Goal: Task Accomplishment & Management: Manage account settings

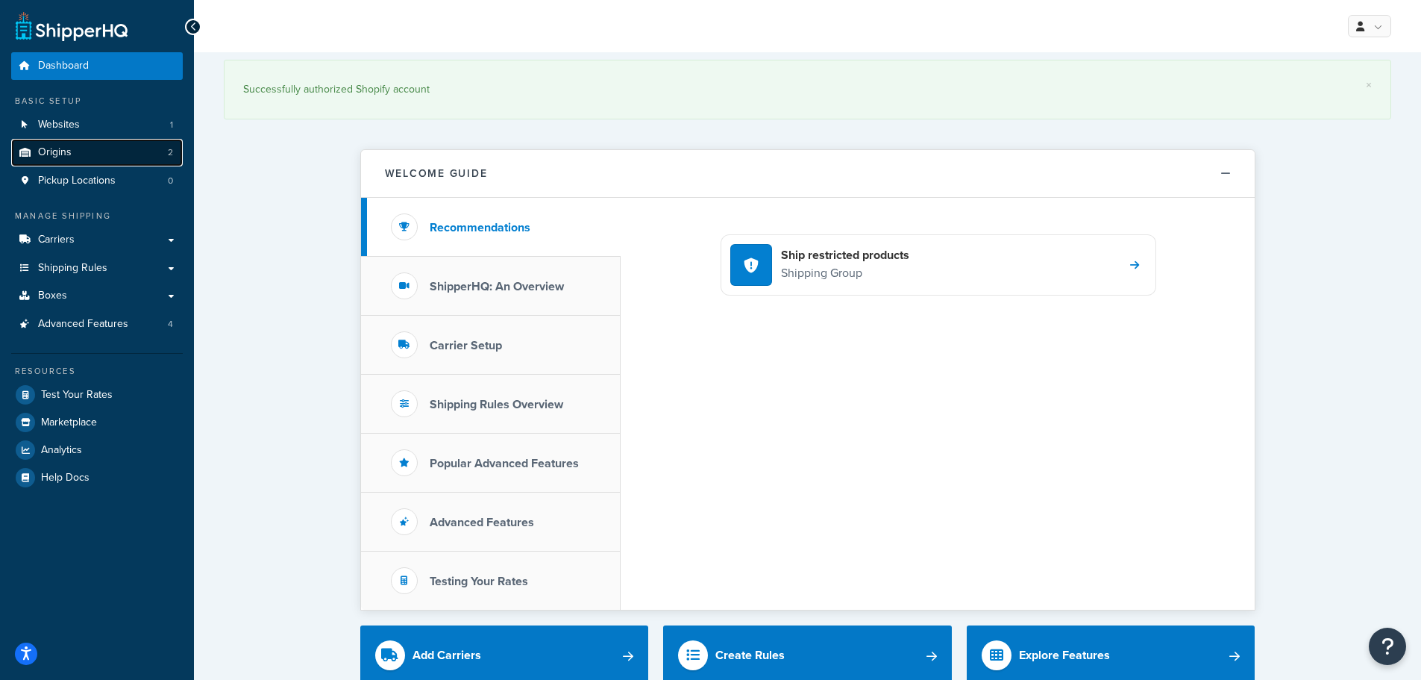
click at [96, 155] on link "Origins 2" at bounding box center [97, 153] width 172 height 28
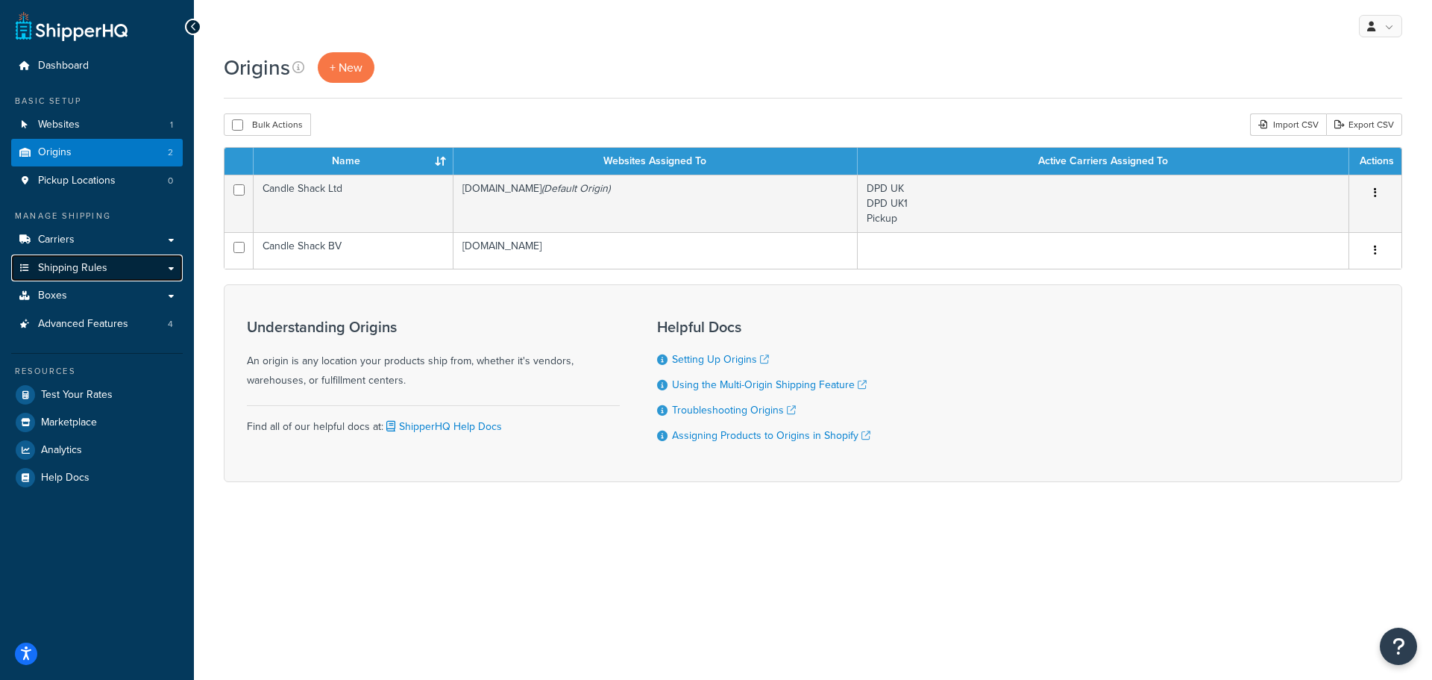
click at [81, 263] on span "Shipping Rules" at bounding box center [72, 268] width 69 height 13
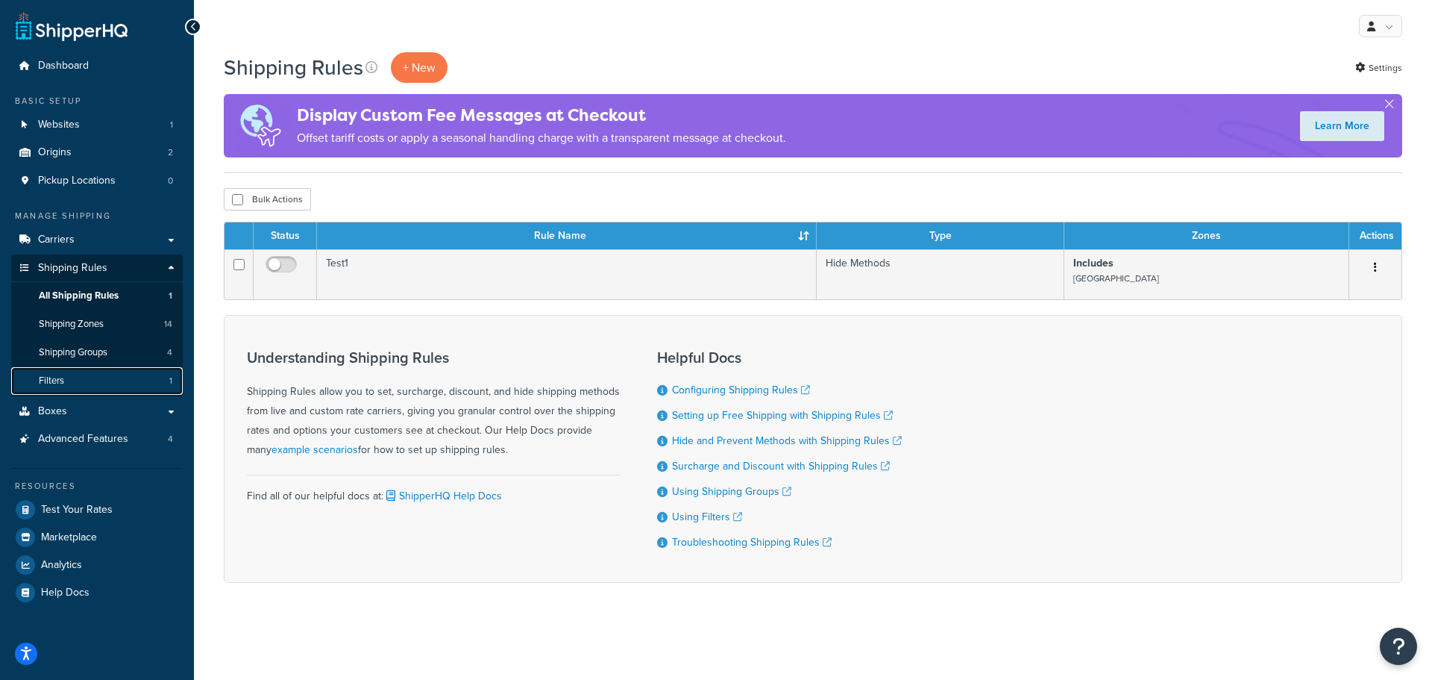
click at [95, 377] on link "Filters 1" at bounding box center [97, 381] width 172 height 28
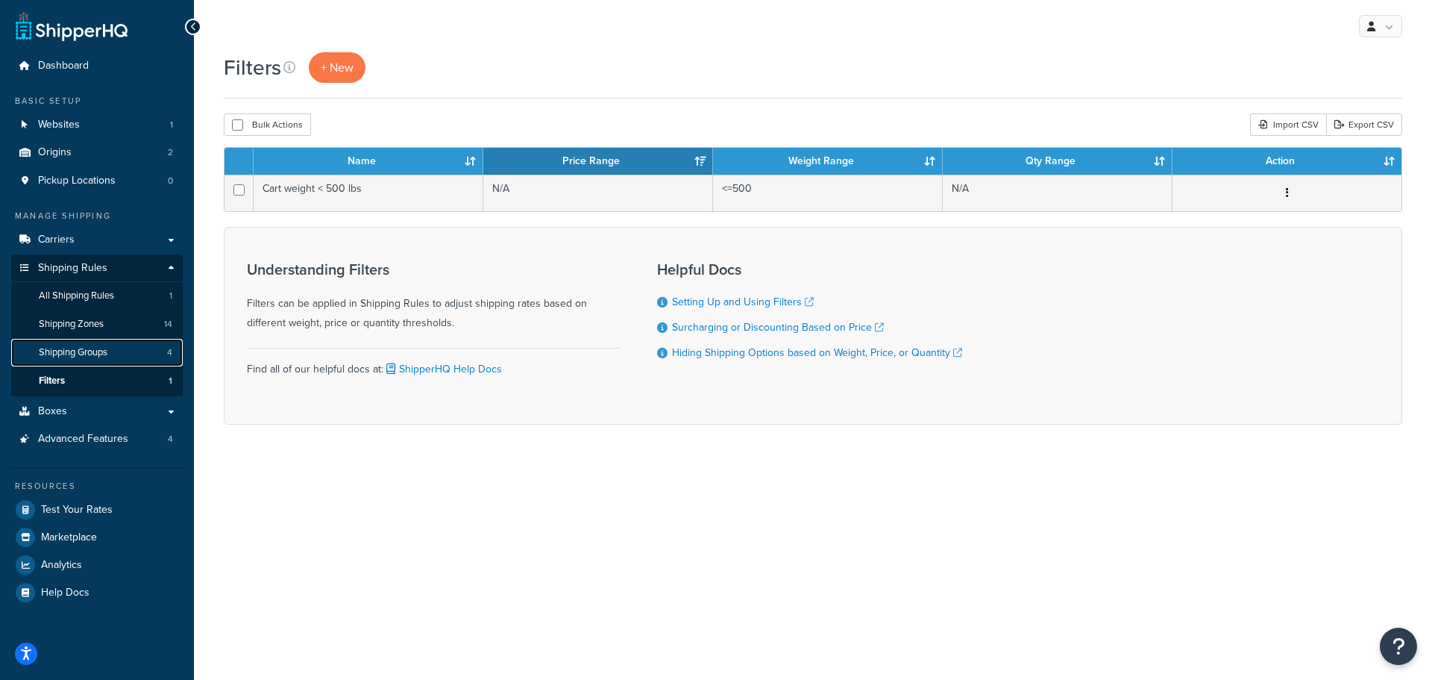
click at [95, 351] on span "Shipping Groups" at bounding box center [73, 352] width 69 height 13
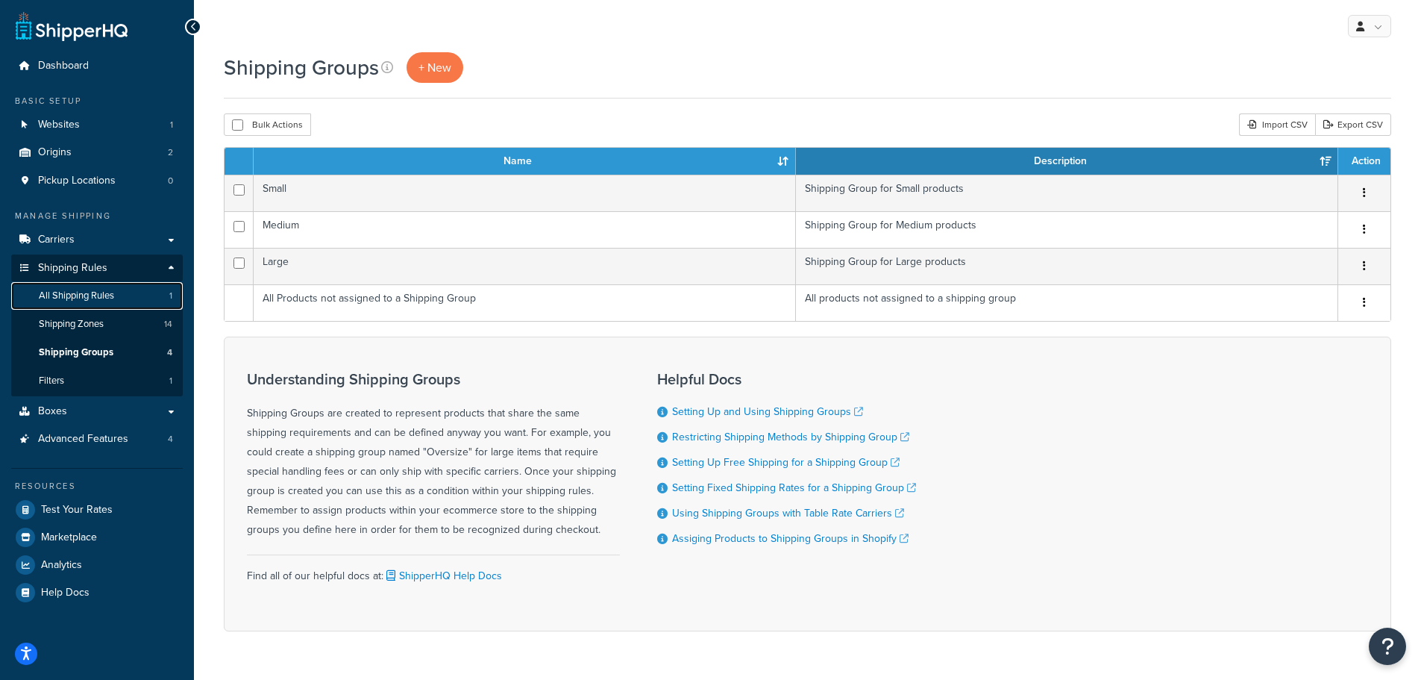
click at [84, 296] on span "All Shipping Rules" at bounding box center [76, 295] width 75 height 13
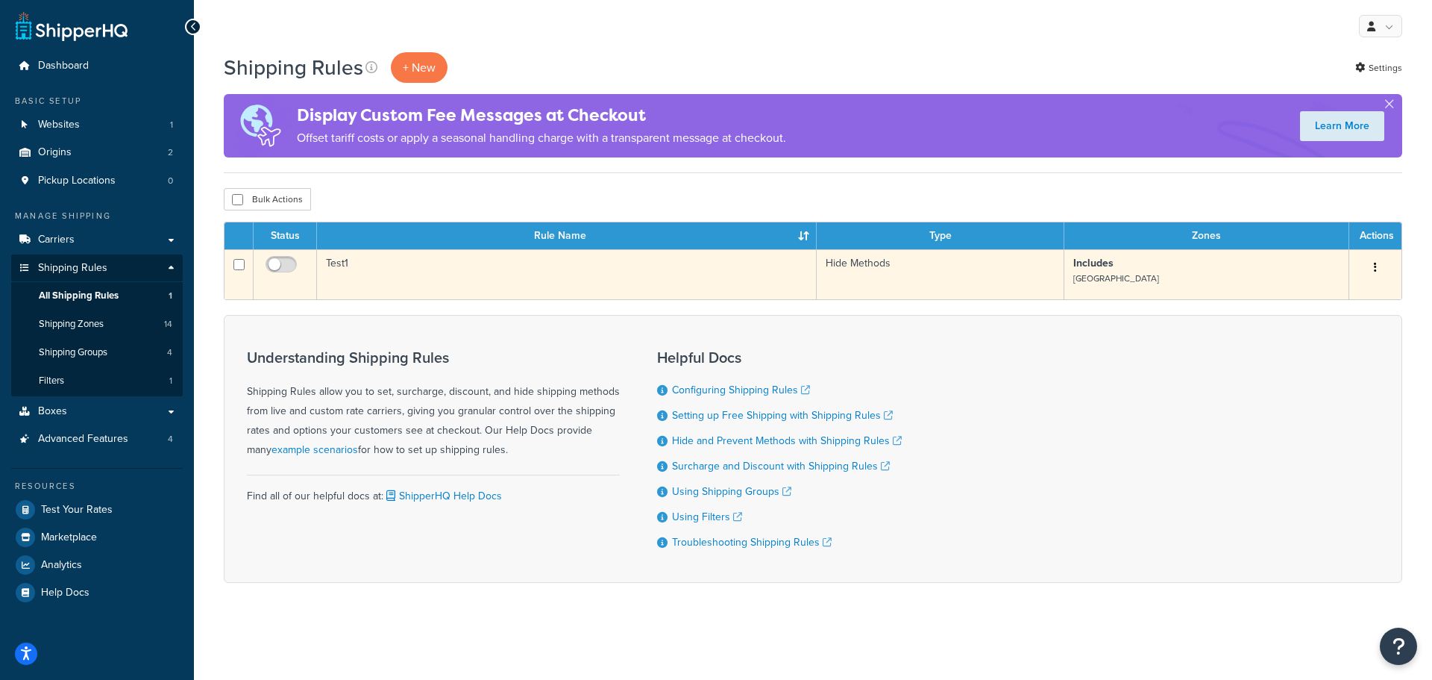
click at [343, 260] on td "Test1" at bounding box center [567, 274] width 500 height 50
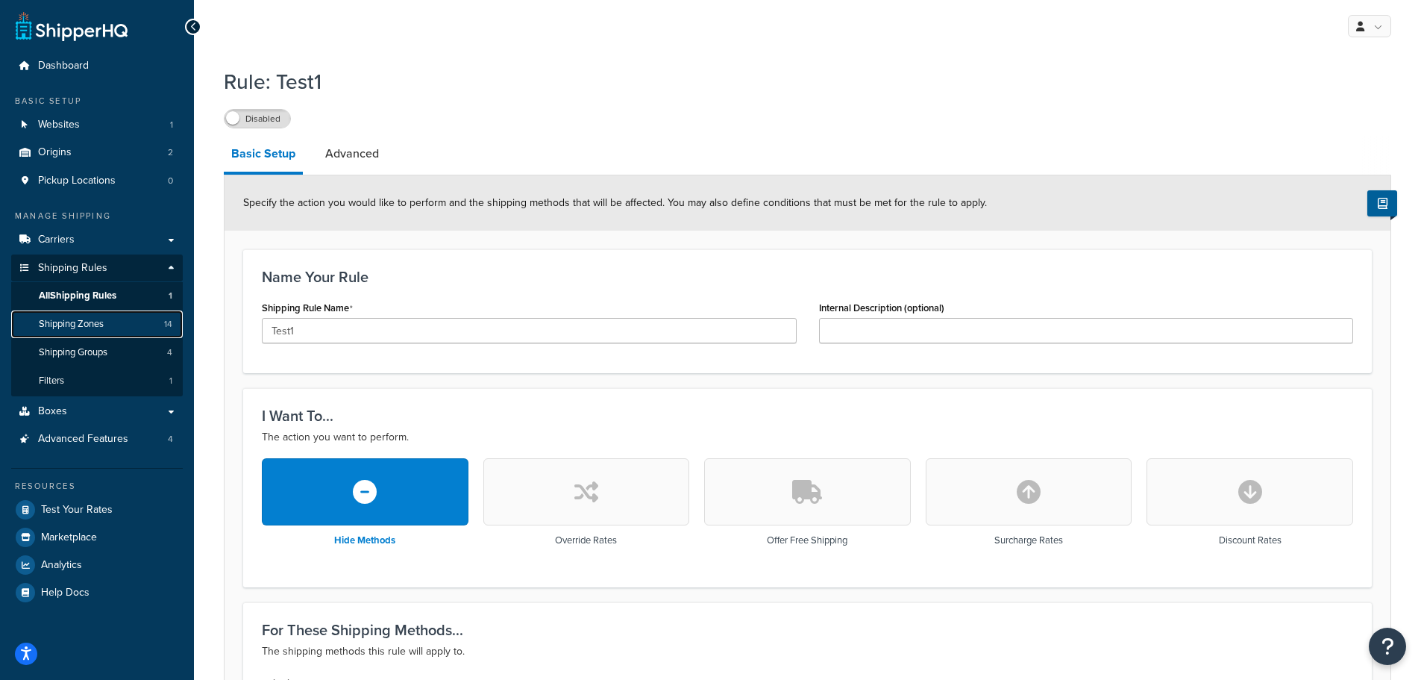
click at [109, 327] on link "Shipping Zones 14" at bounding box center [97, 324] width 172 height 28
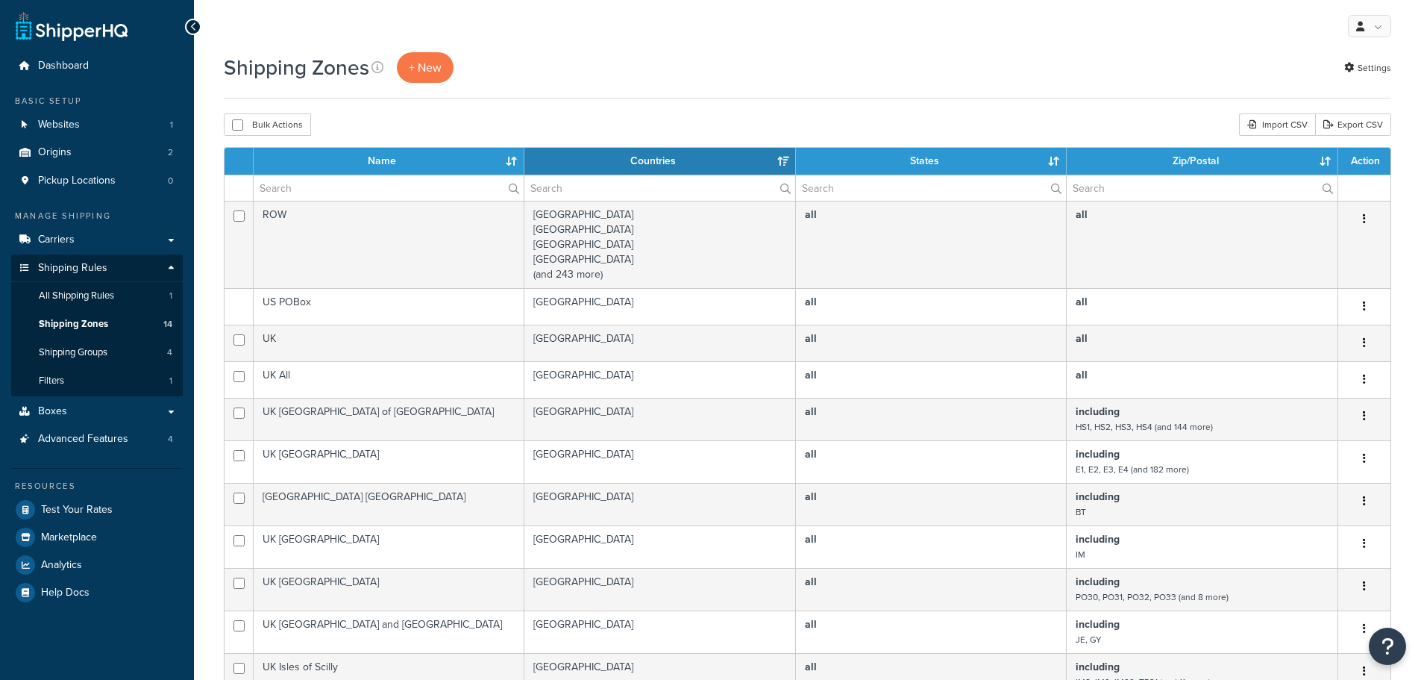
select select "15"
click at [127, 409] on link "Boxes" at bounding box center [97, 412] width 172 height 28
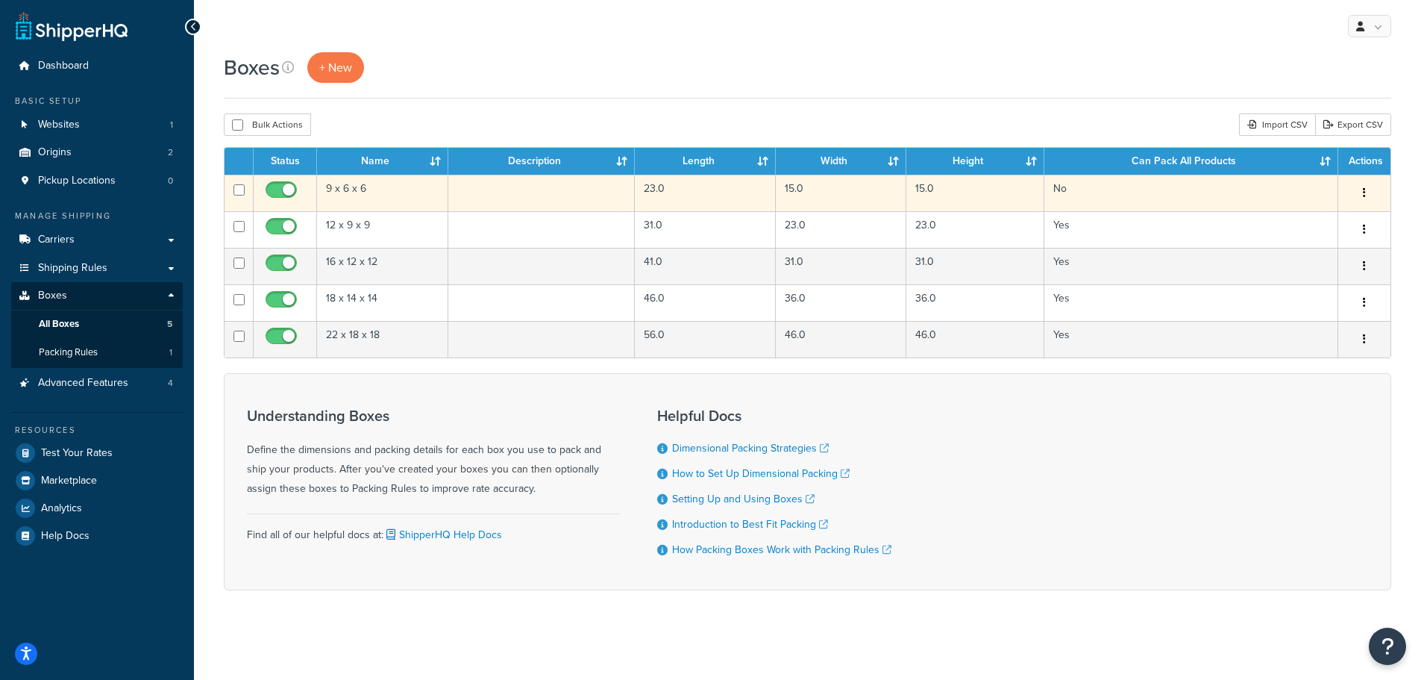
click at [374, 189] on td "9 x 6 x 6" at bounding box center [382, 193] width 131 height 37
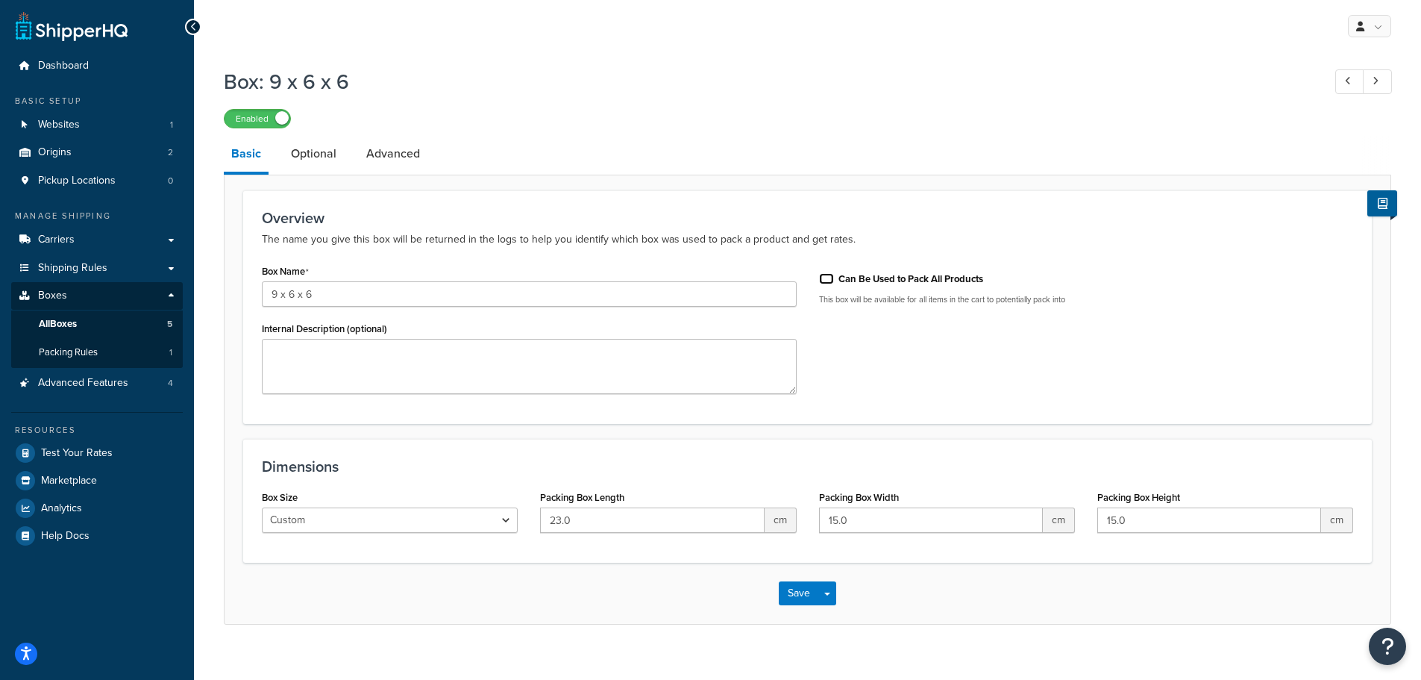
click at [830, 281] on input "Can Be Used to Pack All Products" at bounding box center [826, 278] width 15 height 11
checkbox input "true"
click at [807, 591] on button "Save" at bounding box center [799, 593] width 40 height 24
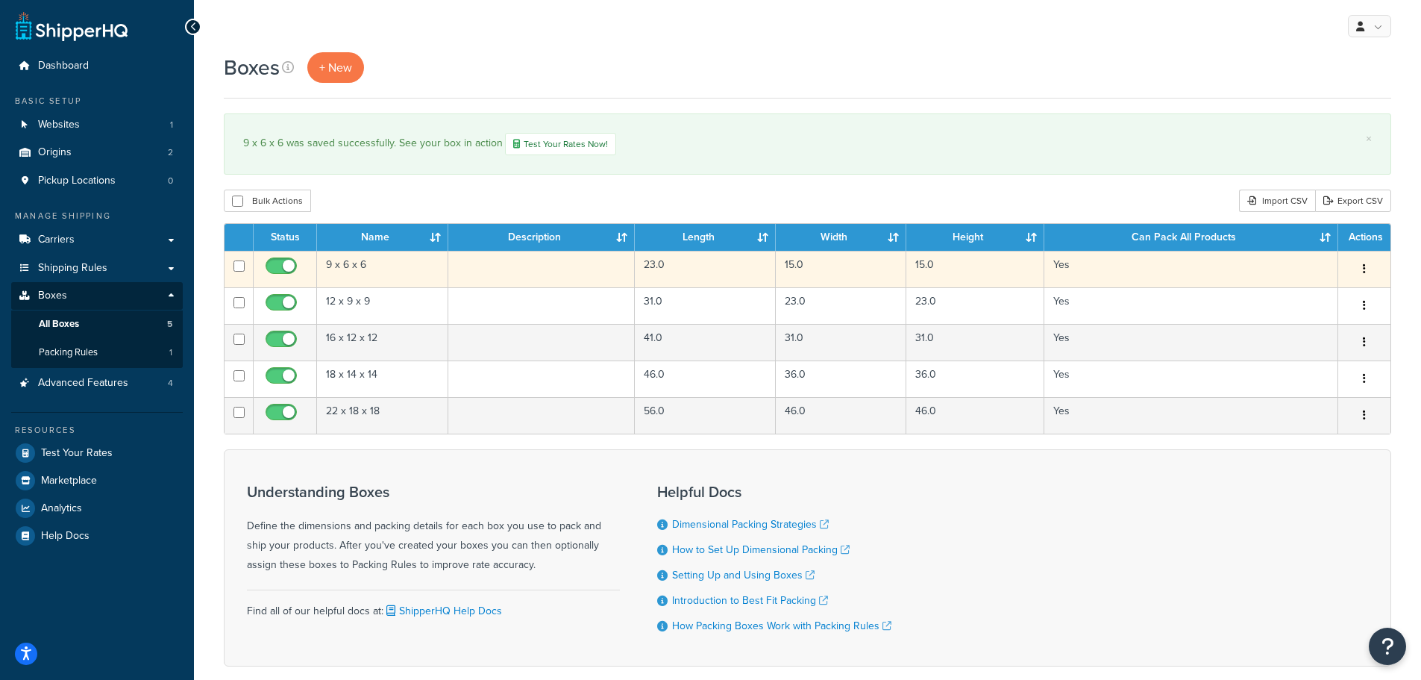
click at [392, 272] on td "9 x 6 x 6" at bounding box center [382, 269] width 131 height 37
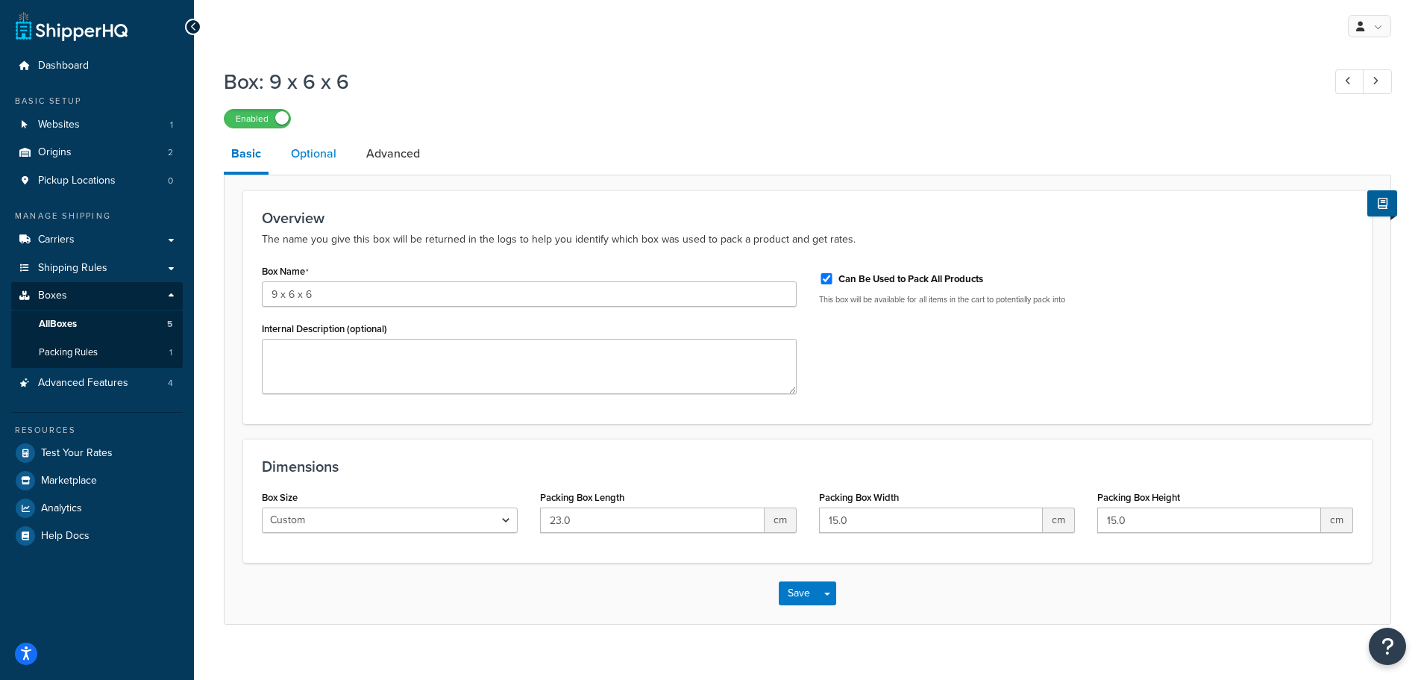
click at [323, 158] on link "Optional" at bounding box center [313, 154] width 60 height 36
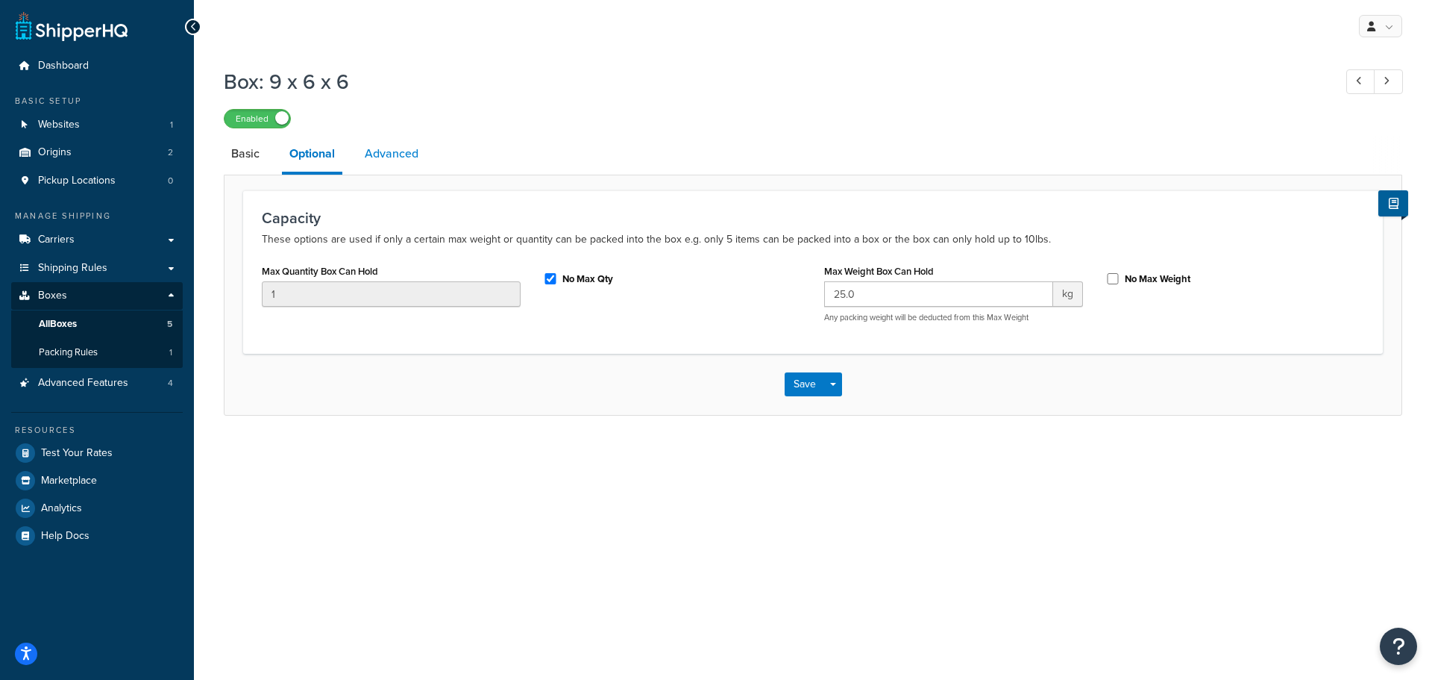
click at [400, 152] on link "Advanced" at bounding box center [391, 154] width 69 height 36
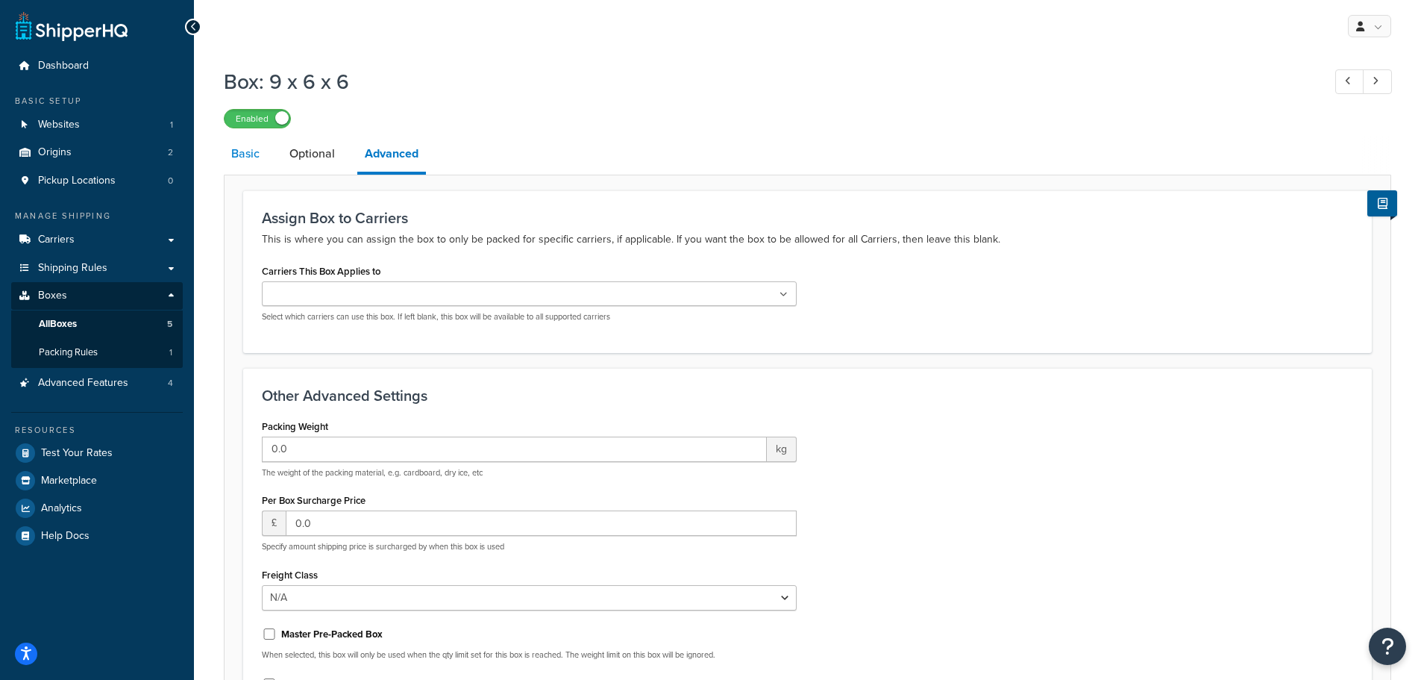
click at [237, 159] on link "Basic" at bounding box center [245, 154] width 43 height 36
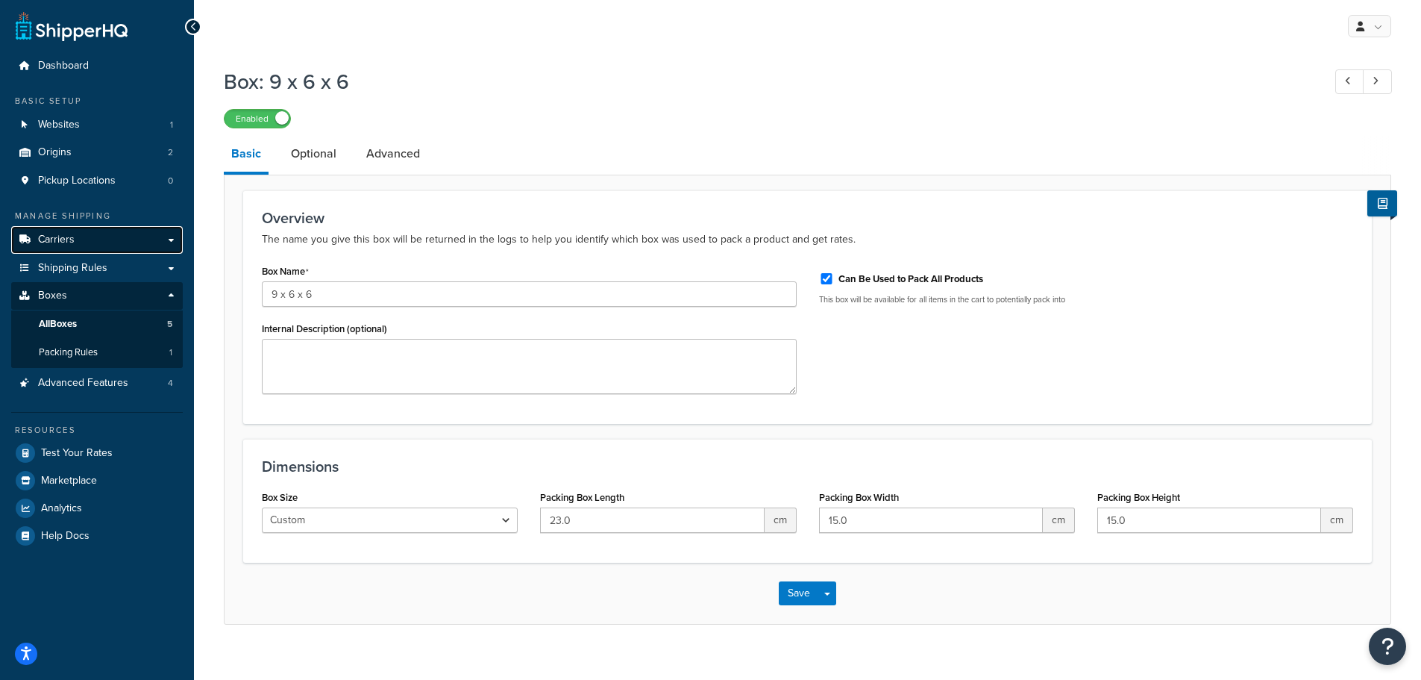
click at [77, 231] on link "Carriers" at bounding box center [97, 240] width 172 height 28
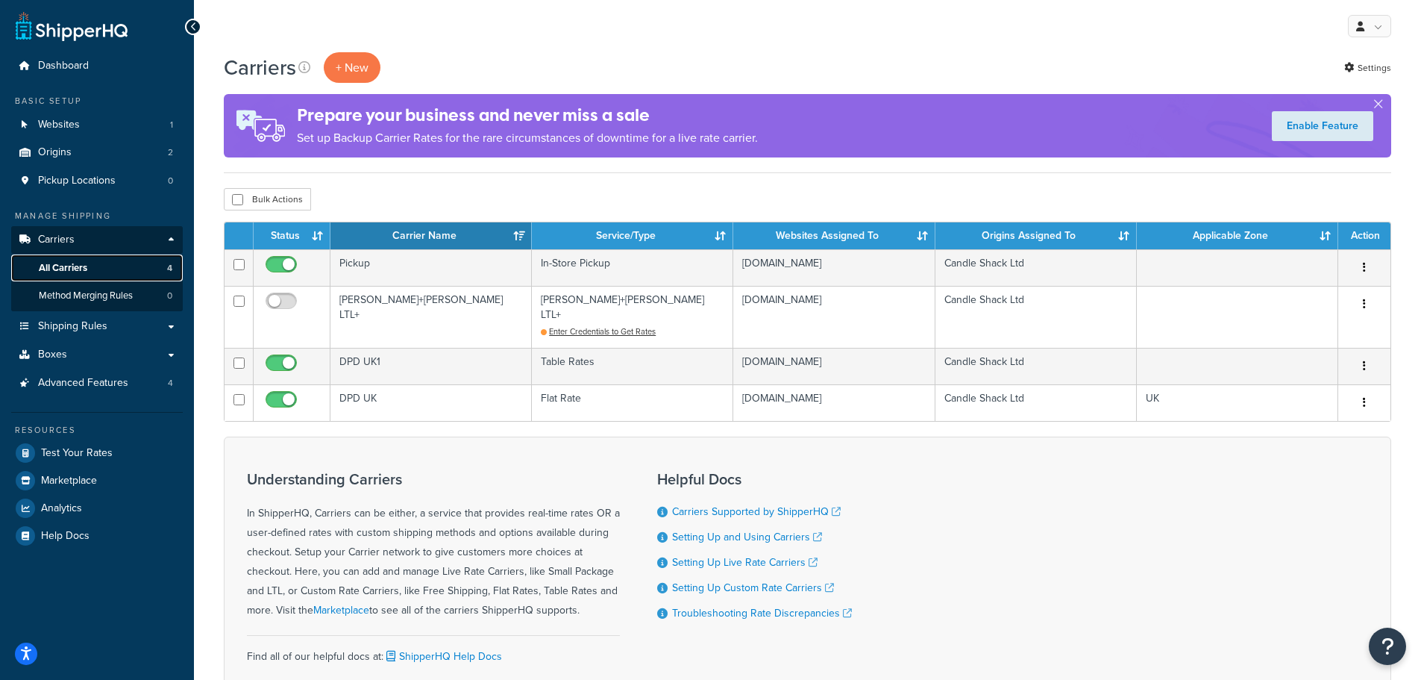
click at [82, 264] on span "All Carriers" at bounding box center [63, 268] width 48 height 13
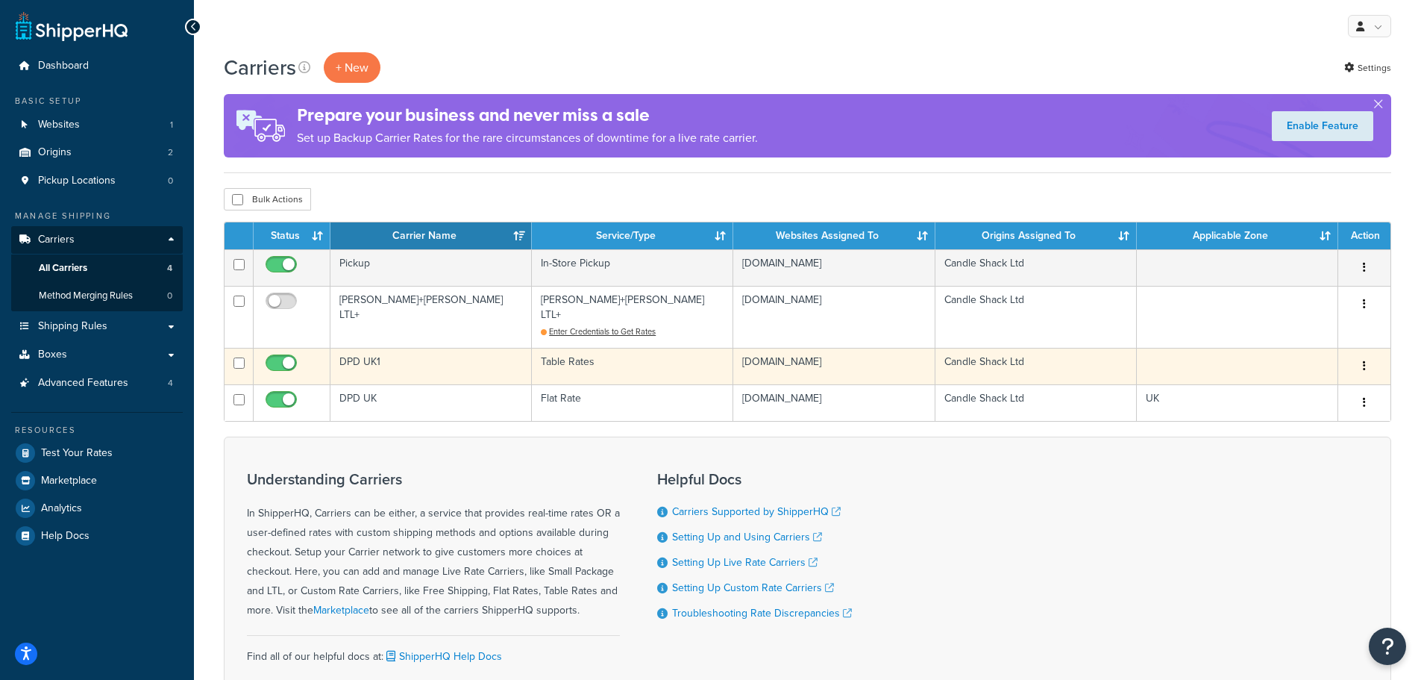
click at [383, 348] on td "DPD UK1" at bounding box center [430, 366] width 201 height 37
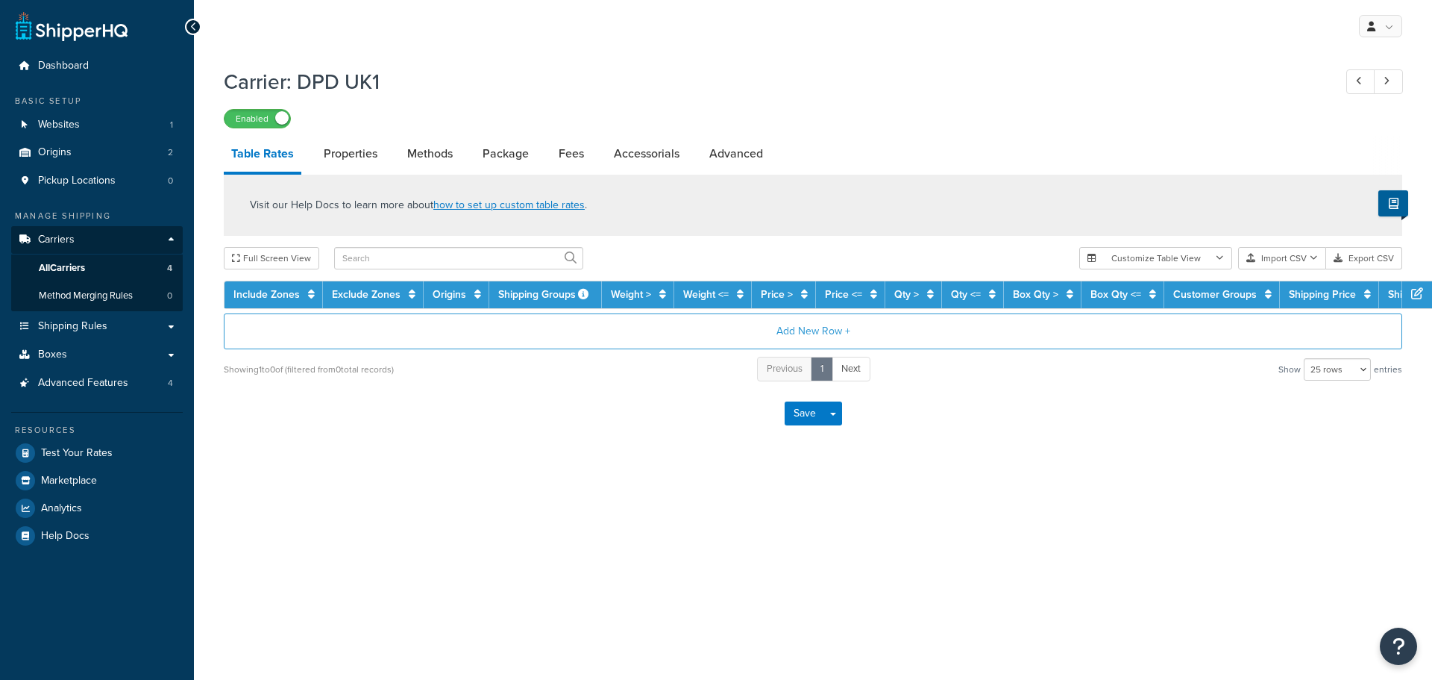
select select "25"
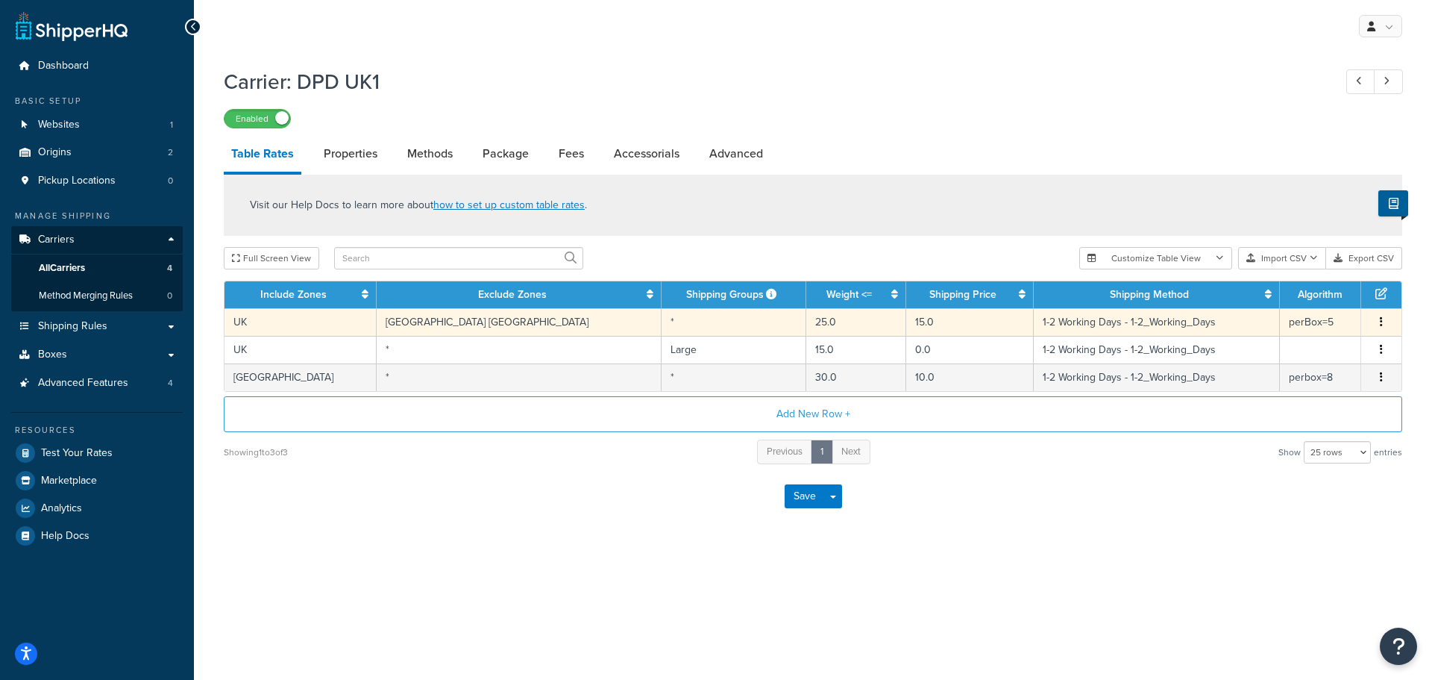
click at [662, 317] on td "*" at bounding box center [734, 322] width 145 height 28
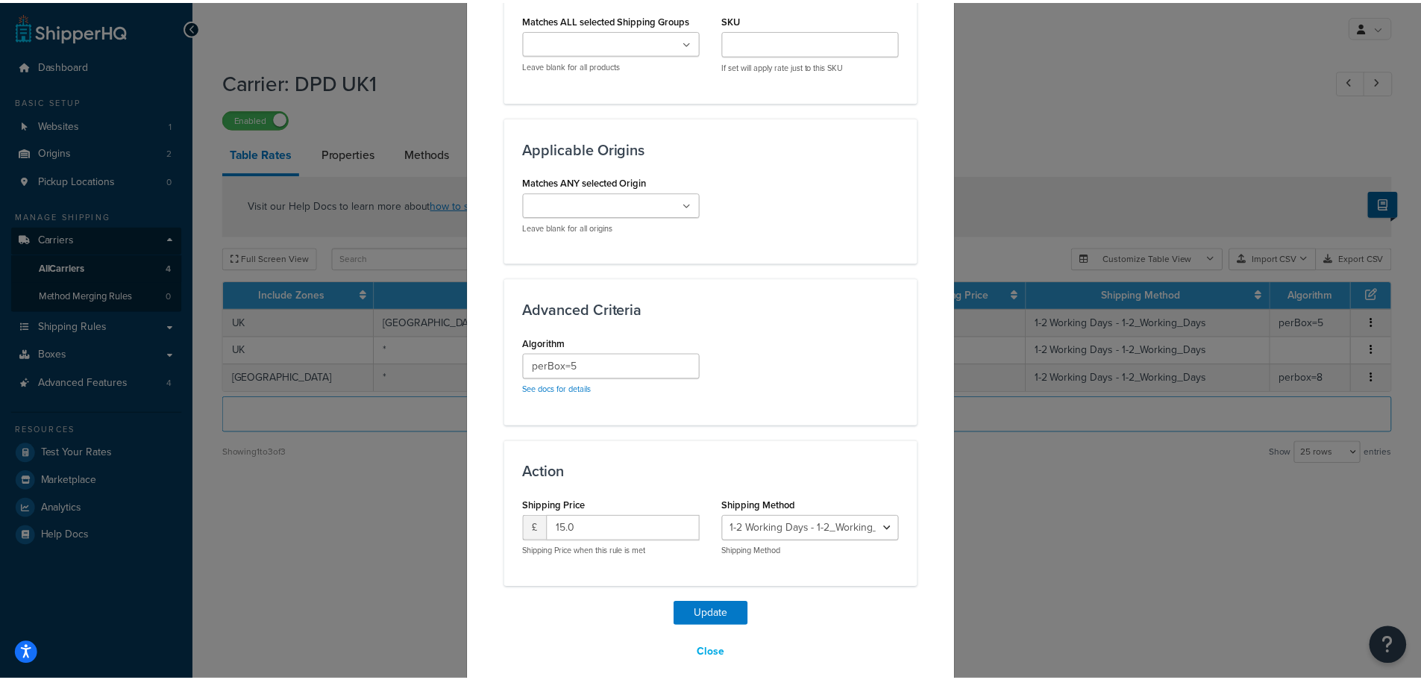
scroll to position [1029, 0]
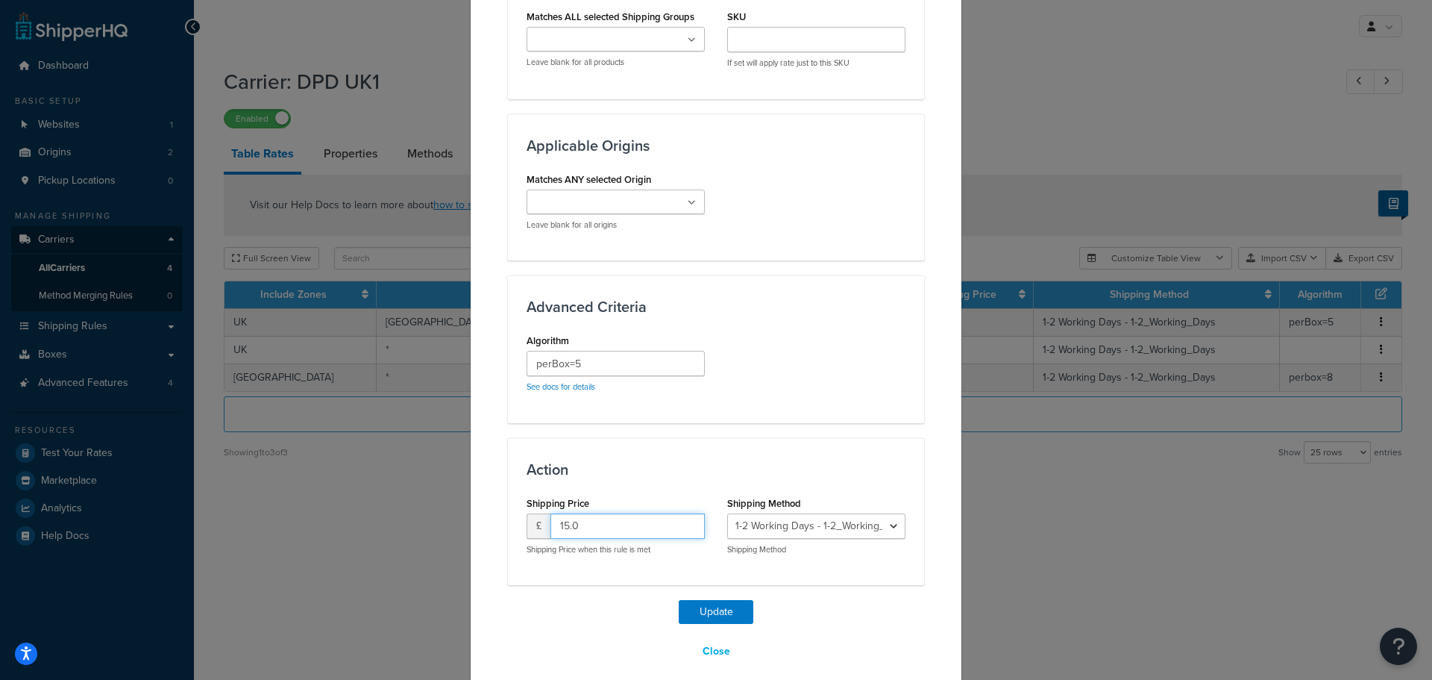
drag, startPoint x: 557, startPoint y: 513, endPoint x: 624, endPoint y: 496, distance: 70.0
click at [623, 497] on div "Shipping Price £ 15.0 Shipping Price when this rule is met" at bounding box center [616, 523] width 178 height 63
type input "5.95"
click at [708, 601] on button "Update" at bounding box center [716, 612] width 75 height 24
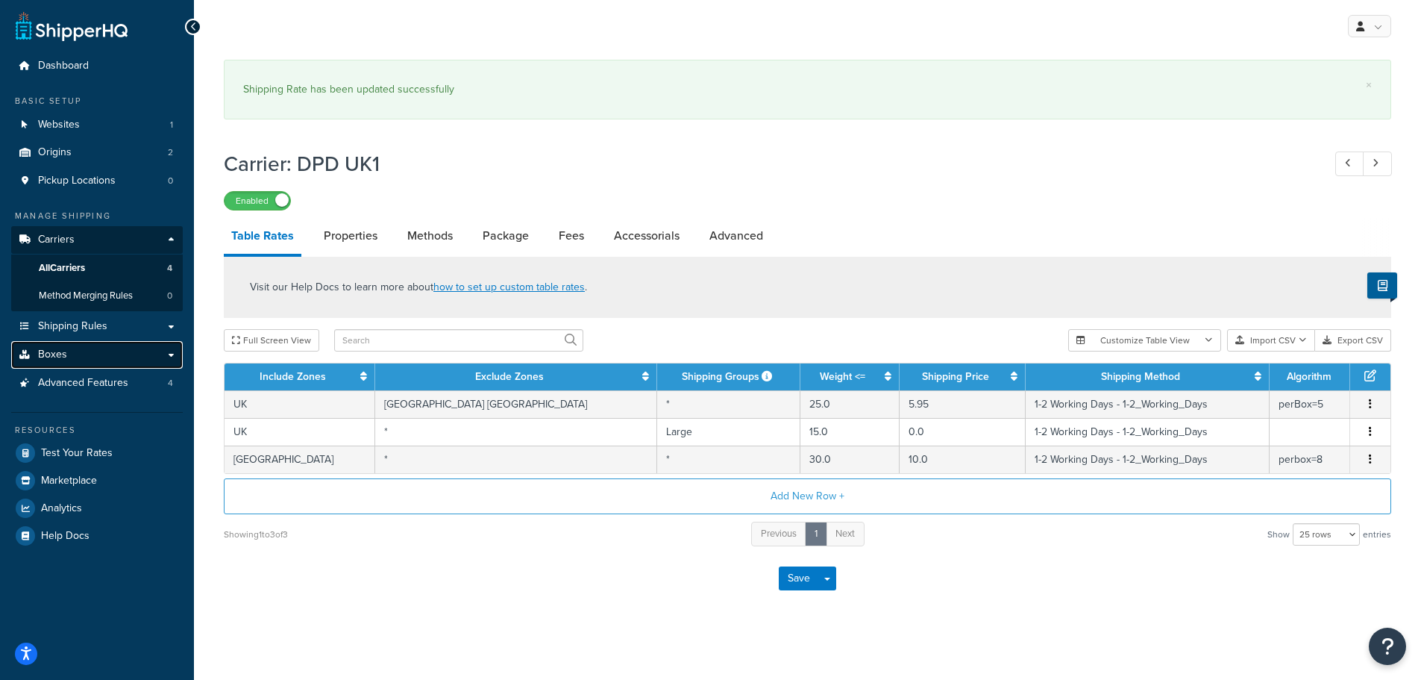
click at [125, 360] on link "Boxes" at bounding box center [97, 355] width 172 height 28
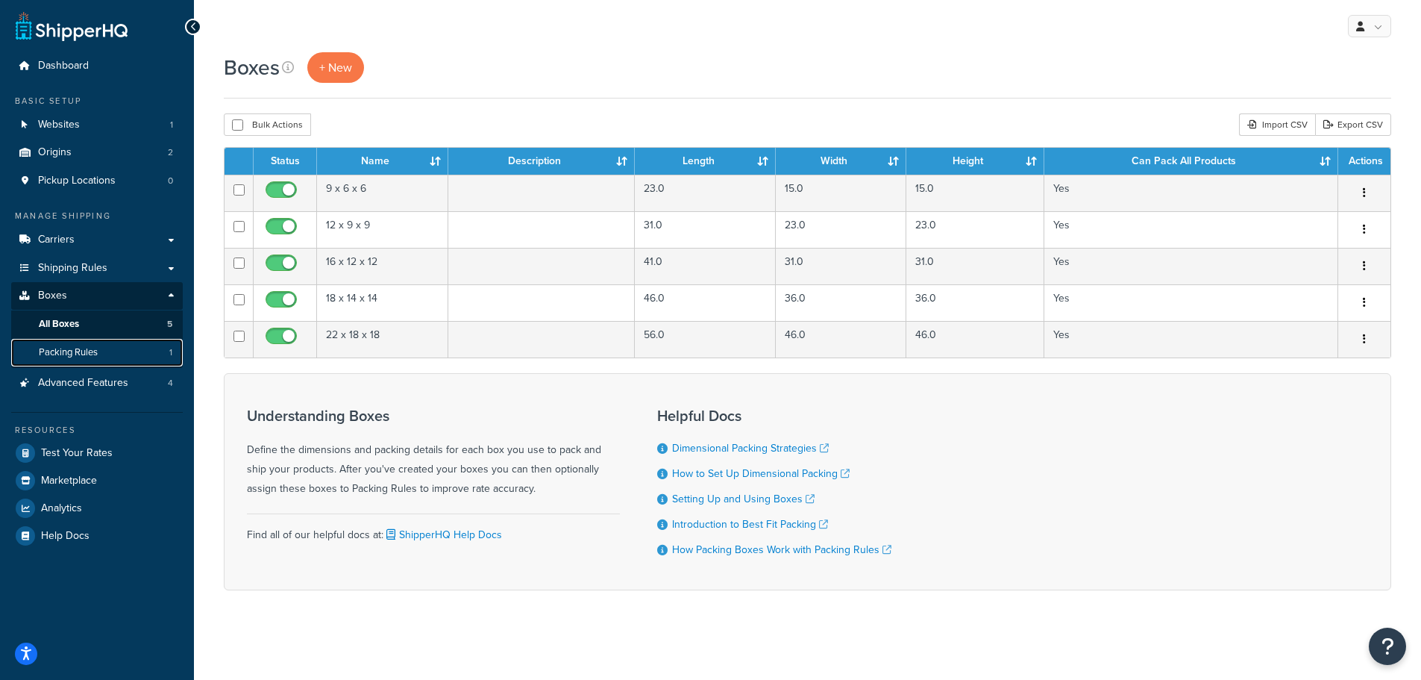
click at [63, 349] on span "Packing Rules" at bounding box center [68, 352] width 59 height 13
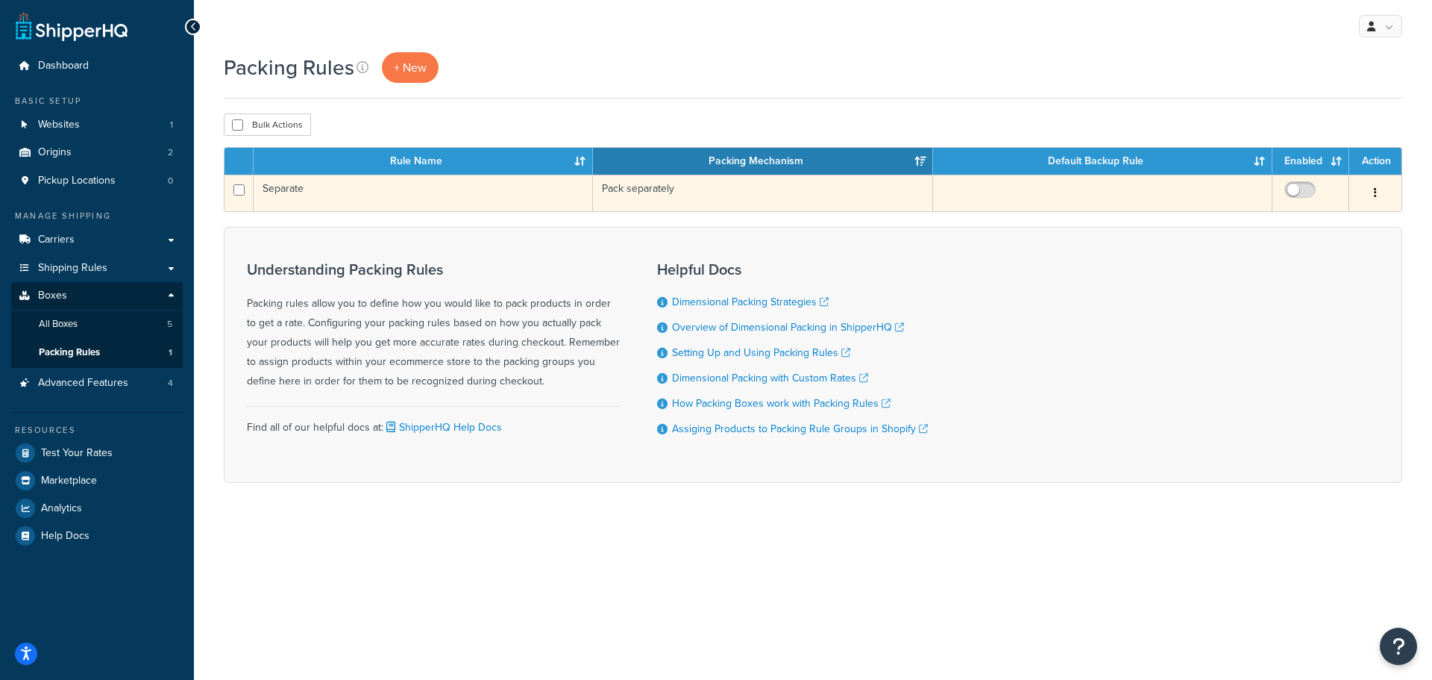
click at [360, 192] on td "Separate" at bounding box center [423, 193] width 339 height 37
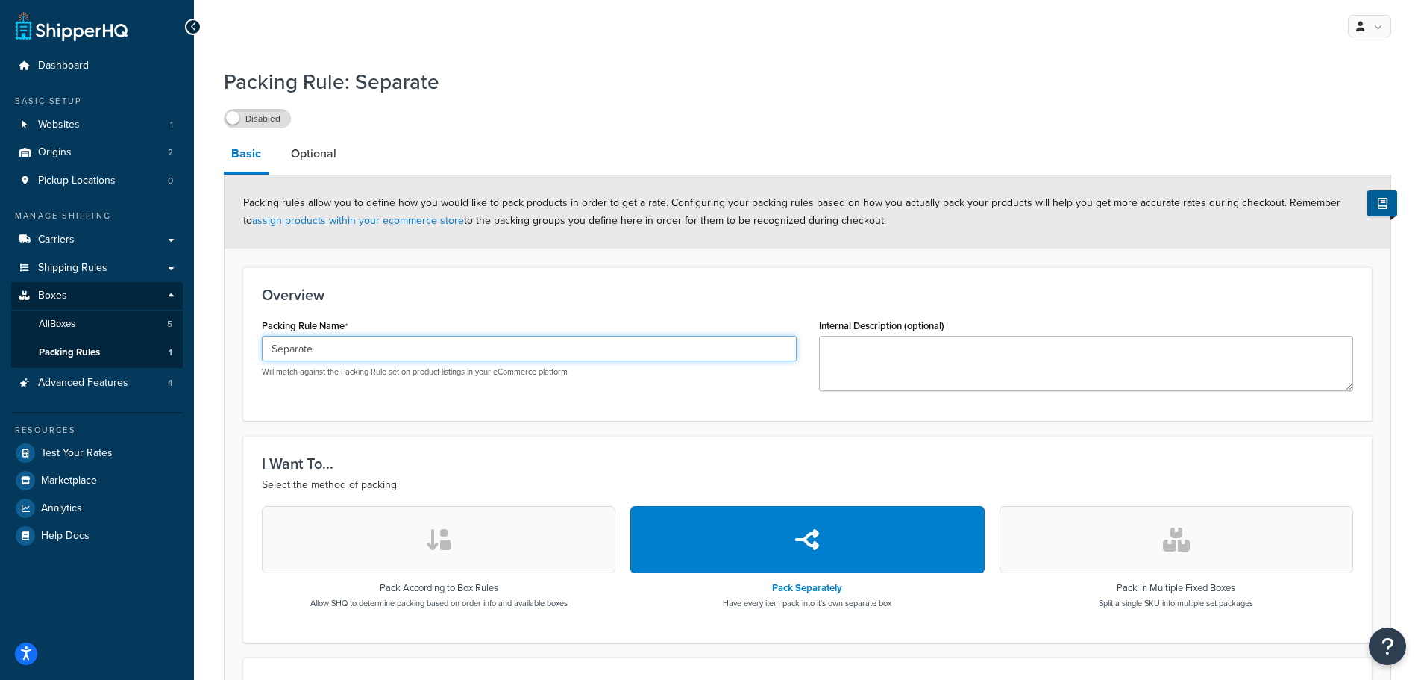
click at [289, 348] on input "Separate" at bounding box center [529, 348] width 535 height 25
click at [488, 308] on div "Overview Packing Rule Name Separate Will match against the Packing Rule set on …" at bounding box center [807, 344] width 1129 height 154
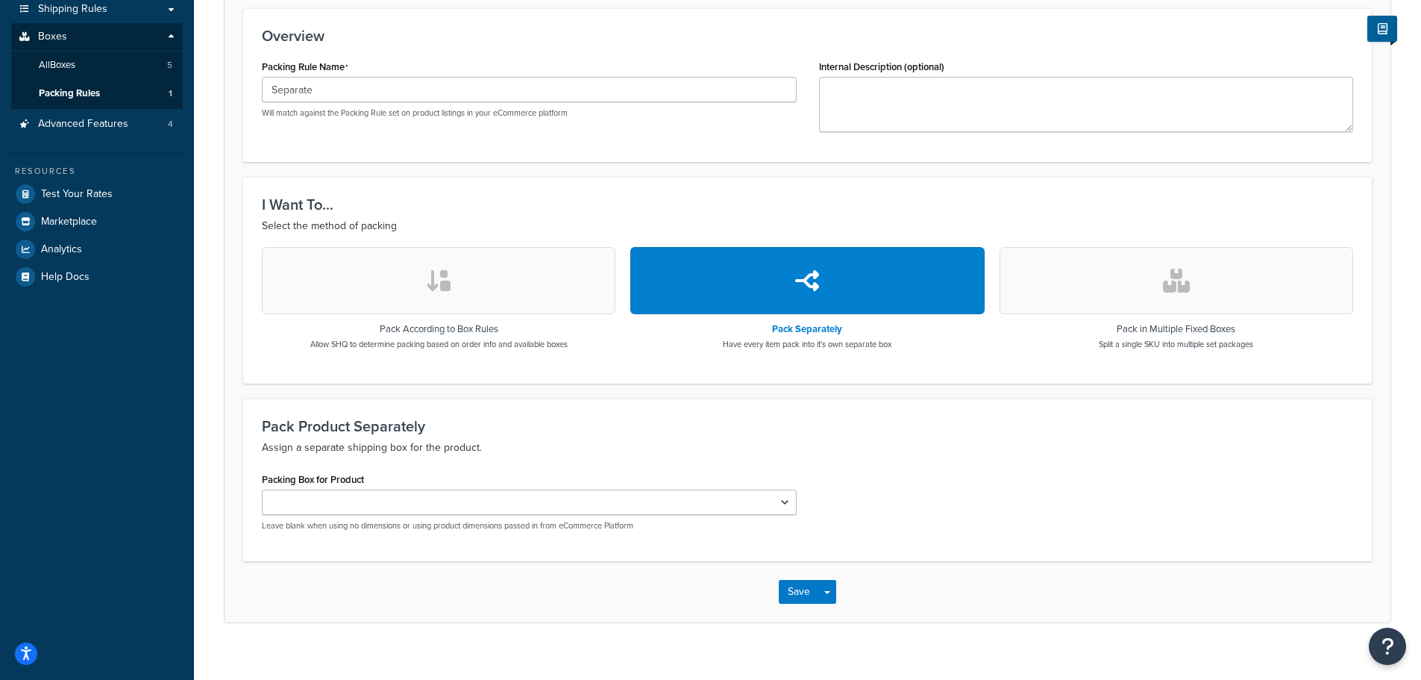
scroll to position [278, 0]
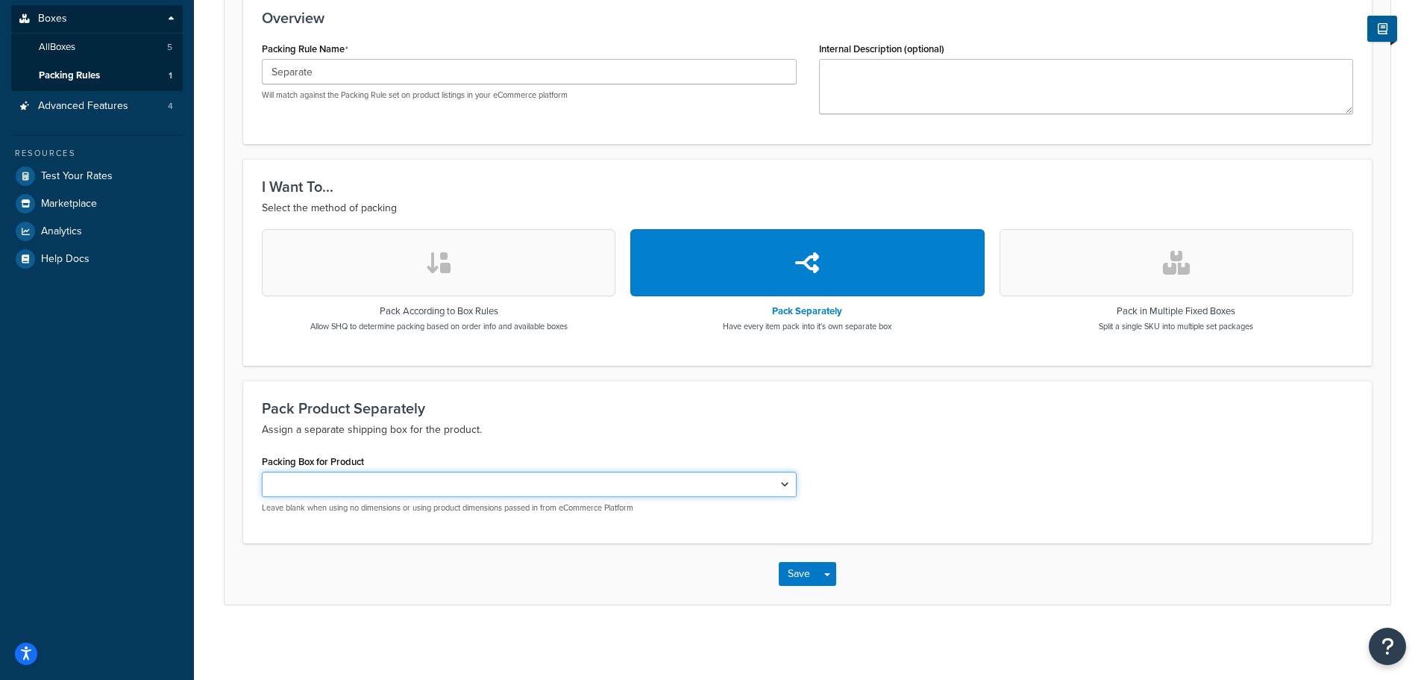
click at [504, 481] on select "Packing Box for Product" at bounding box center [529, 483] width 535 height 25
click at [518, 451] on div "Packing Box for Product Leave blank when using no dimensions or using product d…" at bounding box center [529, 482] width 535 height 63
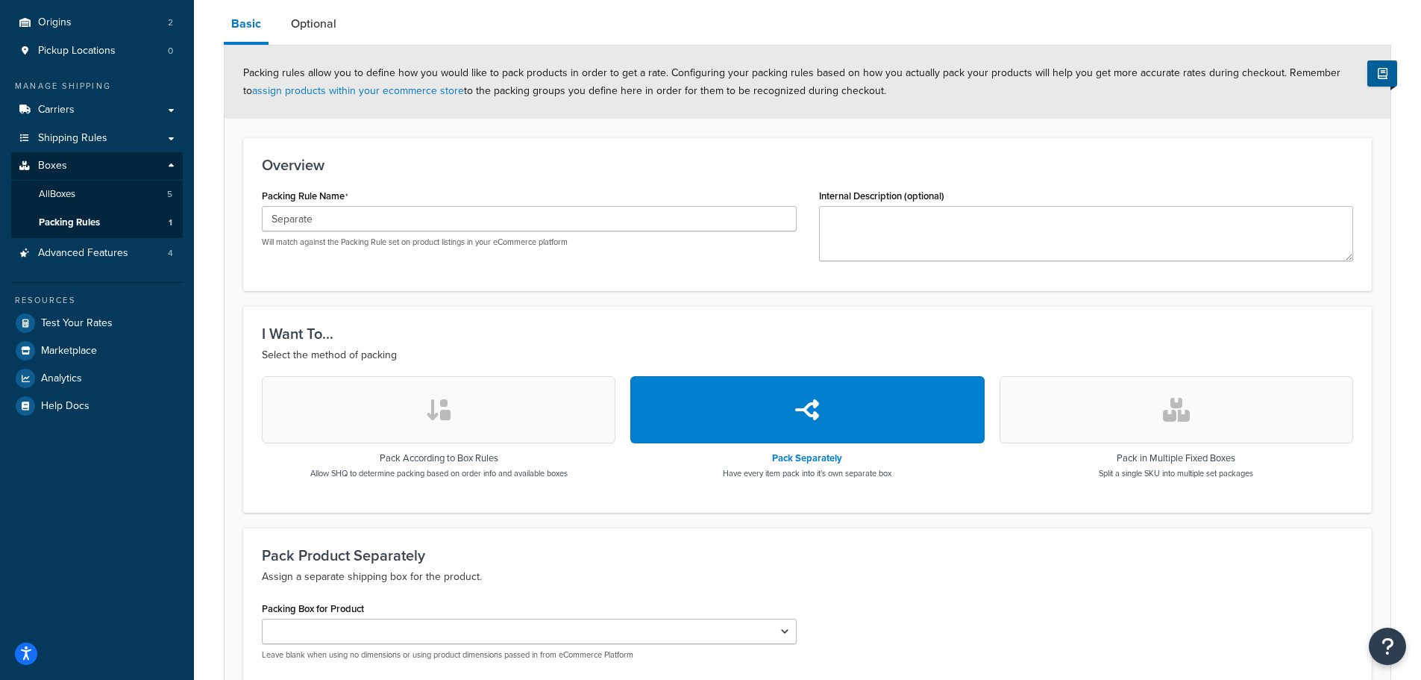
scroll to position [129, 0]
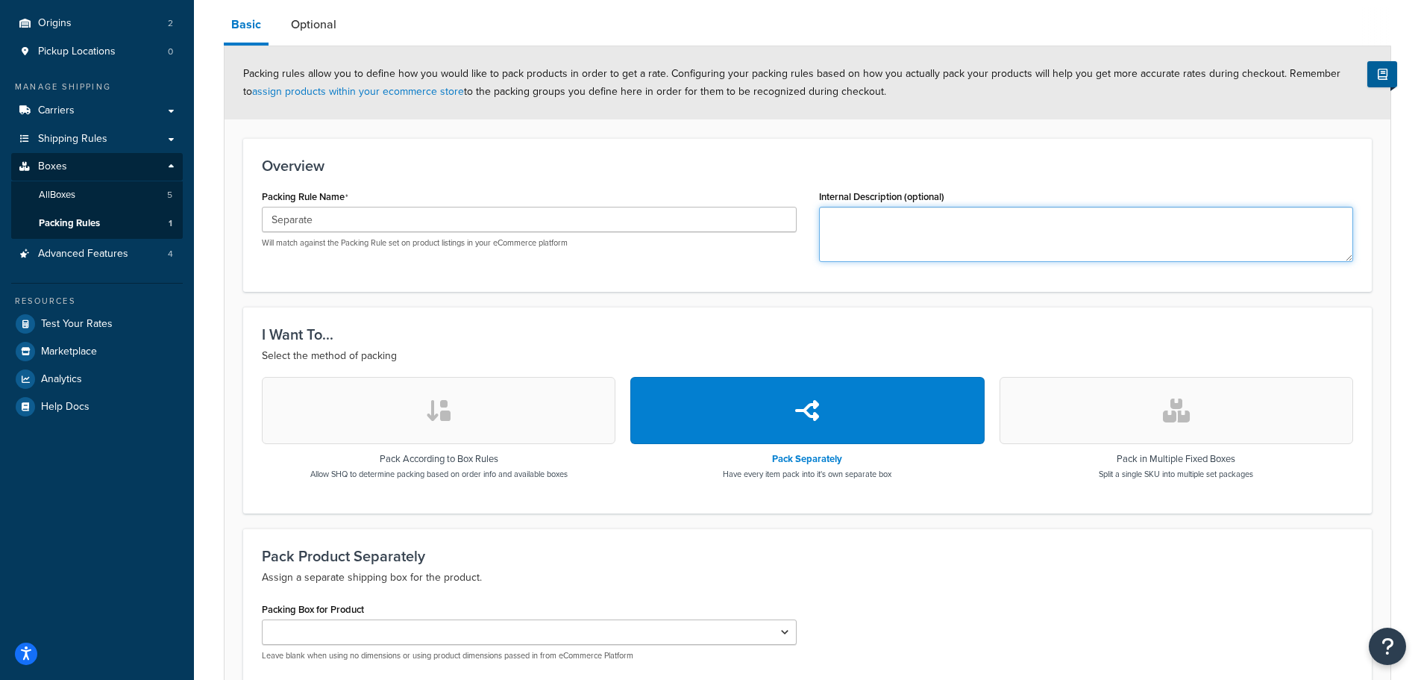
click at [914, 235] on textarea "Internal Description (optional)" at bounding box center [1086, 234] width 535 height 55
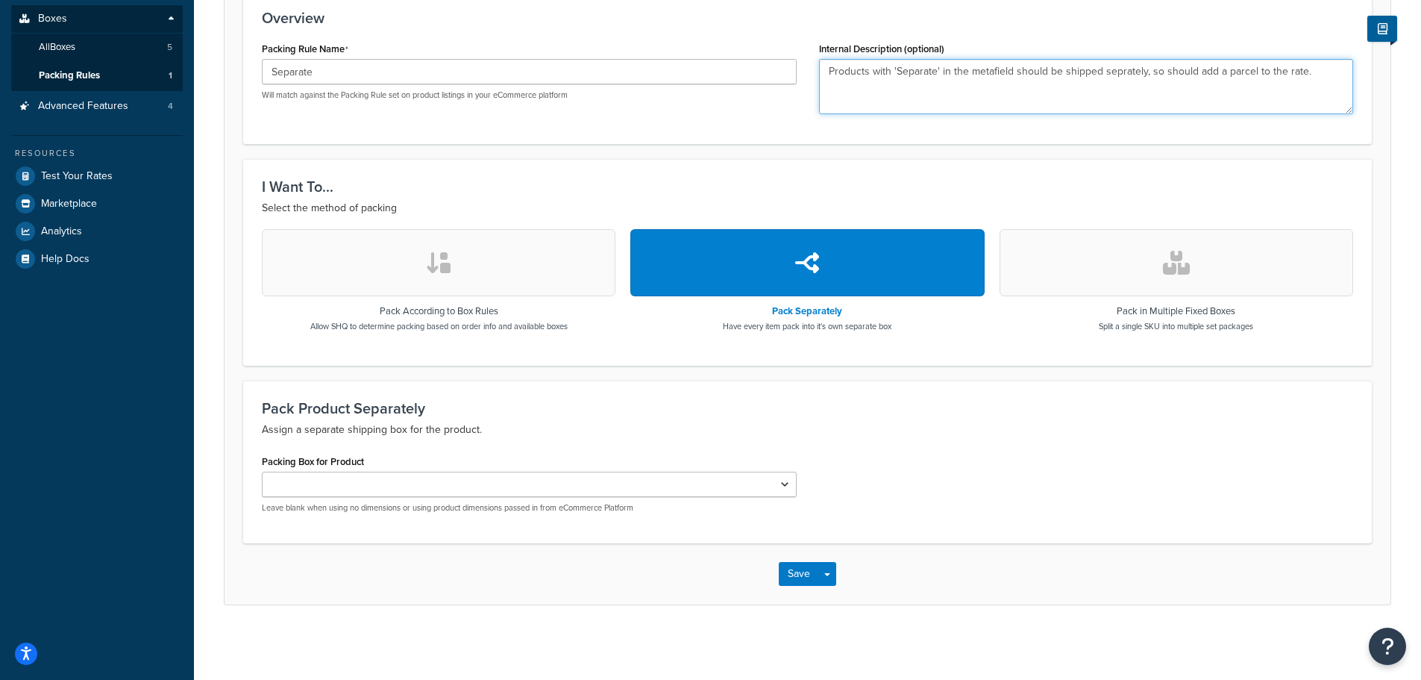
scroll to position [278, 0]
type textarea "Products with 'Separate' in the metafield should be shipped seprately, so shoul…"
click at [795, 565] on button "Save" at bounding box center [799, 574] width 40 height 24
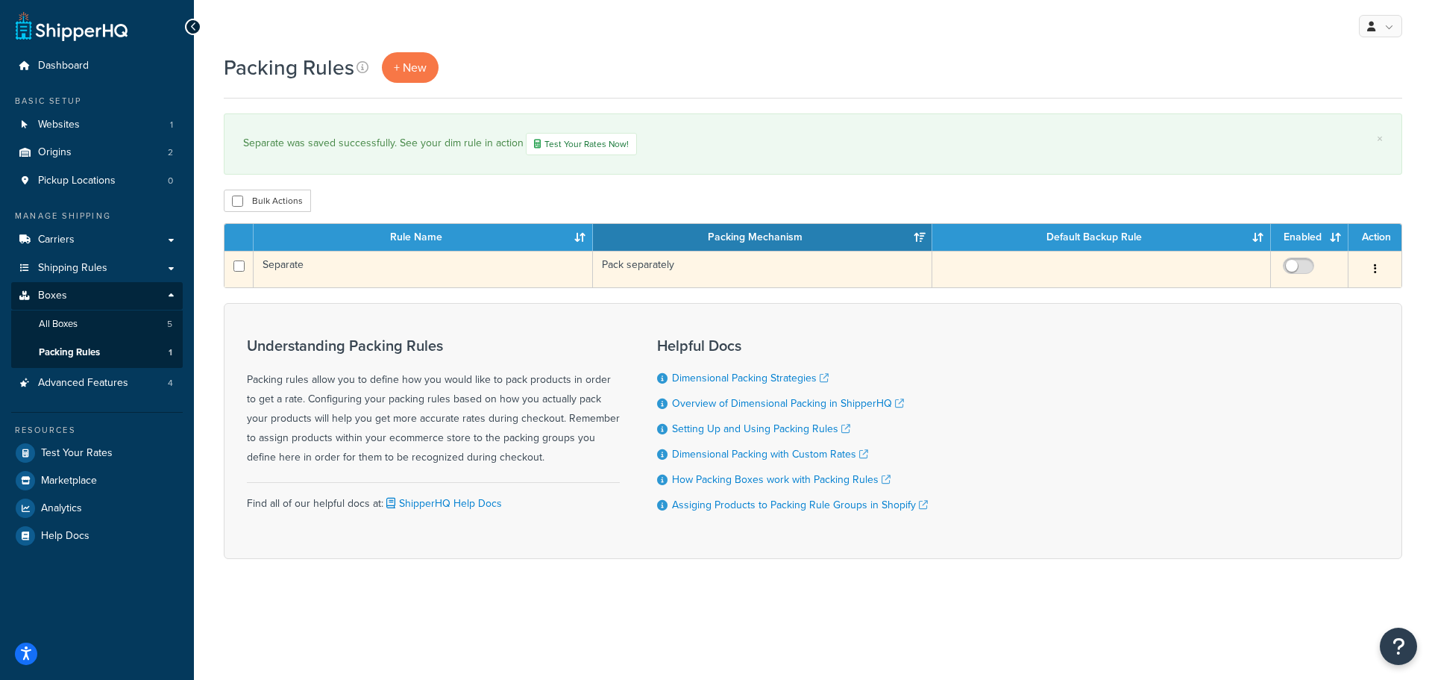
click at [278, 264] on td "Separate" at bounding box center [423, 269] width 339 height 37
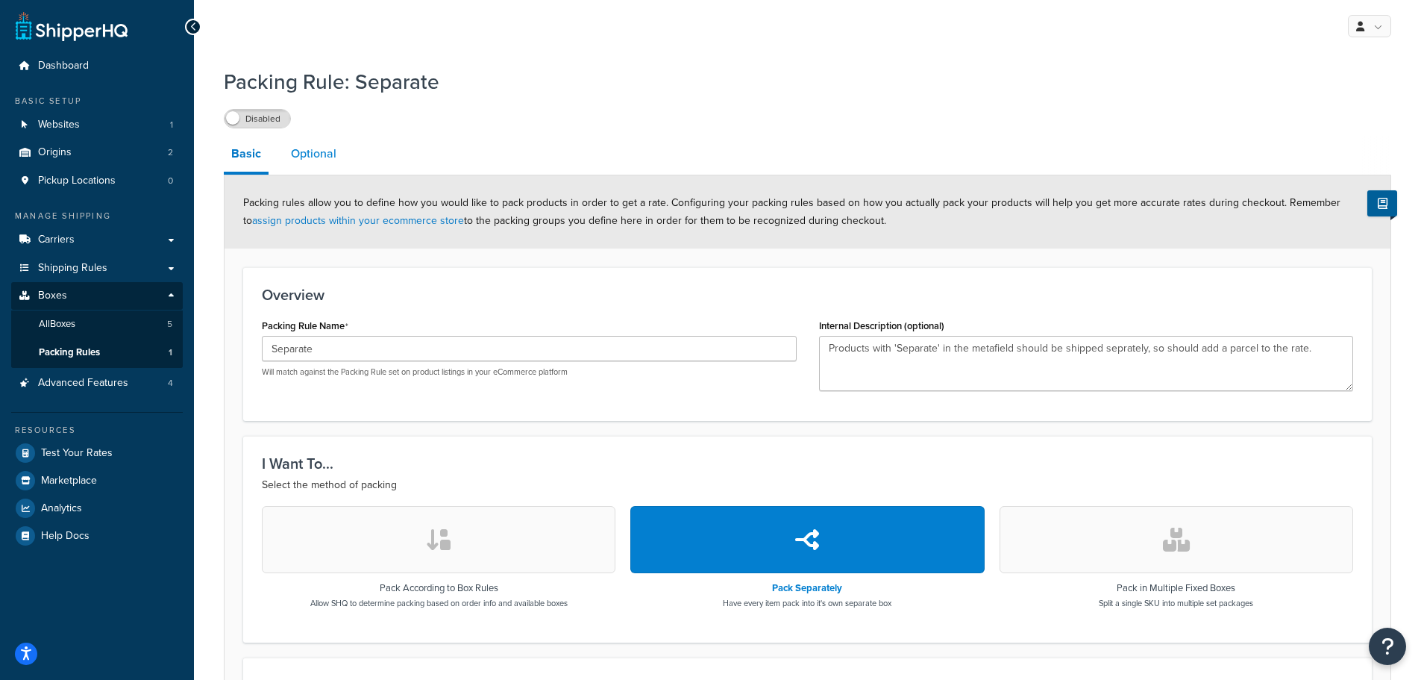
click at [301, 155] on link "Optional" at bounding box center [313, 154] width 60 height 36
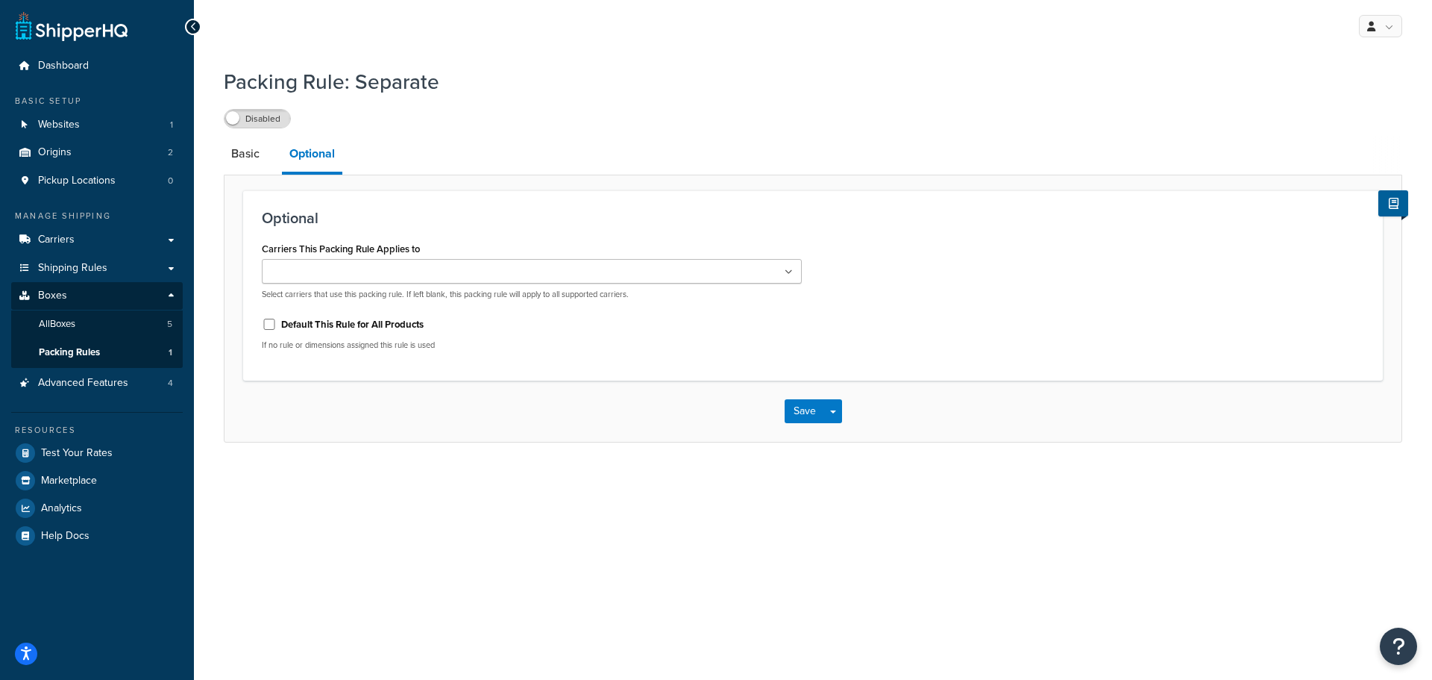
click at [388, 268] on ul at bounding box center [532, 271] width 540 height 25
click at [434, 209] on div "Optional Carriers This Packing Rule Applies to Kuehne+Nagel LTL+ DPD UK DPD UK1…" at bounding box center [813, 285] width 1140 height 190
click at [246, 153] on link "Basic" at bounding box center [245, 154] width 43 height 36
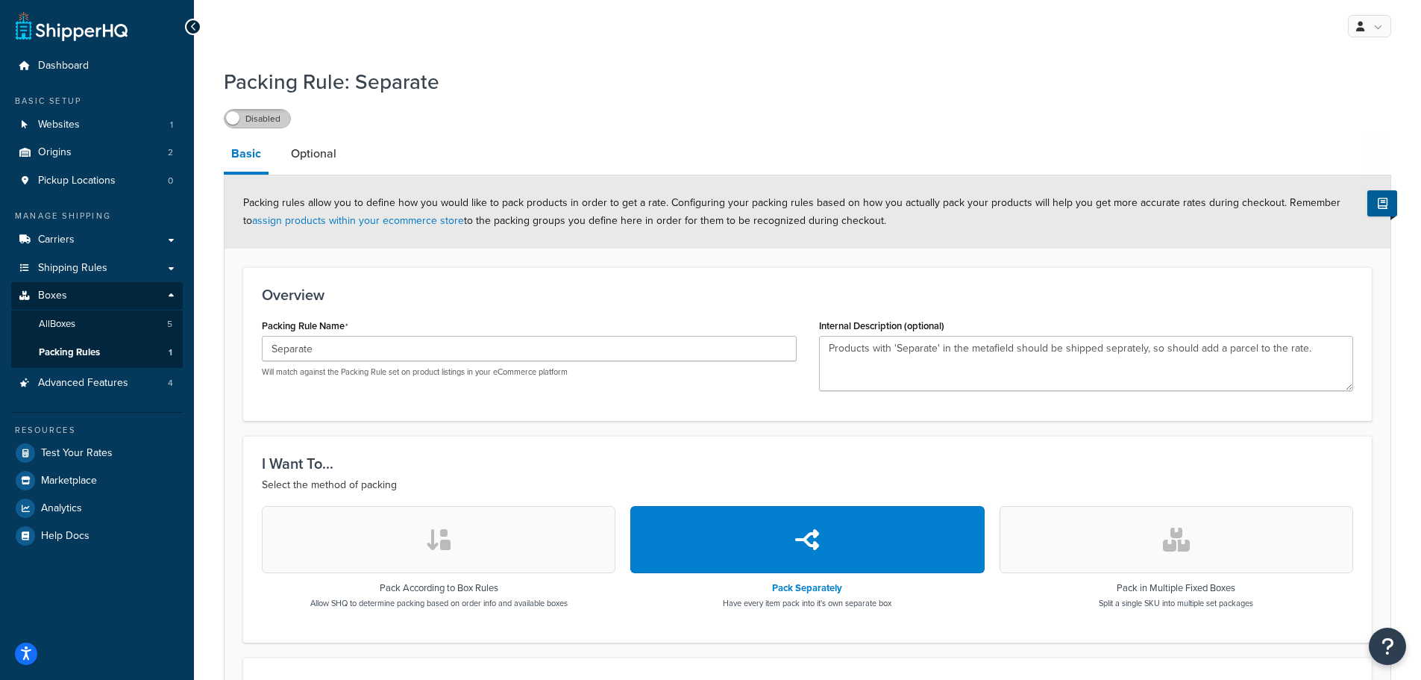
click at [256, 116] on label "Disabled" at bounding box center [258, 119] width 66 height 18
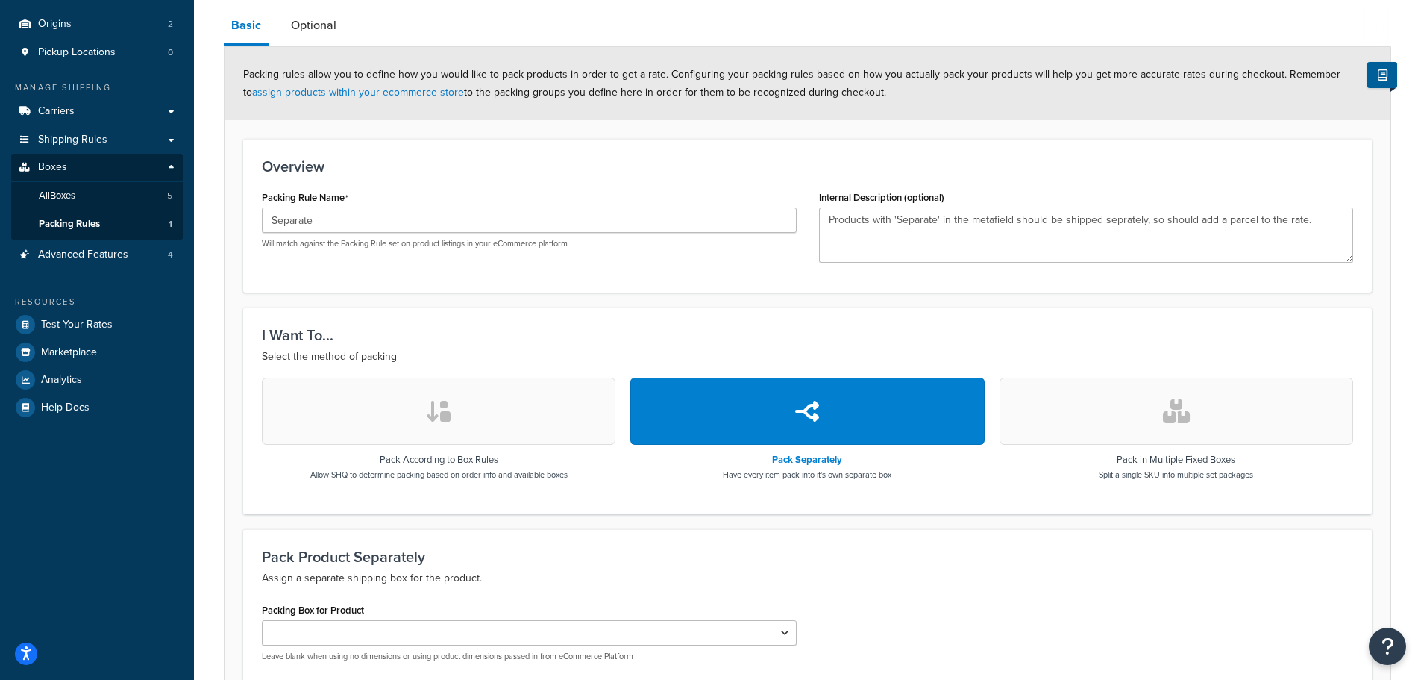
scroll to position [278, 0]
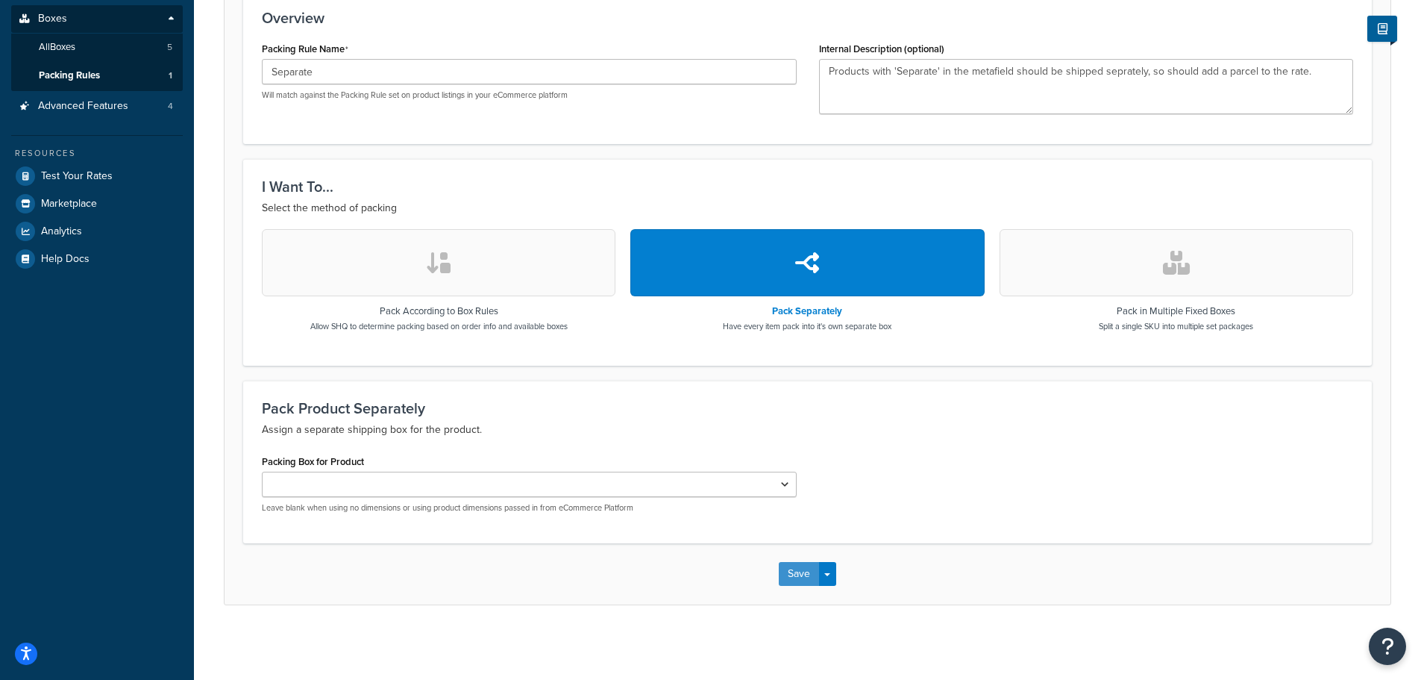
click at [805, 577] on button "Save" at bounding box center [799, 574] width 40 height 24
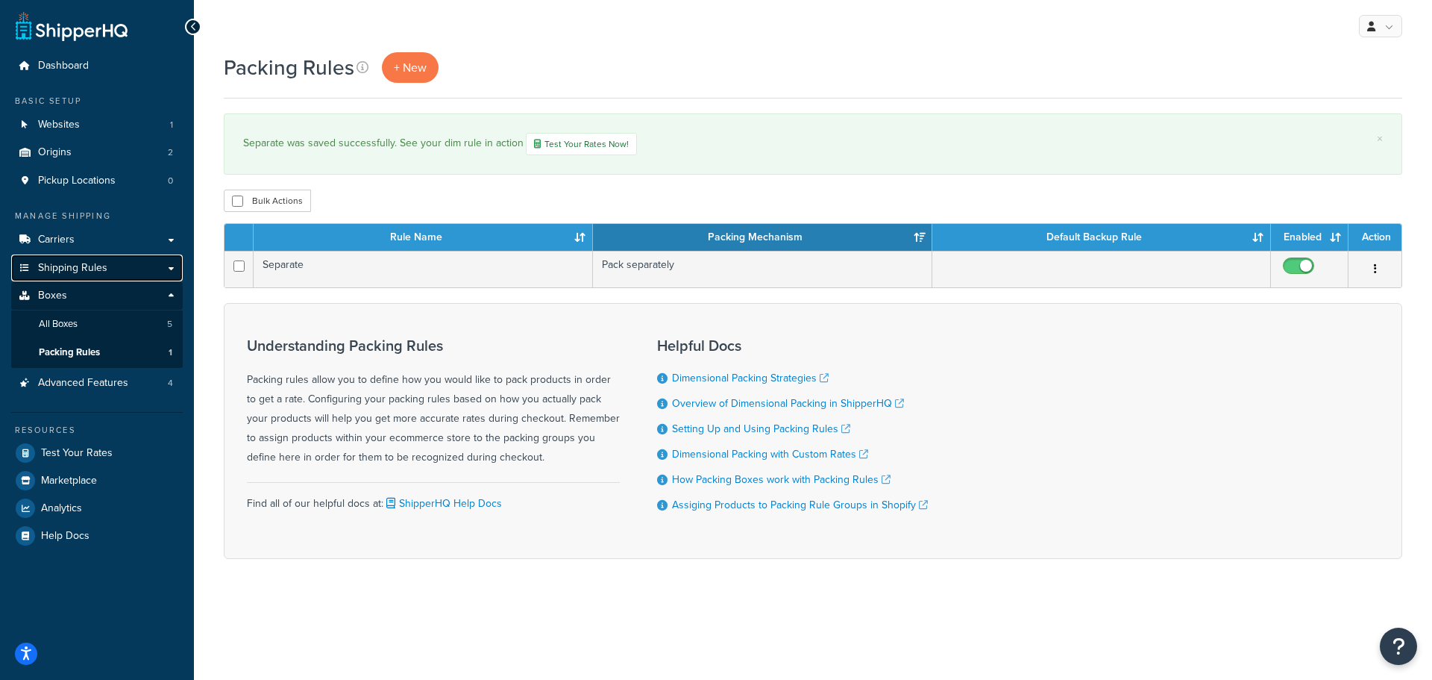
click at [84, 262] on span "Shipping Rules" at bounding box center [72, 268] width 69 height 13
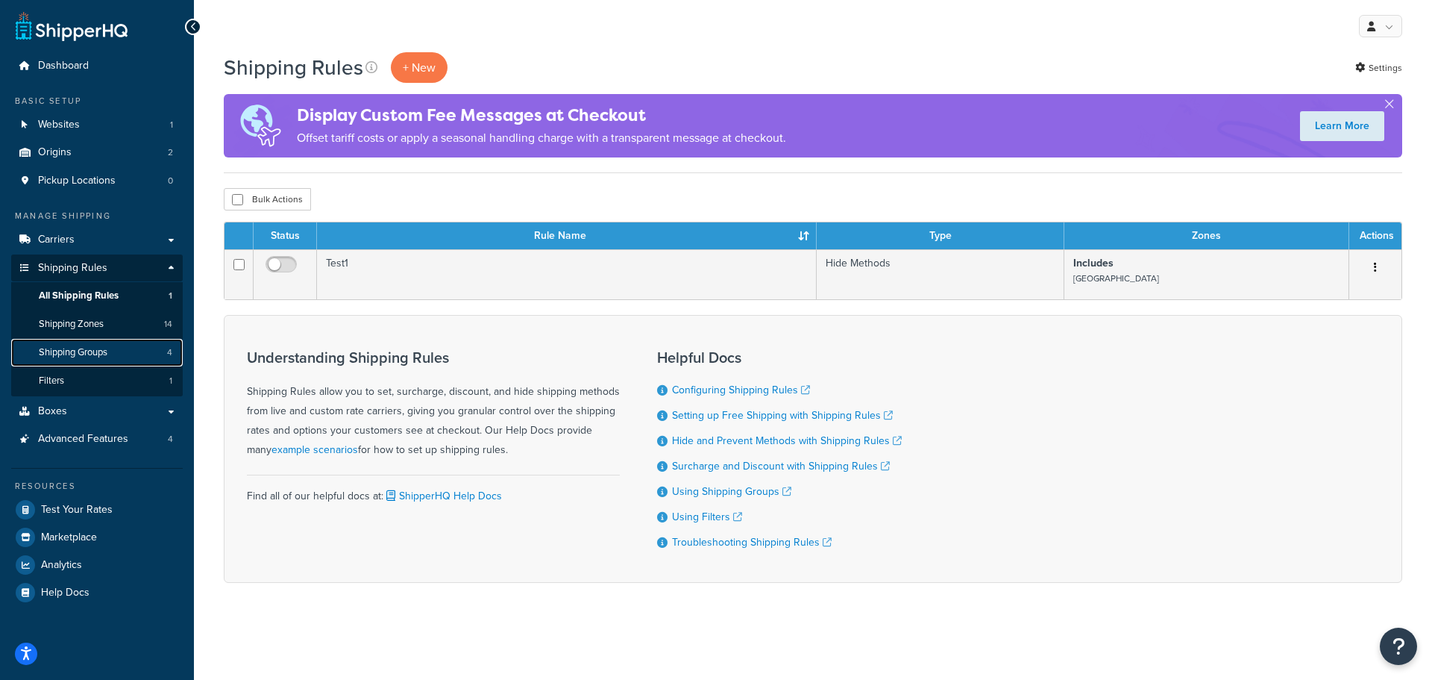
click at [51, 347] on span "Shipping Groups" at bounding box center [73, 352] width 69 height 13
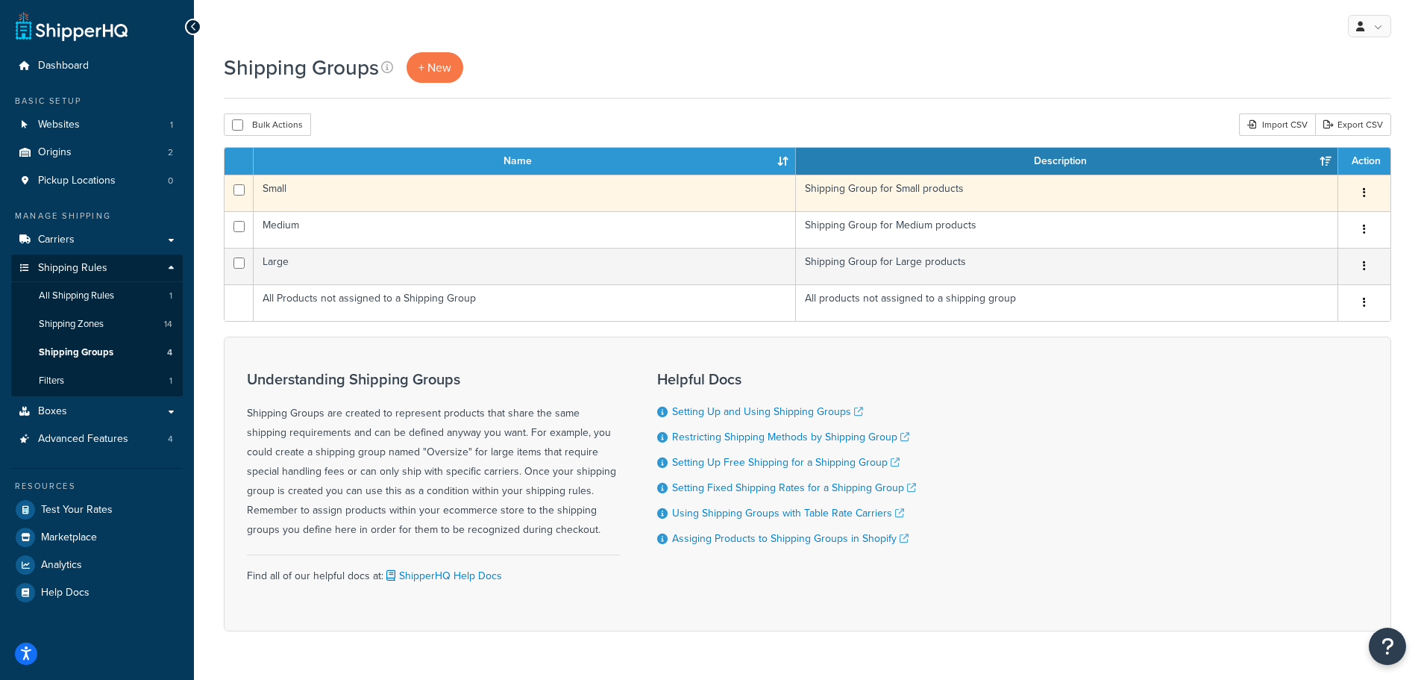
click at [623, 198] on td "Small" at bounding box center [525, 193] width 542 height 37
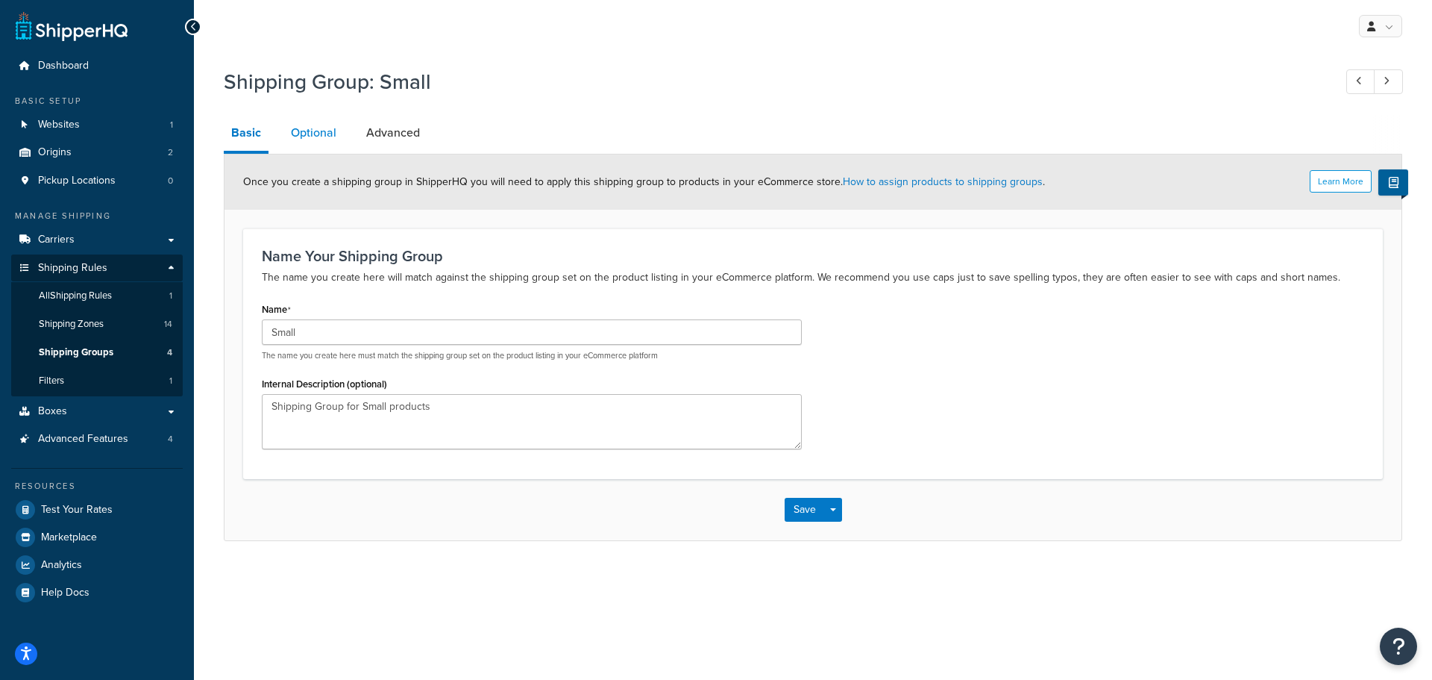
click at [316, 131] on link "Optional" at bounding box center [313, 133] width 60 height 36
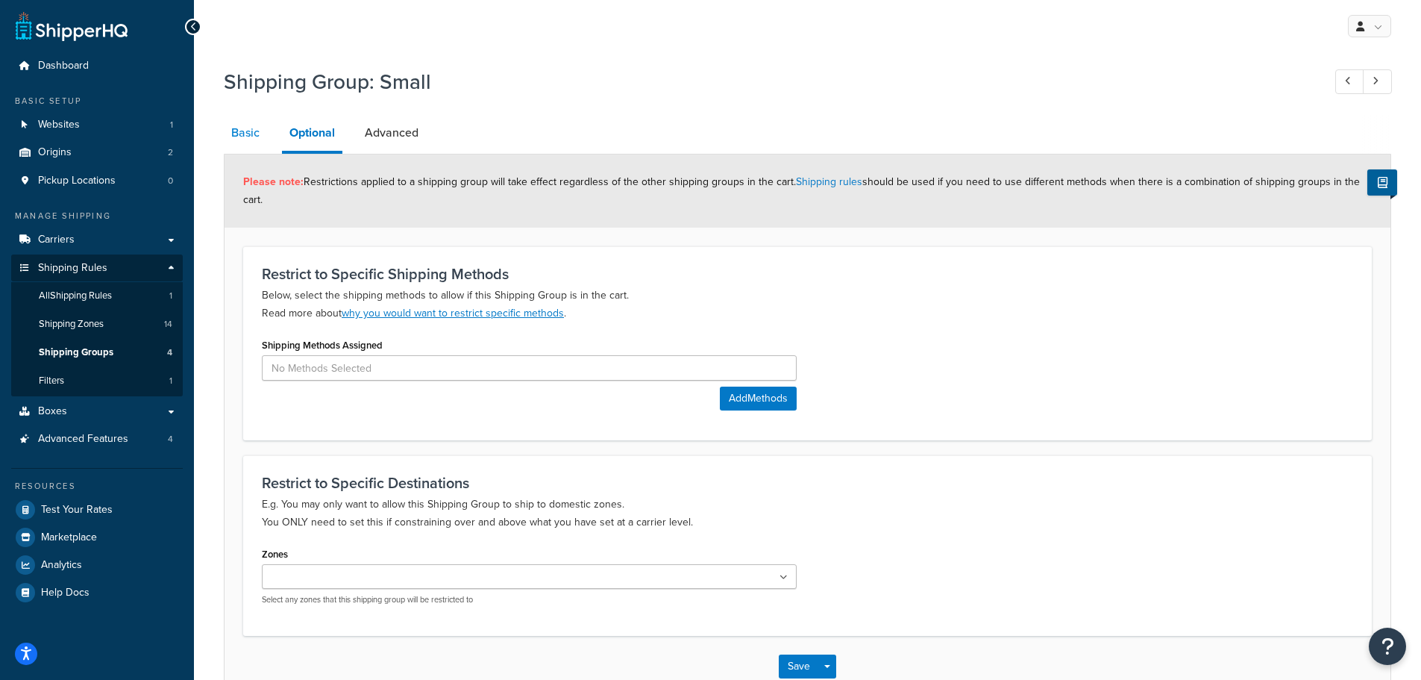
click at [236, 128] on link "Basic" at bounding box center [245, 133] width 43 height 36
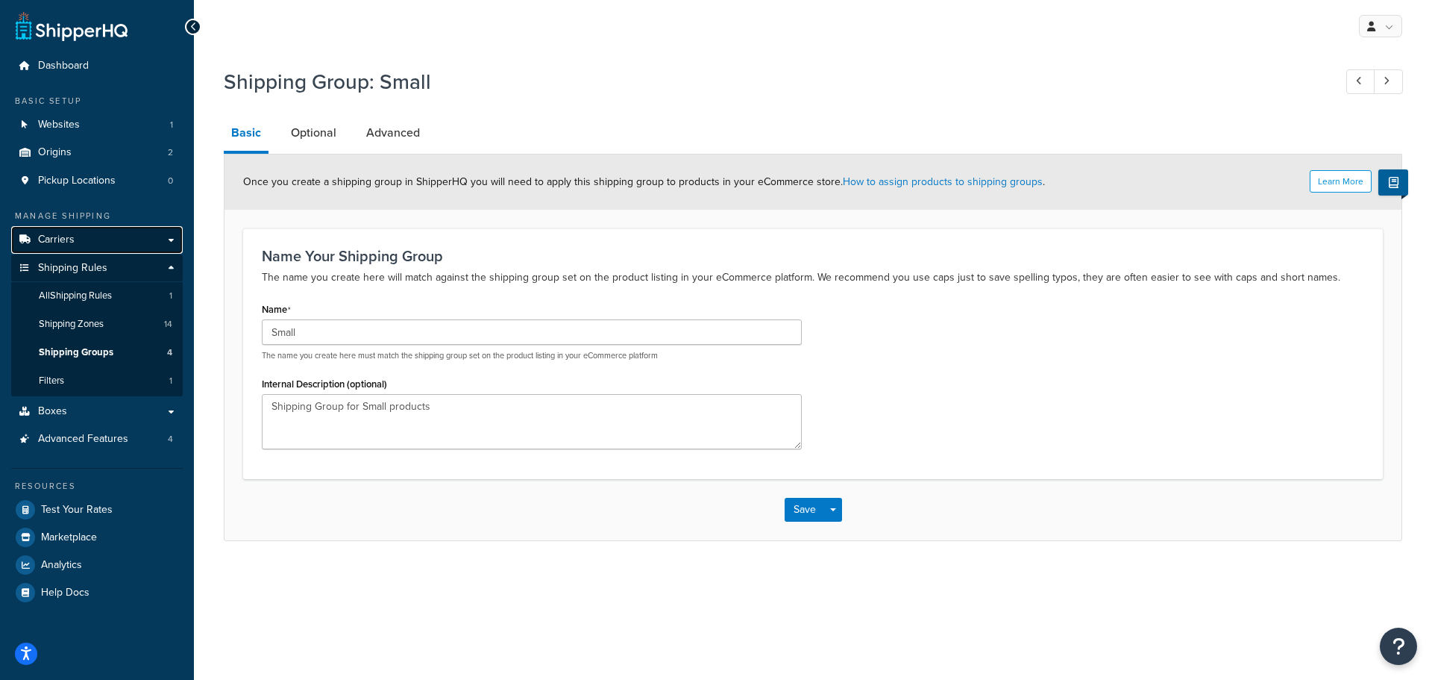
click at [84, 236] on link "Carriers" at bounding box center [97, 240] width 172 height 28
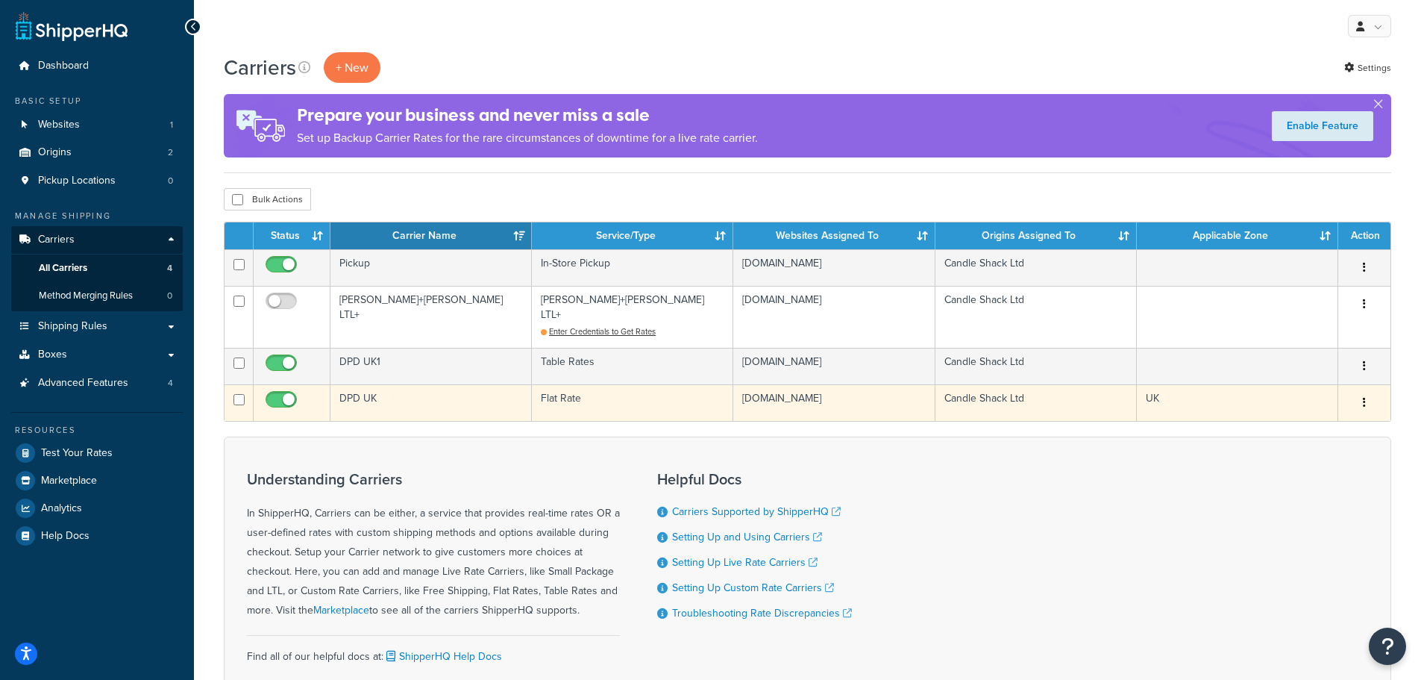
click at [398, 384] on td "DPD UK" at bounding box center [430, 402] width 201 height 37
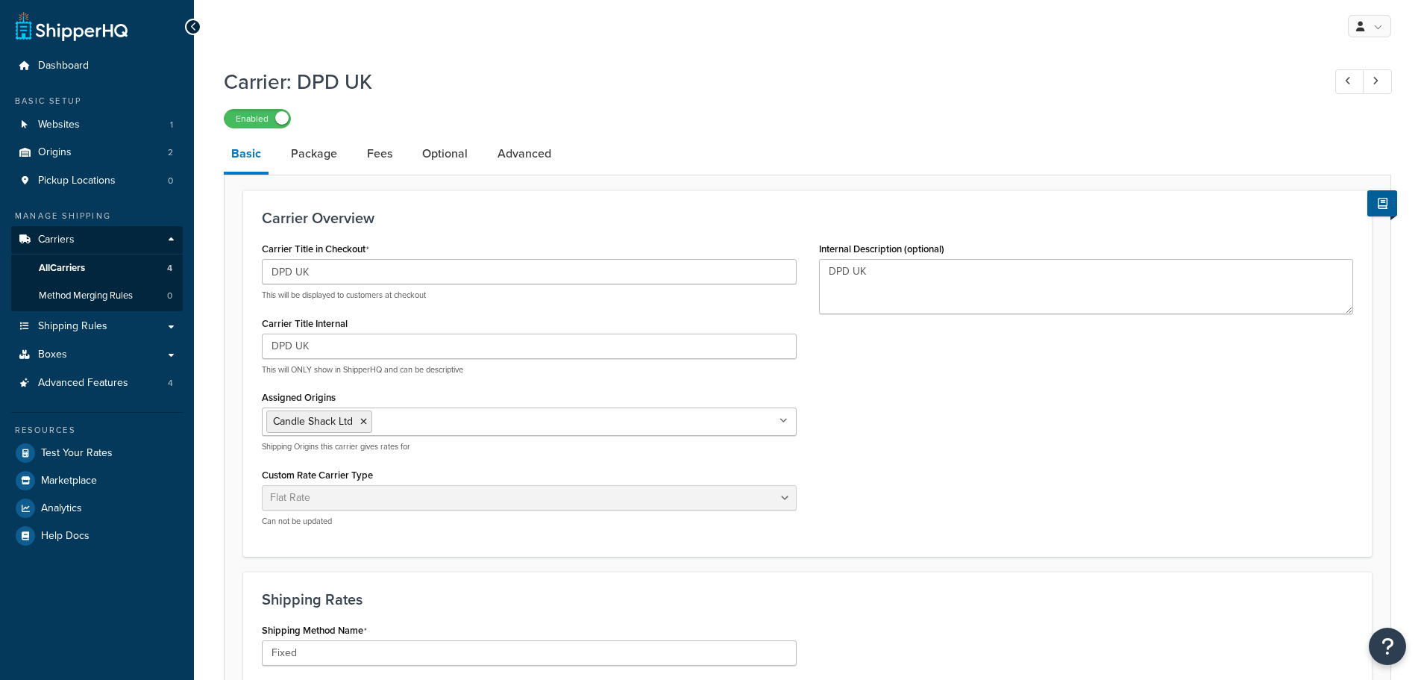
select select "flat"
select select "package"
click at [316, 161] on link "Package" at bounding box center [313, 154] width 61 height 36
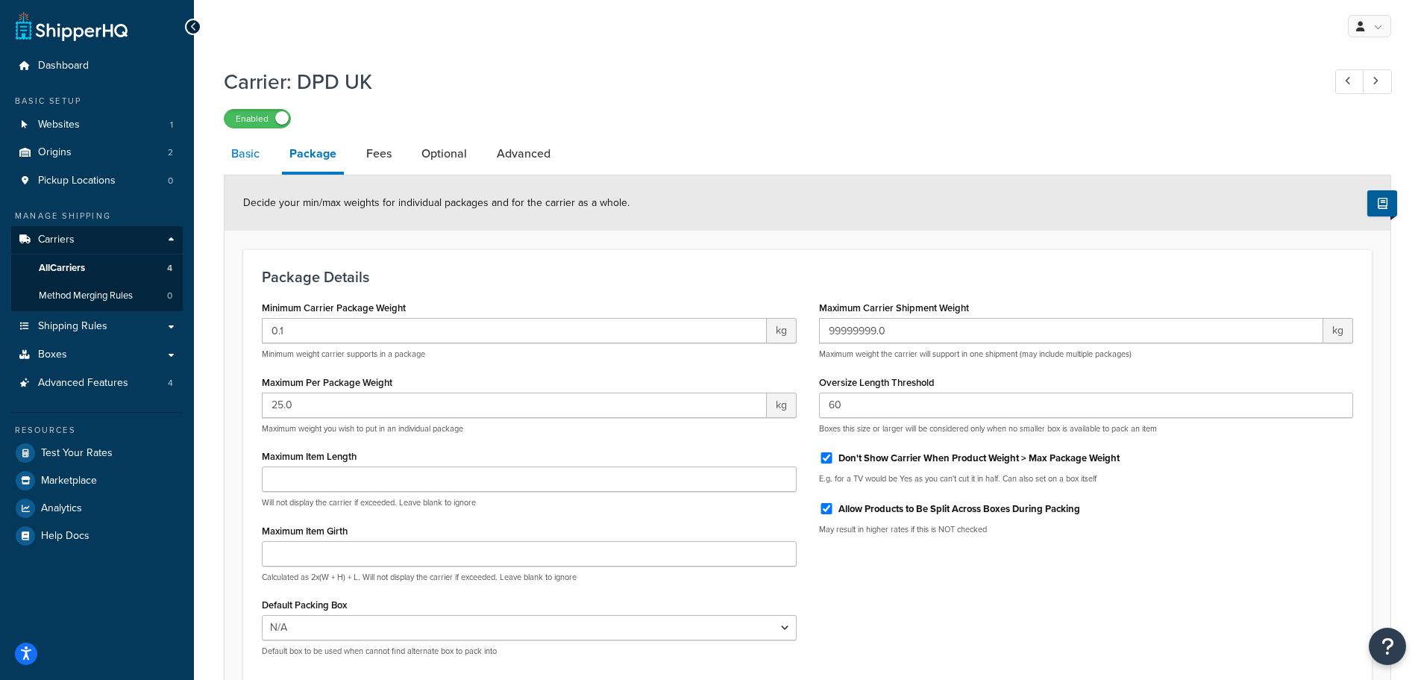
click at [237, 154] on link "Basic" at bounding box center [245, 154] width 43 height 36
select select "flat"
select select "package"
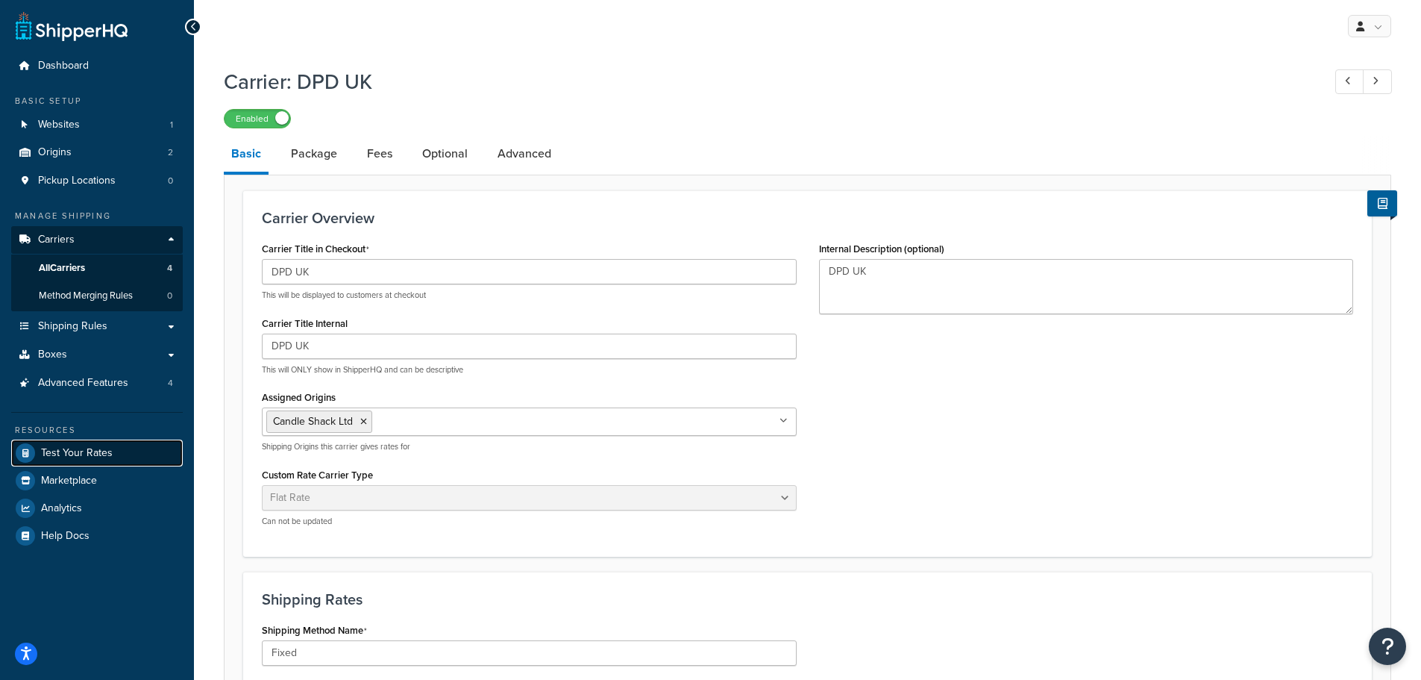
click at [84, 460] on link "Test Your Rates" at bounding box center [97, 452] width 172 height 27
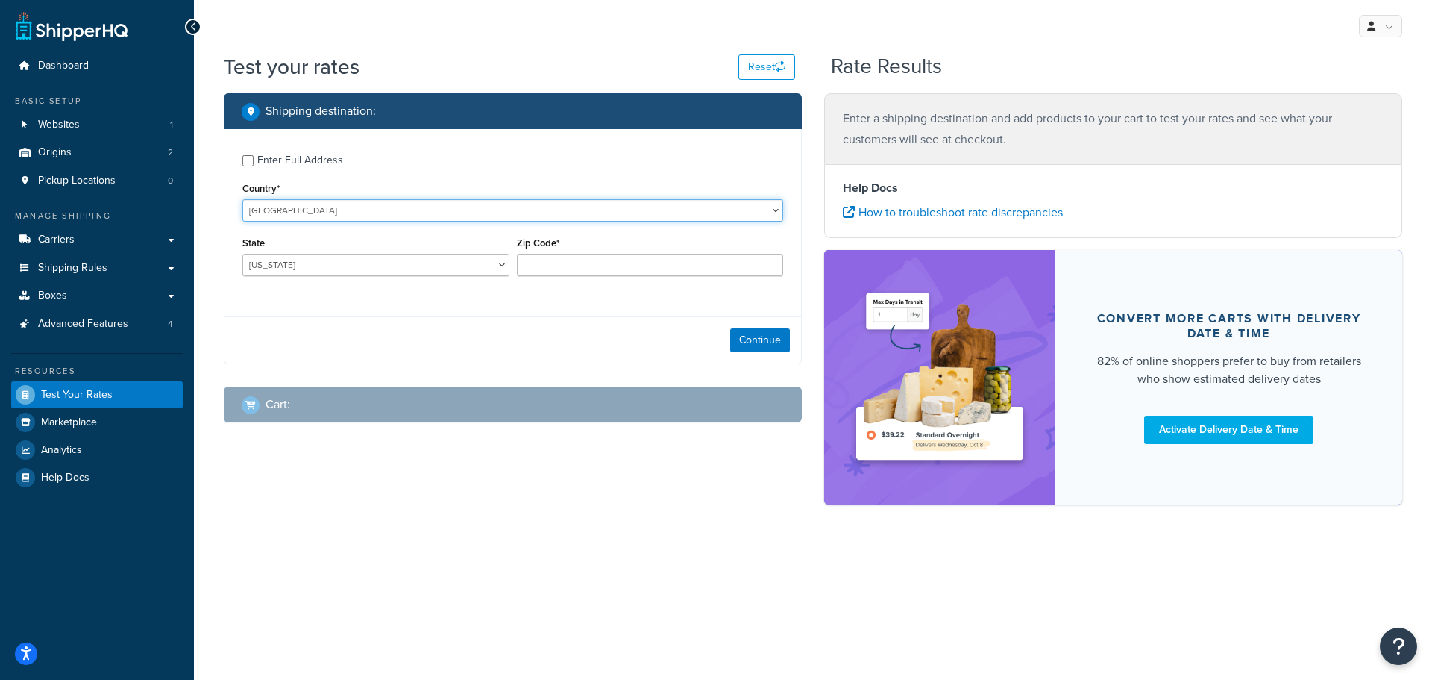
click at [358, 218] on select "United States United Kingdom Afghanistan Åland Islands Albania Algeria American…" at bounding box center [512, 210] width 541 height 22
select select "GB"
click at [242, 199] on select "United States United Kingdom Afghanistan Åland Islands Albania Algeria American…" at bounding box center [512, 210] width 541 height 22
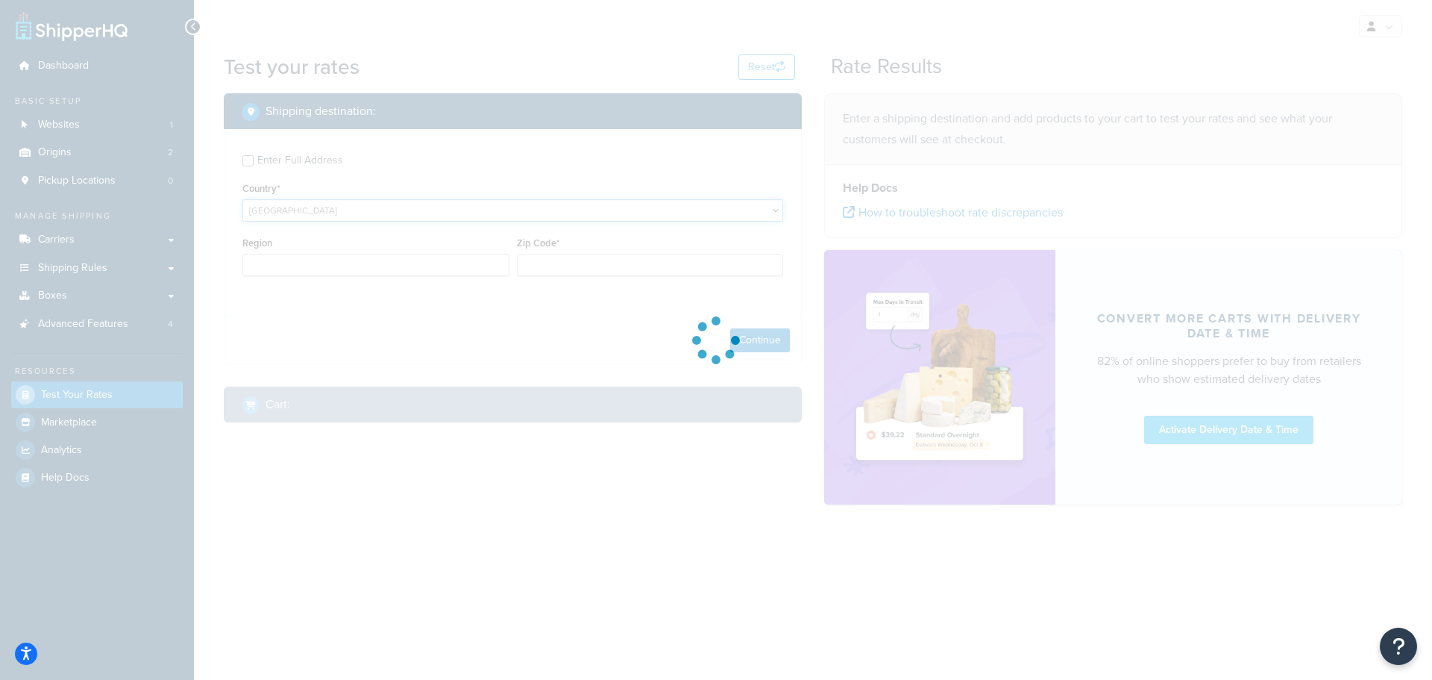
type input "AL"
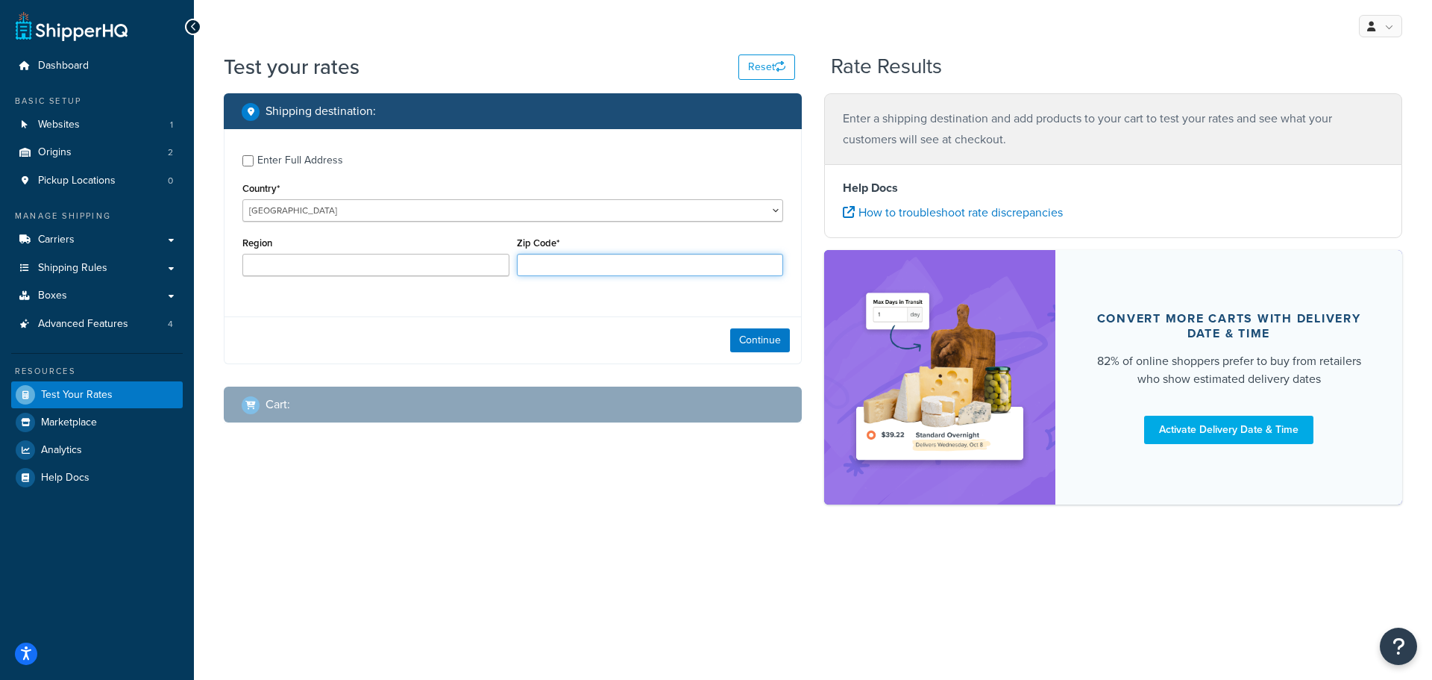
click at [559, 260] on input "Zip Code*" at bounding box center [650, 265] width 267 height 22
type input "FK2 8DR"
type input "Stirling"
click at [752, 329] on button "Continue" at bounding box center [760, 340] width 60 height 24
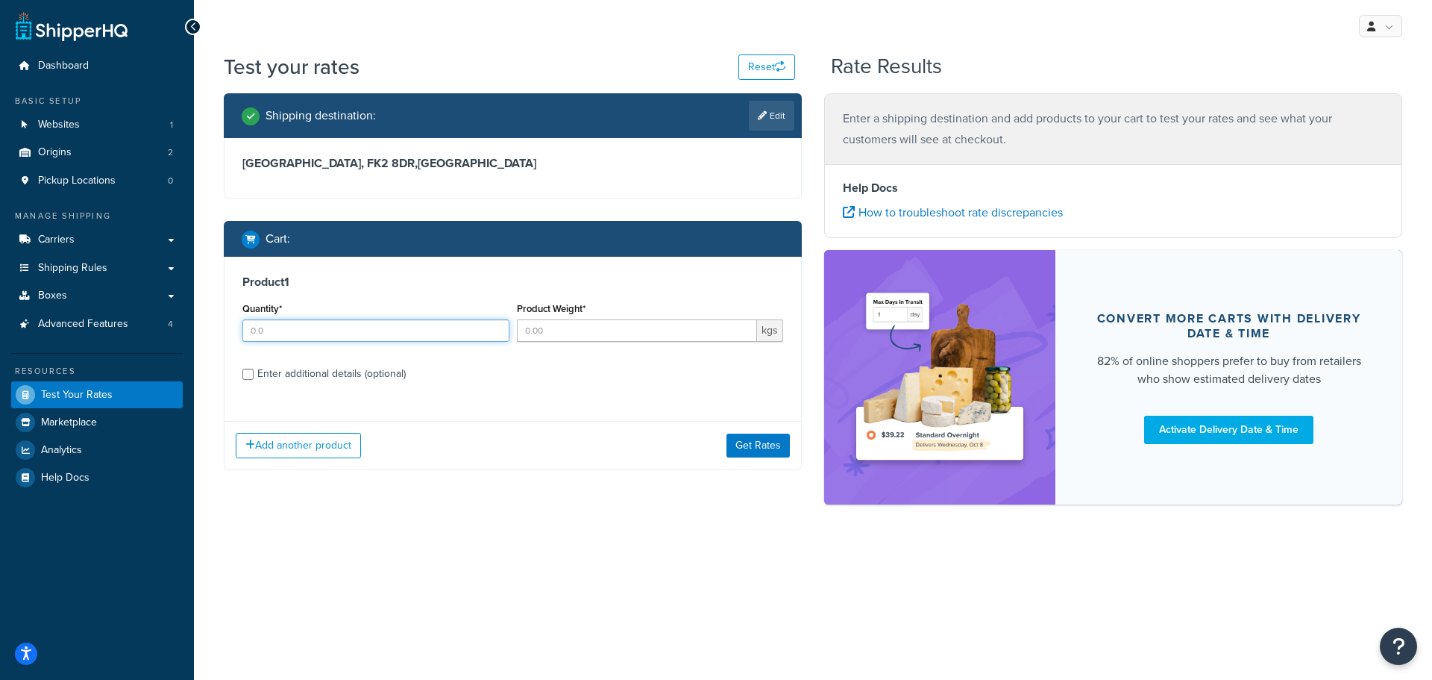
click at [306, 333] on input "Quantity*" at bounding box center [375, 330] width 267 height 22
drag, startPoint x: 277, startPoint y: 326, endPoint x: 227, endPoint y: 335, distance: 50.8
click at [227, 335] on div "Product 1 Quantity* 12.5 Product Weight* kgs Enter additional details (optional)" at bounding box center [513, 333] width 577 height 153
type input "12.5"
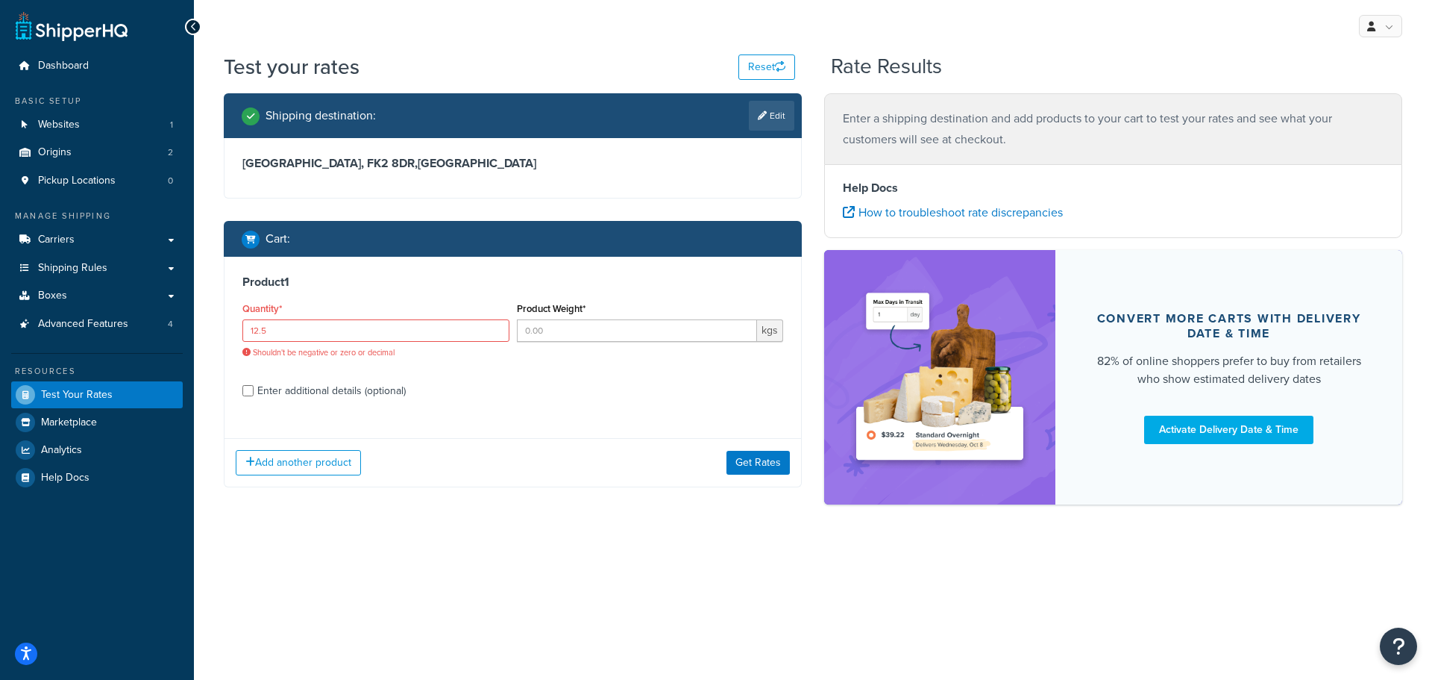
click at [255, 346] on div "Quantity* 12.5 Shouldn't be negative or zero or decimal" at bounding box center [376, 333] width 275 height 71
drag, startPoint x: 278, startPoint y: 324, endPoint x: 231, endPoint y: 338, distance: 48.4
click at [231, 338] on div "Product 1 Quantity* 12.5 Shouldn't be negative or zero or decimal Product Weigh…" at bounding box center [513, 341] width 577 height 169
click at [263, 366] on div "Quantity* Required" at bounding box center [376, 333] width 275 height 71
click at [269, 333] on input "Quantity*" at bounding box center [375, 330] width 267 height 22
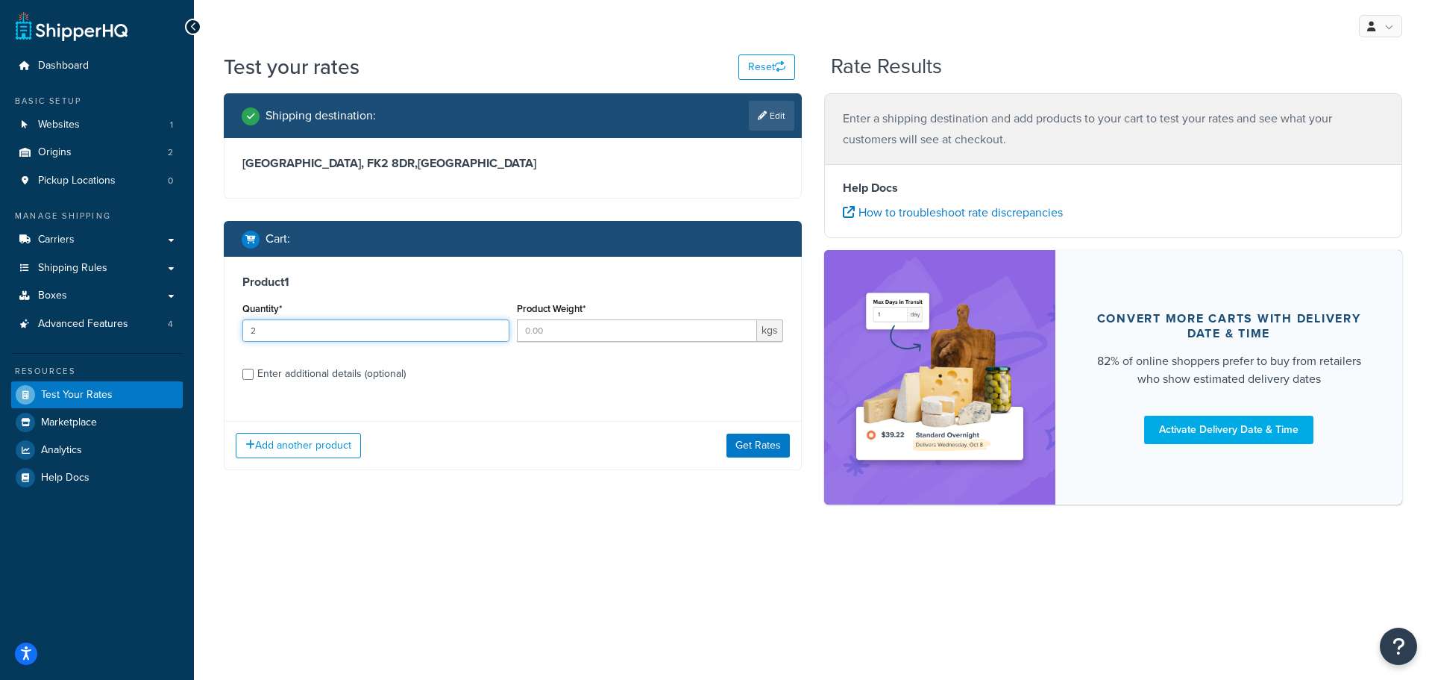
type input "2"
click at [551, 330] on input "Product Weight*" at bounding box center [637, 330] width 241 height 22
type input "12.5"
click at [244, 371] on input "Enter additional details (optional)" at bounding box center [247, 374] width 11 height 11
checkbox input "true"
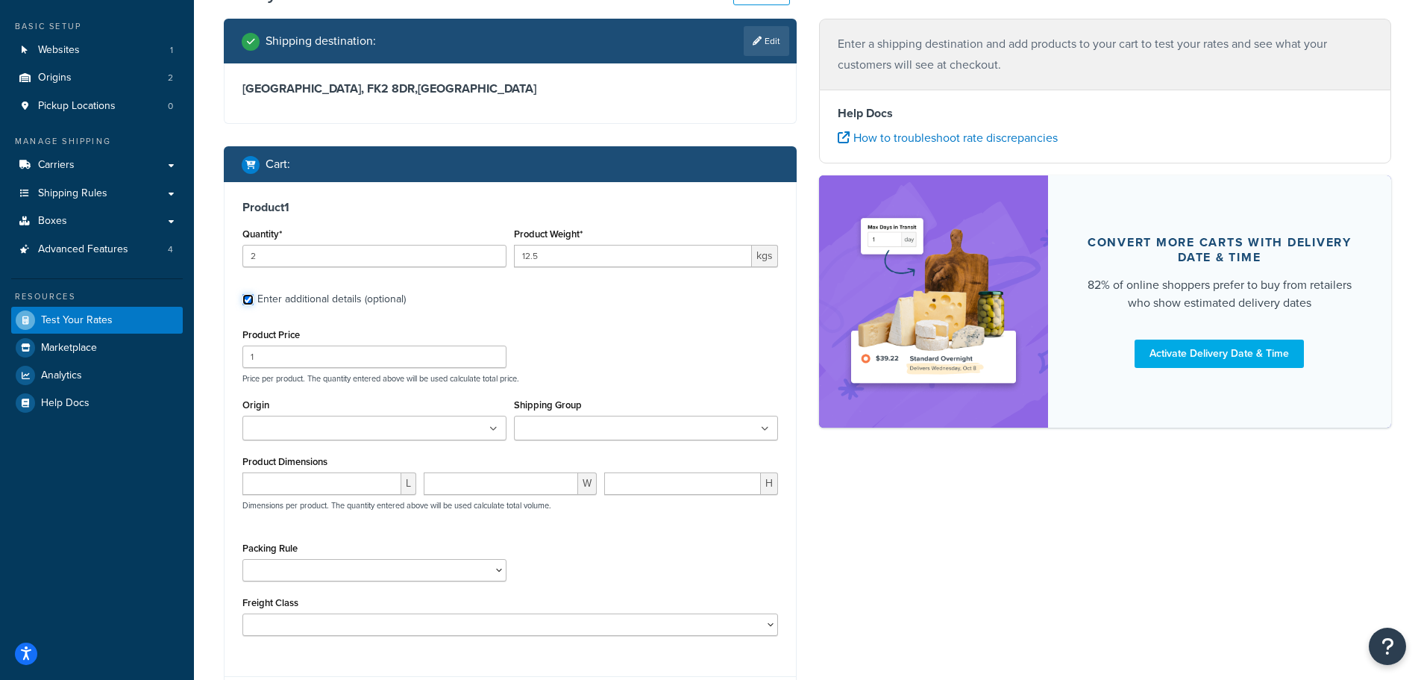
scroll to position [149, 0]
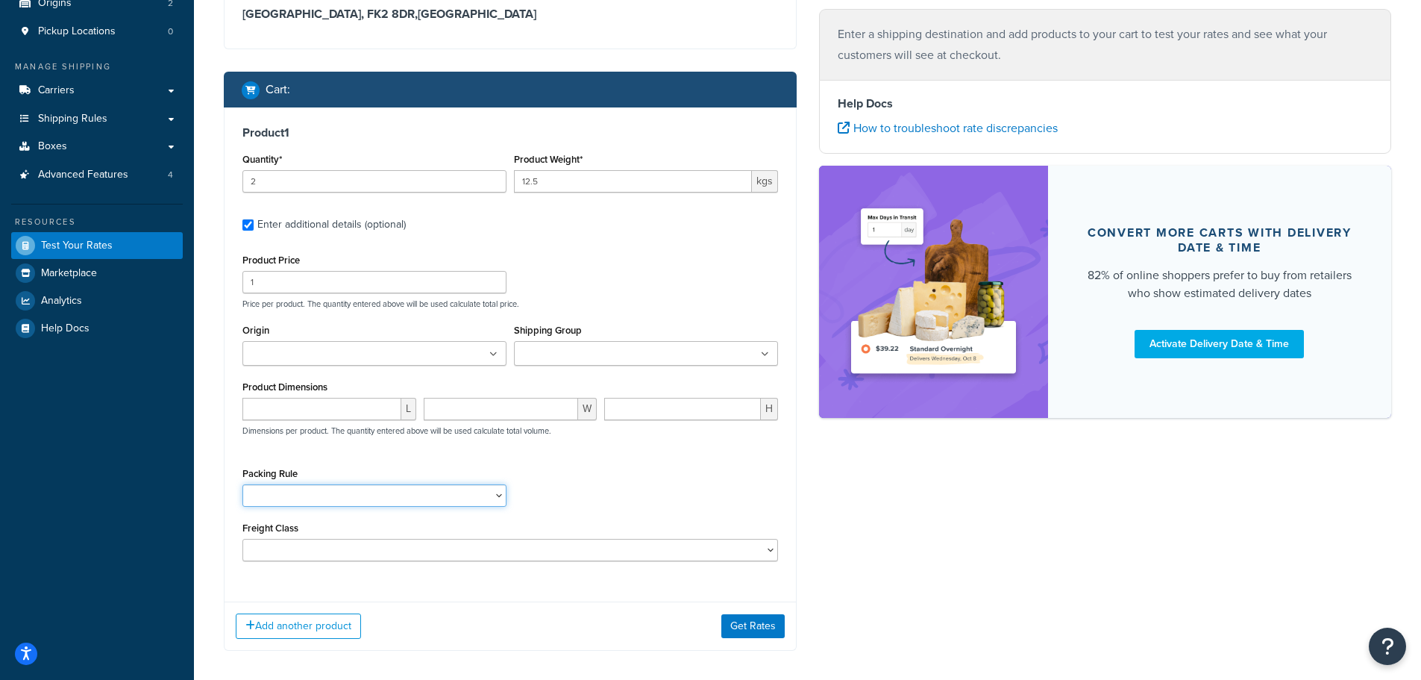
click at [321, 494] on select "Separate" at bounding box center [374, 495] width 264 height 22
select select "87822"
click at [242, 486] on select "Separate" at bounding box center [374, 495] width 264 height 22
click at [553, 468] on div "Packing Rule Separate" at bounding box center [510, 490] width 543 height 54
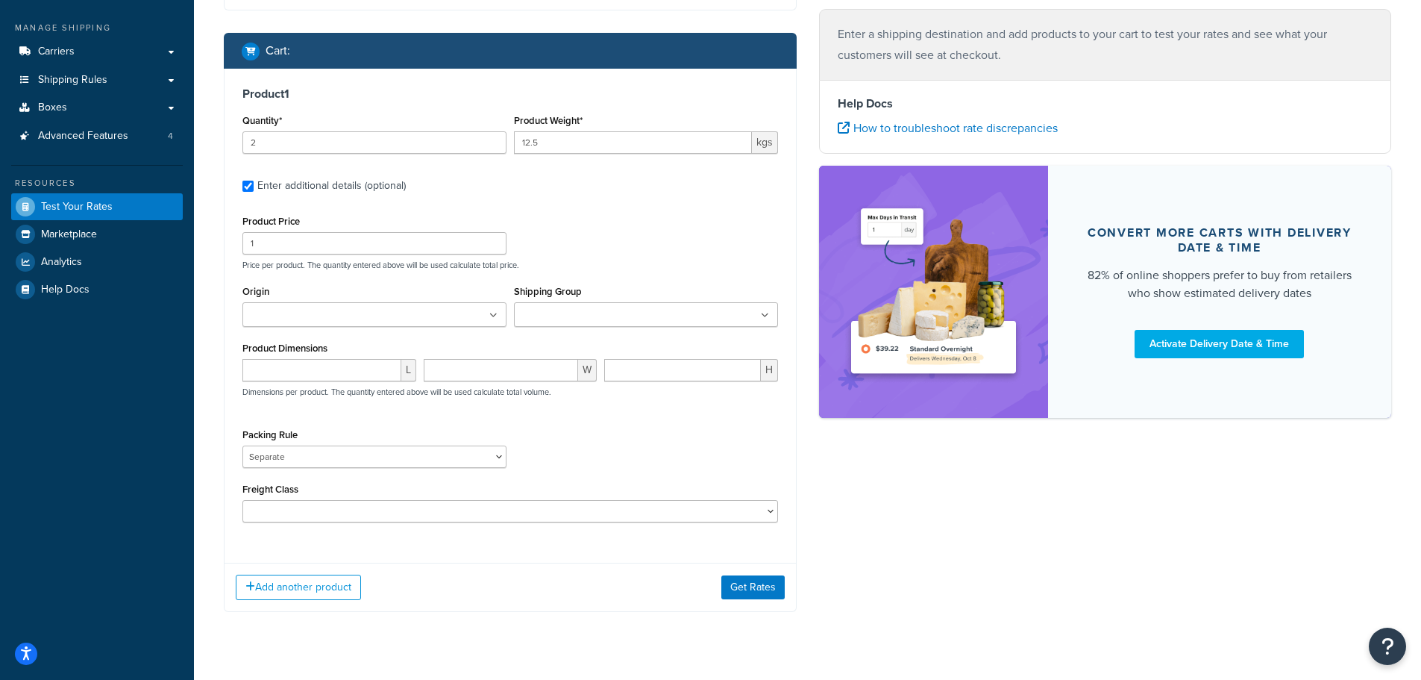
scroll to position [219, 0]
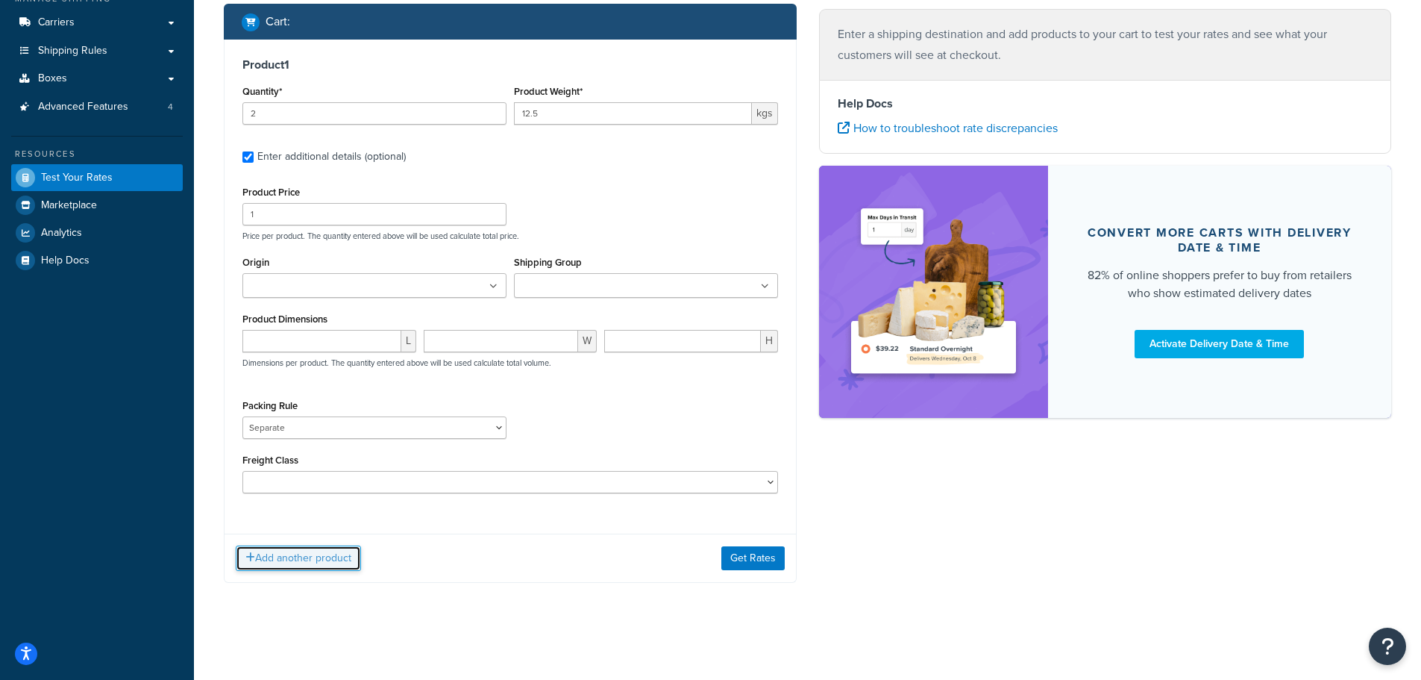
click at [329, 552] on button "Add another product" at bounding box center [298, 557] width 125 height 25
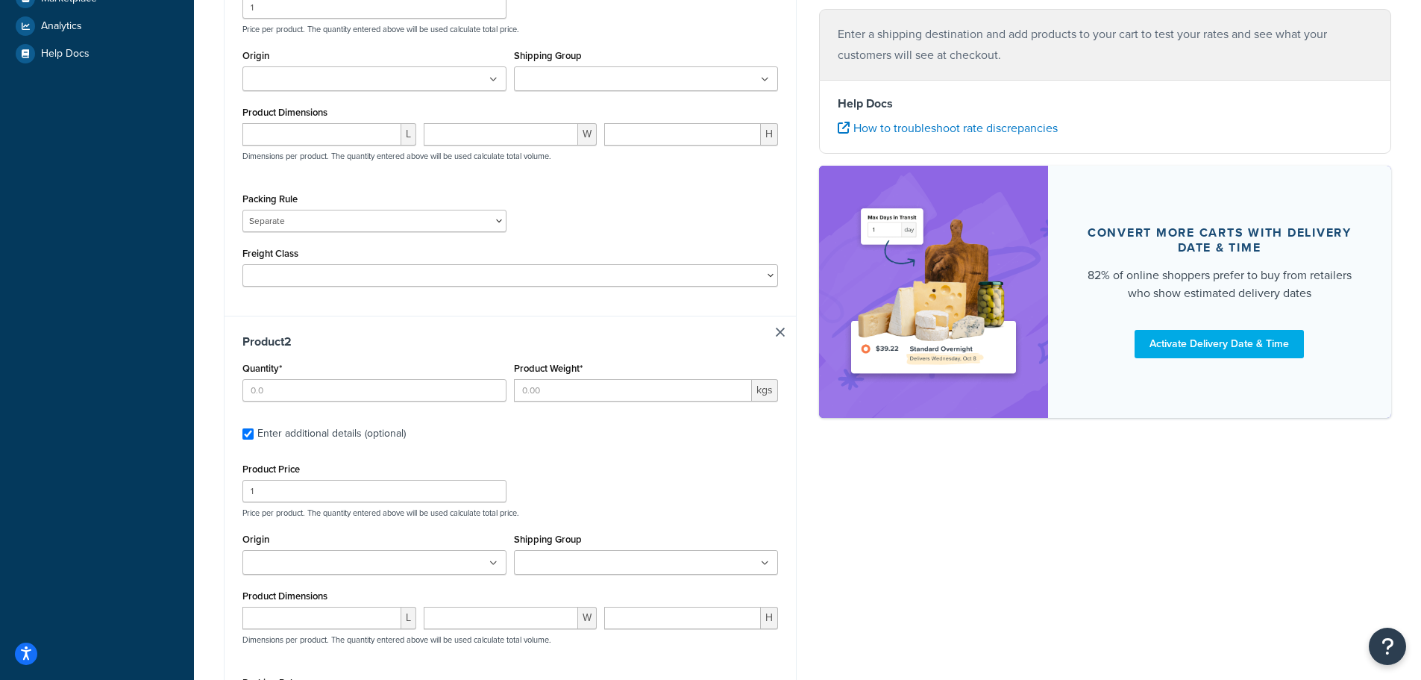
scroll to position [443, 0]
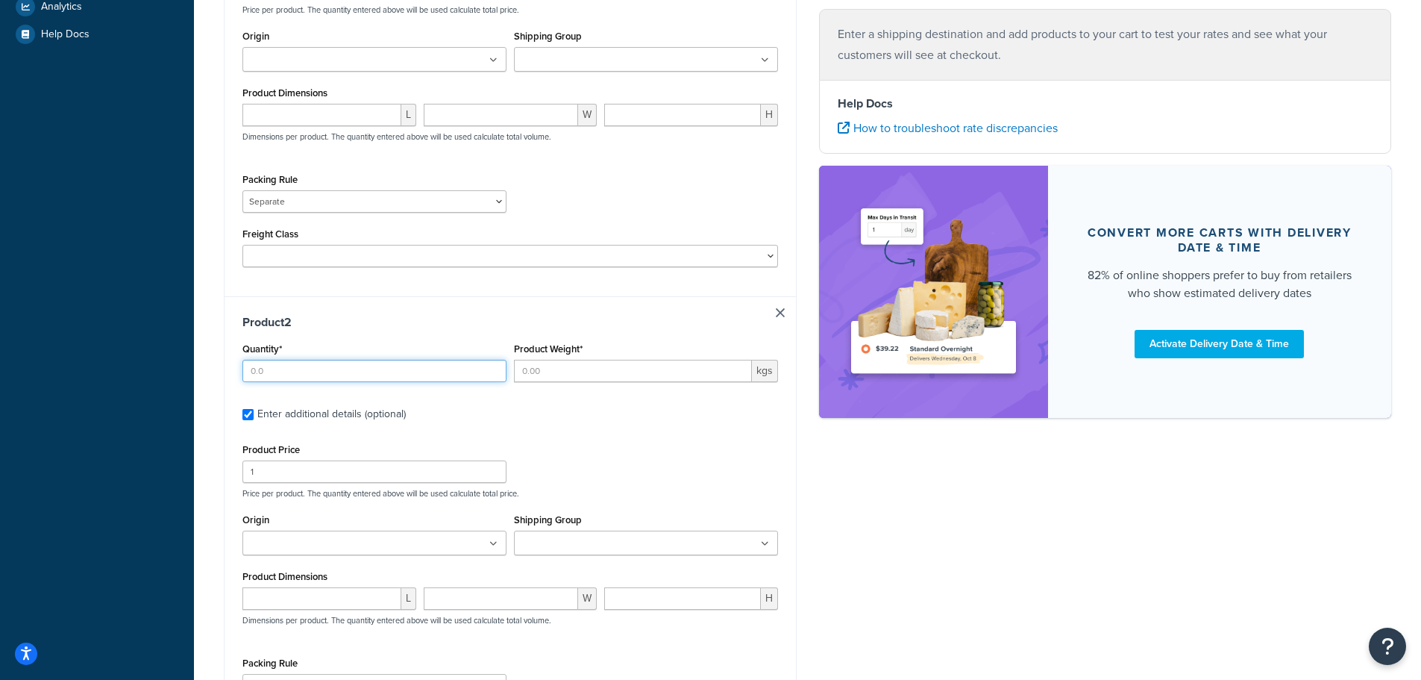
click at [266, 369] on input "Quantity*" at bounding box center [374, 371] width 264 height 22
type input "10"
click at [541, 366] on input "Product Weight*" at bounding box center [633, 371] width 238 height 22
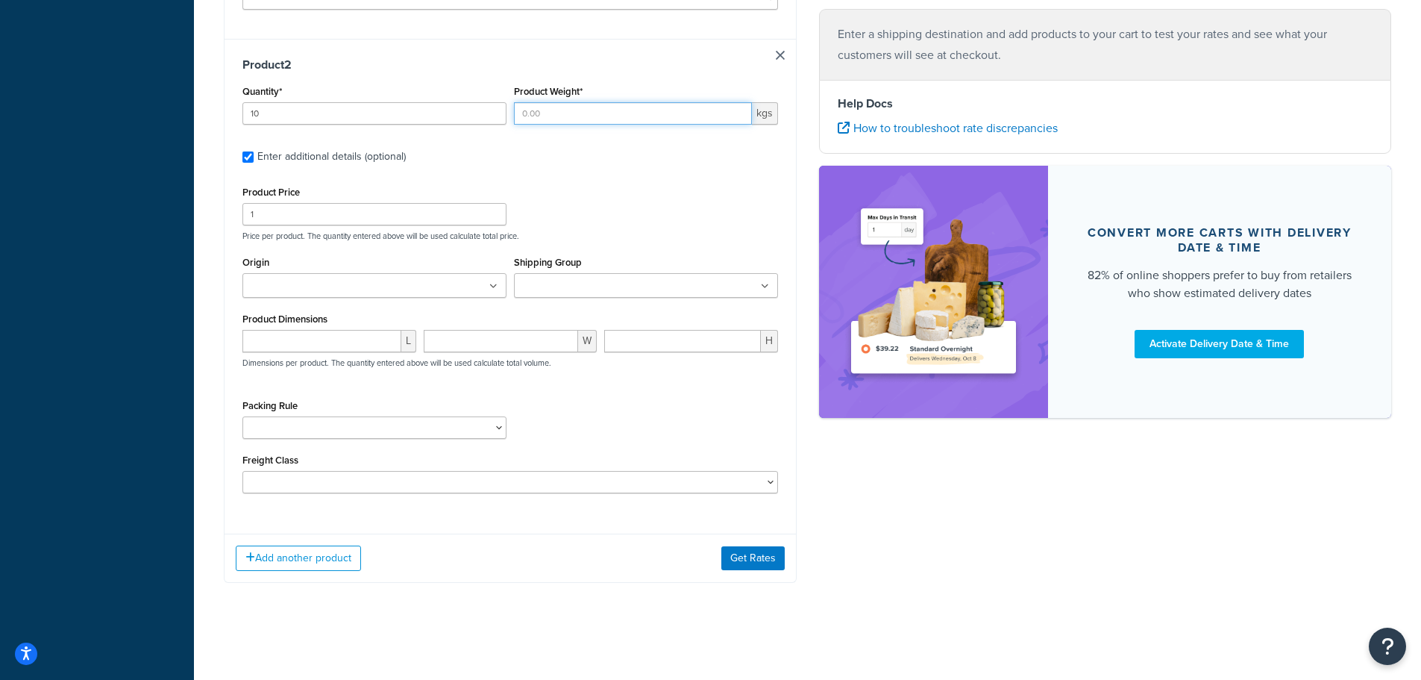
scroll to position [704, 0]
click at [545, 116] on input "Product Weight*" at bounding box center [633, 113] width 238 height 22
type input "2.1"
click at [558, 145] on label "Enter additional details (optional)" at bounding box center [517, 155] width 521 height 24
click at [254, 151] on input "Enter additional details (optional)" at bounding box center [247, 156] width 11 height 11
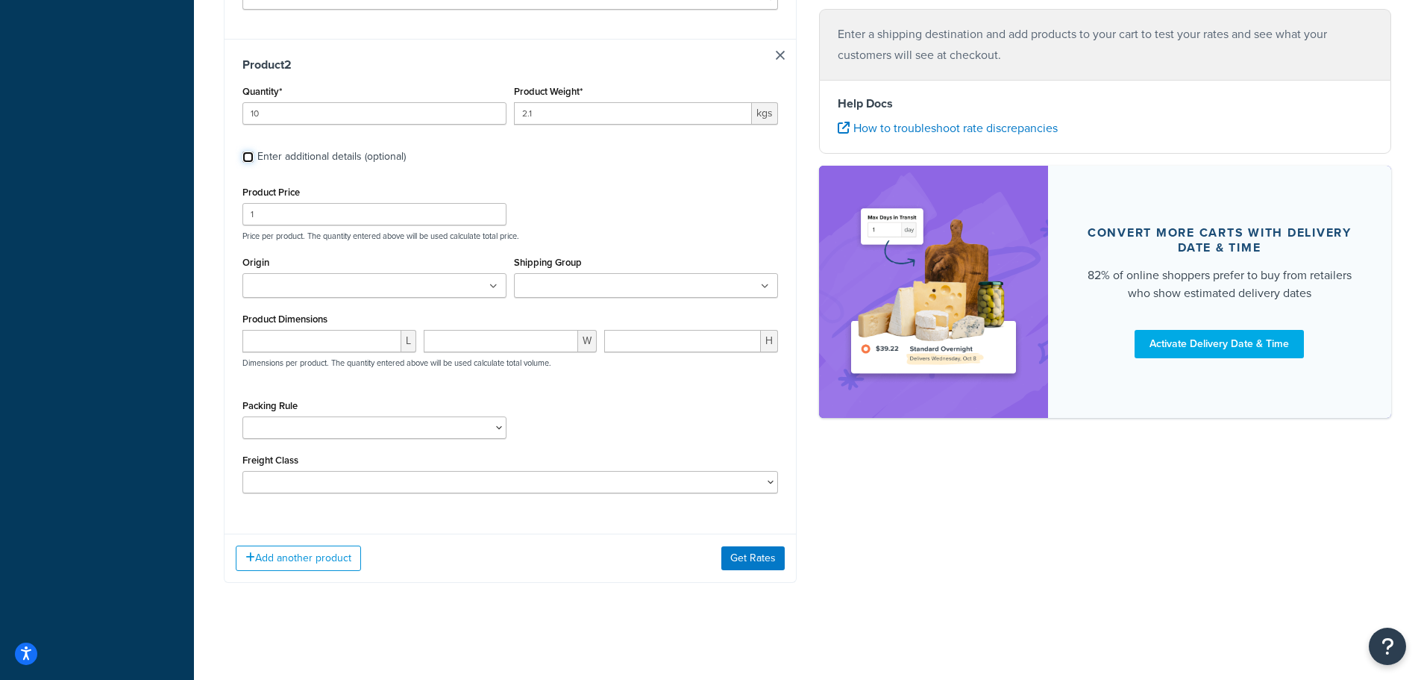
checkbox input "false"
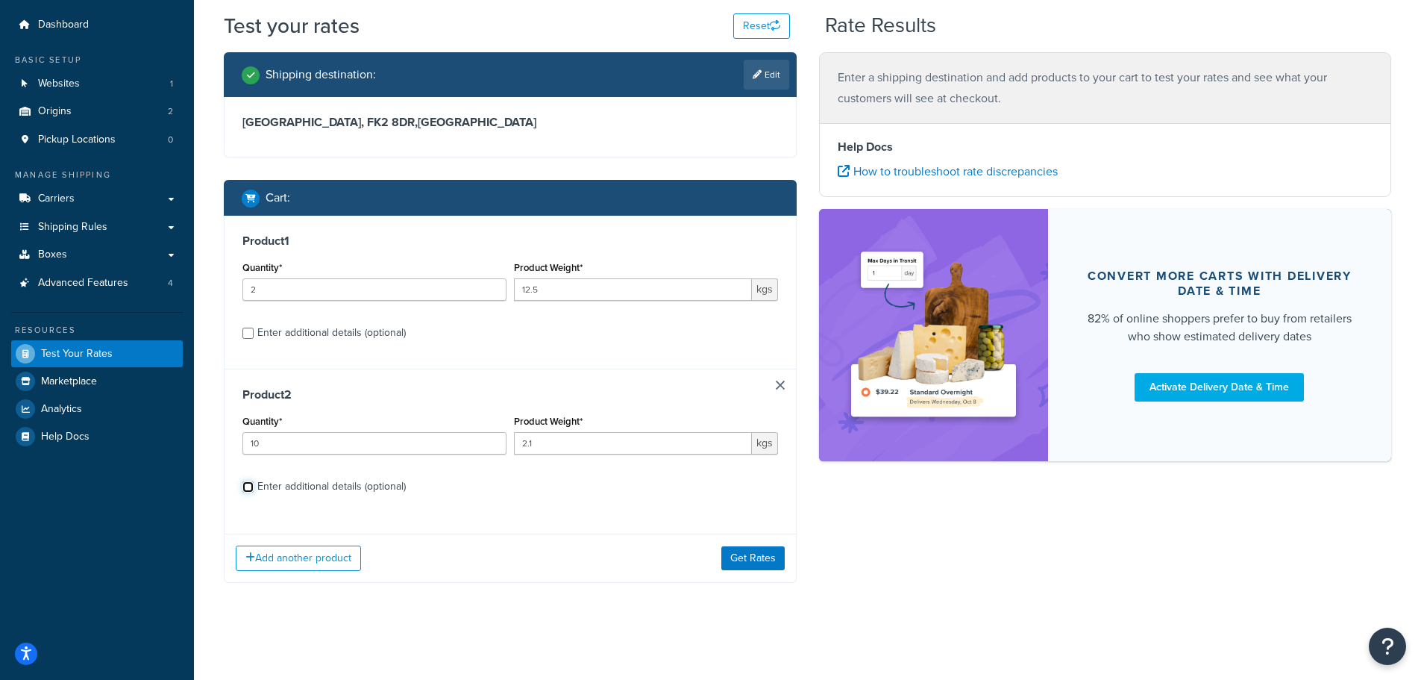
scroll to position [42, 0]
click at [297, 489] on div "Enter additional details (optional)" at bounding box center [331, 486] width 148 height 21
click at [254, 489] on input "Enter additional details (optional)" at bounding box center [247, 486] width 11 height 11
checkbox input "true"
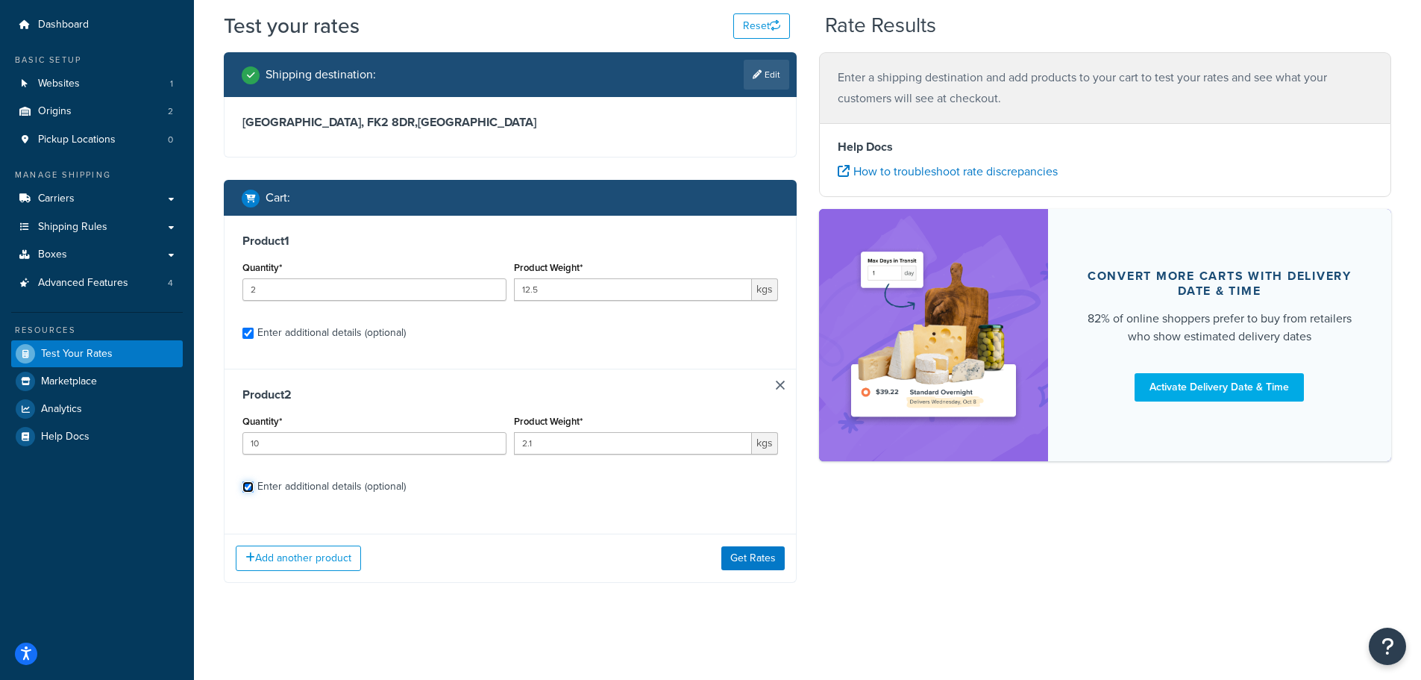
select select "87822"
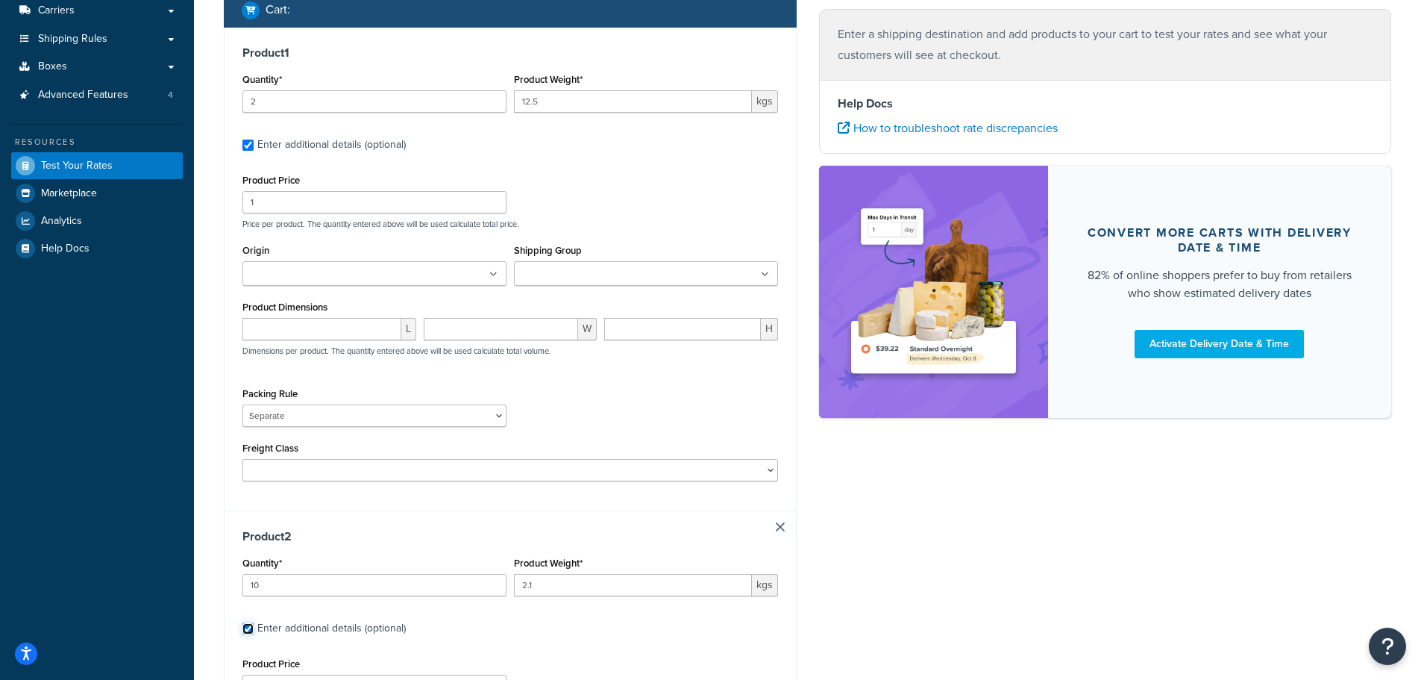
scroll to position [266, 0]
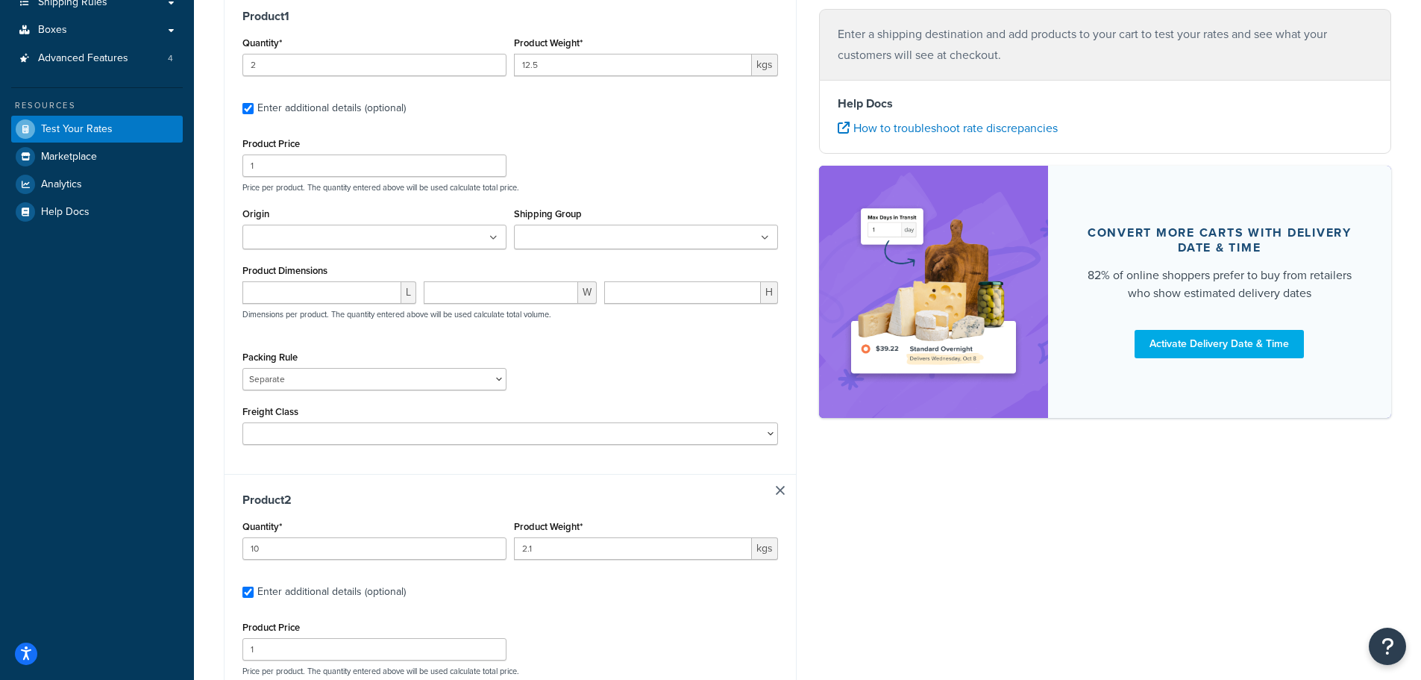
click at [539, 228] on ul at bounding box center [646, 237] width 264 height 25
click at [601, 118] on label "Enter additional details (optional)" at bounding box center [517, 107] width 521 height 24
click at [254, 114] on input "Enter additional details (optional)" at bounding box center [247, 108] width 11 height 11
checkbox input "false"
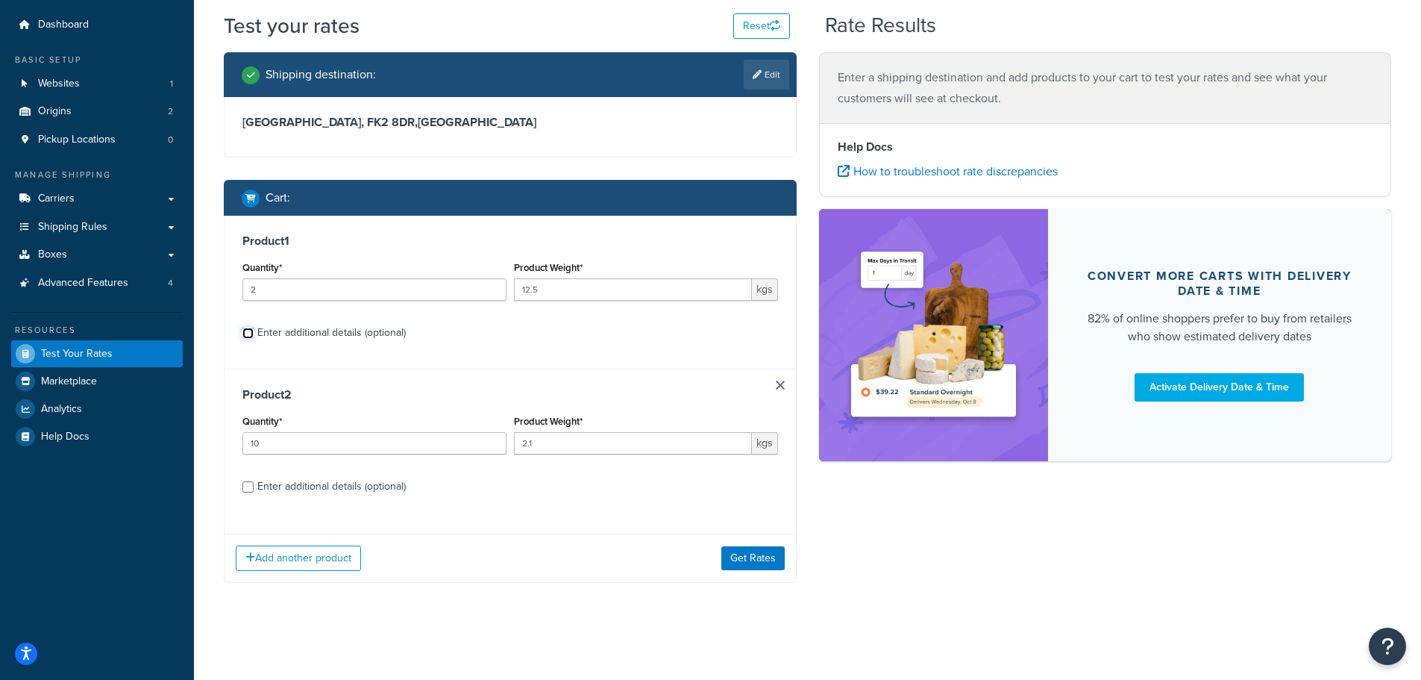
scroll to position [42, 0]
click at [317, 492] on div "Enter additional details (optional)" at bounding box center [331, 486] width 148 height 21
click at [254, 492] on input "Enter additional details (optional)" at bounding box center [247, 486] width 11 height 11
checkbox input "true"
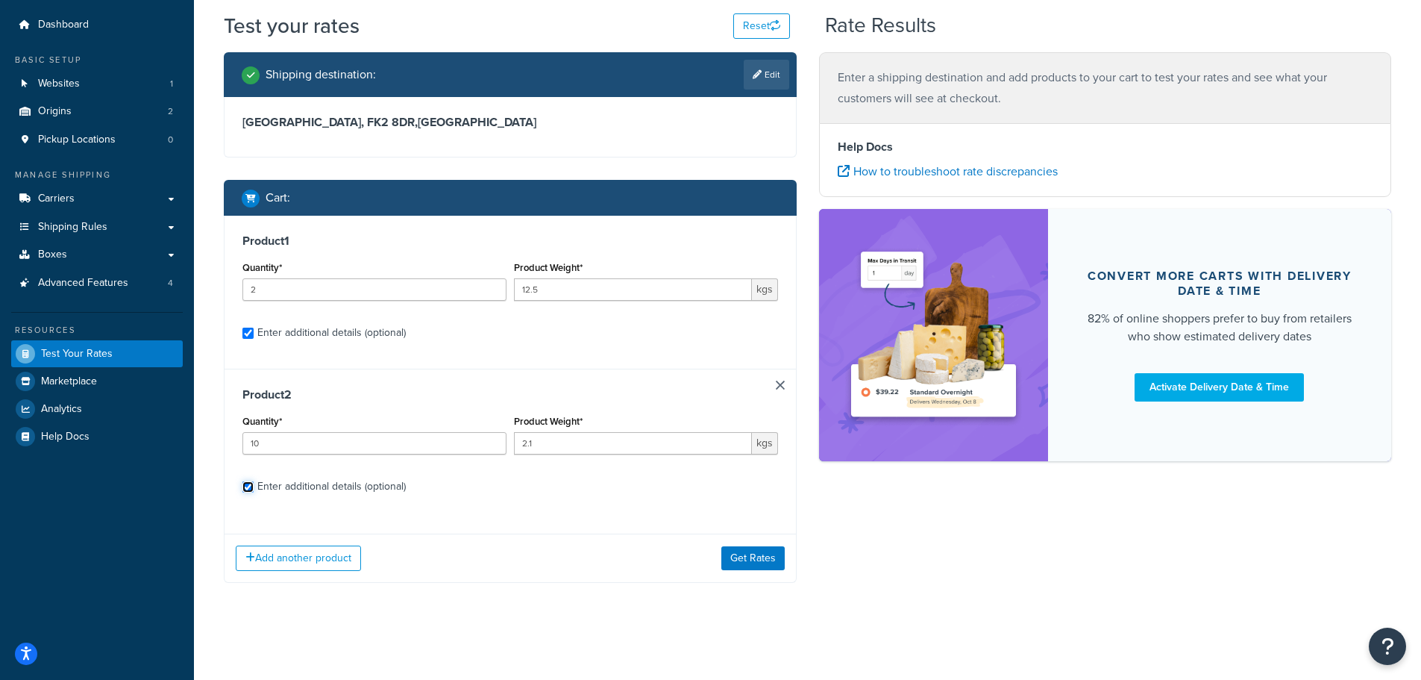
select select "87822"
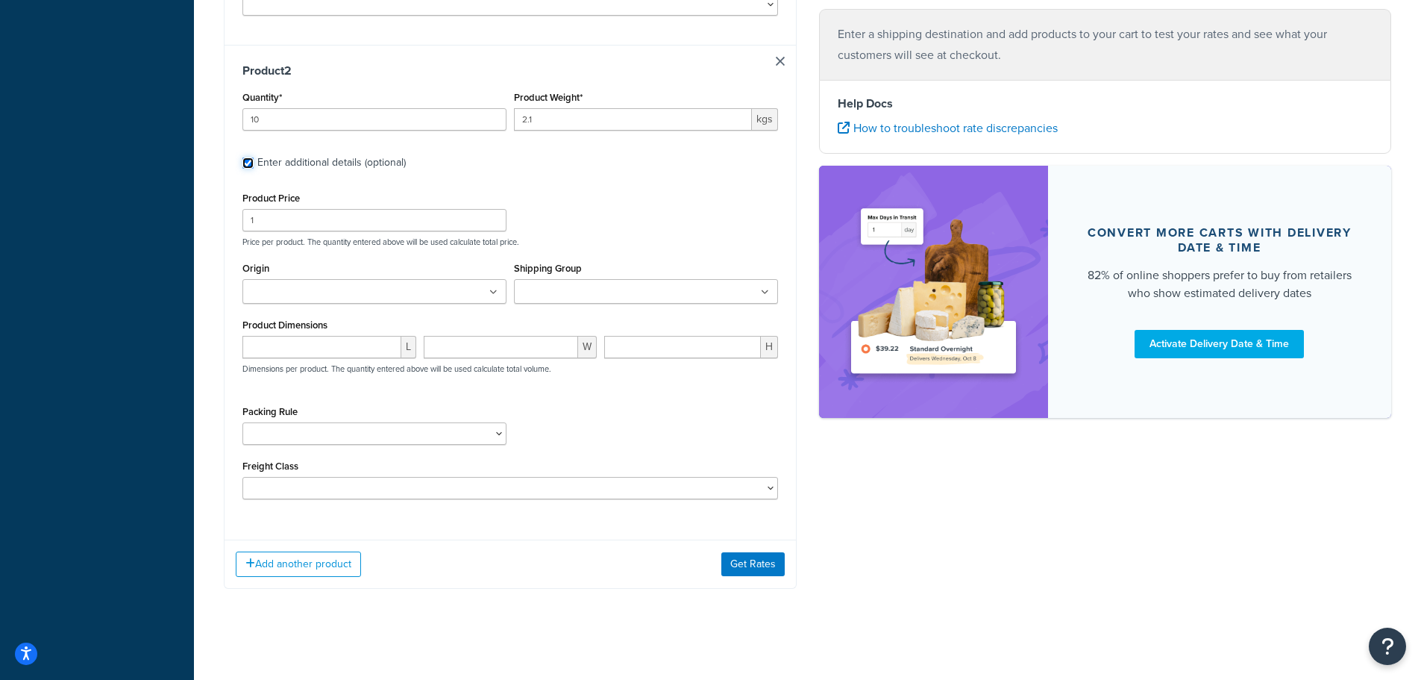
scroll to position [704, 0]
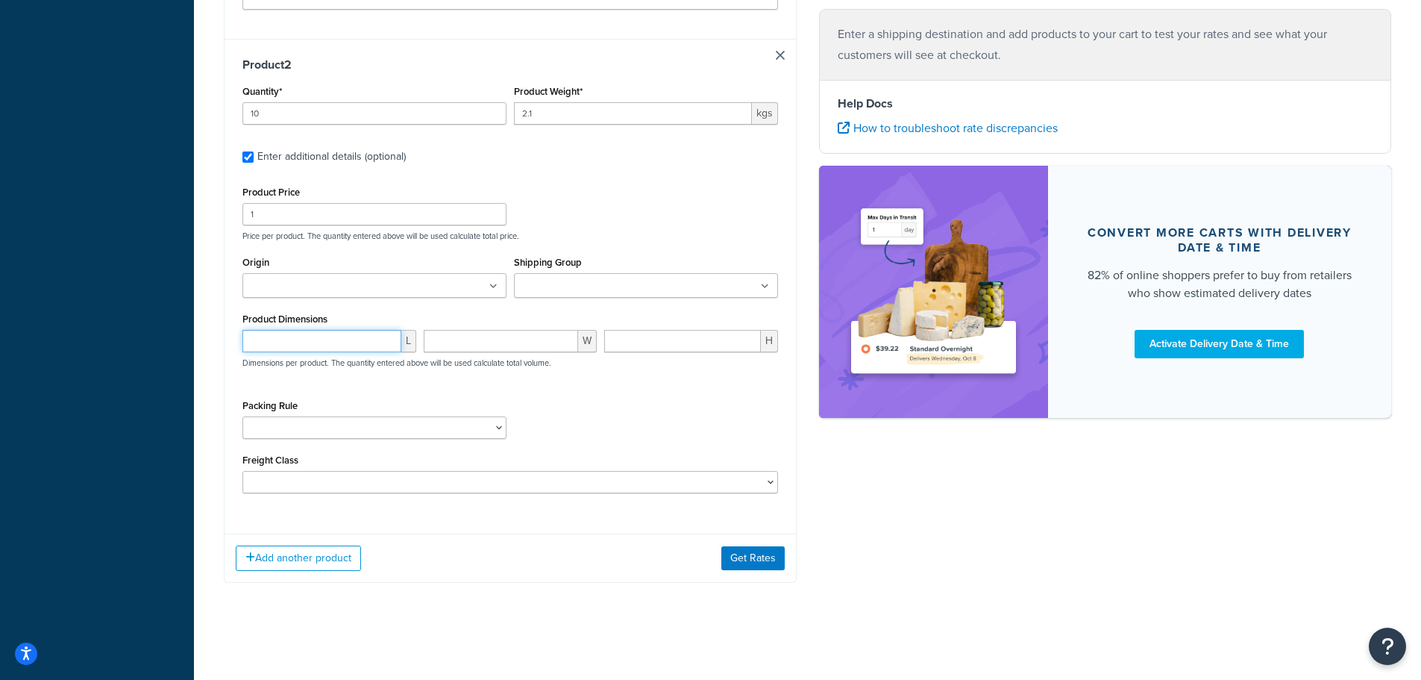
click at [354, 348] on input "number" at bounding box center [321, 341] width 159 height 22
type input "25.3"
type input "17"
type input "10.4"
click at [327, 432] on select "Separate" at bounding box center [374, 427] width 264 height 22
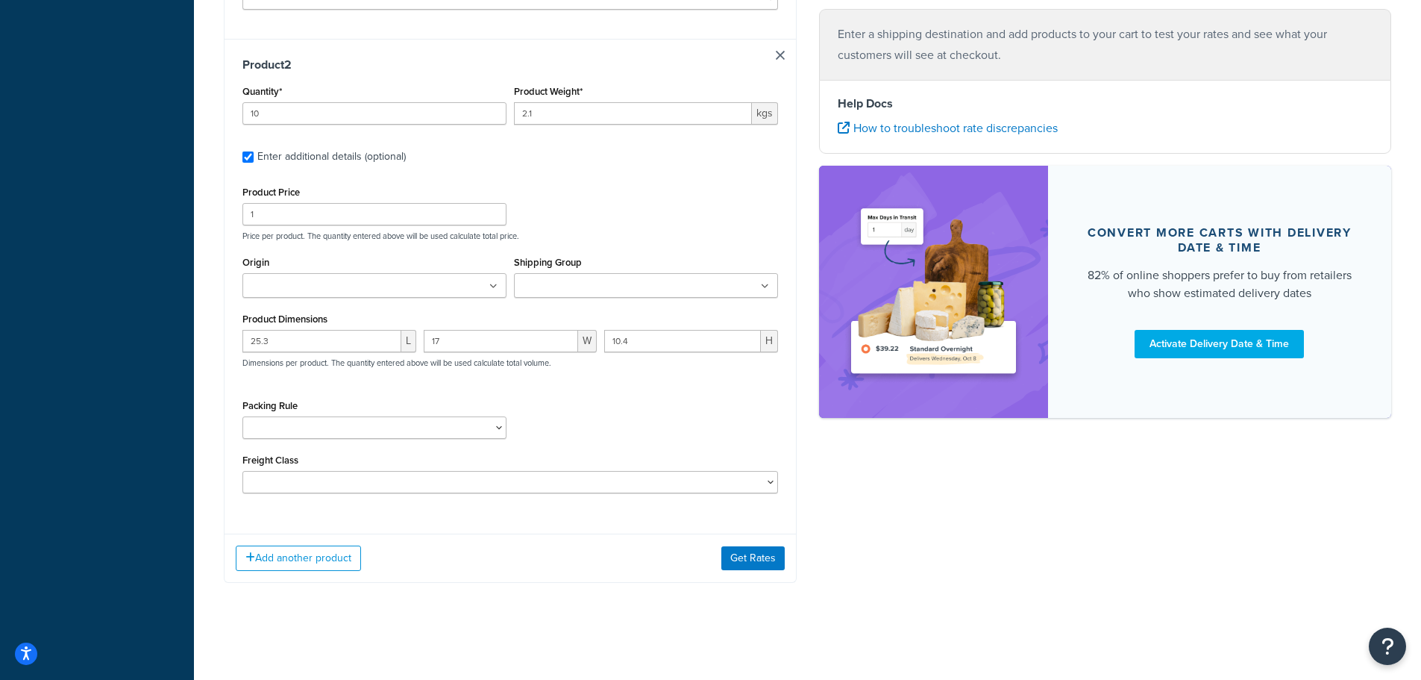
click at [586, 387] on div "Product Price 1 Price per product. The quantity entered above will be used calc…" at bounding box center [510, 337] width 536 height 311
click at [745, 558] on button "Get Rates" at bounding box center [752, 558] width 63 height 24
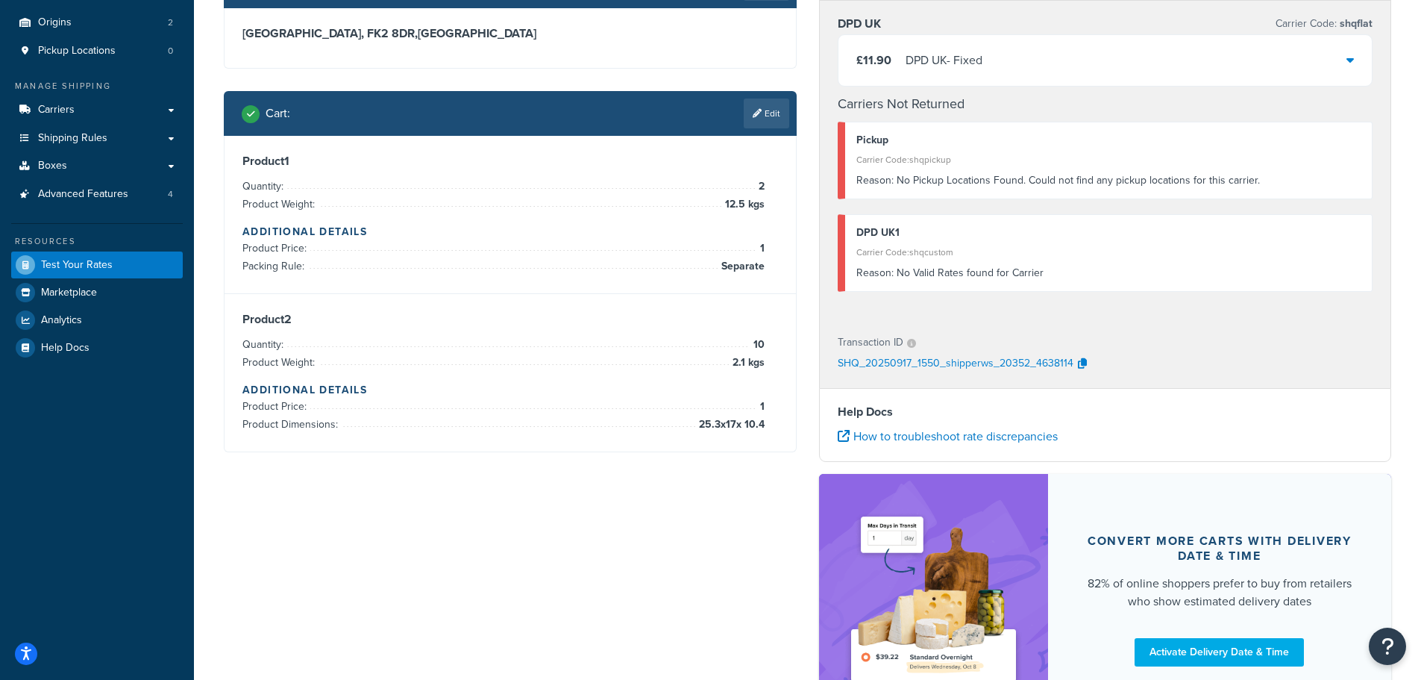
scroll to position [42, 0]
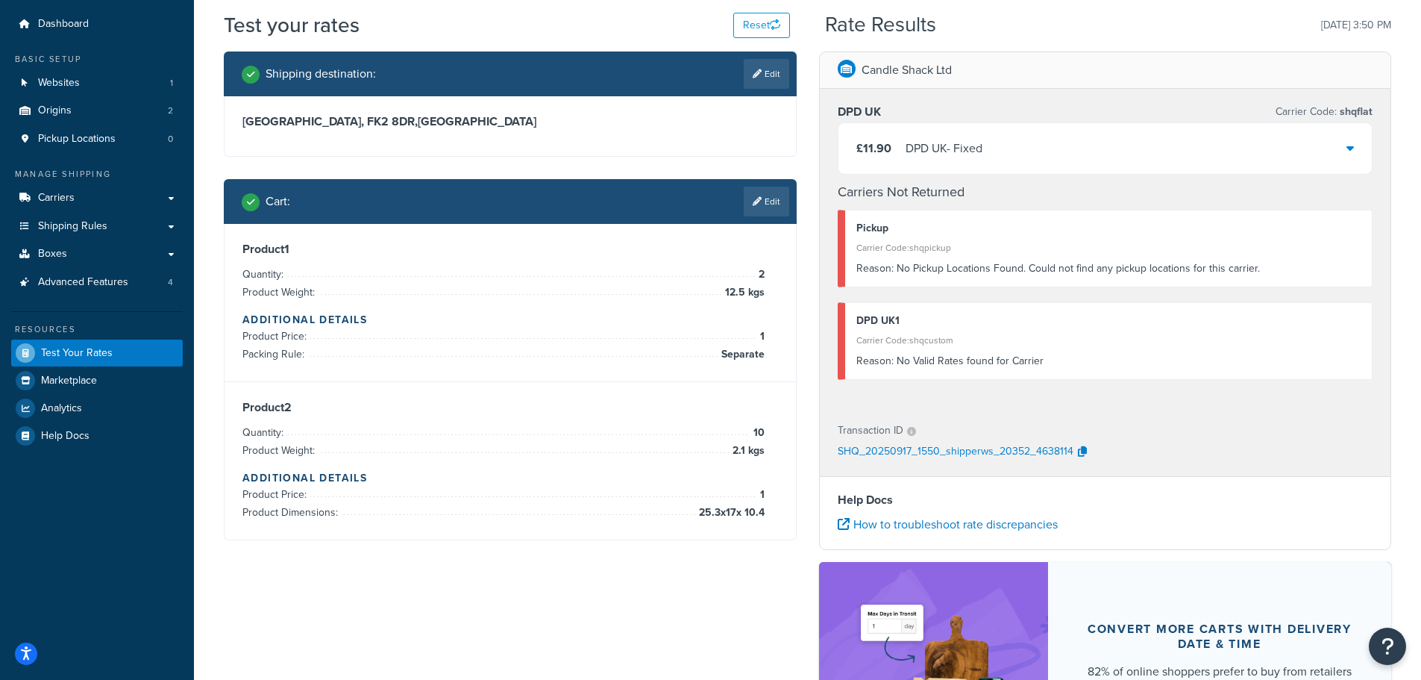
click at [1195, 136] on div "£11.90 DPD UK - Fixed" at bounding box center [1106, 148] width 534 height 51
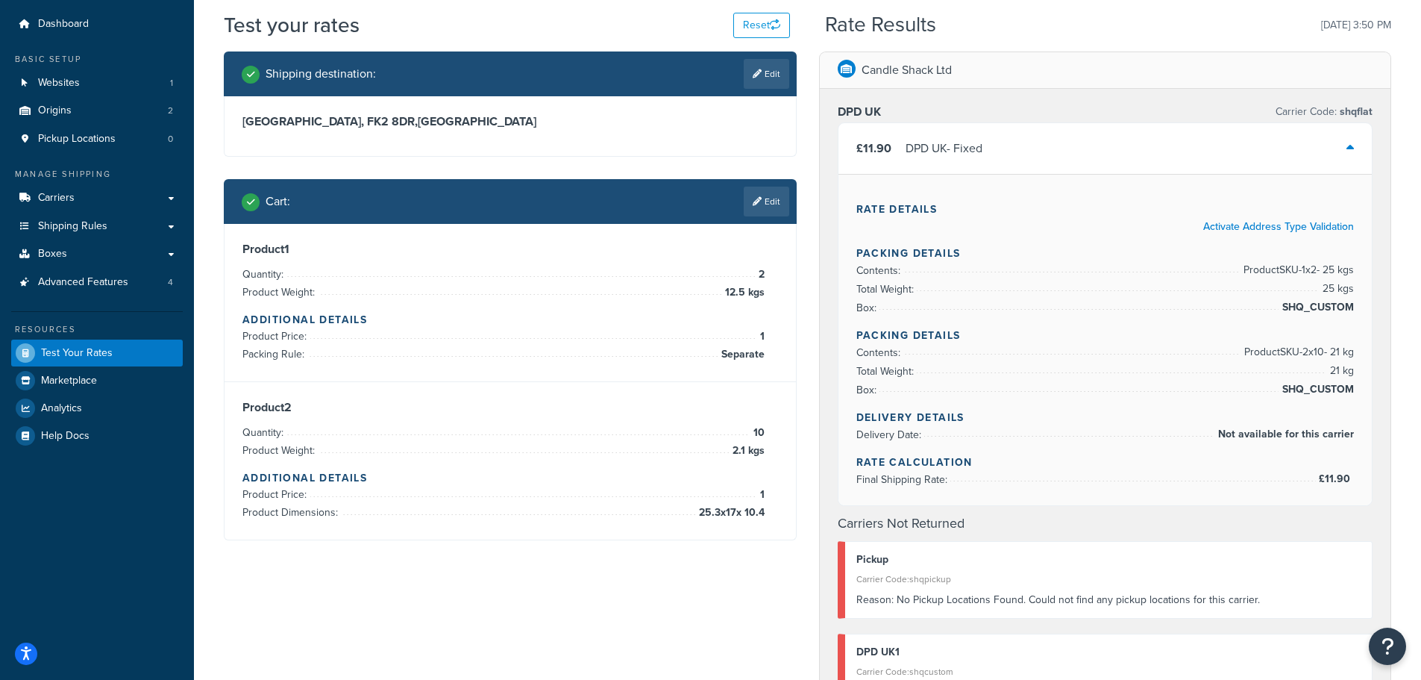
scroll to position [116, 0]
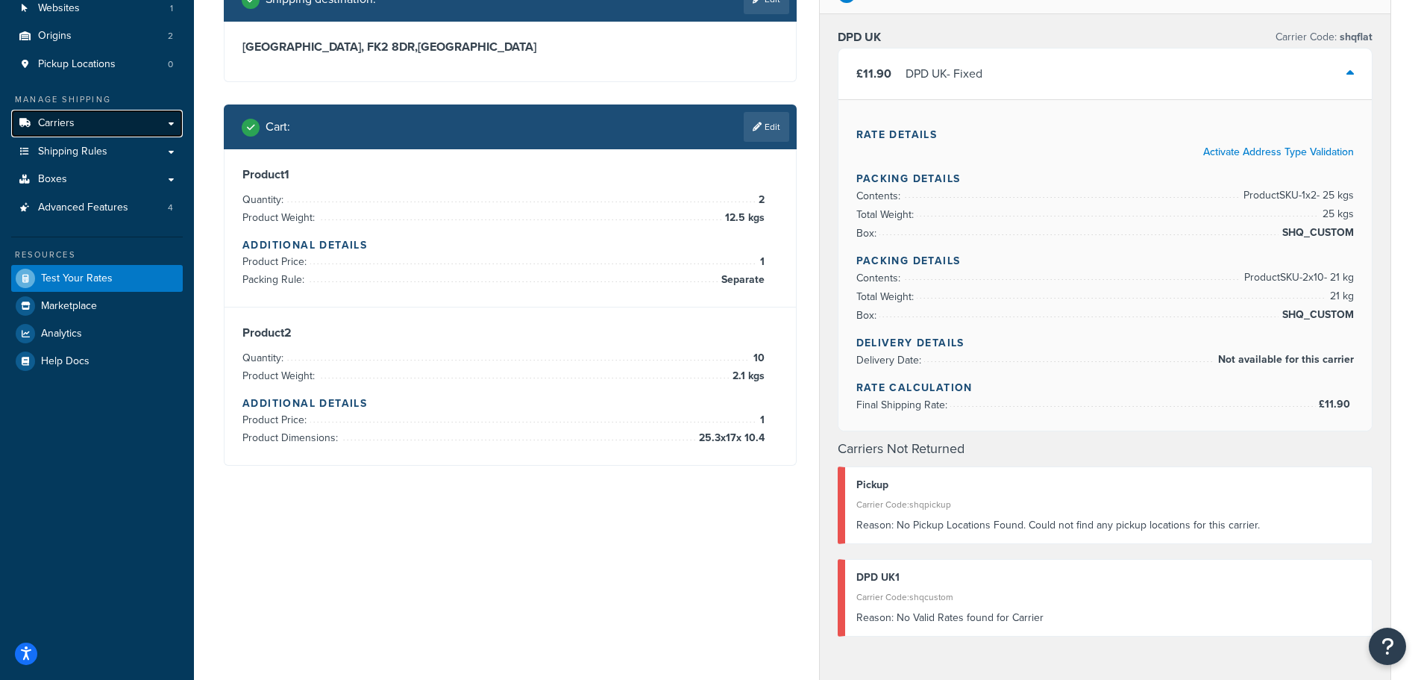
click at [87, 126] on link "Carriers" at bounding box center [97, 124] width 172 height 28
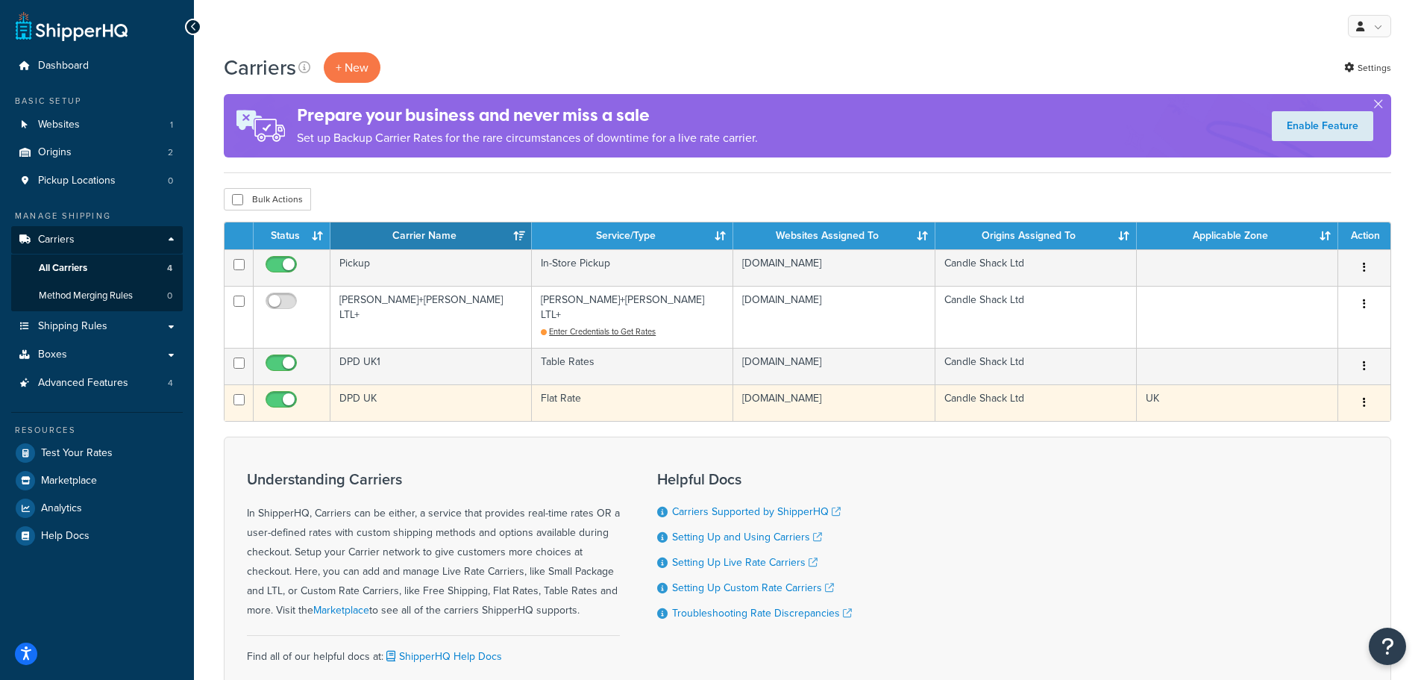
click at [281, 394] on input "checkbox" at bounding box center [283, 403] width 41 height 19
checkbox input "false"
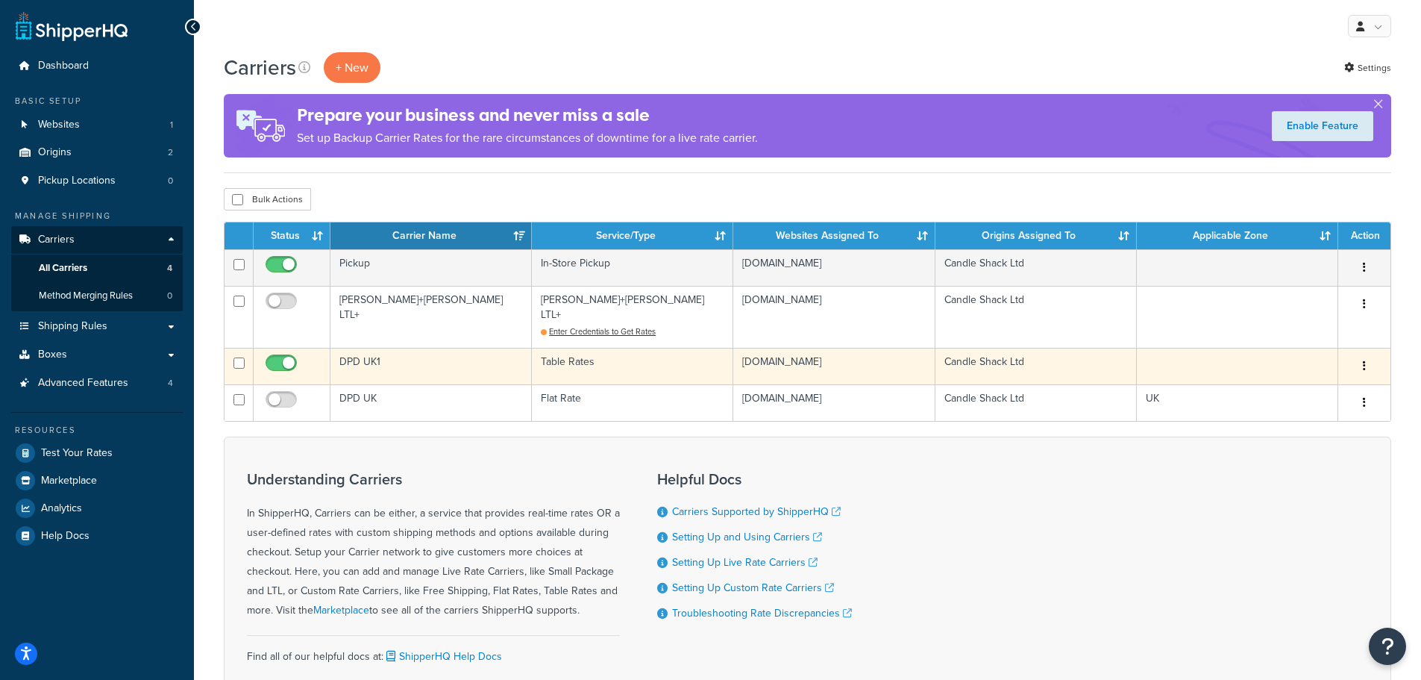
click at [439, 348] on td "DPD UK1" at bounding box center [430, 366] width 201 height 37
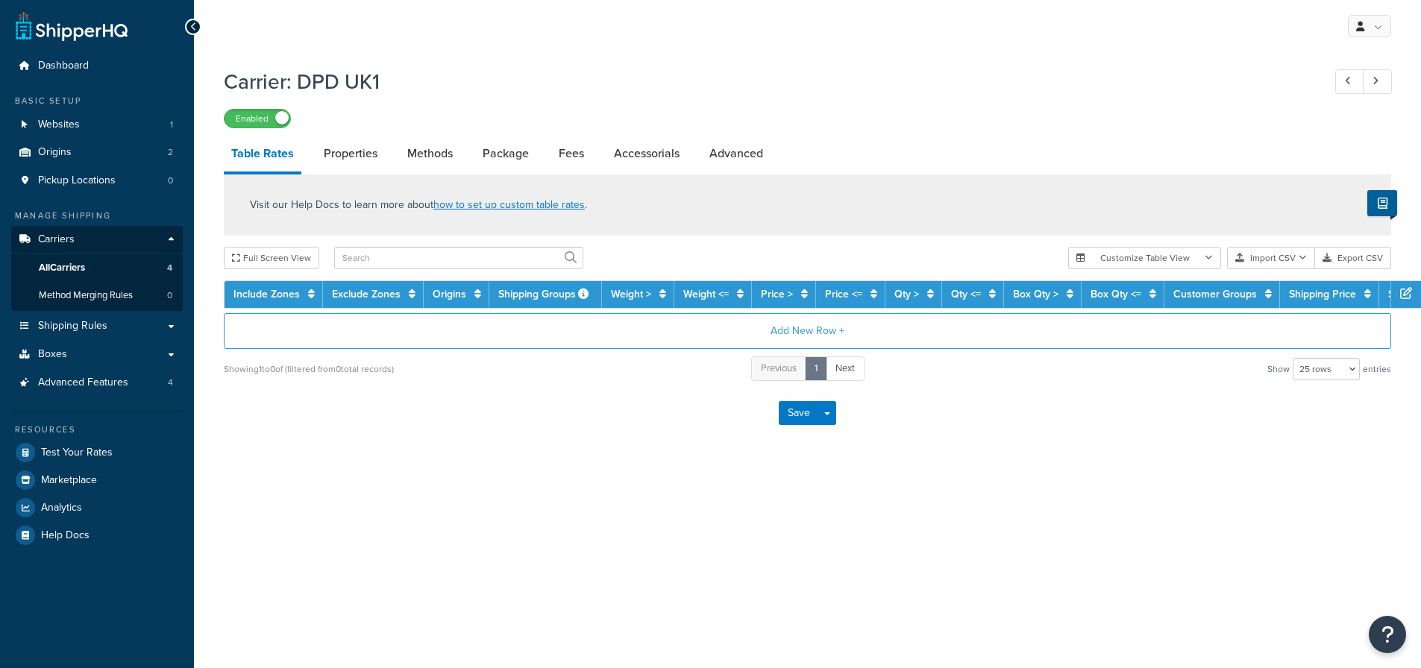
select select "25"
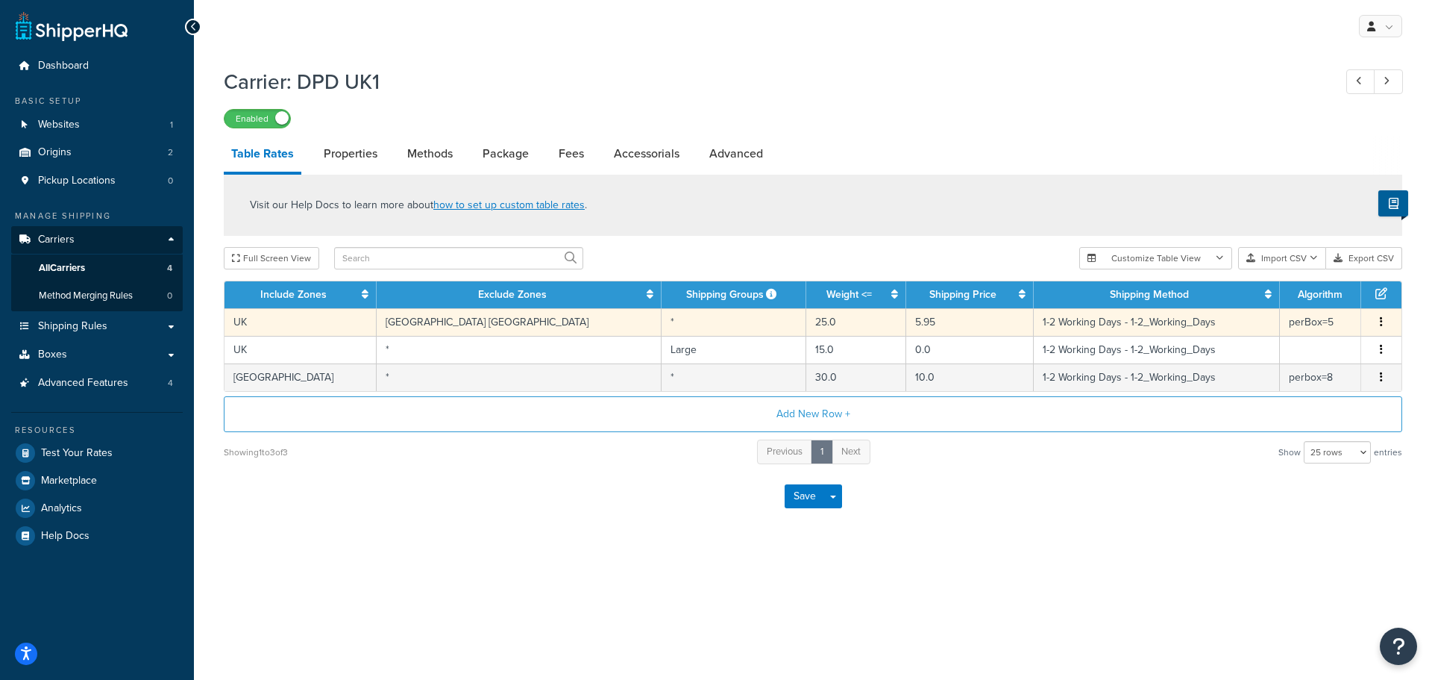
click at [293, 324] on td "UK" at bounding box center [301, 322] width 152 height 28
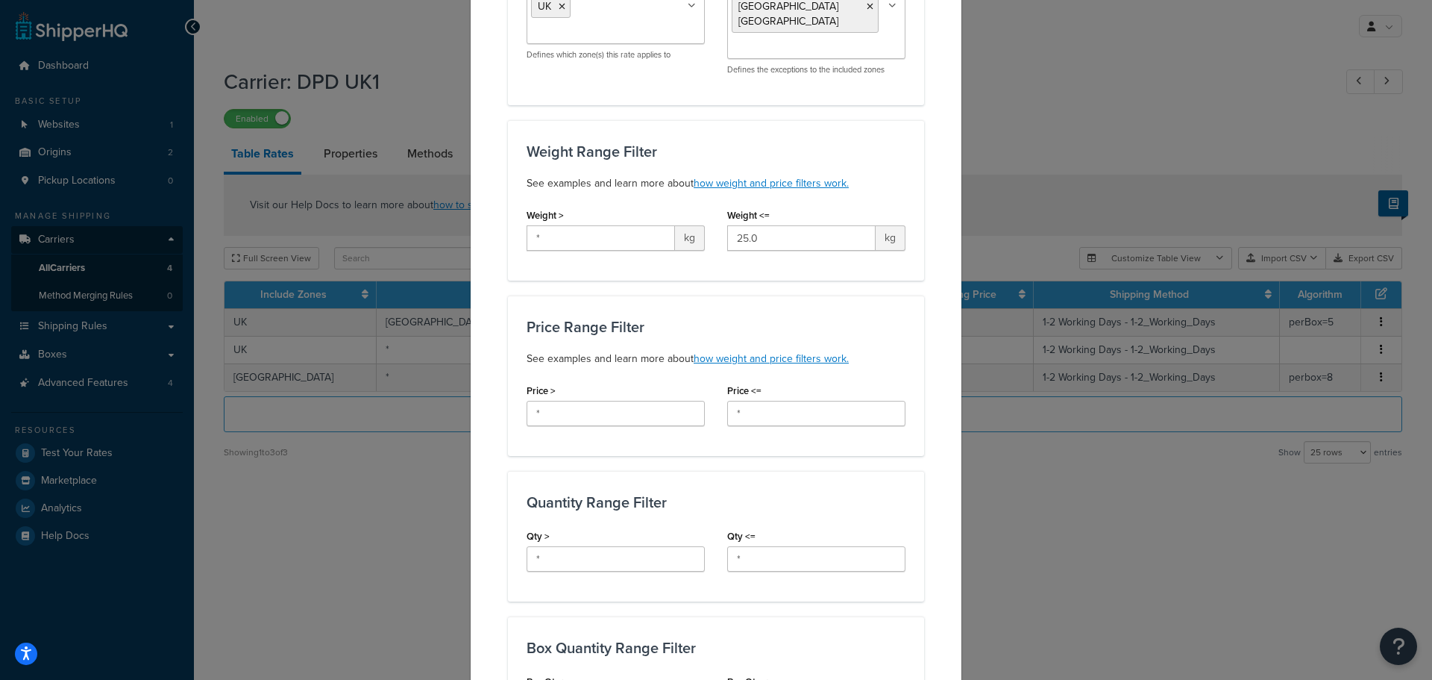
scroll to position [224, 0]
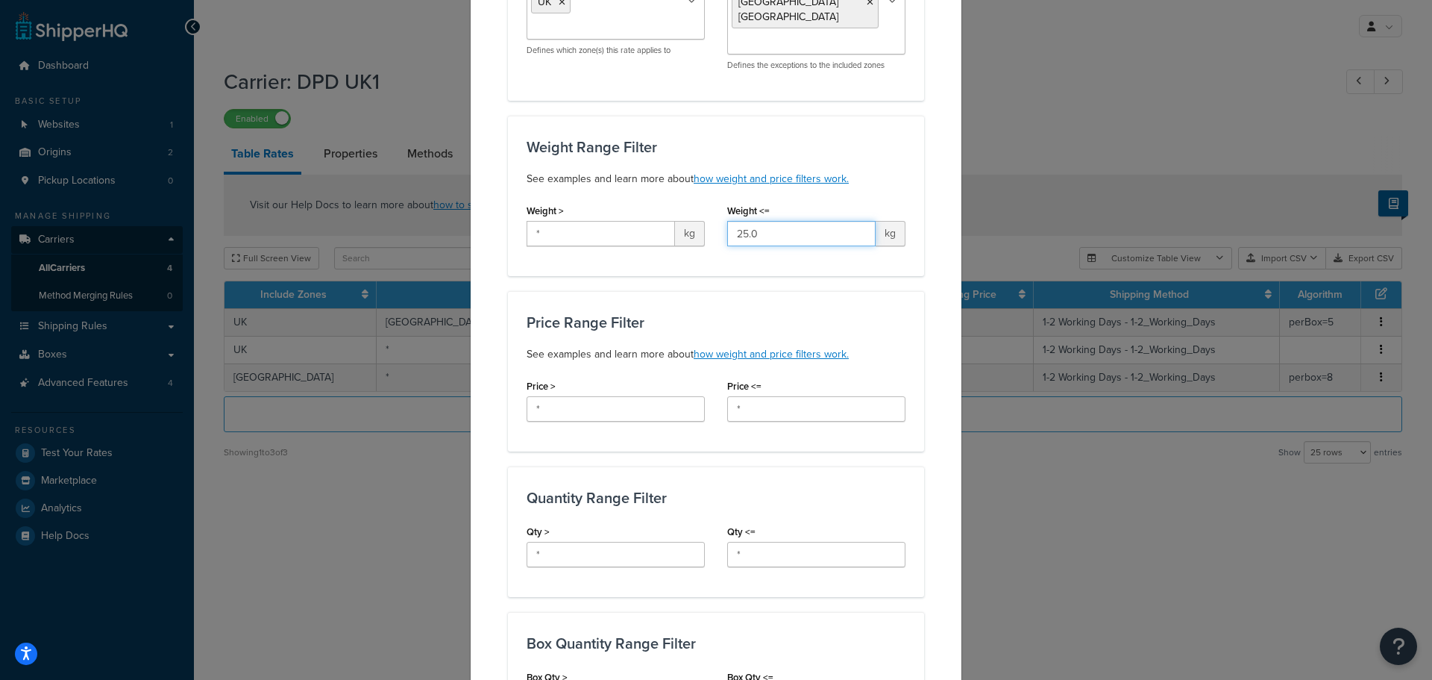
drag, startPoint x: 748, startPoint y: 219, endPoint x: 725, endPoint y: 228, distance: 24.1
click at [728, 228] on input "25.0" at bounding box center [801, 233] width 148 height 25
click at [724, 236] on div "Weight <= kg" at bounding box center [816, 228] width 201 height 57
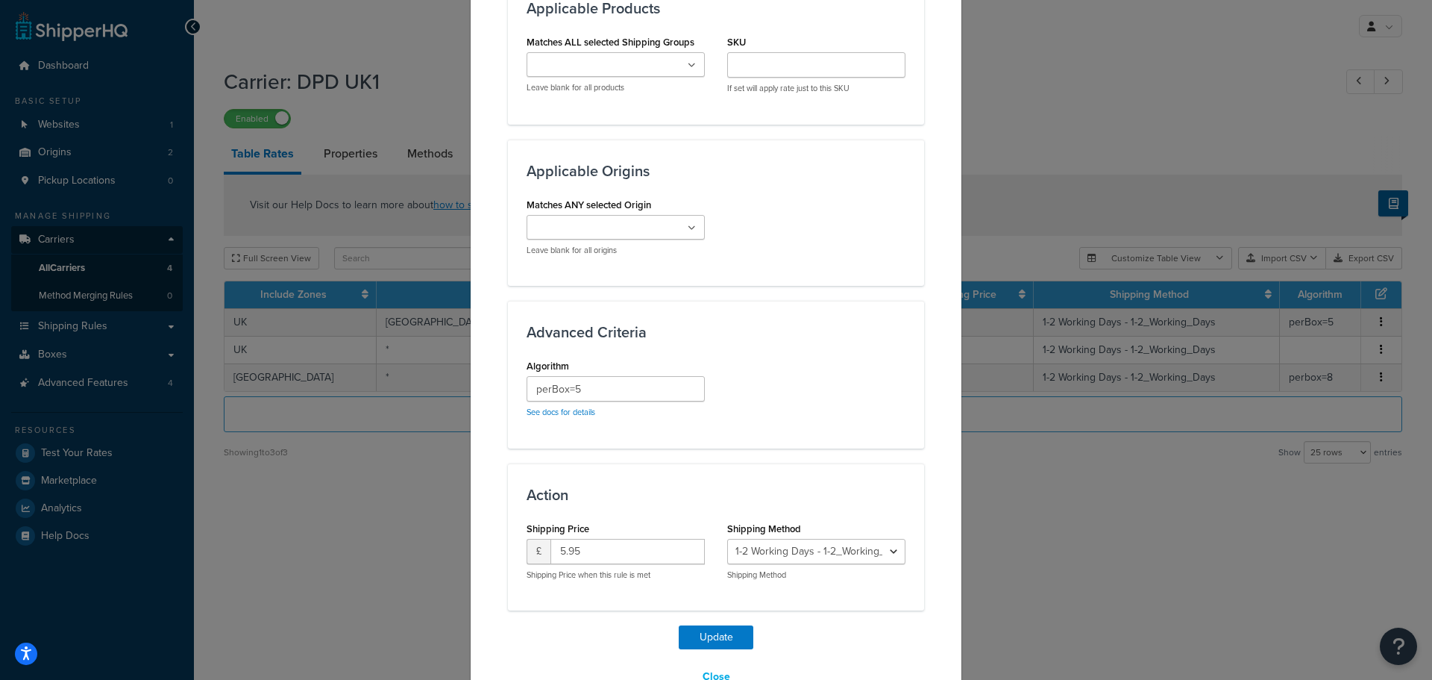
scroll to position [1029, 0]
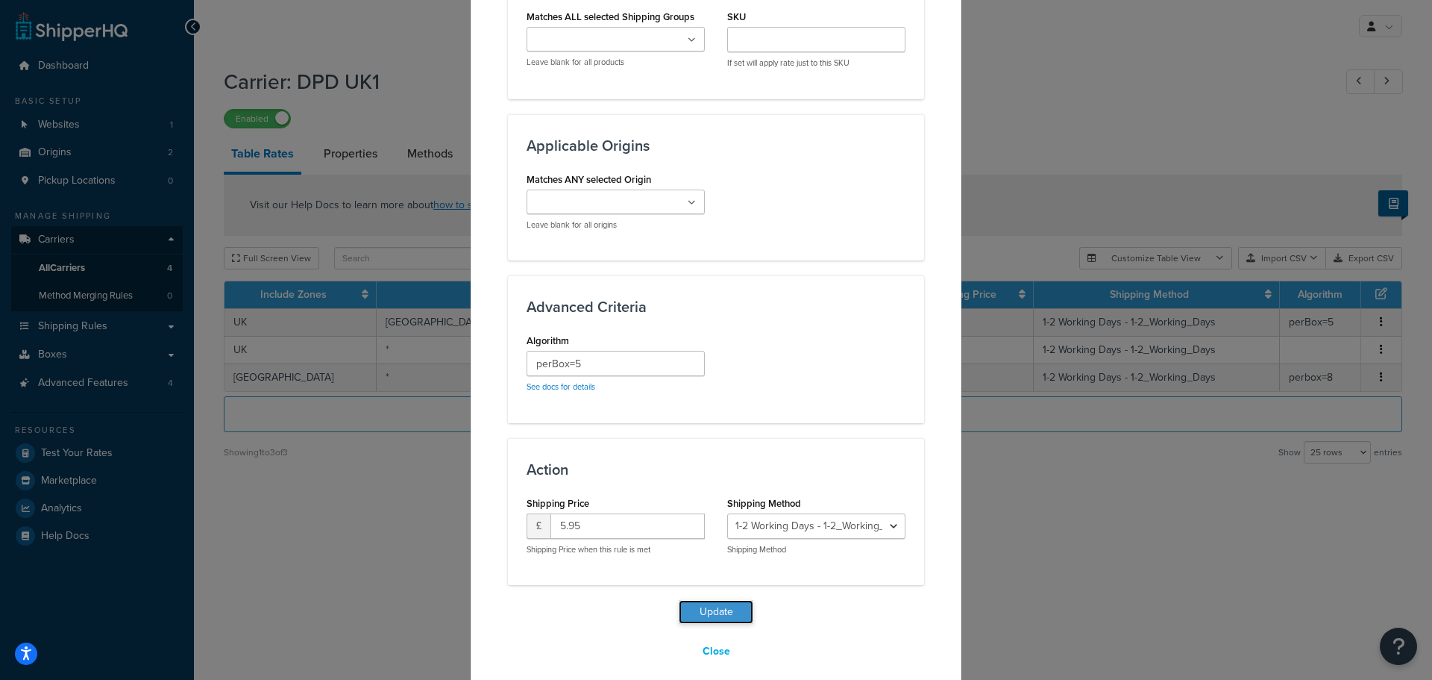
click at [712, 600] on button "Update" at bounding box center [716, 612] width 75 height 24
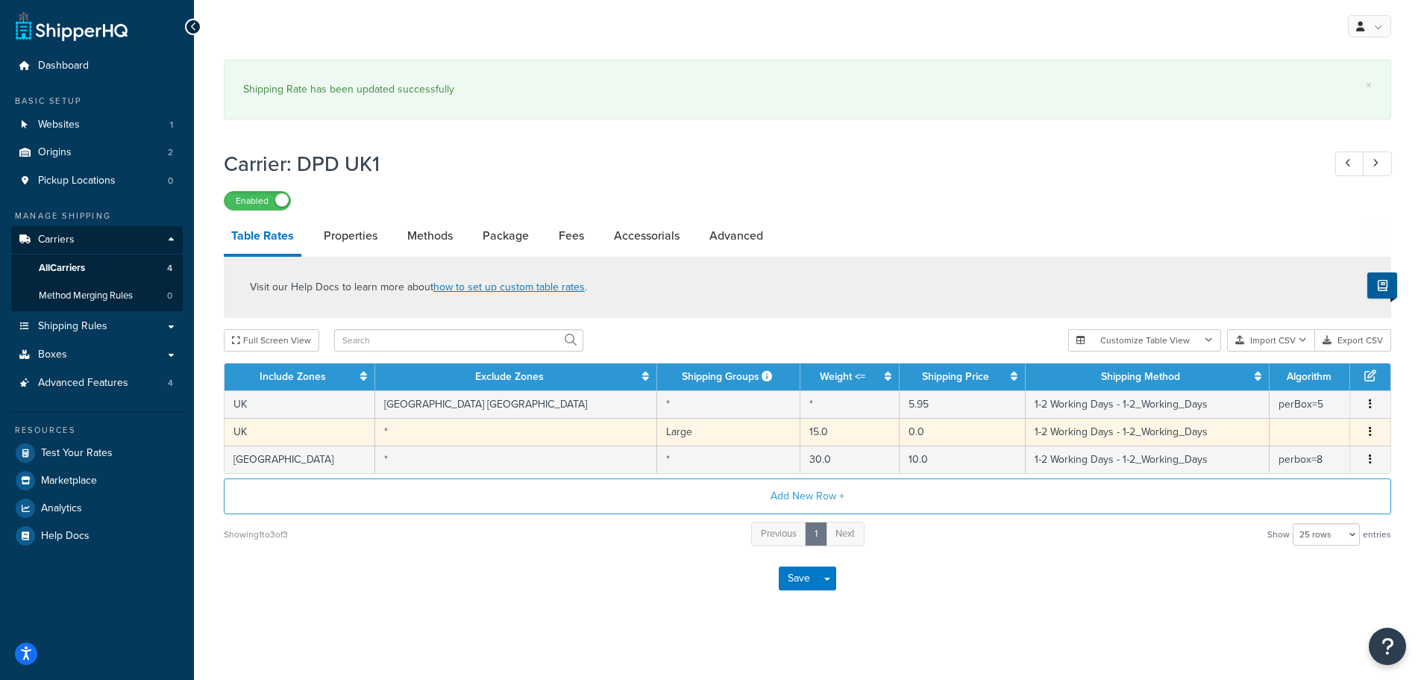
click at [313, 434] on td "UK" at bounding box center [300, 432] width 151 height 28
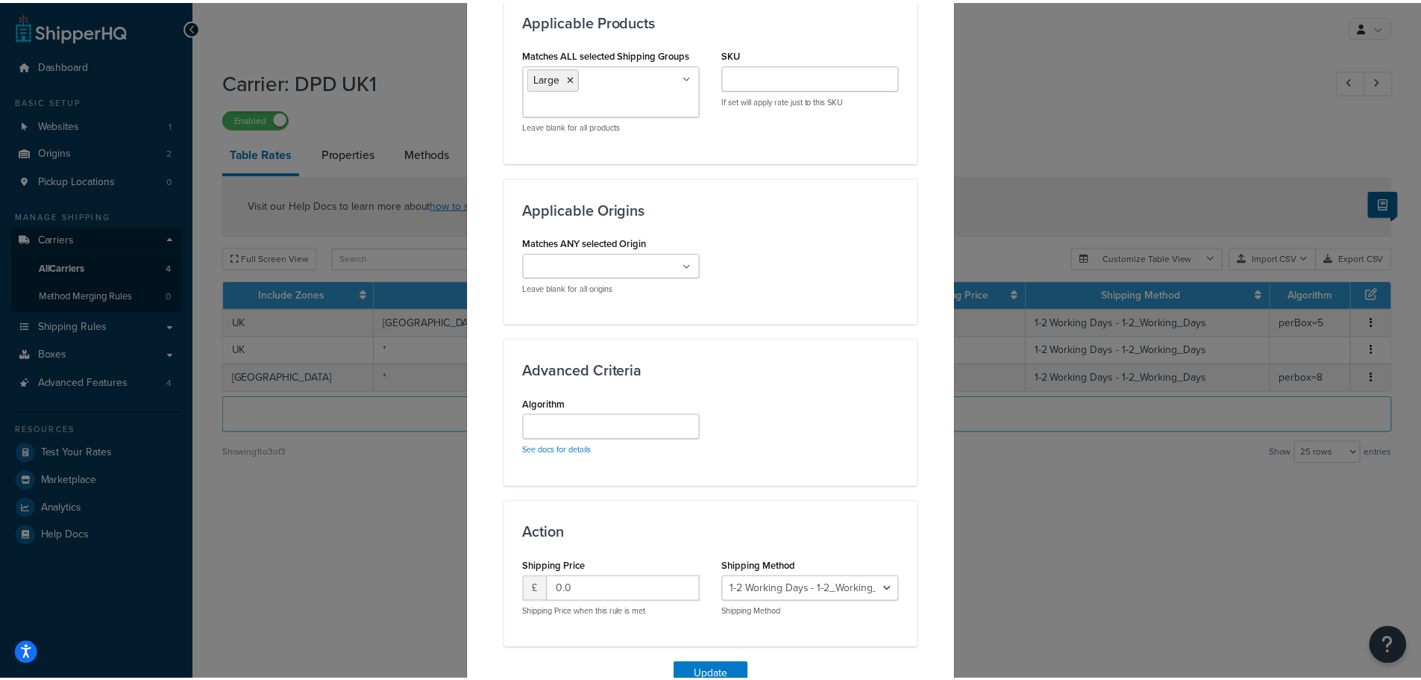
scroll to position [1056, 0]
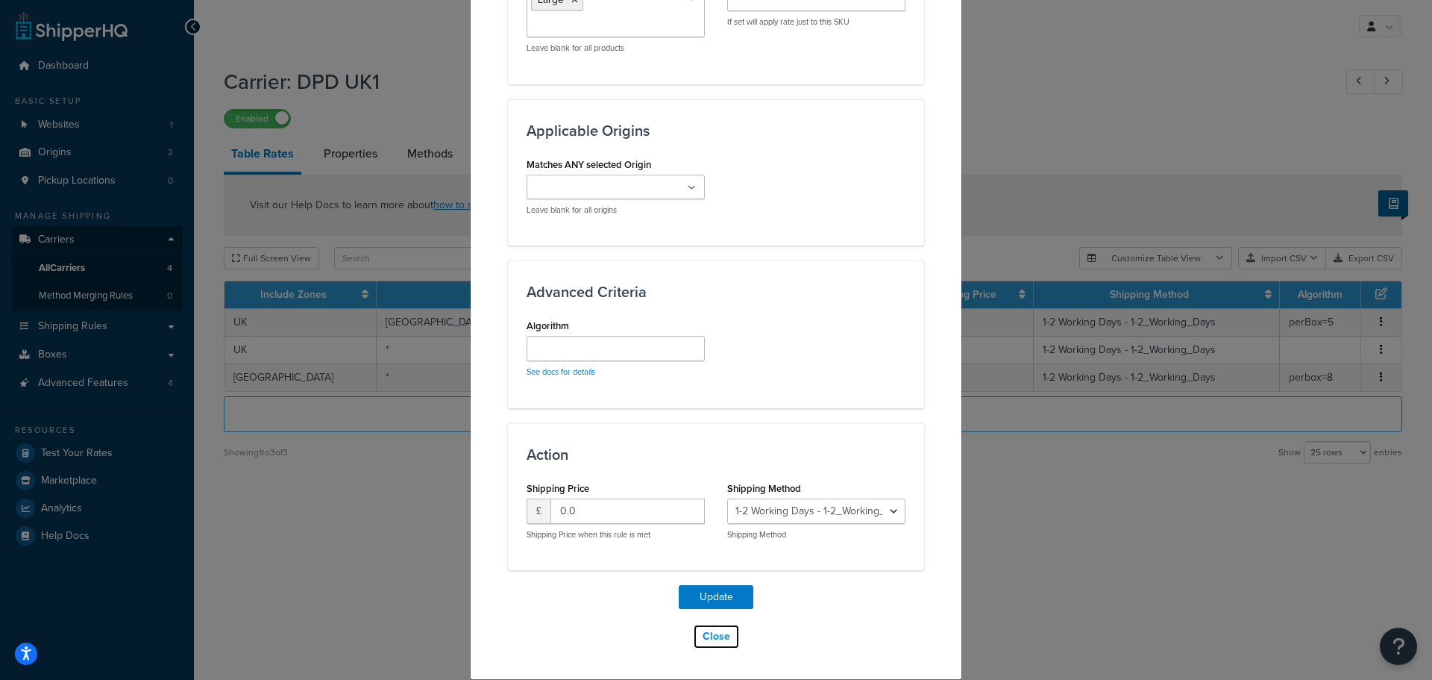
click at [707, 634] on button "Close" at bounding box center [716, 636] width 47 height 25
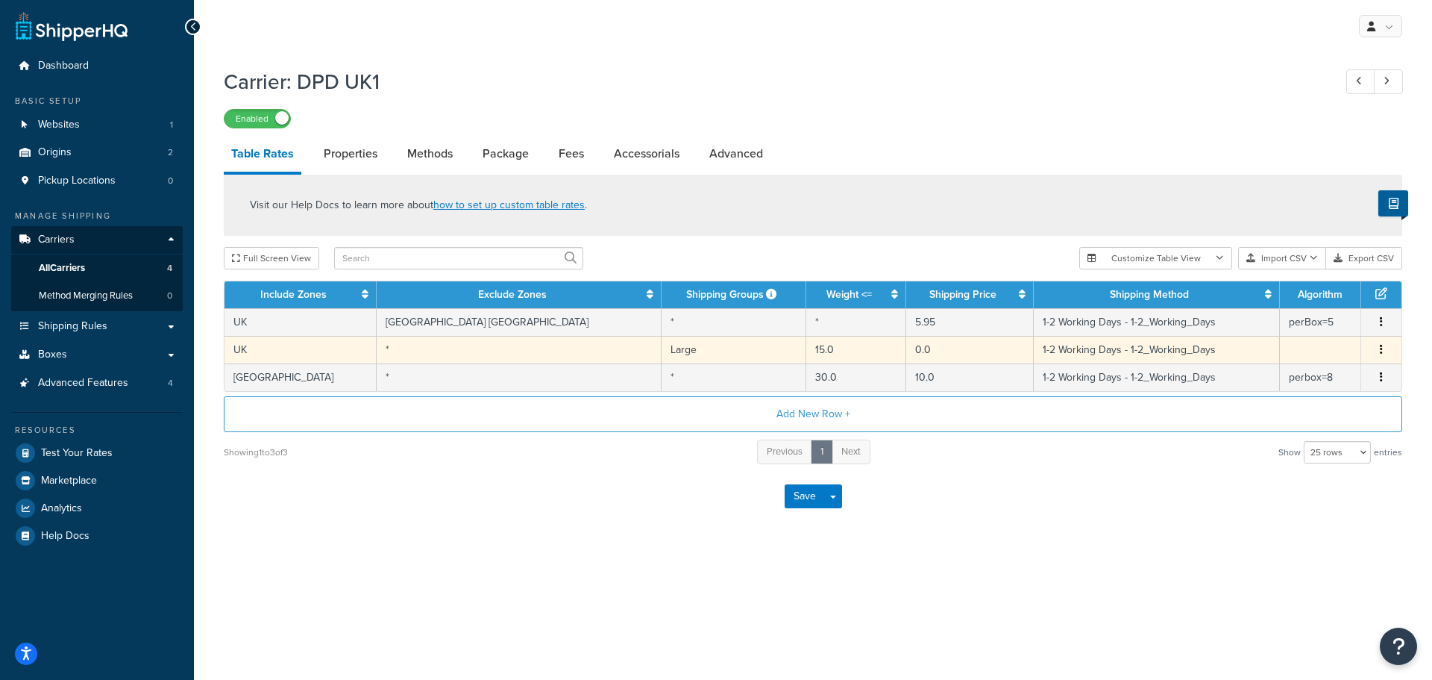
click at [1382, 354] on icon "button" at bounding box center [1381, 349] width 3 height 10
click at [1280, 377] on div "Delete" at bounding box center [1306, 383] width 106 height 31
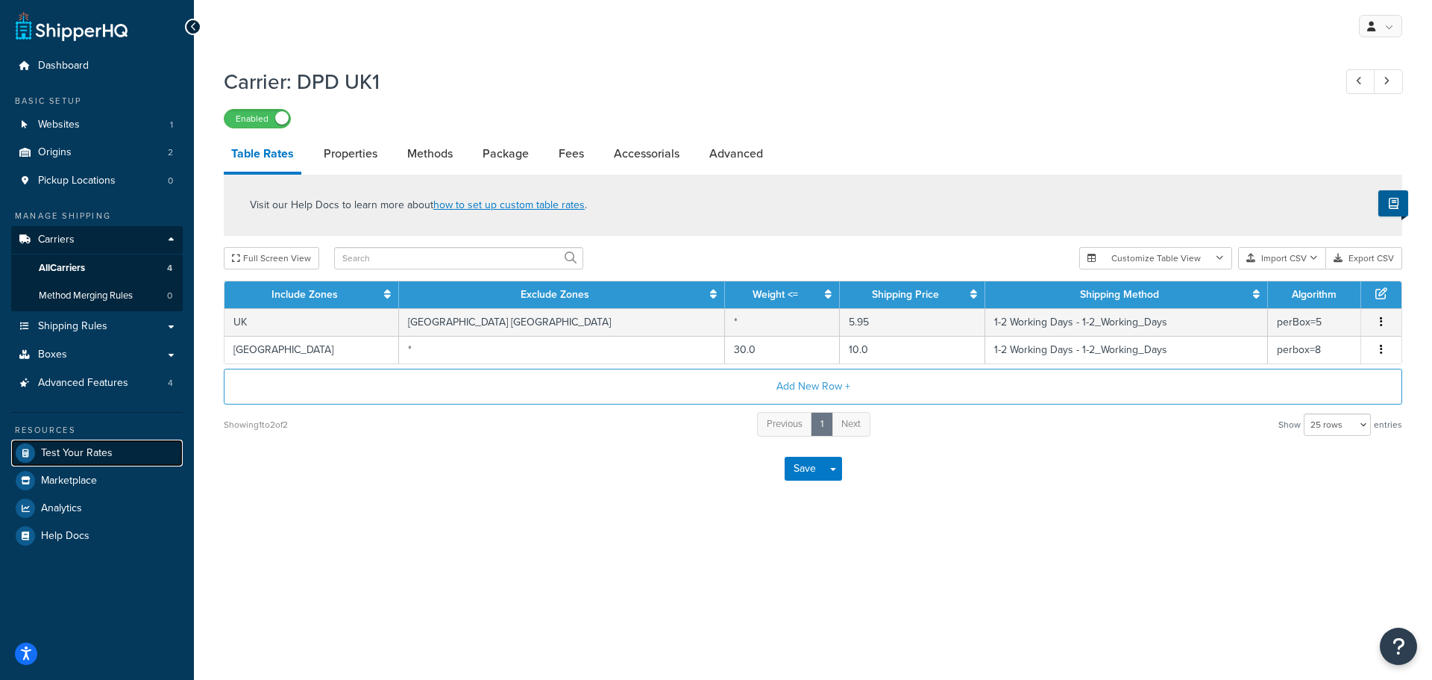
click at [74, 454] on span "Test Your Rates" at bounding box center [77, 453] width 72 height 13
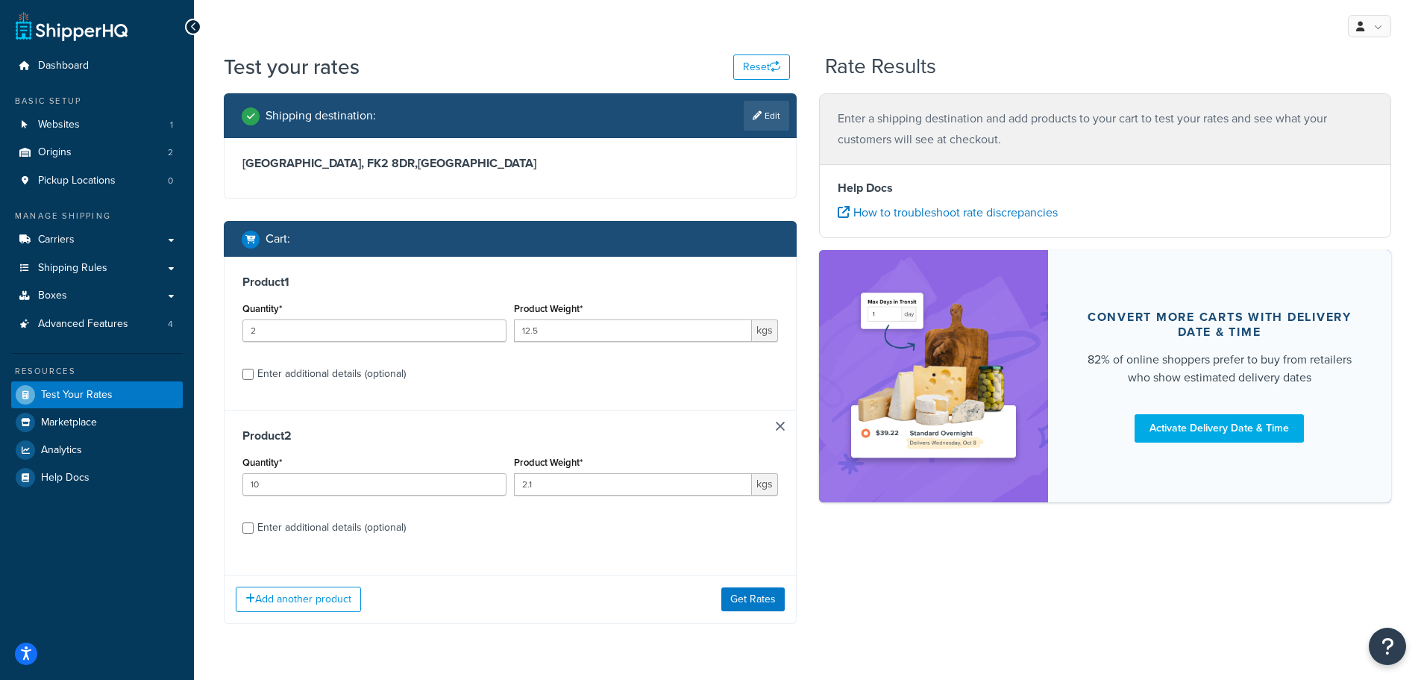
click at [346, 375] on div "Enter additional details (optional)" at bounding box center [331, 373] width 148 height 21
click at [254, 375] on input "Enter additional details (optional)" at bounding box center [247, 374] width 11 height 11
checkbox input "true"
select select "87822"
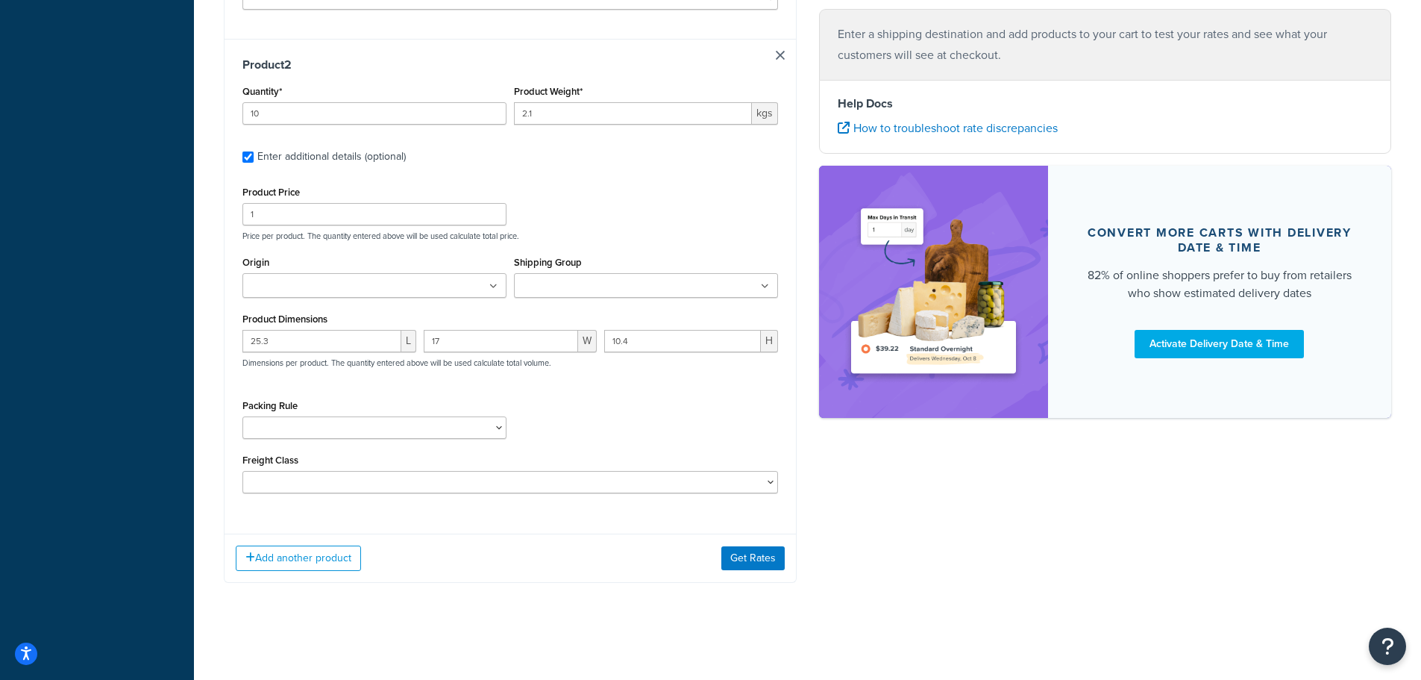
scroll to position [704, 0]
click at [752, 563] on button "Get Rates" at bounding box center [752, 558] width 63 height 24
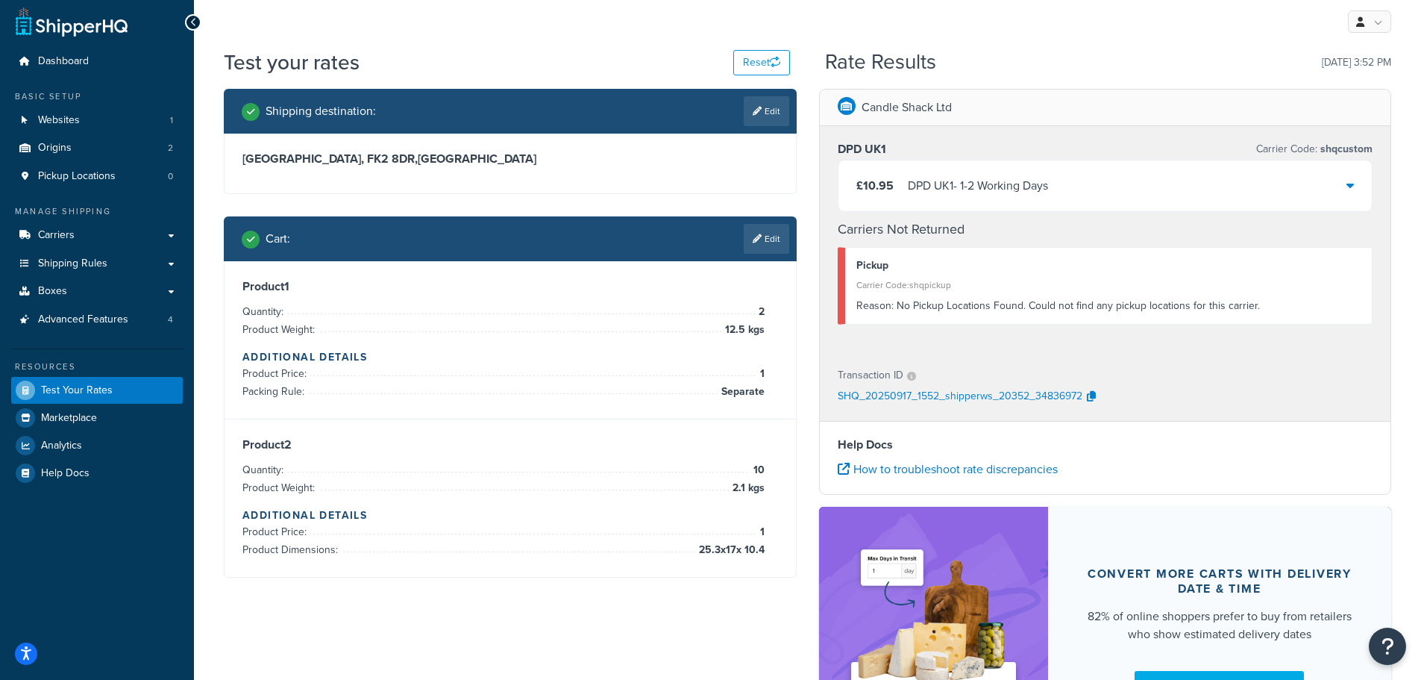
scroll to position [0, 0]
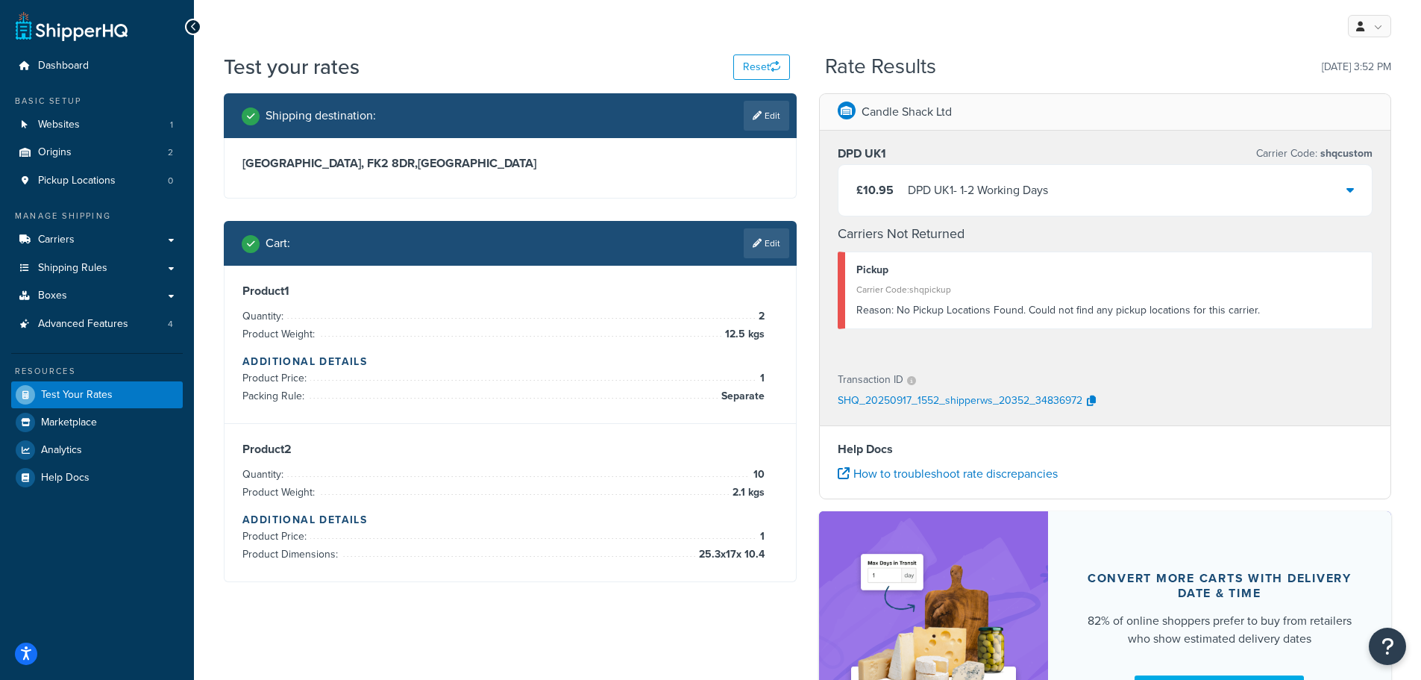
click at [1094, 188] on div "£10.95 DPD UK1 - 1-2 Working Days" at bounding box center [1106, 190] width 534 height 51
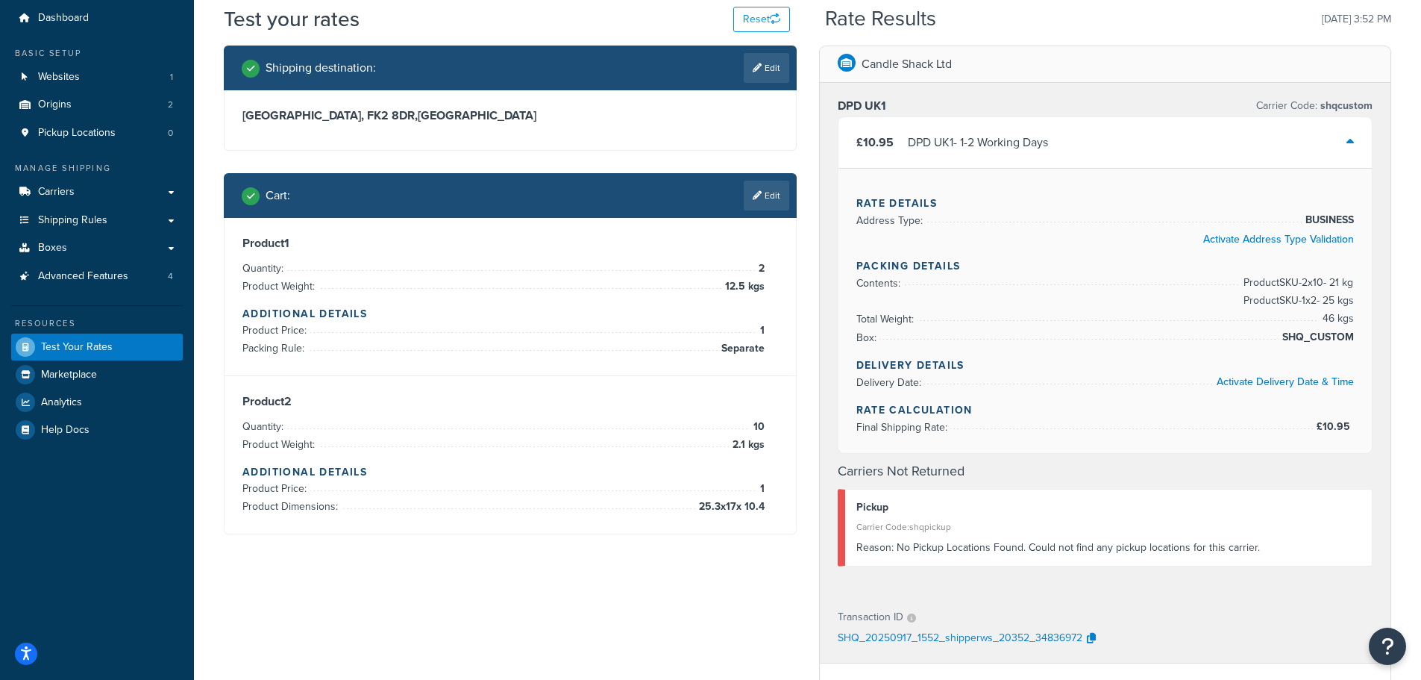
scroll to position [75, 0]
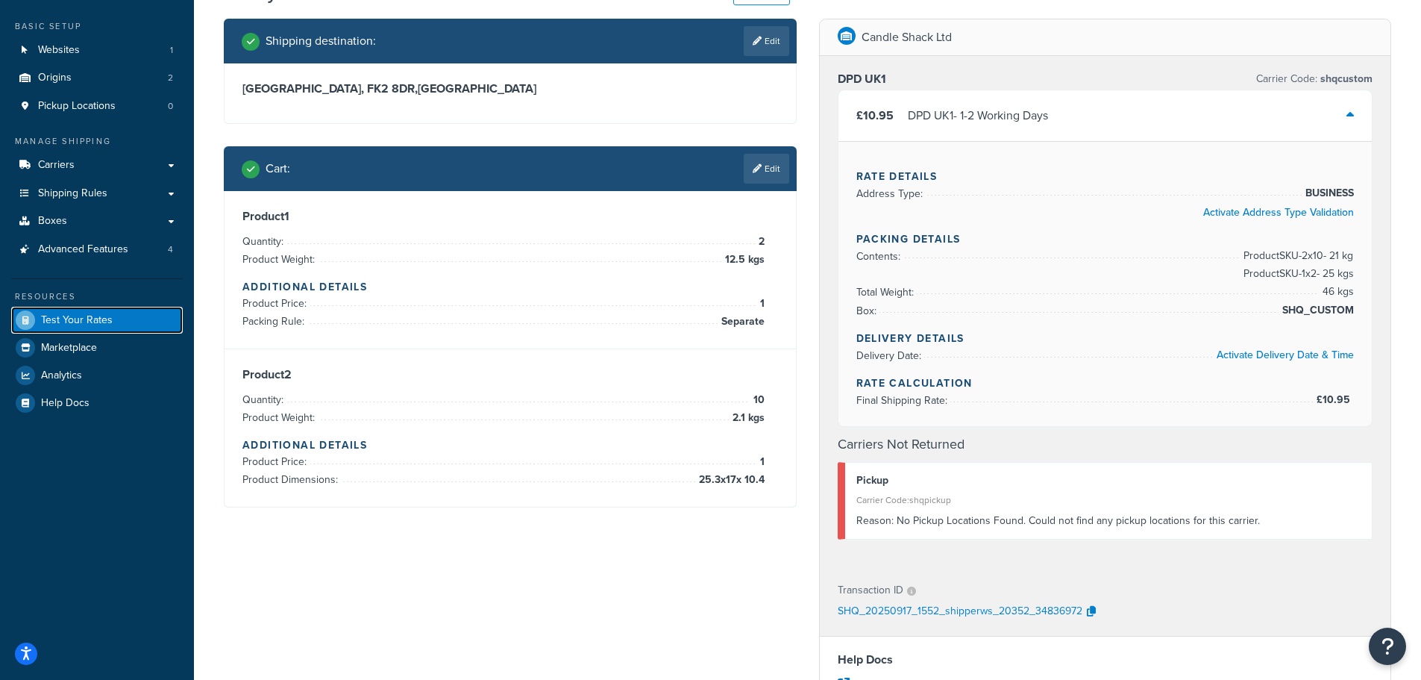
click at [88, 316] on span "Test Your Rates" at bounding box center [77, 320] width 72 height 13
click at [97, 170] on link "Carriers" at bounding box center [97, 165] width 172 height 28
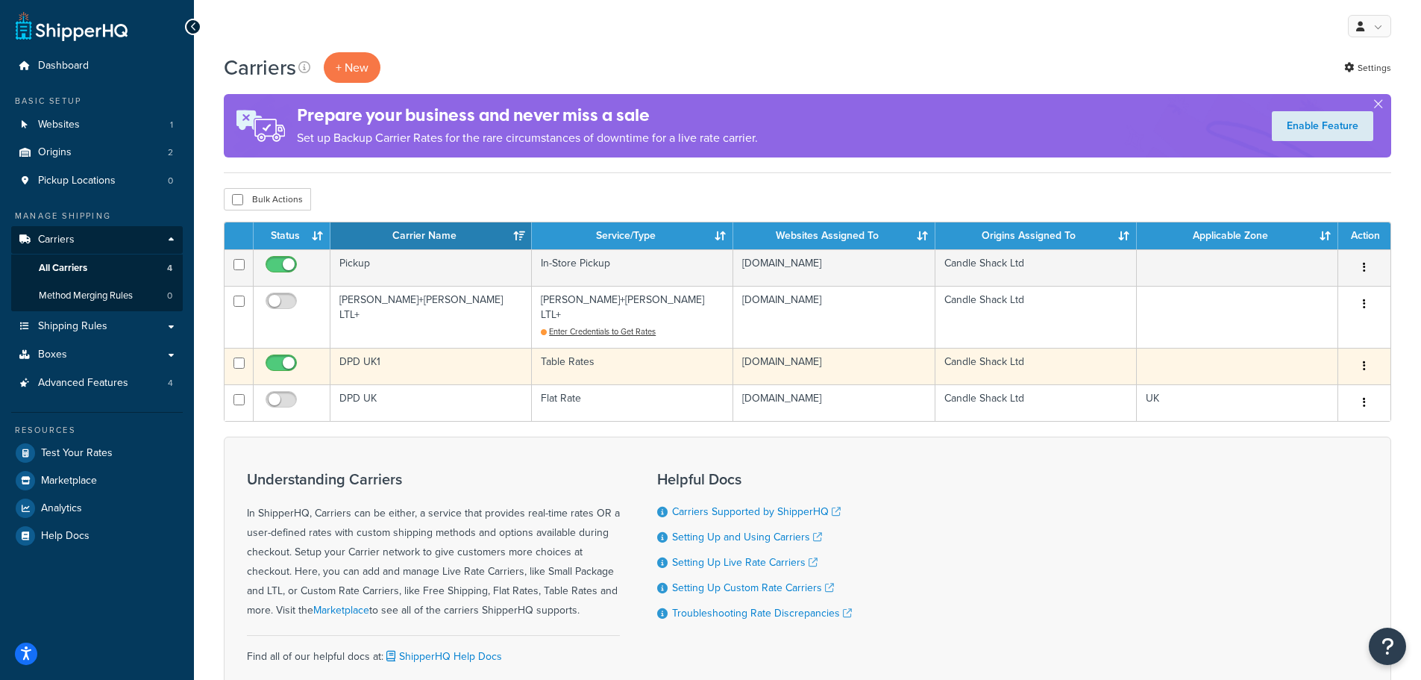
click at [370, 348] on td "DPD UK1" at bounding box center [430, 366] width 201 height 37
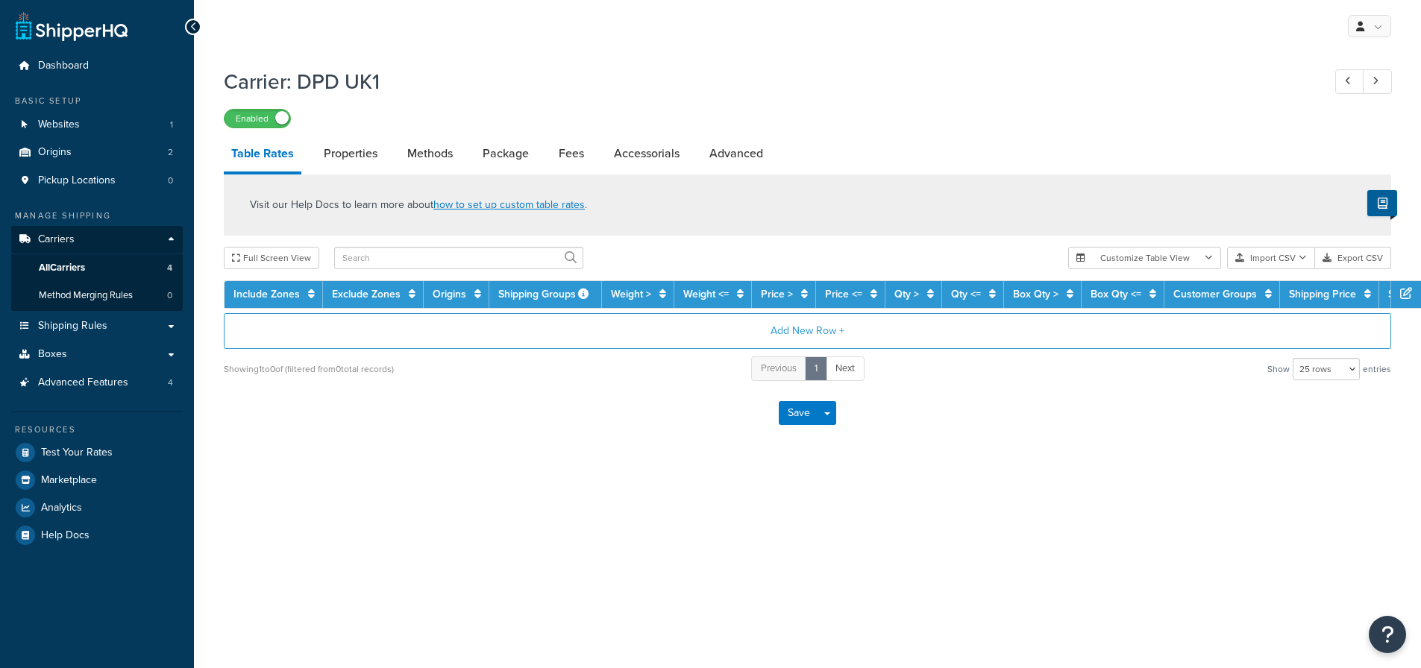
select select "25"
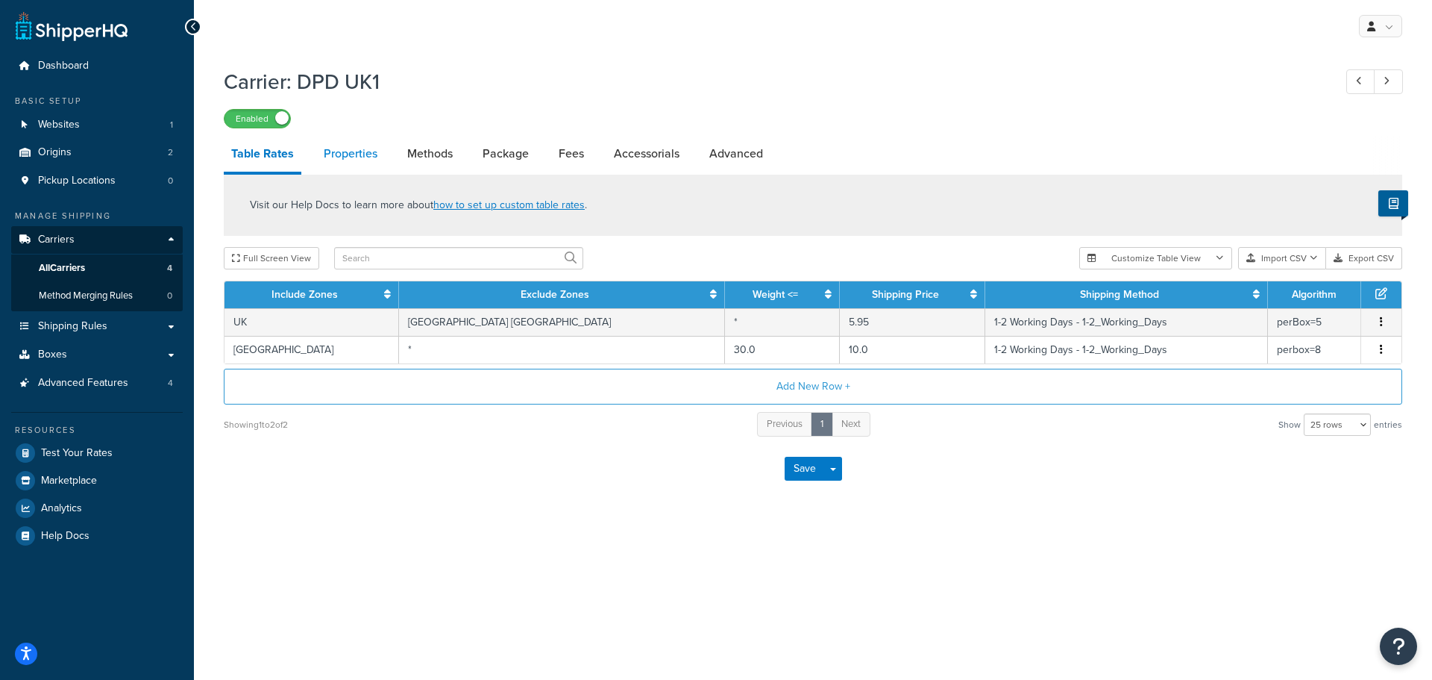
click at [351, 157] on link "Properties" at bounding box center [350, 154] width 69 height 36
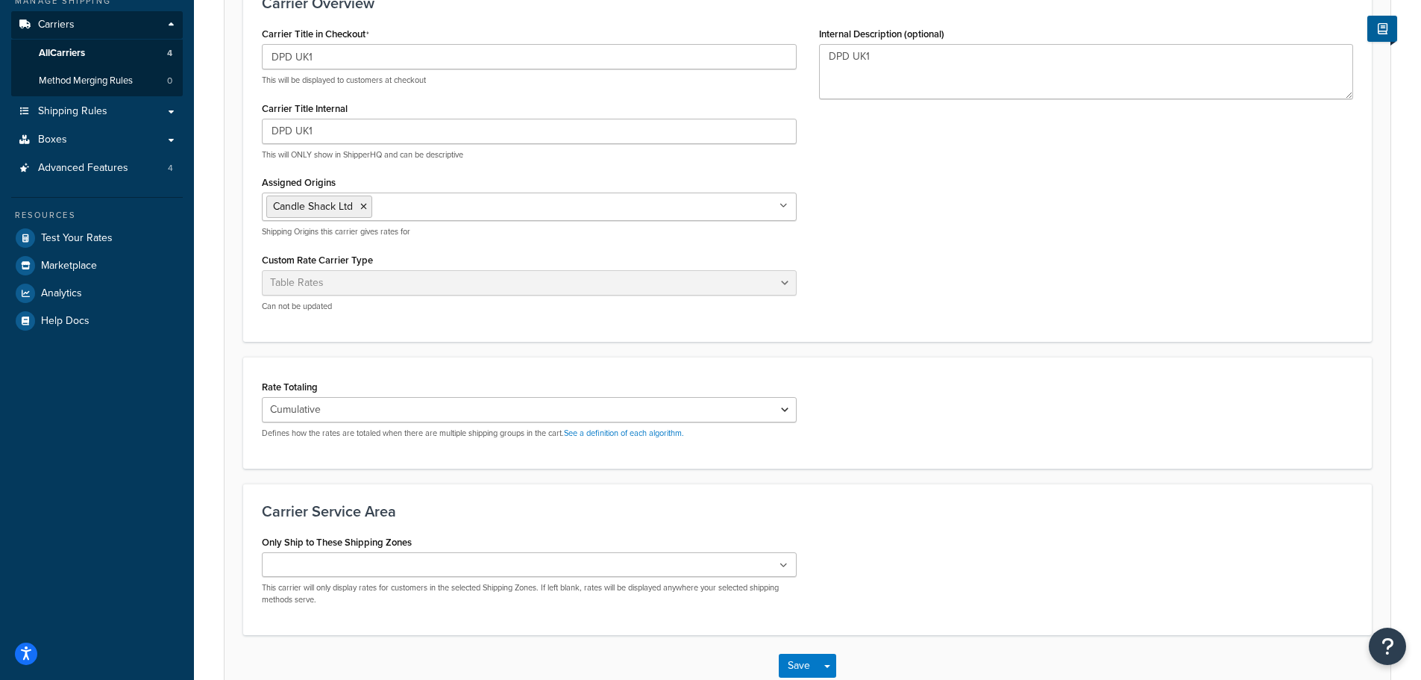
scroll to position [224, 0]
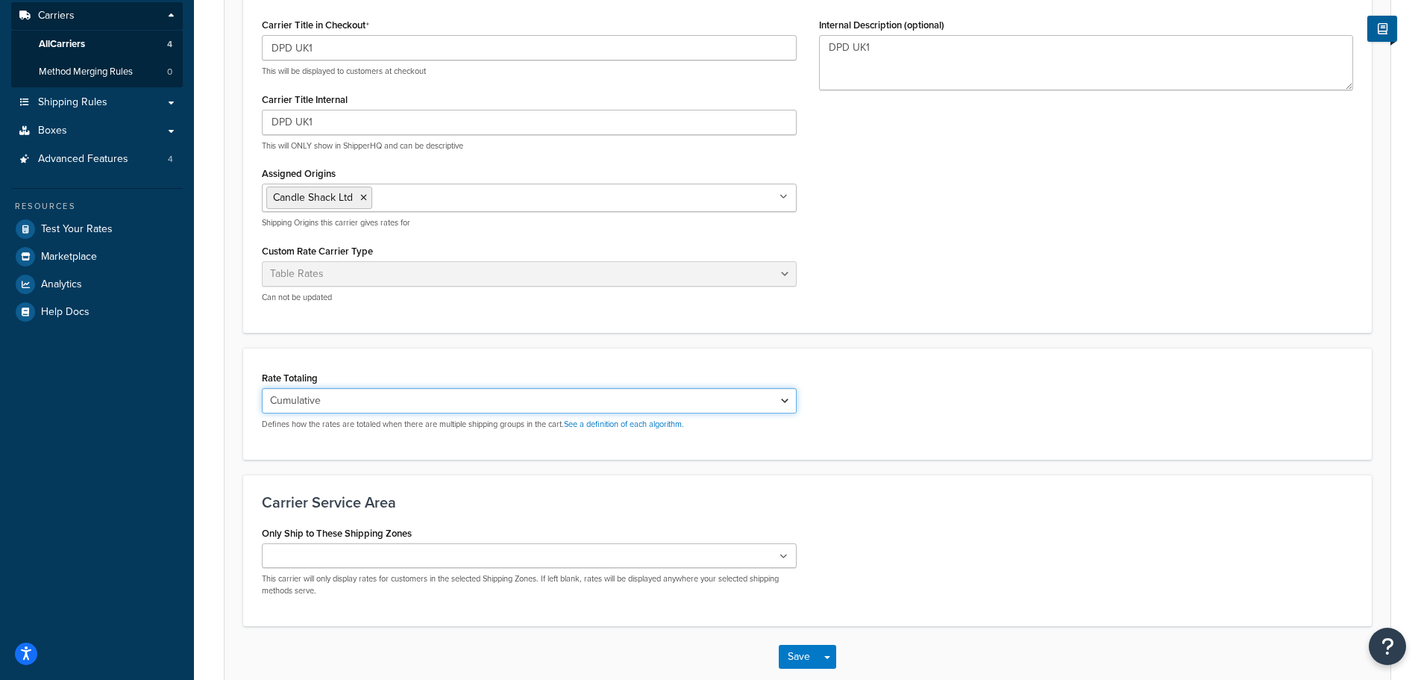
click at [418, 404] on select "Cumulative Highest Per Item Per SKU" at bounding box center [529, 400] width 535 height 25
click at [407, 360] on div "Rate Totaling Cumulative Highest Per Item Per SKU Defines how the rates are tot…" at bounding box center [807, 404] width 1129 height 112
click at [426, 551] on ul at bounding box center [529, 555] width 535 height 25
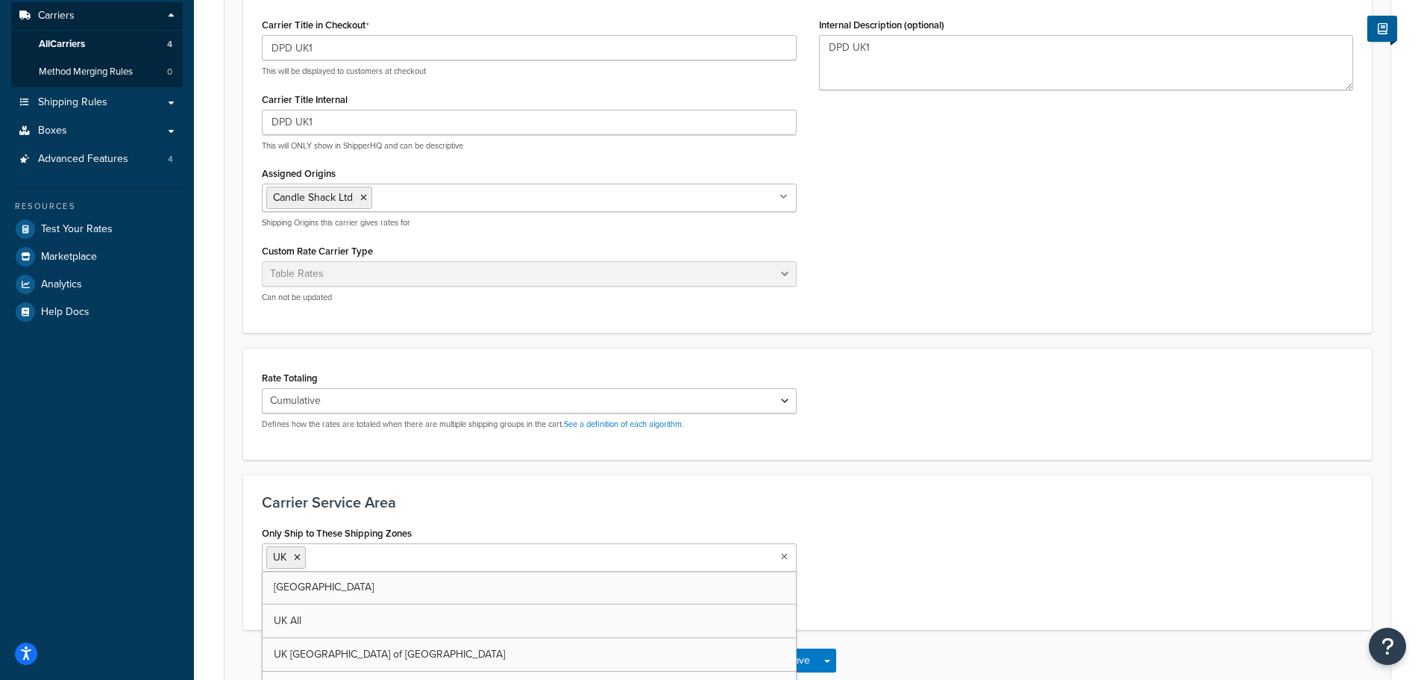
click at [480, 495] on h3 "Carrier Service Area" at bounding box center [807, 502] width 1091 height 16
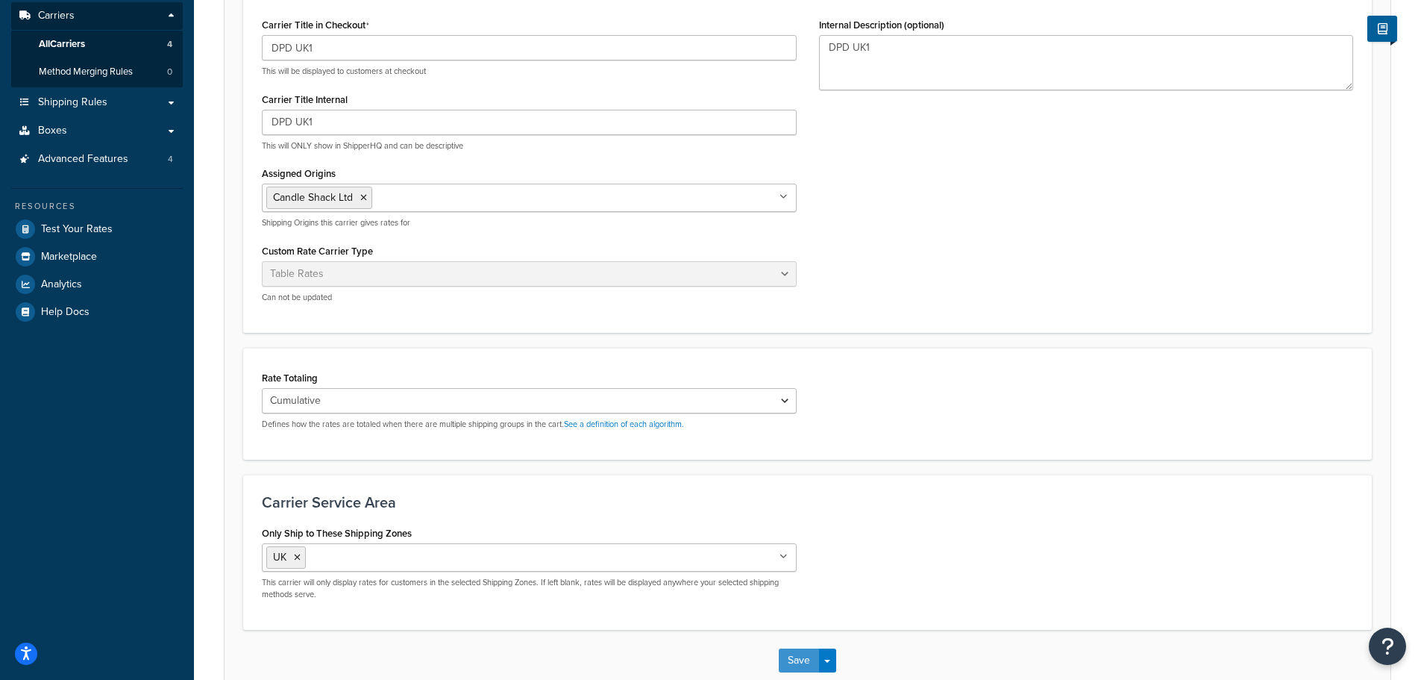
click at [803, 658] on button "Save" at bounding box center [799, 660] width 40 height 24
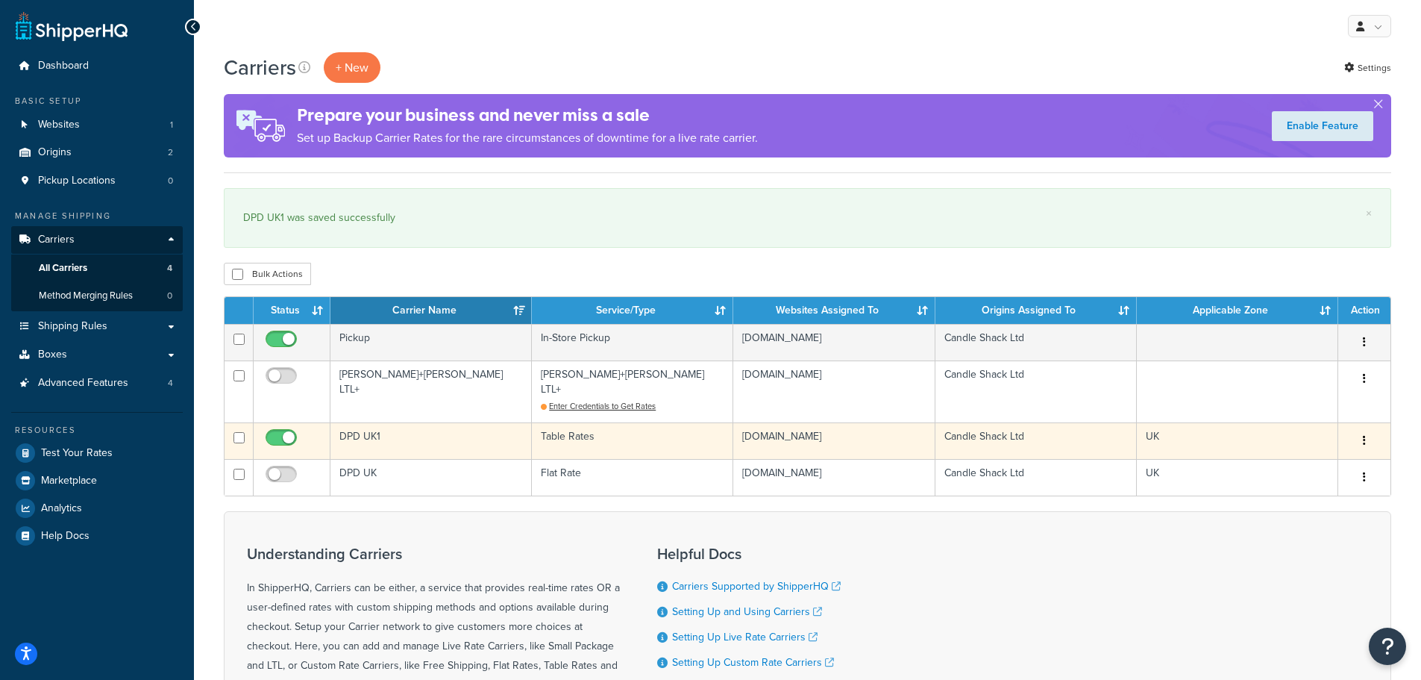
click at [439, 424] on td "DPD UK1" at bounding box center [430, 440] width 201 height 37
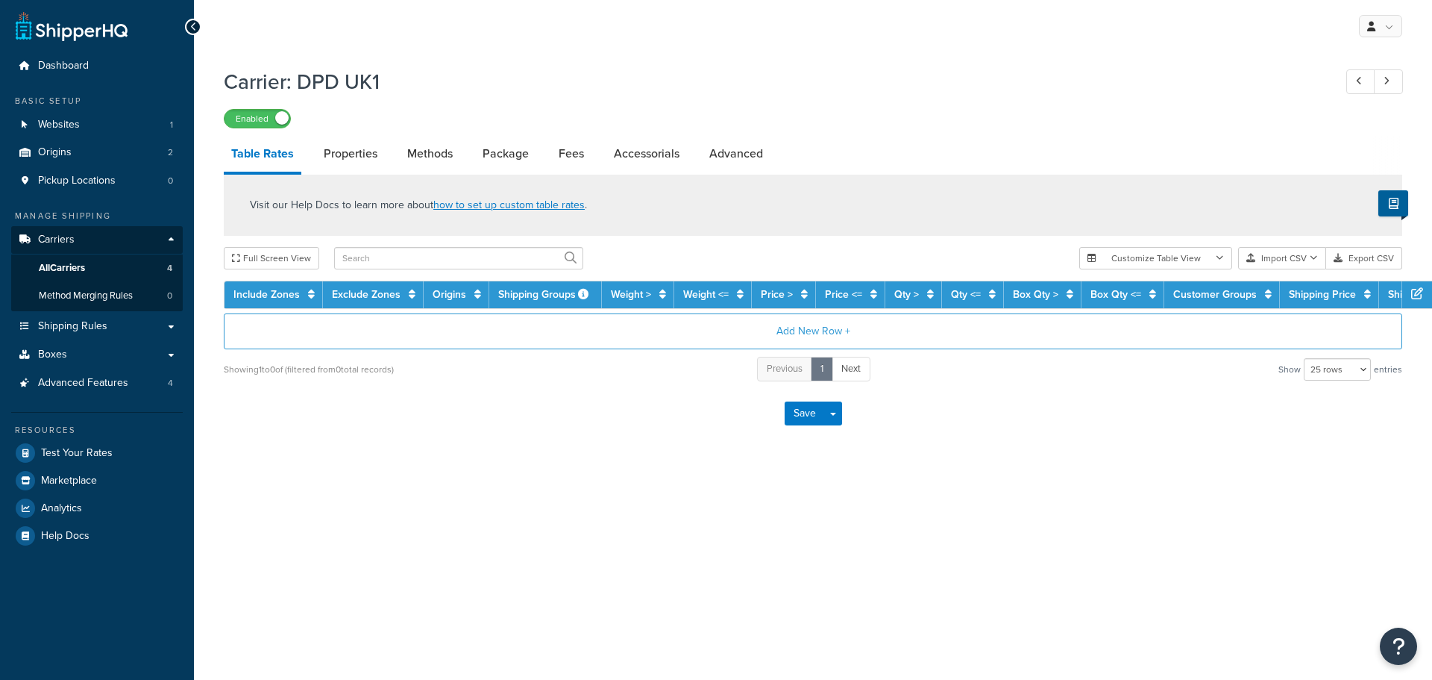
select select "25"
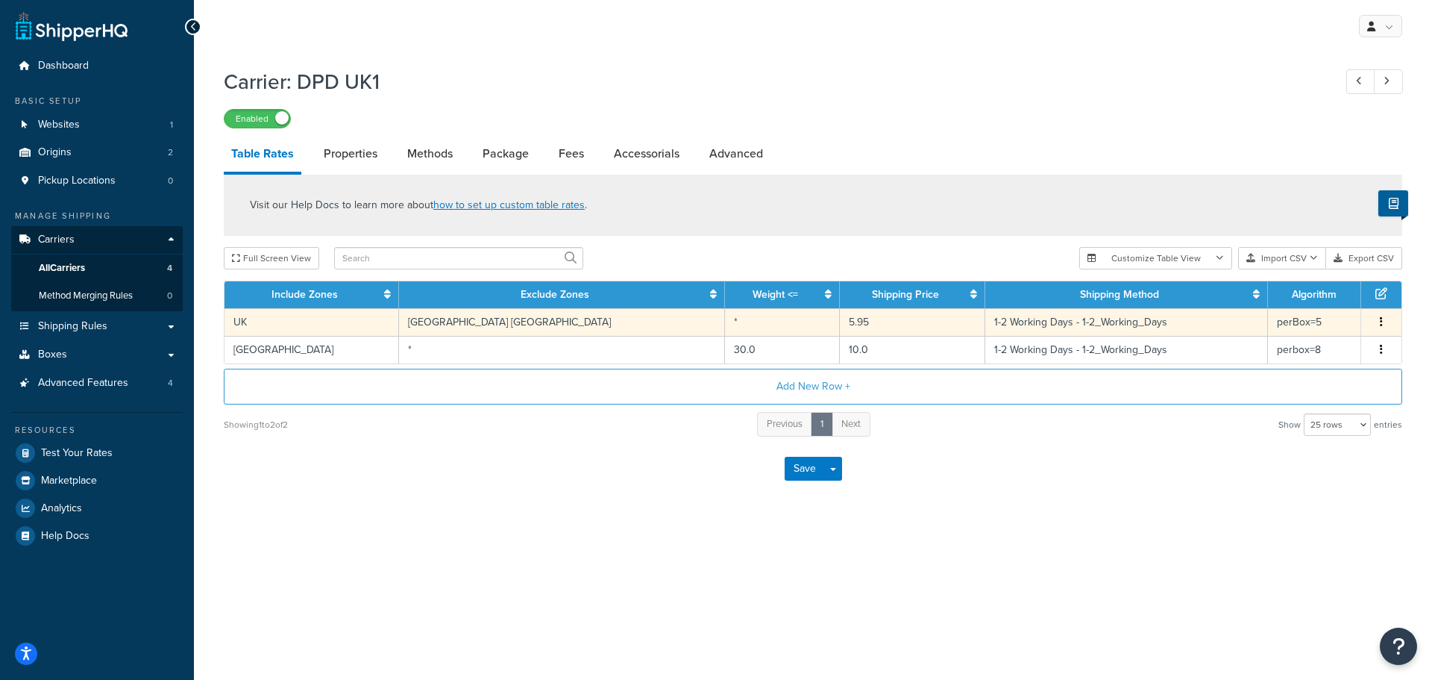
click at [363, 327] on td "UK" at bounding box center [312, 322] width 175 height 28
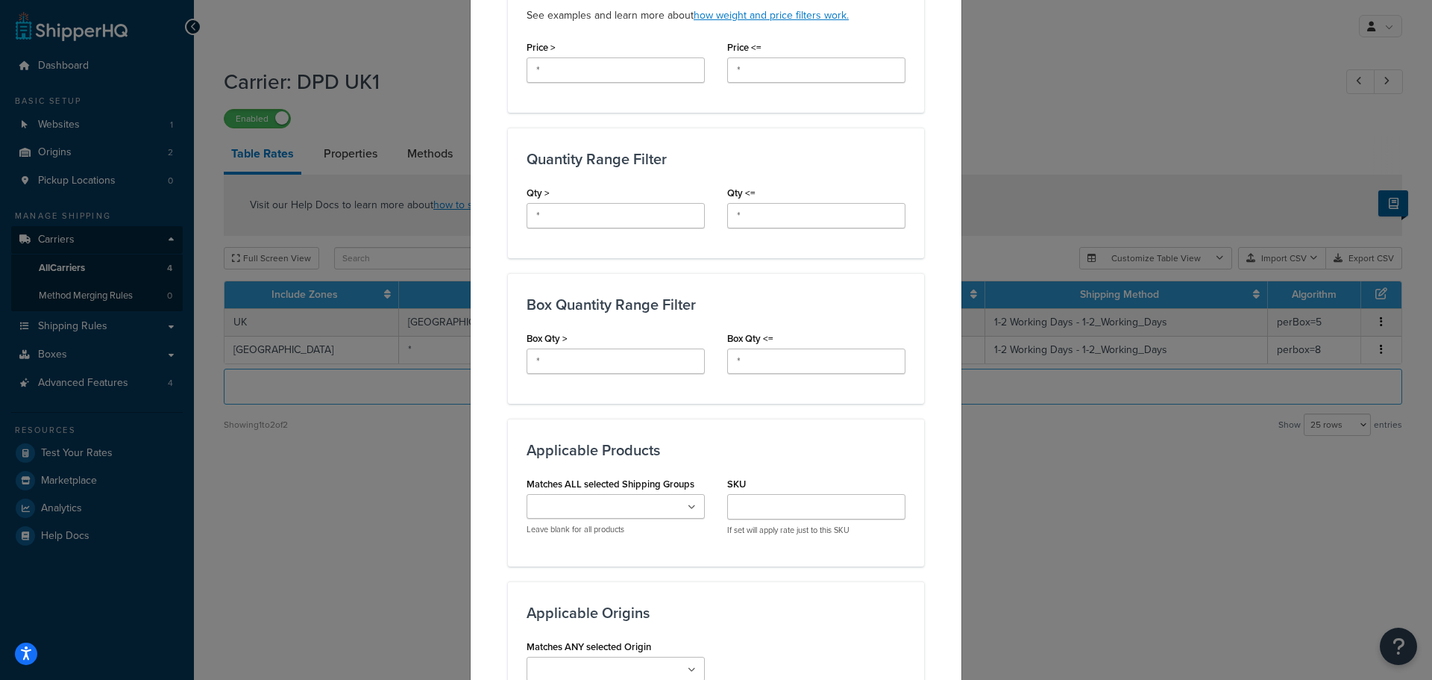
scroll to position [597, 0]
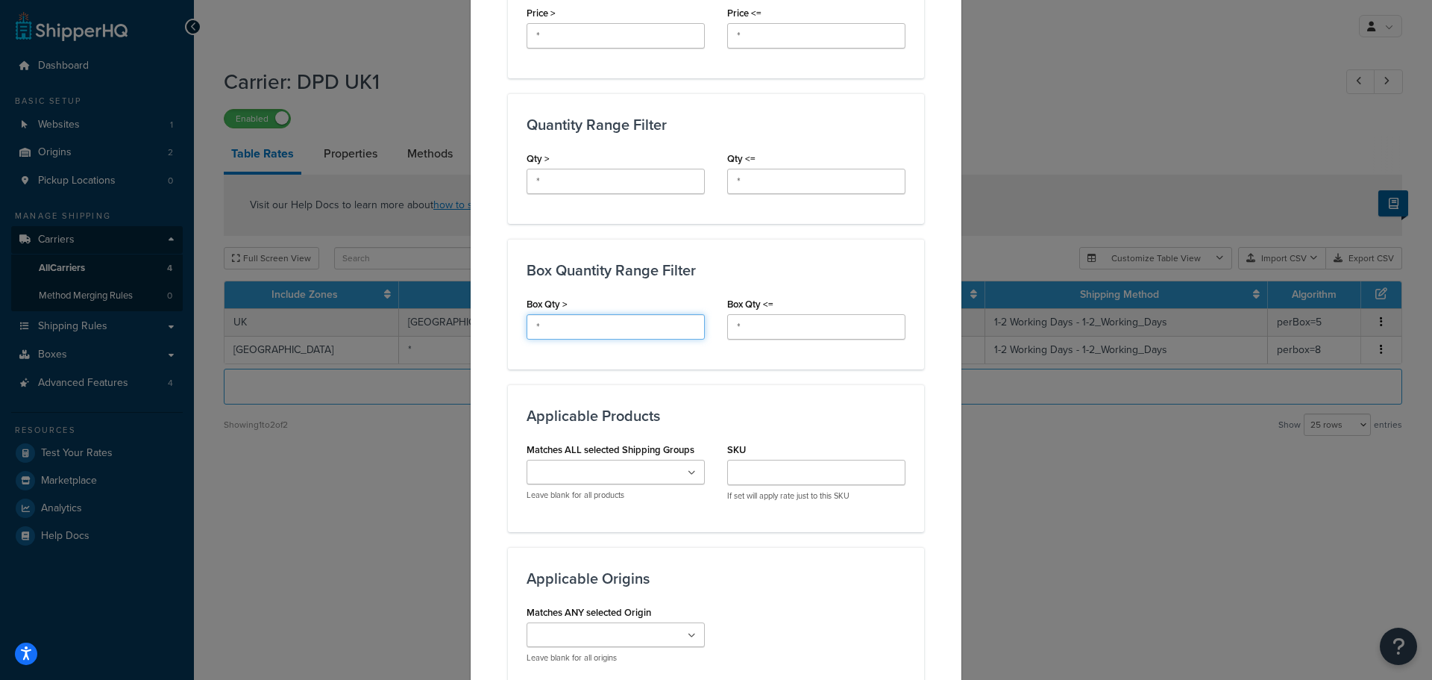
drag, startPoint x: 533, startPoint y: 313, endPoint x: 521, endPoint y: 313, distance: 11.9
click at [527, 314] on input "*" at bounding box center [616, 326] width 178 height 25
drag, startPoint x: 741, startPoint y: 308, endPoint x: 723, endPoint y: 310, distance: 18.0
click at [727, 314] on input "*" at bounding box center [816, 326] width 178 height 25
type input "10"
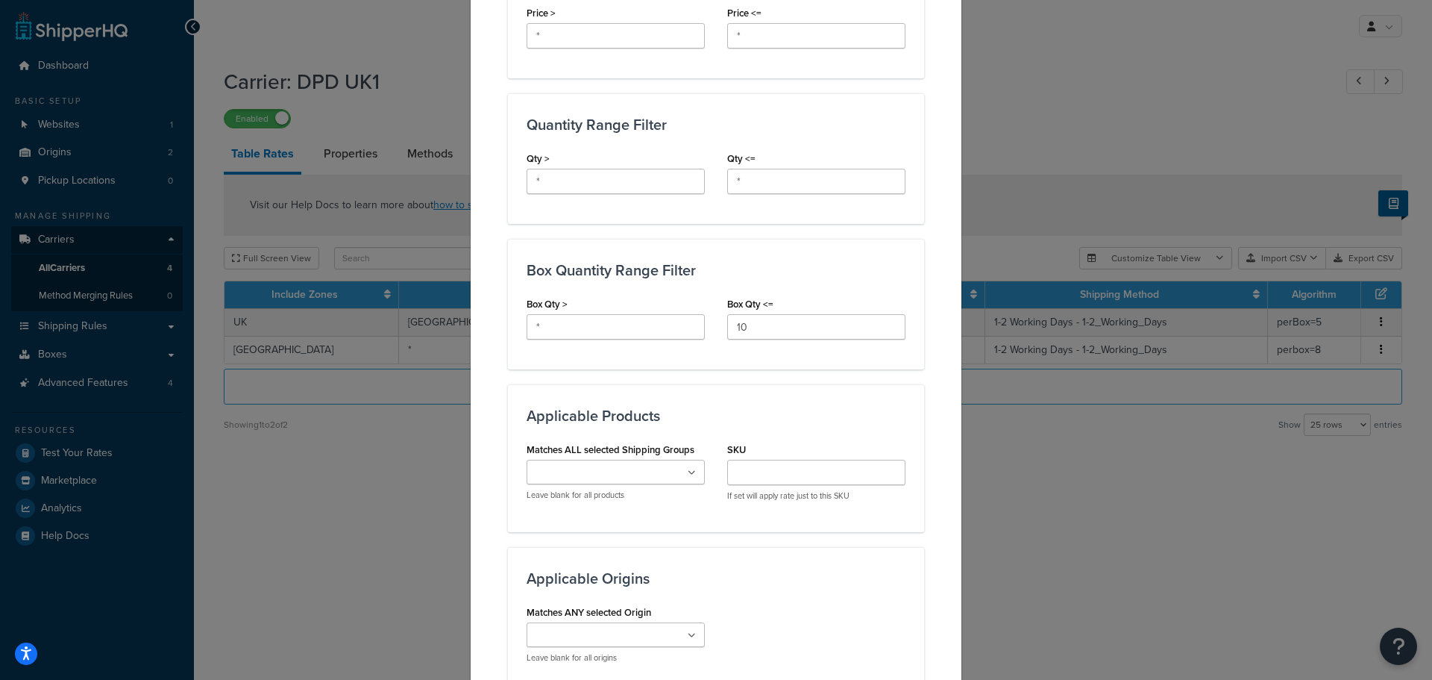
click at [699, 353] on div "Box Quantity Range Filter Box Qty > * Box Qty <= 10" at bounding box center [716, 304] width 416 height 131
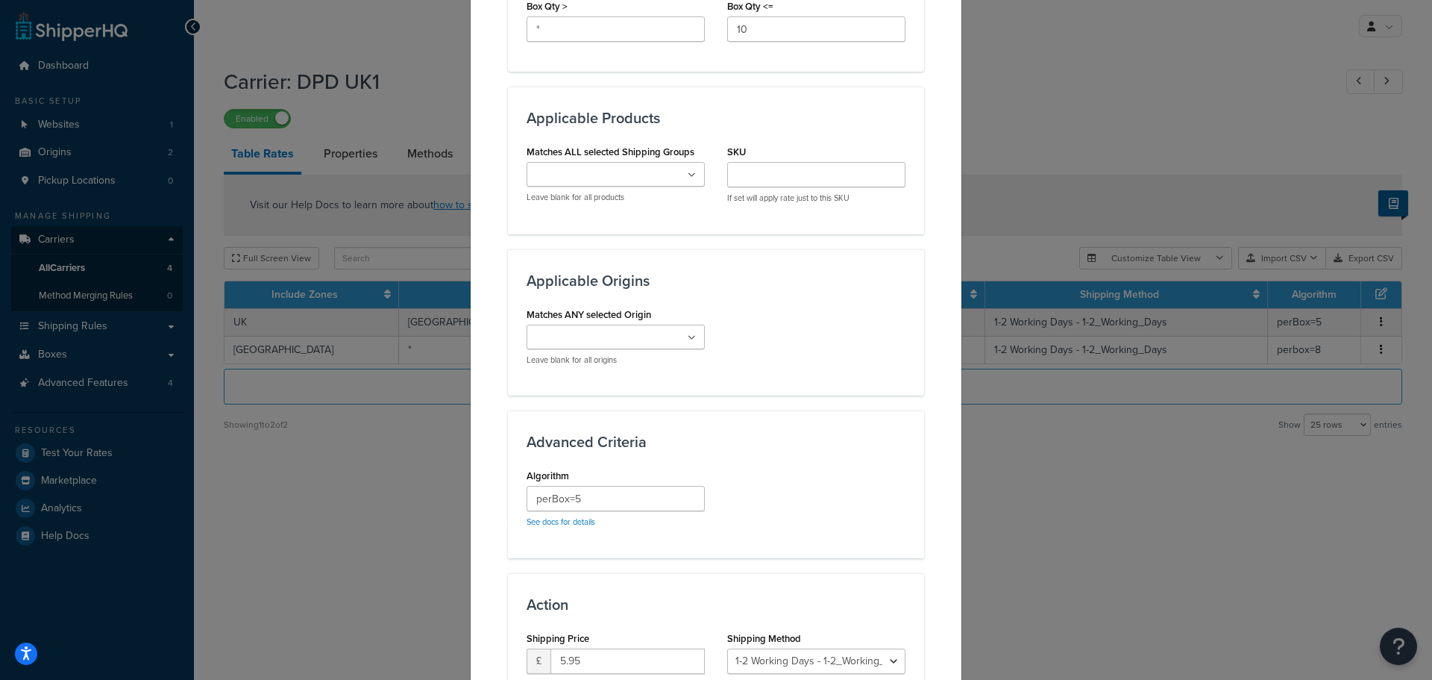
scroll to position [895, 0]
click at [688, 333] on icon at bounding box center [692, 337] width 8 height 9
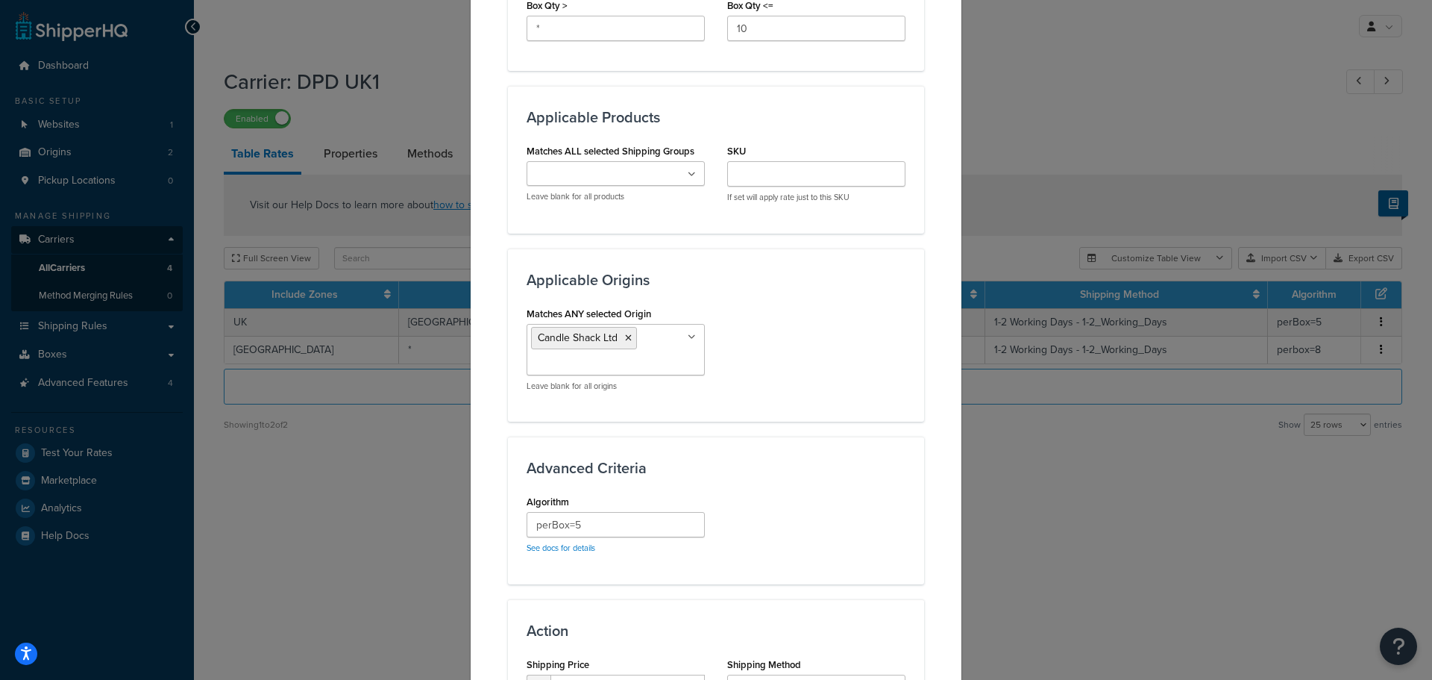
click at [745, 320] on div "Matches ANY selected Origin Candle Shack Ltd Candle Shack BV Leave blank for al…" at bounding box center [715, 353] width 401 height 100
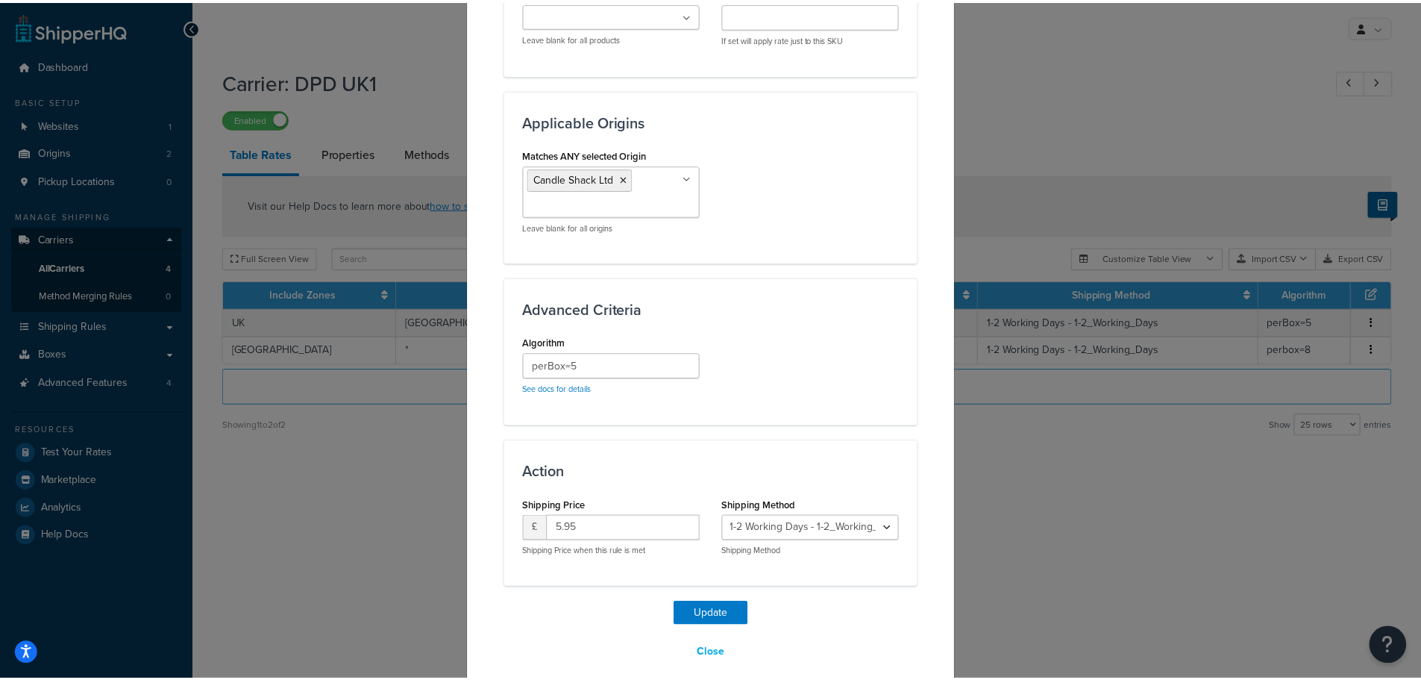
scroll to position [1056, 0]
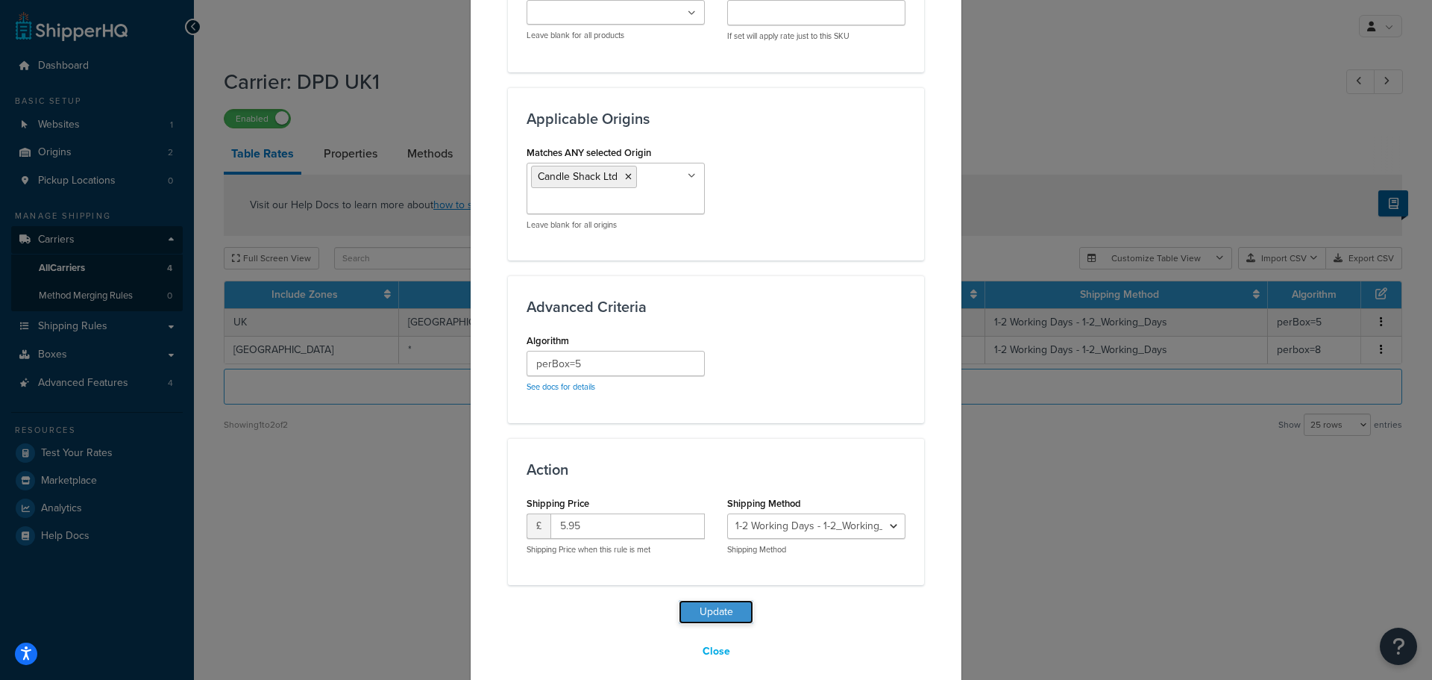
click at [706, 600] on button "Update" at bounding box center [716, 612] width 75 height 24
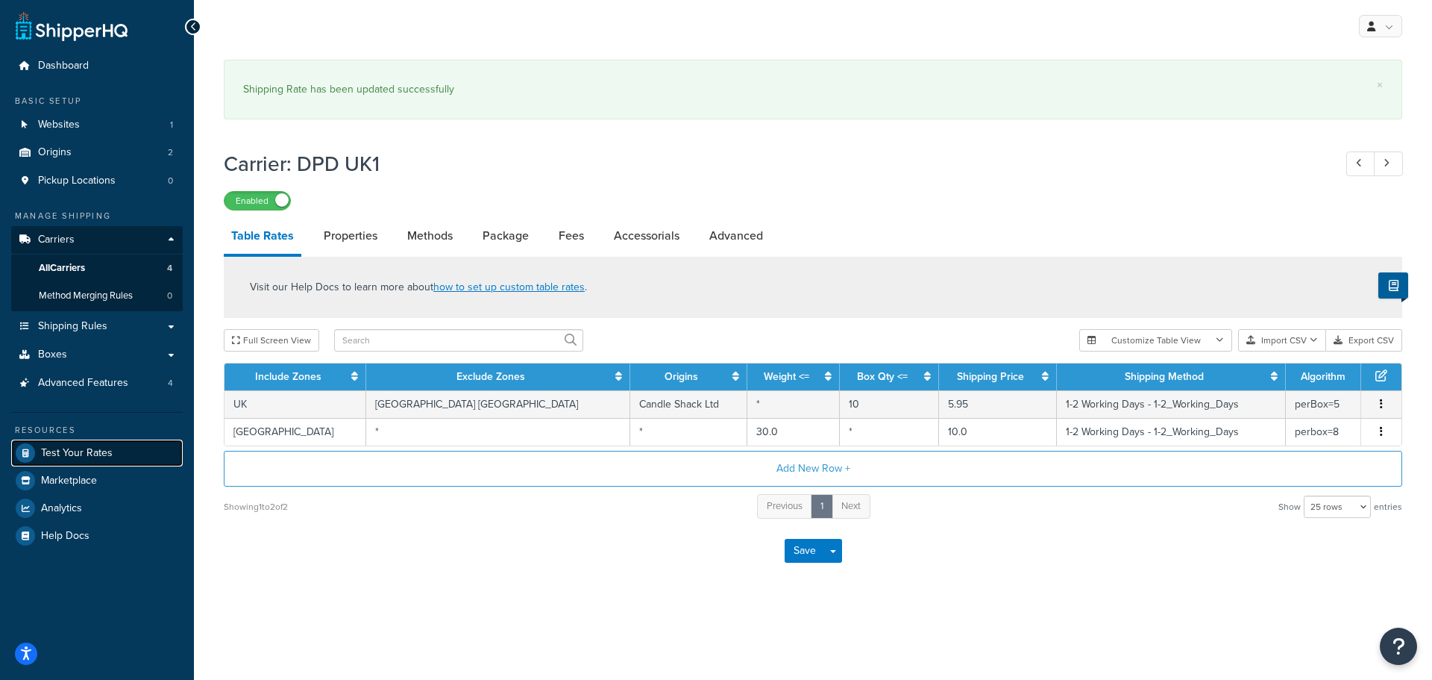
click at [78, 454] on span "Test Your Rates" at bounding box center [77, 453] width 72 height 13
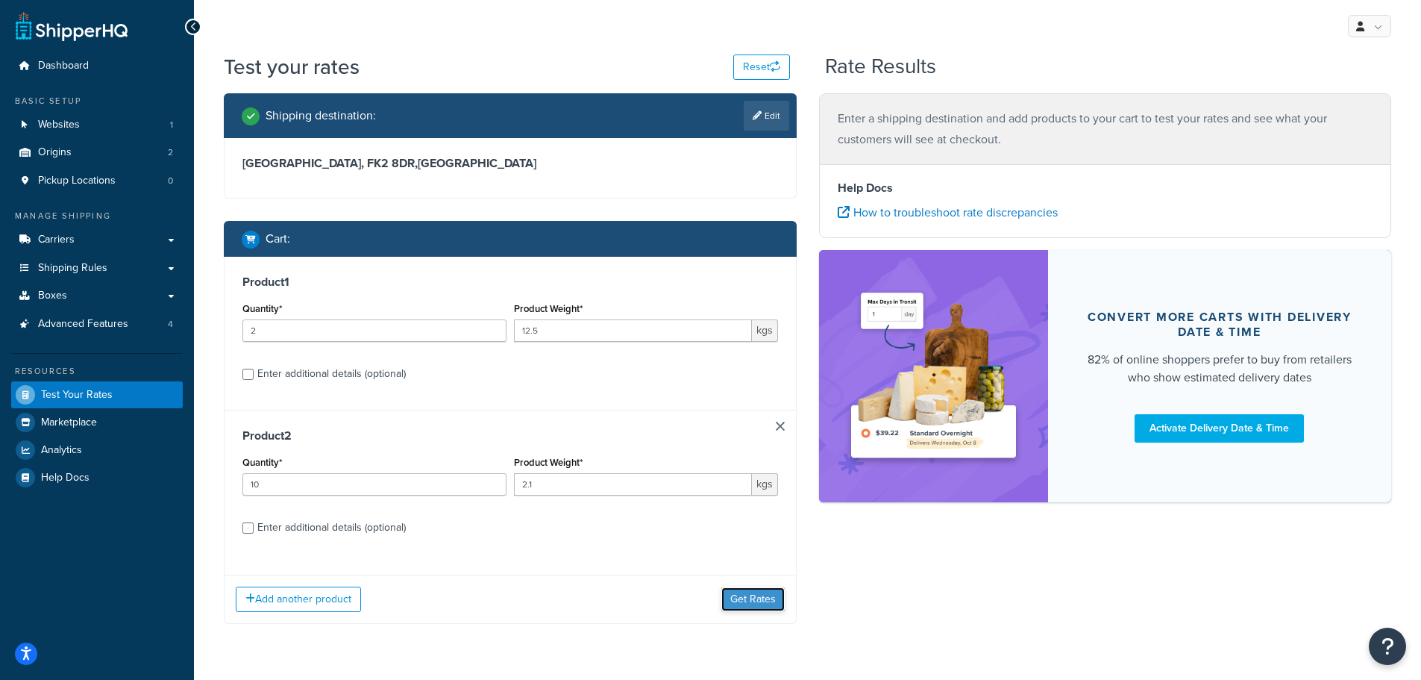
click at [755, 604] on button "Get Rates" at bounding box center [752, 599] width 63 height 24
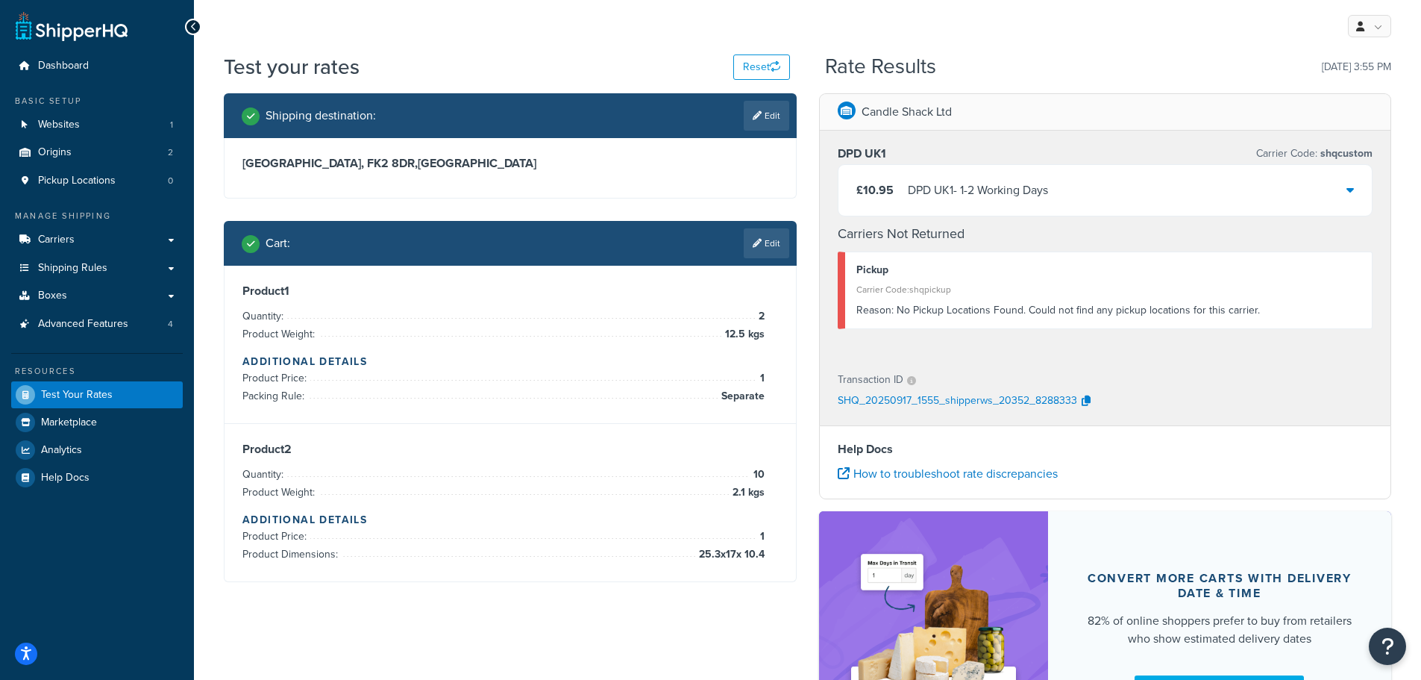
click at [1212, 189] on div "£10.95 DPD UK1 - 1-2 Working Days" at bounding box center [1106, 190] width 534 height 51
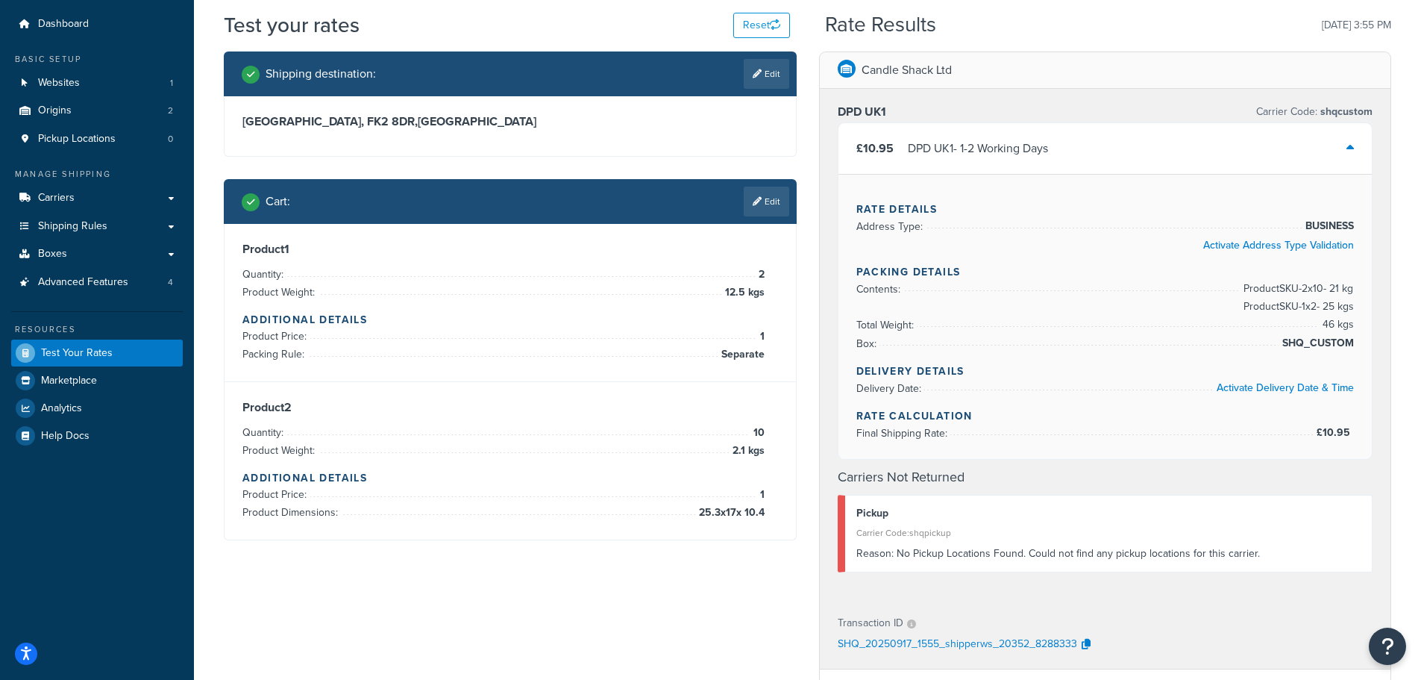
scroll to position [75, 0]
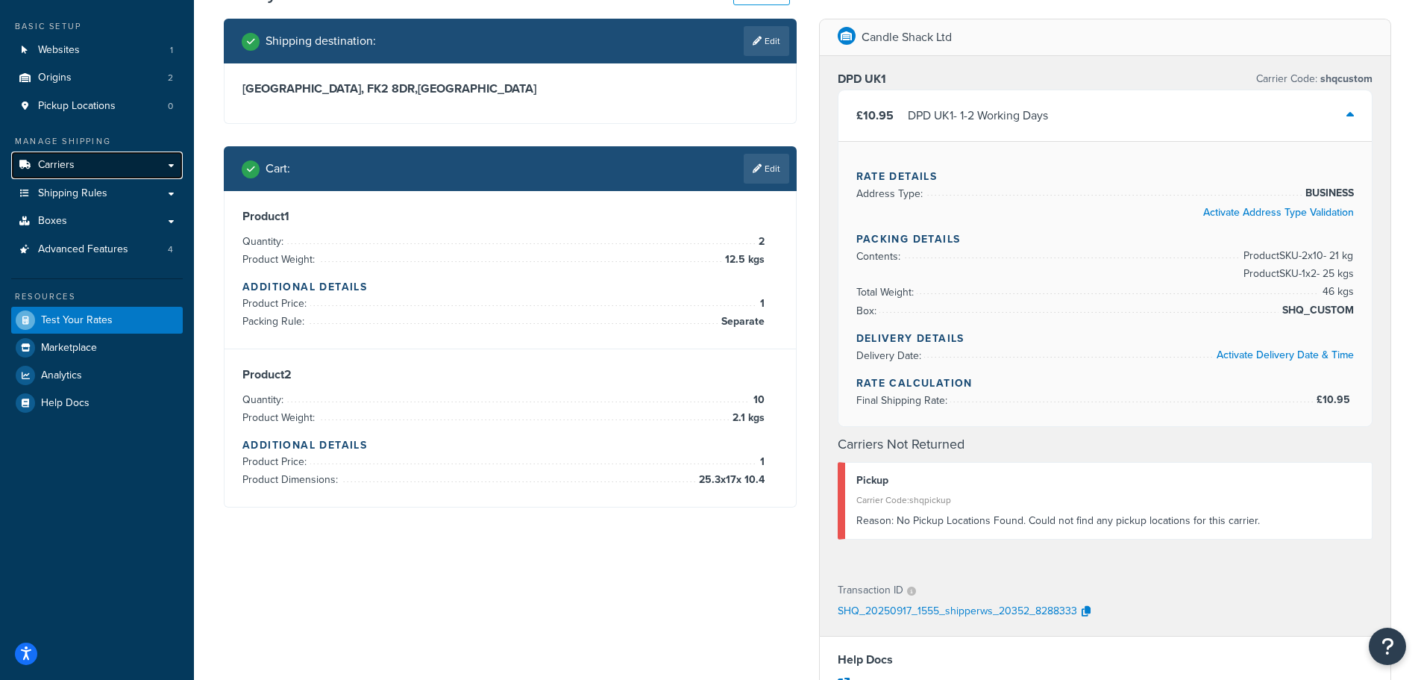
click at [69, 162] on span "Carriers" at bounding box center [56, 165] width 37 height 13
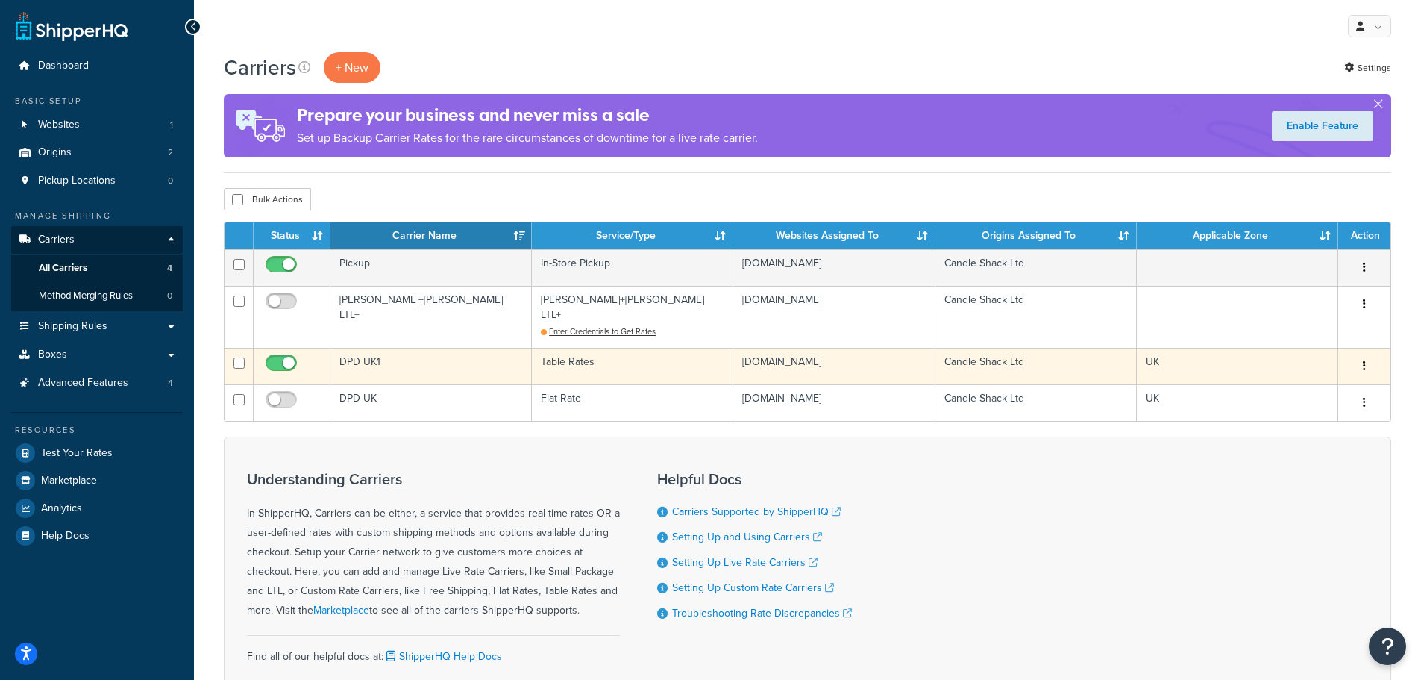
click at [360, 357] on td "DPD UK1" at bounding box center [430, 366] width 201 height 37
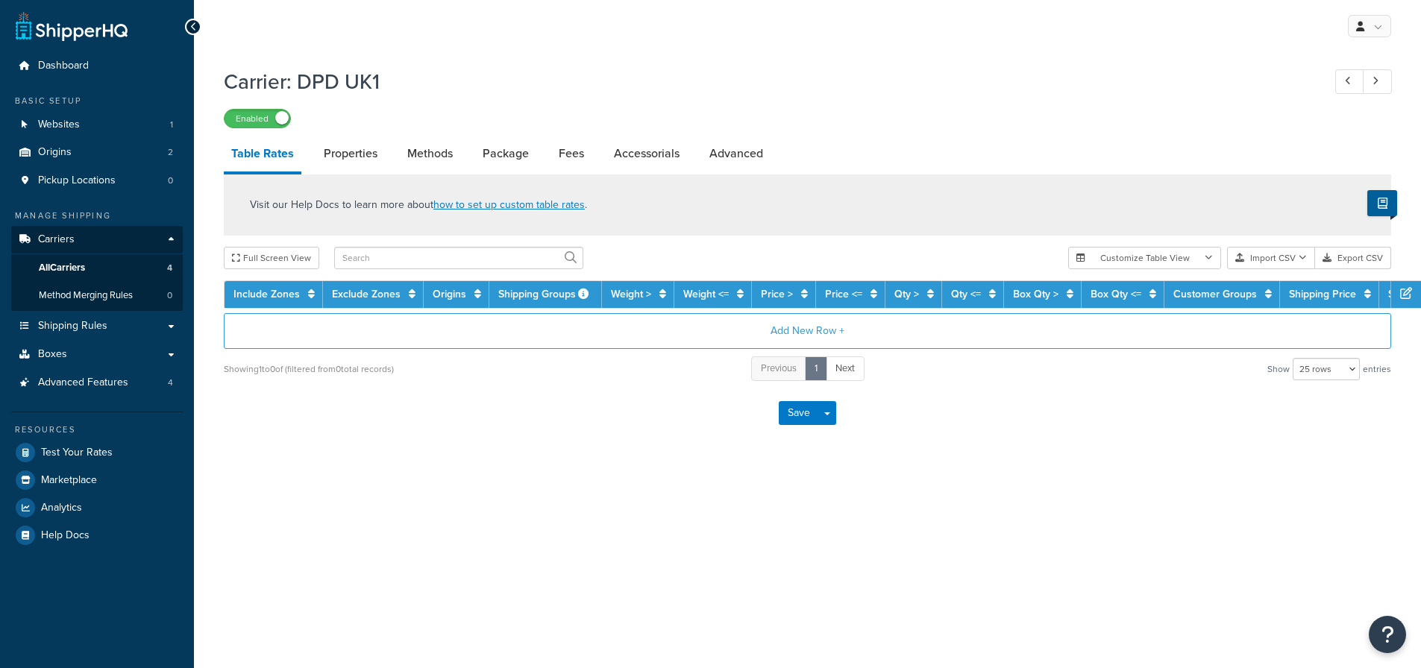
select select "25"
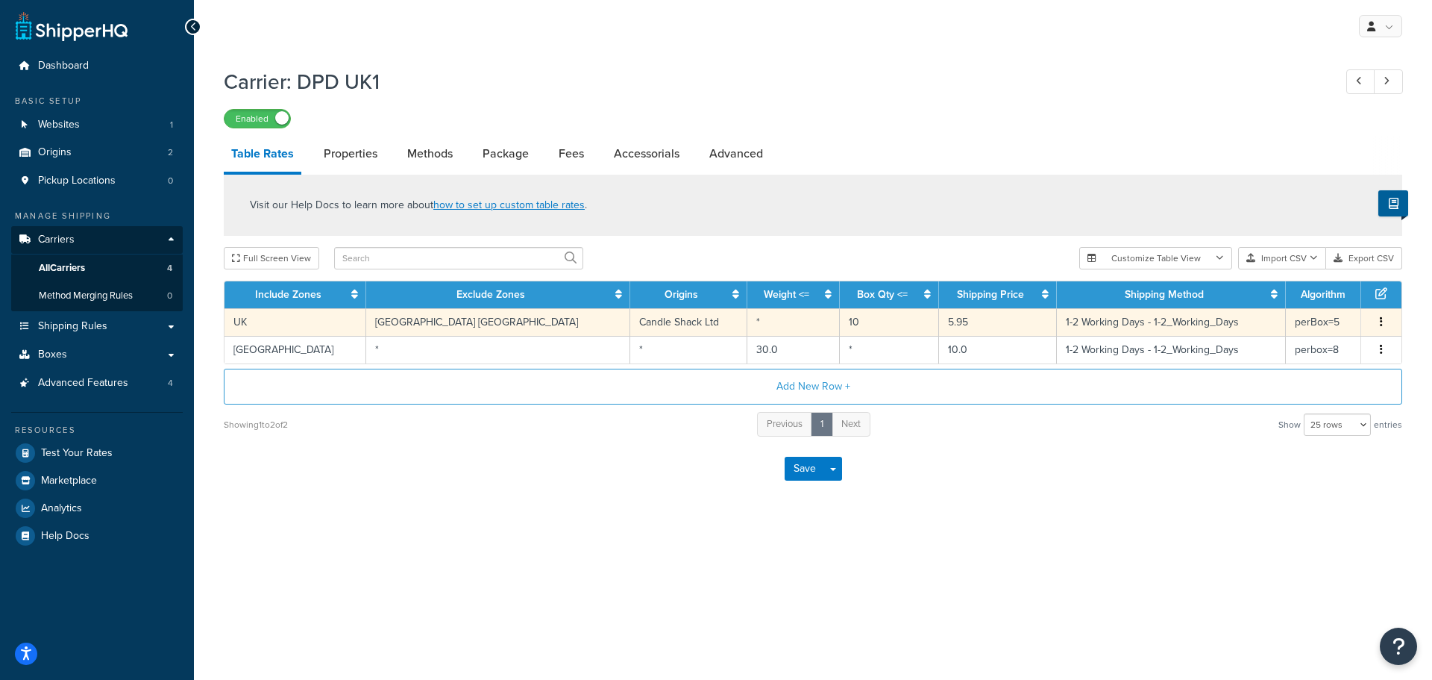
click at [311, 319] on td "UK" at bounding box center [296, 322] width 142 height 28
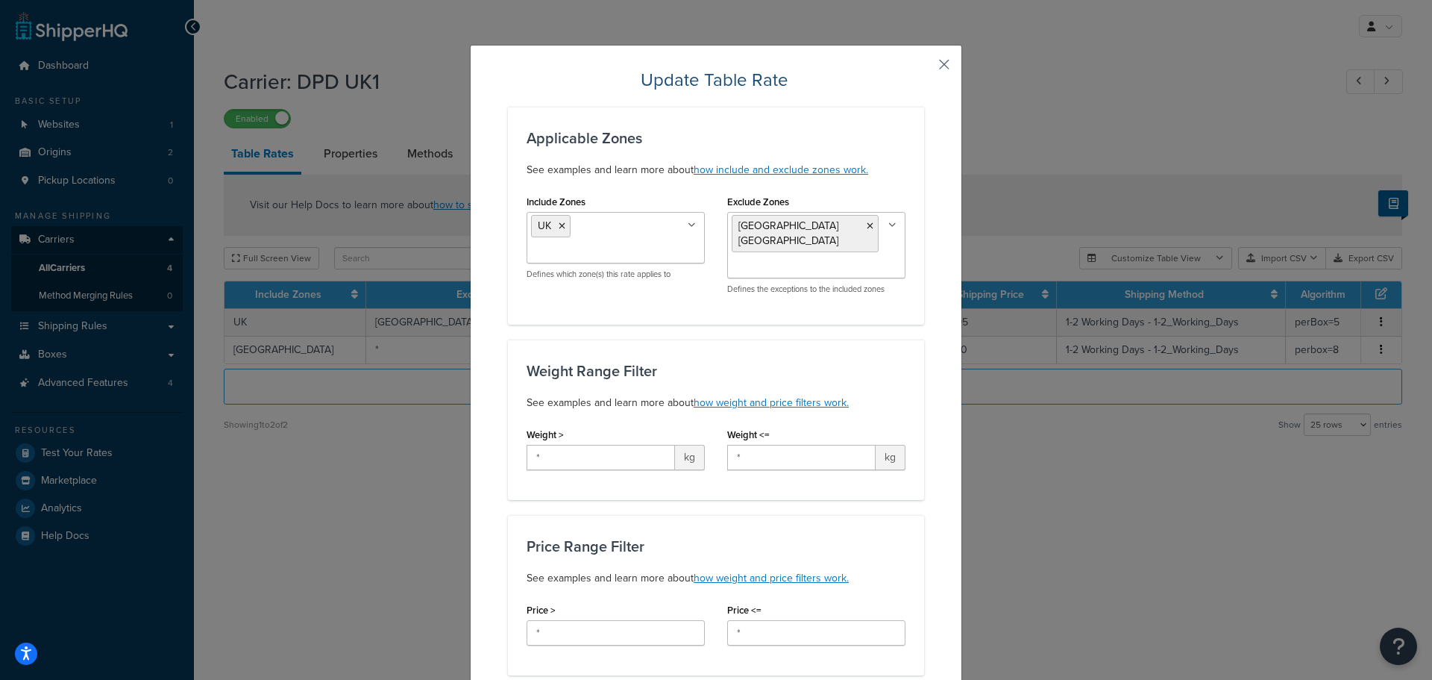
click at [924, 68] on button "button" at bounding box center [923, 70] width 4 height 4
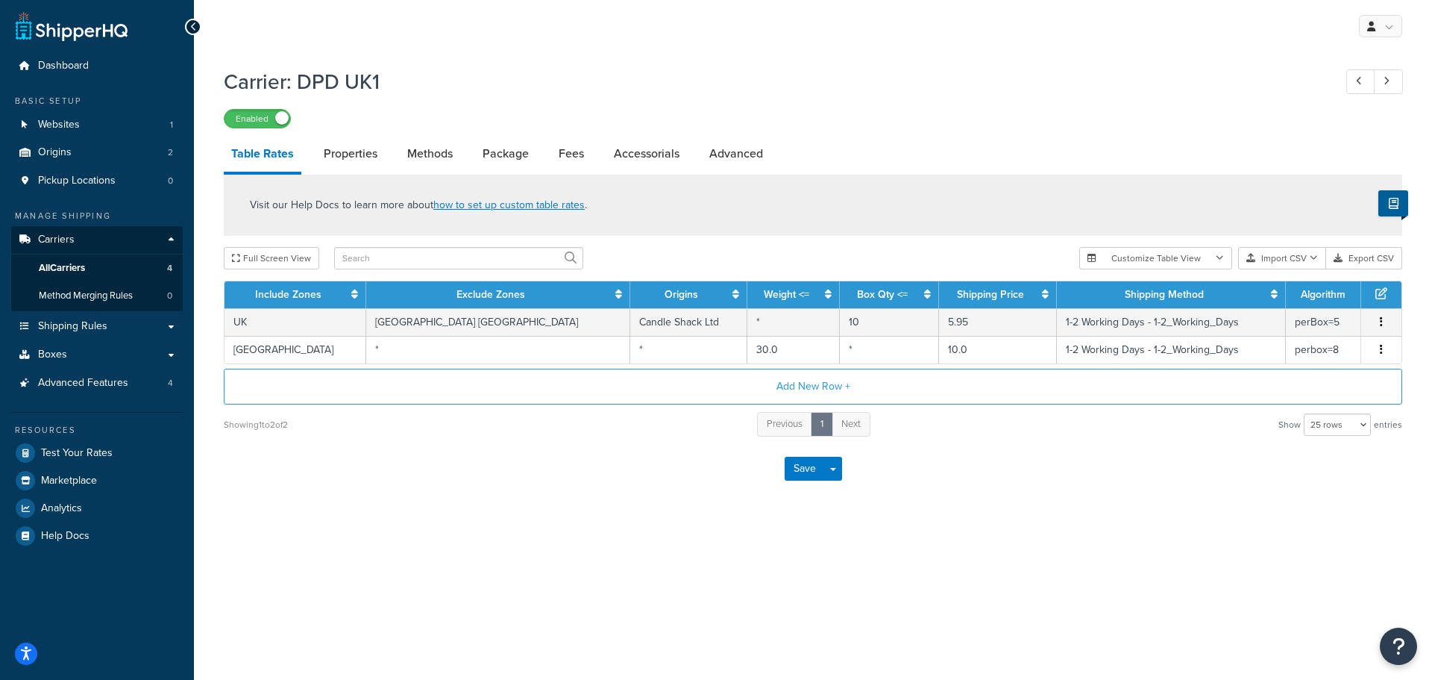
click at [192, 22] on icon at bounding box center [193, 27] width 7 height 10
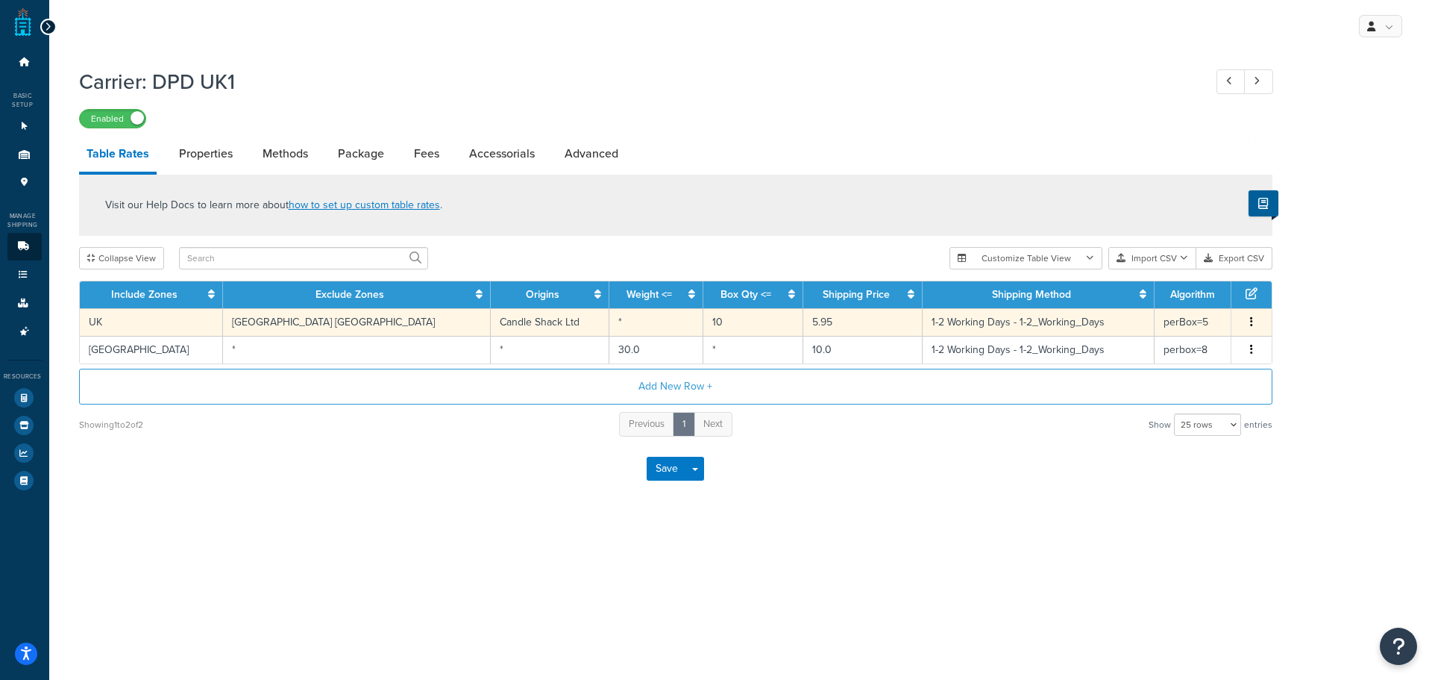
click at [175, 323] on td "UK" at bounding box center [151, 322] width 143 height 28
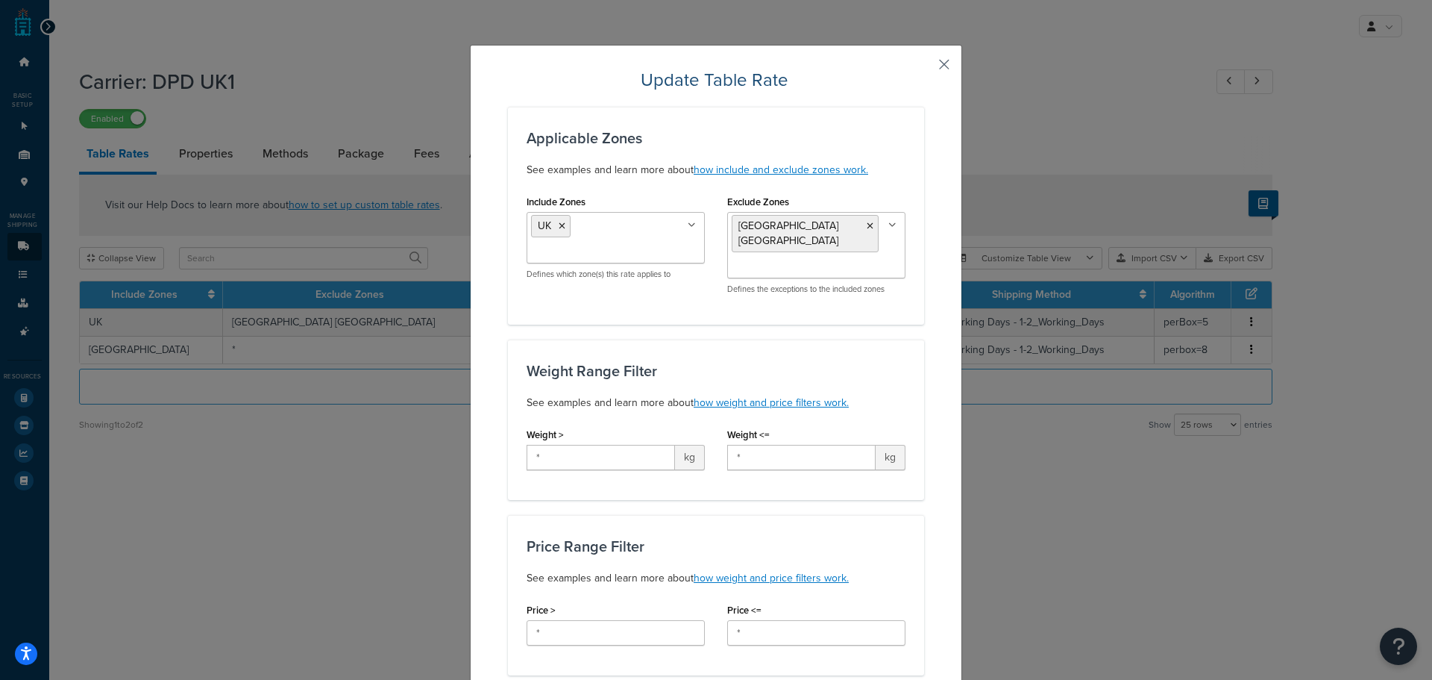
click at [924, 68] on button "button" at bounding box center [923, 70] width 4 height 4
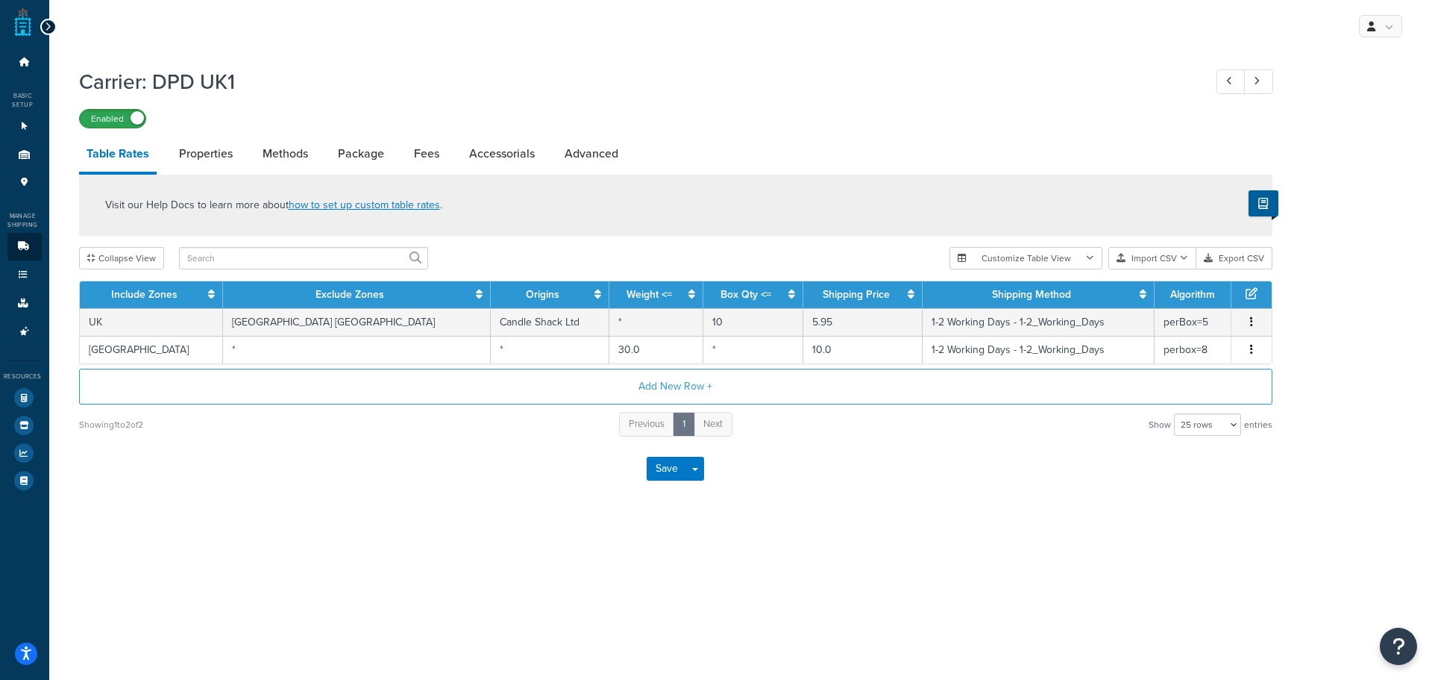
click at [107, 119] on label "Enabled" at bounding box center [113, 119] width 66 height 18
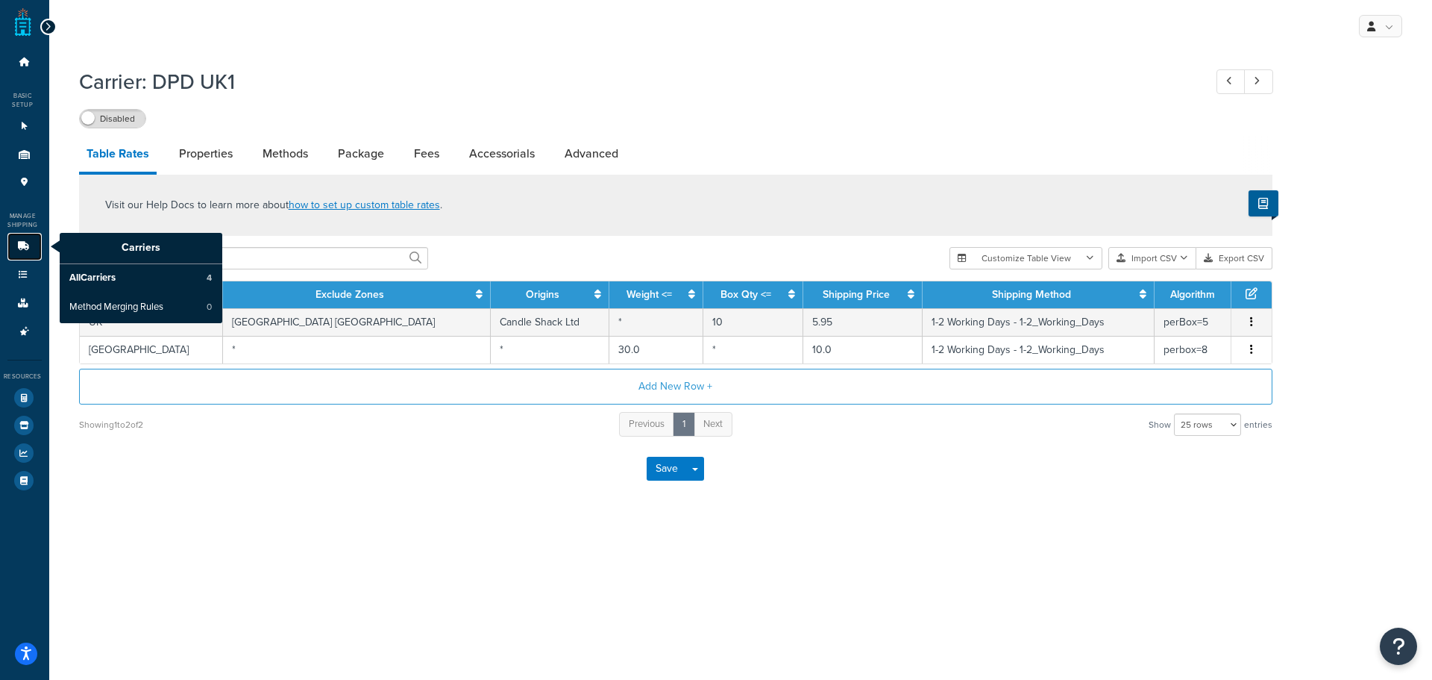
click at [26, 239] on link "Carriers" at bounding box center [24, 247] width 34 height 28
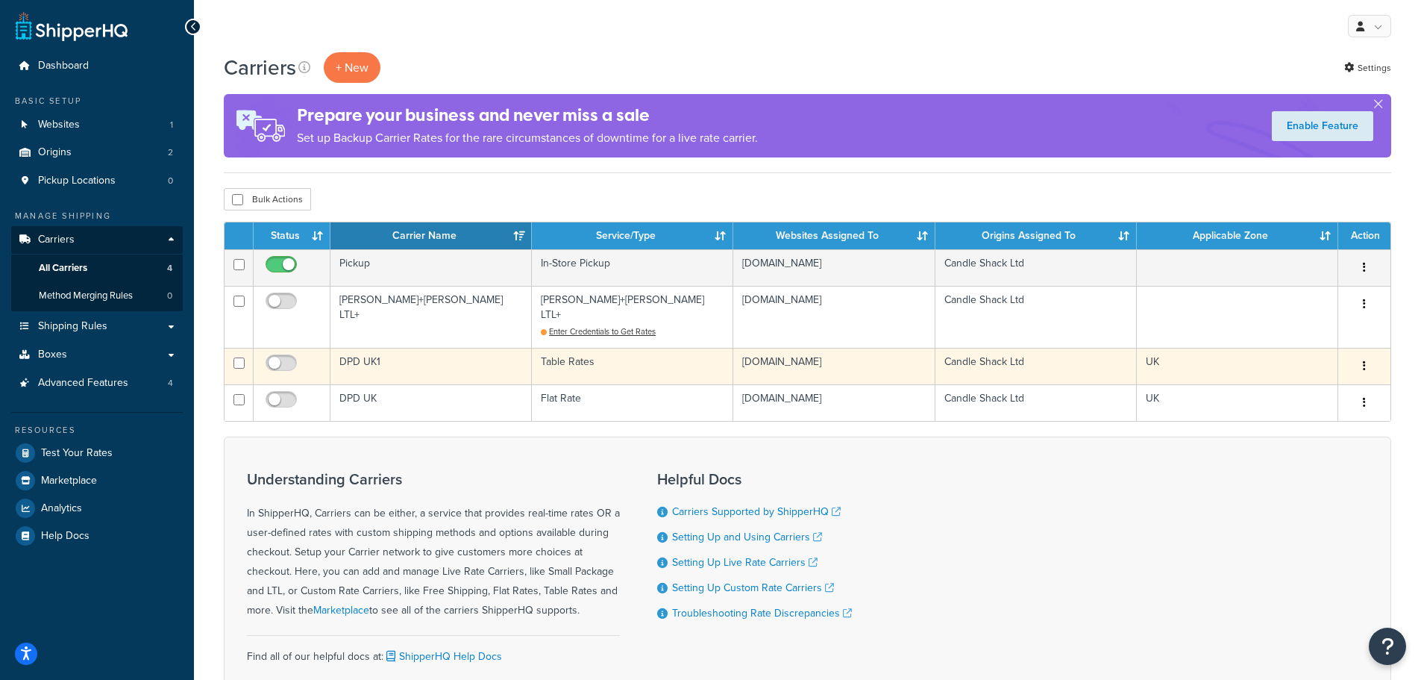
click at [401, 348] on td "DPD UK1" at bounding box center [430, 366] width 201 height 37
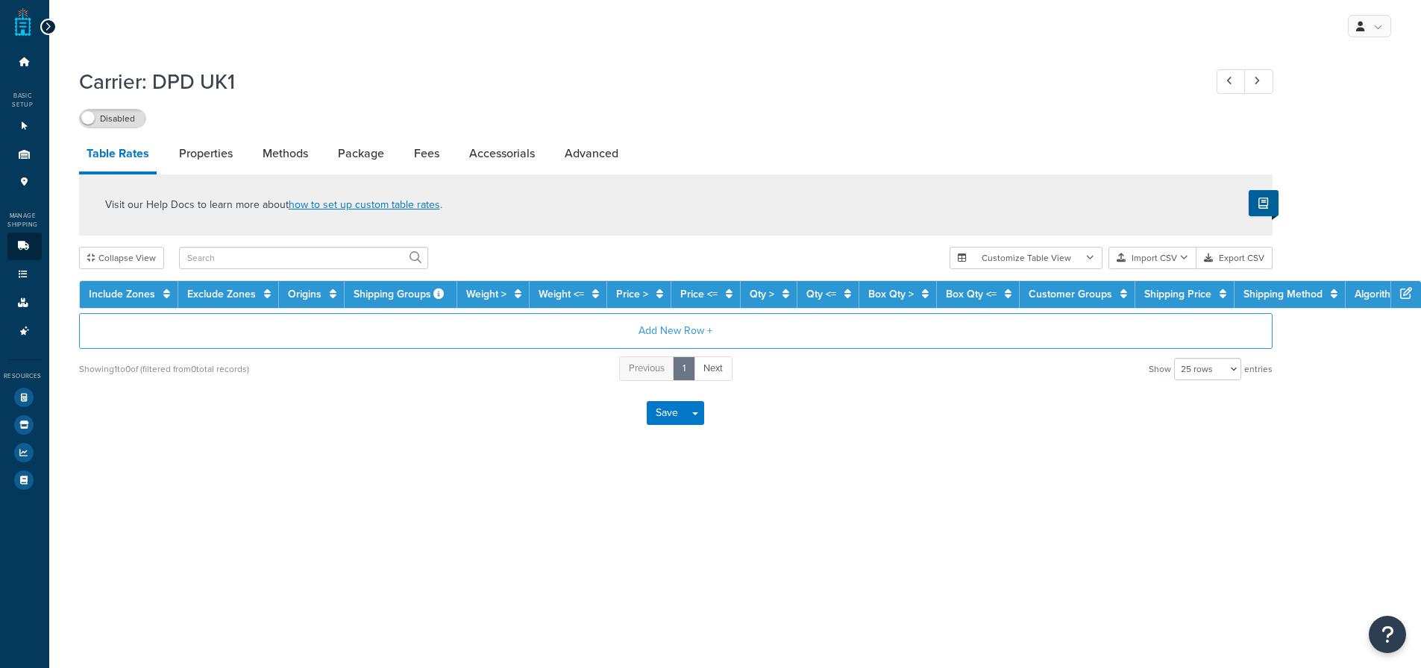
select select "25"
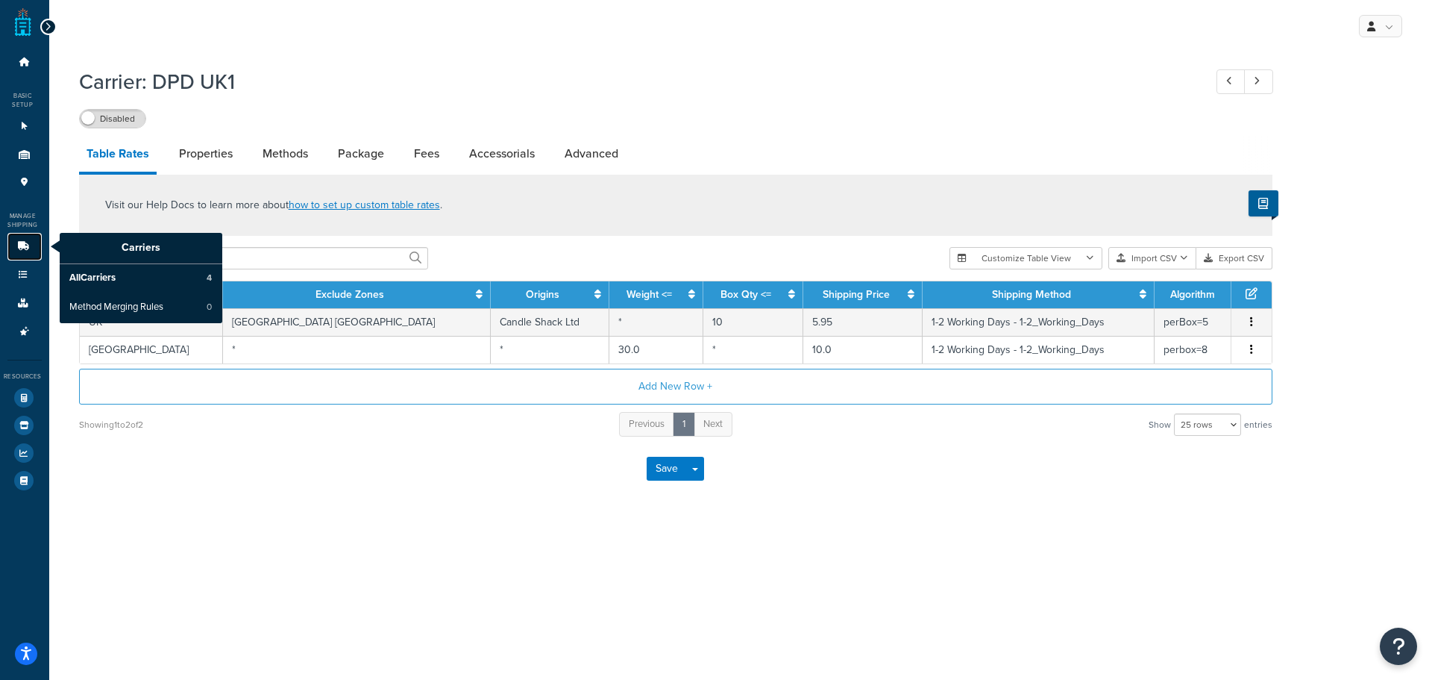
click at [13, 237] on link "Carriers" at bounding box center [24, 247] width 34 height 28
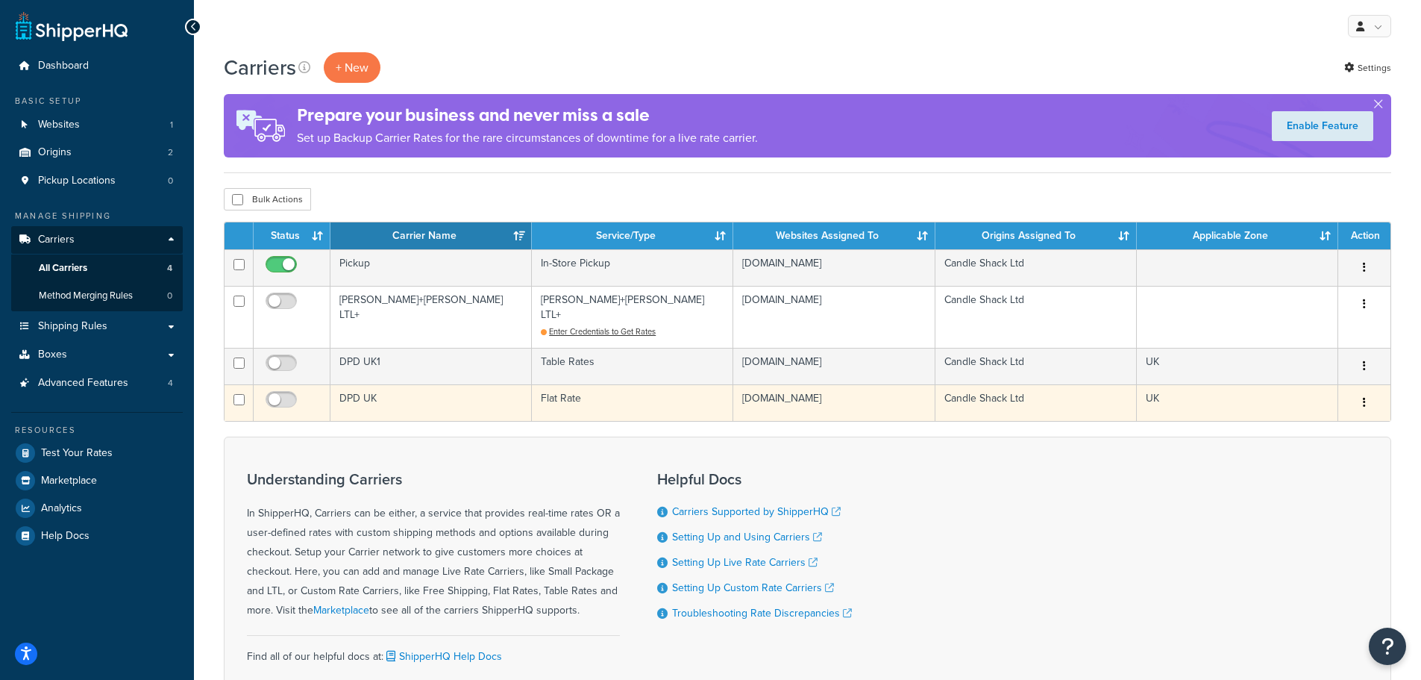
click at [370, 389] on td "DPD UK" at bounding box center [430, 402] width 201 height 37
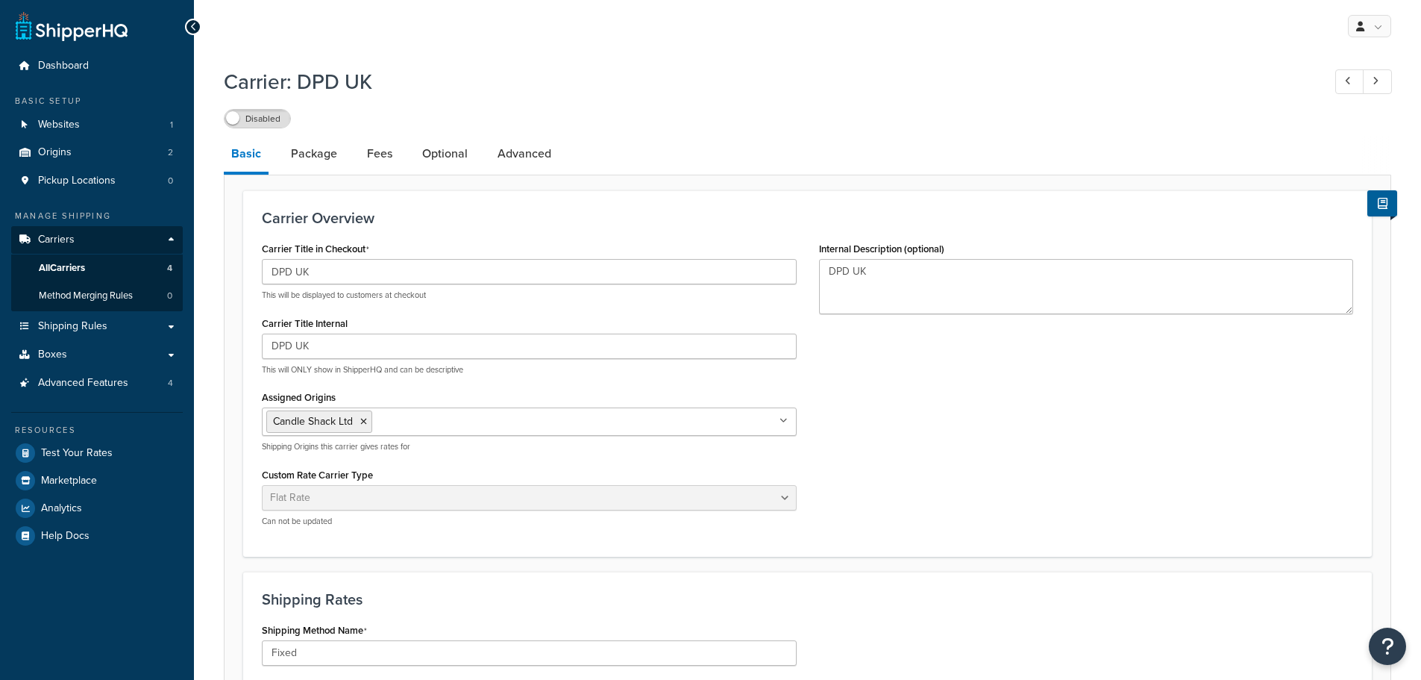
select select "flat"
select select "package"
click at [263, 114] on label "Disabled" at bounding box center [258, 119] width 66 height 18
click at [313, 154] on link "Package" at bounding box center [313, 154] width 61 height 36
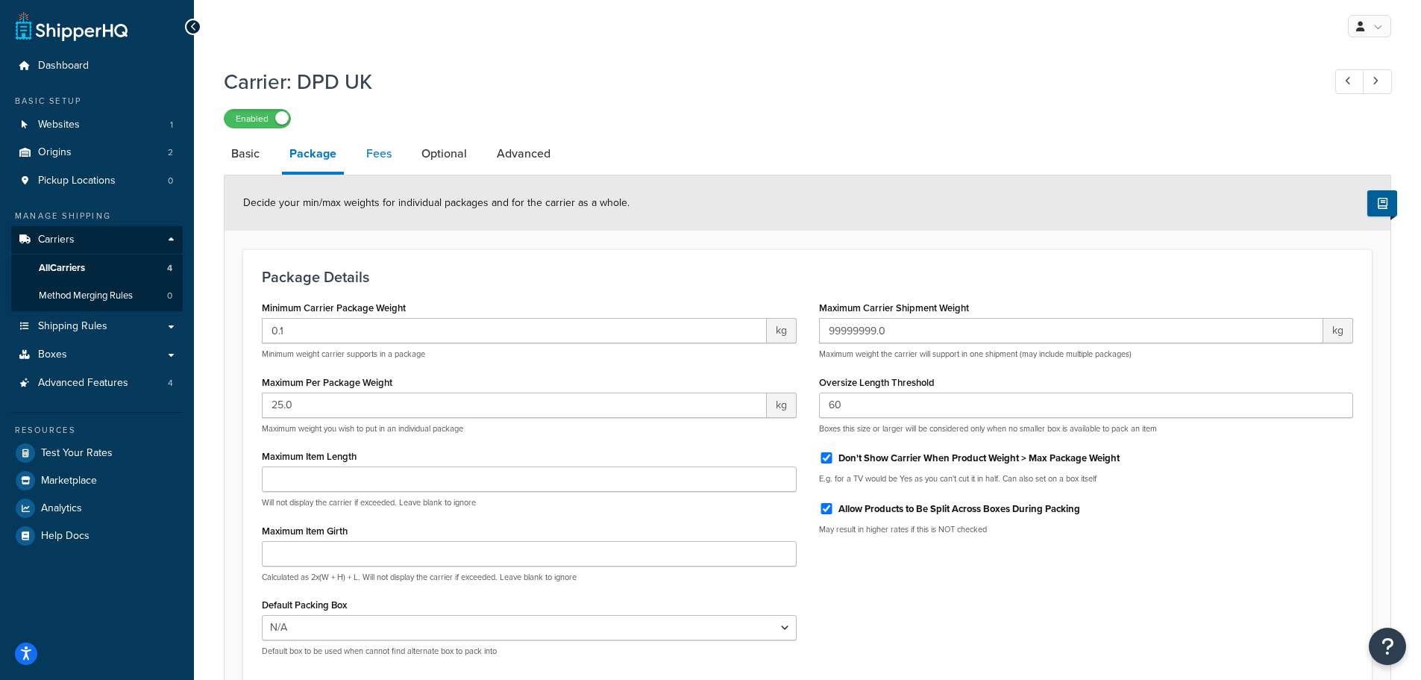
click at [385, 150] on link "Fees" at bounding box center [379, 154] width 40 height 36
select select "AFTER"
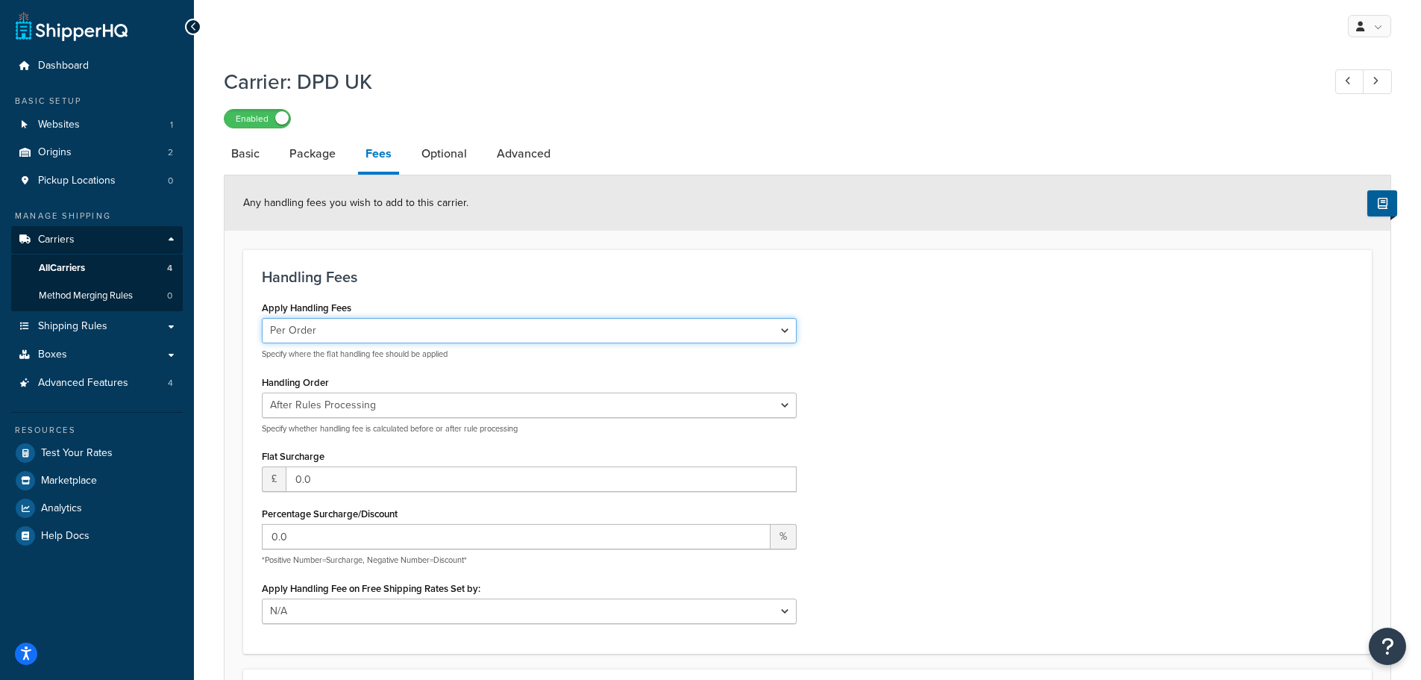
click at [322, 324] on select "Per Order Per Item Per Package" at bounding box center [529, 330] width 535 height 25
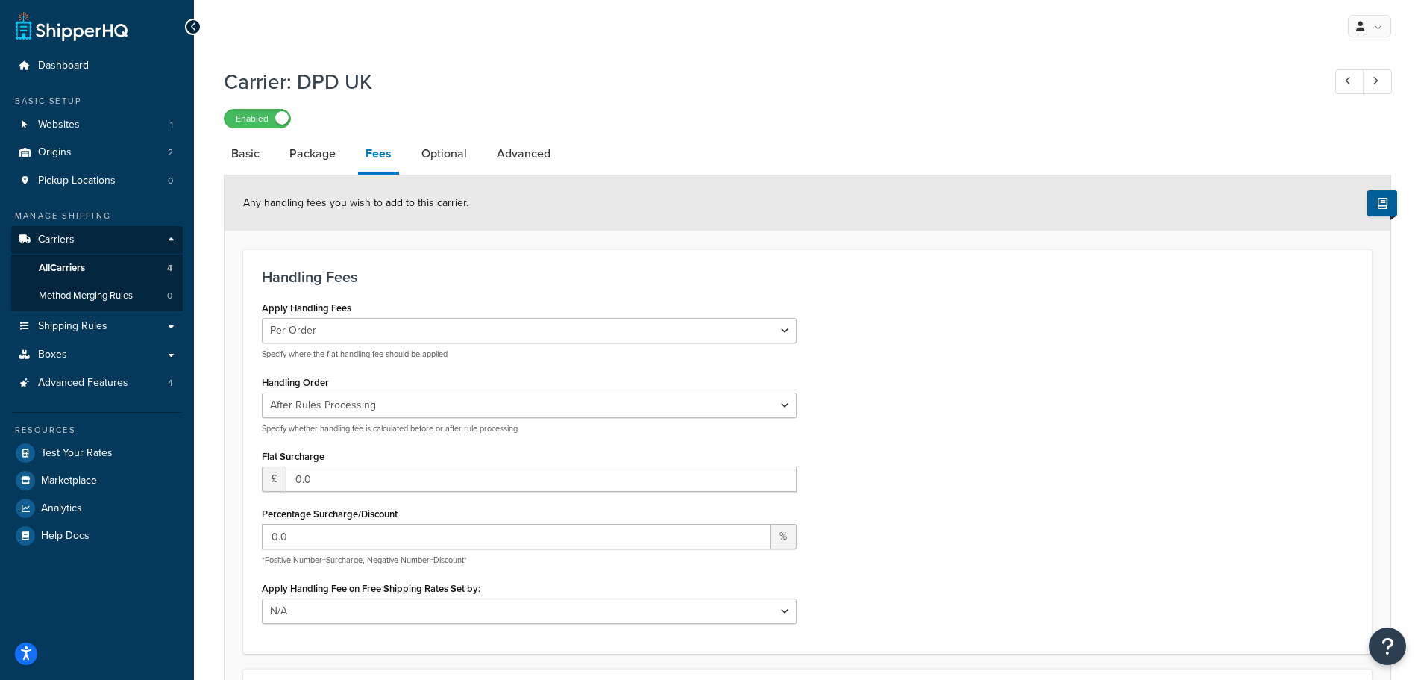
click at [441, 257] on div "Handling Fees Apply Handling Fees Per Order Per Item Per Package Specify where …" at bounding box center [807, 451] width 1129 height 404
click at [454, 151] on link "Optional" at bounding box center [444, 154] width 60 height 36
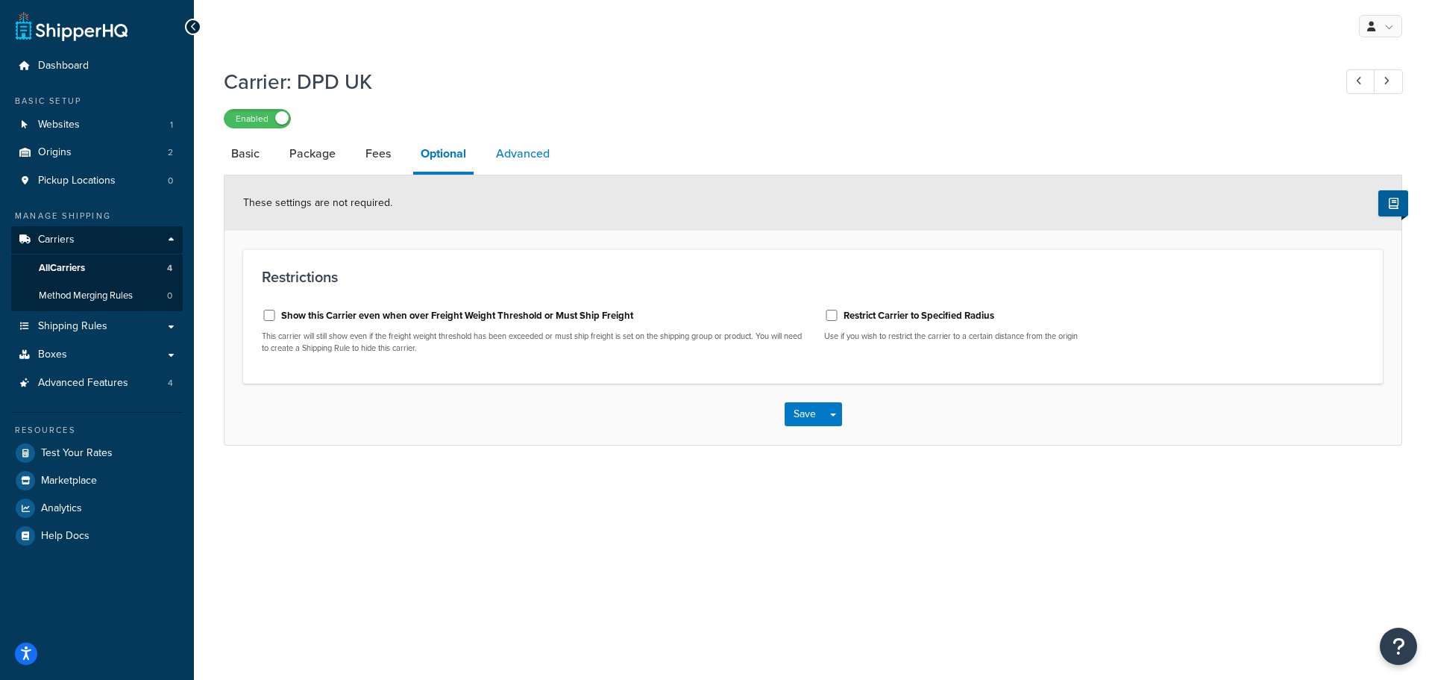
click at [513, 151] on link "Advanced" at bounding box center [523, 154] width 69 height 36
select select "false"
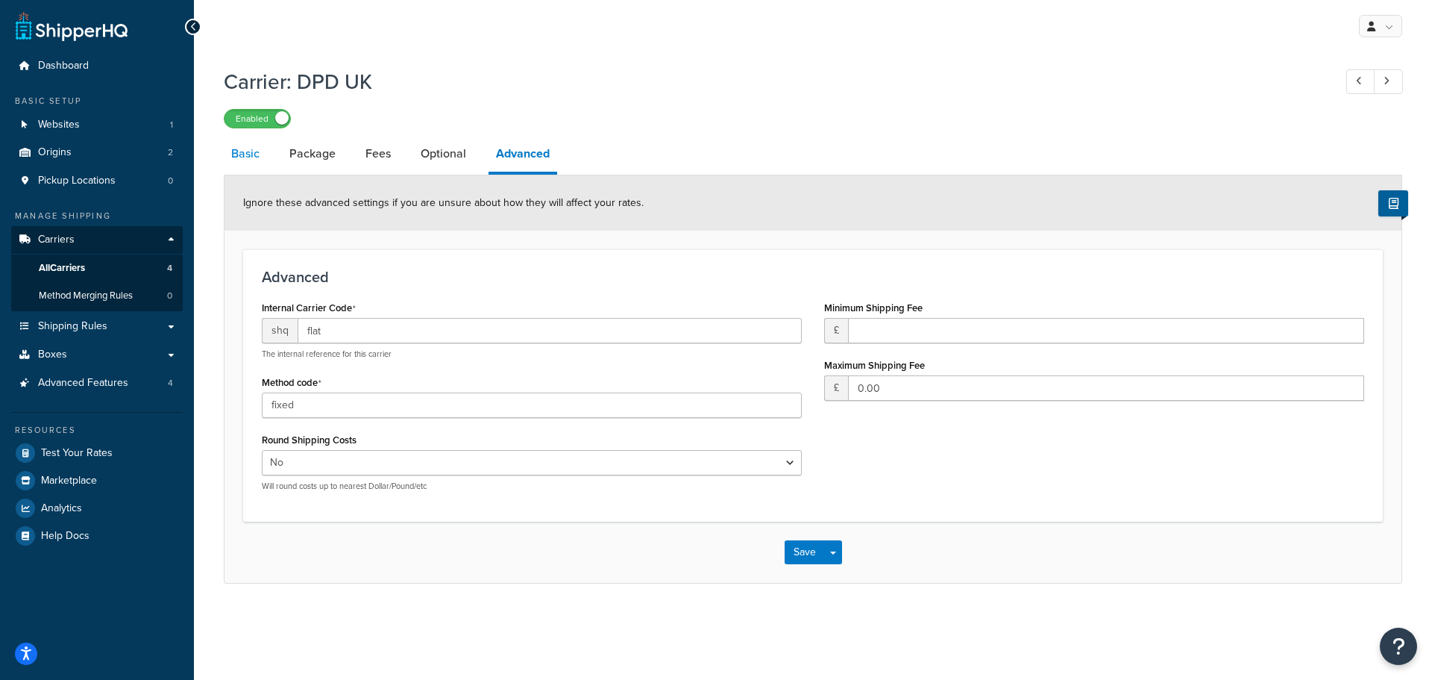
click at [245, 156] on link "Basic" at bounding box center [245, 154] width 43 height 36
select select "flat"
select select "package"
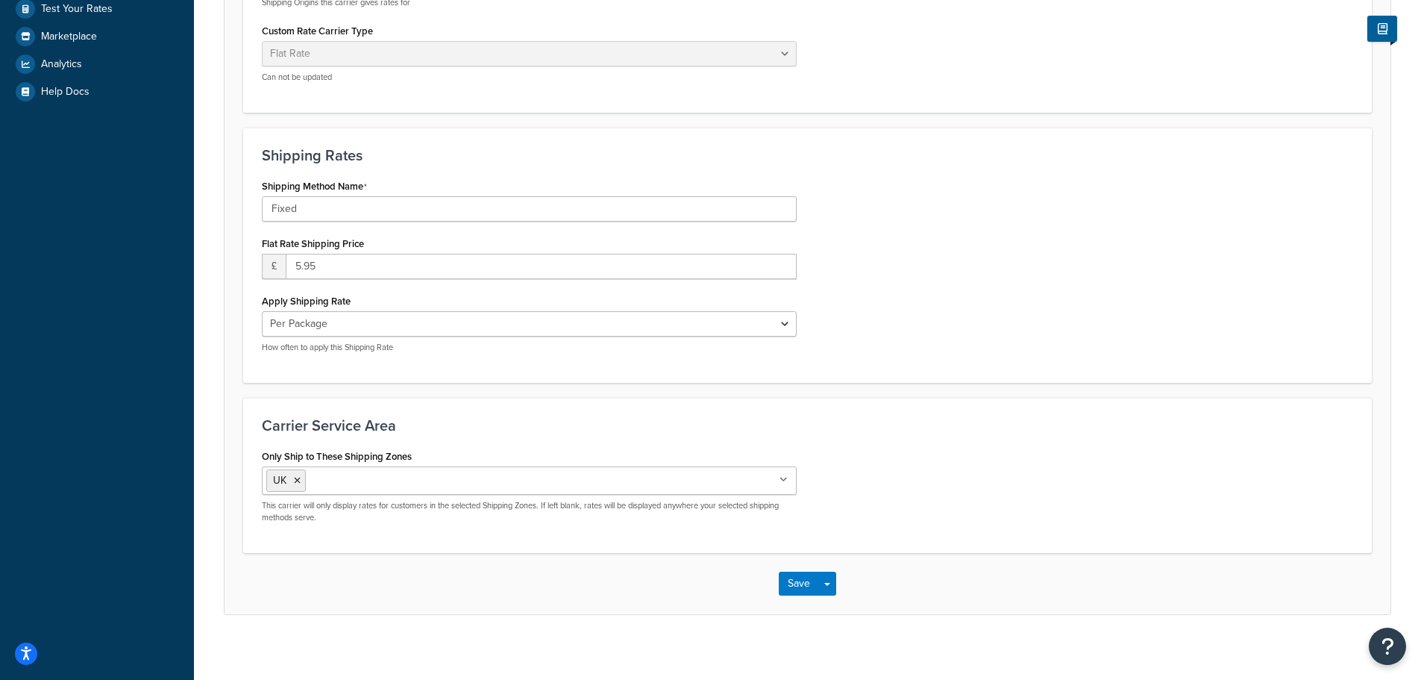
scroll to position [455, 0]
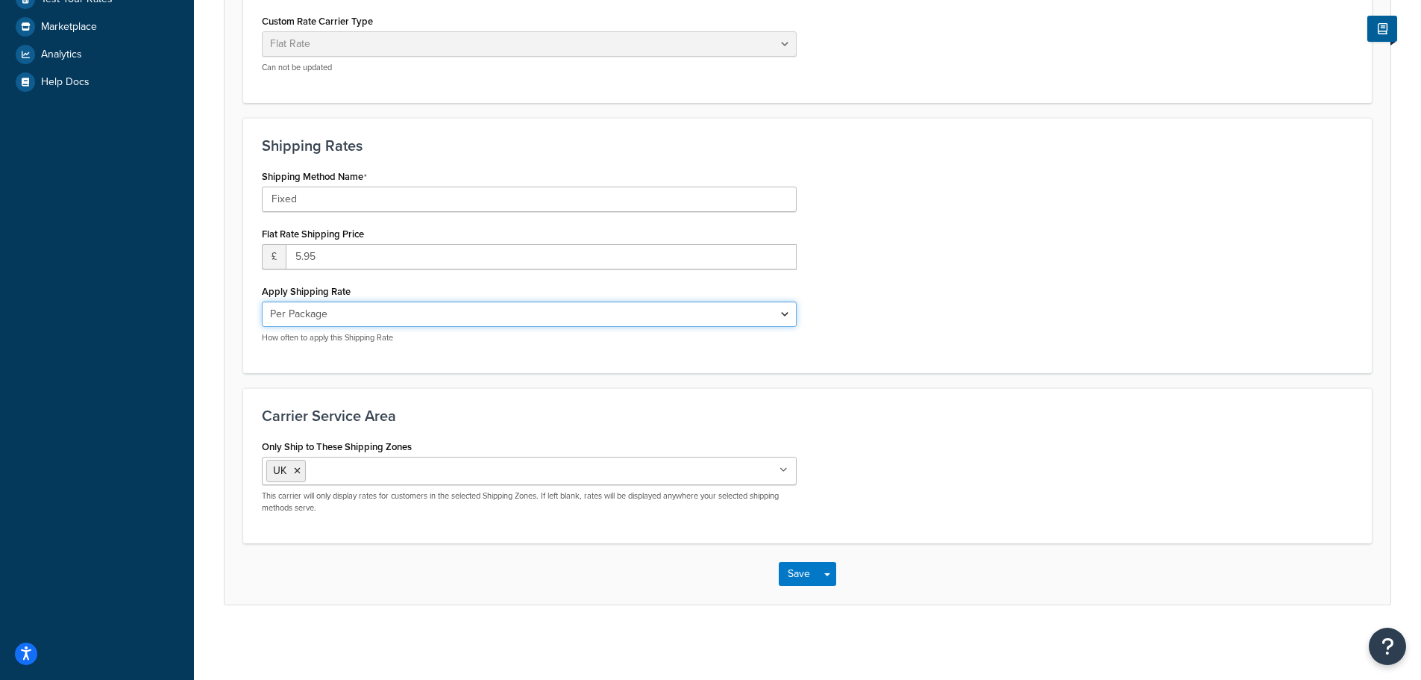
click at [333, 308] on select "Per Order Per Item Per Package" at bounding box center [529, 313] width 535 height 25
click at [262, 301] on select "Per Order Per Item Per Package" at bounding box center [529, 313] width 535 height 25
click at [338, 351] on div "Shipping Method Name Fixed Flat Rate Shipping Price £ 5.95 Apply Shipping Rate …" at bounding box center [529, 260] width 557 height 189
click at [792, 574] on button "Save" at bounding box center [799, 574] width 40 height 24
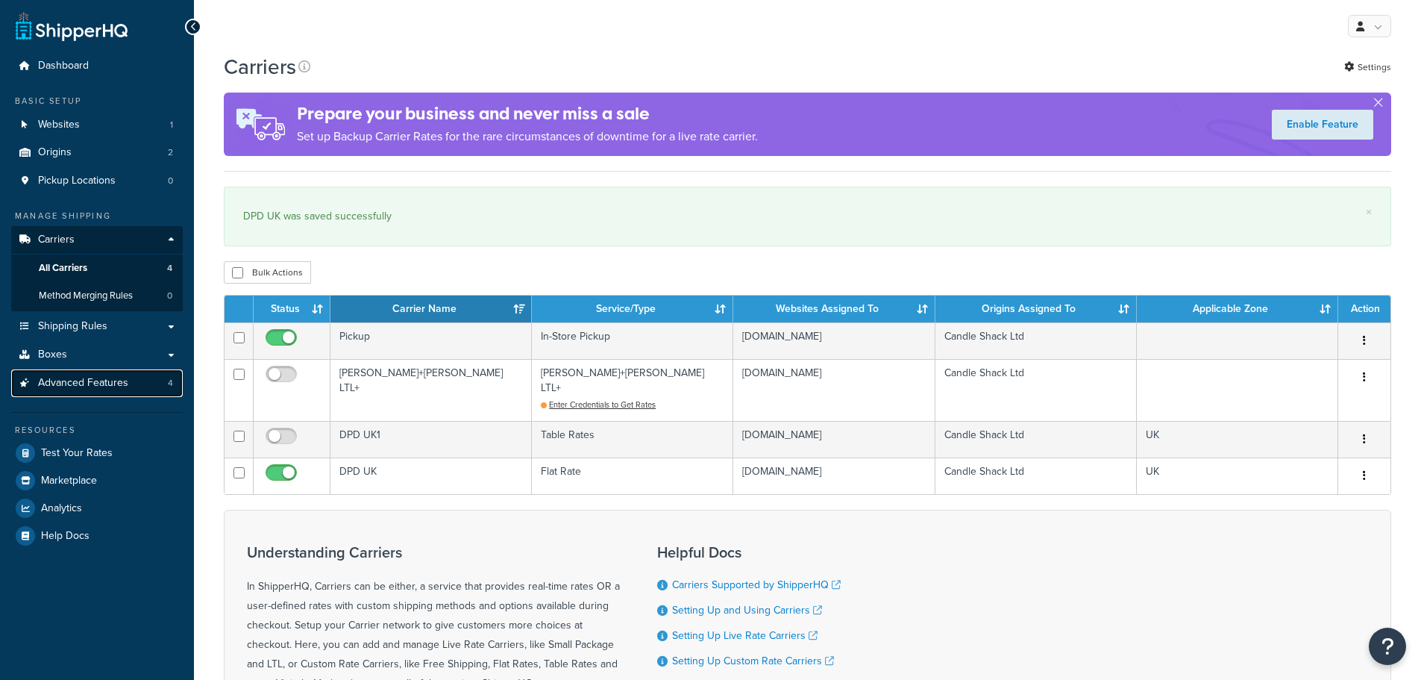
click at [95, 381] on span "Advanced Features" at bounding box center [83, 383] width 90 height 13
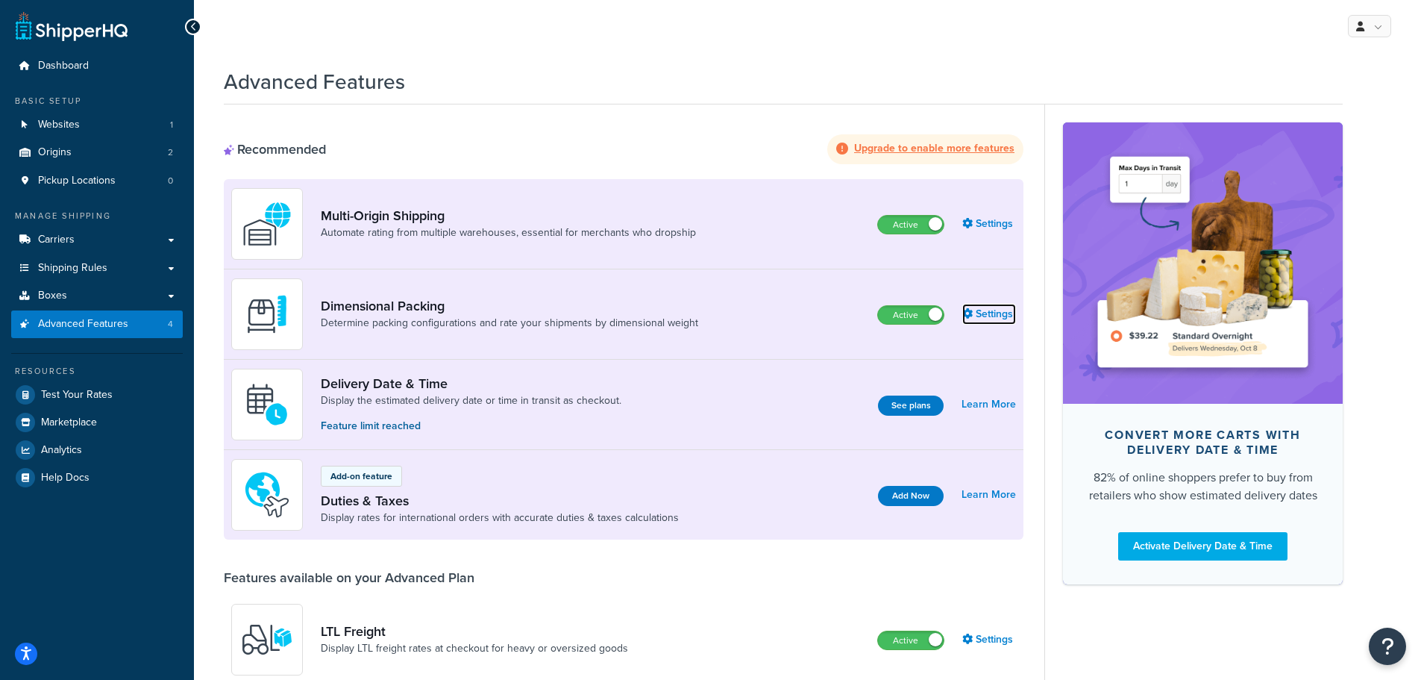
click at [973, 313] on link "Settings" at bounding box center [989, 314] width 54 height 21
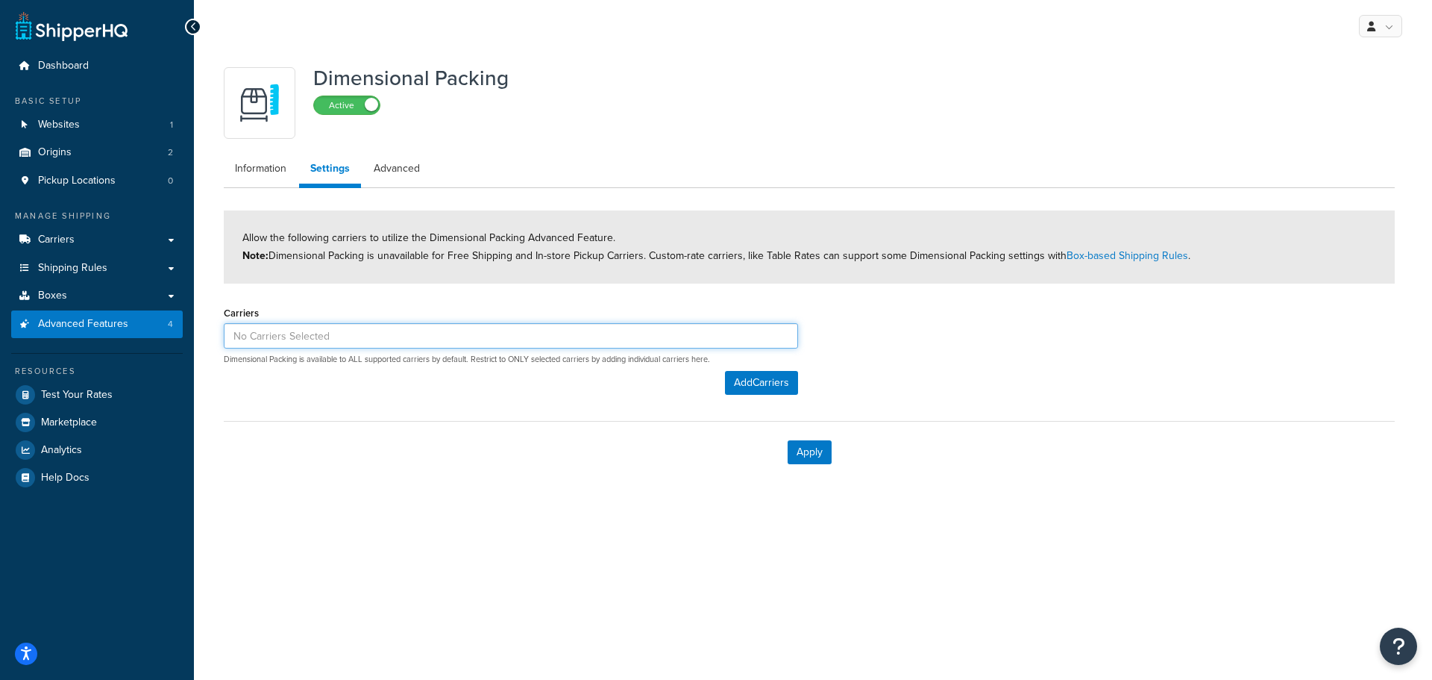
click input
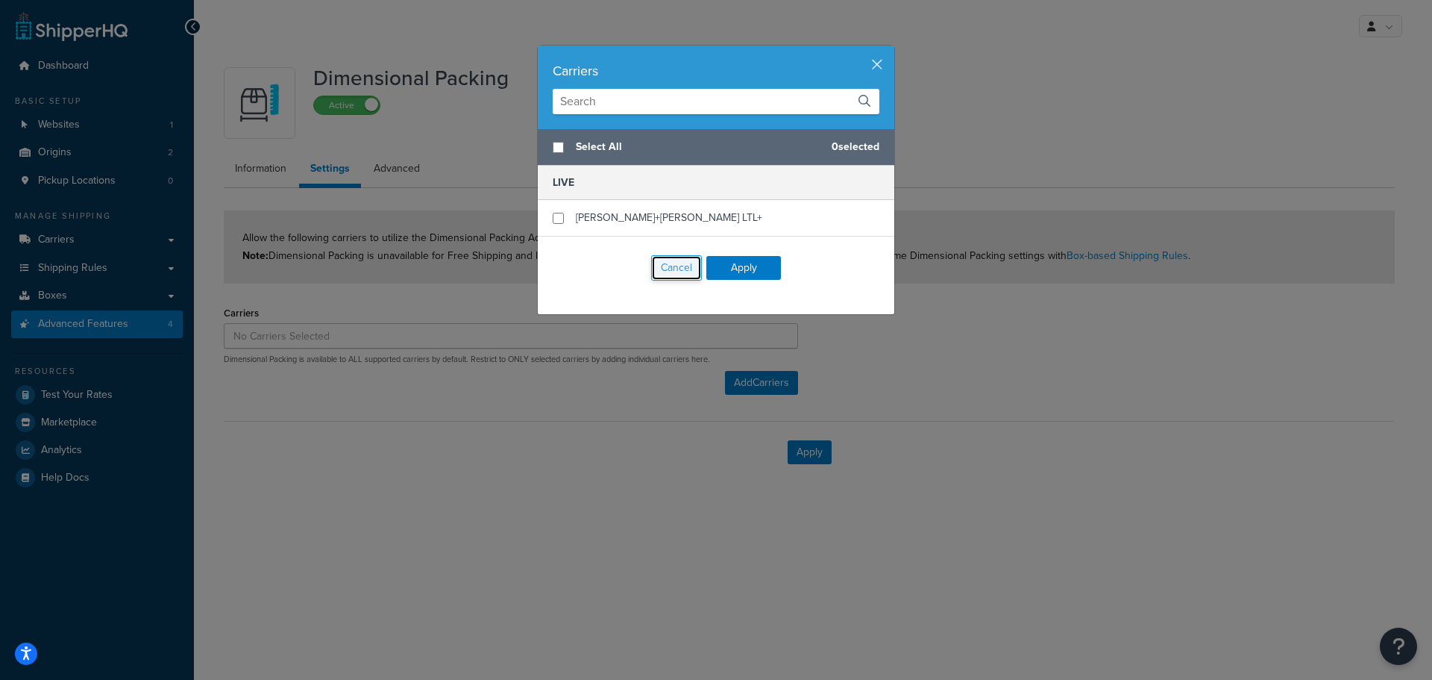
click button "Cancel"
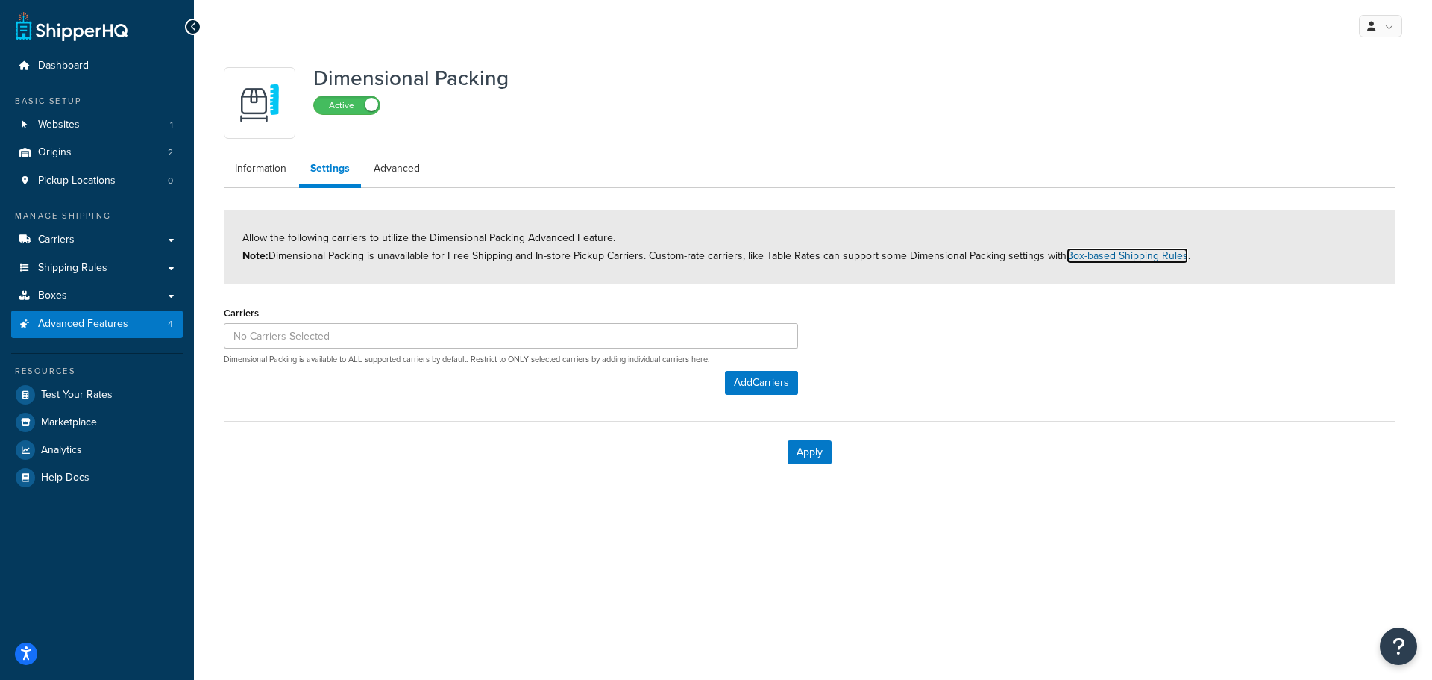
click link "Box-based Shipping Rules"
click span "Shipping Rules"
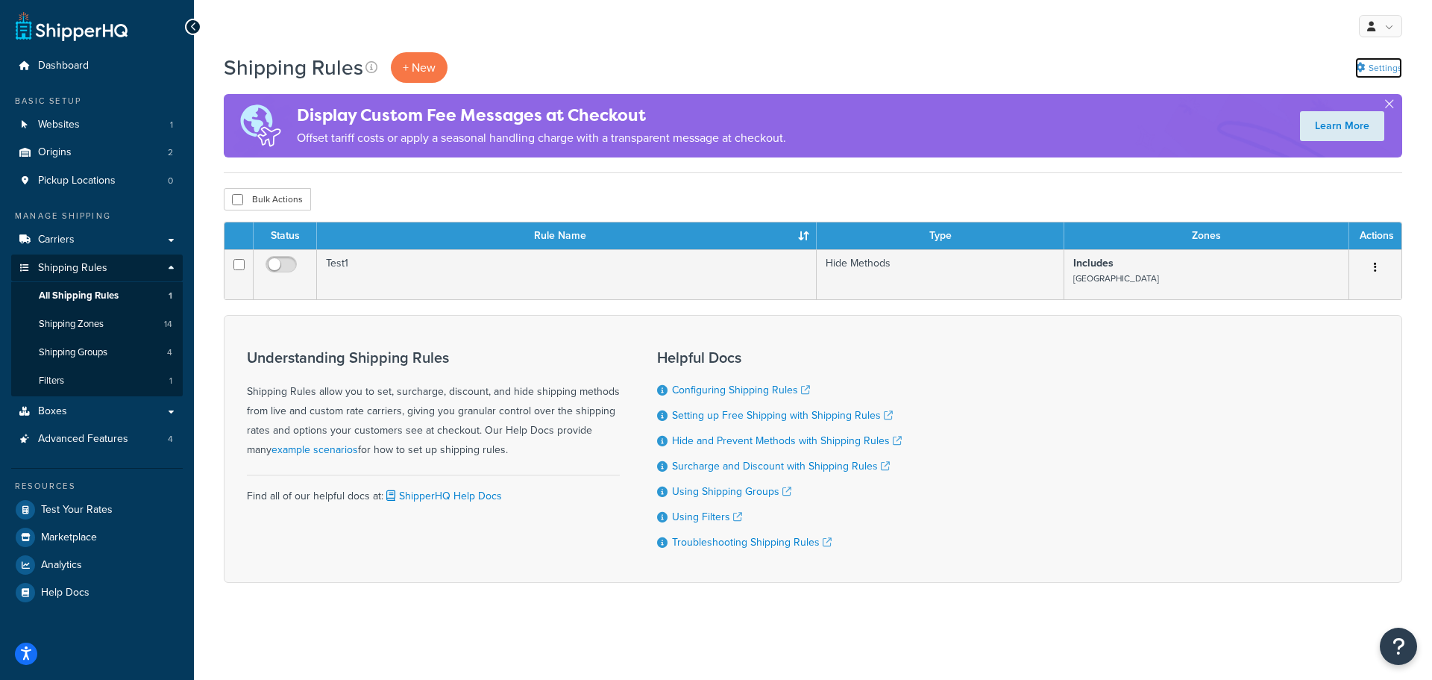
click at [1382, 60] on link "Settings" at bounding box center [1379, 67] width 47 height 21
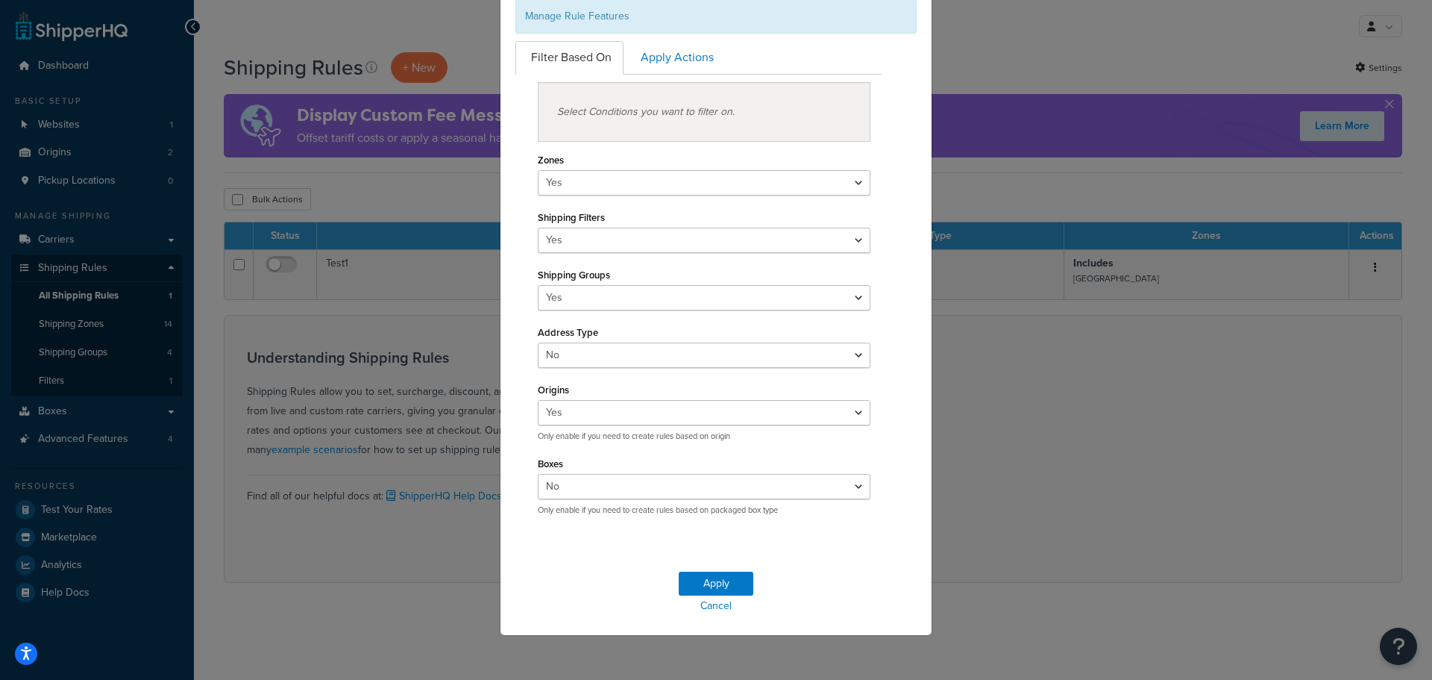
scroll to position [113, 0]
click at [598, 478] on select "Yes No" at bounding box center [704, 485] width 333 height 25
select select "true"
click at [538, 473] on select "Yes No" at bounding box center [704, 485] width 333 height 25
click at [718, 588] on button "Apply" at bounding box center [716, 583] width 75 height 24
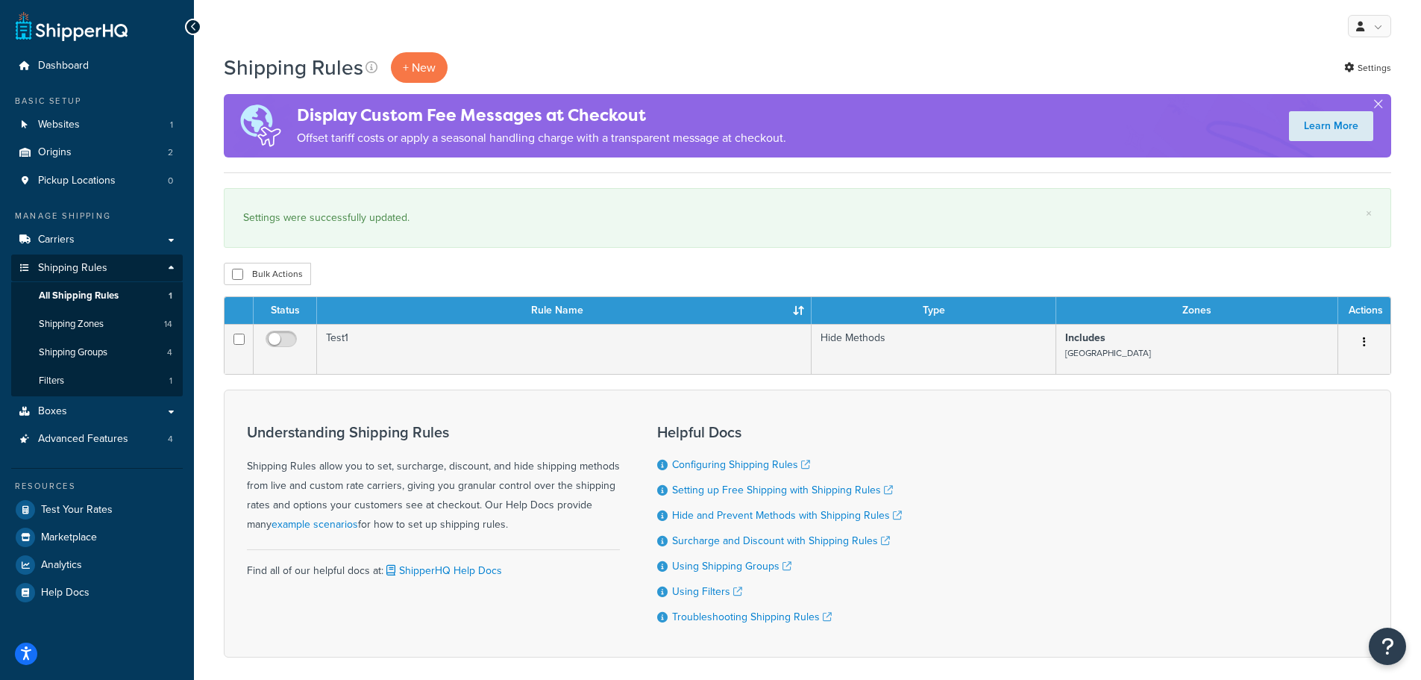
scroll to position [73, 0]
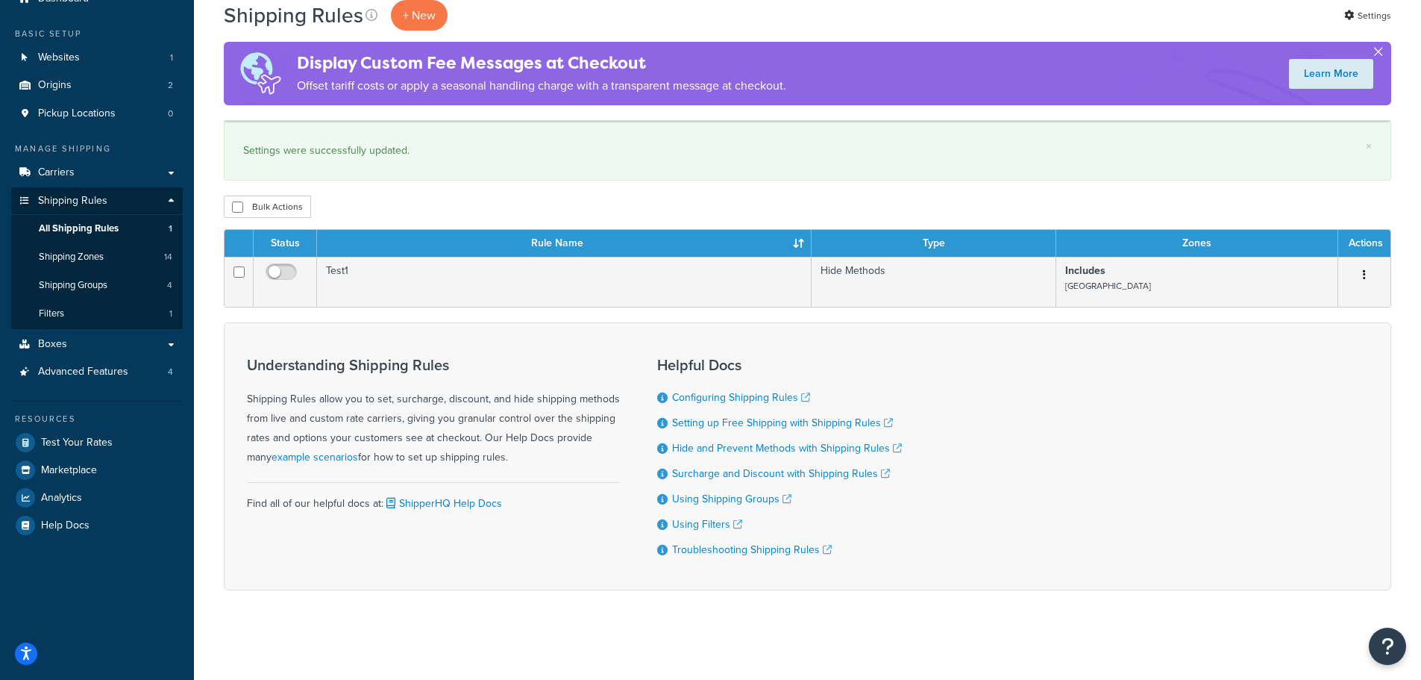
click at [1380, 53] on button "button" at bounding box center [1378, 55] width 4 height 4
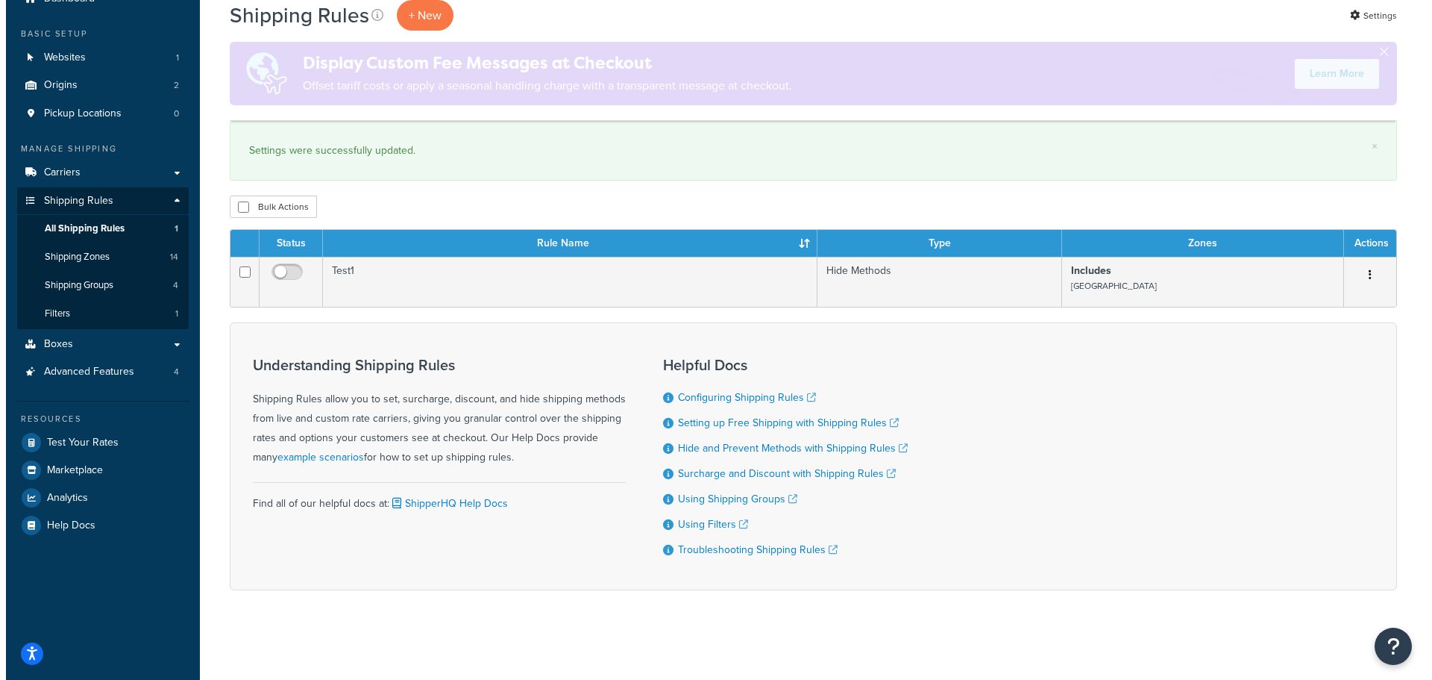
scroll to position [0, 0]
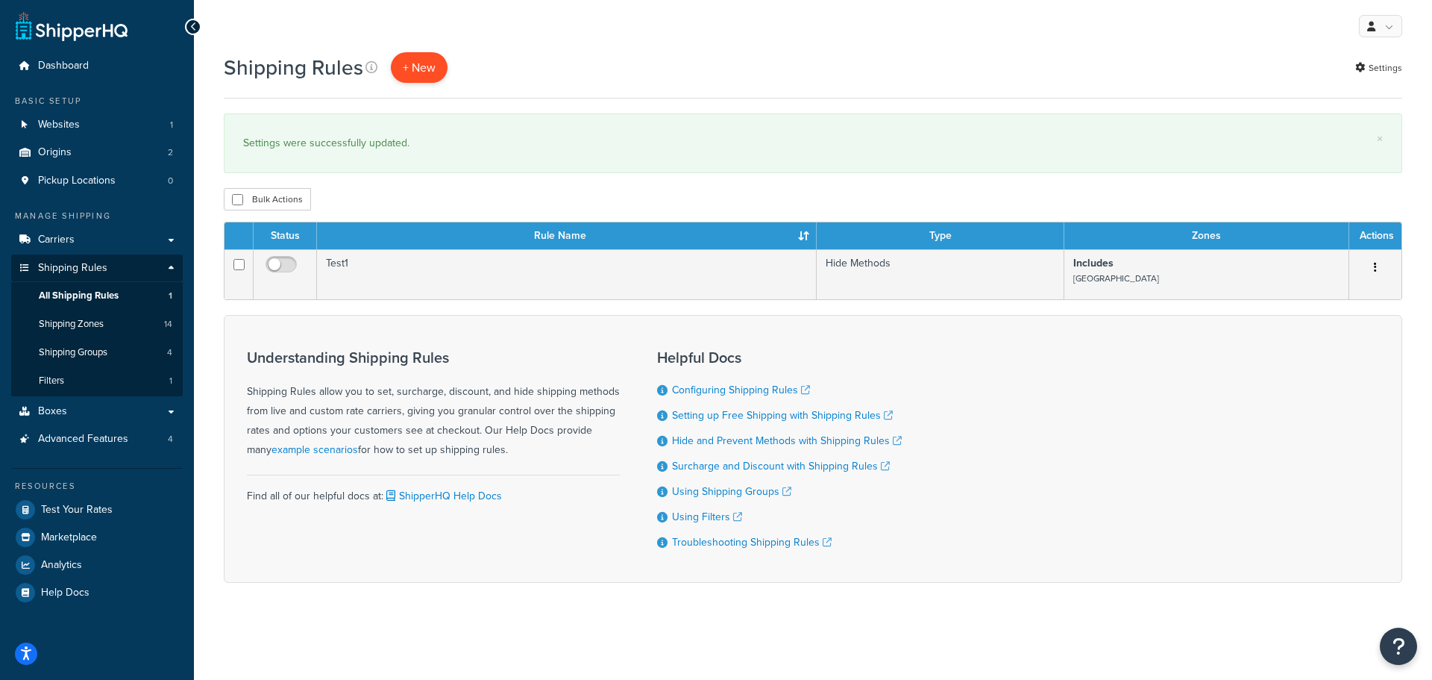
click at [430, 67] on p "+ New" at bounding box center [419, 67] width 57 height 31
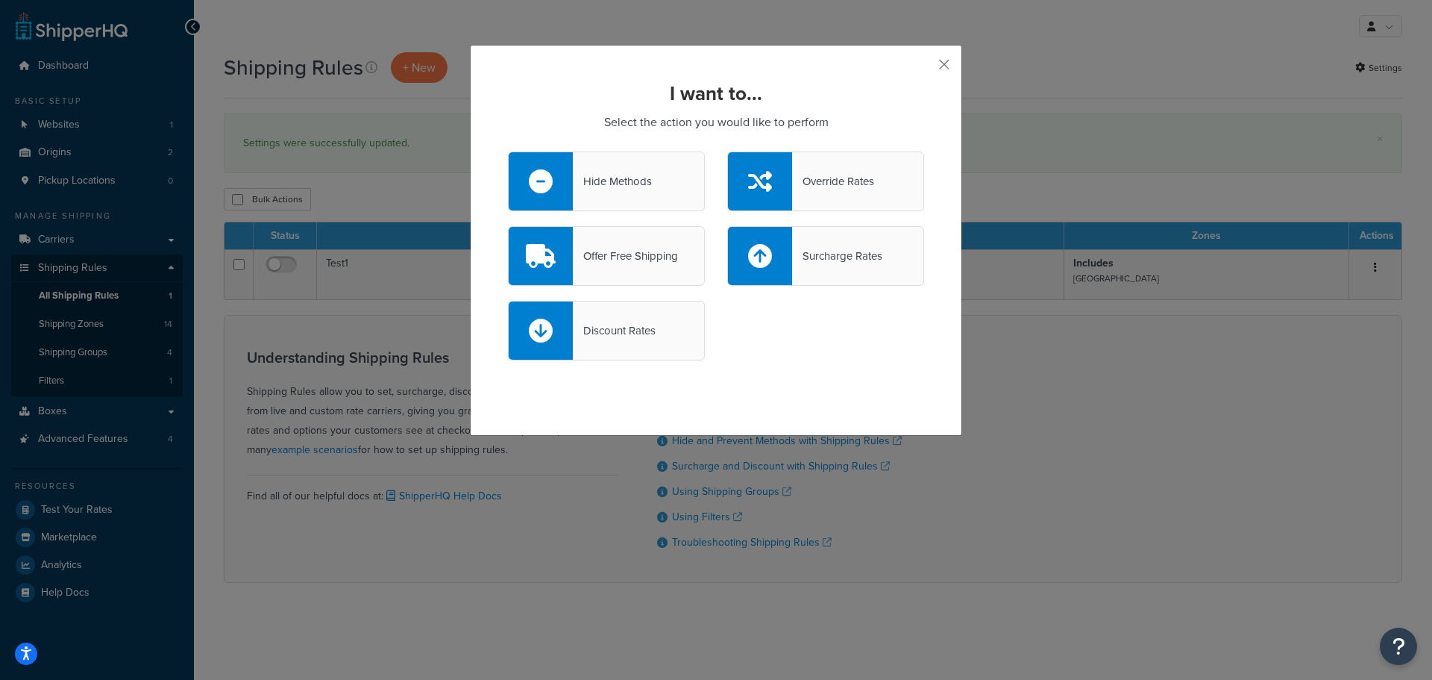
click at [830, 246] on div "Surcharge Rates" at bounding box center [837, 255] width 90 height 21
click at [0, 0] on input "Surcharge Rates" at bounding box center [0, 0] width 0 height 0
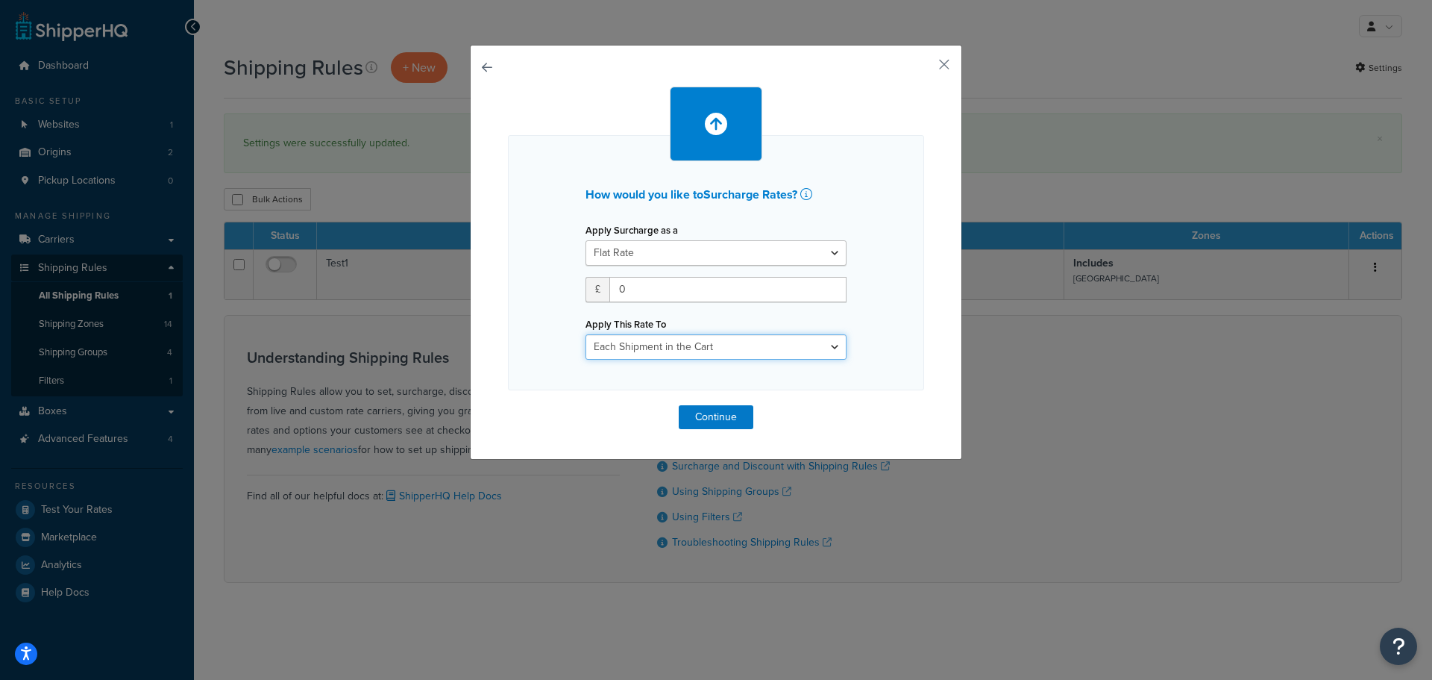
click at [768, 348] on select "Entire Cart Each Shipment in the Cart Each Origin in the Cart Each Shipping Gro…" at bounding box center [716, 346] width 261 height 25
select select "BOX"
click at [586, 334] on select "Entire Cart Each Shipment in the Cart Each Origin in the Cart Each Shipping Gro…" at bounding box center [716, 346] width 261 height 25
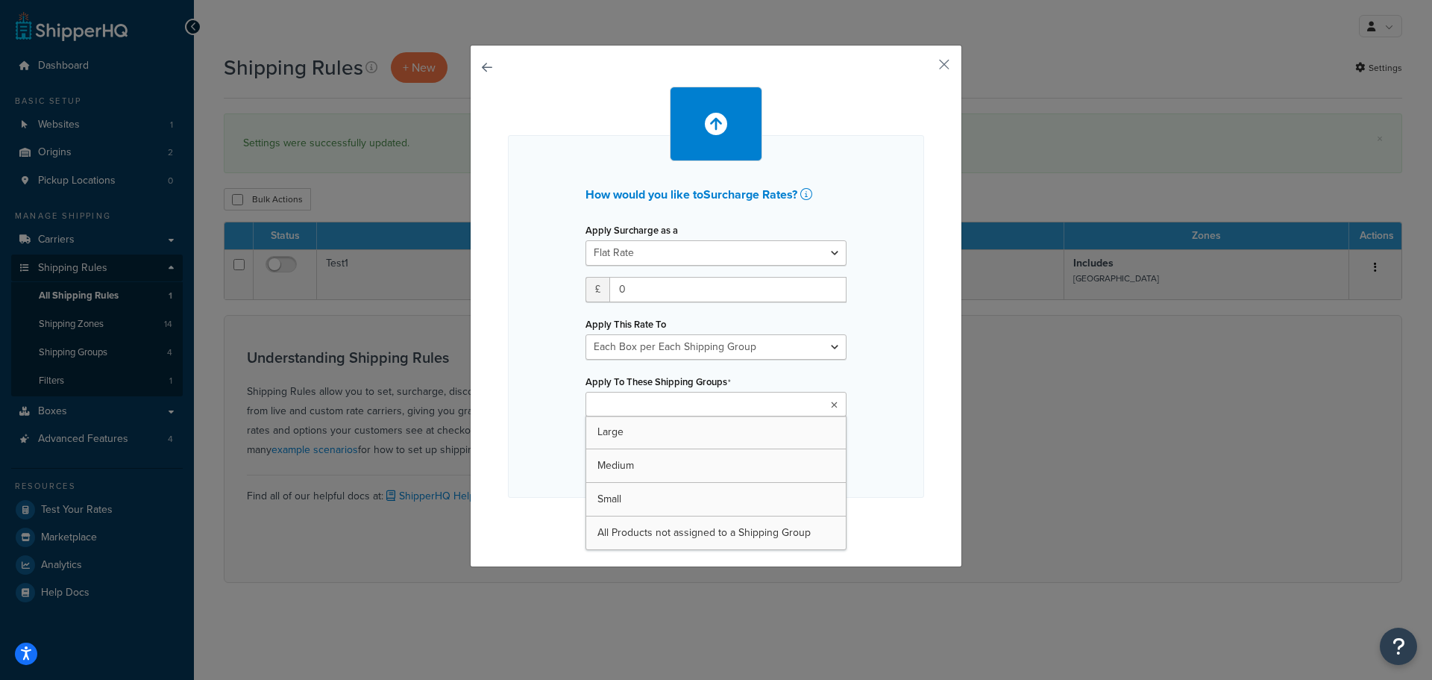
click at [656, 401] on input "Apply To These Shipping Groups" at bounding box center [656, 405] width 132 height 16
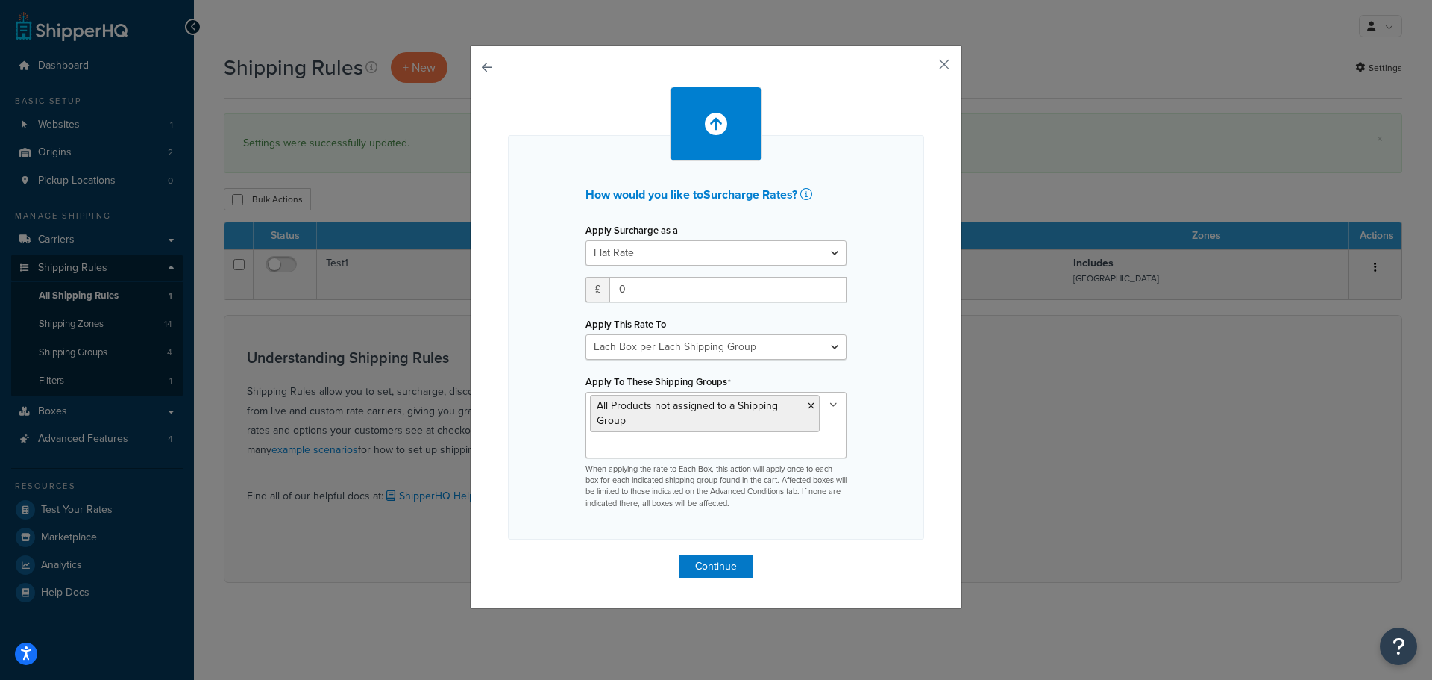
click at [889, 413] on div "How would you like to Surcharge Rates ? Apply Surcharge as a Flat Rate Percenta…" at bounding box center [716, 337] width 416 height 404
click at [674, 251] on select "Flat Rate Percentage Flat Rate & Percentage" at bounding box center [716, 252] width 261 height 25
drag, startPoint x: 628, startPoint y: 287, endPoint x: 595, endPoint y: 295, distance: 34.6
click at [595, 295] on div "£ 0" at bounding box center [716, 289] width 261 height 25
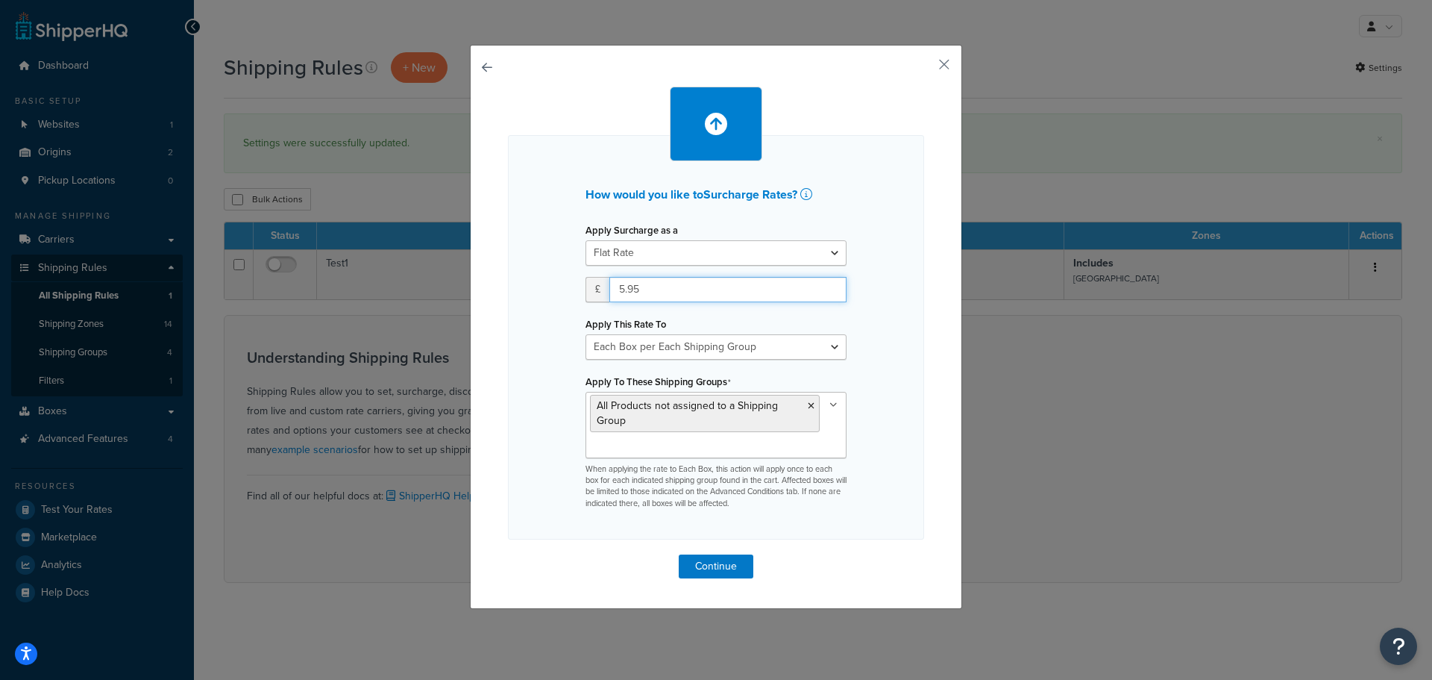
type input "5.95"
click at [508, 373] on div "How would you like to Surcharge Rates ? Apply Surcharge as a Flat Rate Percenta…" at bounding box center [716, 337] width 416 height 404
click at [697, 564] on button "Continue" at bounding box center [716, 566] width 75 height 24
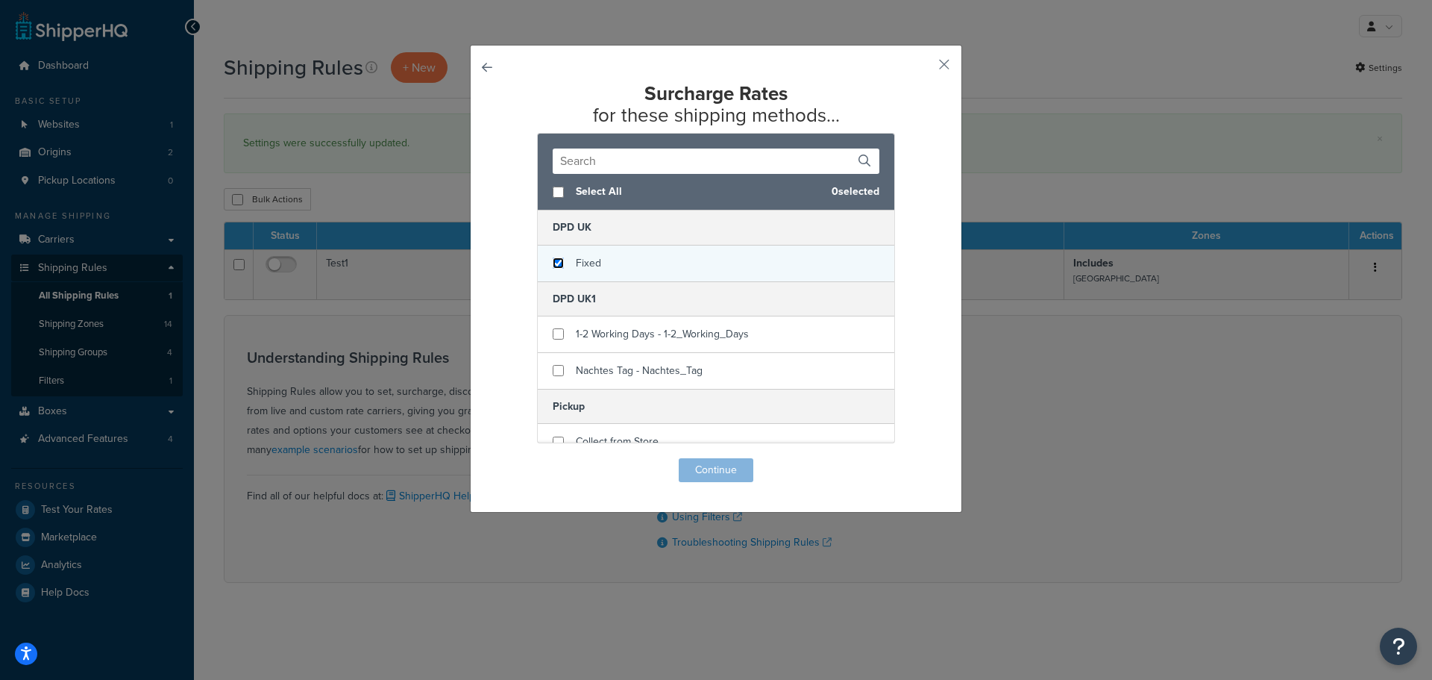
click at [553, 261] on input "checkbox" at bounding box center [558, 262] width 11 height 11
checkbox input "true"
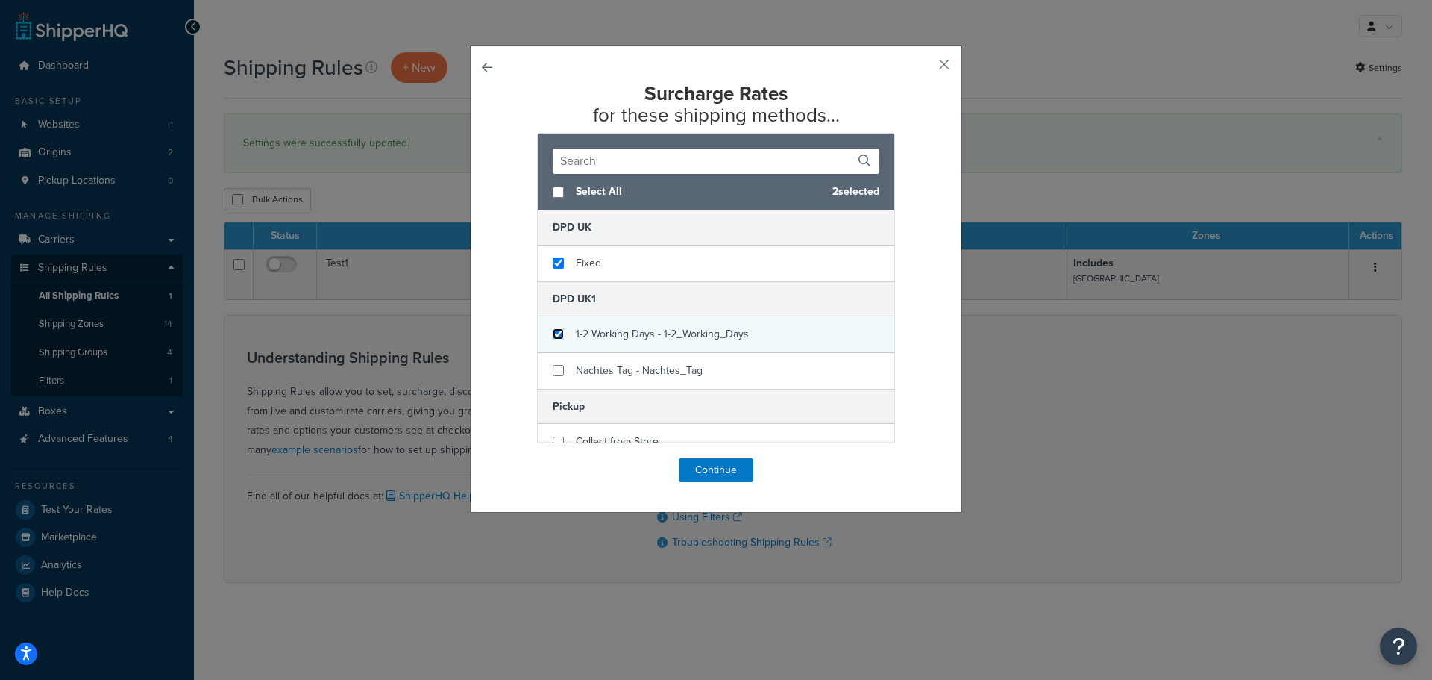
click at [554, 334] on input "checkbox" at bounding box center [558, 333] width 11 height 11
checkbox input "true"
click at [699, 468] on button "Continue" at bounding box center [716, 470] width 75 height 24
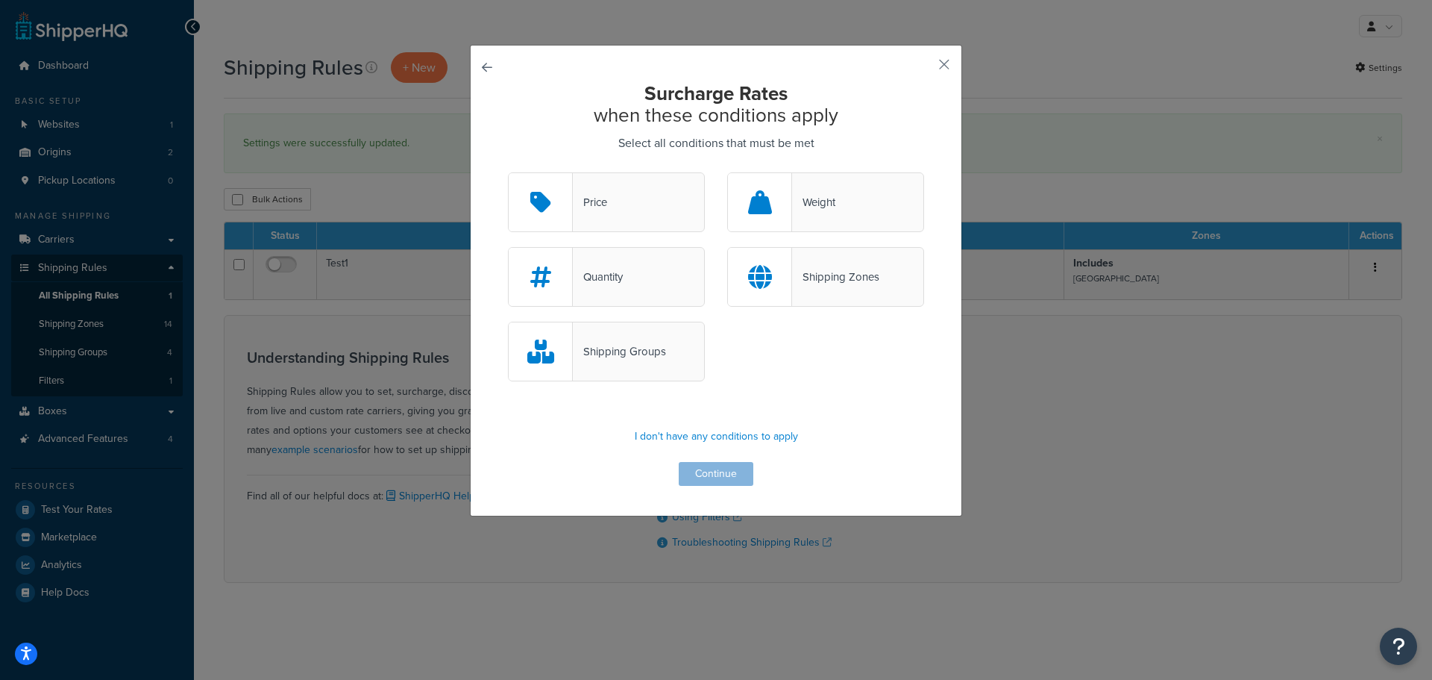
click at [827, 392] on div "Shipping Groups" at bounding box center [716, 359] width 439 height 75
click at [699, 434] on p "I don't have any conditions to apply" at bounding box center [716, 436] width 416 height 21
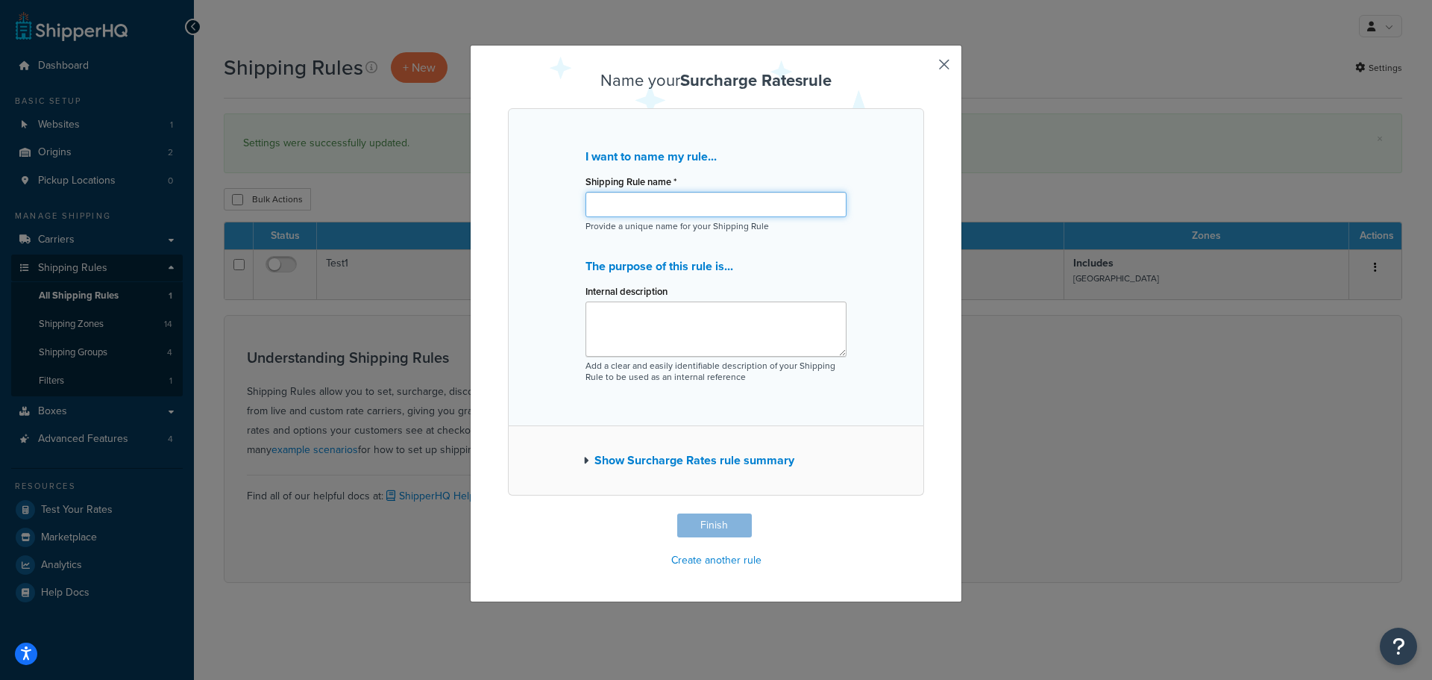
click at [663, 201] on input "Shipping Rule name *" at bounding box center [716, 204] width 261 height 25
type input "P"
type input "UK Per Box"
click at [697, 526] on button "Finish" at bounding box center [714, 525] width 75 height 24
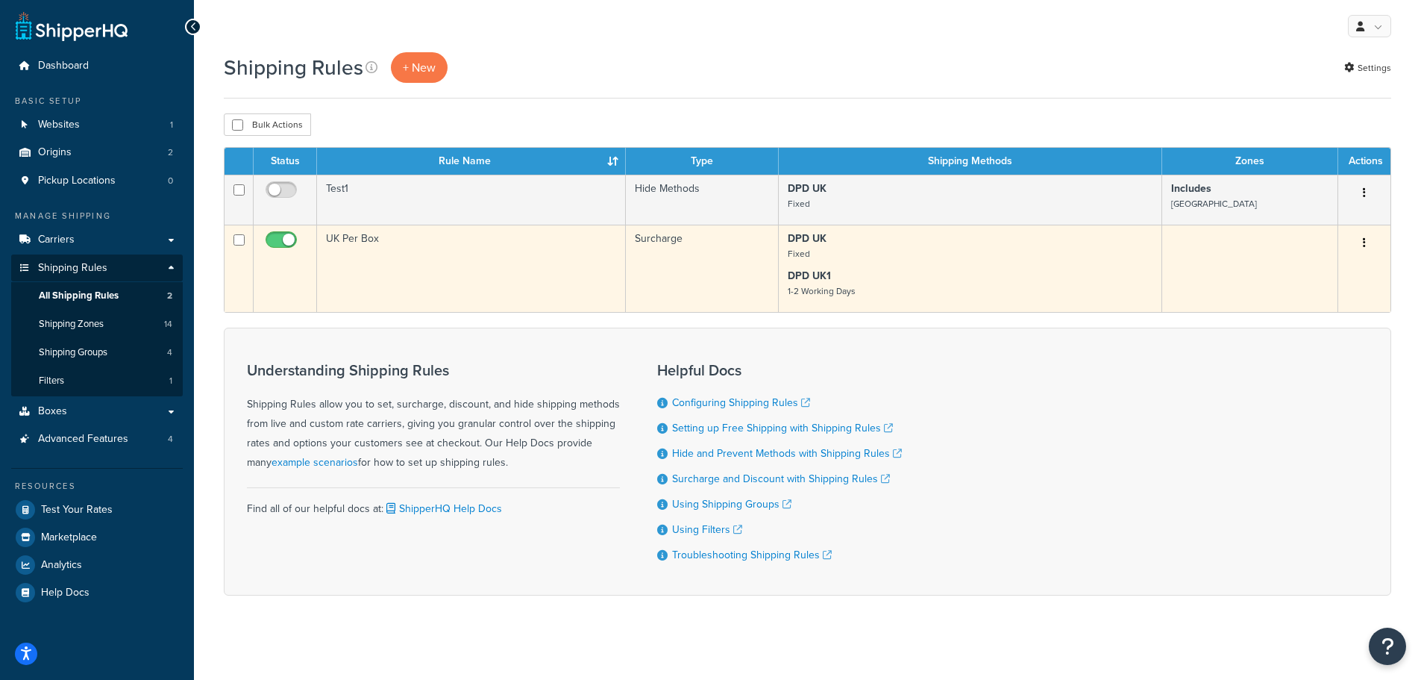
click at [455, 248] on td "UK Per Box" at bounding box center [471, 268] width 309 height 87
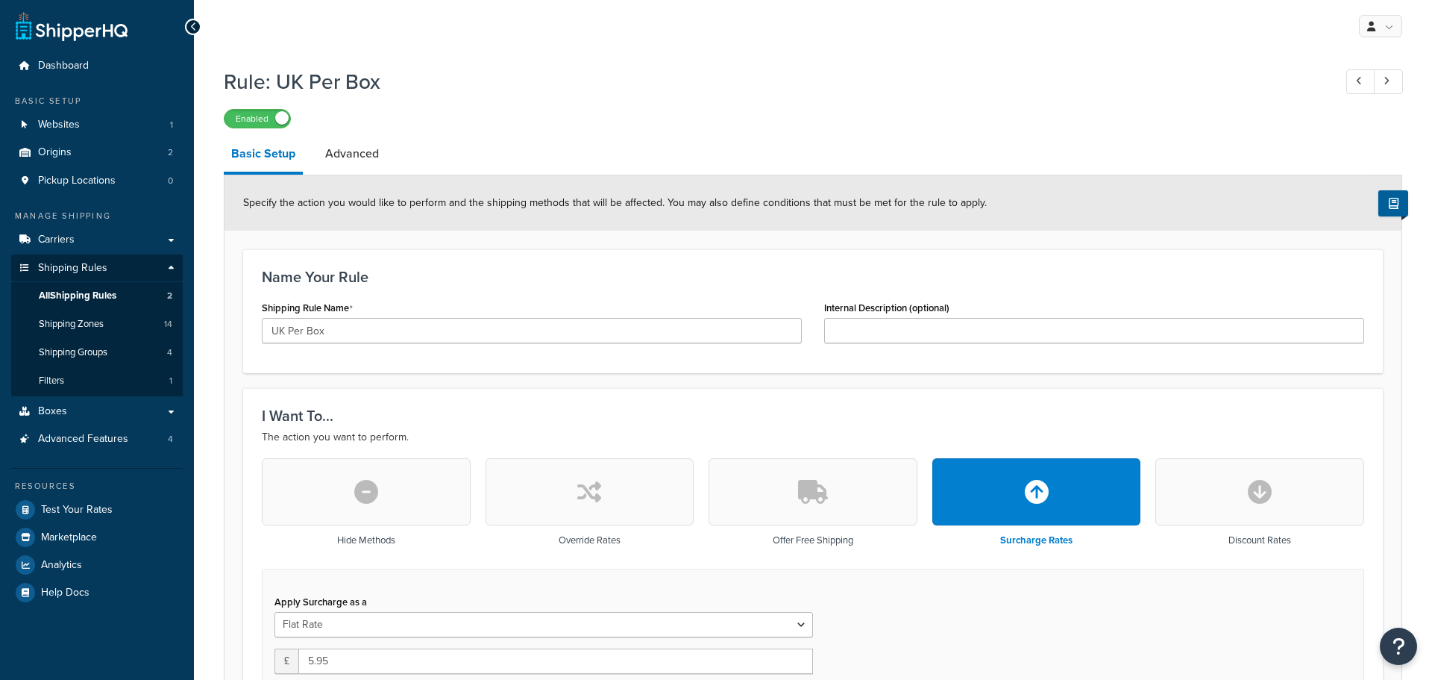
select select "BOX"
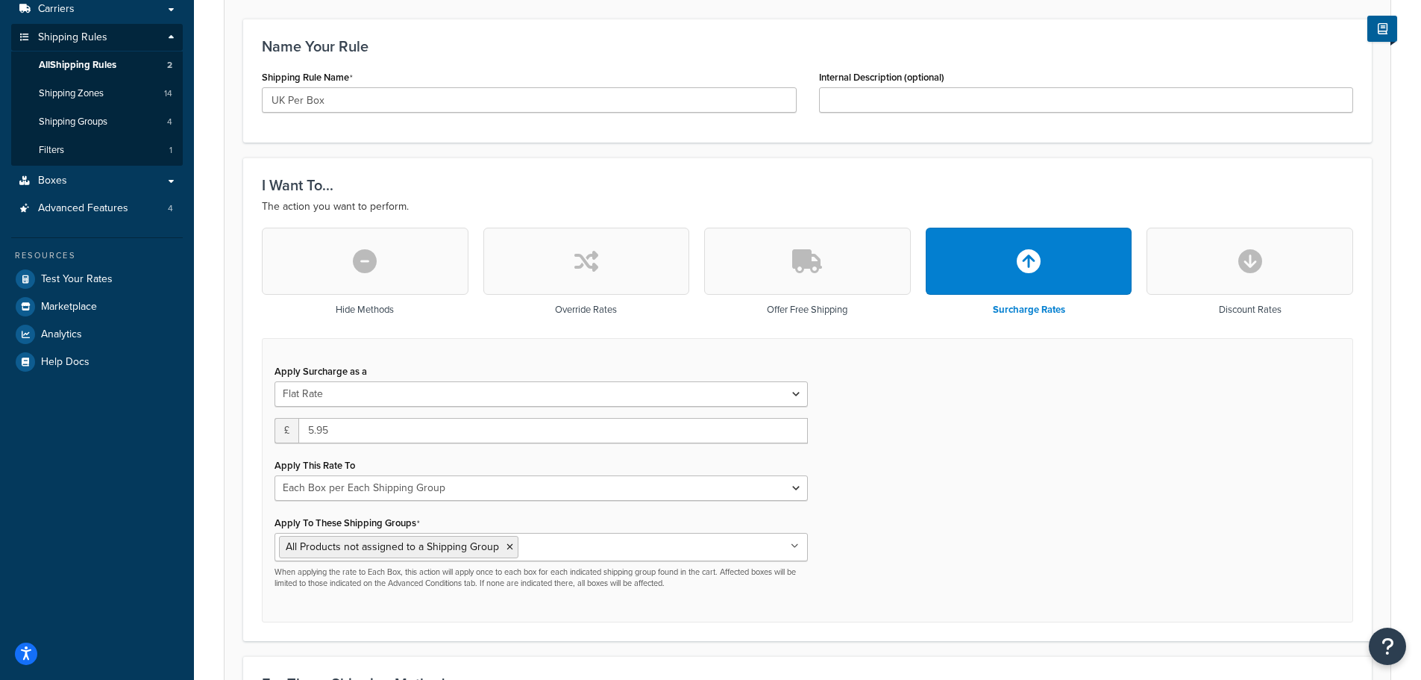
scroll to position [149, 0]
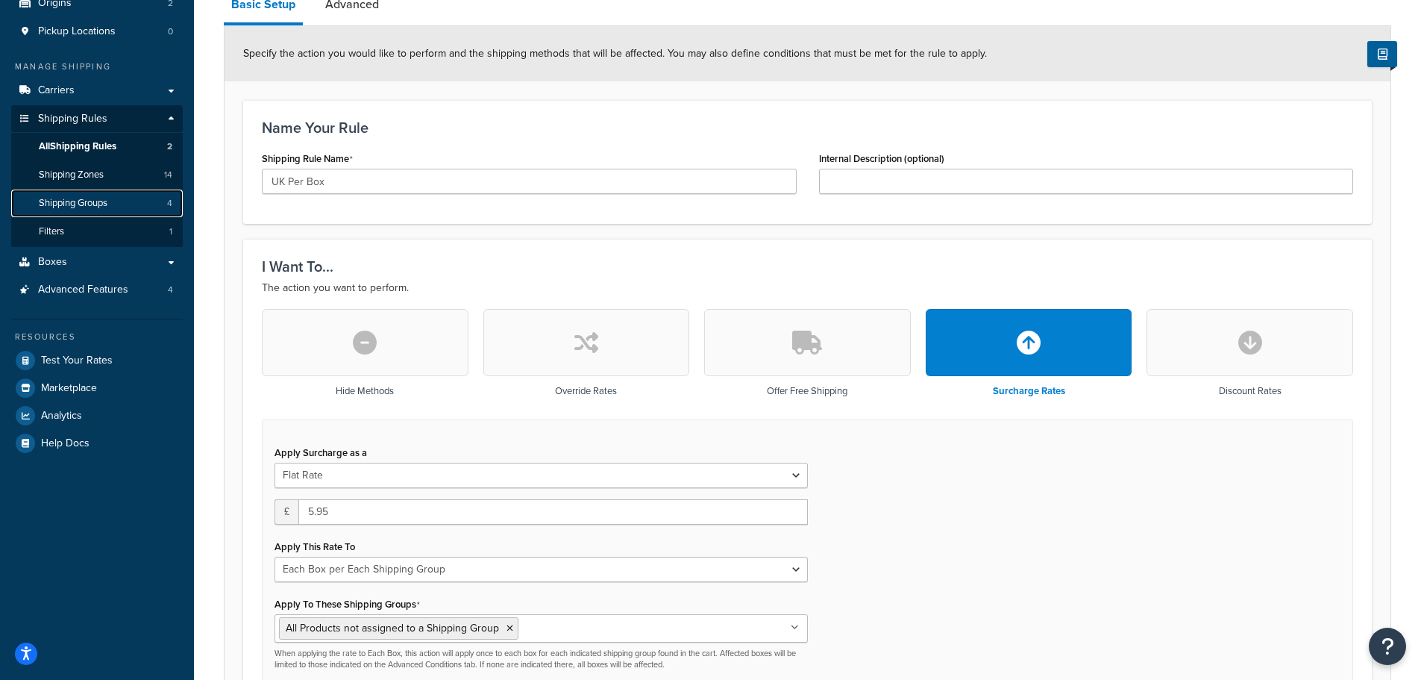
click at [87, 192] on link "Shipping Groups 4" at bounding box center [97, 203] width 172 height 28
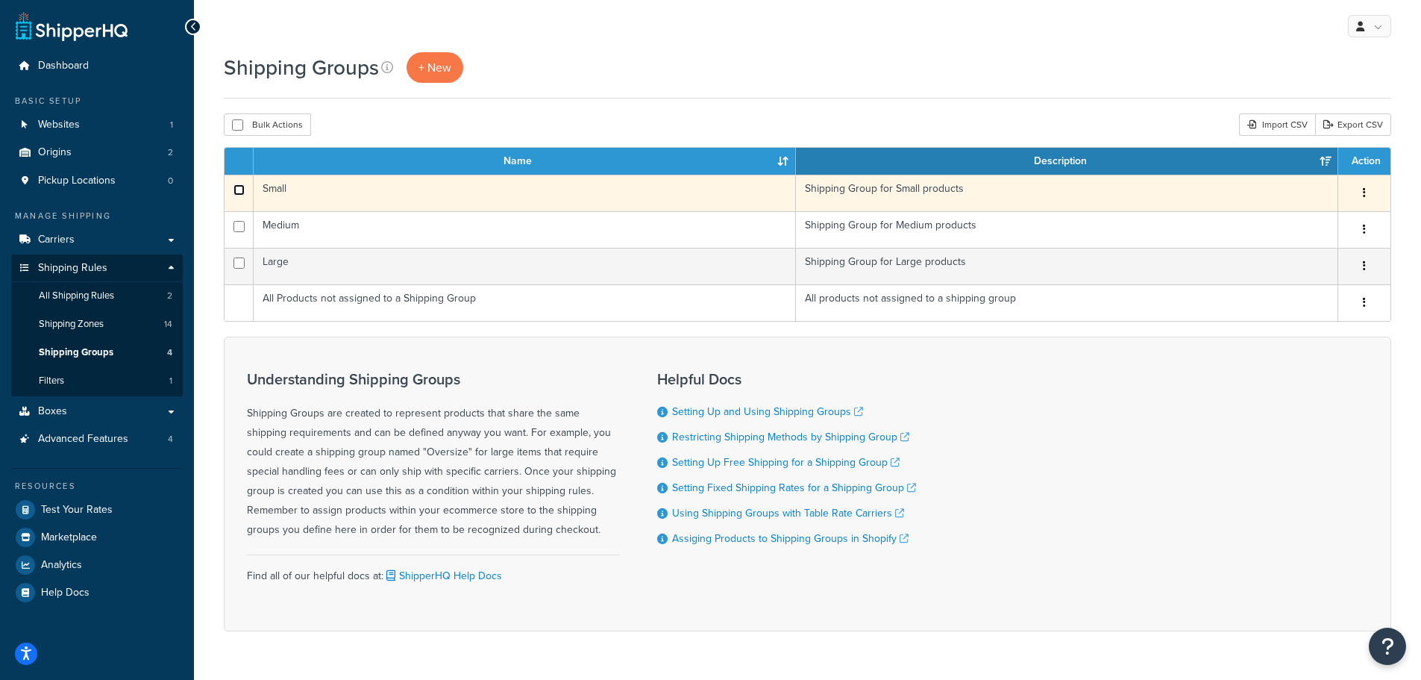
click at [242, 186] on input "checkbox" at bounding box center [239, 189] width 11 height 11
checkbox input "true"
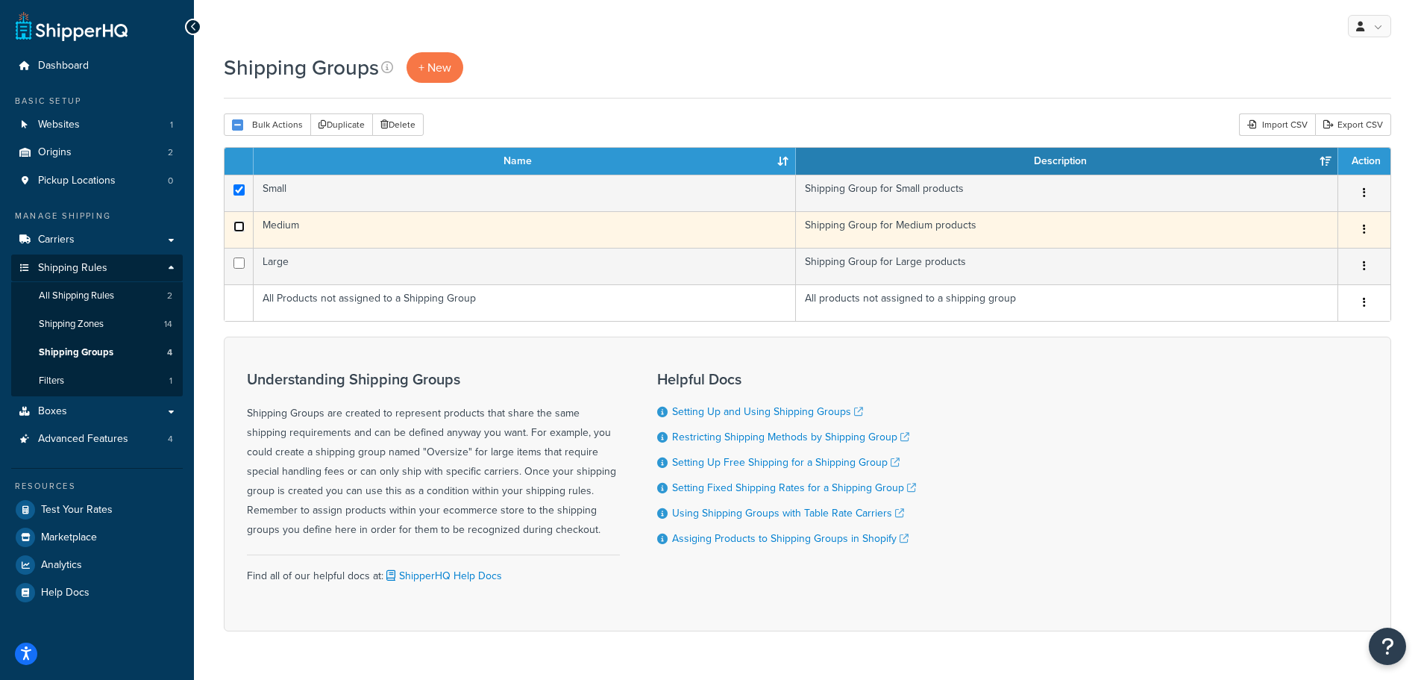
click at [236, 227] on input "checkbox" at bounding box center [239, 226] width 11 height 11
checkbox input "true"
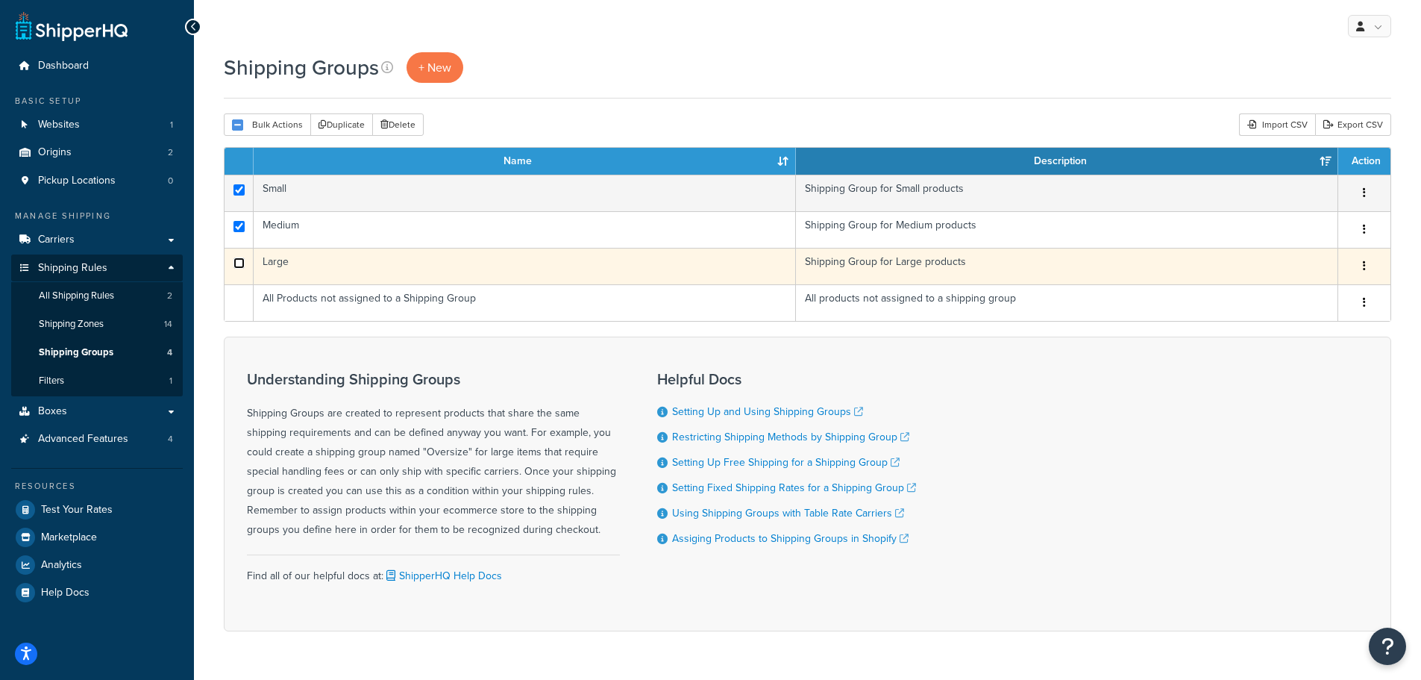
click at [236, 266] on input "checkbox" at bounding box center [239, 262] width 11 height 11
checkbox input "true"
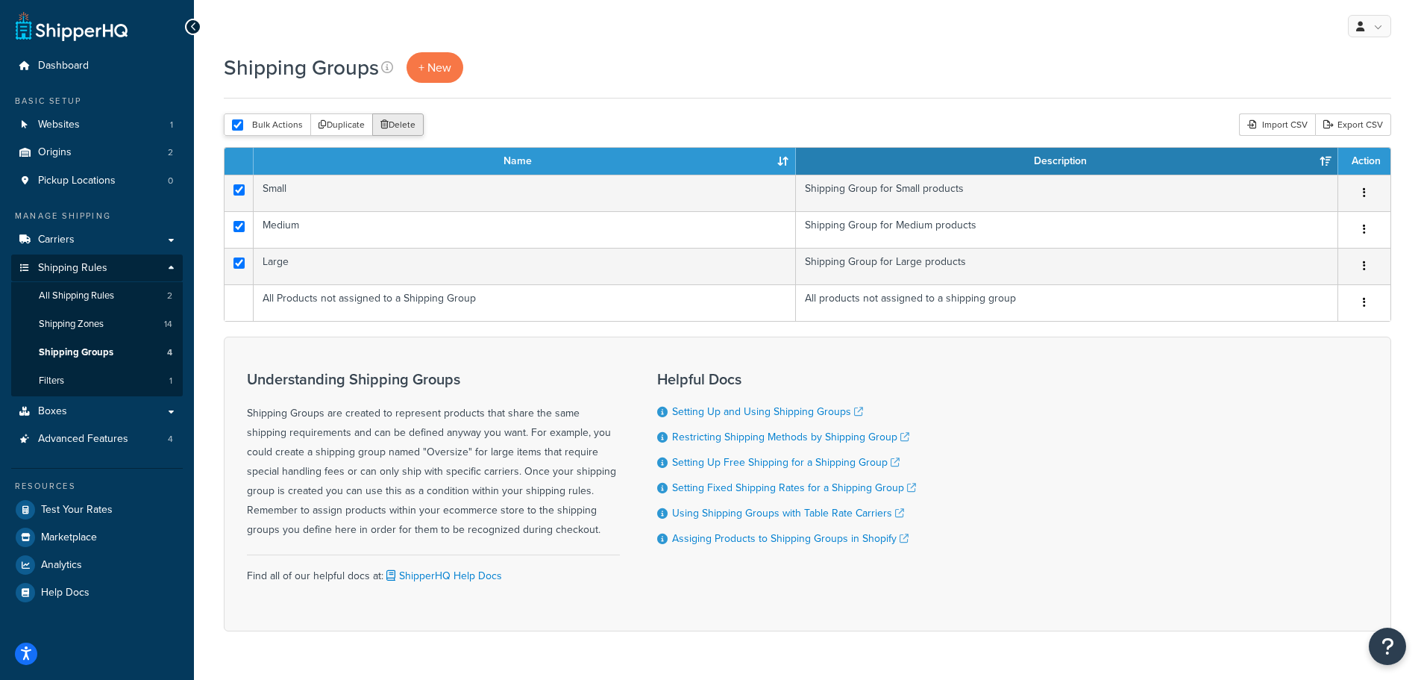
click at [408, 125] on button "Delete" at bounding box center [397, 124] width 51 height 22
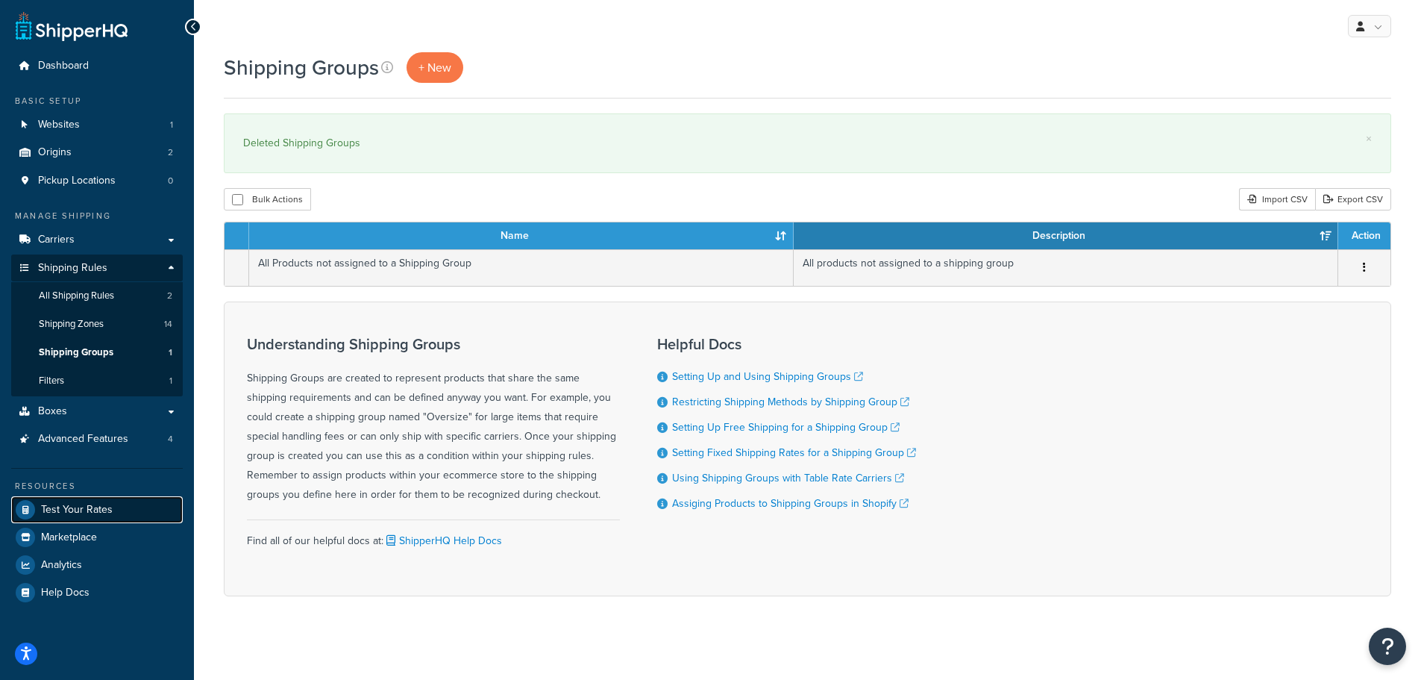
click at [90, 501] on link "Test Your Rates" at bounding box center [97, 509] width 172 height 27
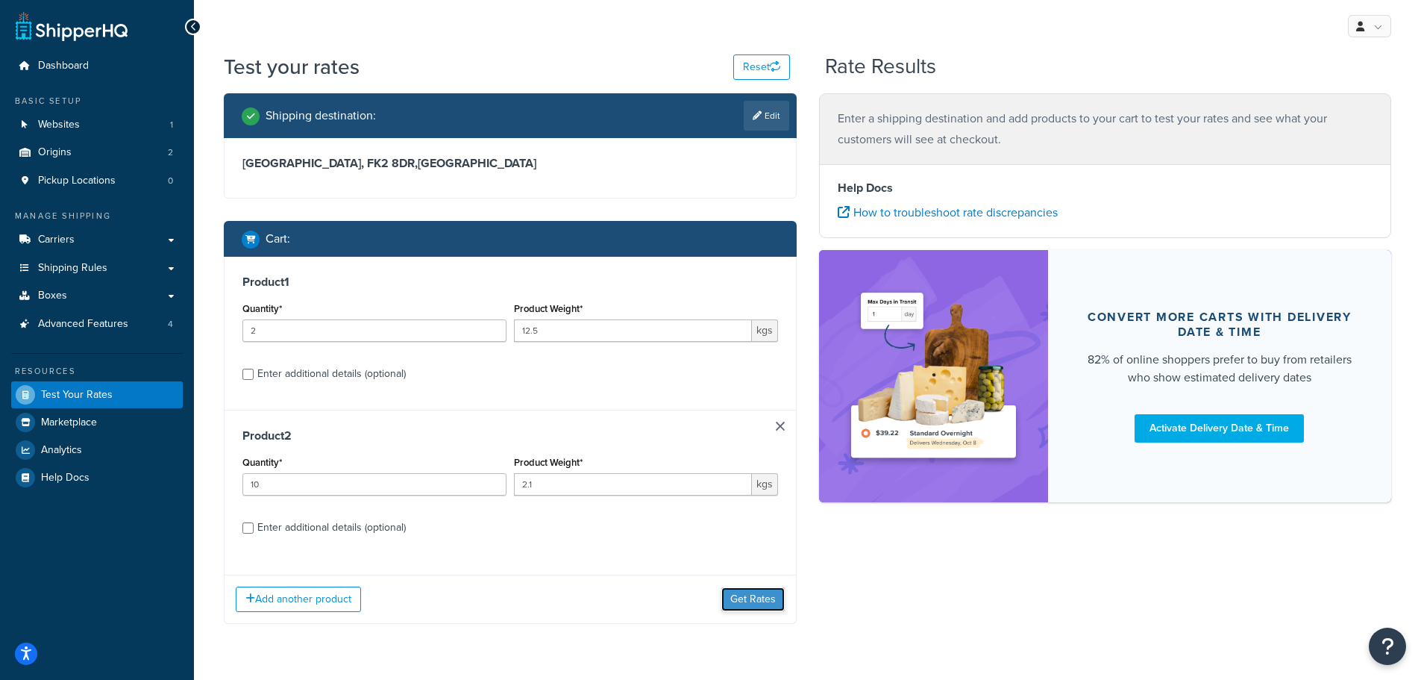
click at [740, 592] on button "Get Rates" at bounding box center [752, 599] width 63 height 24
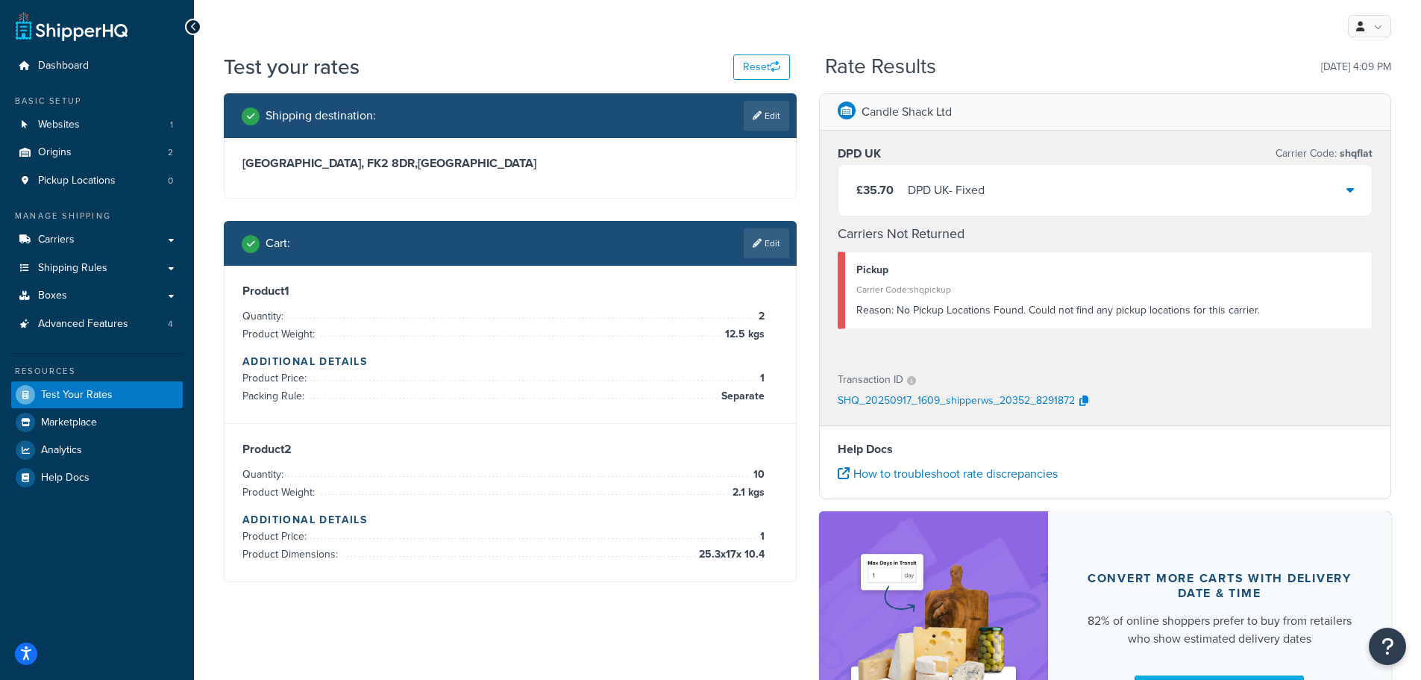
click at [1162, 185] on div "£35.70 DPD UK - Fixed" at bounding box center [1106, 190] width 534 height 51
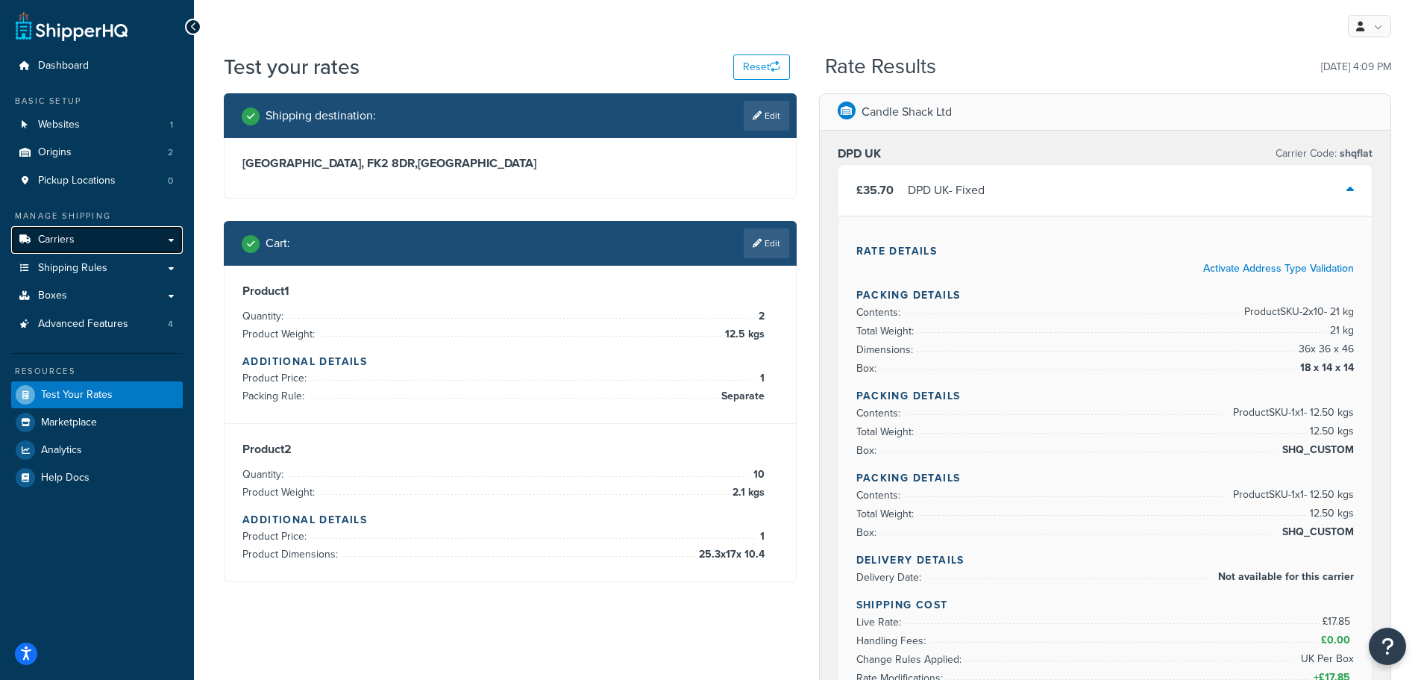
click at [82, 239] on link "Carriers" at bounding box center [97, 240] width 172 height 28
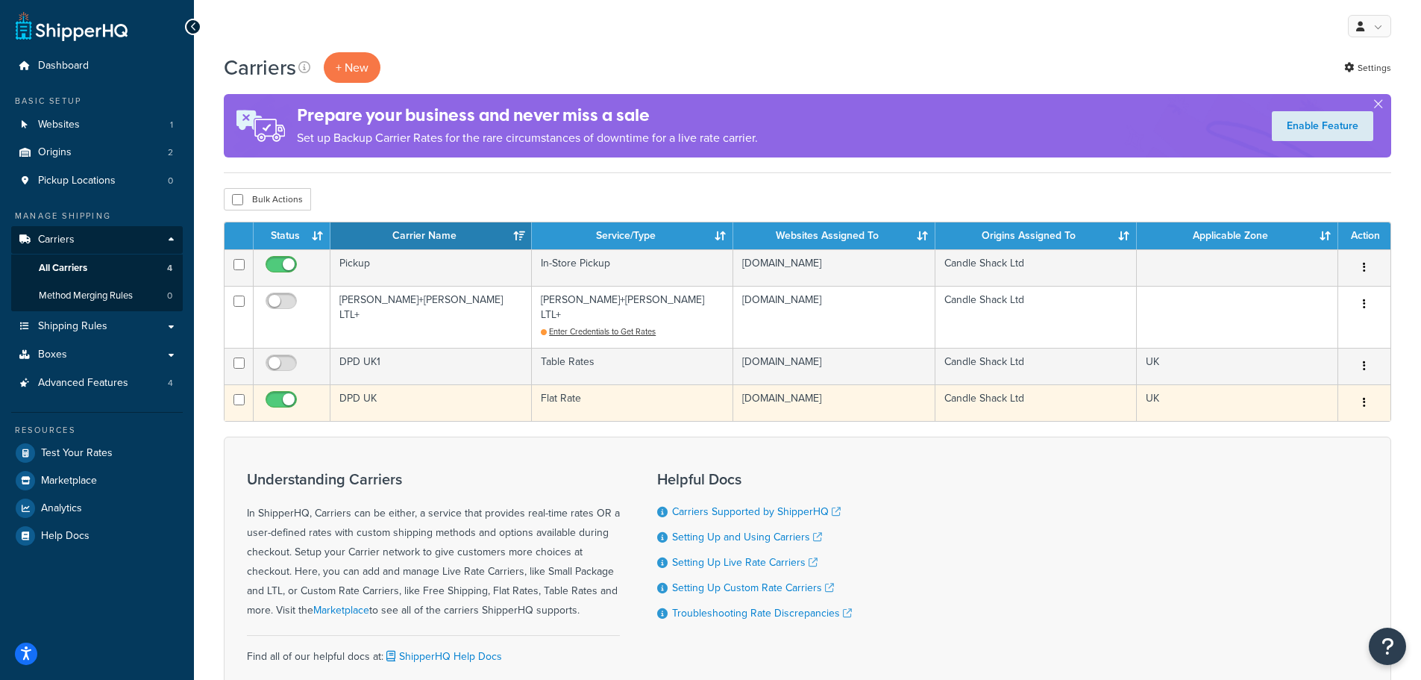
click at [379, 389] on td "DPD UK" at bounding box center [430, 402] width 201 height 37
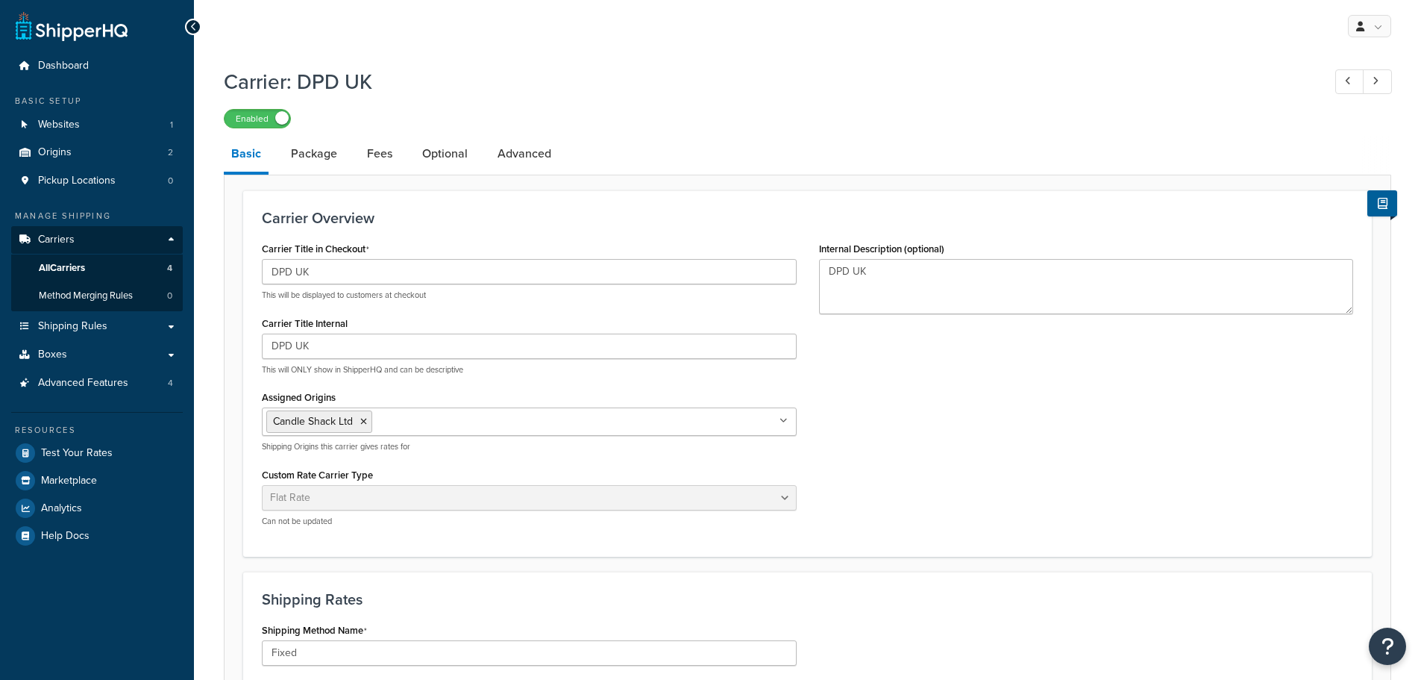
select select "flat"
select select "package"
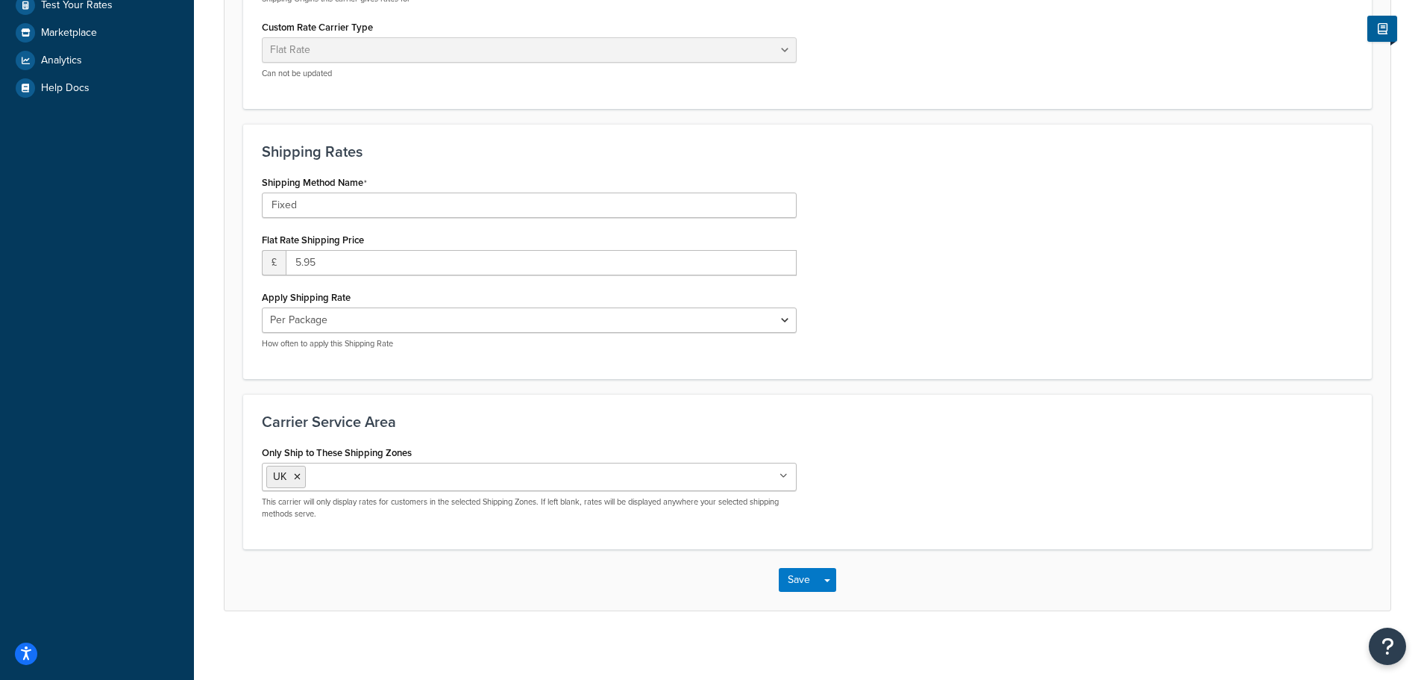
scroll to position [373, 0]
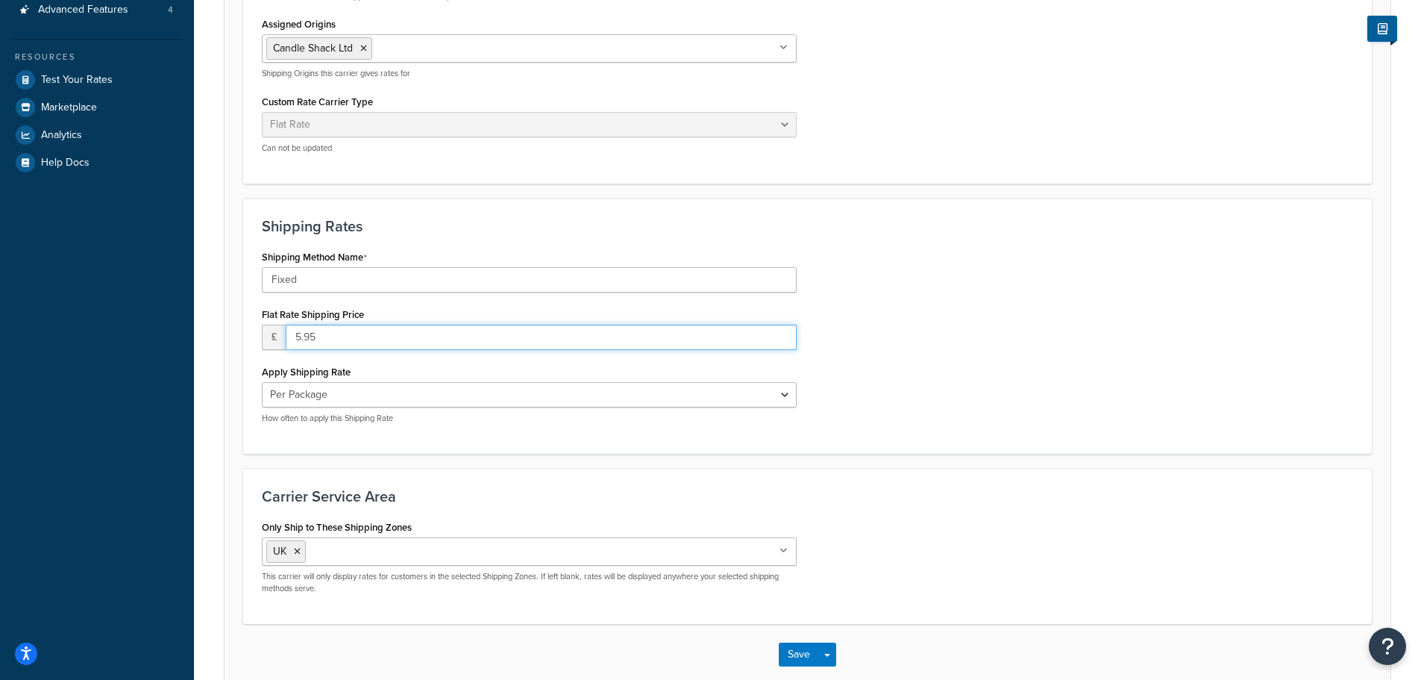
click at [336, 331] on input "5.95" at bounding box center [541, 337] width 511 height 25
click at [334, 334] on input "5.95" at bounding box center [541, 337] width 511 height 25
click at [334, 335] on input "5.95" at bounding box center [541, 337] width 511 height 25
drag, startPoint x: 296, startPoint y: 337, endPoint x: 349, endPoint y: 342, distance: 53.2
click at [349, 342] on input "5.95" at bounding box center [541, 337] width 511 height 25
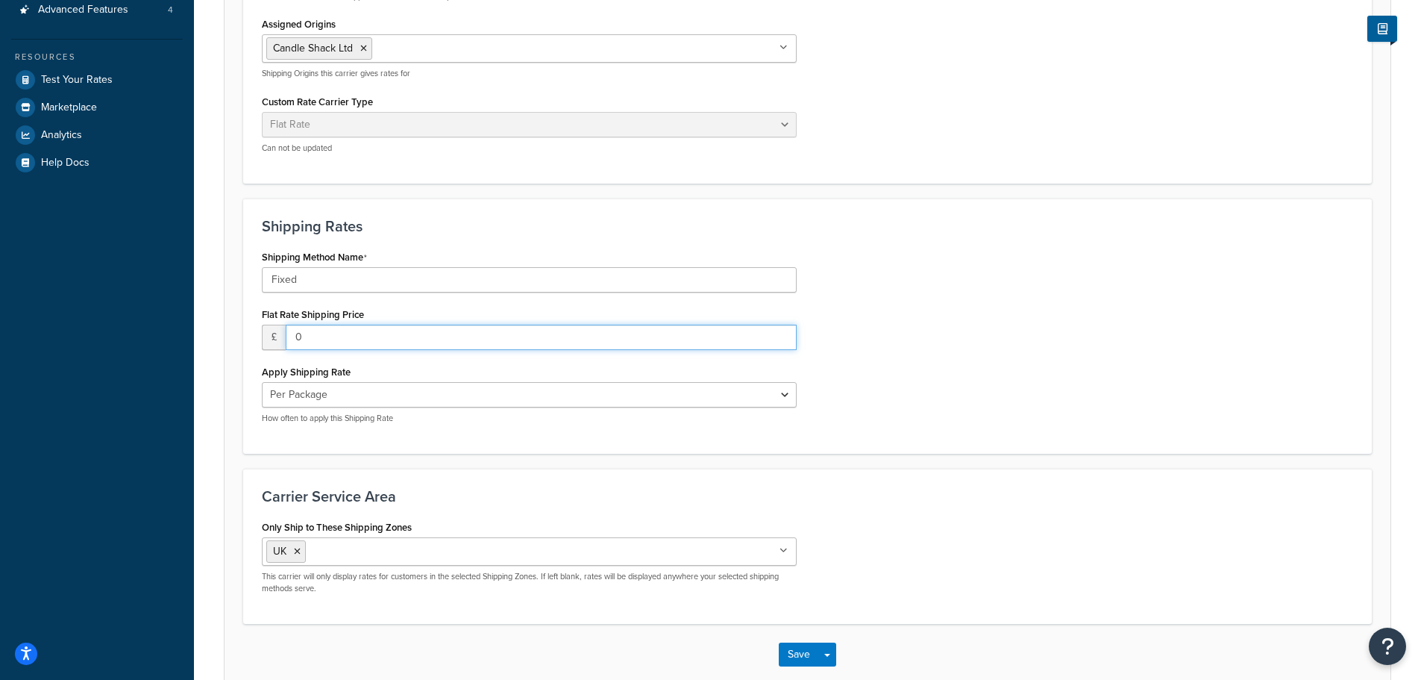
type input "0"
click at [377, 359] on div "Shipping Method Name Fixed Flat Rate Shipping Price £ 0 Apply Shipping Rate Per…" at bounding box center [529, 340] width 557 height 189
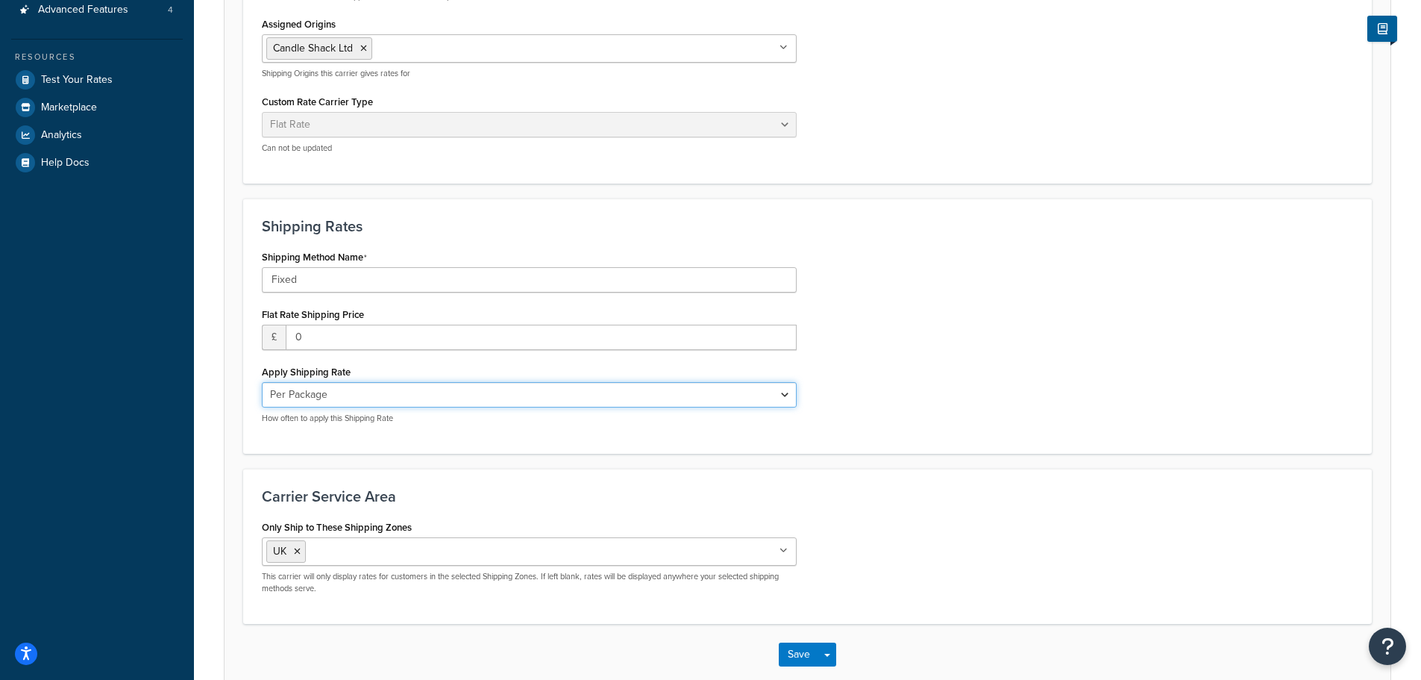
click at [359, 390] on select "Per Order Per Item Per Package" at bounding box center [529, 394] width 535 height 25
select select "order"
click at [262, 383] on select "Per Order Per Item Per Package" at bounding box center [529, 394] width 535 height 25
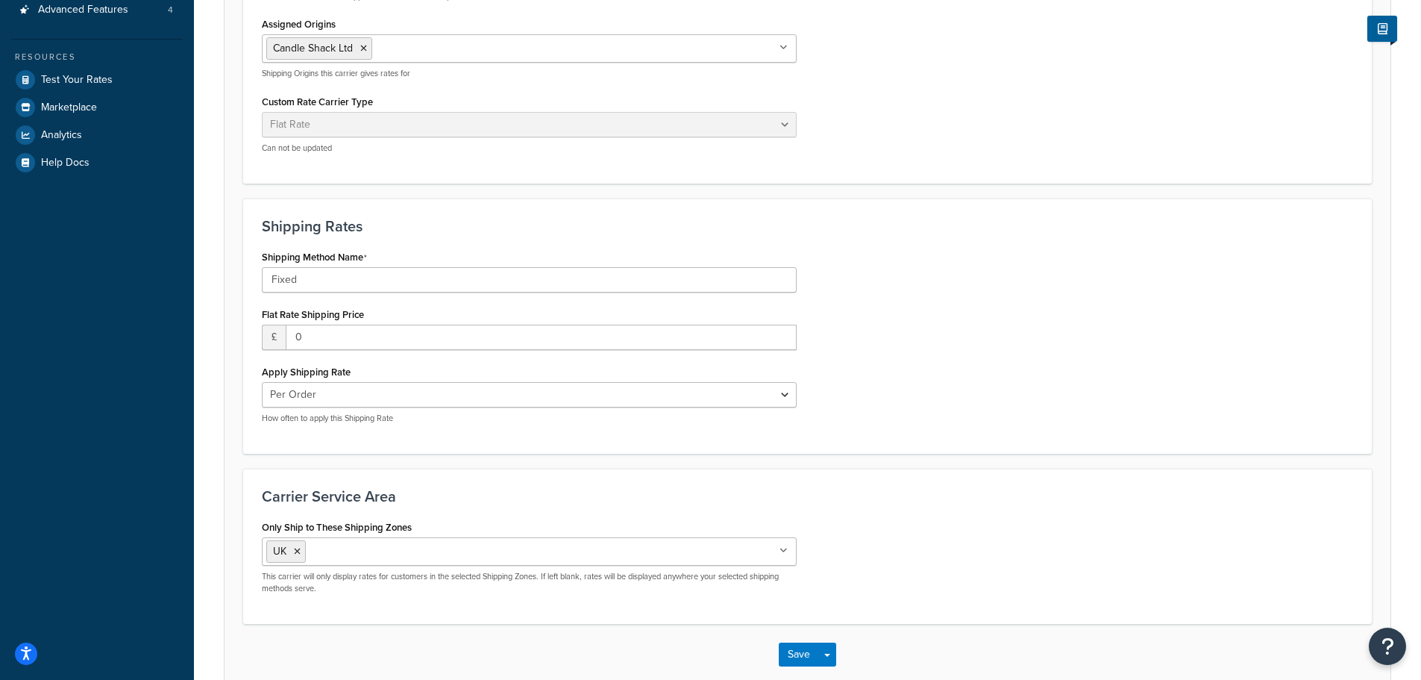
click at [445, 367] on div "Apply Shipping Rate Per Order Per Item Per Package How often to apply this Ship…" at bounding box center [529, 392] width 535 height 63
click at [796, 653] on button "Save" at bounding box center [799, 654] width 40 height 24
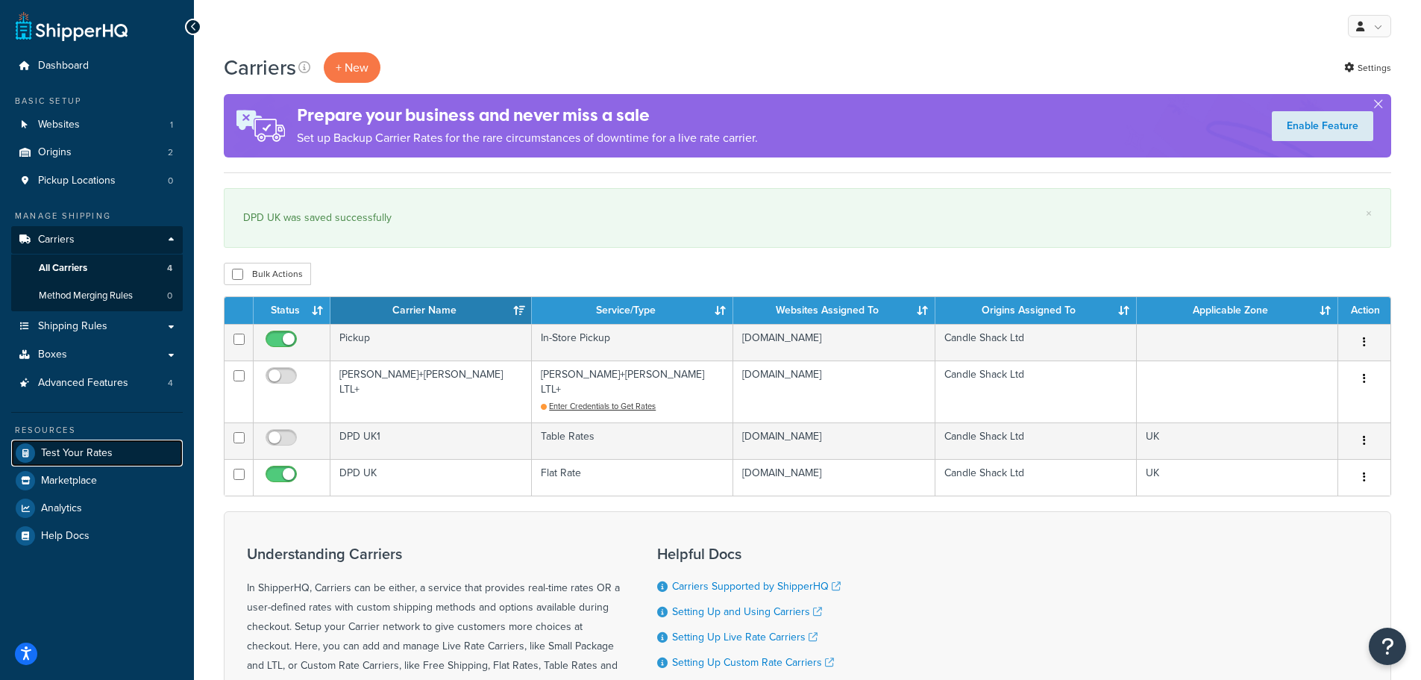
click at [78, 451] on span "Test Your Rates" at bounding box center [77, 453] width 72 height 13
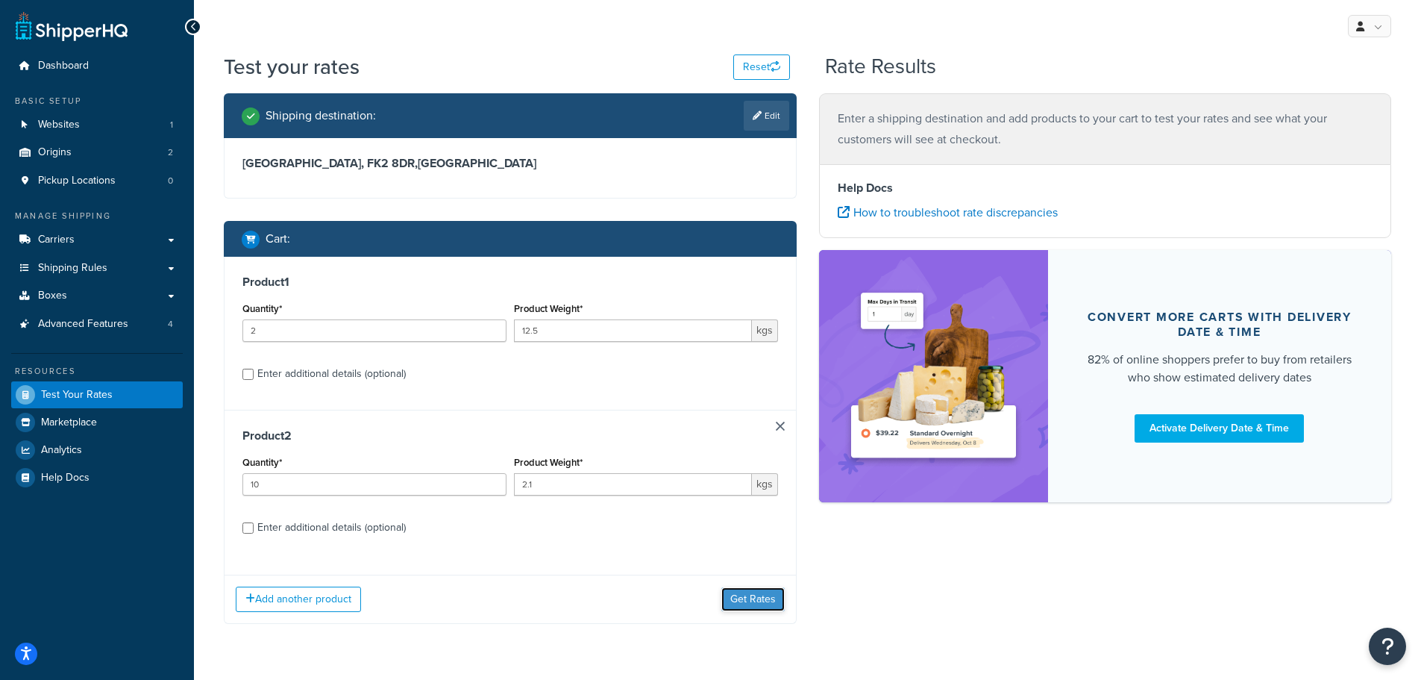
click at [753, 601] on button "Get Rates" at bounding box center [752, 599] width 63 height 24
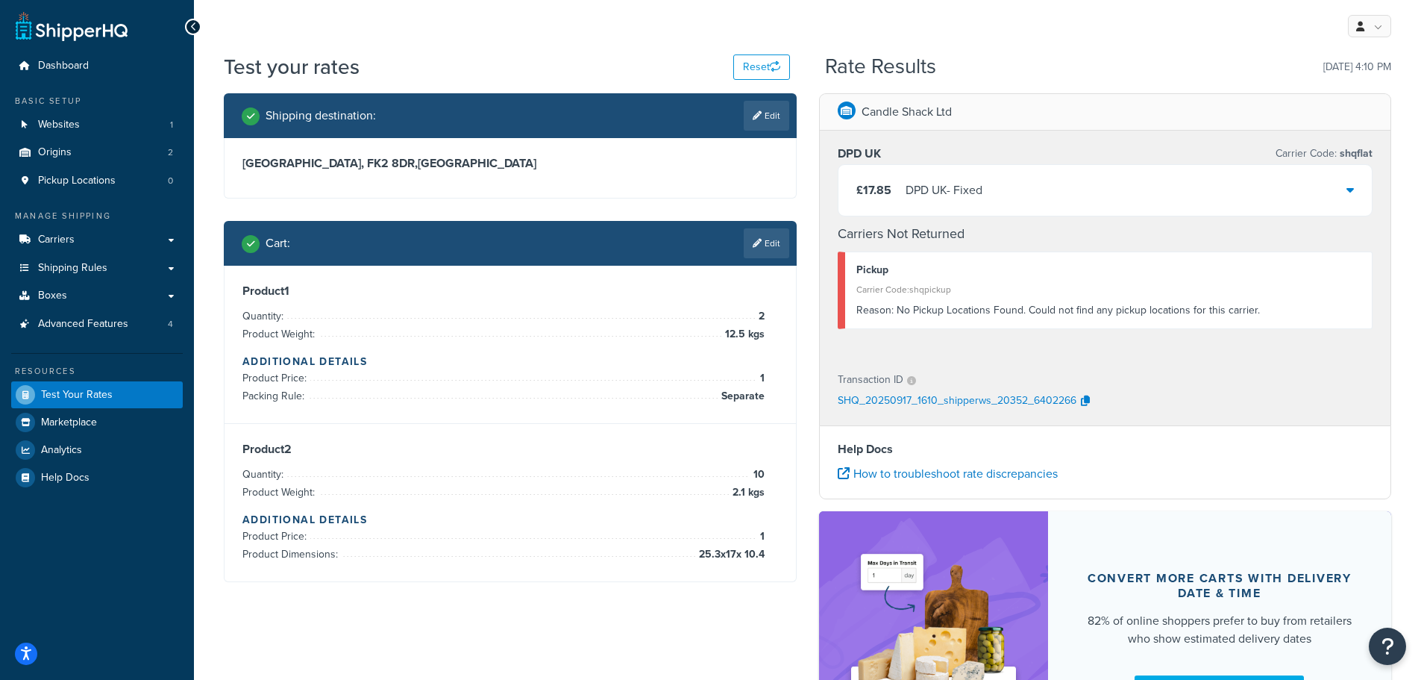
click at [1142, 189] on div "£17.85 DPD UK - Fixed" at bounding box center [1106, 190] width 534 height 51
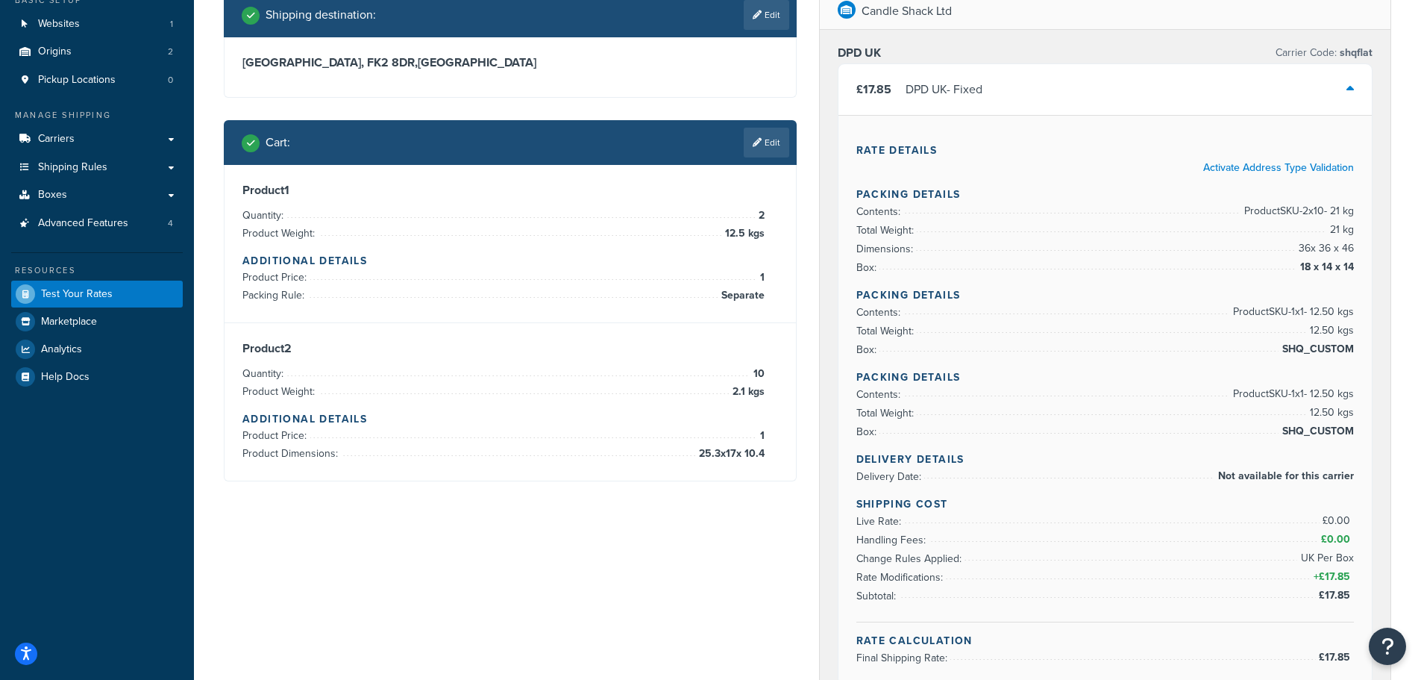
scroll to position [75, 0]
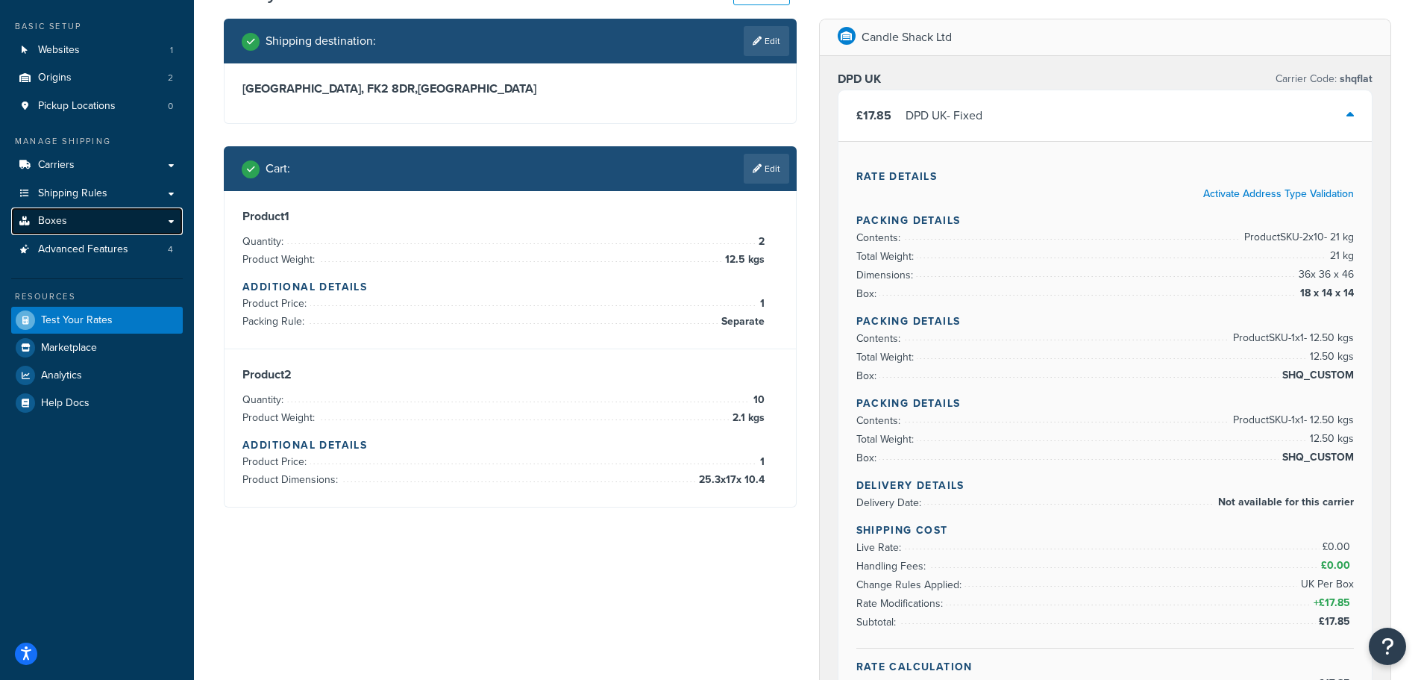
click at [71, 220] on link "Boxes" at bounding box center [97, 221] width 172 height 28
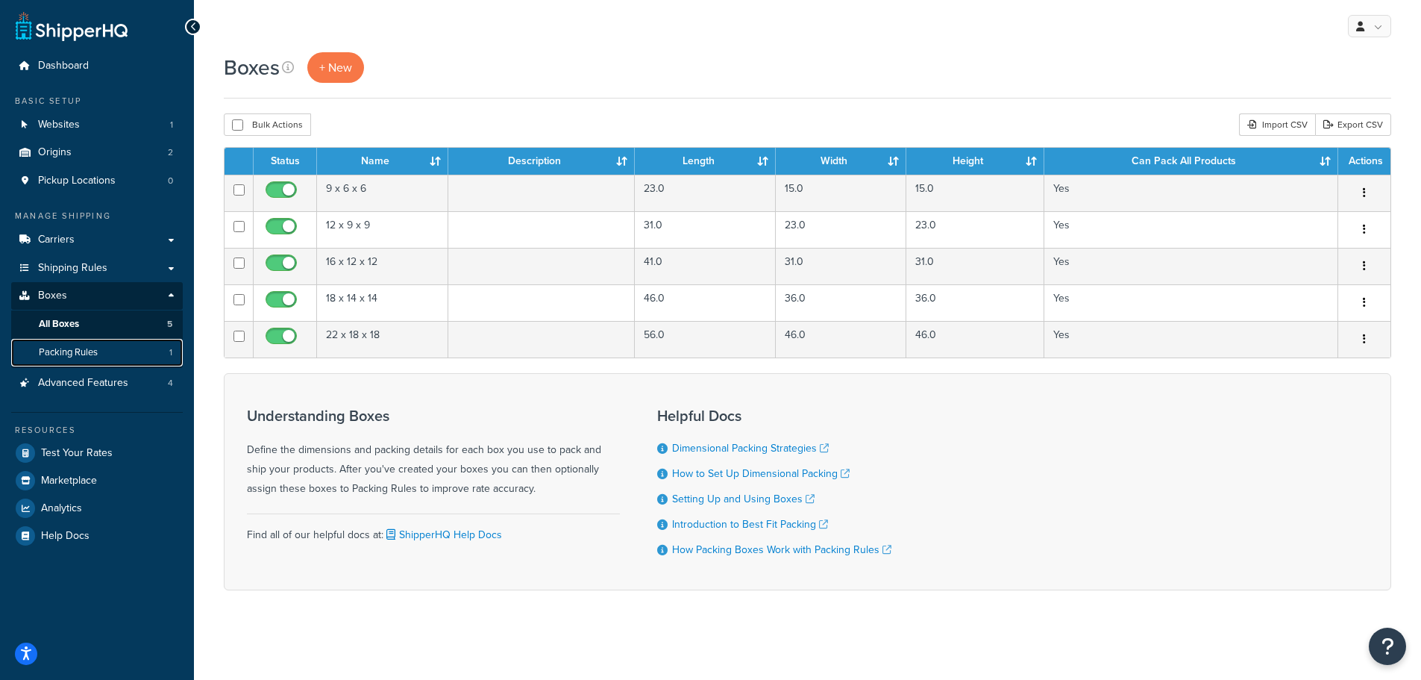
click at [75, 348] on span "Packing Rules" at bounding box center [68, 352] width 59 height 13
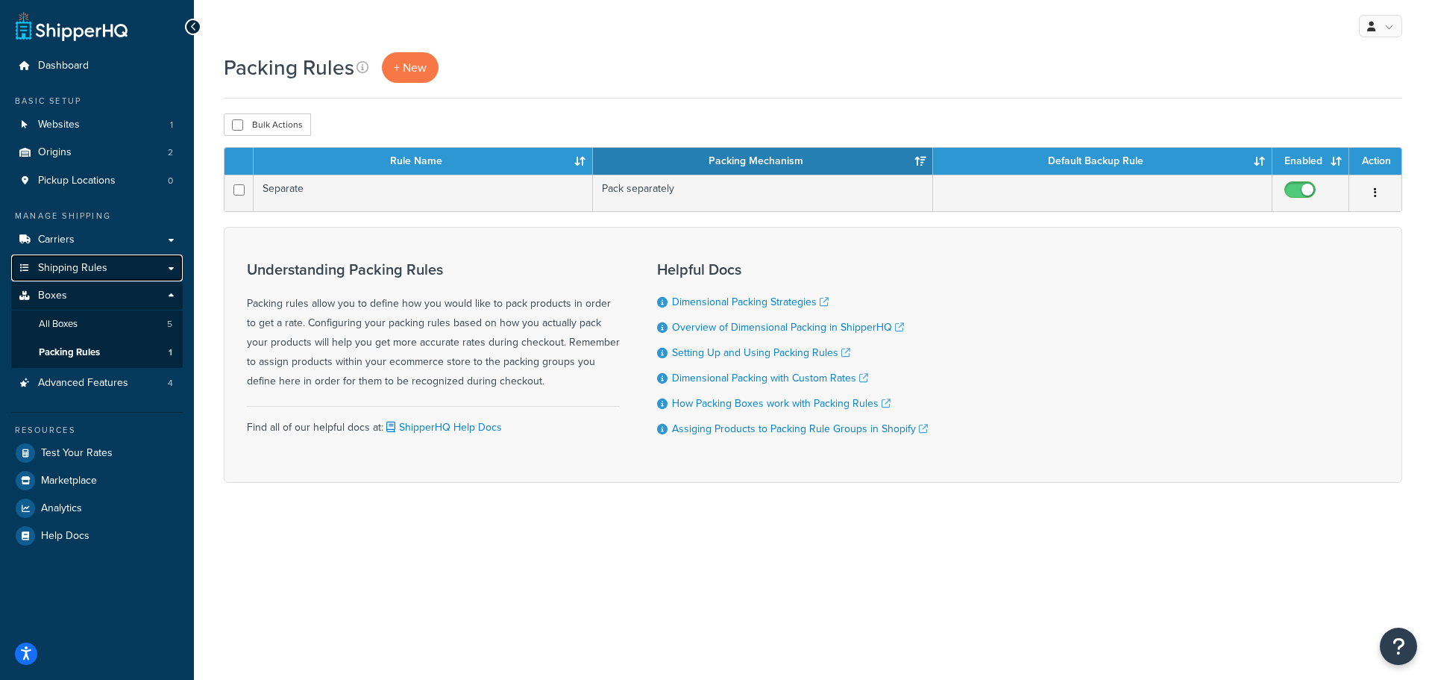
click at [88, 263] on span "Shipping Rules" at bounding box center [72, 268] width 69 height 13
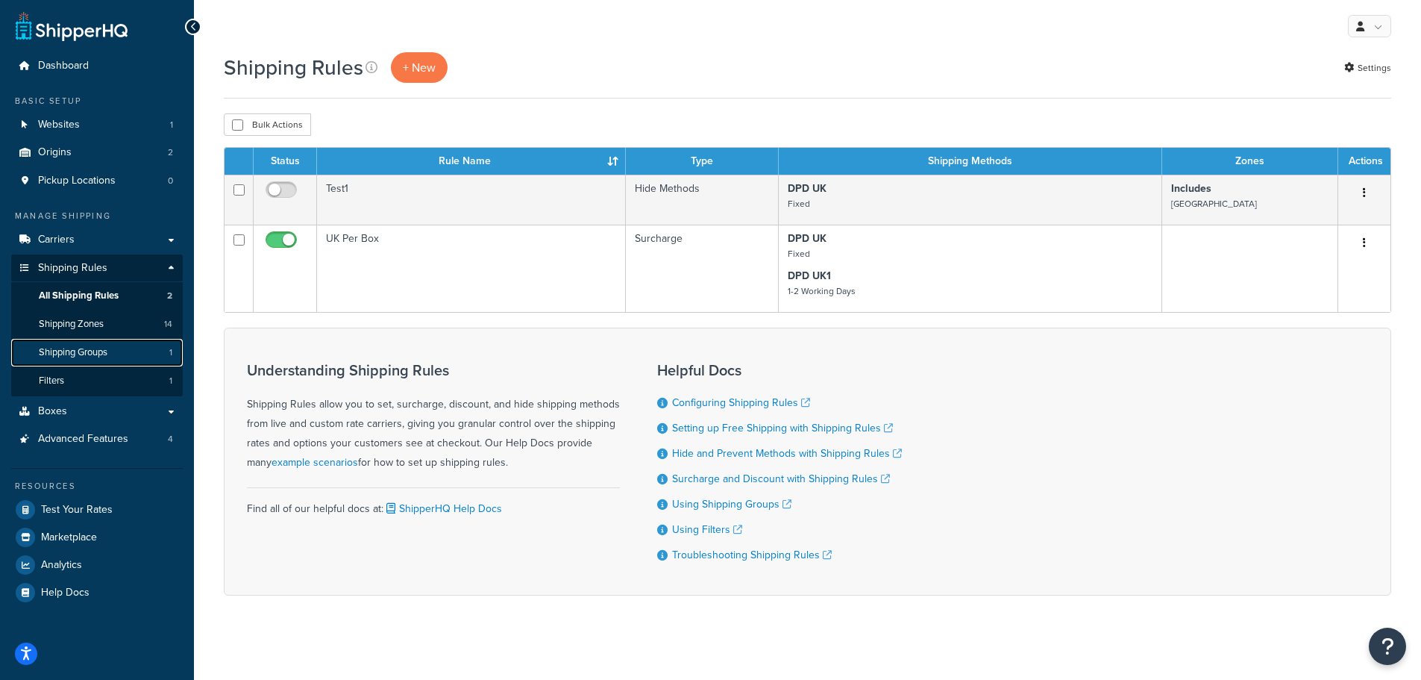
click at [80, 354] on span "Shipping Groups" at bounding box center [73, 352] width 69 height 13
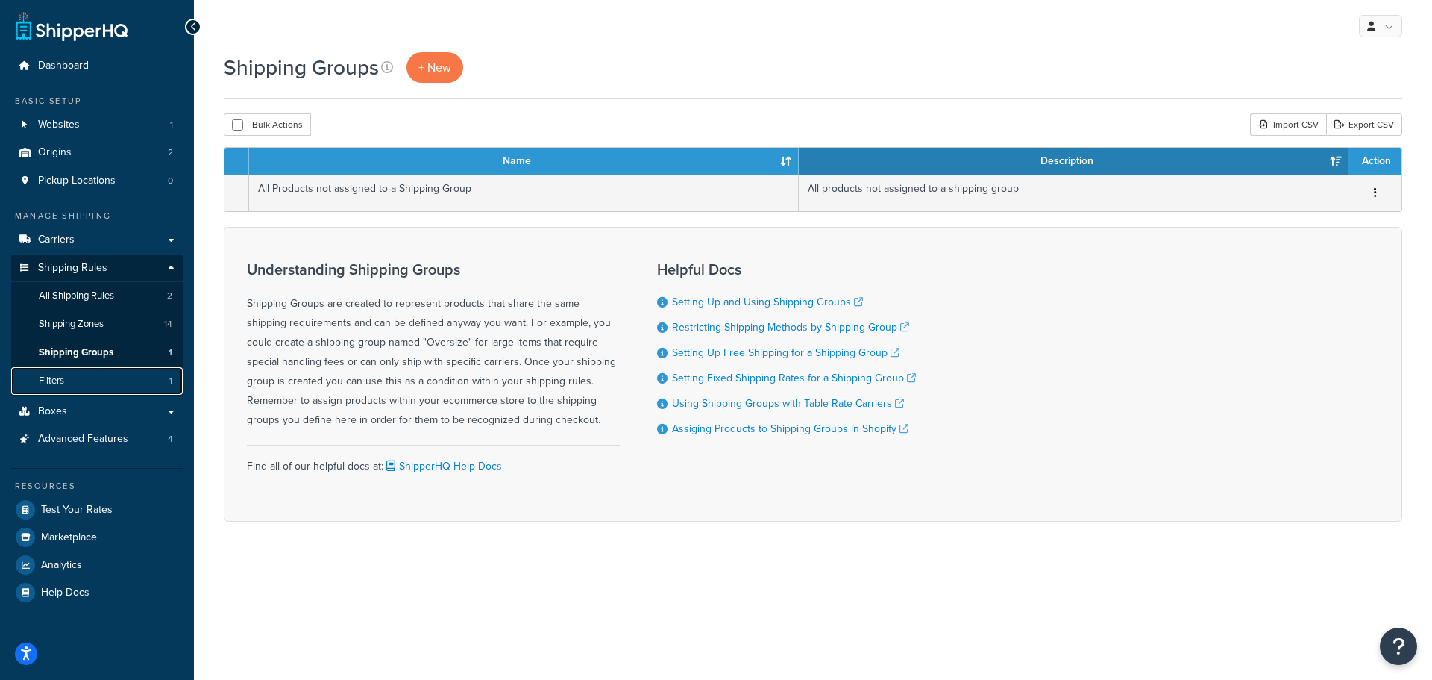
click at [73, 373] on link "Filters 1" at bounding box center [97, 381] width 172 height 28
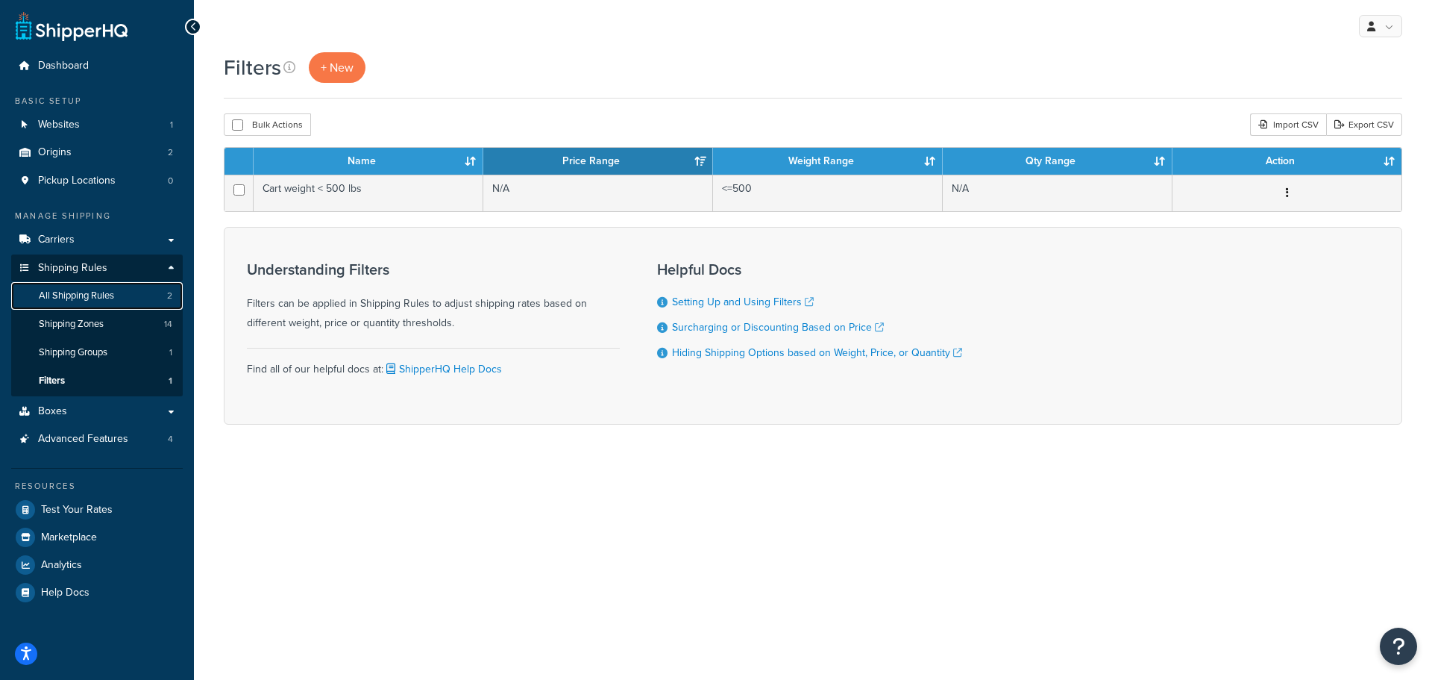
click at [95, 292] on span "All Shipping Rules" at bounding box center [76, 295] width 75 height 13
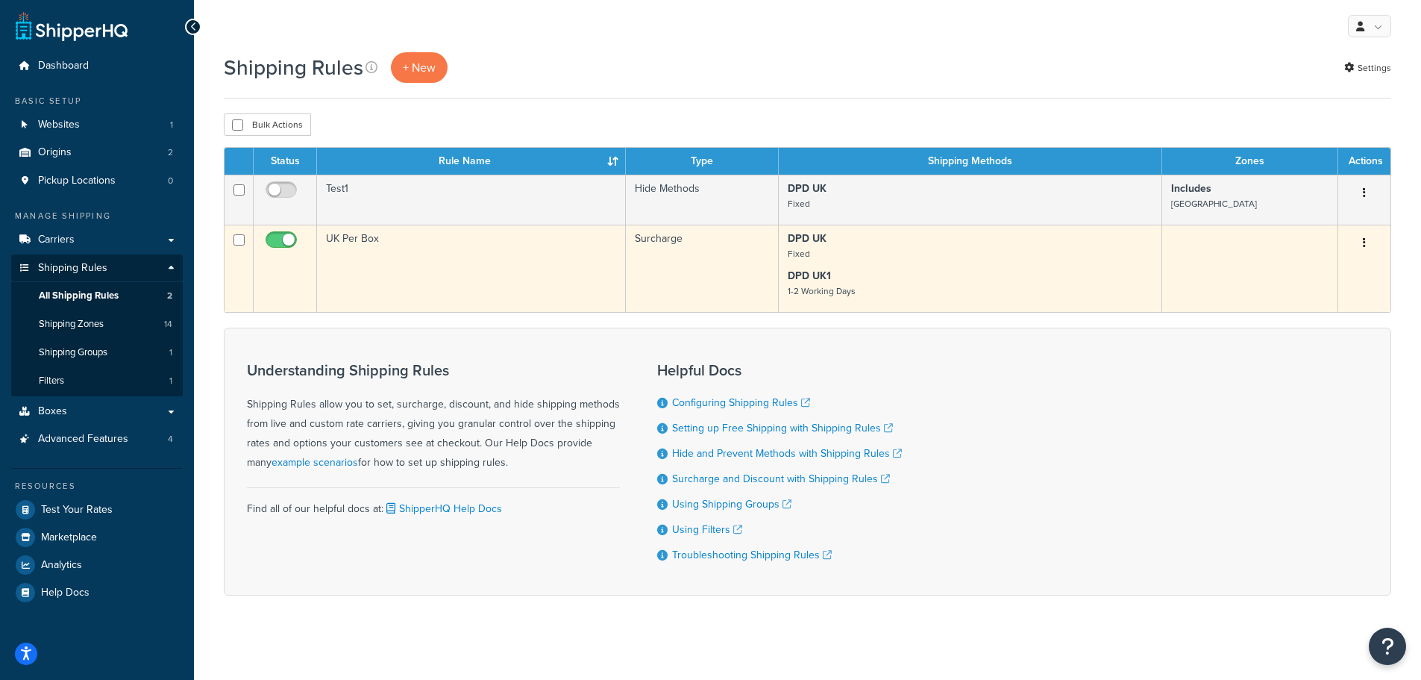
click at [394, 244] on td "UK Per Box" at bounding box center [471, 268] width 309 height 87
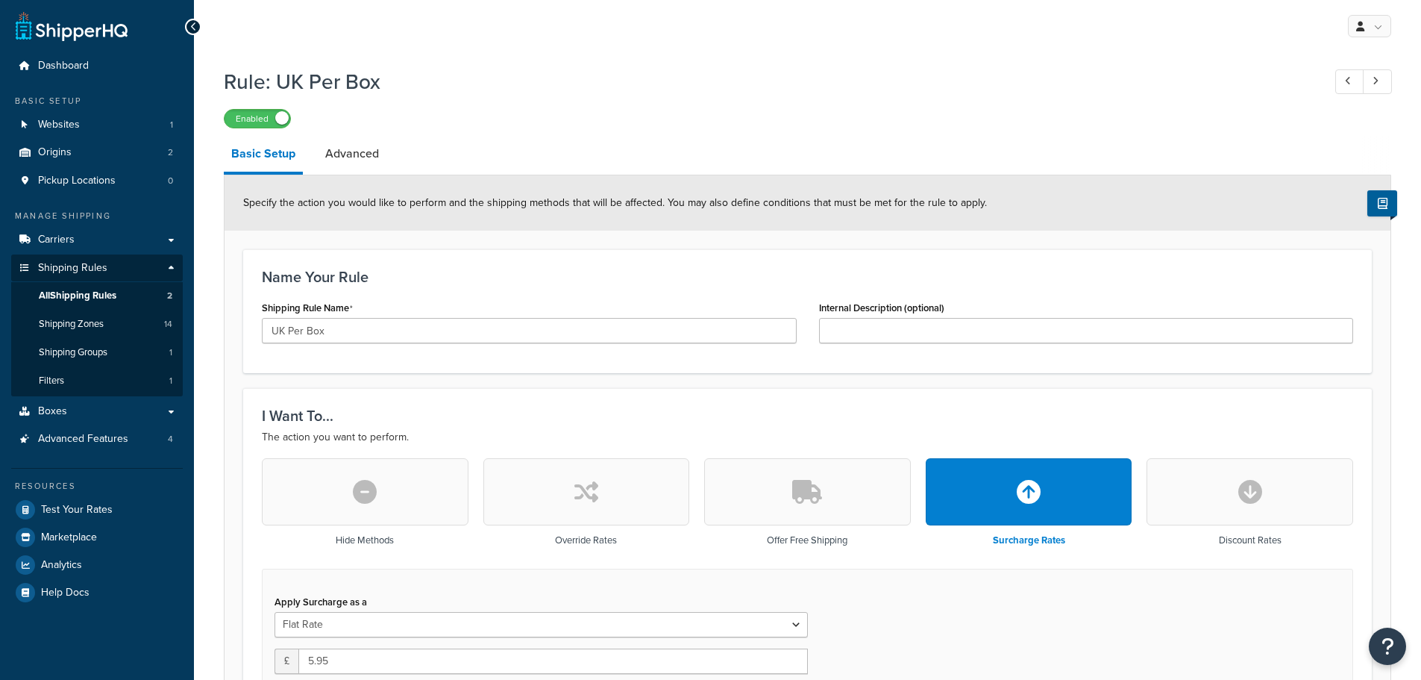
select select "BOX"
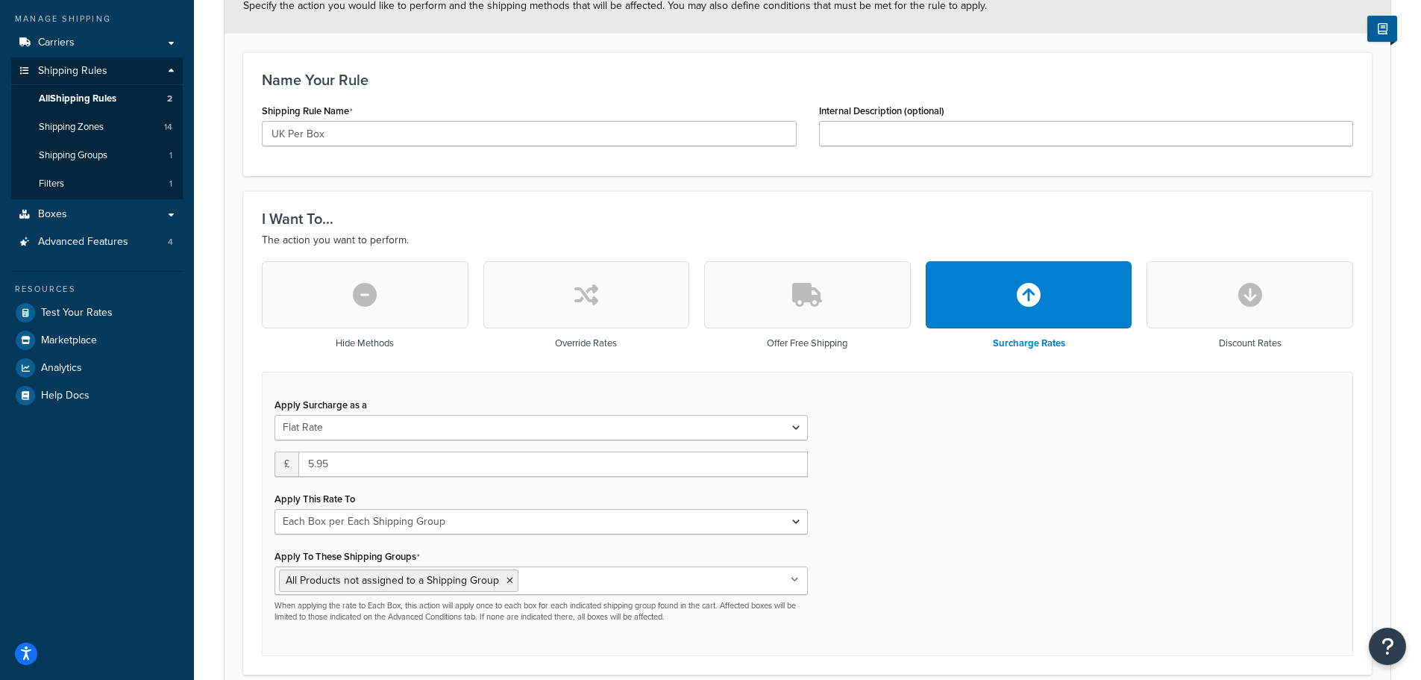
scroll to position [224, 0]
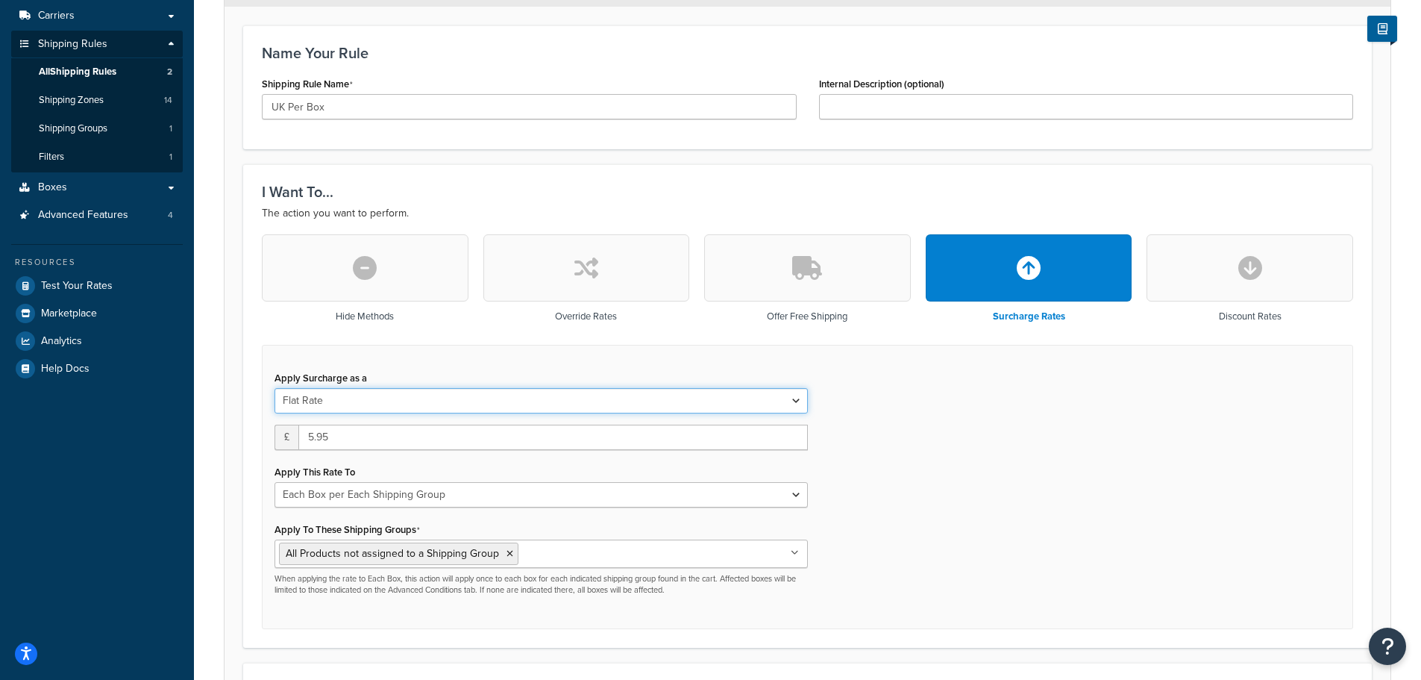
click at [378, 401] on select "Flat Rate Percentage Flat Rate & Percentage" at bounding box center [541, 400] width 533 height 25
click at [402, 372] on div "Apply Surcharge as a Flat Rate Percentage Flat Rate & Percentage" at bounding box center [541, 390] width 533 height 46
click at [885, 465] on div "Apply Surcharge as a Flat Rate Percentage Flat Rate & Percentage £ 5.95 Apply T…" at bounding box center [807, 487] width 1091 height 285
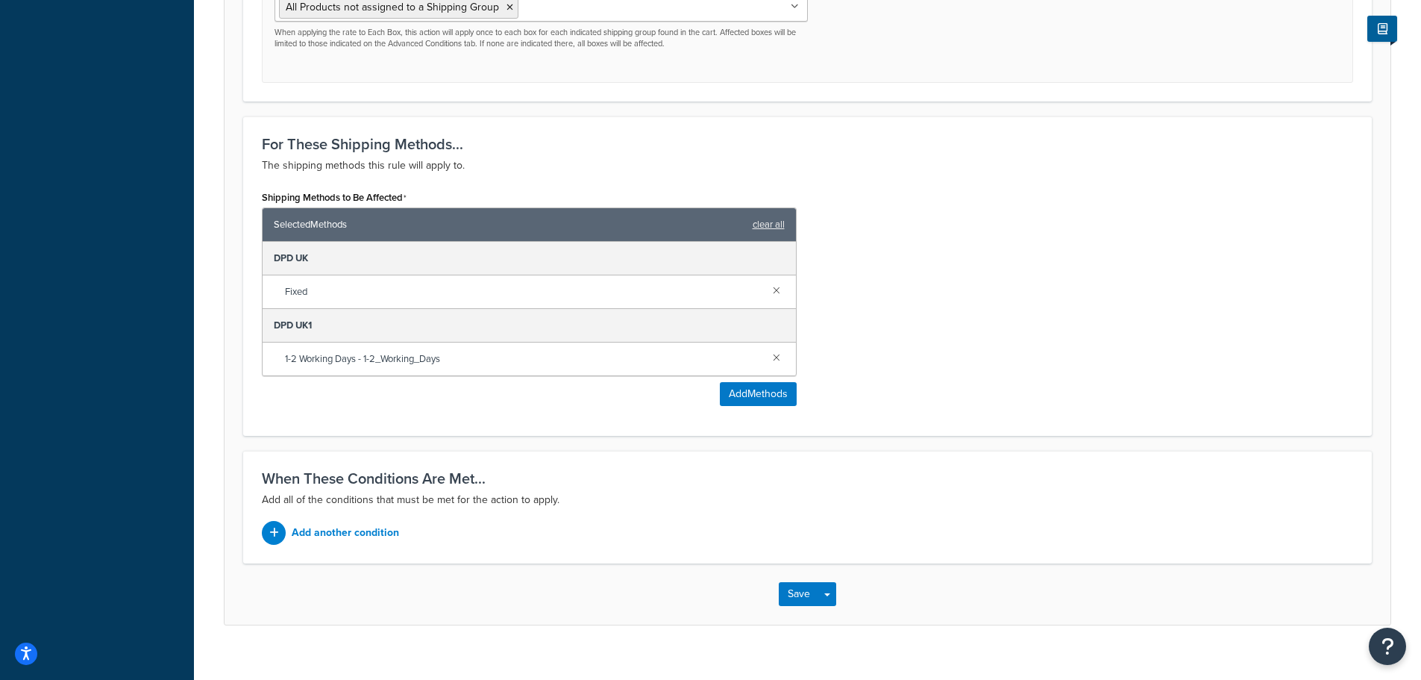
scroll to position [792, 0]
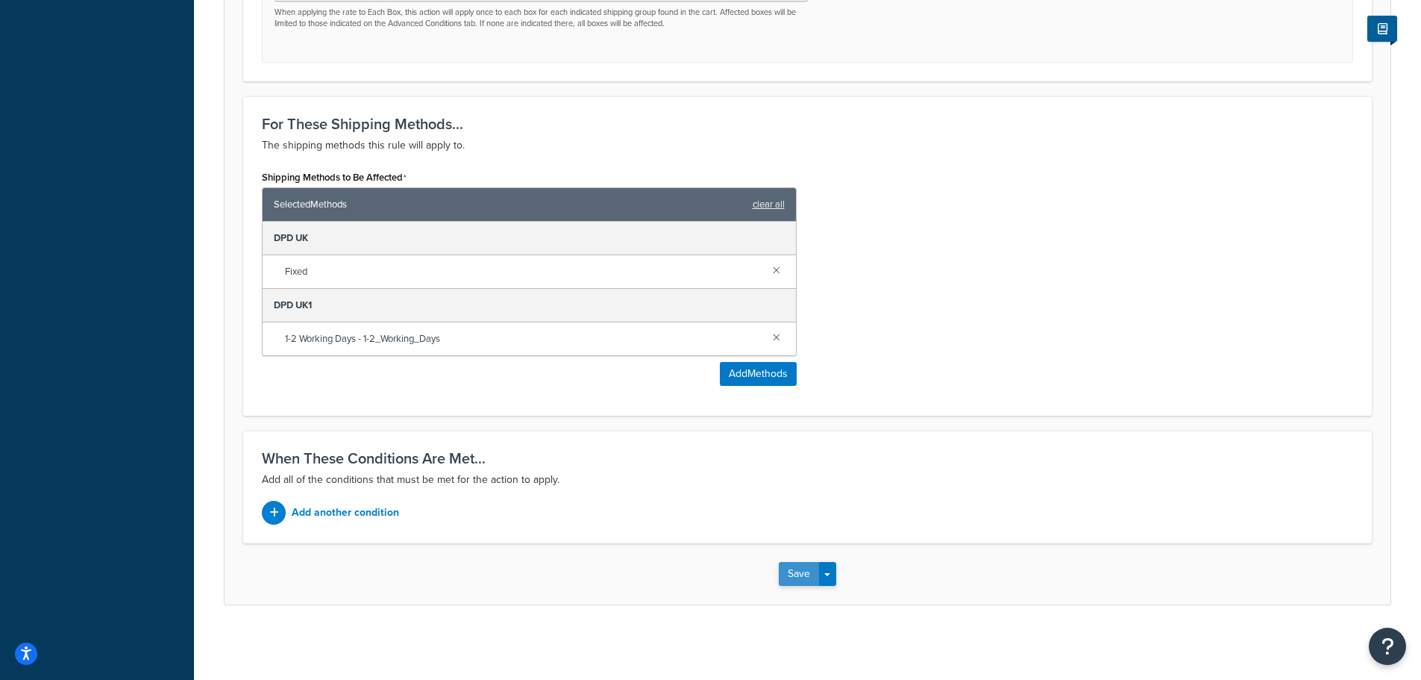
click at [795, 571] on button "Save" at bounding box center [799, 574] width 40 height 24
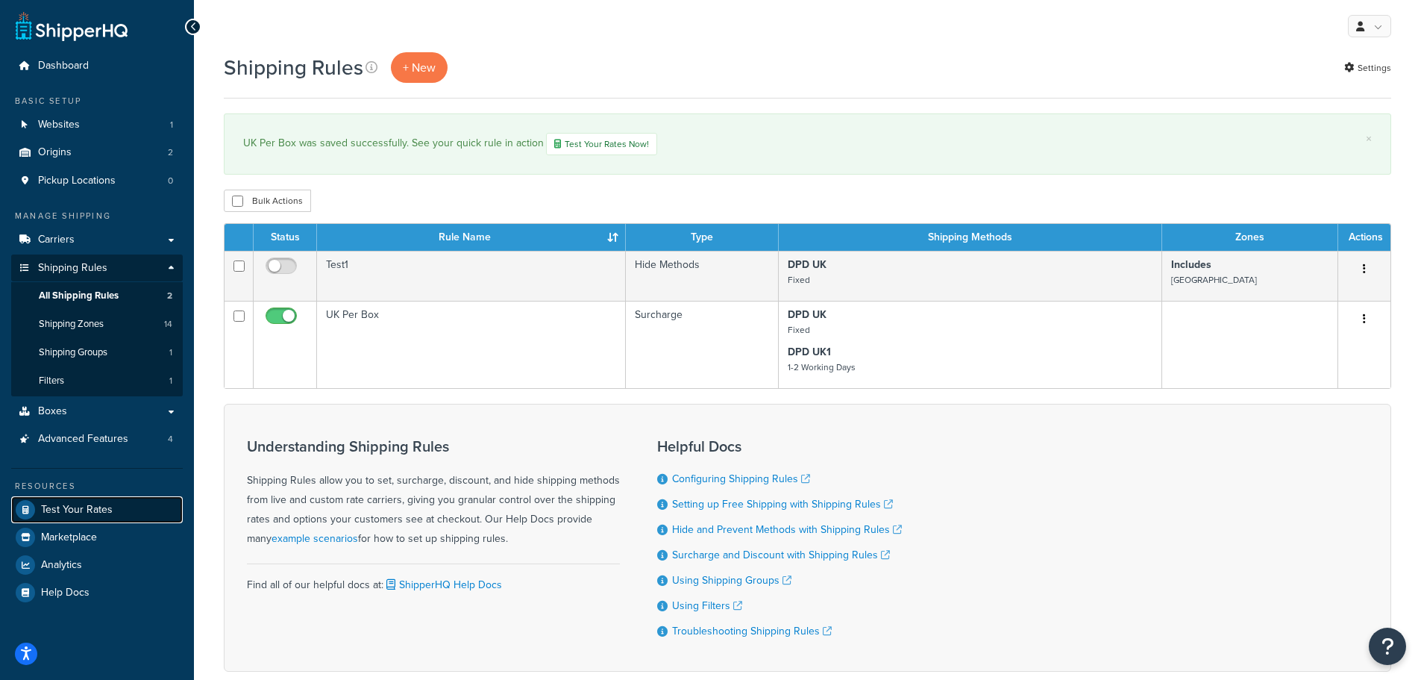
click at [90, 509] on span "Test Your Rates" at bounding box center [77, 510] width 72 height 13
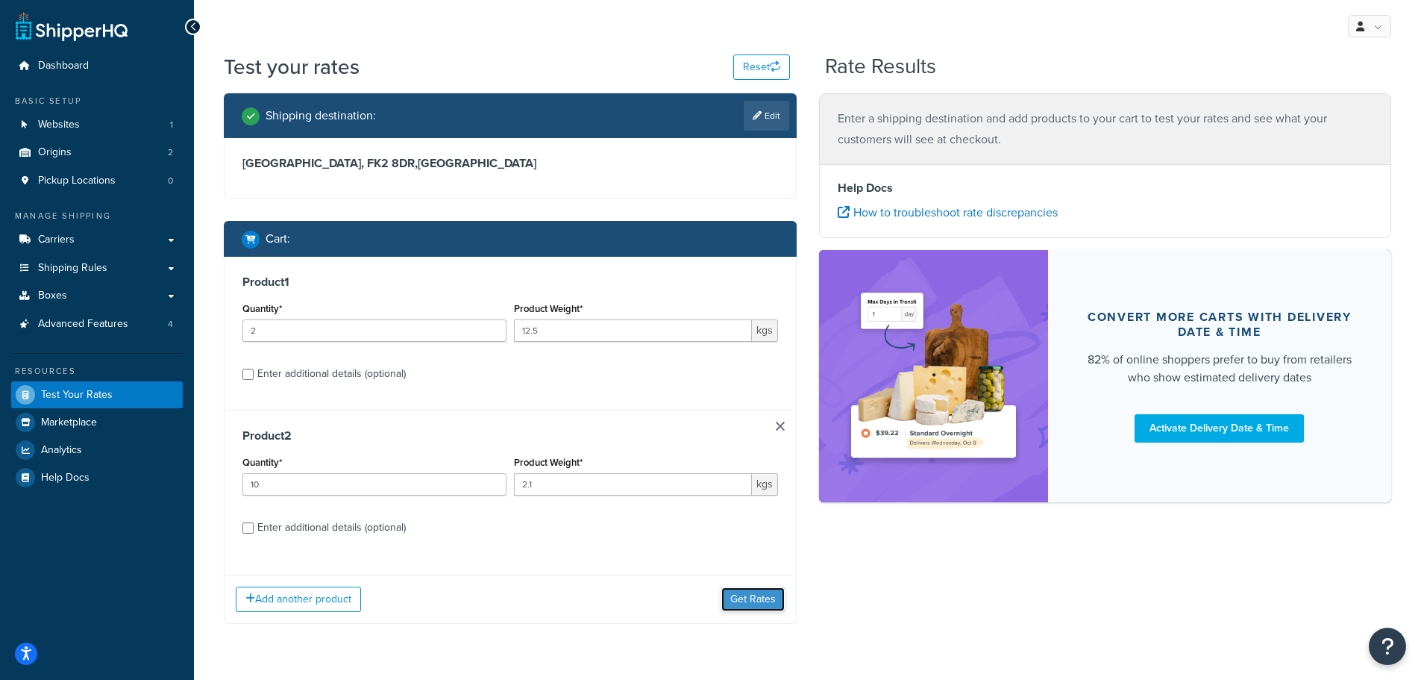
click at [746, 602] on button "Get Rates" at bounding box center [752, 599] width 63 height 24
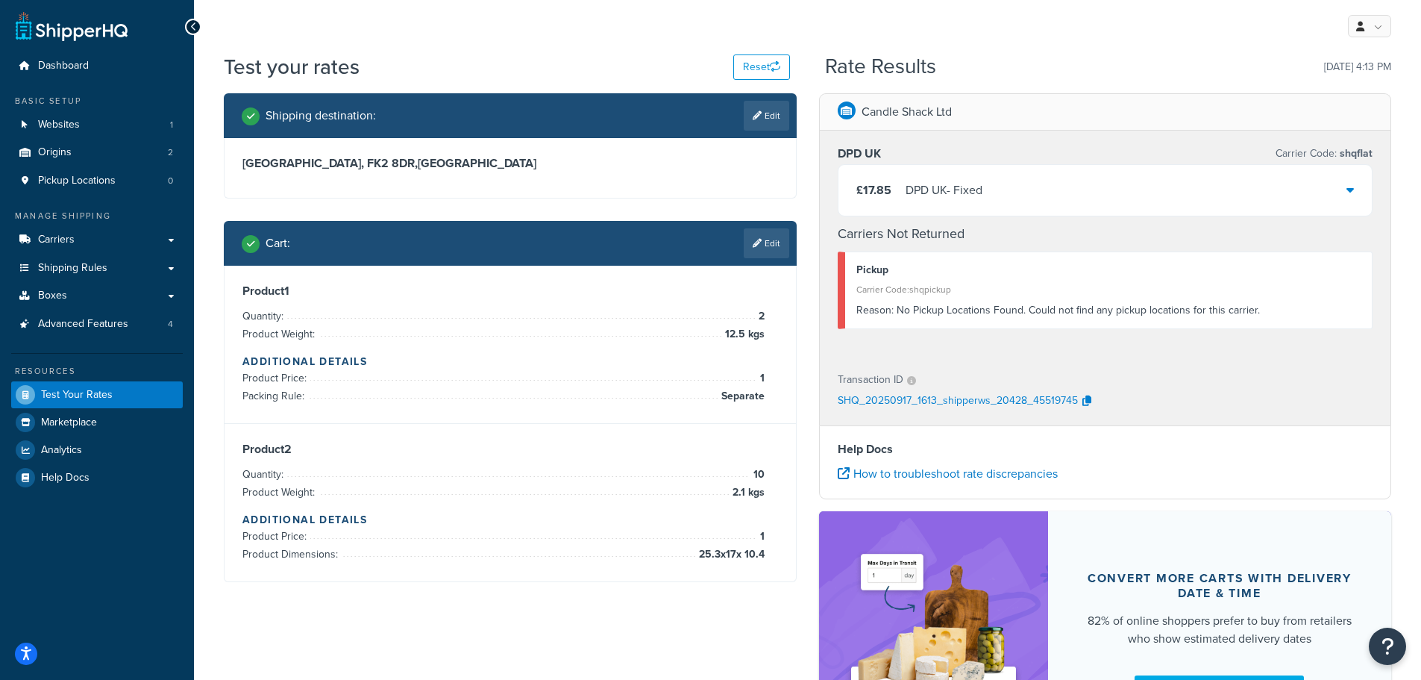
click at [1091, 194] on div "£17.85 DPD UK - Fixed" at bounding box center [1106, 190] width 534 height 51
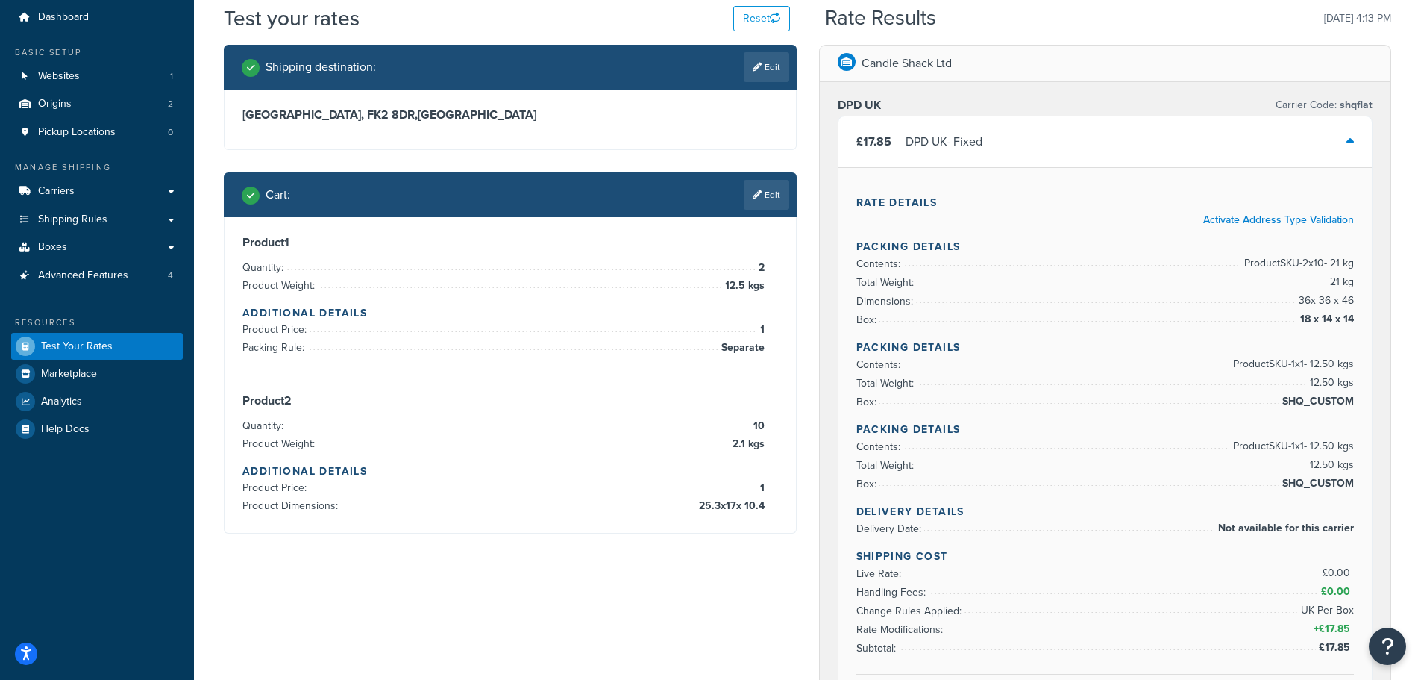
scroll to position [75, 0]
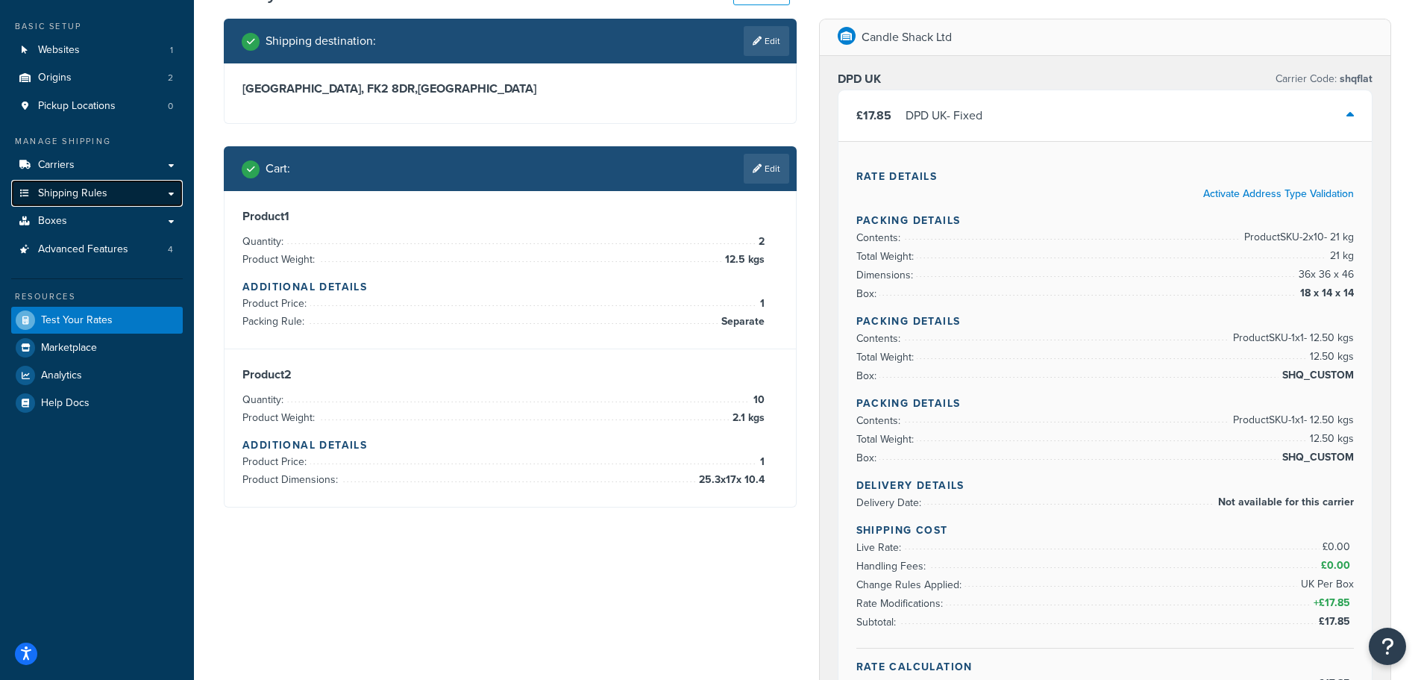
click at [93, 192] on span "Shipping Rules" at bounding box center [72, 193] width 69 height 13
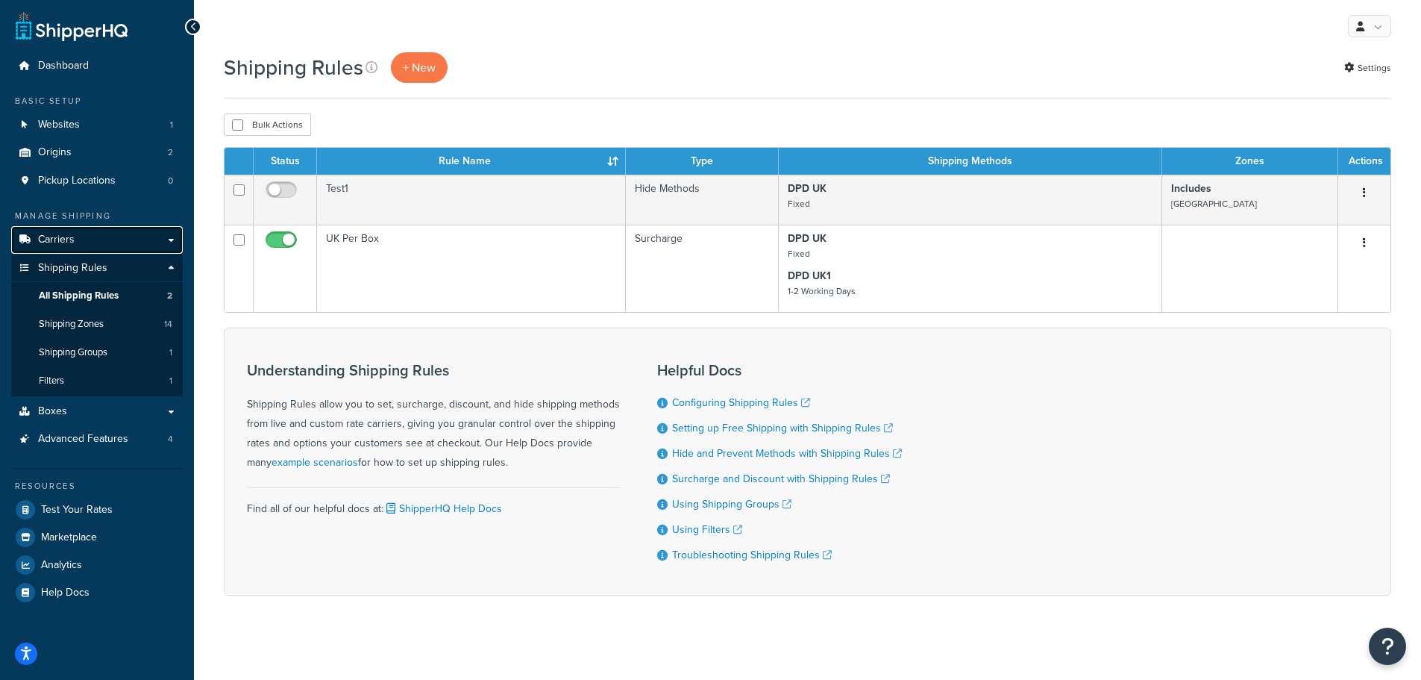
click at [89, 231] on link "Carriers" at bounding box center [97, 240] width 172 height 28
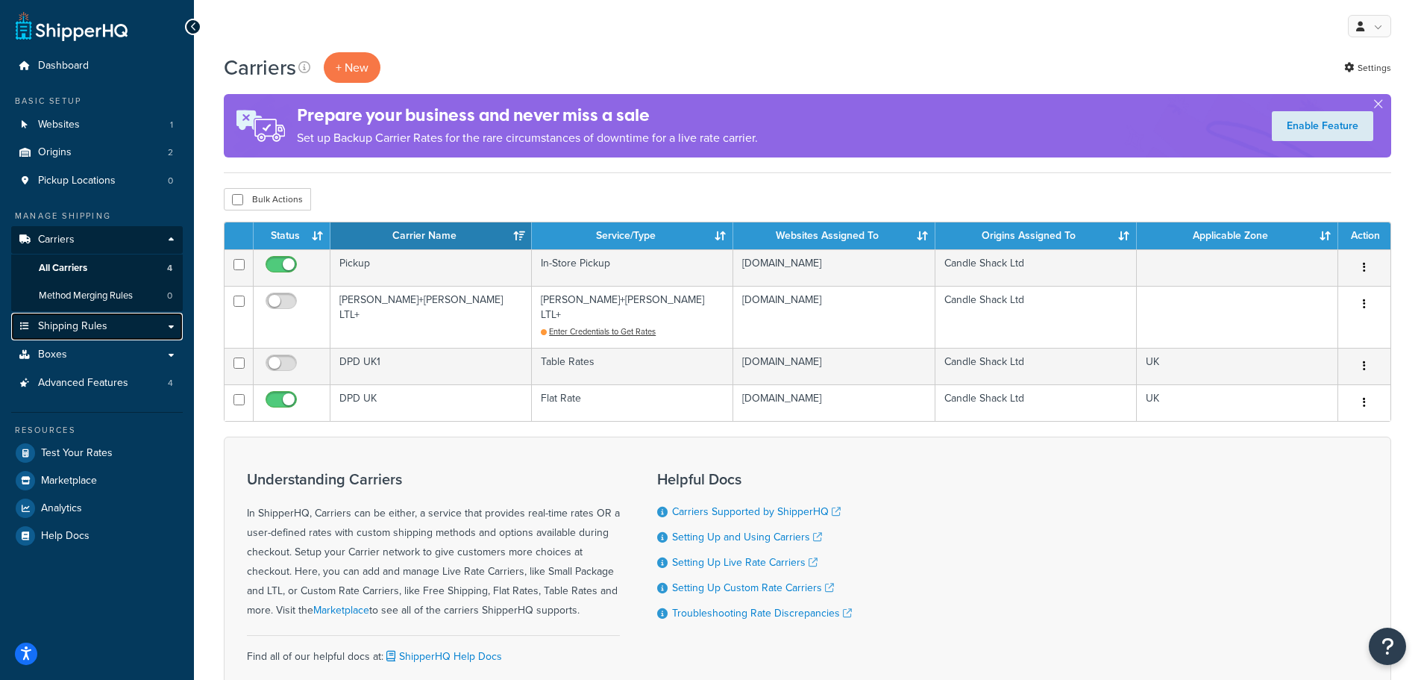
click at [87, 325] on span "Shipping Rules" at bounding box center [72, 326] width 69 height 13
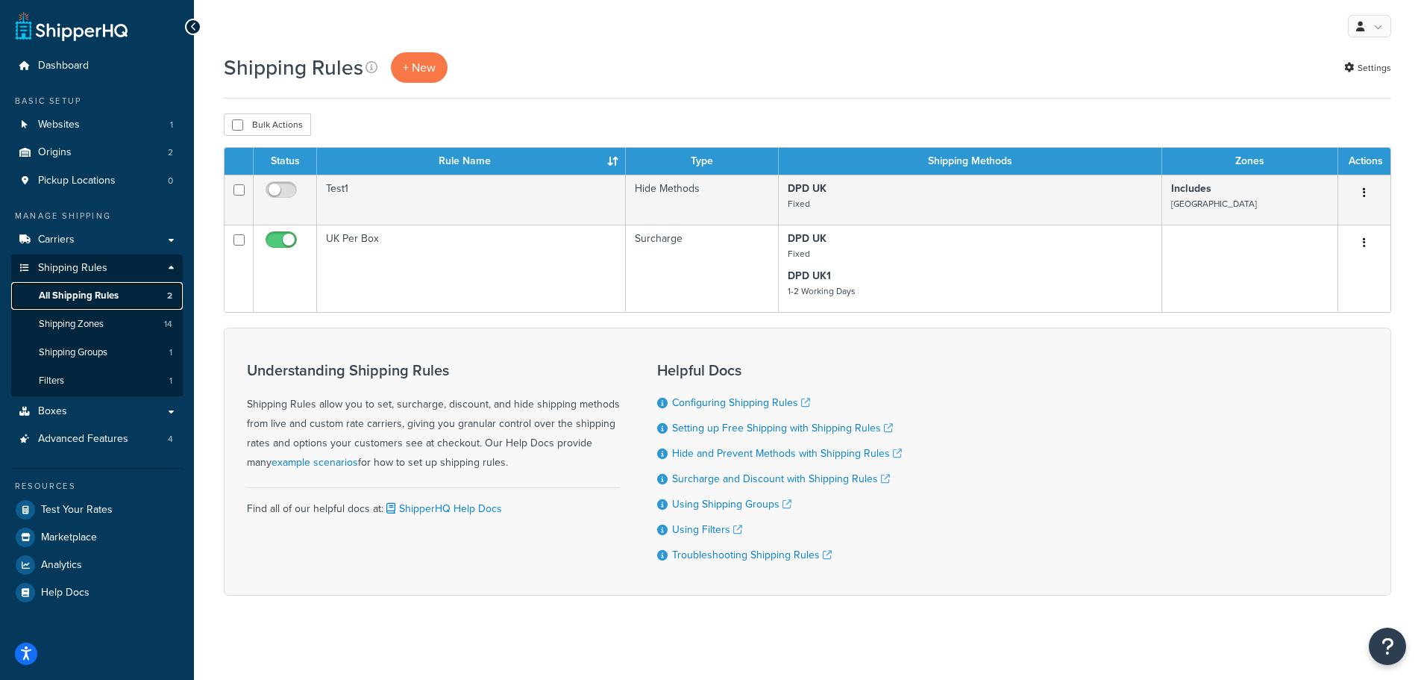
click at [86, 286] on link "All Shipping Rules 2" at bounding box center [97, 296] width 172 height 28
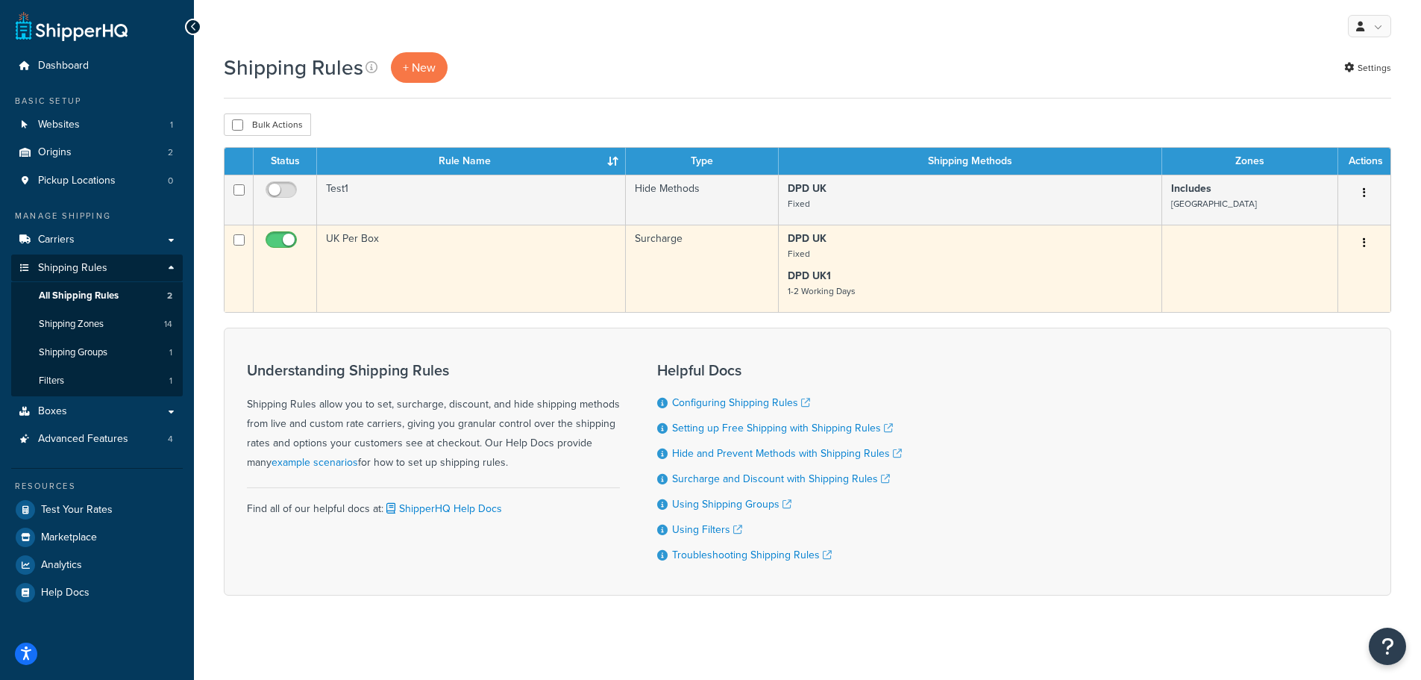
click at [392, 246] on td "UK Per Box" at bounding box center [471, 268] width 309 height 87
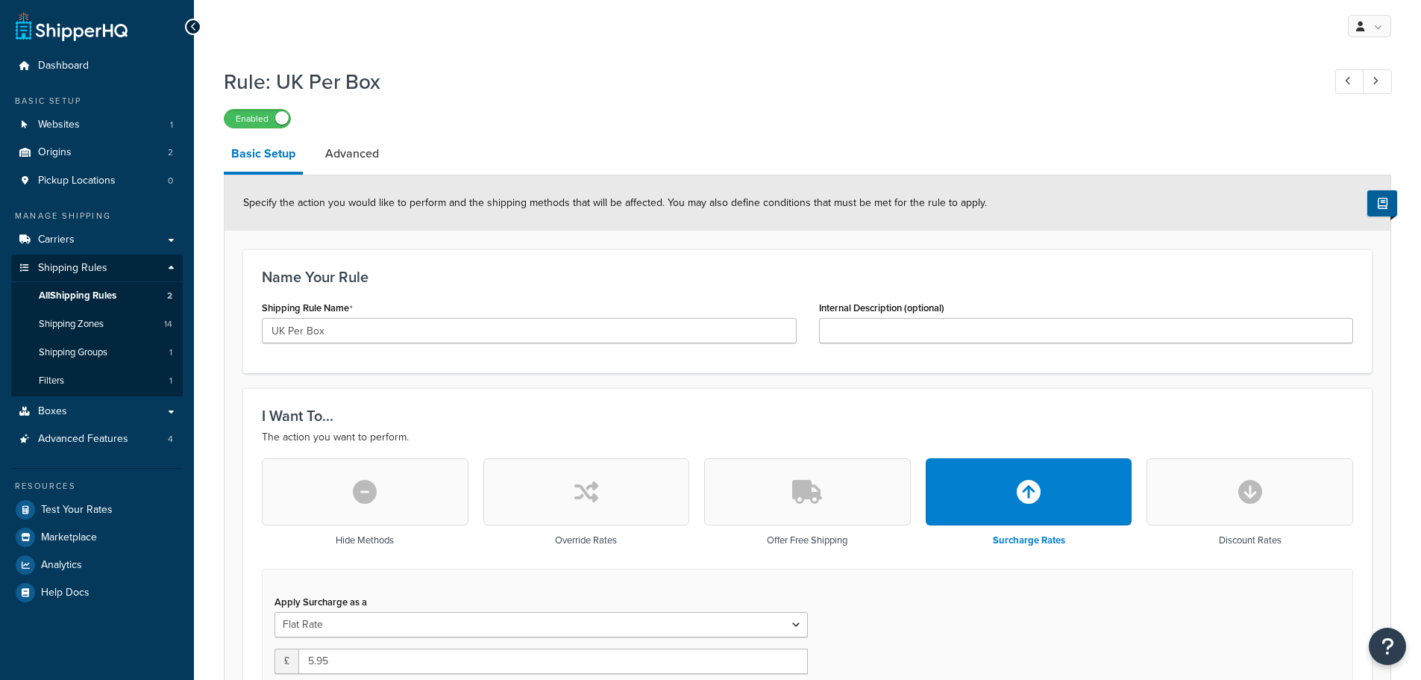
select select "BOX"
click at [97, 293] on span "All Shipping Rules" at bounding box center [78, 295] width 78 height 13
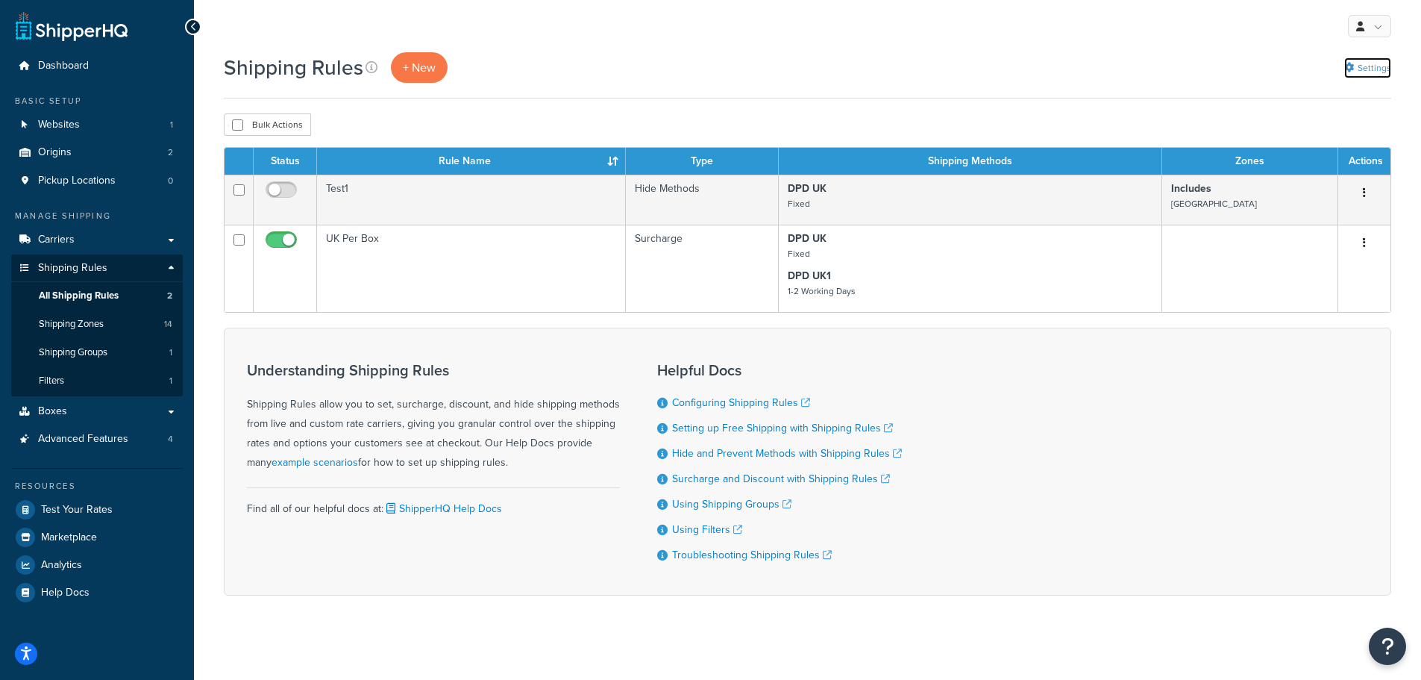
click at [1373, 61] on link "Settings" at bounding box center [1367, 67] width 47 height 21
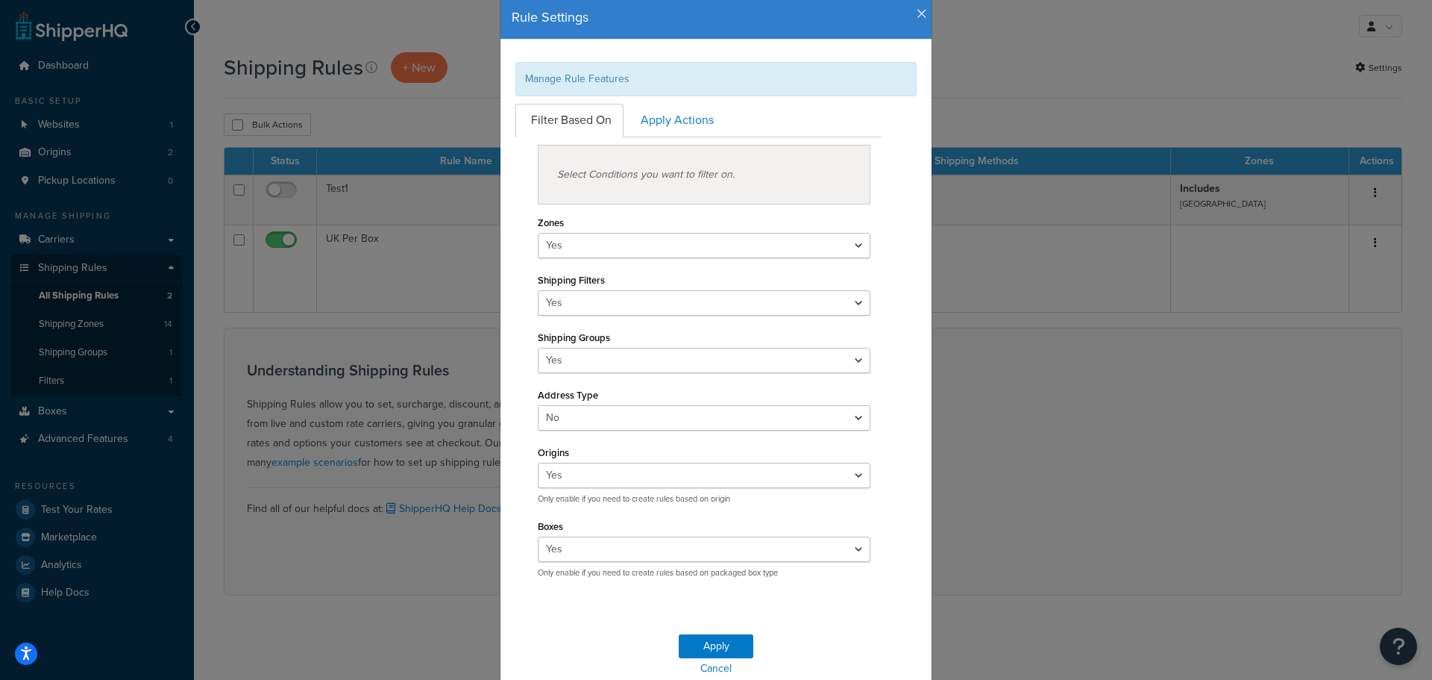
scroll to position [113, 0]
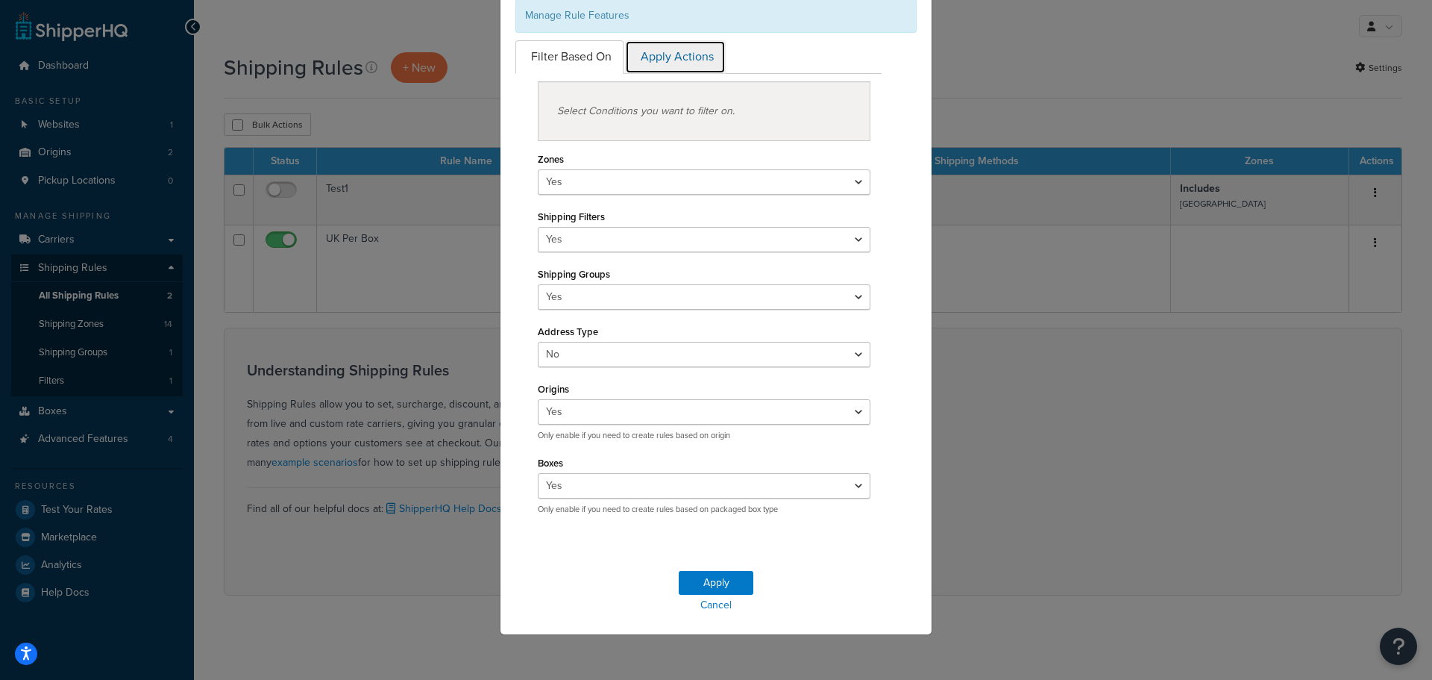
click at [683, 60] on link "Apply Actions" at bounding box center [675, 57] width 101 height 34
click at [712, 412] on select "Yes No" at bounding box center [704, 411] width 333 height 25
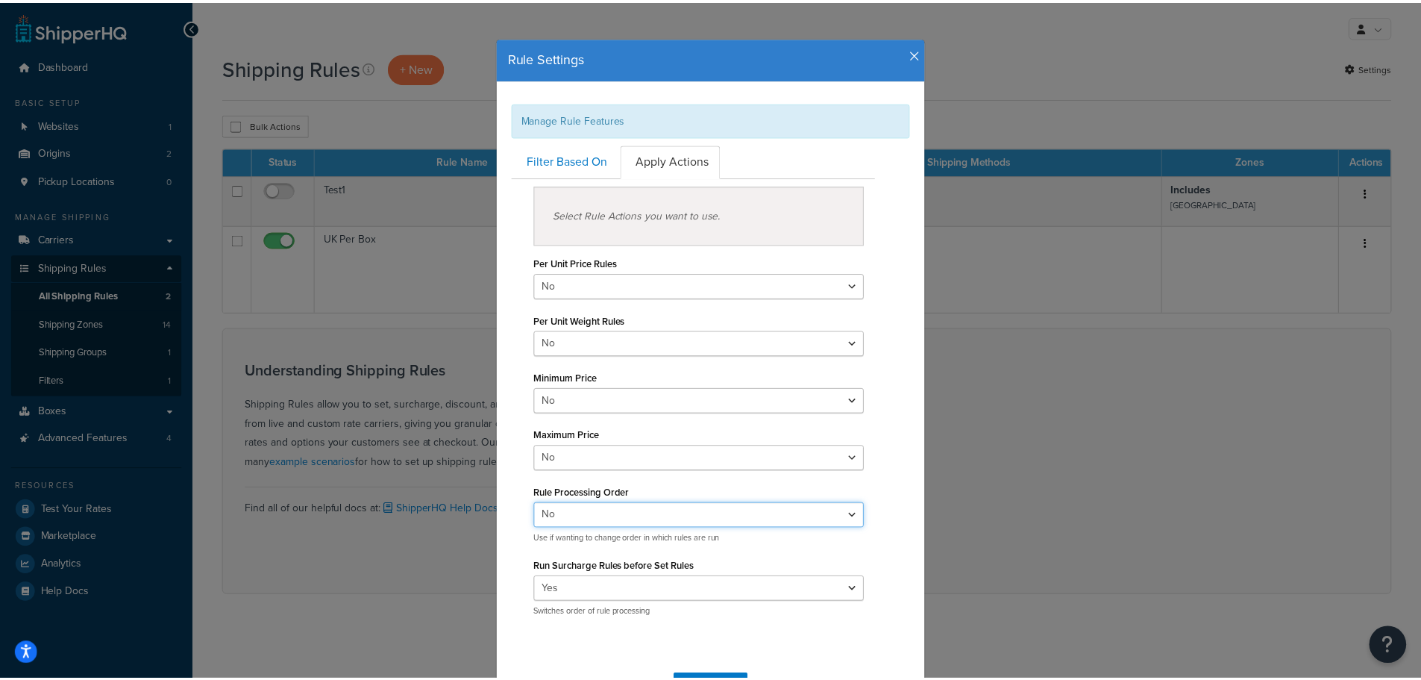
scroll to position [0, 0]
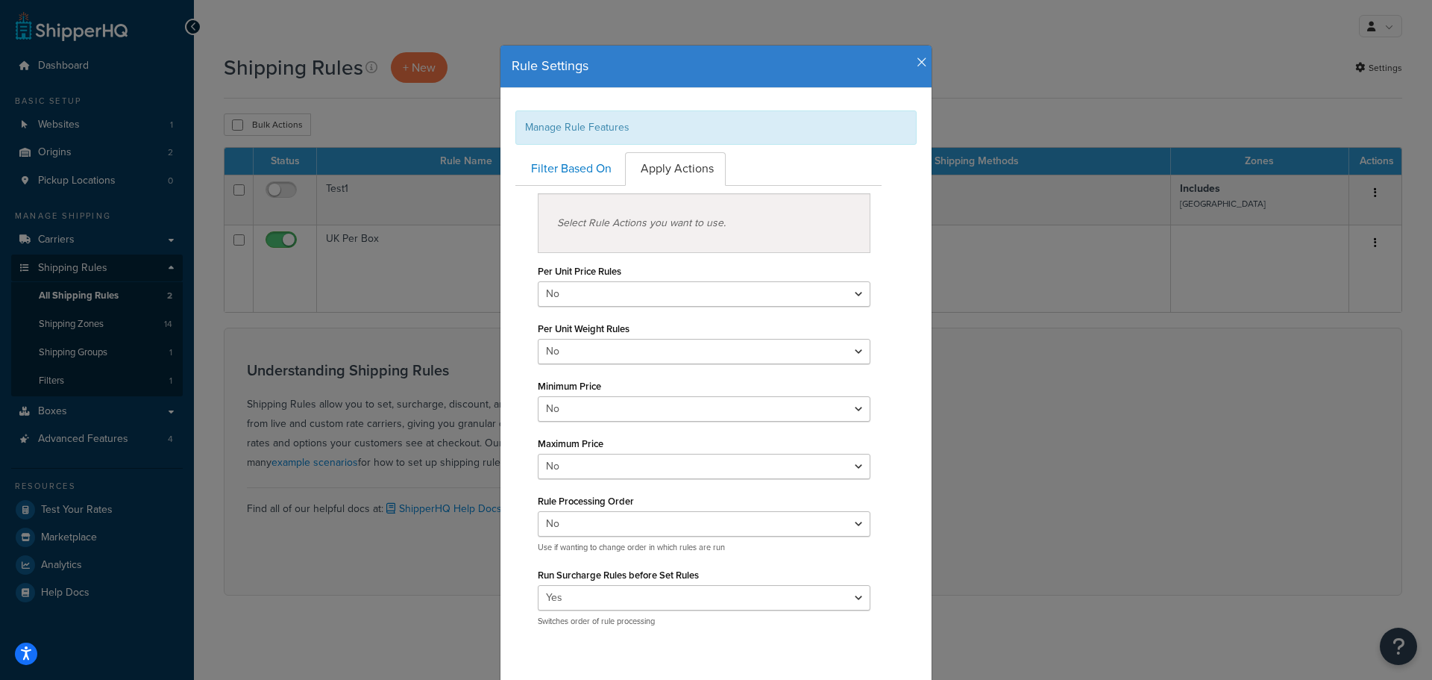
click at [920, 61] on icon "button" at bounding box center [922, 62] width 10 height 13
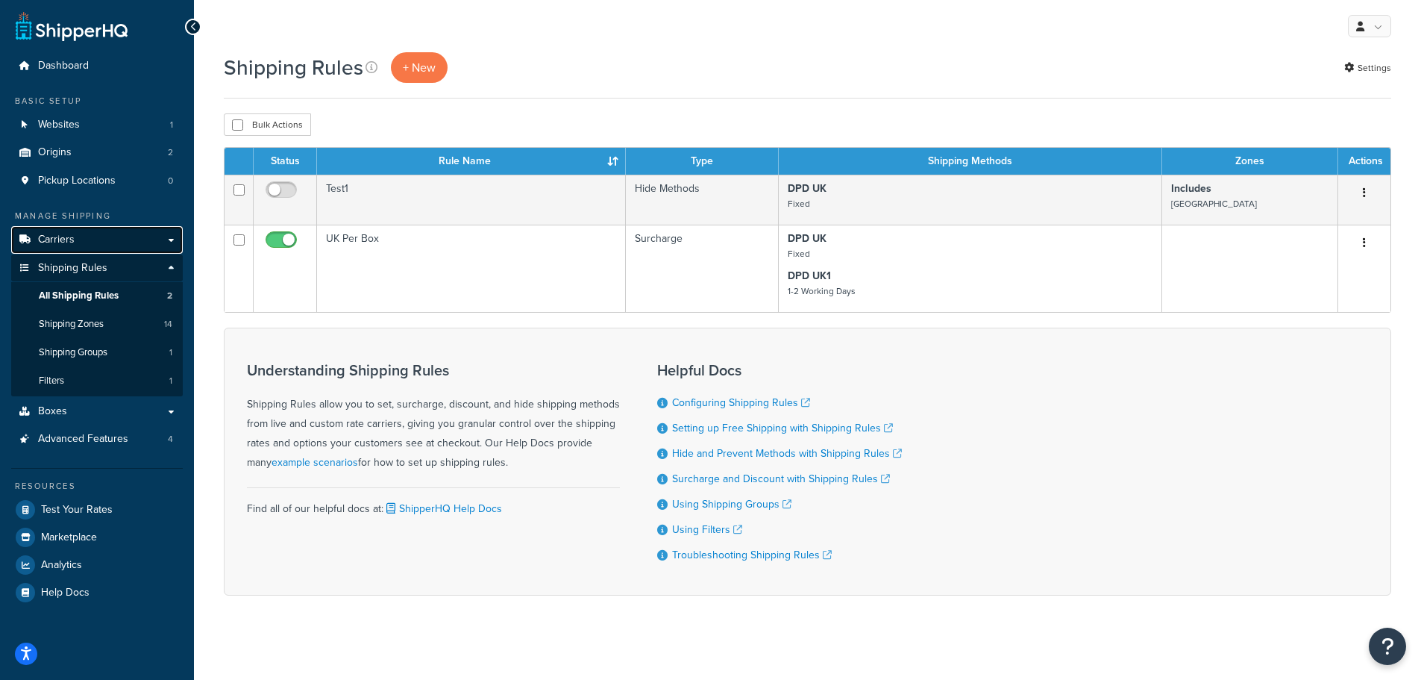
click at [81, 234] on link "Carriers" at bounding box center [97, 240] width 172 height 28
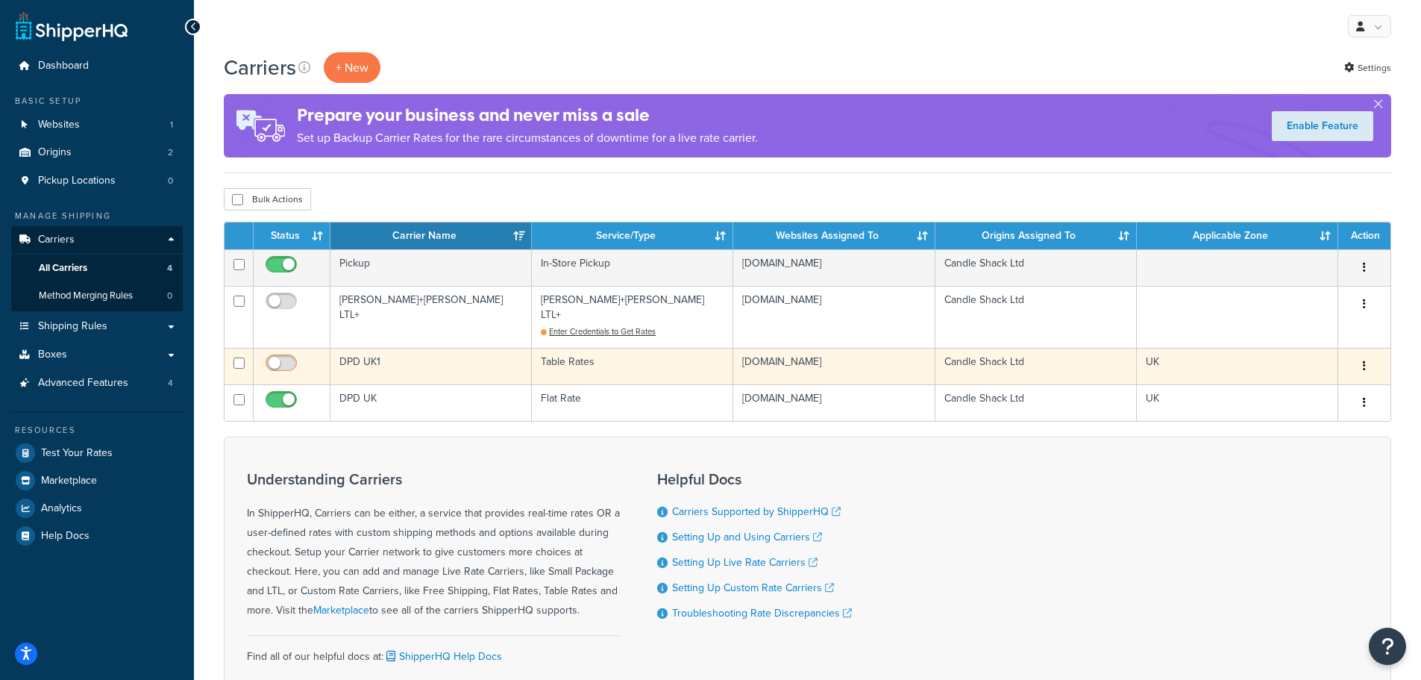
click at [287, 357] on input "checkbox" at bounding box center [283, 366] width 41 height 19
checkbox input "true"
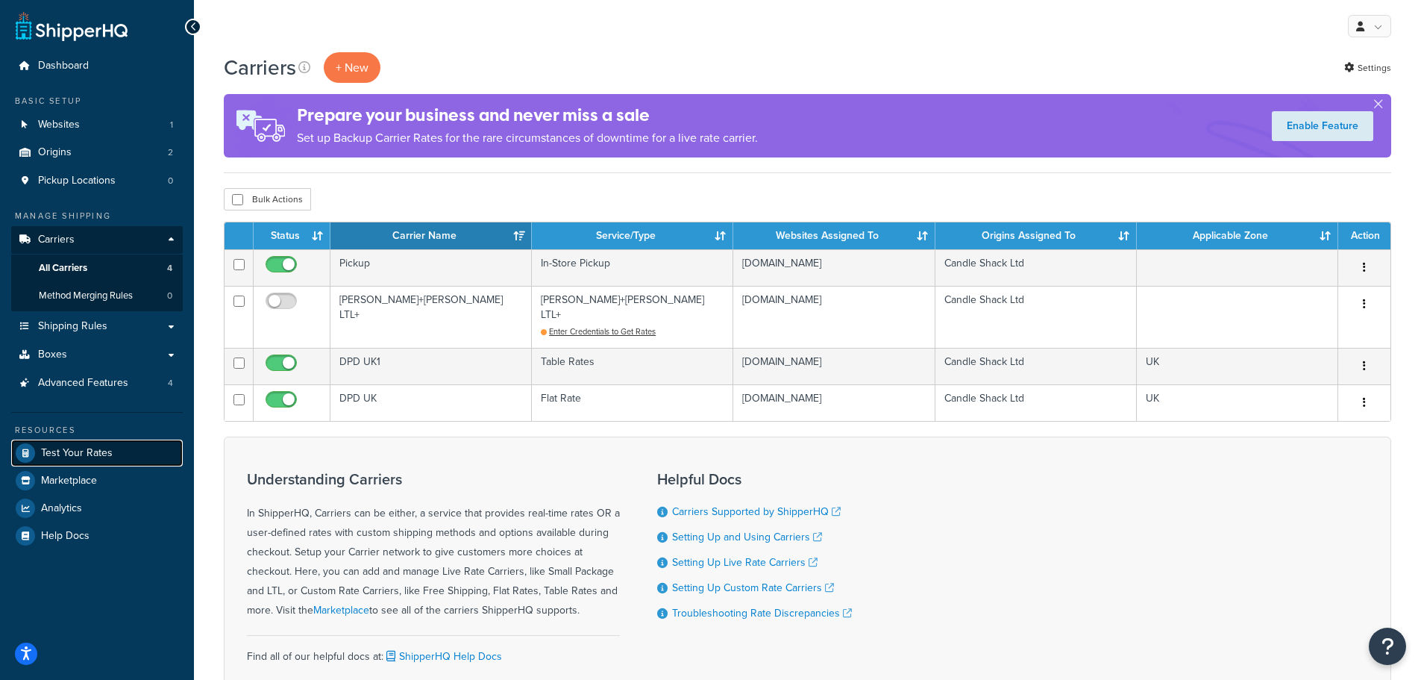
click at [83, 460] on link "Test Your Rates" at bounding box center [97, 452] width 172 height 27
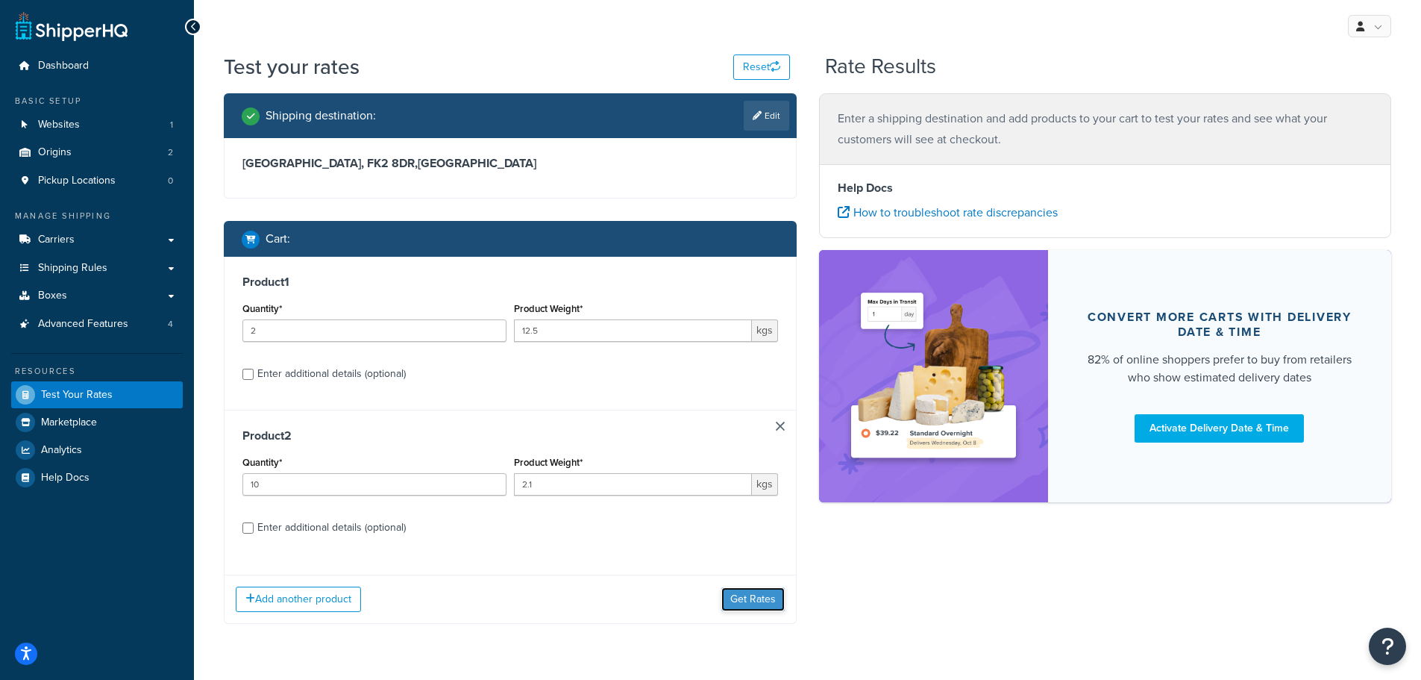
click at [750, 607] on button "Get Rates" at bounding box center [752, 599] width 63 height 24
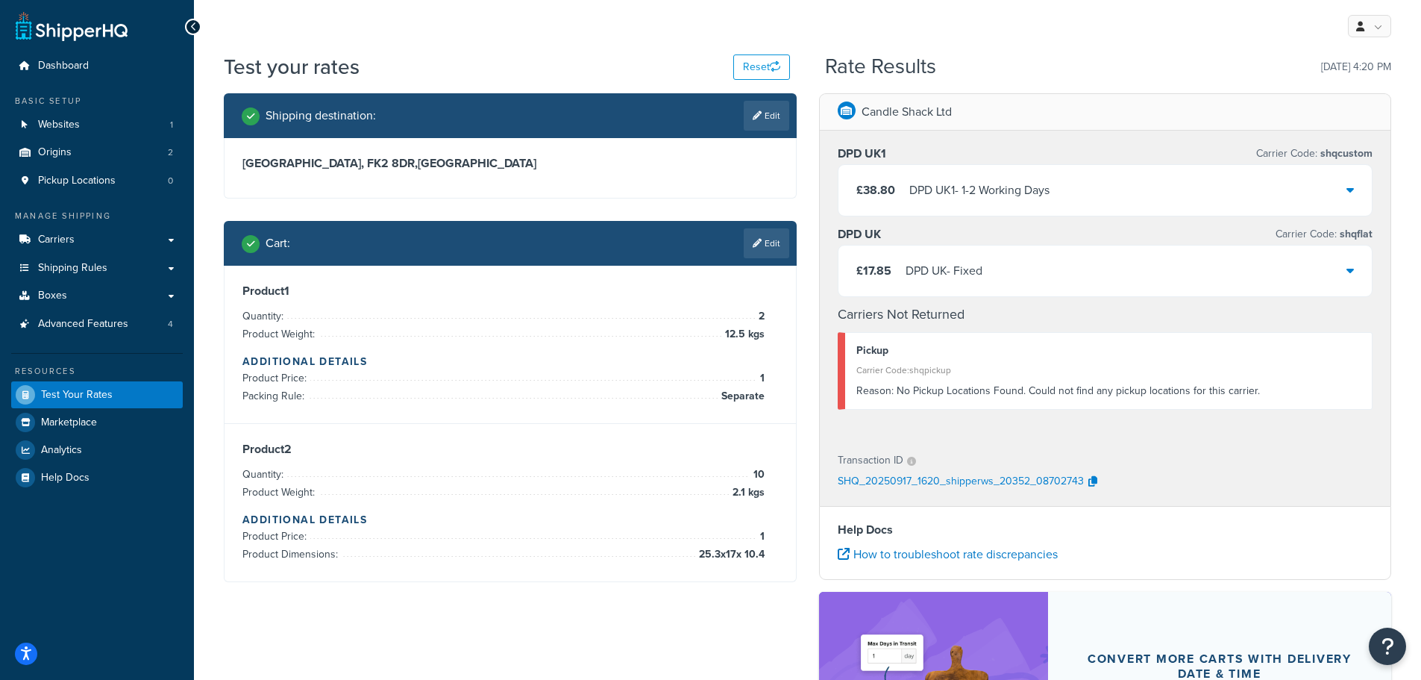
click at [1197, 180] on div "£38.80 DPD UK1 - 1-2 Working Days" at bounding box center [1106, 190] width 534 height 51
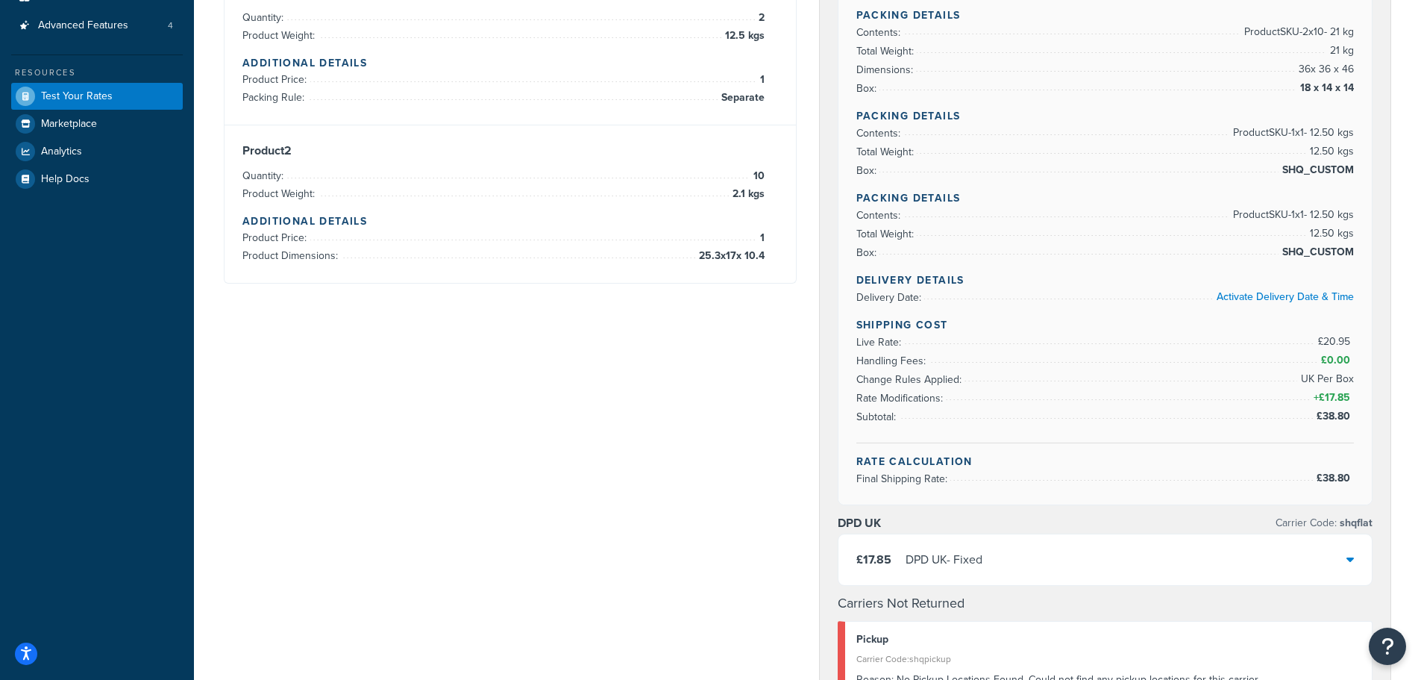
scroll to position [448, 0]
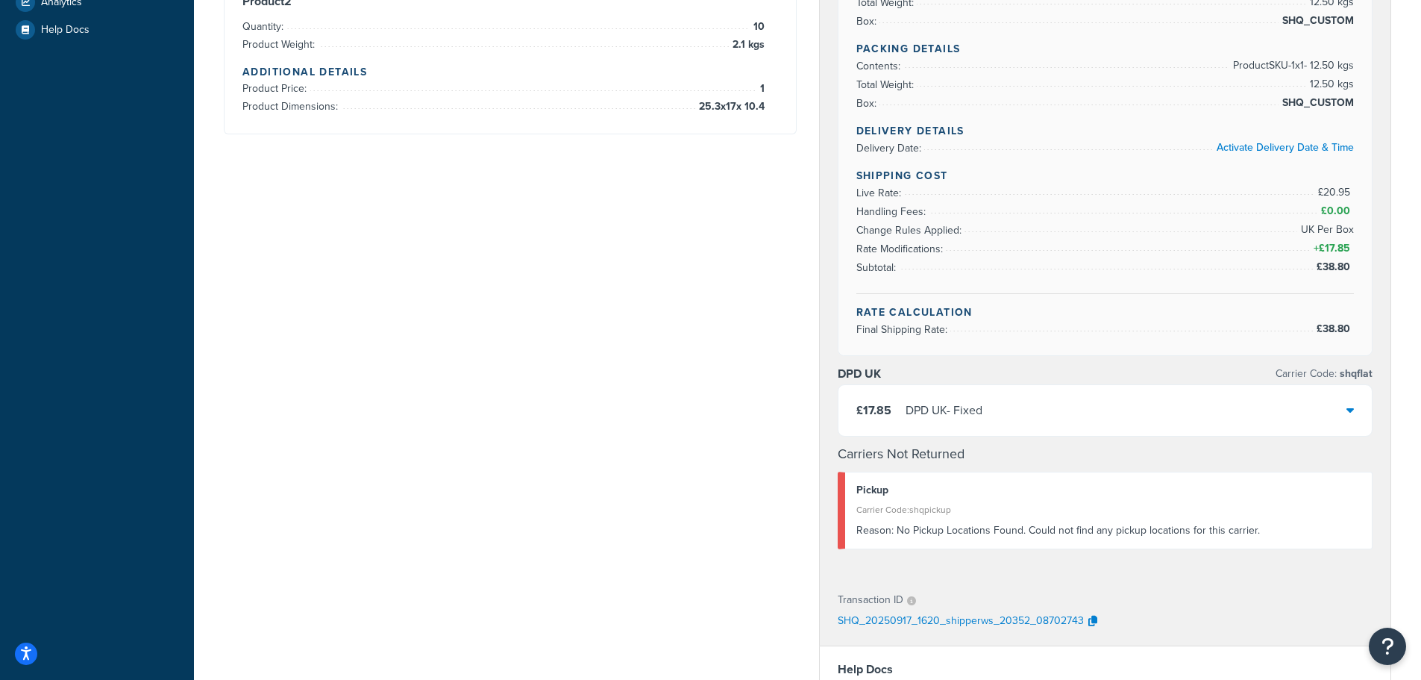
click at [1062, 407] on div "£17.85 DPD UK - Fixed" at bounding box center [1106, 410] width 534 height 51
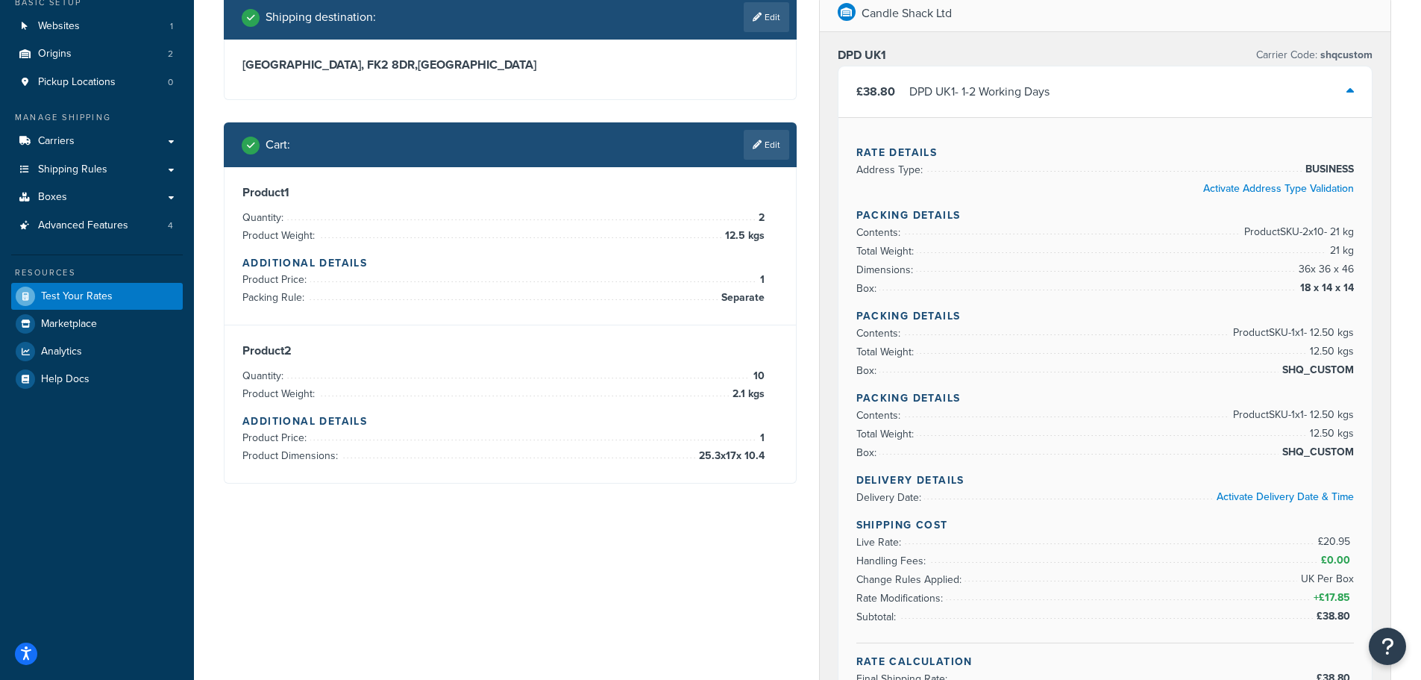
scroll to position [75, 0]
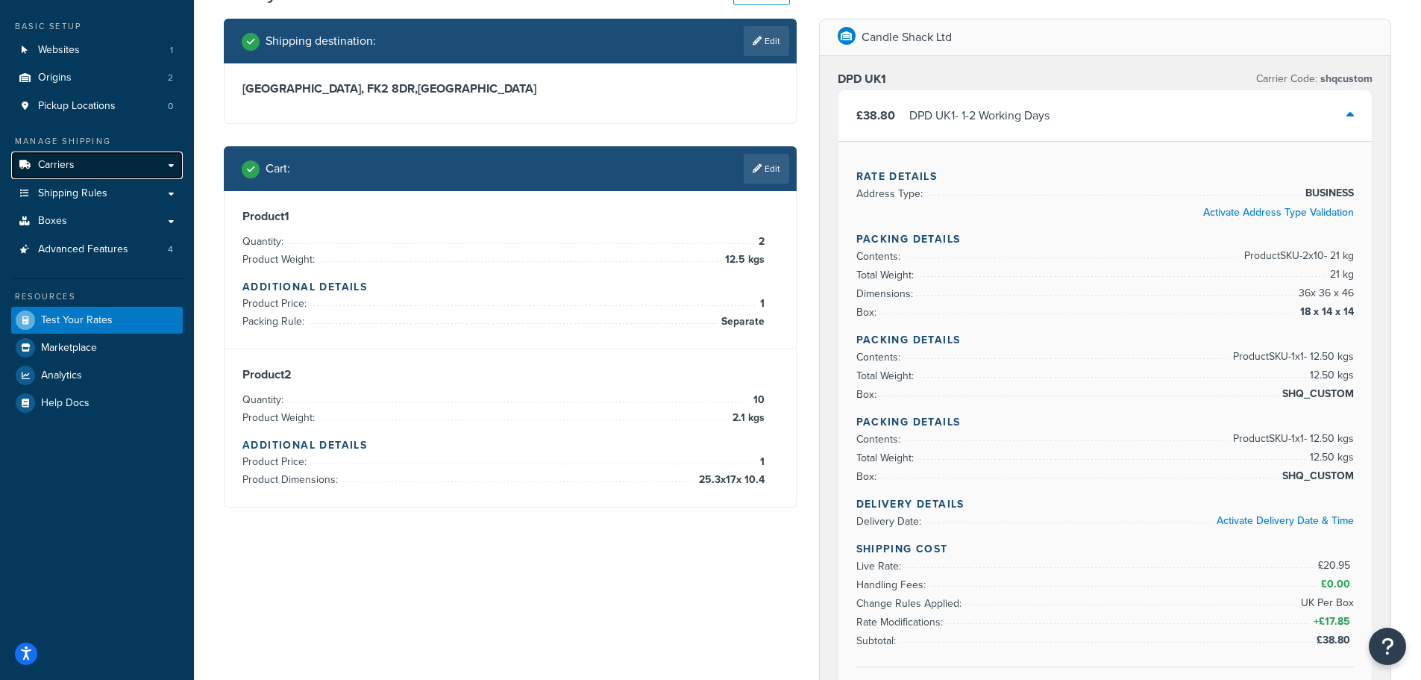
click at [52, 164] on span "Carriers" at bounding box center [56, 165] width 37 height 13
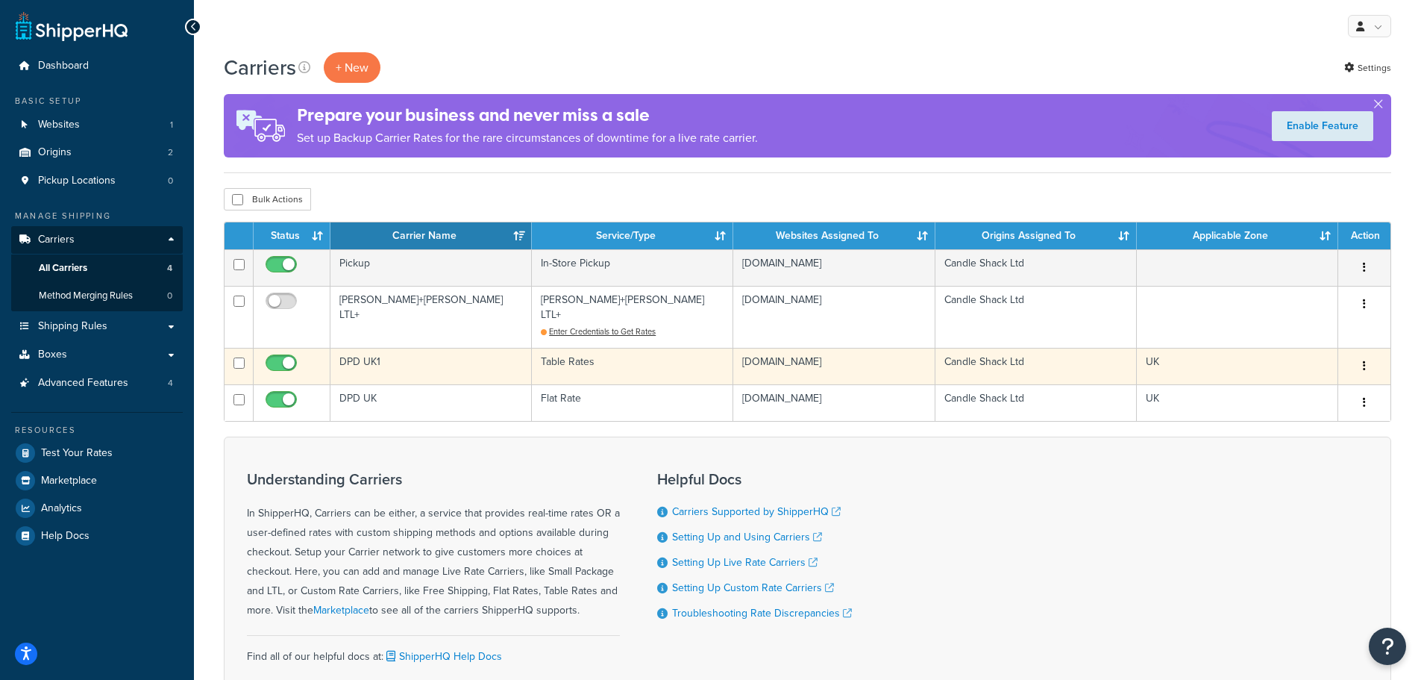
click at [361, 348] on td "DPD UK1" at bounding box center [430, 366] width 201 height 37
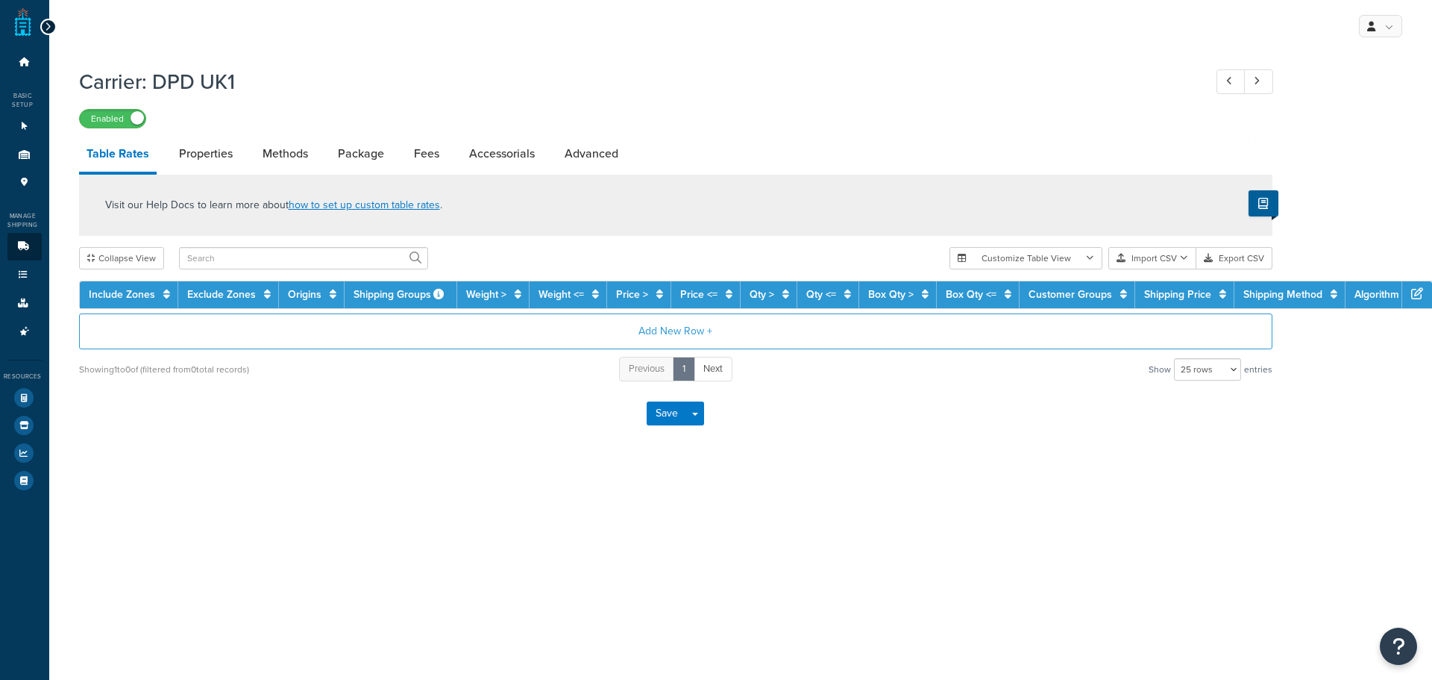
select select "25"
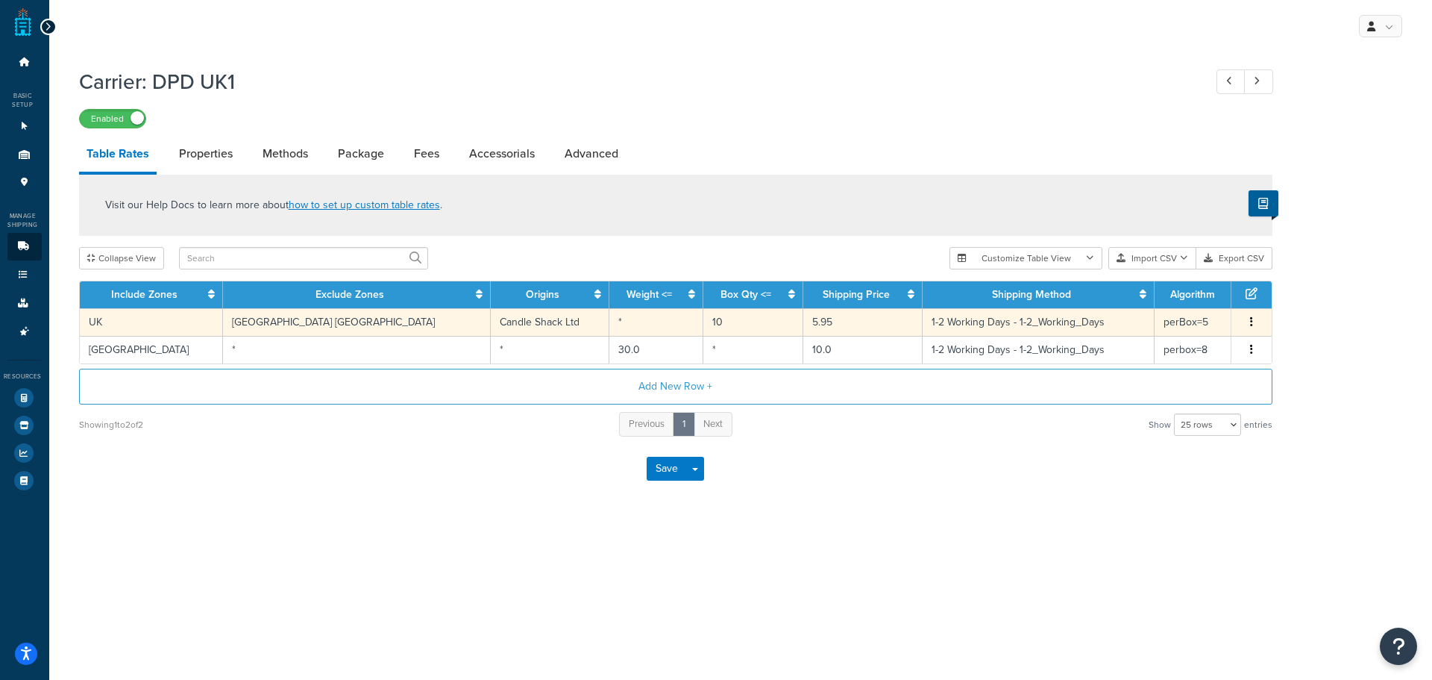
click at [276, 322] on td "[GEOGRAPHIC_DATA] [GEOGRAPHIC_DATA]" at bounding box center [357, 322] width 268 height 28
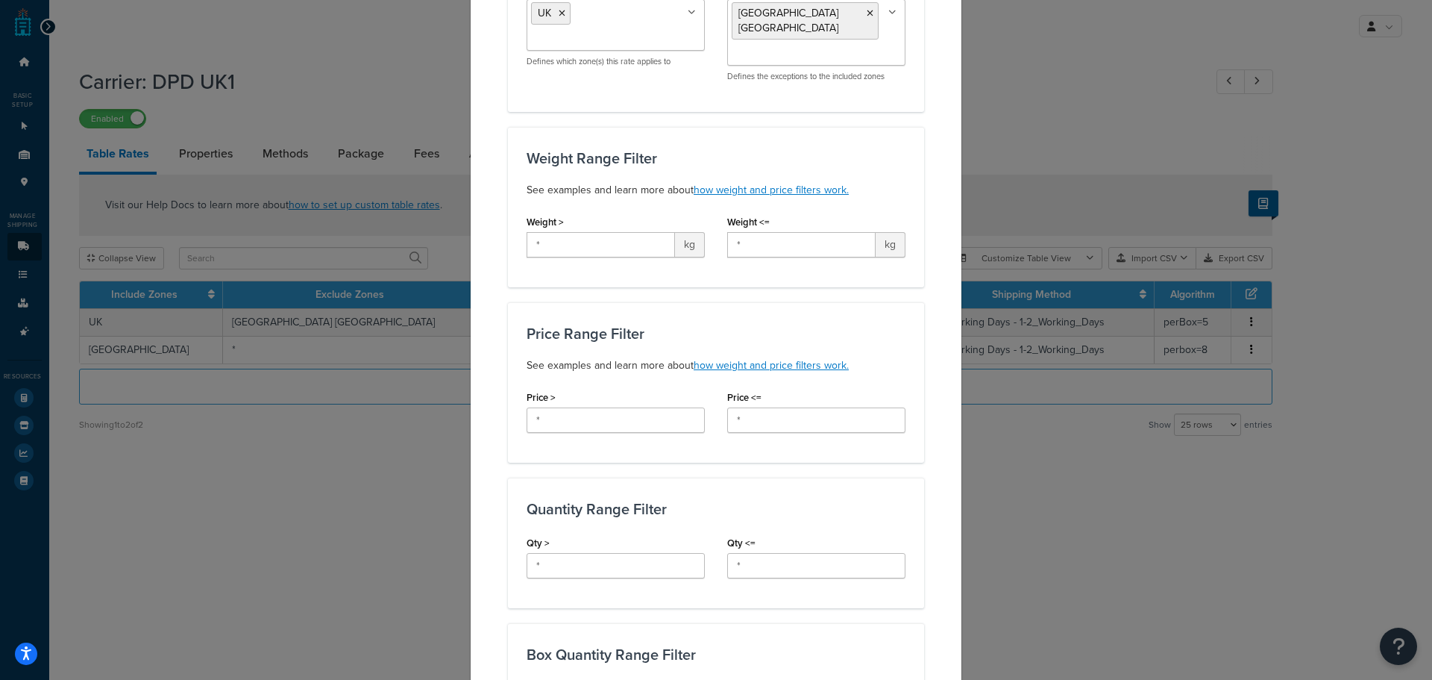
scroll to position [298, 0]
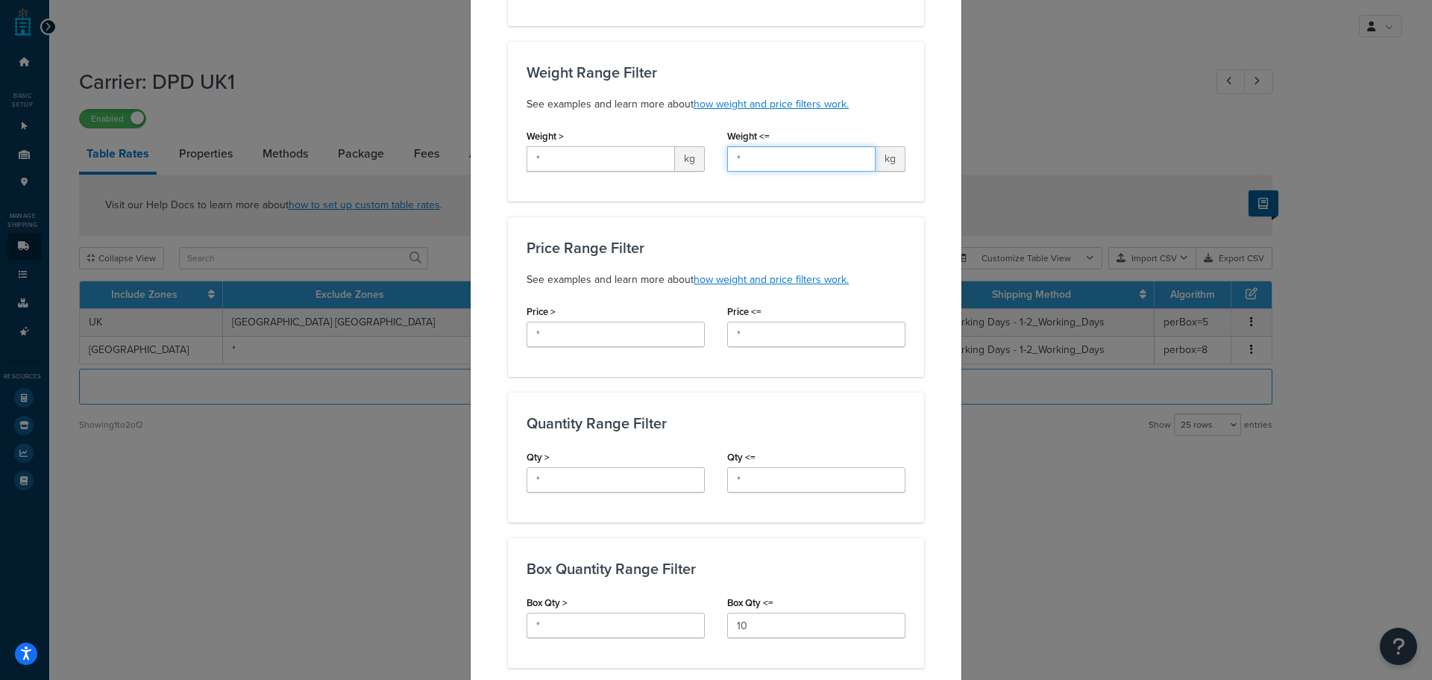
click at [777, 146] on input "*" at bounding box center [801, 158] width 148 height 25
type input "*25"
click at [686, 192] on div "Applicable Zones See examples and learn more about how include and exclude zone…" at bounding box center [716, 575] width 416 height 1535
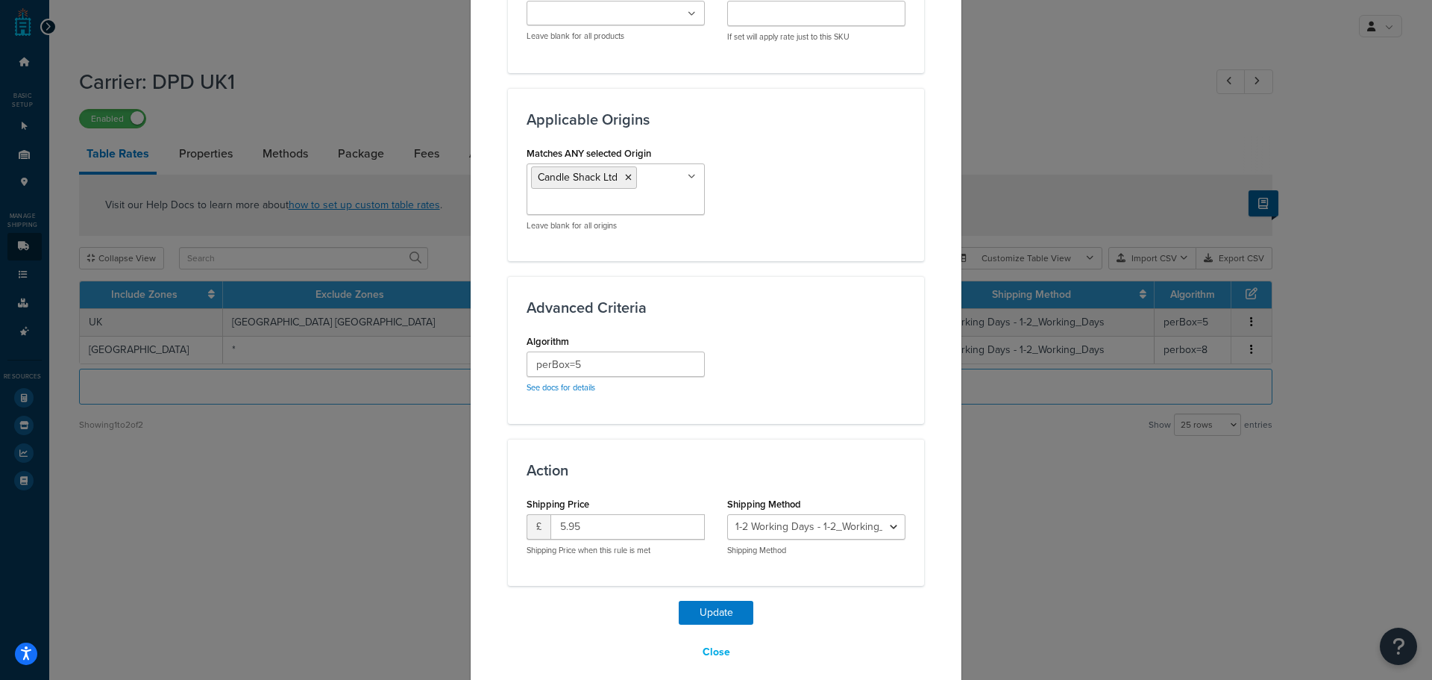
scroll to position [1056, 0]
click at [580, 351] on input "perBox=5" at bounding box center [616, 363] width 178 height 25
type input "perBox=5.95"
click at [699, 600] on button "Update" at bounding box center [716, 612] width 75 height 24
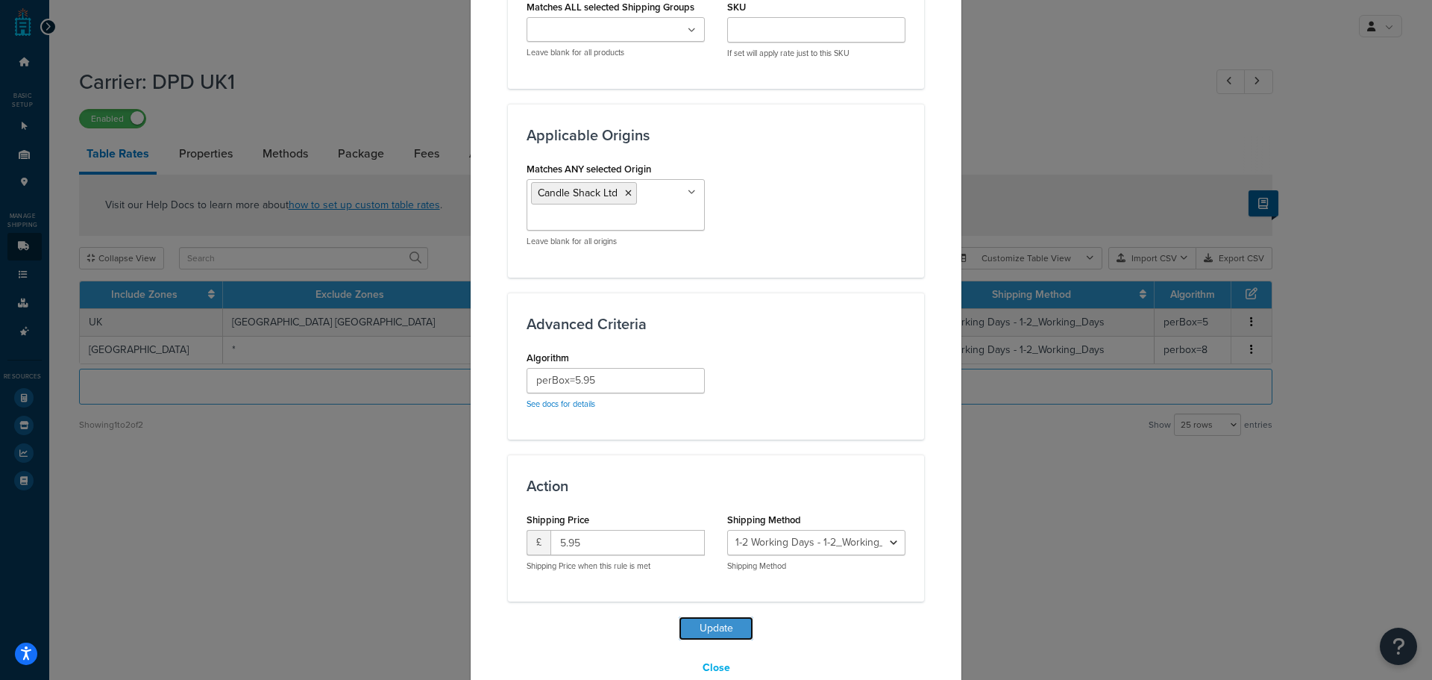
scroll to position [1073, 0]
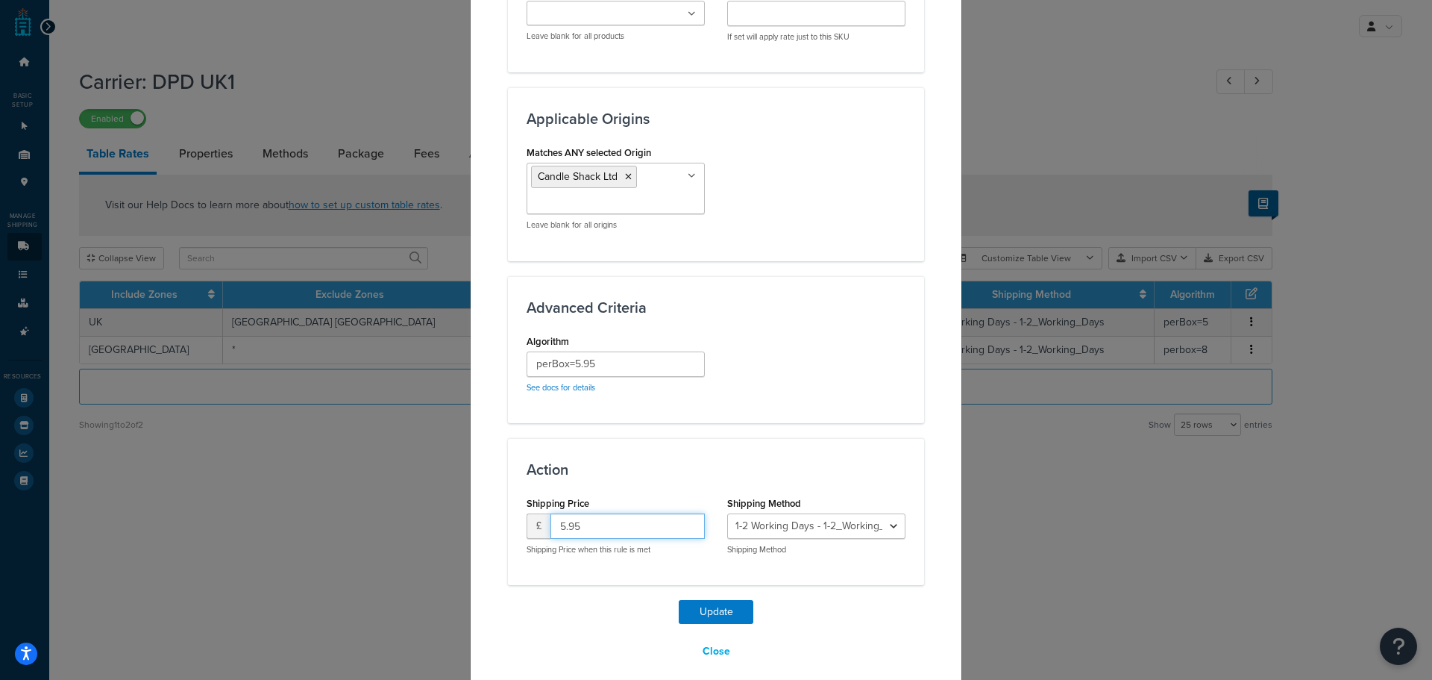
click at [582, 513] on input "5.95" at bounding box center [628, 525] width 154 height 25
drag, startPoint x: 579, startPoint y: 512, endPoint x: 551, endPoint y: 516, distance: 28.7
click at [551, 516] on input "5.95" at bounding box center [628, 525] width 154 height 25
click at [546, 568] on div "Action Shipping Price £ Shipping Price when this rule is met Shipping Method 1-…" at bounding box center [716, 511] width 416 height 147
drag, startPoint x: 706, startPoint y: 595, endPoint x: 742, endPoint y: 545, distance: 61.9
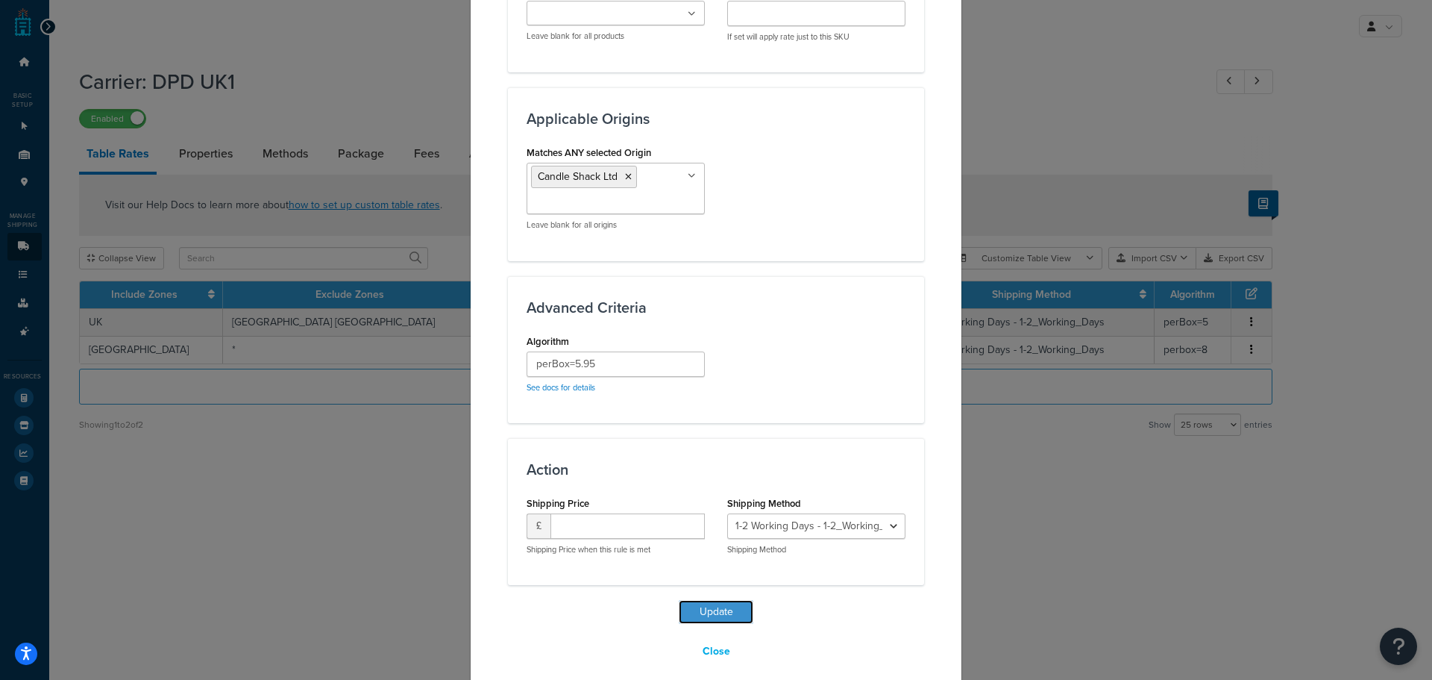
click at [706, 600] on button "Update" at bounding box center [716, 612] width 75 height 24
click at [593, 496] on div "Shipping Price £ Must be positive and less than 10,000,000 Shipping Price when …" at bounding box center [616, 532] width 178 height 80
click at [581, 513] on input "number" at bounding box center [628, 525] width 154 height 25
type input "5"
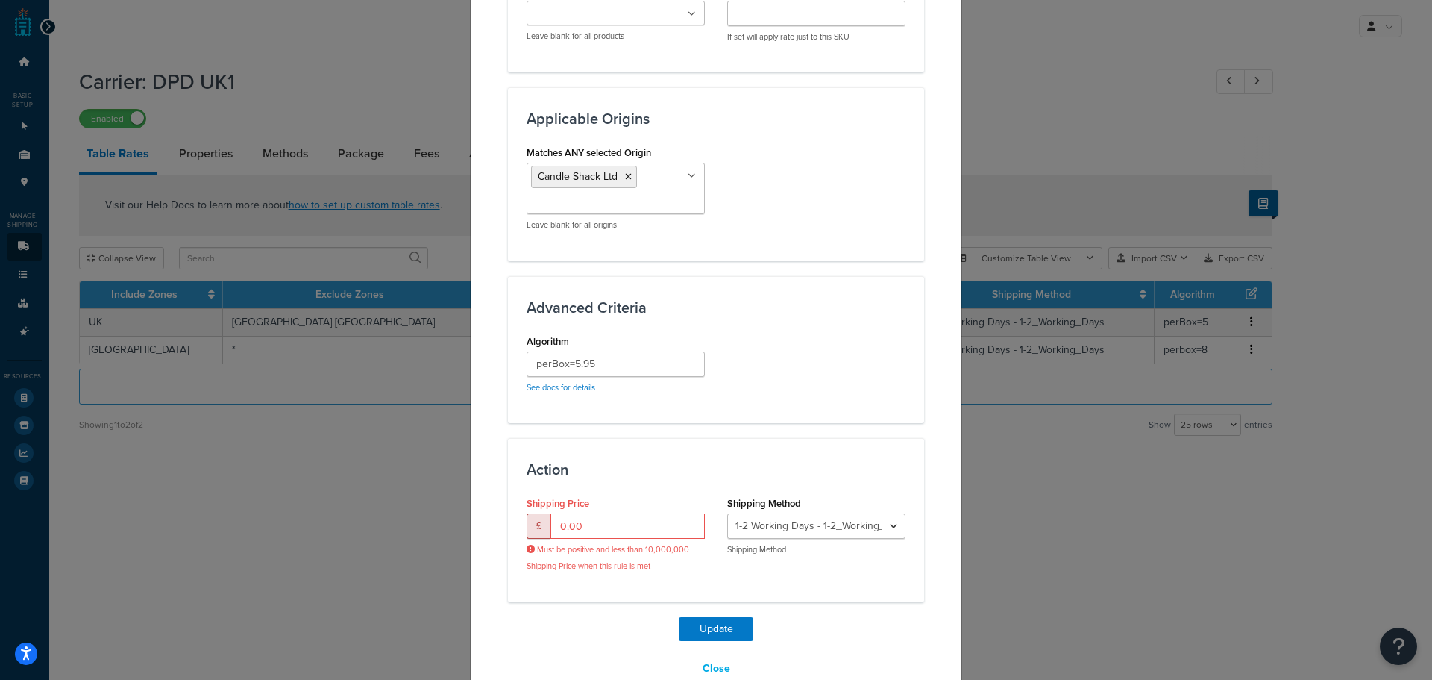
click at [613, 468] on div "Action Shipping Price £ 0.00 Must be positive and less than 10,000,000 Shipping…" at bounding box center [716, 520] width 416 height 164
drag, startPoint x: 574, startPoint y: 510, endPoint x: 551, endPoint y: 519, distance: 25.8
click at [551, 518] on input "0.00" at bounding box center [628, 525] width 154 height 25
type input "5.95"
click at [559, 622] on div "Update Close" at bounding box center [716, 649] width 416 height 64
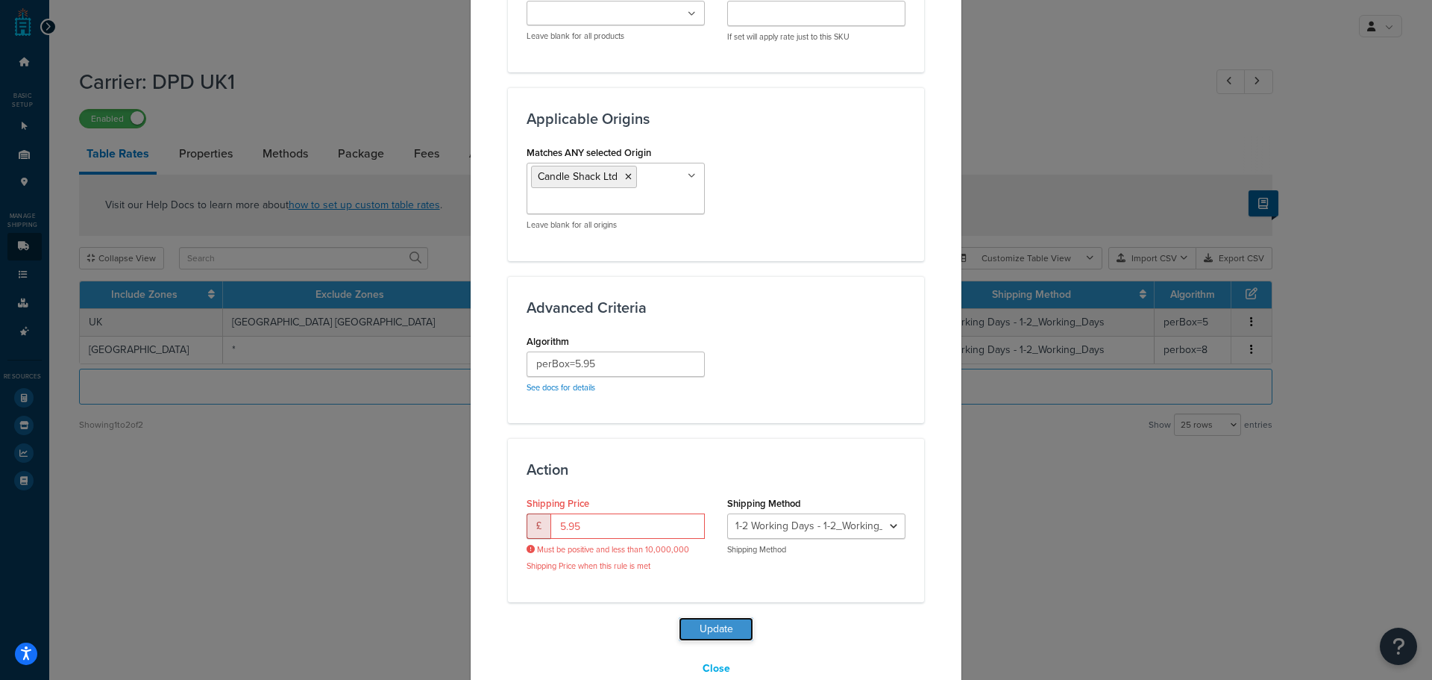
click at [715, 617] on button "Update" at bounding box center [716, 629] width 75 height 24
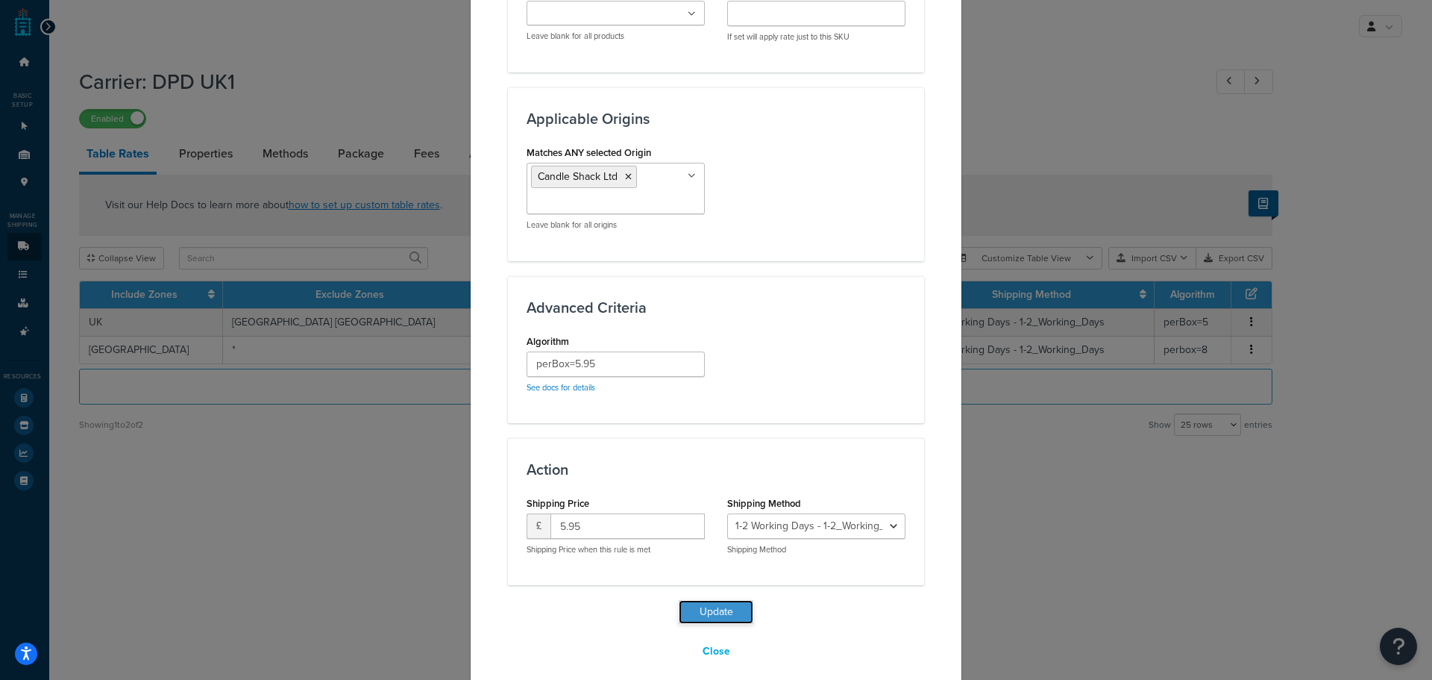
click at [700, 600] on button "Update" at bounding box center [716, 612] width 75 height 24
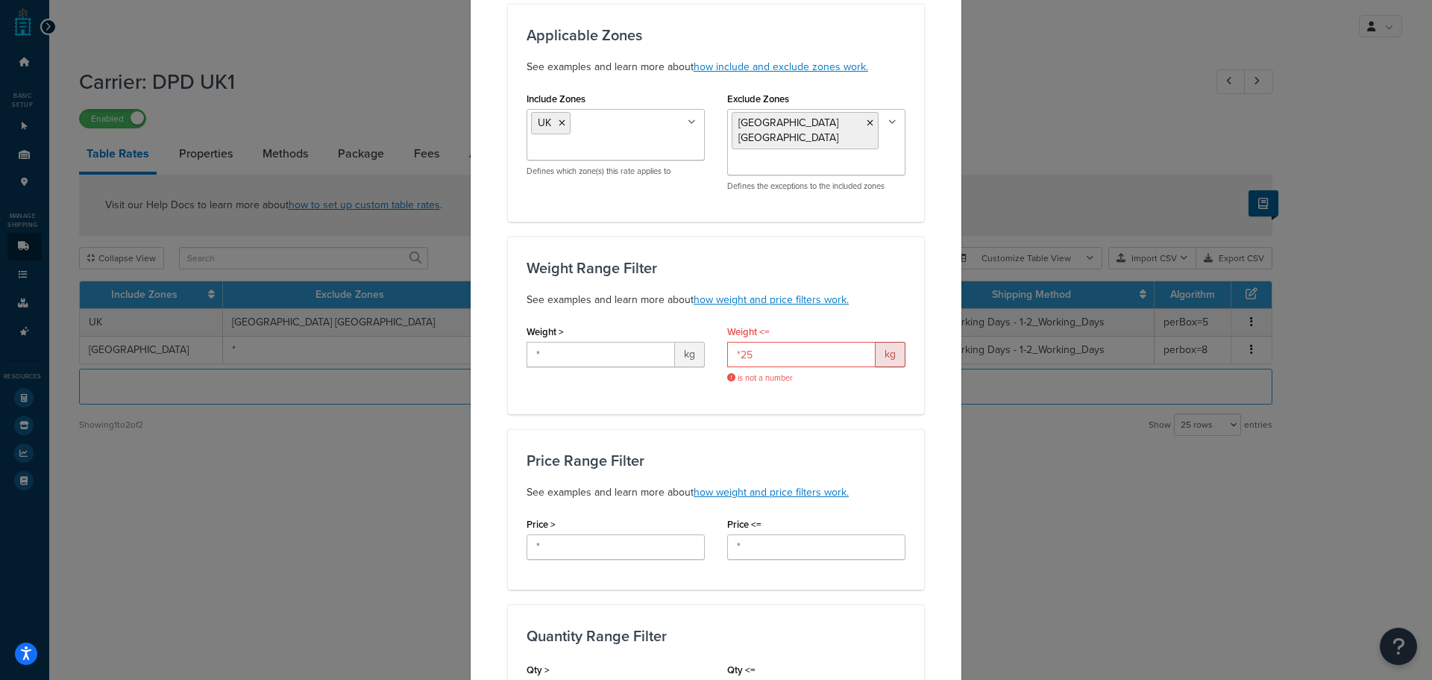
scroll to position [0, 0]
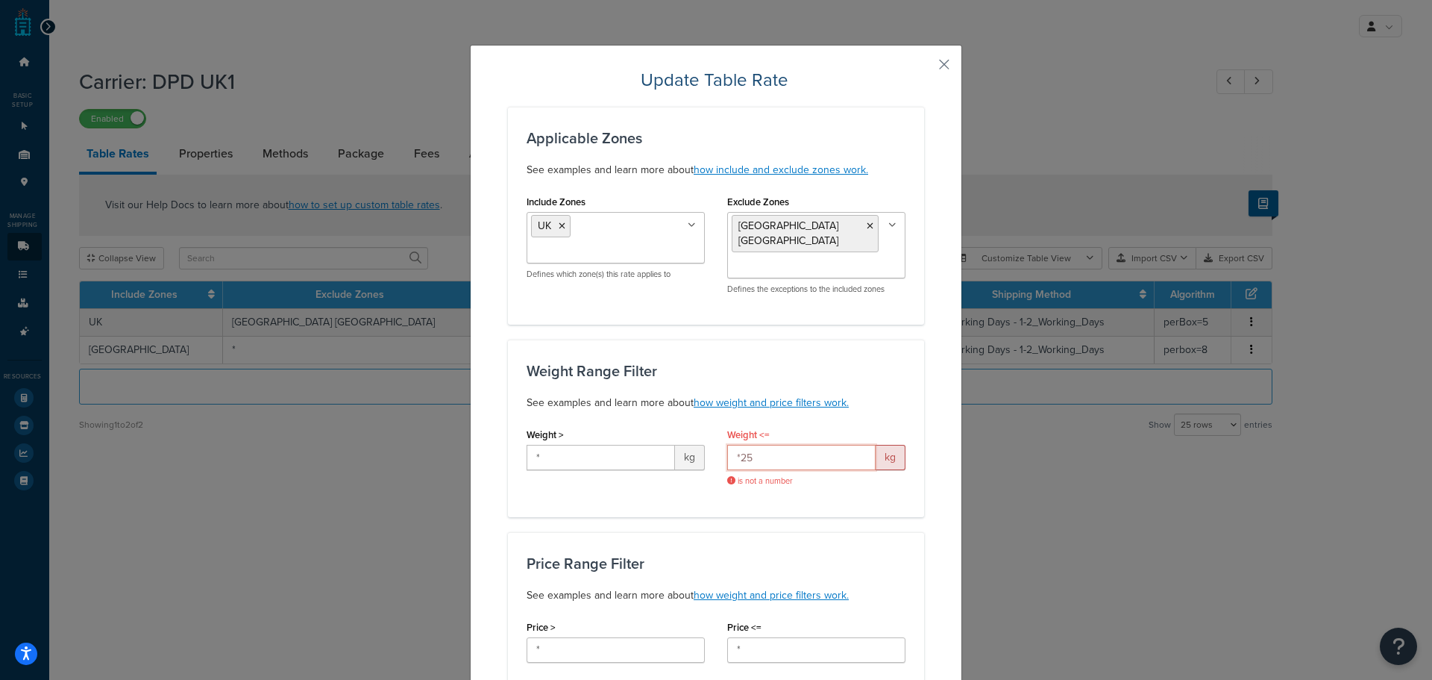
click at [774, 445] on input "*25" at bounding box center [801, 457] width 148 height 25
drag, startPoint x: 736, startPoint y: 439, endPoint x: 716, endPoint y: 449, distance: 21.7
click at [717, 448] on div "Weight <= *25 kg is not a number" at bounding box center [816, 461] width 201 height 74
type input "25"
click at [707, 495] on div "Weight Range Filter See examples and learn more about how weight and price filt…" at bounding box center [716, 427] width 416 height 177
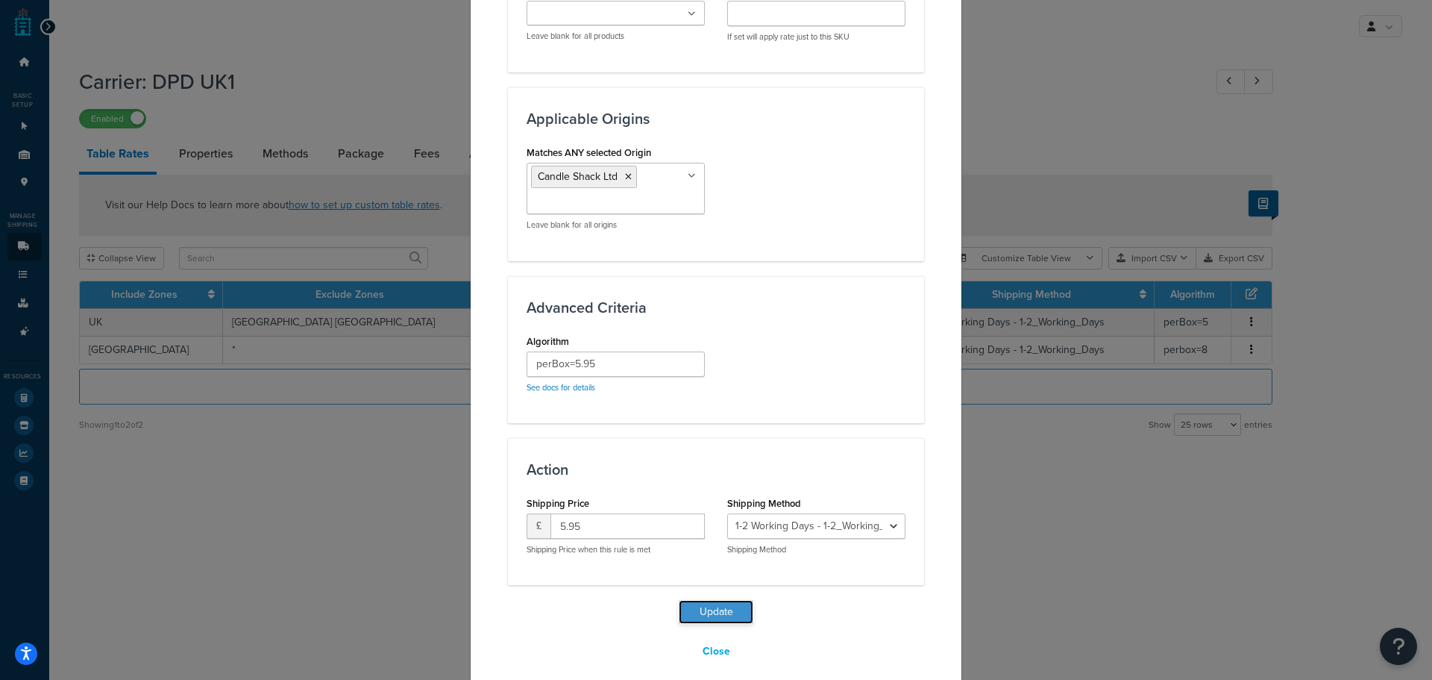
click at [697, 600] on button "Update" at bounding box center [716, 612] width 75 height 24
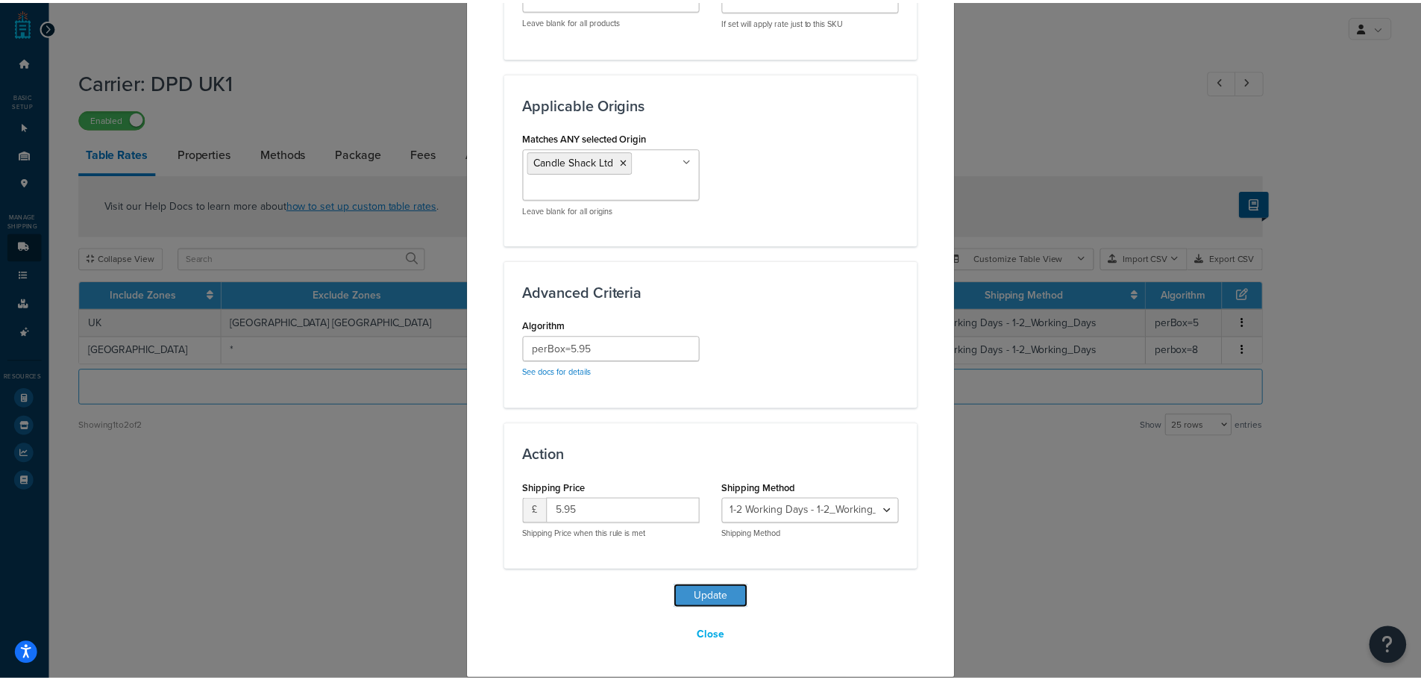
scroll to position [1056, 0]
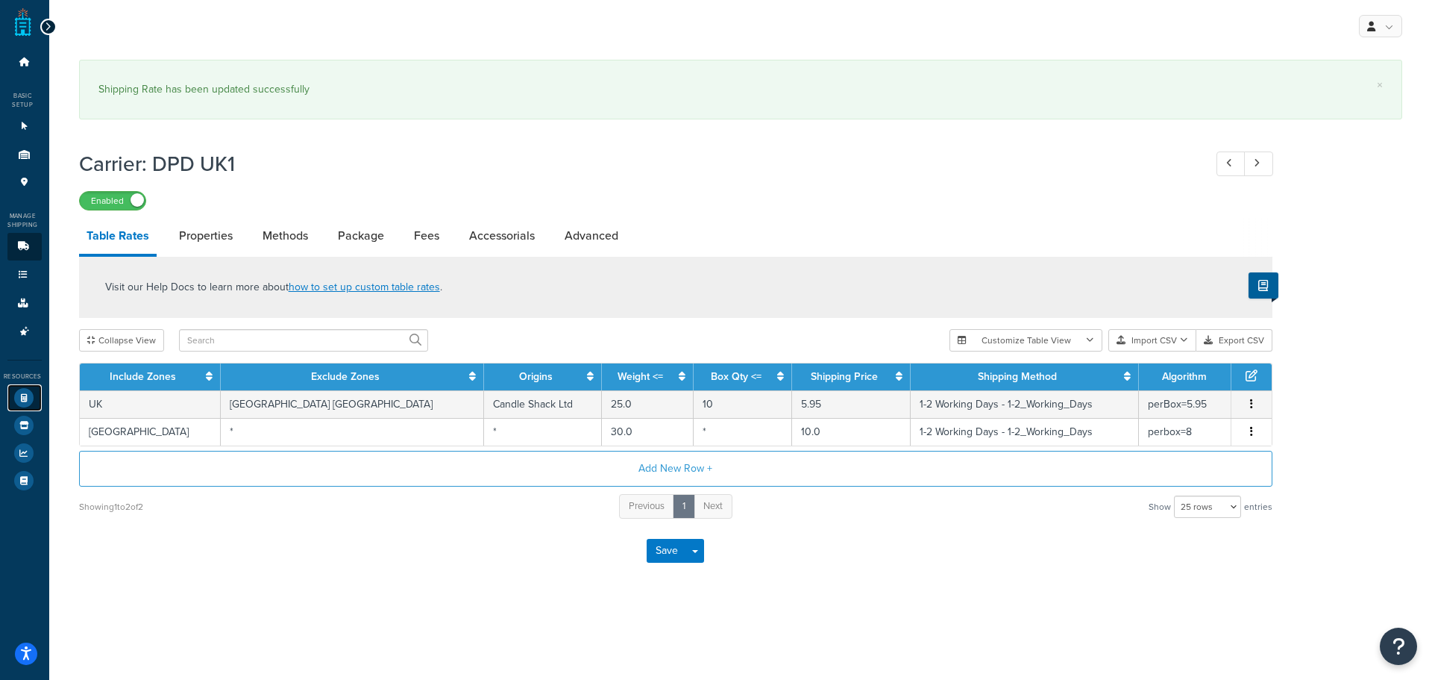
click at [21, 392] on icon at bounding box center [23, 397] width 19 height 19
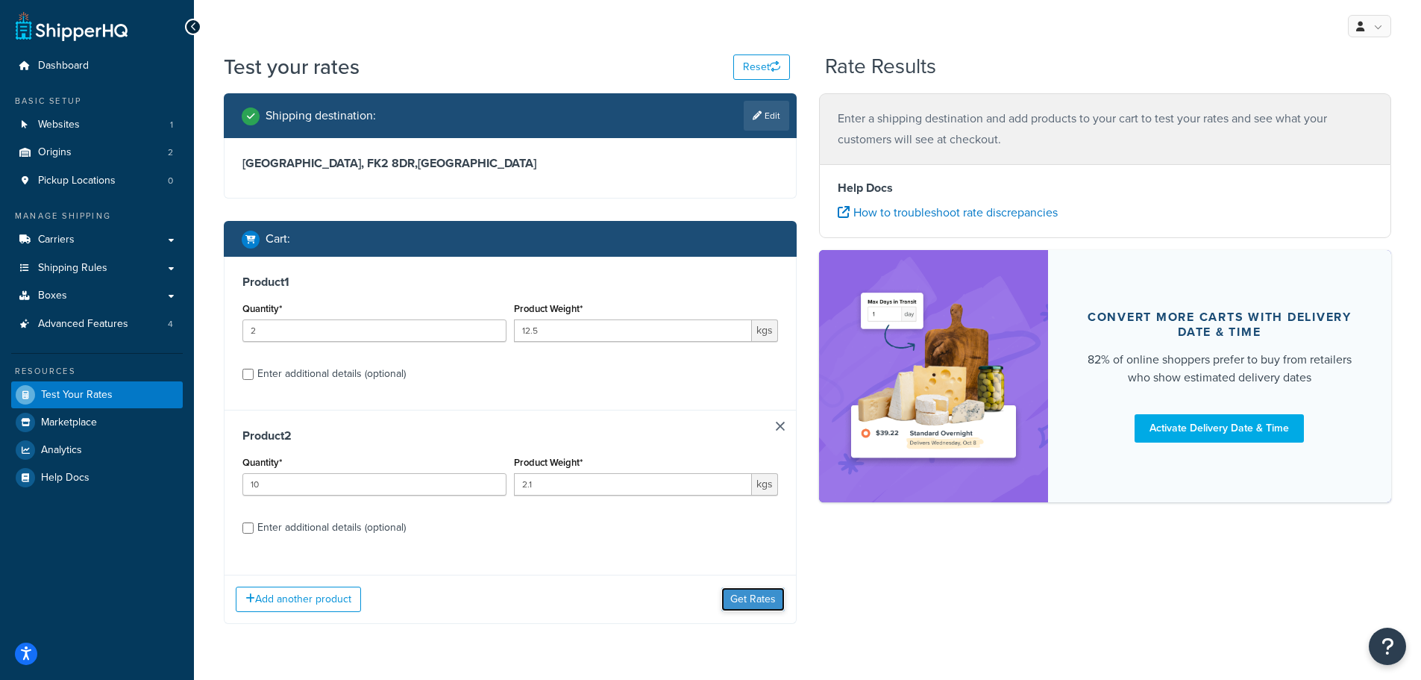
click at [750, 600] on button "Get Rates" at bounding box center [752, 599] width 63 height 24
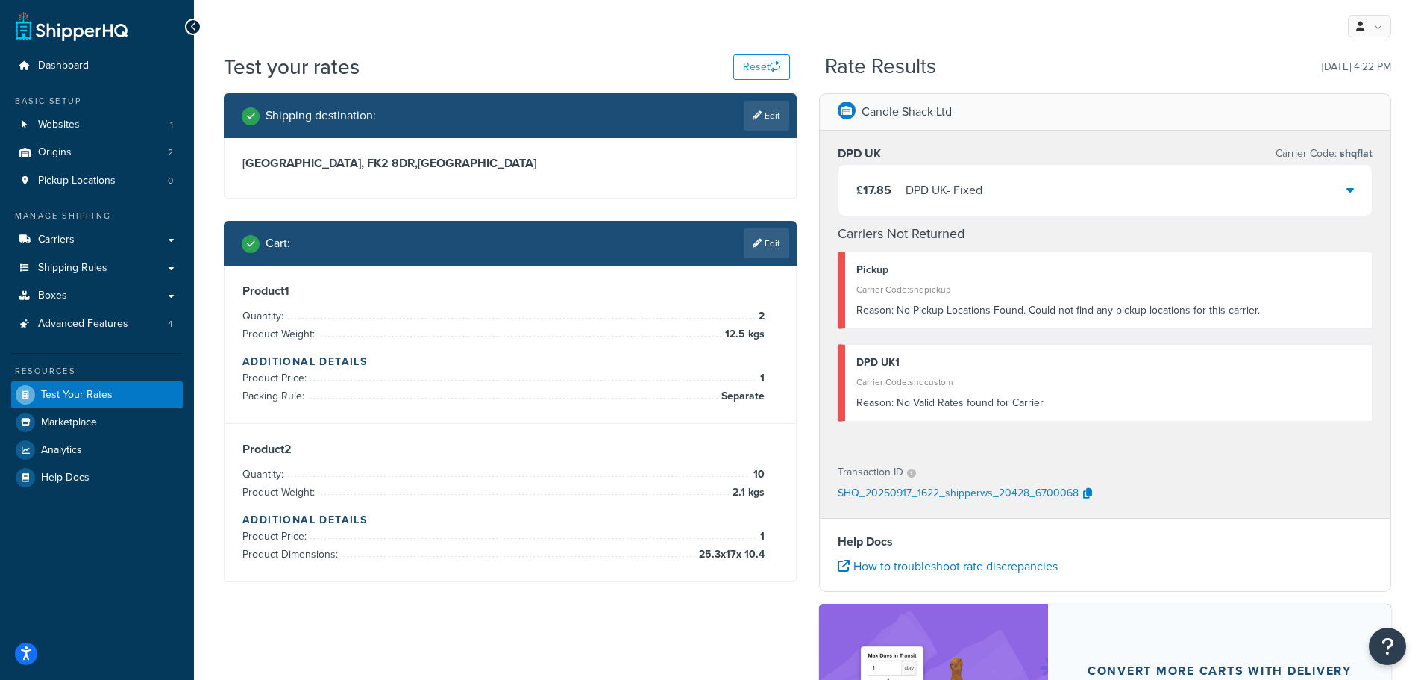
click at [1099, 188] on div "£17.85 DPD UK - Fixed" at bounding box center [1106, 190] width 534 height 51
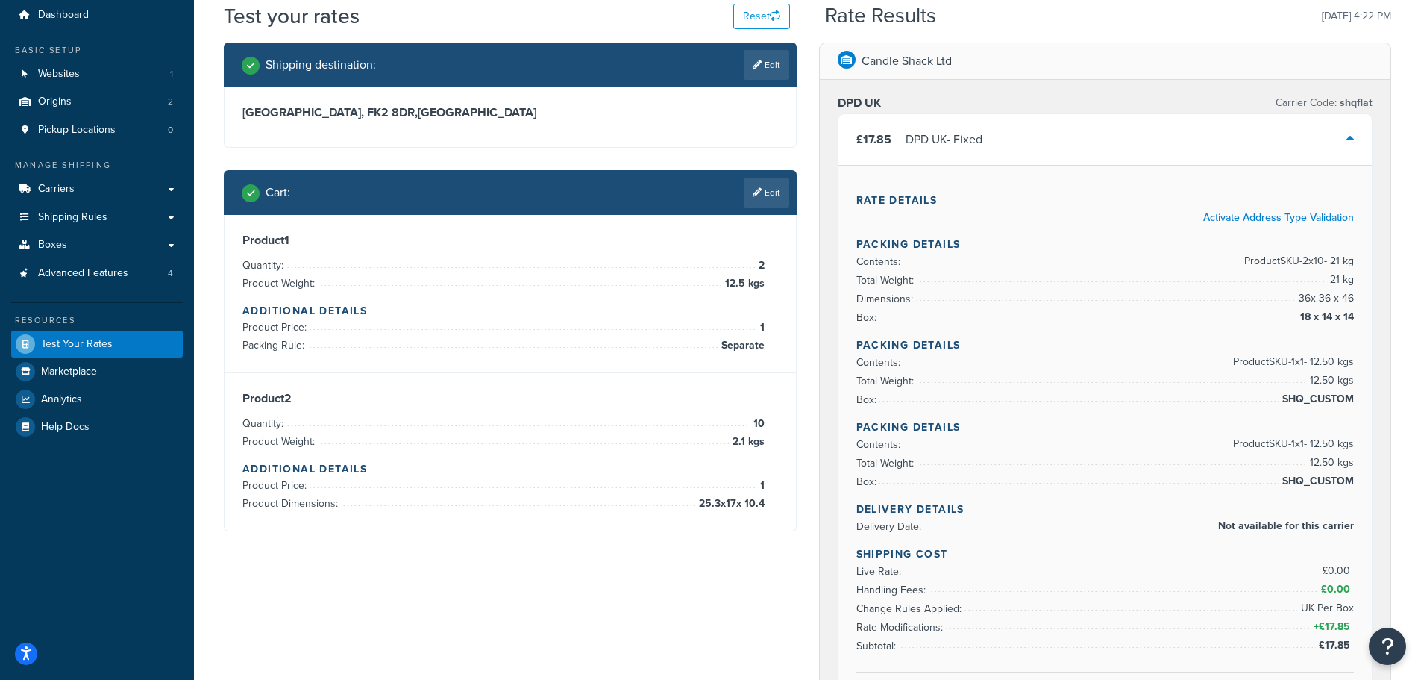
scroll to position [149, 0]
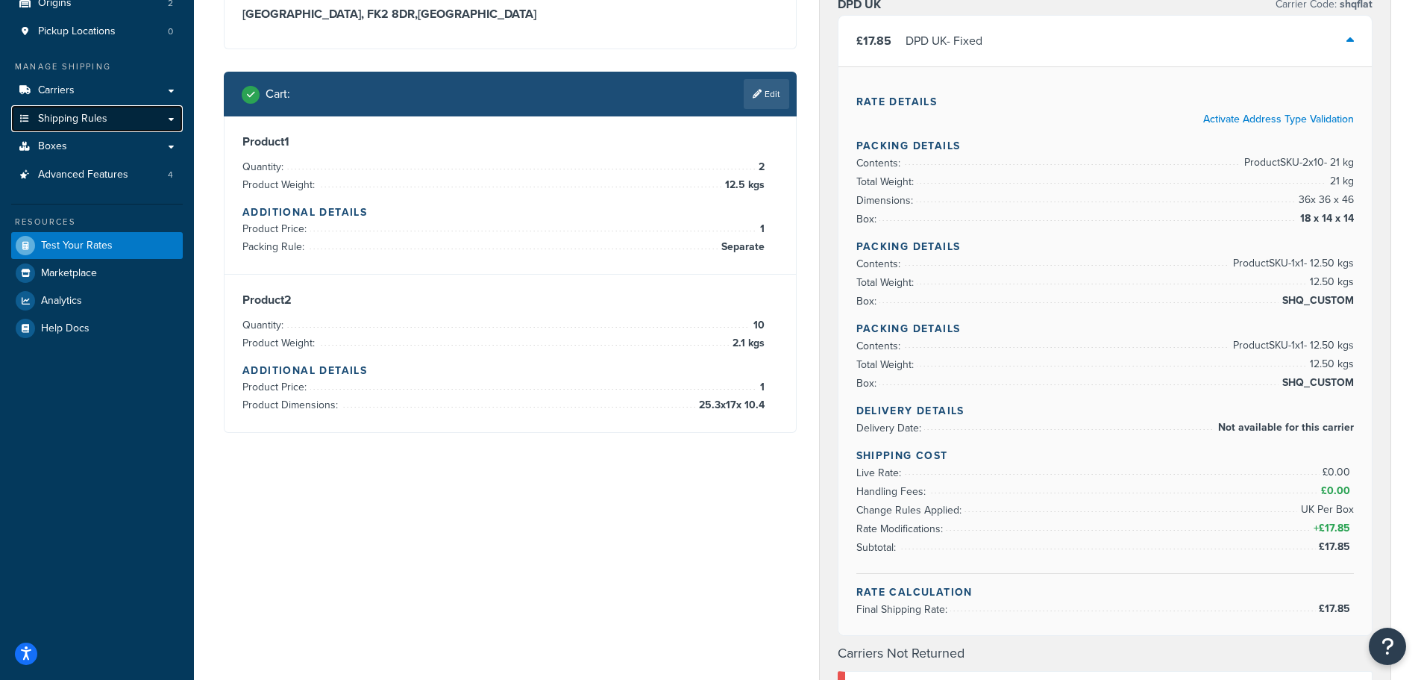
click at [75, 120] on span "Shipping Rules" at bounding box center [72, 119] width 69 height 13
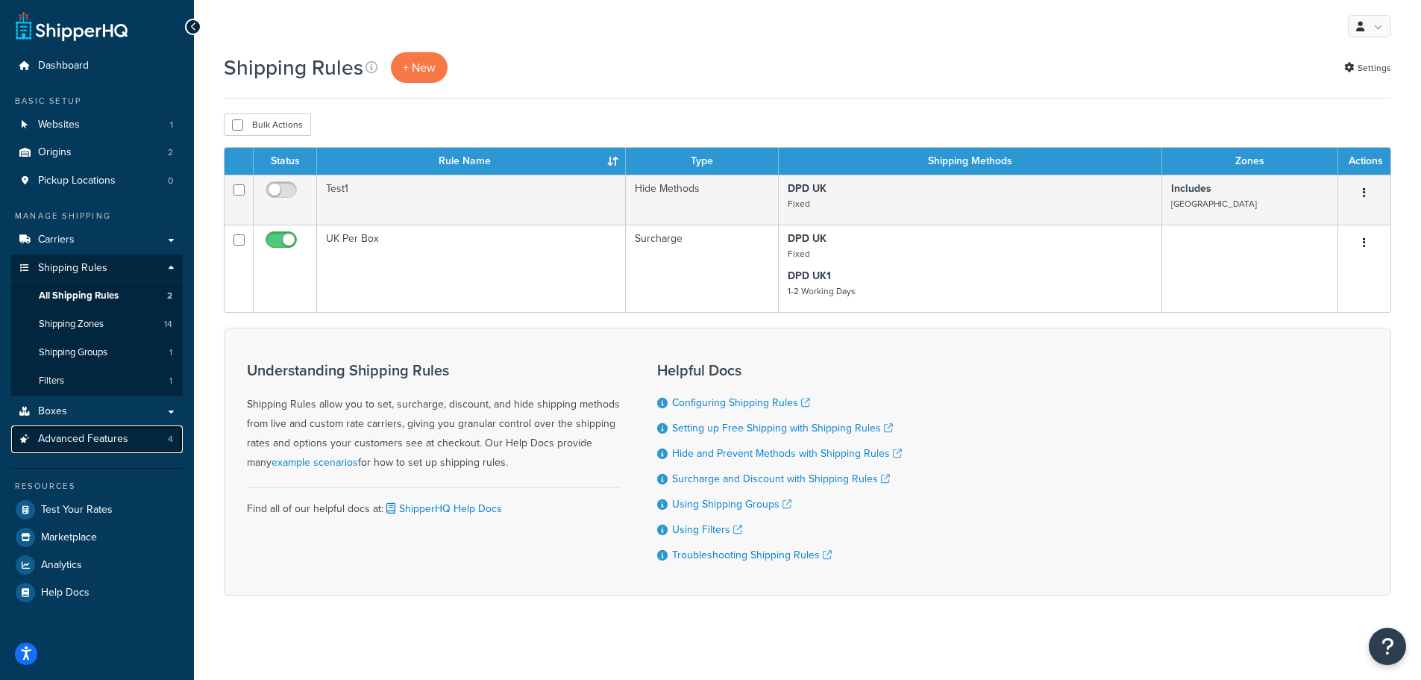
click at [102, 442] on span "Advanced Features" at bounding box center [83, 439] width 90 height 13
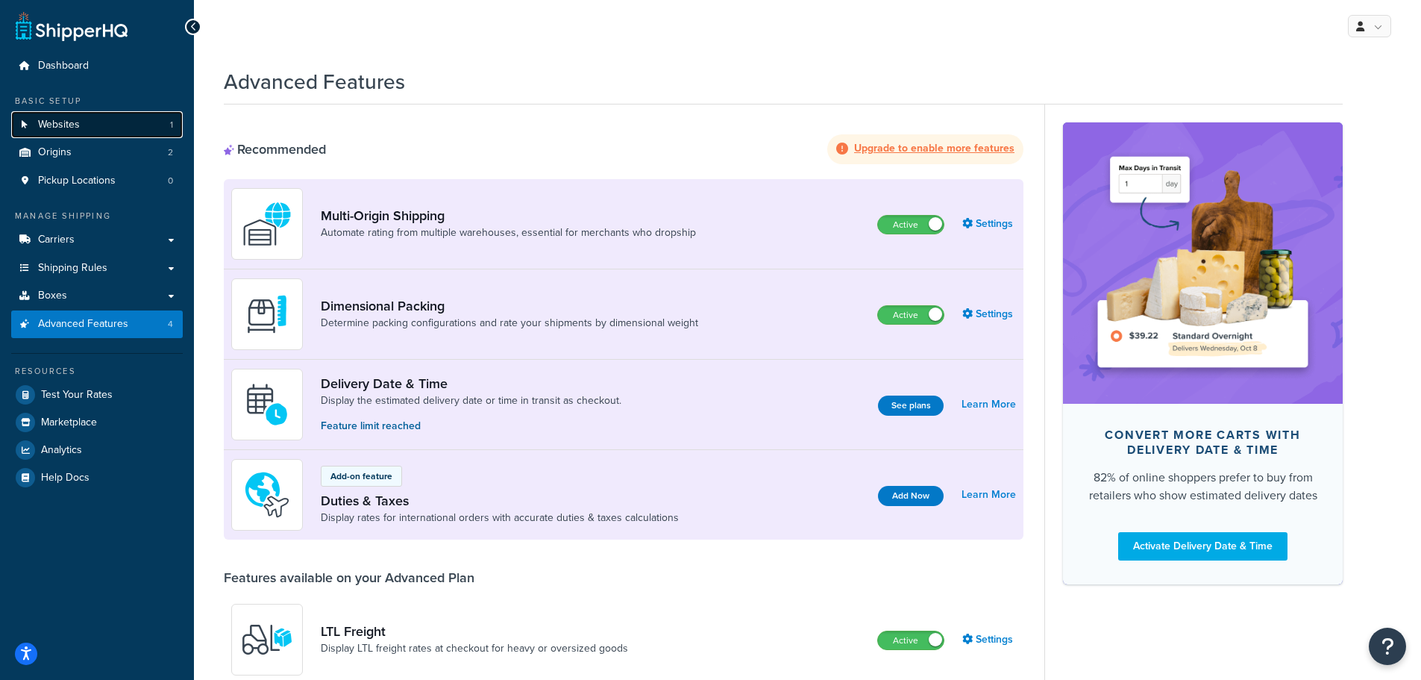
click at [53, 116] on link "Websites 1" at bounding box center [97, 125] width 172 height 28
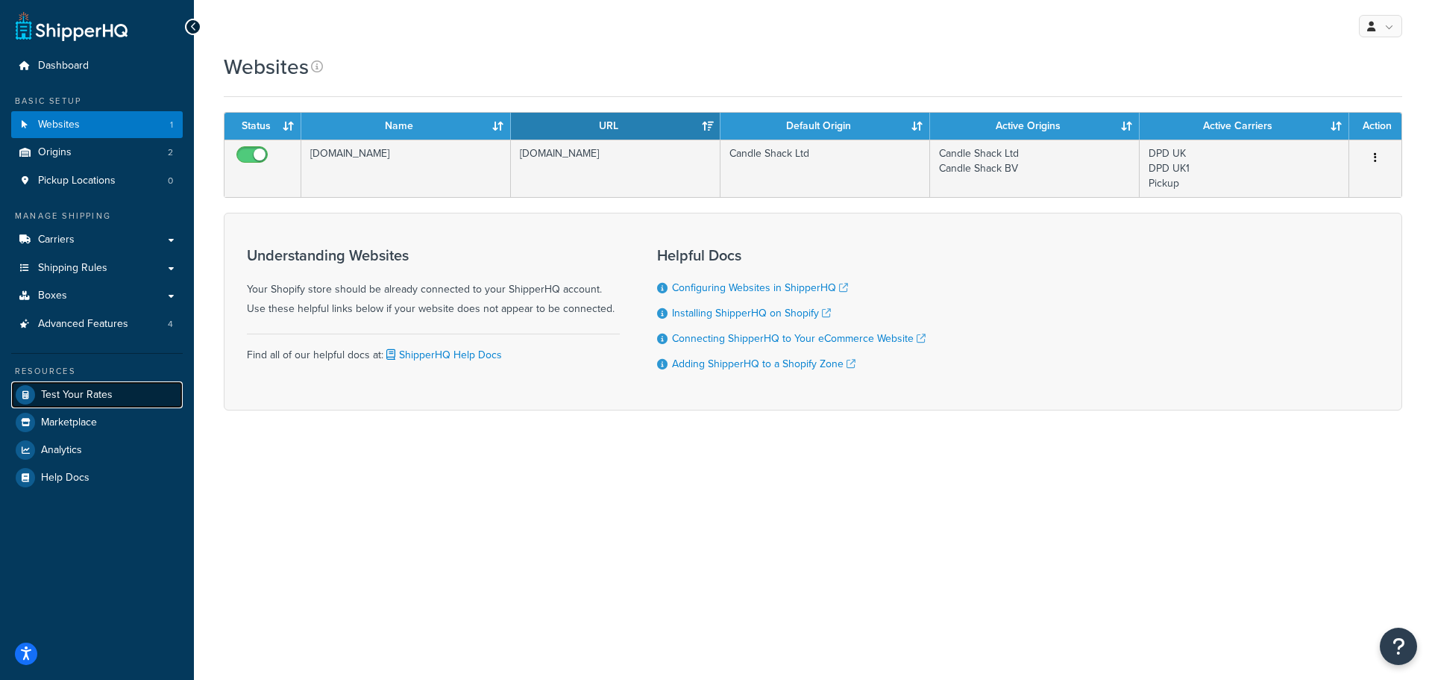
click at [75, 389] on span "Test Your Rates" at bounding box center [77, 395] width 72 height 13
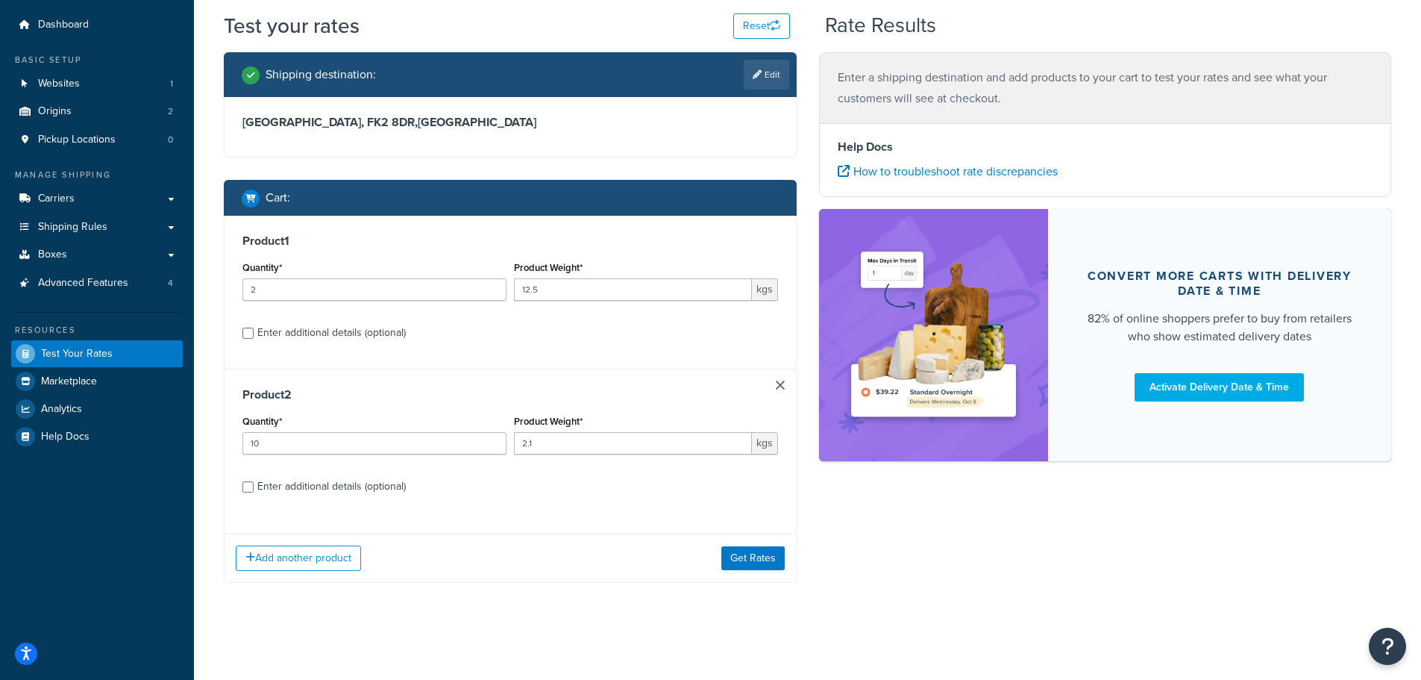
scroll to position [42, 0]
click at [300, 466] on div "Product 2 Quantity* 10 Product Weight* 2.1 kgs Enter additional details (option…" at bounding box center [510, 446] width 571 height 154
click at [296, 485] on div "Enter additional details (optional)" at bounding box center [331, 486] width 148 height 21
click at [254, 485] on input "Enter additional details (optional)" at bounding box center [247, 486] width 11 height 11
checkbox input "true"
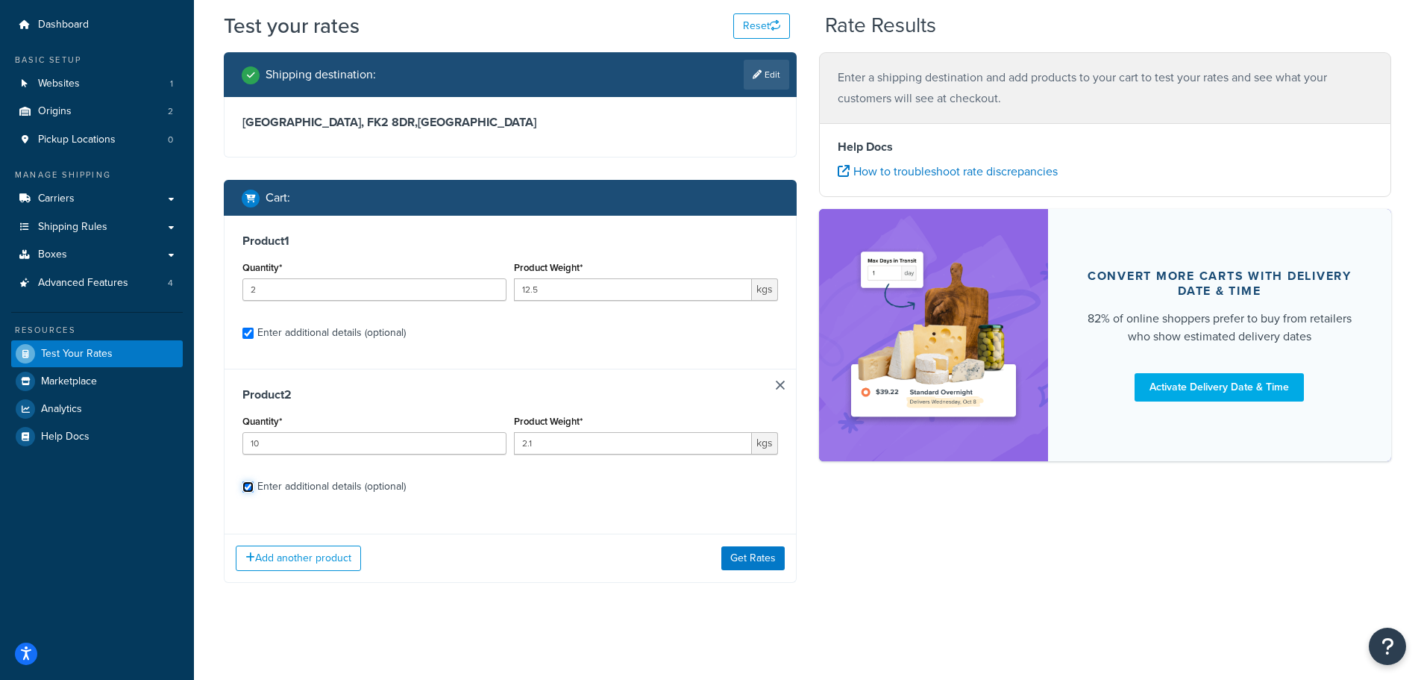
checkbox input "true"
select select "87822"
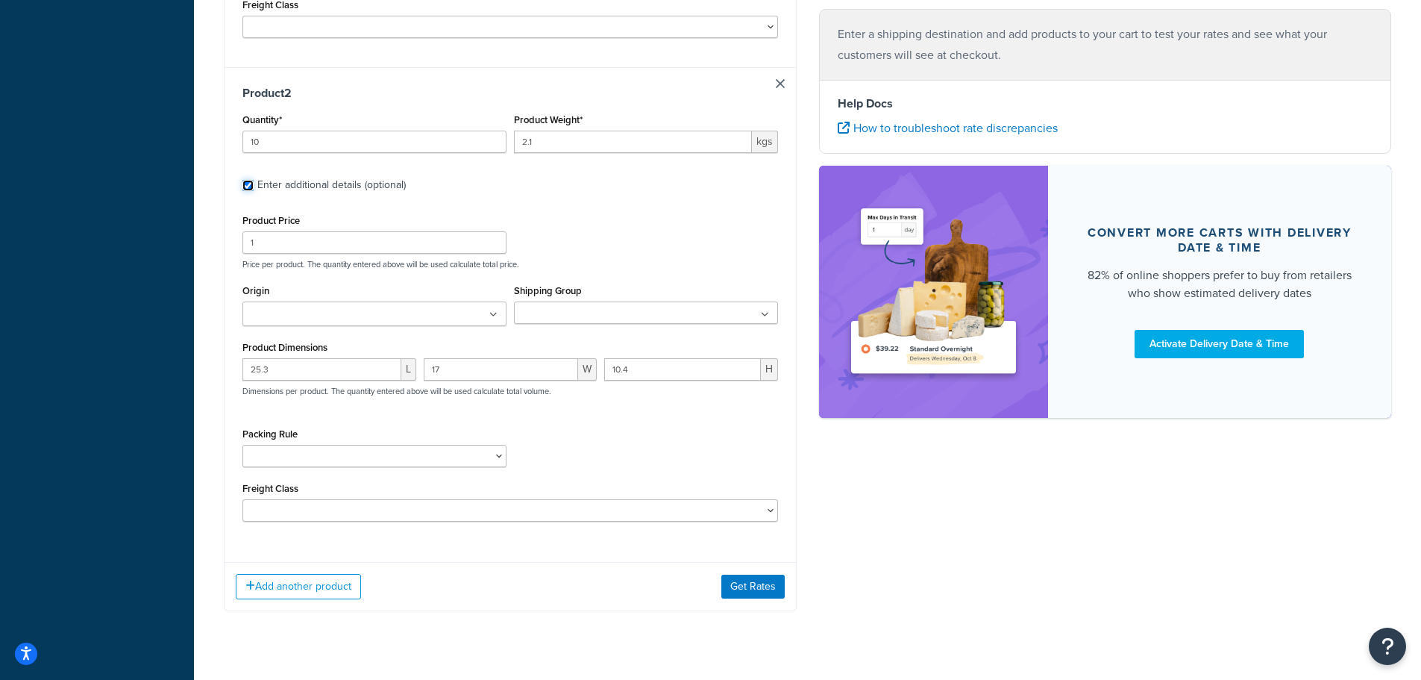
scroll to position [704, 0]
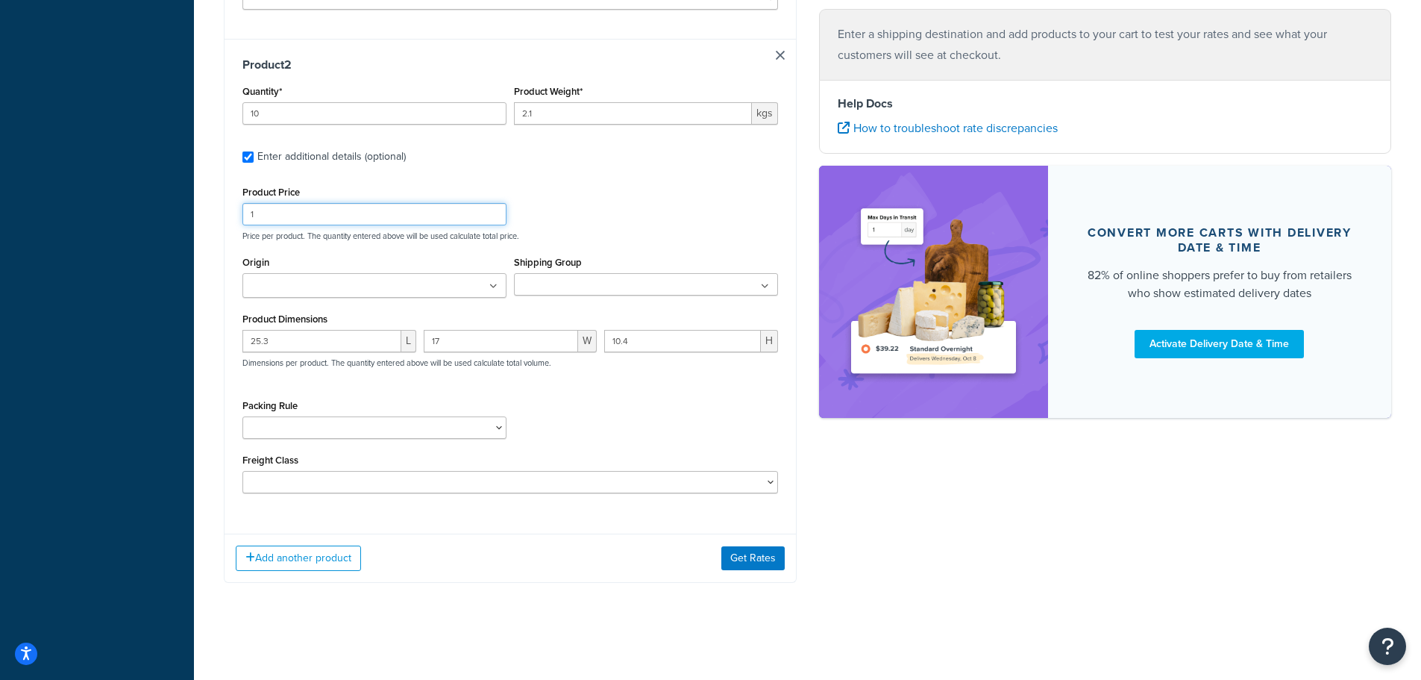
drag, startPoint x: 260, startPoint y: 210, endPoint x: 239, endPoint y: 217, distance: 22.7
click at [239, 216] on div "Product Price 1" at bounding box center [375, 203] width 272 height 43
click at [557, 172] on div "Product 2 Quantity* 10 Product Weight* 2.1 kgs Enter additional details (option…" at bounding box center [510, 280] width 571 height 483
click at [381, 289] on ul at bounding box center [374, 285] width 264 height 25
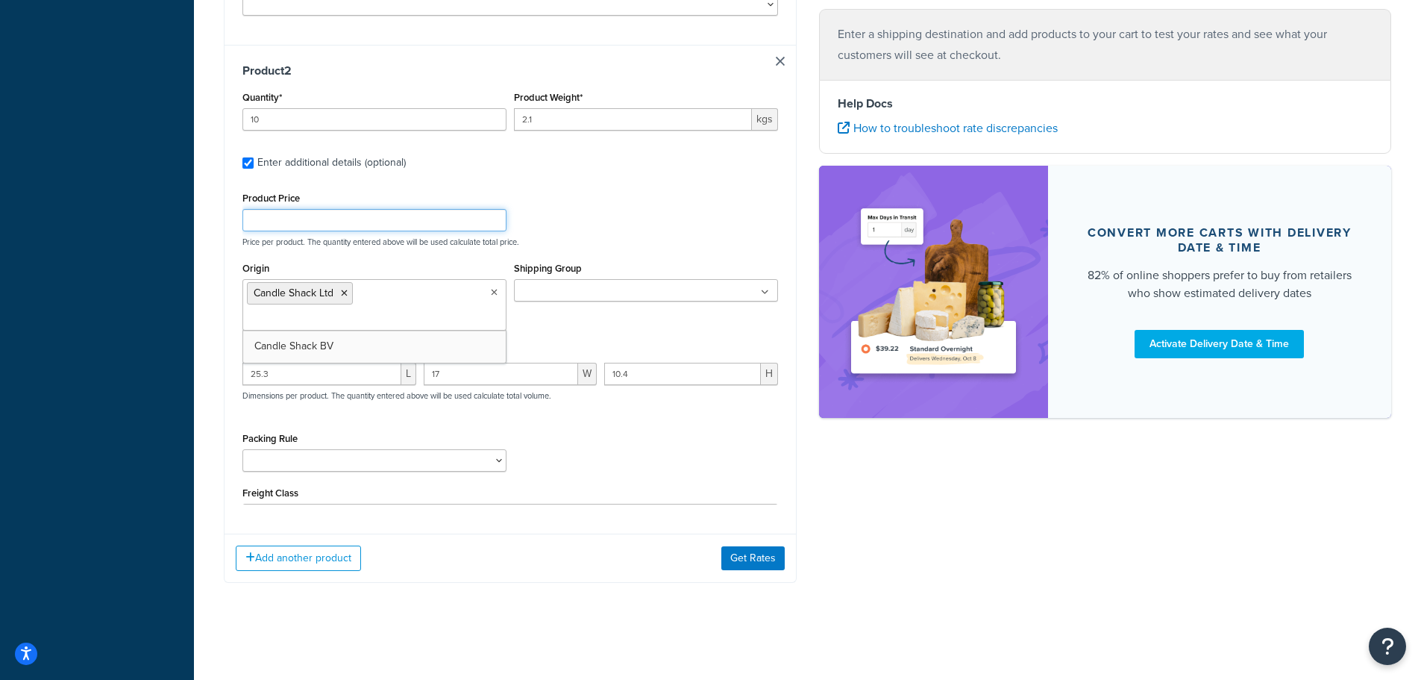
scroll to position [697, 0]
click at [604, 223] on div "Product Price Price per product. The quantity entered above will be used calcul…" at bounding box center [510, 217] width 543 height 59
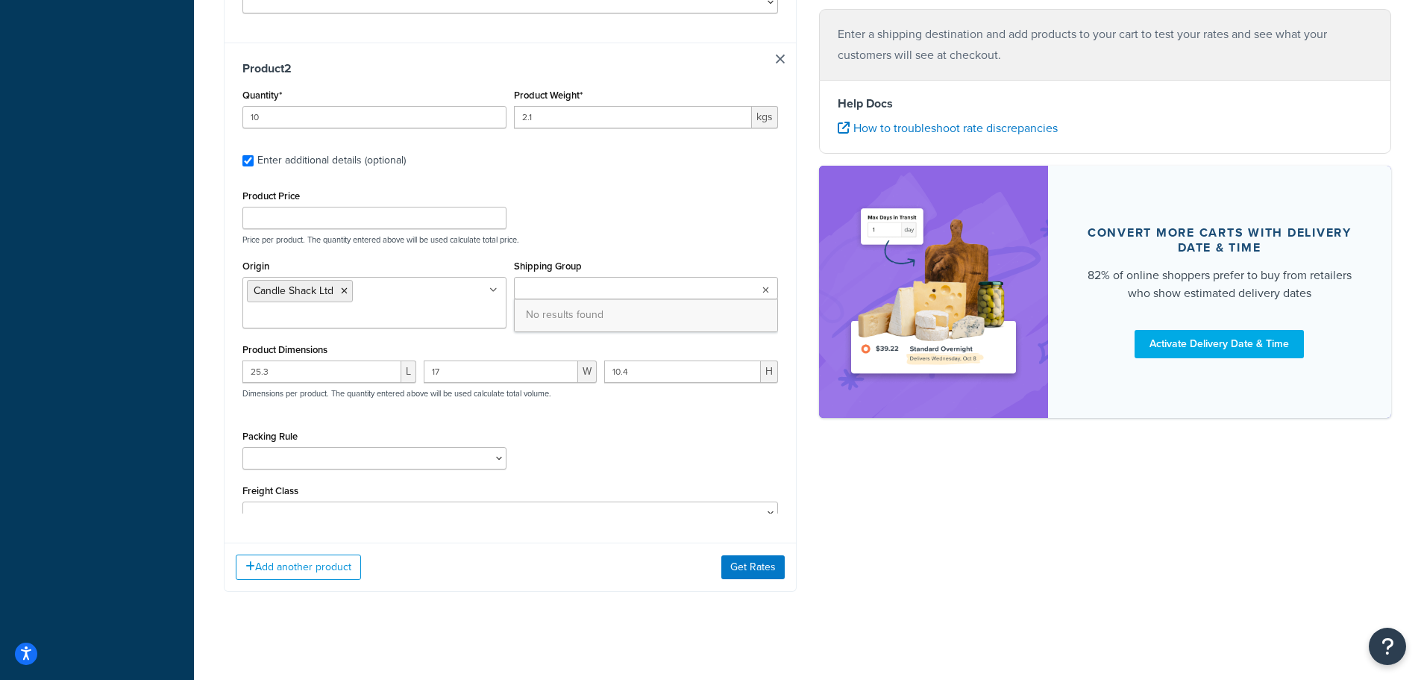
click at [583, 288] on ul at bounding box center [646, 288] width 264 height 22
click at [601, 210] on div "Product Price Price per product. The quantity entered above will be used calcul…" at bounding box center [510, 215] width 543 height 59
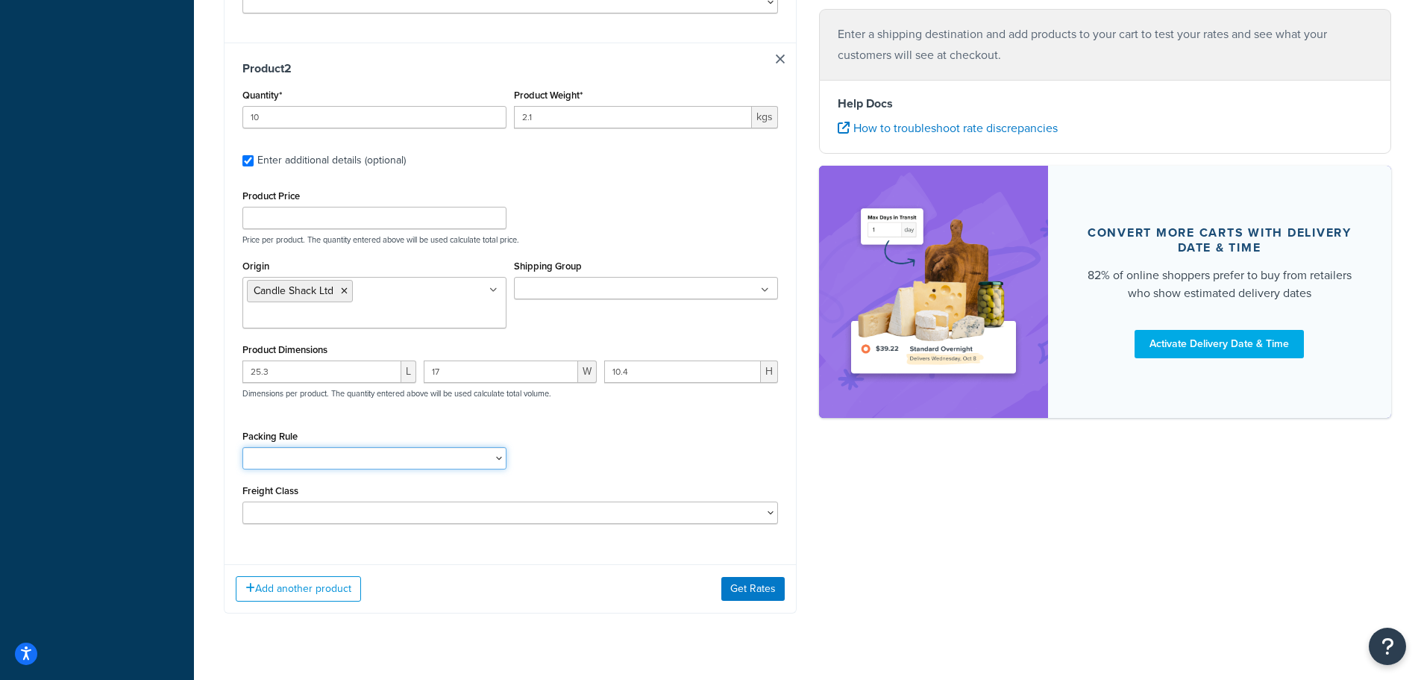
click at [477, 447] on select "Separate" at bounding box center [374, 458] width 264 height 22
click at [580, 430] on div "Packing Rule Separate" at bounding box center [510, 453] width 543 height 54
click at [645, 501] on select "50 55 60 65 70 77.5 85 92.5 100 110 125 150 175 200 250 300 400 500" at bounding box center [510, 512] width 536 height 22
click at [621, 521] on div "Product 2 Quantity* 10 Product Weight* 2.1 kgs Enter additional details (option…" at bounding box center [510, 298] width 571 height 510
click at [750, 577] on button "Get Rates" at bounding box center [752, 589] width 63 height 24
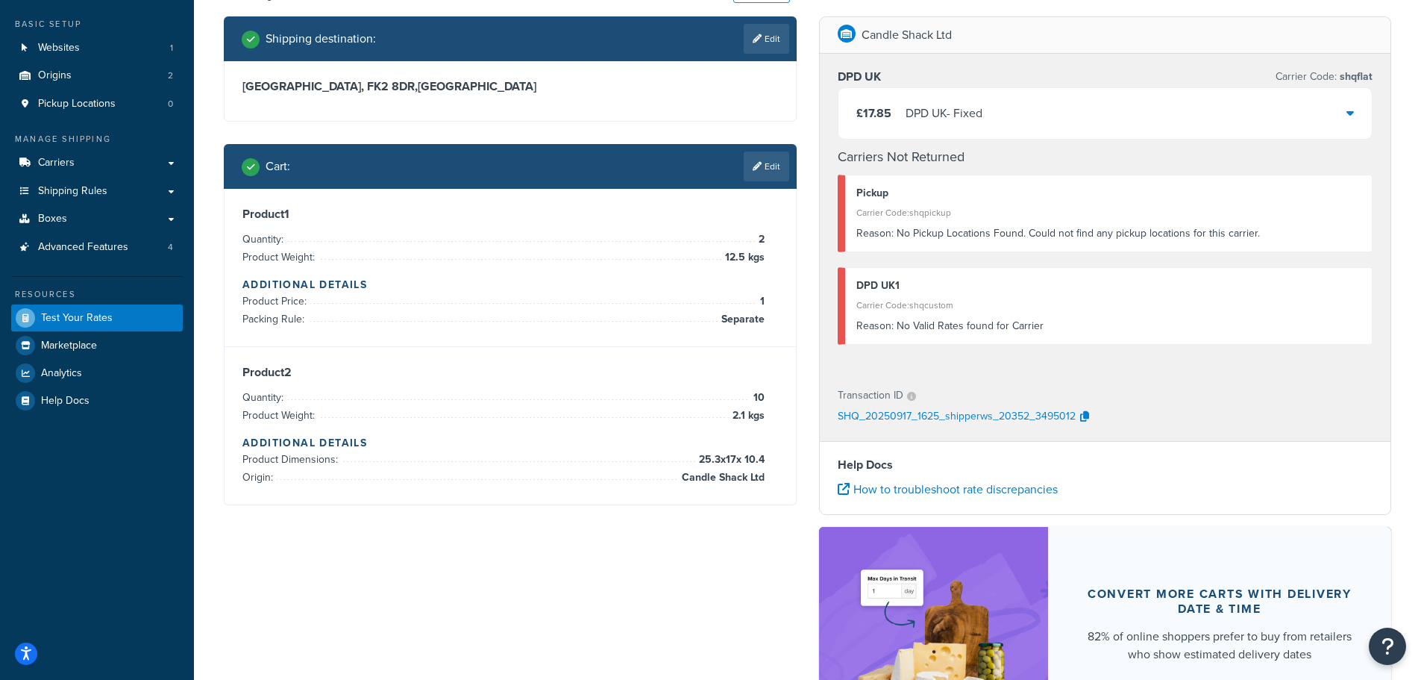
scroll to position [42, 0]
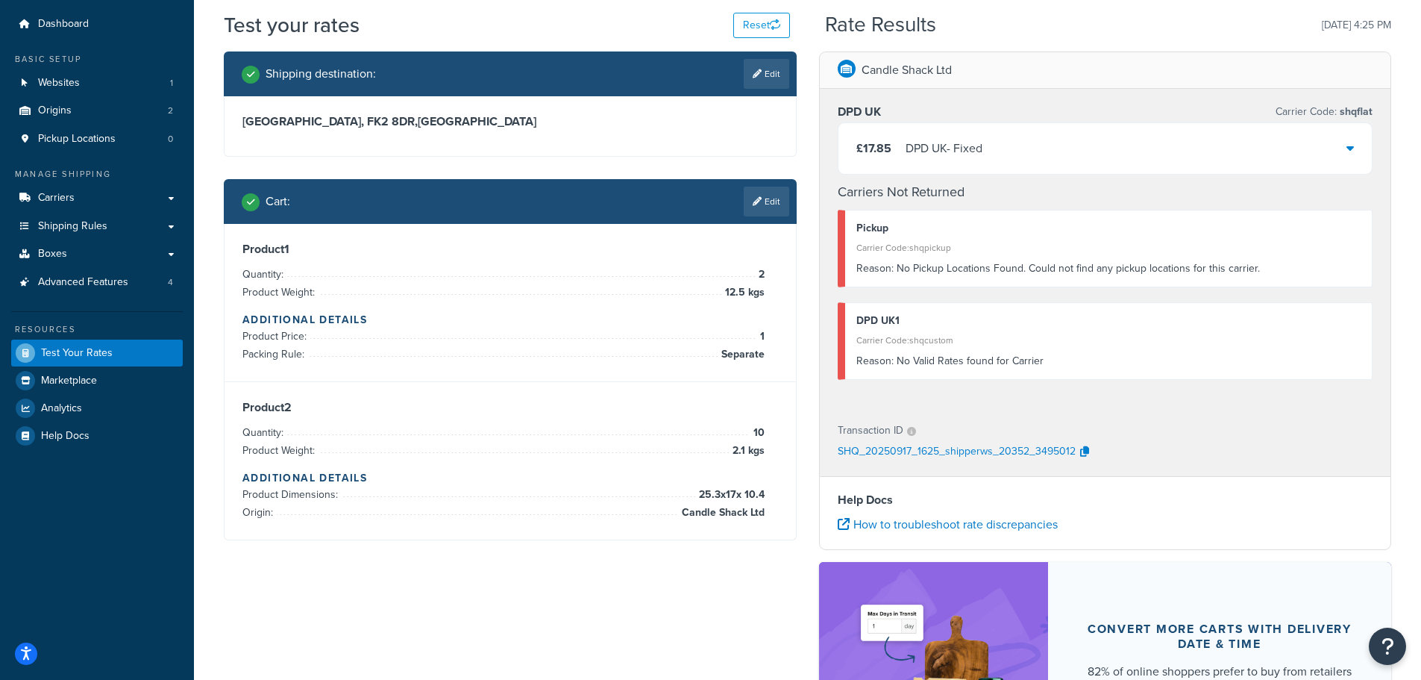
click at [1060, 149] on div "£17.85 DPD UK - Fixed" at bounding box center [1106, 148] width 534 height 51
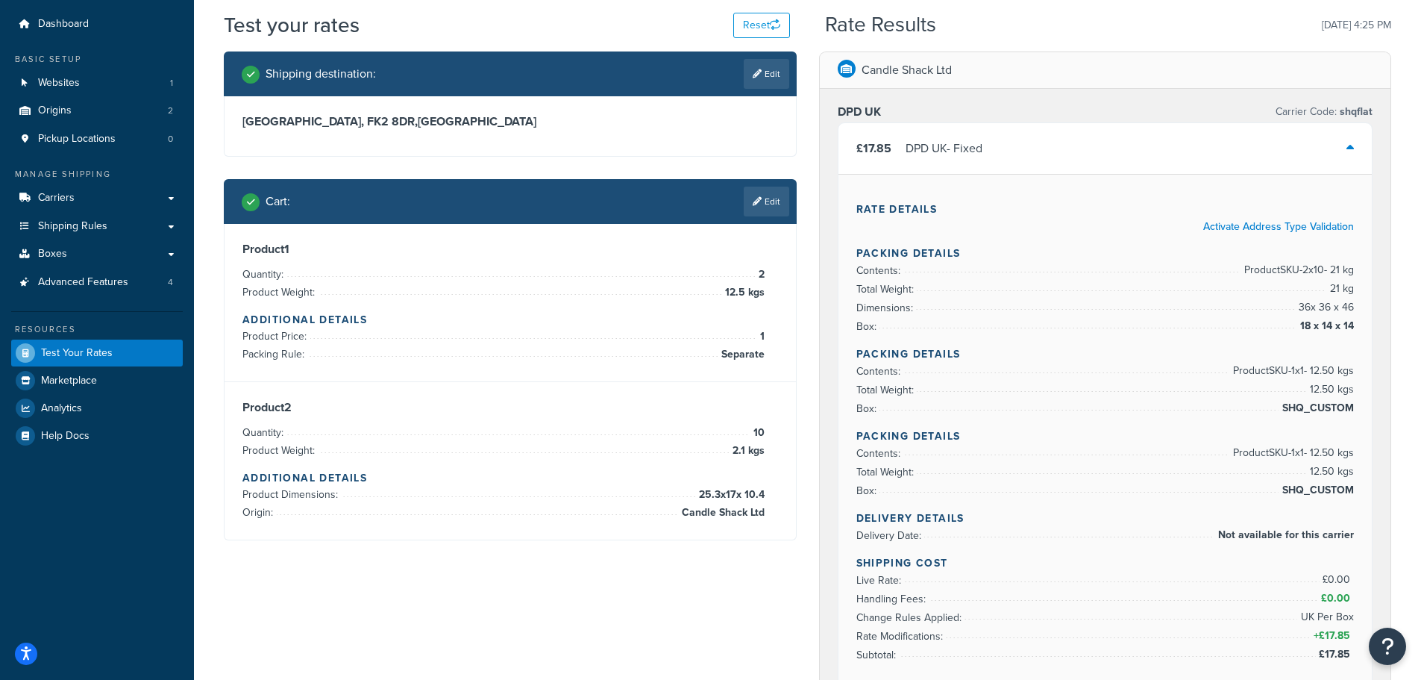
scroll to position [116, 0]
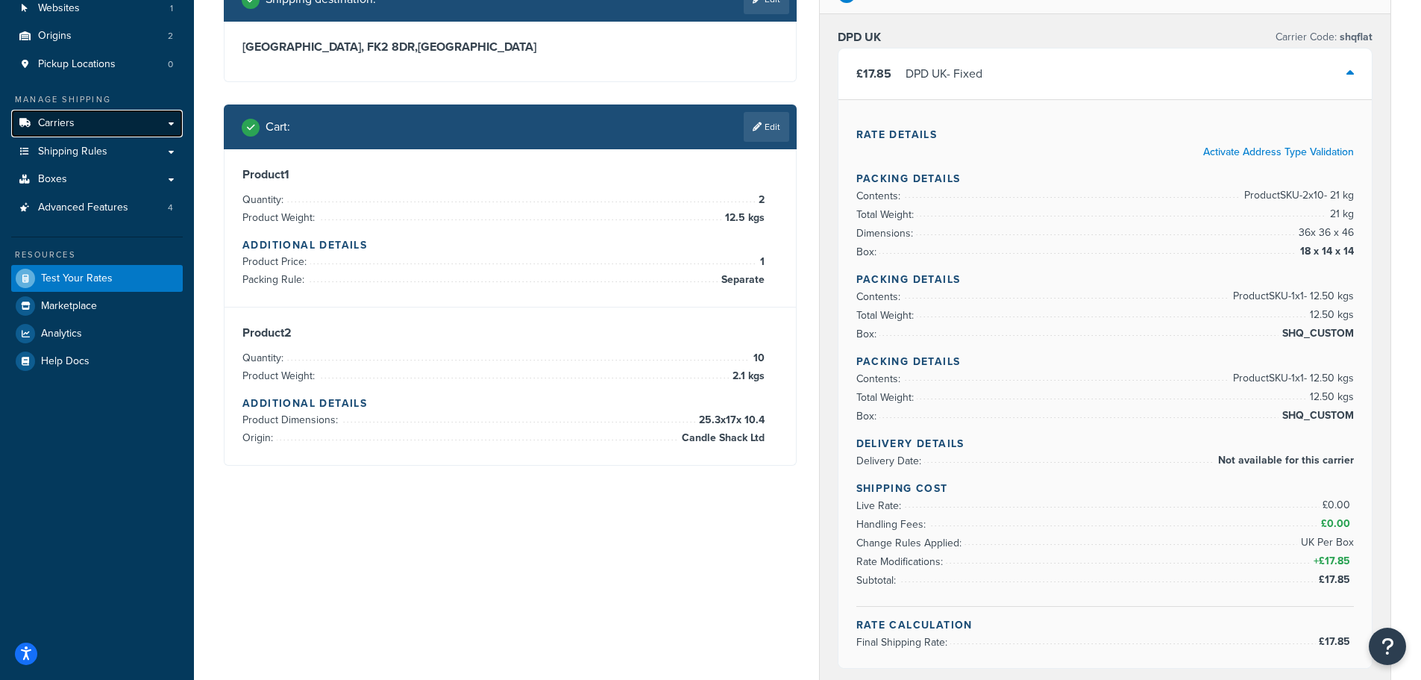
click at [69, 123] on span "Carriers" at bounding box center [56, 123] width 37 height 13
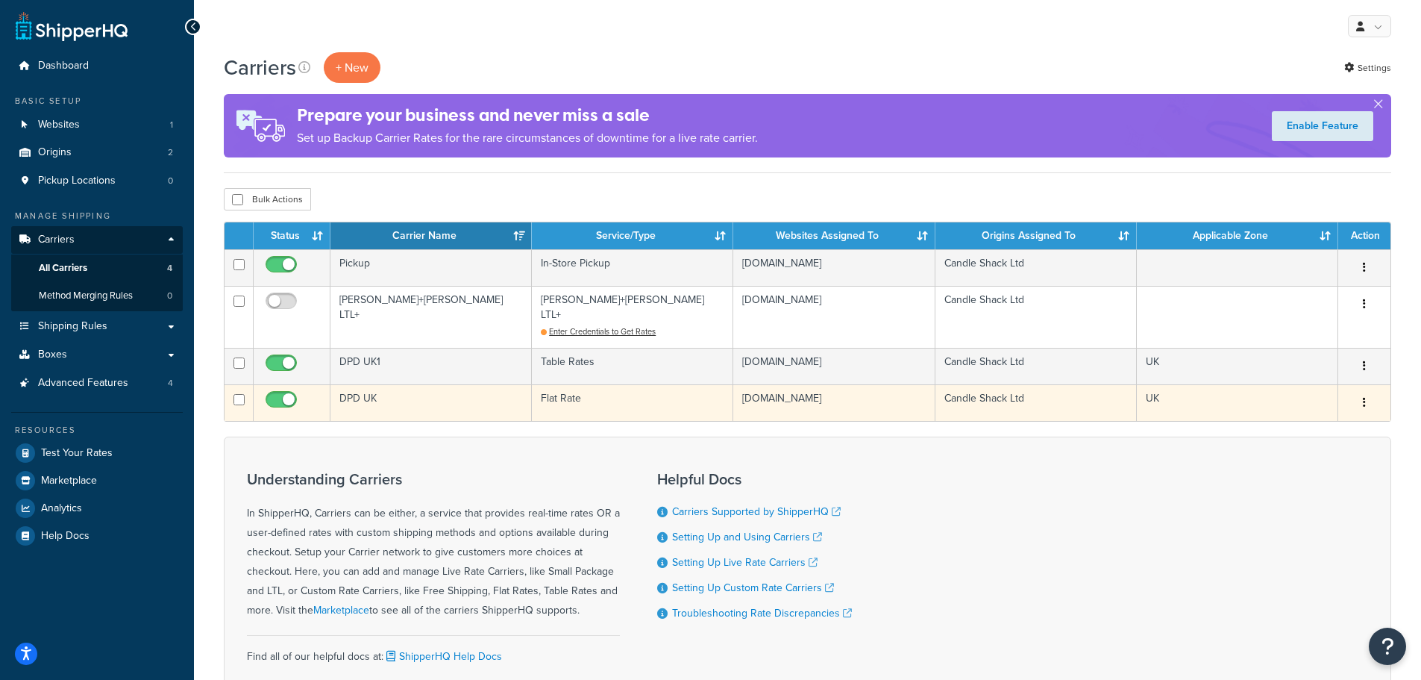
click at [414, 384] on td "DPD UK" at bounding box center [430, 402] width 201 height 37
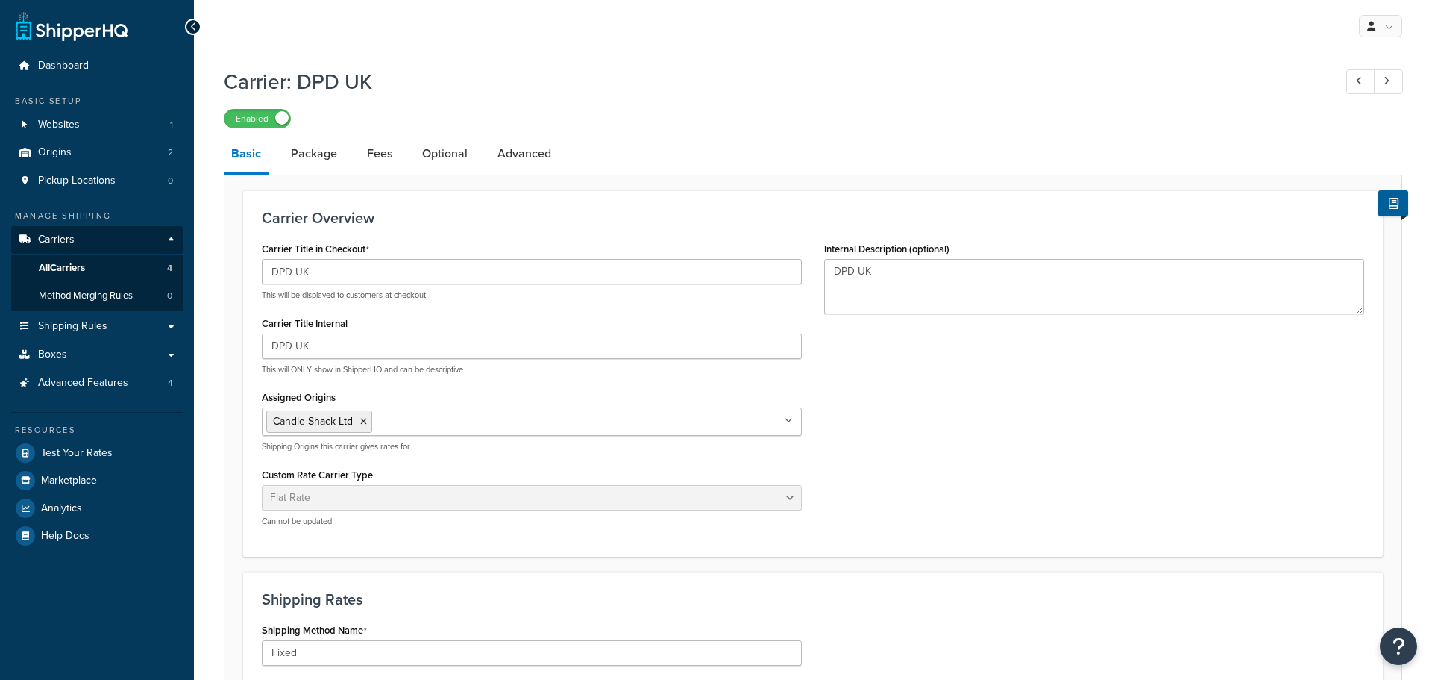
select select "flat"
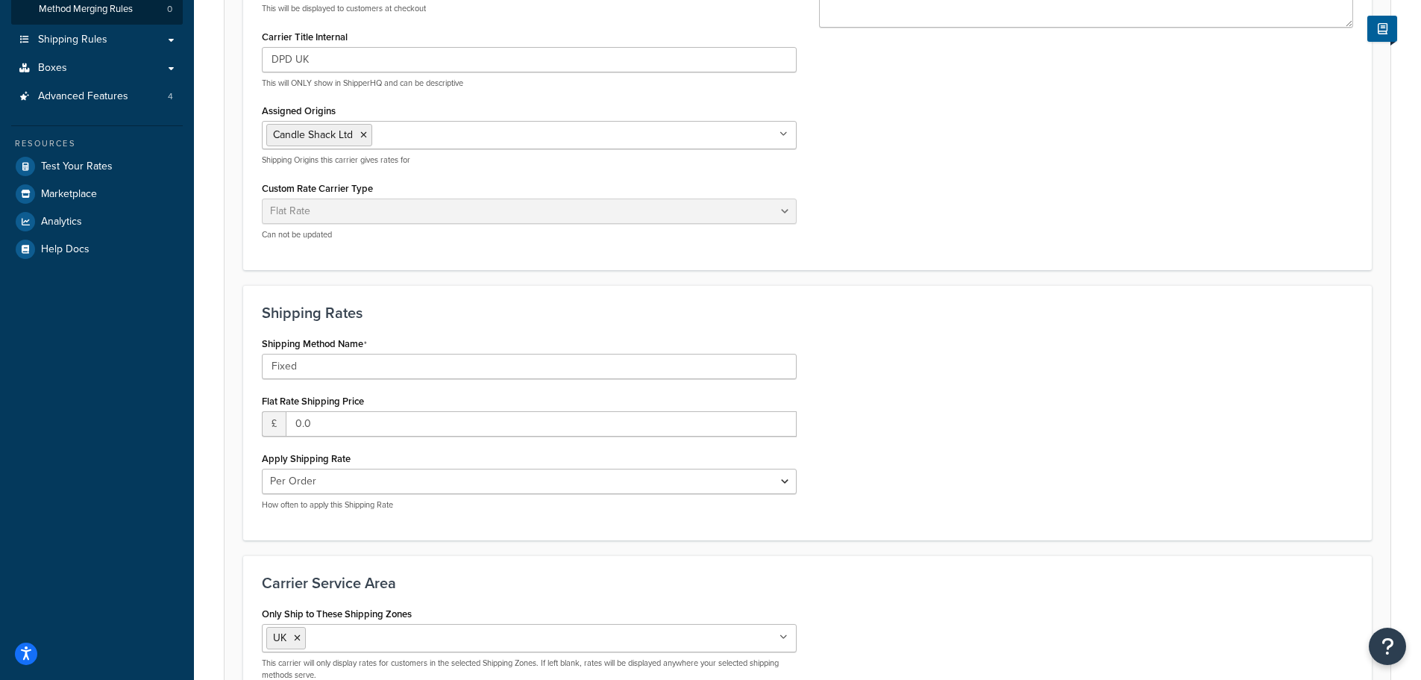
scroll to position [373, 0]
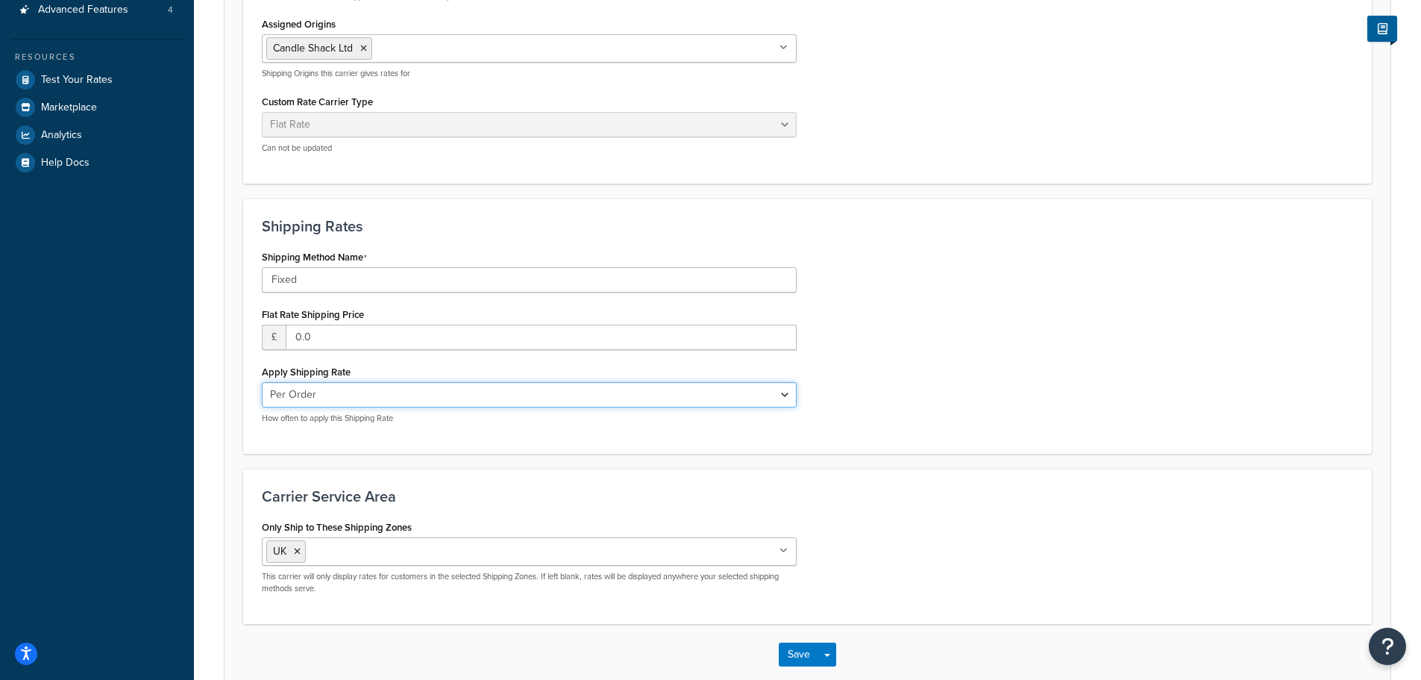
click at [385, 389] on select "Per Order Per Item Per Package" at bounding box center [529, 394] width 535 height 25
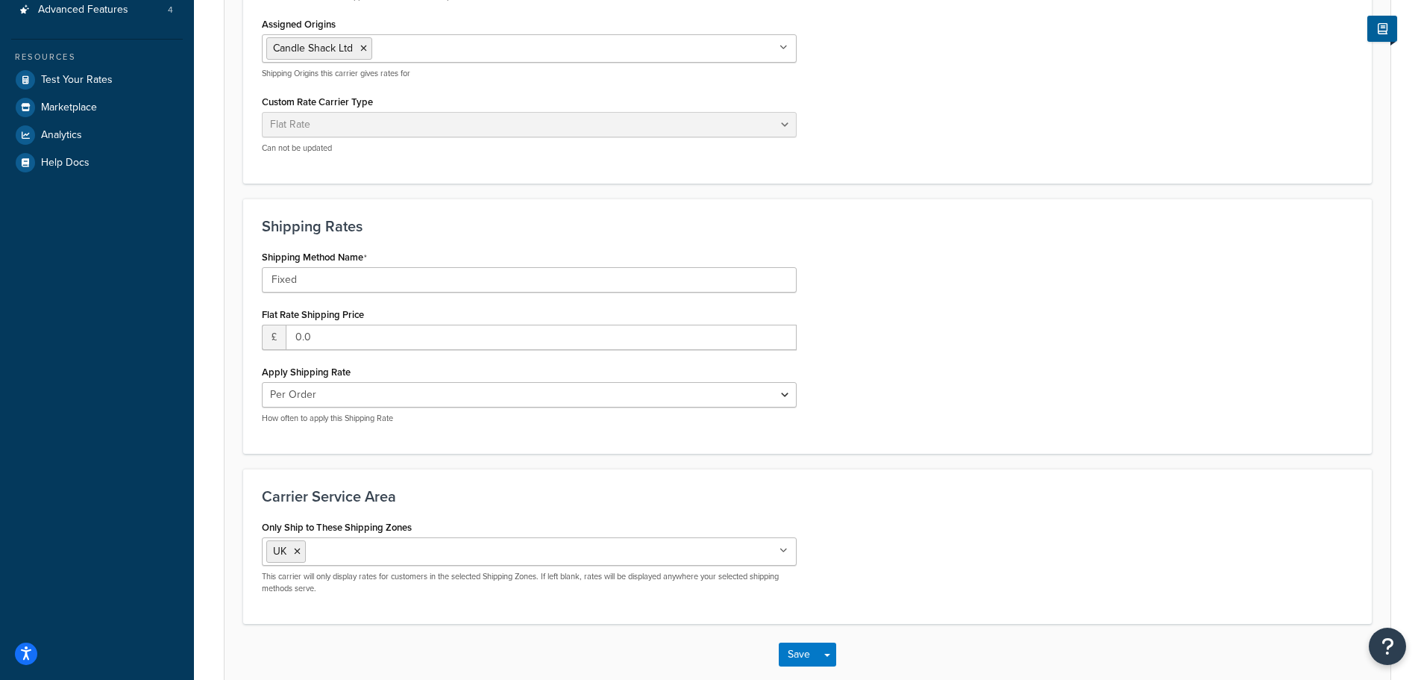
click at [416, 366] on div "Apply Shipping Rate Per Order Per Item Per Package How often to apply this Ship…" at bounding box center [529, 392] width 535 height 63
click at [391, 277] on input "Fixed" at bounding box center [529, 279] width 535 height 25
click at [394, 246] on div "Shipping Rates Shipping Method Name Fixed Flat Rate Shipping Price £ 0.0 Apply …" at bounding box center [807, 325] width 1129 height 255
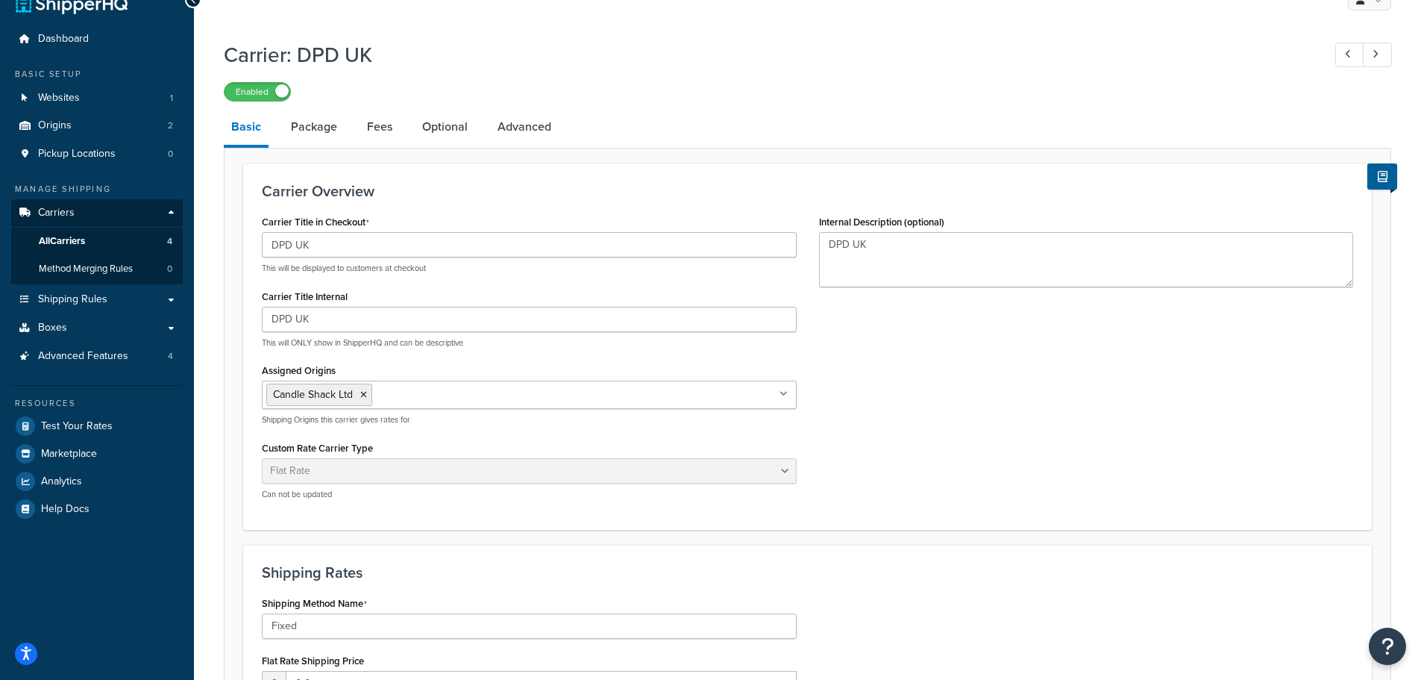
scroll to position [0, 0]
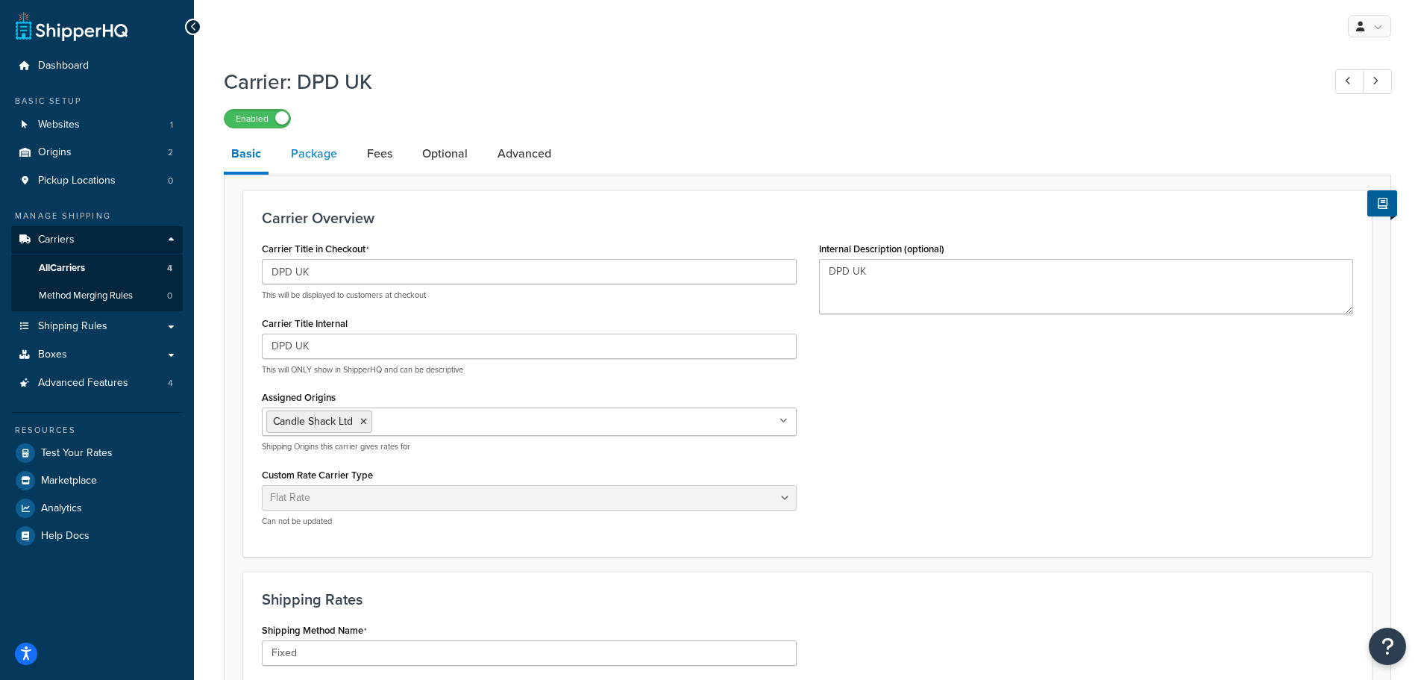
click at [313, 148] on link "Package" at bounding box center [313, 154] width 61 height 36
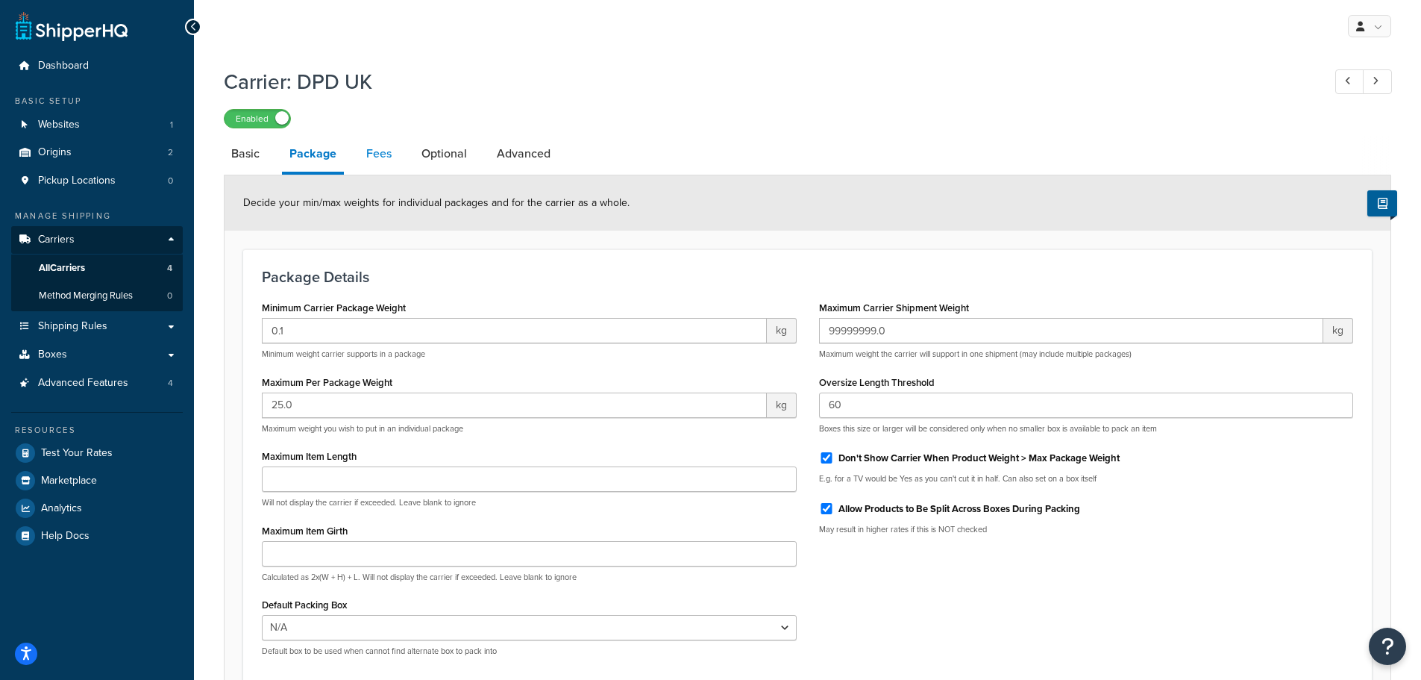
click at [365, 151] on link "Fees" at bounding box center [379, 154] width 40 height 36
select select "AFTER"
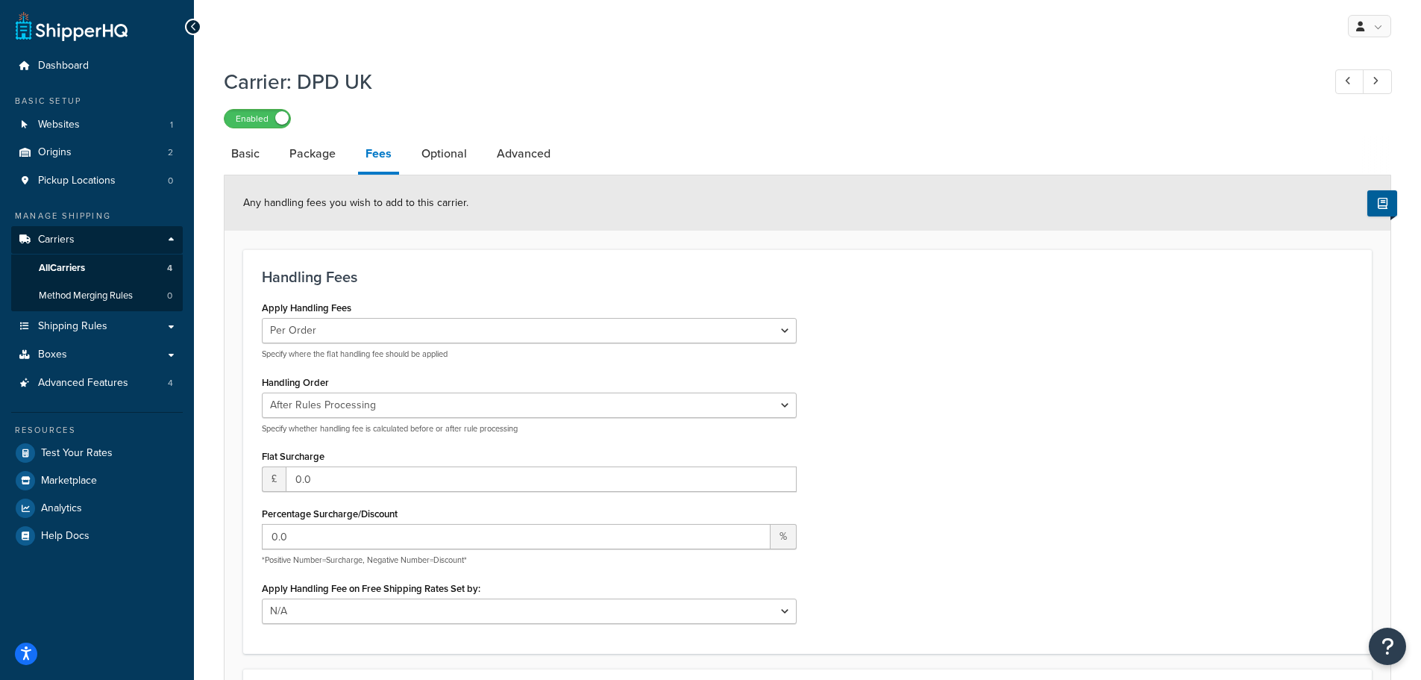
scroll to position [75, 0]
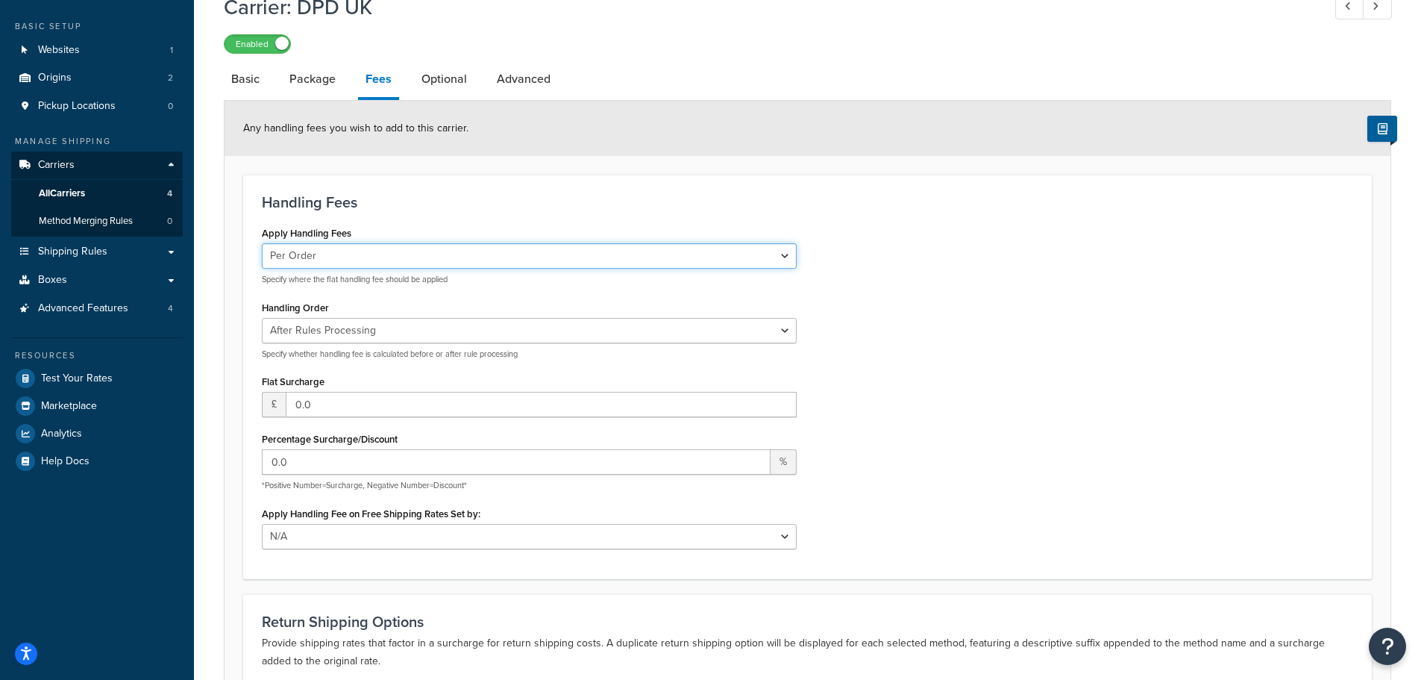
click at [393, 257] on select "Per Order Per Item Per Package" at bounding box center [529, 255] width 535 height 25
click at [417, 216] on div "Handling Fees Apply Handling Fees Per Order Per Item Per Package Specify where …" at bounding box center [807, 377] width 1129 height 404
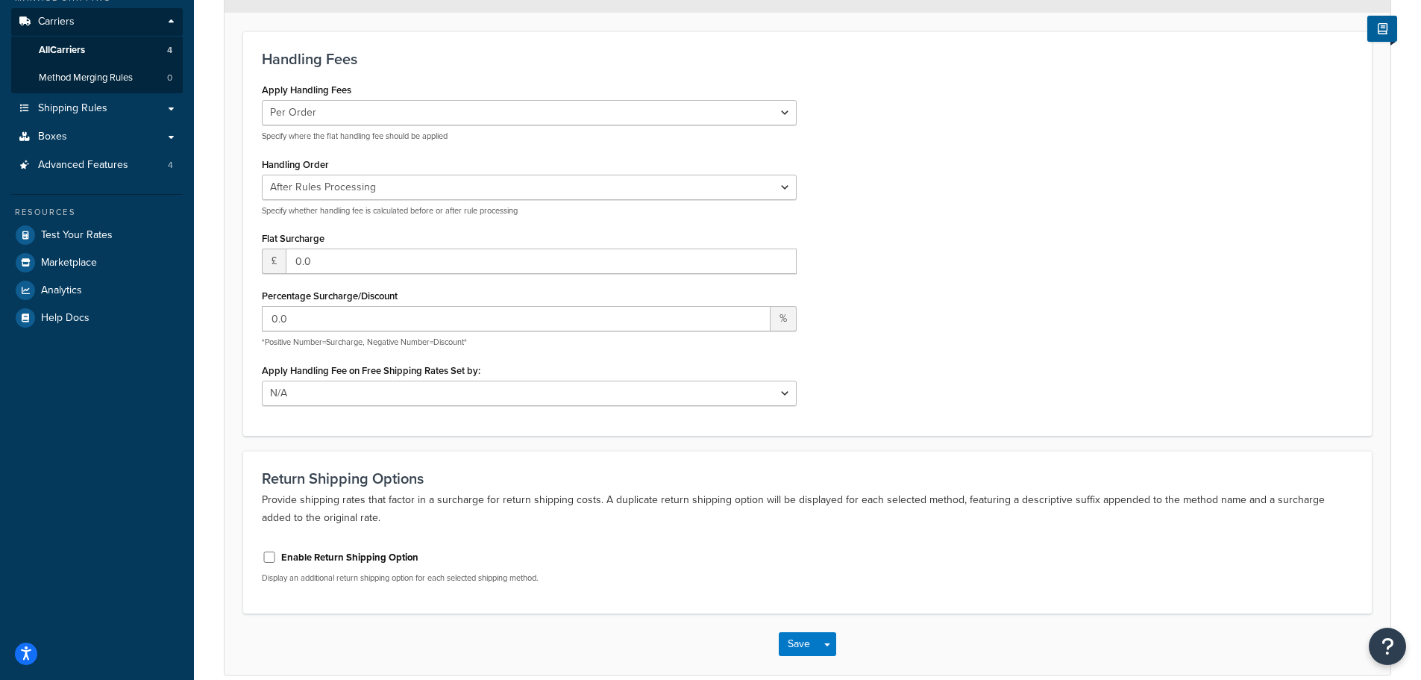
scroll to position [224, 0]
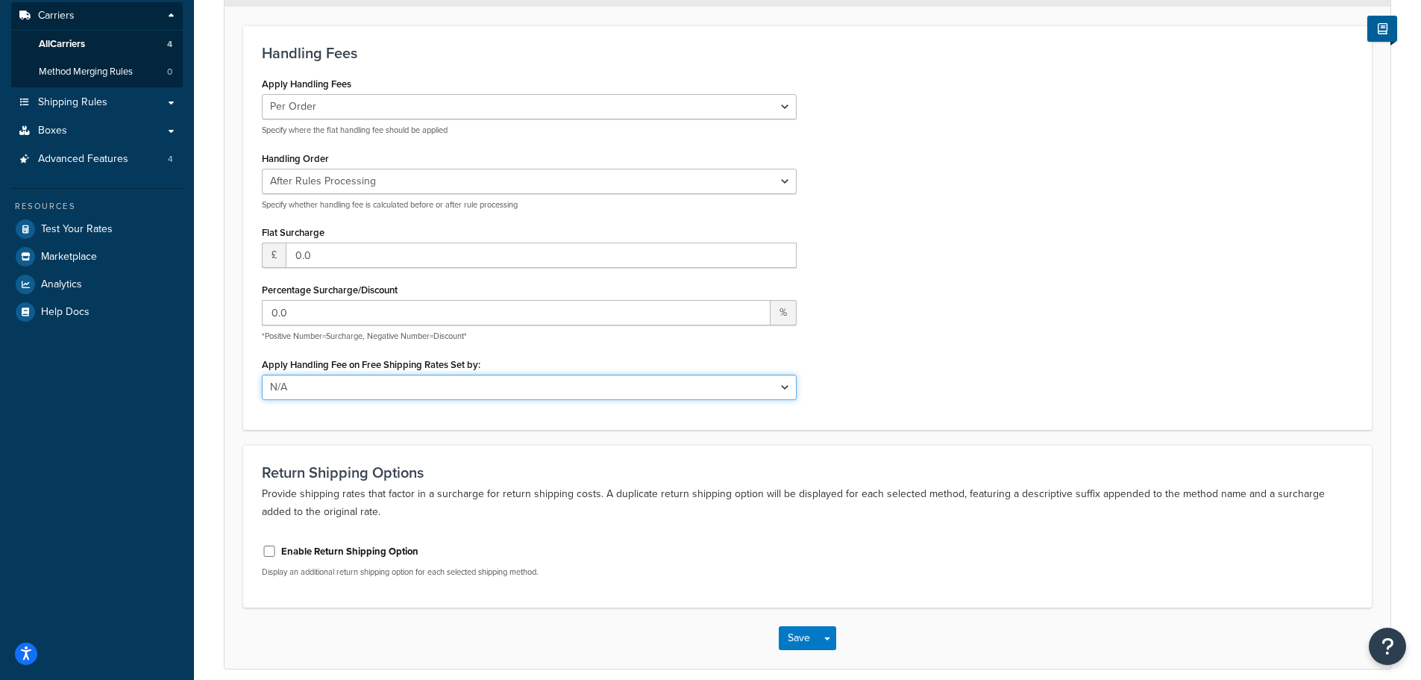
click at [389, 389] on select "N/A Fixed/Free Shipping Methods Free Promotion Rules All Free Shipping" at bounding box center [529, 386] width 535 height 25
click at [921, 404] on div "Apply Handling Fees Per Order Per Item Per Package Specify where the flat handl…" at bounding box center [808, 241] width 1114 height 337
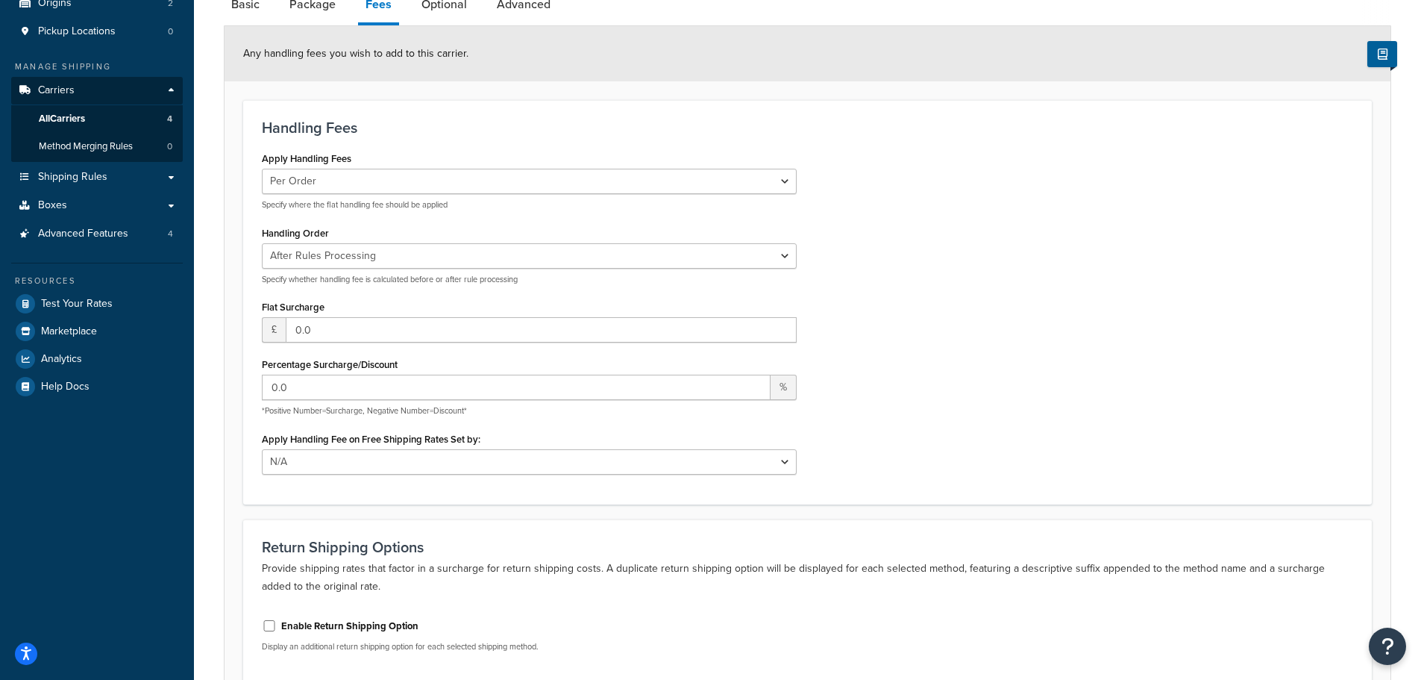
scroll to position [75, 0]
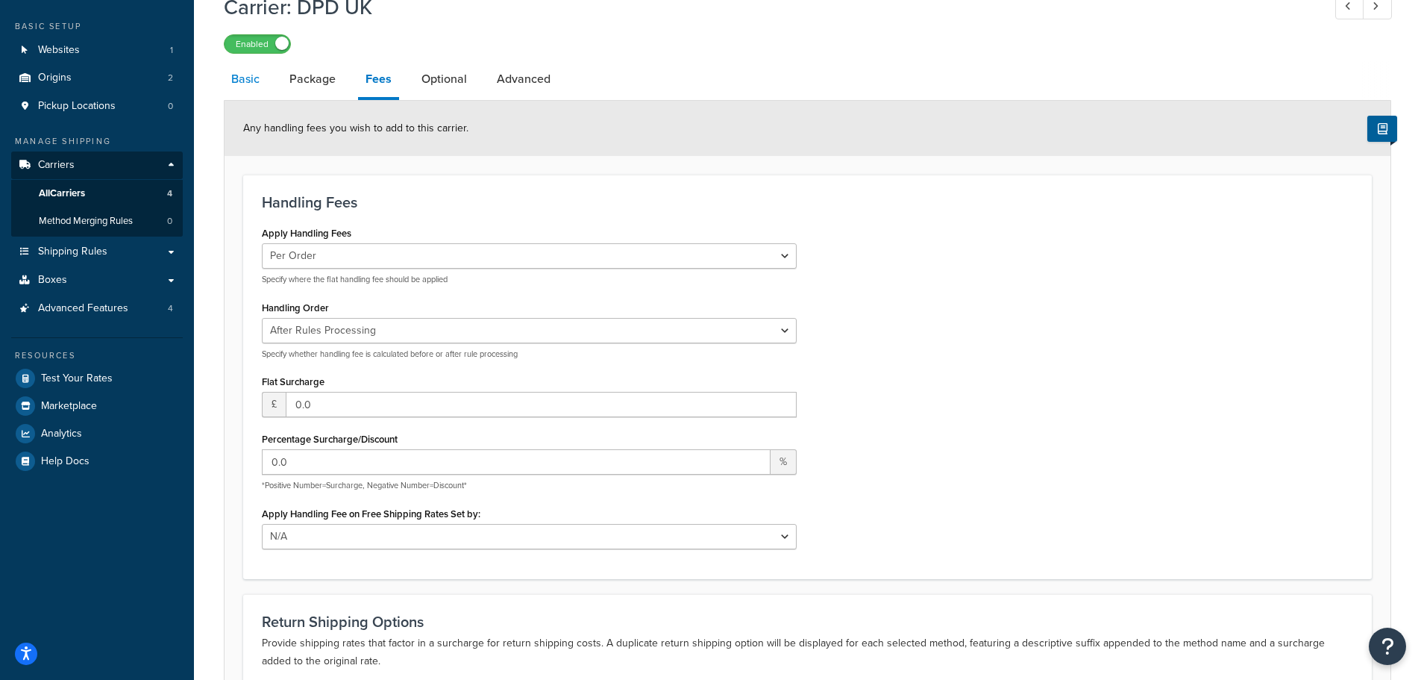
click at [243, 69] on link "Basic" at bounding box center [245, 79] width 43 height 36
select select "flat"
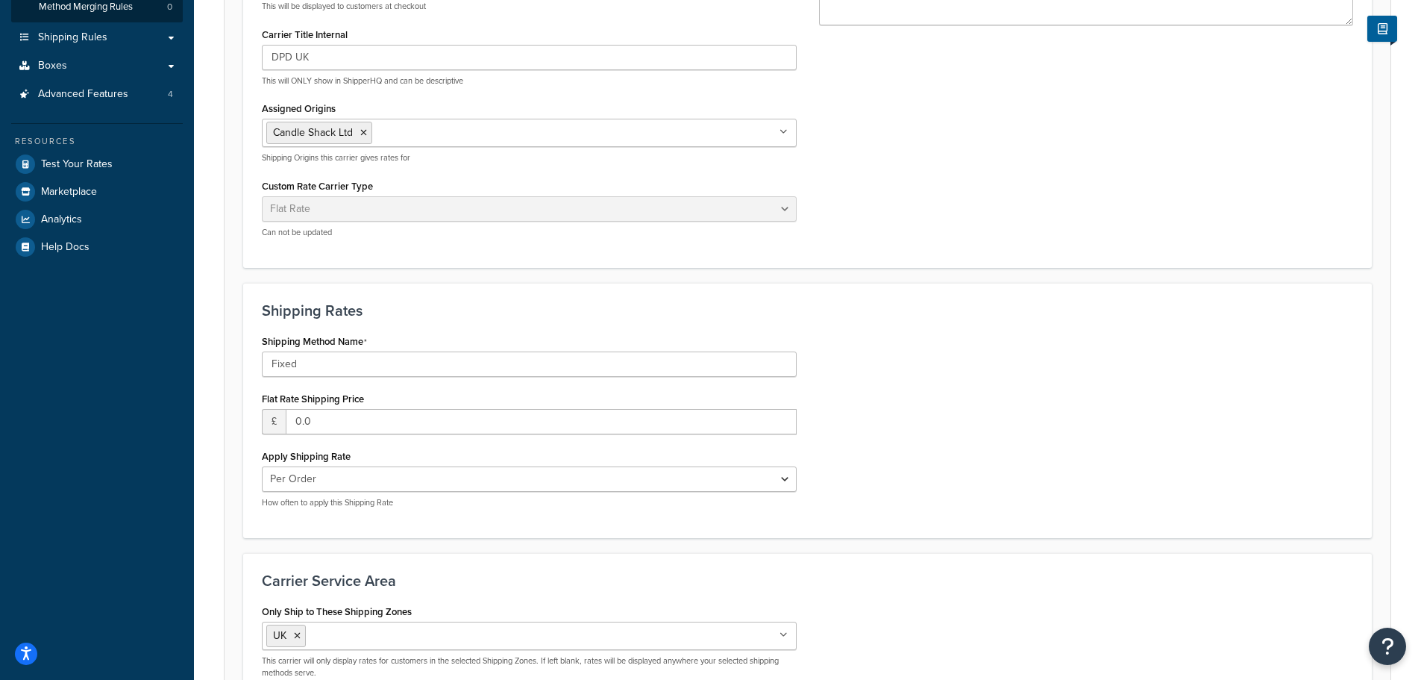
scroll to position [373, 0]
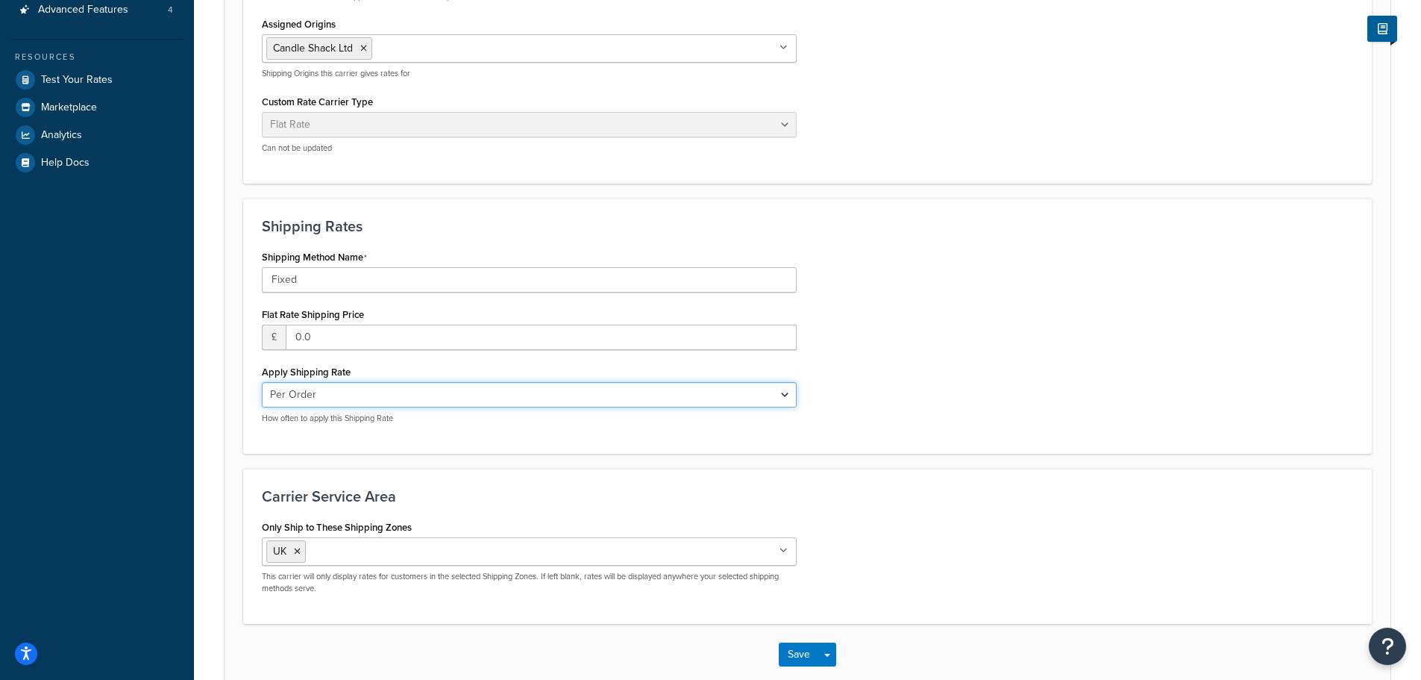
click at [369, 395] on select "Per Order Per Item Per Package" at bounding box center [529, 394] width 535 height 25
select select "package"
click at [262, 383] on select "Per Order Per Item Per Package" at bounding box center [529, 394] width 535 height 25
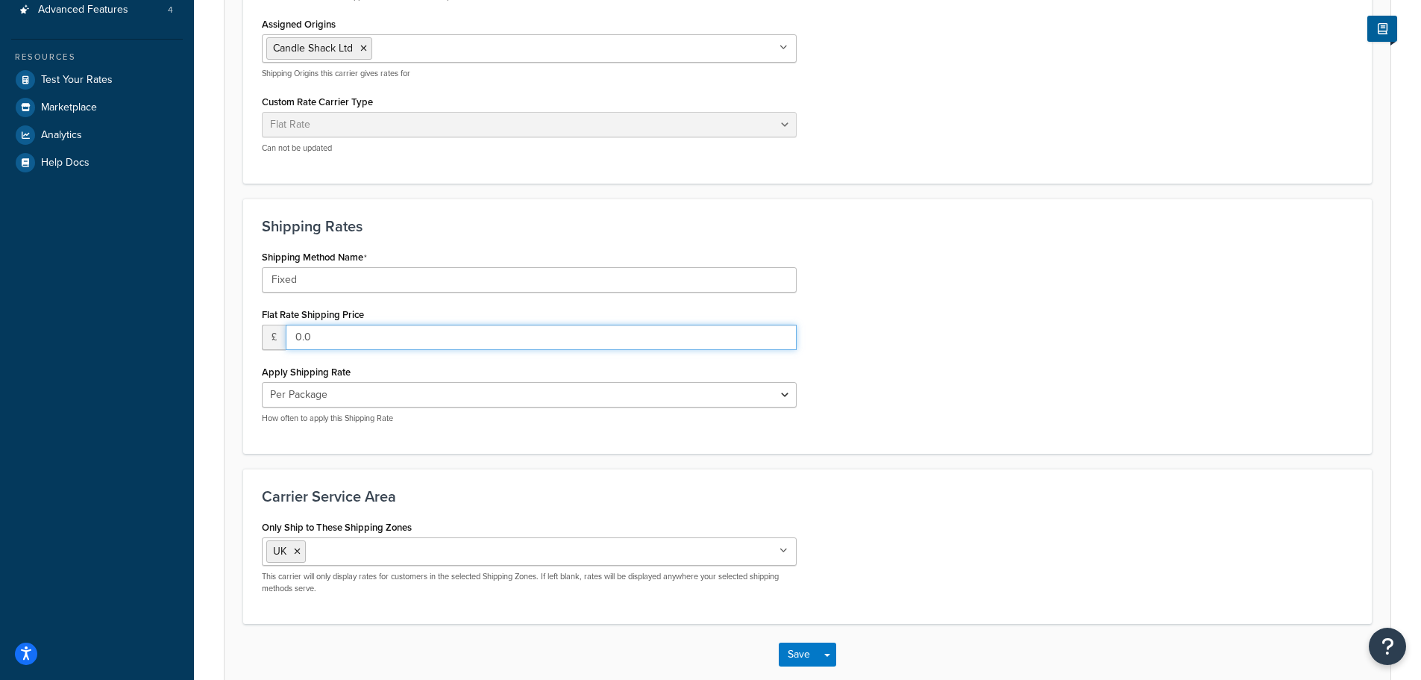
click at [331, 340] on input "0.0" at bounding box center [541, 337] width 511 height 25
drag, startPoint x: 314, startPoint y: 339, endPoint x: 284, endPoint y: 344, distance: 30.3
click at [284, 344] on div "£ 0.0" at bounding box center [529, 337] width 535 height 25
type input "5.95"
click at [921, 387] on div "Shipping Method Name Fixed Flat Rate Shipping Price £ 5.95 Apply Shipping Rate …" at bounding box center [808, 340] width 1114 height 189
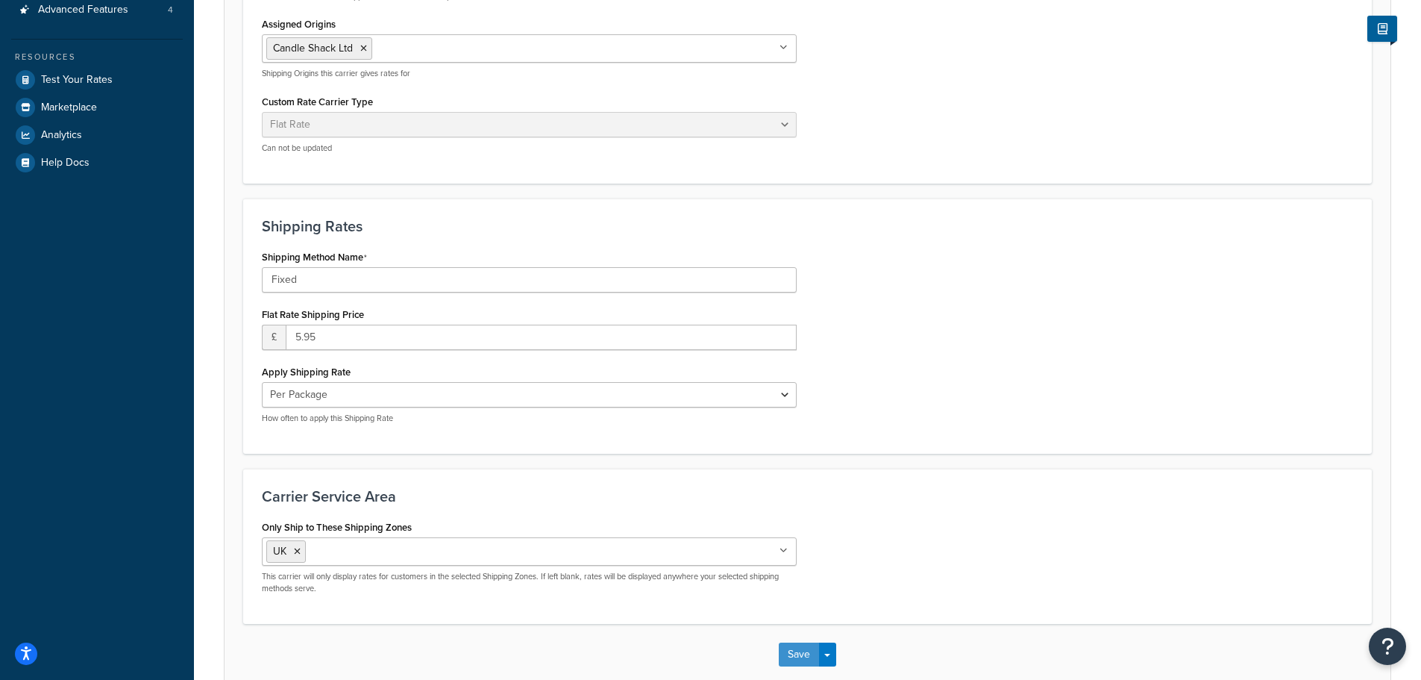
click at [795, 654] on button "Save" at bounding box center [799, 654] width 40 height 24
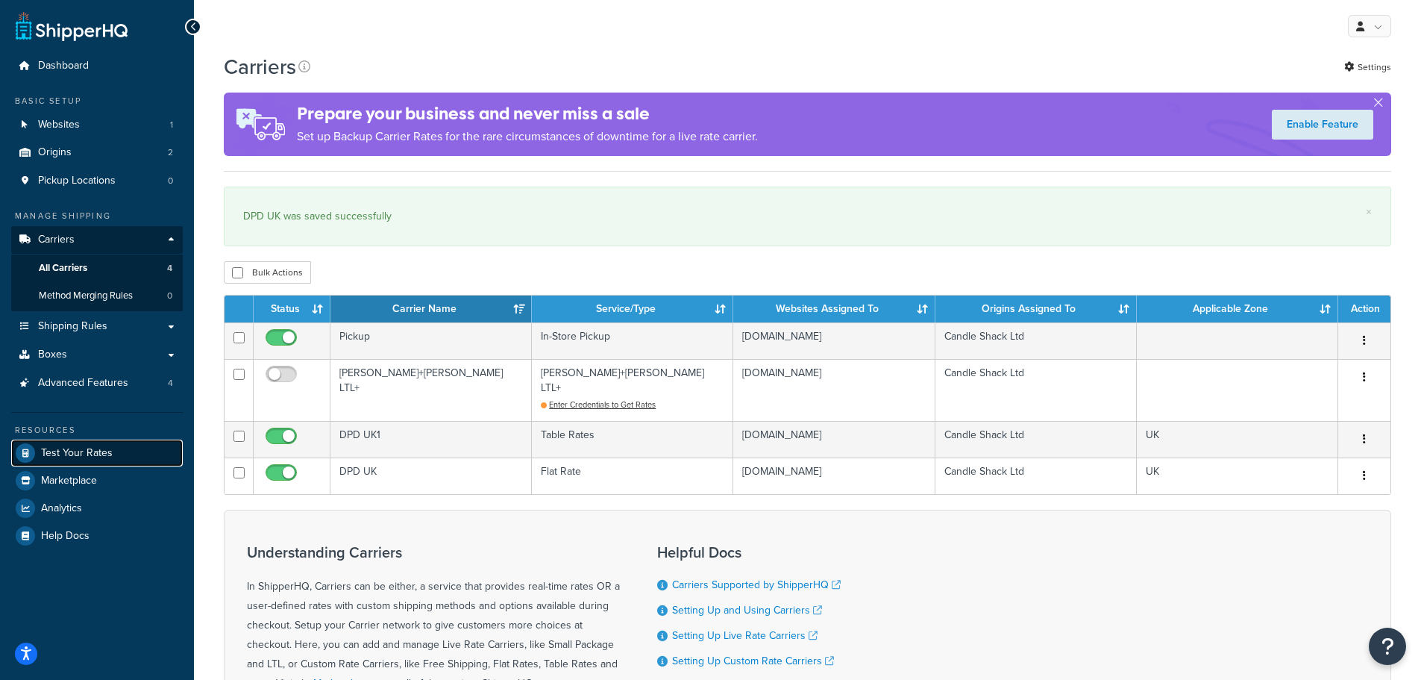
click at [63, 450] on span "Test Your Rates" at bounding box center [77, 453] width 72 height 13
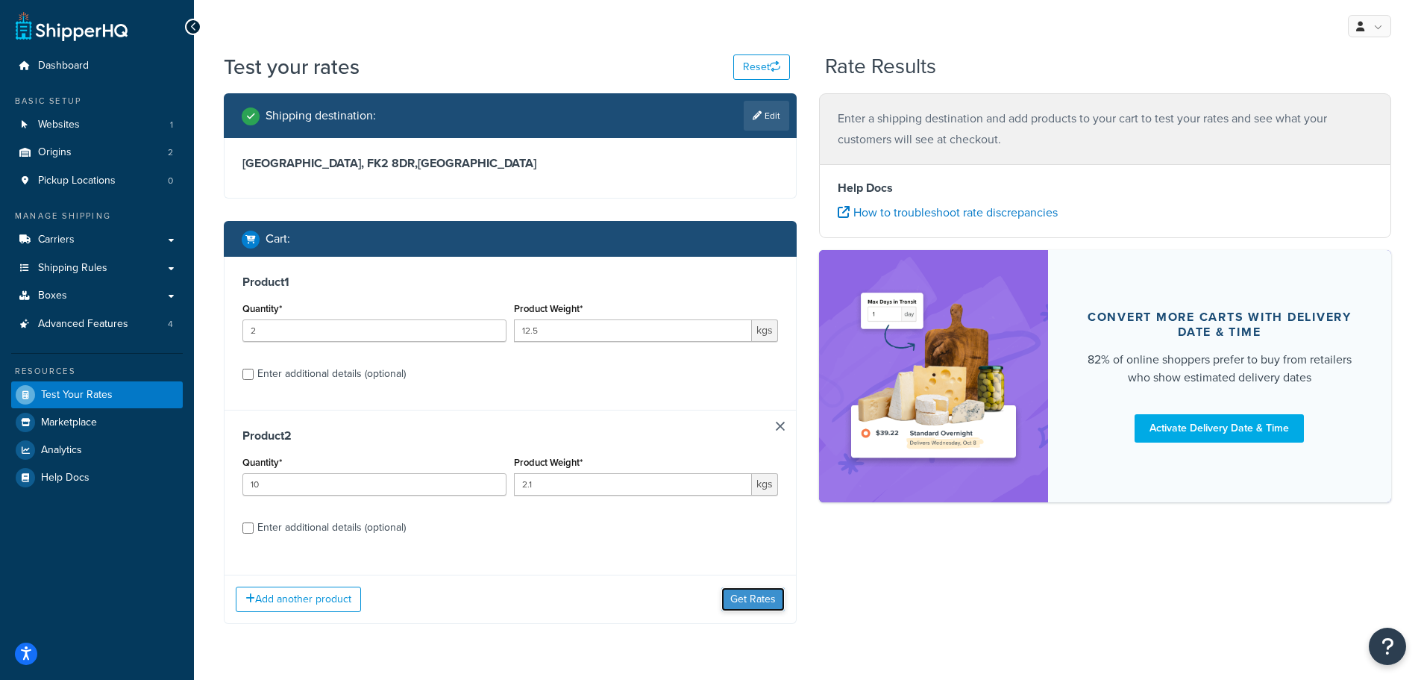
click at [743, 602] on button "Get Rates" at bounding box center [752, 599] width 63 height 24
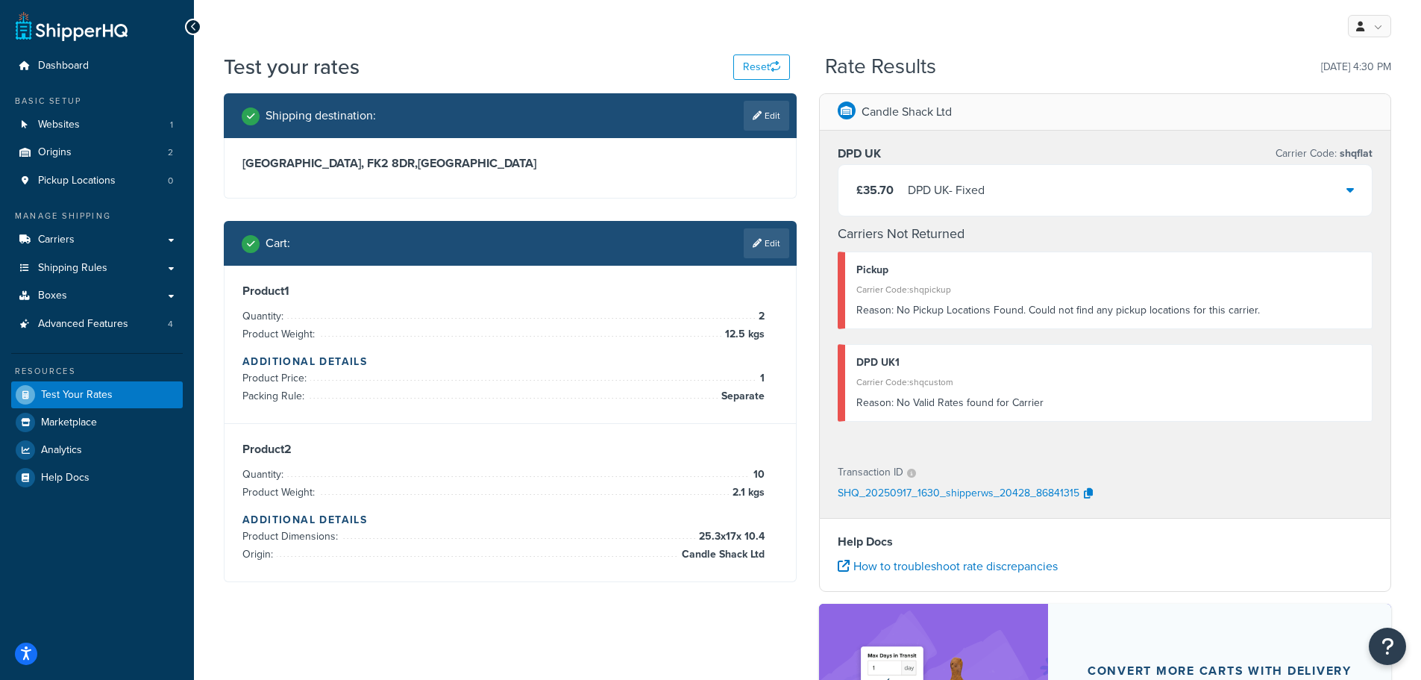
click at [1062, 192] on div "£35.70 DPD UK - Fixed" at bounding box center [1106, 190] width 534 height 51
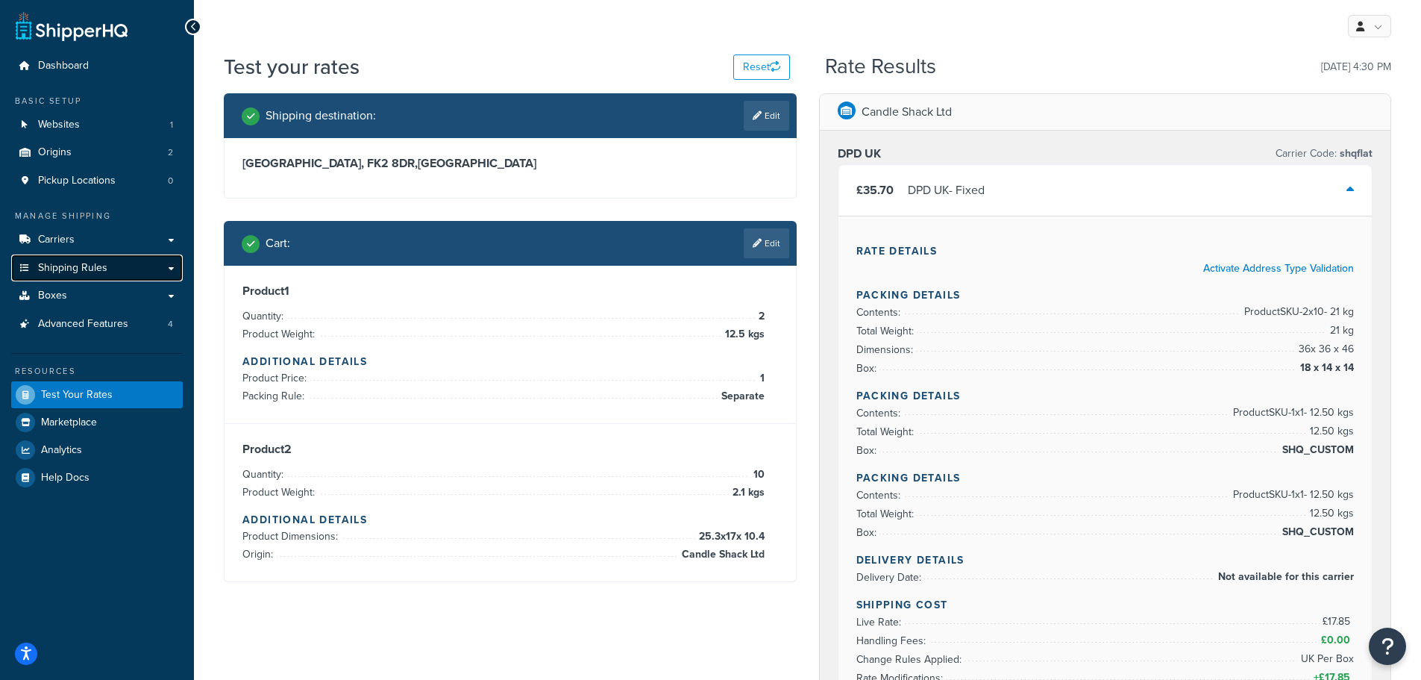
click at [73, 275] on span "Shipping Rules" at bounding box center [72, 268] width 69 height 13
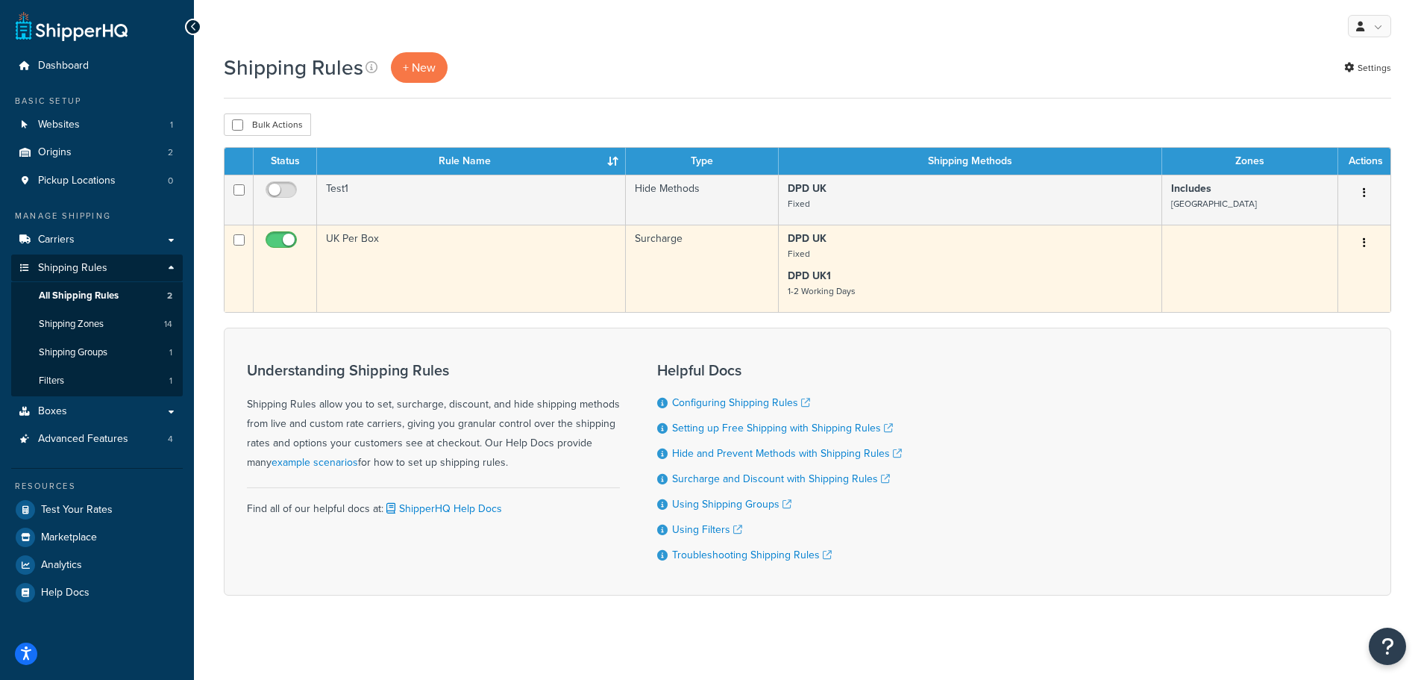
click at [282, 236] on input "checkbox" at bounding box center [283, 243] width 41 height 19
checkbox input "false"
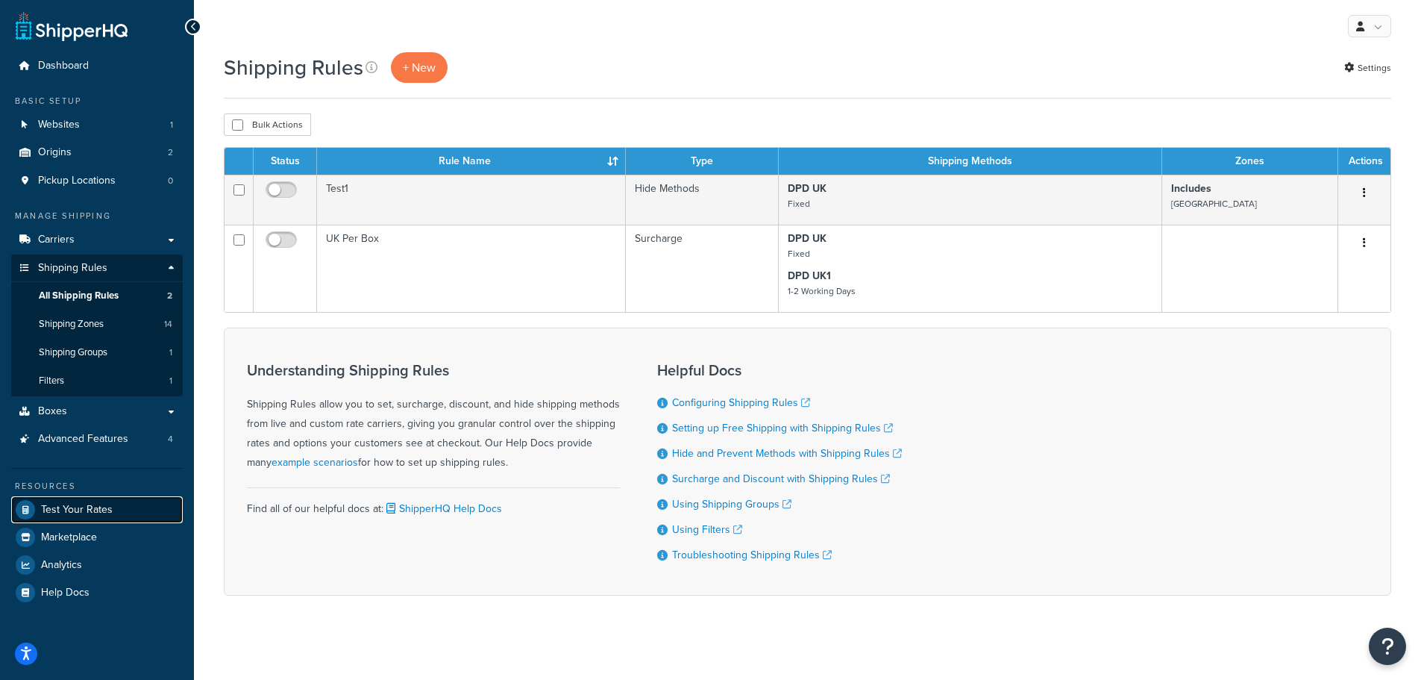
click at [91, 505] on span "Test Your Rates" at bounding box center [77, 510] width 72 height 13
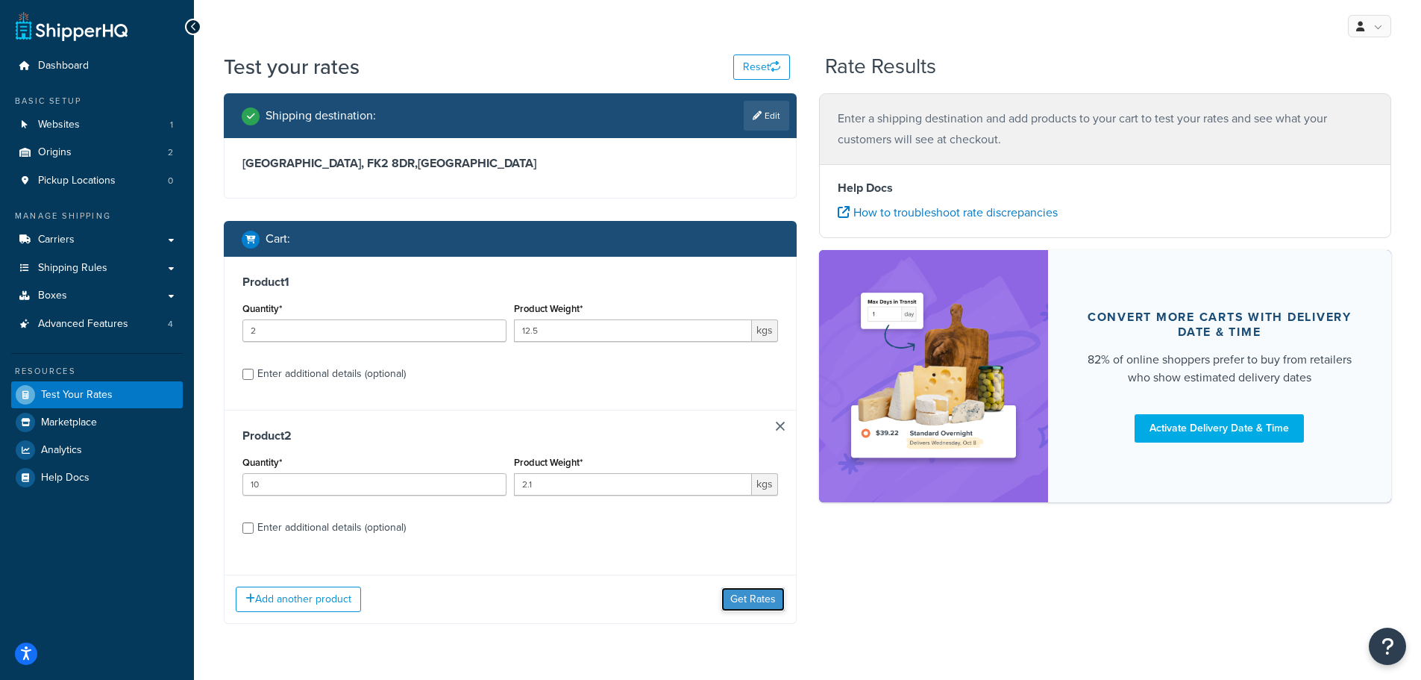
click at [742, 596] on button "Get Rates" at bounding box center [752, 599] width 63 height 24
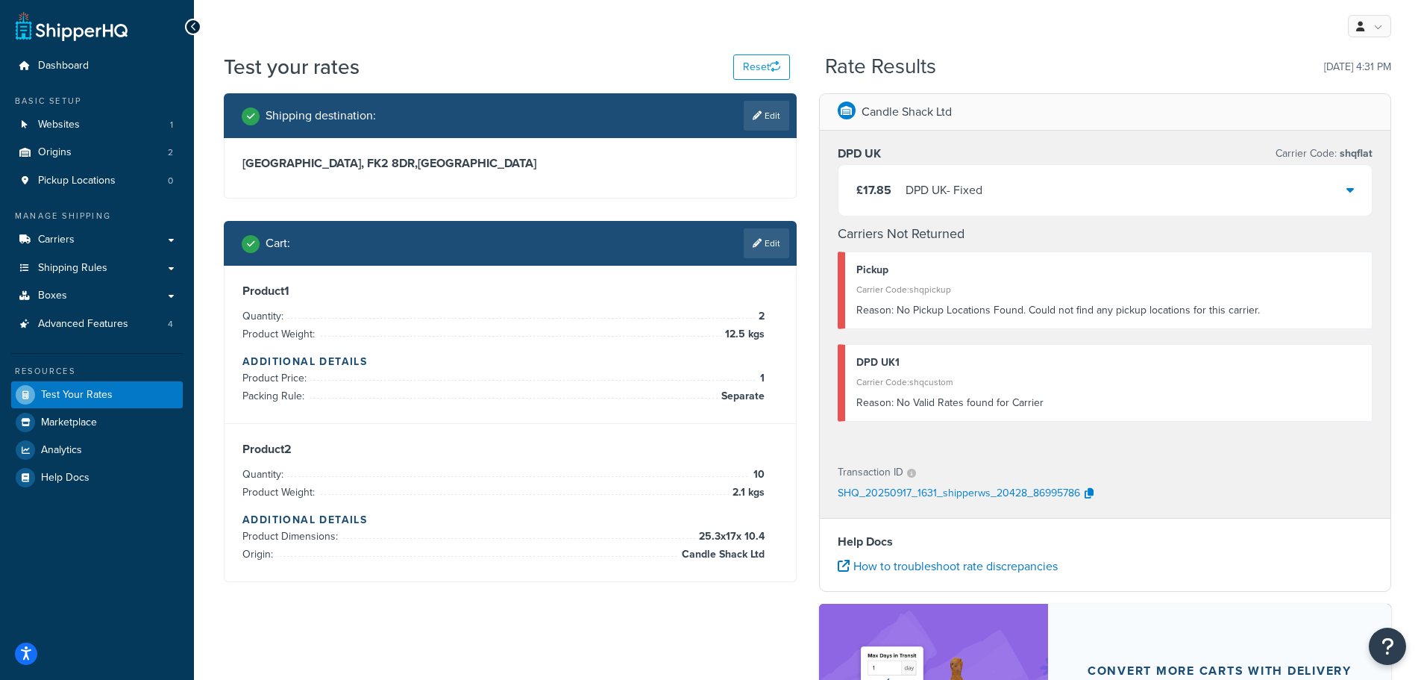
click at [1053, 190] on div "£17.85 DPD UK - Fixed" at bounding box center [1106, 190] width 534 height 51
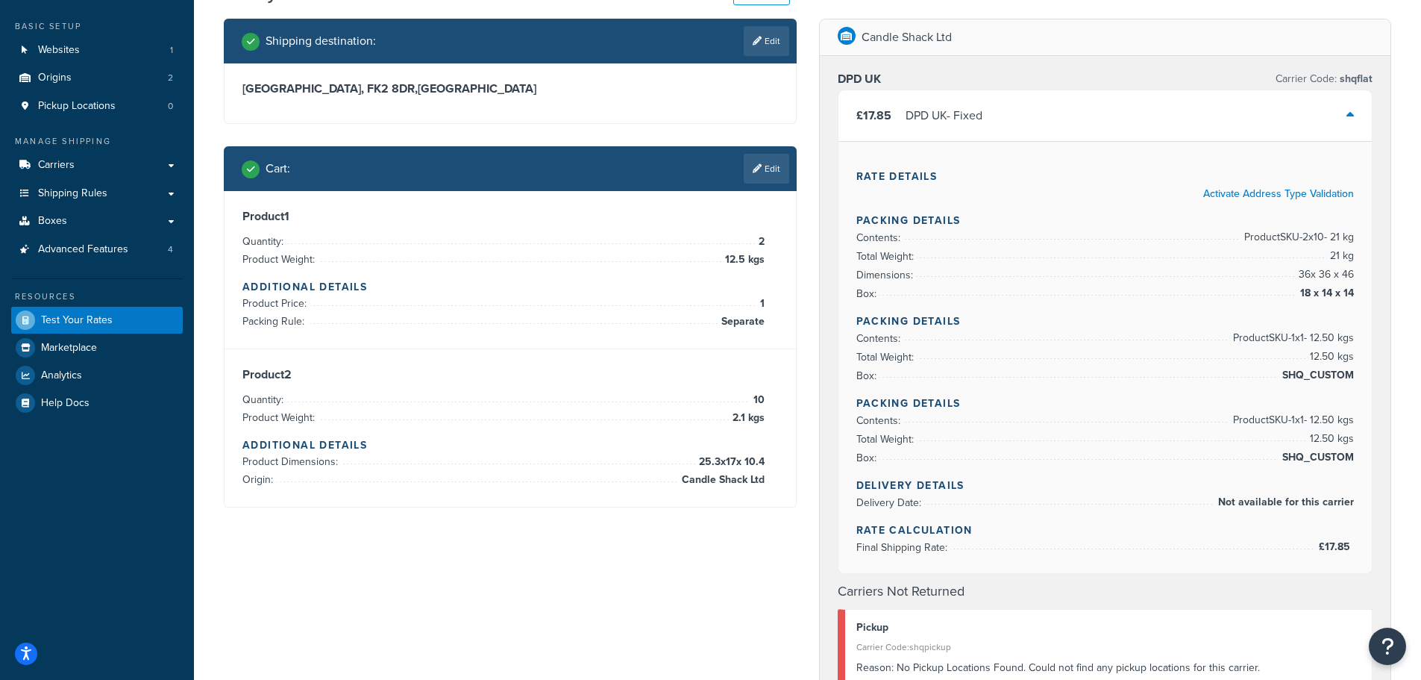
scroll to position [149, 0]
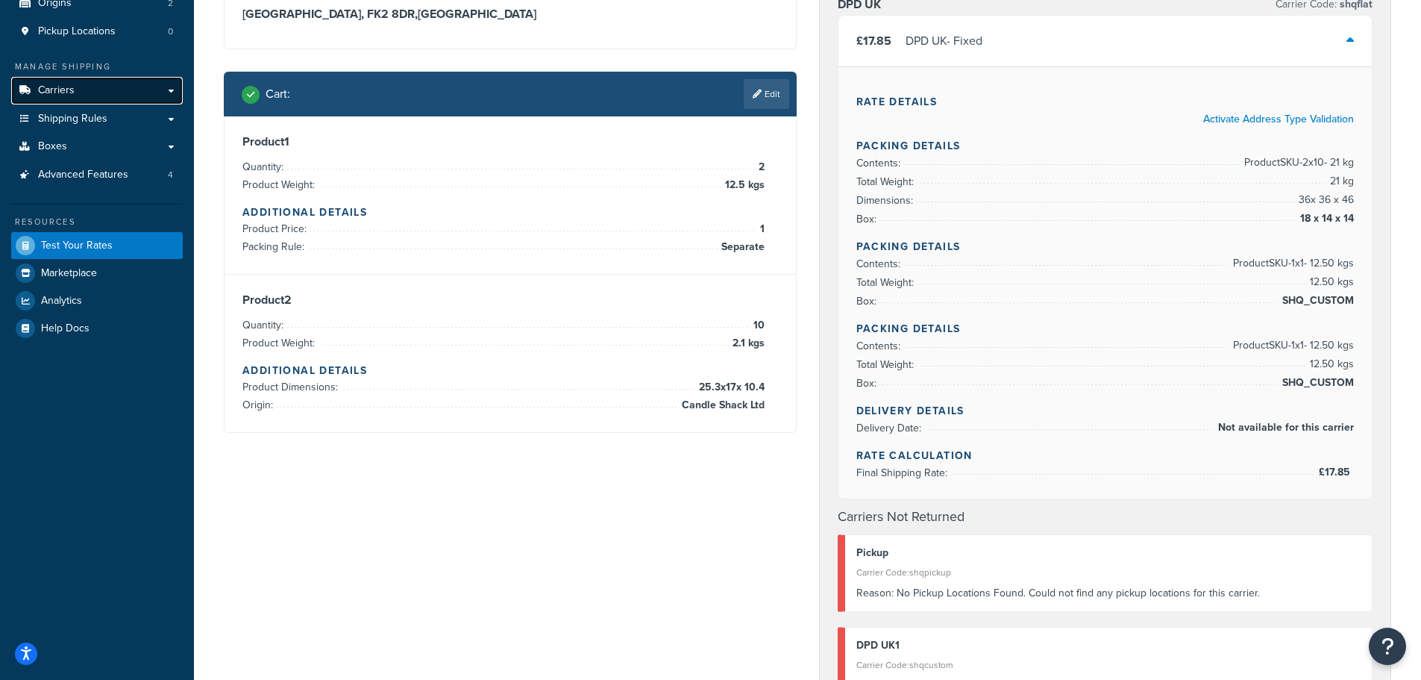
click at [97, 91] on link "Carriers" at bounding box center [97, 91] width 172 height 28
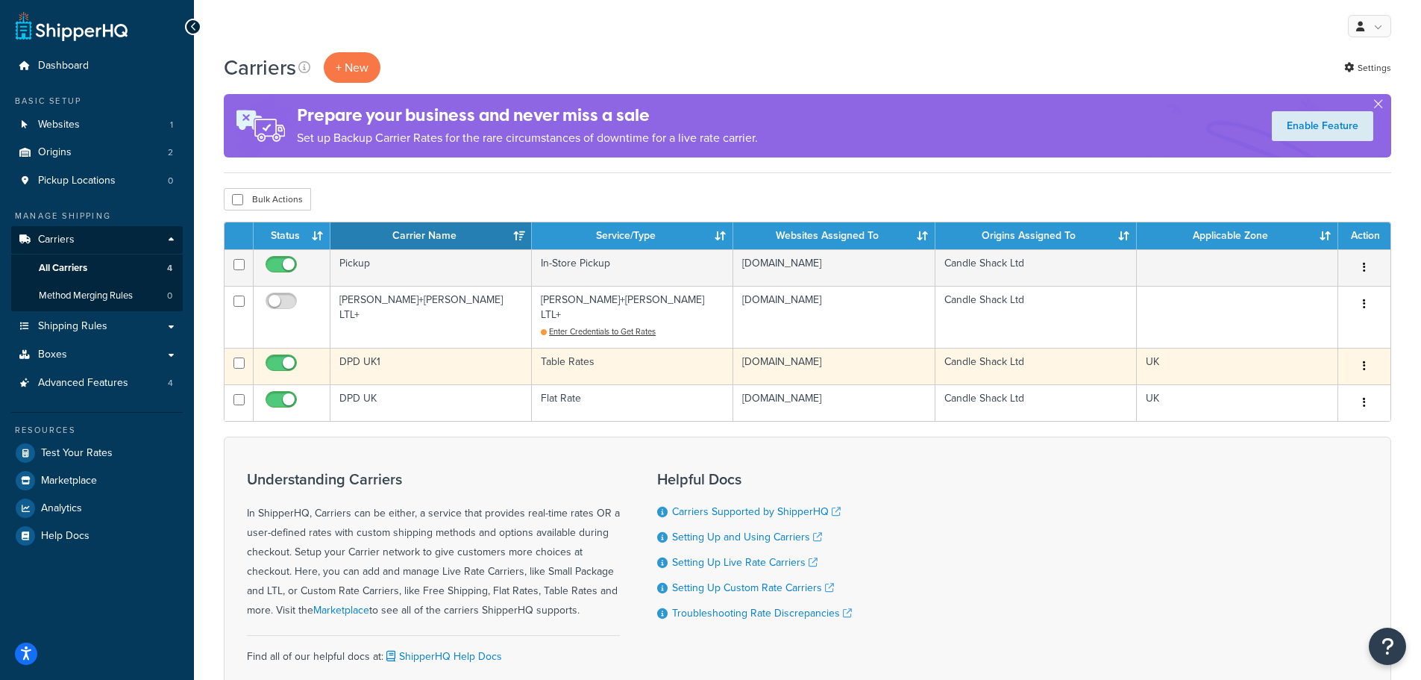
click at [401, 348] on td "DPD UK1" at bounding box center [430, 366] width 201 height 37
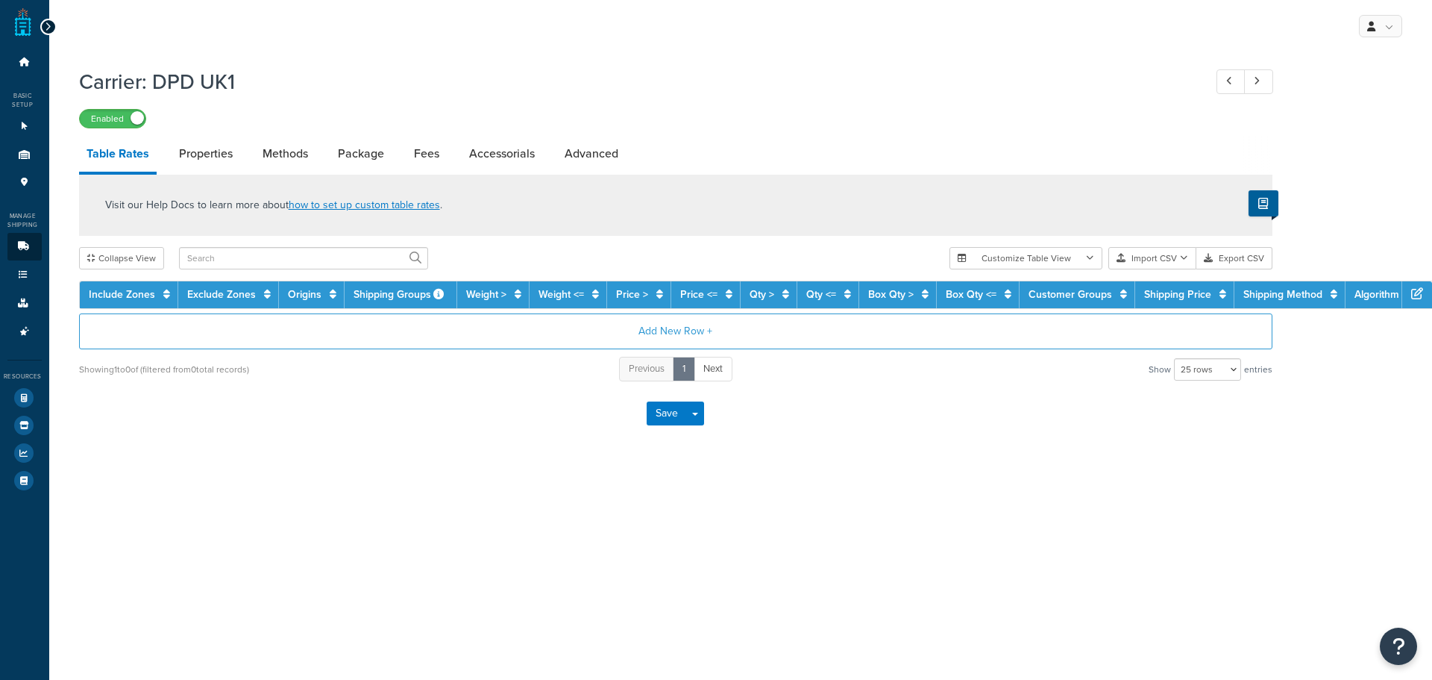
select select "25"
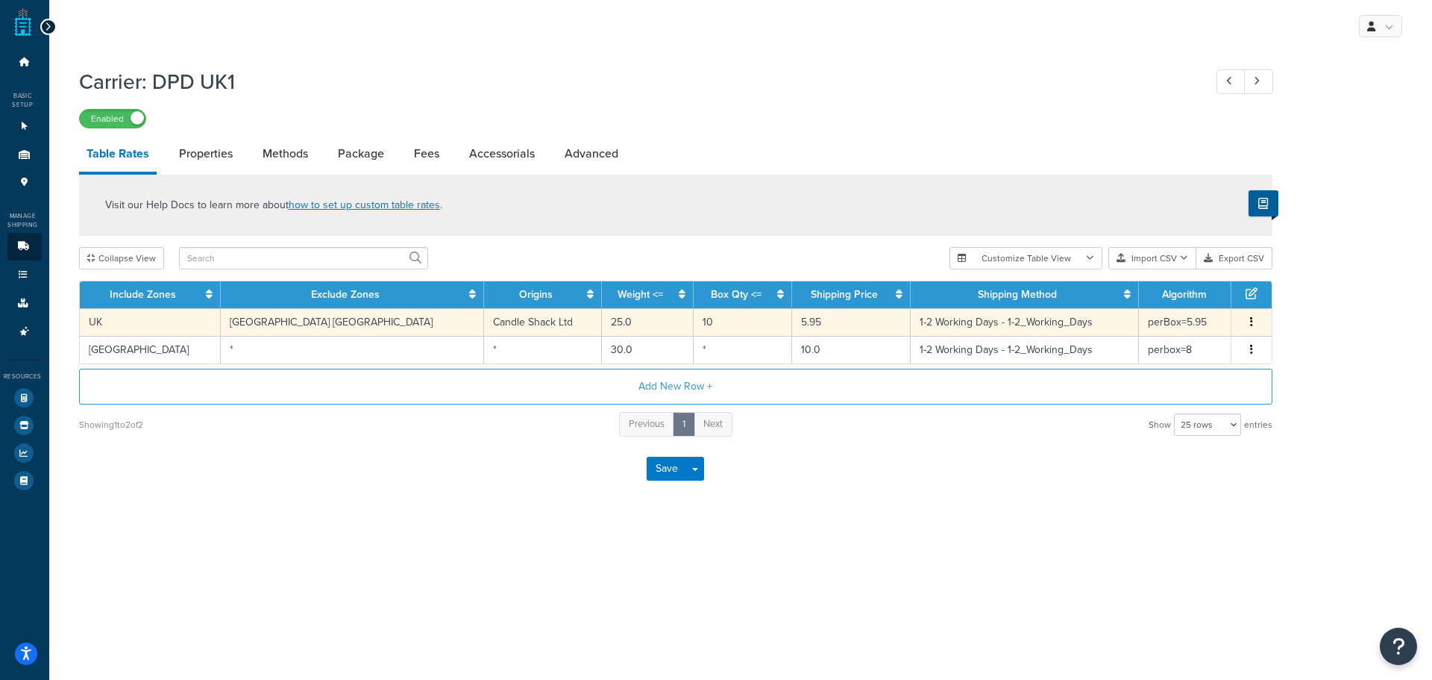
click at [348, 326] on td "UK Northern Ireland" at bounding box center [353, 322] width 264 height 28
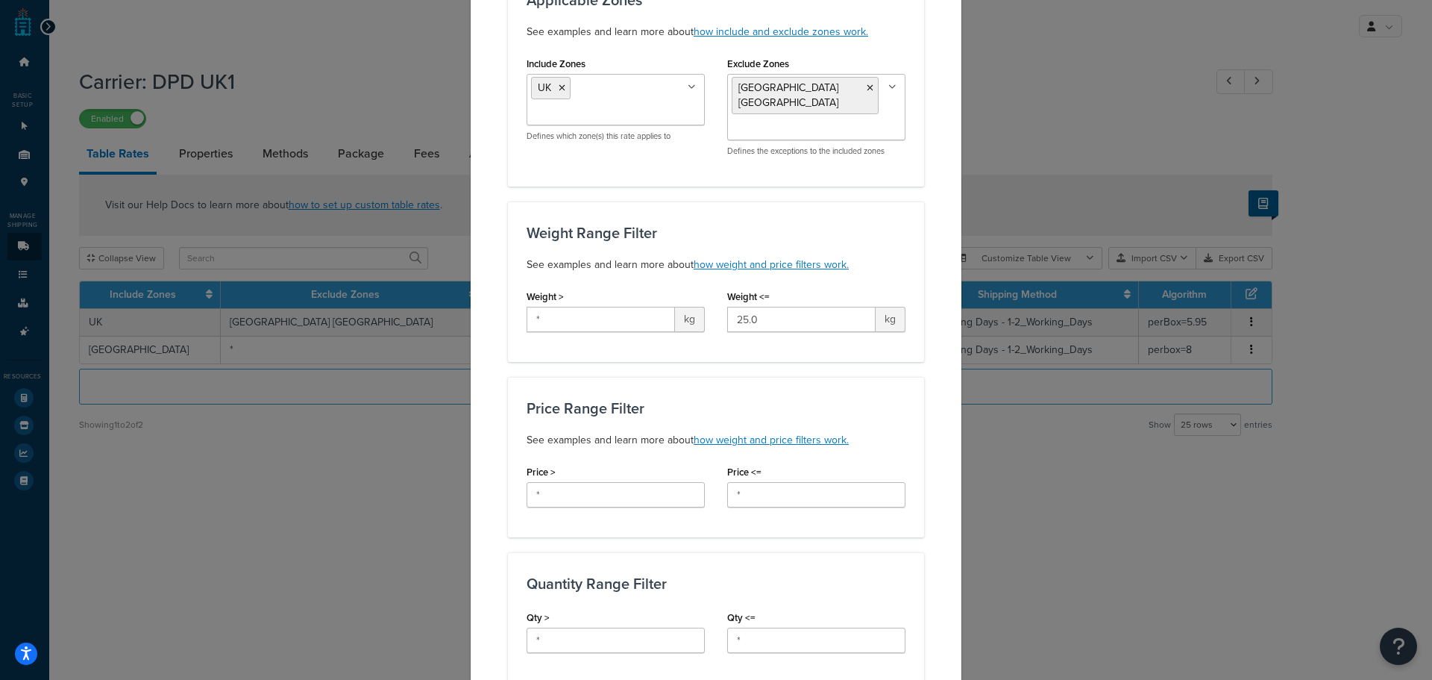
scroll to position [149, 0]
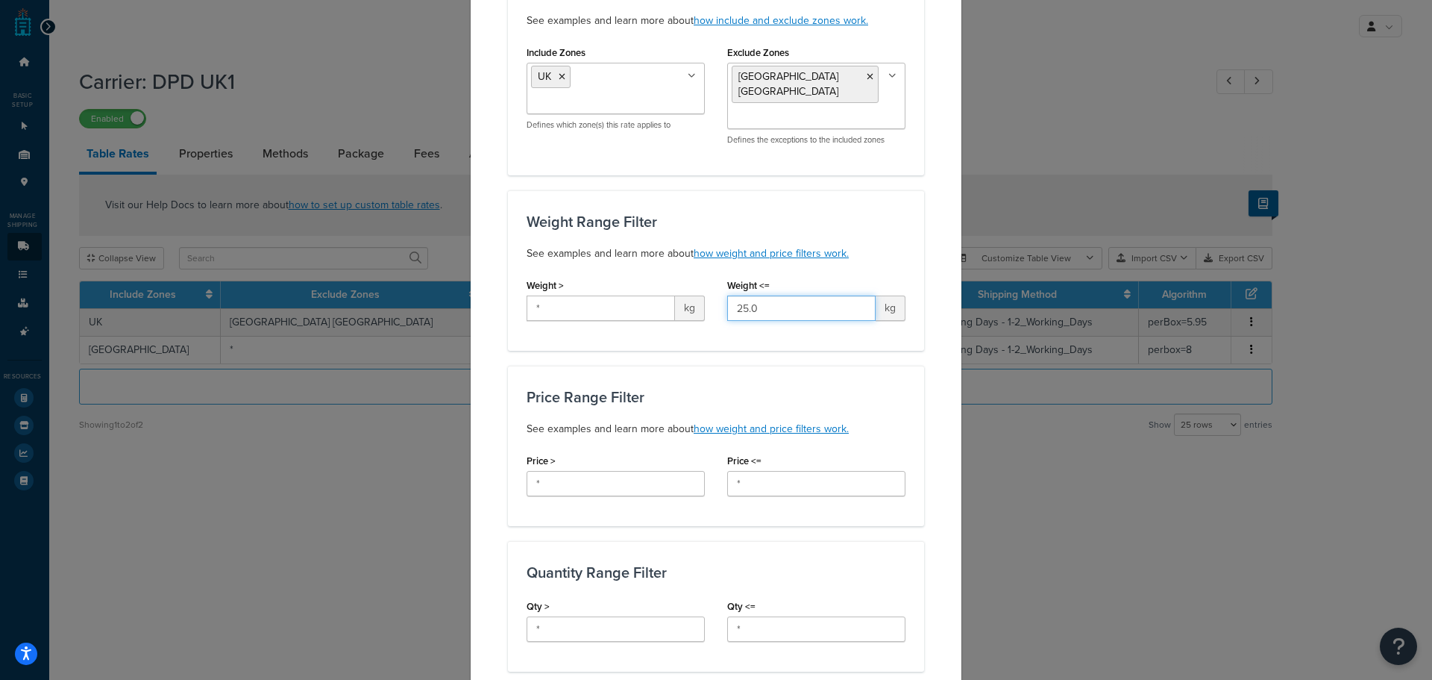
drag, startPoint x: 750, startPoint y: 293, endPoint x: 718, endPoint y: 304, distance: 34.7
click at [718, 304] on div "Weight <= 25.0 kg" at bounding box center [816, 303] width 201 height 57
type input "*"
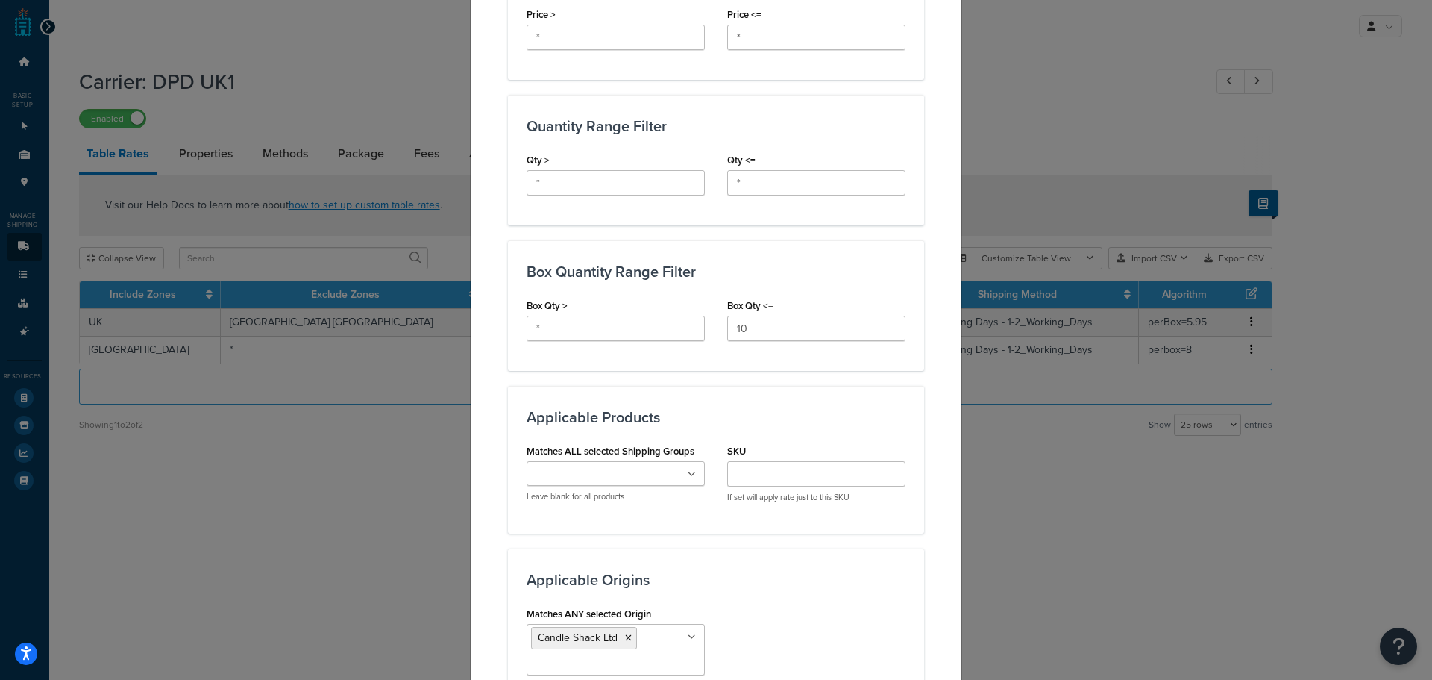
scroll to position [597, 0]
drag, startPoint x: 745, startPoint y: 313, endPoint x: 725, endPoint y: 319, distance: 21.0
click at [727, 319] on input "10" at bounding box center [816, 326] width 178 height 25
type input "*"
click at [703, 340] on div "Box Quantity Range Filter Box Qty > * Box Qty <= *" at bounding box center [716, 304] width 416 height 131
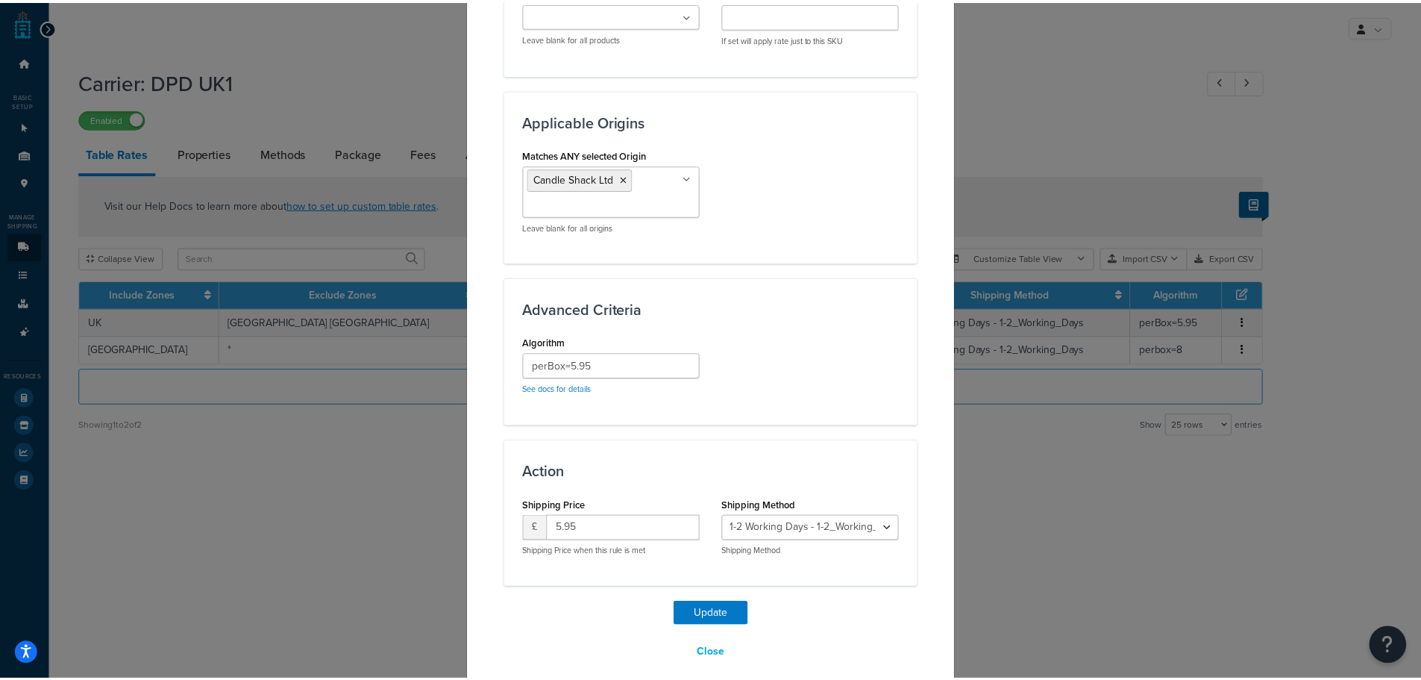
scroll to position [1056, 0]
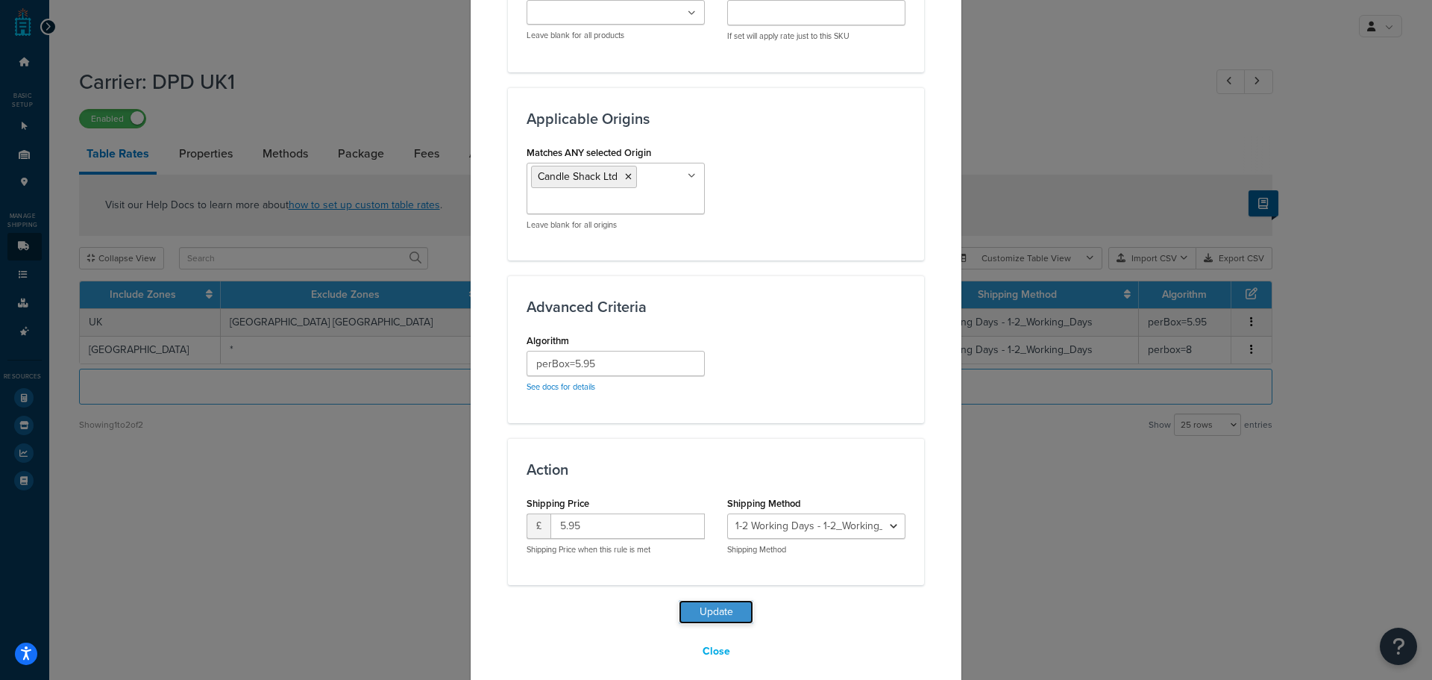
click at [706, 600] on button "Update" at bounding box center [716, 612] width 75 height 24
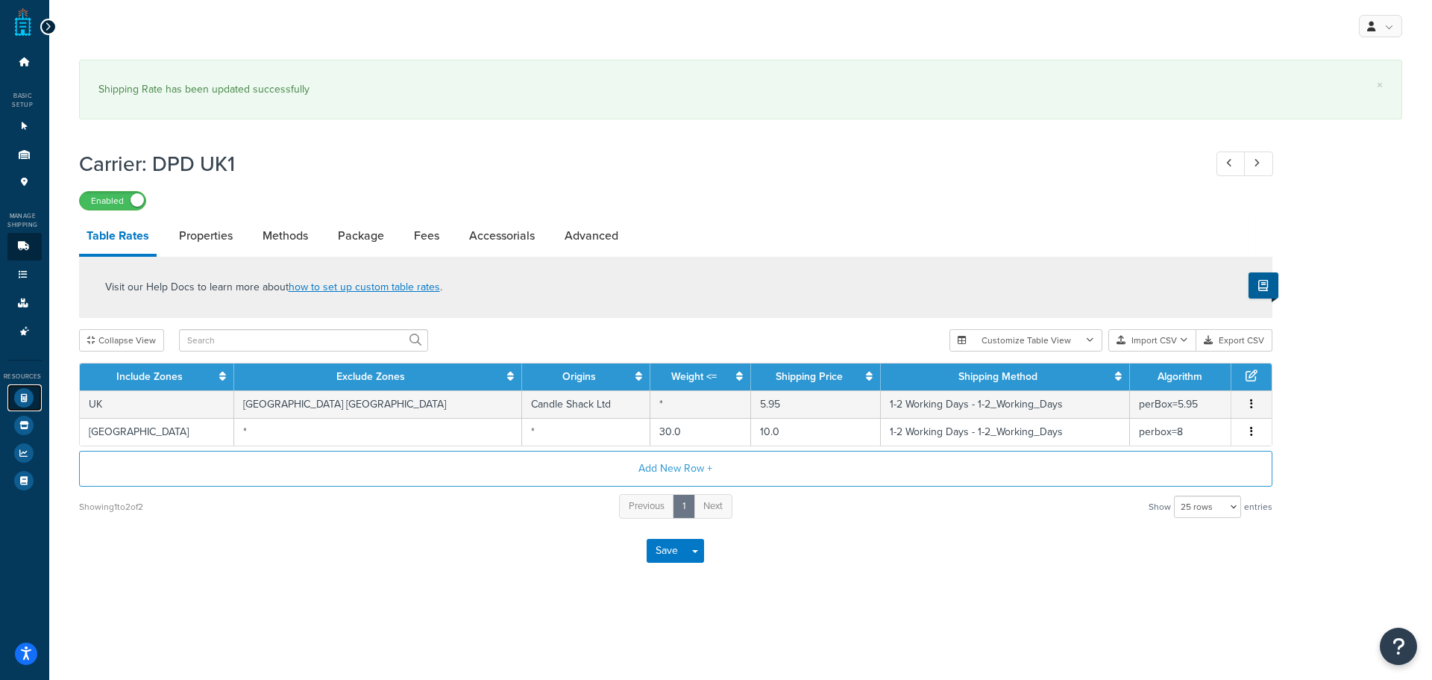
click at [24, 392] on icon at bounding box center [23, 397] width 19 height 19
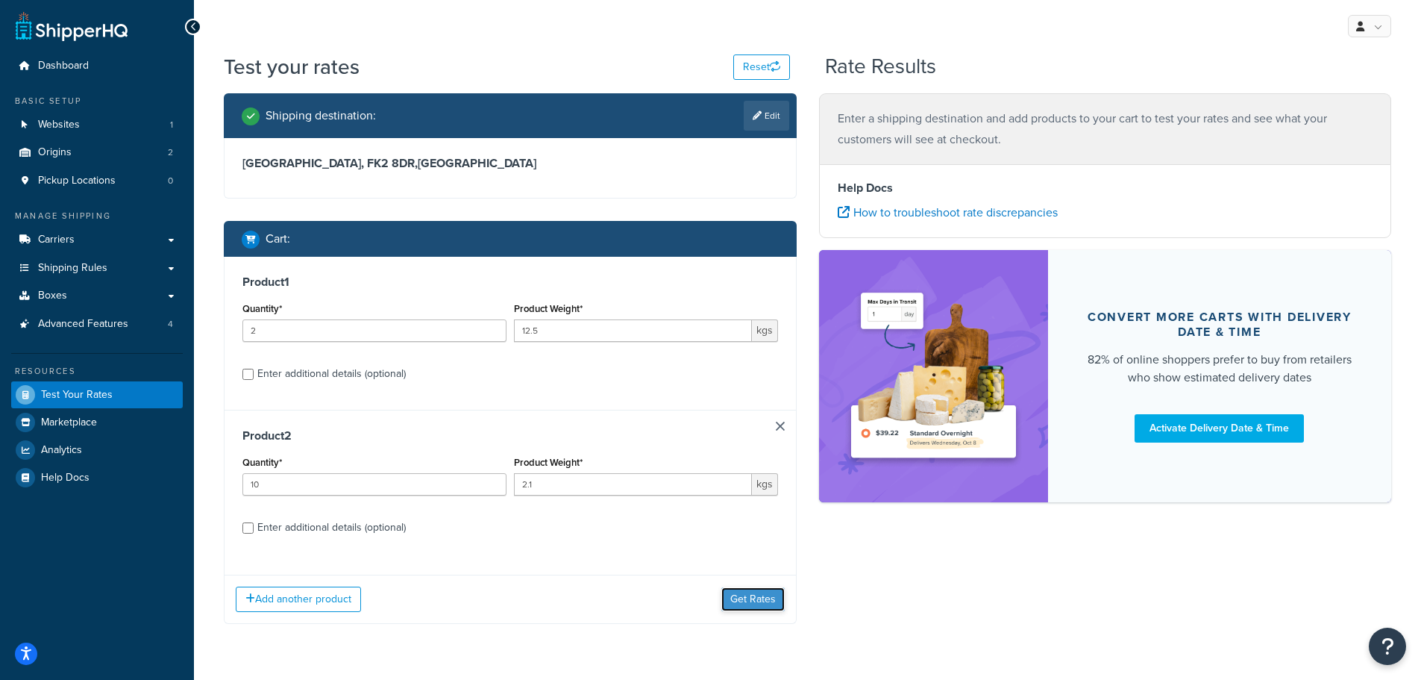
click at [751, 598] on button "Get Rates" at bounding box center [752, 599] width 63 height 24
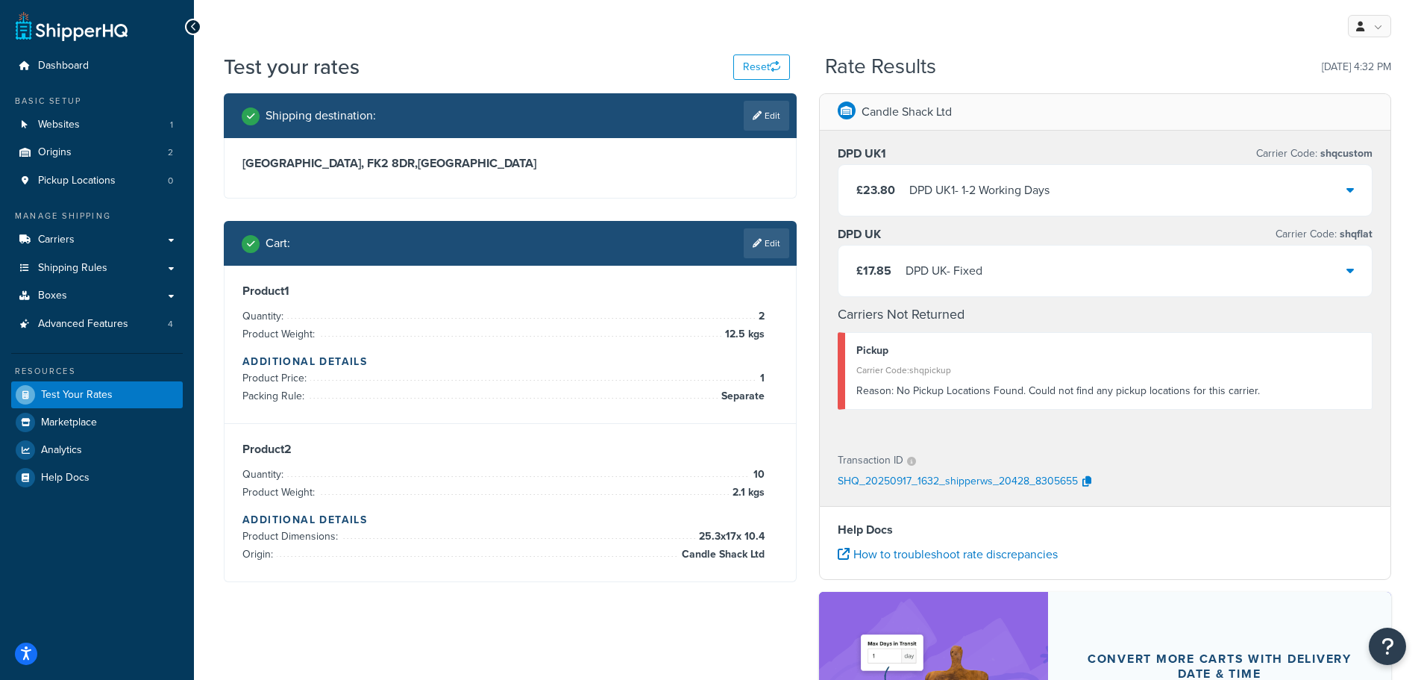
click at [1103, 182] on div "£23.80 DPD UK1 - 1-2 Working Days" at bounding box center [1106, 190] width 534 height 51
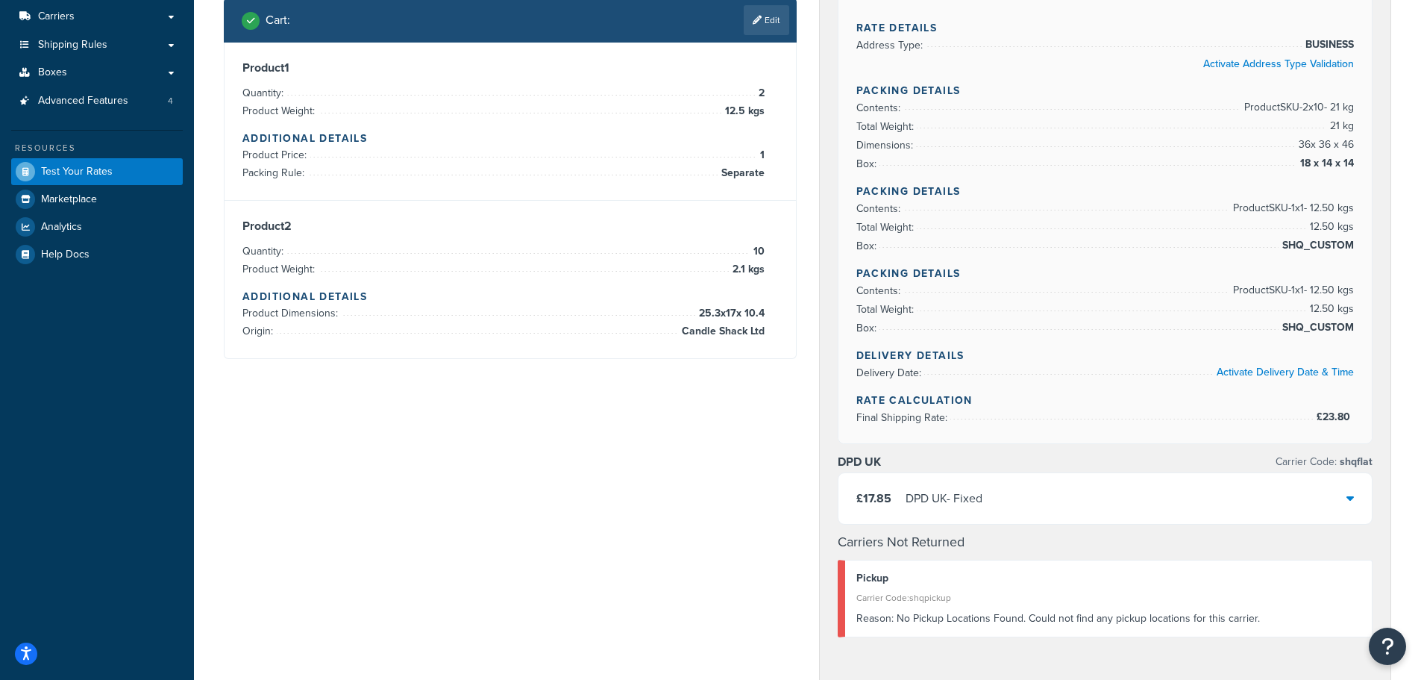
scroll to position [298, 0]
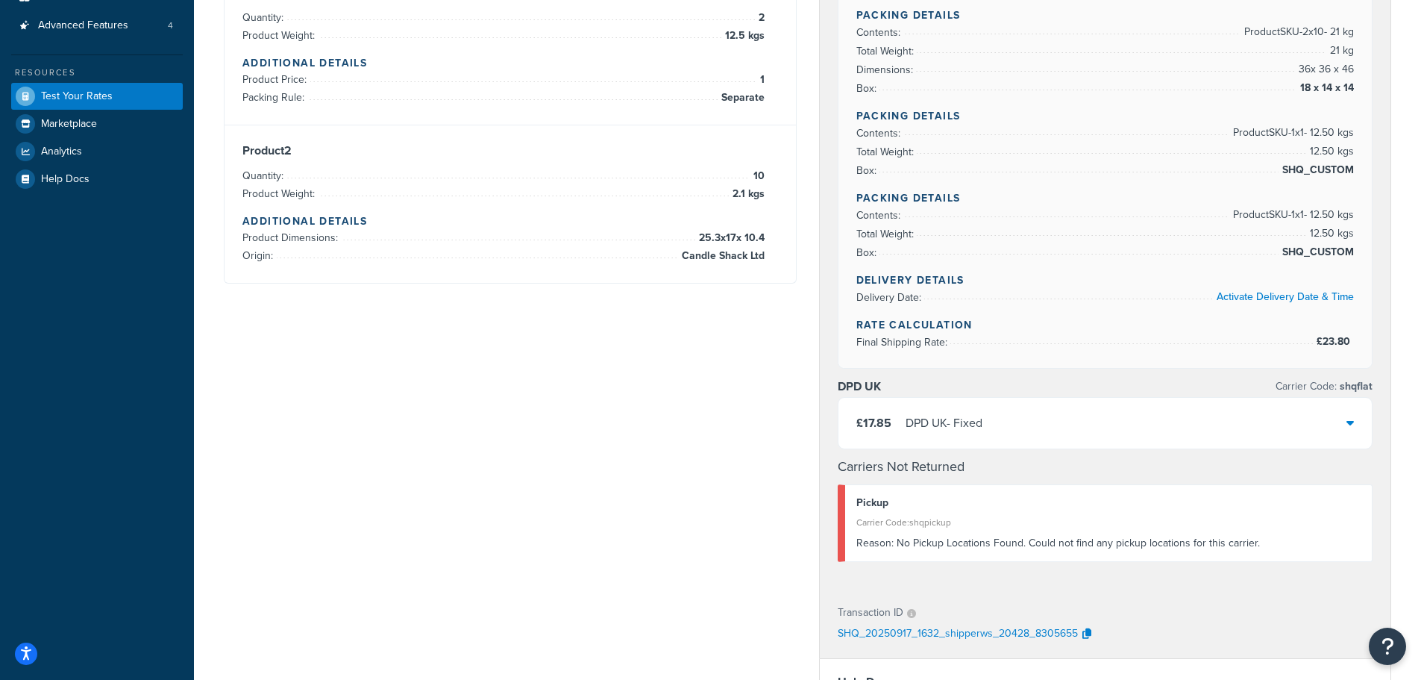
click at [1352, 420] on icon at bounding box center [1350, 422] width 7 height 12
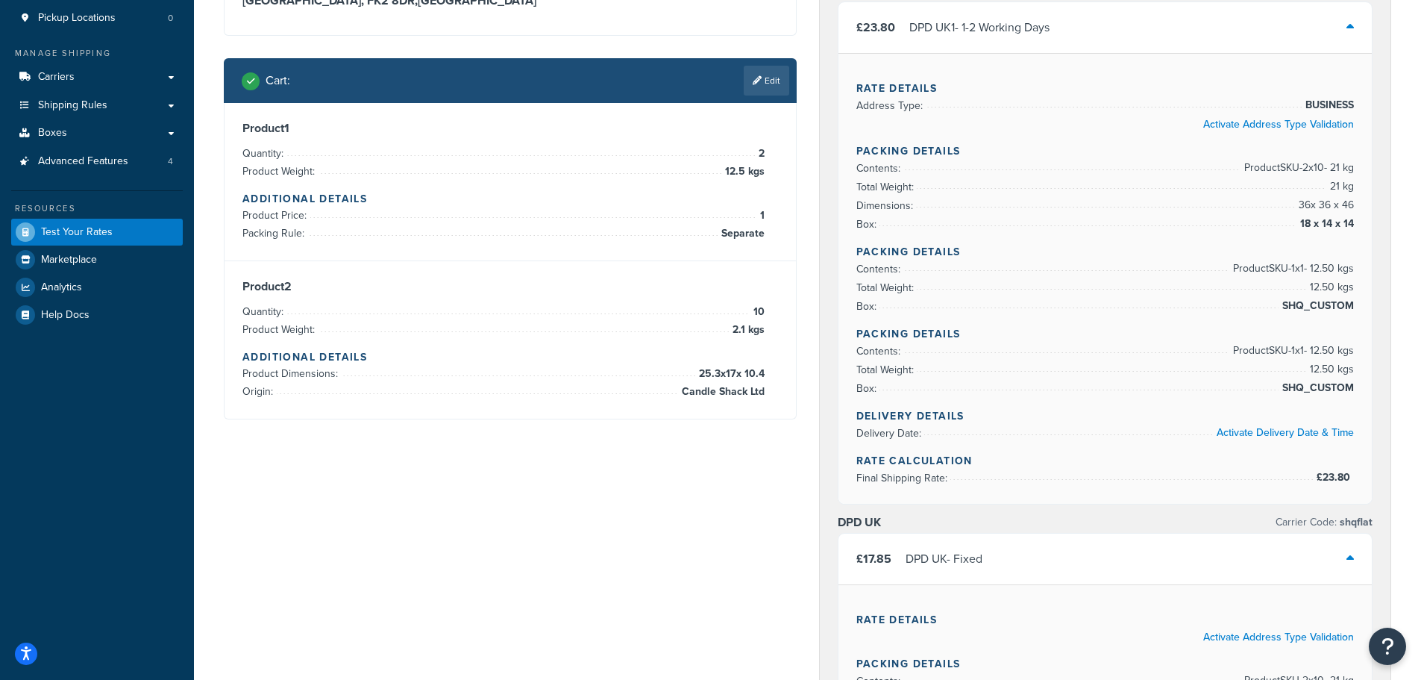
scroll to position [149, 0]
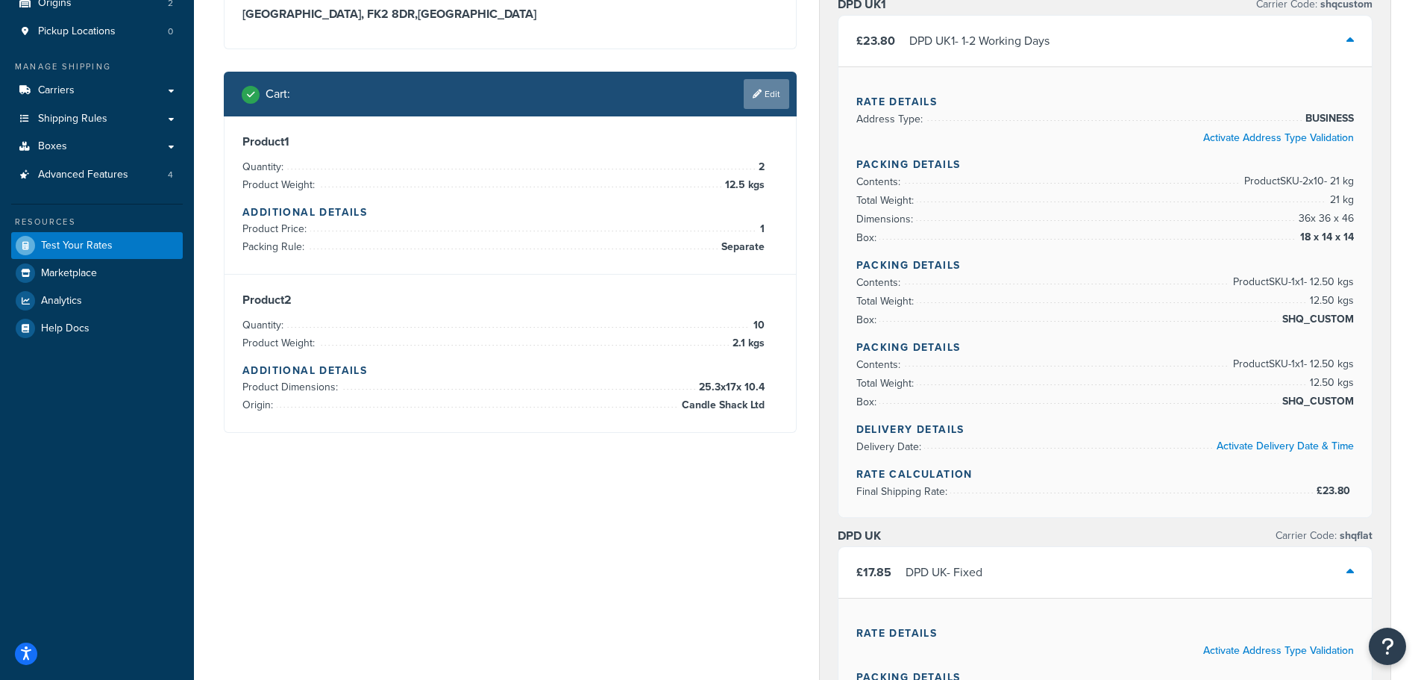
click at [769, 88] on link "Edit" at bounding box center [767, 94] width 46 height 30
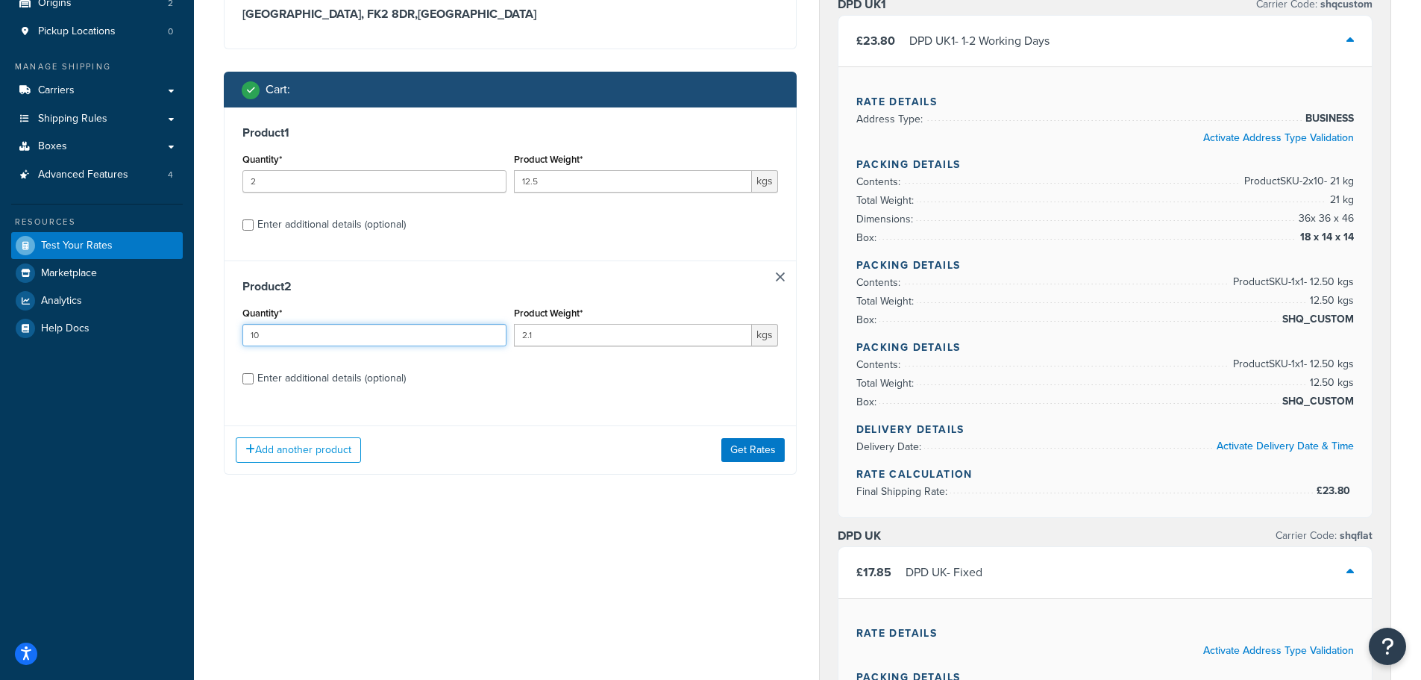
drag, startPoint x: 263, startPoint y: 341, endPoint x: 243, endPoint y: 344, distance: 19.6
click at [243, 343] on input "10" at bounding box center [374, 335] width 264 height 22
type input "12"
click at [748, 452] on button "Get Rates" at bounding box center [752, 450] width 63 height 24
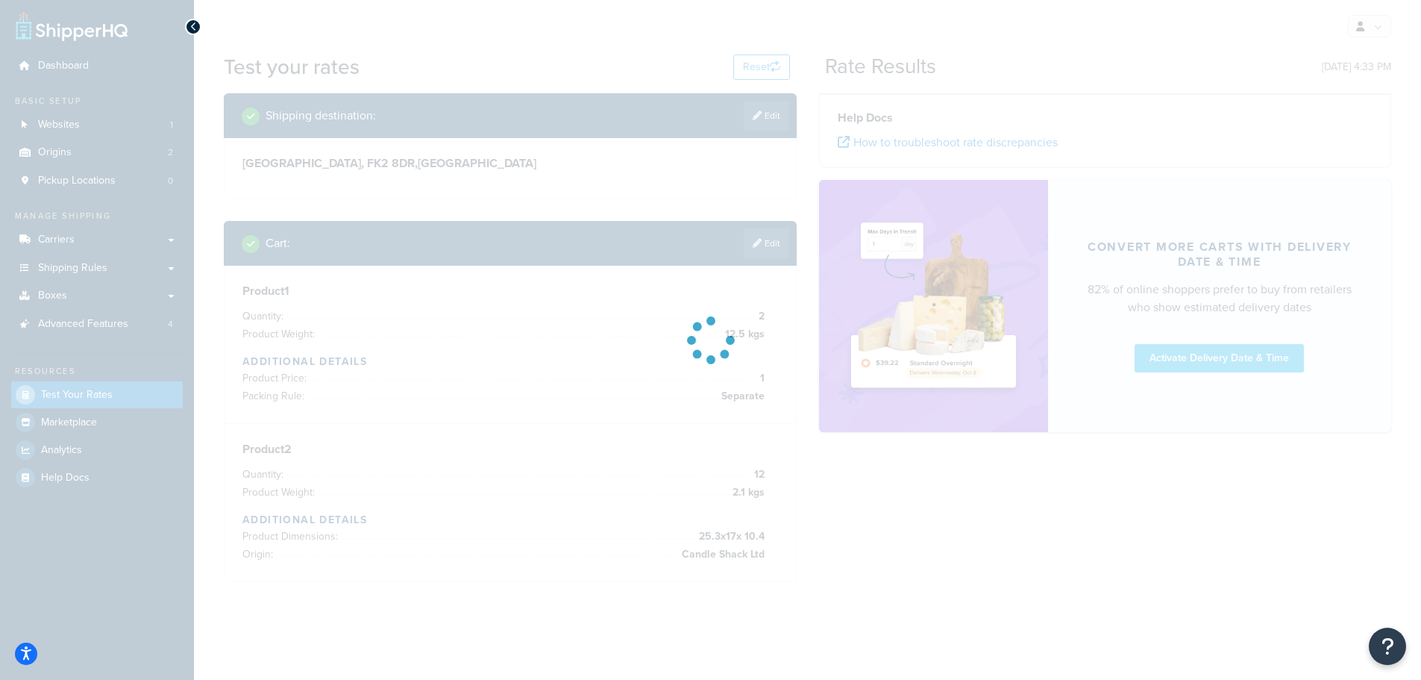
scroll to position [0, 0]
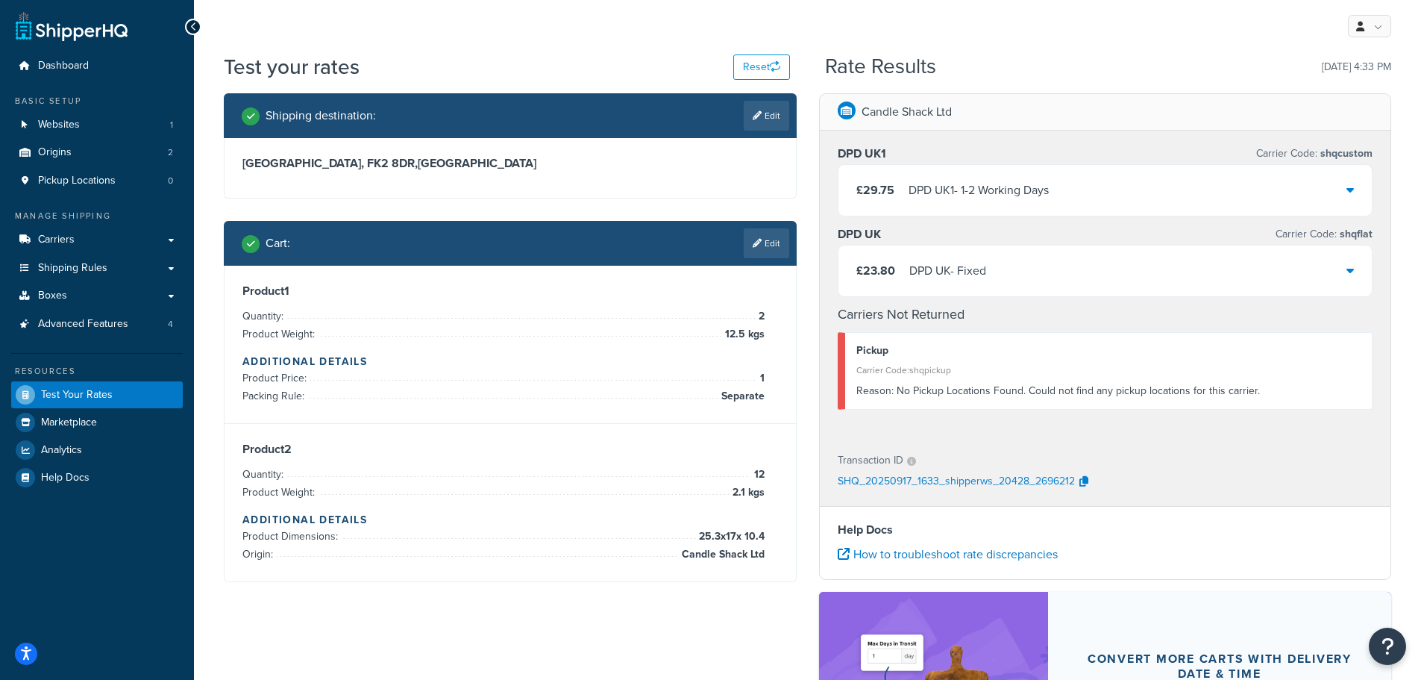
click at [1065, 263] on div "£23.80 DPD UK - Fixed" at bounding box center [1106, 270] width 534 height 51
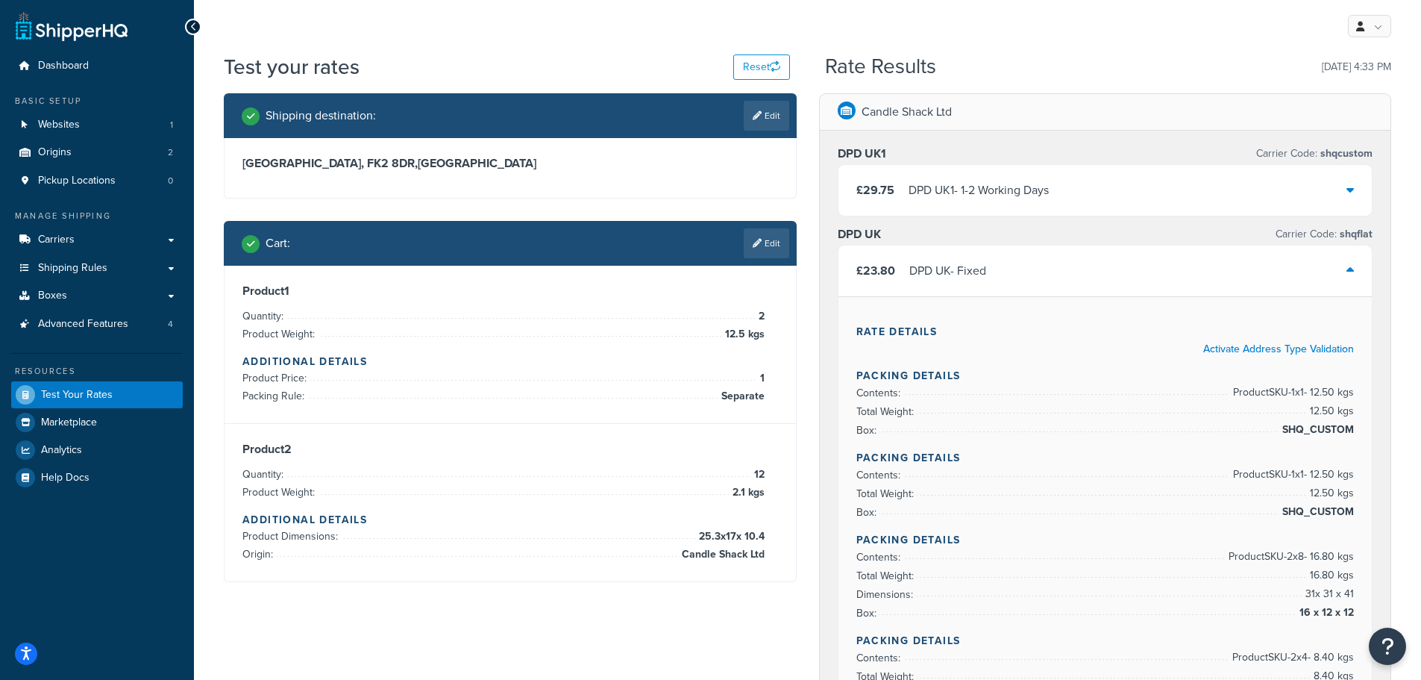
click at [1140, 201] on div "£29.75 DPD UK1 - 1-2 Working Days" at bounding box center [1106, 190] width 534 height 51
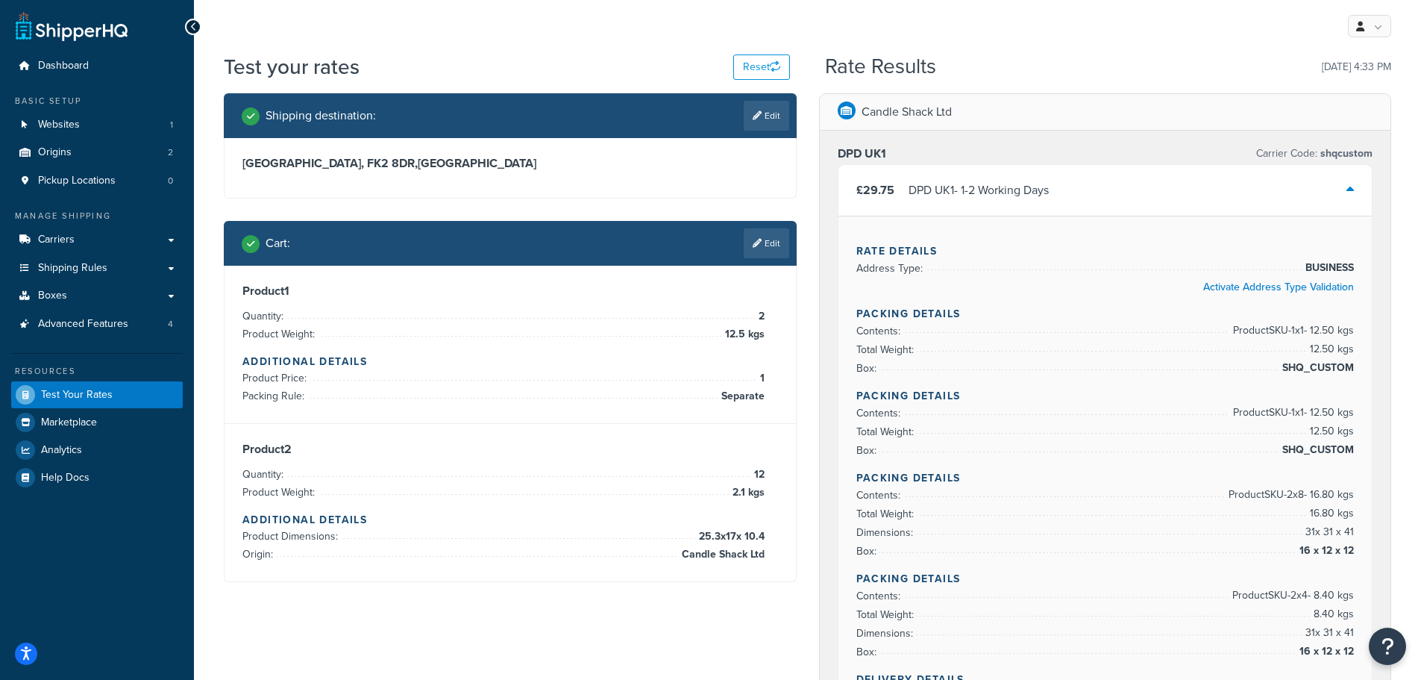
click at [1289, 193] on div "£29.75 DPD UK1 - 1-2 Working Days" at bounding box center [1106, 190] width 534 height 51
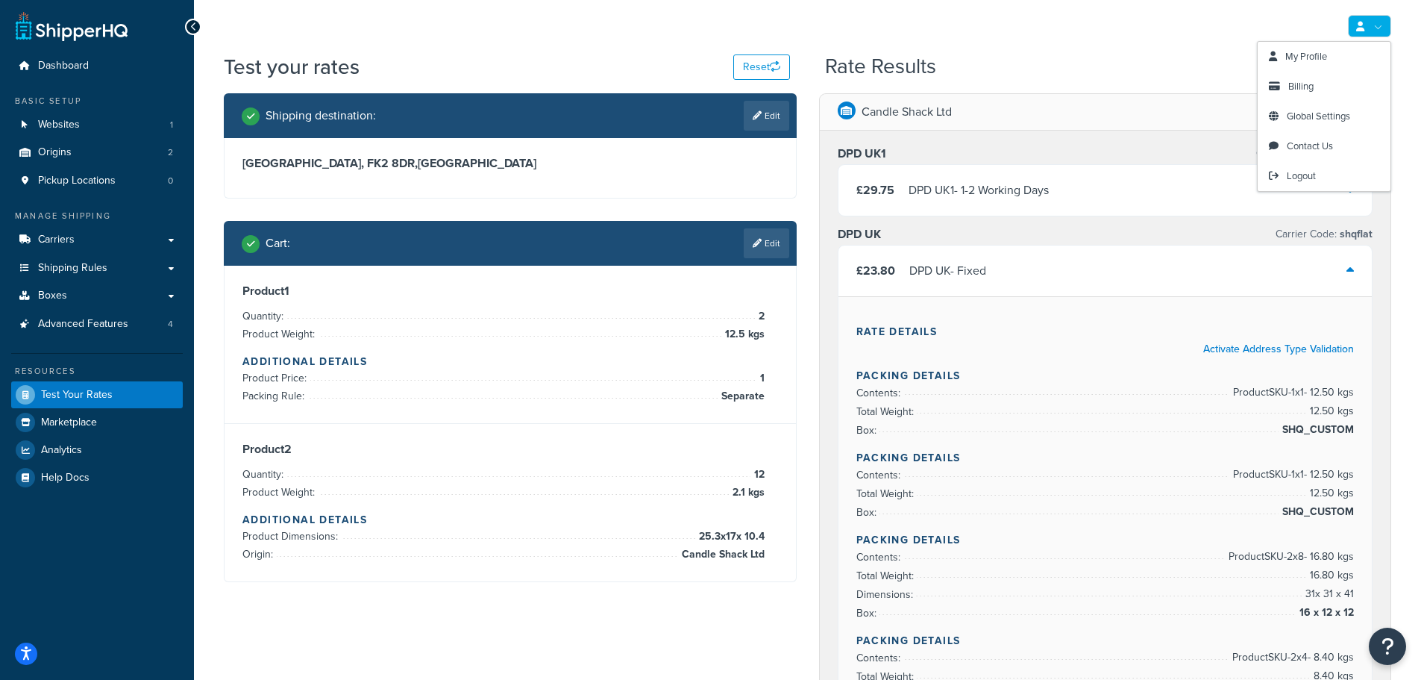
click at [1379, 24] on link at bounding box center [1369, 26] width 43 height 22
click at [1326, 109] on link "Global Settings" at bounding box center [1324, 116] width 133 height 30
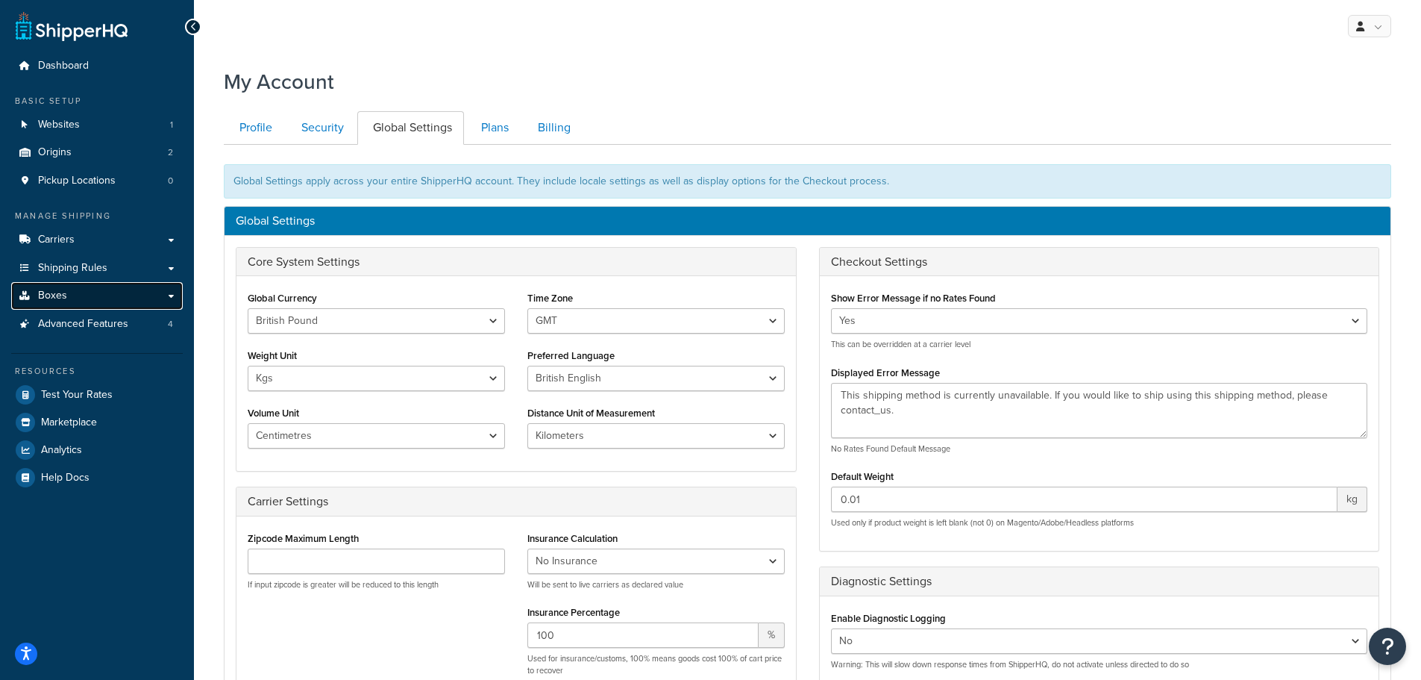
click at [46, 289] on span "Boxes" at bounding box center [52, 295] width 29 height 13
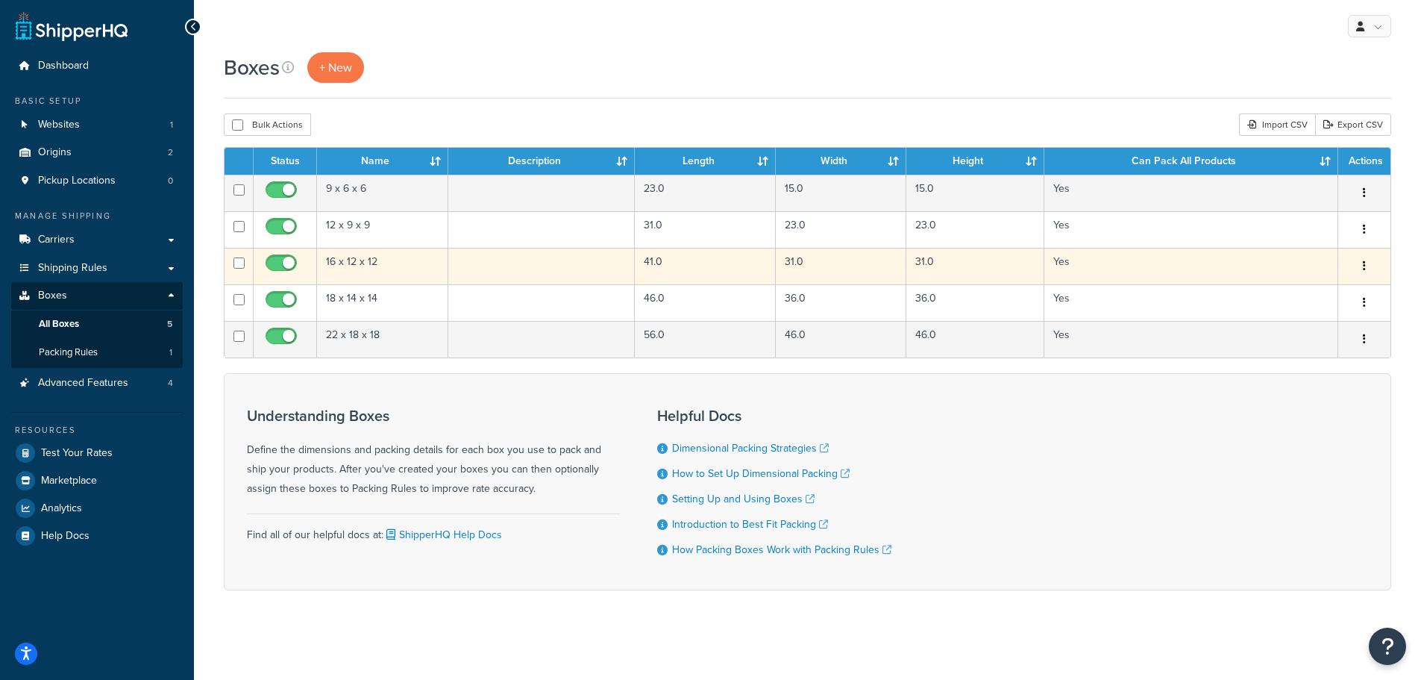
click at [389, 266] on td "16 x 12 x 12" at bounding box center [382, 266] width 131 height 37
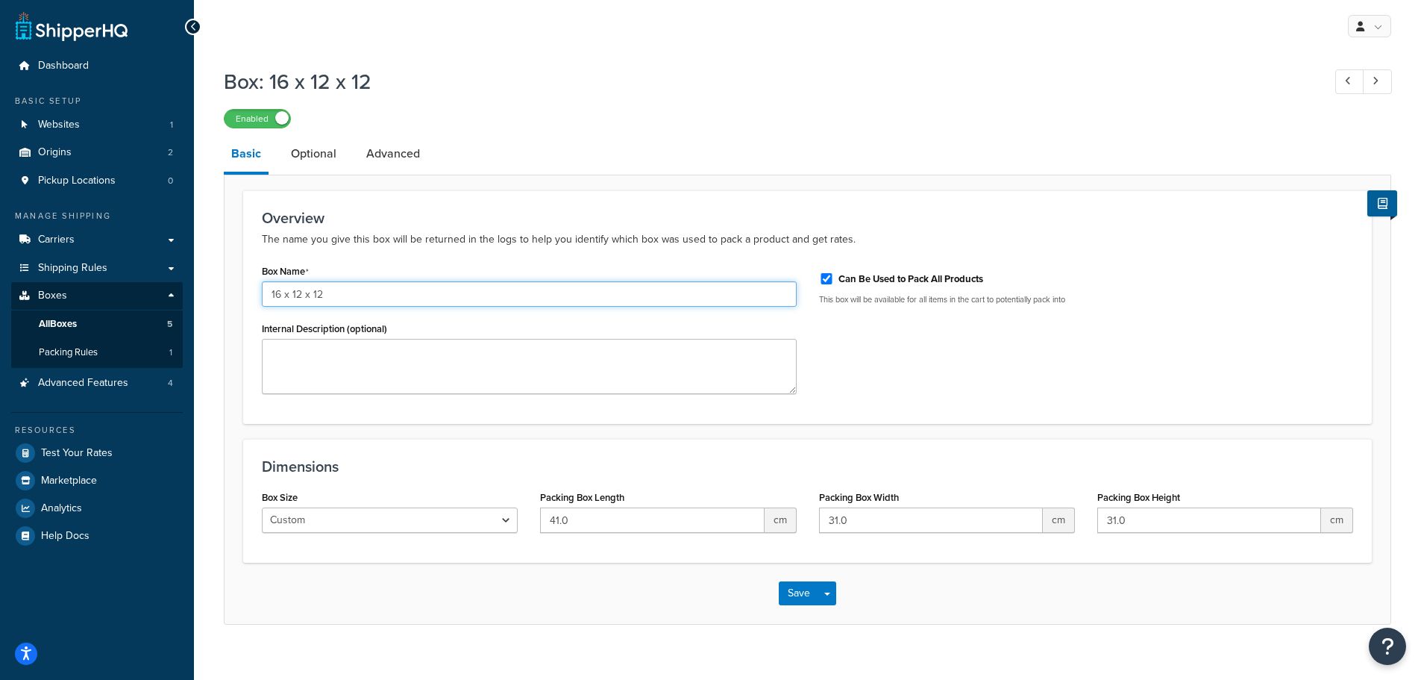
drag, startPoint x: 322, startPoint y: 298, endPoint x: 269, endPoint y: 305, distance: 53.5
click at [269, 305] on input "16 x 12 x 12" at bounding box center [529, 293] width 535 height 25
type input "41 x 31 x 31"
click at [794, 597] on button "Save" at bounding box center [799, 593] width 40 height 24
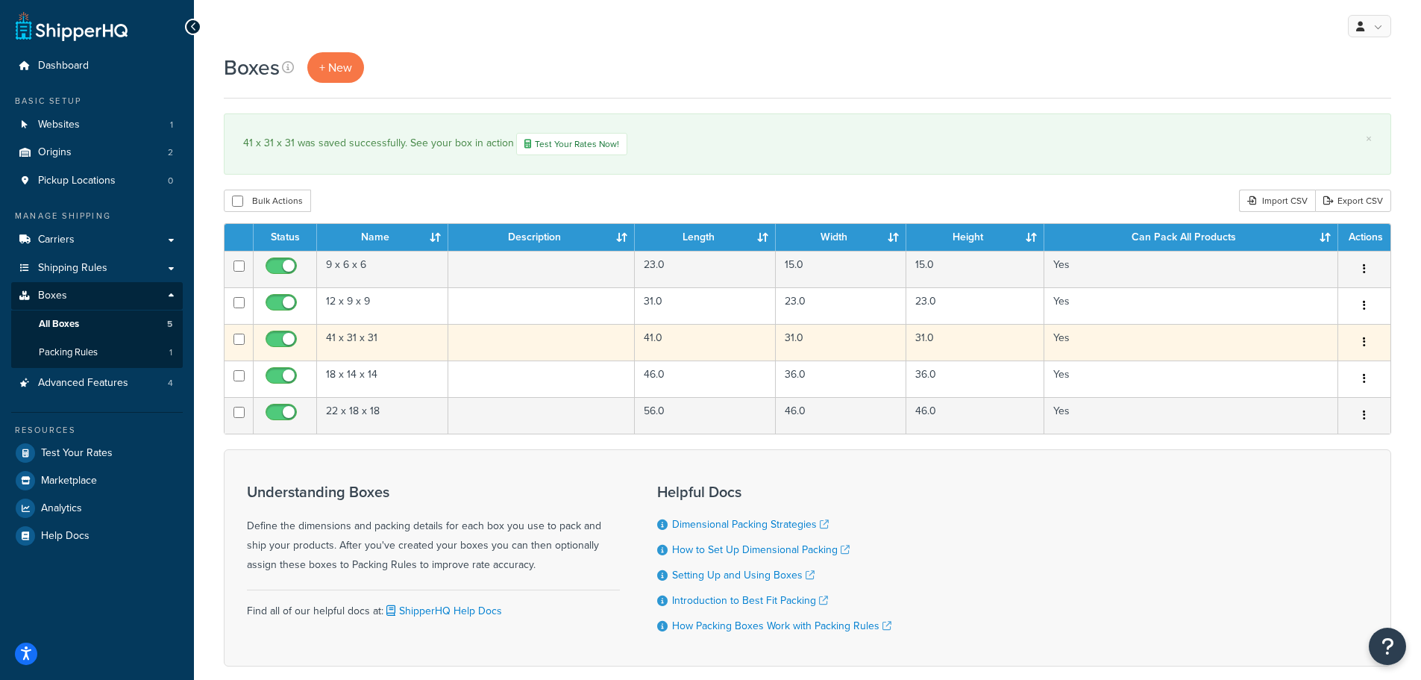
click at [377, 345] on td "41 x 31 x 31" at bounding box center [382, 342] width 131 height 37
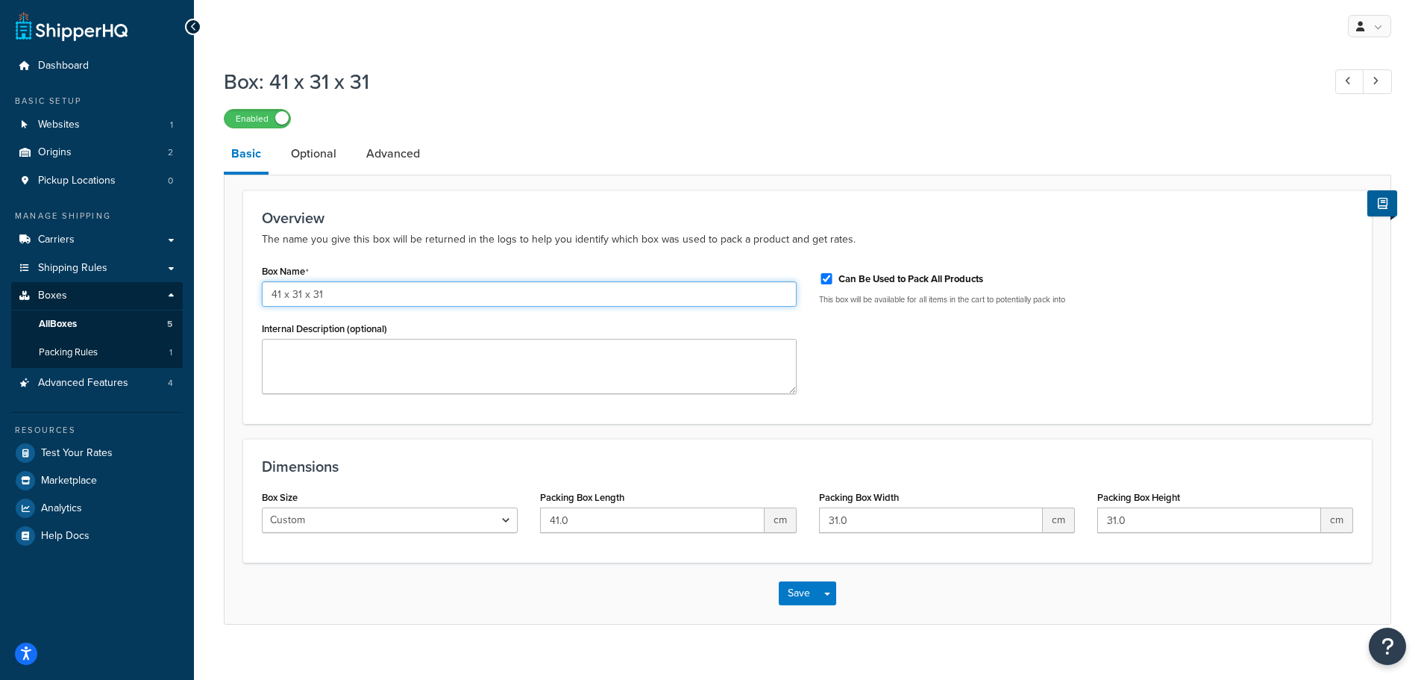
drag, startPoint x: 279, startPoint y: 294, endPoint x: 289, endPoint y: 302, distance: 13.3
click at [280, 294] on input "41 x 31 x 31" at bounding box center [529, 293] width 535 height 25
click at [314, 292] on input "41cm x 31 x 31" at bounding box center [529, 293] width 535 height 25
click at [354, 295] on input "41cm x 31cm x 31" at bounding box center [529, 293] width 535 height 25
type input "41cm x 31cm x 31cm"
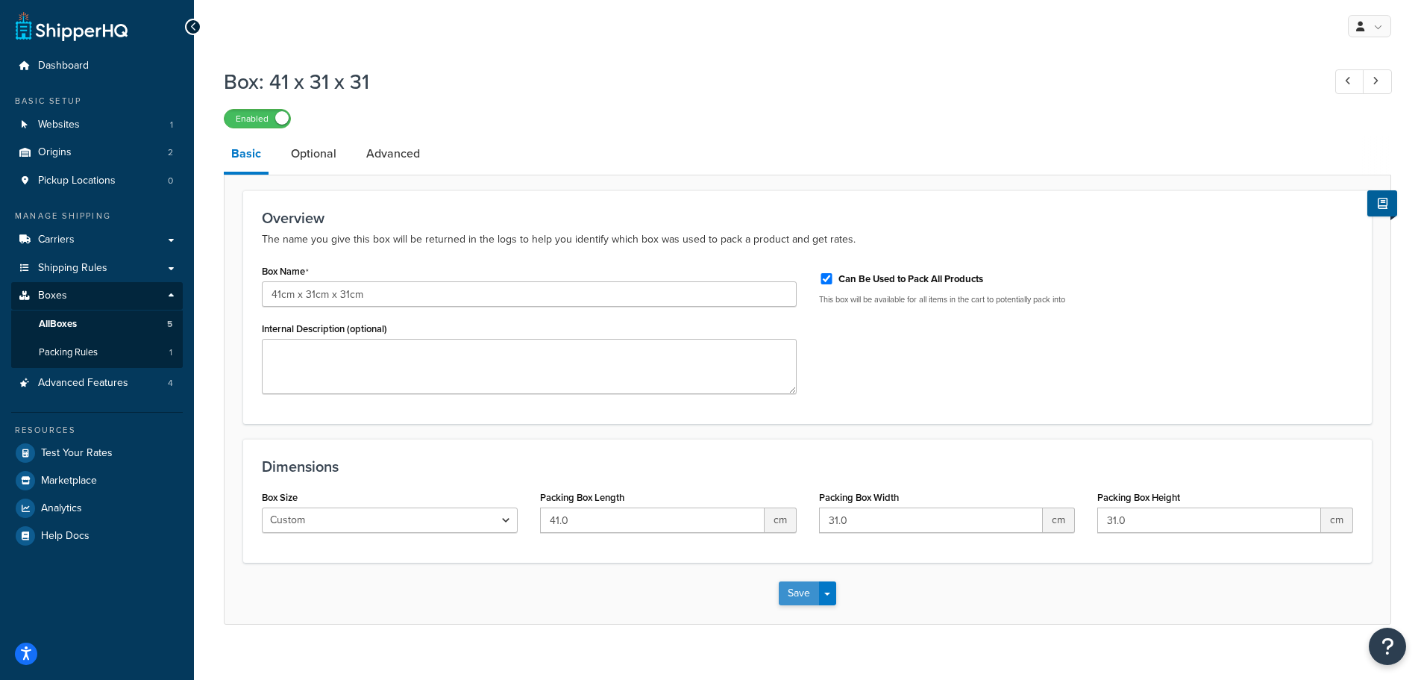
click at [797, 592] on button "Save" at bounding box center [799, 593] width 40 height 24
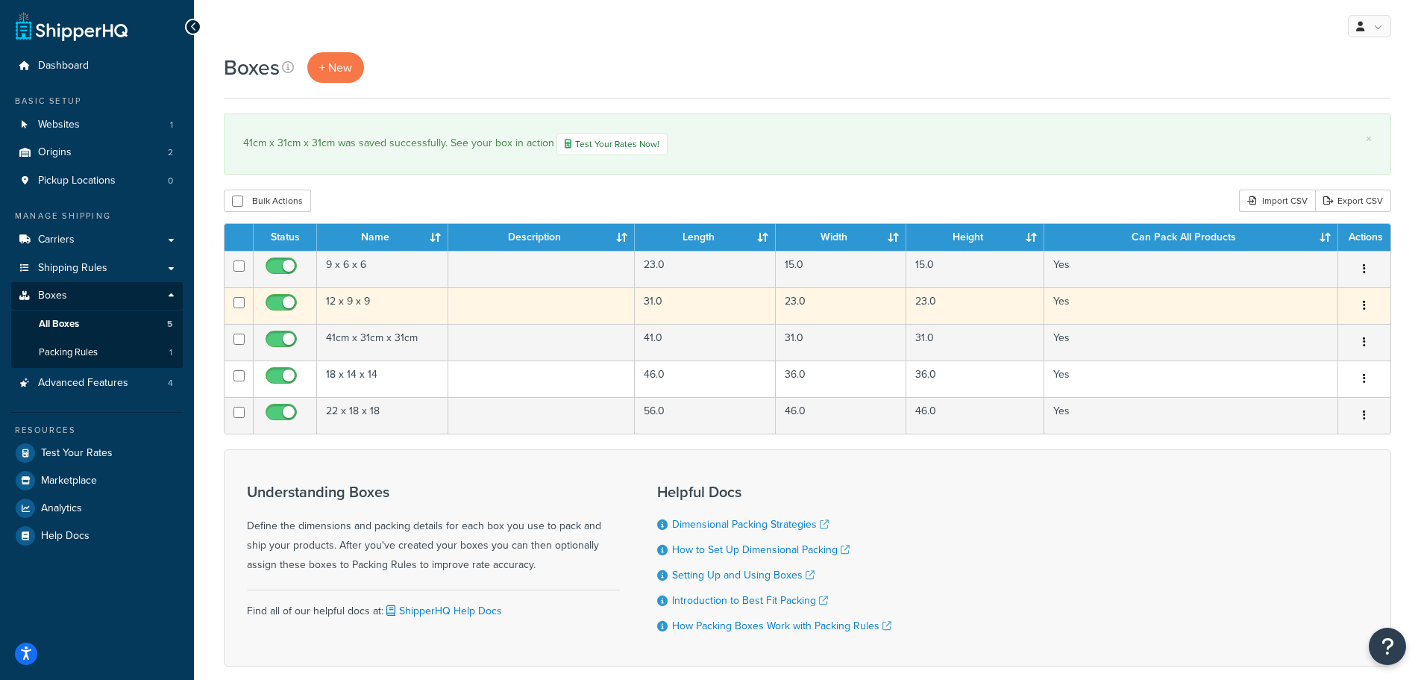
click at [394, 304] on td "12 x 9 x 9" at bounding box center [382, 305] width 131 height 37
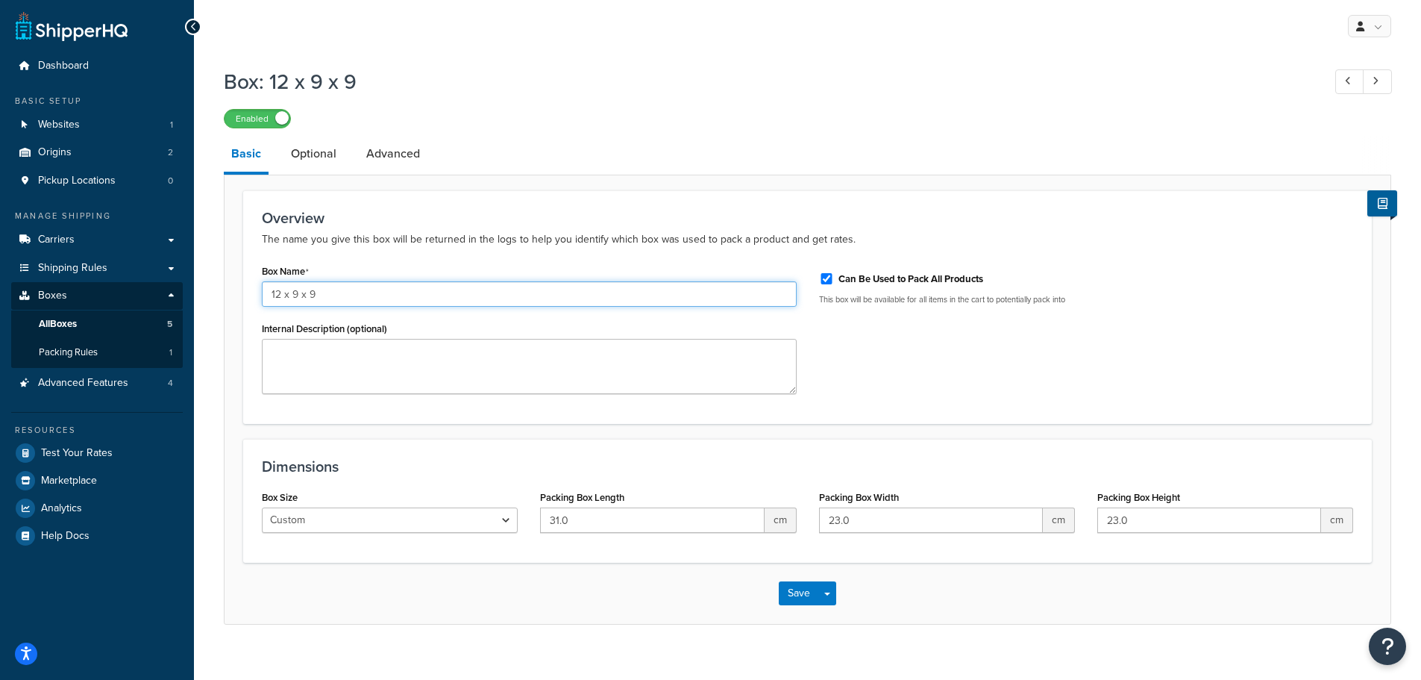
drag, startPoint x: 344, startPoint y: 297, endPoint x: 260, endPoint y: 309, distance: 85.1
click at [260, 308] on div "Box Name 12 x 9 x 9 Internal Description (optional)" at bounding box center [529, 332] width 557 height 145
type input "31cm x 23cm x 23cm"
click at [788, 591] on button "Save" at bounding box center [799, 593] width 40 height 24
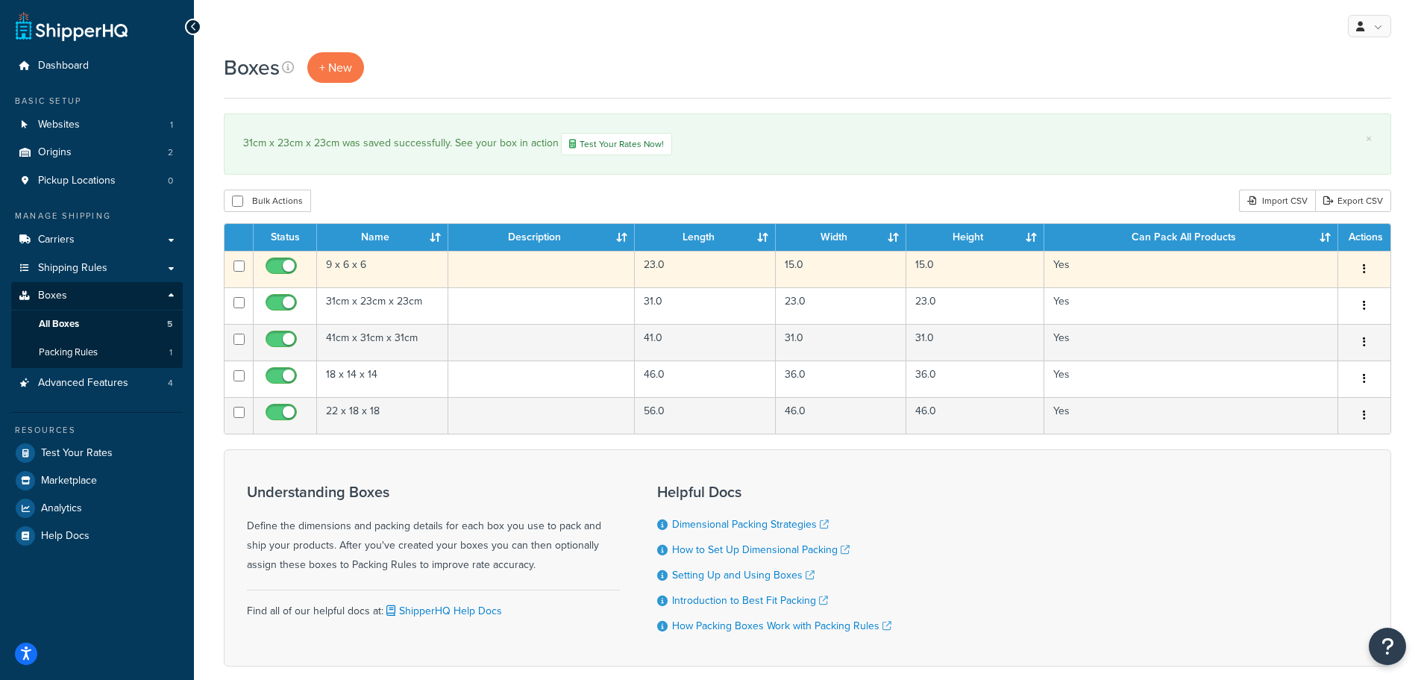
click at [401, 264] on td "9 x 6 x 6" at bounding box center [382, 269] width 131 height 37
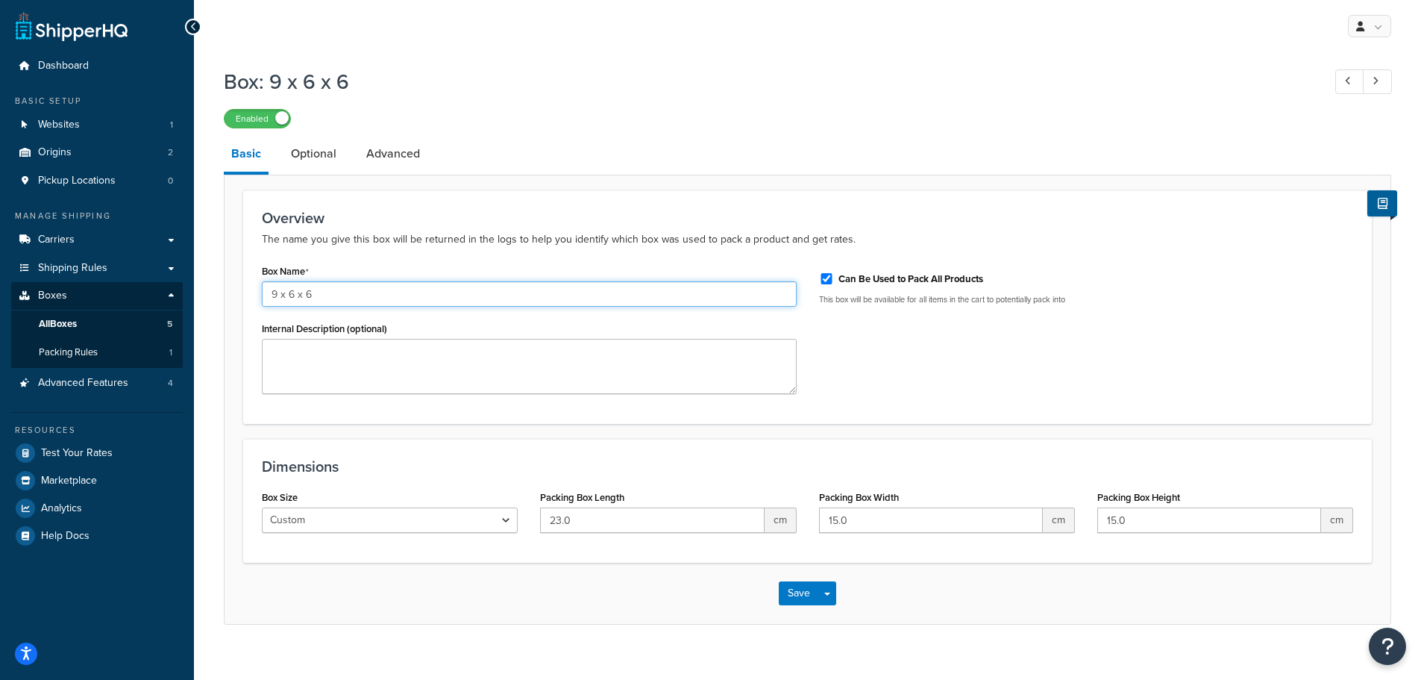
drag, startPoint x: 306, startPoint y: 292, endPoint x: 263, endPoint y: 302, distance: 44.3
click at [266, 302] on input "9 x 6 x 6" at bounding box center [529, 293] width 535 height 25
type input "23cm x 15cm x 15cm"
click at [789, 588] on button "Save" at bounding box center [799, 593] width 40 height 24
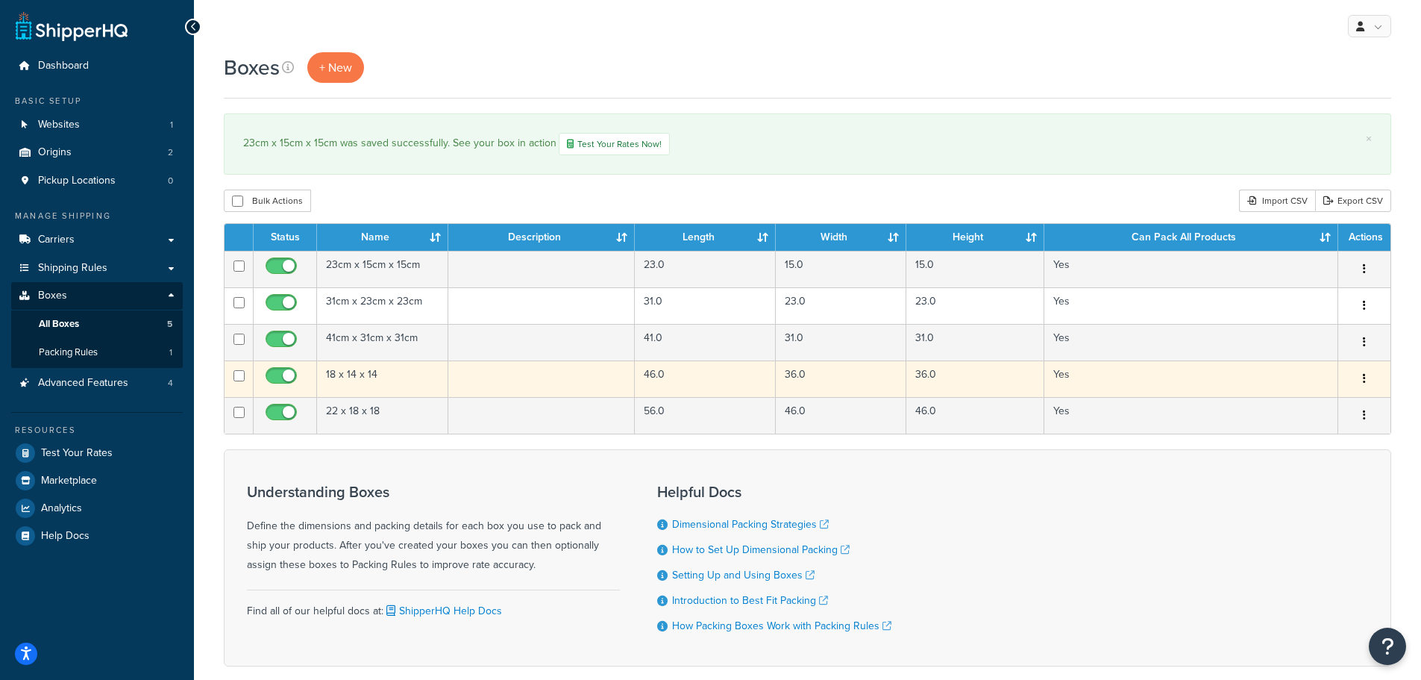
click at [380, 370] on td "18 x 14 x 14" at bounding box center [382, 378] width 131 height 37
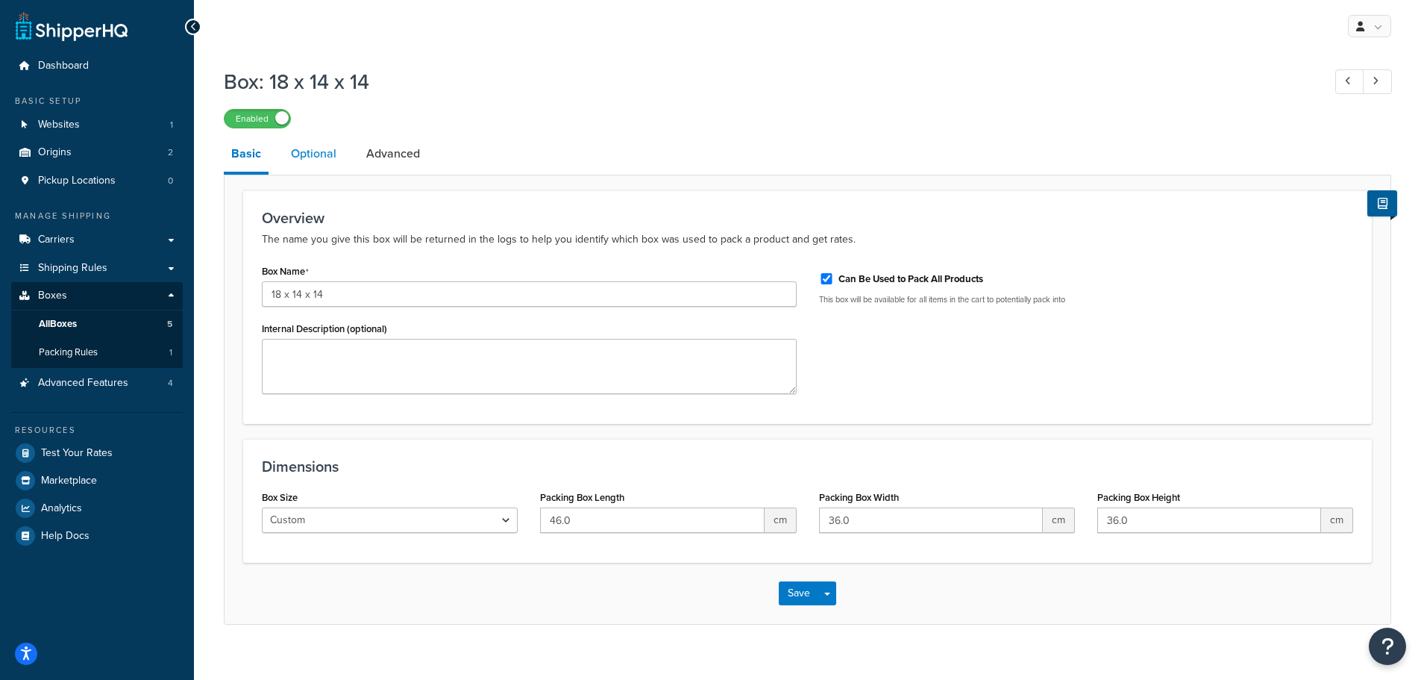
click at [317, 158] on link "Optional" at bounding box center [313, 154] width 60 height 36
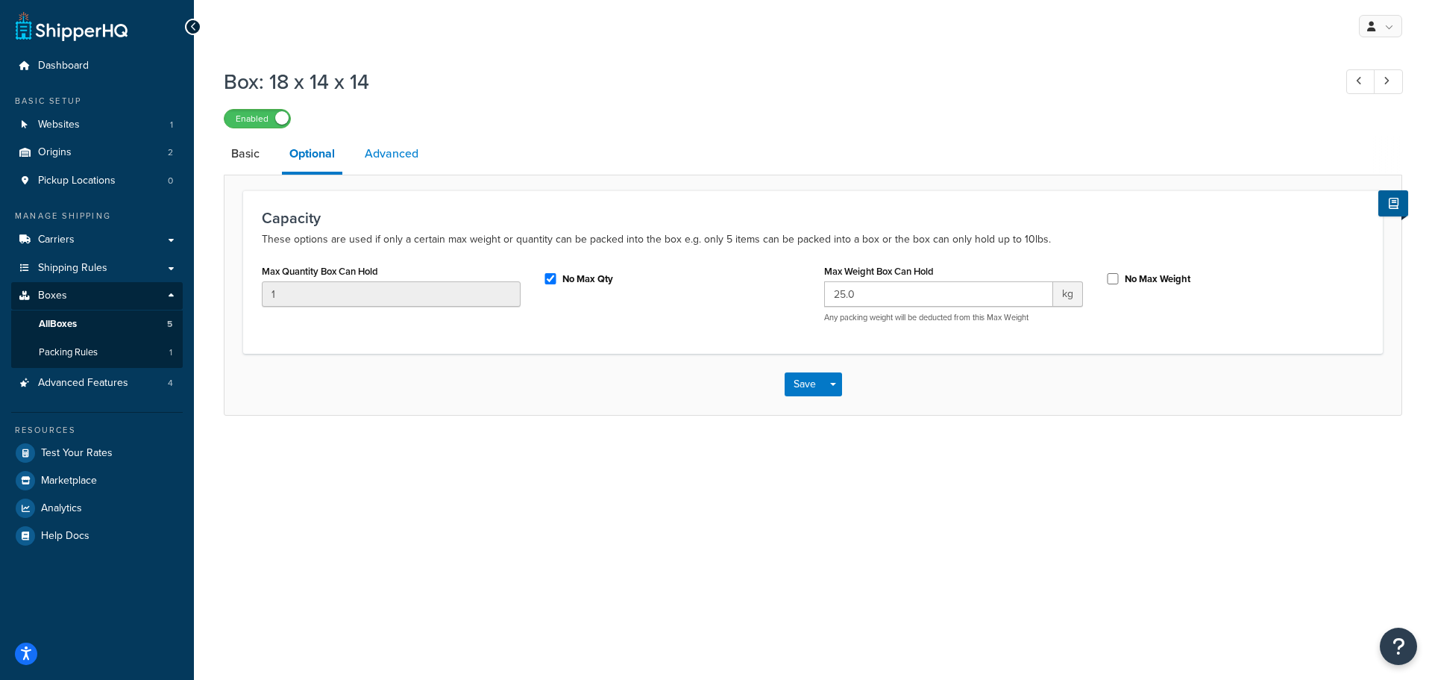
click at [375, 160] on link "Advanced" at bounding box center [391, 154] width 69 height 36
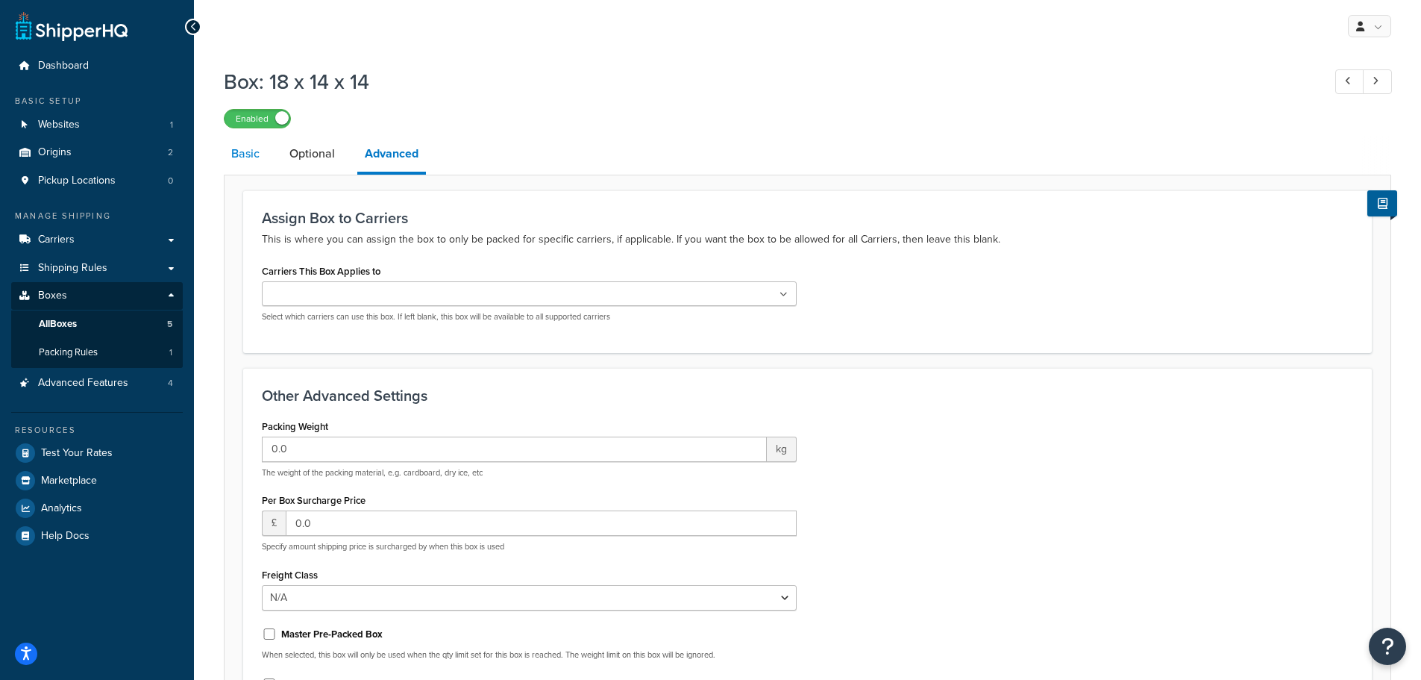
click at [240, 157] on link "Basic" at bounding box center [245, 154] width 43 height 36
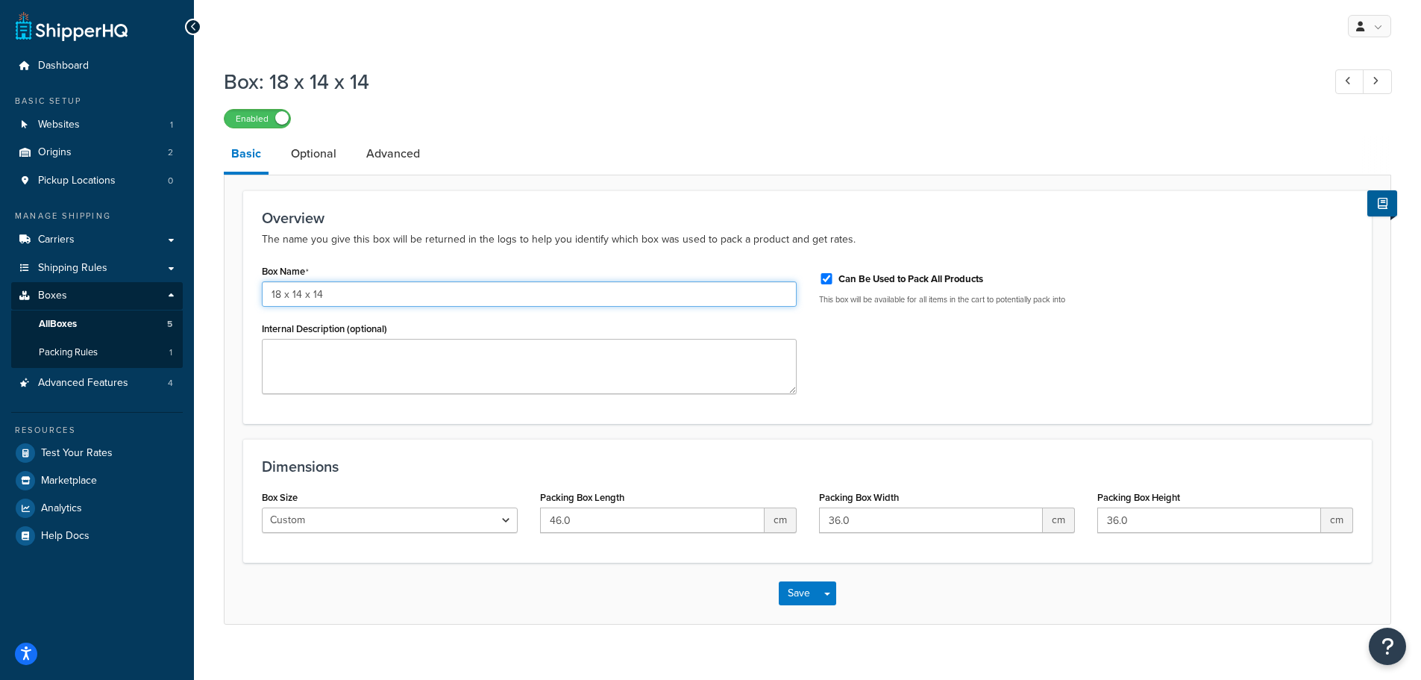
drag, startPoint x: 331, startPoint y: 296, endPoint x: 242, endPoint y: 310, distance: 90.6
click at [242, 310] on form "Overview The name you give this box will be returned in the logs to help you id…" at bounding box center [808, 406] width 1166 height 433
type input "46cm x 36cm x 36cm"
click at [794, 597] on button "Save" at bounding box center [799, 593] width 40 height 24
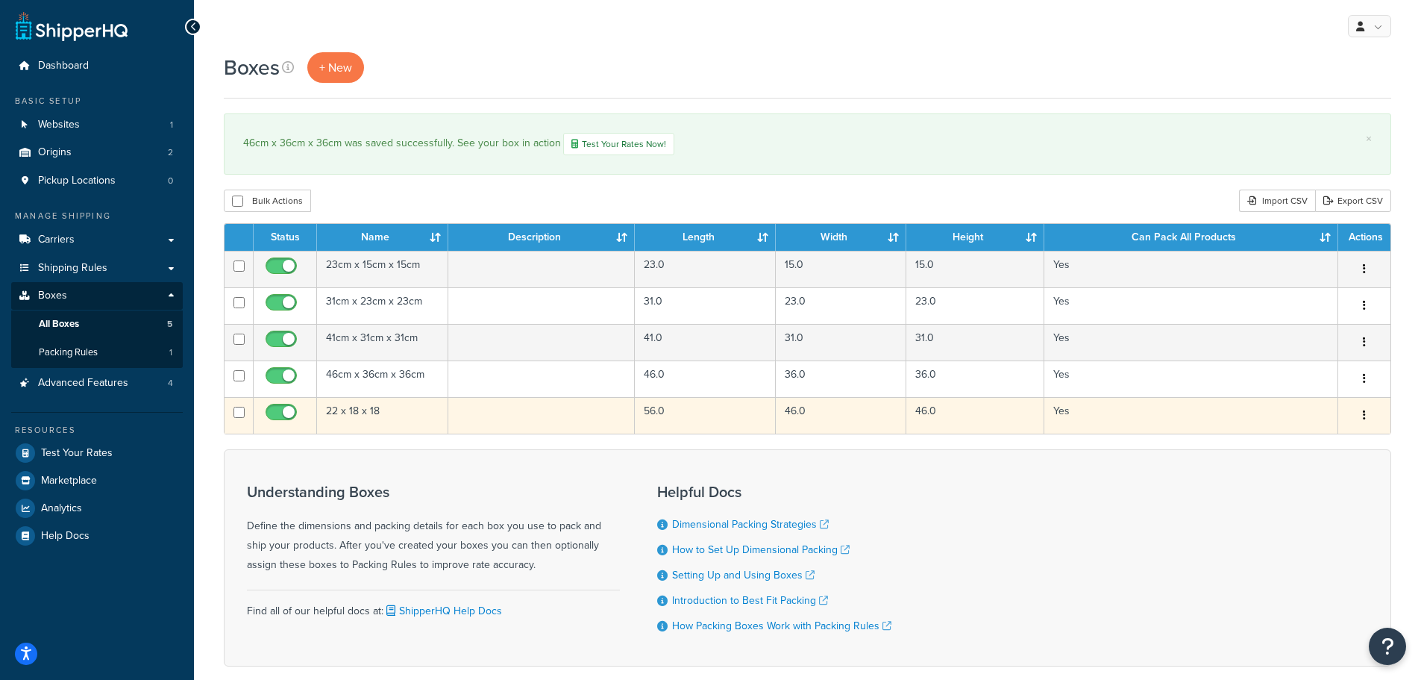
click at [402, 410] on td "22 x 18 x 18" at bounding box center [382, 415] width 131 height 37
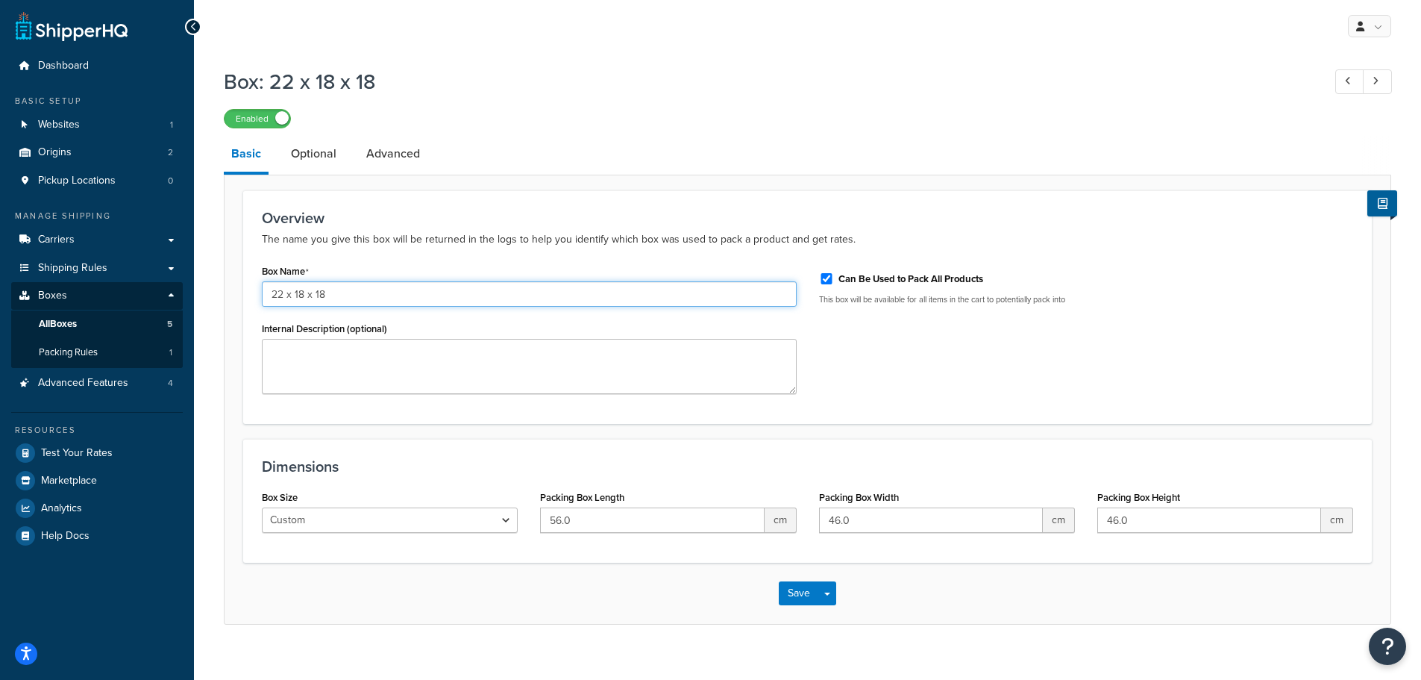
drag, startPoint x: 334, startPoint y: 292, endPoint x: 254, endPoint y: 313, distance: 82.5
click at [255, 312] on div "Box Name 22 x 18 x 18 Internal Description (optional)" at bounding box center [529, 332] width 557 height 145
type input "56cm x 46cm x 46cm"
click at [793, 595] on button "Save" at bounding box center [799, 593] width 40 height 24
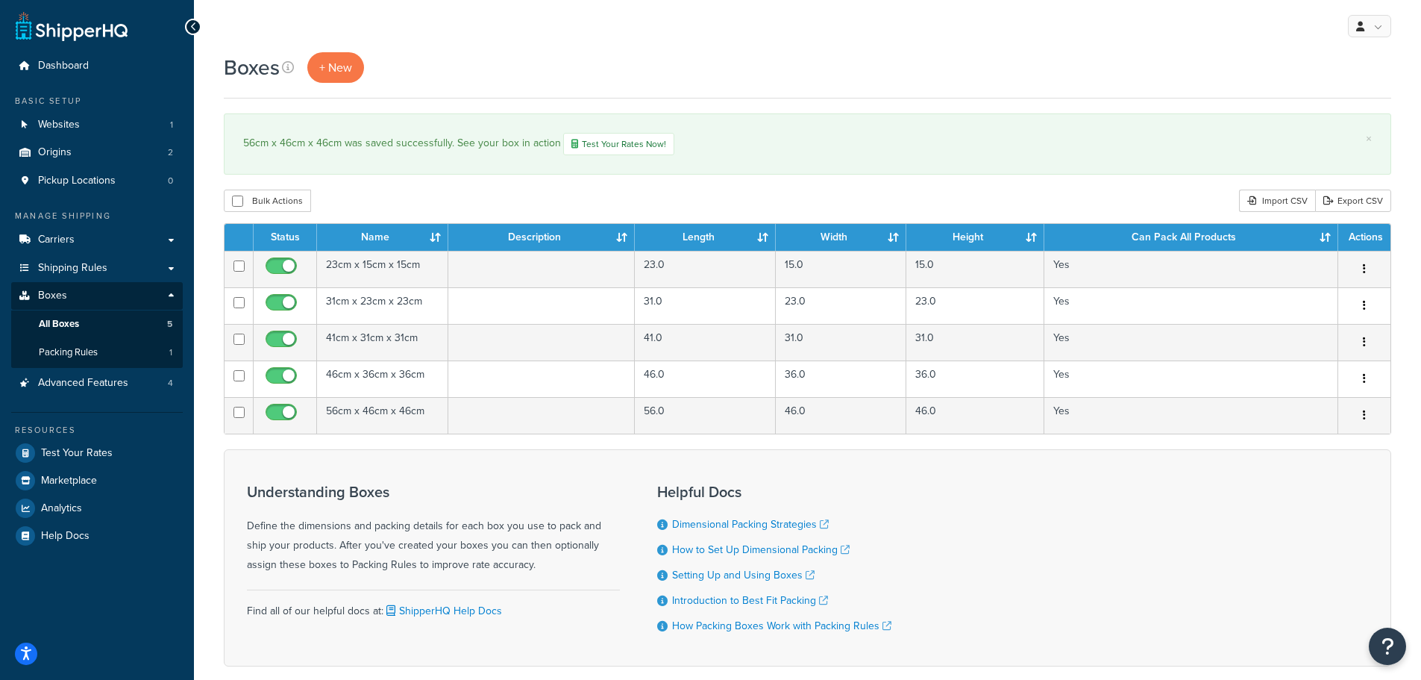
scroll to position [75, 0]
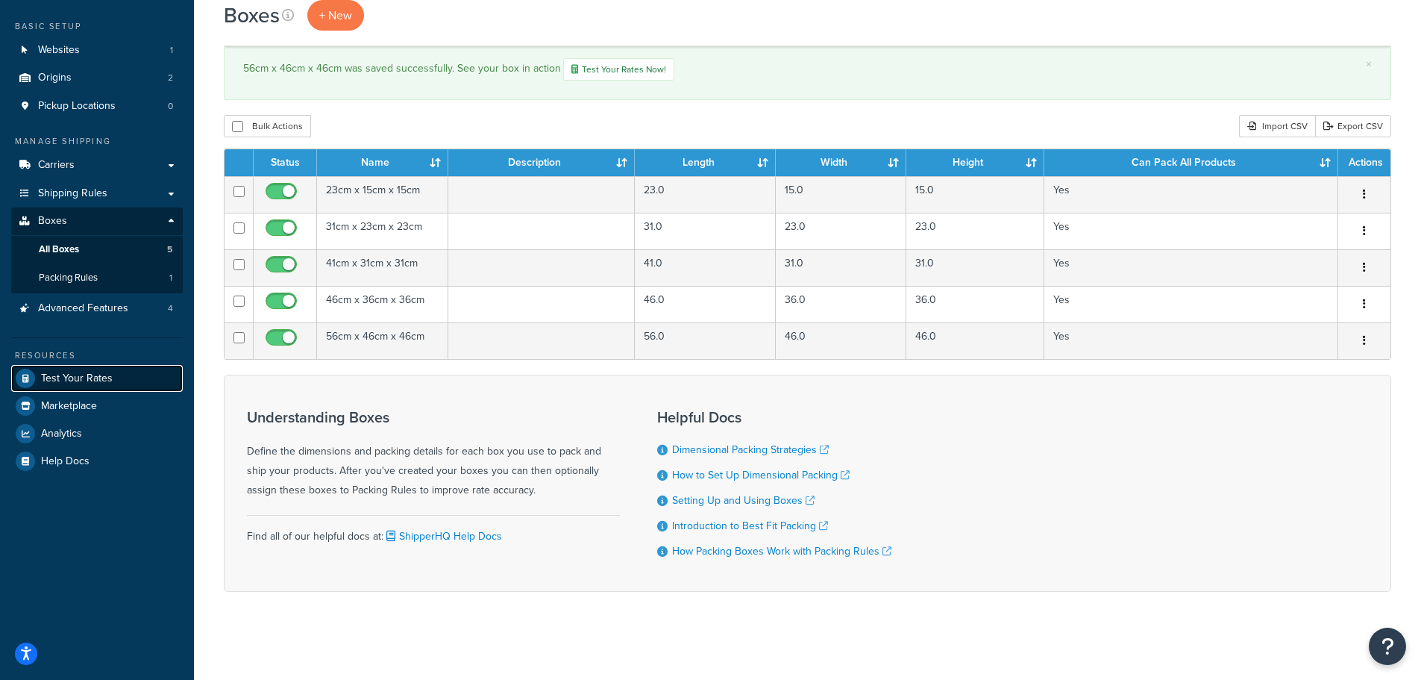
click at [78, 383] on span "Test Your Rates" at bounding box center [77, 378] width 72 height 13
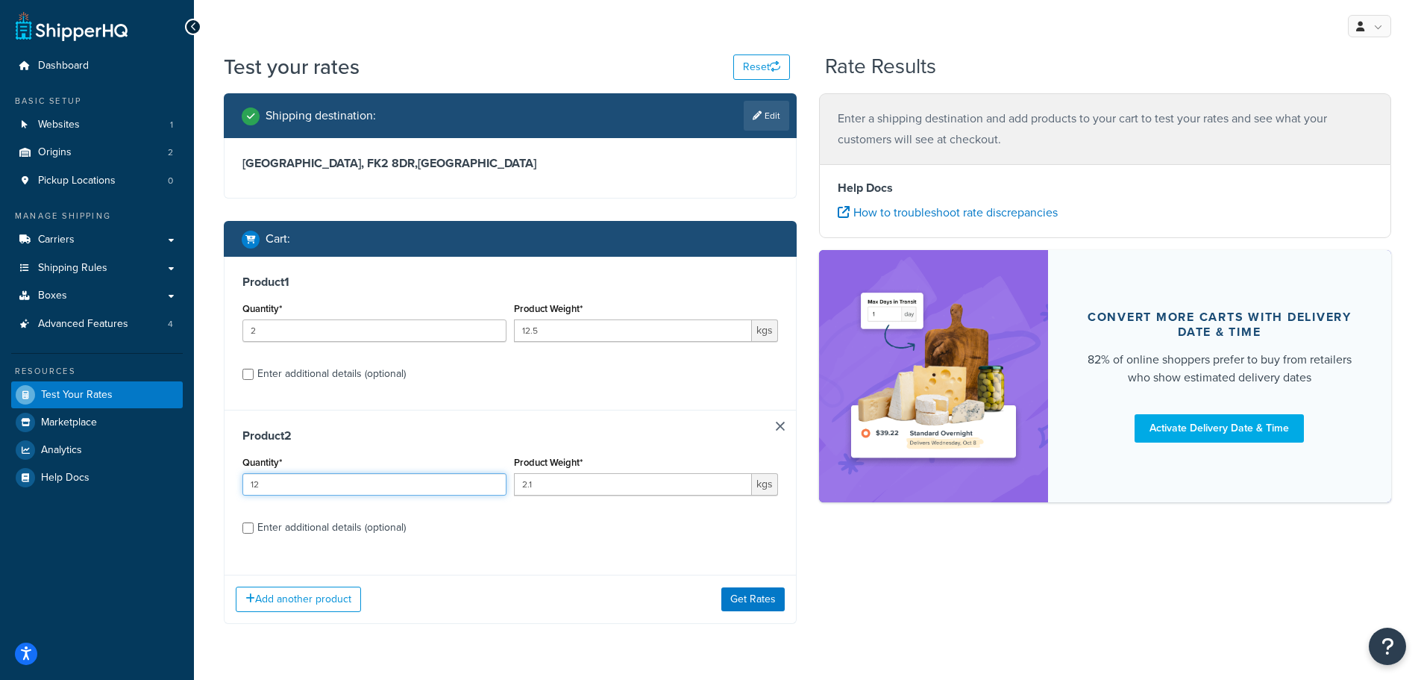
drag, startPoint x: 263, startPoint y: 478, endPoint x: 228, endPoint y: 478, distance: 35.8
click at [228, 478] on div "Product 2 Quantity* 12 Product Weight* 2.1 kgs Enter additional details (option…" at bounding box center [510, 487] width 571 height 154
type input "15"
click at [494, 543] on div "Product 2 Quantity* 15 Product Weight* 2.1 kgs Enter additional details (option…" at bounding box center [510, 487] width 571 height 154
click at [759, 601] on button "Get Rates" at bounding box center [752, 599] width 63 height 24
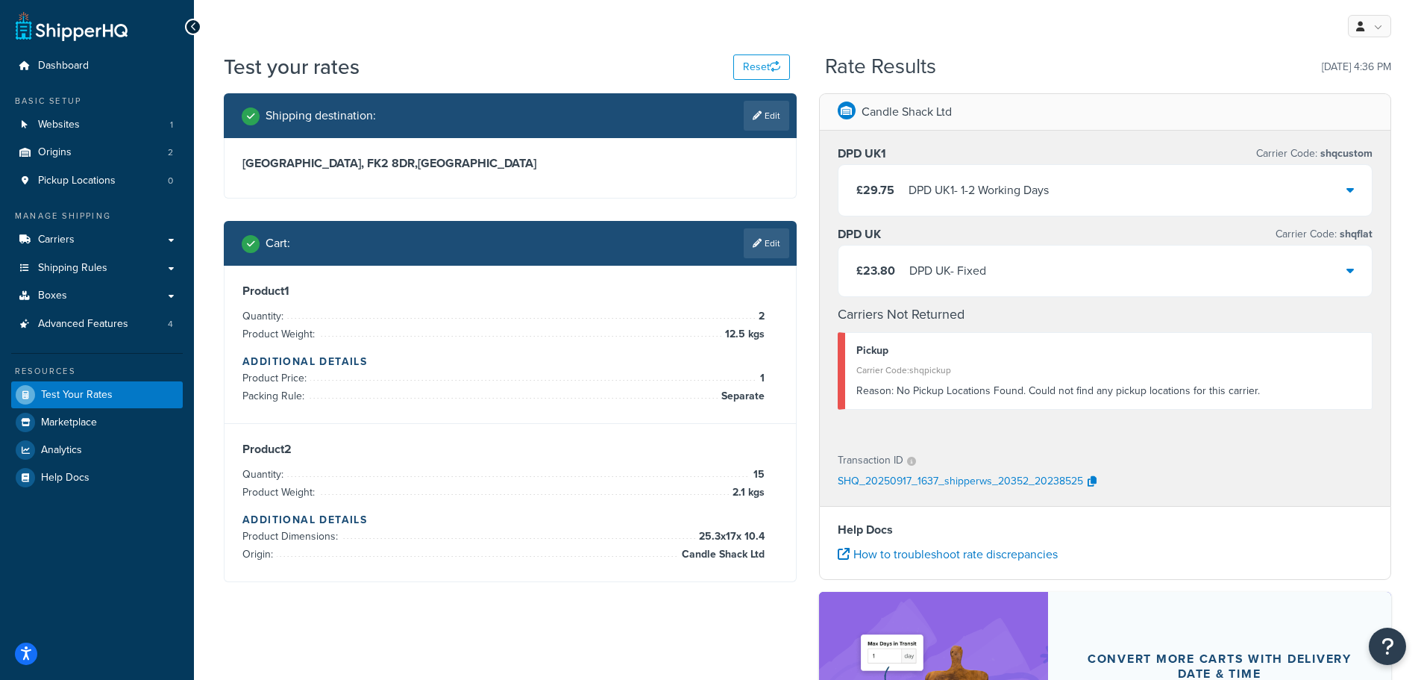
click at [1057, 274] on div "£23.80 DPD UK - Fixed" at bounding box center [1106, 270] width 534 height 51
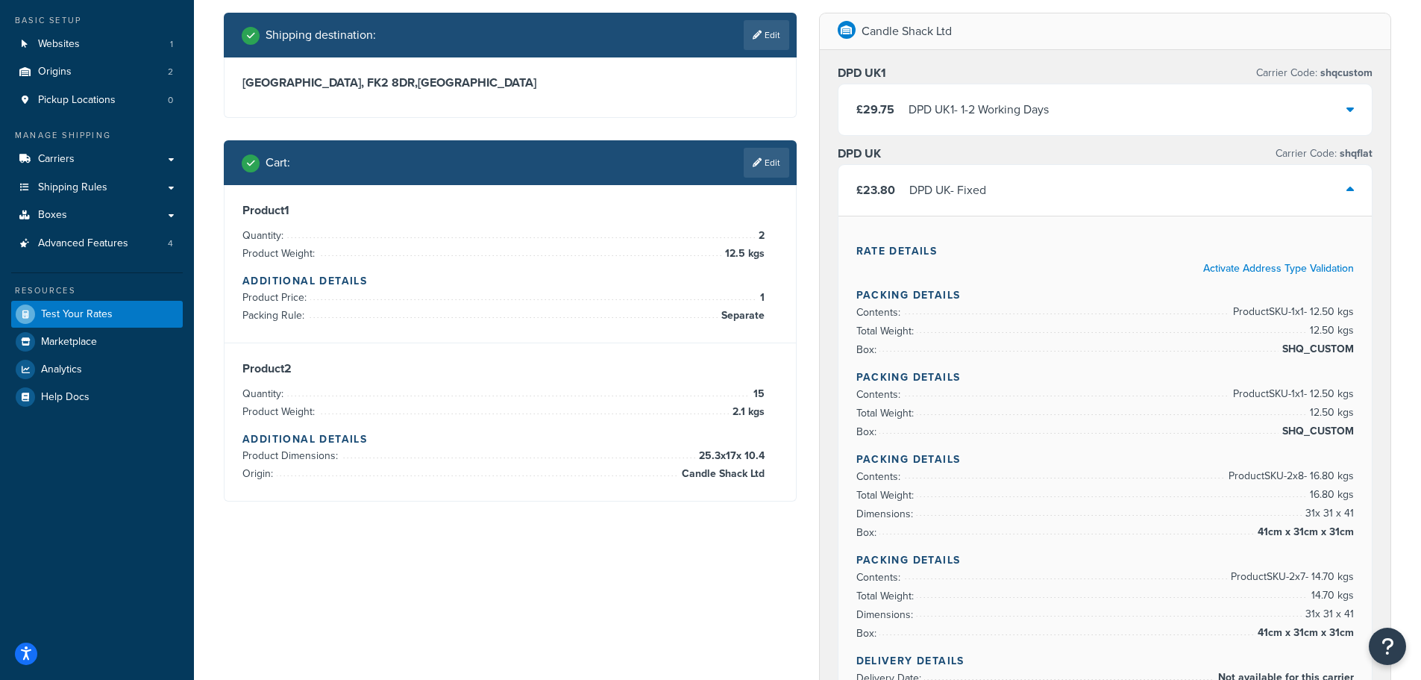
scroll to position [75, 0]
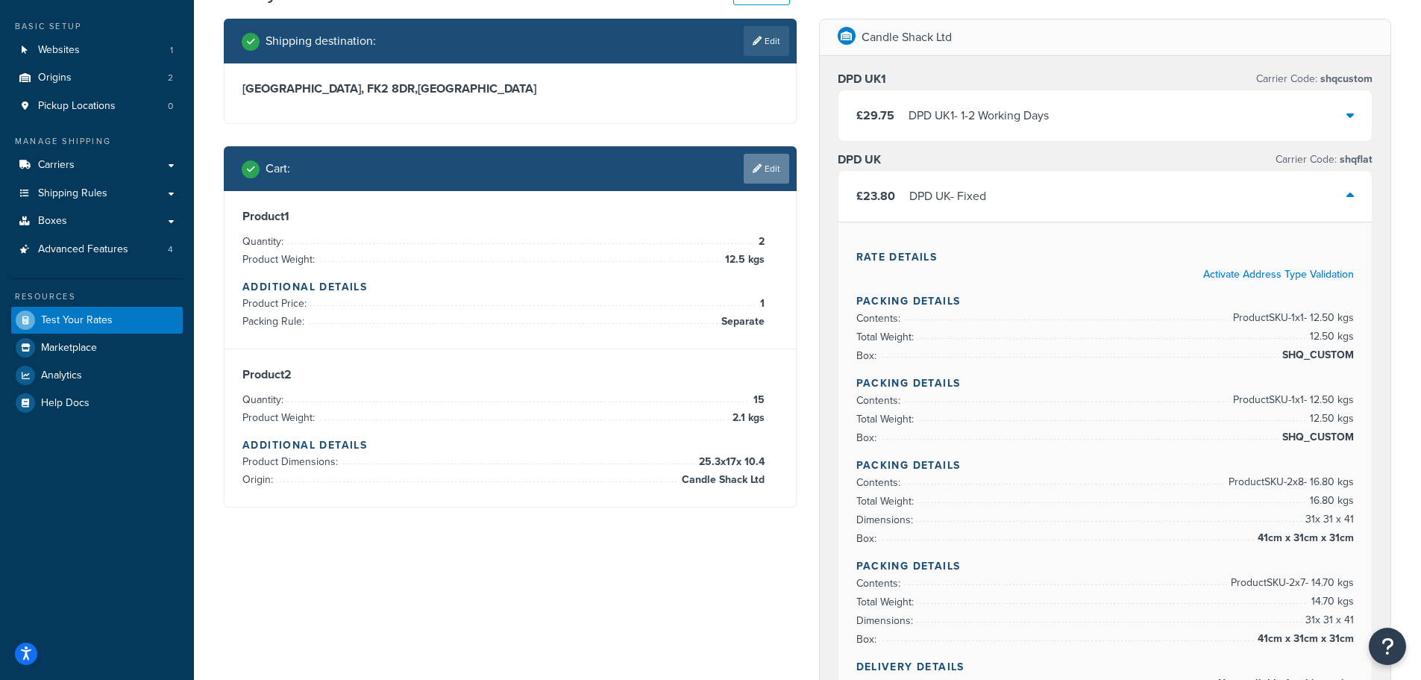
click at [768, 166] on link "Edit" at bounding box center [767, 169] width 46 height 30
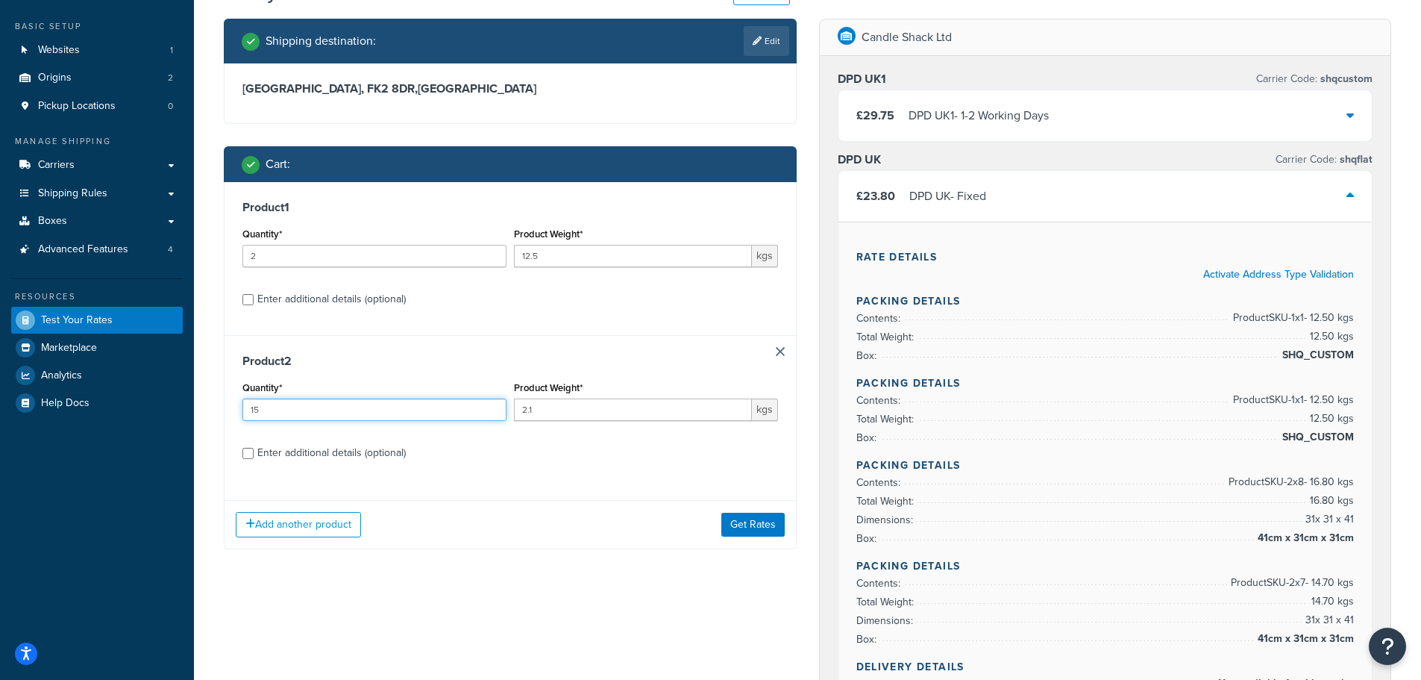
drag, startPoint x: 263, startPoint y: 404, endPoint x: 233, endPoint y: 413, distance: 30.9
click at [233, 412] on div "Product 2 Quantity* 15 Product Weight* 2.1 kgs Enter additional details (option…" at bounding box center [510, 412] width 571 height 154
type input "20"
click at [740, 518] on button "Get Rates" at bounding box center [752, 525] width 63 height 24
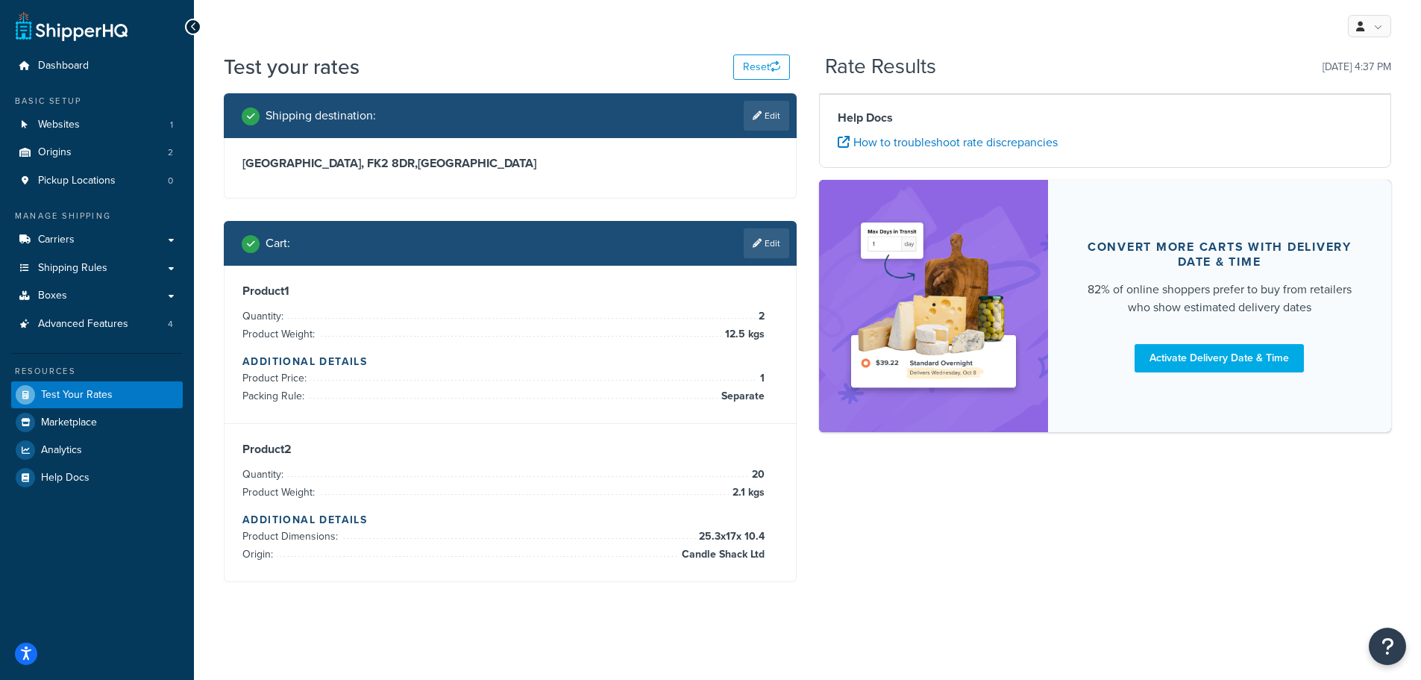
scroll to position [0, 0]
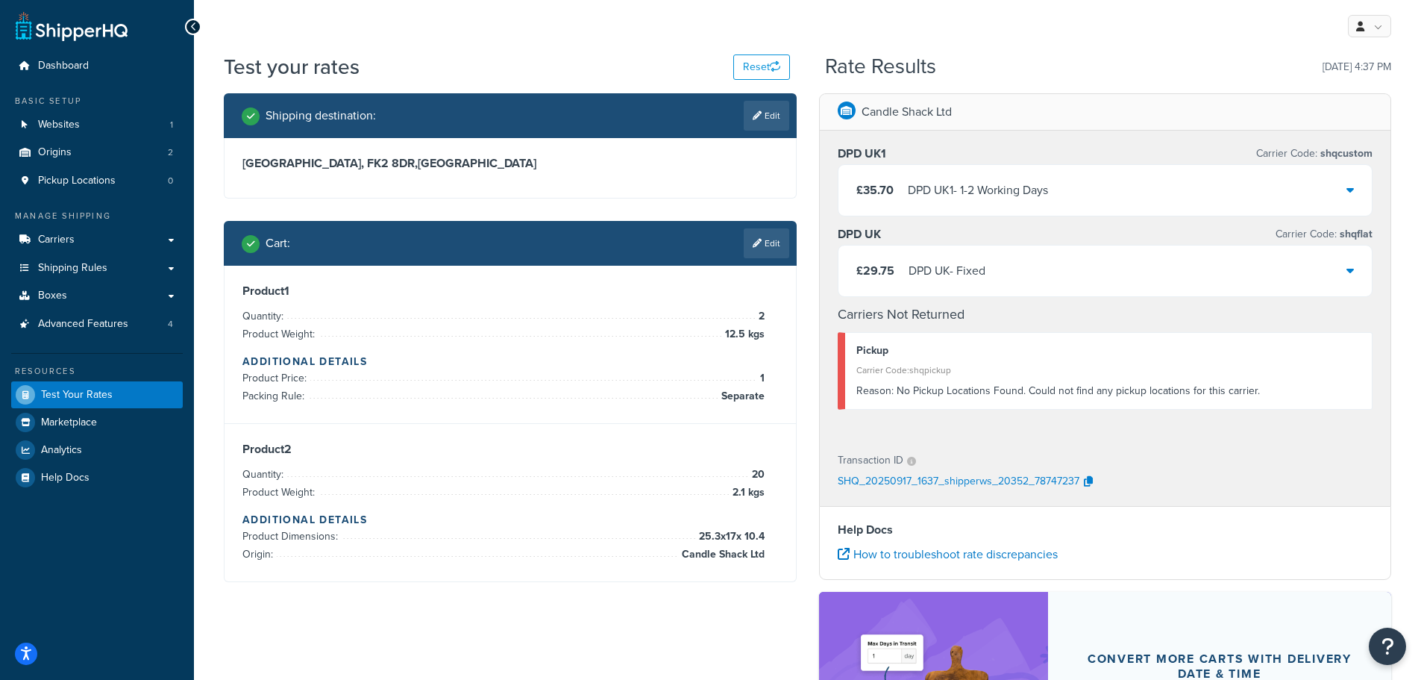
click at [1085, 273] on div "£29.75 DPD UK - Fixed" at bounding box center [1106, 270] width 534 height 51
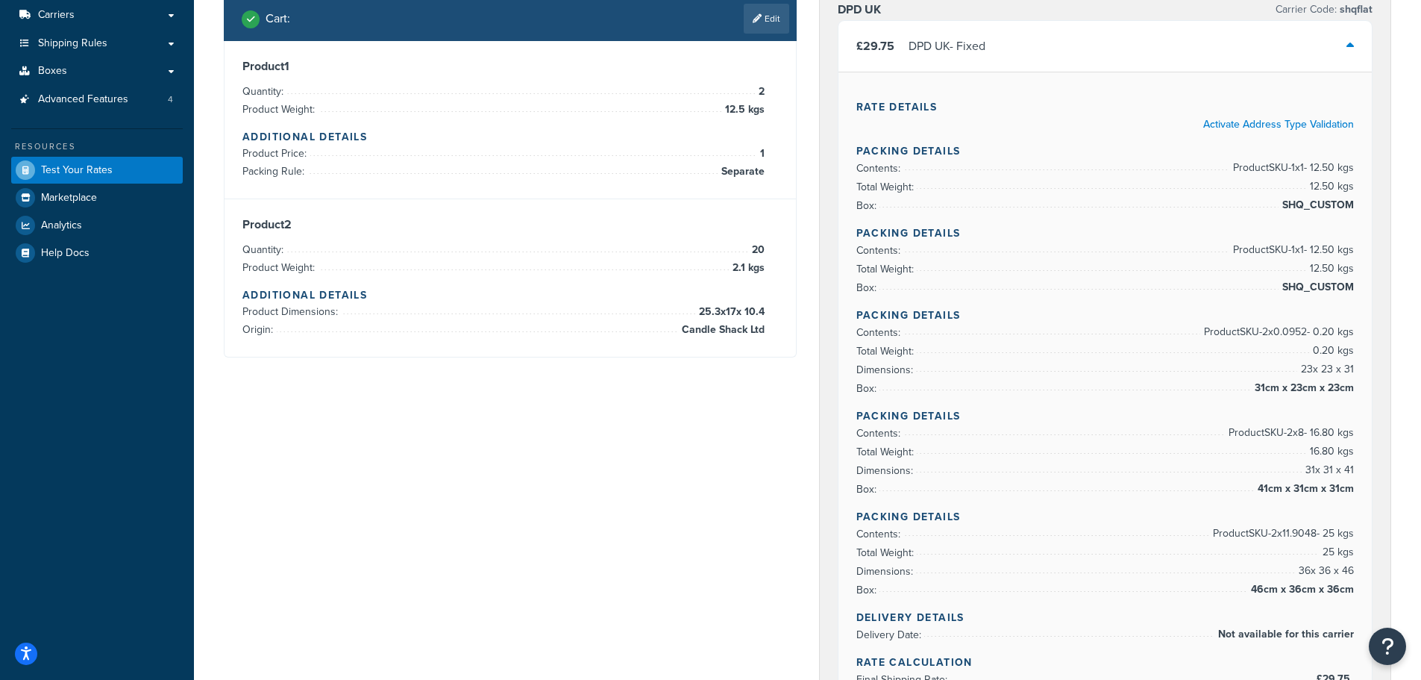
scroll to position [149, 0]
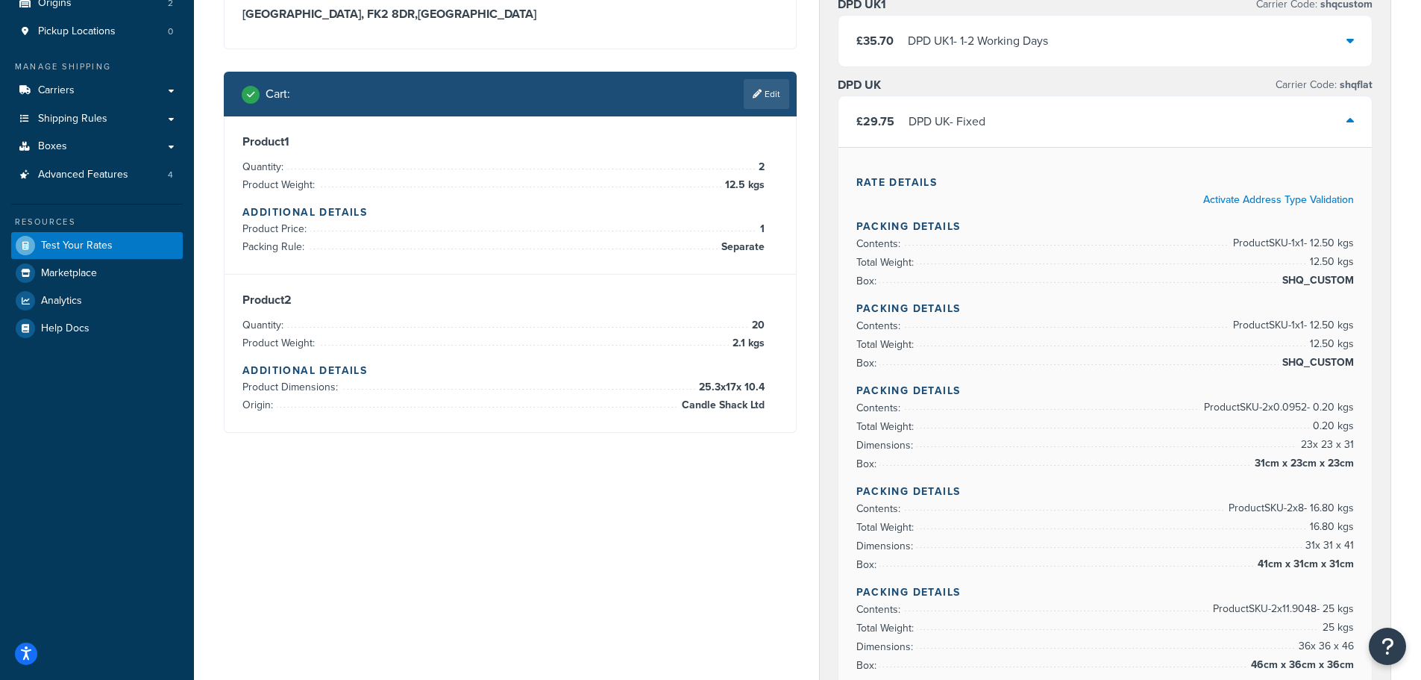
click at [1138, 119] on div "£29.75 DPD UK - Fixed" at bounding box center [1106, 121] width 534 height 51
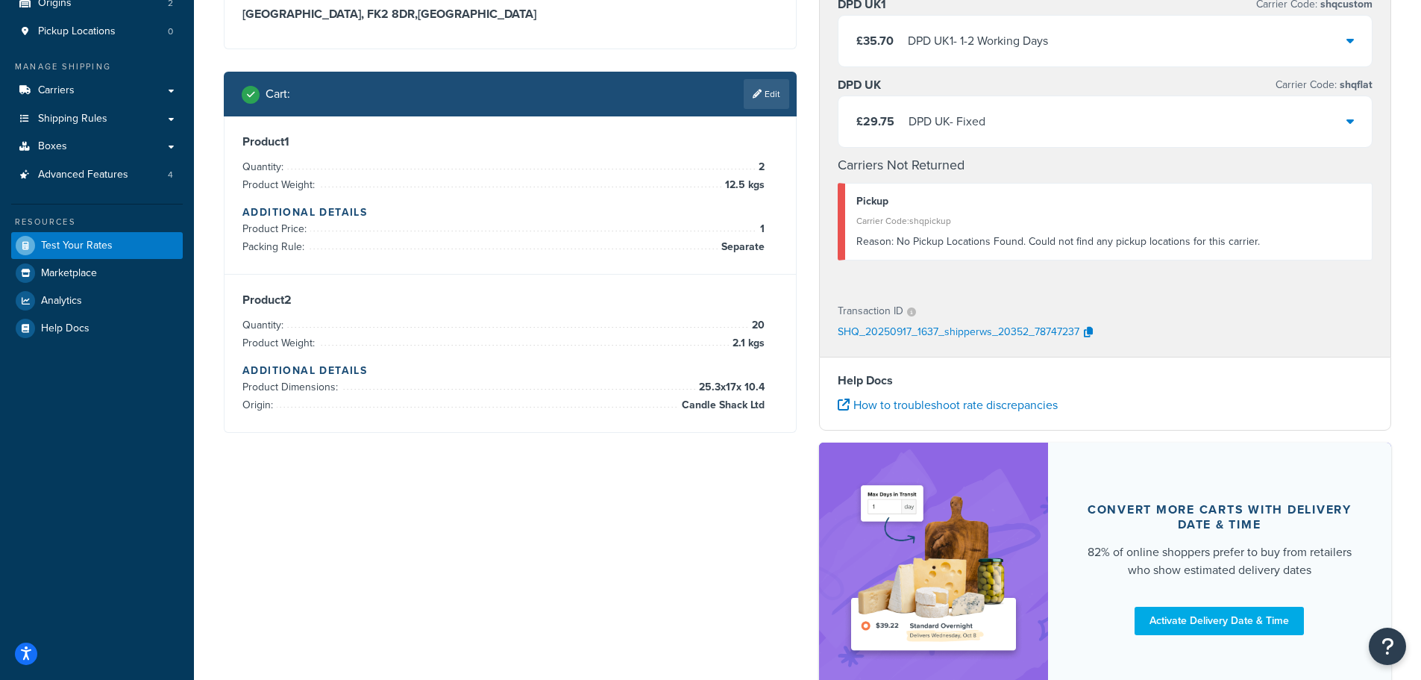
scroll to position [75, 0]
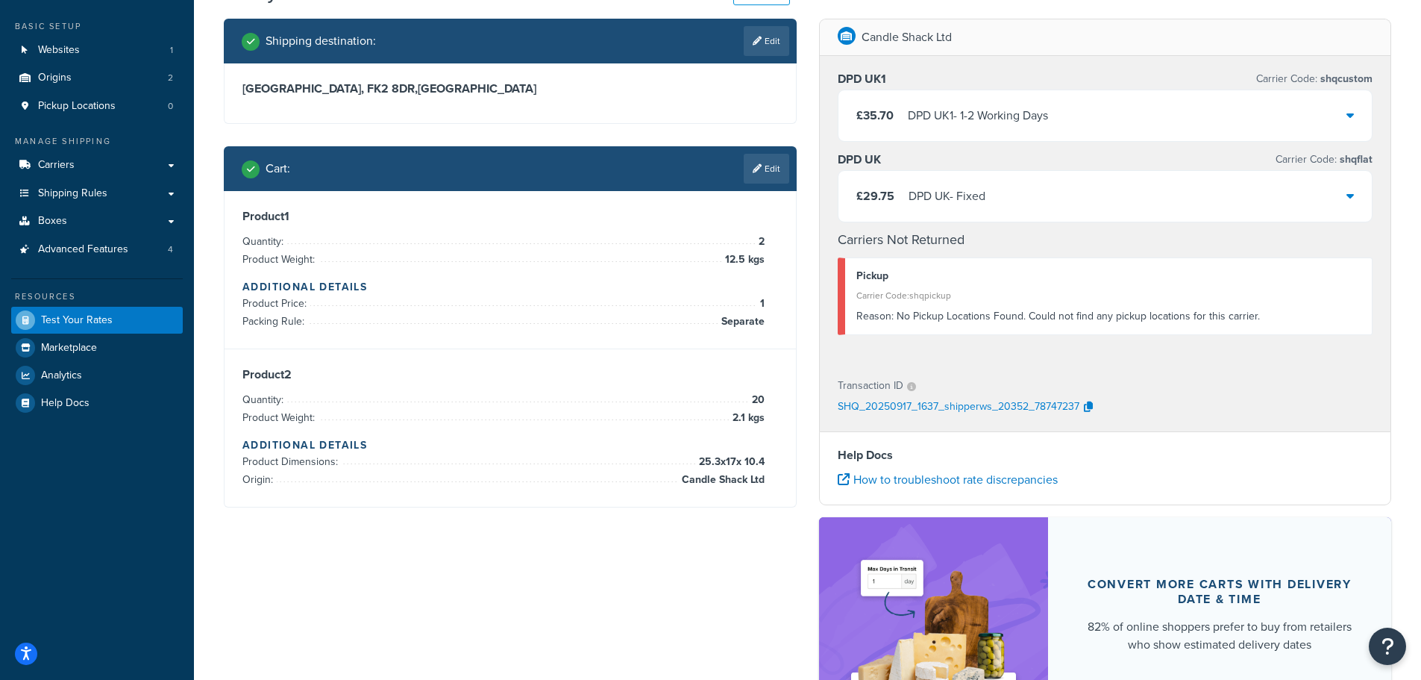
click at [1118, 111] on div "£35.70 DPD UK1 - 1-2 Working Days" at bounding box center [1106, 115] width 534 height 51
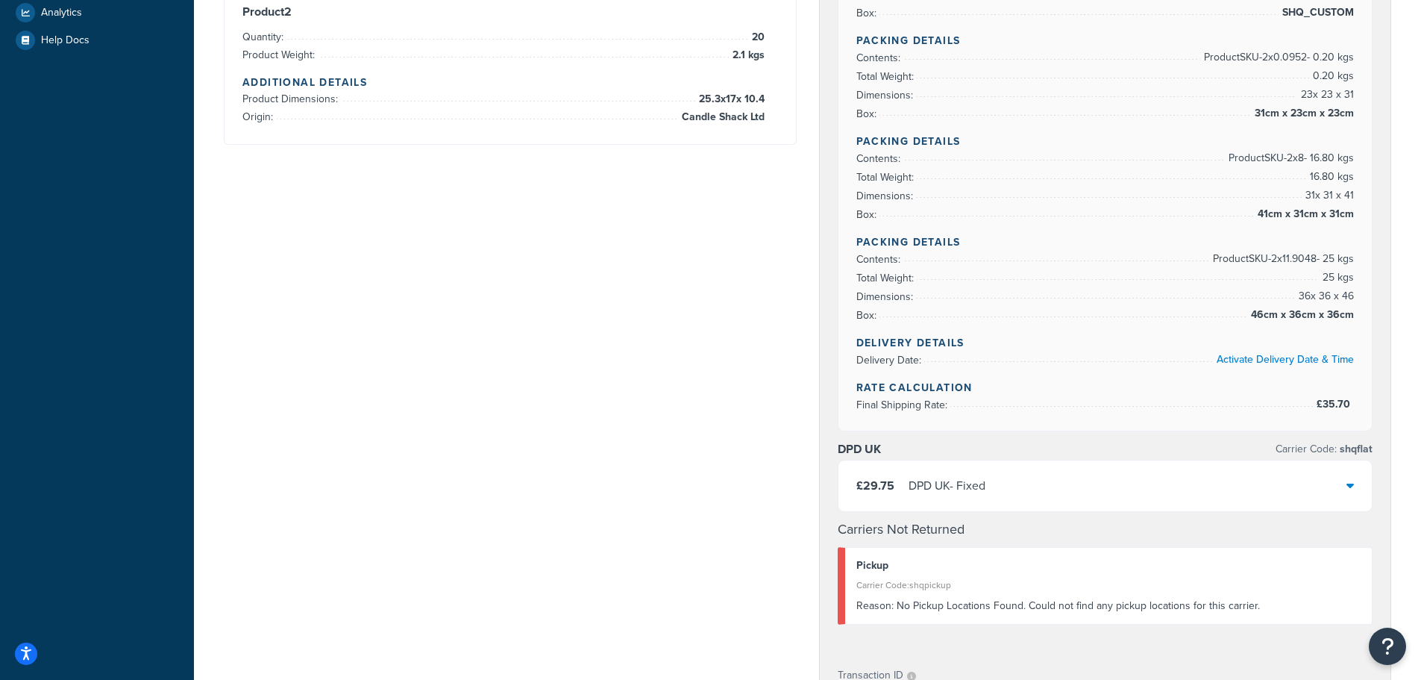
scroll to position [448, 0]
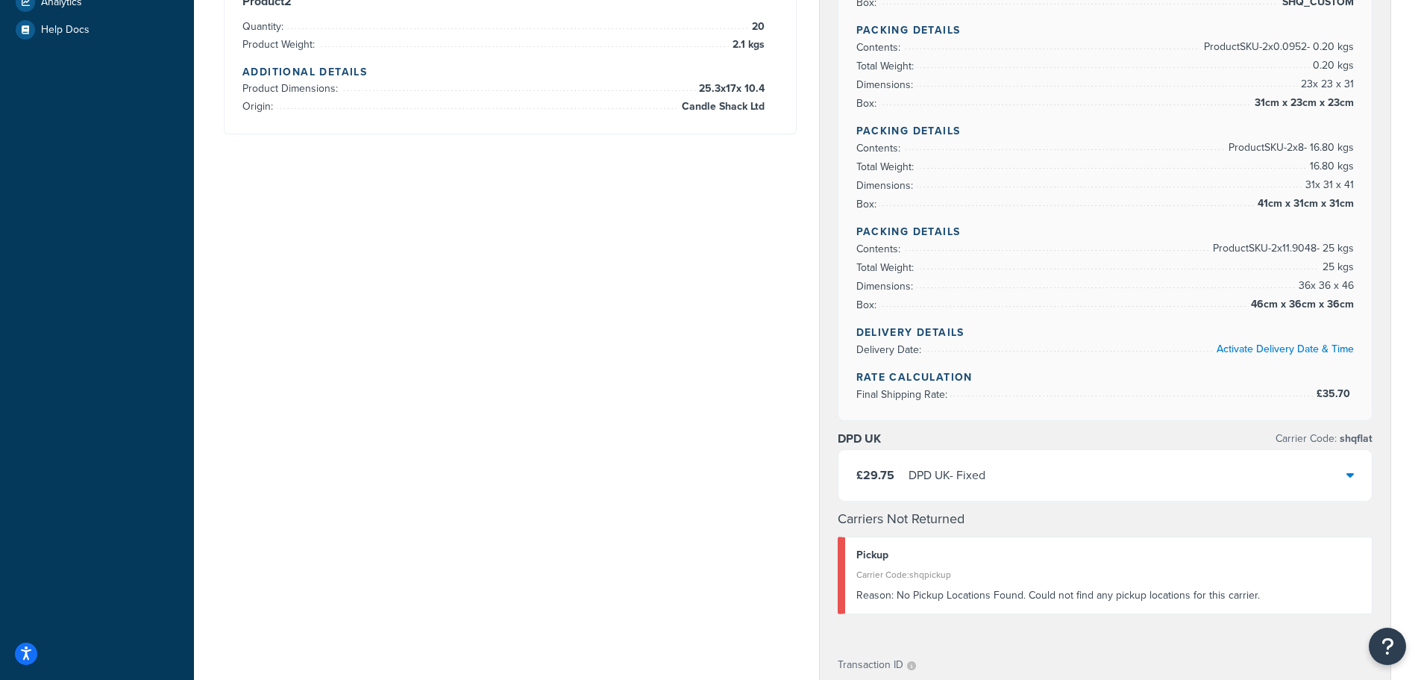
click at [1110, 476] on div "£29.75 DPD UK - Fixed" at bounding box center [1106, 475] width 534 height 51
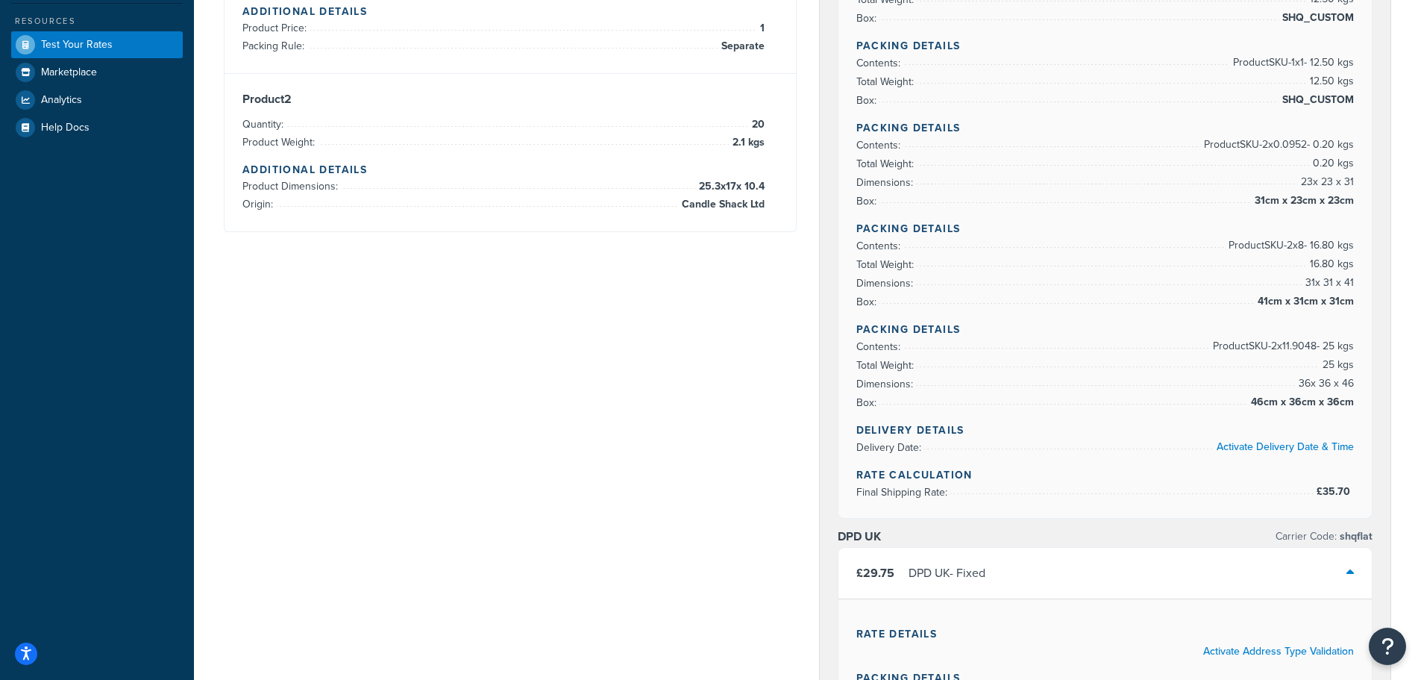
scroll to position [75, 0]
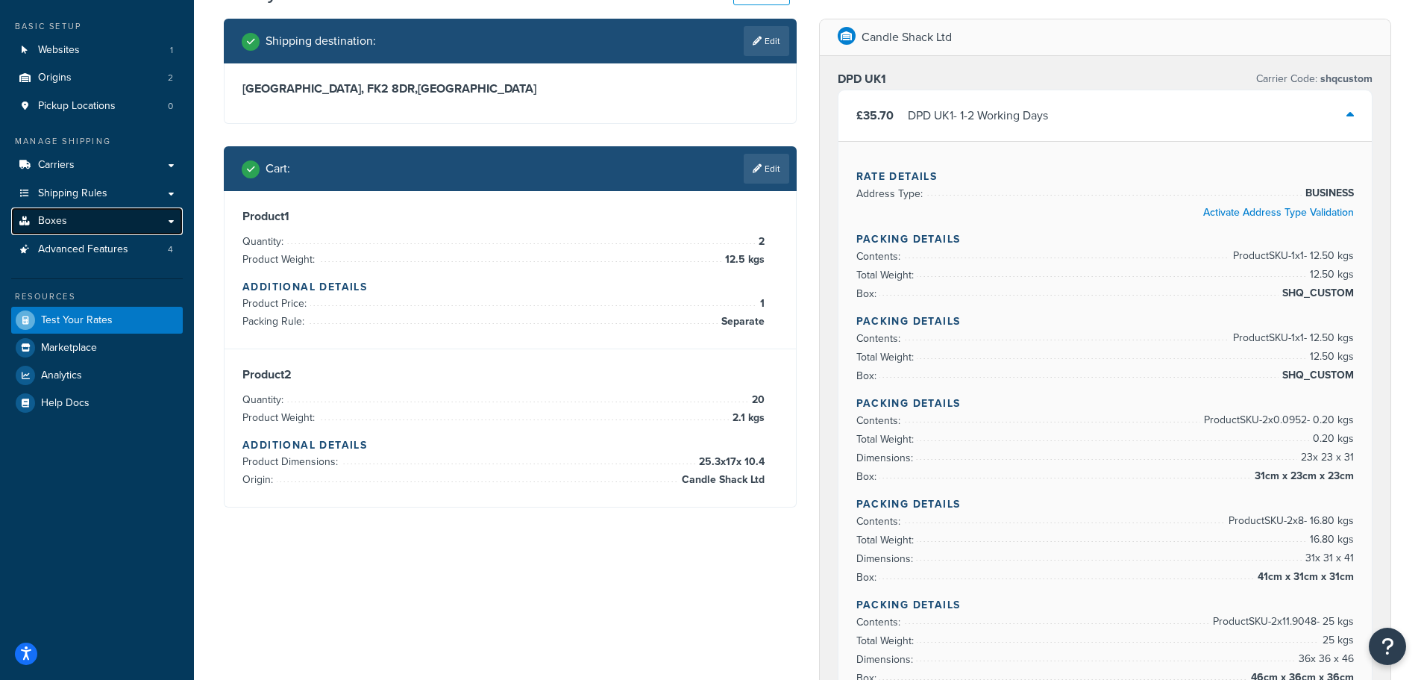
click at [116, 218] on link "Boxes" at bounding box center [97, 221] width 172 height 28
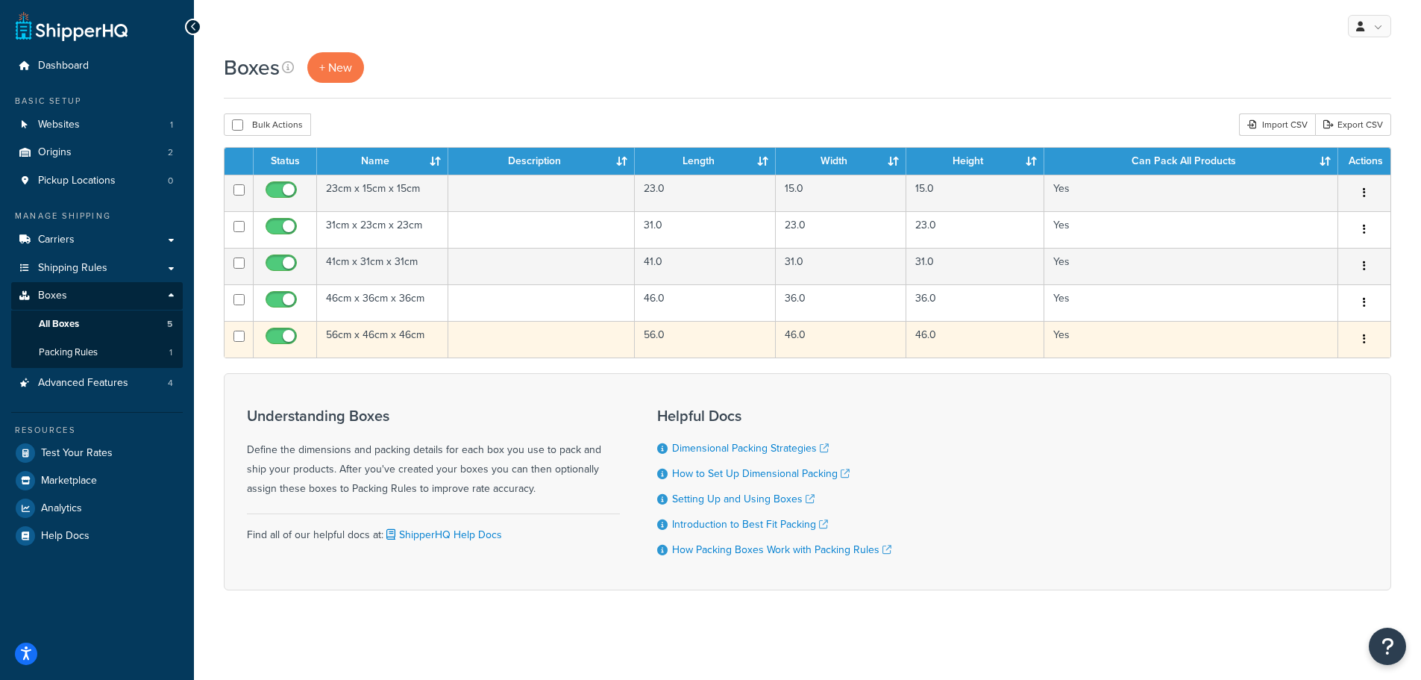
click at [469, 331] on td at bounding box center [541, 339] width 187 height 37
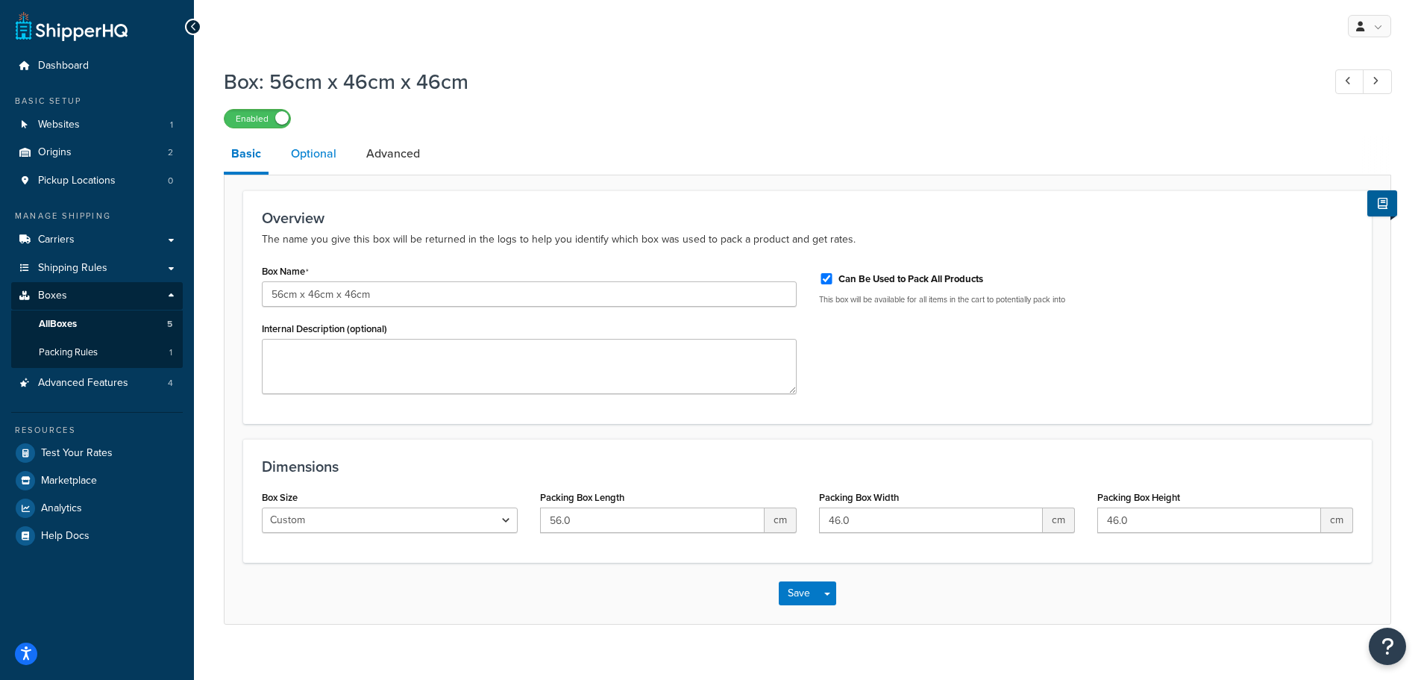
click at [304, 154] on link "Optional" at bounding box center [313, 154] width 60 height 36
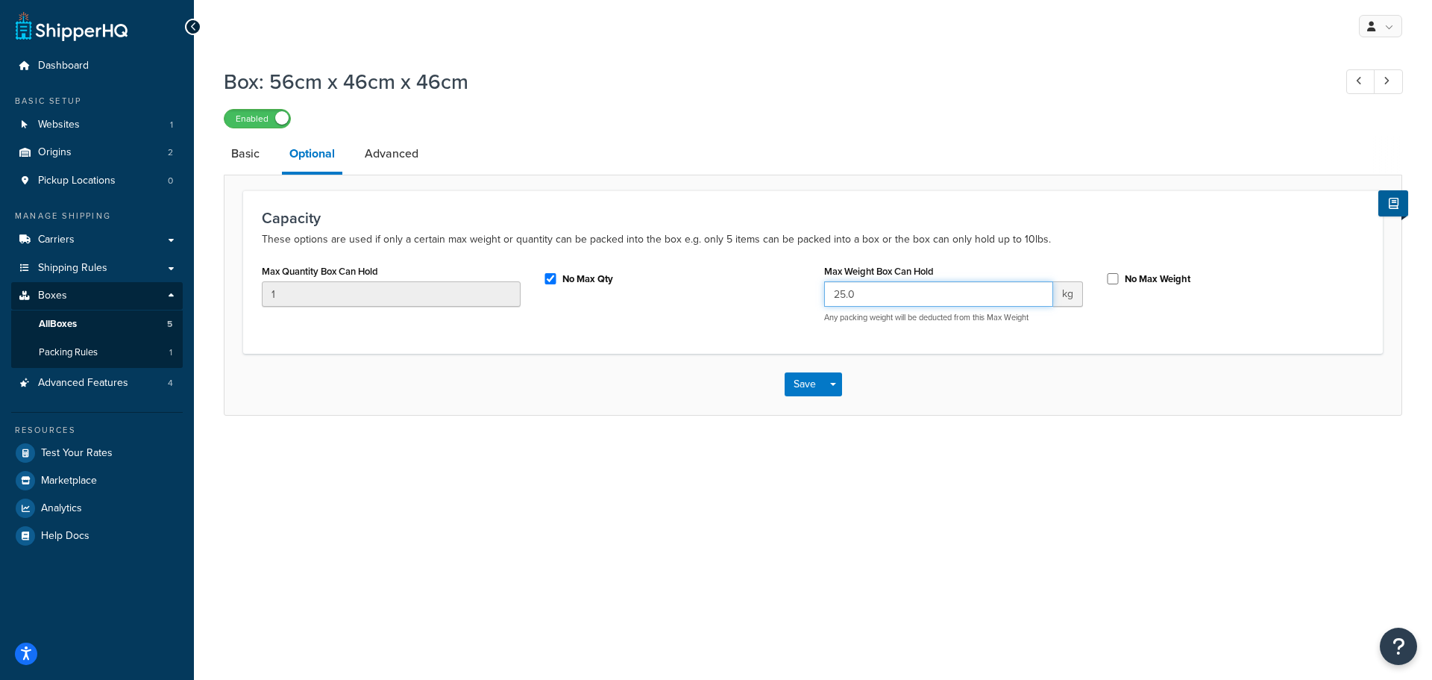
drag, startPoint x: 850, startPoint y: 297, endPoint x: 825, endPoint y: 295, distance: 24.7
click at [825, 295] on input "25.0" at bounding box center [938, 293] width 229 height 25
type input "26"
click at [756, 309] on div "Max Quantity Box Can Hold 1 No Max Qty Max Weight Box Can Hold 26 kg Any packin…" at bounding box center [813, 297] width 1125 height 74
click at [792, 386] on button "Save" at bounding box center [805, 384] width 40 height 24
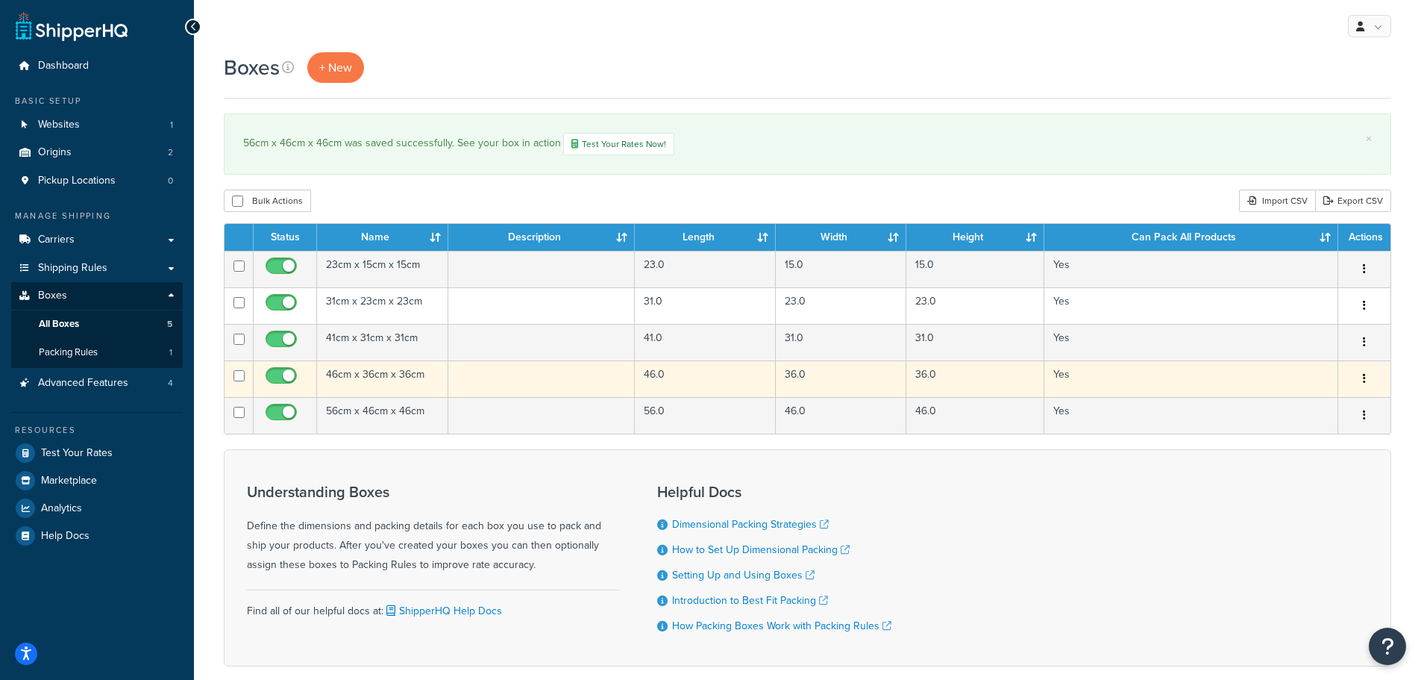
click at [382, 377] on td "46cm x 36cm x 36cm" at bounding box center [382, 378] width 131 height 37
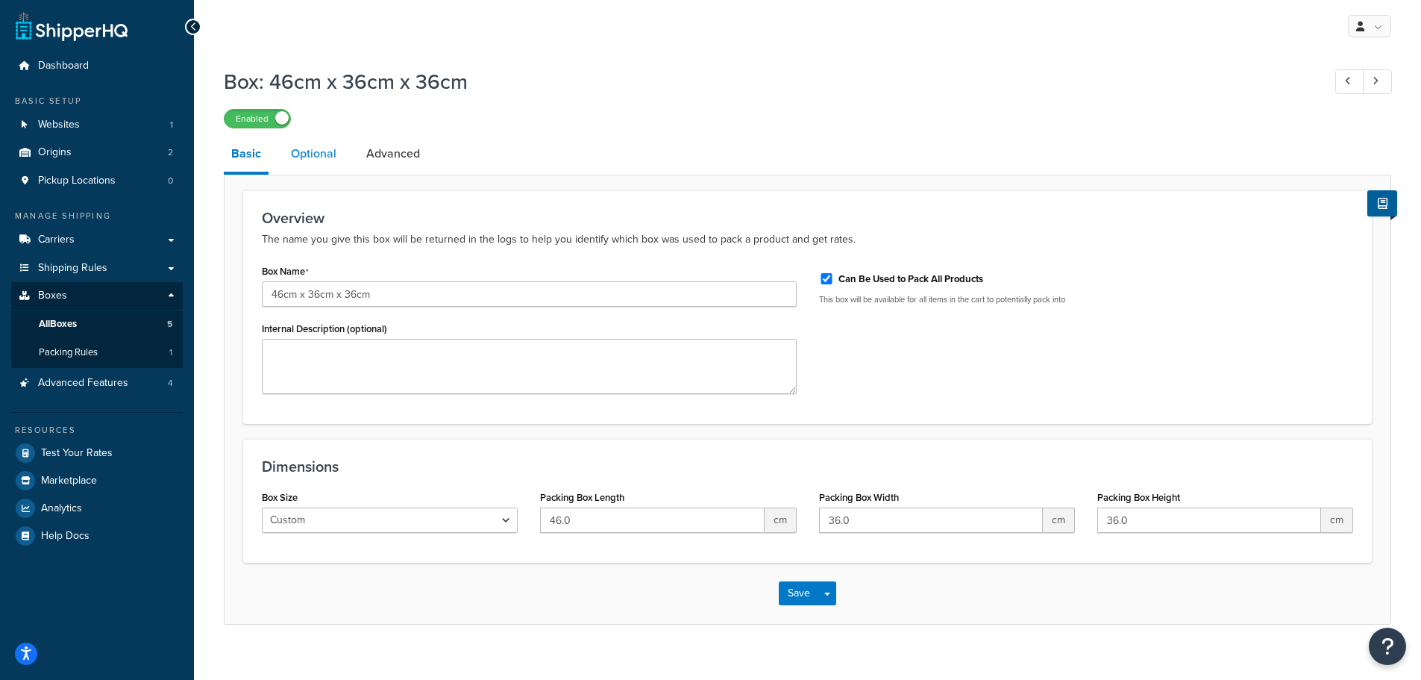
click at [322, 160] on link "Optional" at bounding box center [313, 154] width 60 height 36
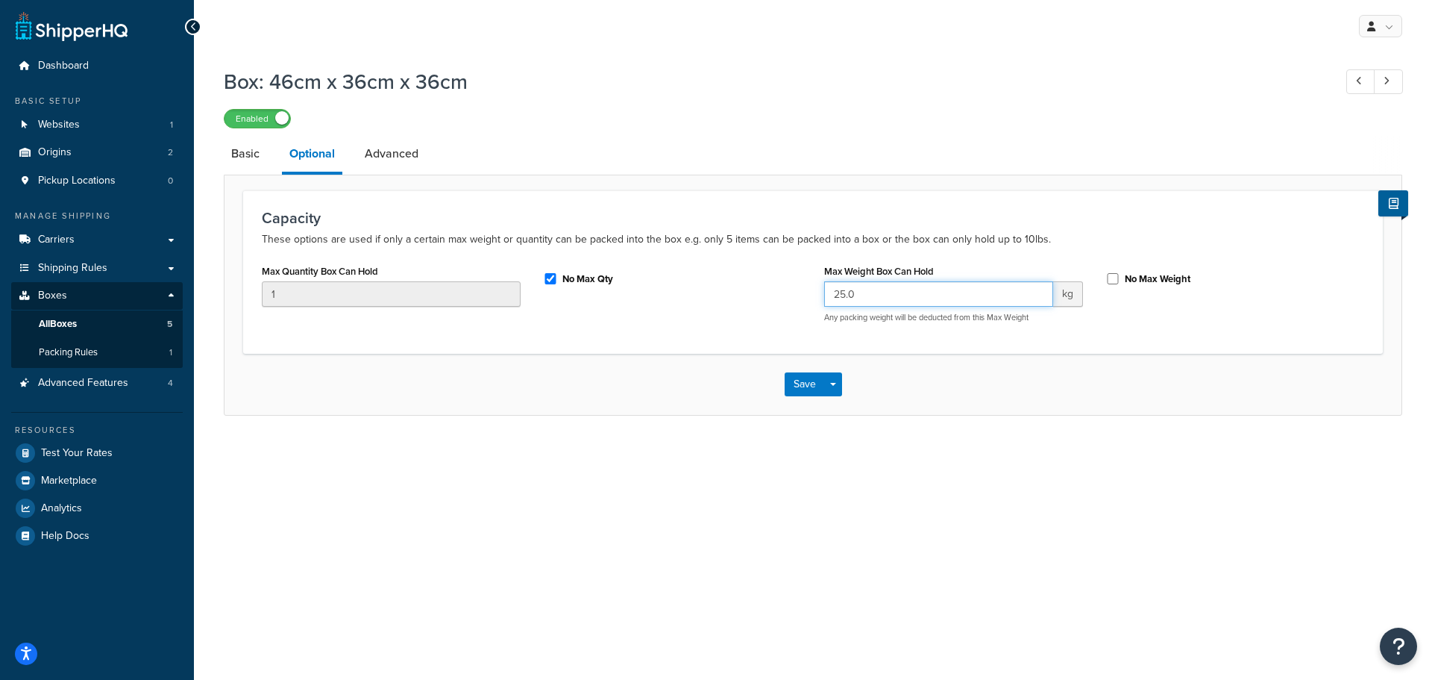
drag, startPoint x: 855, startPoint y: 292, endPoint x: 810, endPoint y: 307, distance: 47.2
click at [810, 307] on div "Max Quantity Box Can Hold 1 No Max Qty Max Weight Box Can Hold 25.0 kg Any pack…" at bounding box center [813, 297] width 1125 height 74
type input "26"
click at [802, 391] on button "Save" at bounding box center [805, 384] width 40 height 24
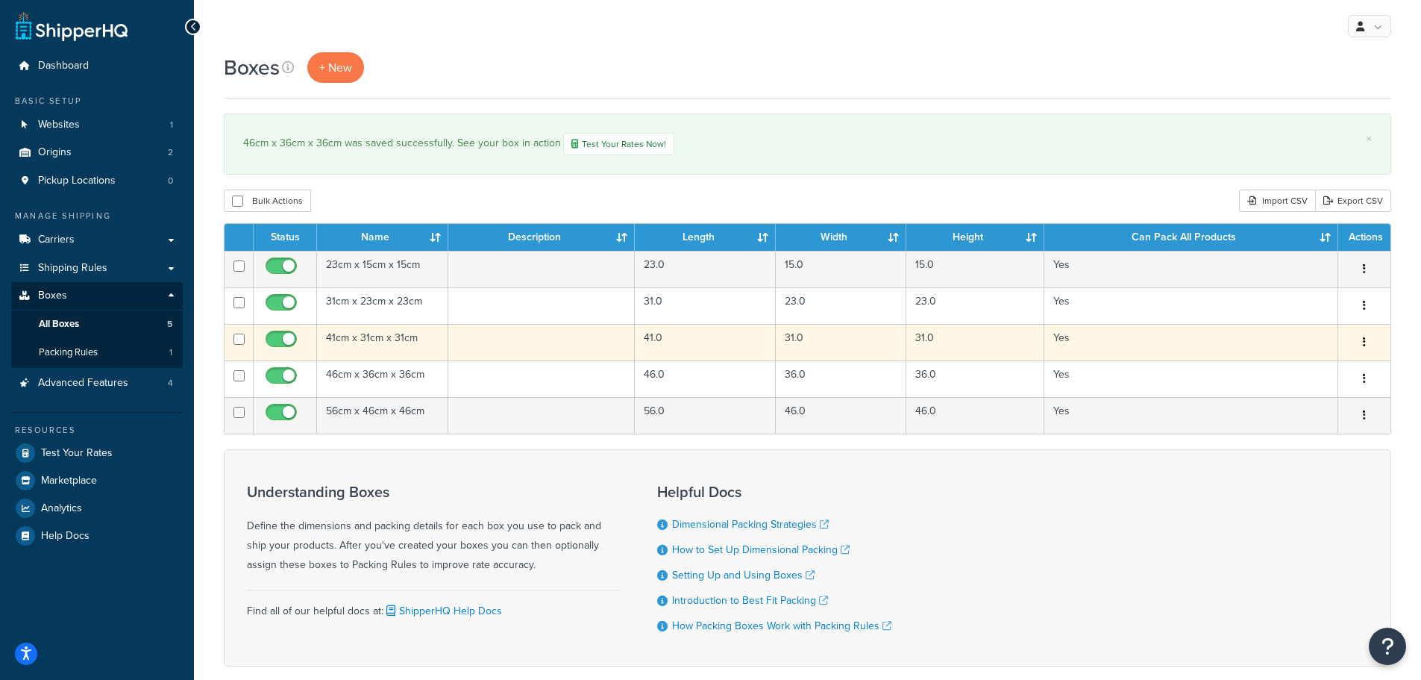
click at [475, 339] on td at bounding box center [541, 342] width 187 height 37
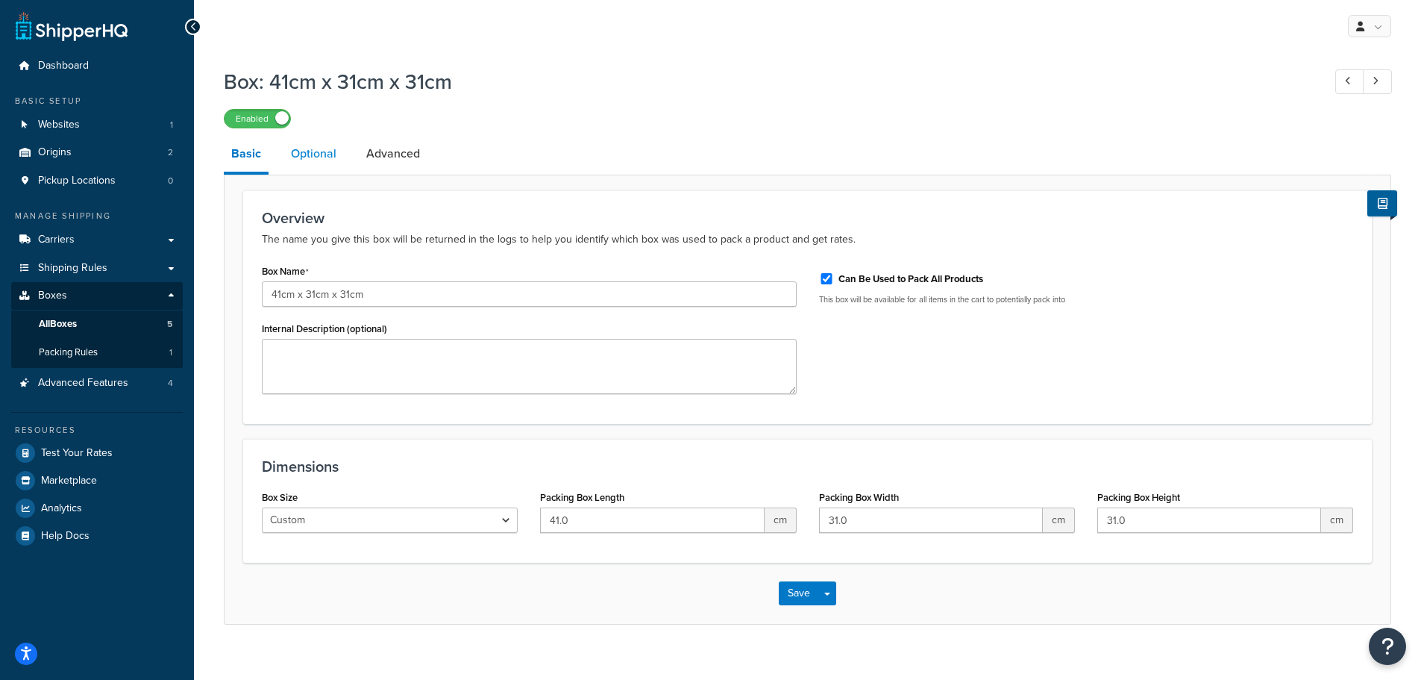
click at [330, 151] on link "Optional" at bounding box center [313, 154] width 60 height 36
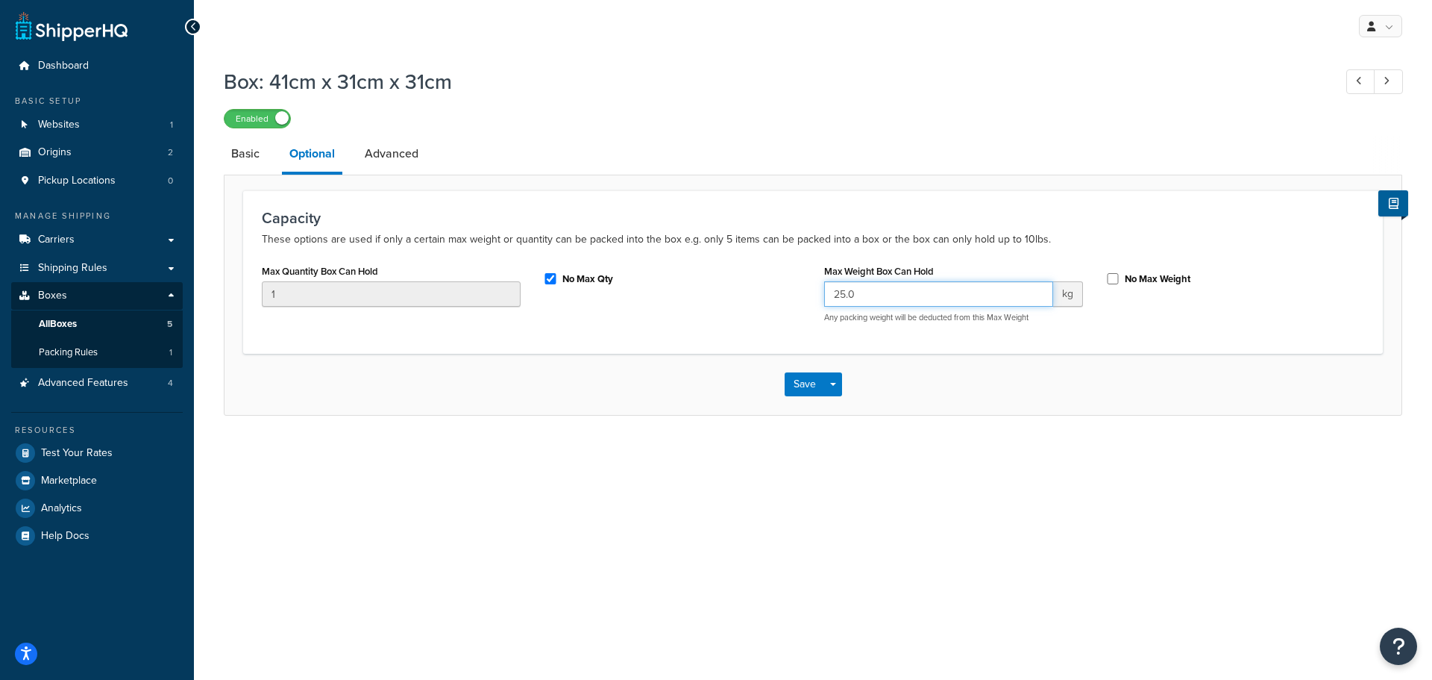
drag, startPoint x: 877, startPoint y: 298, endPoint x: 816, endPoint y: 298, distance: 61.2
click at [817, 298] on div "Max Weight Box Can Hold 25.0 kg Any packing weight will be deducted from this M…" at bounding box center [953, 297] width 281 height 74
type input "26"
click at [806, 390] on button "Save" at bounding box center [805, 384] width 40 height 24
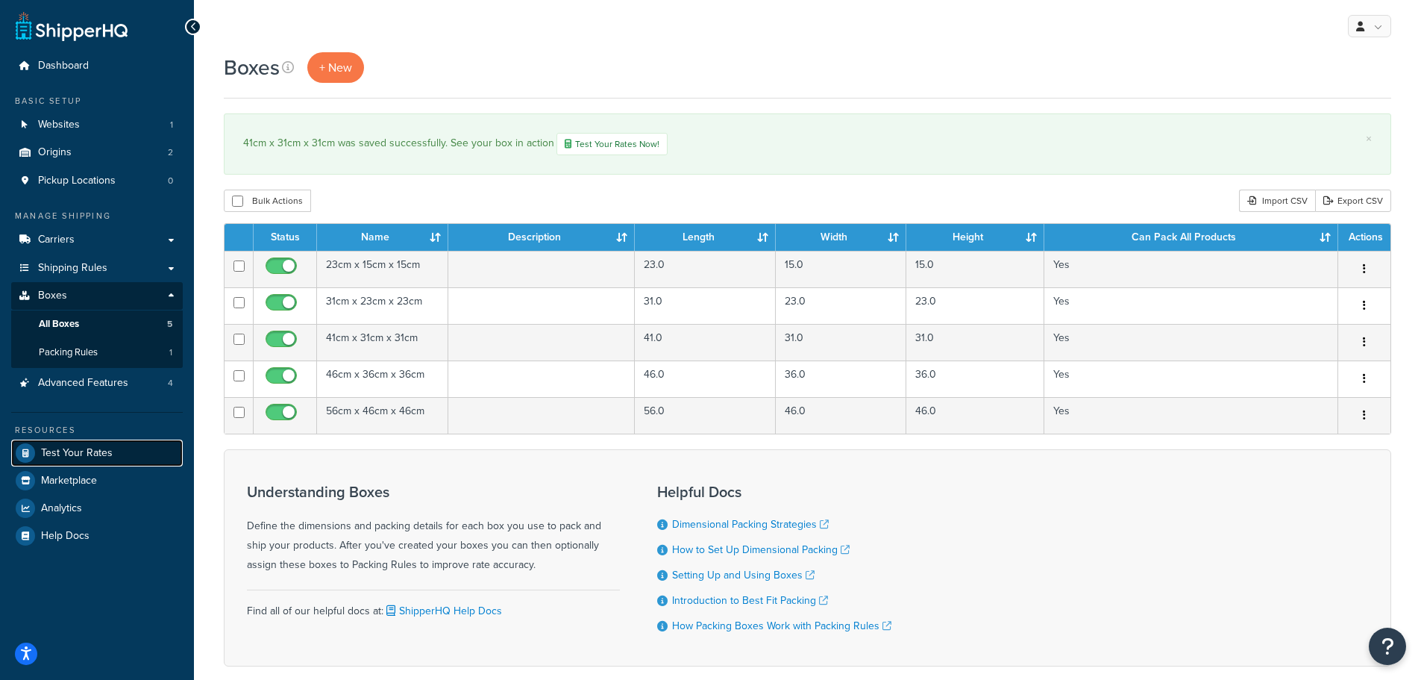
click at [63, 447] on span "Test Your Rates" at bounding box center [77, 453] width 72 height 13
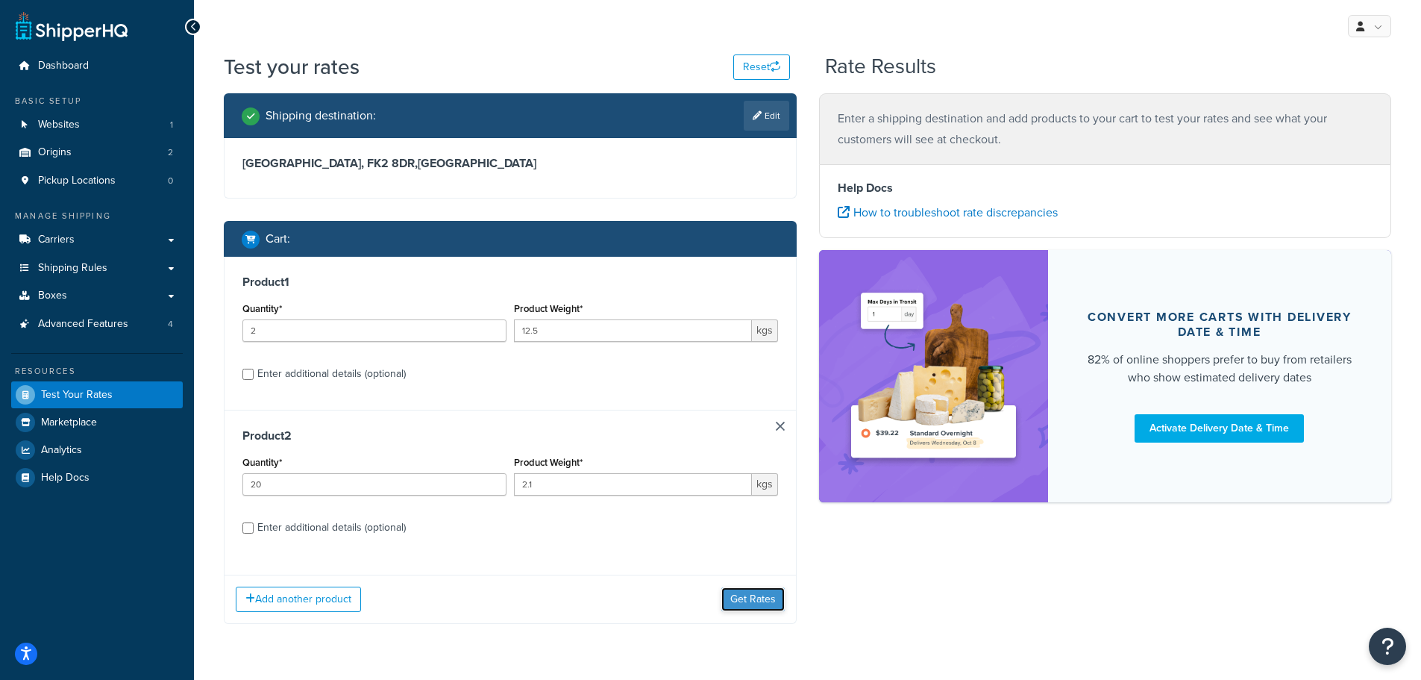
click at [748, 602] on button "Get Rates" at bounding box center [752, 599] width 63 height 24
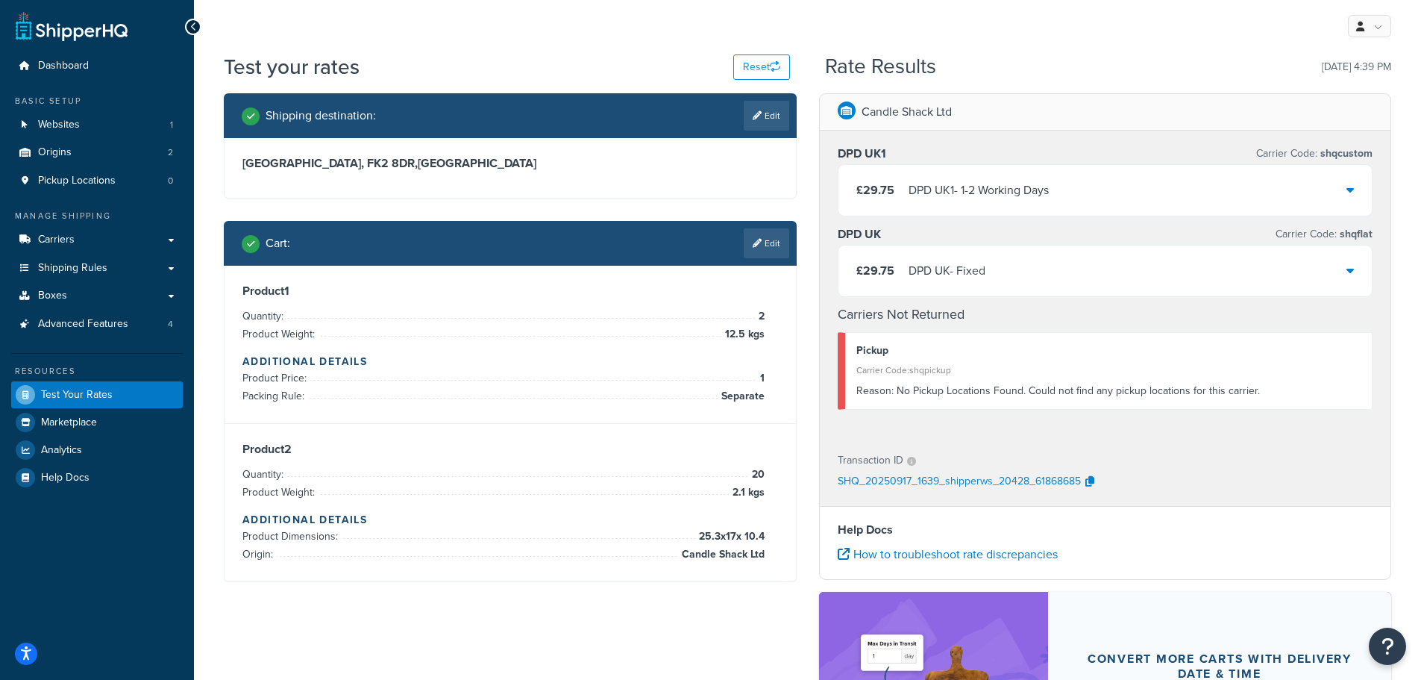
click at [1105, 271] on div "£29.75 DPD UK - Fixed" at bounding box center [1106, 270] width 534 height 51
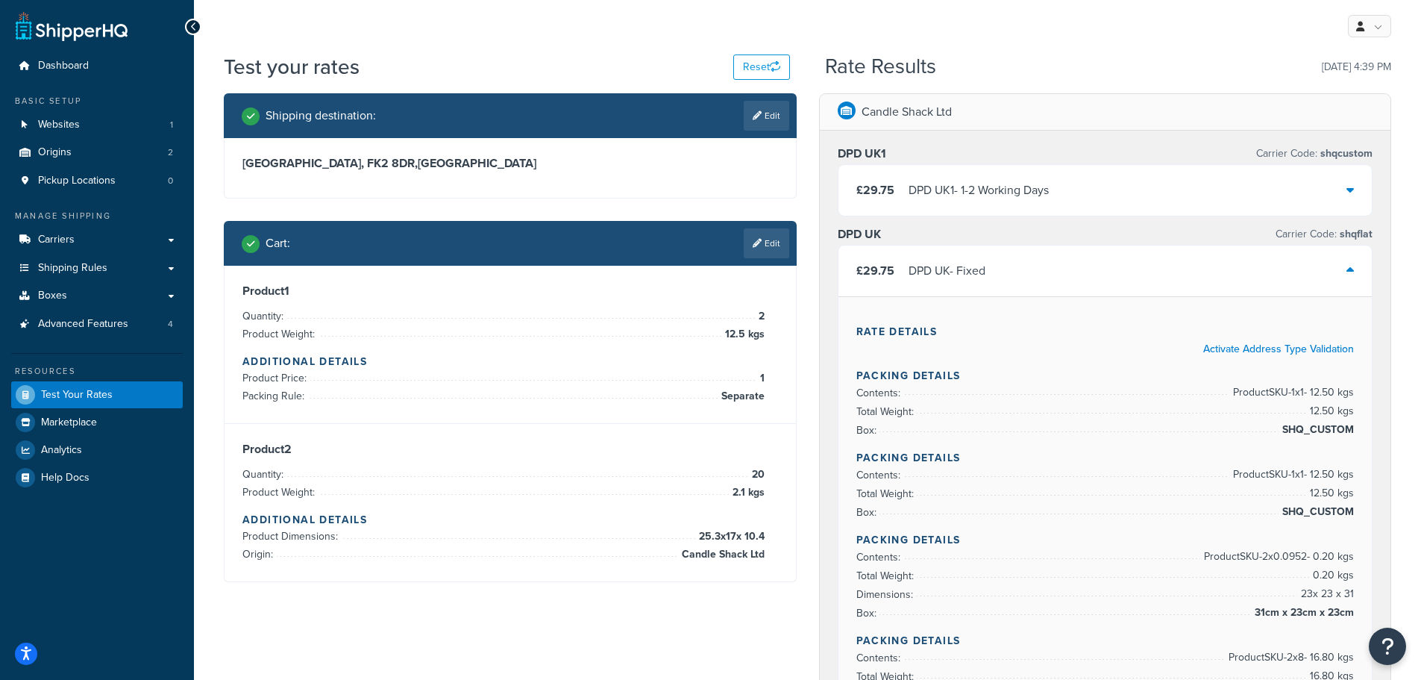
click at [1145, 201] on div "£29.75 DPD UK1 - 1-2 Working Days" at bounding box center [1106, 190] width 534 height 51
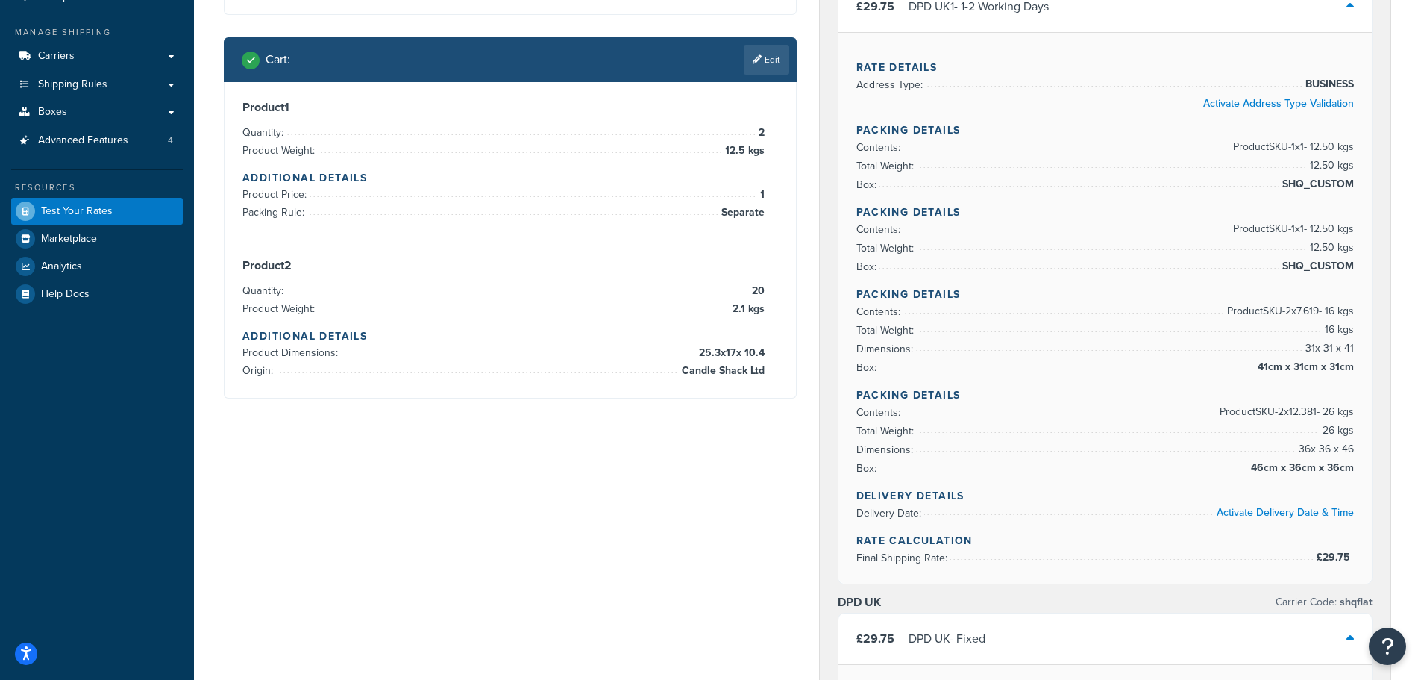
scroll to position [149, 0]
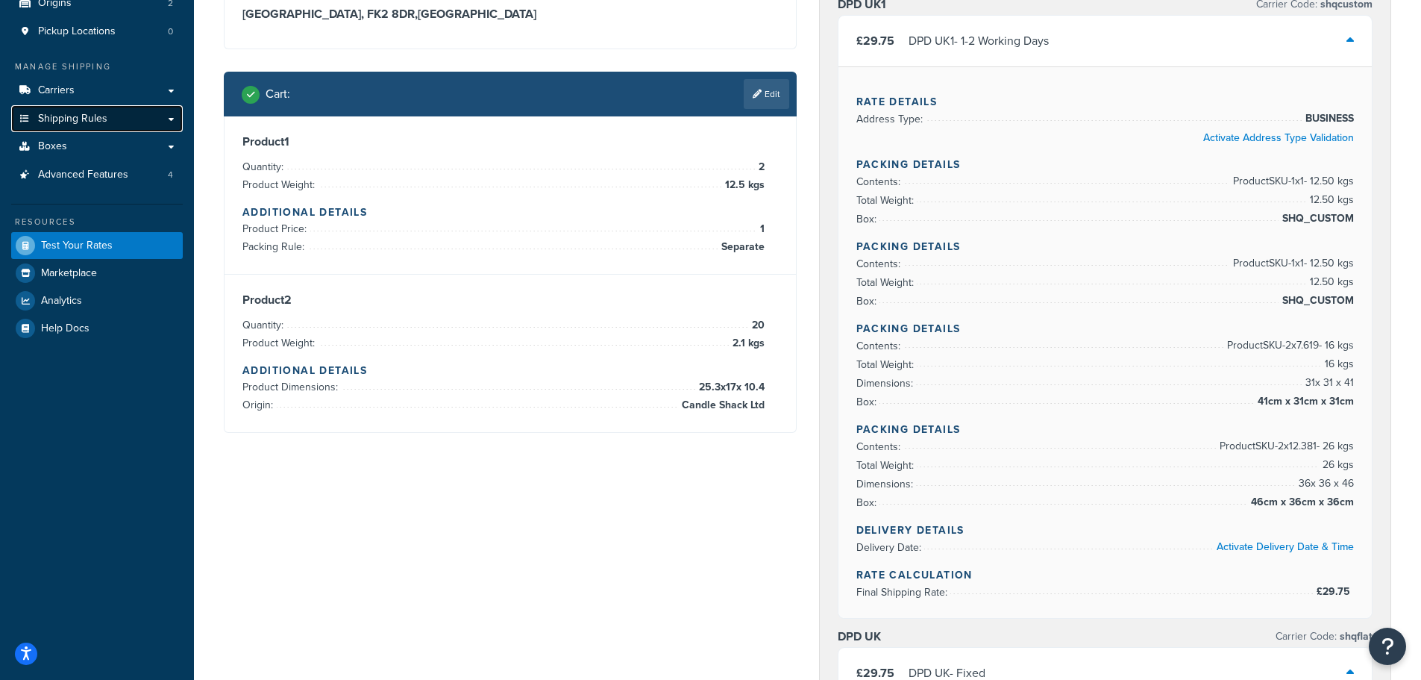
click at [119, 125] on link "Shipping Rules" at bounding box center [97, 119] width 172 height 28
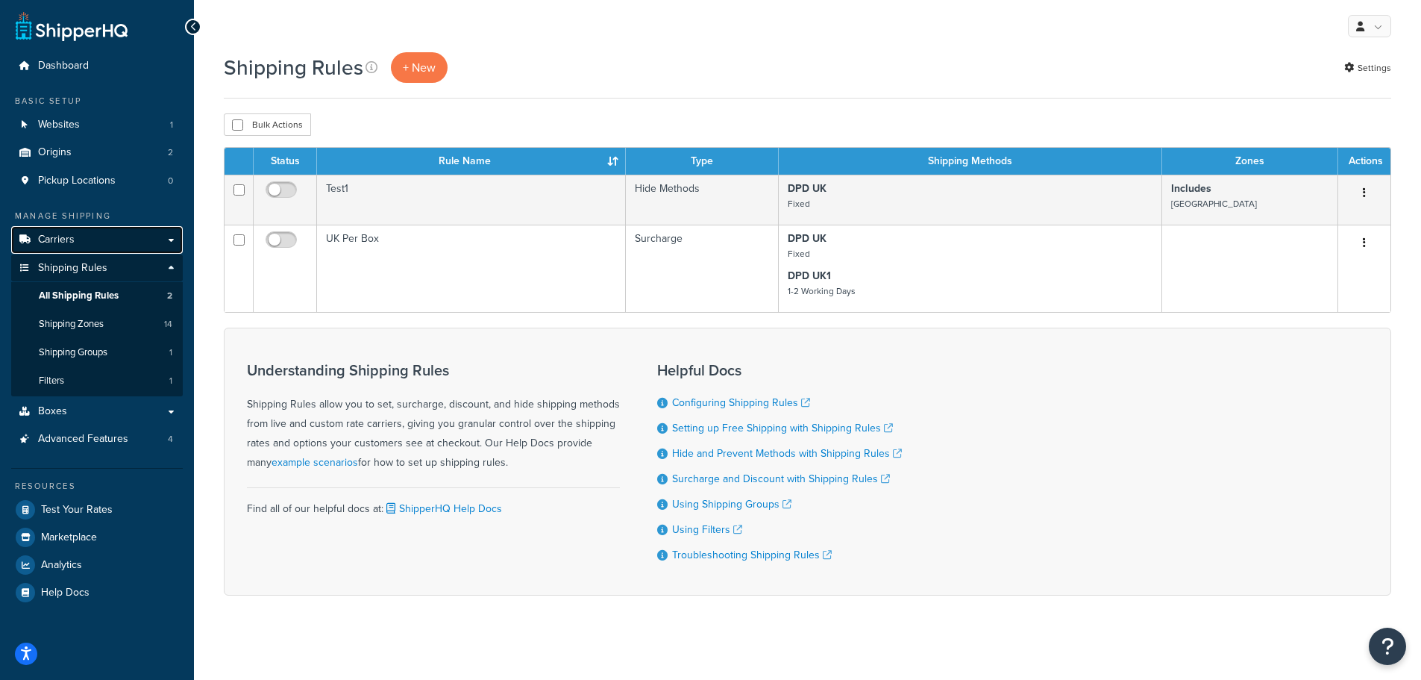
click at [72, 228] on link "Carriers" at bounding box center [97, 240] width 172 height 28
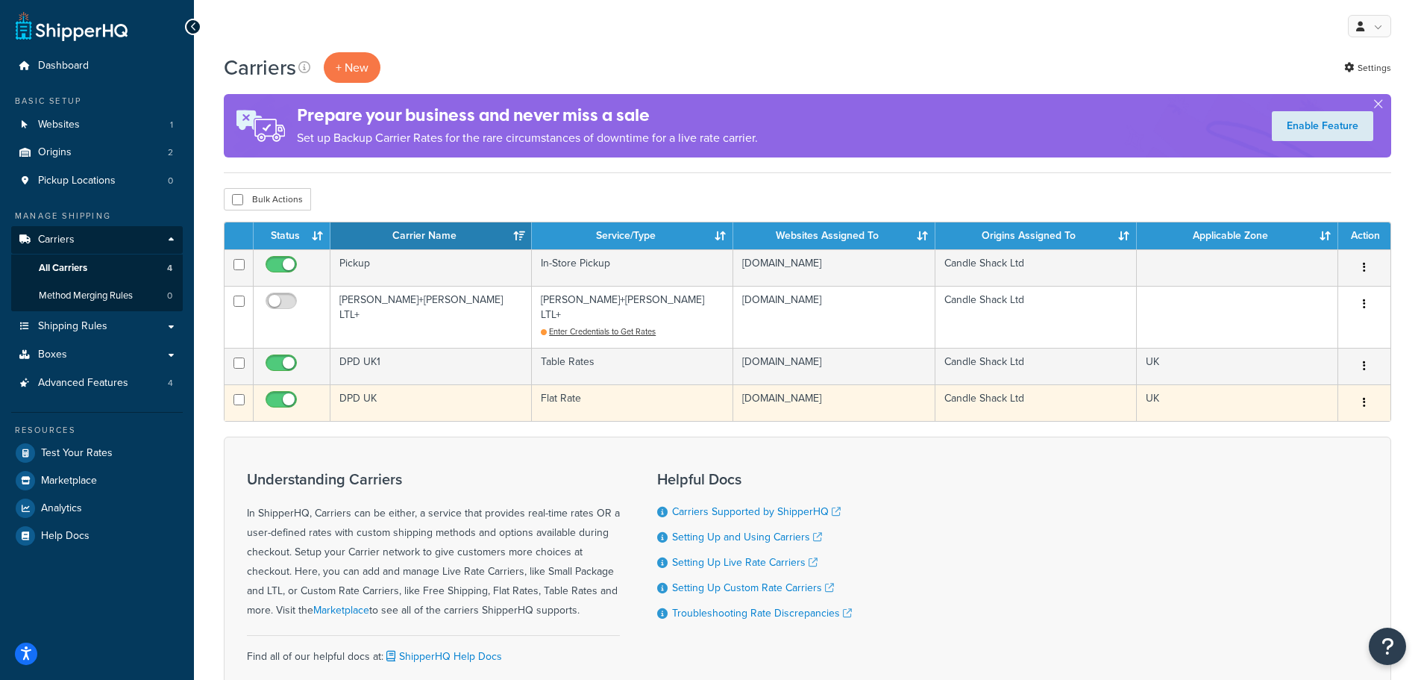
click at [489, 384] on td "DPD UK" at bounding box center [430, 402] width 201 height 37
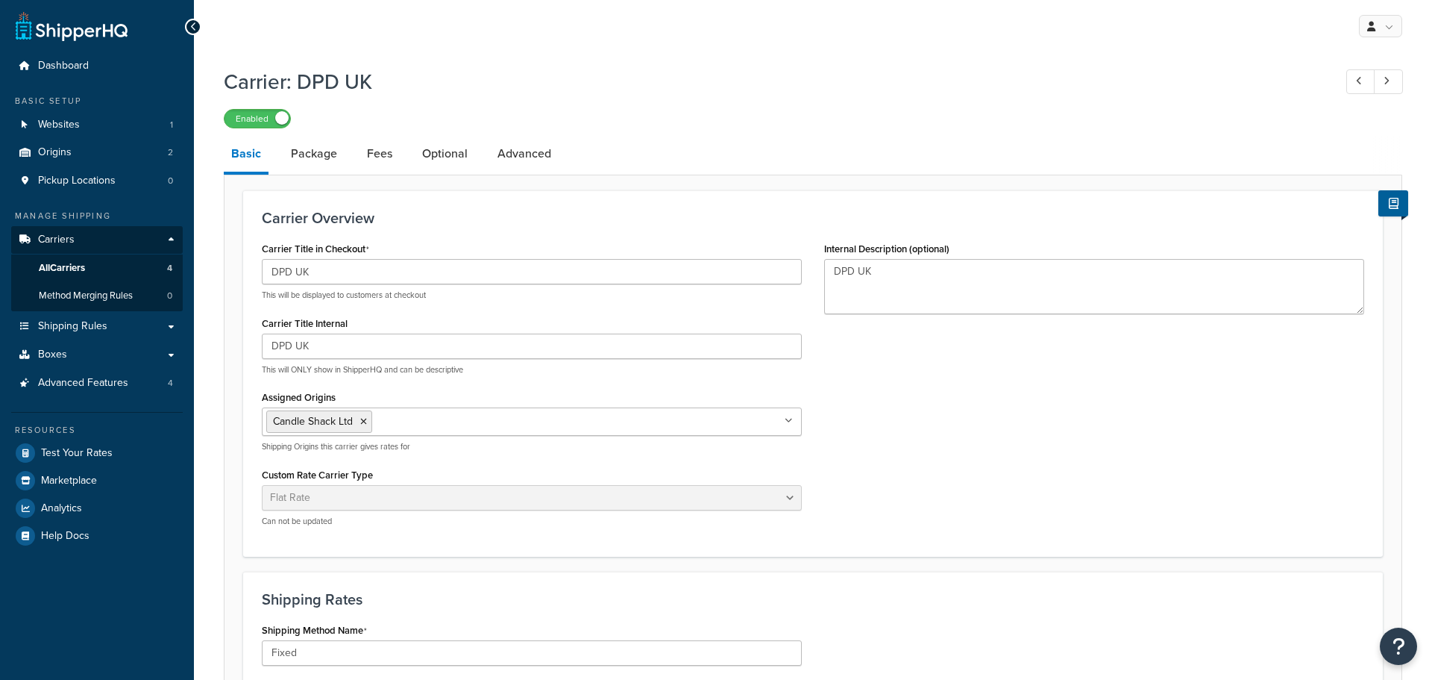
select select "flat"
select select "package"
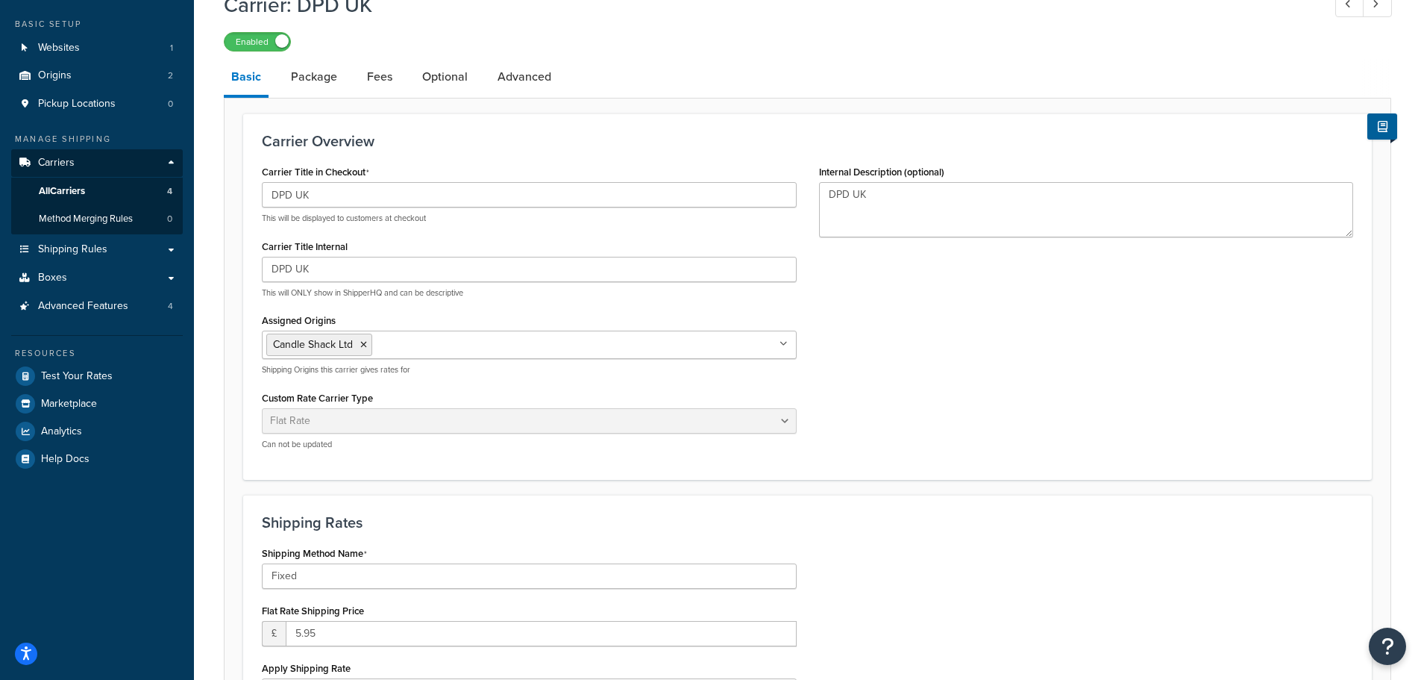
scroll to position [75, 0]
click at [304, 84] on link "Package" at bounding box center [313, 79] width 61 height 36
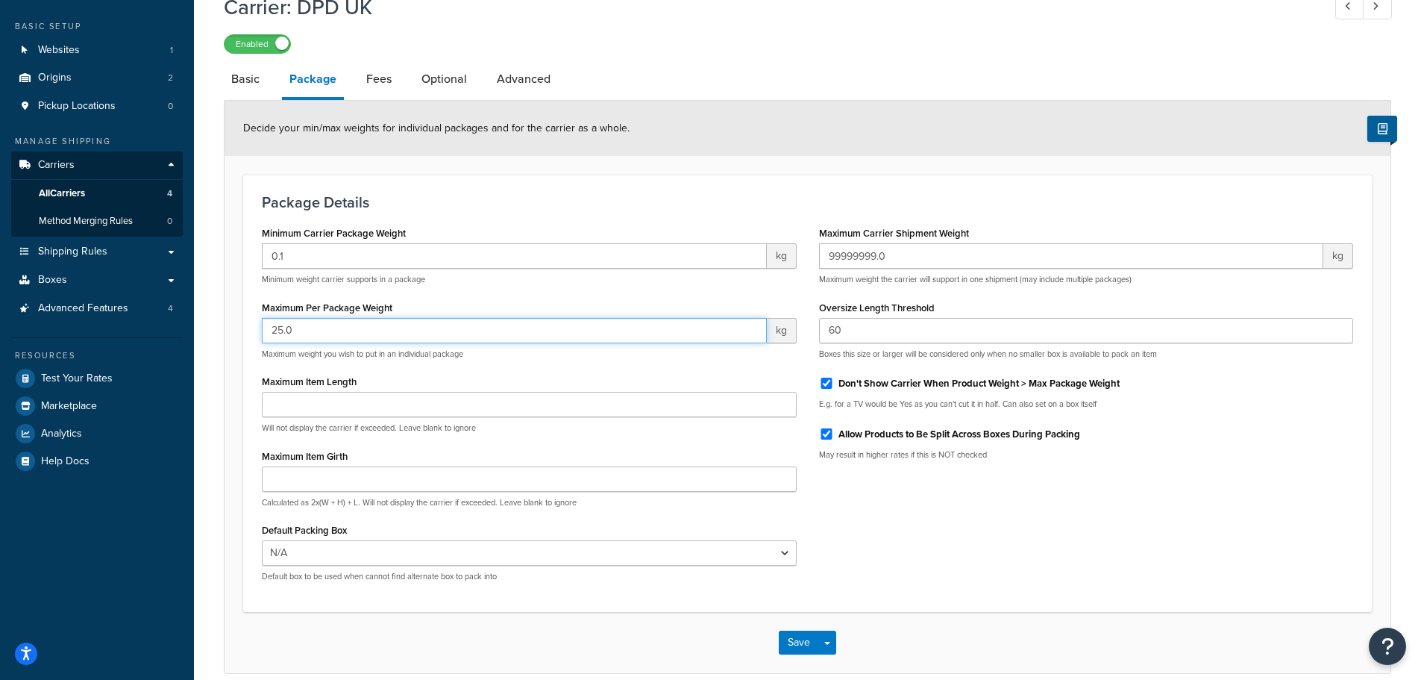
drag, startPoint x: 287, startPoint y: 335, endPoint x: 272, endPoint y: 340, distance: 15.8
click at [272, 340] on input "25.0" at bounding box center [514, 330] width 505 height 25
type input "26"
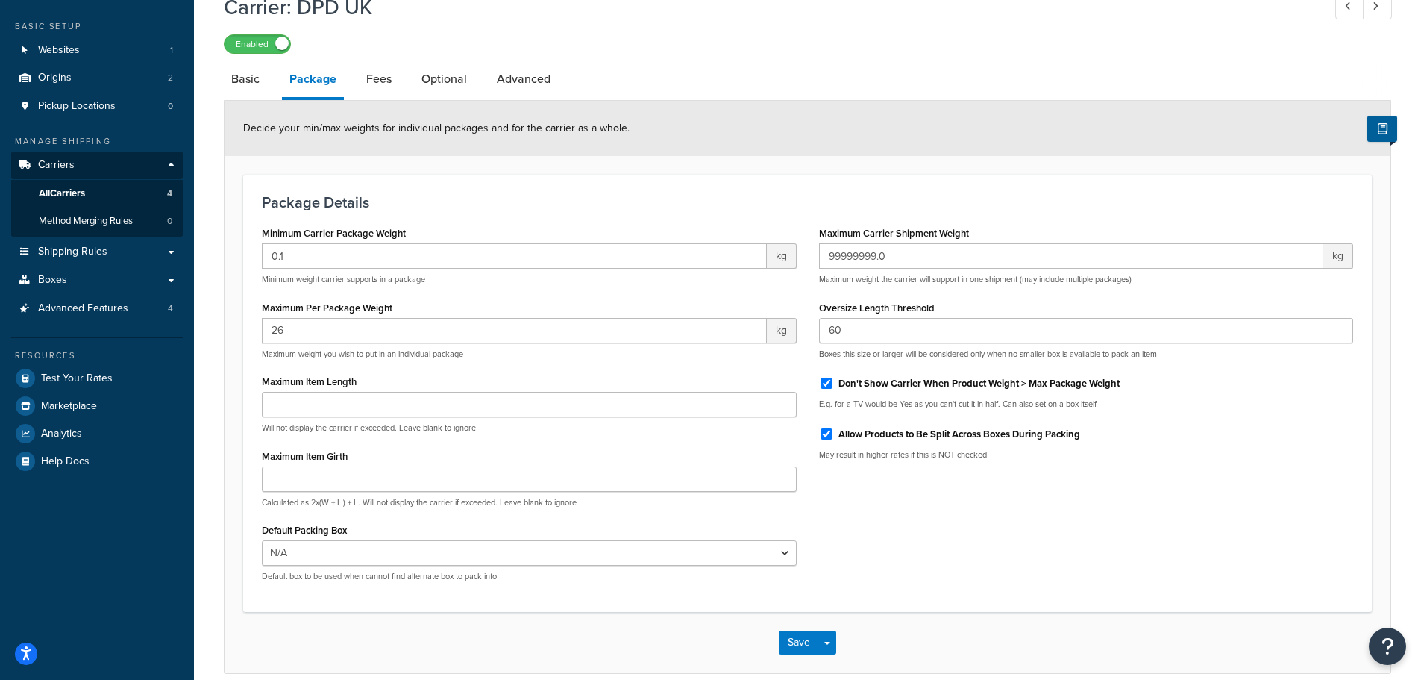
click at [441, 295] on div "Minimum Carrier Package Weight 0.1 kg Minimum weight carrier supports in a pack…" at bounding box center [529, 407] width 557 height 371
click at [803, 646] on button "Save" at bounding box center [799, 642] width 40 height 24
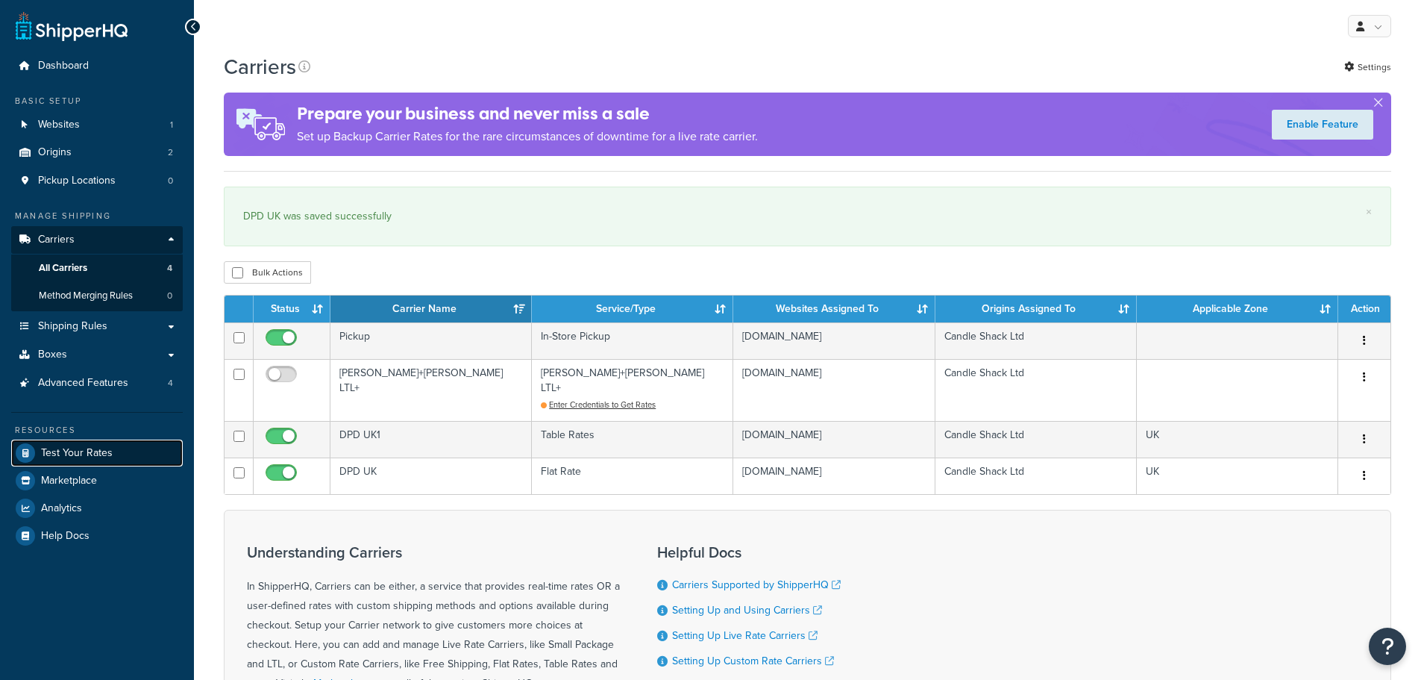
drag, startPoint x: 0, startPoint y: 0, endPoint x: 78, endPoint y: 456, distance: 462.4
click at [78, 456] on span "Test Your Rates" at bounding box center [77, 453] width 72 height 13
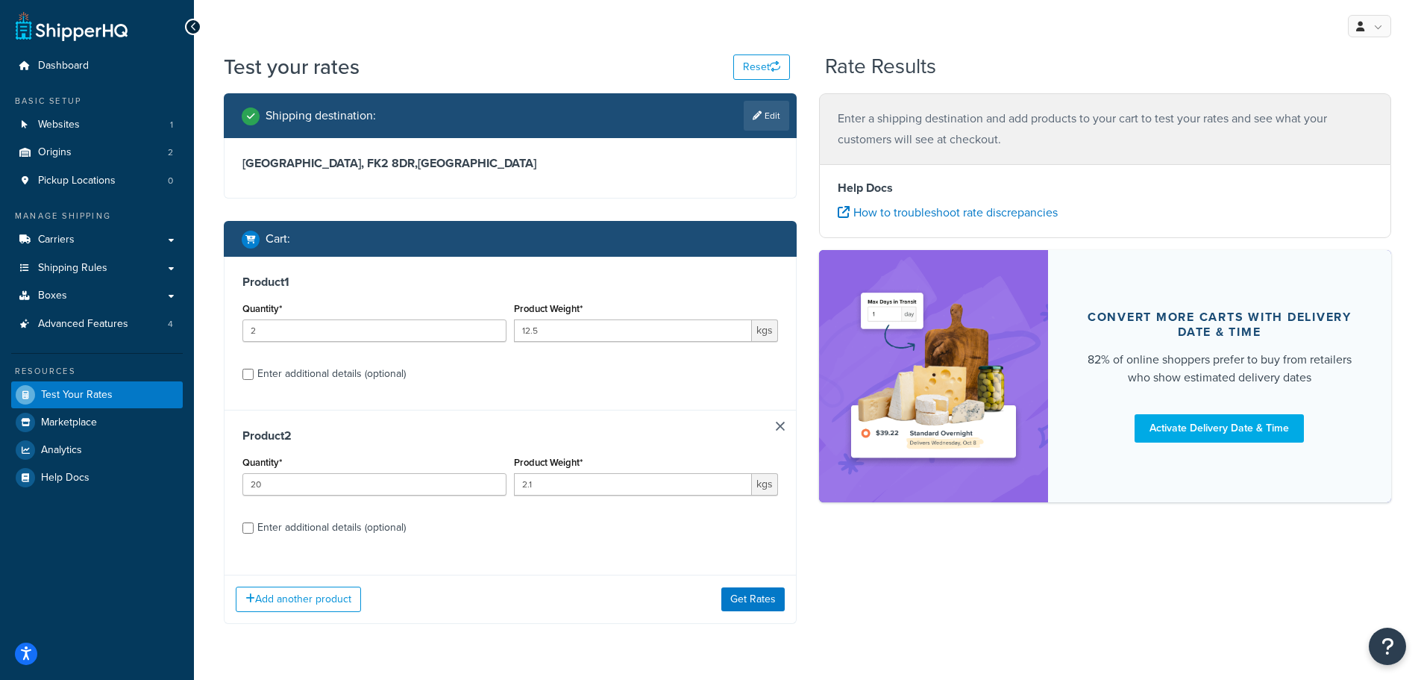
click at [744, 548] on div "Product 1 Quantity* 2 Product Weight* 12.5 kgs Enter additional details (option…" at bounding box center [510, 440] width 573 height 367
click at [759, 601] on button "Get Rates" at bounding box center [752, 599] width 63 height 24
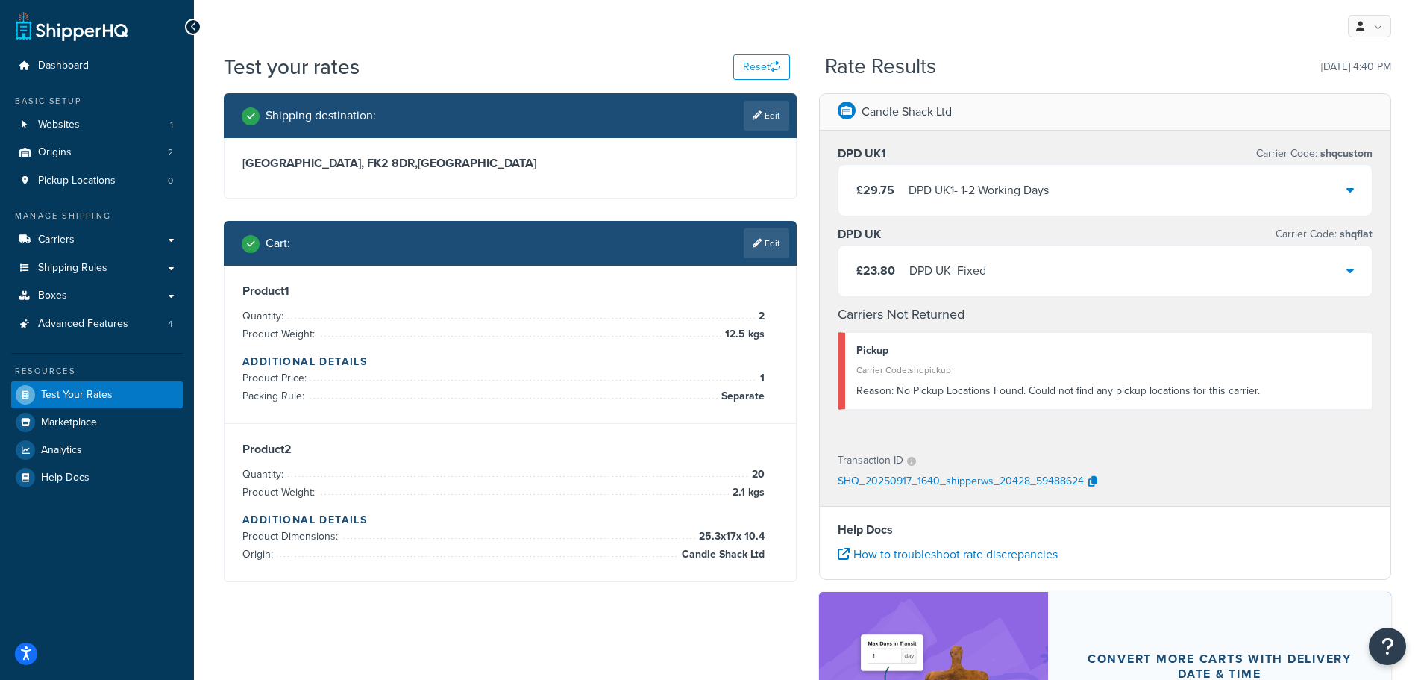
click at [1107, 272] on div "£23.80 DPD UK - Fixed" at bounding box center [1106, 270] width 534 height 51
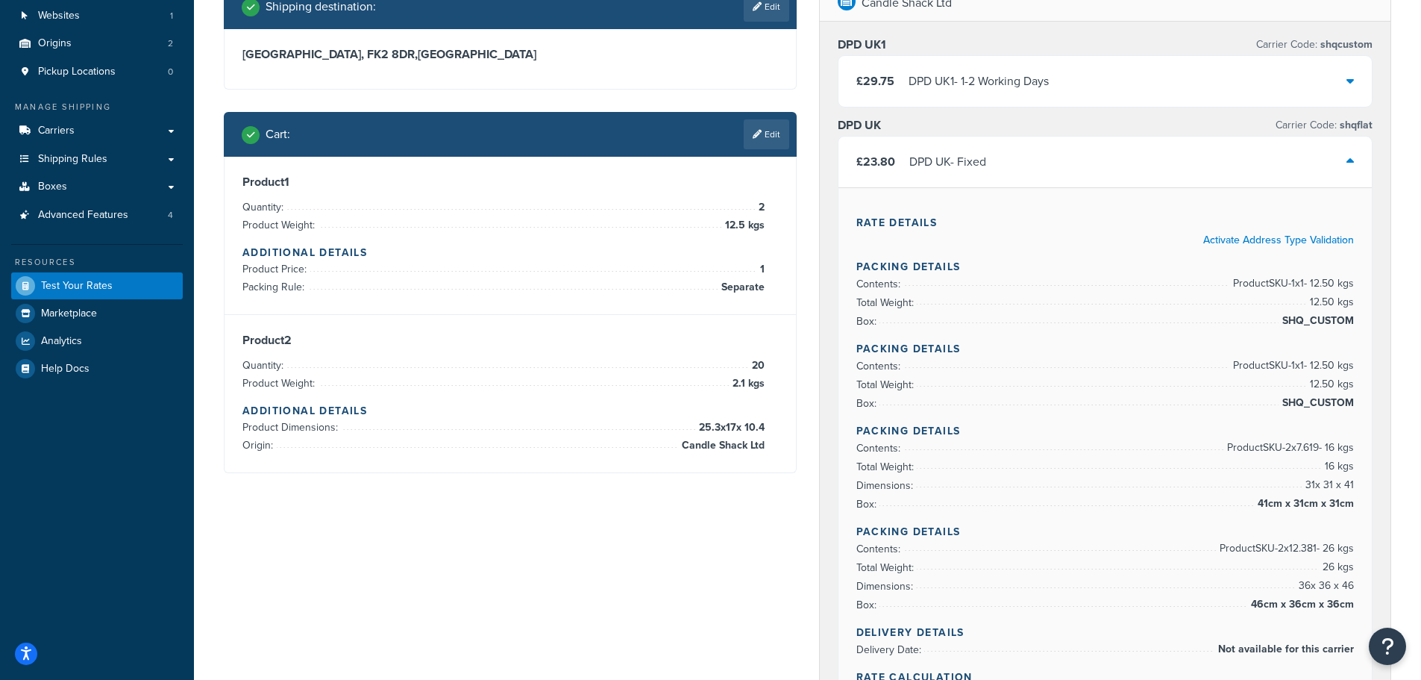
scroll to position [75, 0]
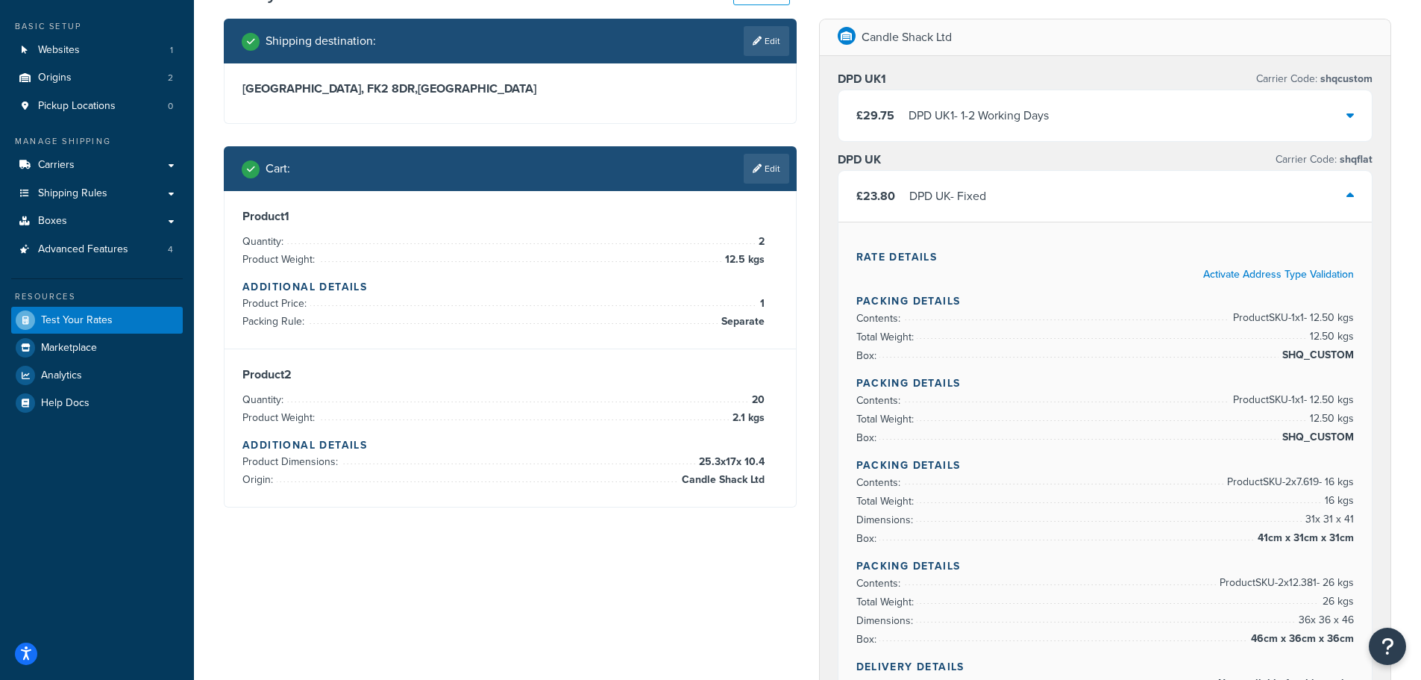
click at [1110, 119] on div "£29.75 DPD UK1 - 1-2 Working Days" at bounding box center [1106, 115] width 534 height 51
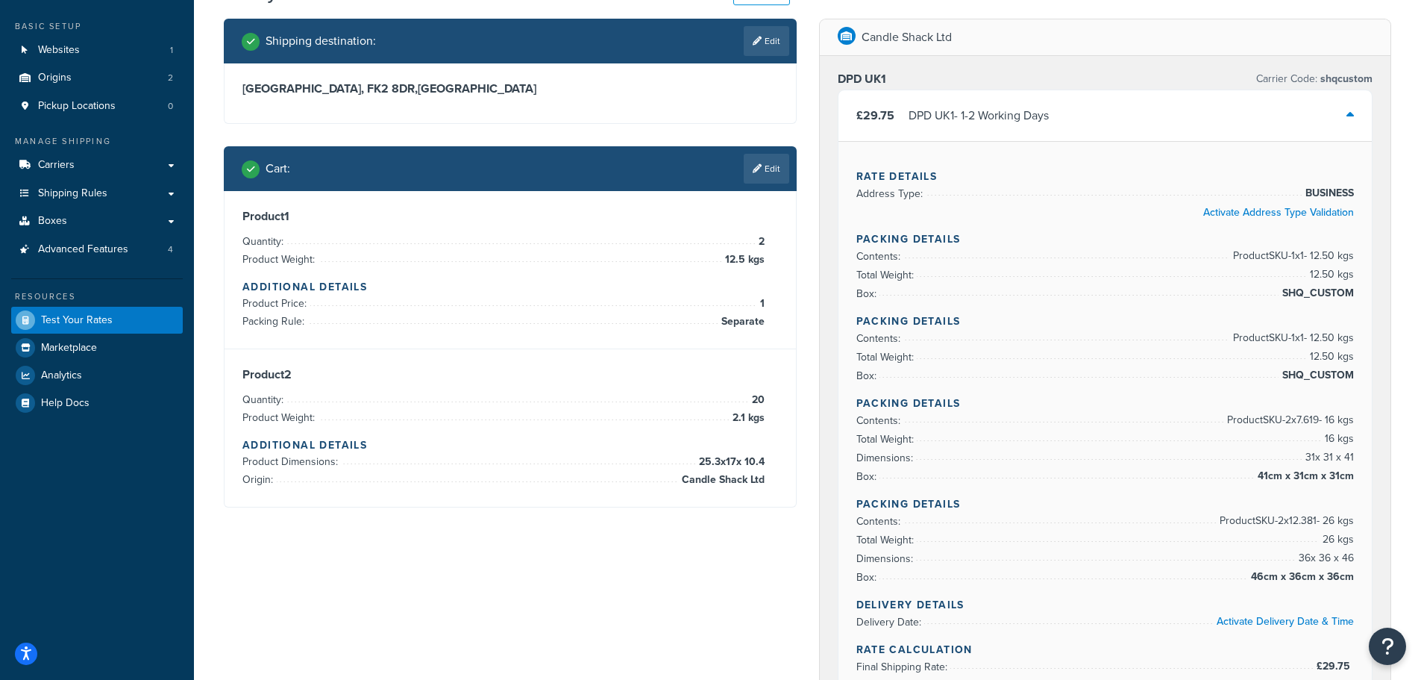
click at [1202, 113] on div "£29.75 DPD UK1 - 1-2 Working Days" at bounding box center [1106, 115] width 534 height 51
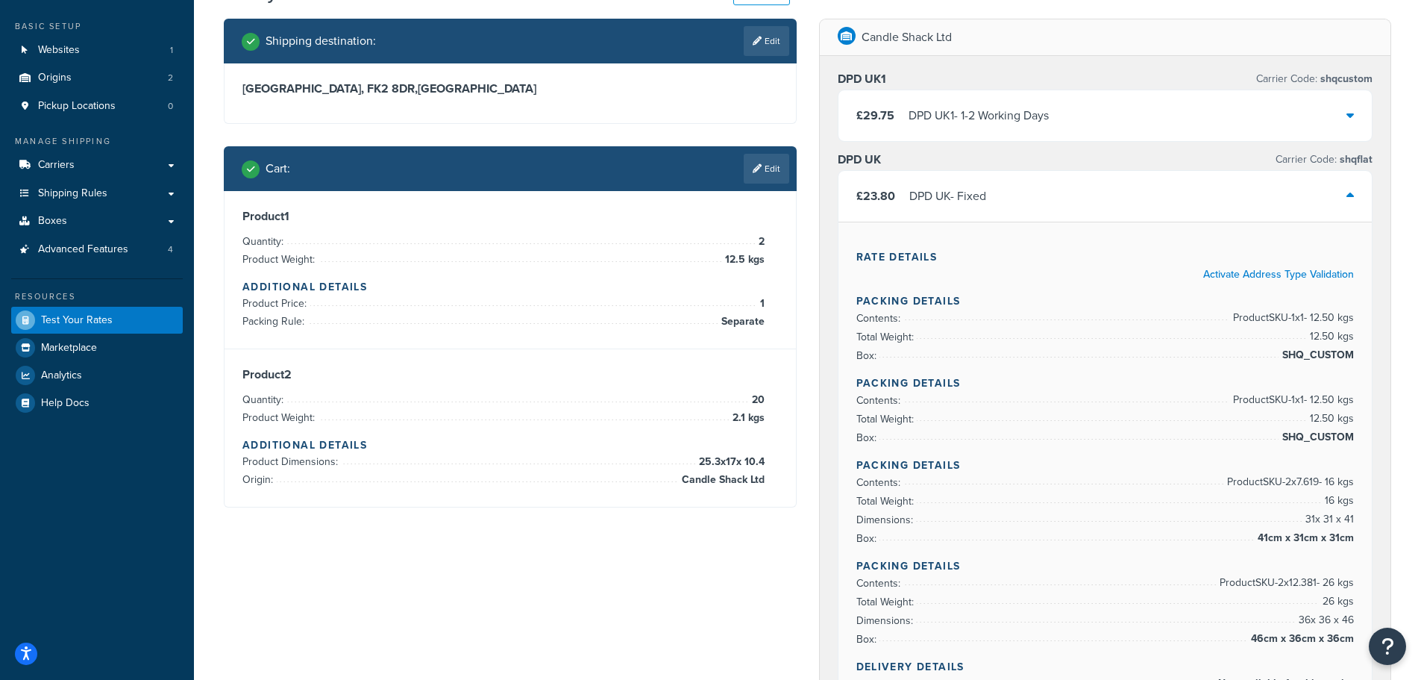
click at [1094, 197] on div "£23.80 DPD UK - Fixed" at bounding box center [1106, 196] width 534 height 51
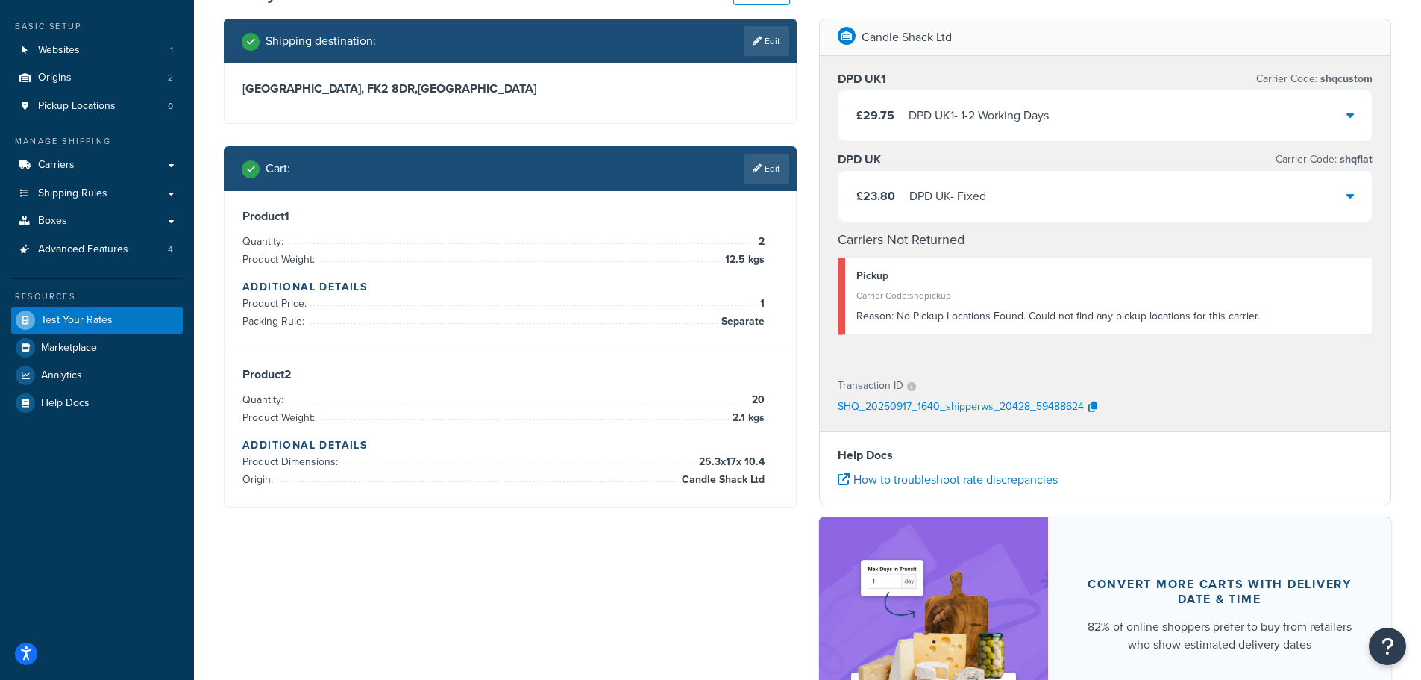
click at [1094, 198] on div "£23.80 DPD UK - Fixed" at bounding box center [1106, 196] width 534 height 51
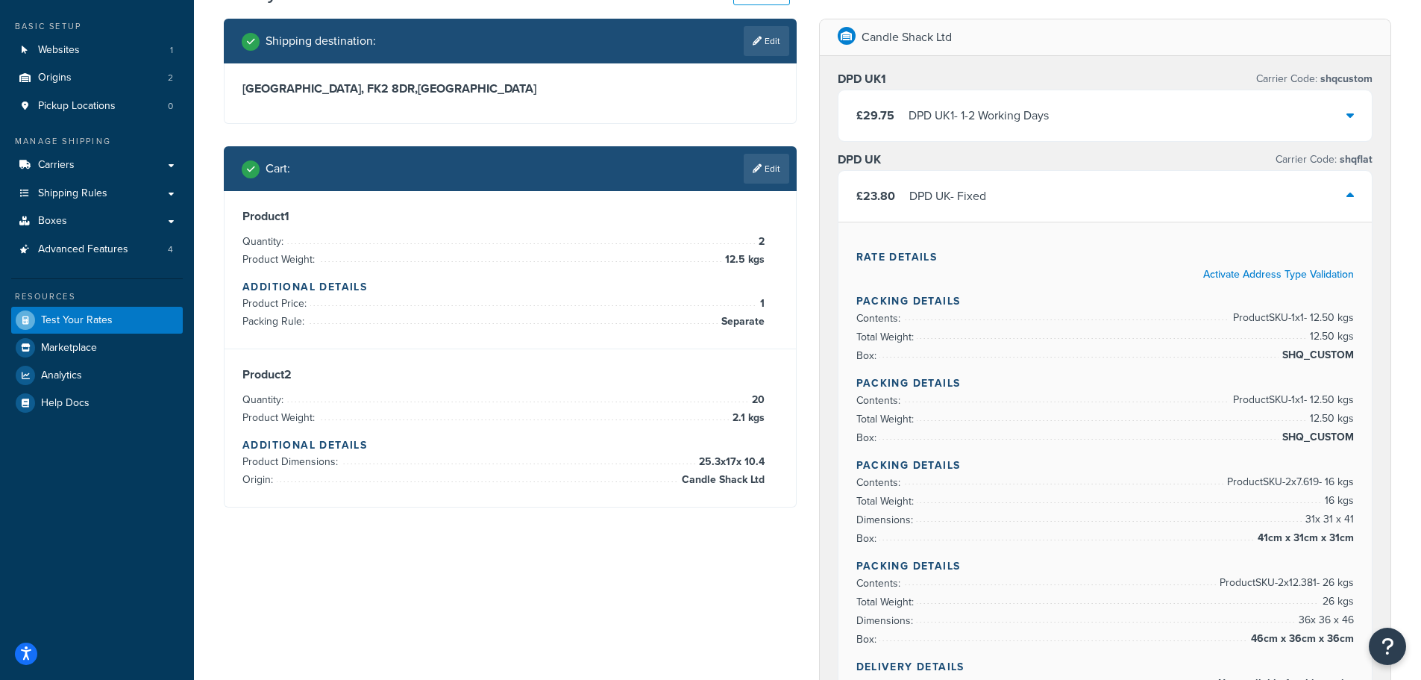
scroll to position [0, 0]
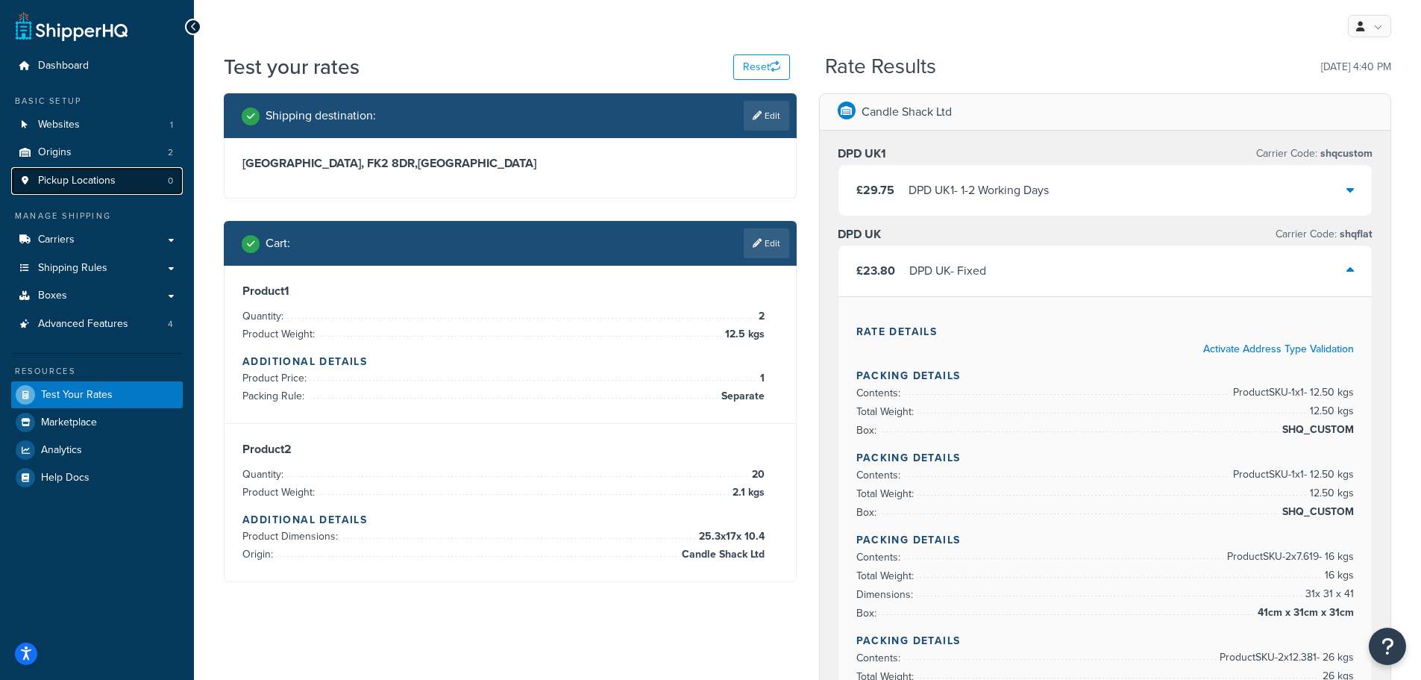
click at [67, 183] on span "Pickup Locations" at bounding box center [77, 181] width 78 height 13
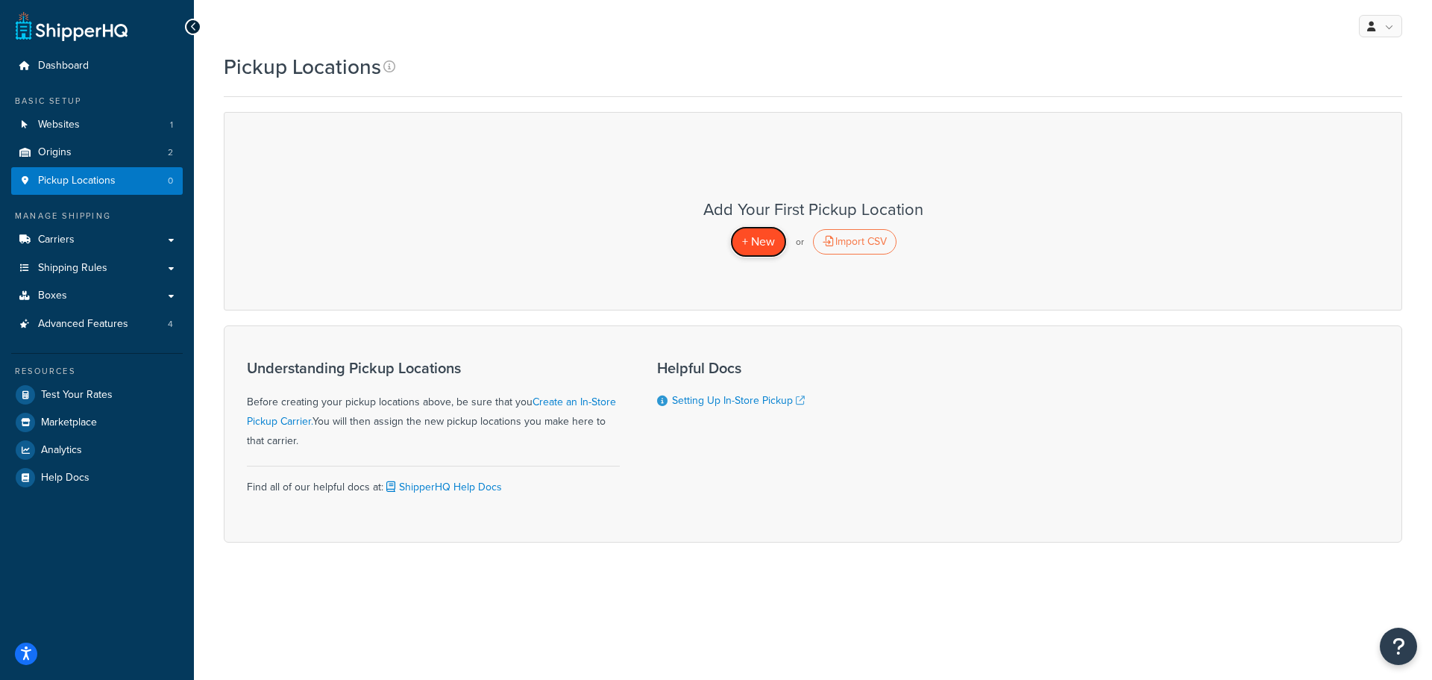
click at [758, 240] on span "+ New" at bounding box center [758, 241] width 33 height 17
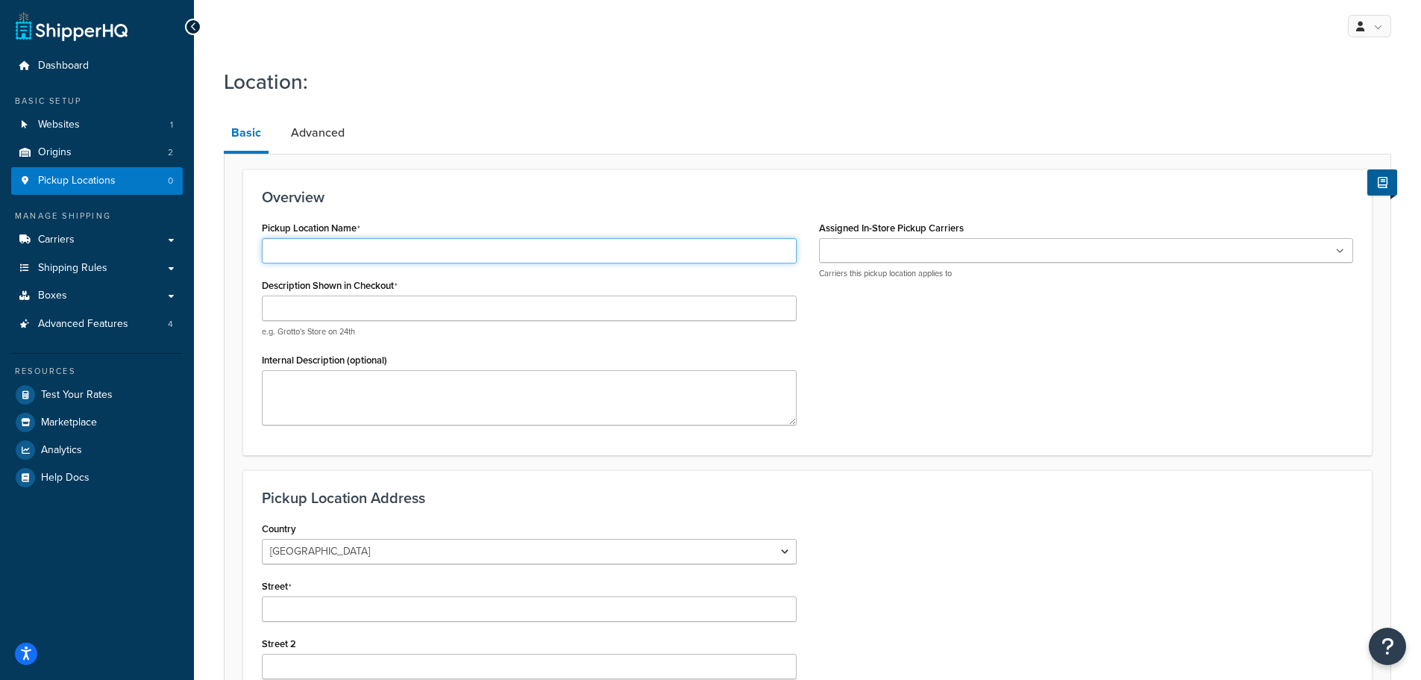
click at [351, 251] on input "Pickup Location Name" at bounding box center [529, 250] width 535 height 25
type input "CARRON"
click at [877, 252] on input "Assigned In-Store Pickup Carriers" at bounding box center [890, 251] width 132 height 16
click at [448, 295] on div "Description Shown in Checkout e.g. Grotto's Store on 24th" at bounding box center [529, 306] width 535 height 63
click at [406, 307] on input "Description Shown in Checkout" at bounding box center [529, 307] width 535 height 25
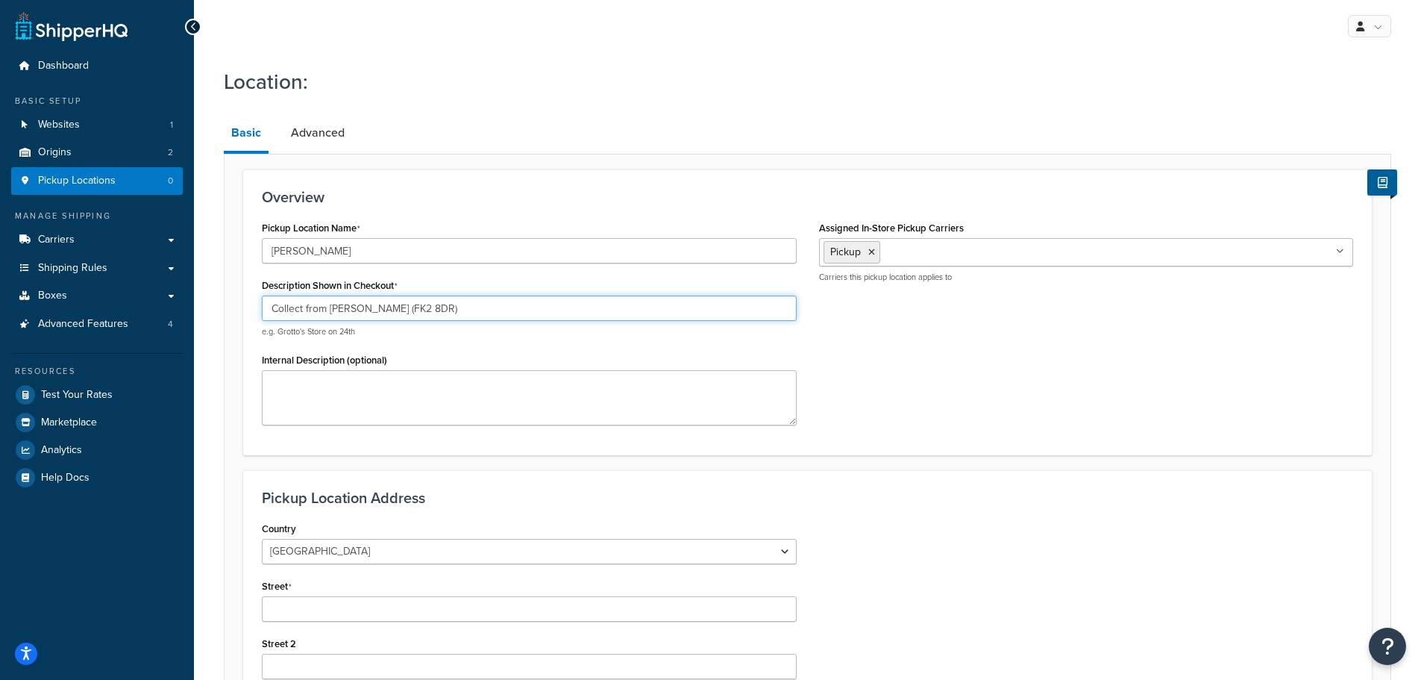
click at [361, 310] on input "Collect from Carron (FK2 8DR)" at bounding box center [529, 307] width 535 height 25
type input "Collect from Carron, Falkirk (FK2 8DR)"
click at [368, 395] on textarea "Internal Description (optional)" at bounding box center [529, 397] width 535 height 55
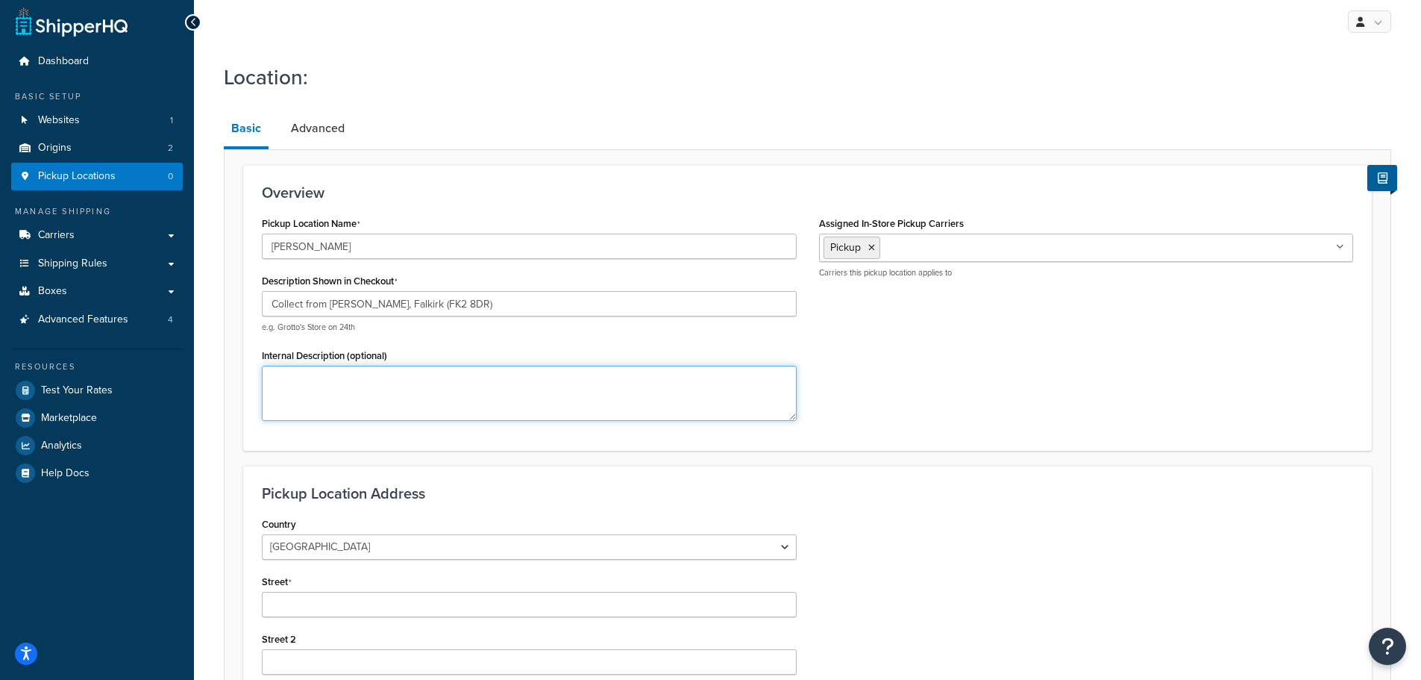
scroll to position [149, 0]
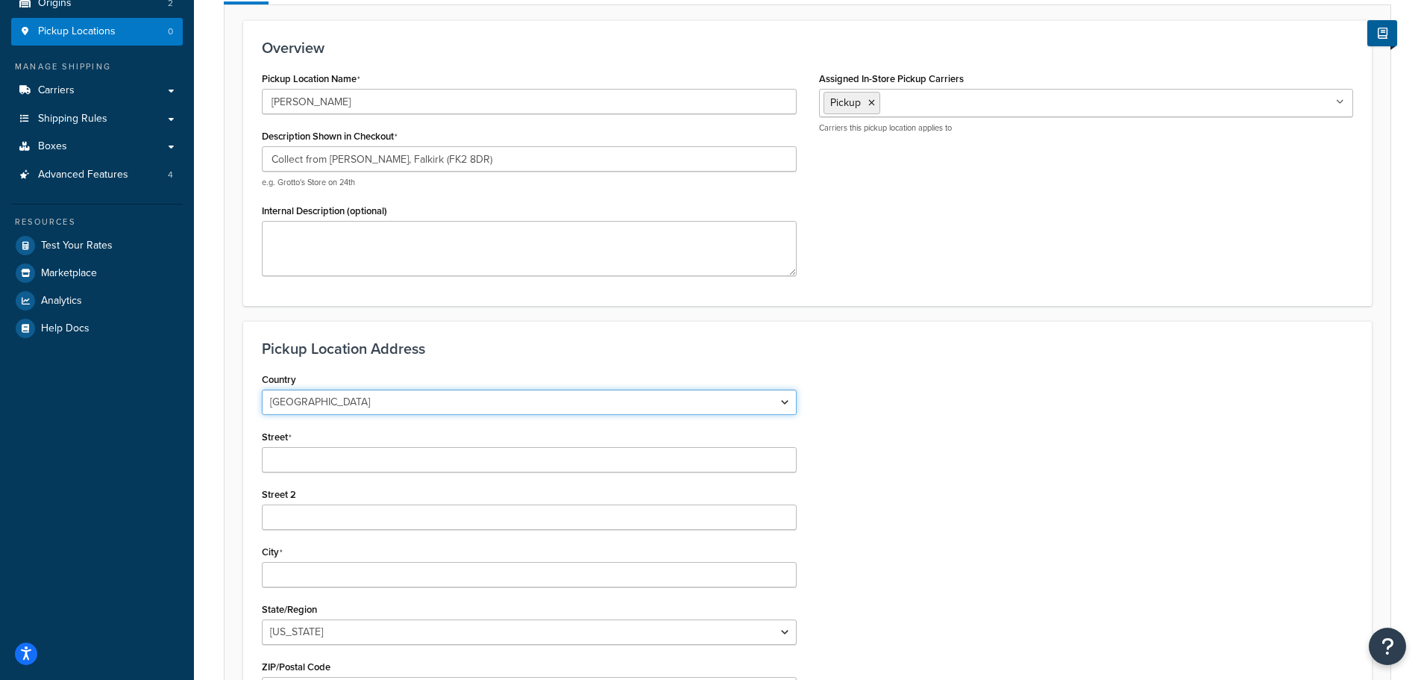
click at [361, 406] on select "United States United Kingdom Afghanistan Åland Islands Albania Algeria American…" at bounding box center [529, 401] width 535 height 25
select select "1226"
click at [262, 389] on select "United States United Kingdom Afghanistan Åland Islands Albania Algeria American…" at bounding box center [529, 401] width 535 height 25
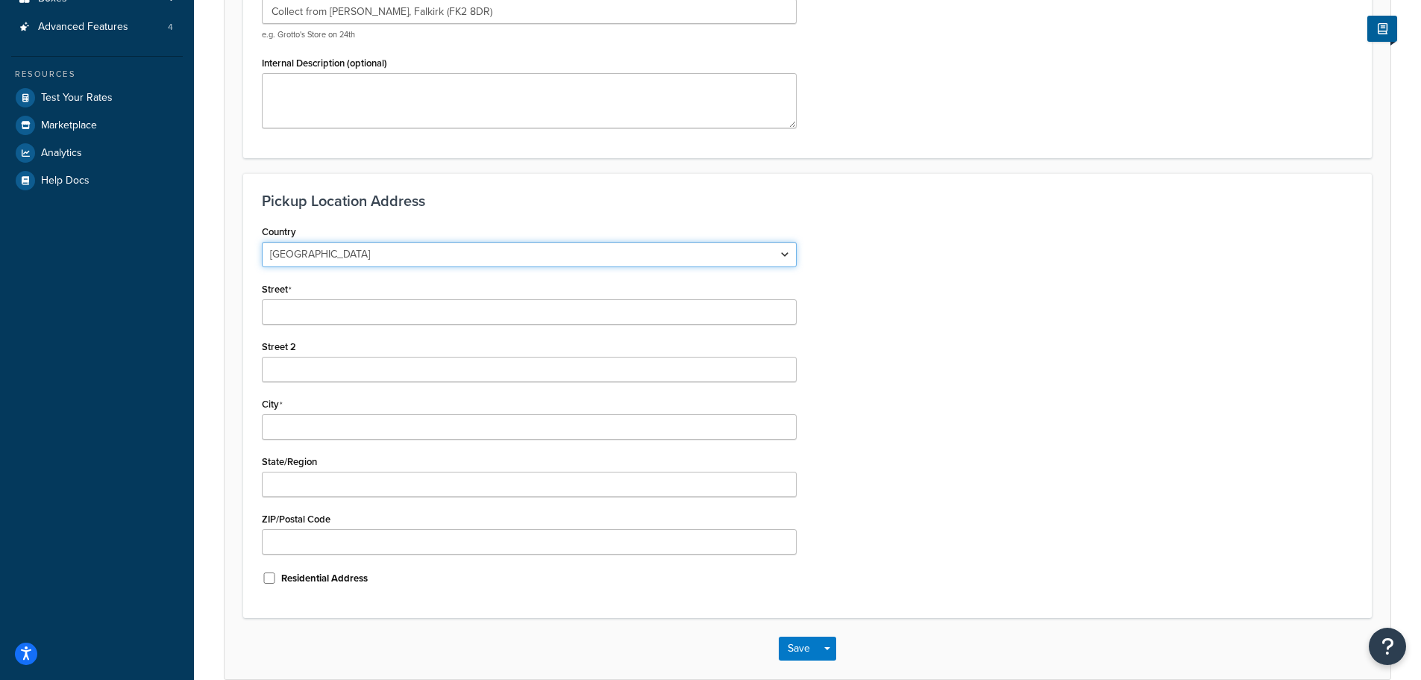
scroll to position [298, 0]
click at [288, 311] on input "Street" at bounding box center [529, 310] width 535 height 25
type input "West Carron Works"
type input "Carron"
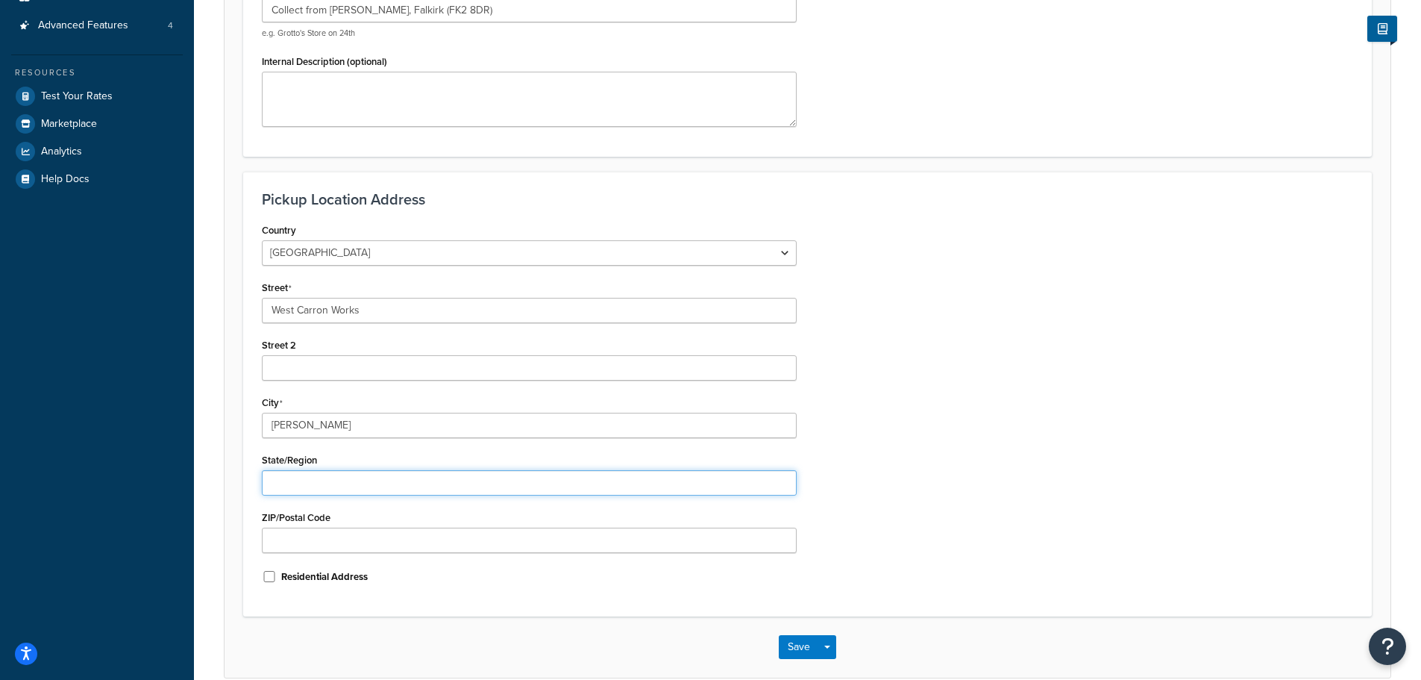
type input "Stirling"
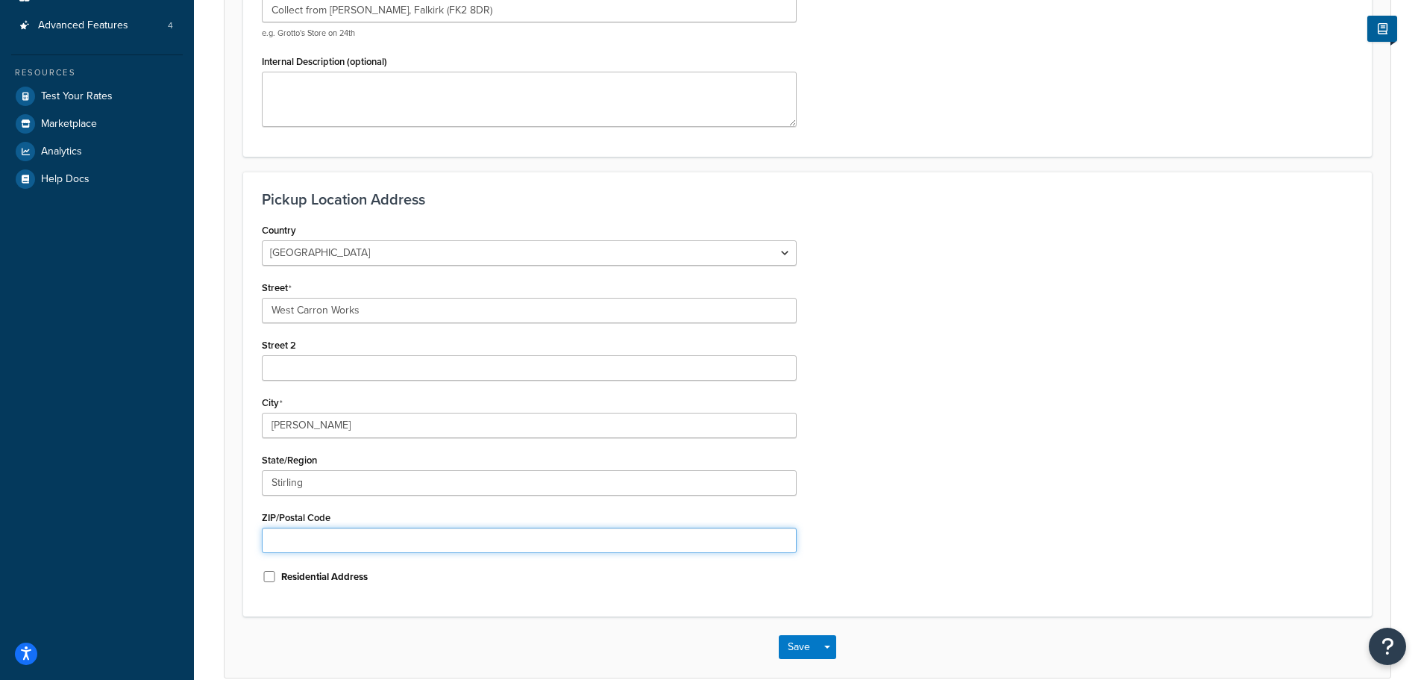
type input "FK2 8DR"
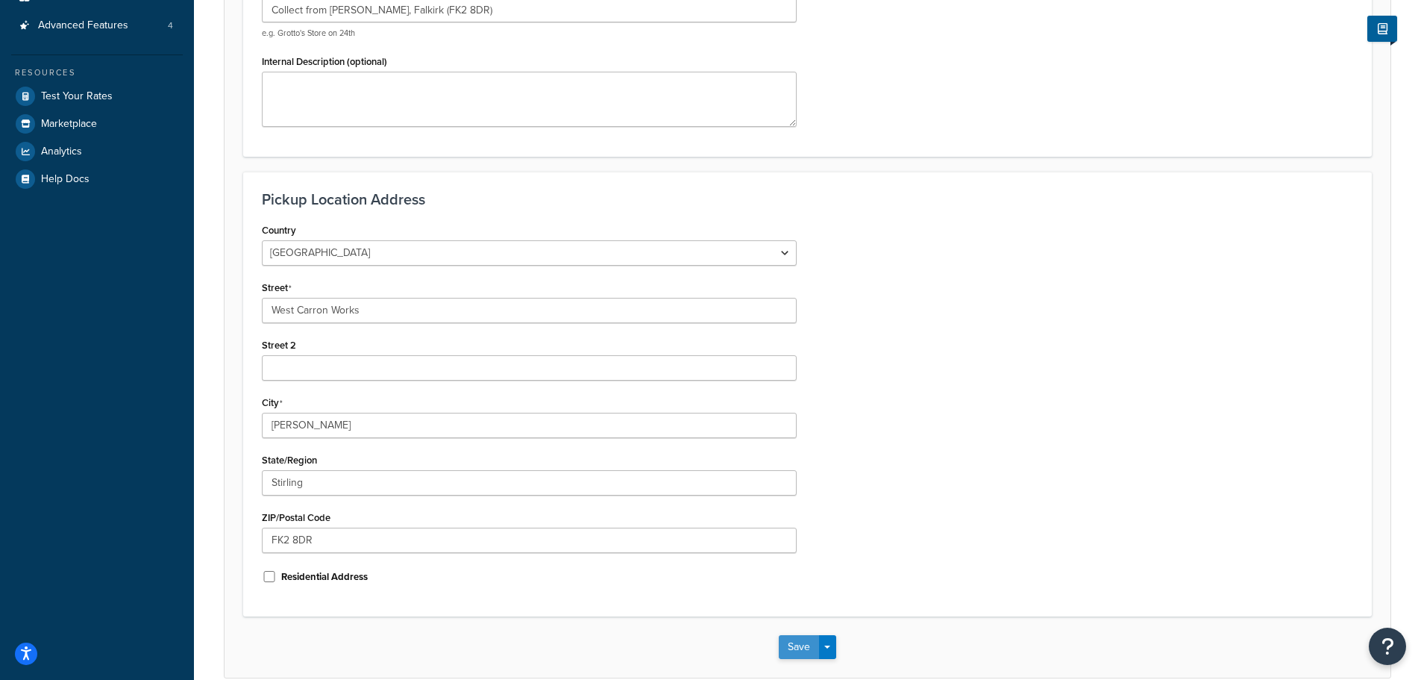
click at [792, 651] on button "Save" at bounding box center [799, 647] width 40 height 24
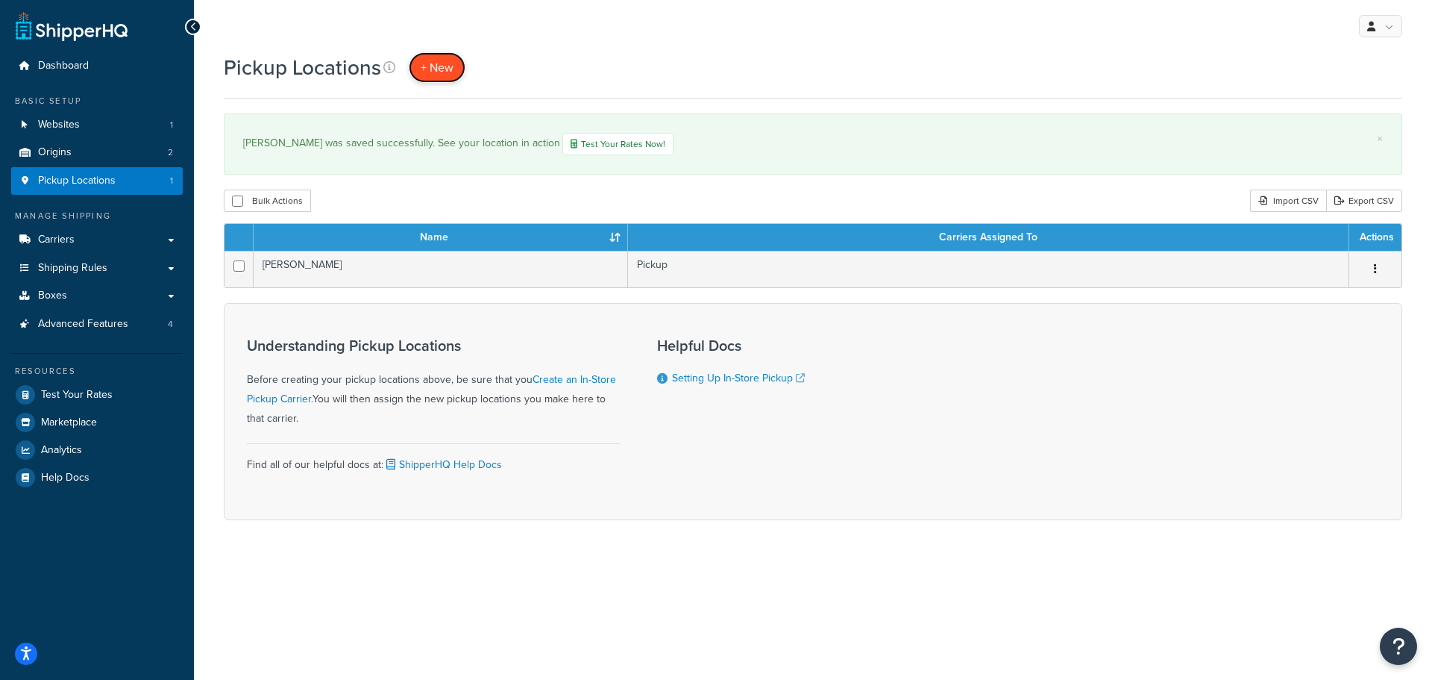
click at [436, 54] on link "+ New" at bounding box center [437, 67] width 57 height 31
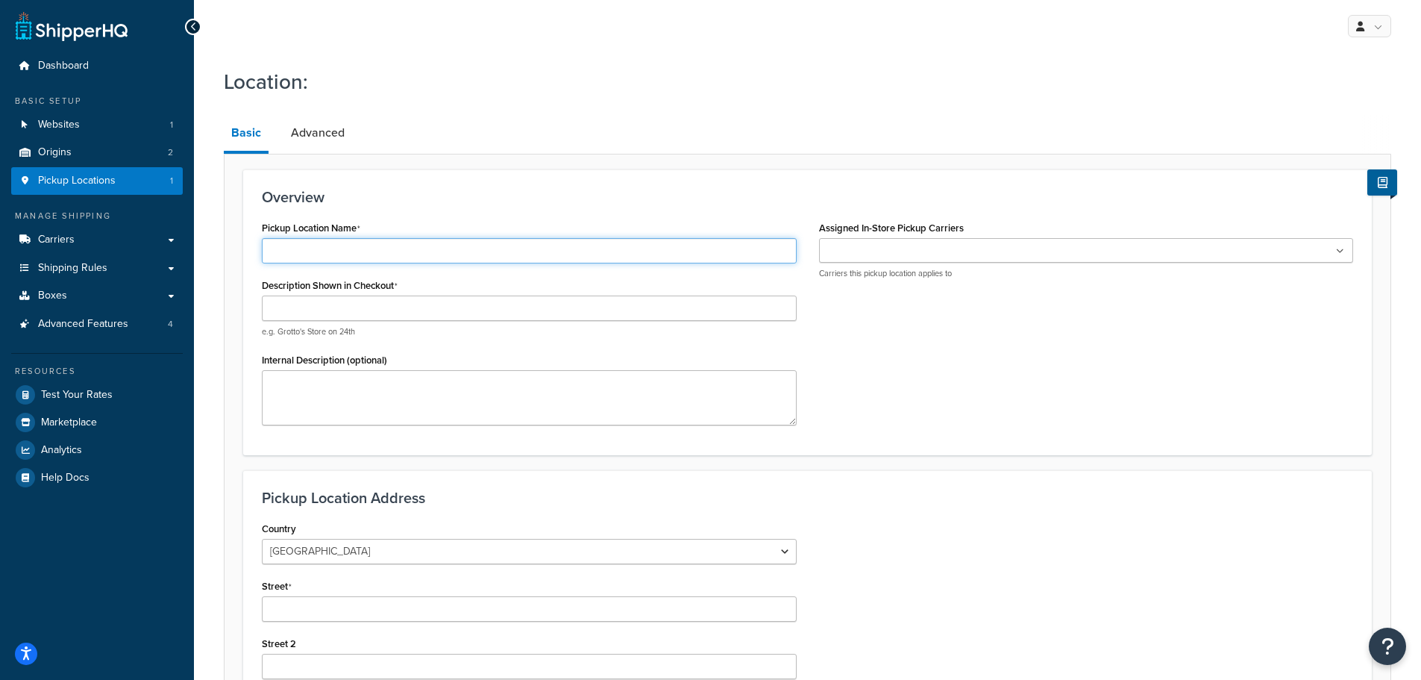
click at [313, 250] on input "Pickup Location Name" at bounding box center [529, 250] width 535 height 25
type input "ECHT"
click at [867, 260] on input "Assigned In-Store Pickup Carriers" at bounding box center [890, 251] width 132 height 16
drag, startPoint x: 862, startPoint y: 277, endPoint x: 809, endPoint y: 280, distance: 53.1
click at [354, 300] on input "Description Shown in Checkout" at bounding box center [529, 307] width 535 height 25
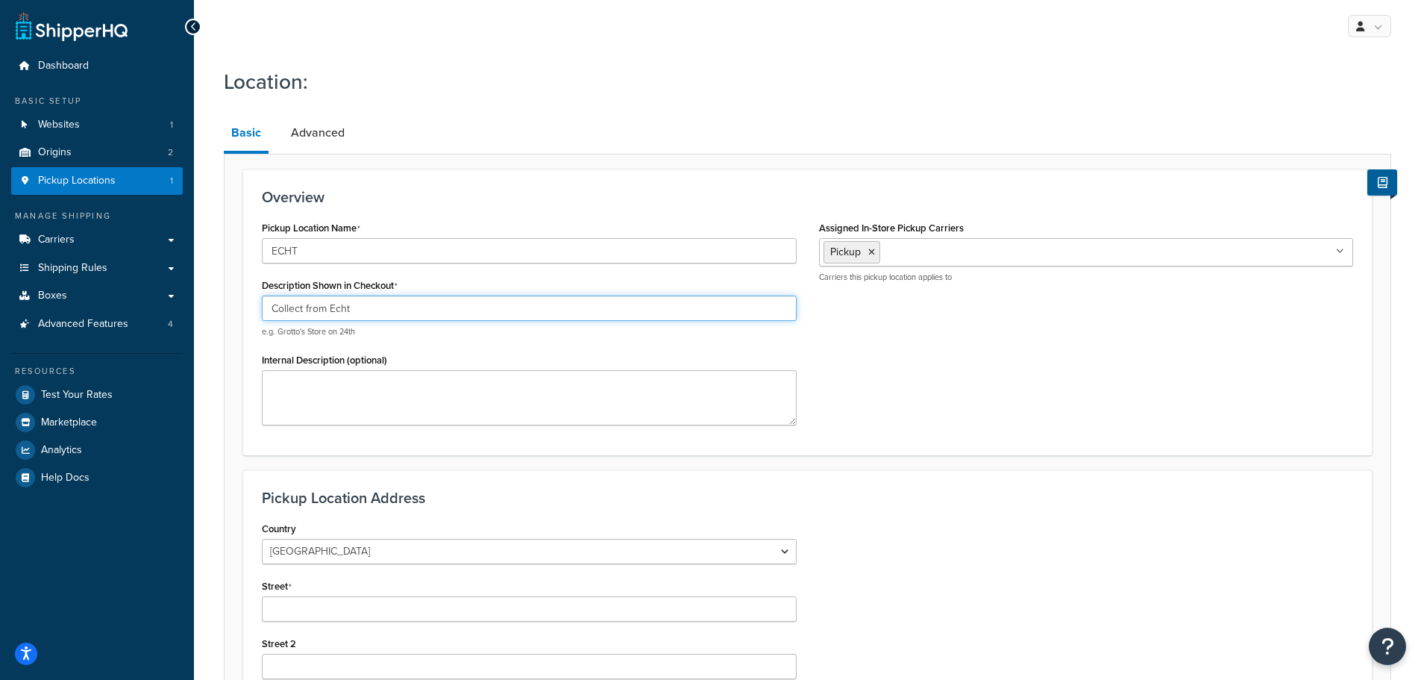
scroll to position [149, 0]
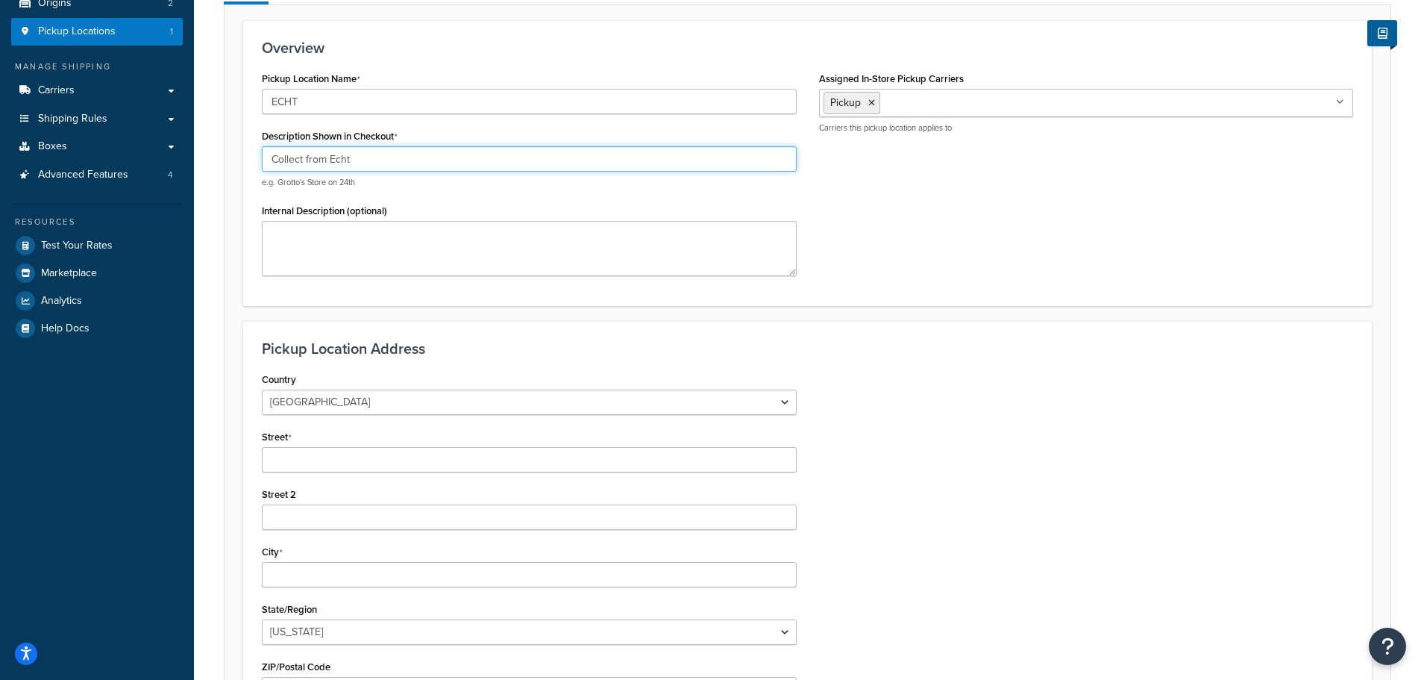
type input "Collect from Echt"
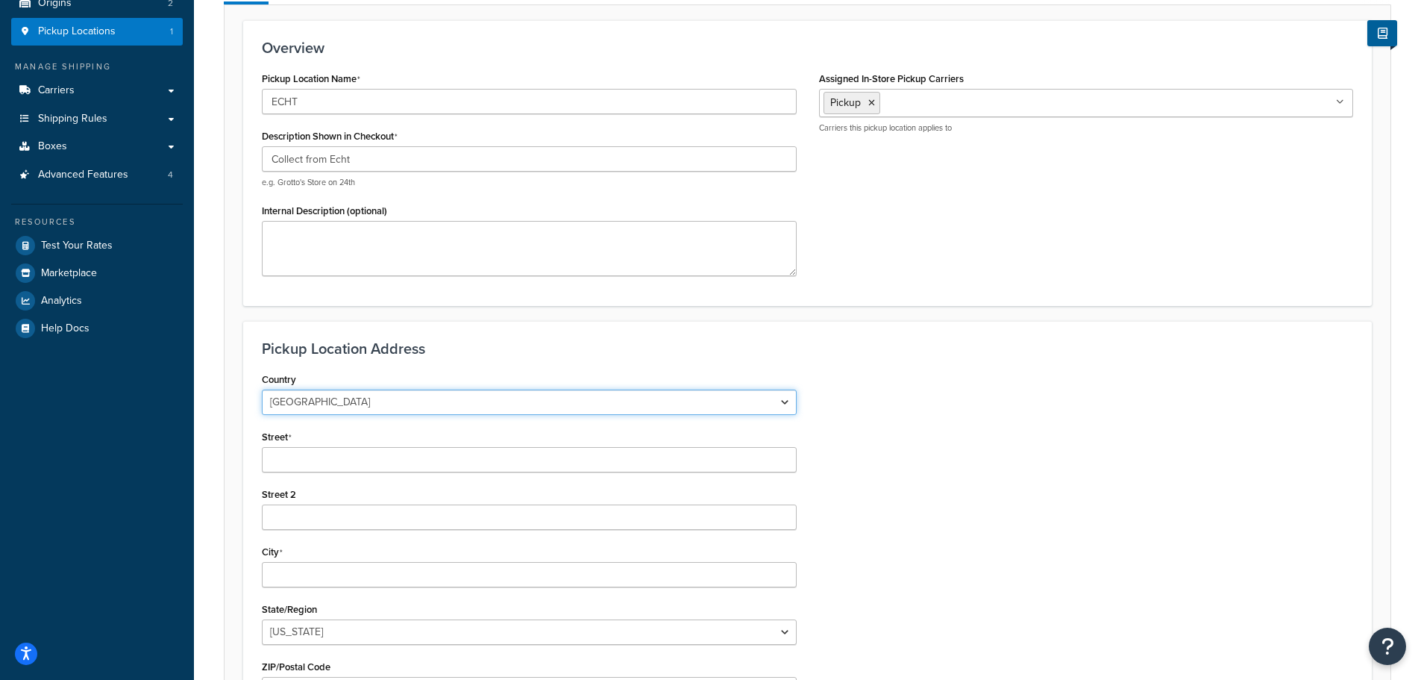
click at [366, 395] on select "United States United Kingdom Afghanistan Åland Islands Albania Algeria American…" at bounding box center [529, 401] width 535 height 25
select select "1152"
click at [262, 389] on select "United States United Kingdom Afghanistan Åland Islands Albania Algeria American…" at bounding box center [529, 401] width 535 height 25
click at [326, 459] on input "Street" at bounding box center [529, 459] width 535 height 25
type input "Edisonweg 23"
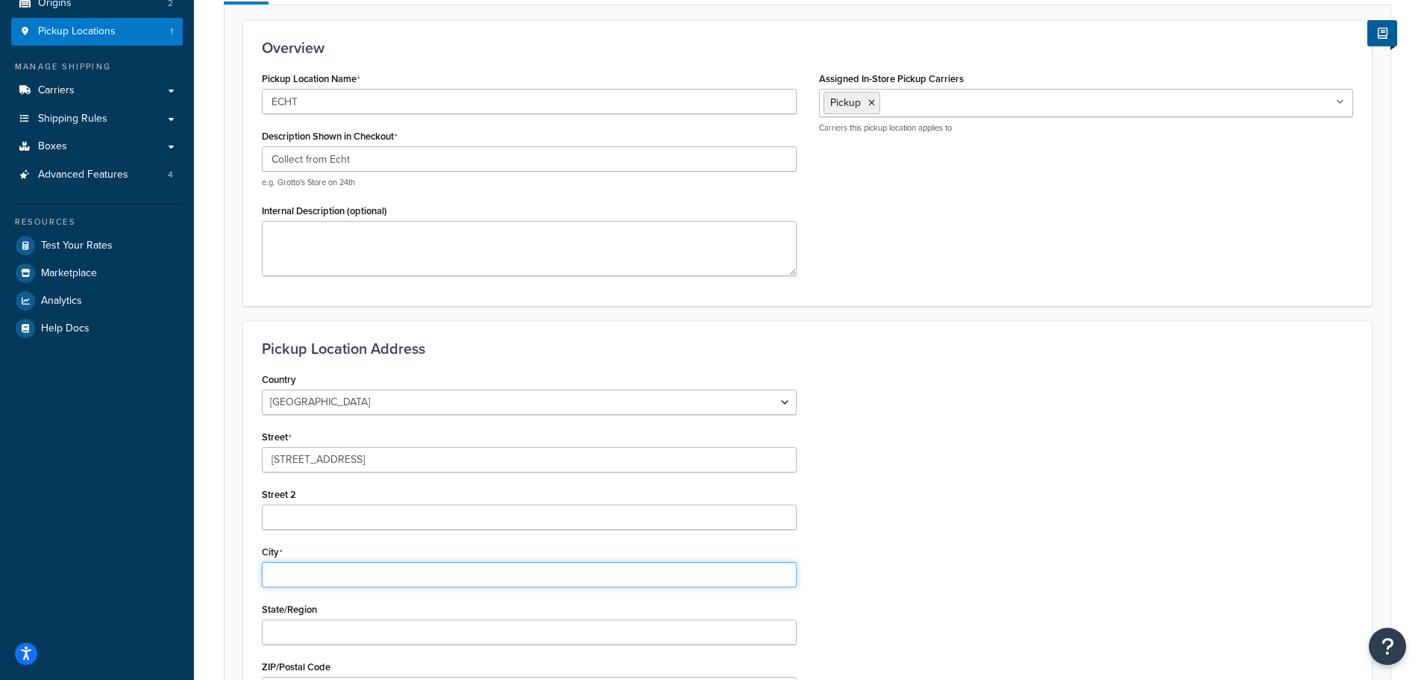
type input "Echt"
type input "6101 XJ"
click at [390, 543] on div "City Echt" at bounding box center [529, 564] width 535 height 46
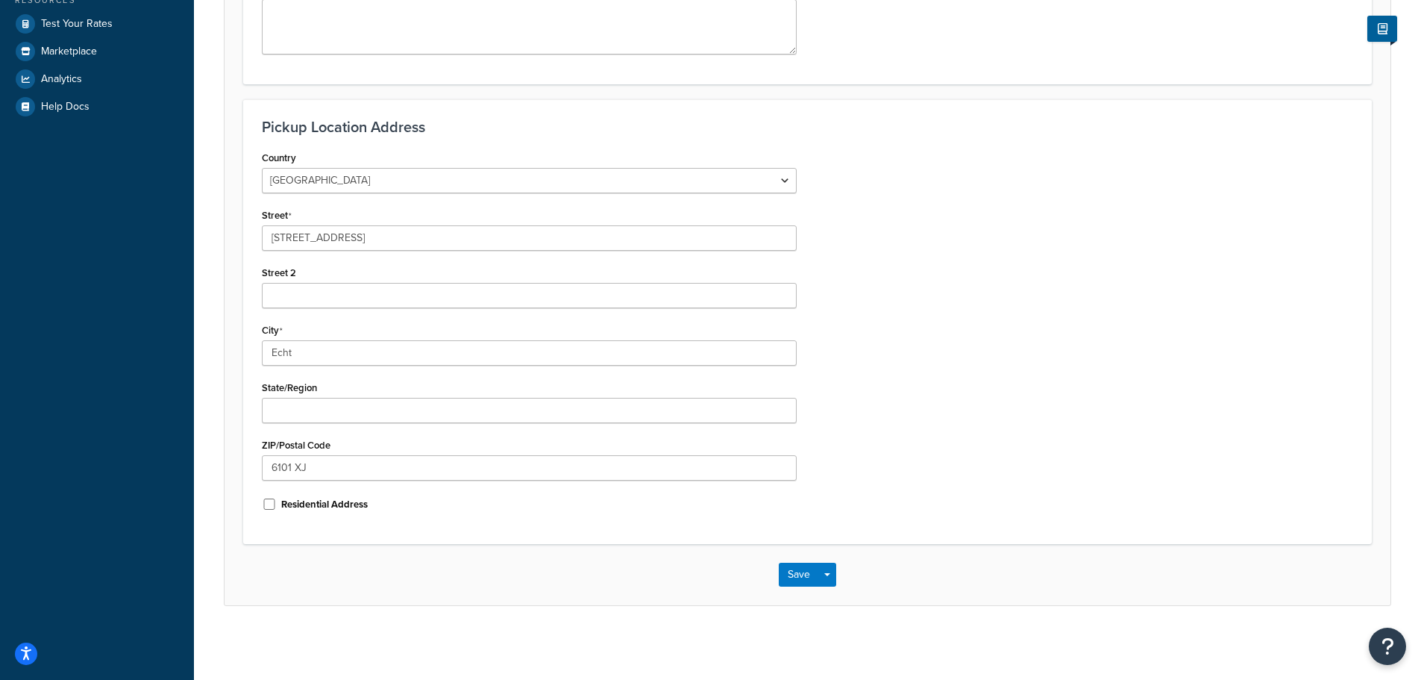
scroll to position [372, 0]
click at [795, 569] on button "Save" at bounding box center [799, 574] width 40 height 24
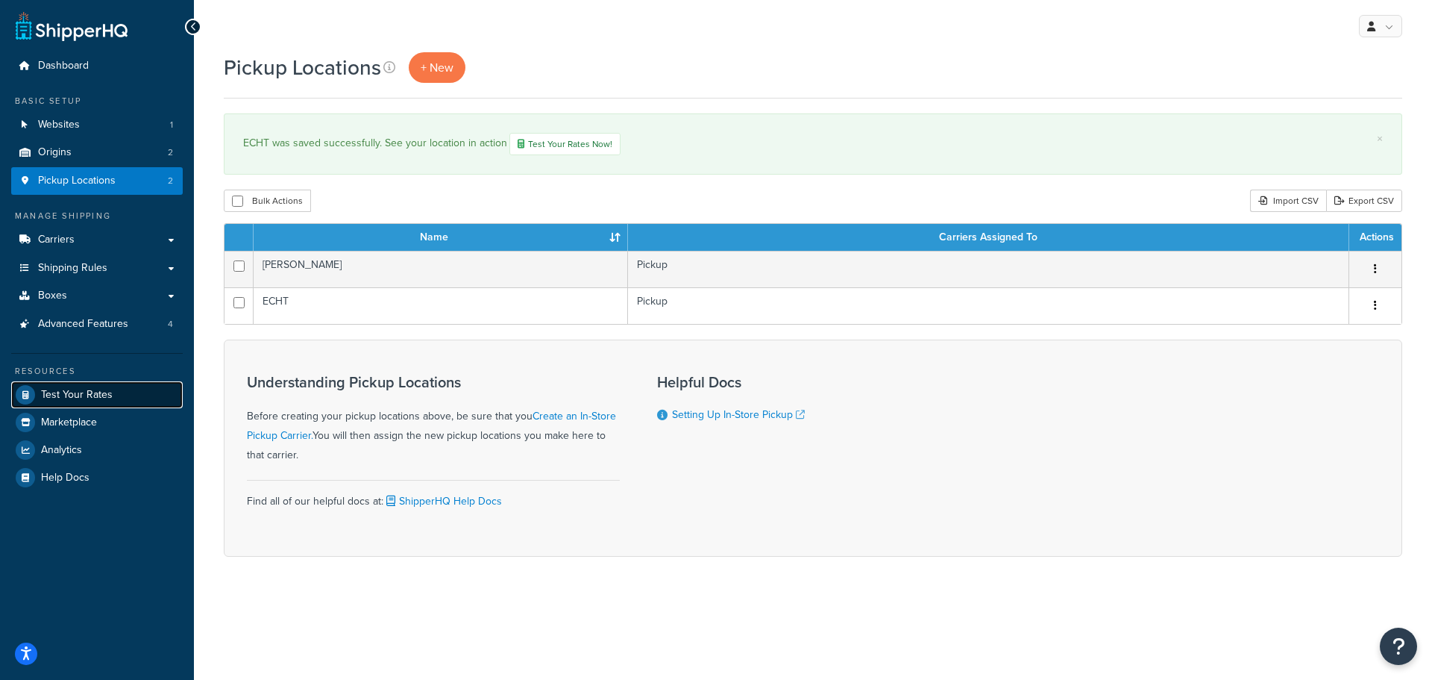
click at [59, 392] on span "Test Your Rates" at bounding box center [77, 395] width 72 height 13
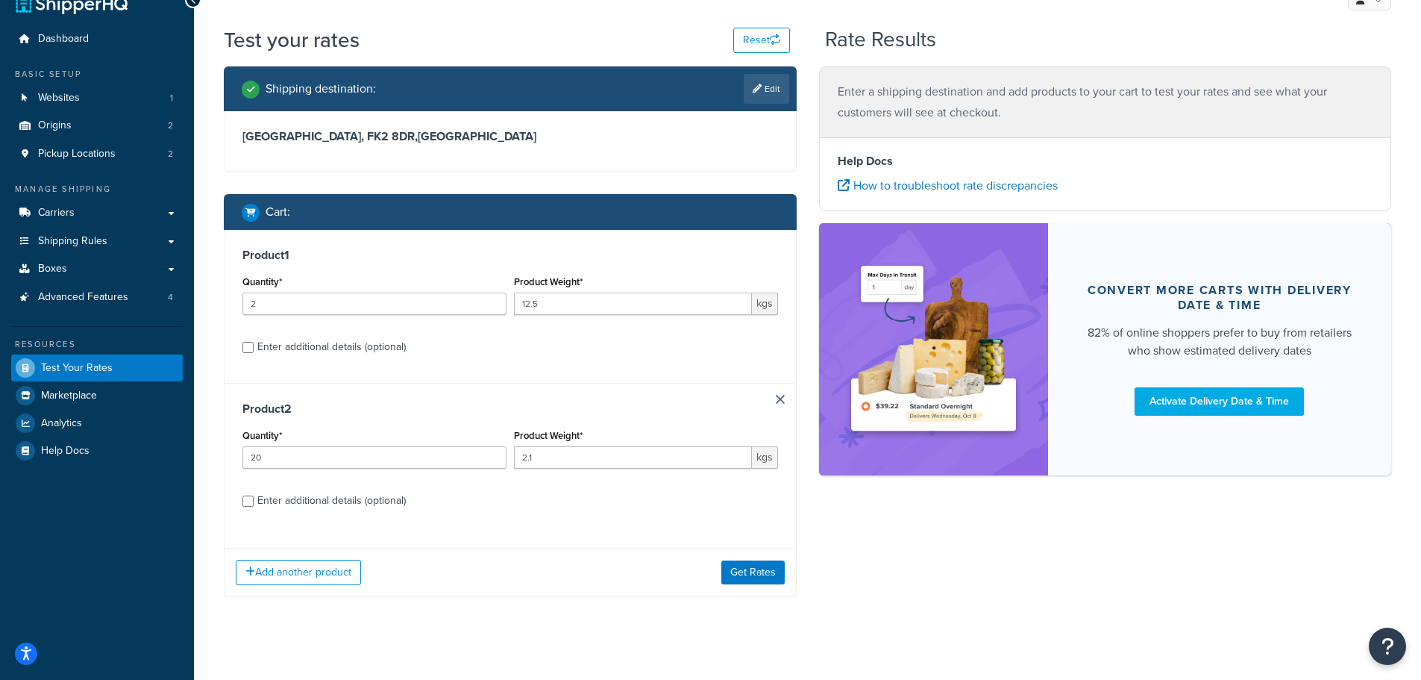
scroll to position [42, 0]
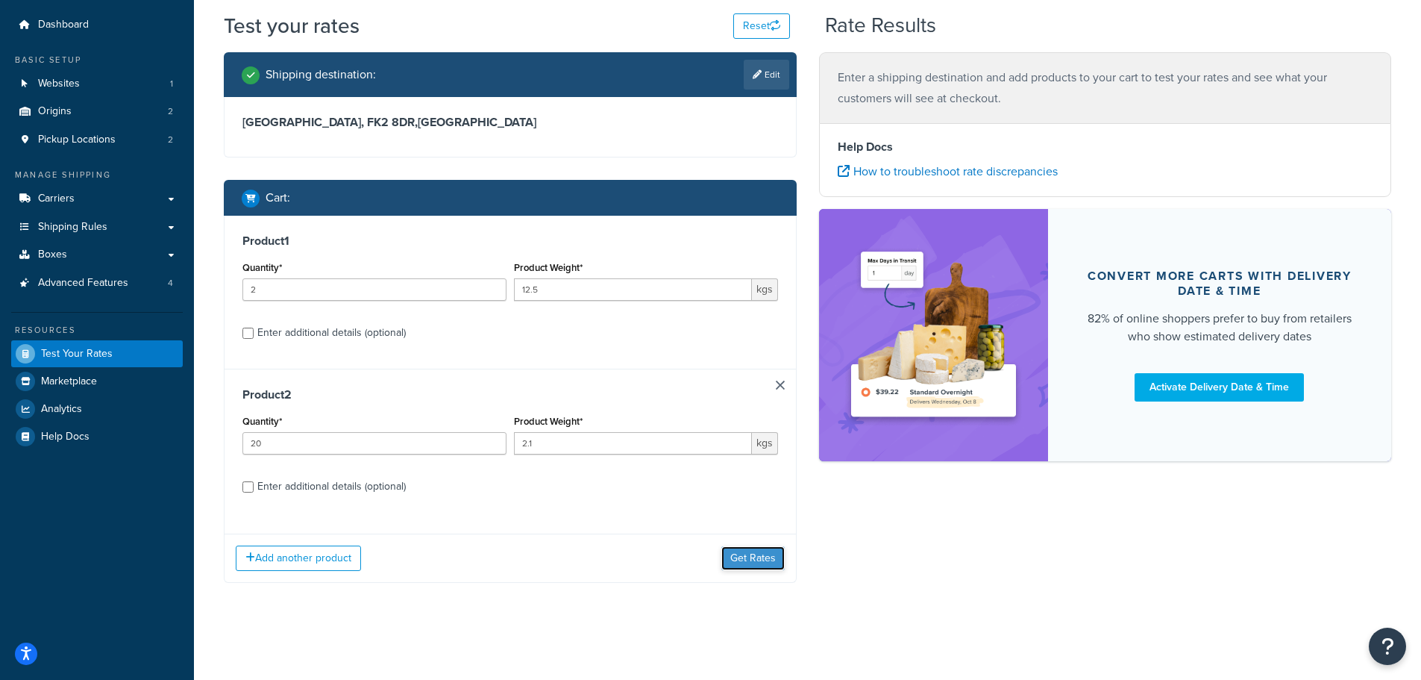
click at [745, 551] on button "Get Rates" at bounding box center [752, 558] width 63 height 24
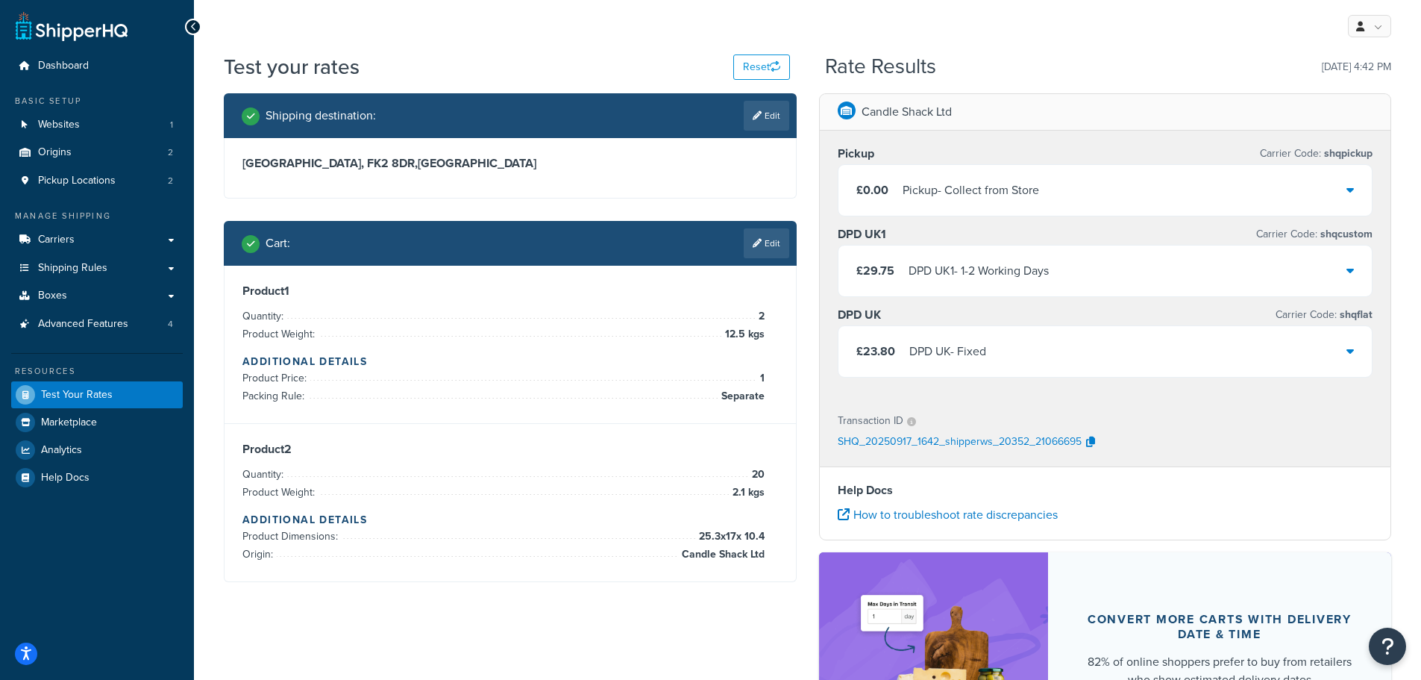
click at [1089, 188] on div "£0.00 Pickup - Collect from Store" at bounding box center [1106, 190] width 534 height 51
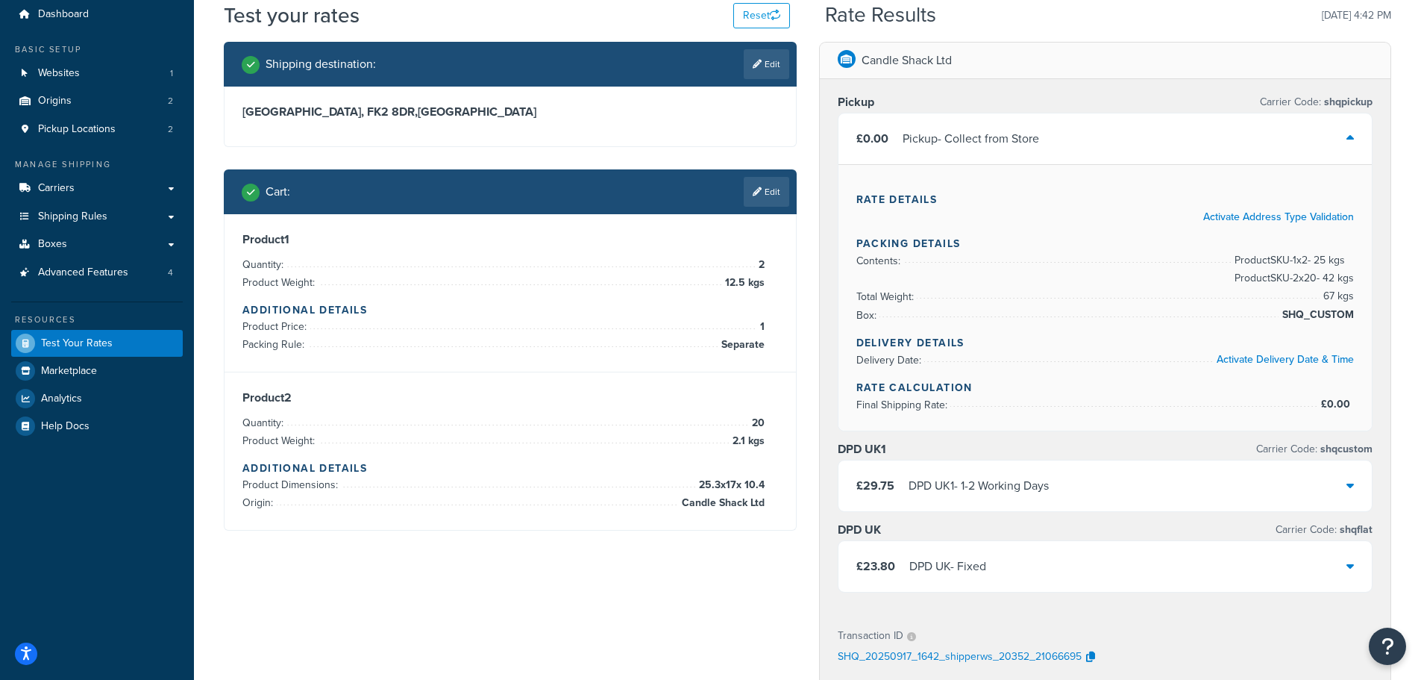
scroll to position [75, 0]
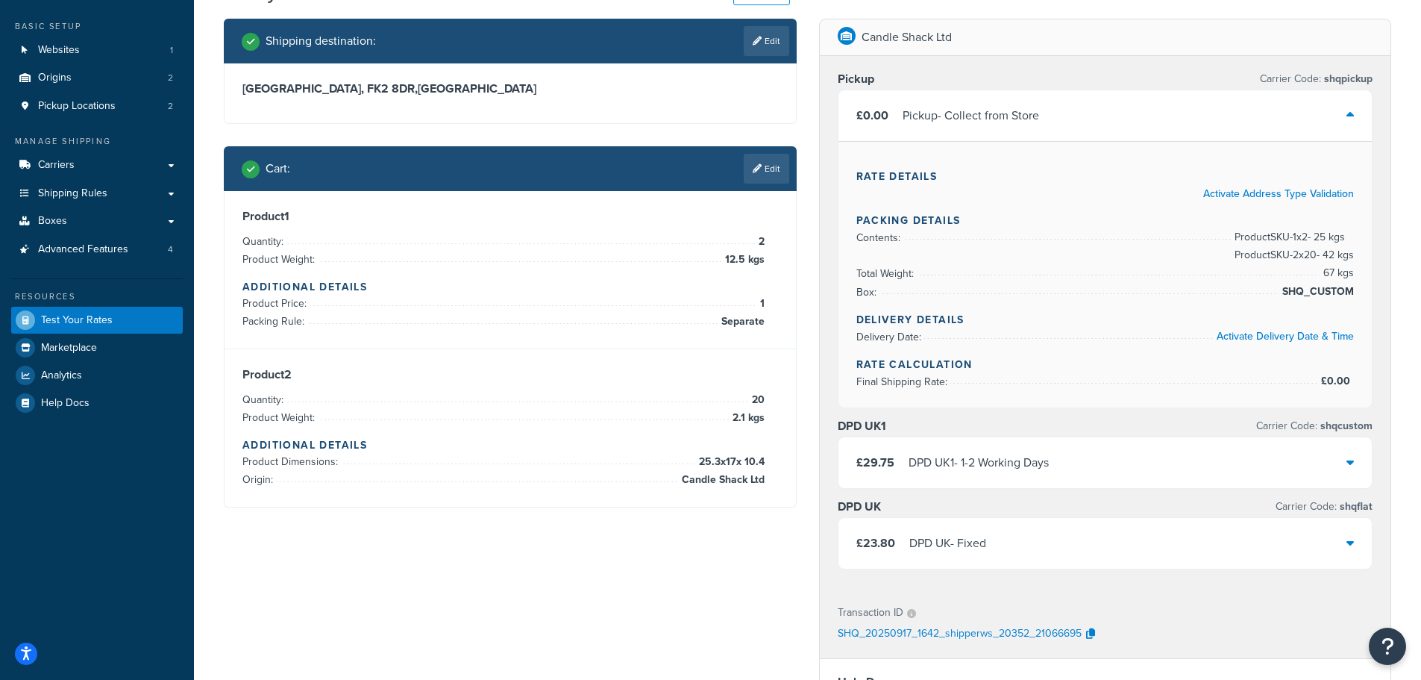
click at [1338, 116] on div "£0.00 Pickup - Collect from Store" at bounding box center [1106, 115] width 534 height 51
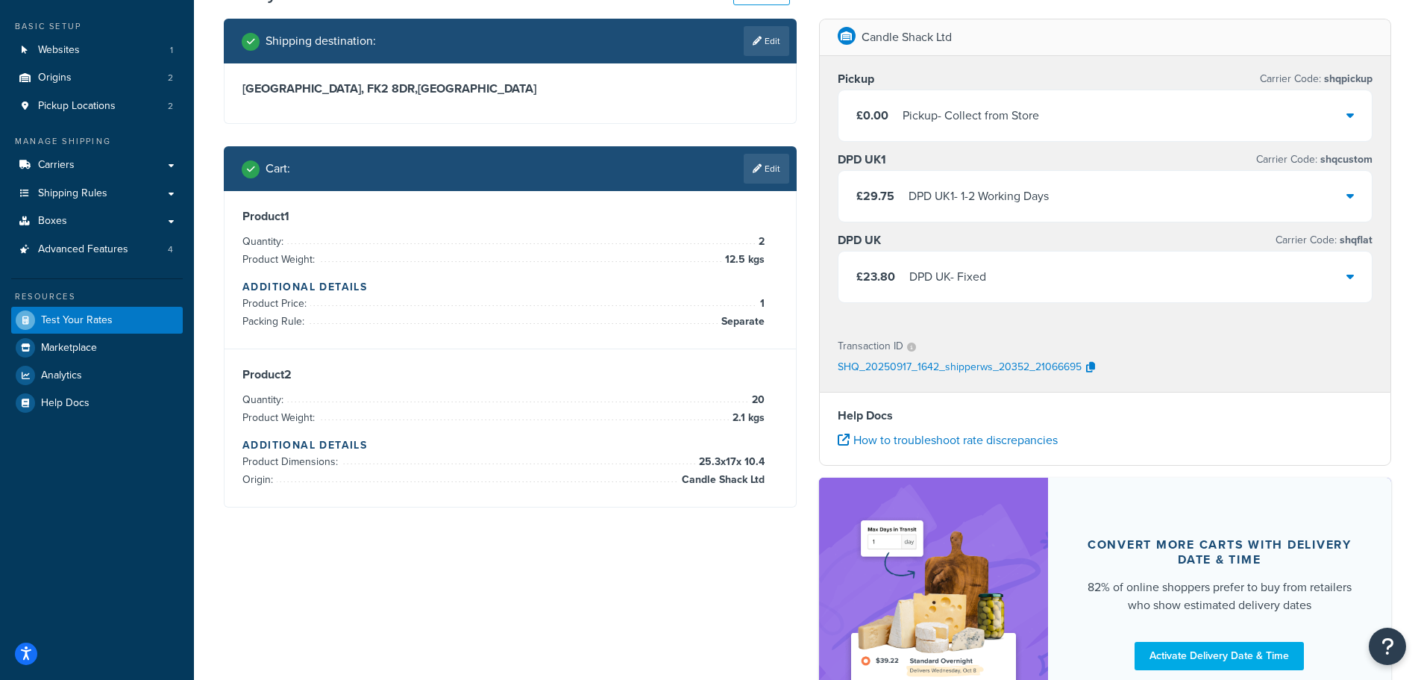
click at [1057, 198] on div "£29.75 DPD UK1 - 1-2 Working Days" at bounding box center [1106, 196] width 534 height 51
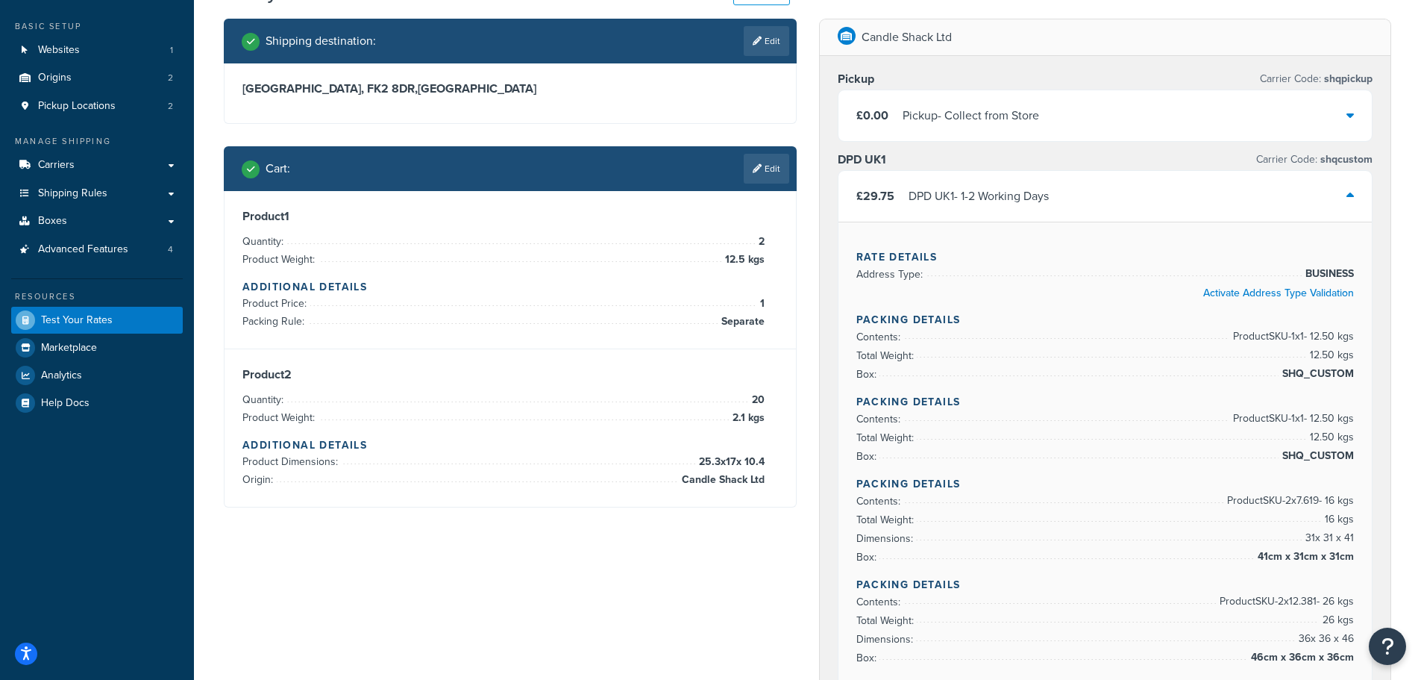
click at [1056, 196] on div "£29.75 DPD UK1 - 1-2 Working Days" at bounding box center [1106, 196] width 534 height 51
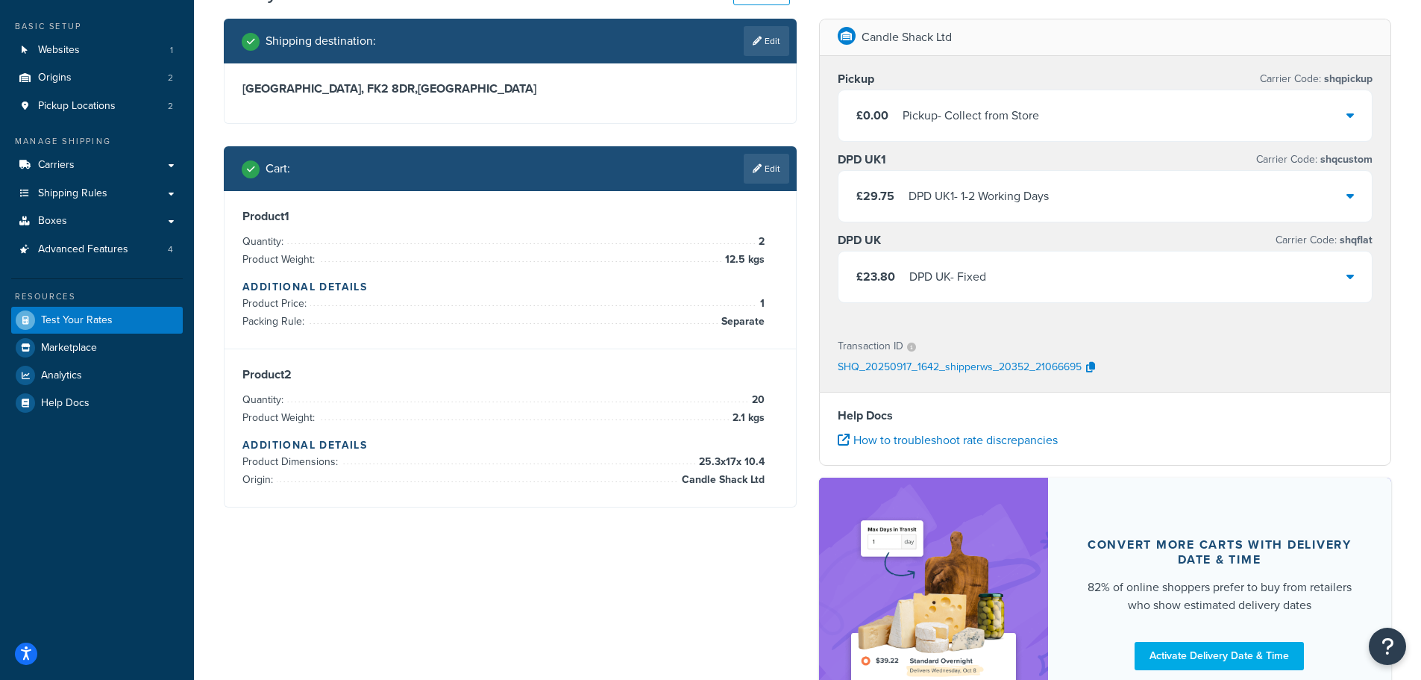
click at [1071, 272] on div "£23.80 DPD UK - Fixed" at bounding box center [1106, 276] width 534 height 51
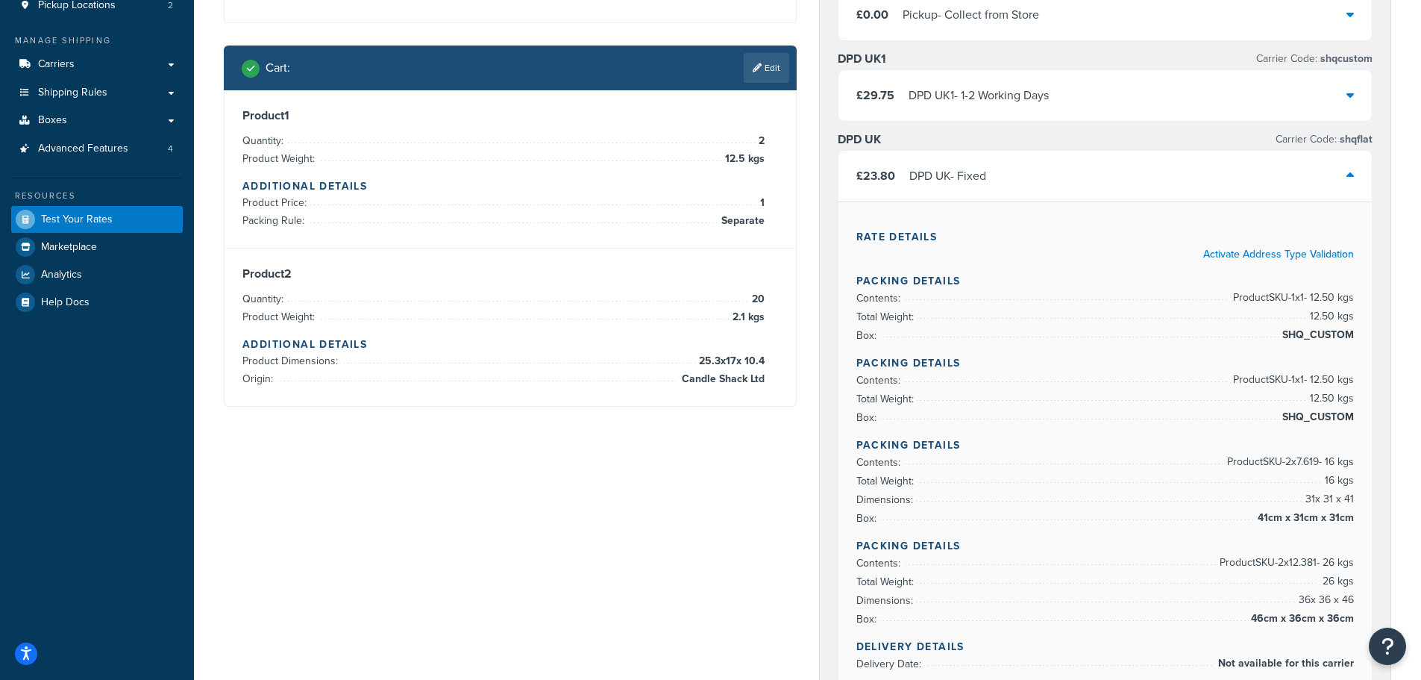
scroll to position [149, 0]
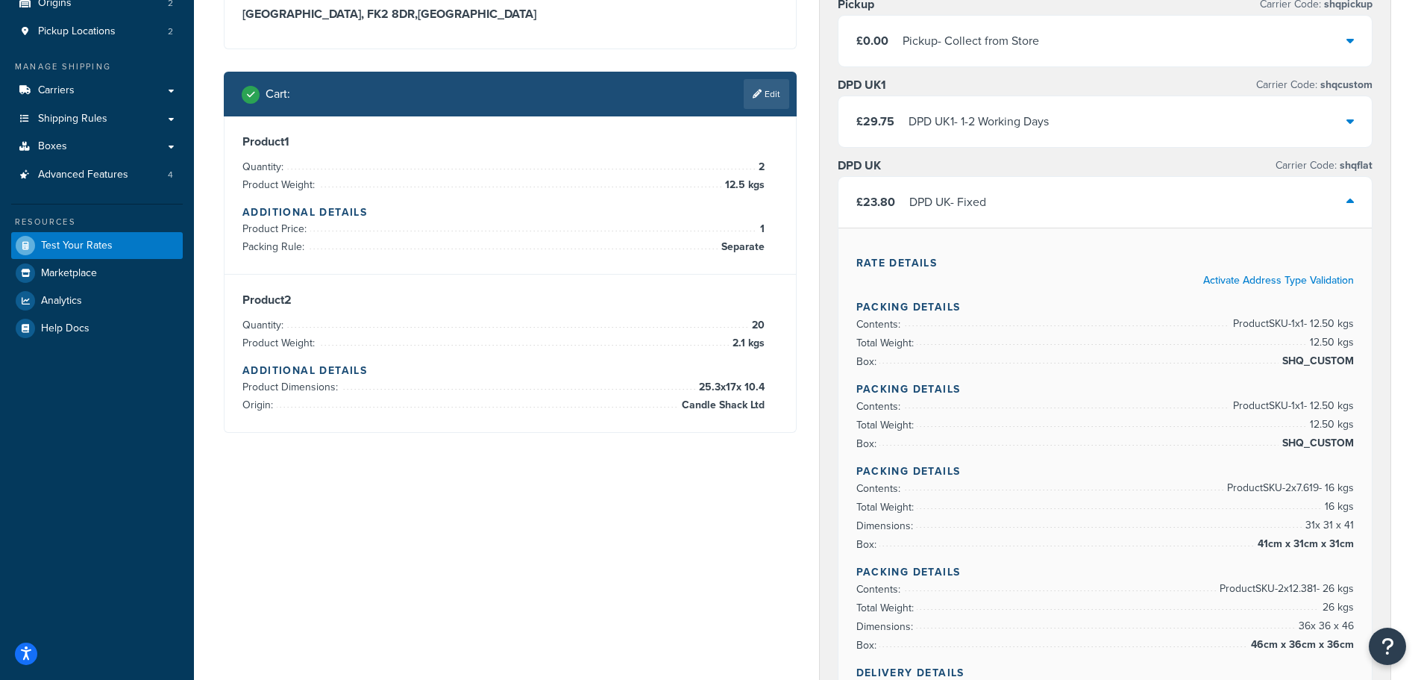
click at [1024, 200] on div "£23.80 DPD UK - Fixed" at bounding box center [1106, 202] width 534 height 51
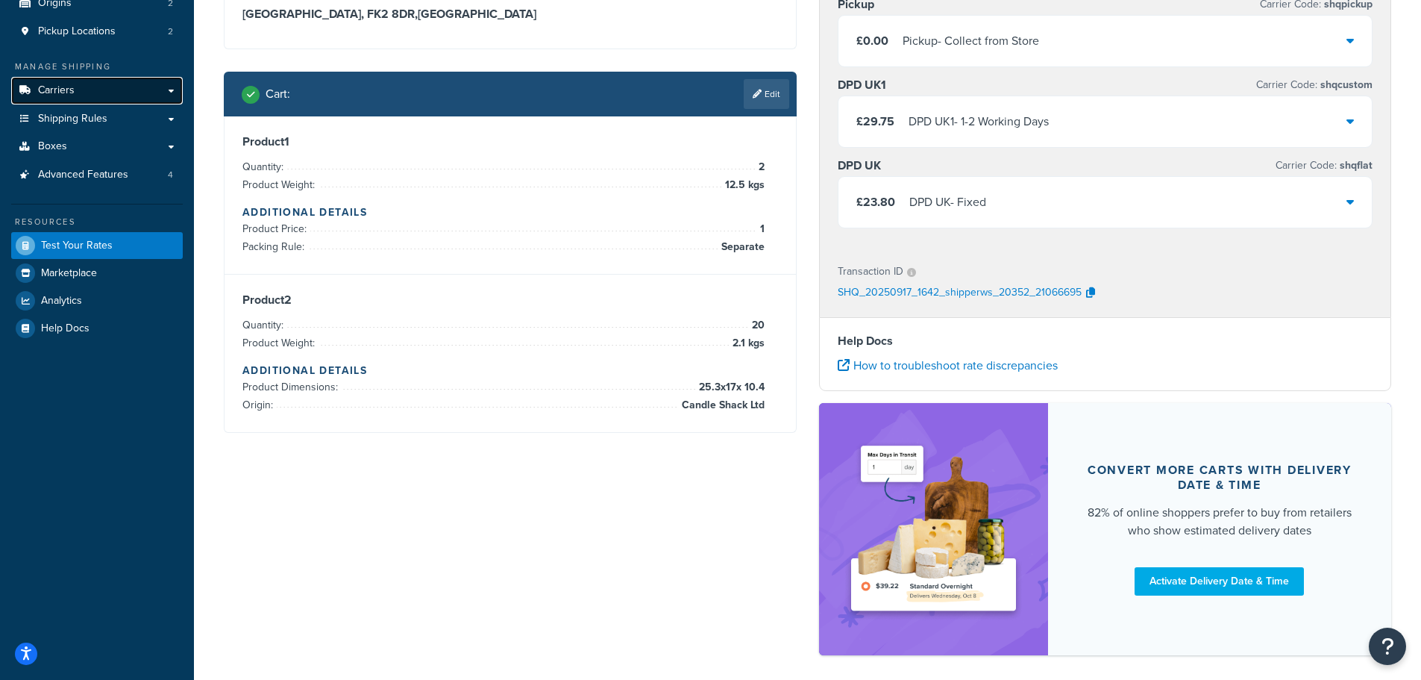
click at [53, 89] on span "Carriers" at bounding box center [56, 90] width 37 height 13
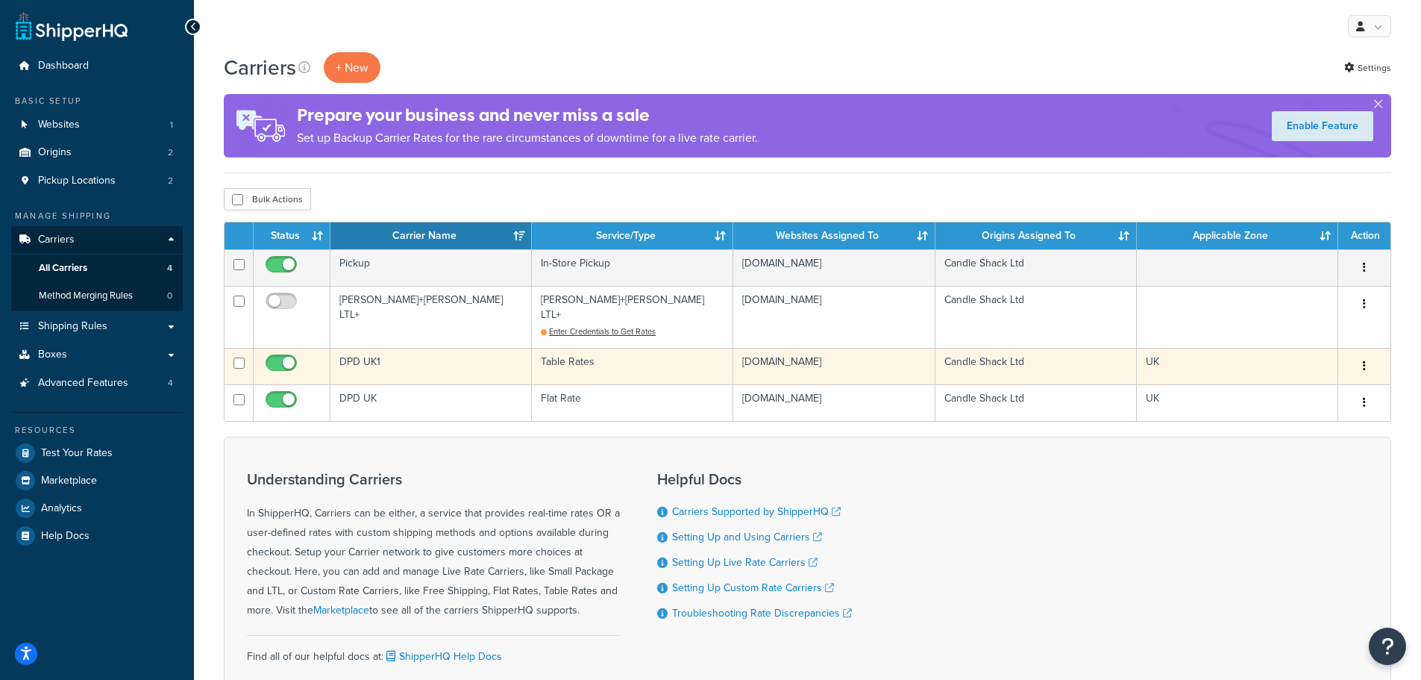
click at [290, 357] on input "checkbox" at bounding box center [283, 366] width 41 height 19
checkbox input "false"
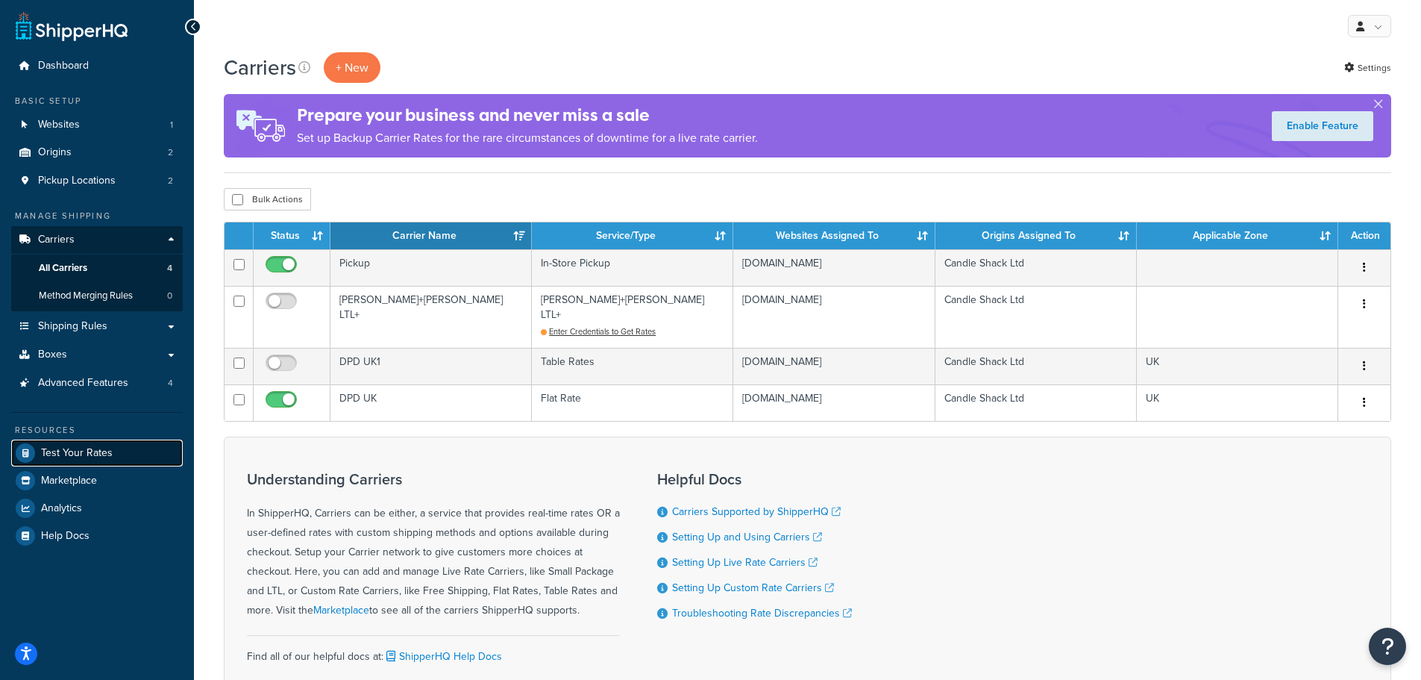
click at [97, 449] on span "Test Your Rates" at bounding box center [77, 453] width 72 height 13
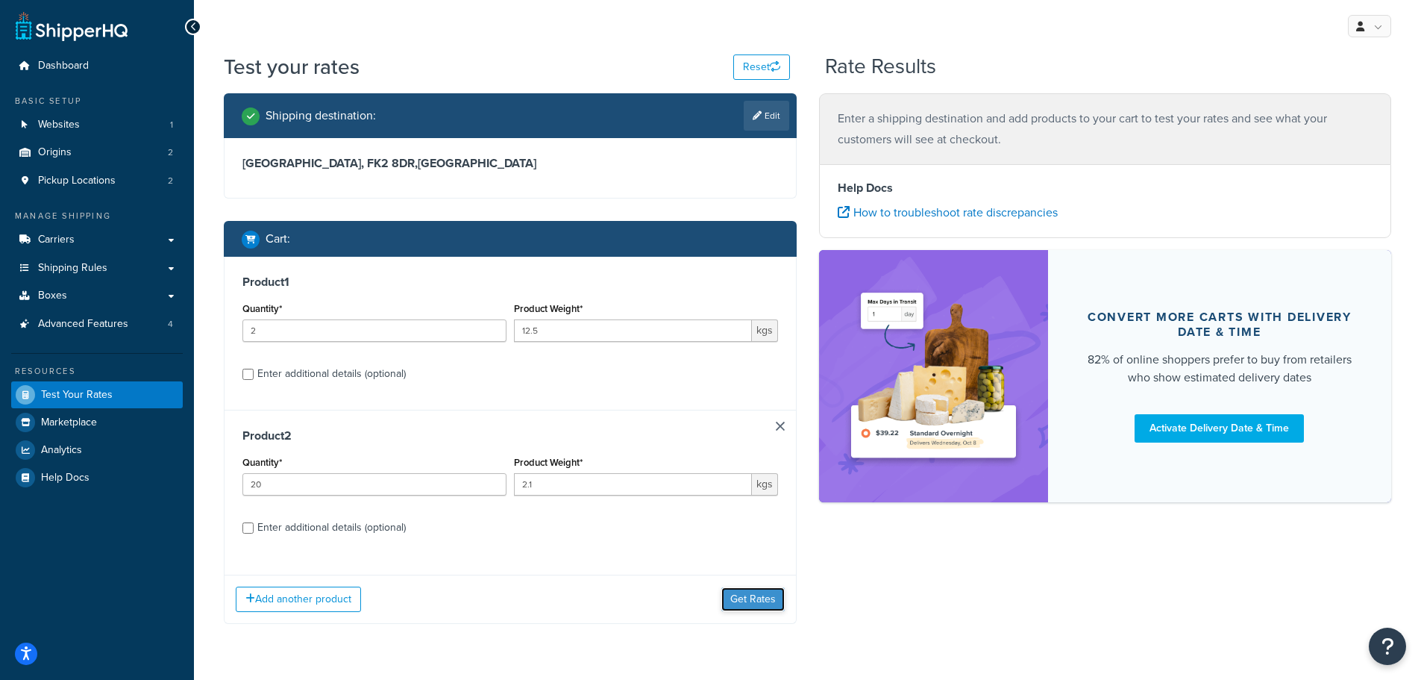
click at [748, 602] on button "Get Rates" at bounding box center [752, 599] width 63 height 24
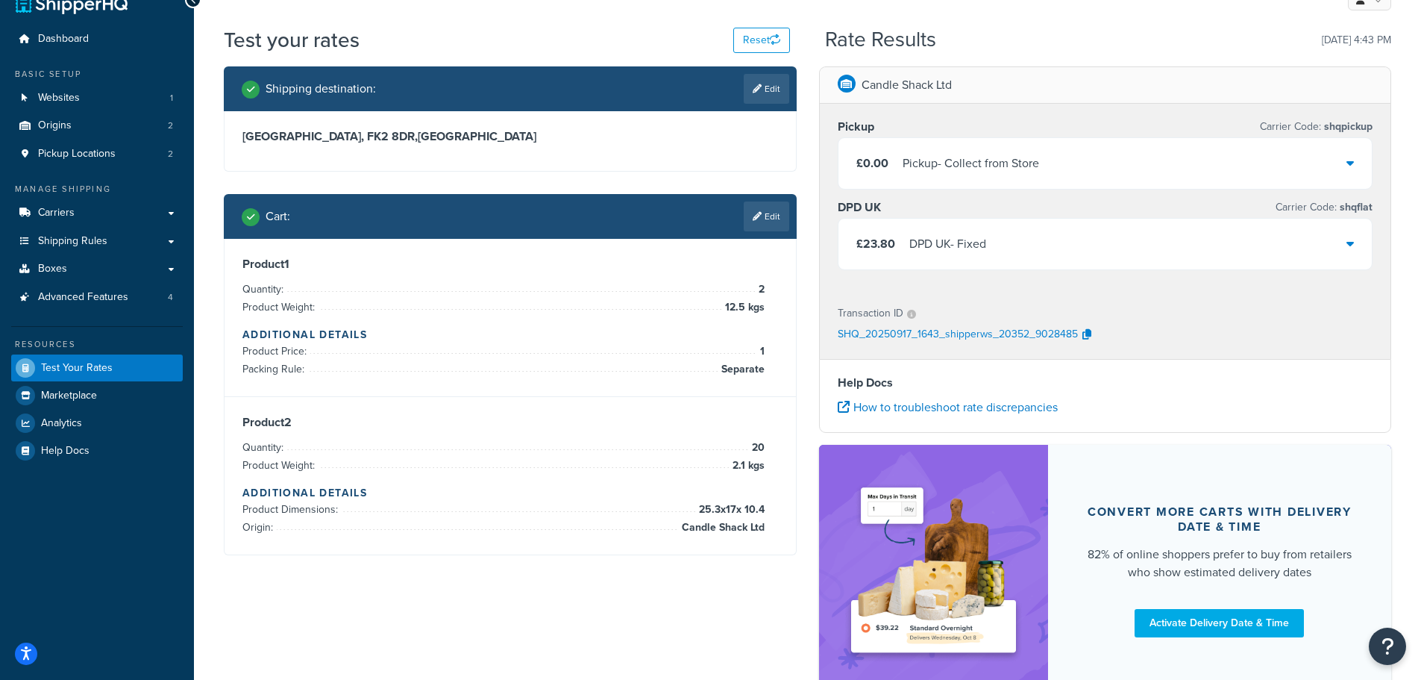
scroll to position [75, 0]
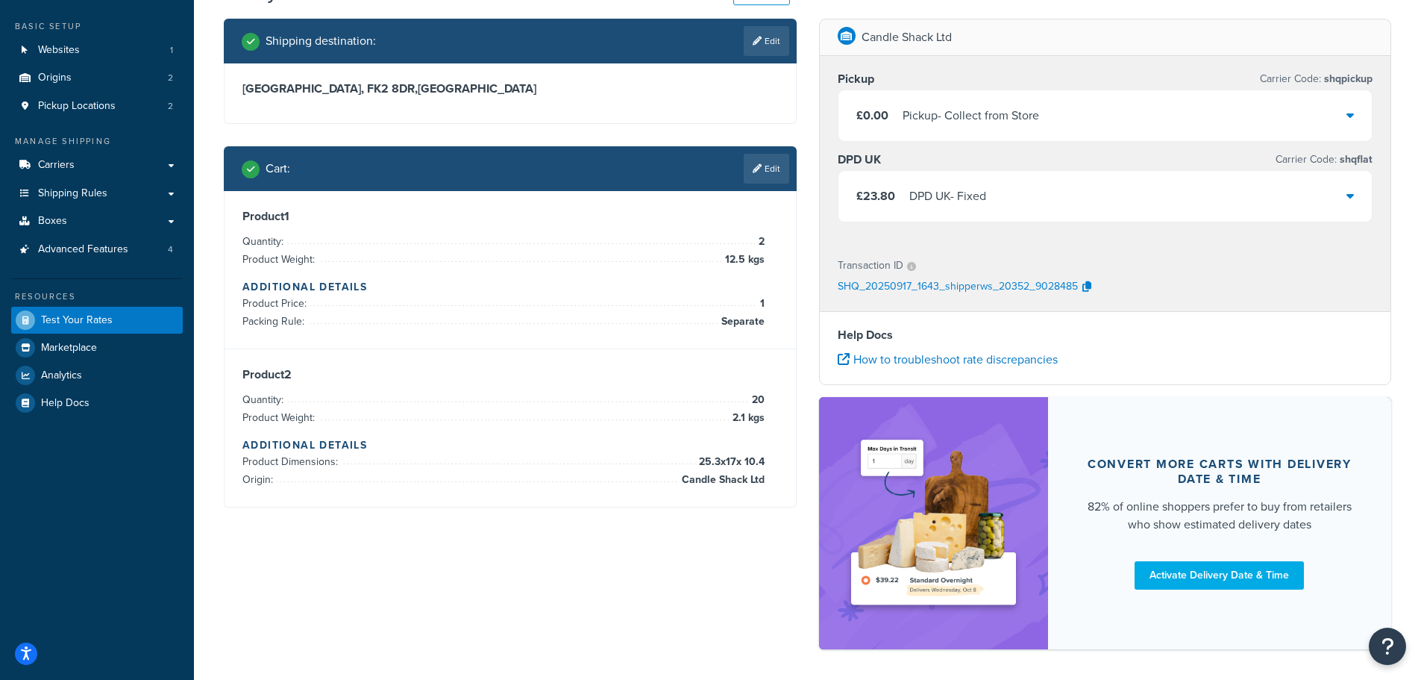
click at [766, 167] on link "Edit" at bounding box center [767, 169] width 46 height 30
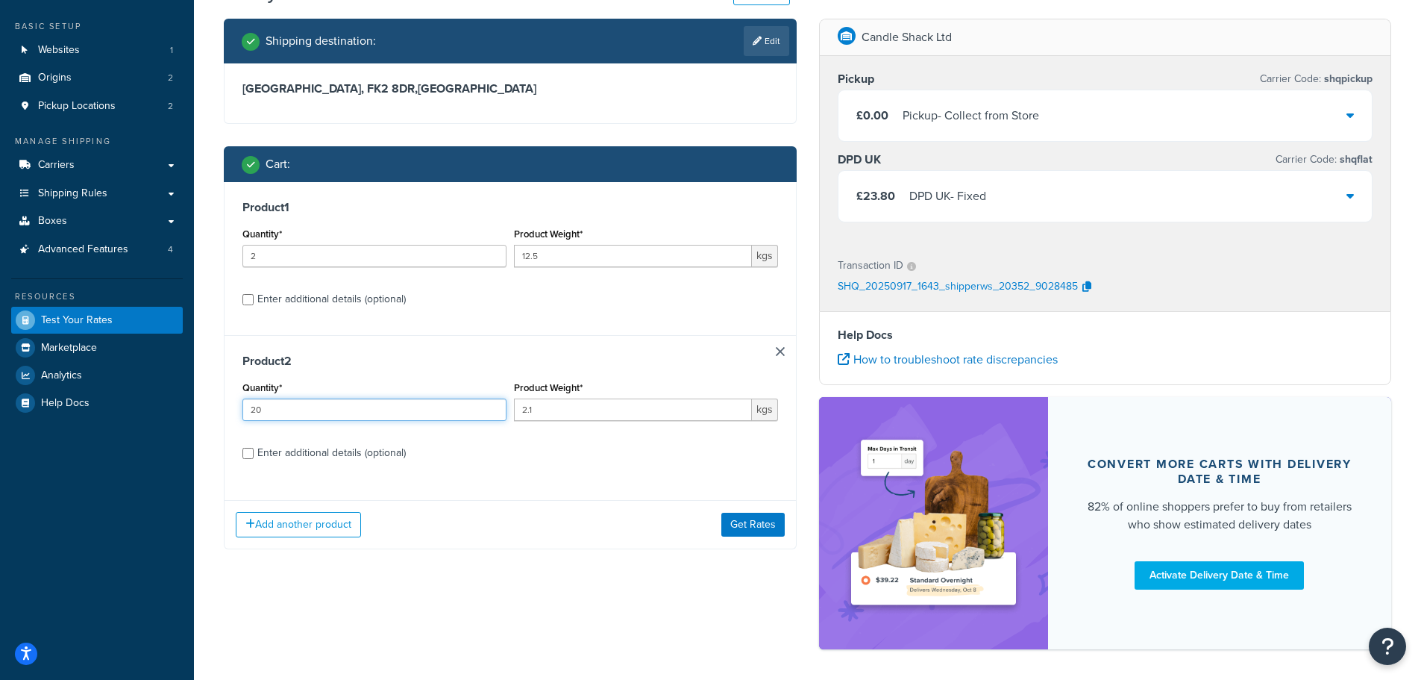
drag, startPoint x: 261, startPoint y: 413, endPoint x: 238, endPoint y: 421, distance: 24.5
click at [238, 421] on div "Product 2 Quantity* 20 Product Weight* 2.1 kgs Enter additional details (option…" at bounding box center [510, 412] width 571 height 154
type input "24"
click at [501, 600] on div "Shipping destination : Edit Stirling, FK2 8DR , United Kingdom Cart : Product 1…" at bounding box center [808, 341] width 1190 height 645
click at [740, 529] on button "Get Rates" at bounding box center [752, 525] width 63 height 24
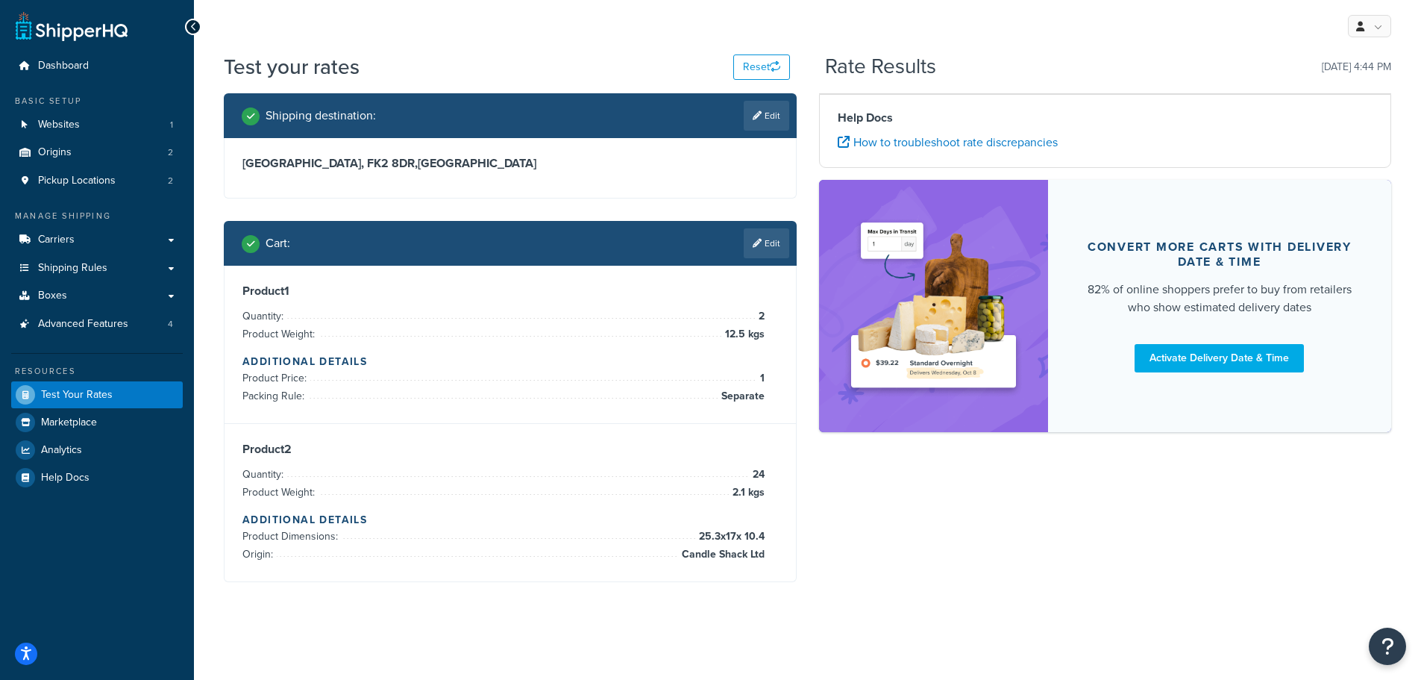
scroll to position [0, 0]
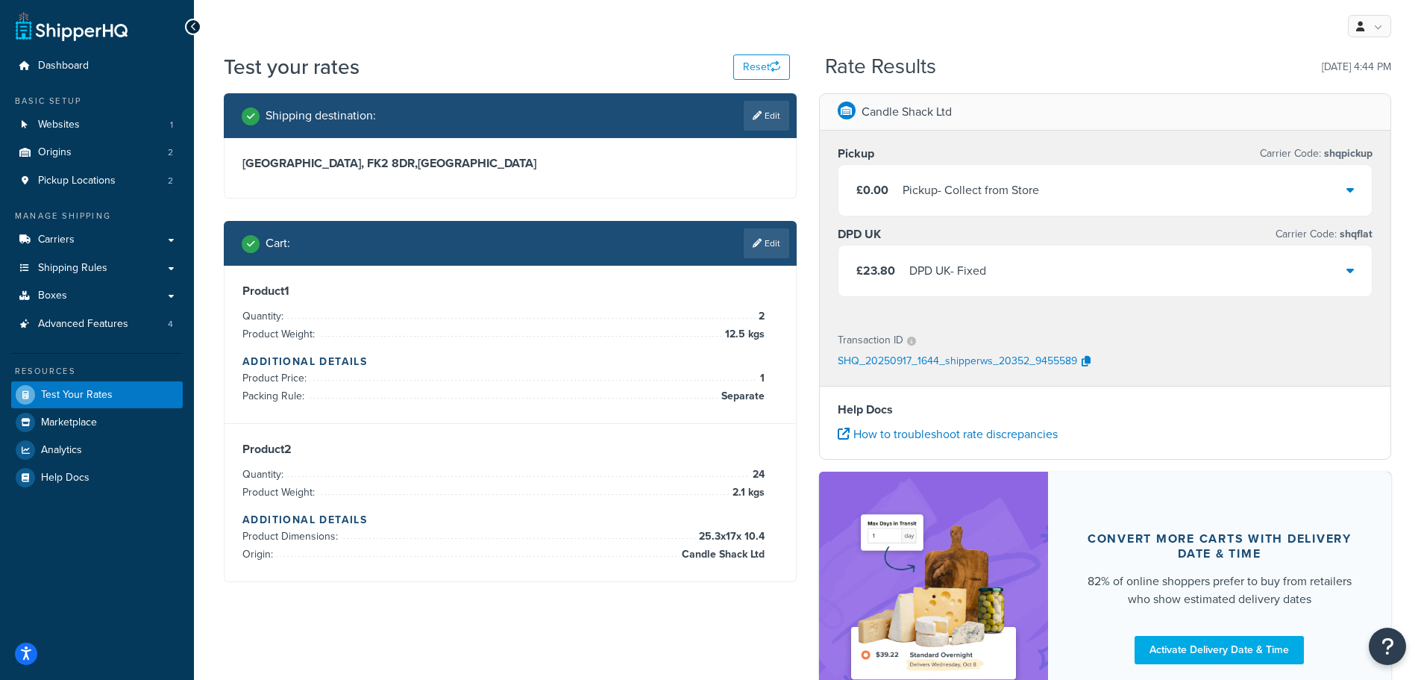
click at [1106, 265] on div "£23.80 DPD UK - Fixed" at bounding box center [1106, 270] width 534 height 51
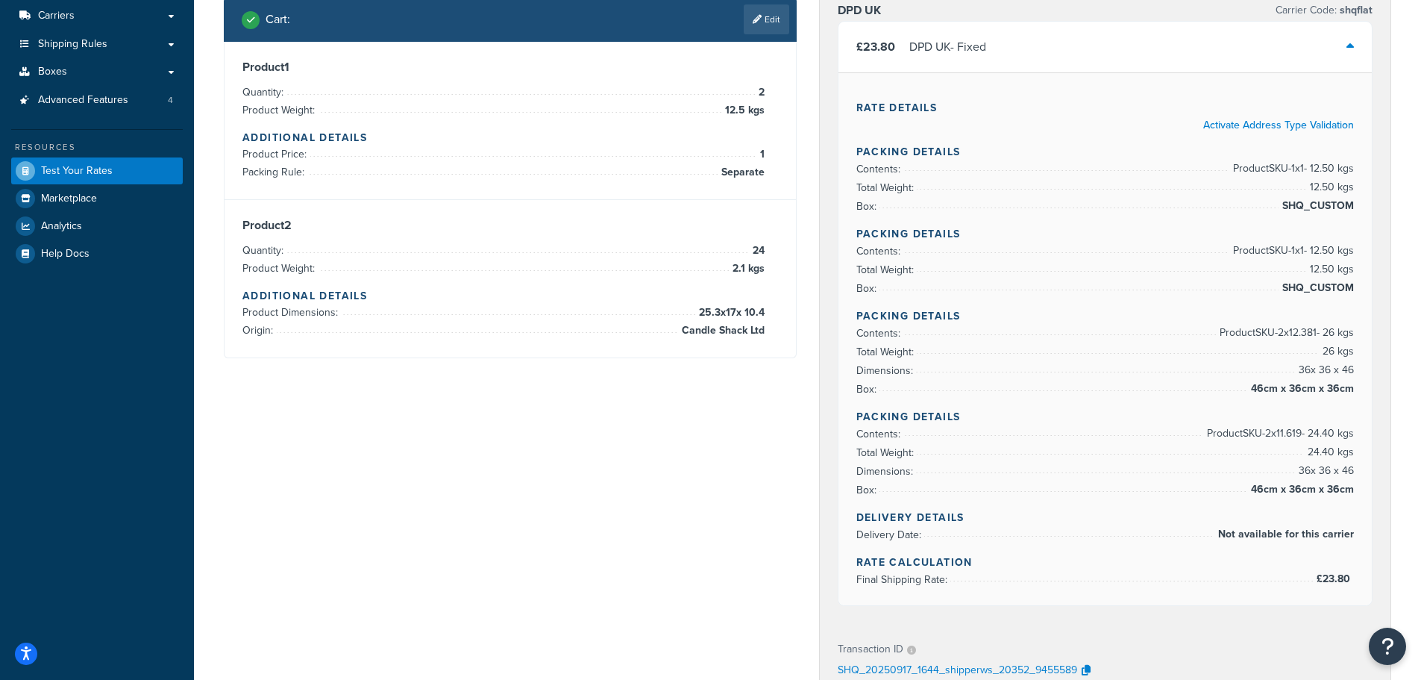
scroll to position [149, 0]
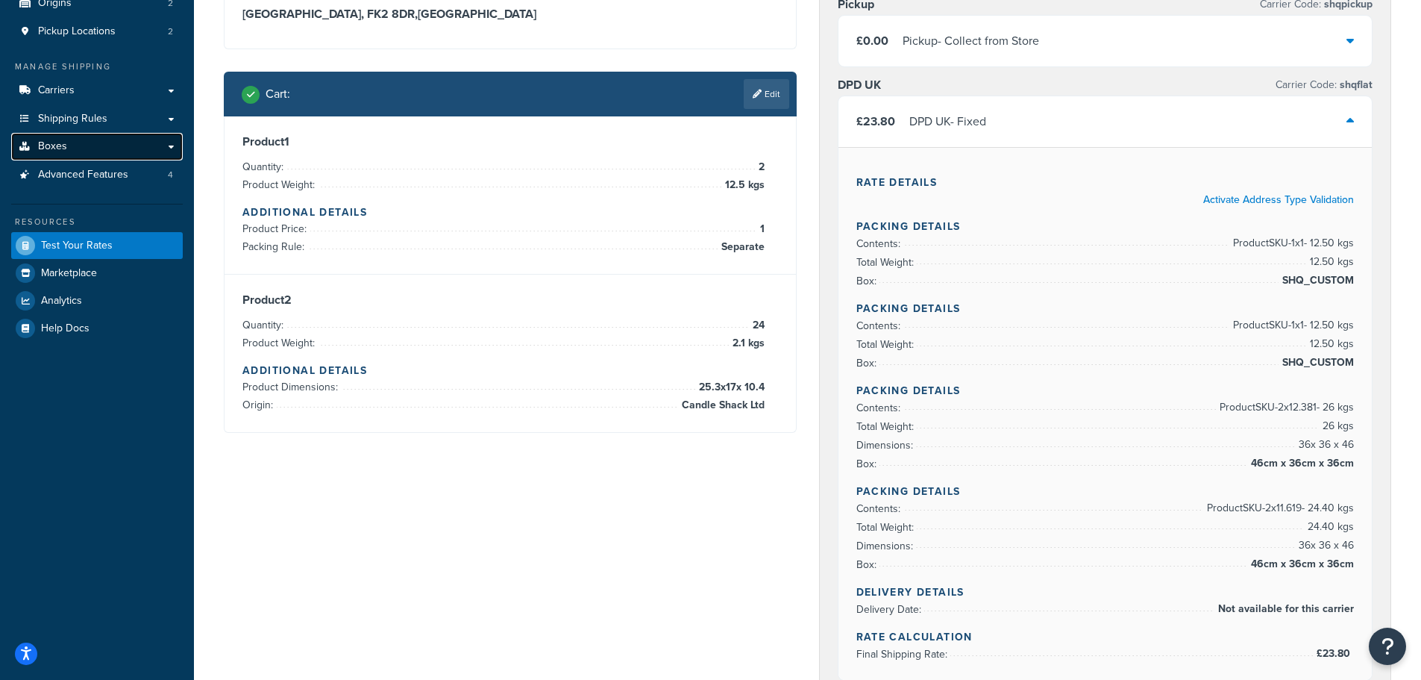
click at [69, 142] on link "Boxes" at bounding box center [97, 147] width 172 height 28
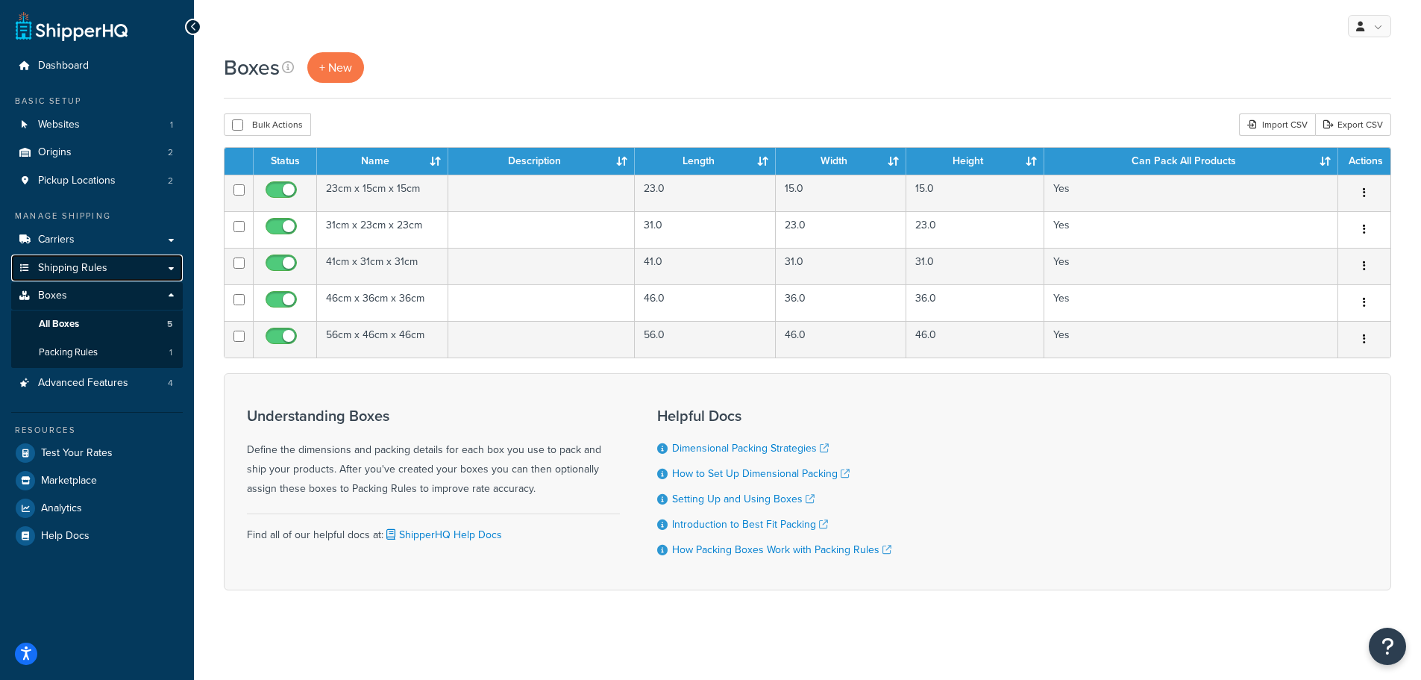
click at [104, 260] on link "Shipping Rules" at bounding box center [97, 268] width 172 height 28
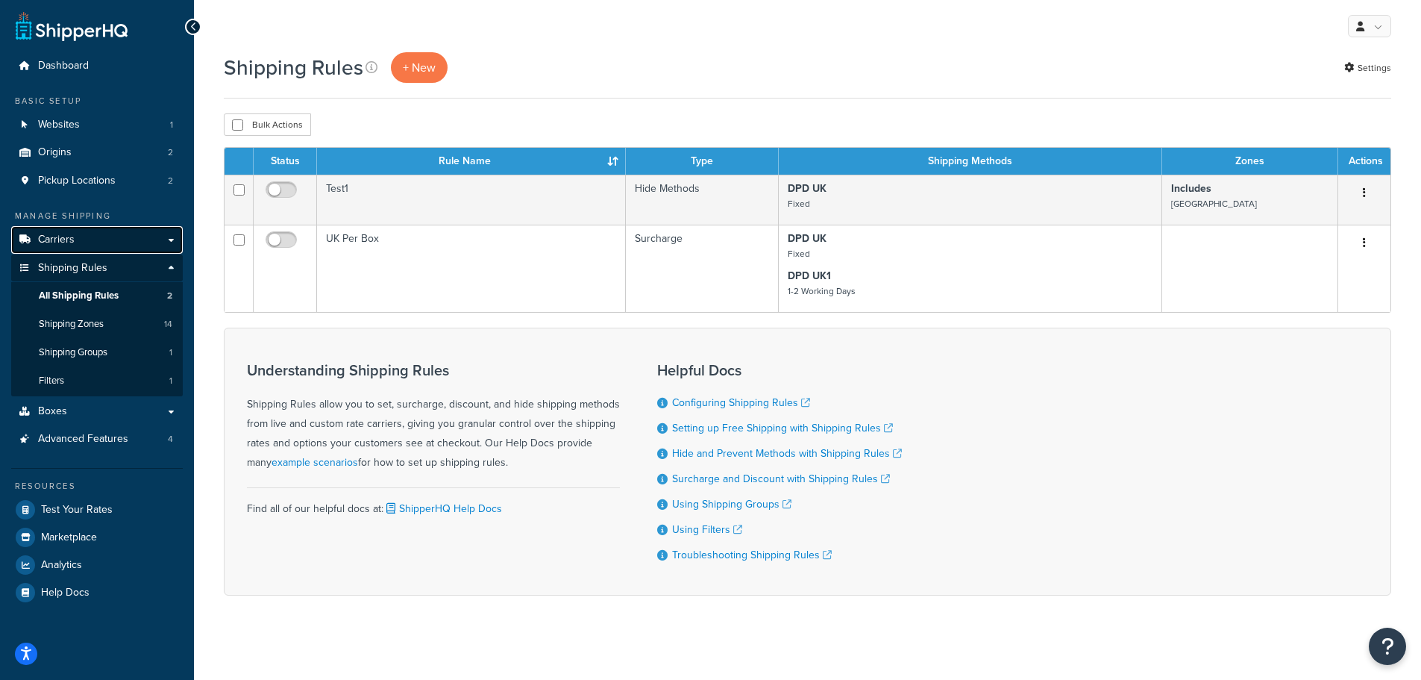
click at [81, 235] on link "Carriers" at bounding box center [97, 240] width 172 height 28
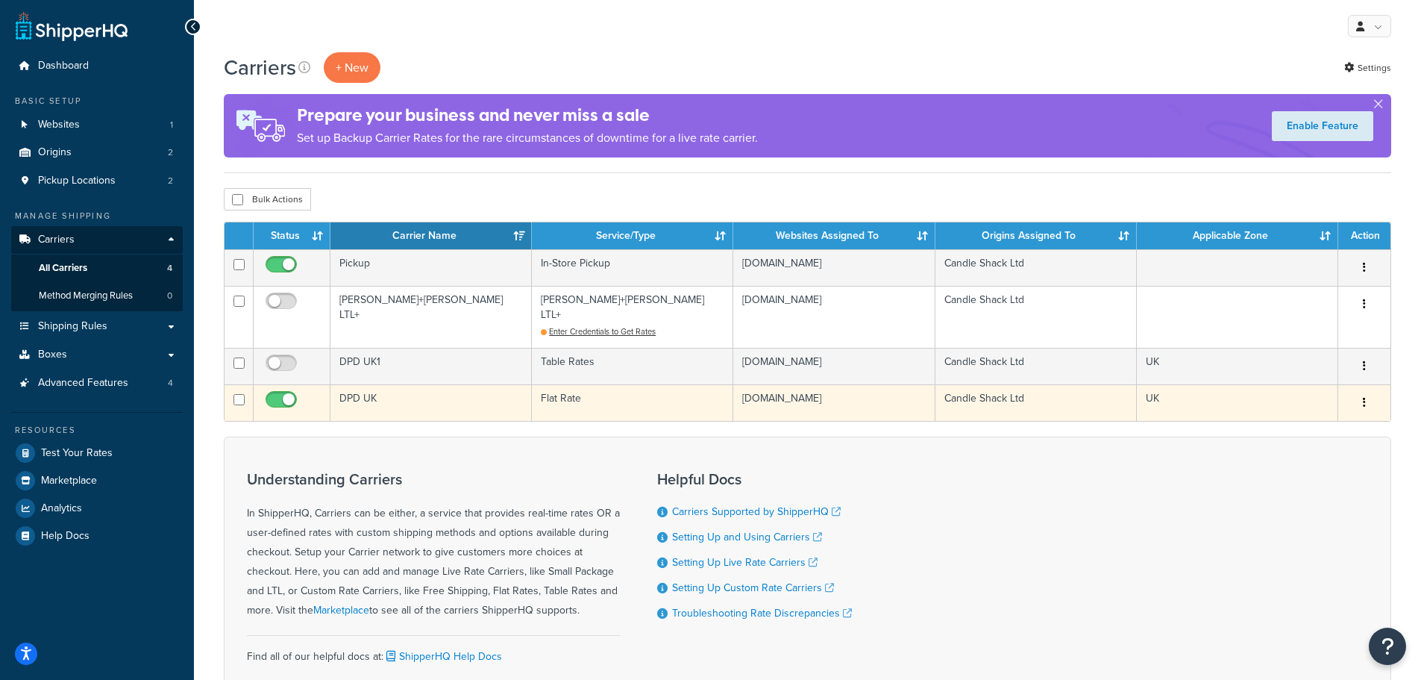
click at [397, 388] on td "DPD UK" at bounding box center [430, 402] width 201 height 37
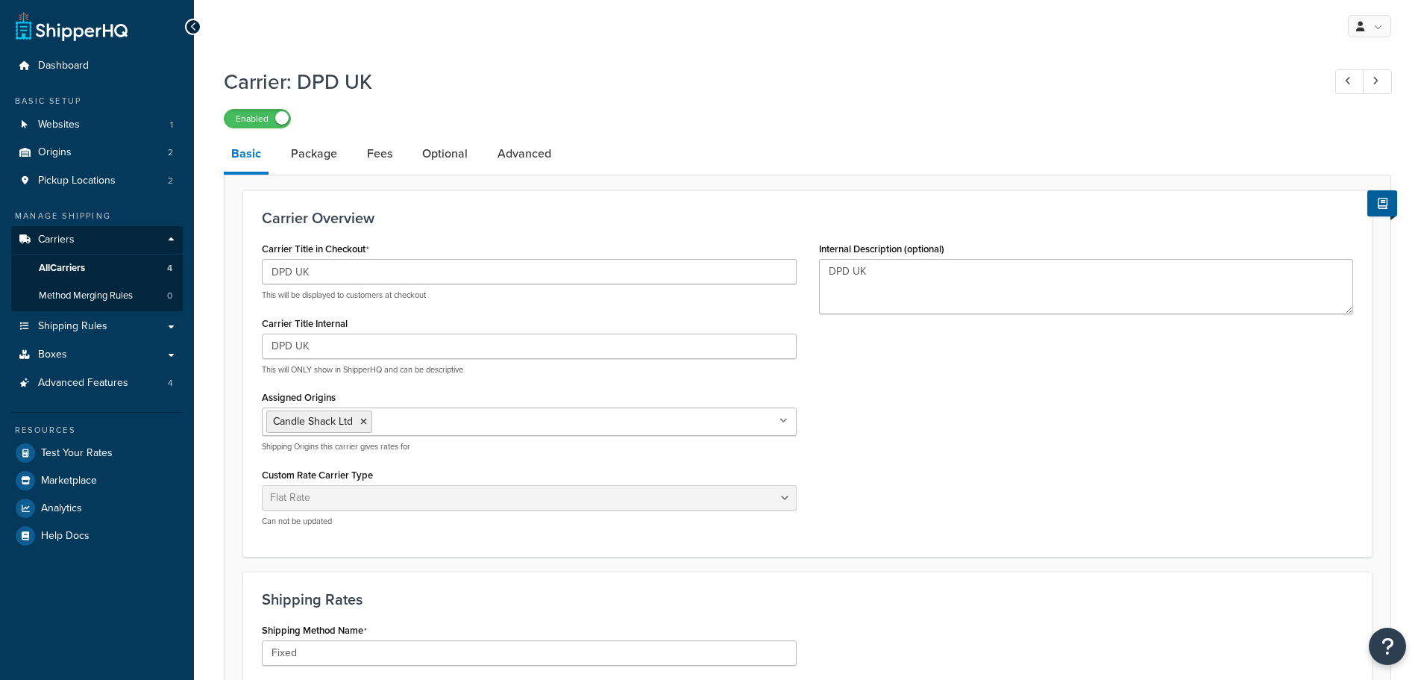
select select "flat"
select select "package"
click at [530, 154] on link "Advanced" at bounding box center [524, 154] width 69 height 36
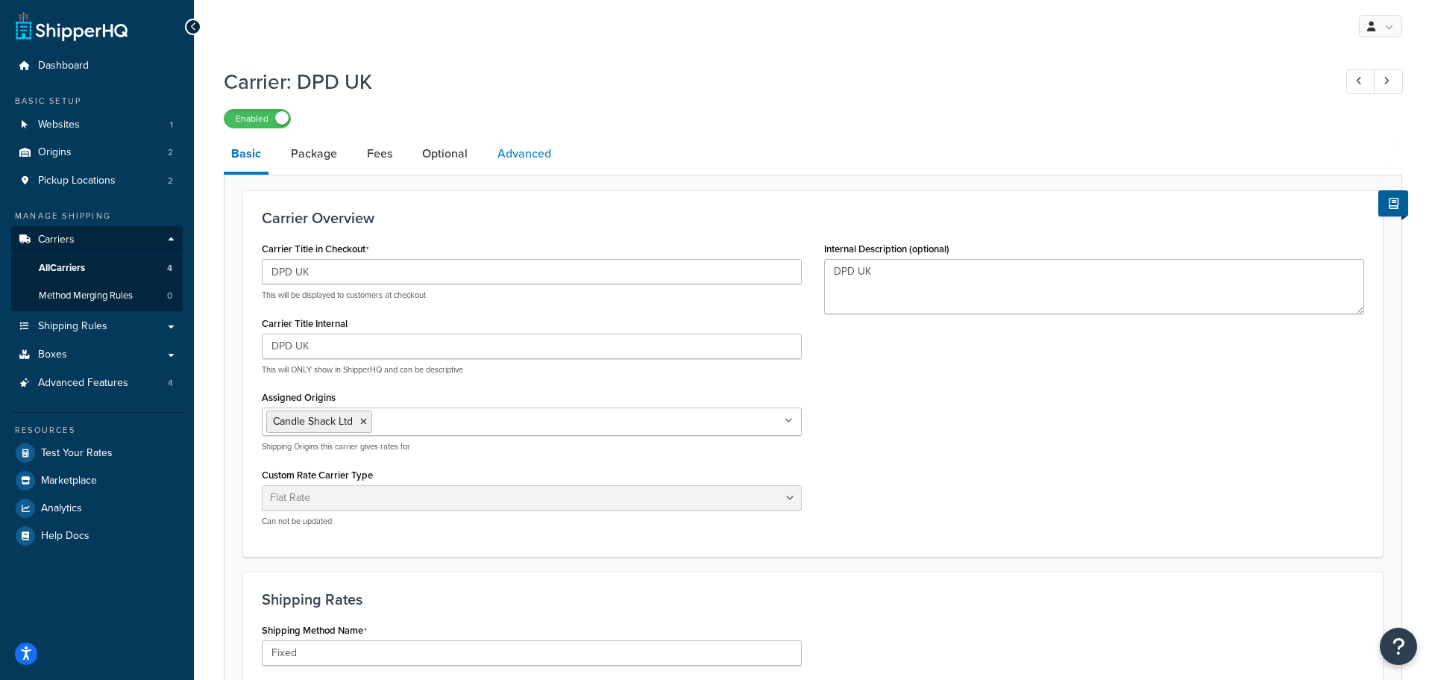
select select "false"
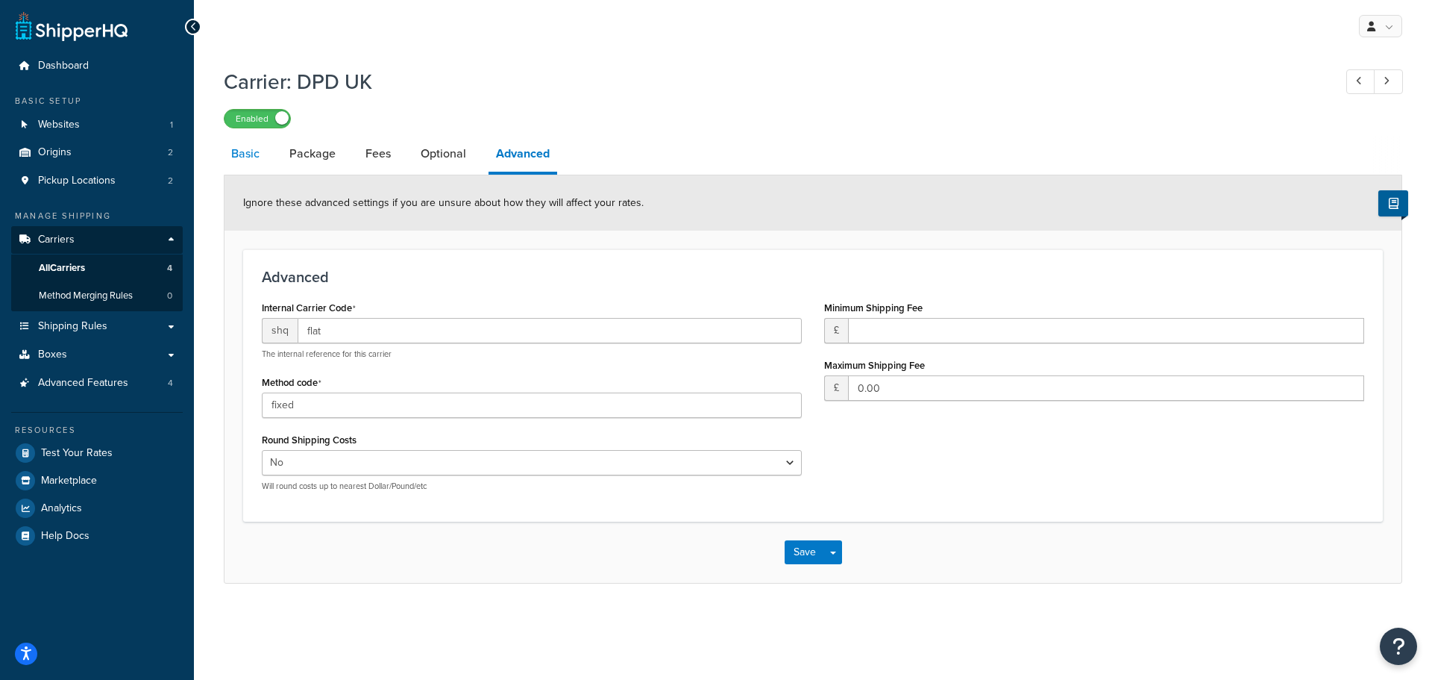
click at [240, 158] on link "Basic" at bounding box center [245, 154] width 43 height 36
select select "flat"
select select "package"
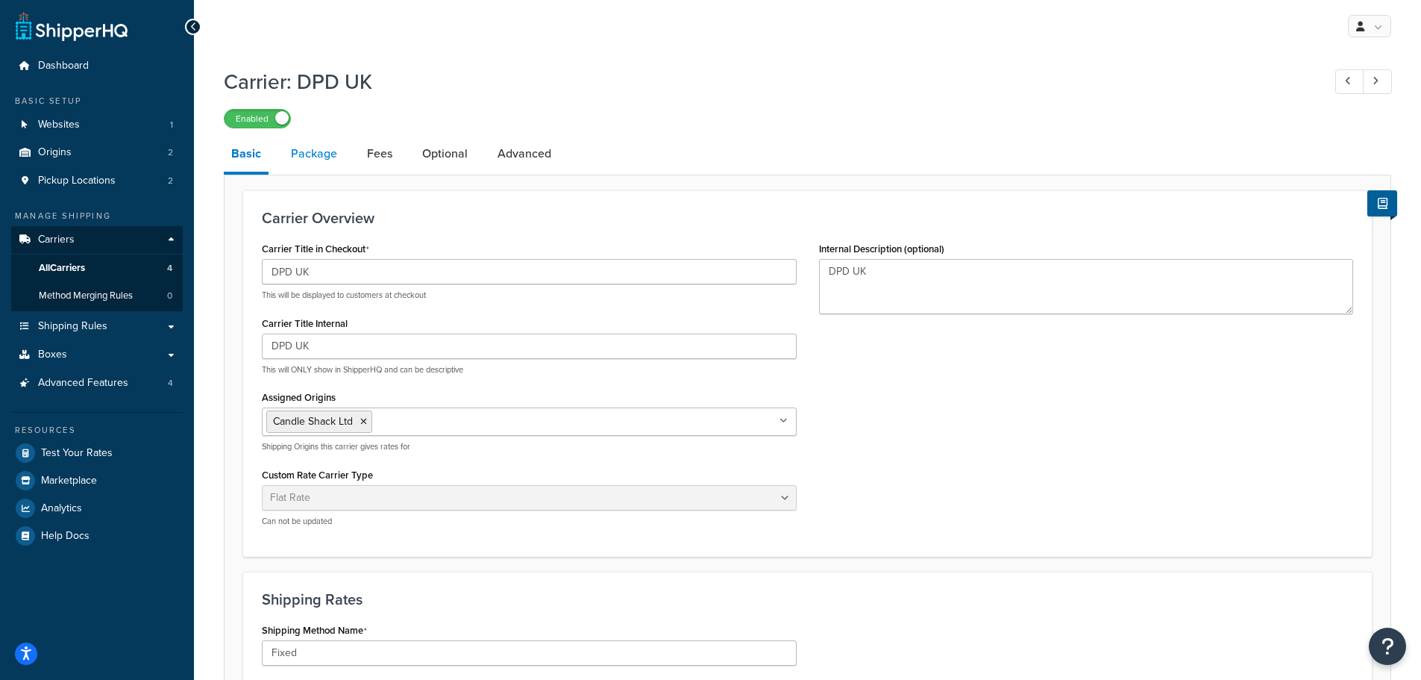
click at [298, 155] on link "Package" at bounding box center [313, 154] width 61 height 36
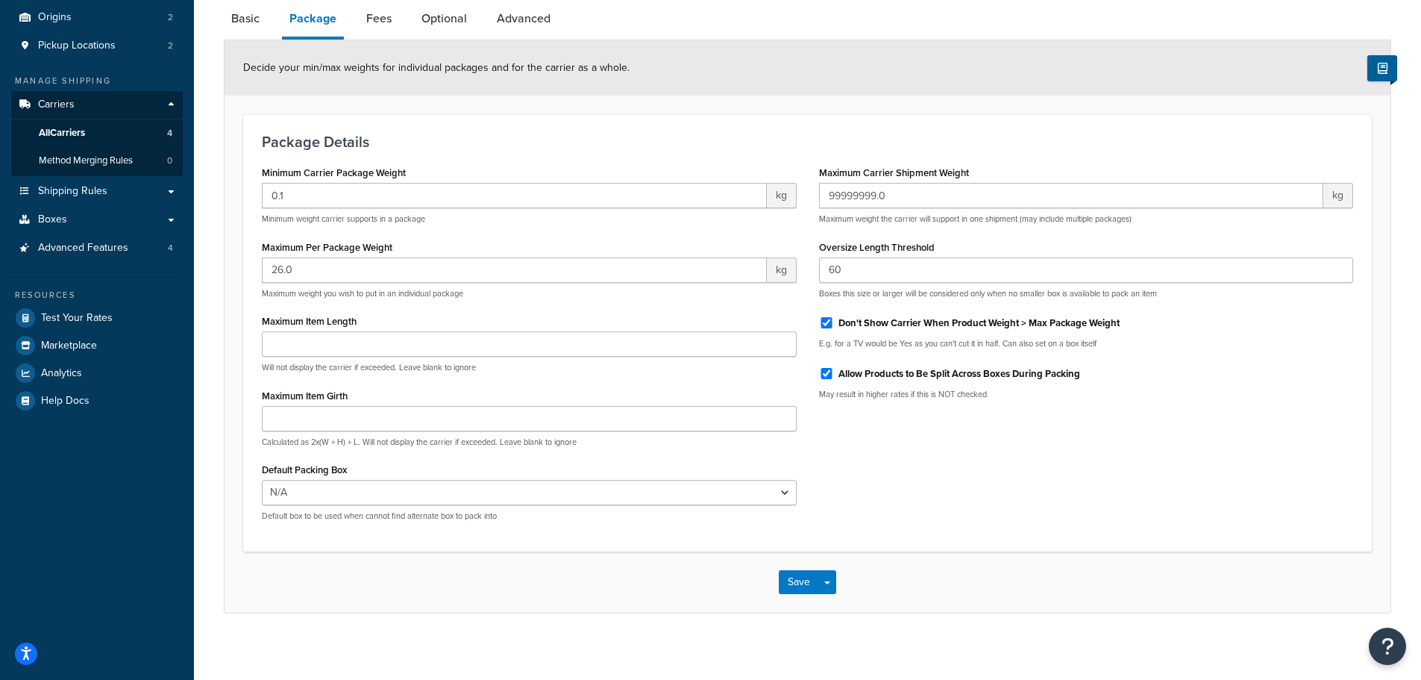
scroll to position [145, 0]
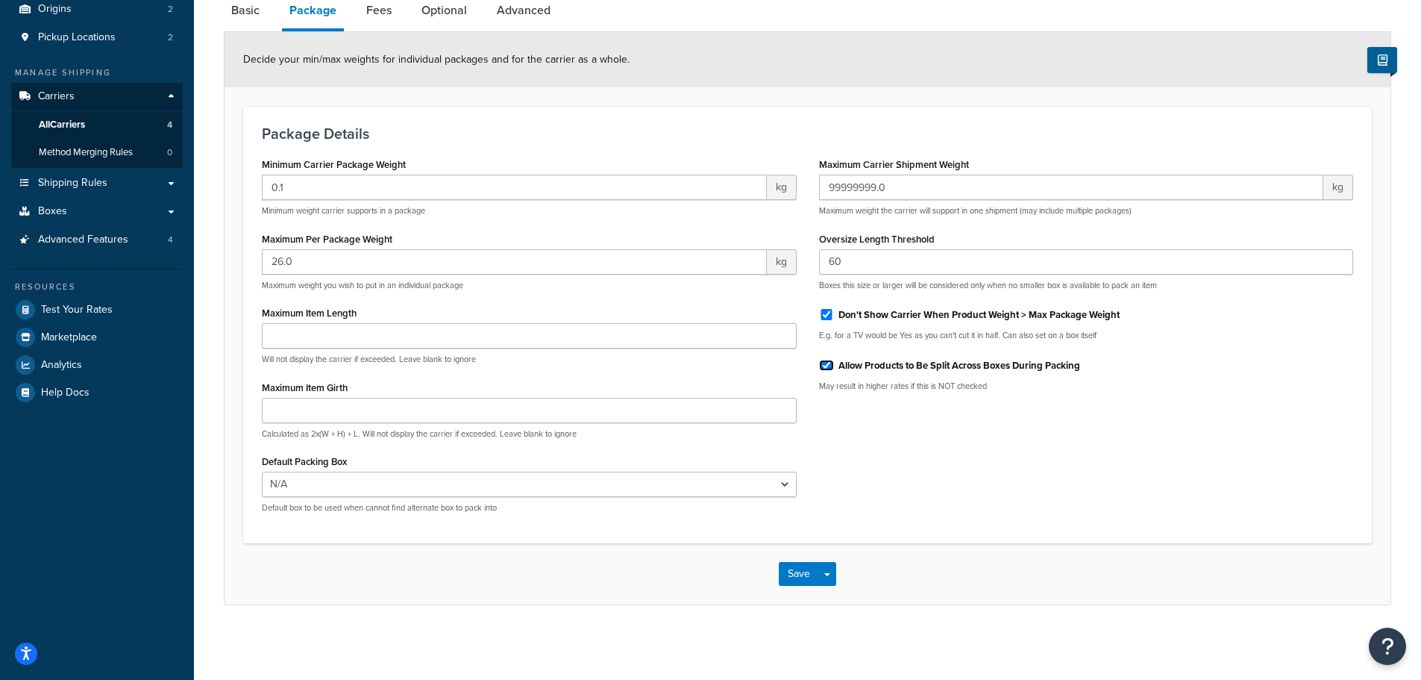
click at [829, 361] on input "Allow Products to Be Split Across Boxes During Packing" at bounding box center [826, 365] width 15 height 11
checkbox input "false"
click at [795, 570] on button "Save" at bounding box center [799, 574] width 40 height 24
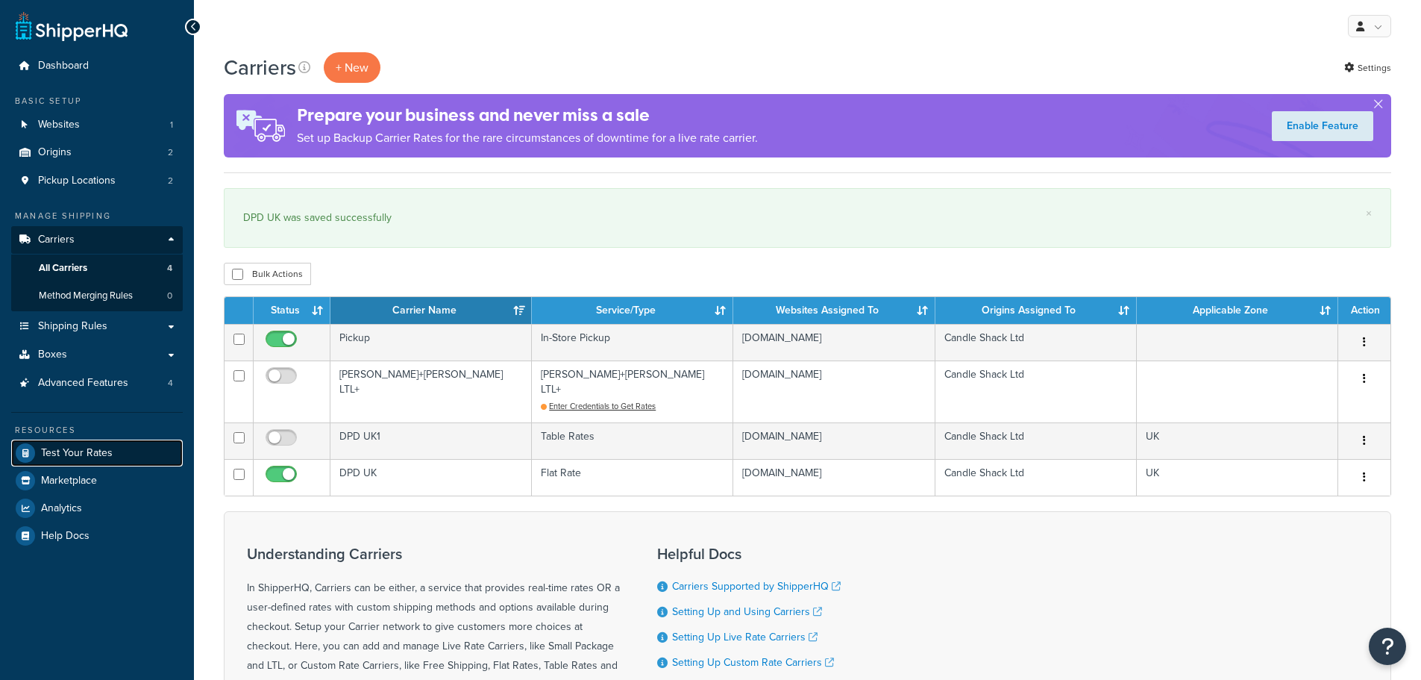
click at [47, 451] on span "Test Your Rates" at bounding box center [77, 453] width 72 height 13
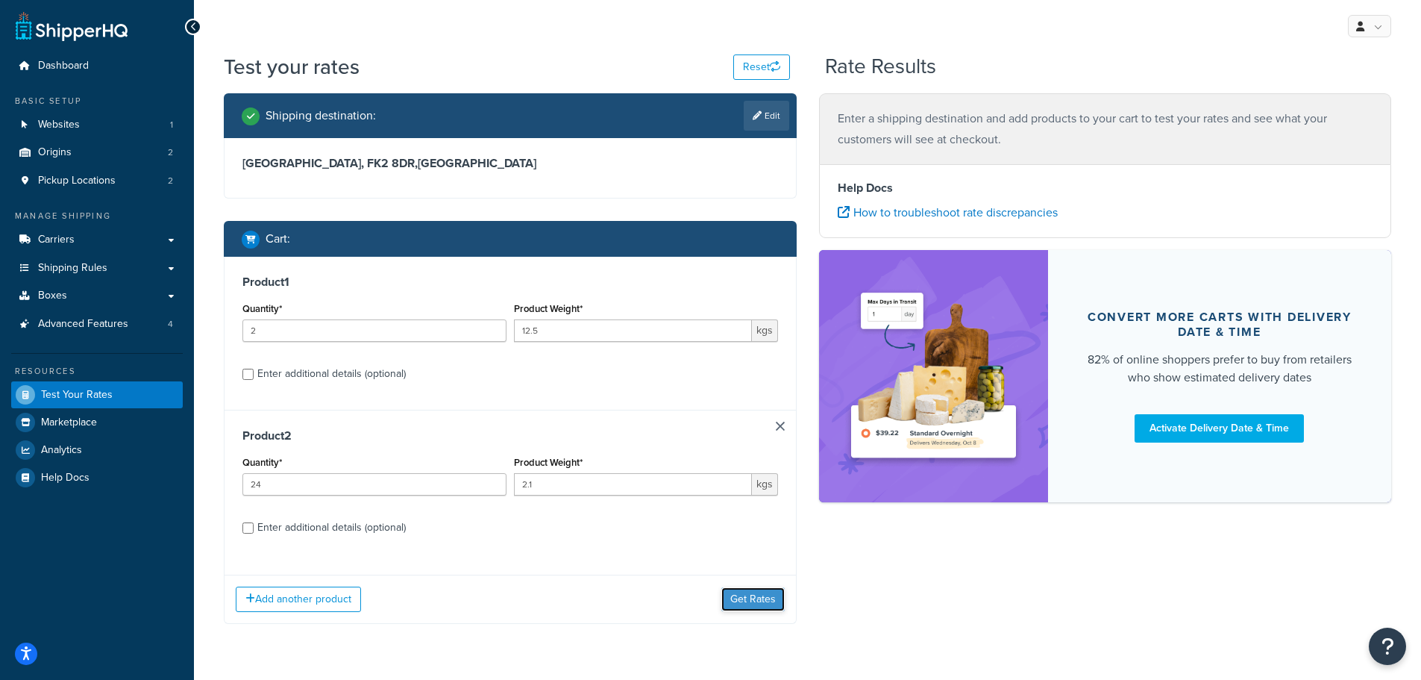
click at [753, 601] on button "Get Rates" at bounding box center [752, 599] width 63 height 24
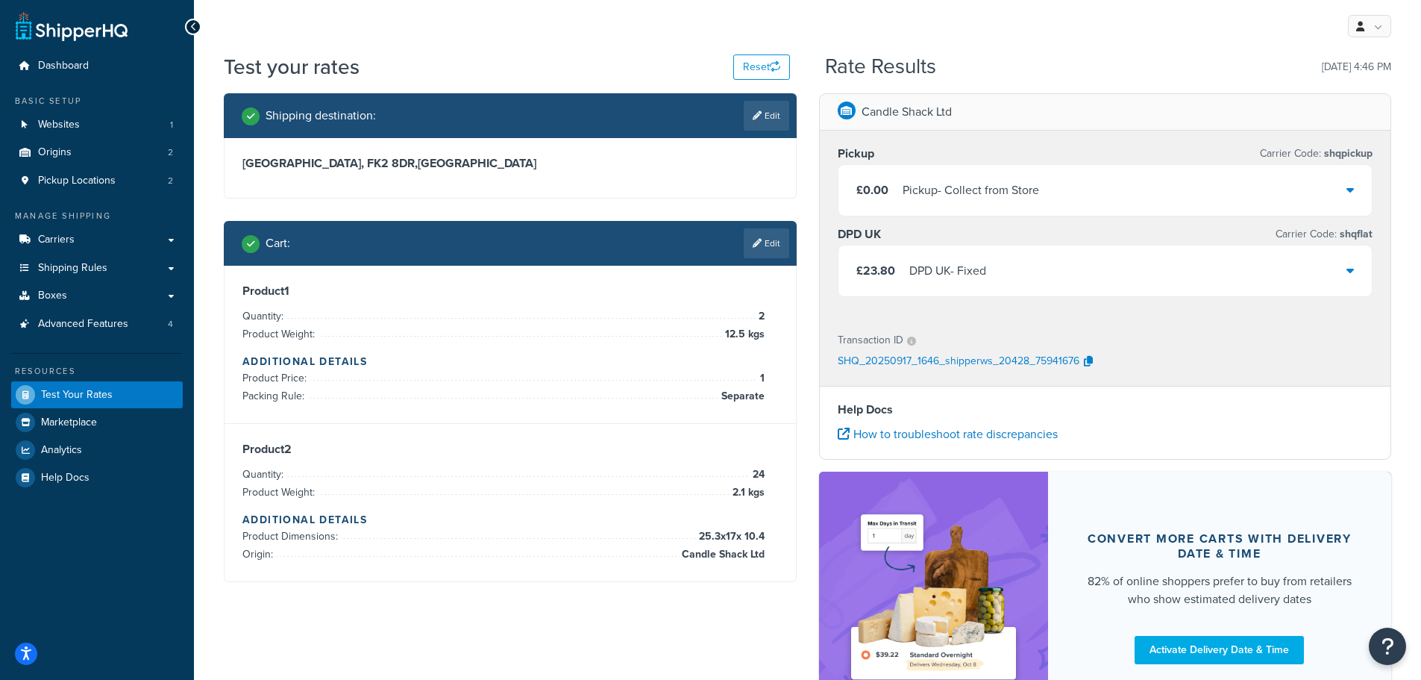
click at [1068, 260] on div "£23.80 DPD UK - Fixed" at bounding box center [1106, 270] width 534 height 51
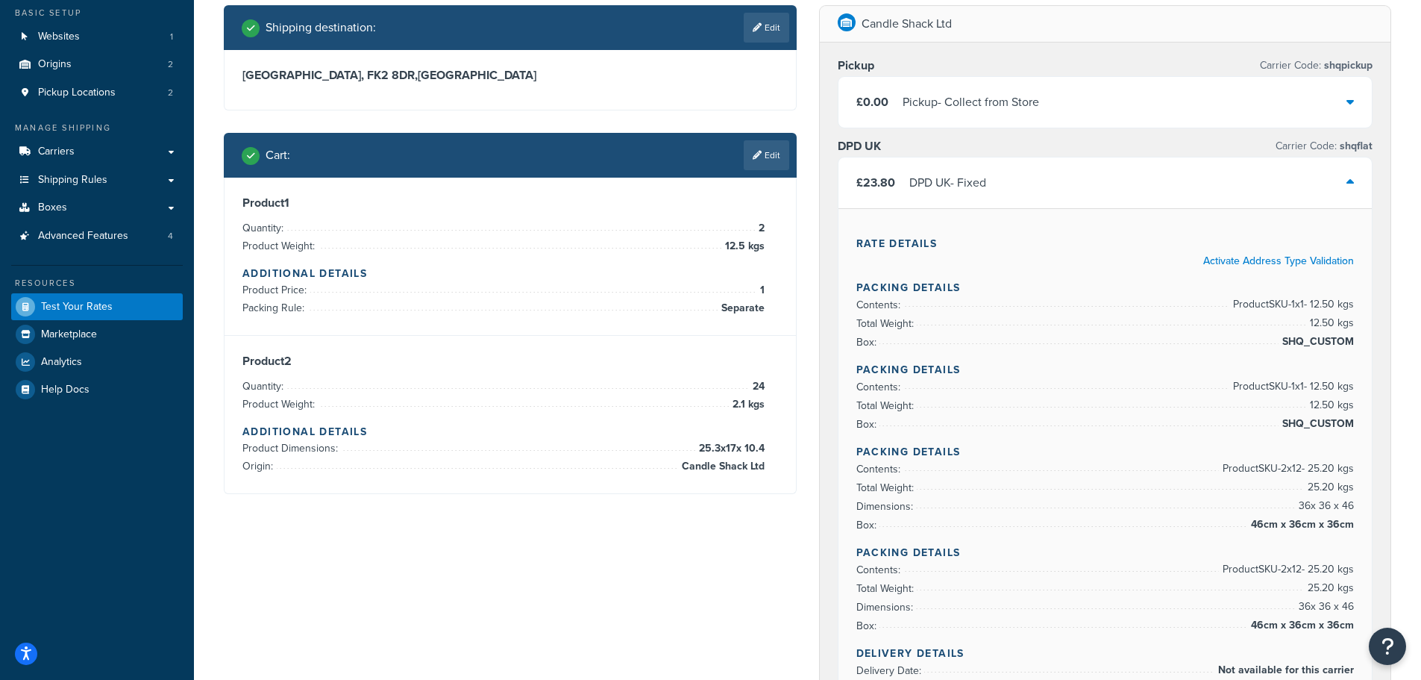
scroll to position [75, 0]
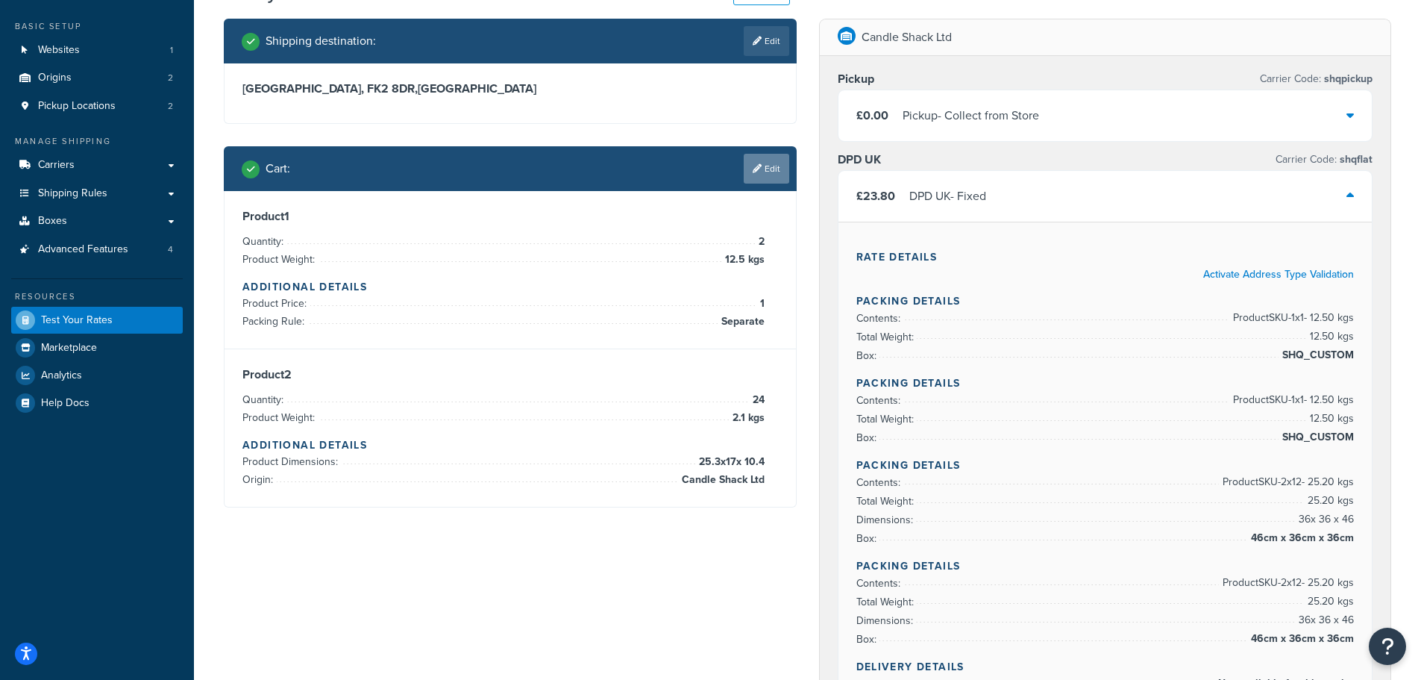
click at [771, 168] on link "Edit" at bounding box center [767, 169] width 46 height 30
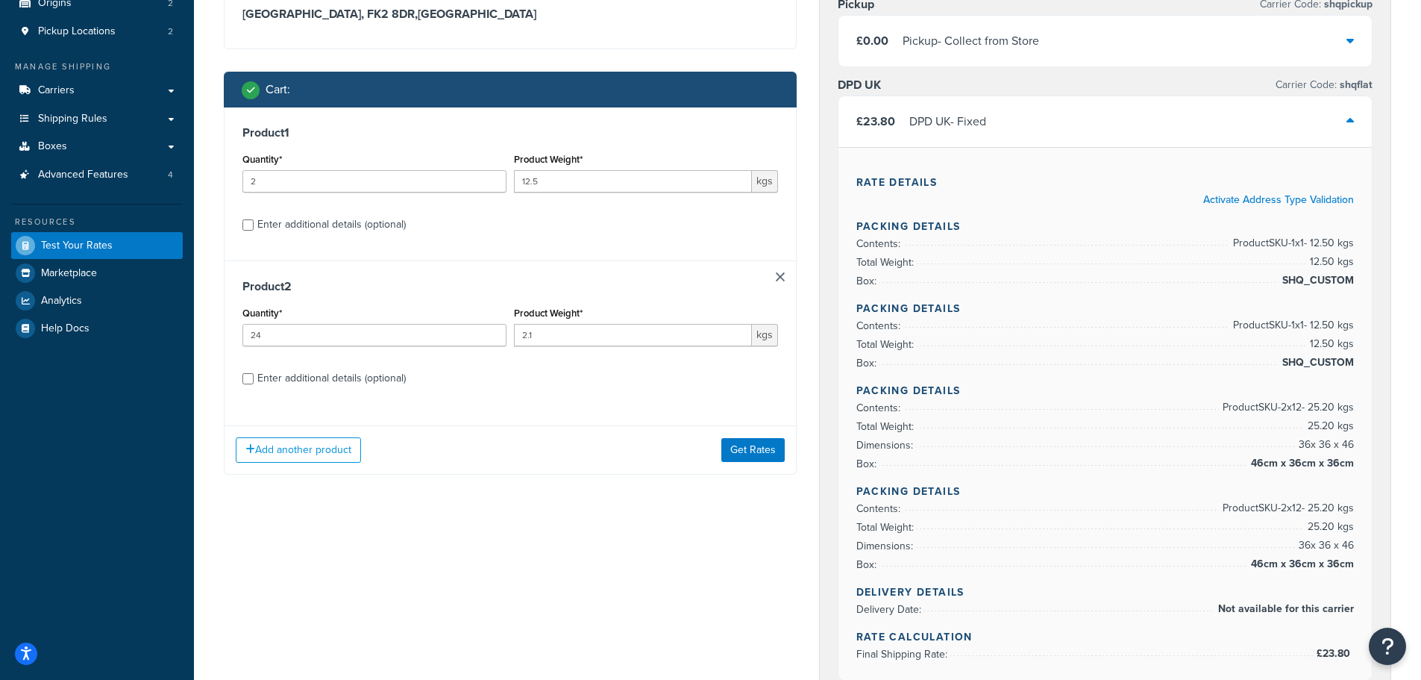
scroll to position [224, 0]
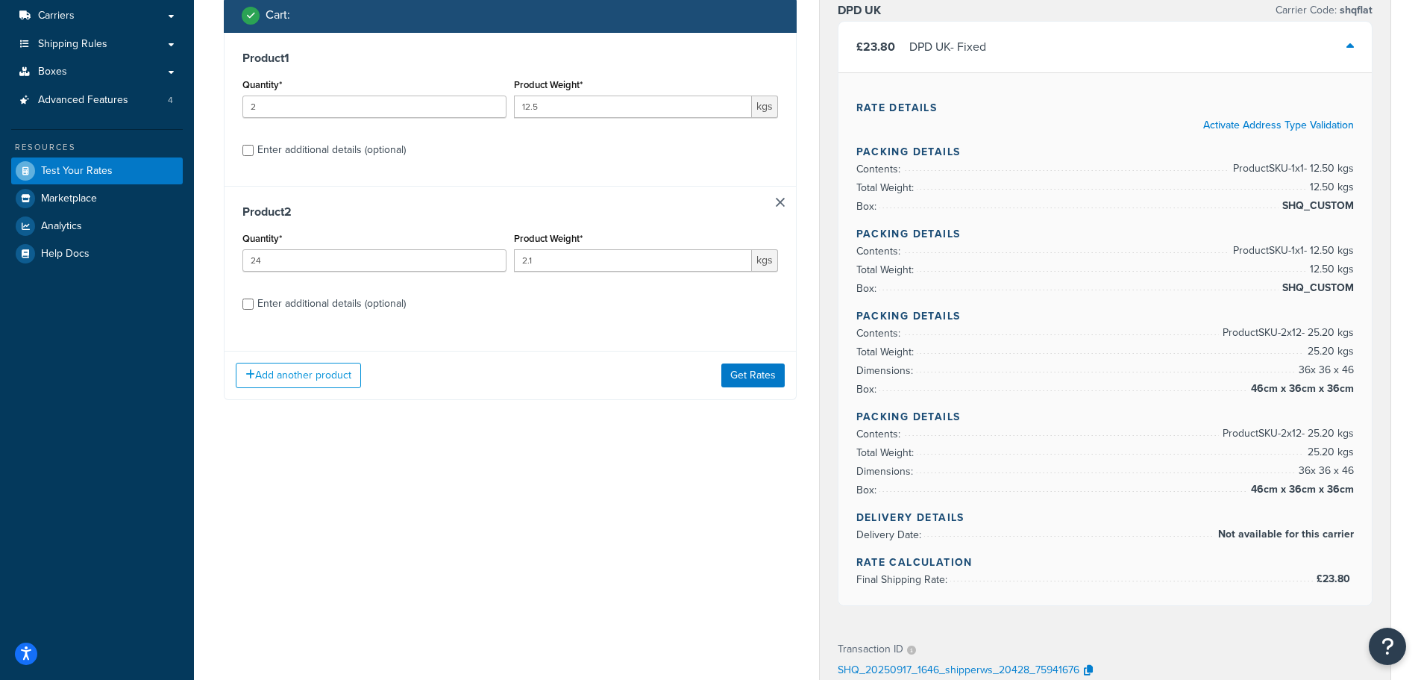
click at [305, 304] on div "Enter additional details (optional)" at bounding box center [331, 303] width 148 height 21
click at [254, 304] on input "Enter additional details (optional)" at bounding box center [247, 303] width 11 height 11
checkbox input "true"
select select "87822"
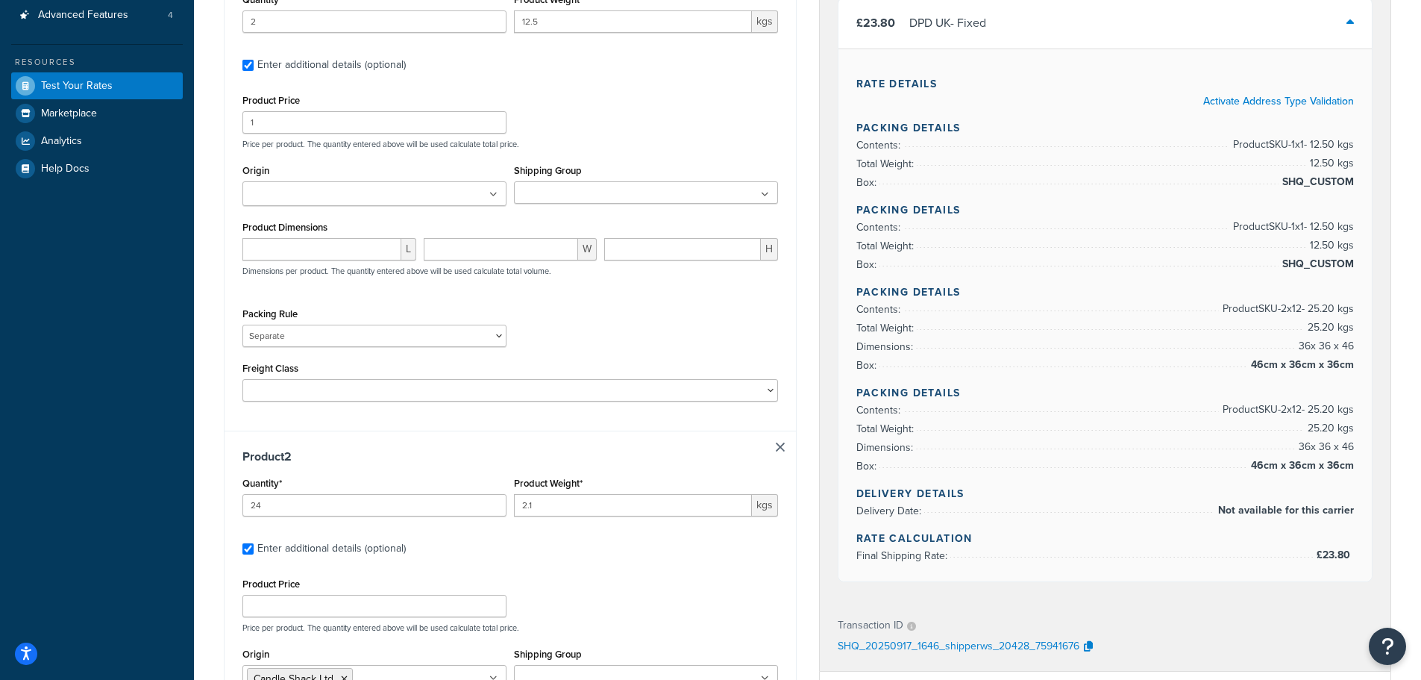
scroll to position [373, 0]
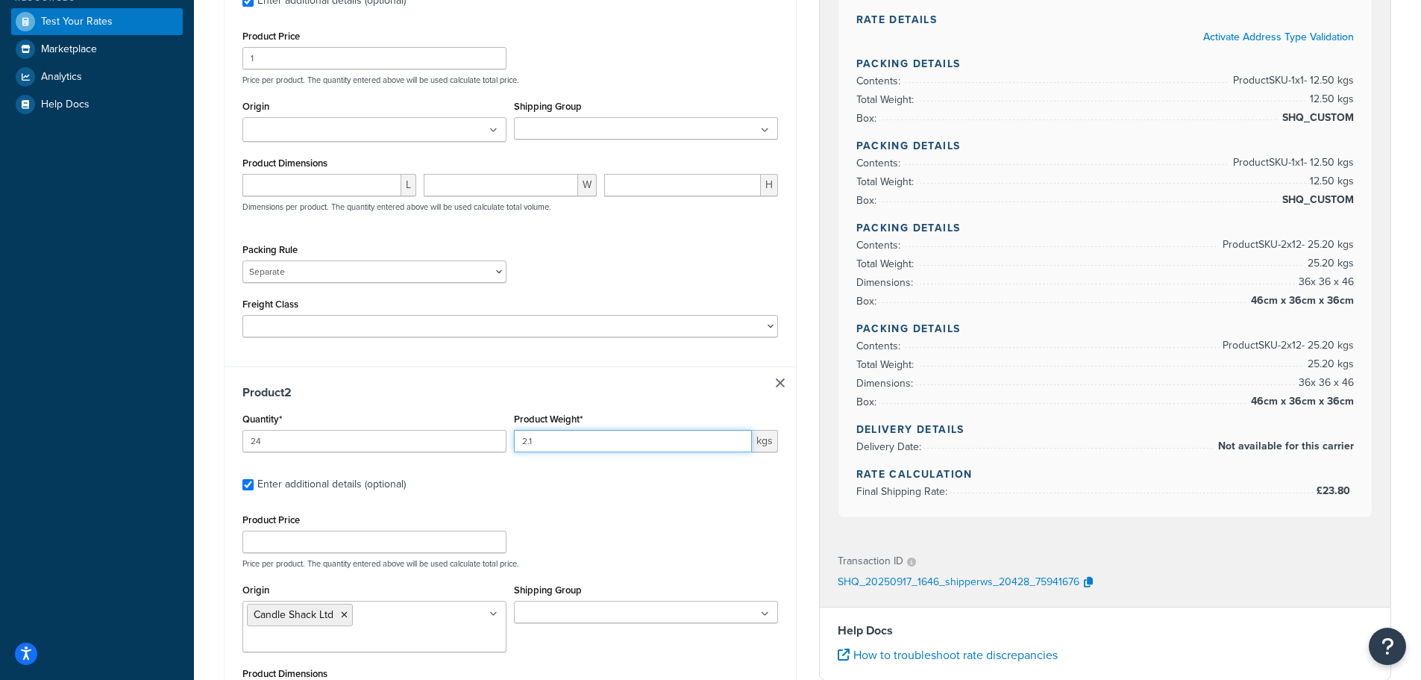
drag, startPoint x: 526, startPoint y: 442, endPoint x: 509, endPoint y: 439, distance: 17.4
click at [509, 439] on div "Quantity* 24 Product Weight* 2.1 kgs" at bounding box center [510, 436] width 543 height 54
type input "0.5"
click at [541, 486] on label "Enter additional details (optional)" at bounding box center [517, 483] width 521 height 24
click at [254, 486] on input "Enter additional details (optional)" at bounding box center [247, 484] width 11 height 11
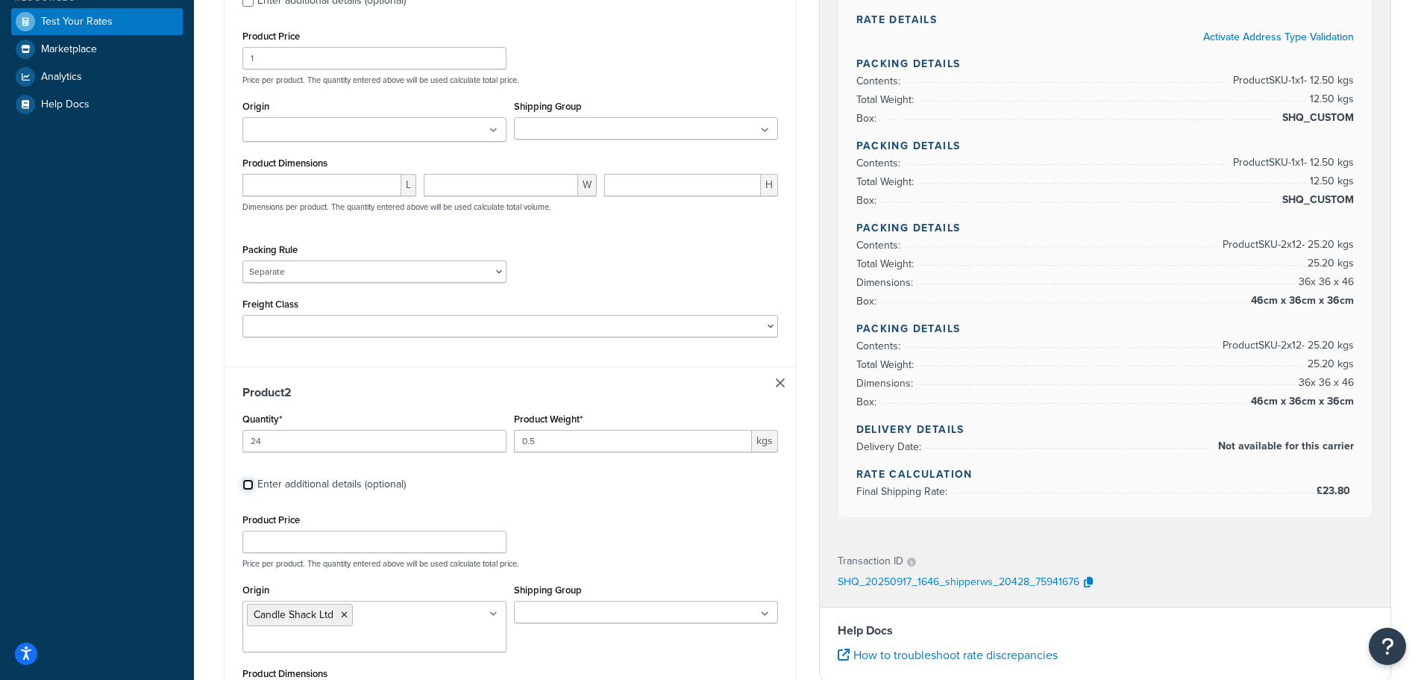
checkbox input "false"
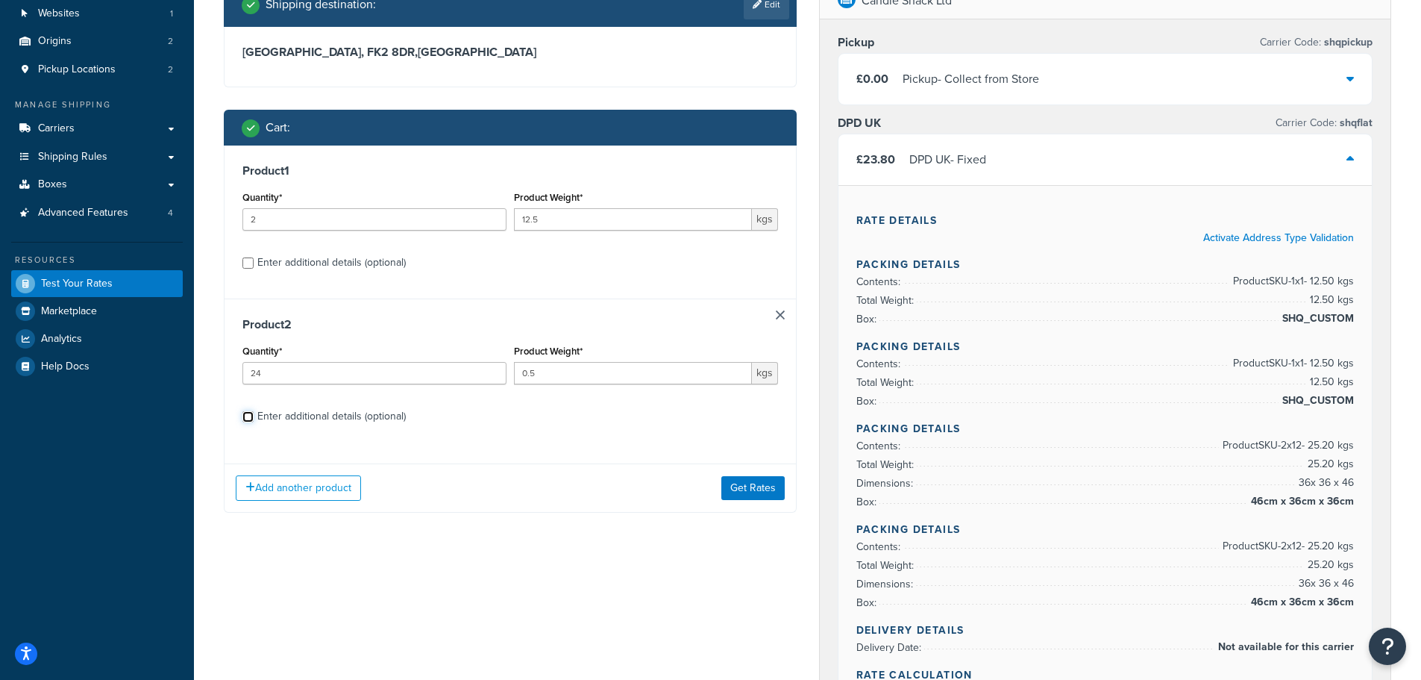
scroll to position [75, 0]
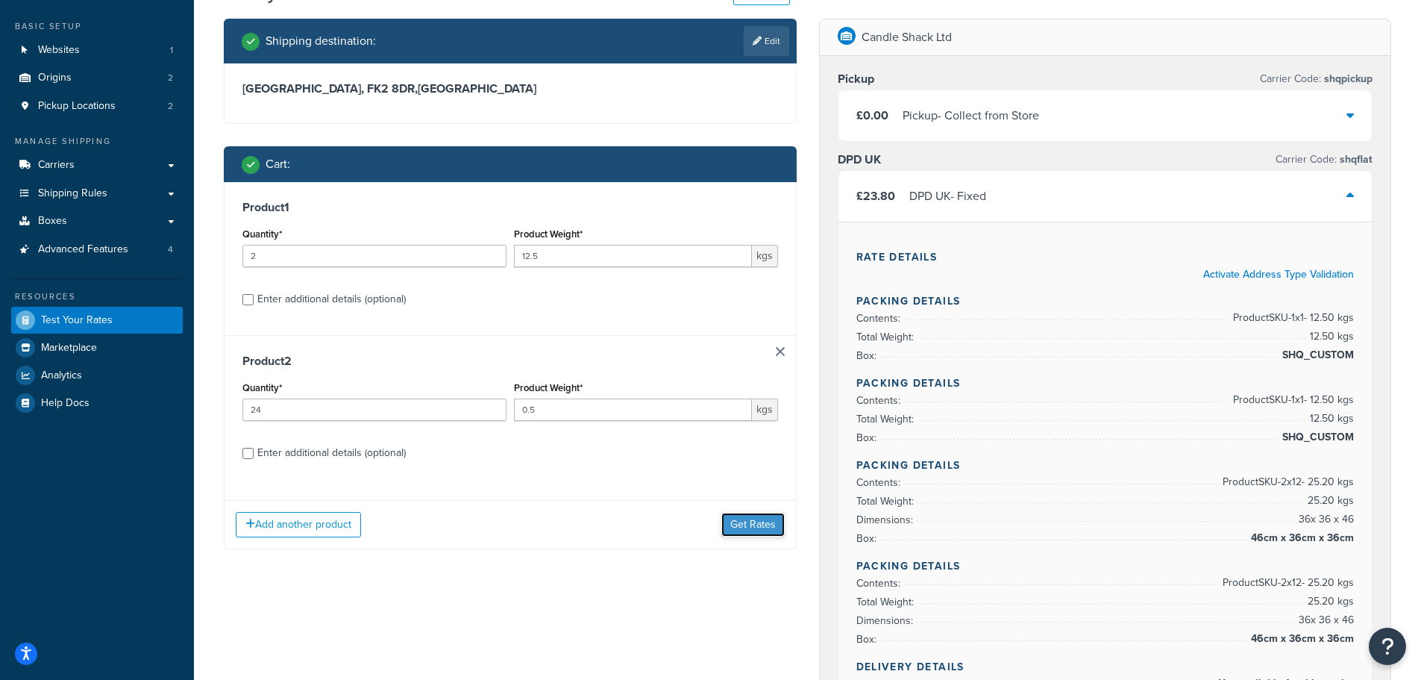
click at [743, 518] on button "Get Rates" at bounding box center [752, 525] width 63 height 24
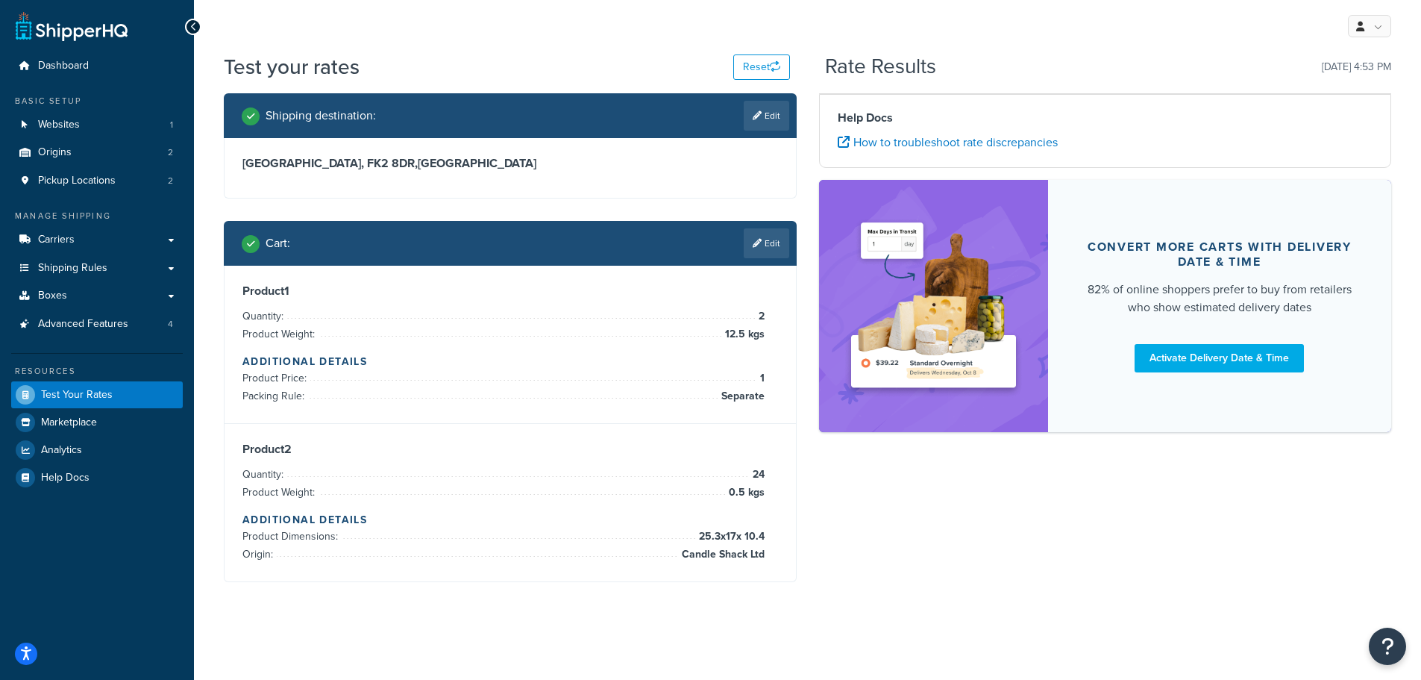
scroll to position [0, 0]
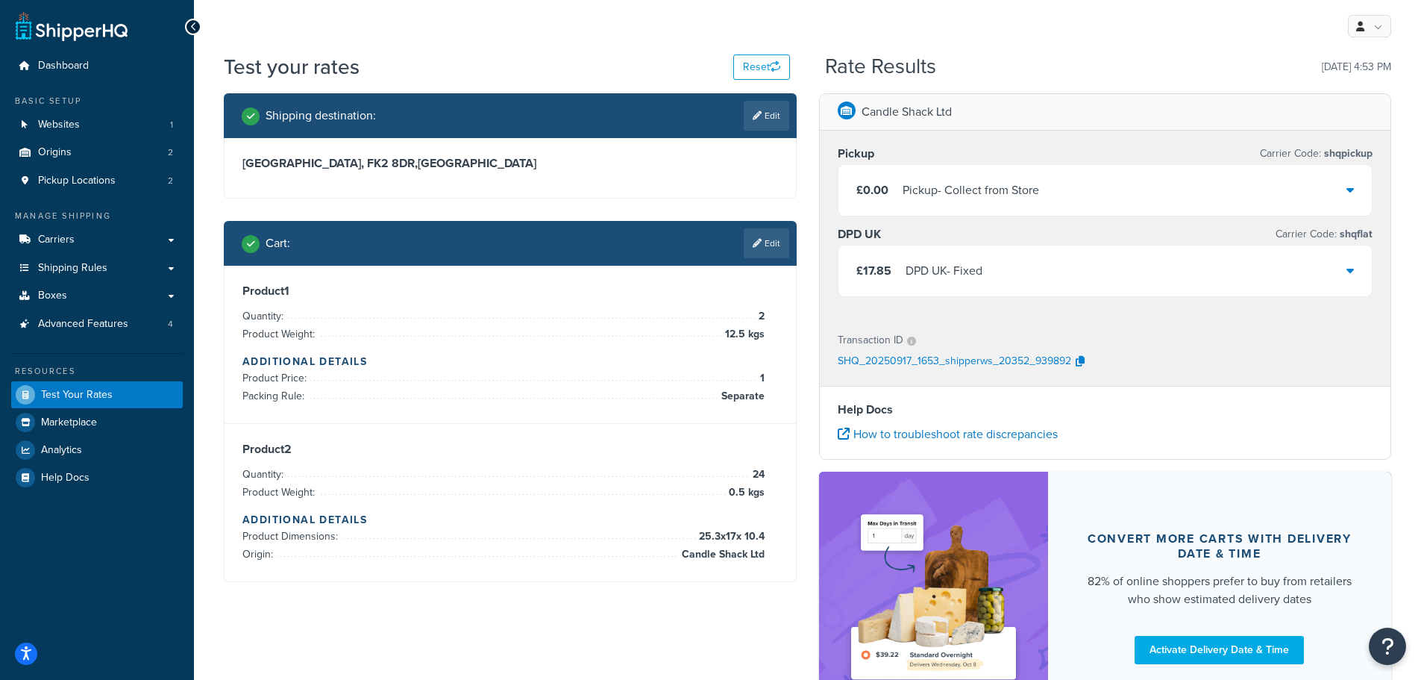
click at [1117, 254] on div "£17.85 DPD UK - Fixed" at bounding box center [1106, 270] width 534 height 51
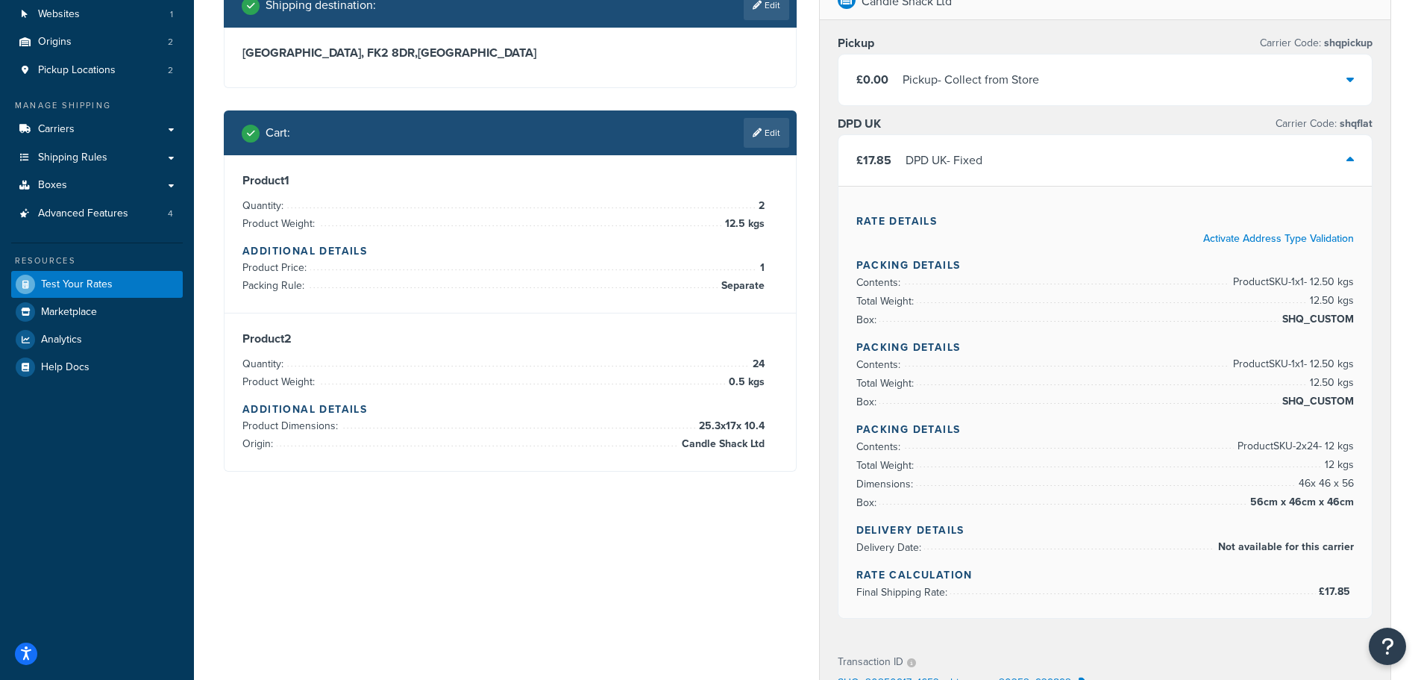
scroll to position [149, 0]
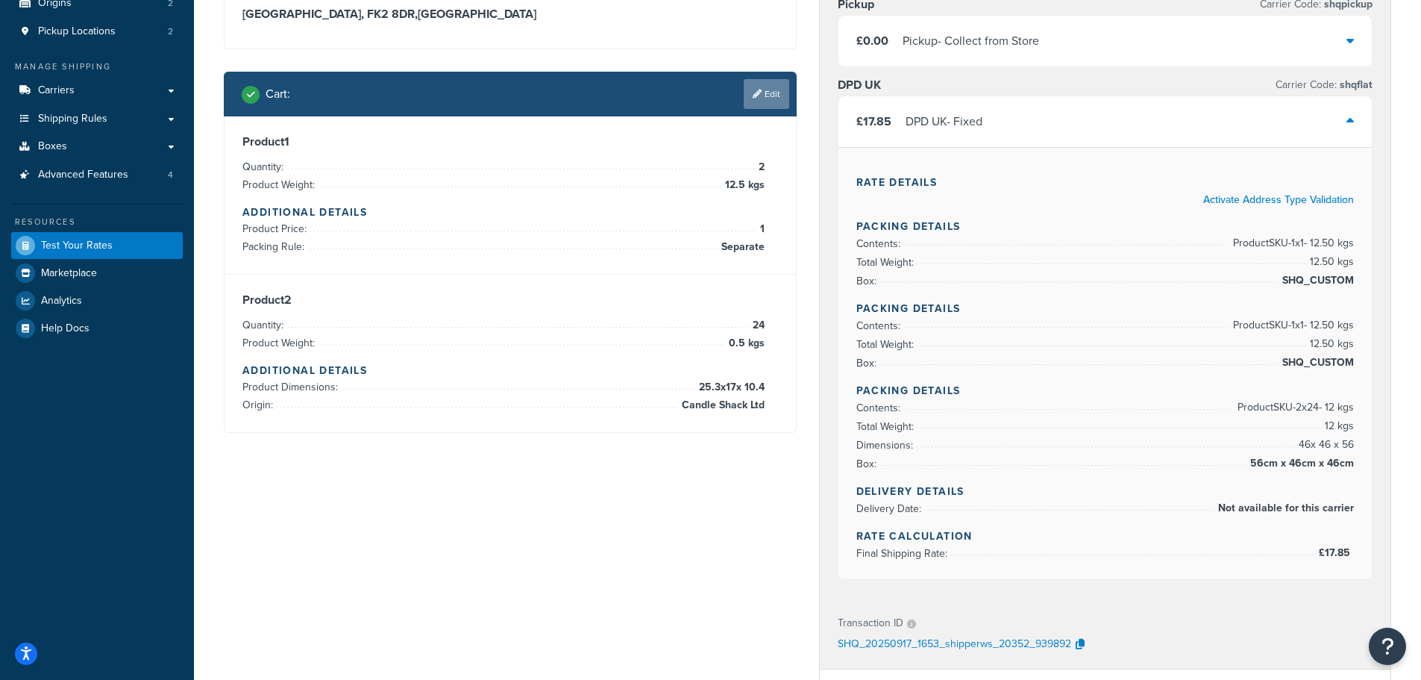
click at [768, 98] on link "Edit" at bounding box center [767, 94] width 46 height 30
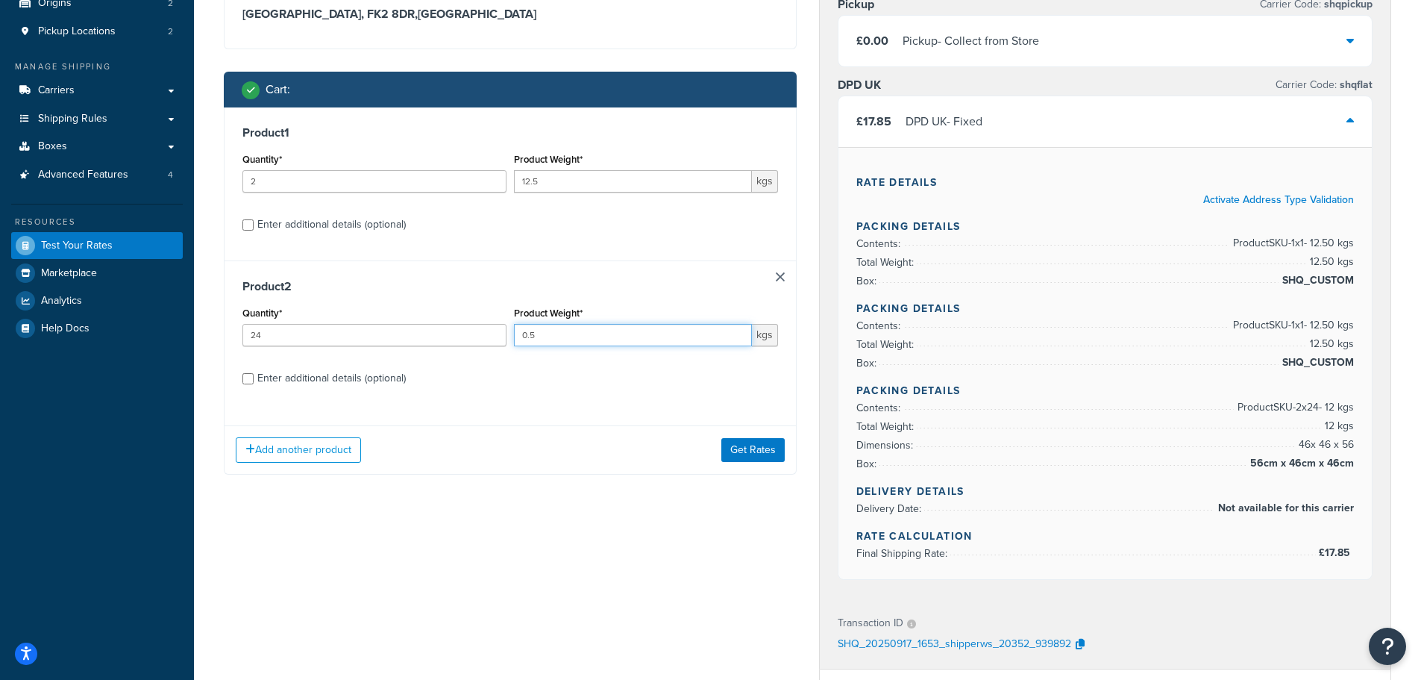
drag, startPoint x: 537, startPoint y: 333, endPoint x: 520, endPoint y: 333, distance: 17.2
click at [520, 333] on input "0.5" at bounding box center [633, 335] width 238 height 22
type input "4"
click at [749, 448] on button "Get Rates" at bounding box center [752, 450] width 63 height 24
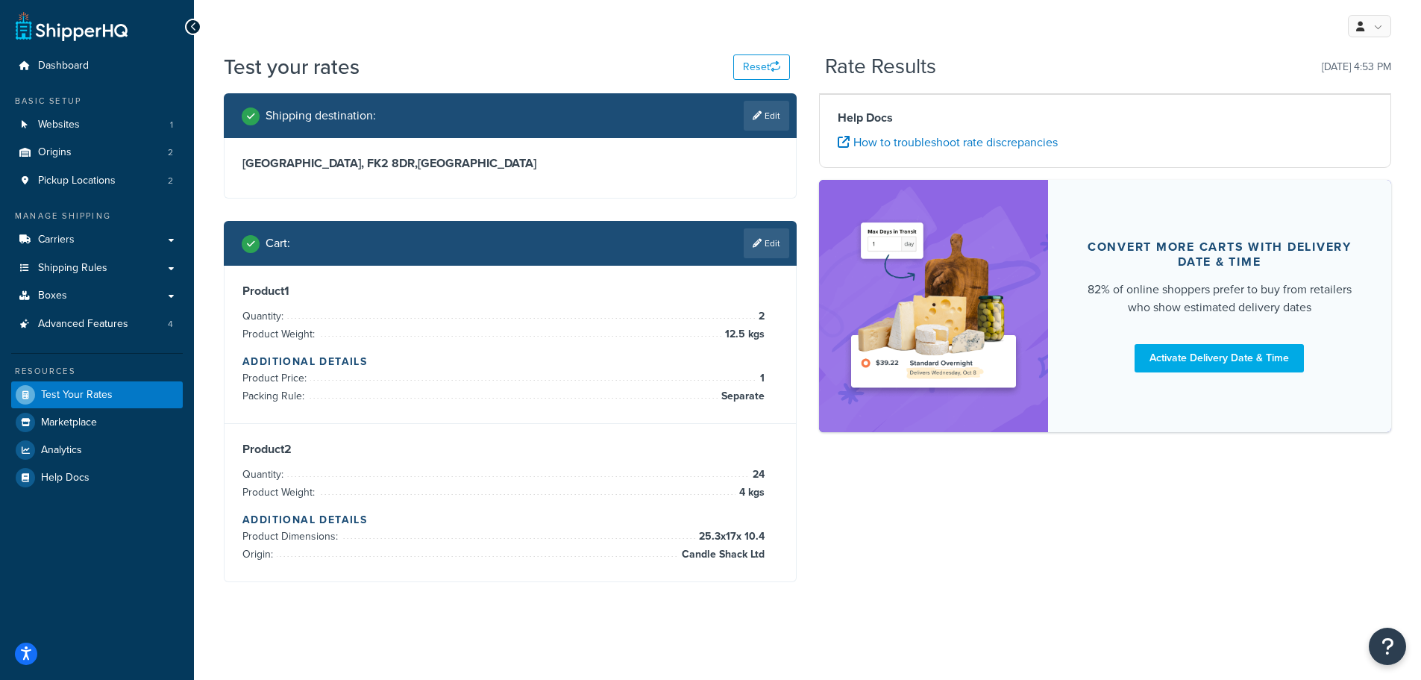
scroll to position [0, 0]
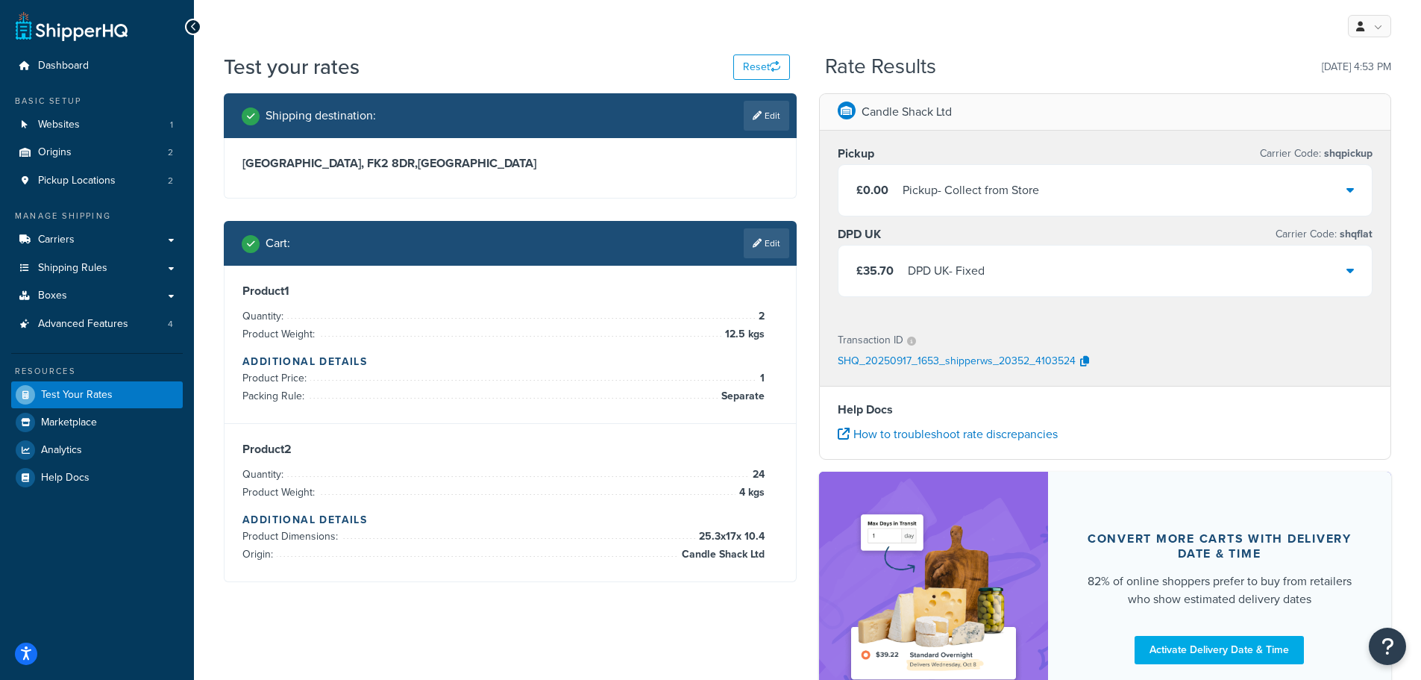
click at [1118, 274] on div "£35.70 DPD UK - Fixed" at bounding box center [1106, 270] width 534 height 51
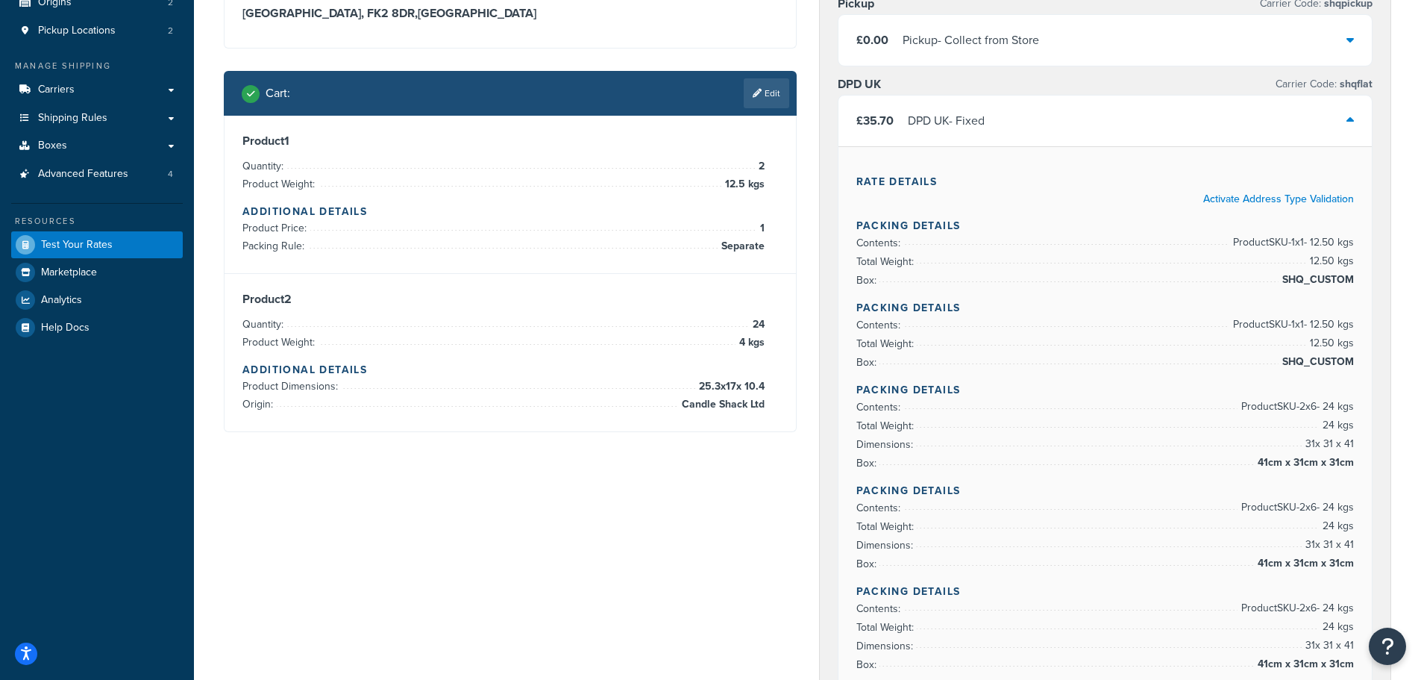
scroll to position [149, 0]
click at [766, 98] on link "Edit" at bounding box center [767, 94] width 46 height 30
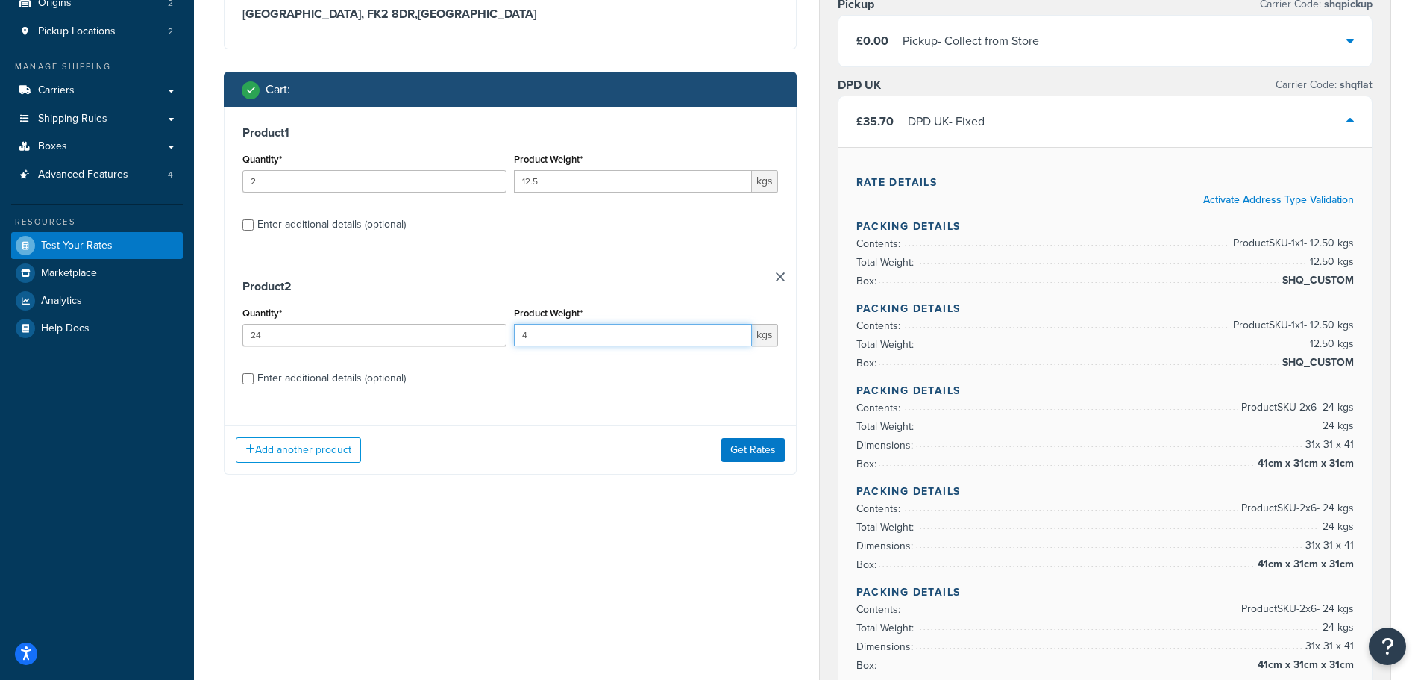
drag, startPoint x: 529, startPoint y: 333, endPoint x: 496, endPoint y: 342, distance: 34.0
click at [496, 342] on div "Quantity* 24 Product Weight* 4 kgs" at bounding box center [510, 330] width 543 height 54
type input "2.1"
click at [736, 451] on button "Get Rates" at bounding box center [752, 450] width 63 height 24
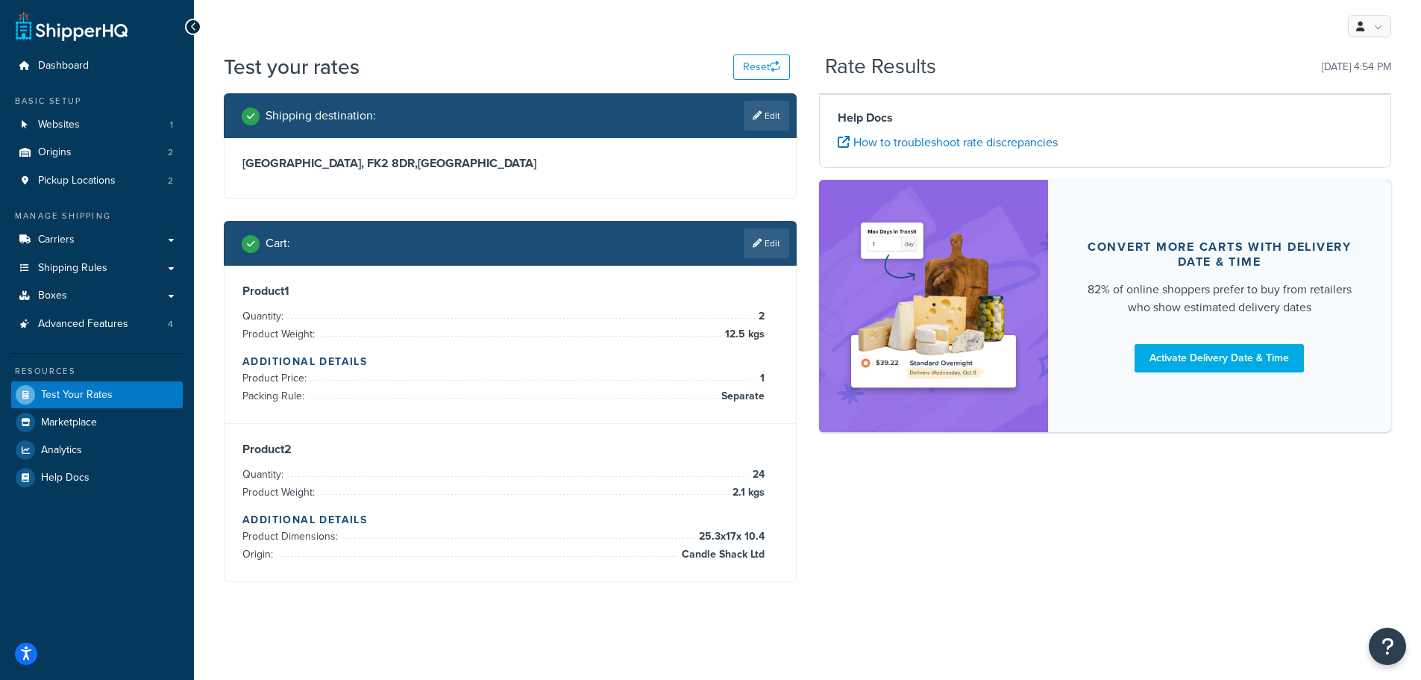
scroll to position [0, 0]
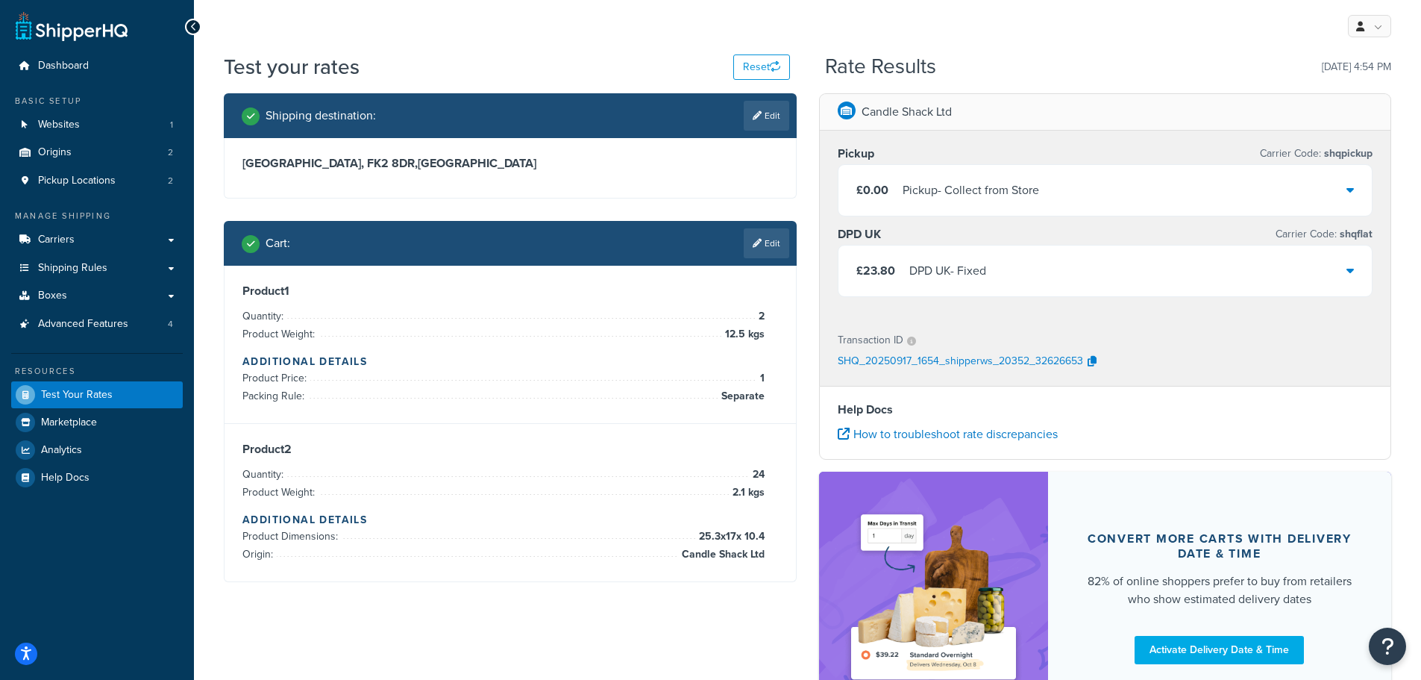
click at [1133, 263] on div "£23.80 DPD UK - Fixed" at bounding box center [1106, 270] width 534 height 51
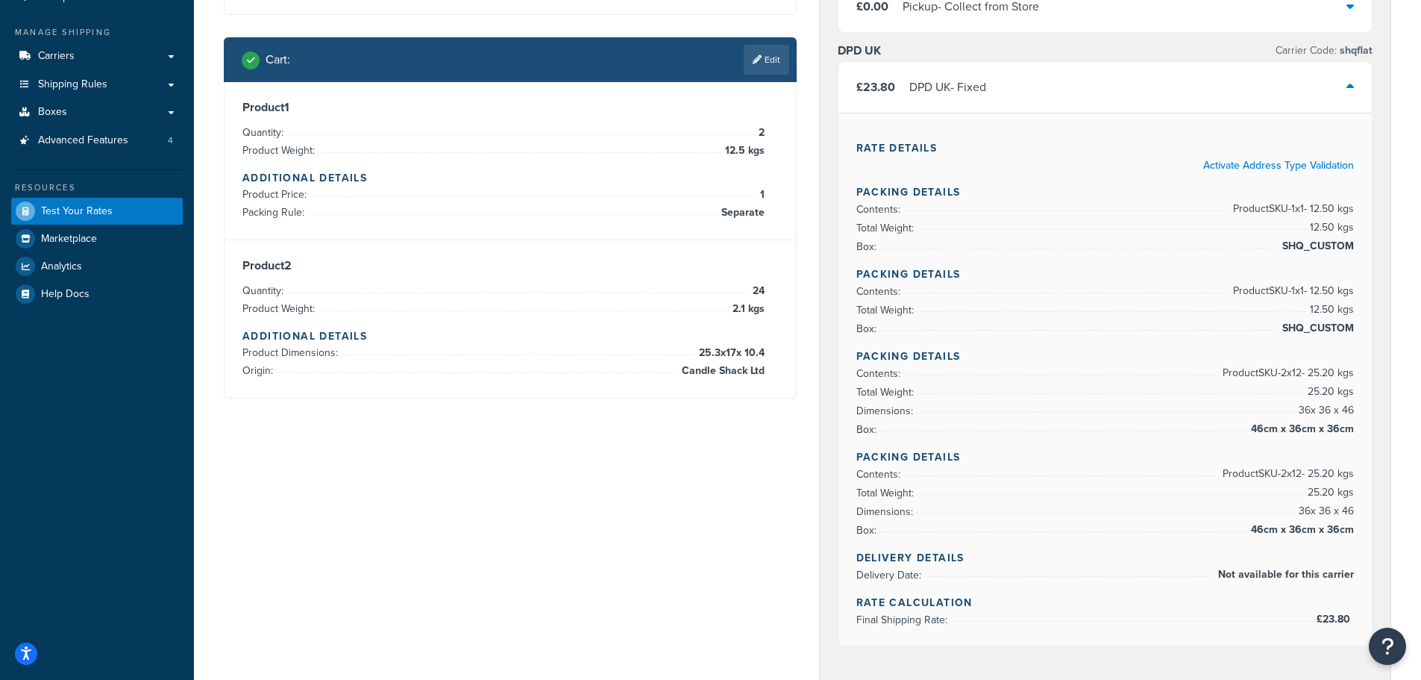
scroll to position [75, 0]
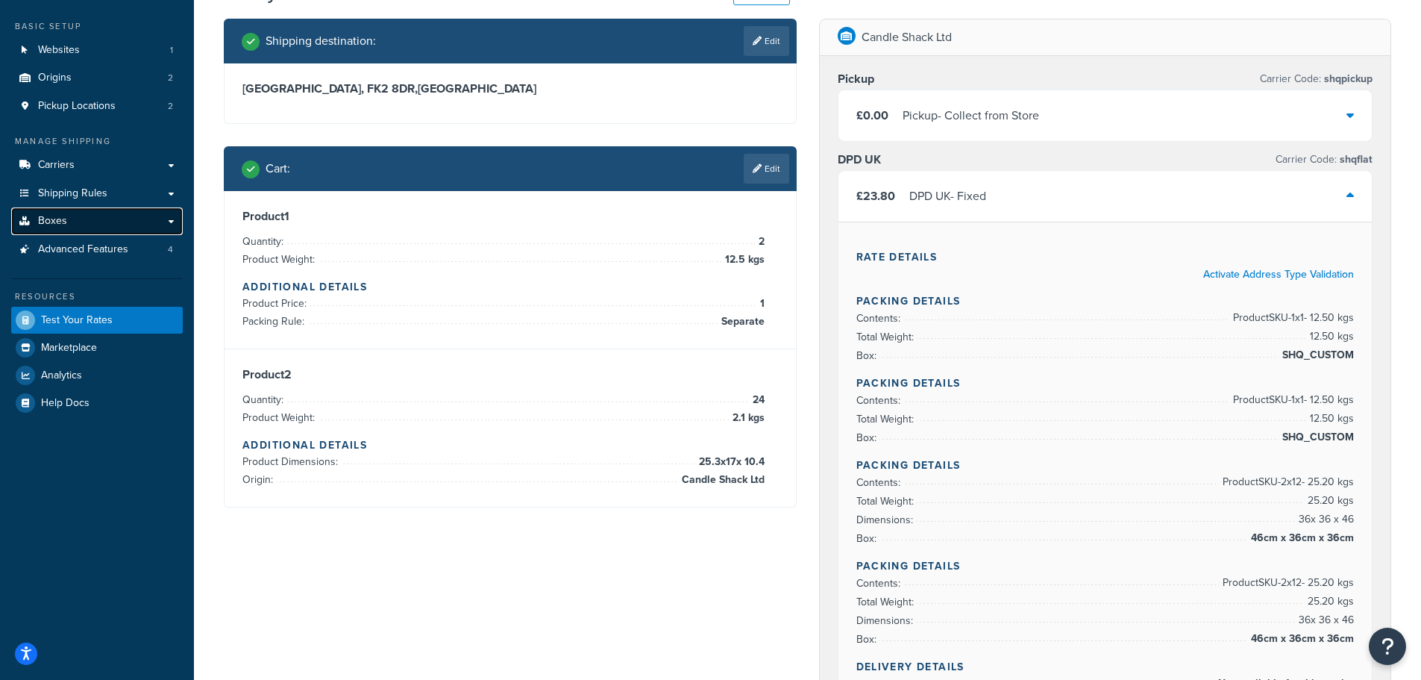
click at [81, 215] on link "Boxes" at bounding box center [97, 221] width 172 height 28
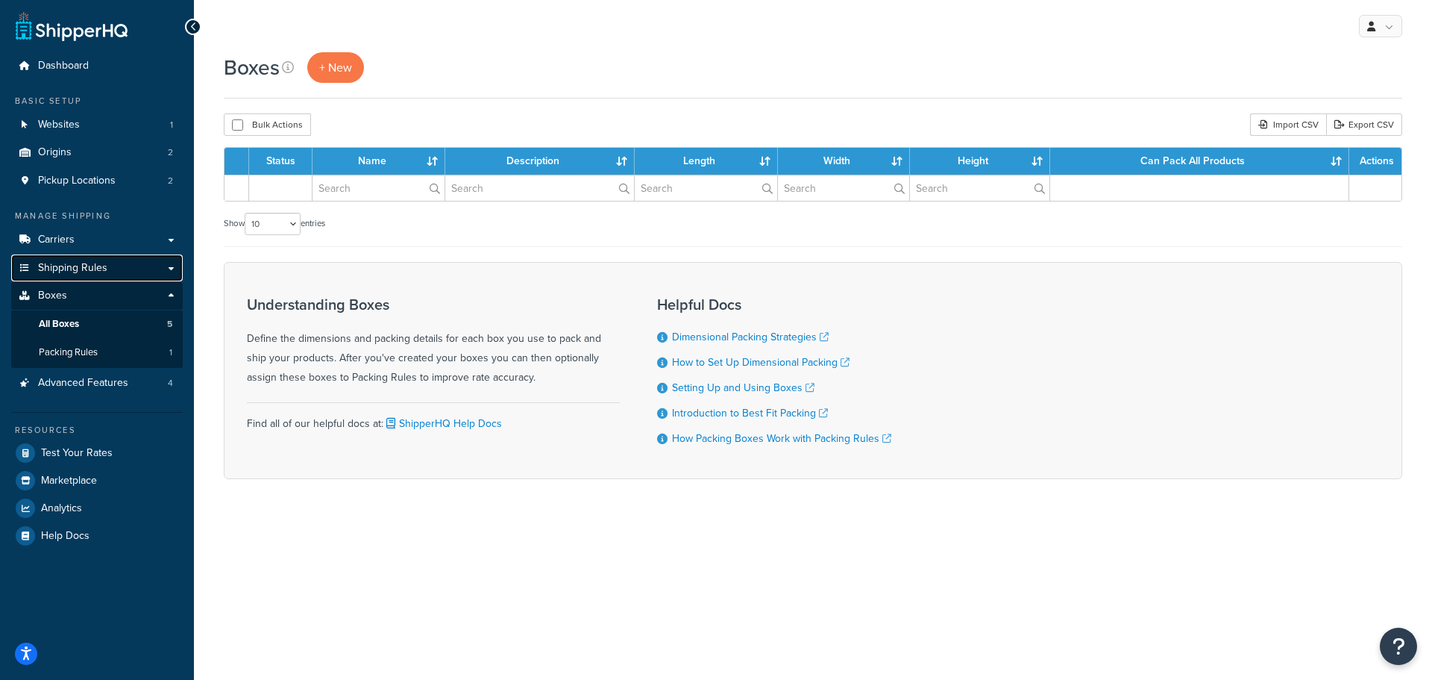
click at [102, 263] on span "Shipping Rules" at bounding box center [72, 268] width 69 height 13
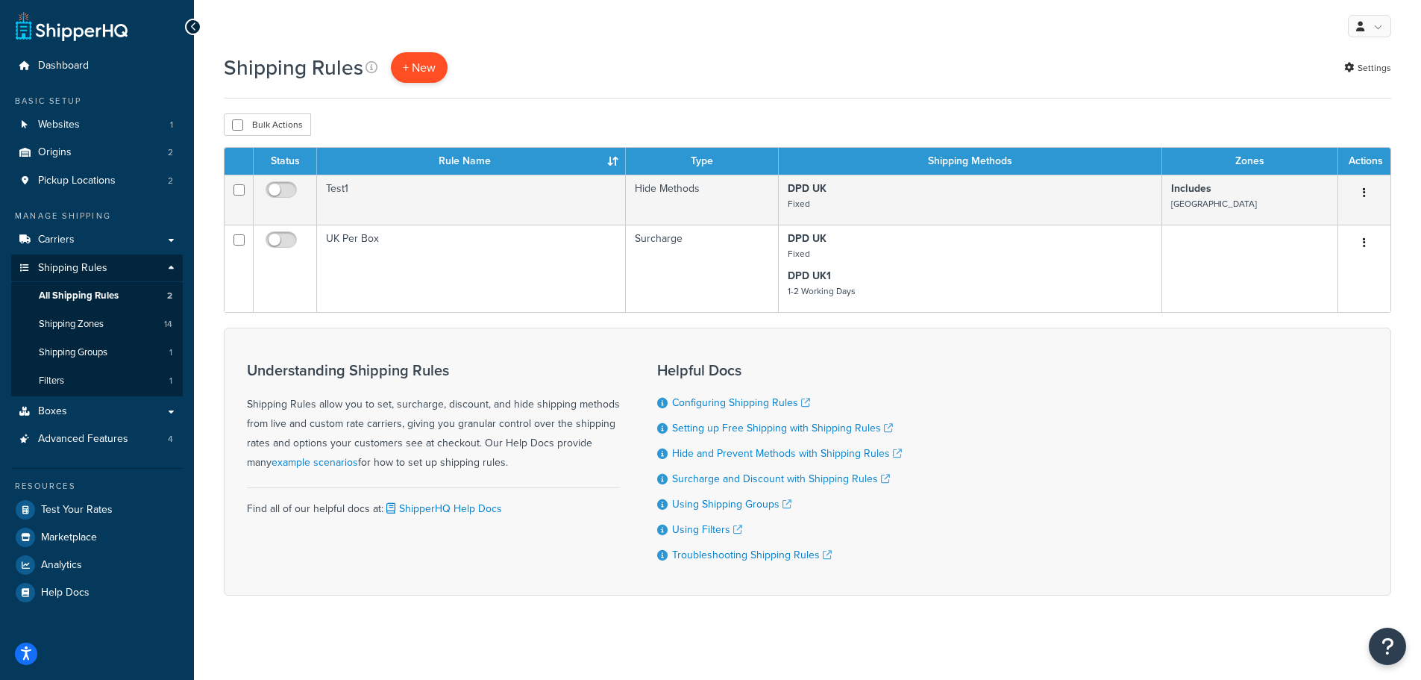
click at [416, 68] on p "+ New" at bounding box center [419, 67] width 57 height 31
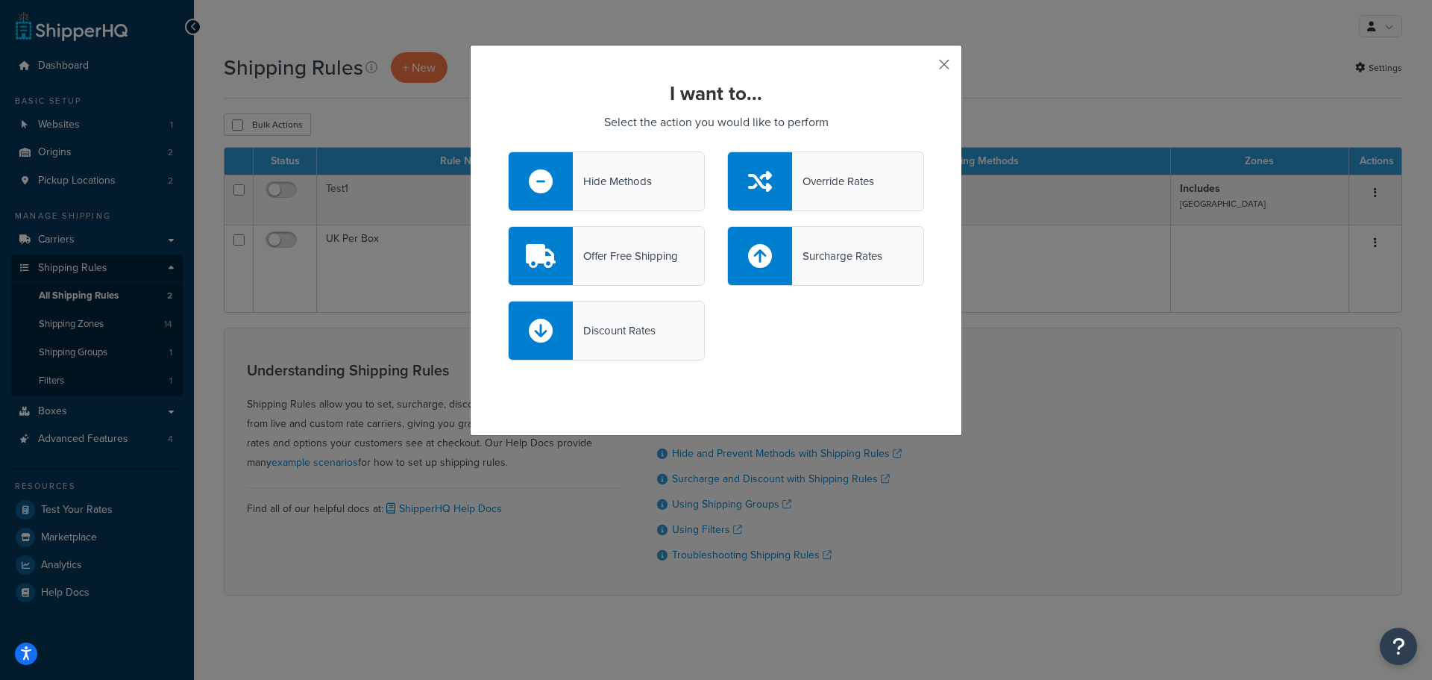
click at [924, 68] on button "button" at bounding box center [923, 70] width 4 height 4
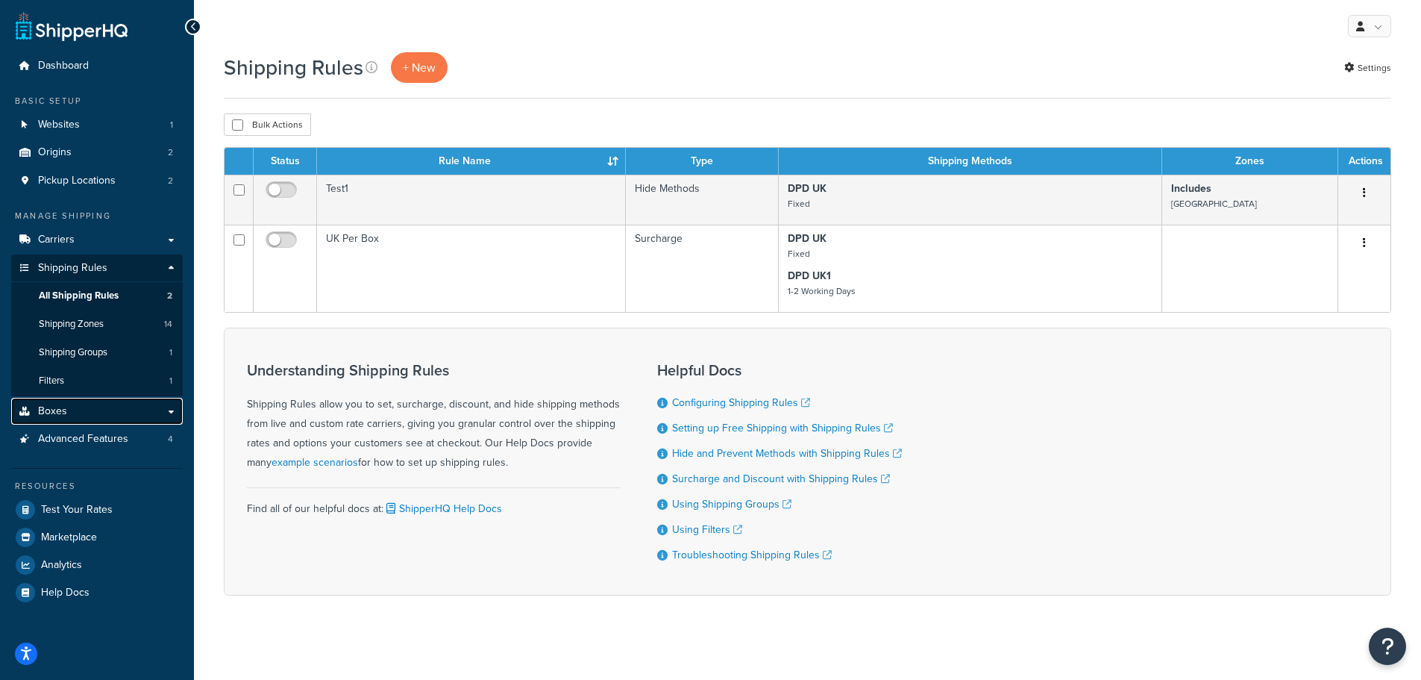
click at [71, 405] on link "Boxes" at bounding box center [97, 412] width 172 height 28
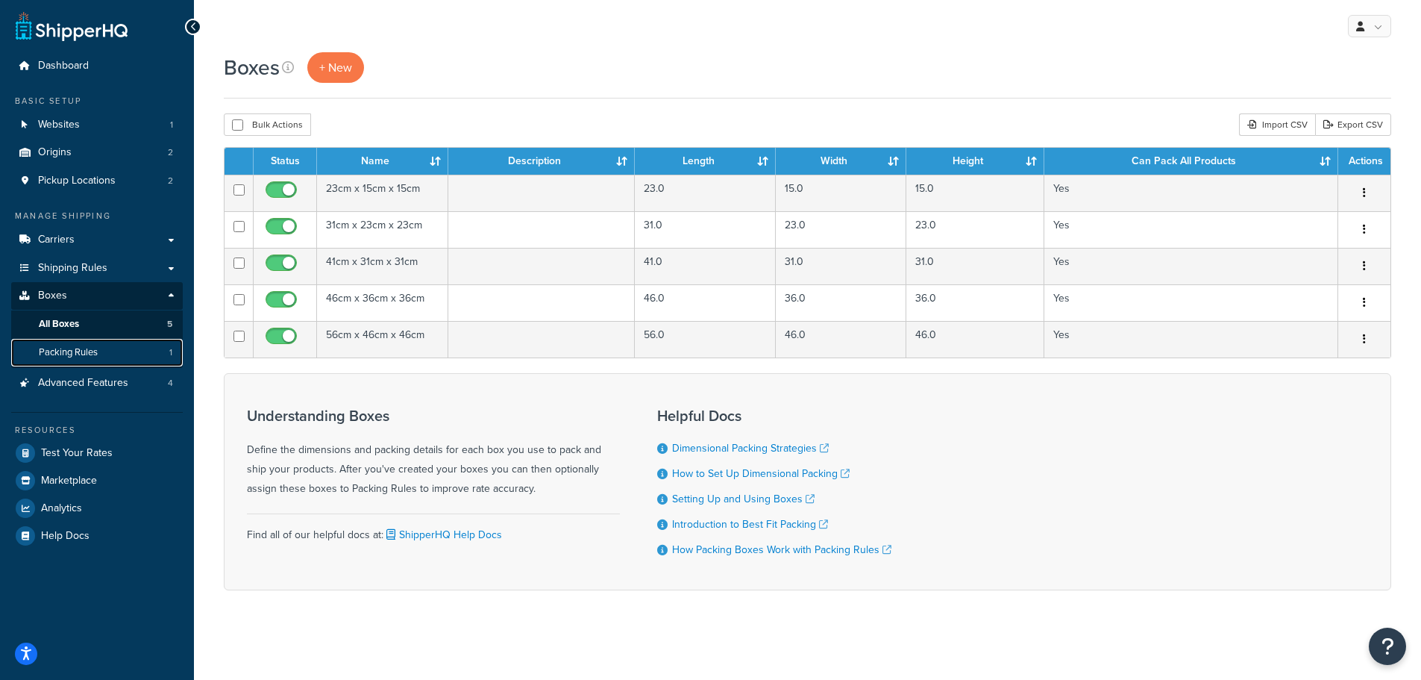
click at [55, 348] on span "Packing Rules" at bounding box center [68, 352] width 59 height 13
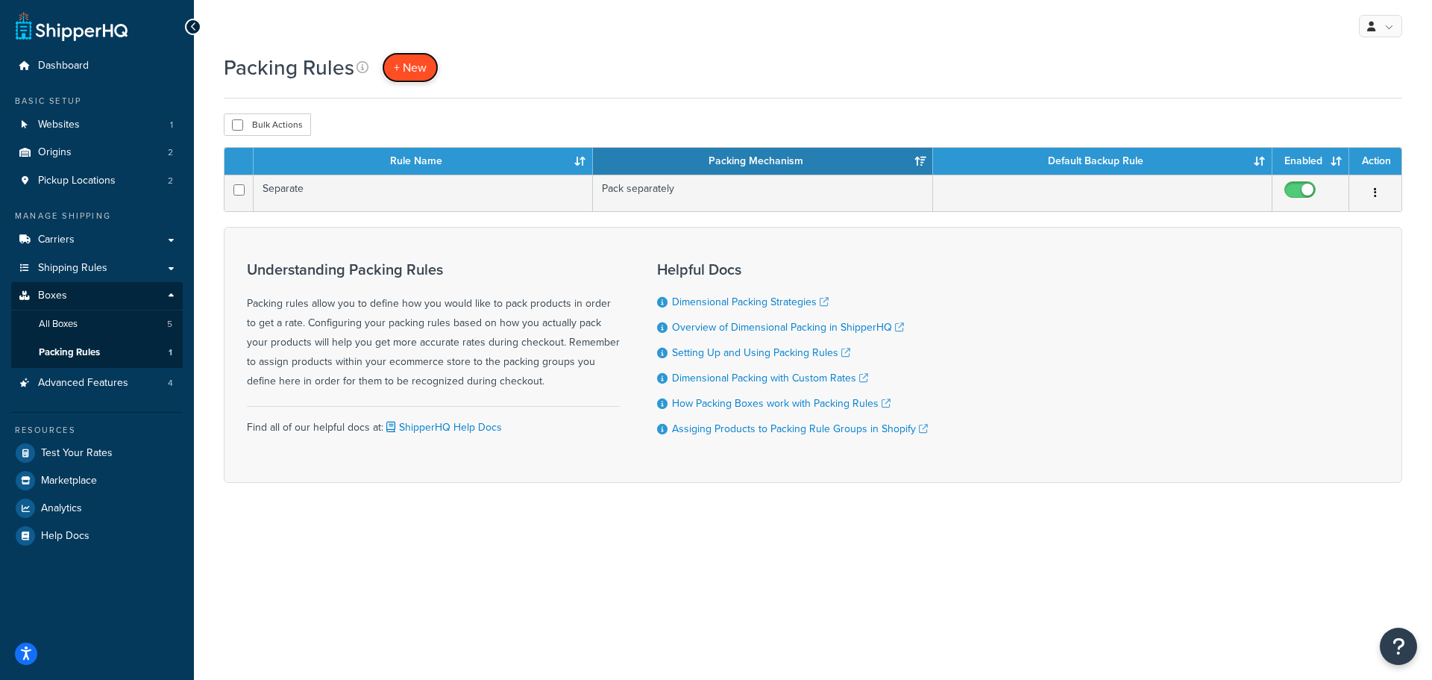
click at [415, 67] on span "+ New" at bounding box center [410, 67] width 33 height 17
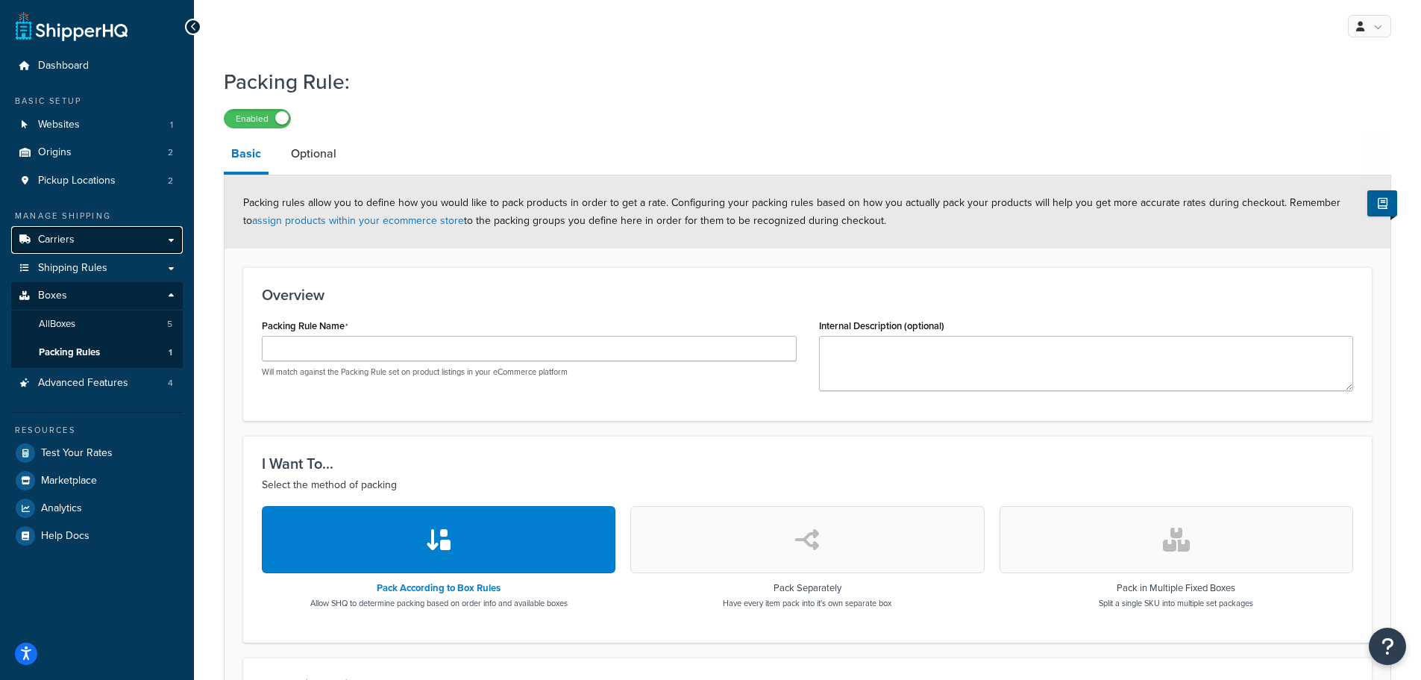
click at [106, 233] on link "Carriers" at bounding box center [97, 240] width 172 height 28
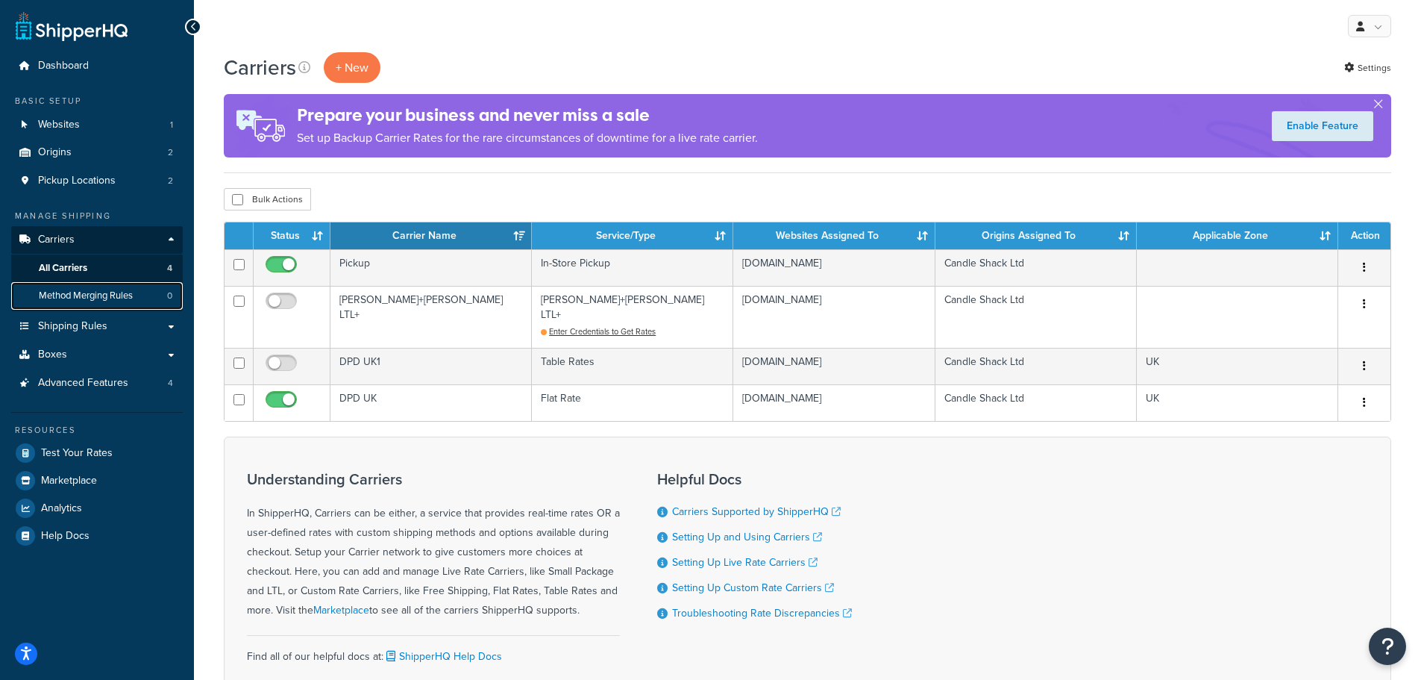
click at [85, 291] on span "Method Merging Rules" at bounding box center [86, 295] width 94 height 13
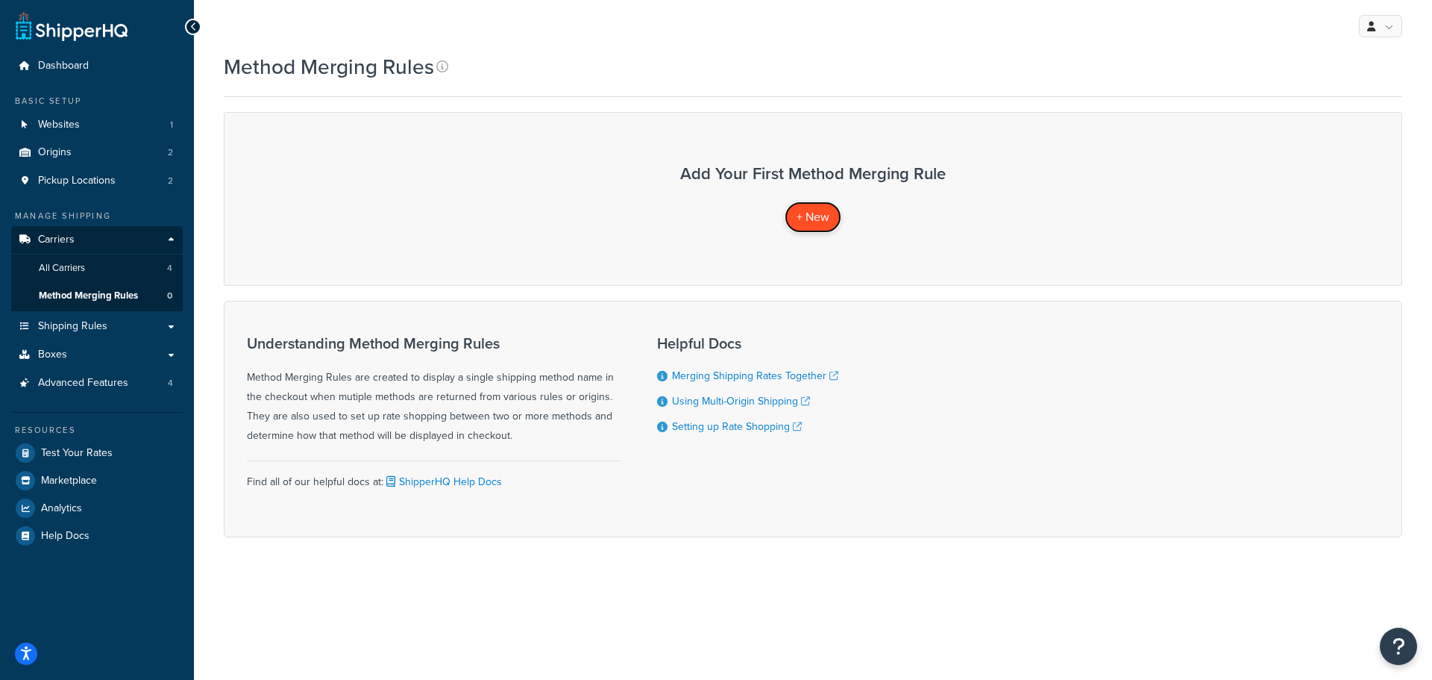
click at [799, 212] on span "+ New" at bounding box center [813, 216] width 33 height 17
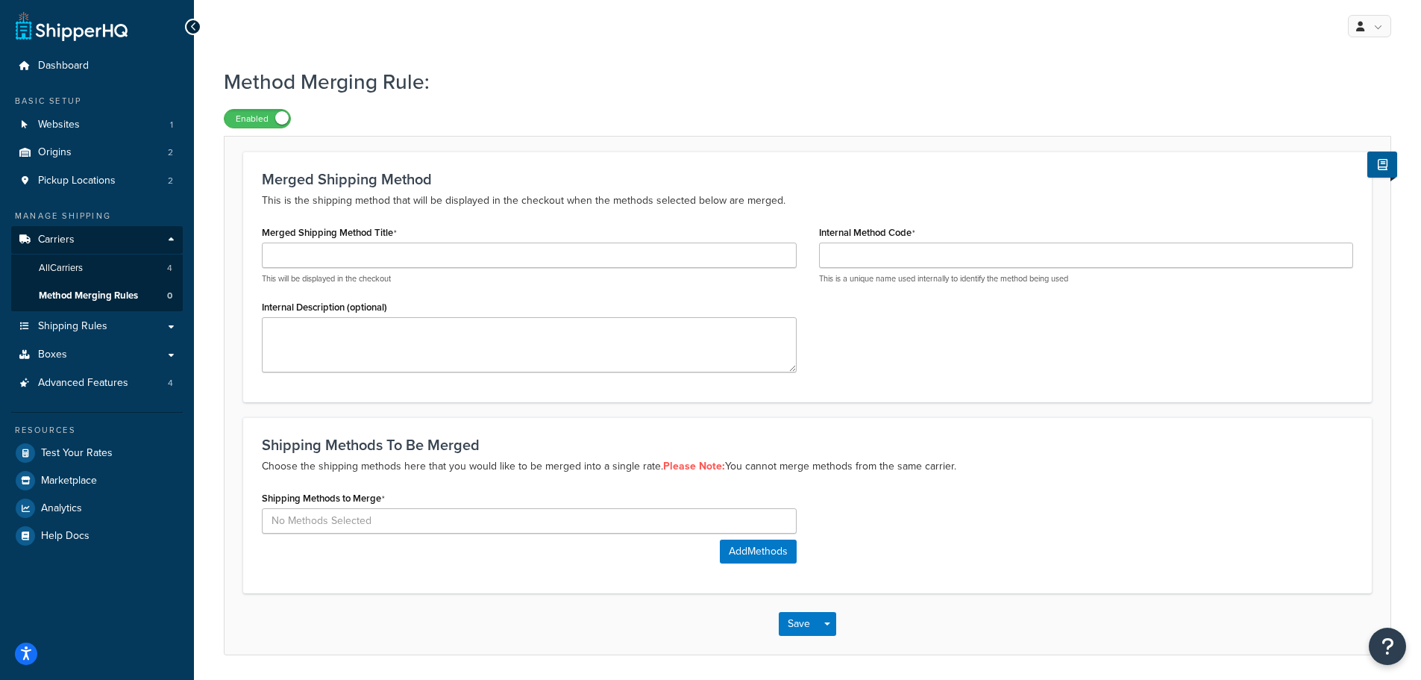
click at [192, 24] on icon at bounding box center [193, 27] width 7 height 10
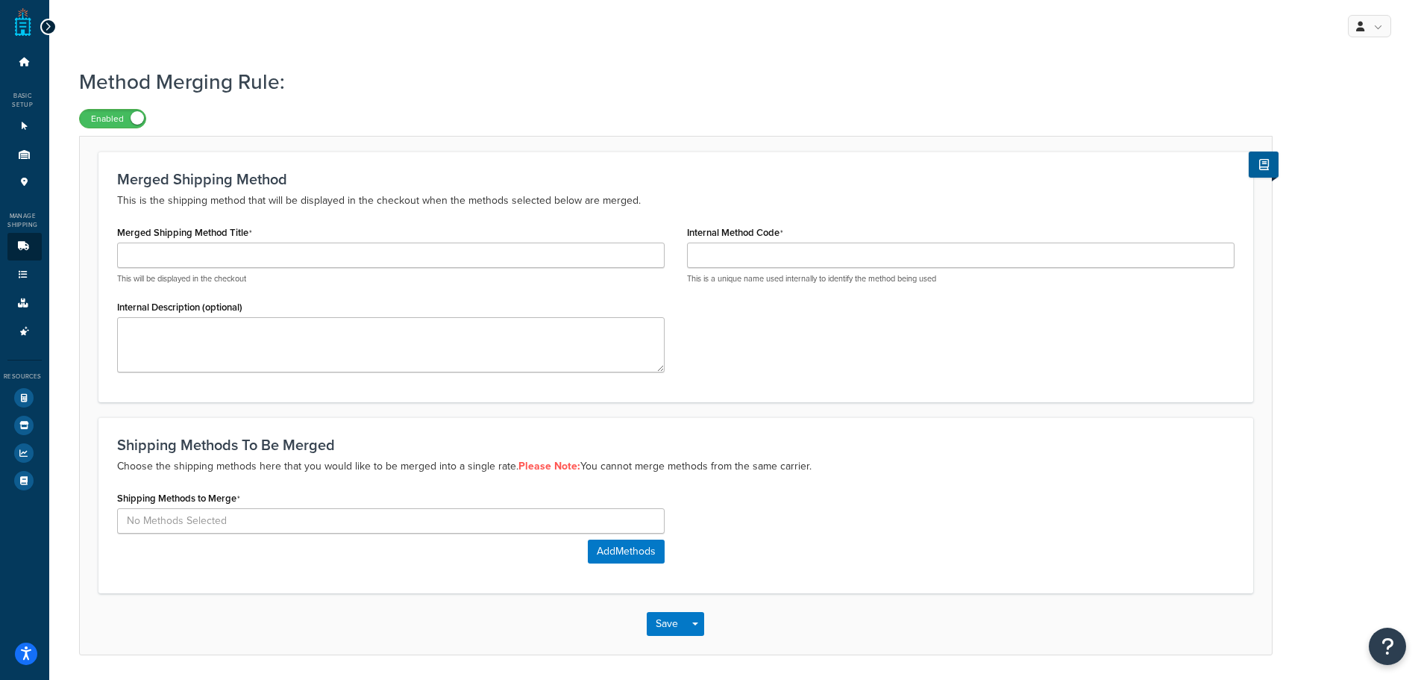
click at [47, 25] on icon at bounding box center [48, 27] width 7 height 10
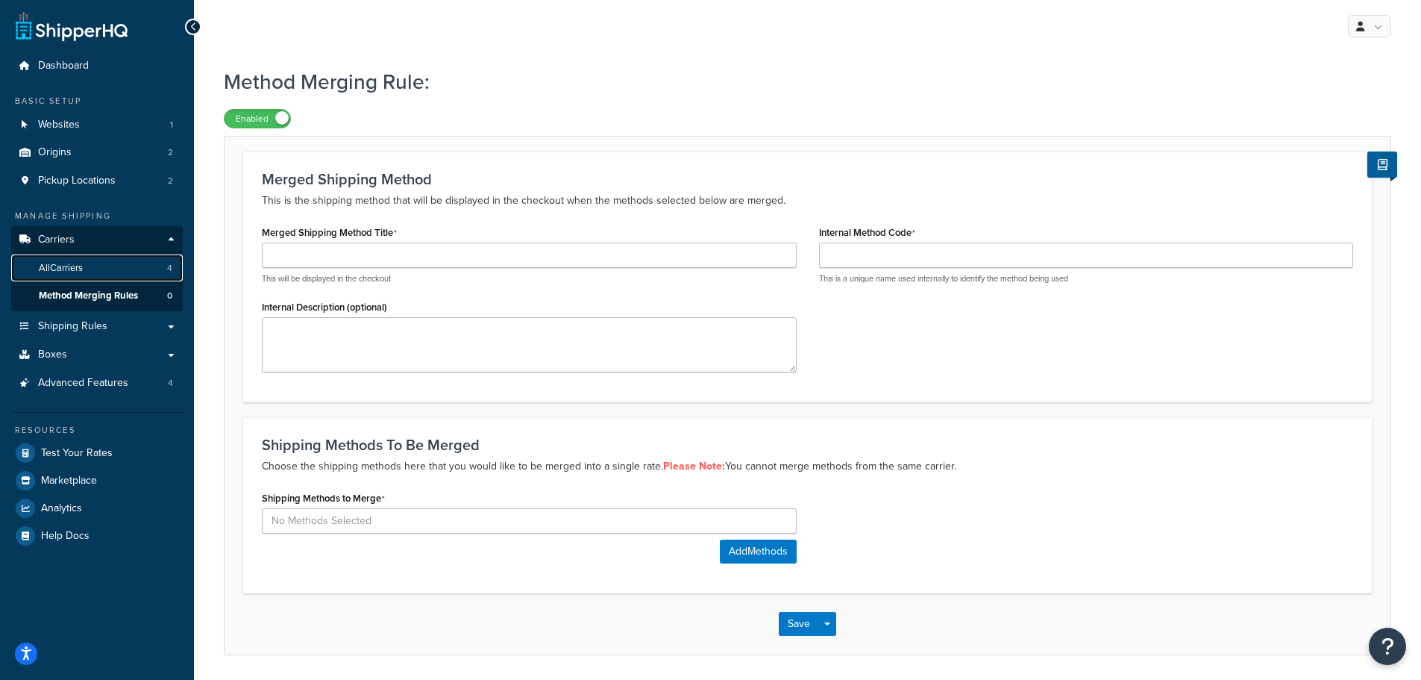
click at [75, 267] on span "All Carriers" at bounding box center [61, 268] width 44 height 13
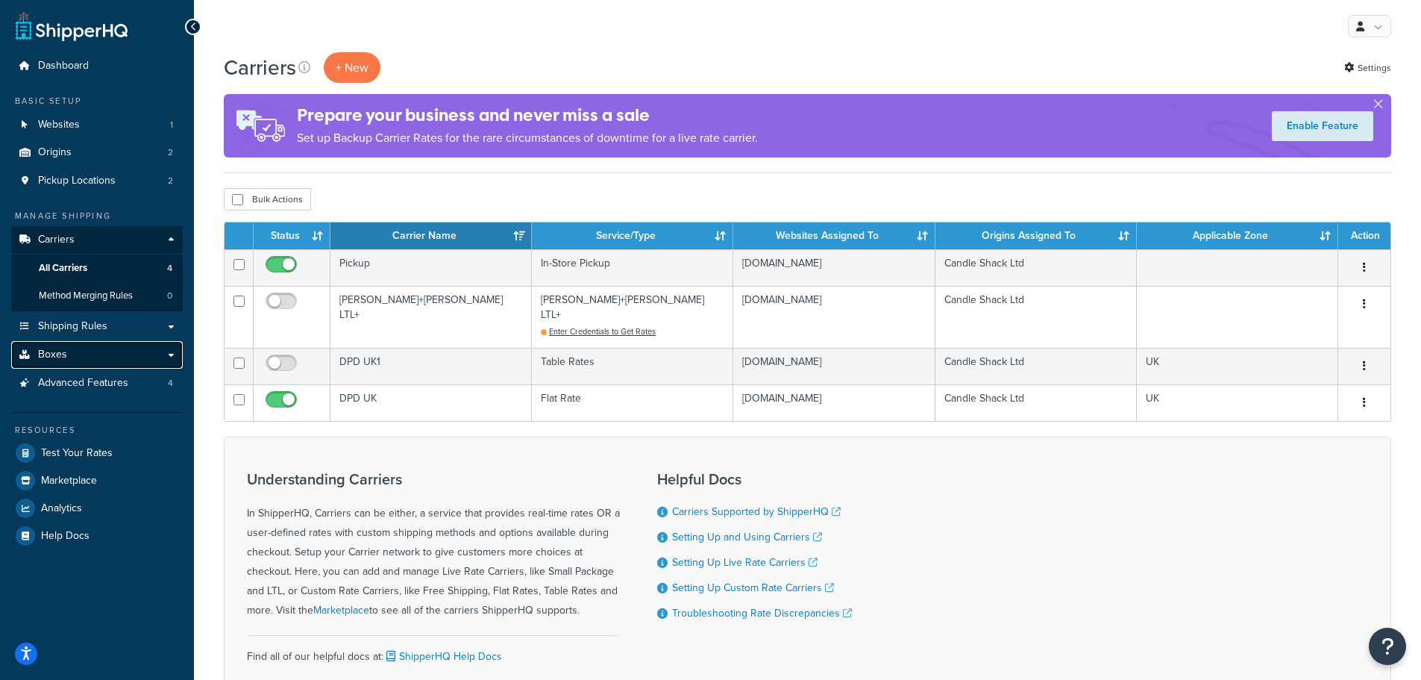
click at [75, 351] on link "Boxes" at bounding box center [97, 355] width 172 height 28
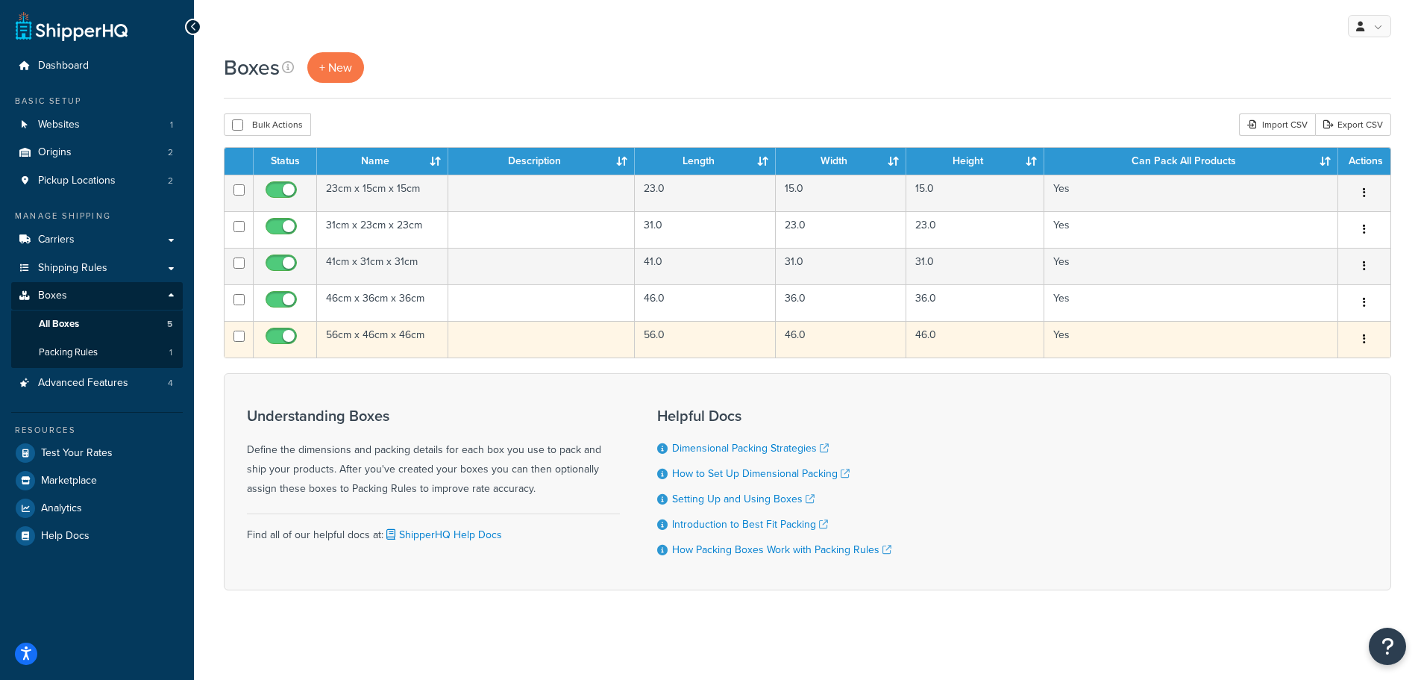
click at [492, 330] on td at bounding box center [541, 339] width 187 height 37
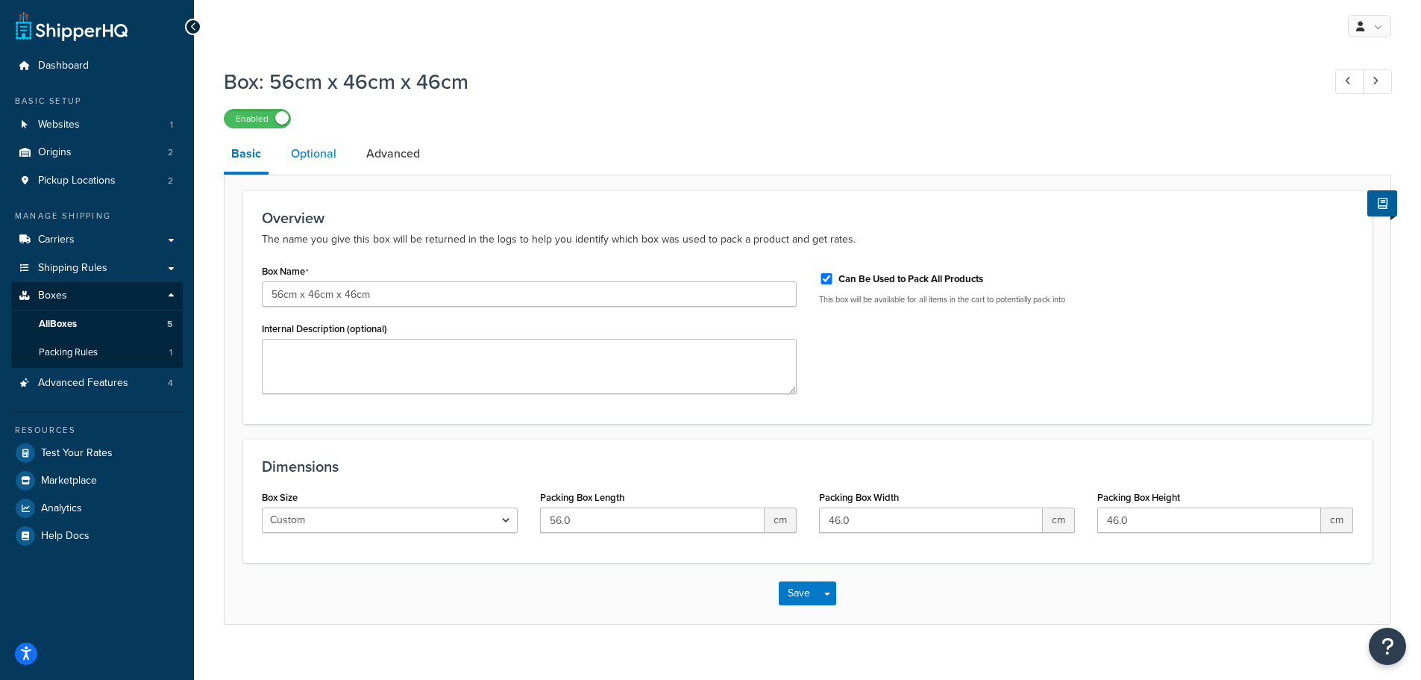
click at [311, 153] on link "Optional" at bounding box center [313, 154] width 60 height 36
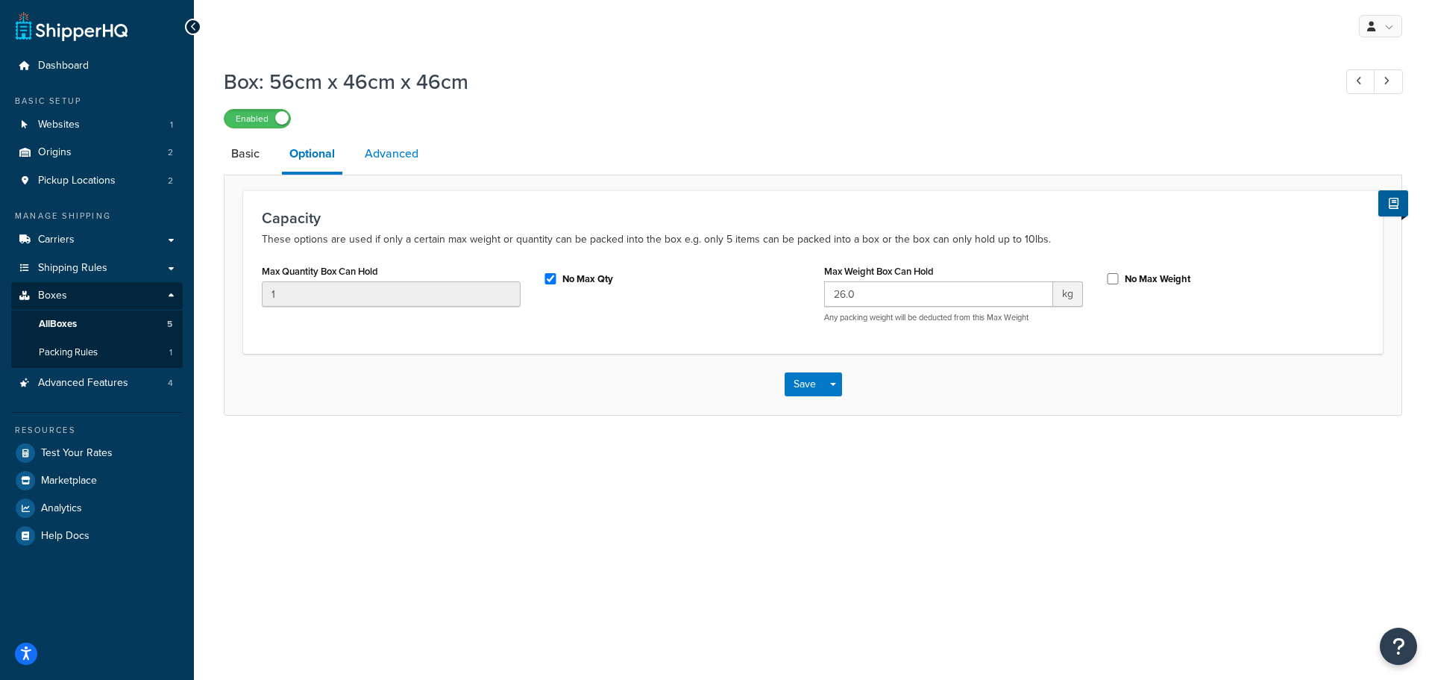
click at [379, 156] on link "Advanced" at bounding box center [391, 154] width 69 height 36
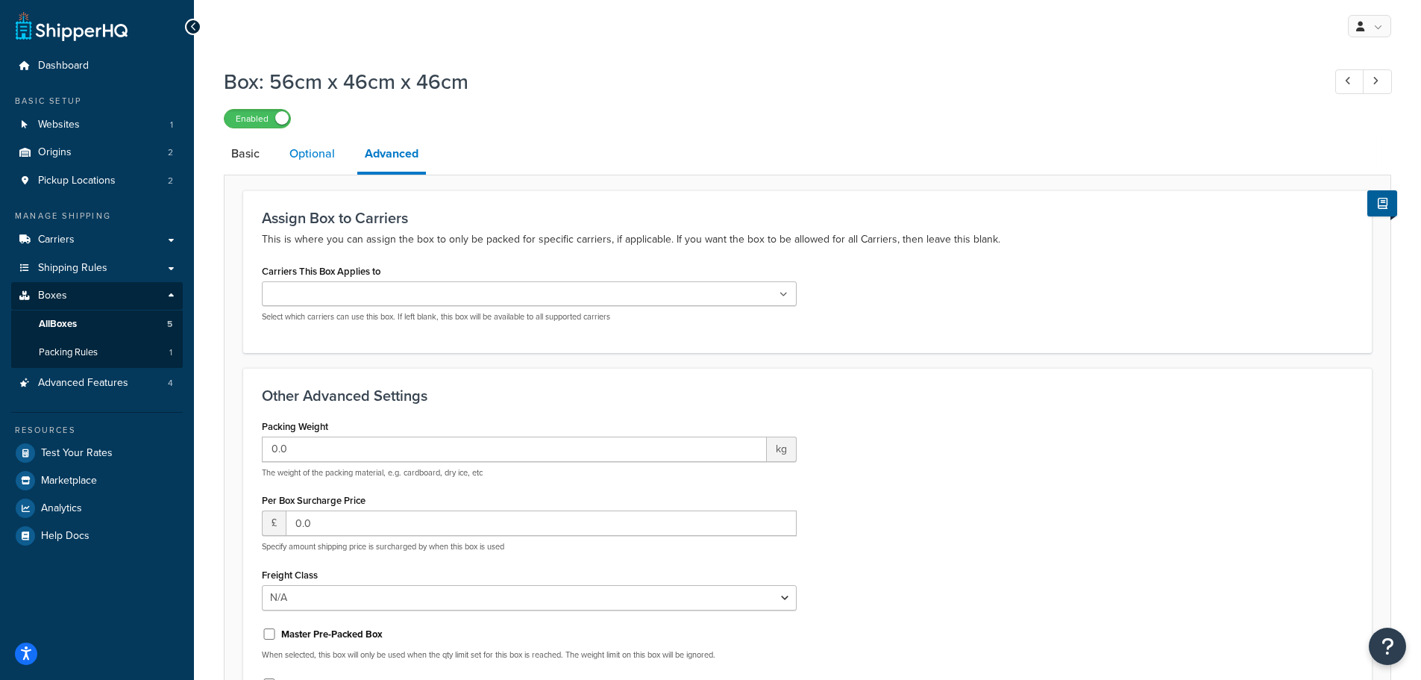
click at [320, 155] on link "Optional" at bounding box center [312, 154] width 60 height 36
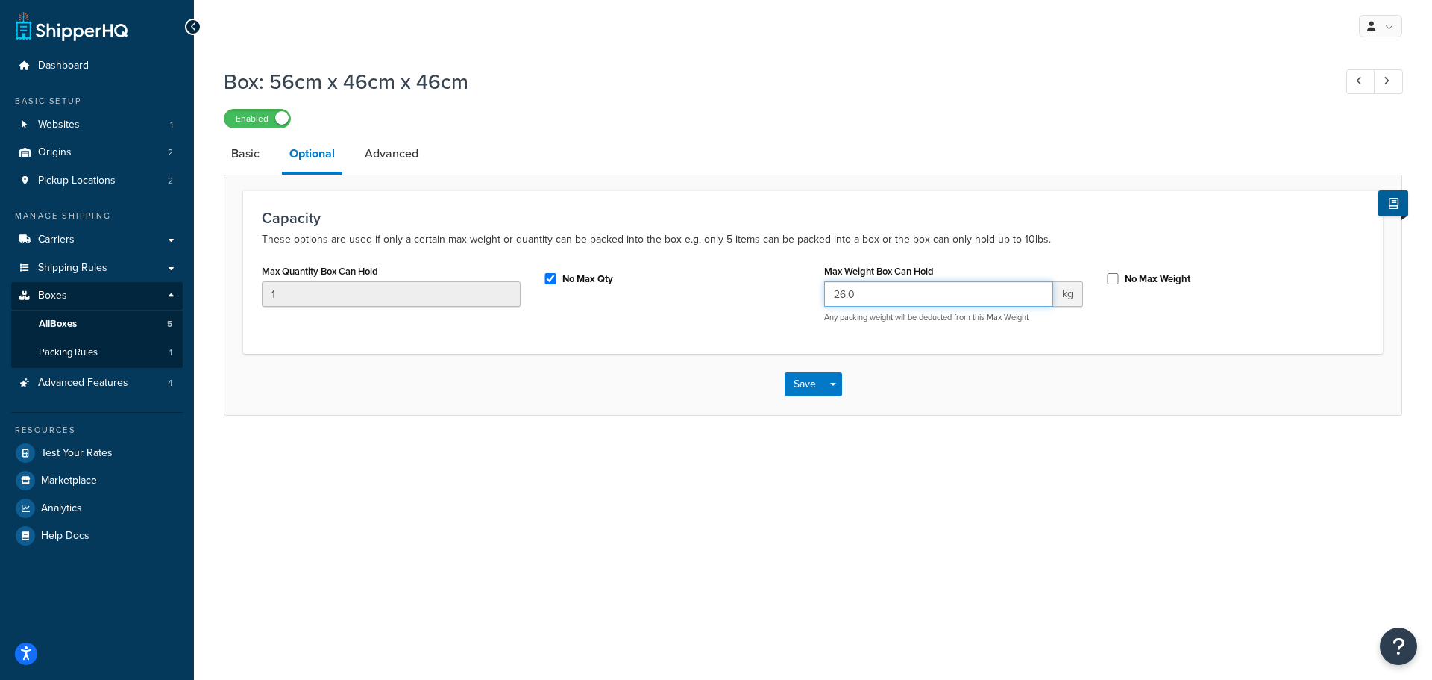
drag, startPoint x: 882, startPoint y: 290, endPoint x: 799, endPoint y: 295, distance: 82.9
click at [799, 295] on div "Max Quantity Box Can Hold 1 No Max Qty Max Weight Box Can Hold 26.0 kg Any pack…" at bounding box center [813, 297] width 1125 height 74
type input "25"
click at [804, 388] on button "Save" at bounding box center [805, 384] width 40 height 24
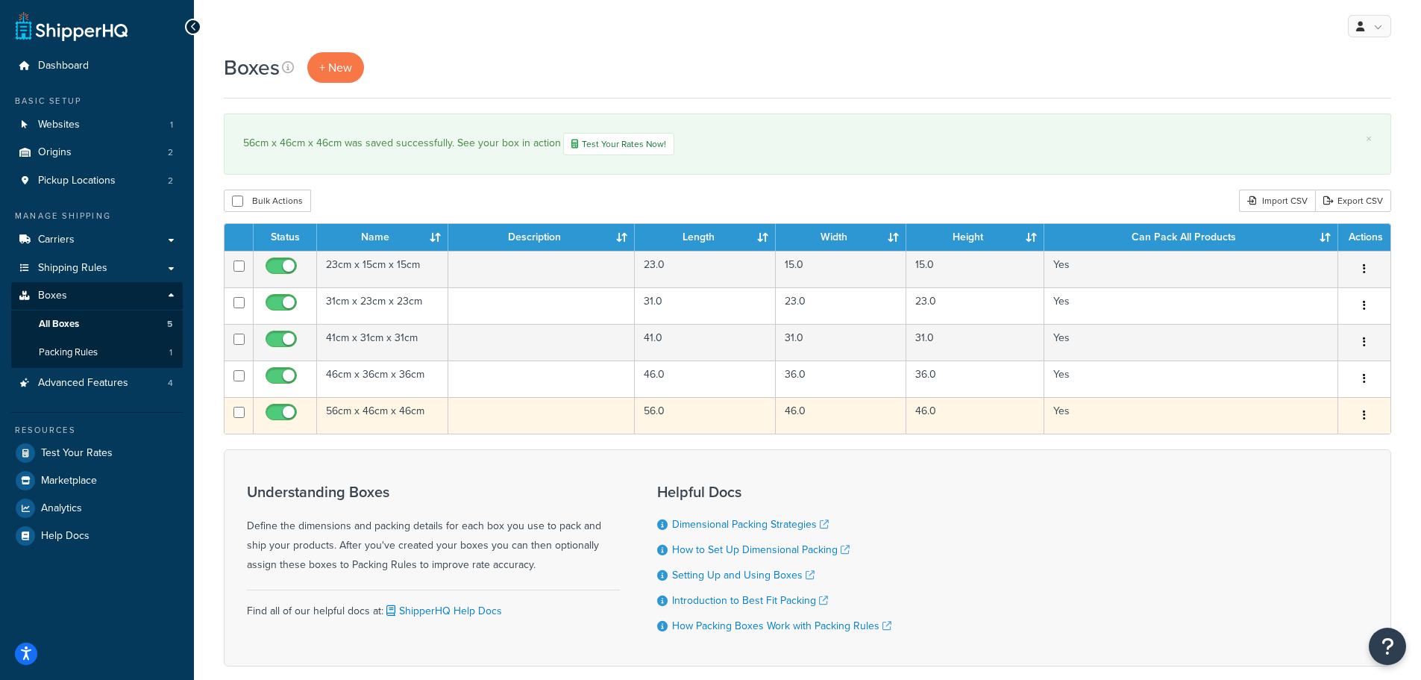
click at [360, 408] on td "56cm x 46cm x 46cm" at bounding box center [382, 415] width 131 height 37
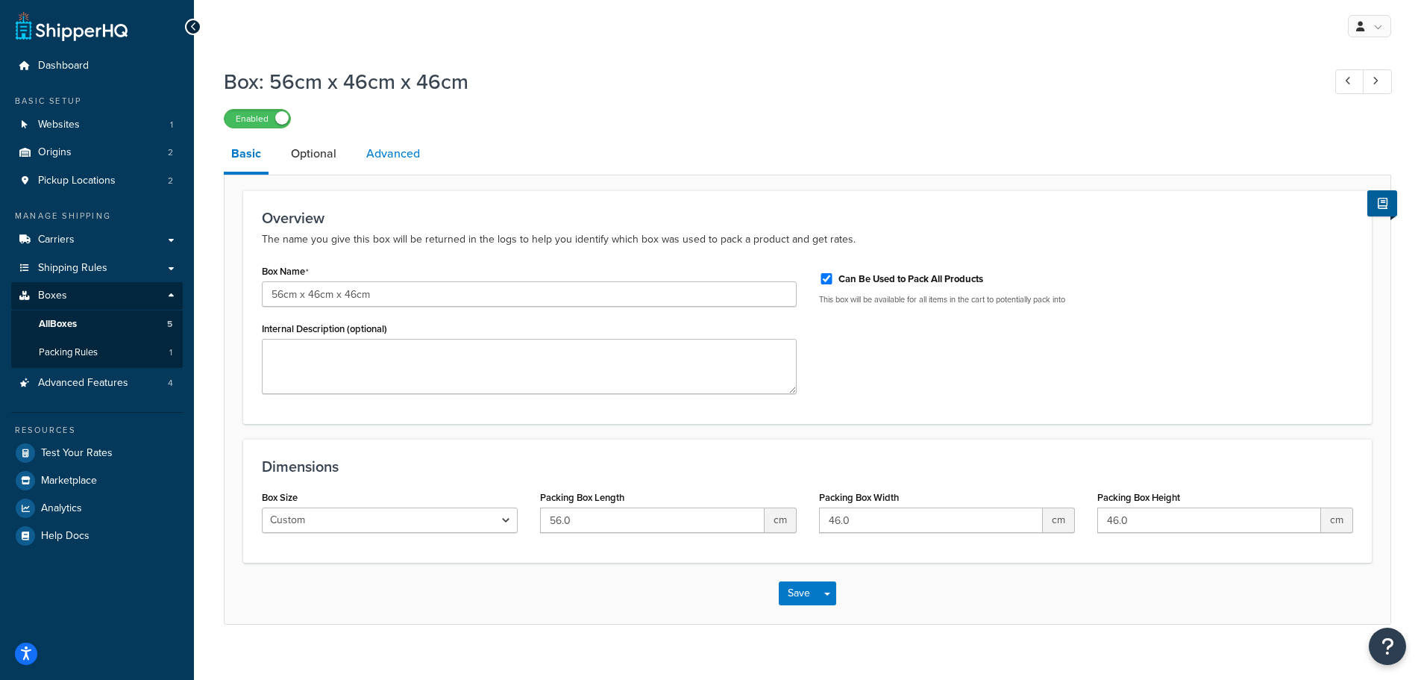
click at [372, 152] on link "Advanced" at bounding box center [393, 154] width 69 height 36
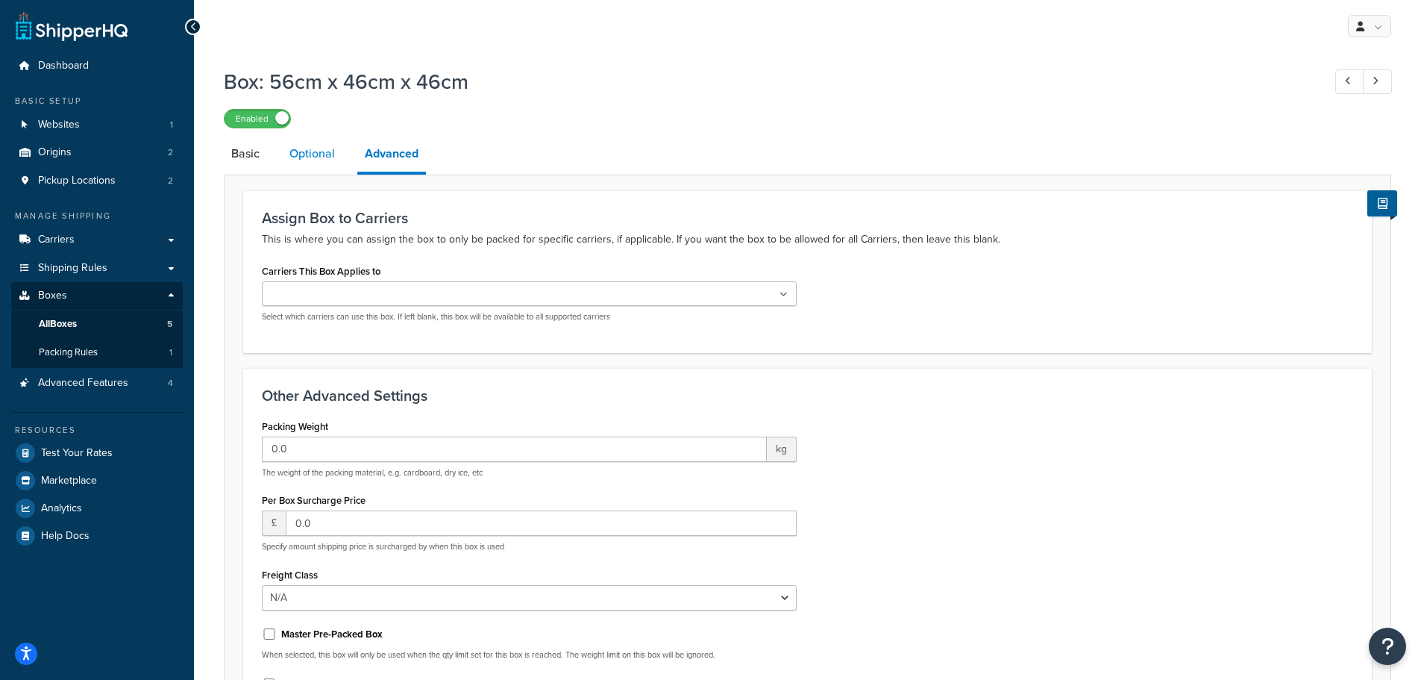
click at [319, 159] on link "Optional" at bounding box center [312, 154] width 60 height 36
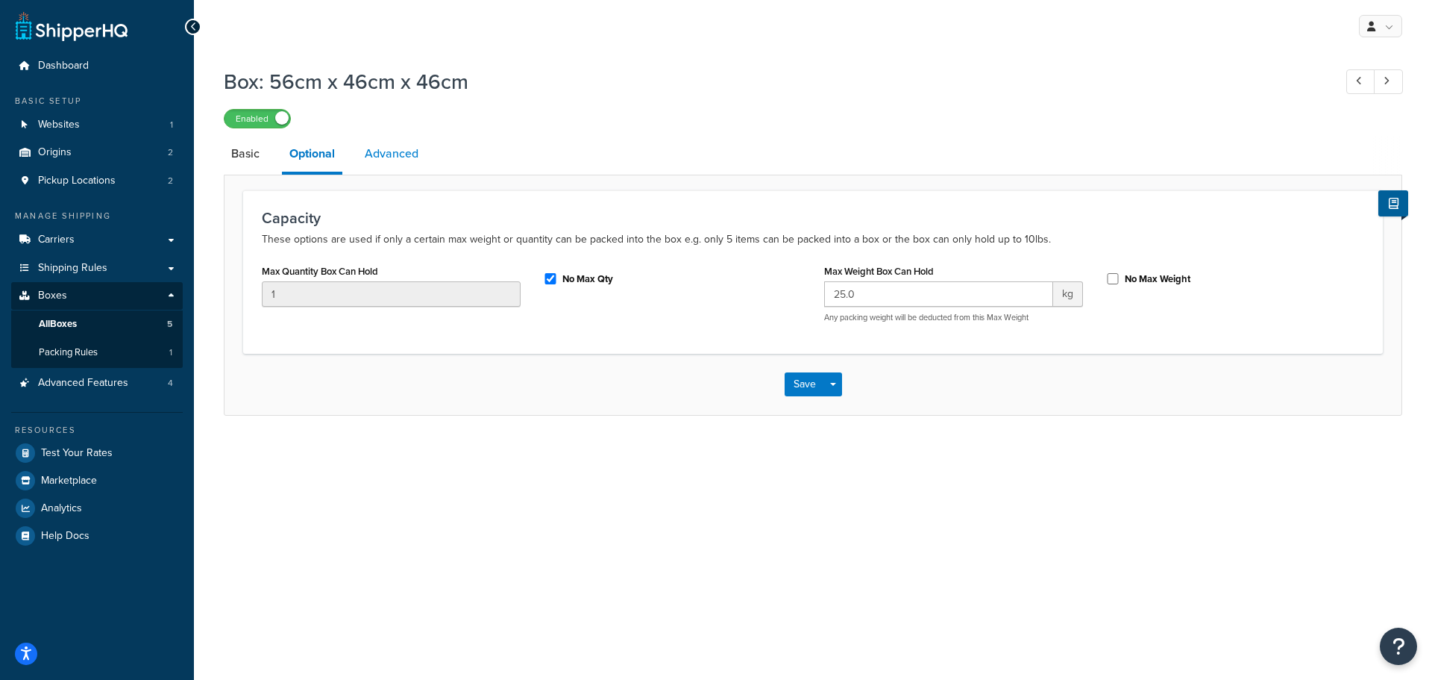
click at [383, 155] on link "Advanced" at bounding box center [391, 154] width 69 height 36
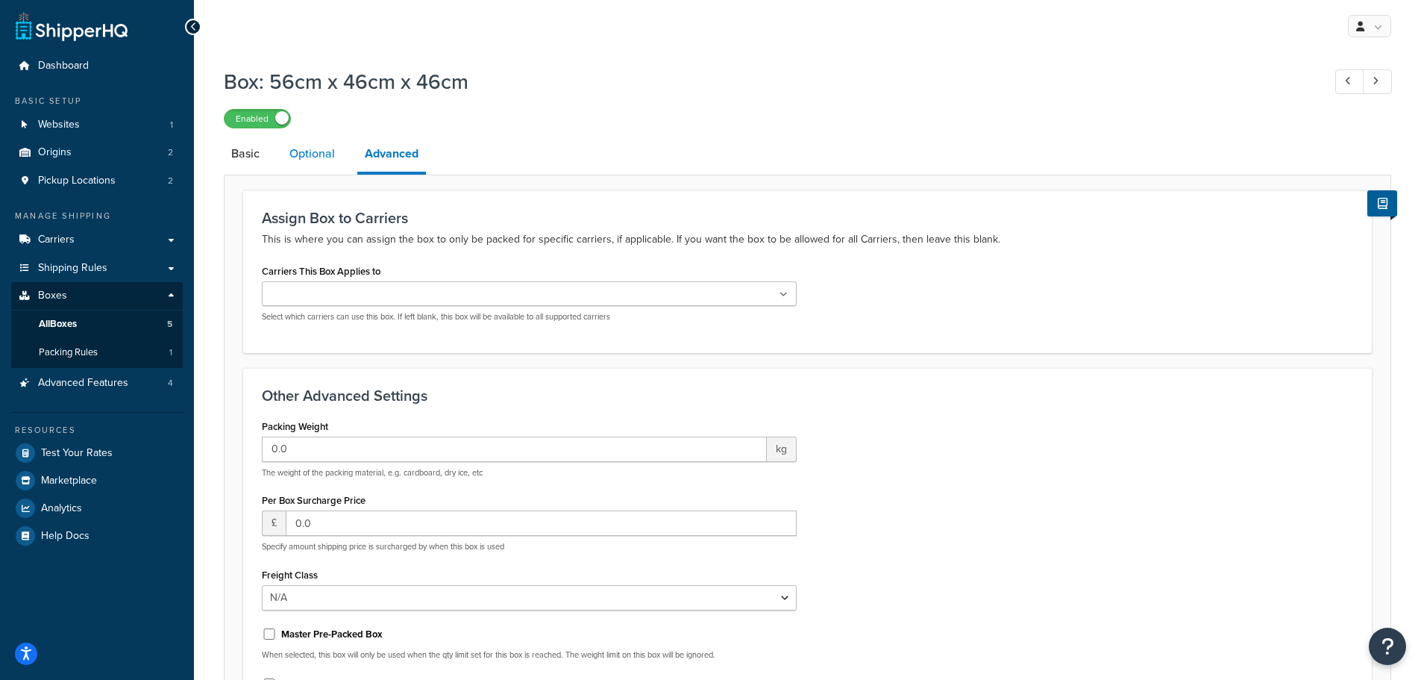
click at [312, 152] on link "Optional" at bounding box center [312, 154] width 60 height 36
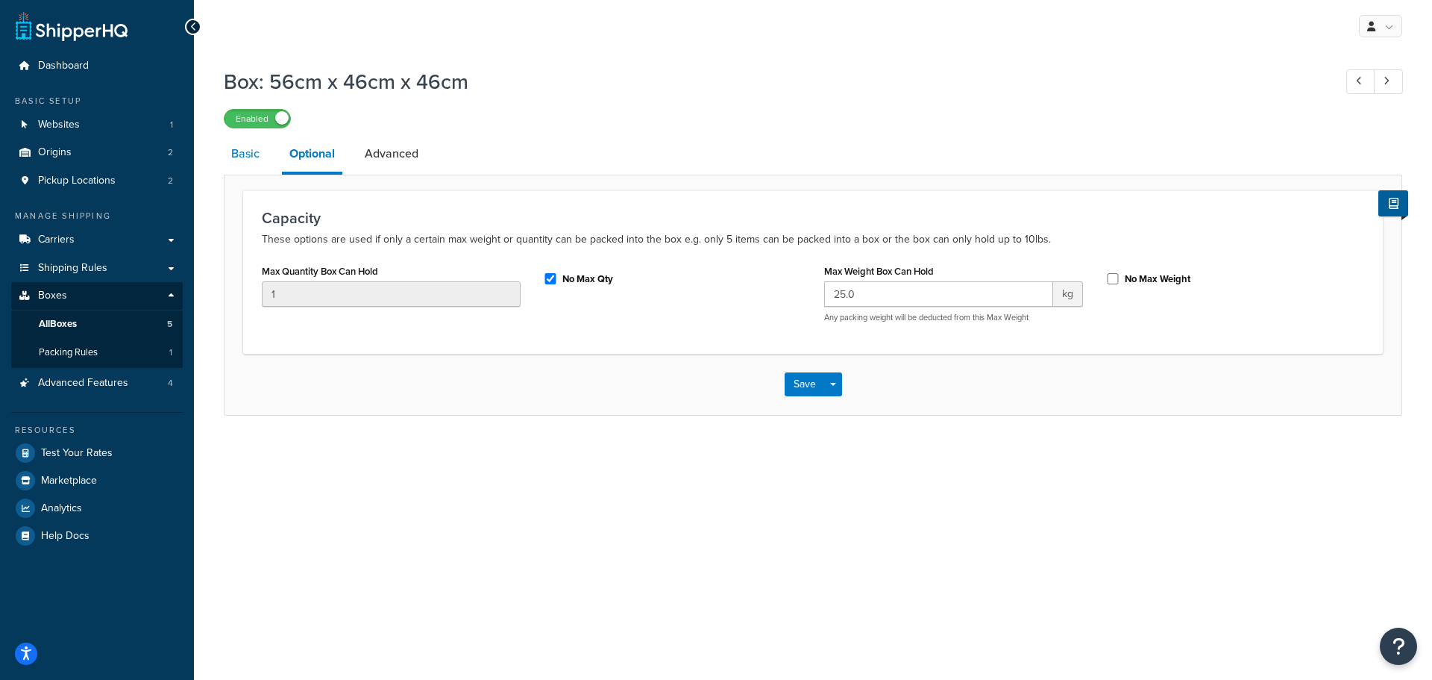
click at [239, 156] on link "Basic" at bounding box center [245, 154] width 43 height 36
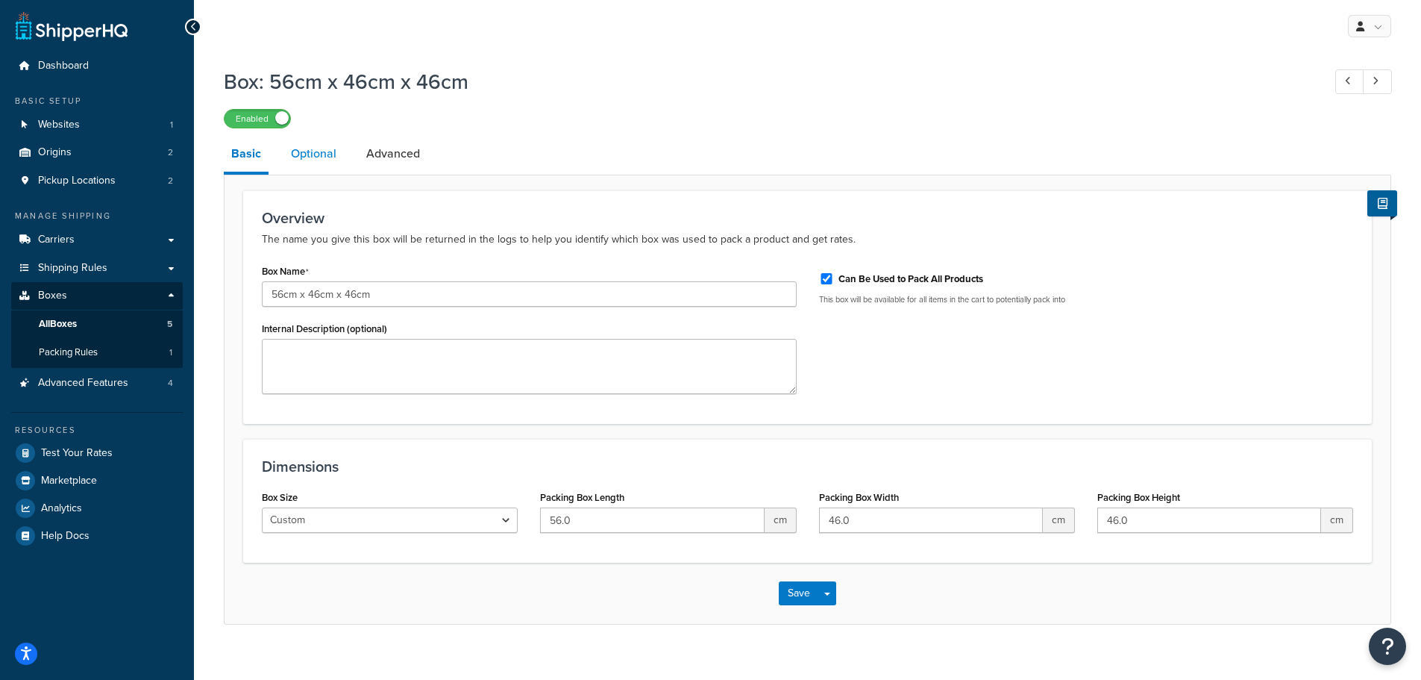
click at [325, 157] on link "Optional" at bounding box center [313, 154] width 60 height 36
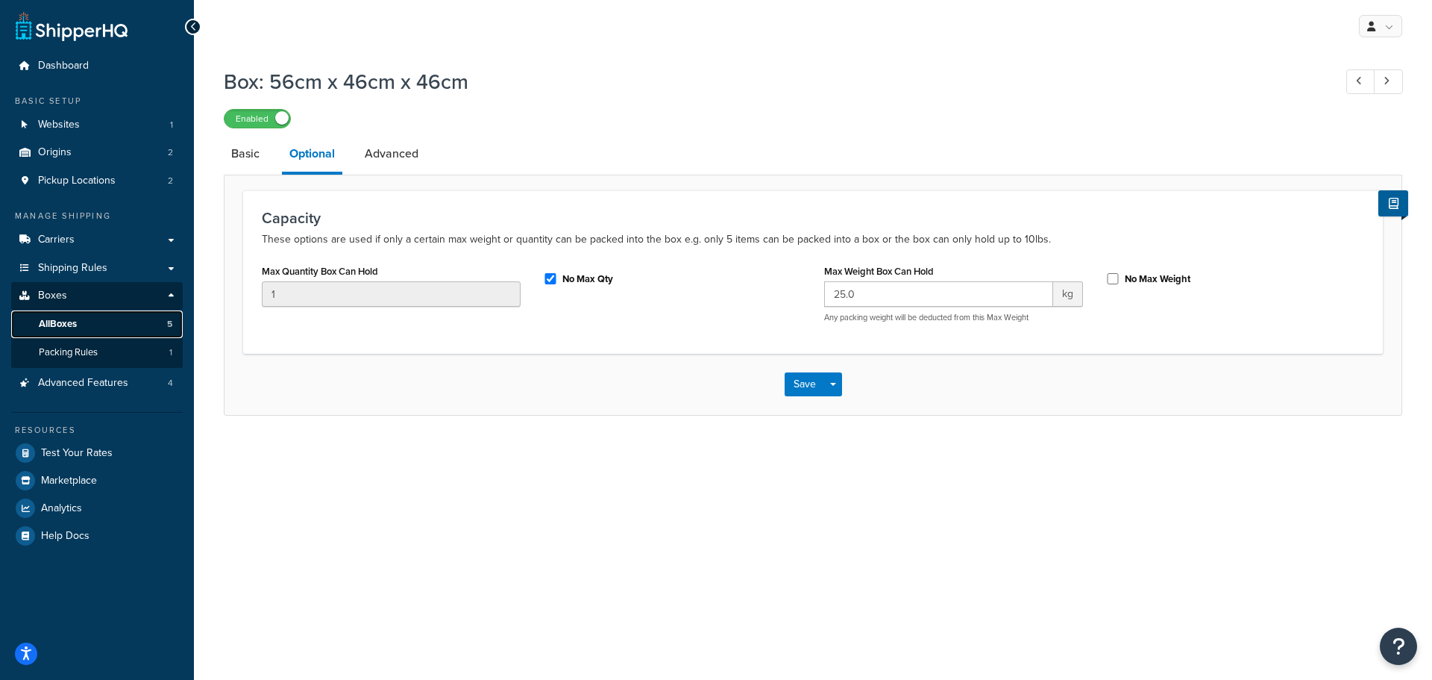
click at [88, 322] on link "All Boxes 5" at bounding box center [97, 324] width 172 height 28
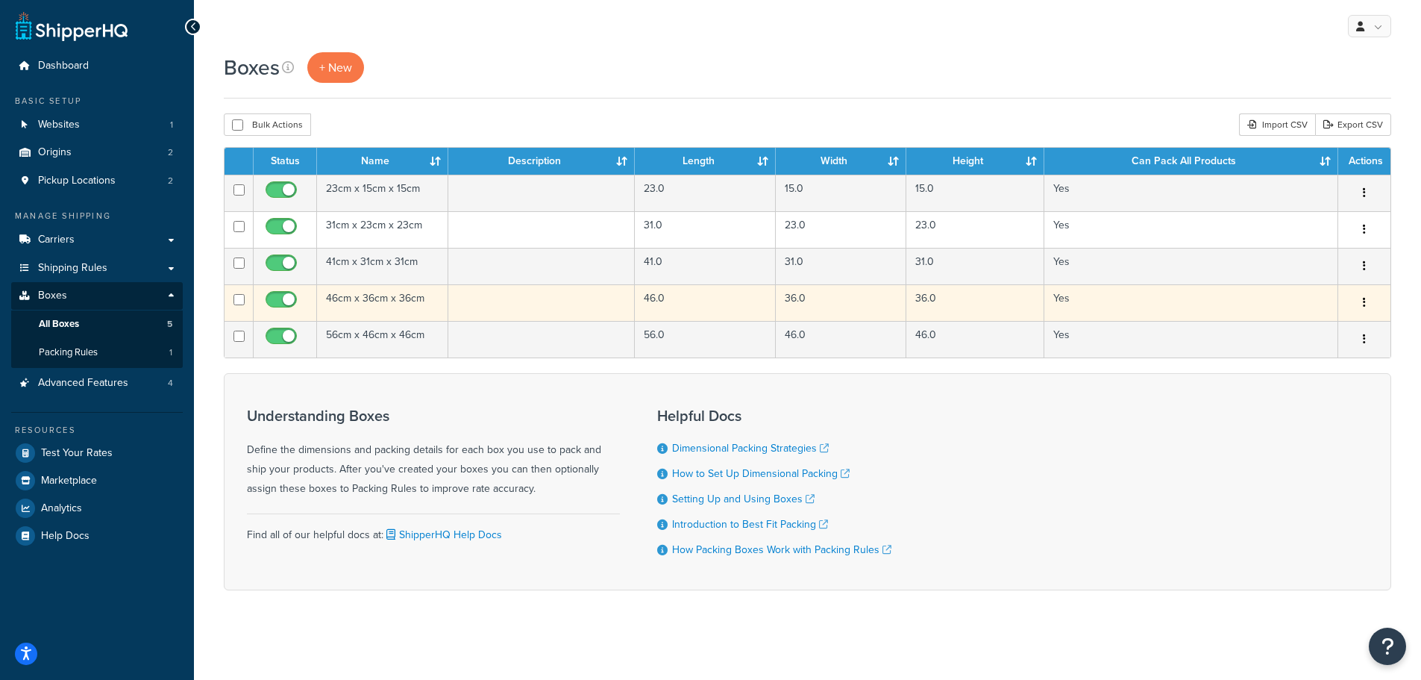
click at [370, 301] on td "46cm x 36cm x 36cm" at bounding box center [382, 302] width 131 height 37
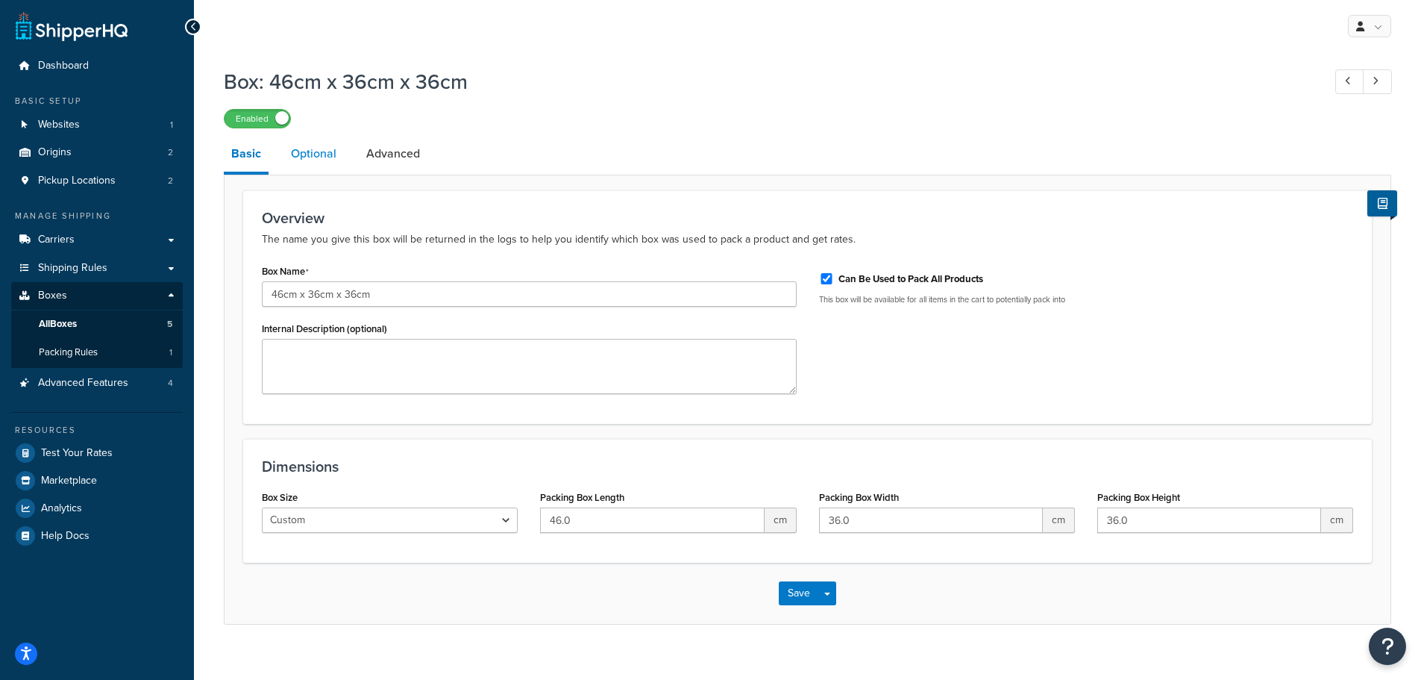
click at [316, 152] on link "Optional" at bounding box center [313, 154] width 60 height 36
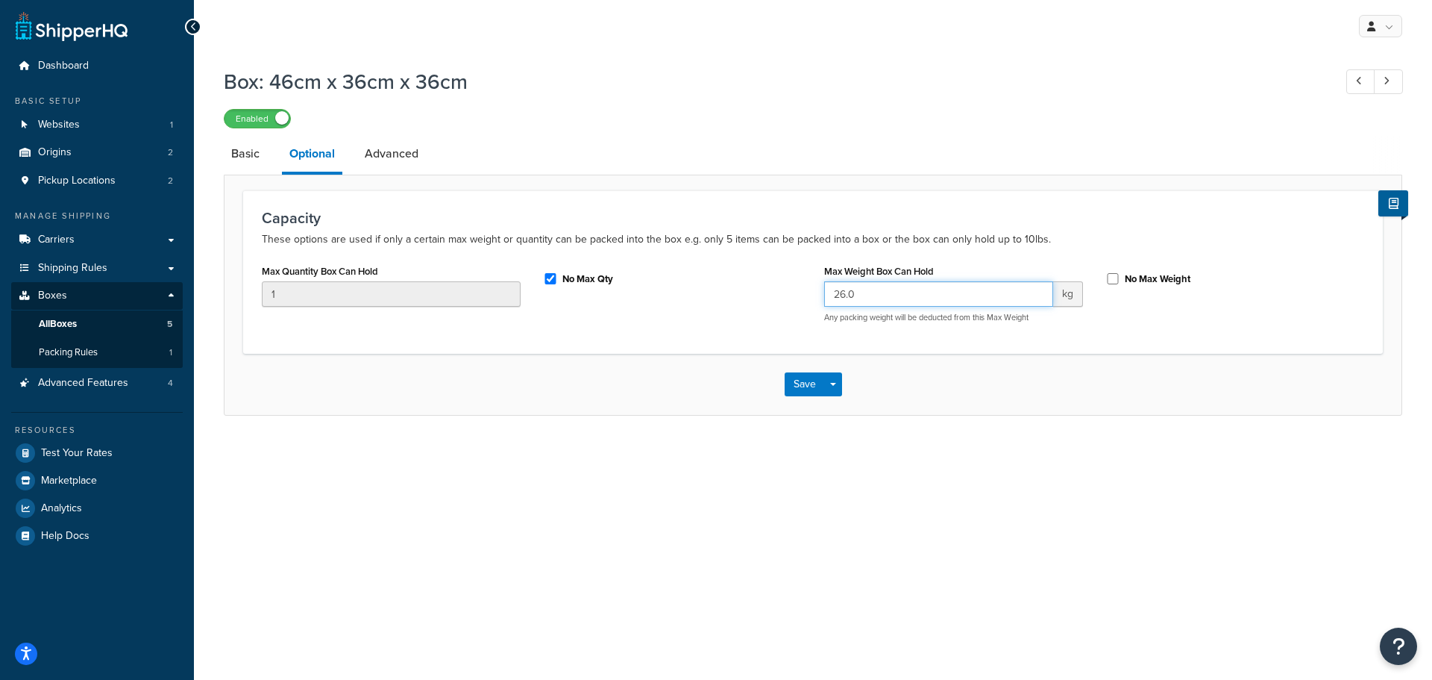
drag, startPoint x: 859, startPoint y: 292, endPoint x: 789, endPoint y: 295, distance: 70.2
click at [789, 295] on div "Max Quantity Box Can Hold 1 No Max Qty Max Weight Box Can Hold 26.0 kg Any pack…" at bounding box center [813, 297] width 1125 height 74
type input "25"
click at [739, 327] on div "Max Quantity Box Can Hold 1 No Max Qty Max Weight Box Can Hold 25 kg Any packin…" at bounding box center [813, 297] width 1125 height 74
click at [805, 386] on button "Save" at bounding box center [805, 384] width 40 height 24
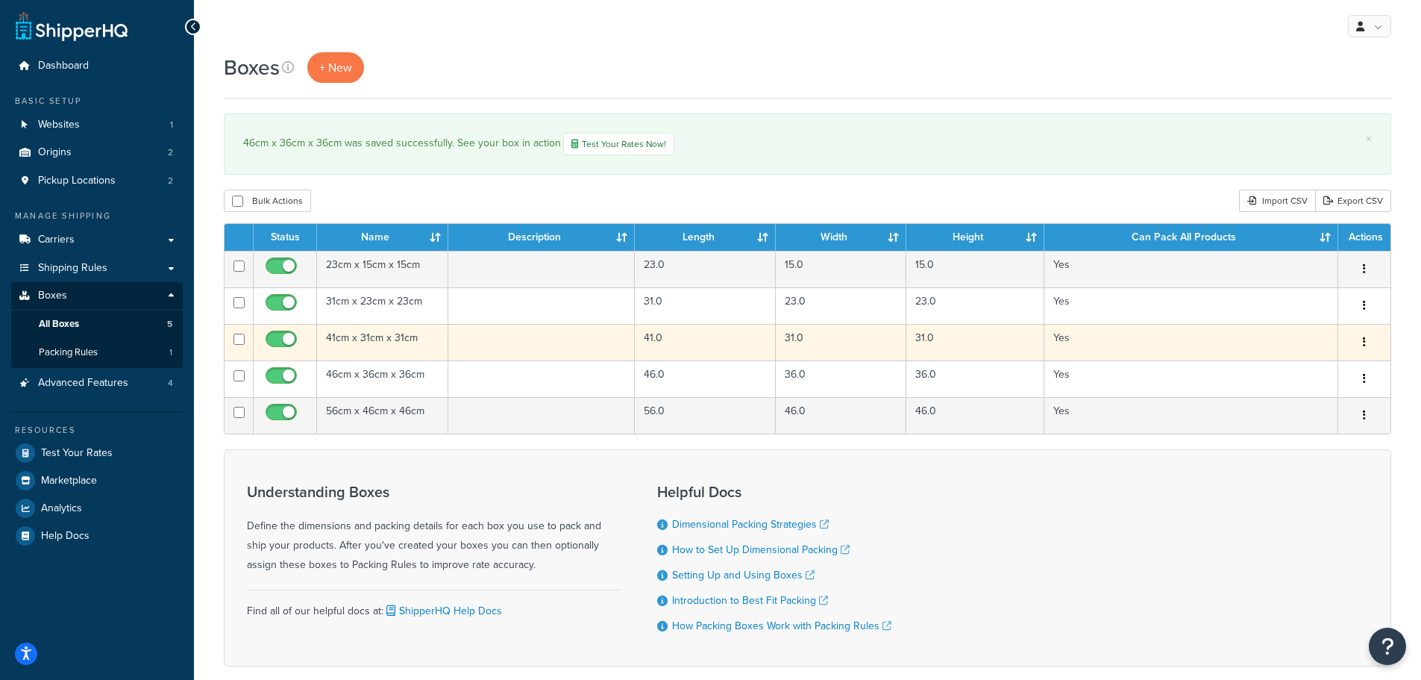
click at [345, 339] on td "41cm x 31cm x 31cm" at bounding box center [382, 342] width 131 height 37
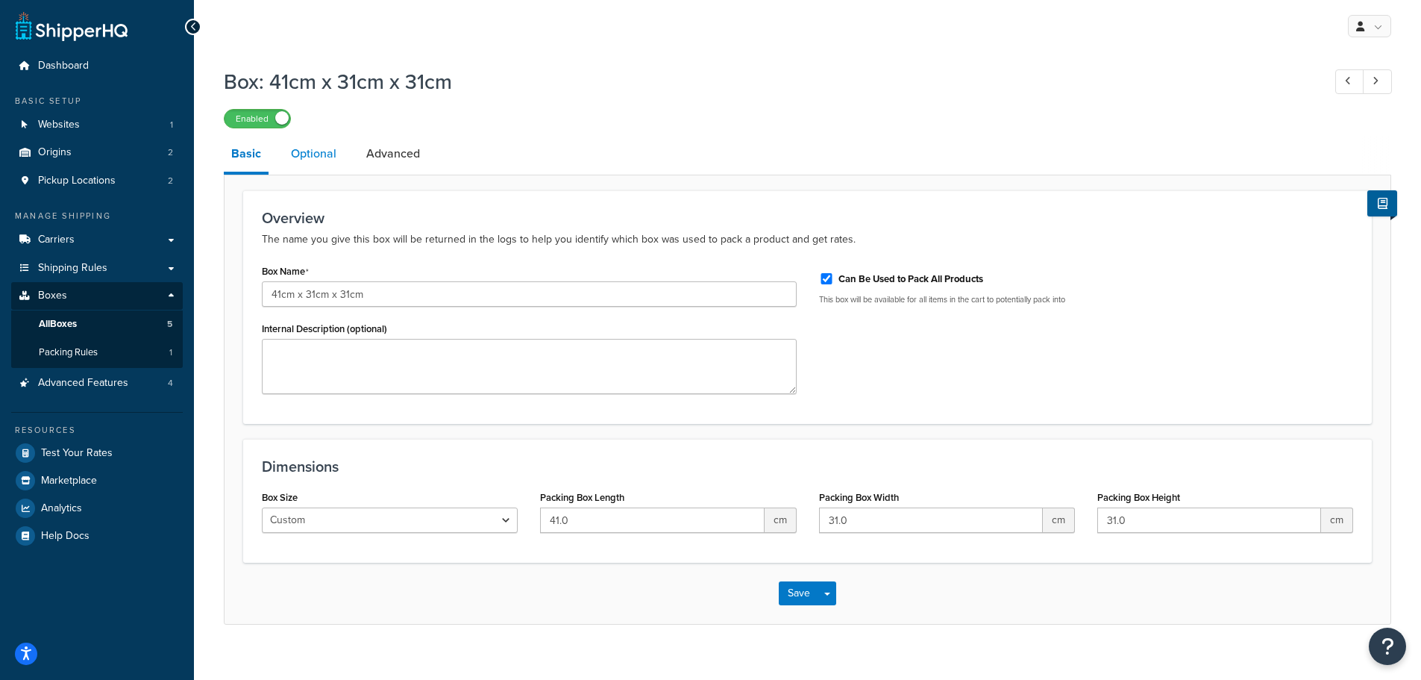
click at [305, 157] on link "Optional" at bounding box center [313, 154] width 60 height 36
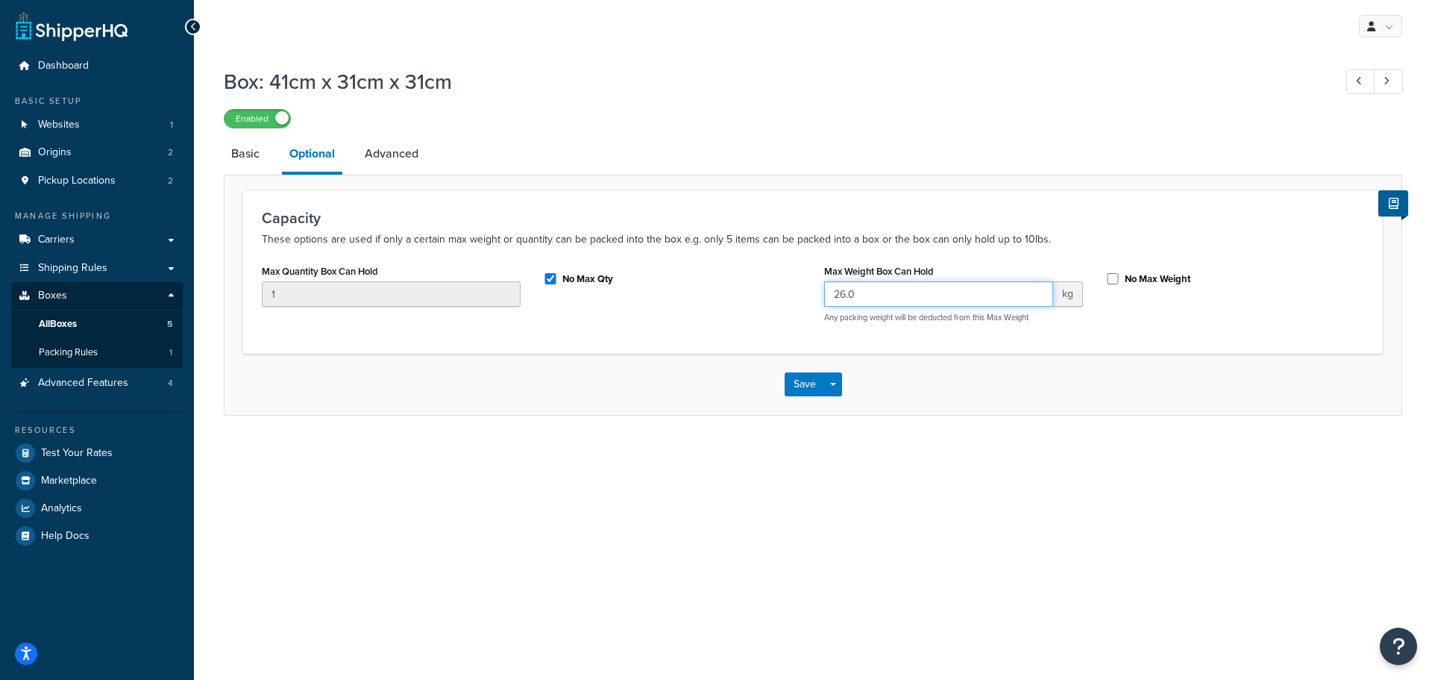
drag, startPoint x: 823, startPoint y: 296, endPoint x: 792, endPoint y: 304, distance: 31.5
click at [792, 303] on div "Max Quantity Box Can Hold 1 No Max Qty Max Weight Box Can Hold 26.0 kg Any pack…" at bounding box center [813, 297] width 1125 height 74
type input "25"
click at [791, 375] on button "Save" at bounding box center [805, 384] width 40 height 24
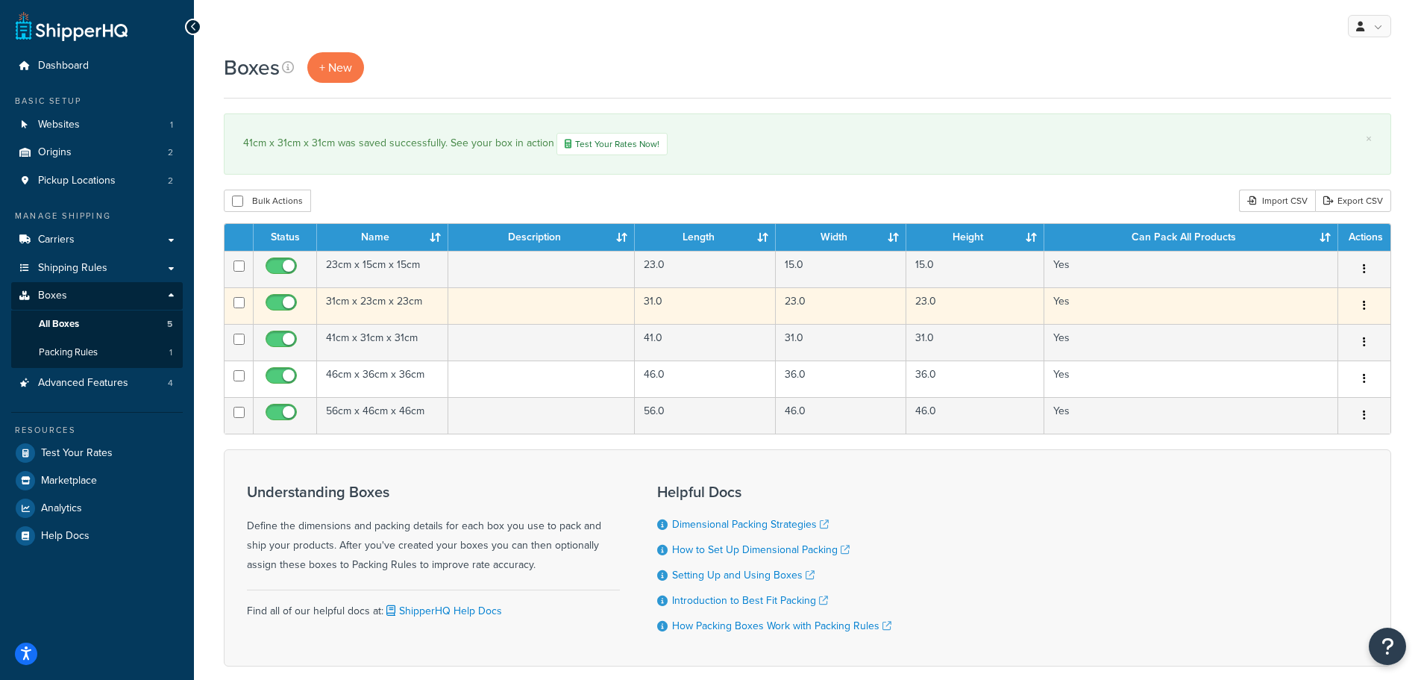
click at [372, 298] on td "31cm x 23cm x 23cm" at bounding box center [382, 305] width 131 height 37
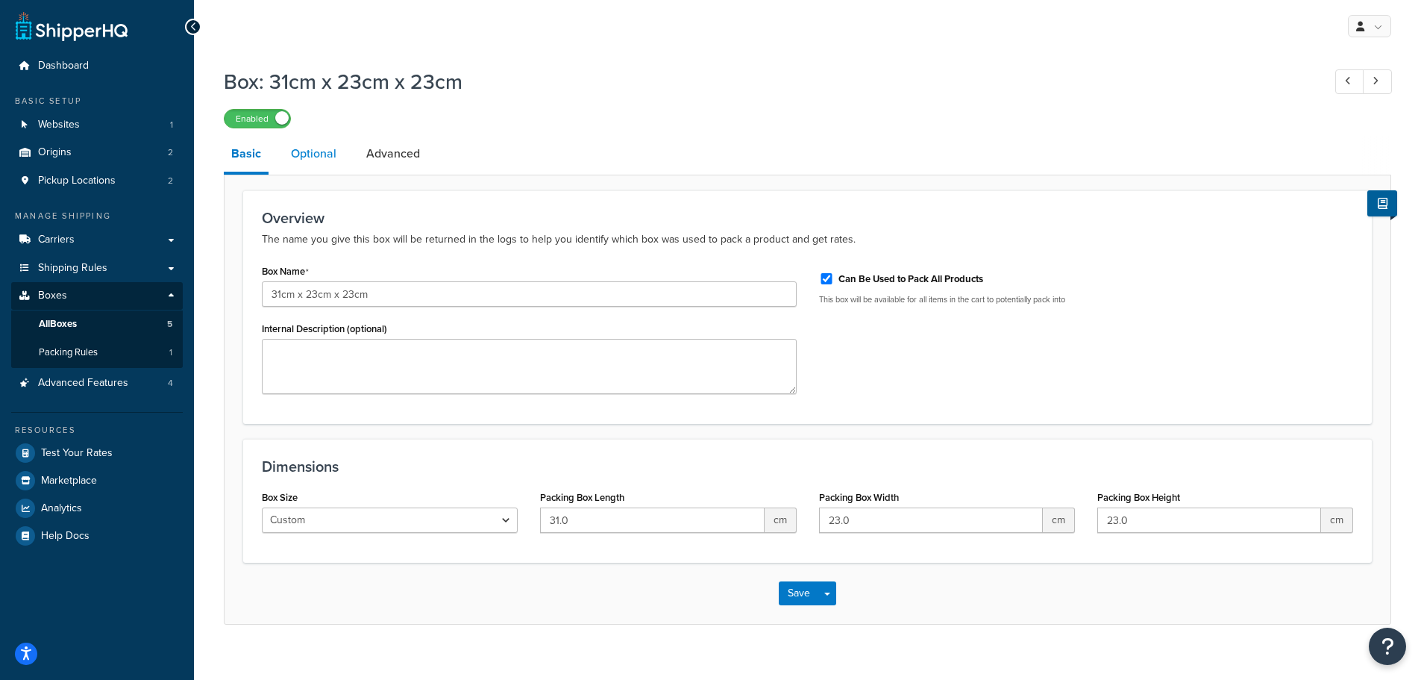
click at [323, 153] on link "Optional" at bounding box center [313, 154] width 60 height 36
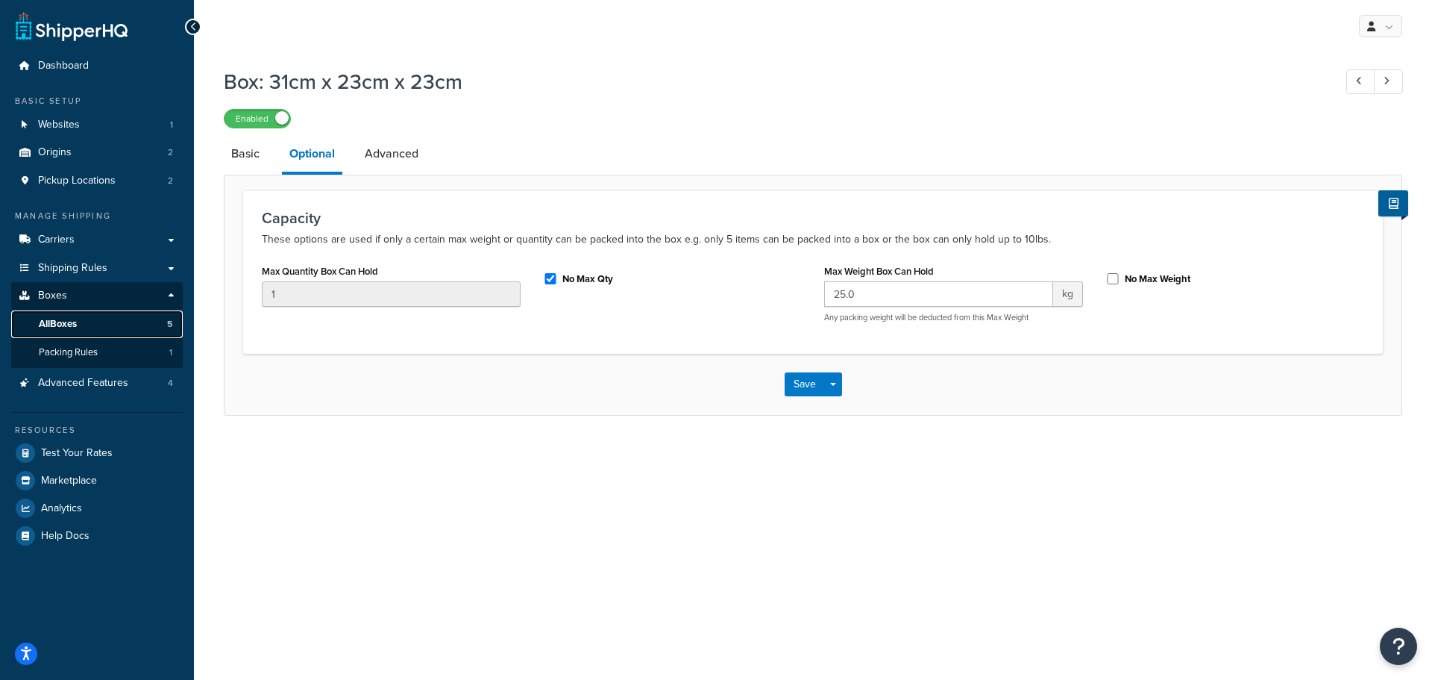
click at [68, 324] on span "All Boxes" at bounding box center [58, 324] width 38 height 13
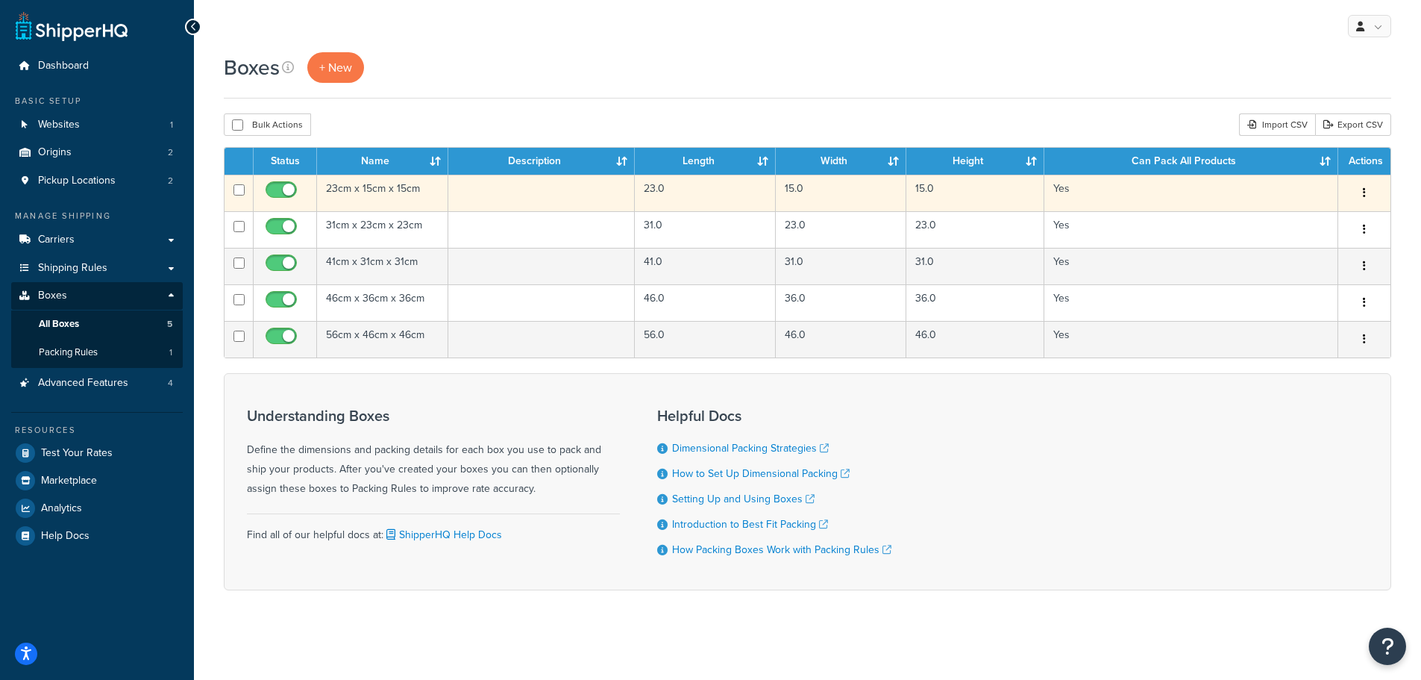
click at [368, 192] on td "23cm x 15cm x 15cm" at bounding box center [382, 193] width 131 height 37
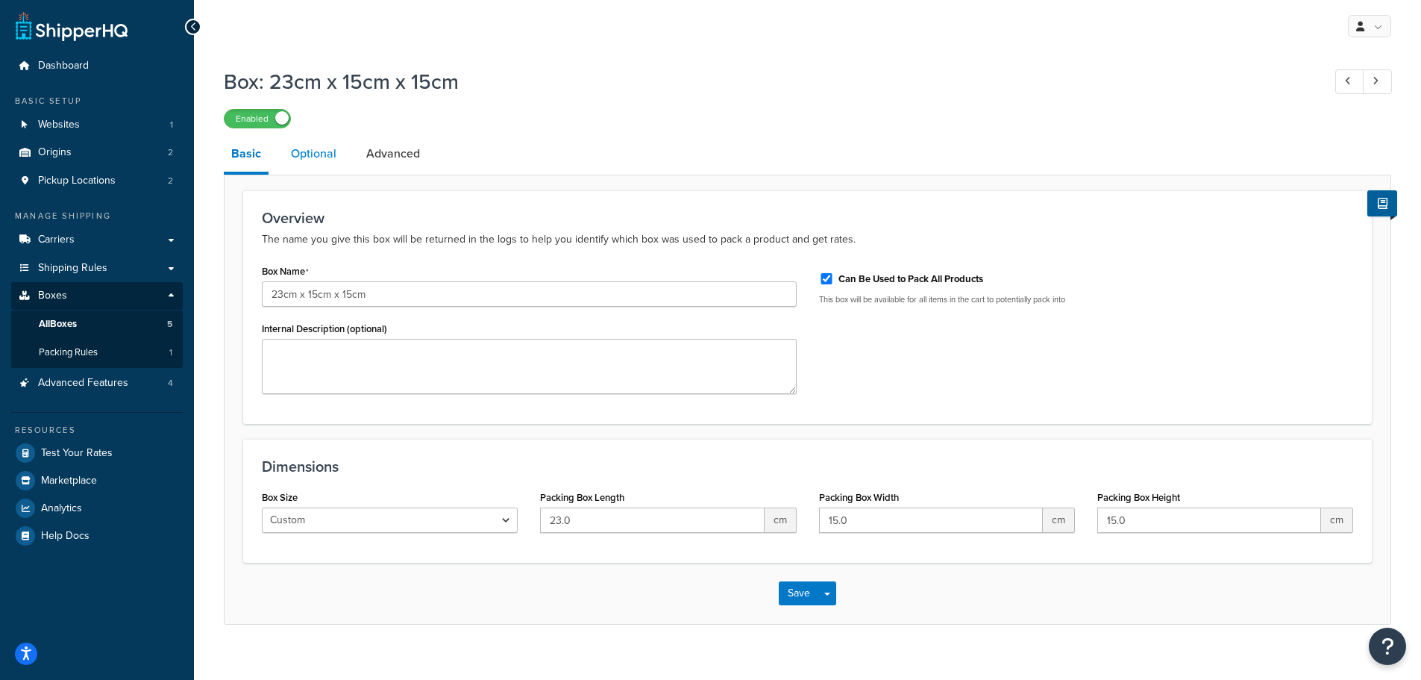
click at [319, 154] on link "Optional" at bounding box center [313, 154] width 60 height 36
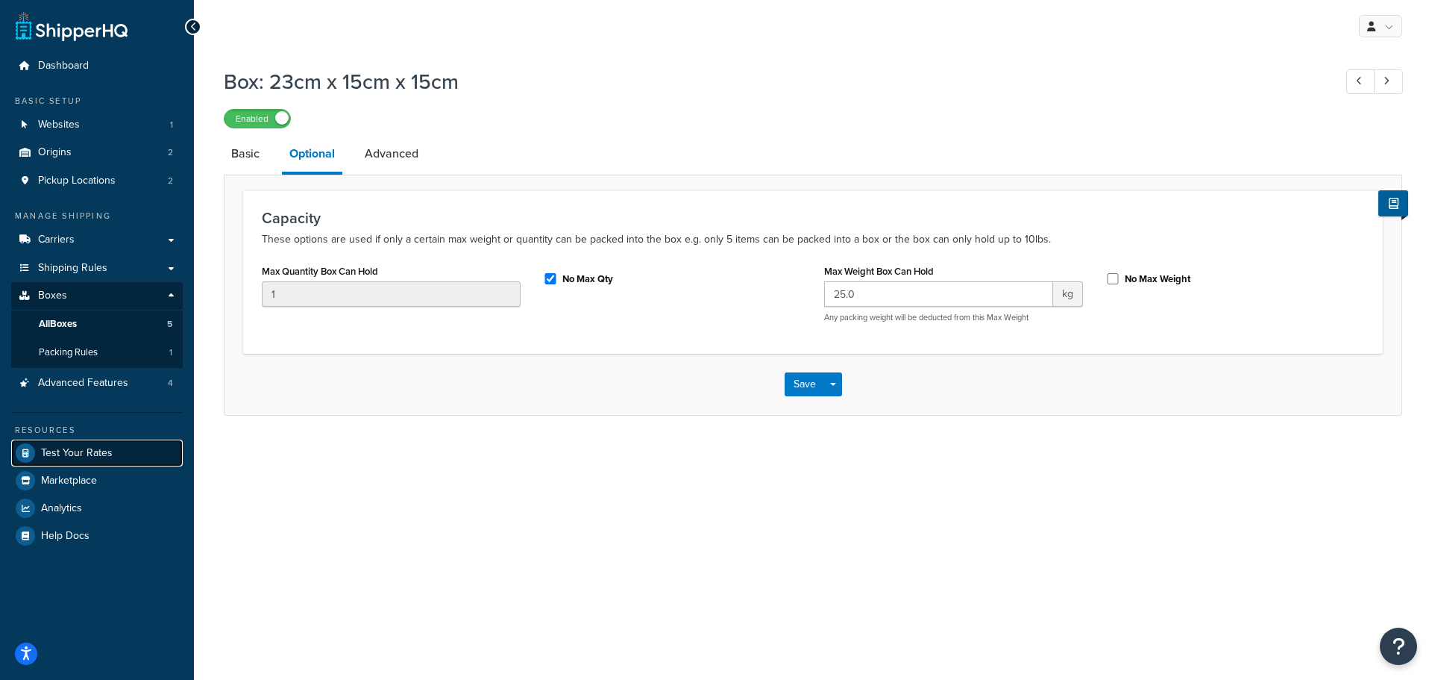
click at [49, 451] on span "Test Your Rates" at bounding box center [77, 453] width 72 height 13
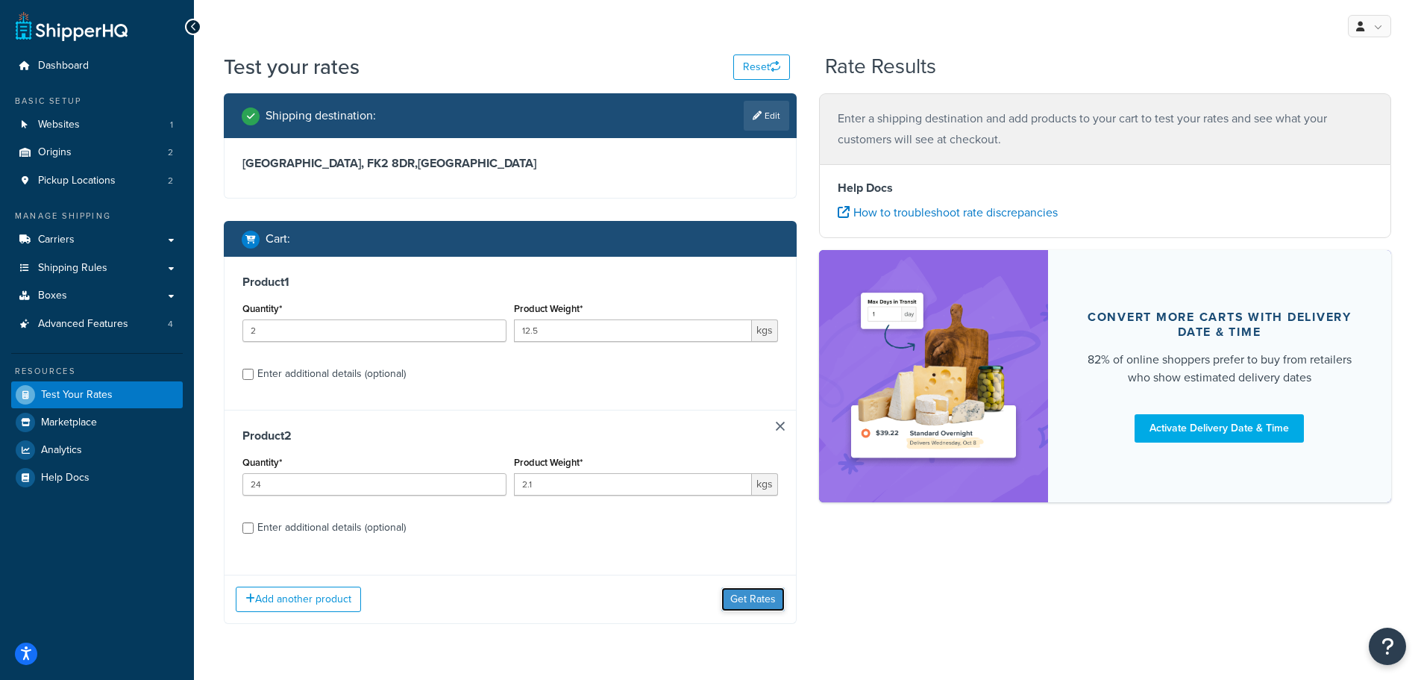
click at [742, 601] on button "Get Rates" at bounding box center [752, 599] width 63 height 24
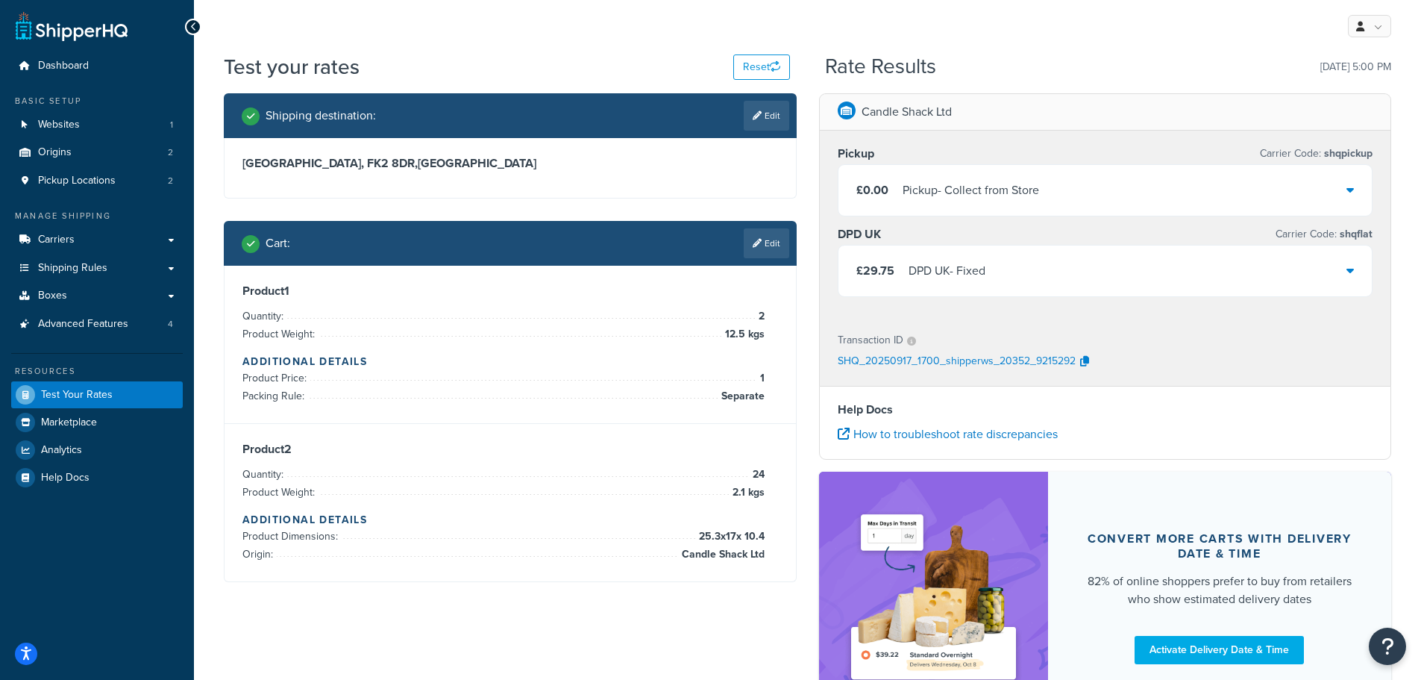
click at [1031, 271] on div "£29.75 DPD UK - Fixed" at bounding box center [1106, 270] width 534 height 51
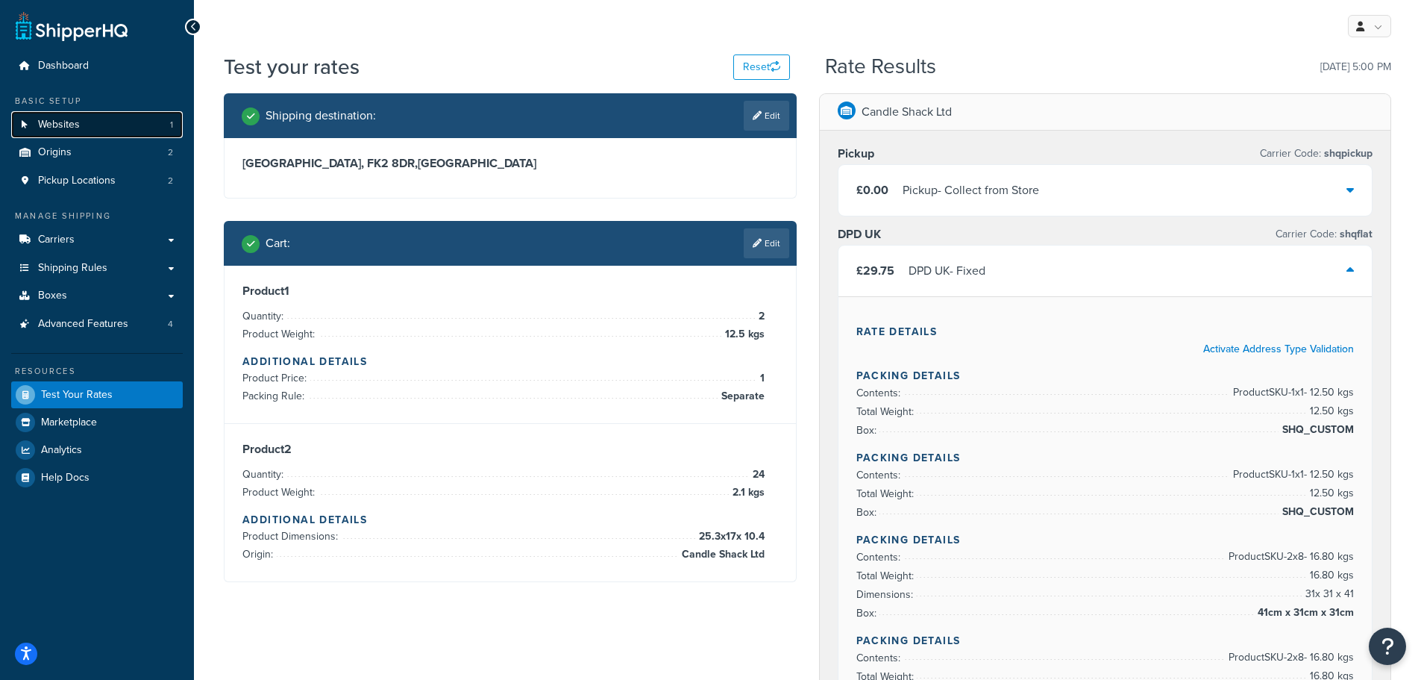
click at [61, 126] on span "Websites" at bounding box center [59, 125] width 42 height 13
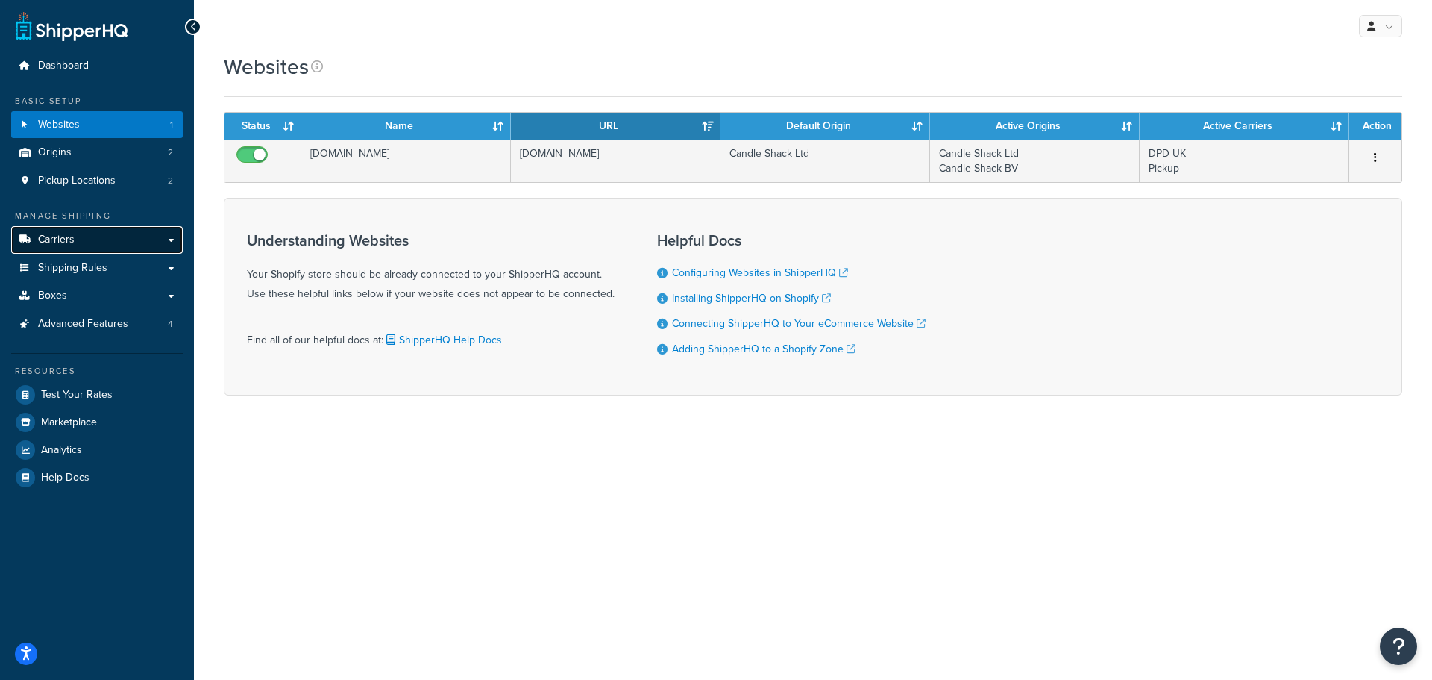
click at [63, 236] on span "Carriers" at bounding box center [56, 240] width 37 height 13
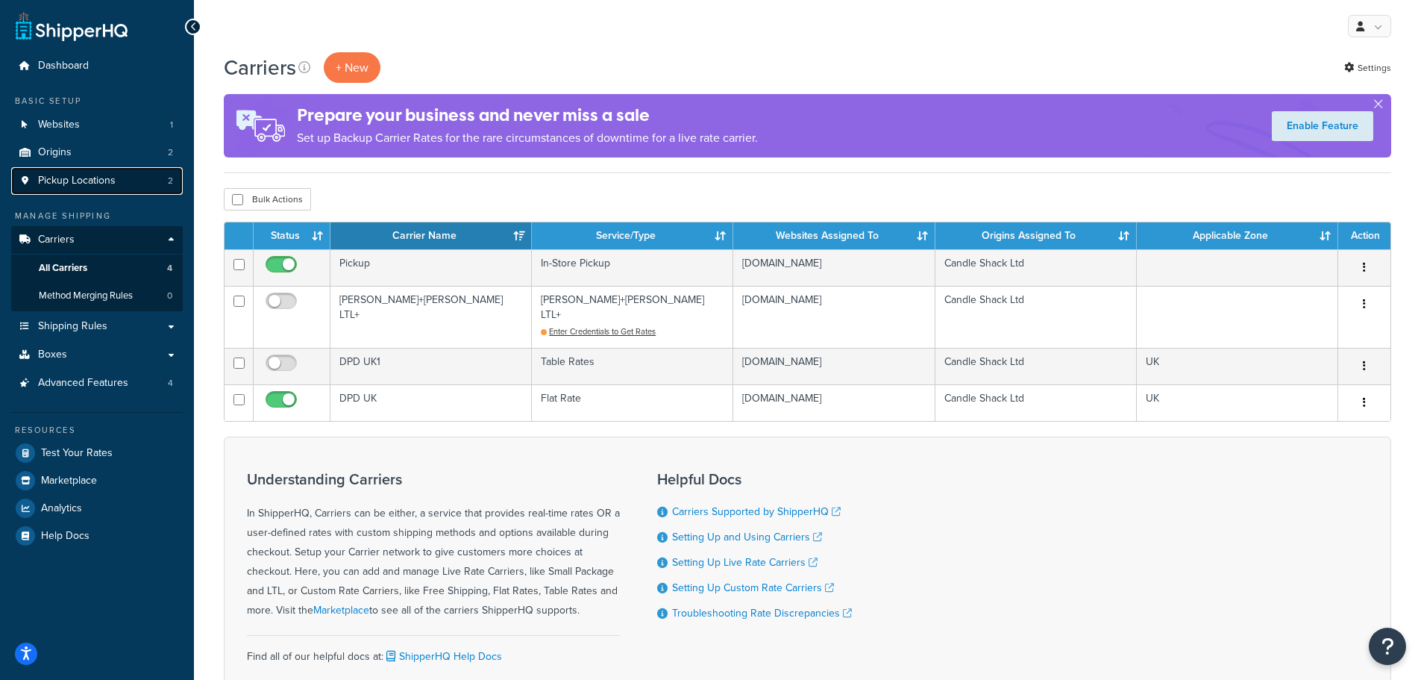
click at [54, 181] on span "Pickup Locations" at bounding box center [77, 181] width 78 height 13
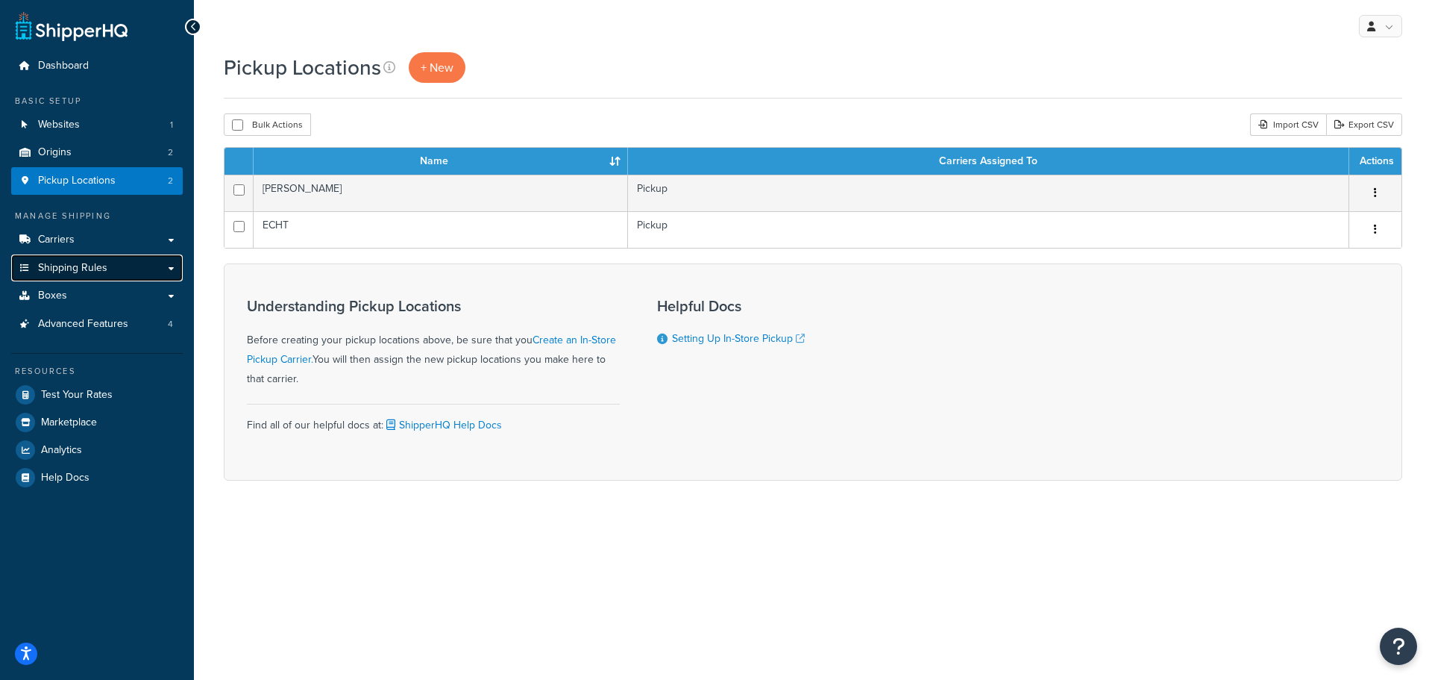
click at [81, 266] on span "Shipping Rules" at bounding box center [72, 268] width 69 height 13
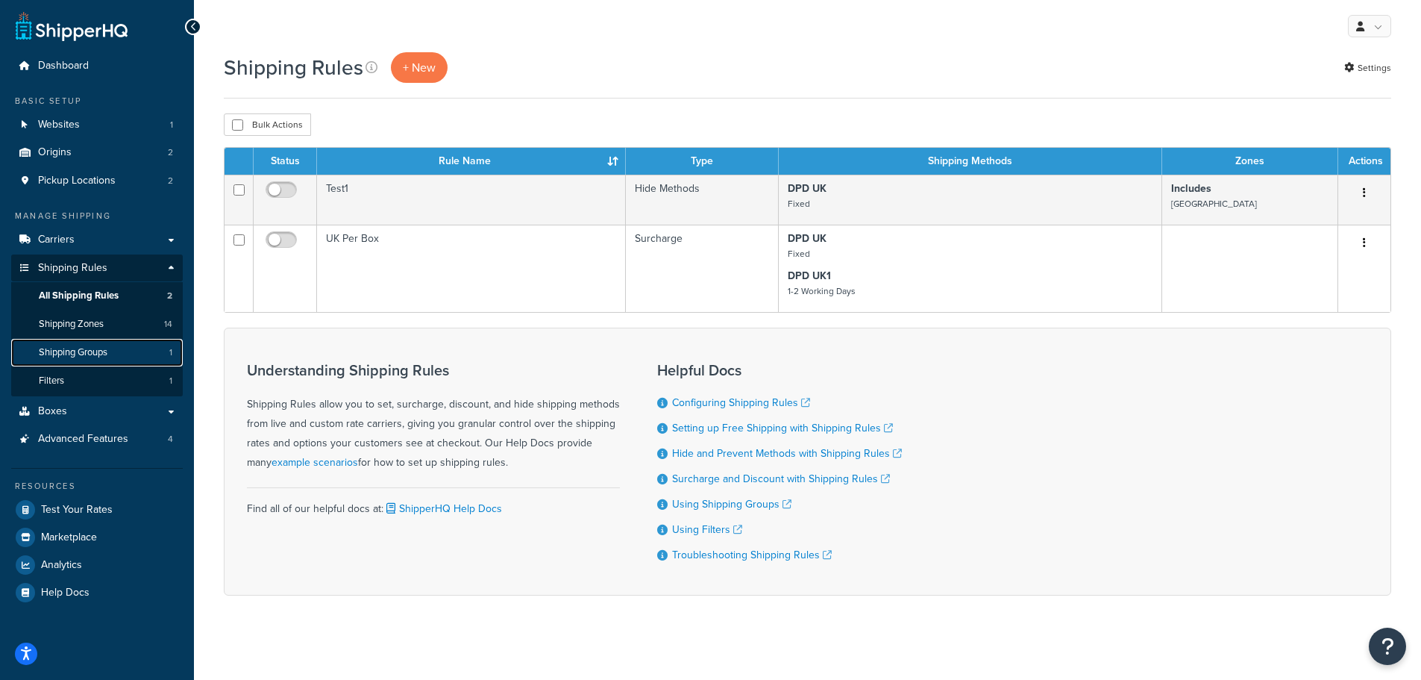
click at [78, 342] on link "Shipping Groups 1" at bounding box center [97, 353] width 172 height 28
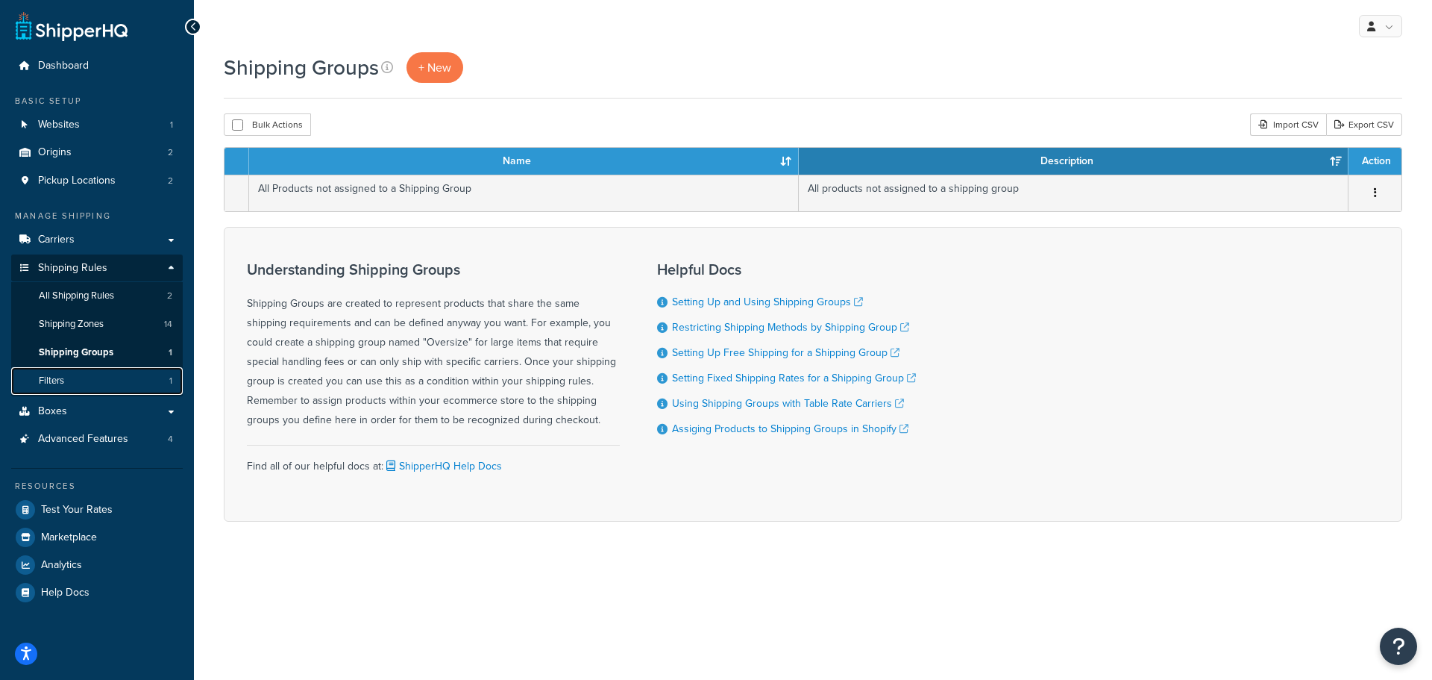
click at [83, 382] on link "Filters 1" at bounding box center [97, 381] width 172 height 28
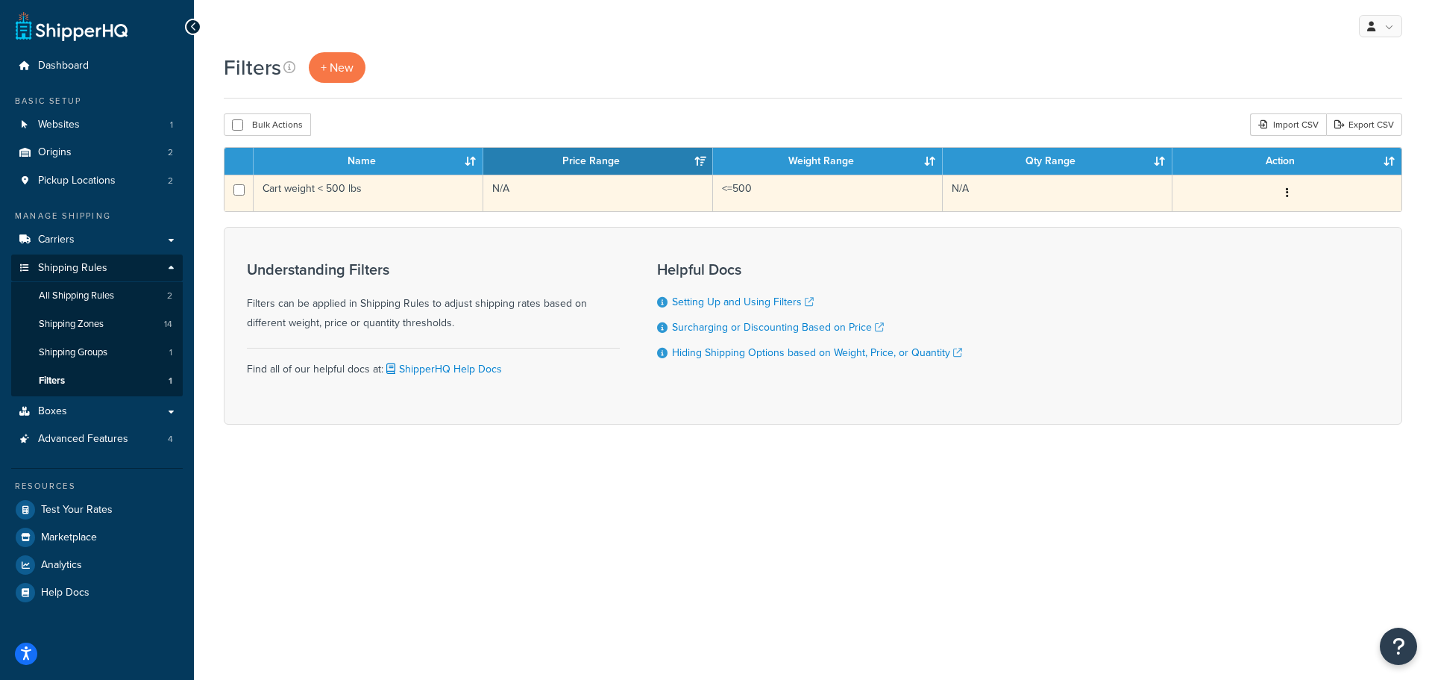
click at [1285, 197] on button "button" at bounding box center [1287, 193] width 21 height 24
click at [1075, 281] on link "Delete" at bounding box center [1060, 284] width 118 height 31
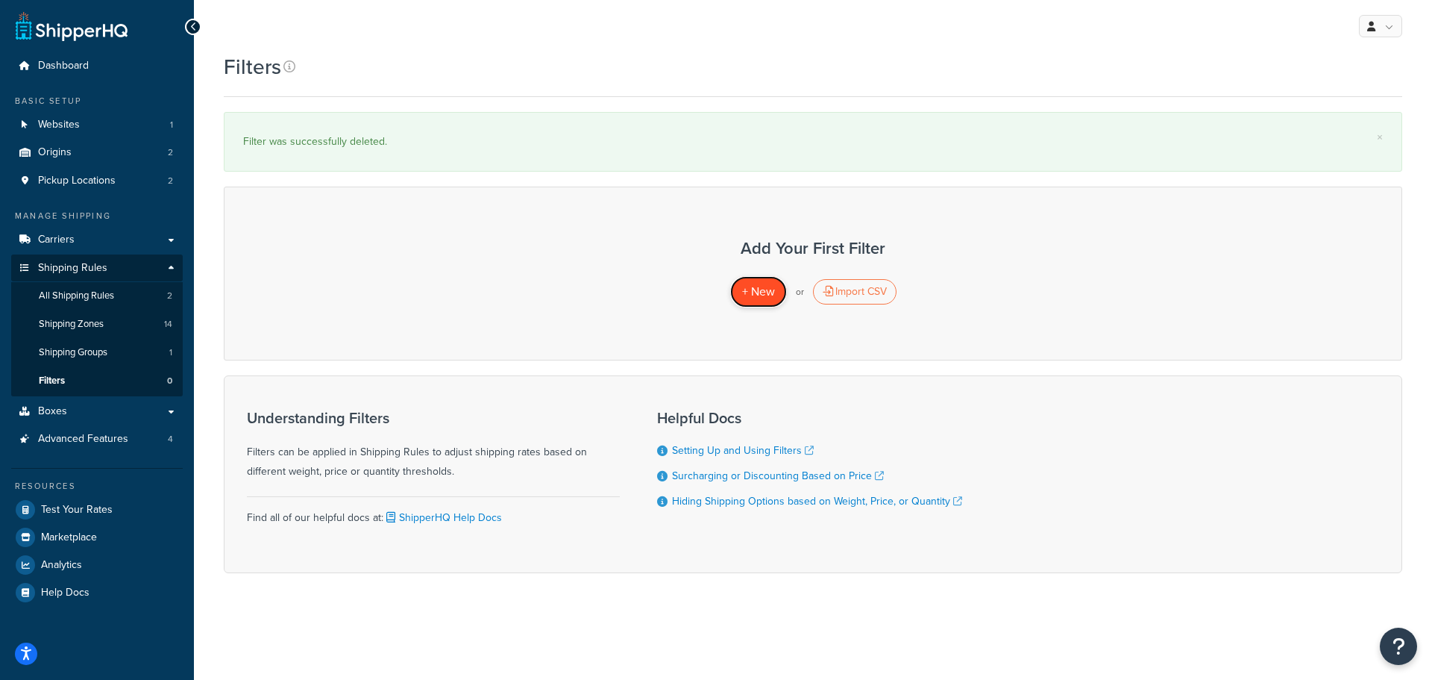
click at [767, 300] on link "+ New" at bounding box center [758, 291] width 57 height 31
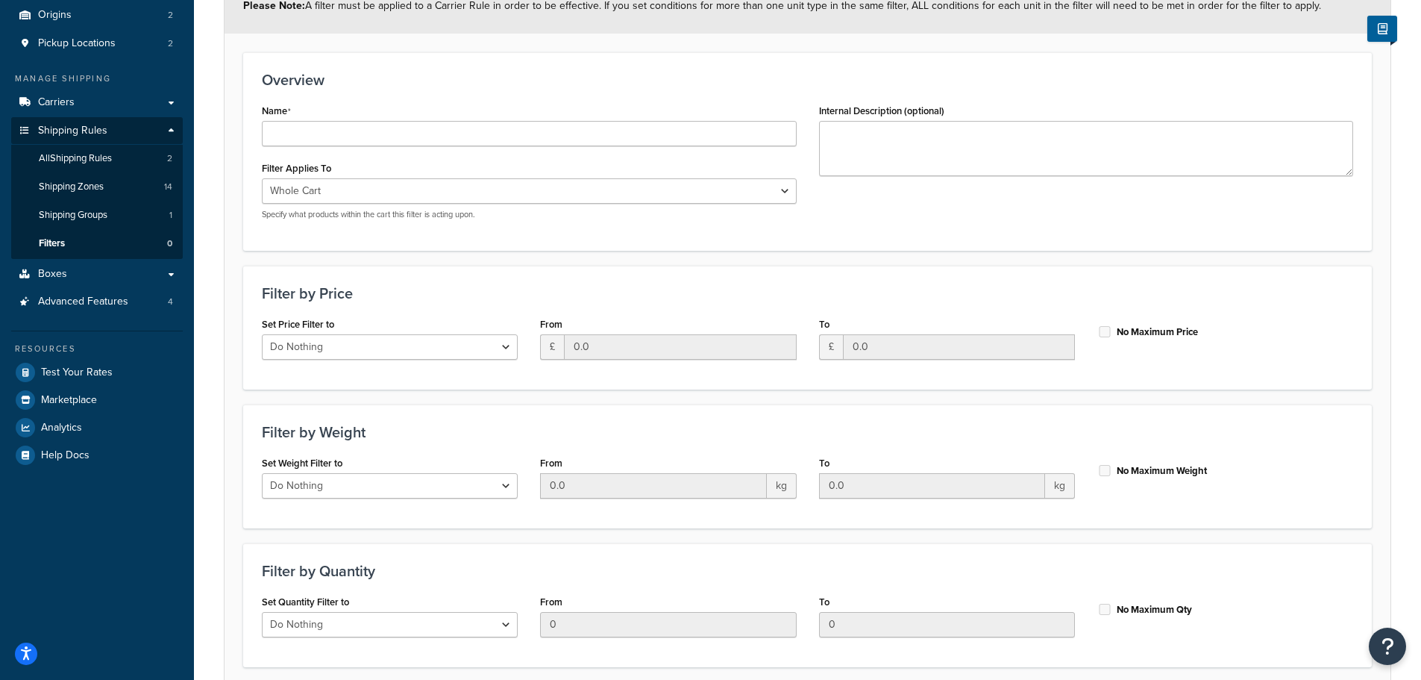
scroll to position [149, 0]
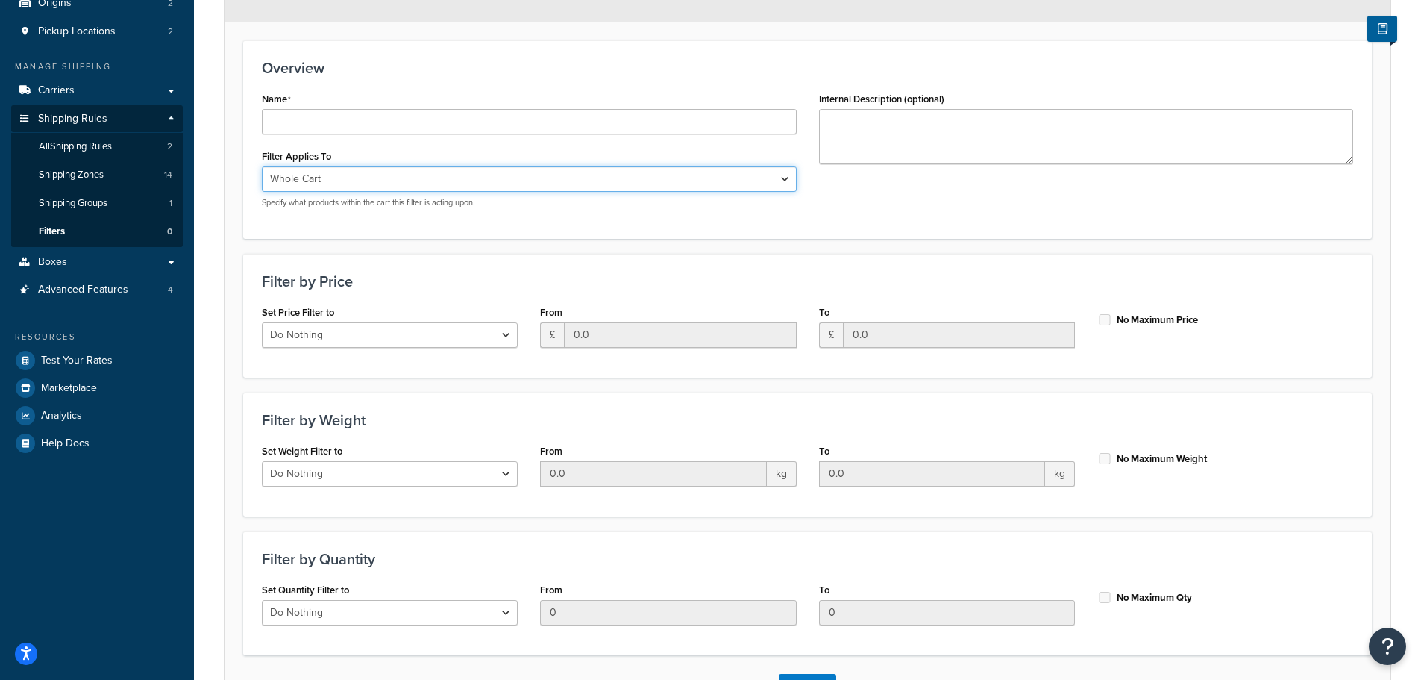
click at [411, 183] on select "Whole Cart Everything in Shipping Group Everything at Origin Each Item within S…" at bounding box center [529, 178] width 535 height 25
click at [411, 151] on div "Filter Applies To Whole Cart Everything in Shipping Group Everything at Origin …" at bounding box center [529, 176] width 535 height 63
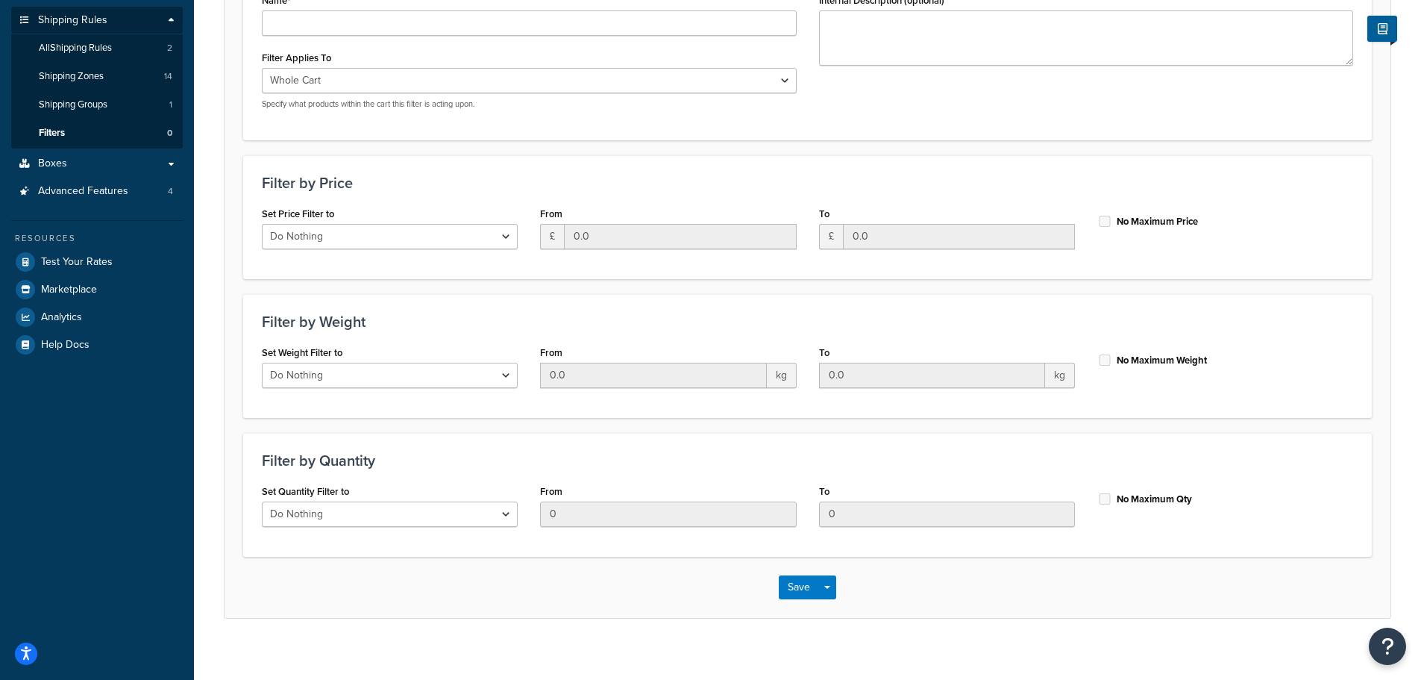
scroll to position [261, 0]
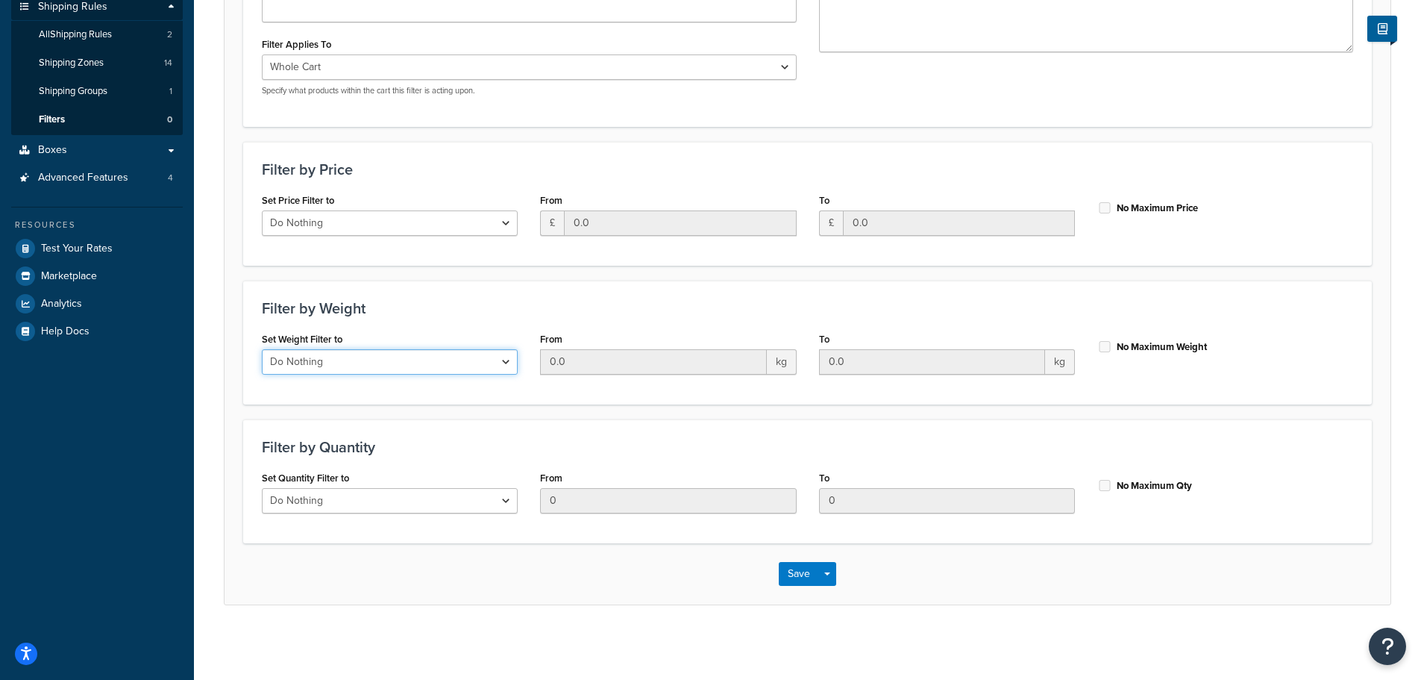
click at [390, 362] on select "Do Nothing Apply to a Range" at bounding box center [390, 361] width 256 height 25
click at [404, 325] on div "Filter by Weight Set Weight Filter to Do Nothing Apply to a Range From 0.0 kg T…" at bounding box center [807, 343] width 1129 height 124
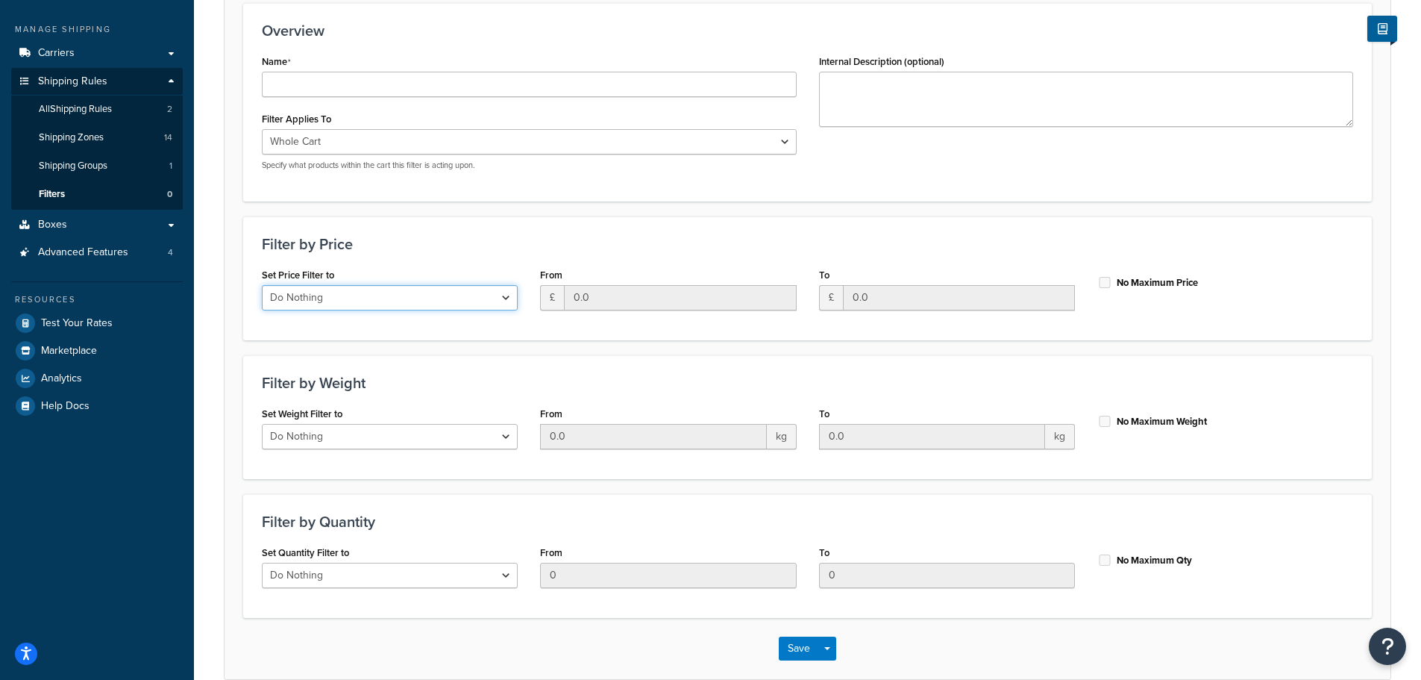
click at [354, 300] on select "Do Nothing Apply to a Range" at bounding box center [390, 297] width 256 height 25
click at [386, 262] on div "Filter by Price Set Price Filter to Do Nothing Apply to a Range From £ 0.0 To £…" at bounding box center [807, 278] width 1129 height 124
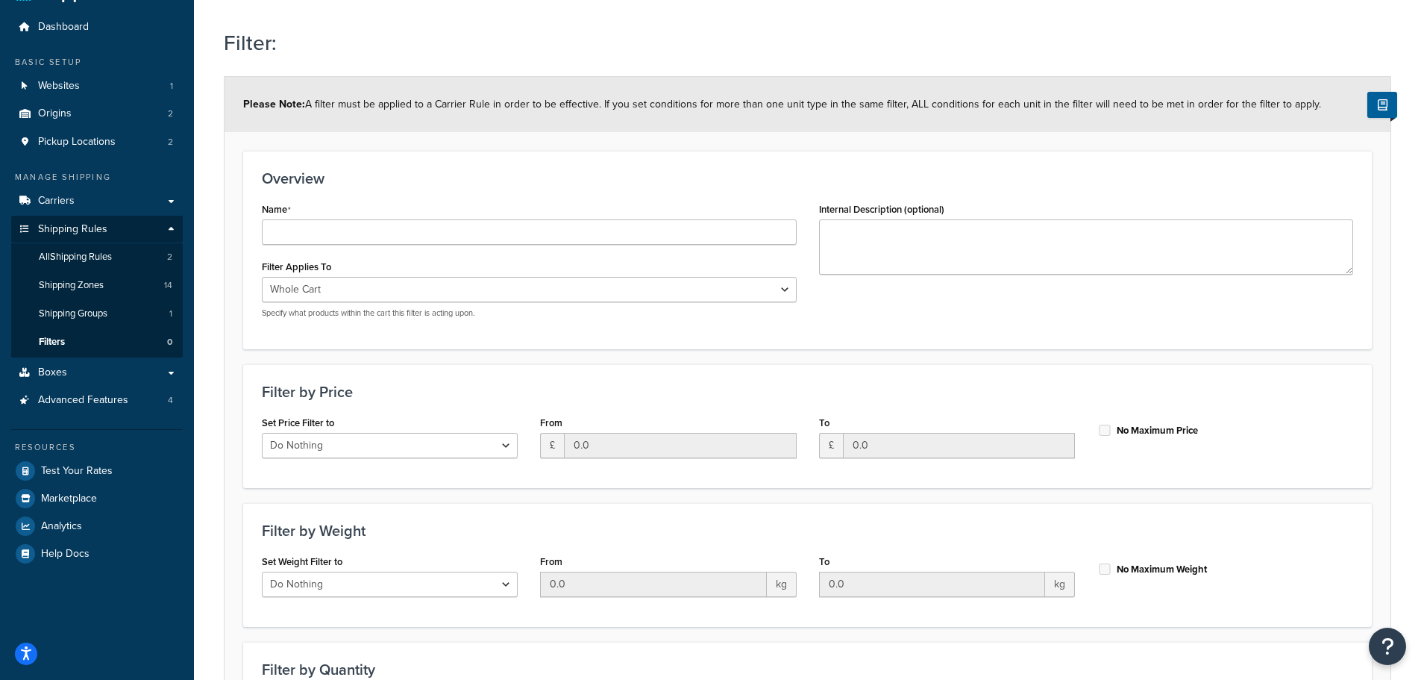
scroll to position [37, 0]
click at [67, 366] on link "Boxes" at bounding box center [97, 374] width 172 height 28
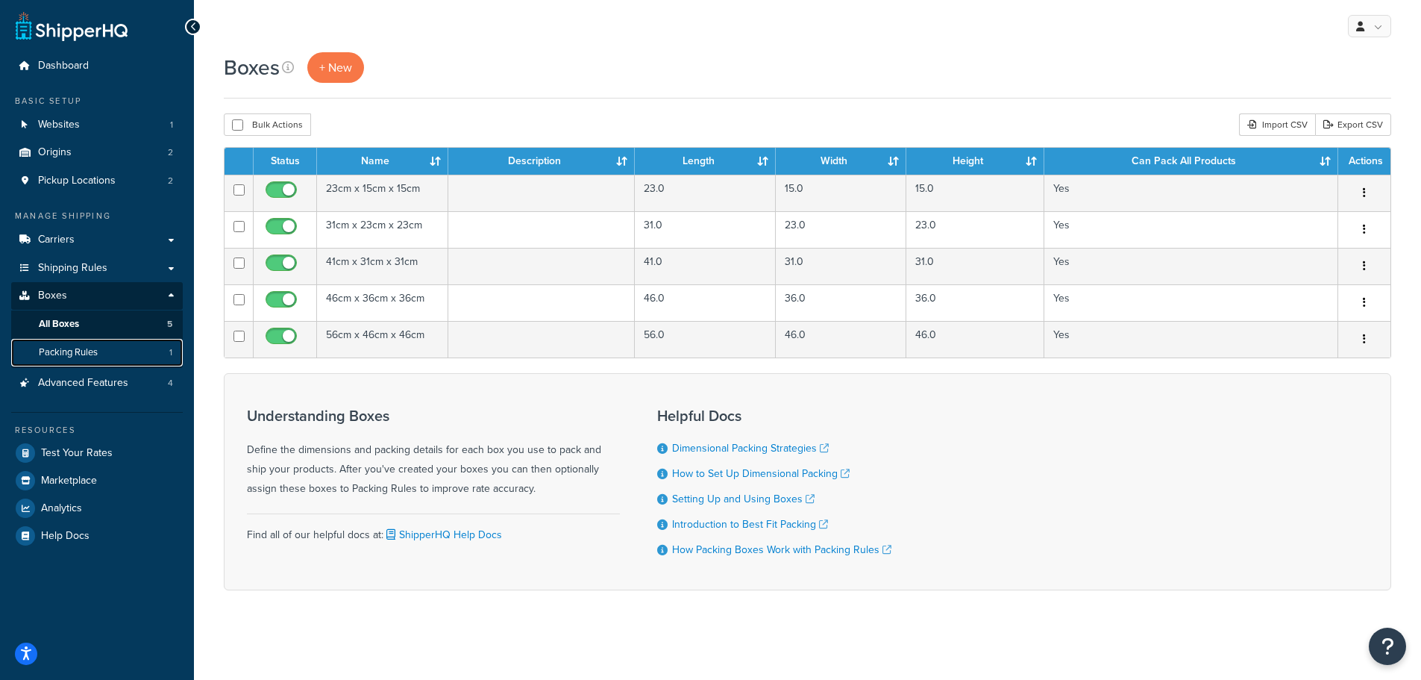
click at [82, 350] on span "Packing Rules" at bounding box center [68, 352] width 59 height 13
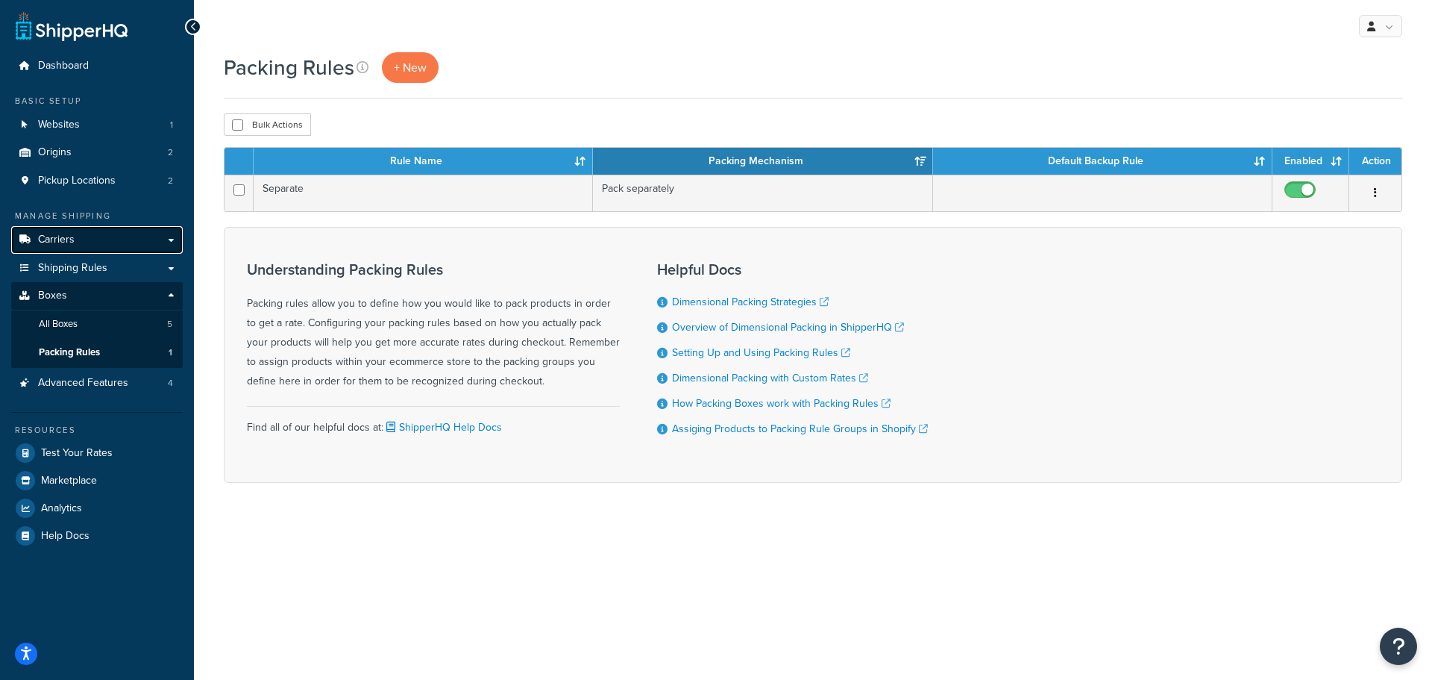
click at [74, 245] on link "Carriers" at bounding box center [97, 240] width 172 height 28
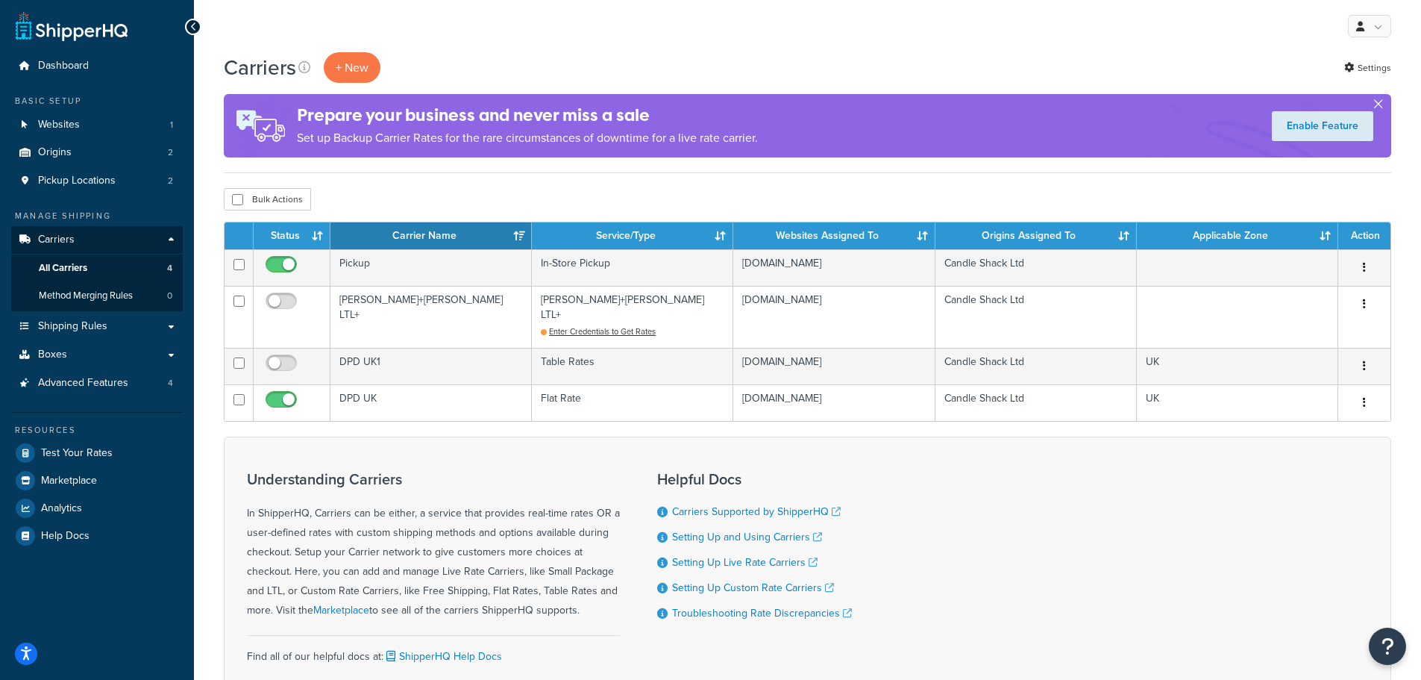
click at [1380, 105] on button "button" at bounding box center [1378, 107] width 4 height 4
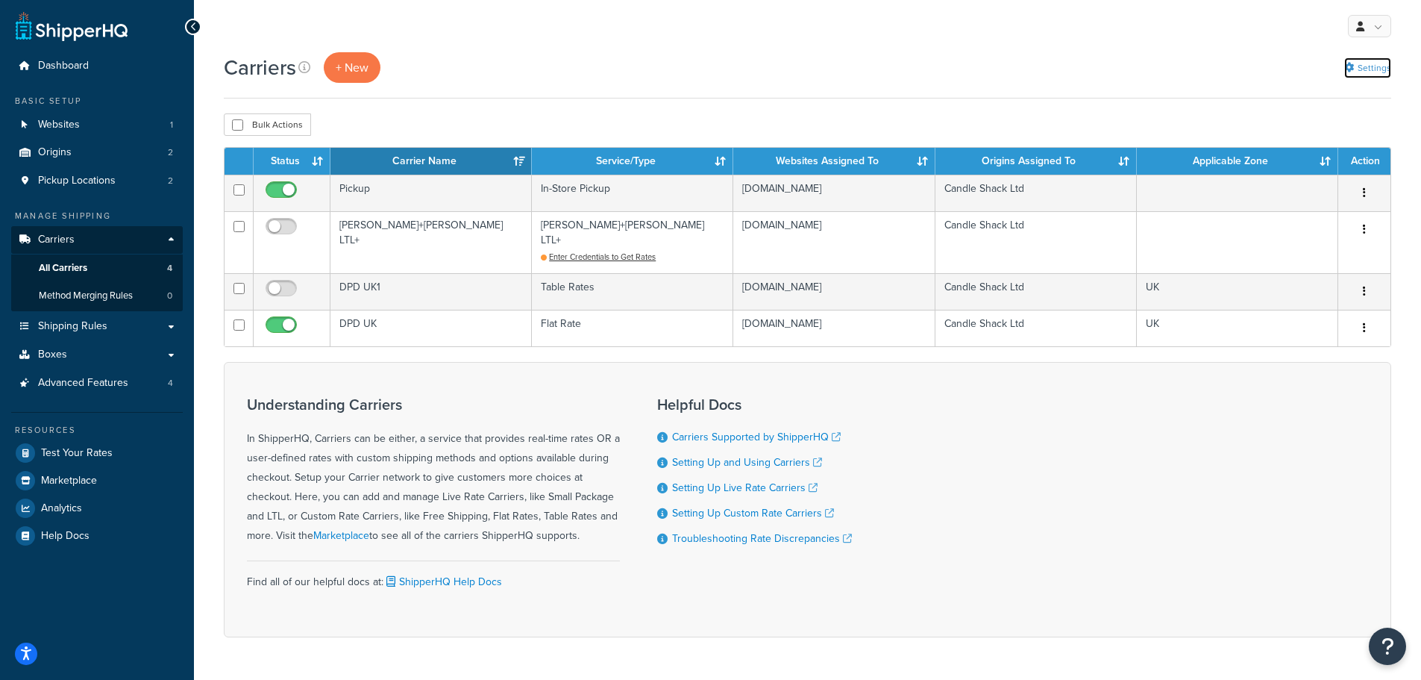
click at [1367, 63] on link "Settings" at bounding box center [1367, 67] width 47 height 21
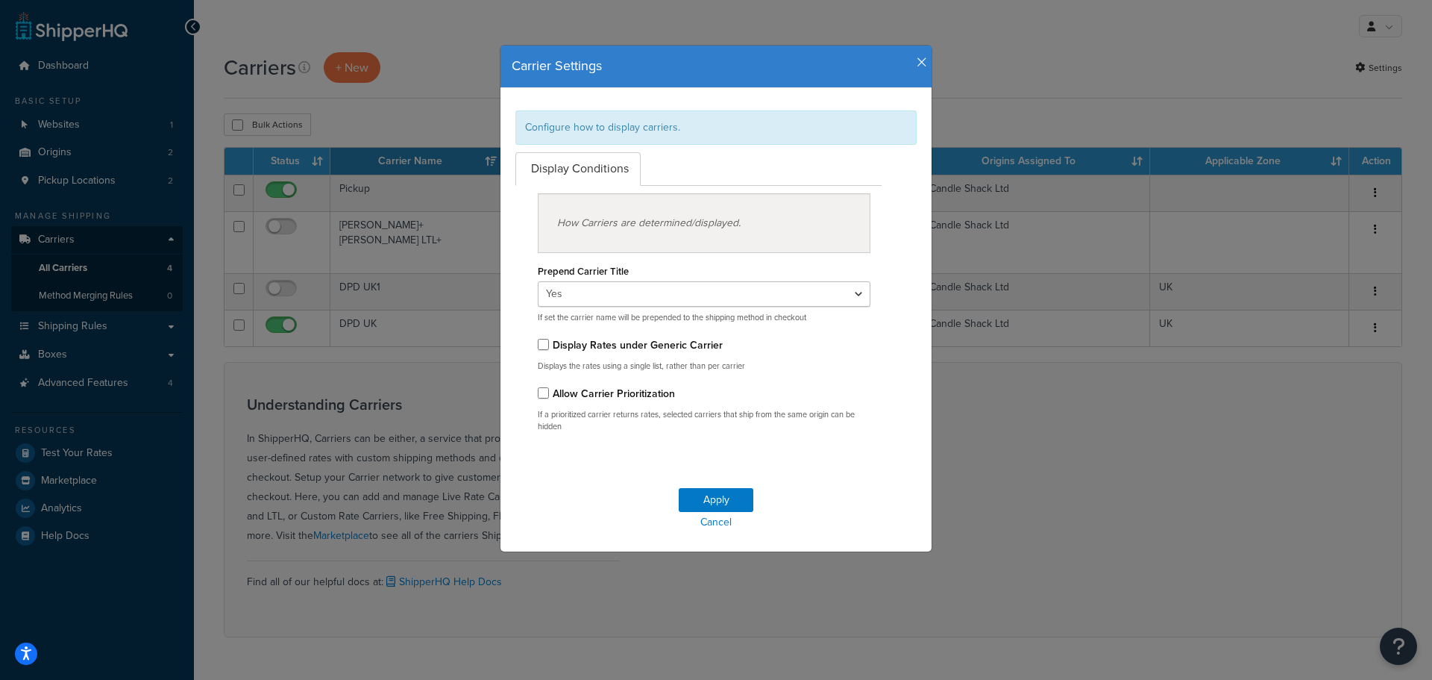
click at [917, 60] on icon "button" at bounding box center [922, 62] width 10 height 13
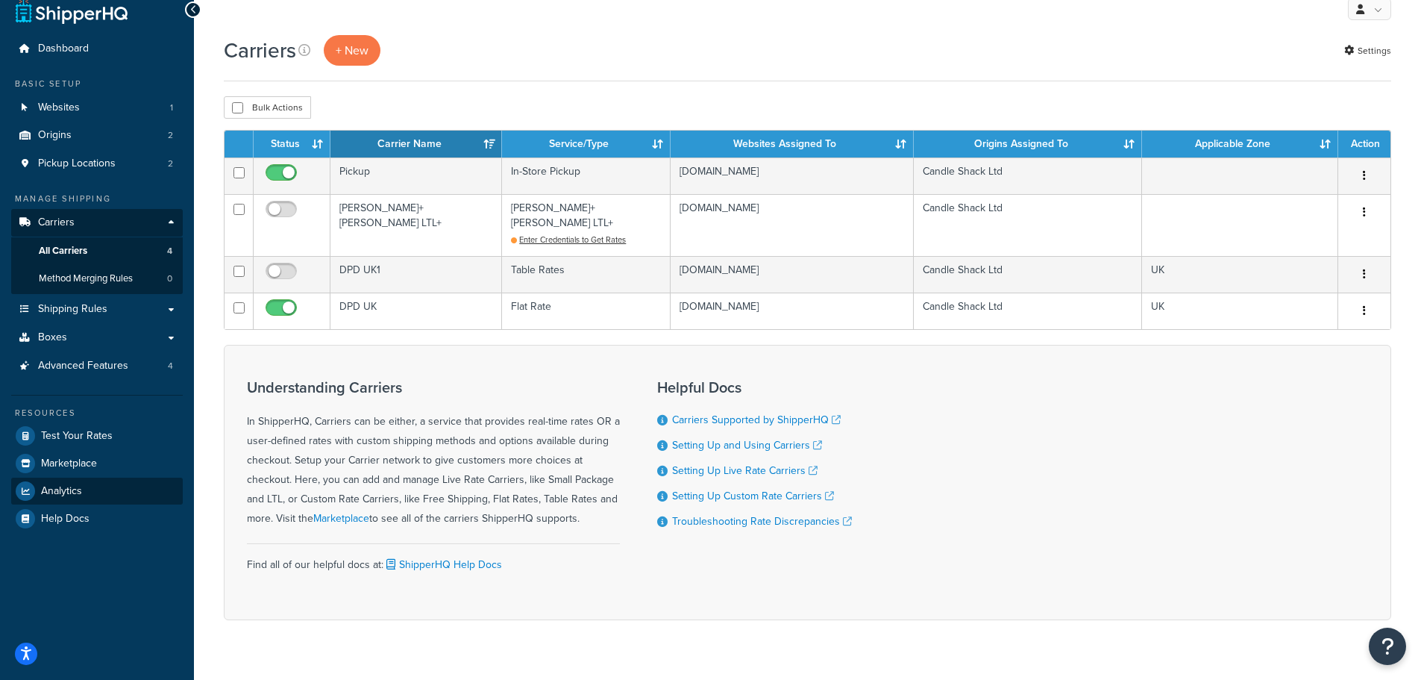
scroll to position [33, 0]
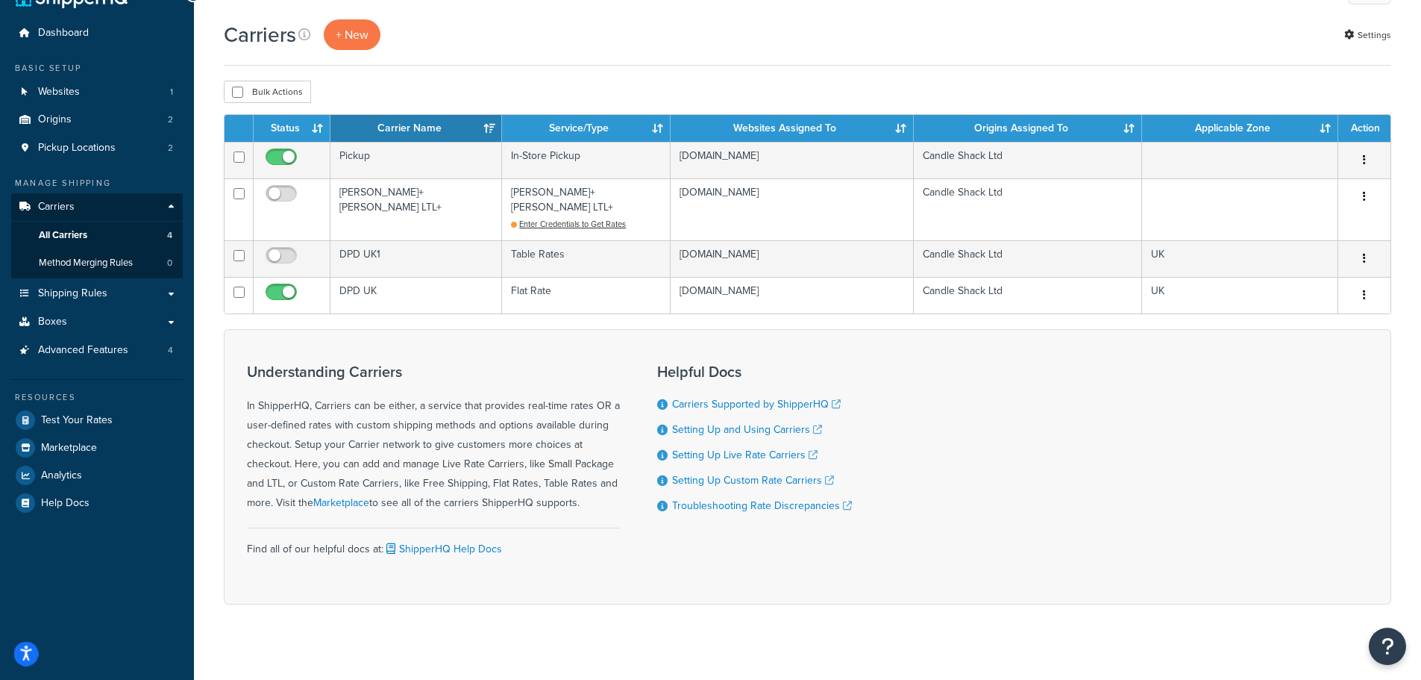
click at [26, 653] on icon "Open accessiBe: accessibility options, statement and help" at bounding box center [26, 655] width 12 height 13
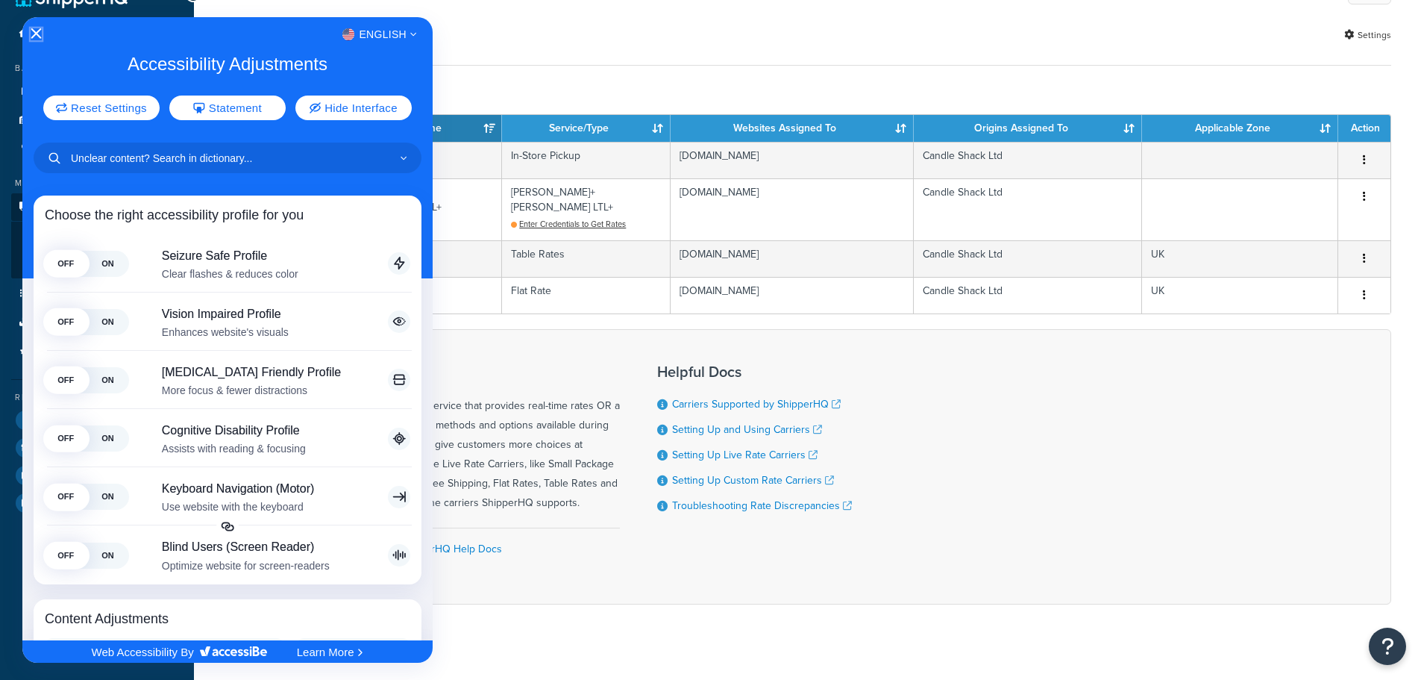
click at [35, 30] on icon "Close Accessibility Interface" at bounding box center [36, 33] width 10 height 10
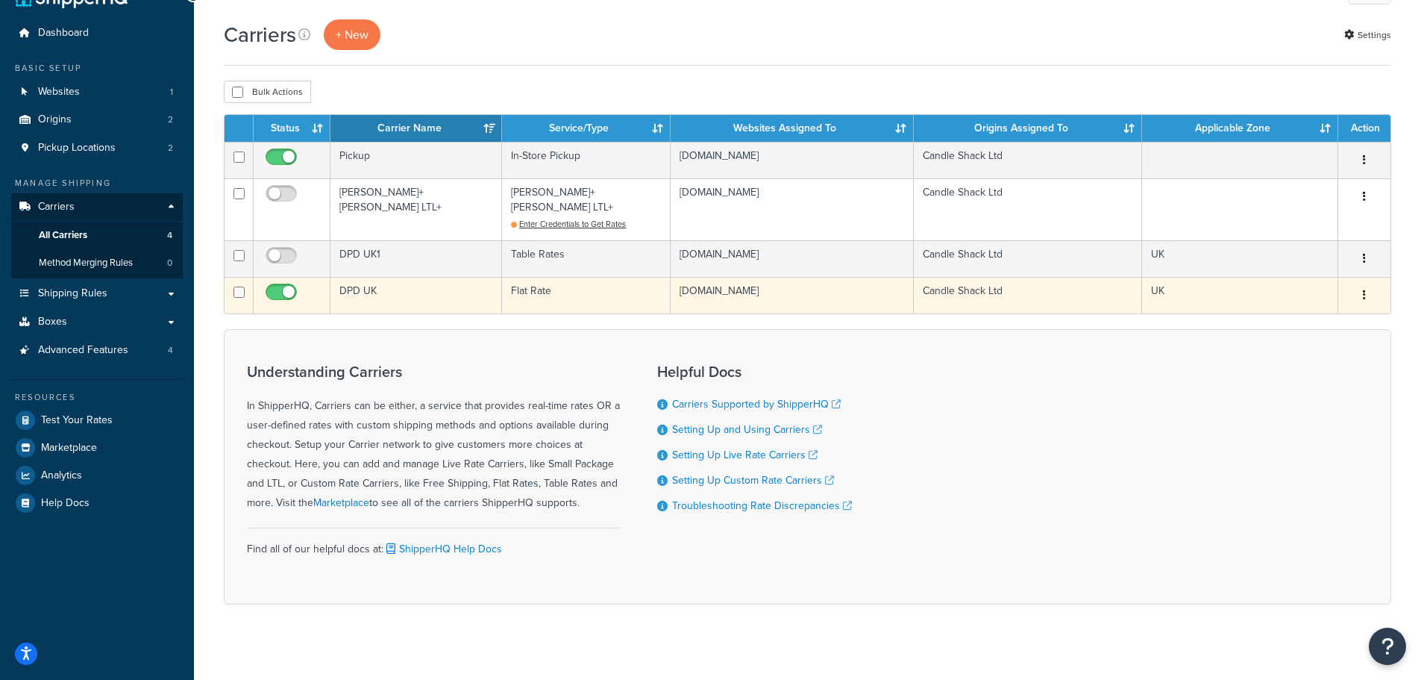
click at [384, 277] on td "DPD UK" at bounding box center [416, 295] width 172 height 37
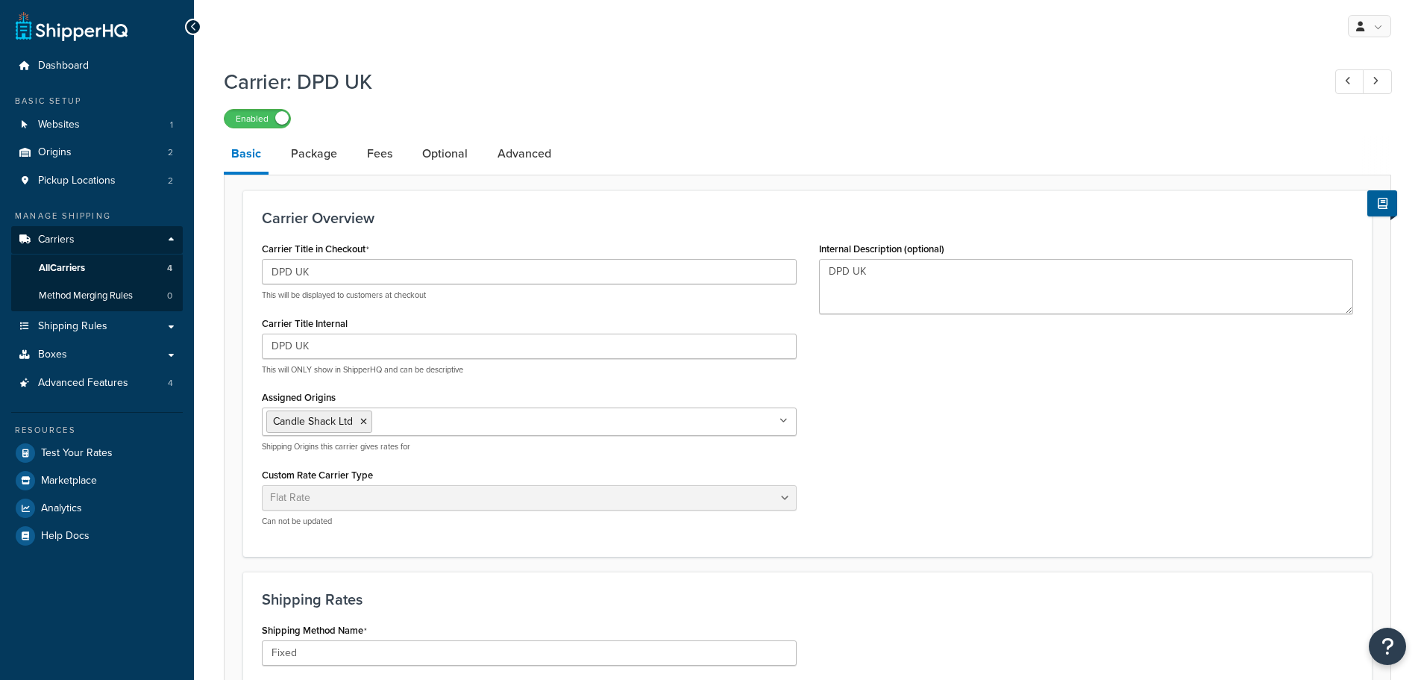
select select "flat"
select select "package"
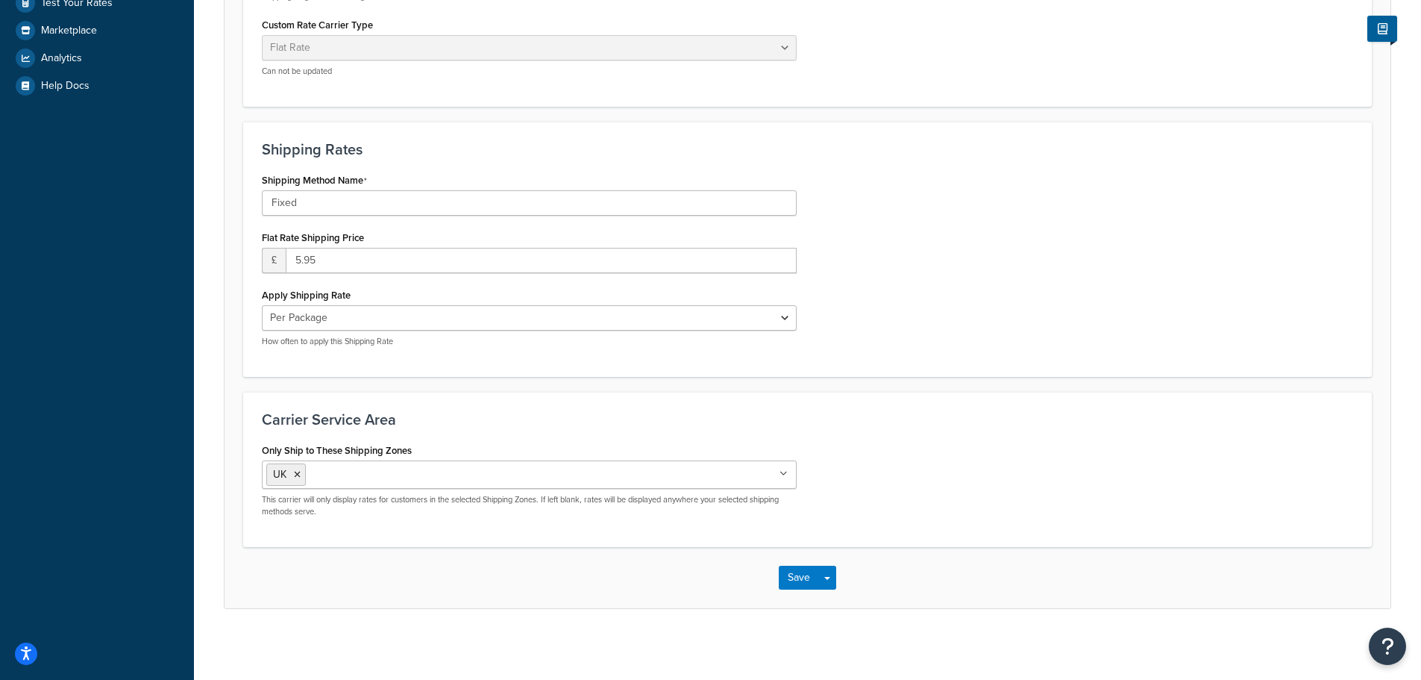
scroll to position [455, 0]
click at [801, 576] on button "Save" at bounding box center [799, 574] width 40 height 24
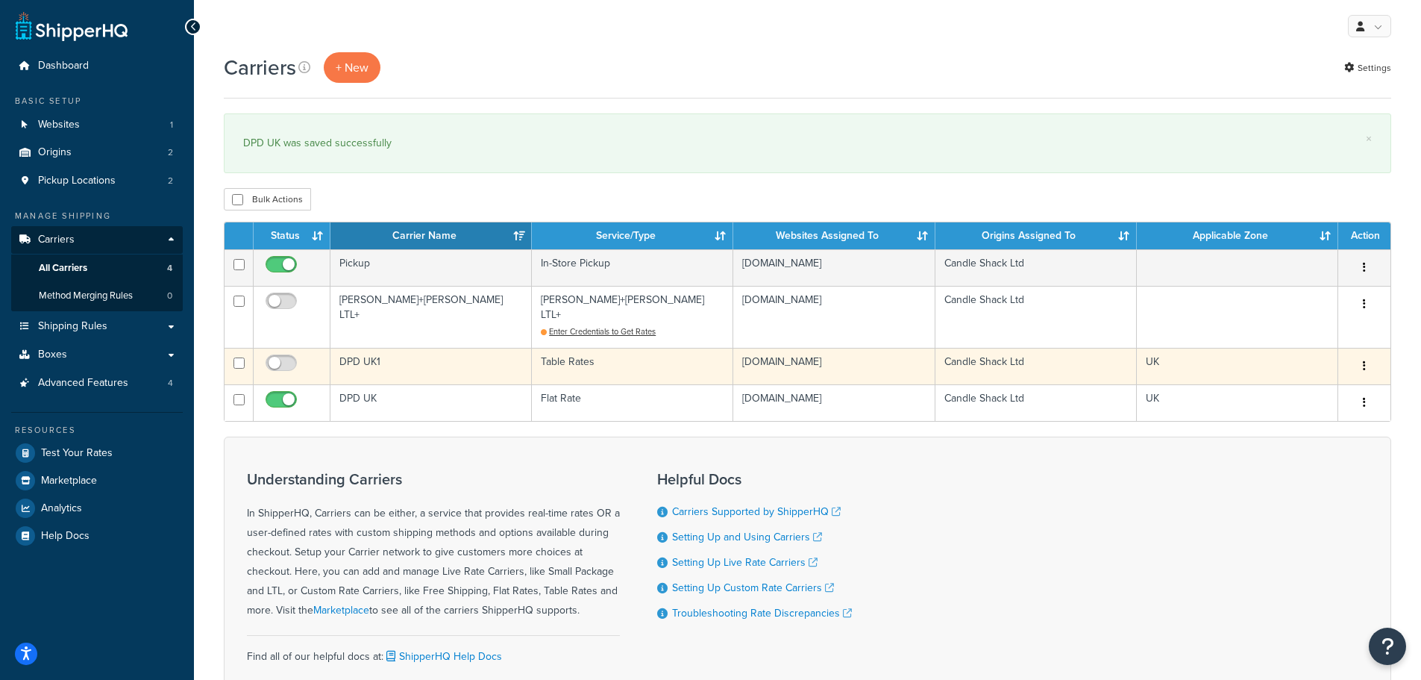
click at [1365, 360] on icon "button" at bounding box center [1364, 365] width 3 height 10
click at [1308, 443] on link "Delete" at bounding box center [1304, 442] width 118 height 31
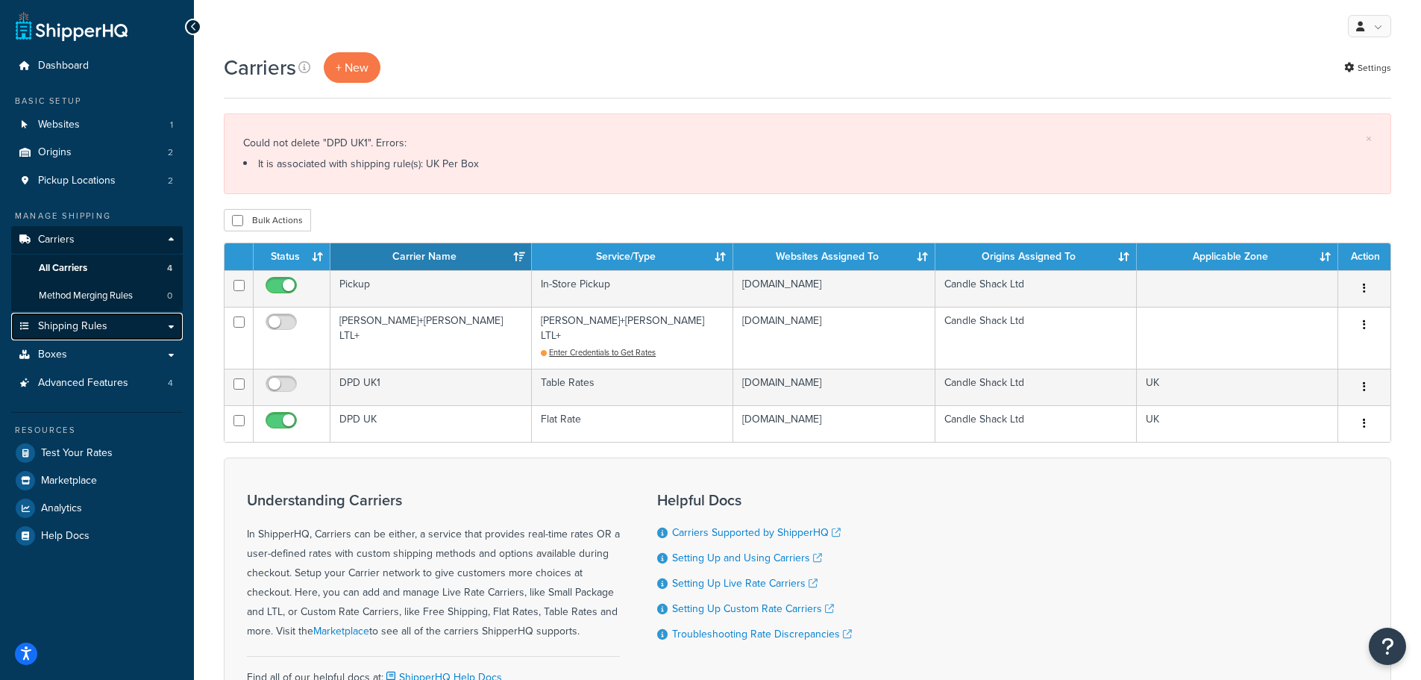
click at [92, 337] on link "Shipping Rules" at bounding box center [97, 327] width 172 height 28
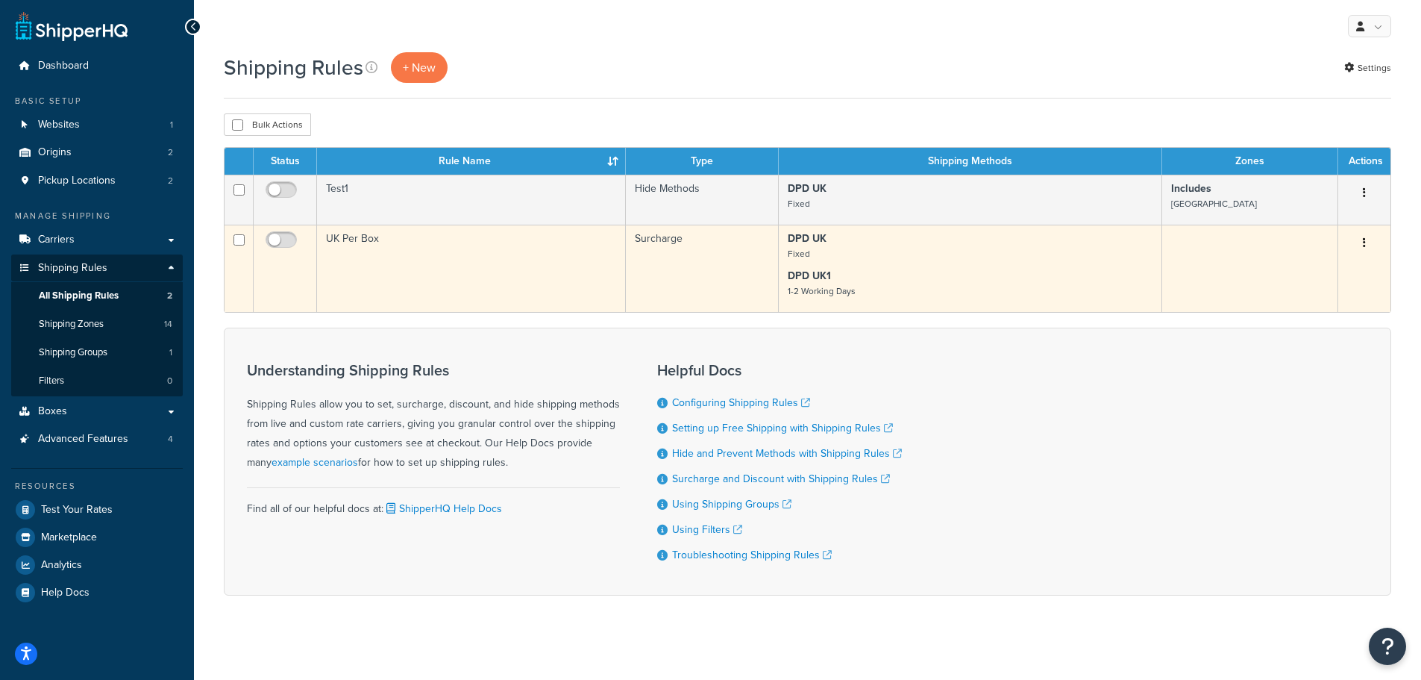
click at [1364, 238] on icon "button" at bounding box center [1364, 242] width 3 height 10
click at [1309, 322] on link "Delete" at bounding box center [1315, 332] width 118 height 31
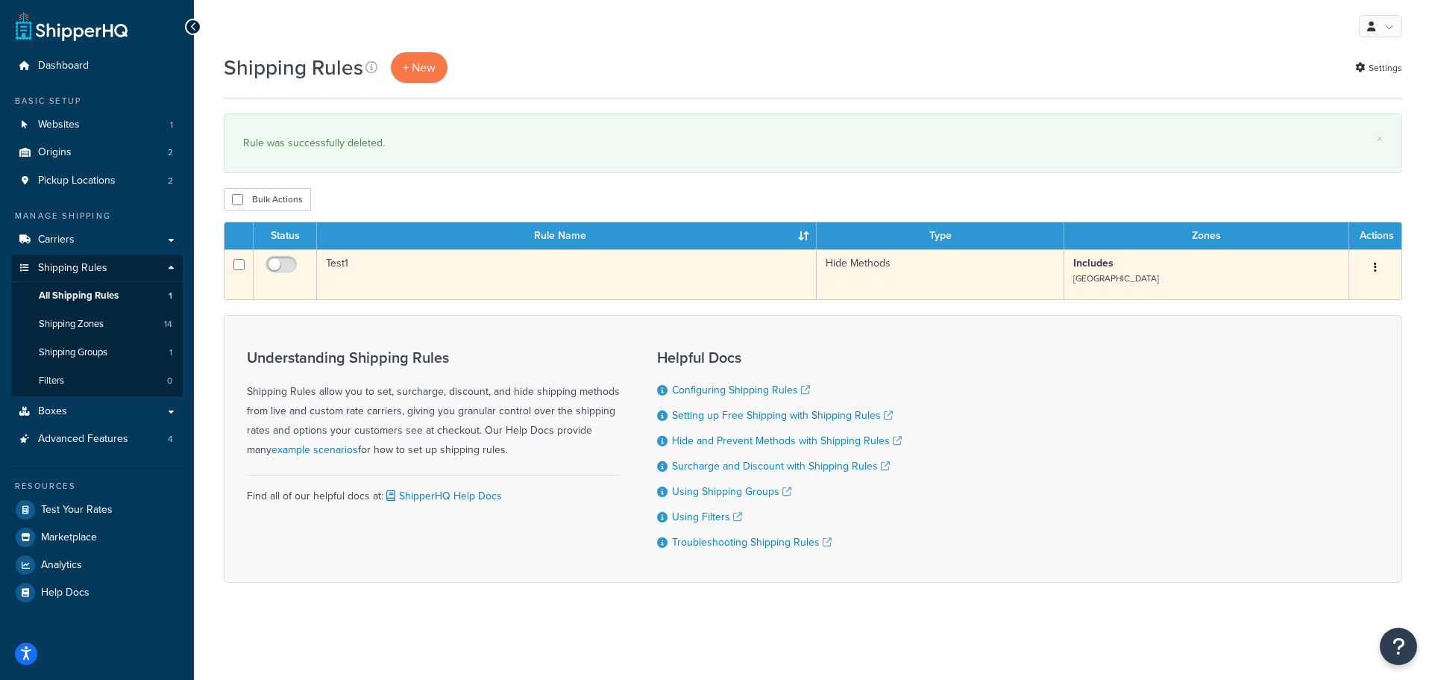
click at [1378, 266] on button "button" at bounding box center [1375, 268] width 21 height 24
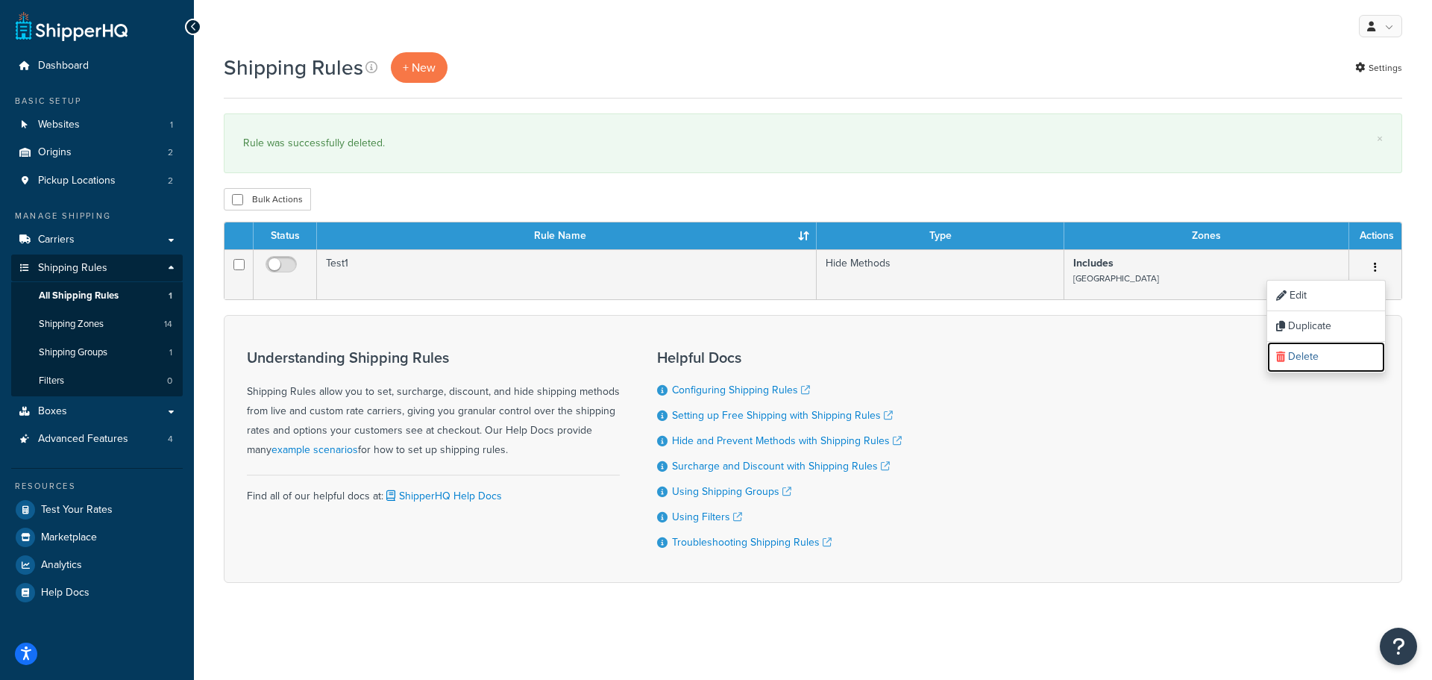
click at [1311, 355] on link "Delete" at bounding box center [1326, 357] width 118 height 31
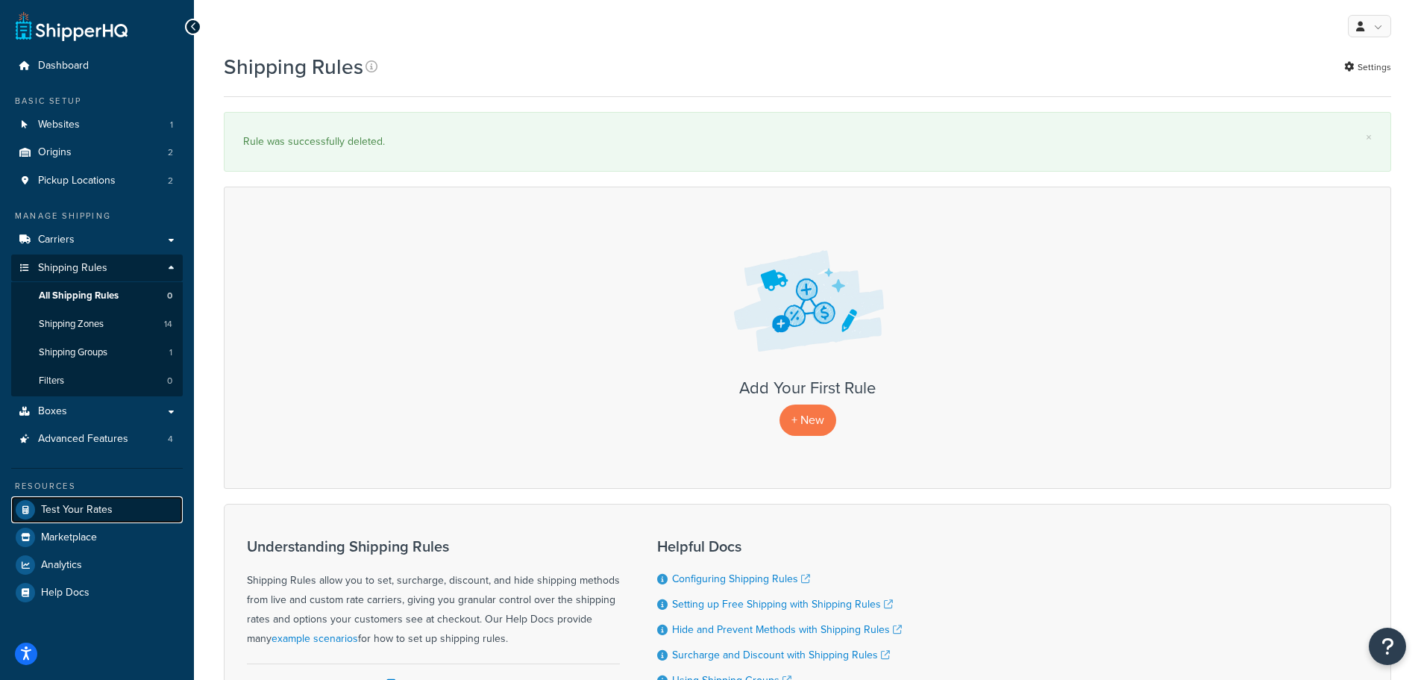
click at [81, 510] on span "Test Your Rates" at bounding box center [77, 510] width 72 height 13
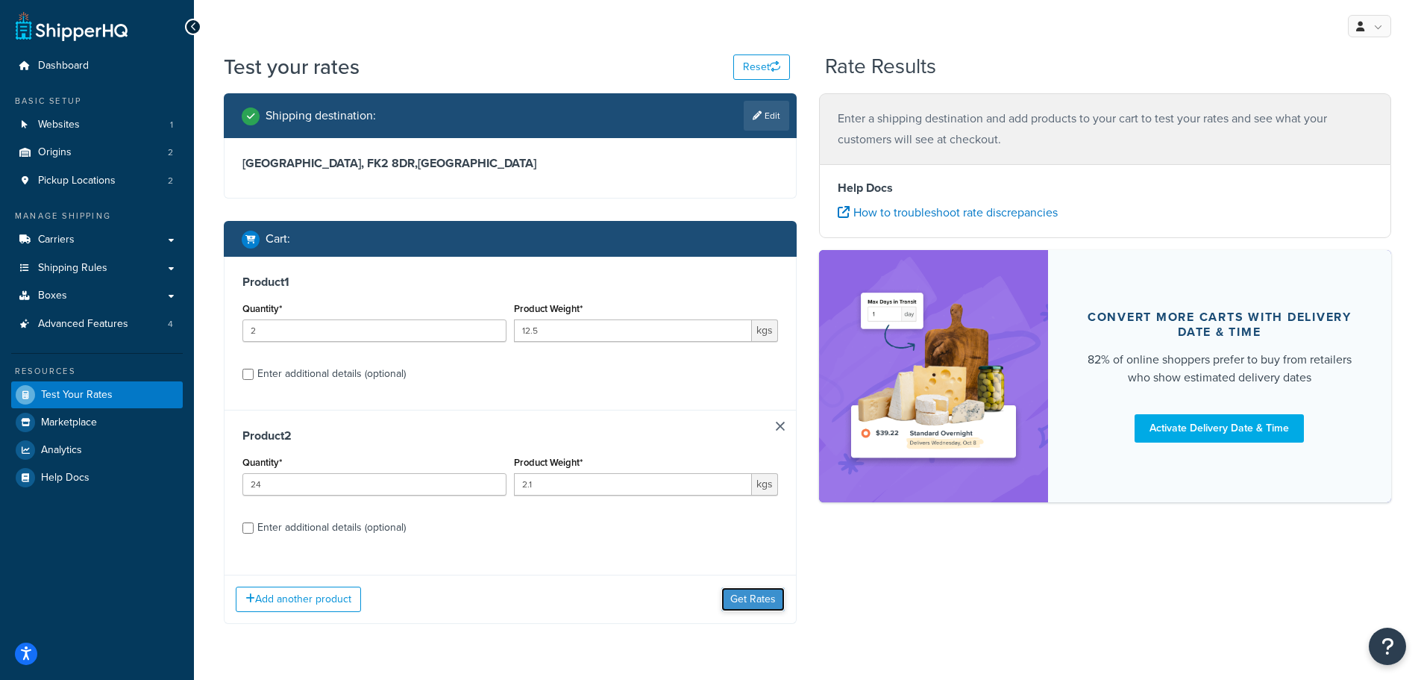
click at [748, 596] on button "Get Rates" at bounding box center [752, 599] width 63 height 24
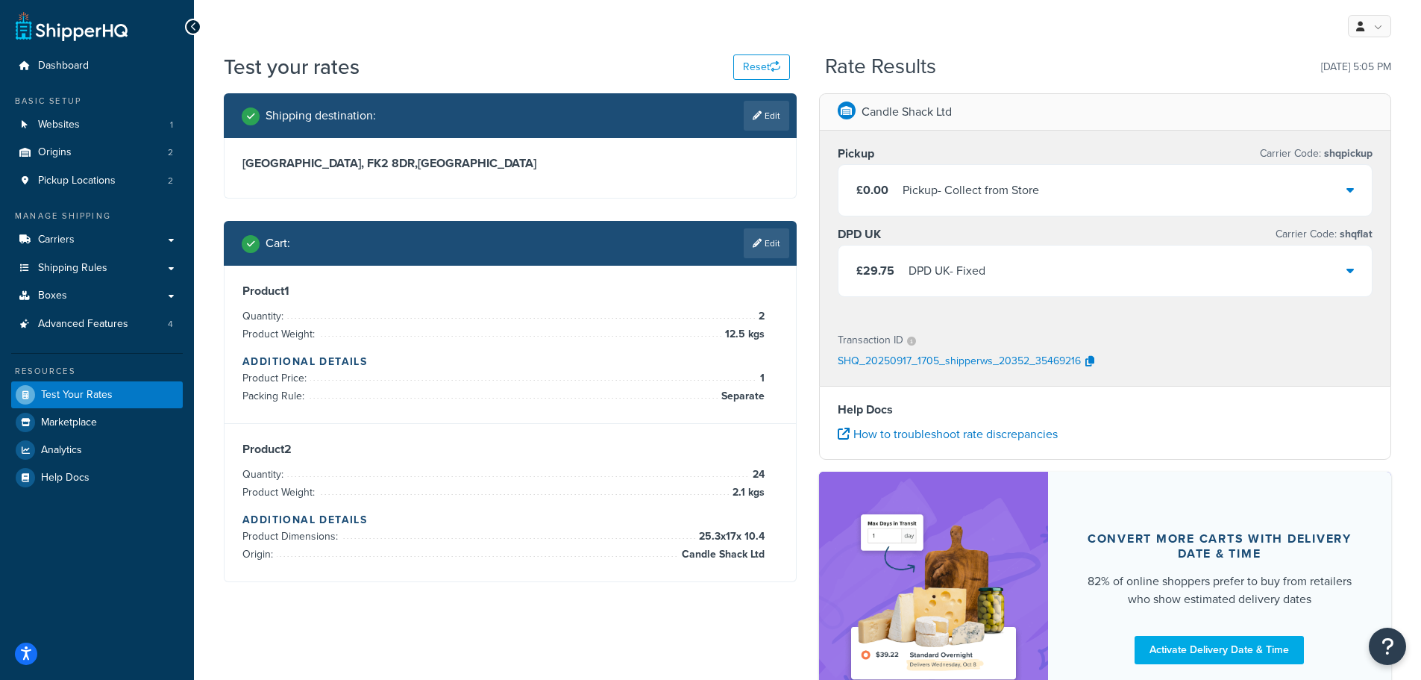
click at [1062, 270] on div "£29.75 DPD UK - Fixed" at bounding box center [1106, 270] width 534 height 51
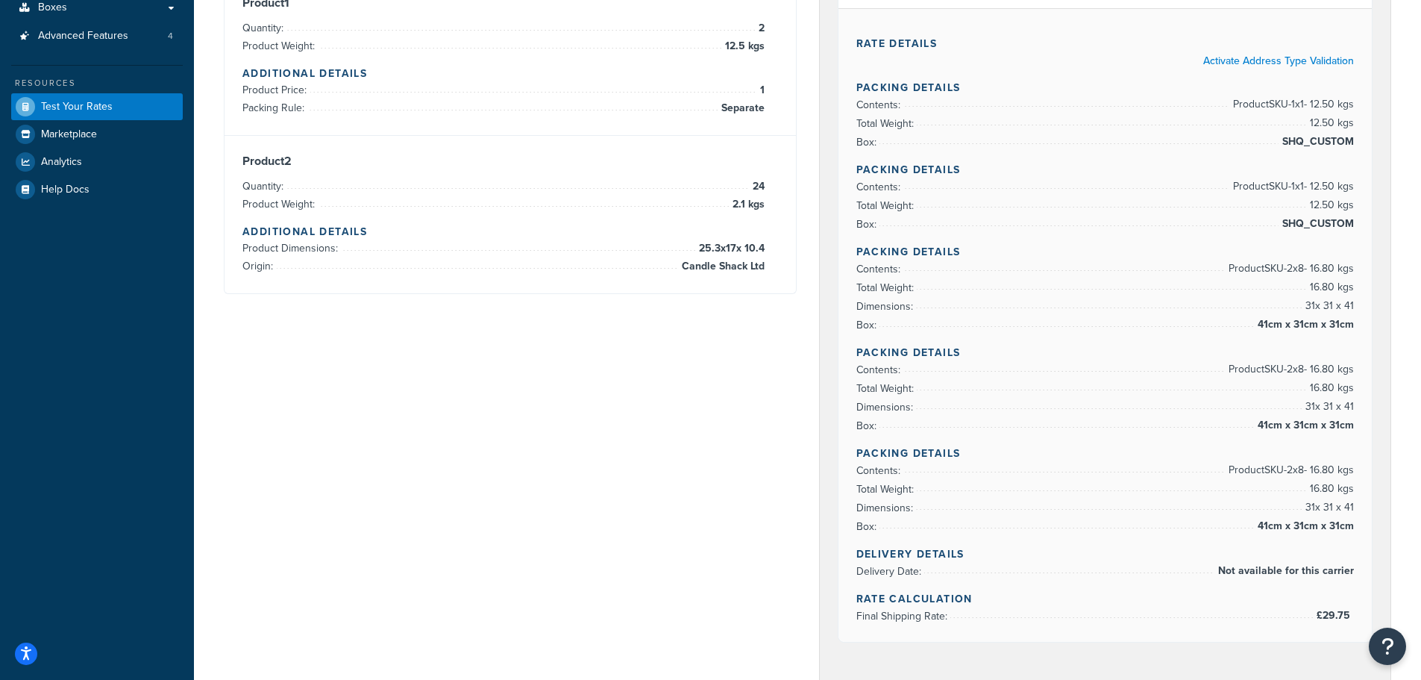
scroll to position [149, 0]
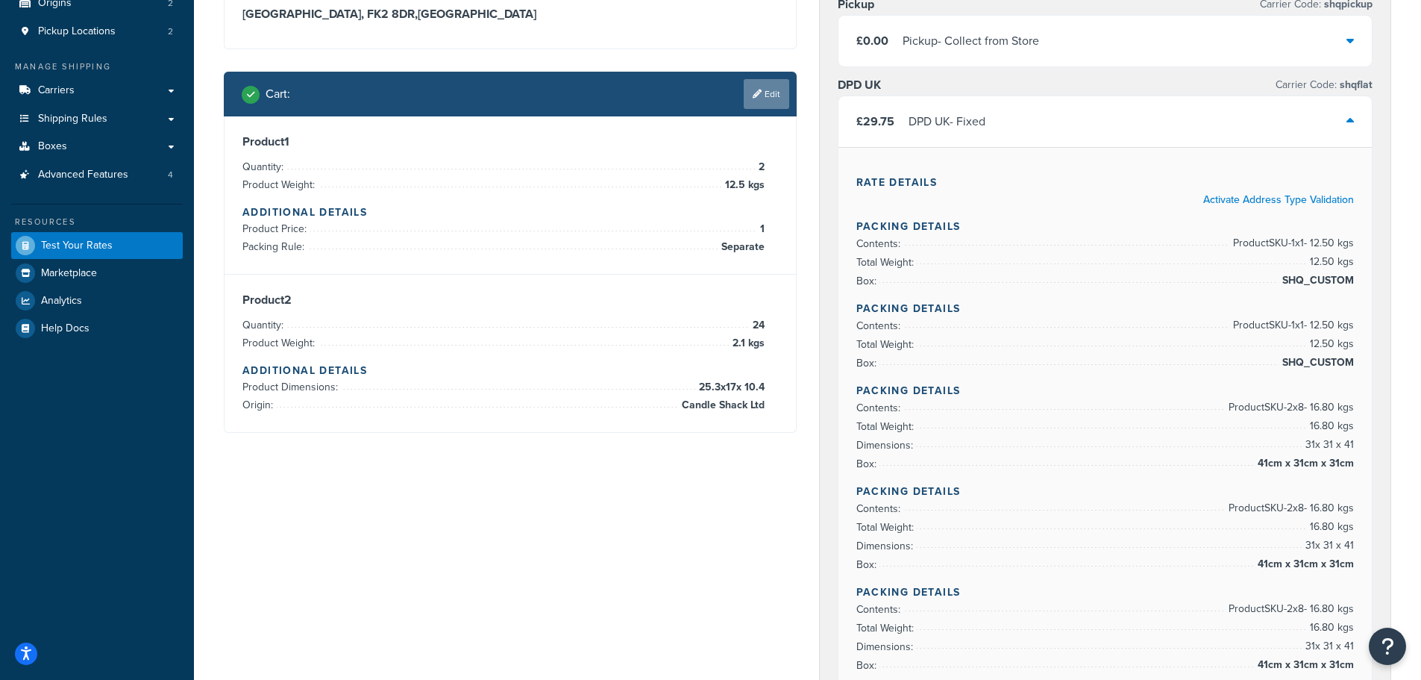
click at [771, 96] on link "Edit" at bounding box center [767, 94] width 46 height 30
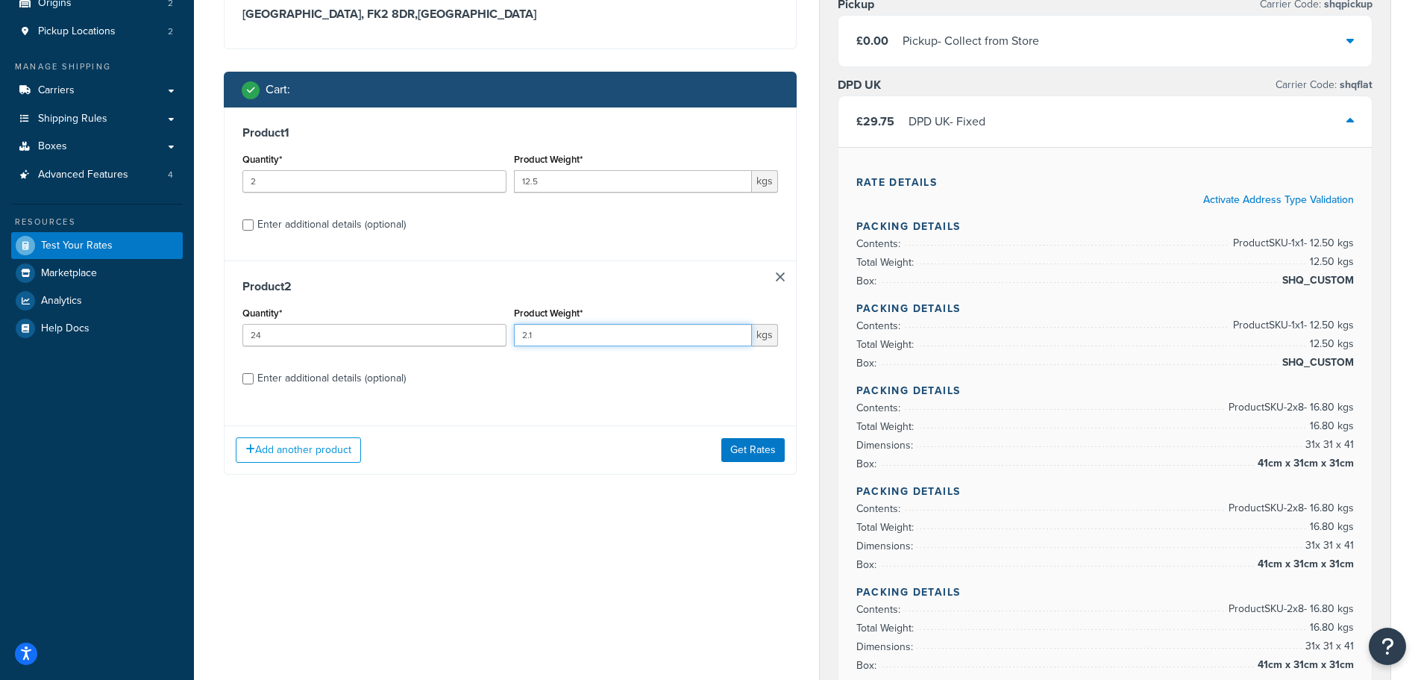
drag, startPoint x: 537, startPoint y: 336, endPoint x: 507, endPoint y: 344, distance: 31.5
click at [507, 344] on div "Quantity* 24 Product Weight* 2.1 kgs" at bounding box center [510, 330] width 543 height 54
type input "1.0"
click at [745, 448] on button "Get Rates" at bounding box center [752, 450] width 63 height 24
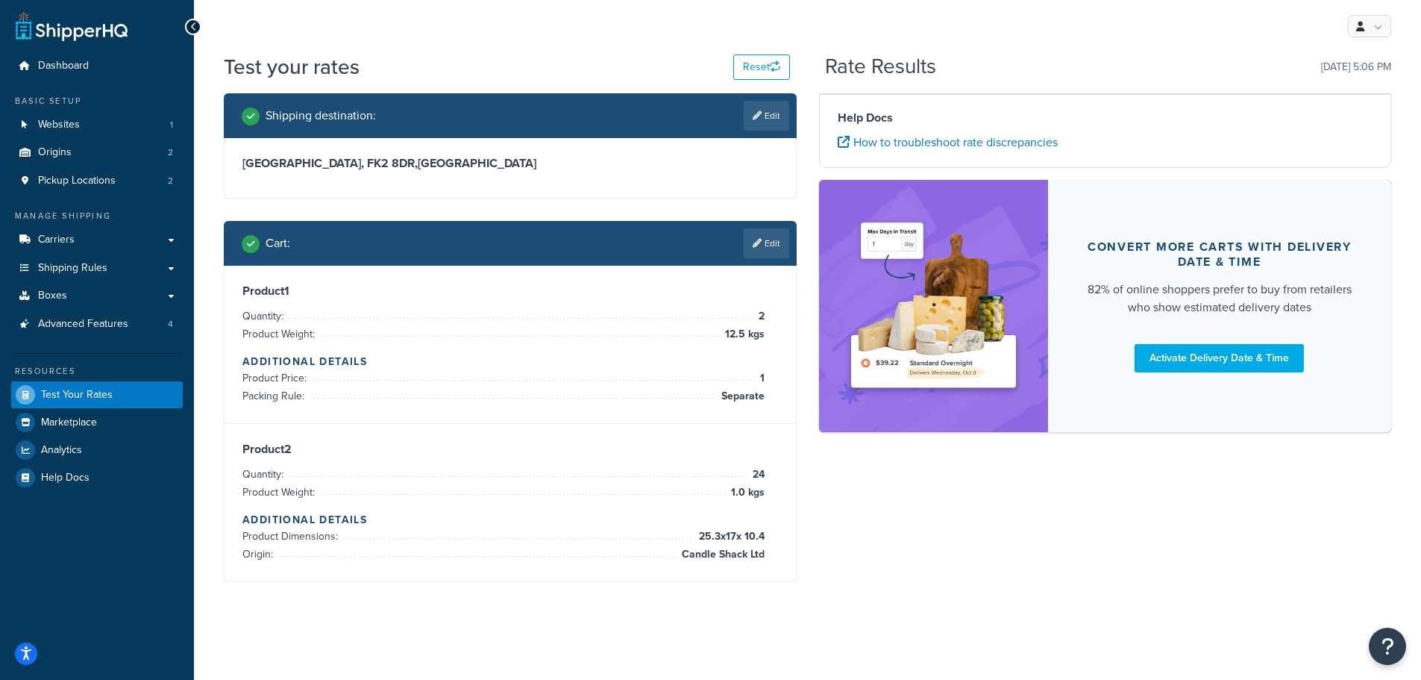
scroll to position [0, 0]
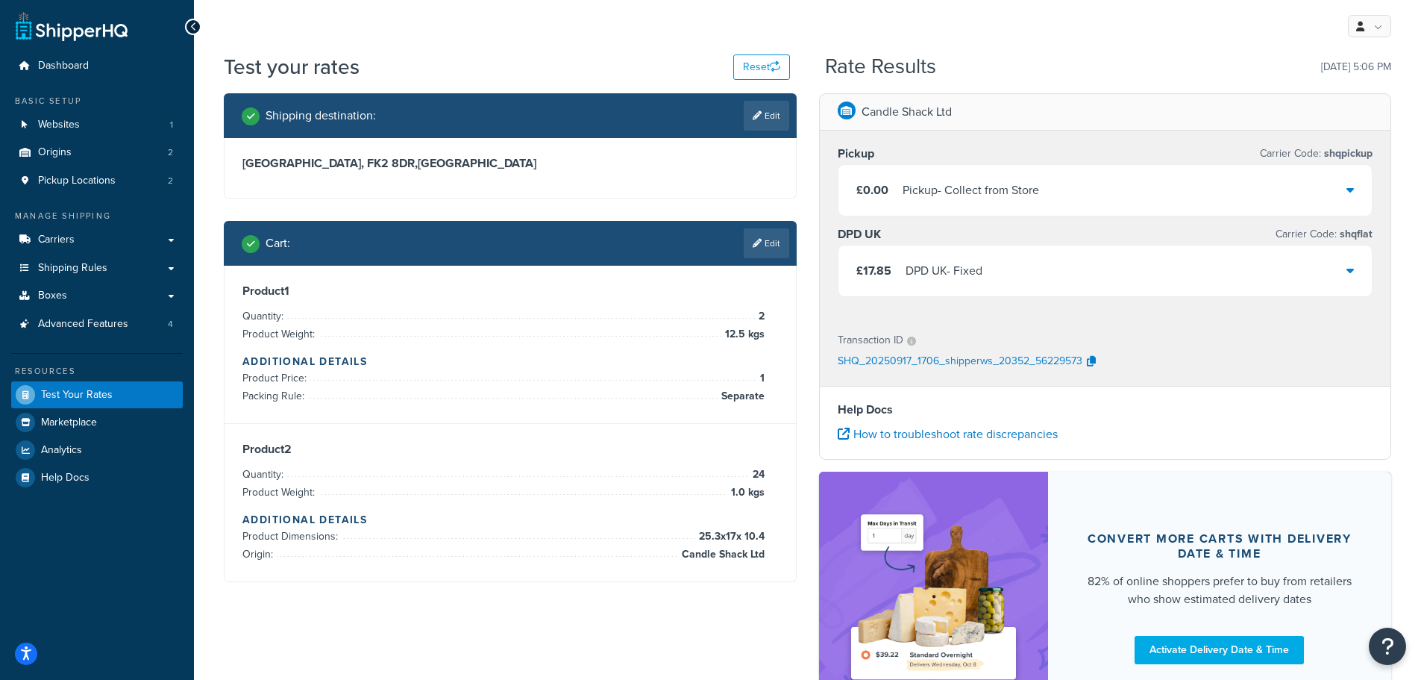
click at [1000, 266] on div "£17.85 DPD UK - Fixed" at bounding box center [1106, 270] width 534 height 51
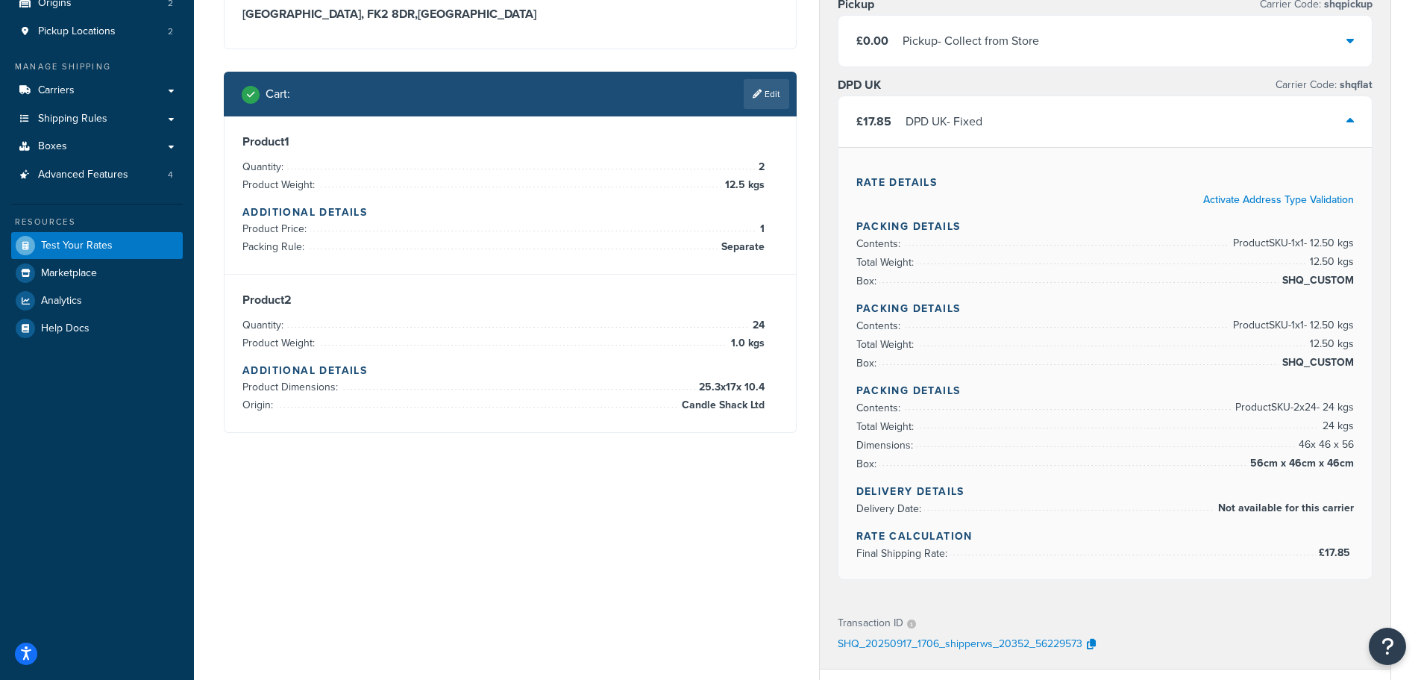
scroll to position [75, 0]
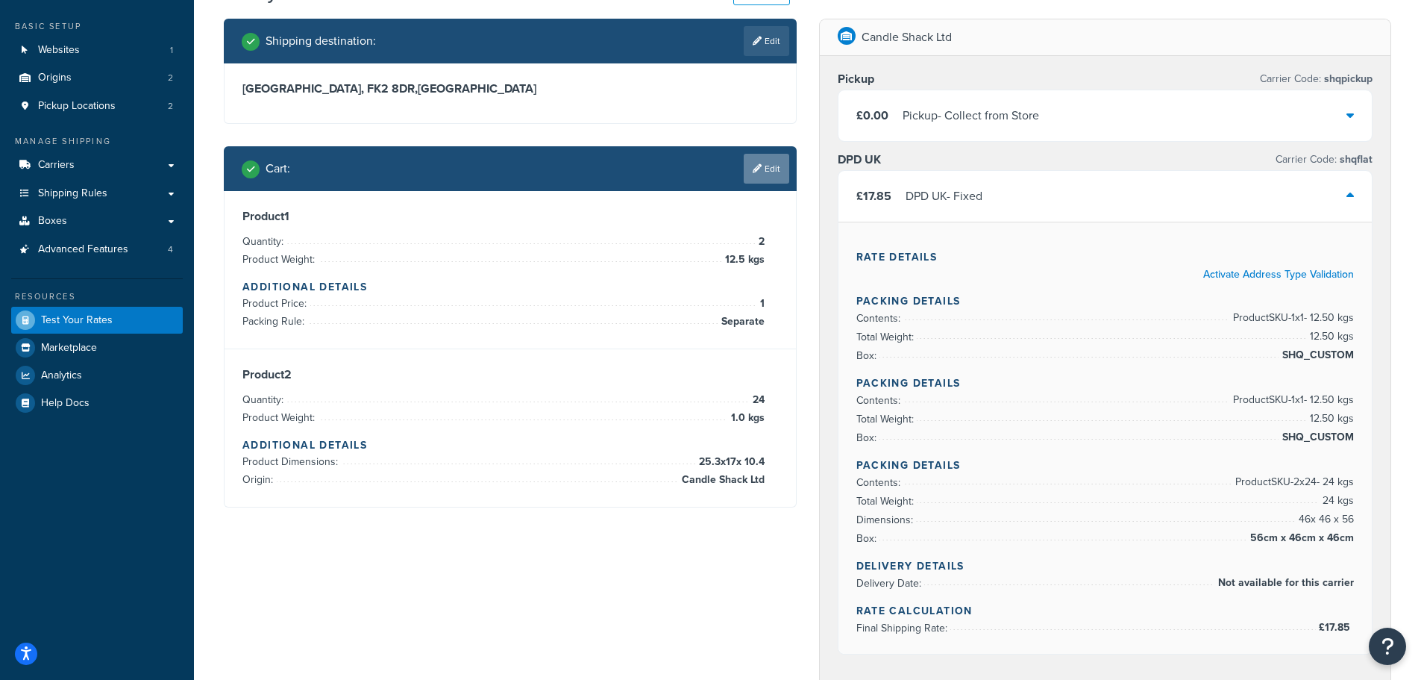
click at [775, 171] on link "Edit" at bounding box center [767, 169] width 46 height 30
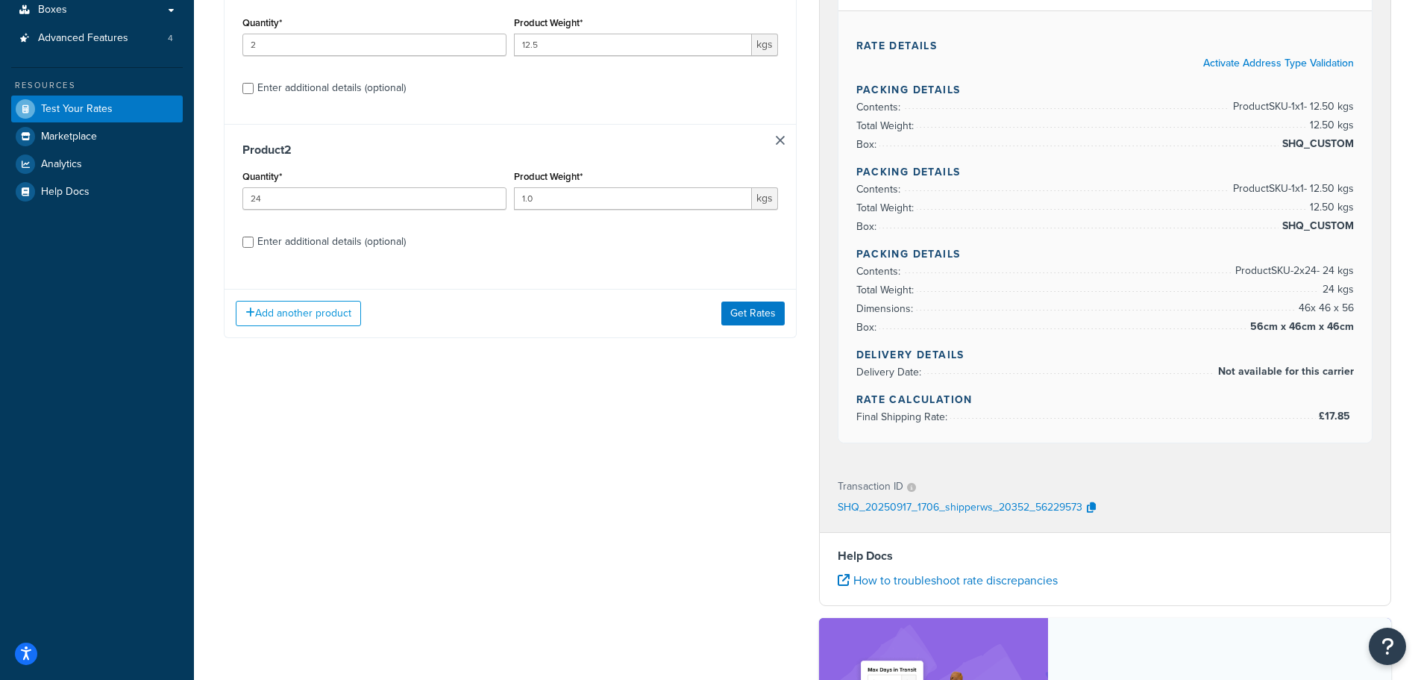
scroll to position [298, 0]
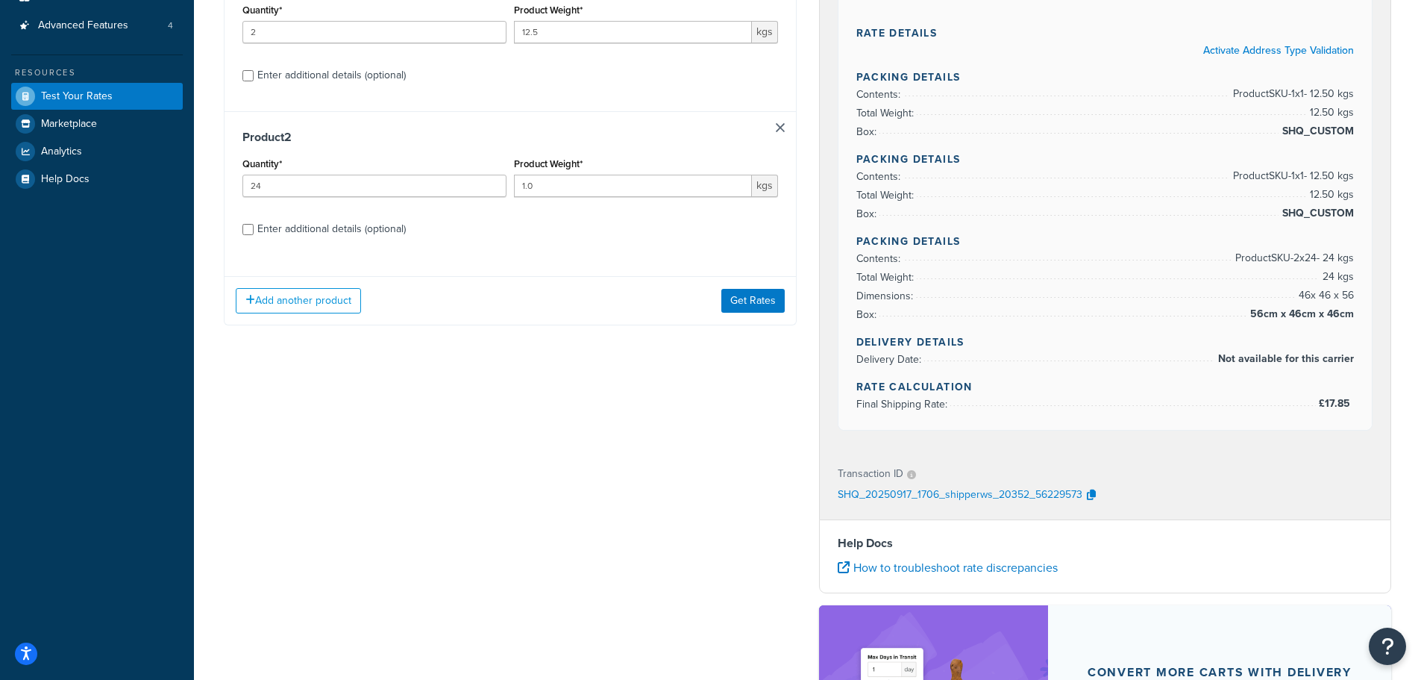
click at [349, 234] on div "Enter additional details (optional)" at bounding box center [331, 229] width 148 height 21
click at [254, 234] on input "Enter additional details (optional)" at bounding box center [247, 229] width 11 height 11
checkbox input "true"
select select "87822"
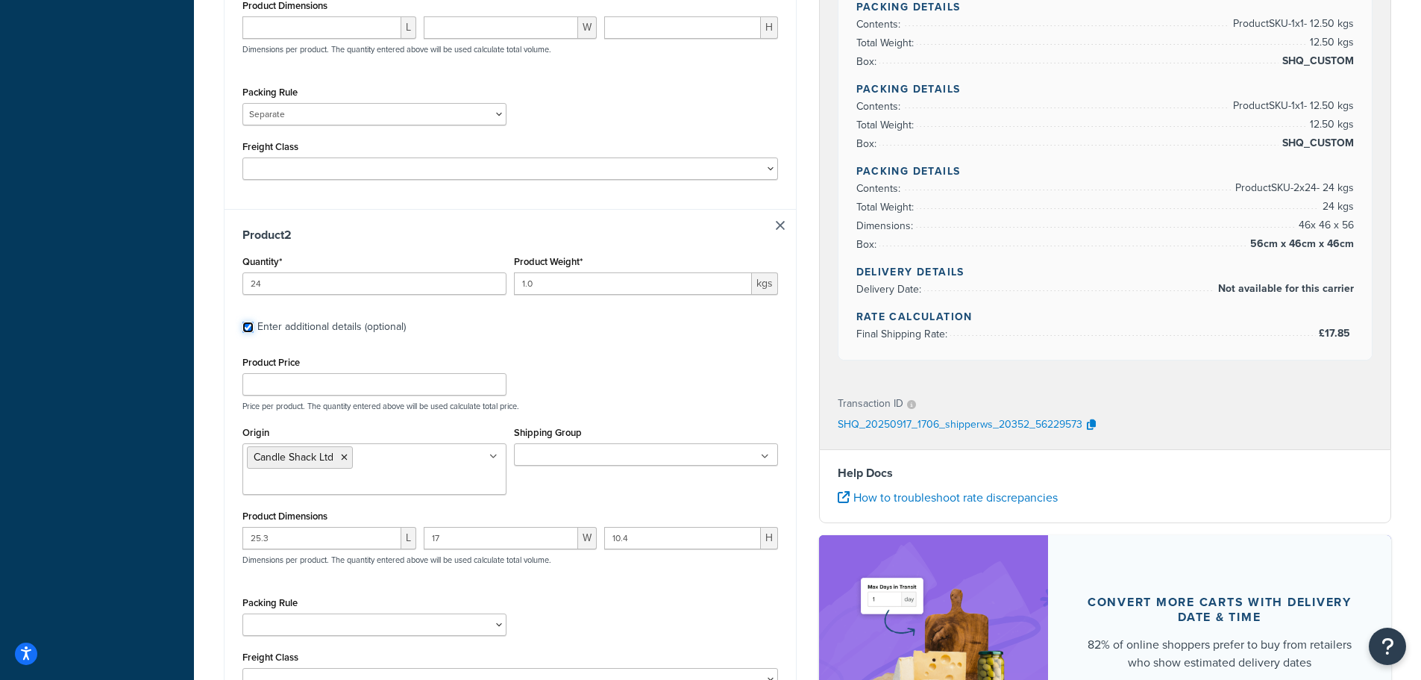
scroll to position [597, 0]
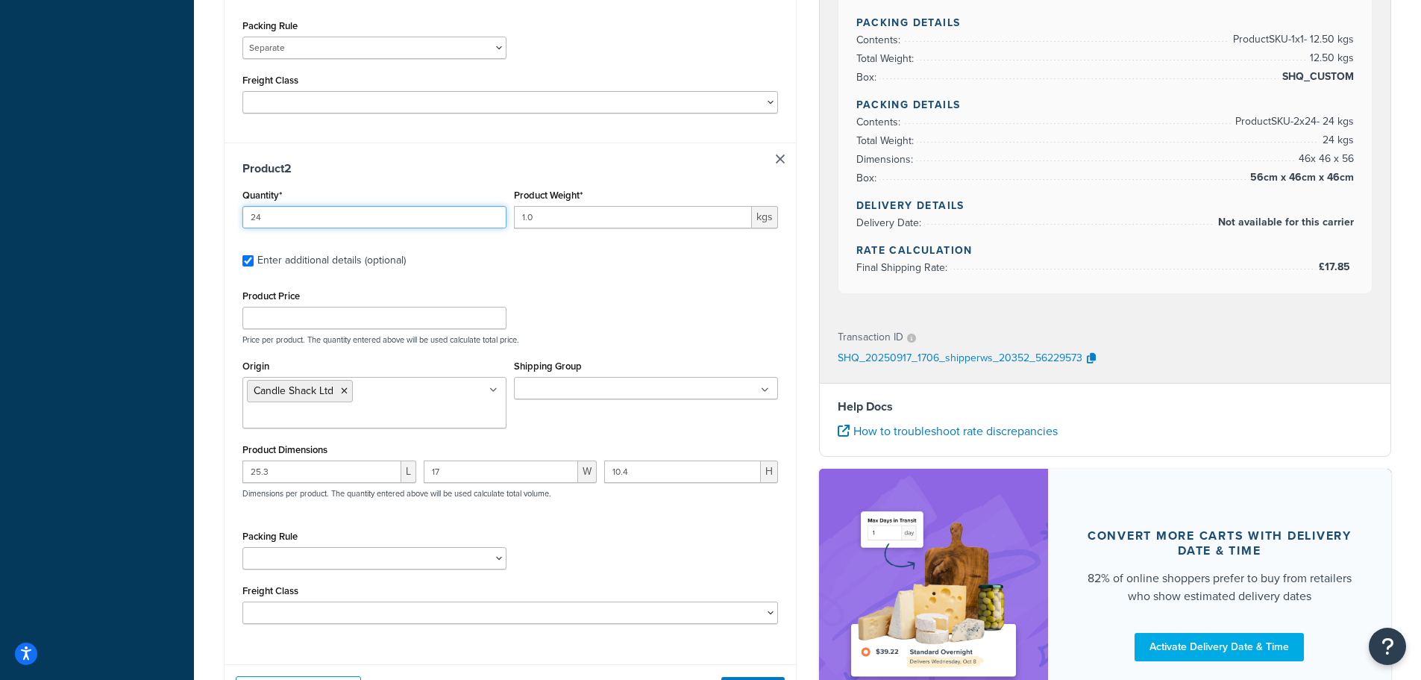
drag, startPoint x: 266, startPoint y: 216, endPoint x: 229, endPoint y: 225, distance: 37.6
click at [229, 225] on div "Product 2 Quantity* 24 Product Weight* 1.0 kgs Enter additional details (option…" at bounding box center [510, 397] width 571 height 510
type input "4"
drag, startPoint x: 275, startPoint y: 448, endPoint x: 228, endPoint y: 465, distance: 50.0
click at [229, 465] on div "Product 2 Quantity* 4 Product Weight* 1.0 kgs Enter additional details (optiona…" at bounding box center [510, 397] width 571 height 510
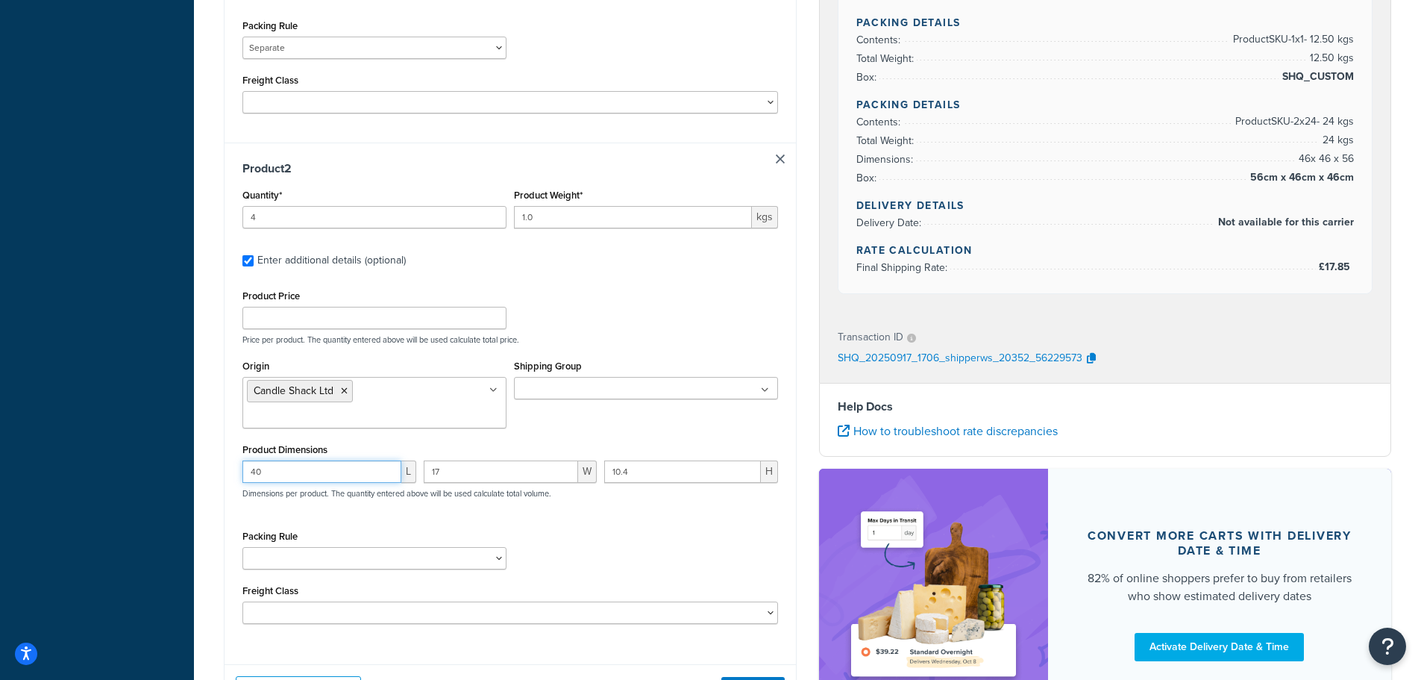
type input "40"
type input "30"
click at [574, 501] on div "Product Price Price per product. The quantity entered above will be used calcul…" at bounding box center [510, 455] width 536 height 338
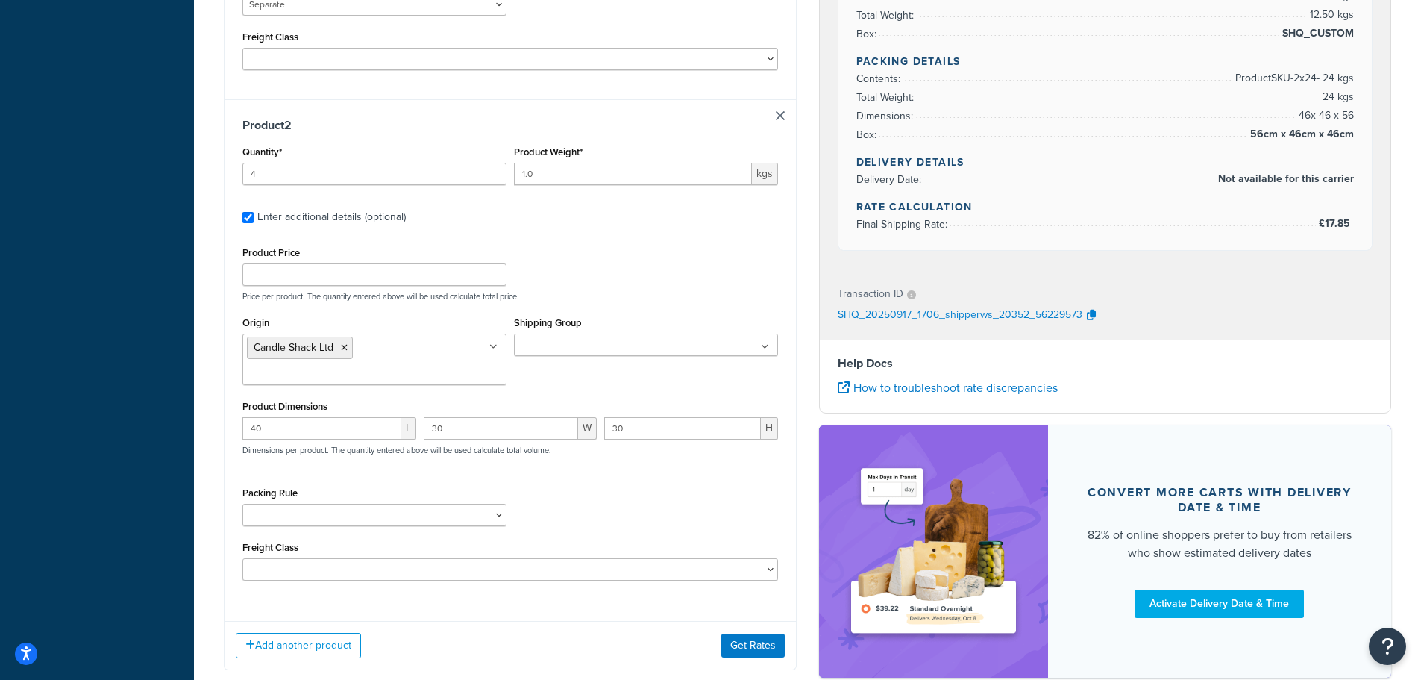
scroll to position [671, 0]
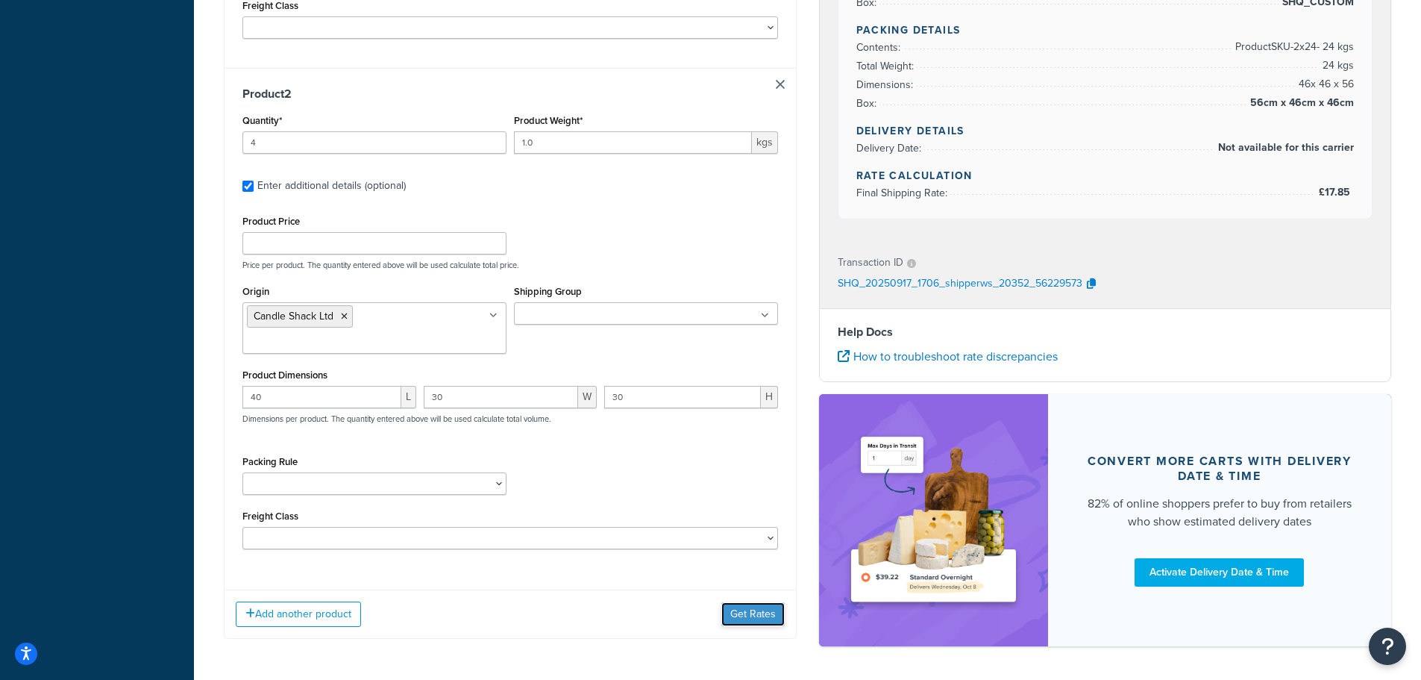
click at [736, 602] on button "Get Rates" at bounding box center [752, 614] width 63 height 24
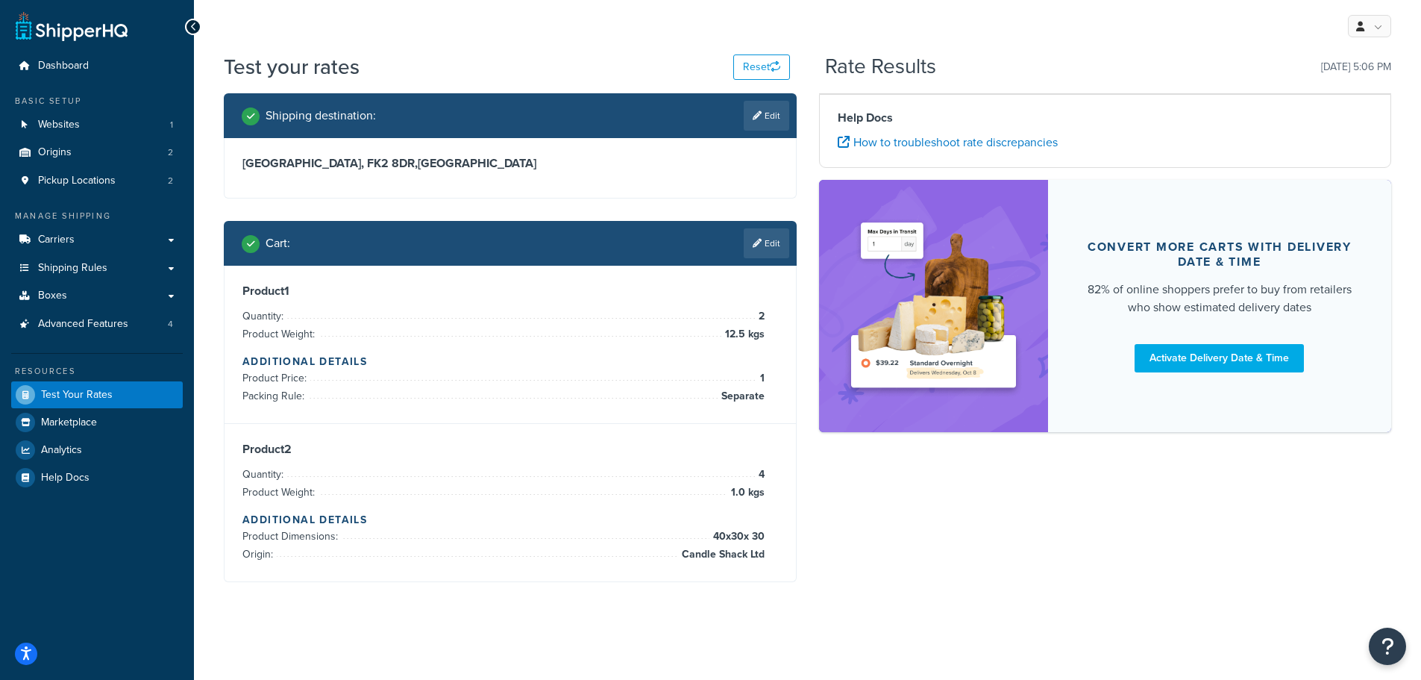
scroll to position [0, 0]
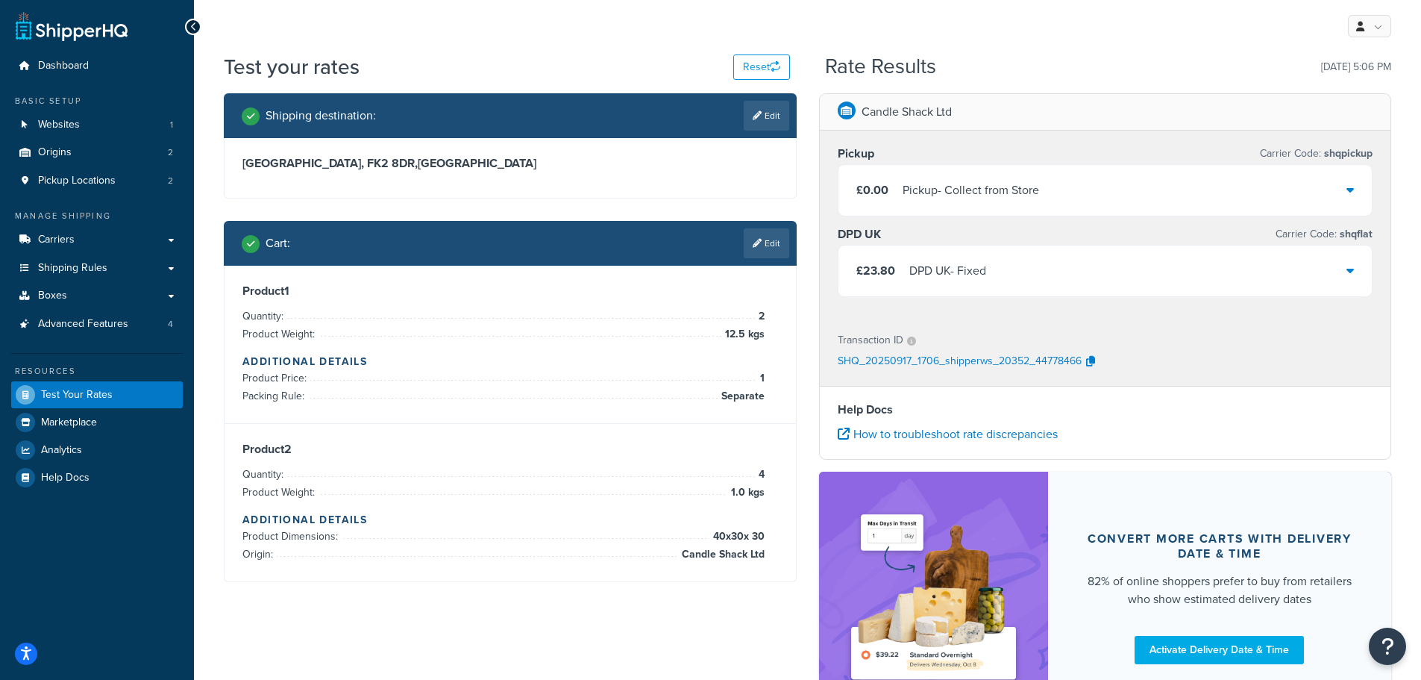
click at [1055, 269] on div "£23.80 DPD UK - Fixed" at bounding box center [1106, 270] width 534 height 51
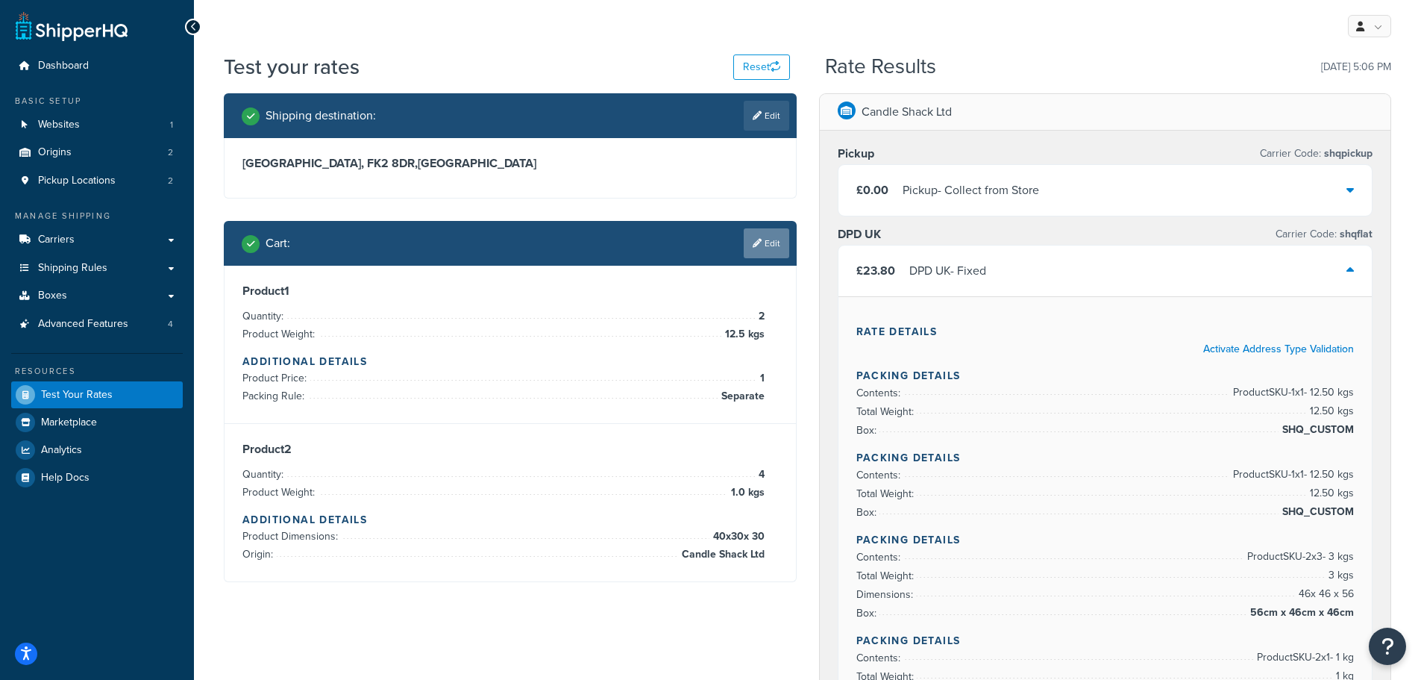
click at [767, 238] on link "Edit" at bounding box center [767, 243] width 46 height 30
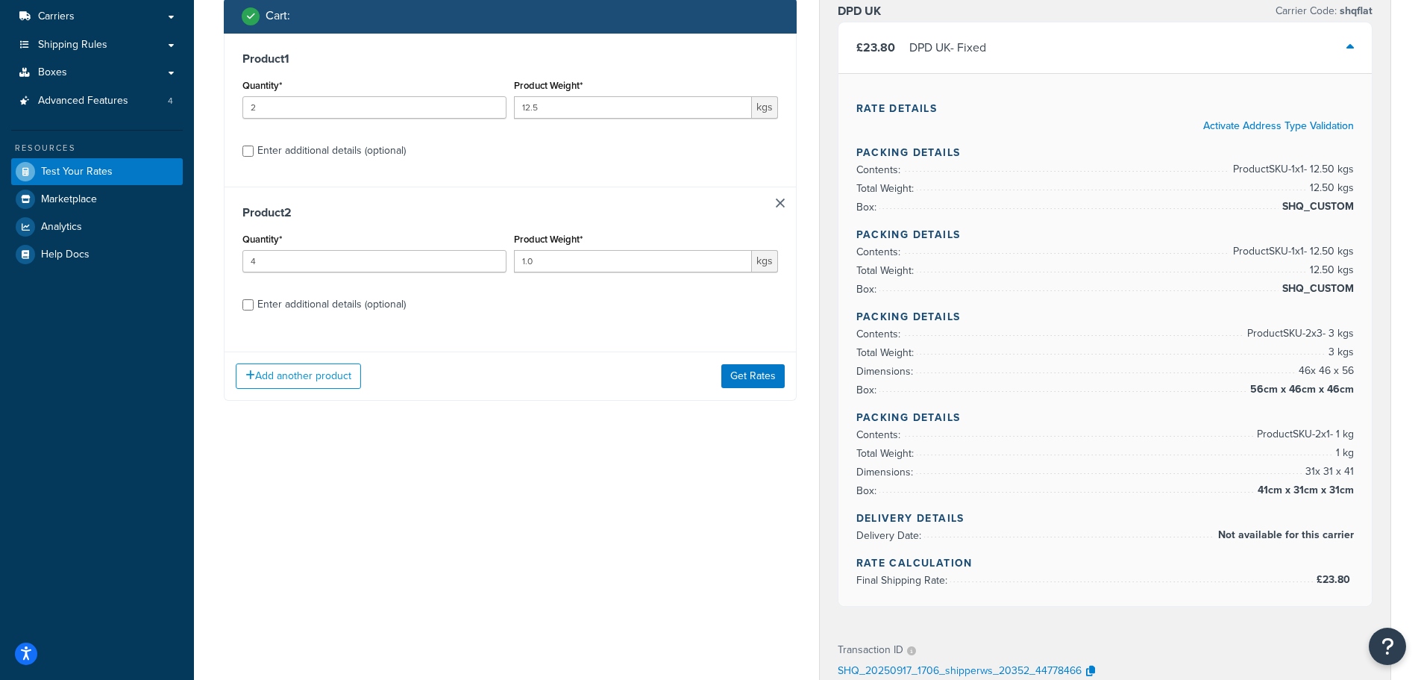
scroll to position [224, 0]
click at [360, 151] on div "Enter additional details (optional)" at bounding box center [331, 150] width 148 height 21
click at [254, 151] on input "Enter additional details (optional)" at bounding box center [247, 150] width 11 height 11
checkbox input "true"
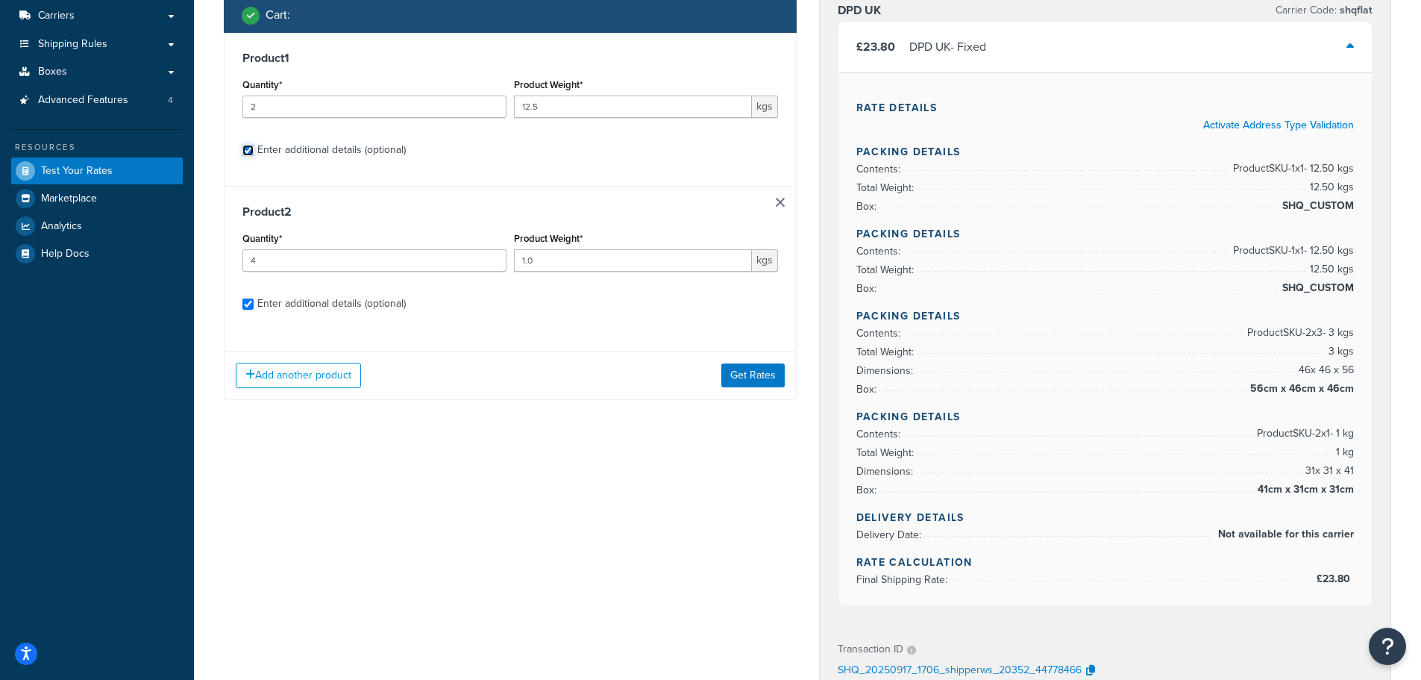
select select "87822"
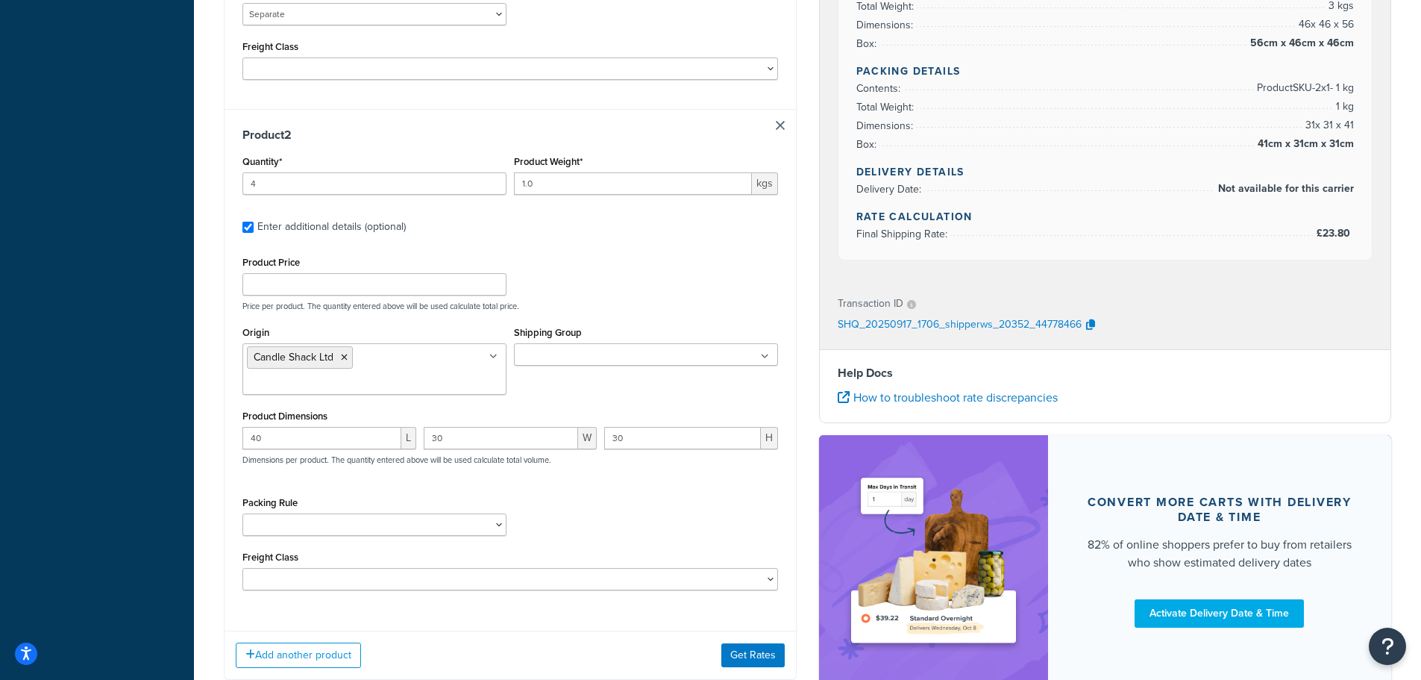
scroll to position [633, 0]
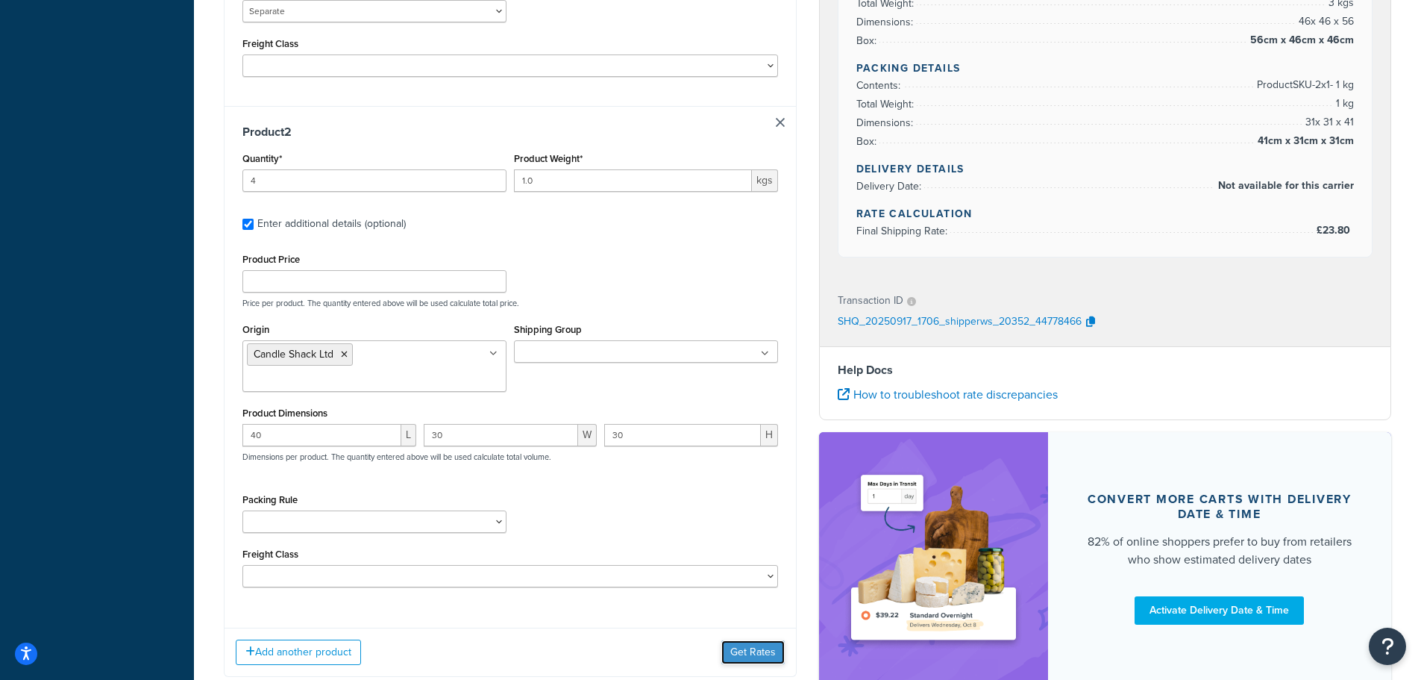
click at [739, 640] on button "Get Rates" at bounding box center [752, 652] width 63 height 24
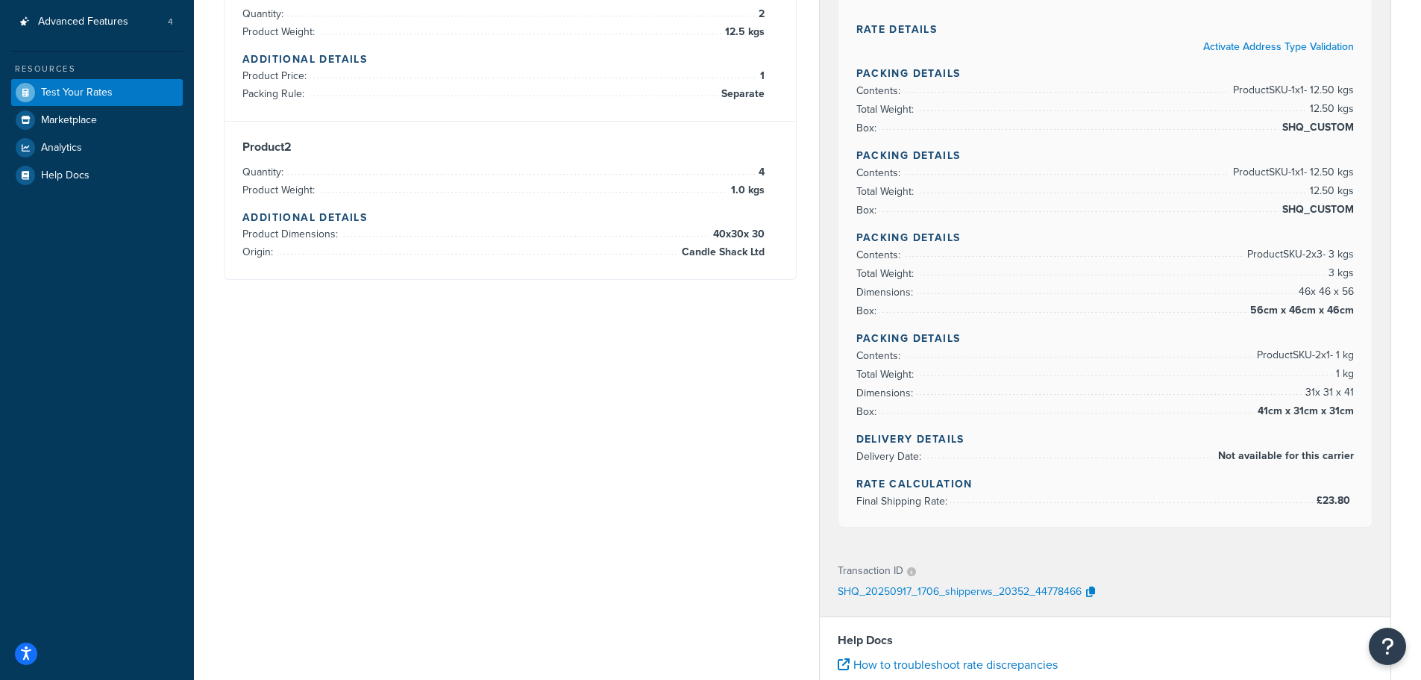
scroll to position [335, 0]
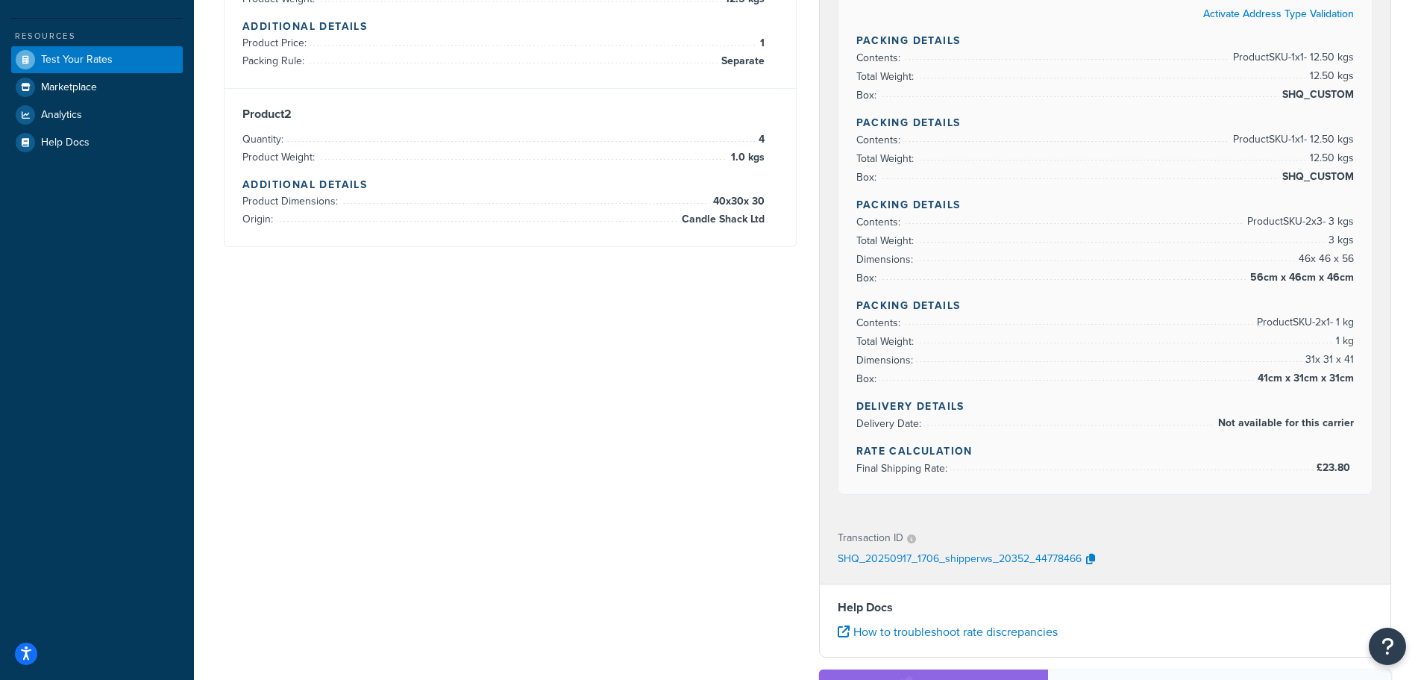
drag, startPoint x: 1320, startPoint y: 219, endPoint x: 1312, endPoint y: 219, distance: 7.5
click at [1312, 219] on span "Product SKU-2 x 3 - 3 kgs" at bounding box center [1299, 222] width 110 height 18
click at [1092, 306] on h4 "Packing Details" at bounding box center [1105, 306] width 498 height 16
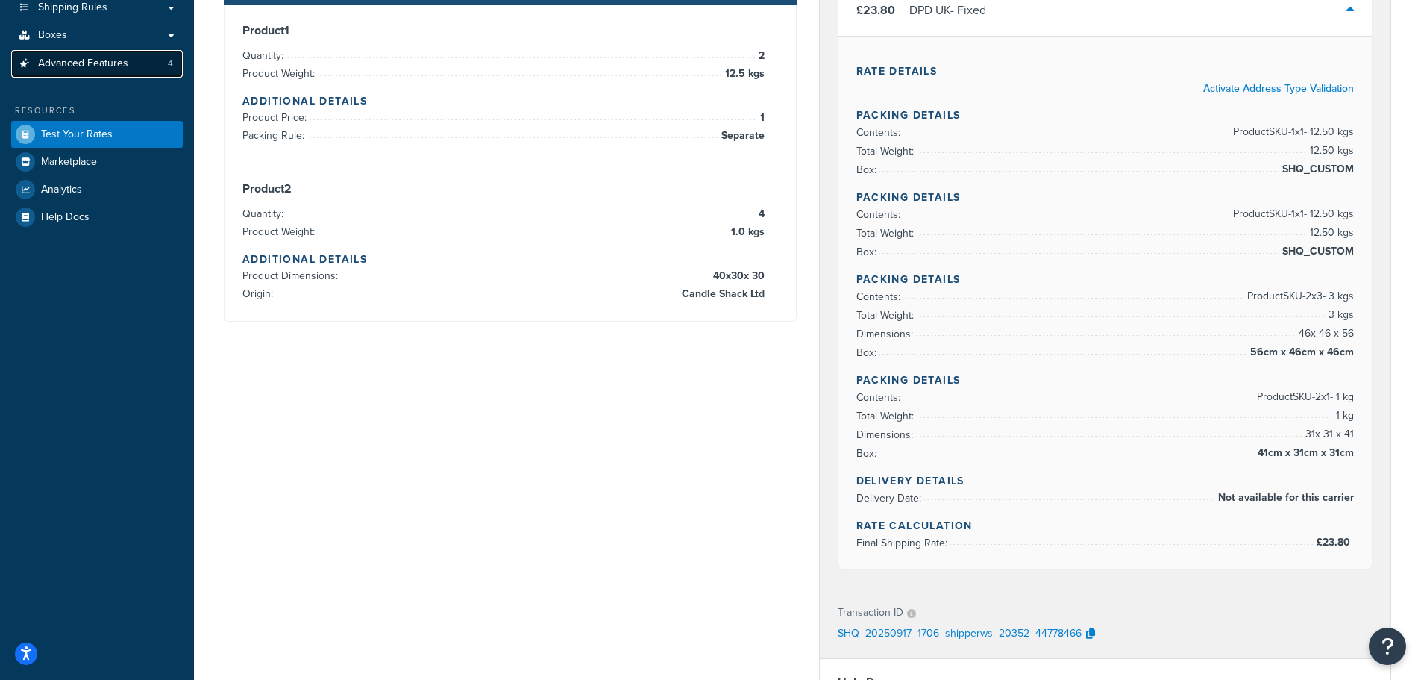
click at [78, 67] on span "Advanced Features" at bounding box center [83, 63] width 90 height 13
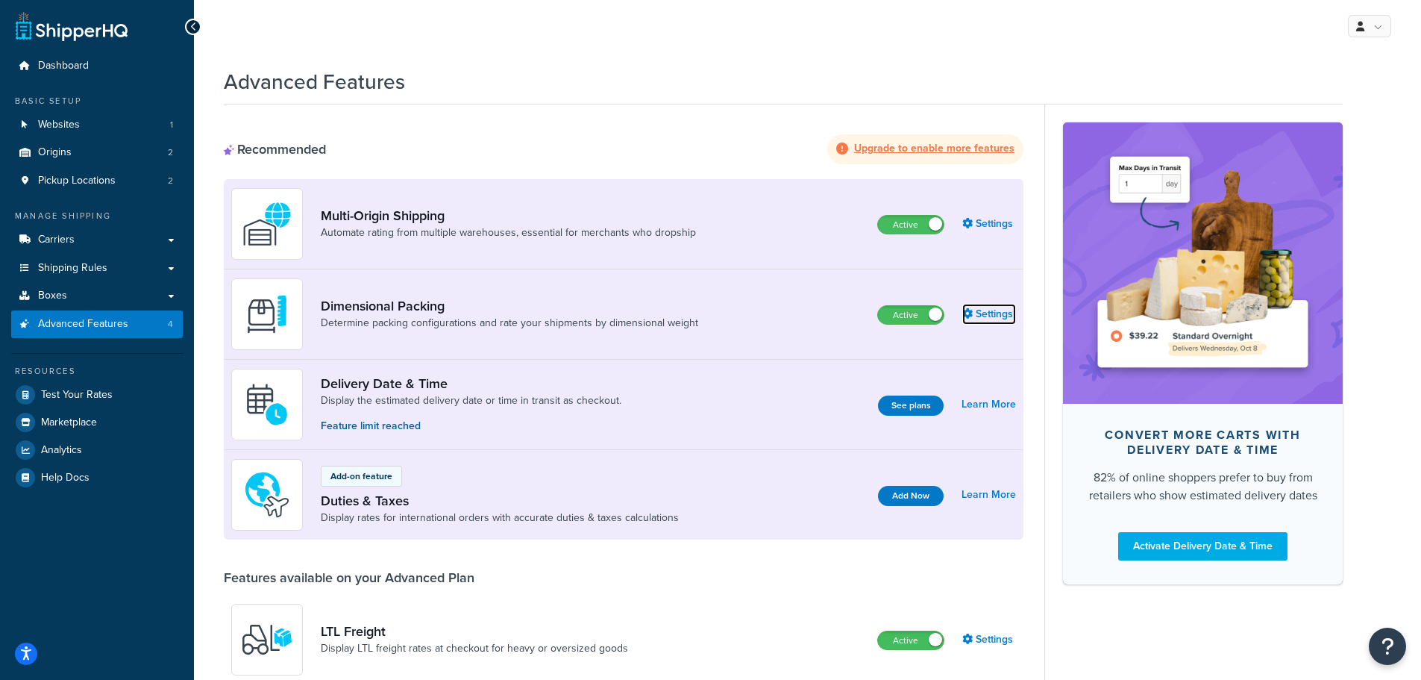
click at [980, 312] on link "Settings" at bounding box center [989, 314] width 54 height 21
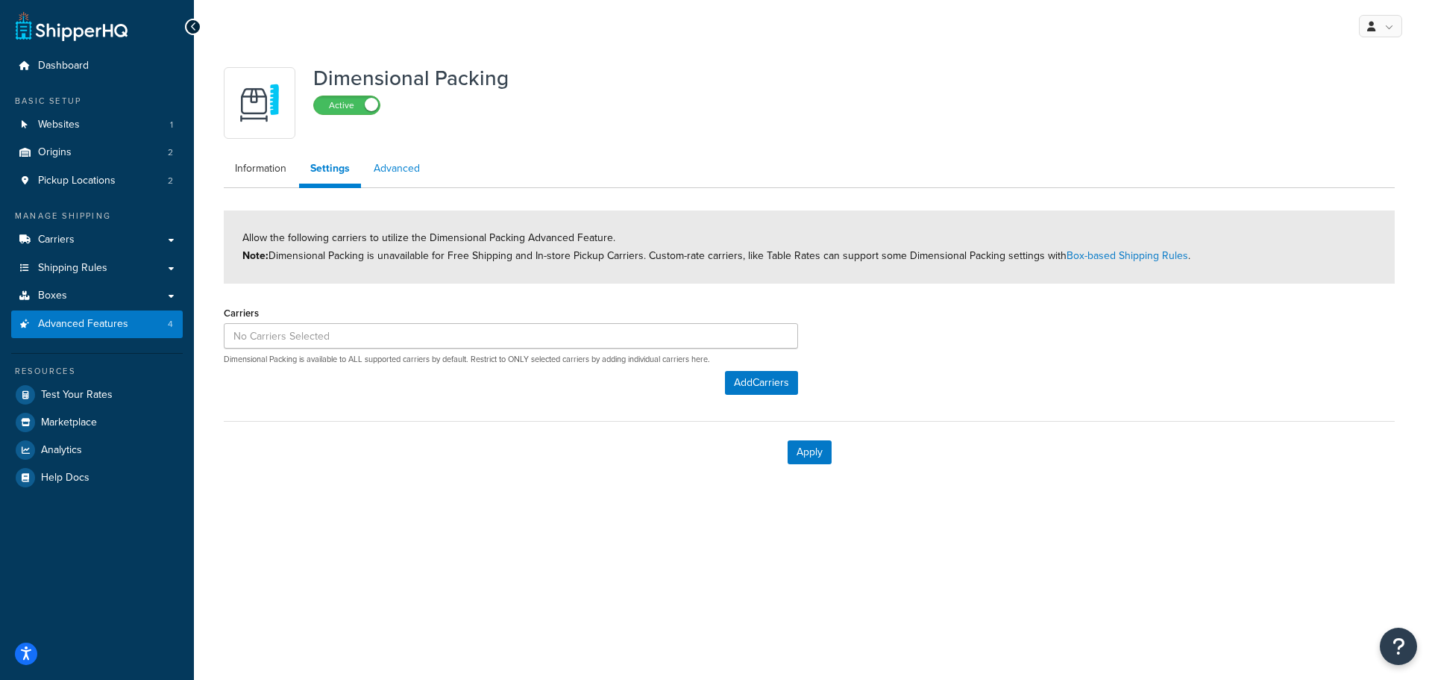
click at [393, 169] on link "Advanced" at bounding box center [397, 169] width 69 height 30
select select "false"
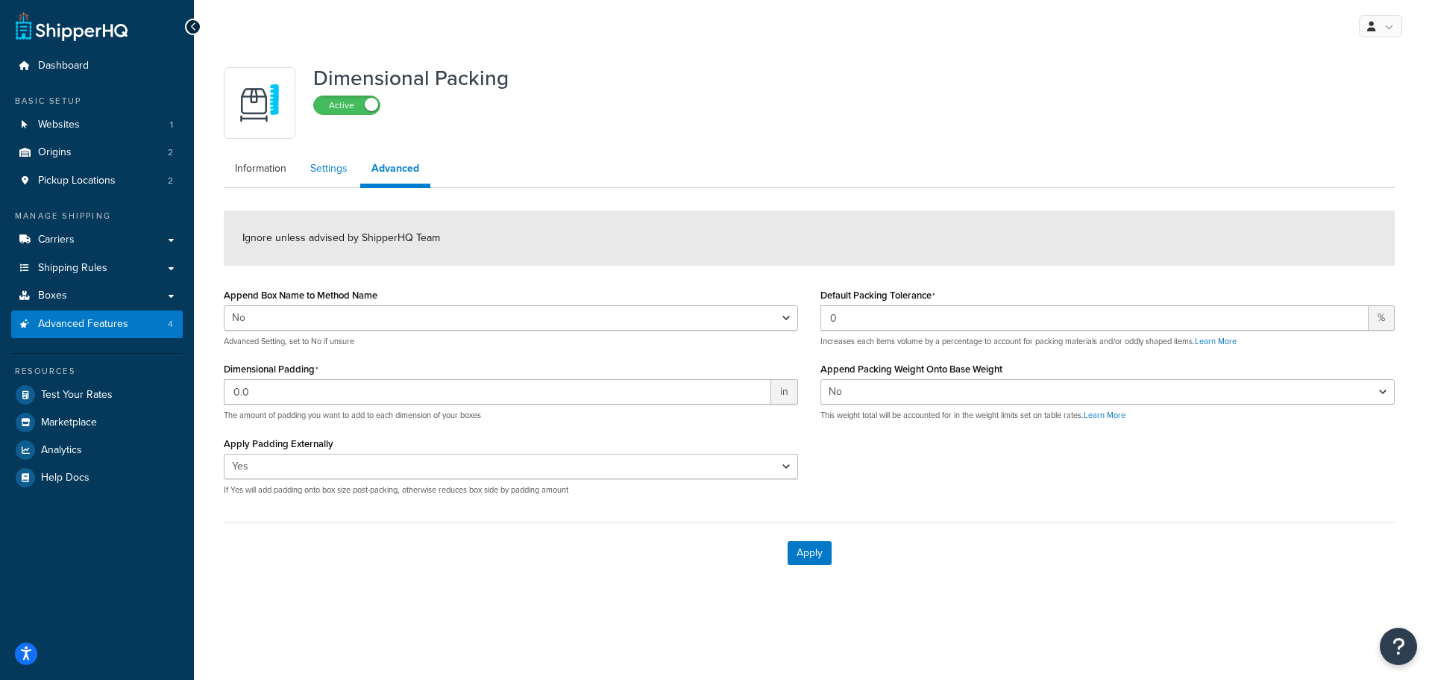
click at [316, 172] on link "Settings" at bounding box center [329, 169] width 60 height 30
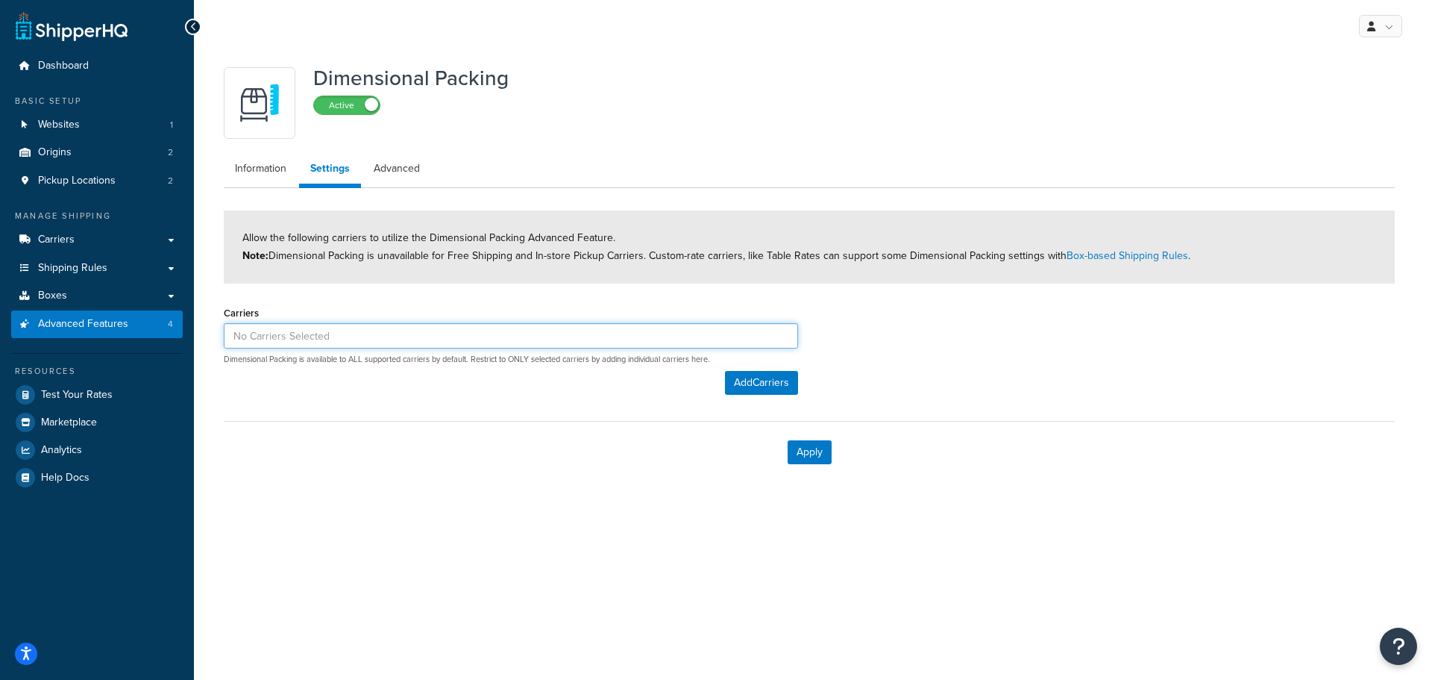
click at [324, 338] on input at bounding box center [511, 335] width 574 height 25
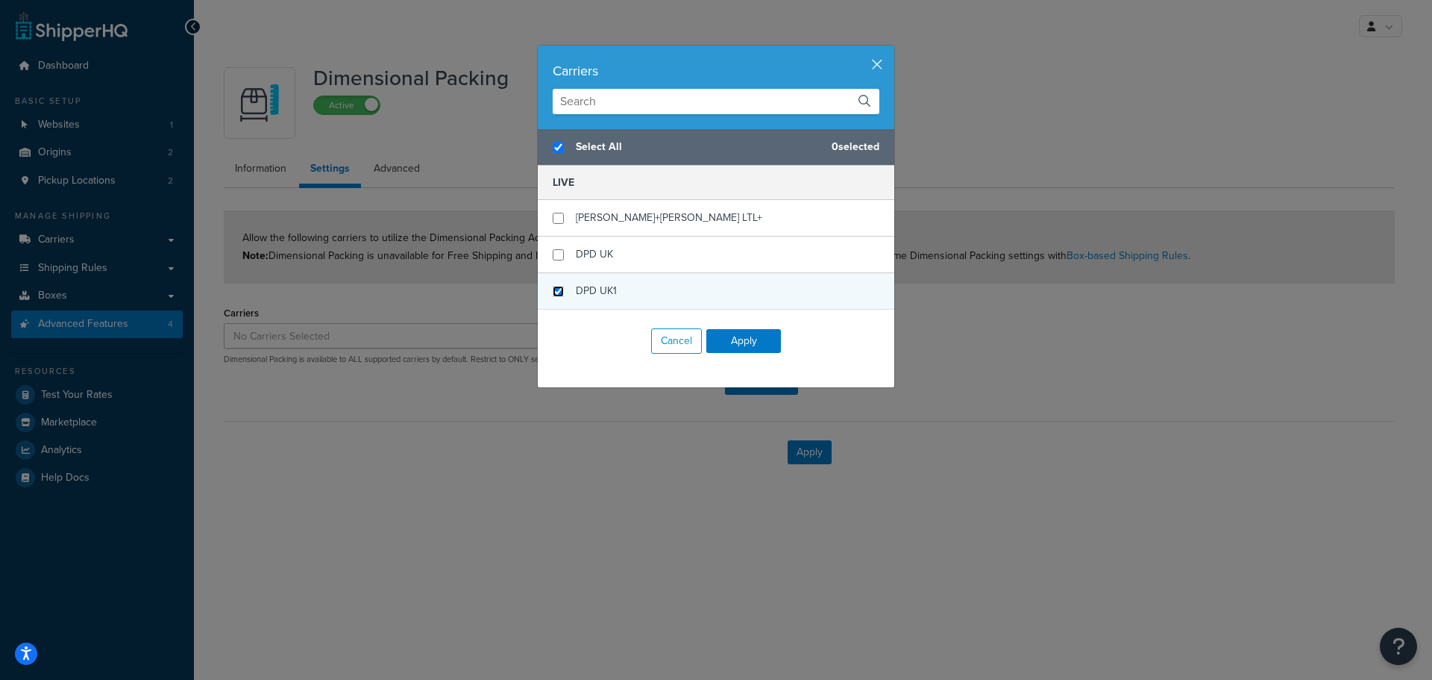
checkbox input "true"
click at [553, 291] on input "checkbox" at bounding box center [558, 291] width 11 height 11
checkbox input "true"
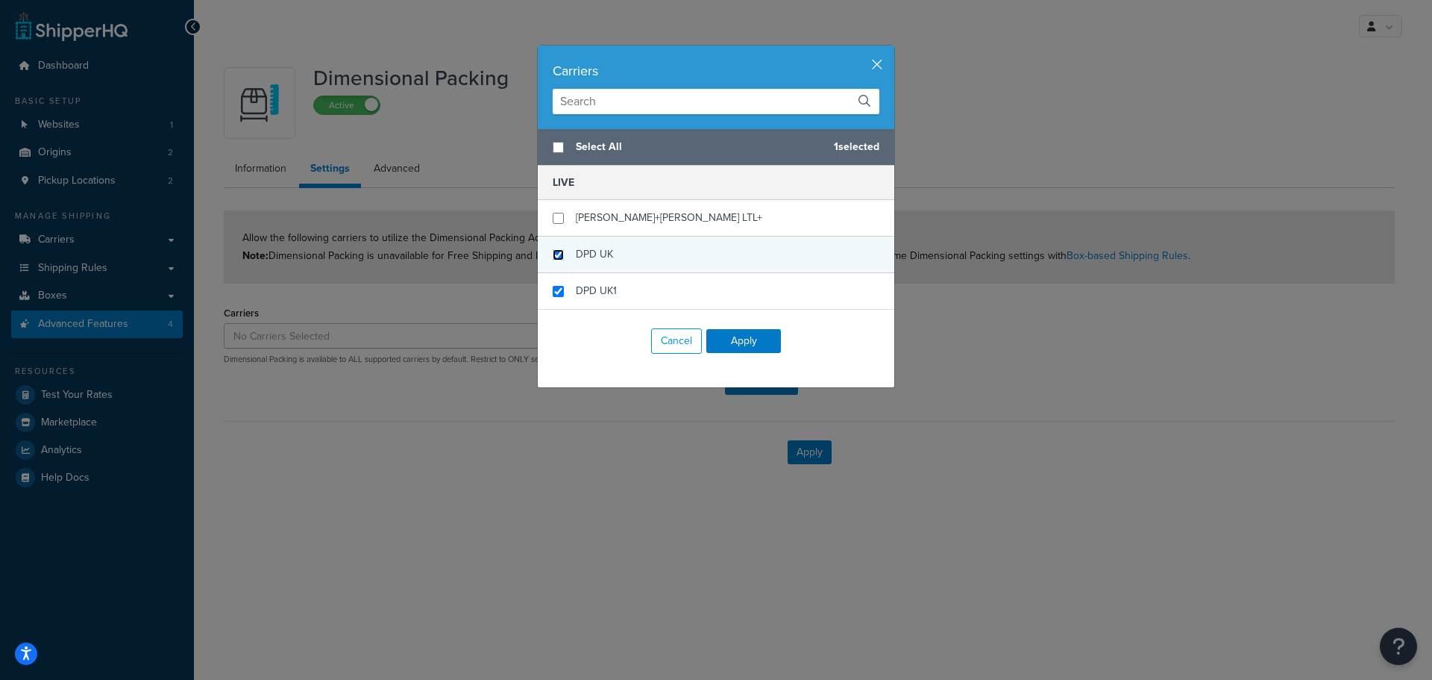
checkbox input "false"
click at [553, 253] on input "checkbox" at bounding box center [558, 254] width 11 height 11
checkbox input "true"
click at [733, 339] on button "Apply" at bounding box center [743, 341] width 75 height 24
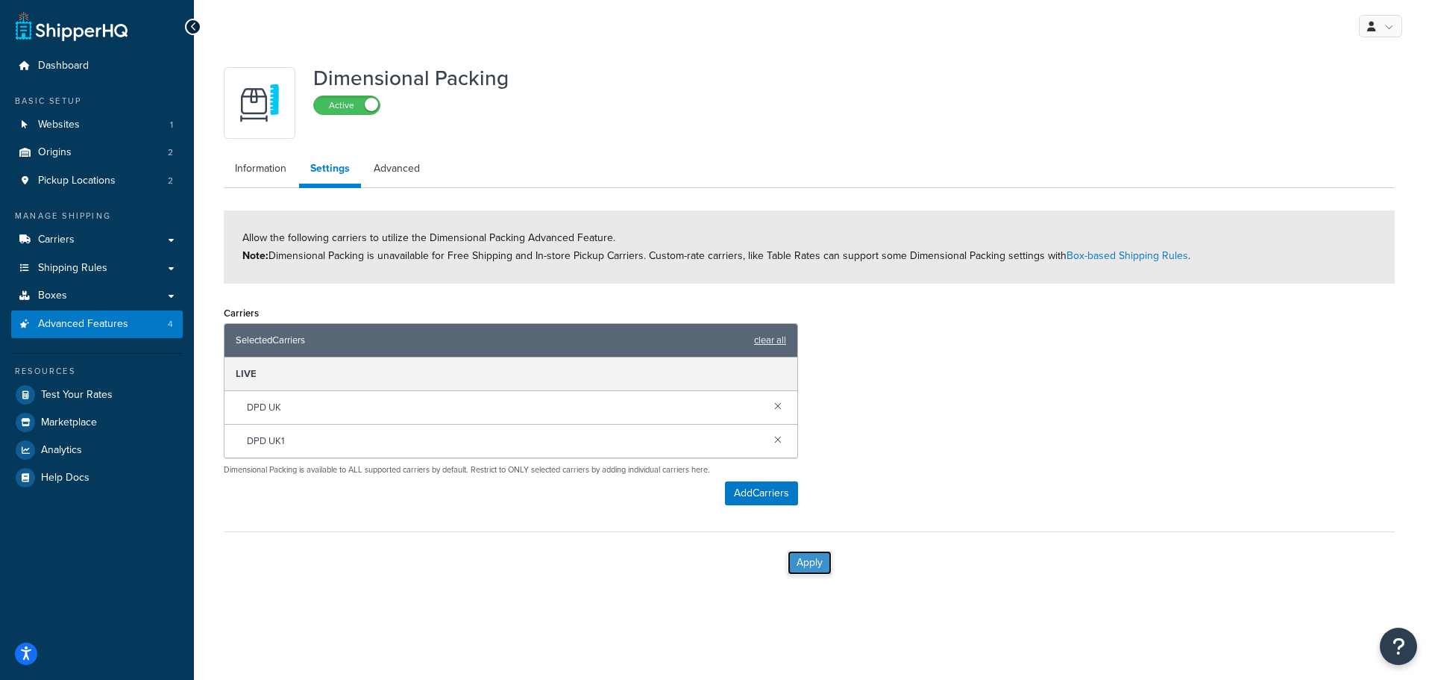
click at [807, 564] on button "Apply" at bounding box center [810, 563] width 44 height 24
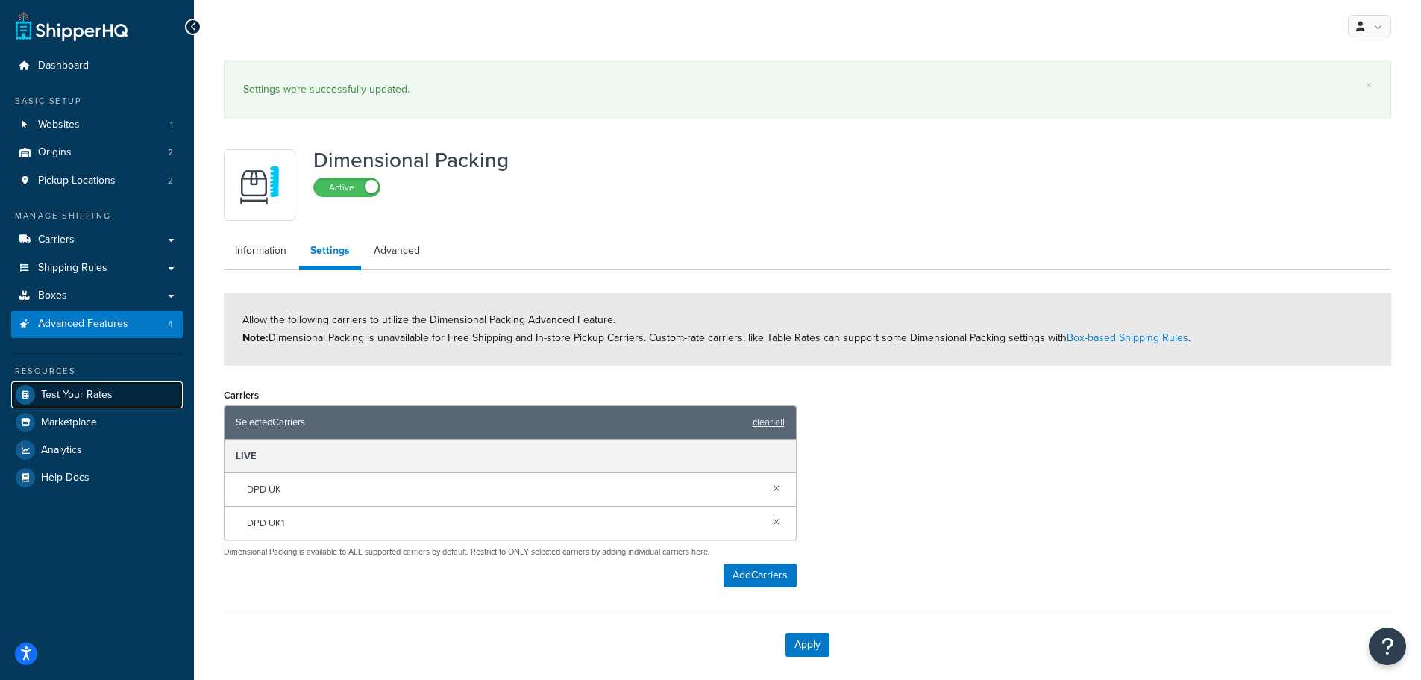
click at [64, 385] on link "Test Your Rates" at bounding box center [97, 394] width 172 height 27
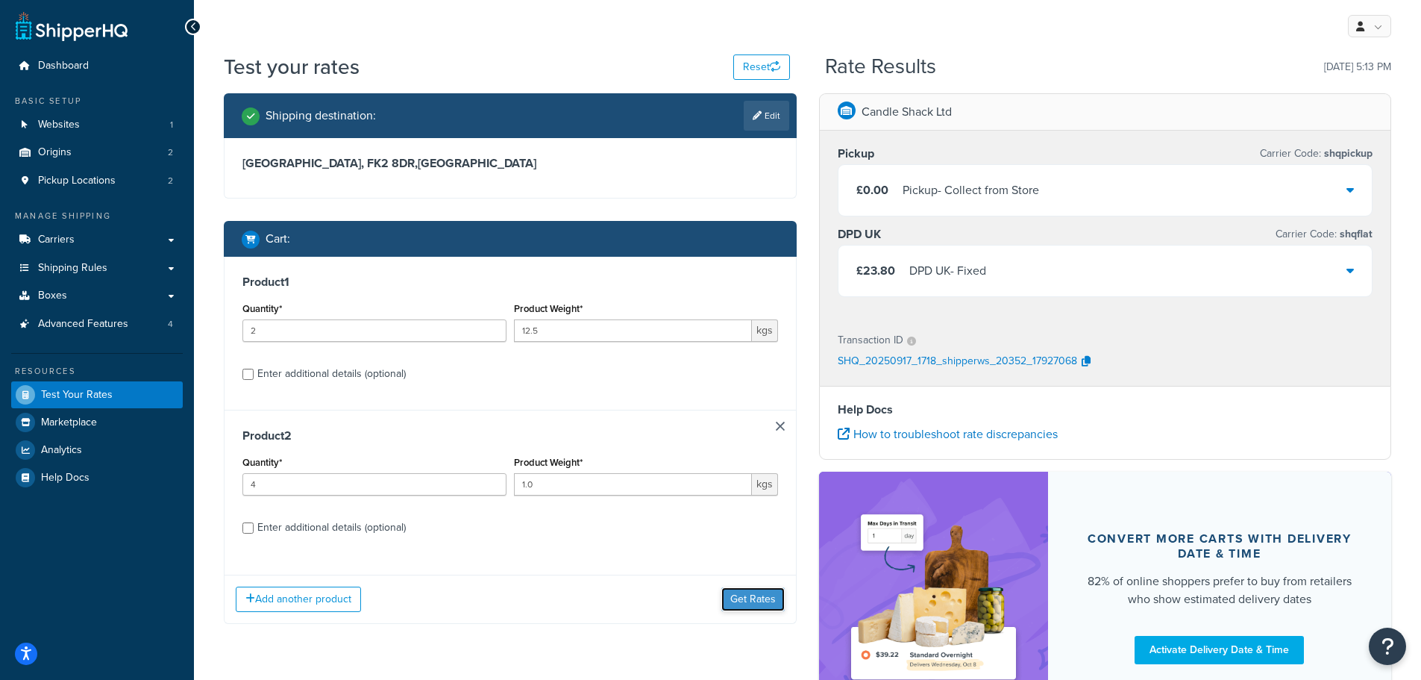
click at [751, 598] on button "Get Rates" at bounding box center [752, 599] width 63 height 24
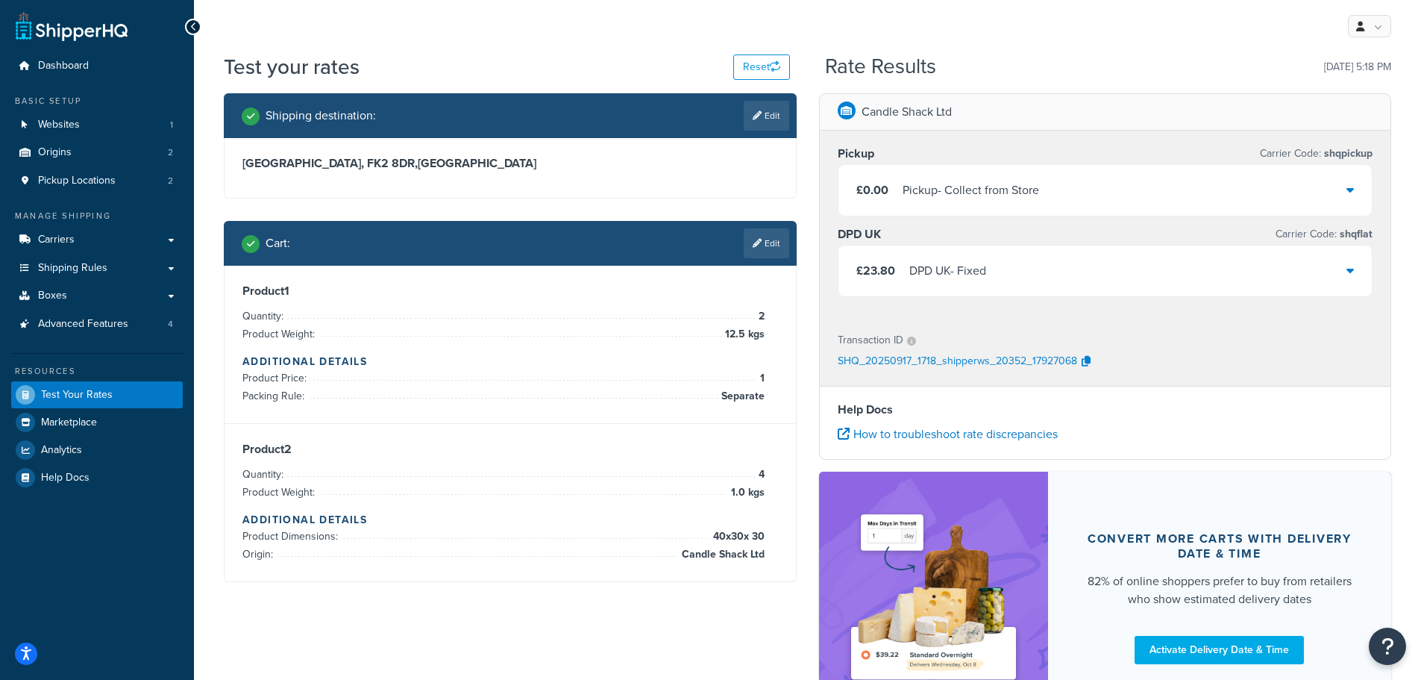
click at [1103, 263] on div "£23.80 DPD UK - Fixed" at bounding box center [1106, 270] width 534 height 51
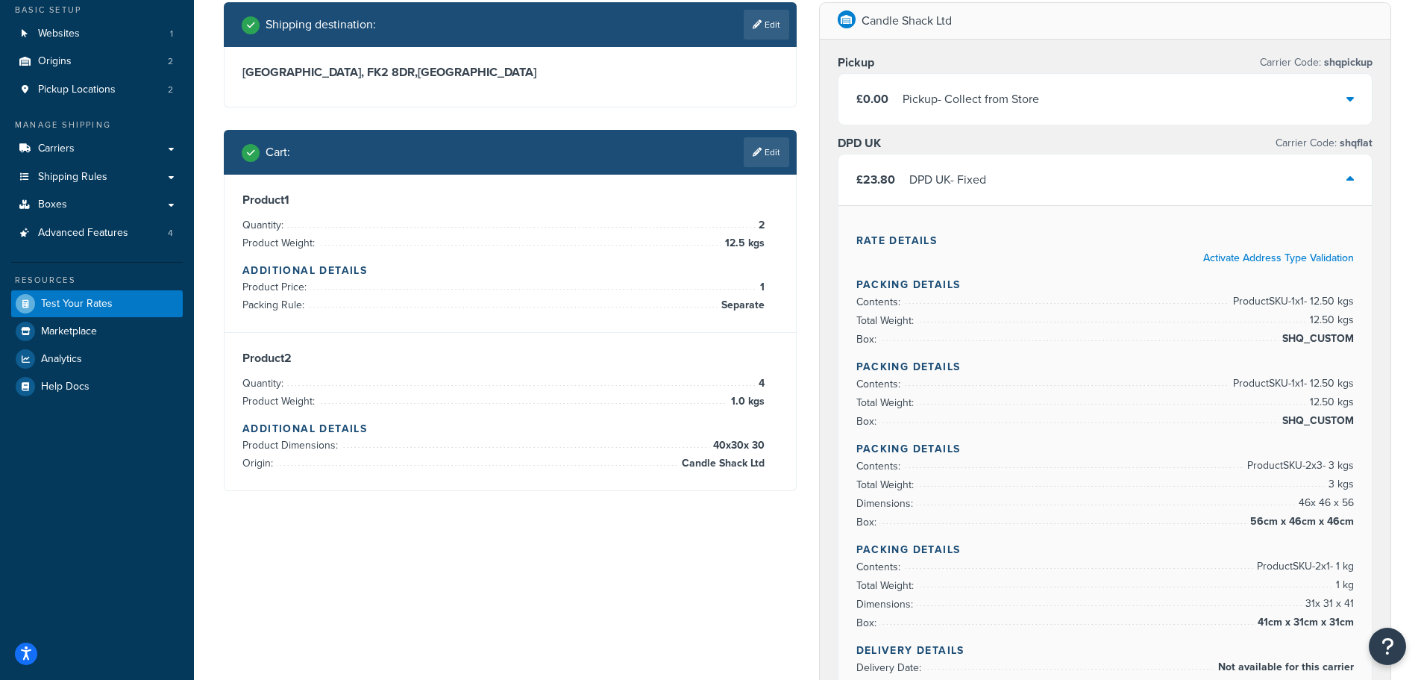
scroll to position [75, 0]
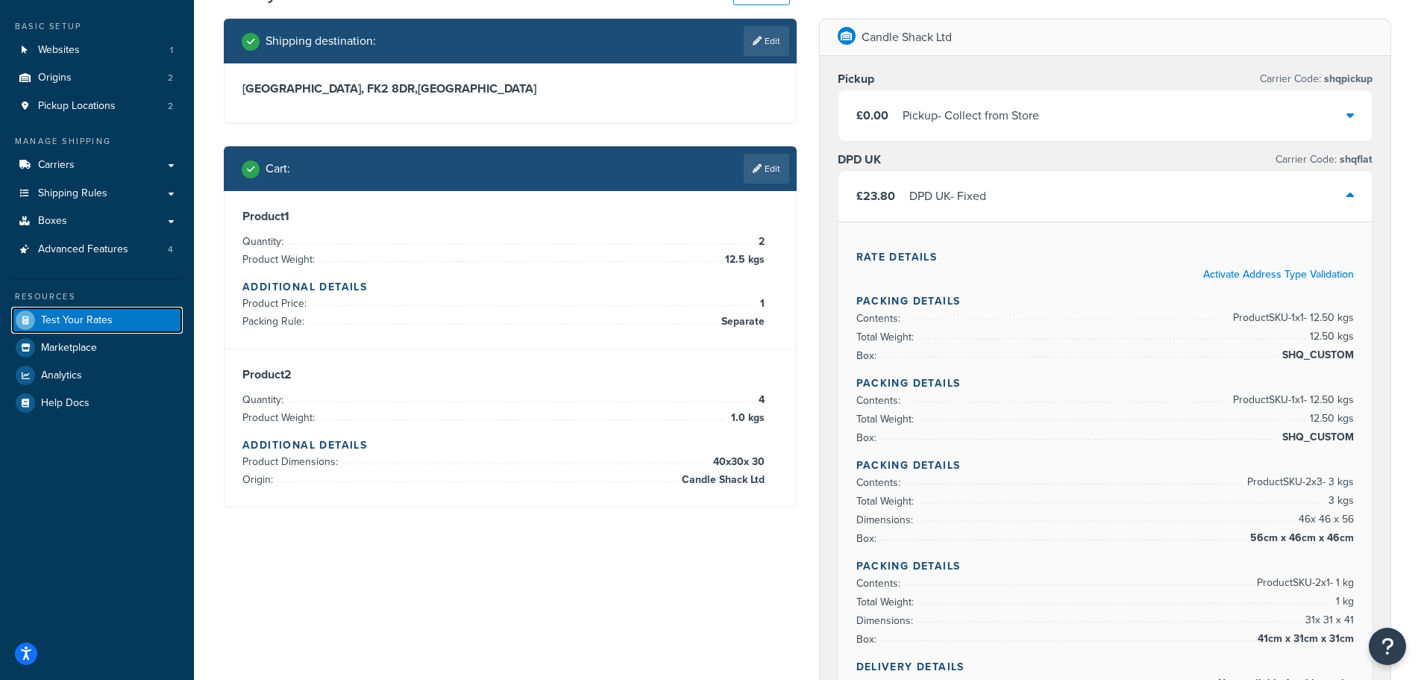
click at [78, 320] on span "Test Your Rates" at bounding box center [77, 320] width 72 height 13
click at [765, 163] on link "Edit" at bounding box center [767, 169] width 46 height 30
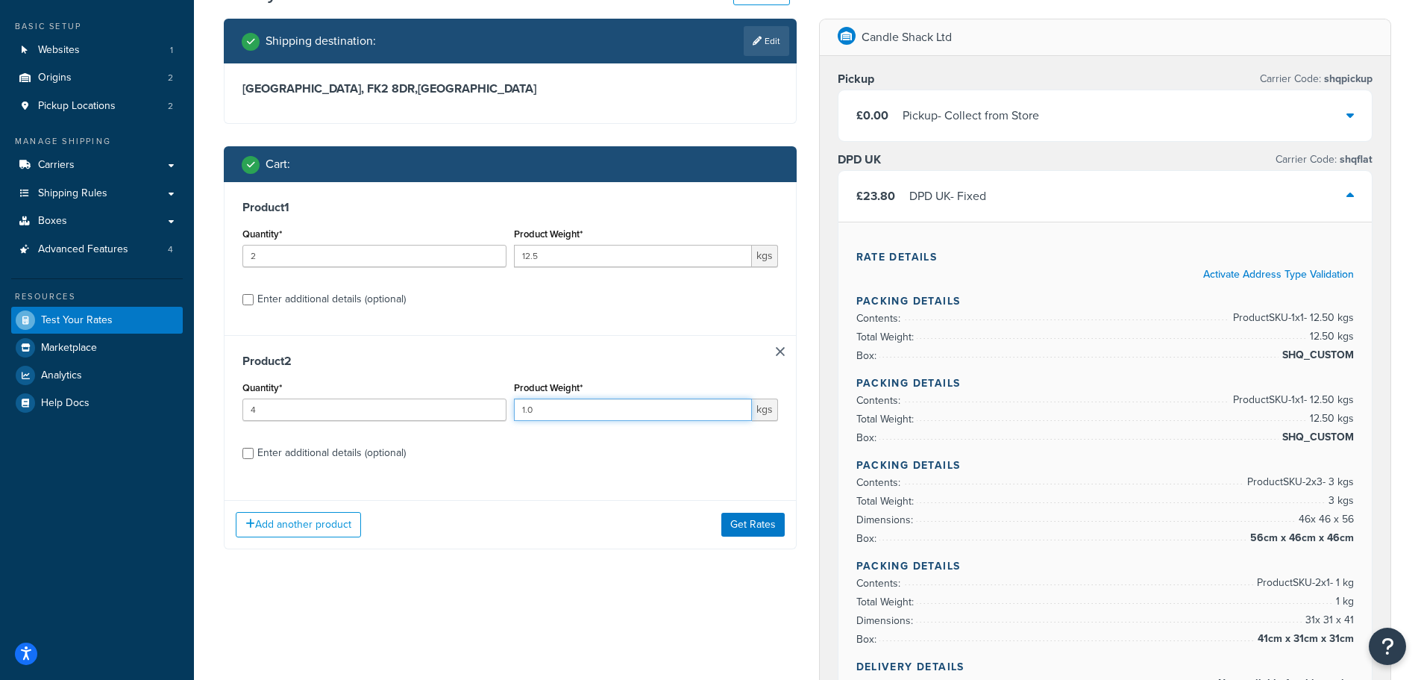
drag, startPoint x: 539, startPoint y: 407, endPoint x: 507, endPoint y: 419, distance: 34.7
click at [507, 419] on div "Quantity* 4 Product Weight* 1.0 kgs" at bounding box center [510, 404] width 543 height 54
type input "2.1"
click at [739, 521] on button "Get Rates" at bounding box center [752, 525] width 63 height 24
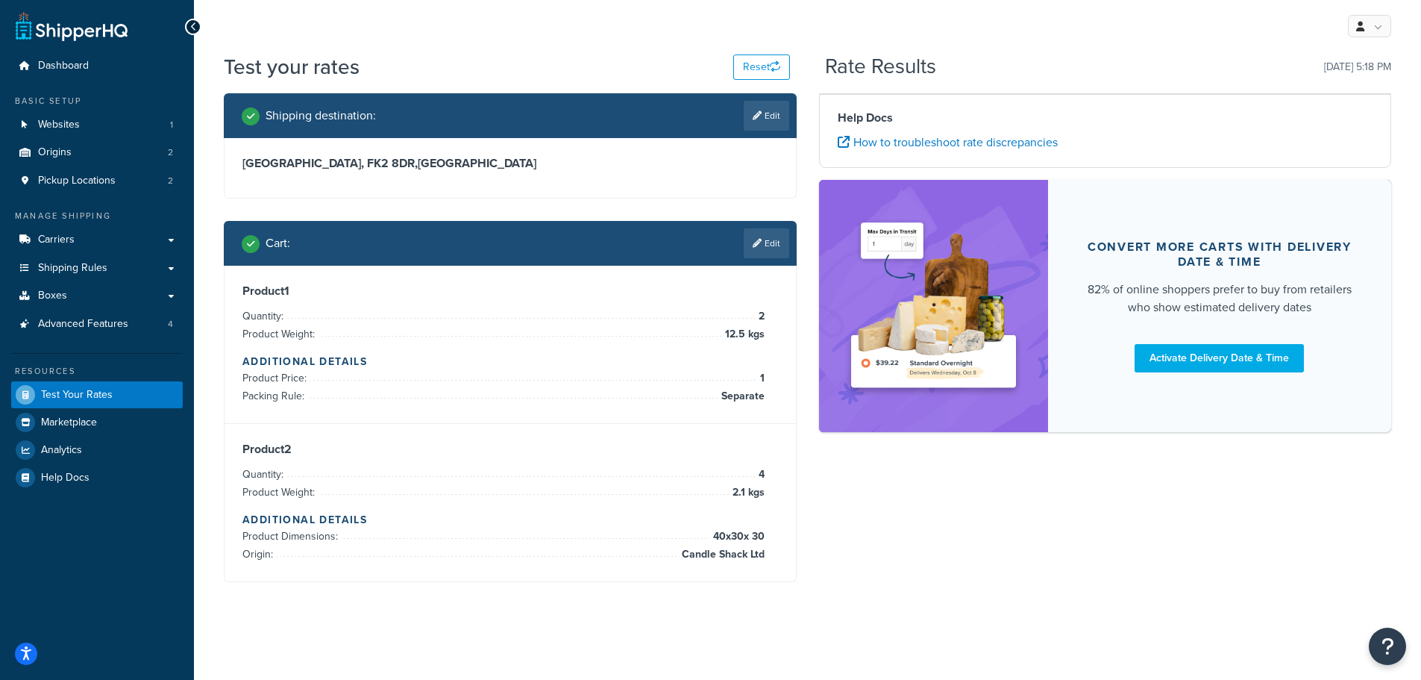
scroll to position [0, 0]
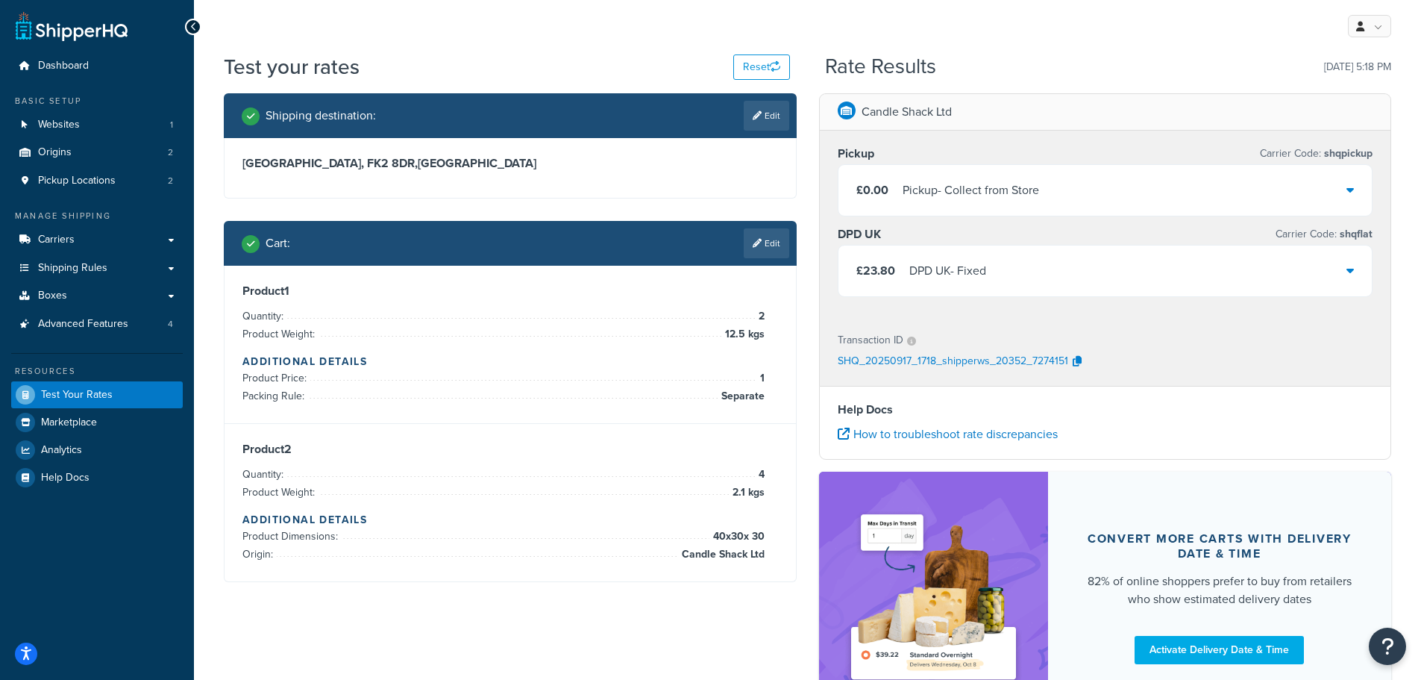
click at [1006, 259] on div "£23.80 DPD UK - Fixed" at bounding box center [1106, 270] width 534 height 51
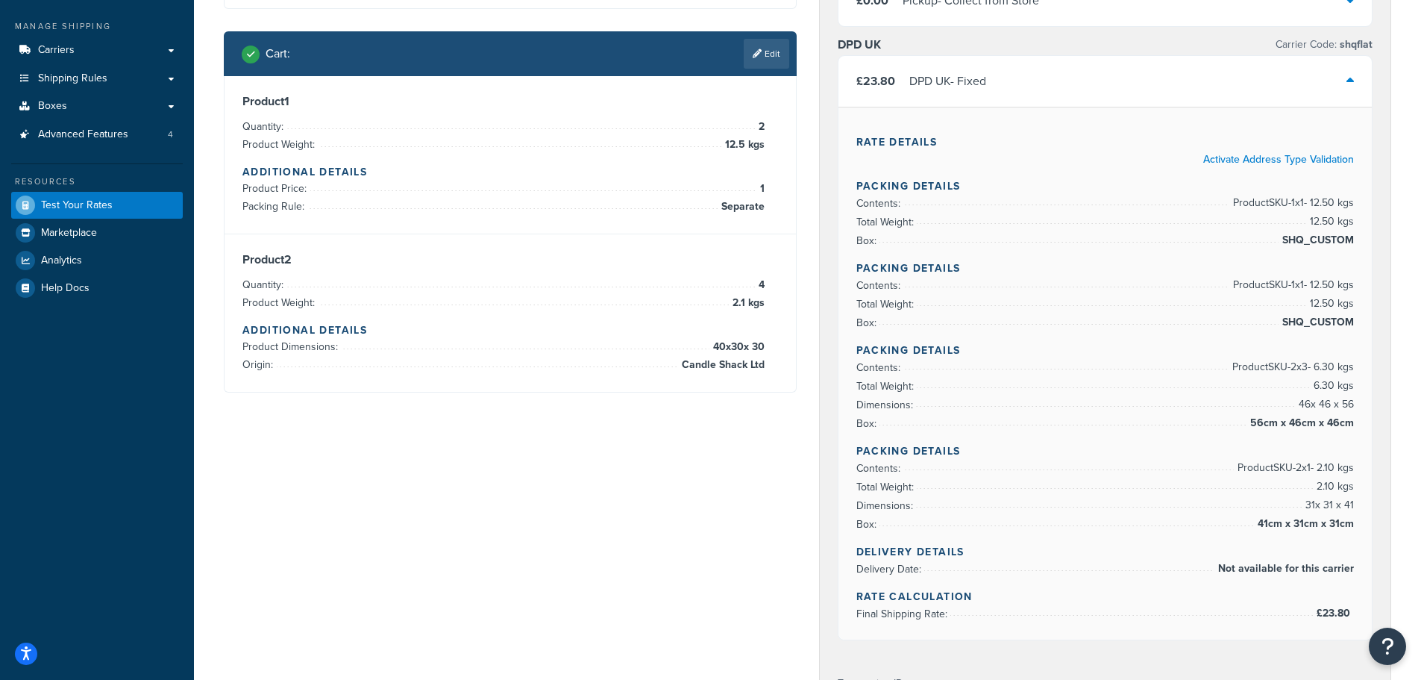
scroll to position [224, 0]
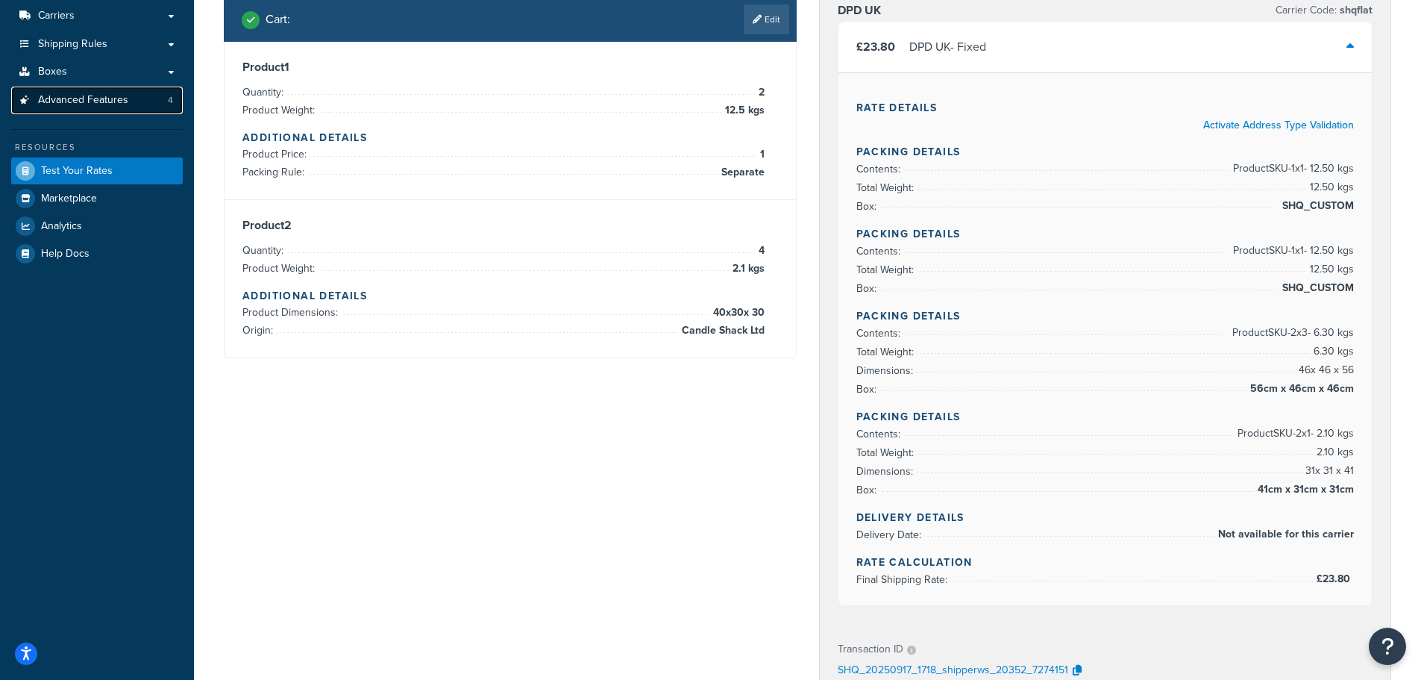
click at [80, 94] on span "Advanced Features" at bounding box center [83, 100] width 90 height 13
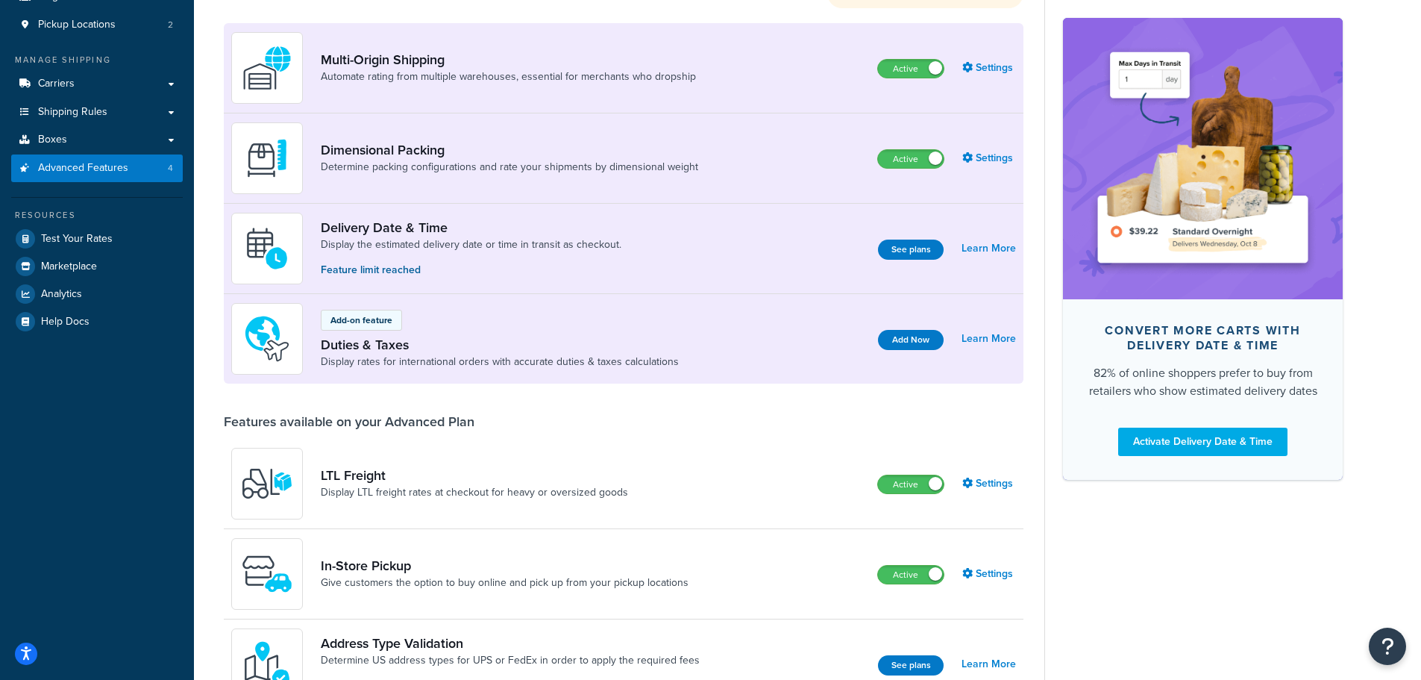
scroll to position [75, 0]
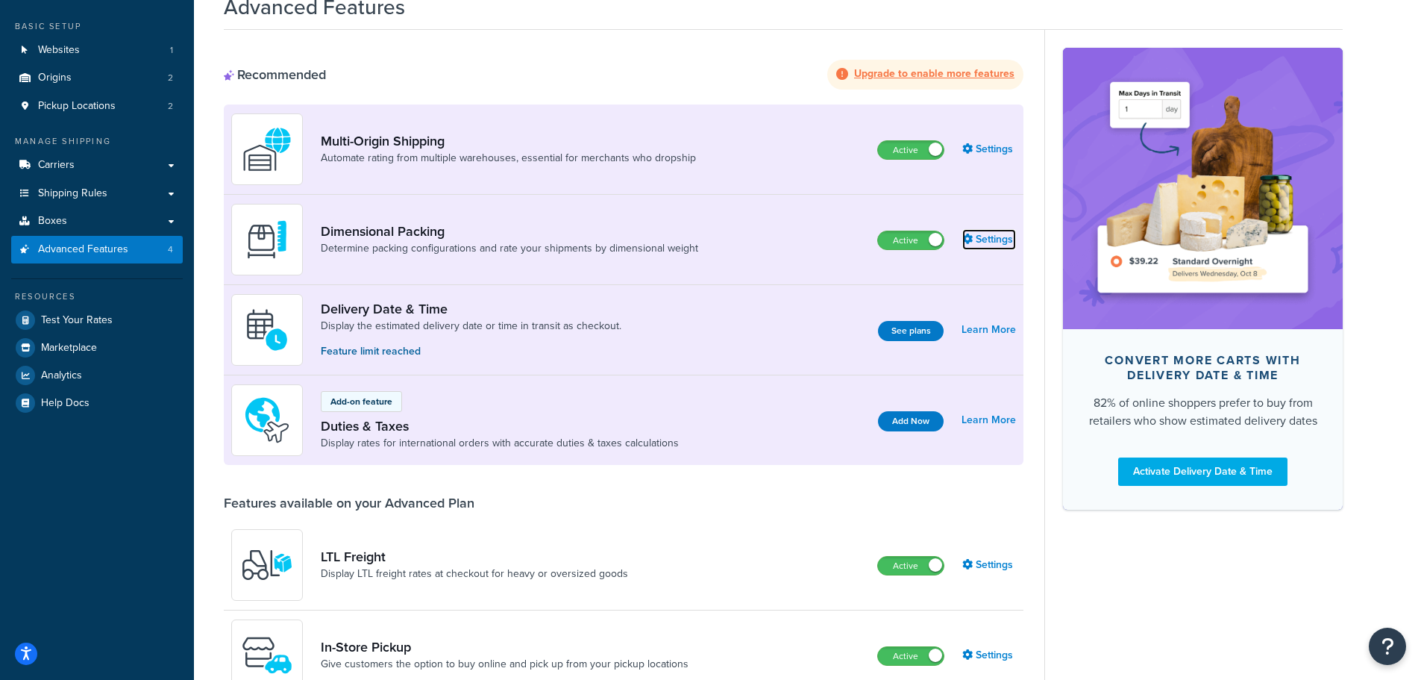
click at [983, 240] on link "Settings" at bounding box center [989, 239] width 54 height 21
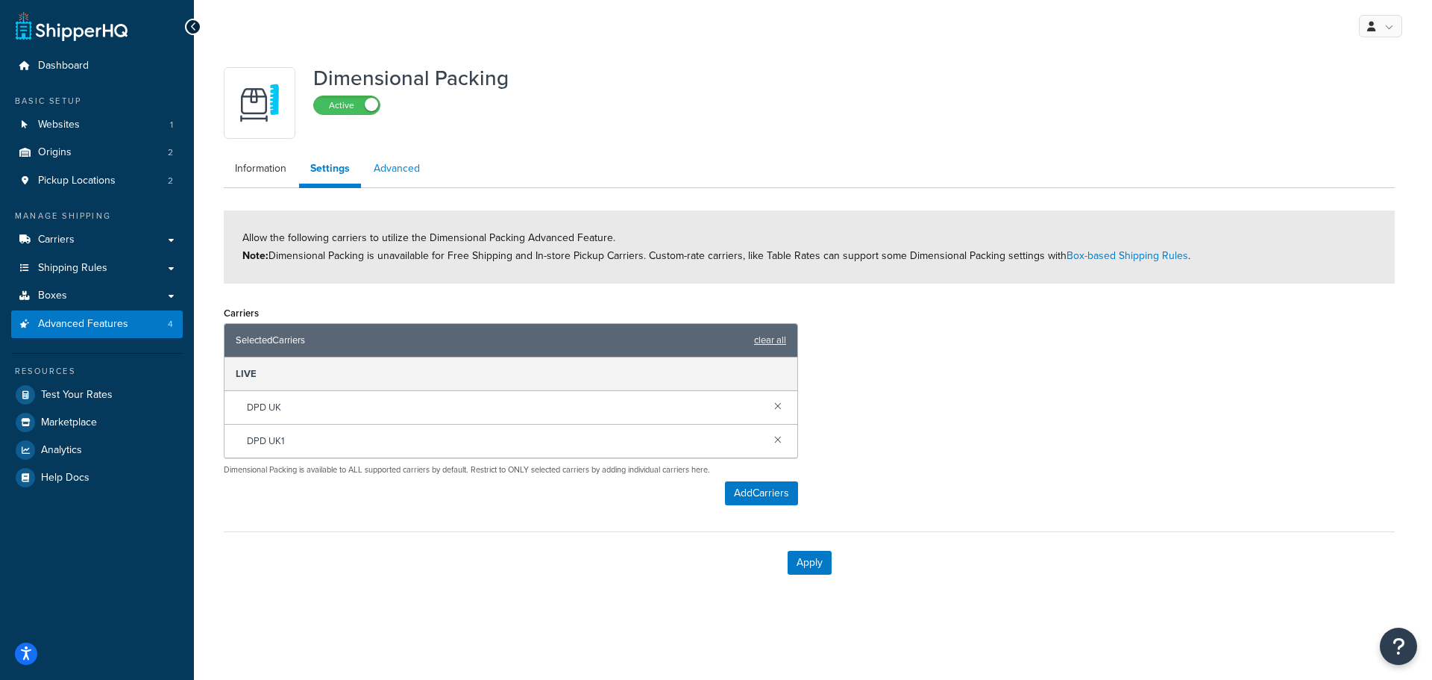
click at [389, 173] on link "Advanced" at bounding box center [397, 169] width 69 height 30
select select "false"
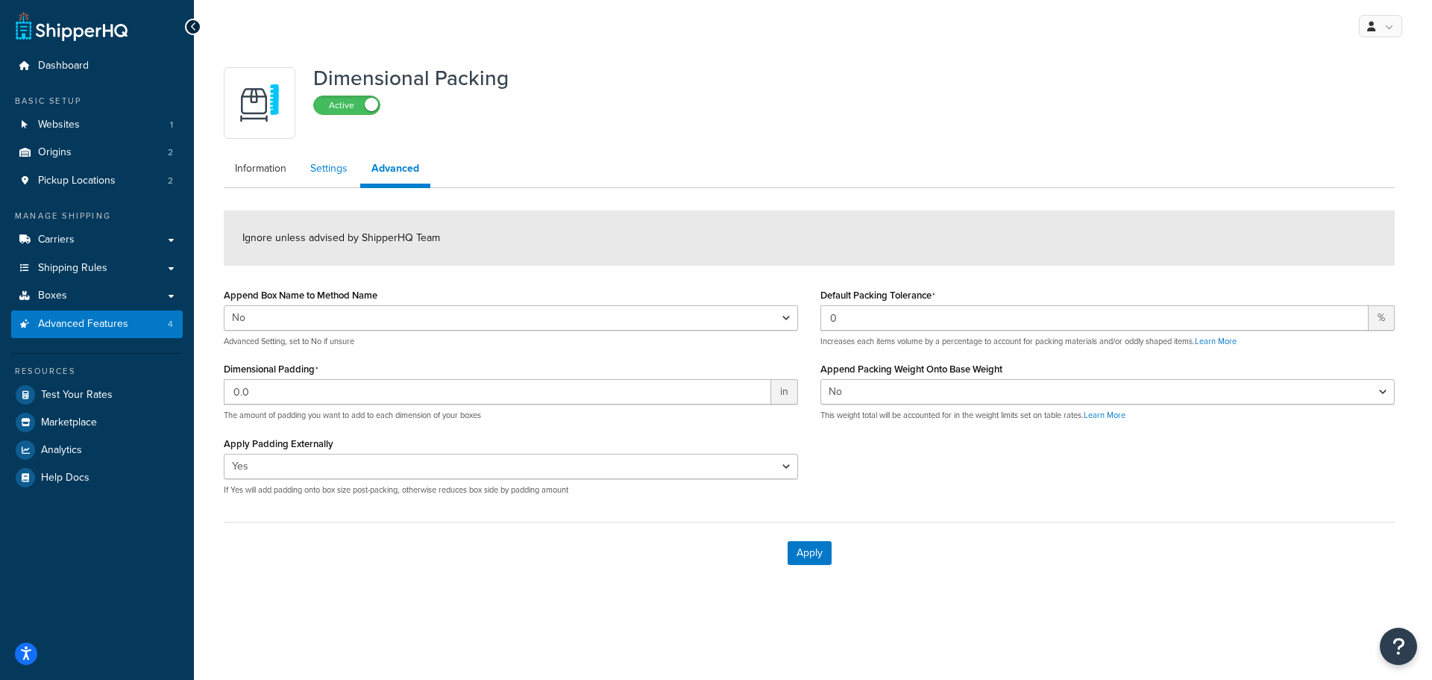
click at [329, 171] on link "Settings" at bounding box center [329, 169] width 60 height 30
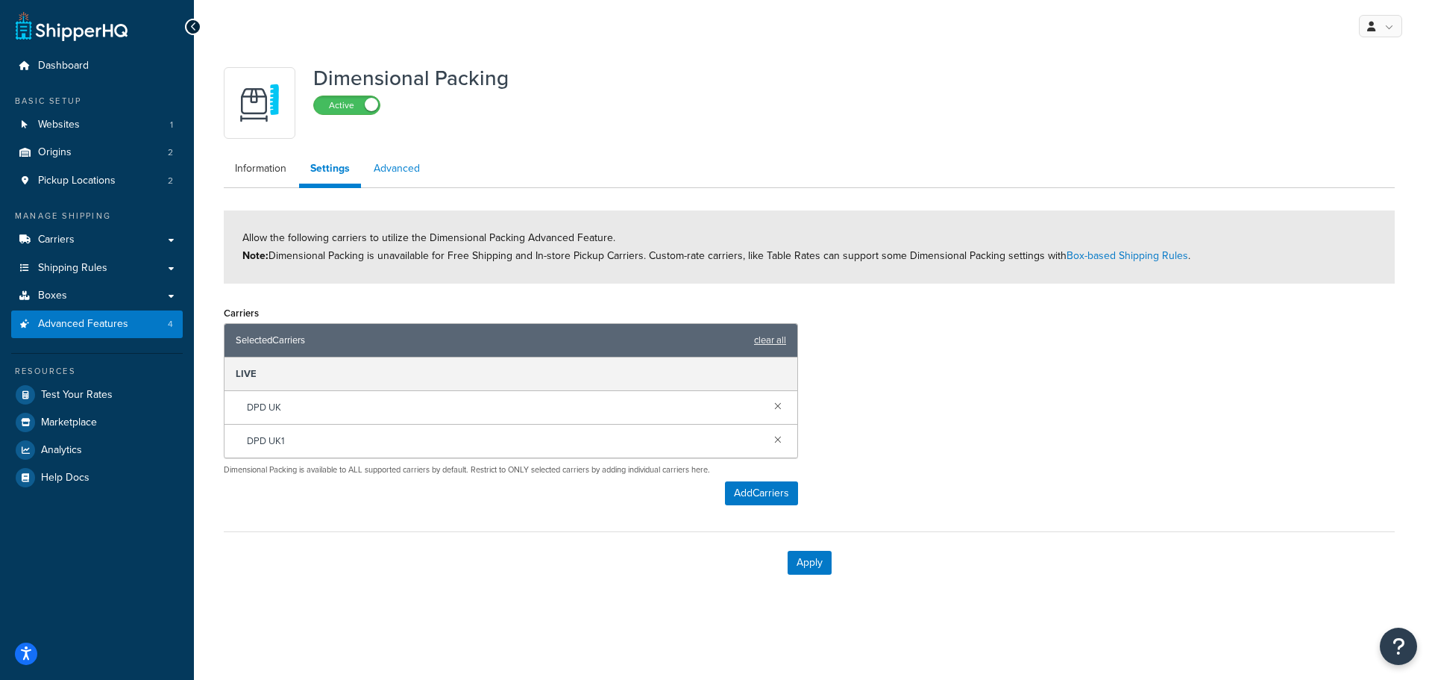
click at [390, 169] on link "Advanced" at bounding box center [397, 169] width 69 height 30
select select "false"
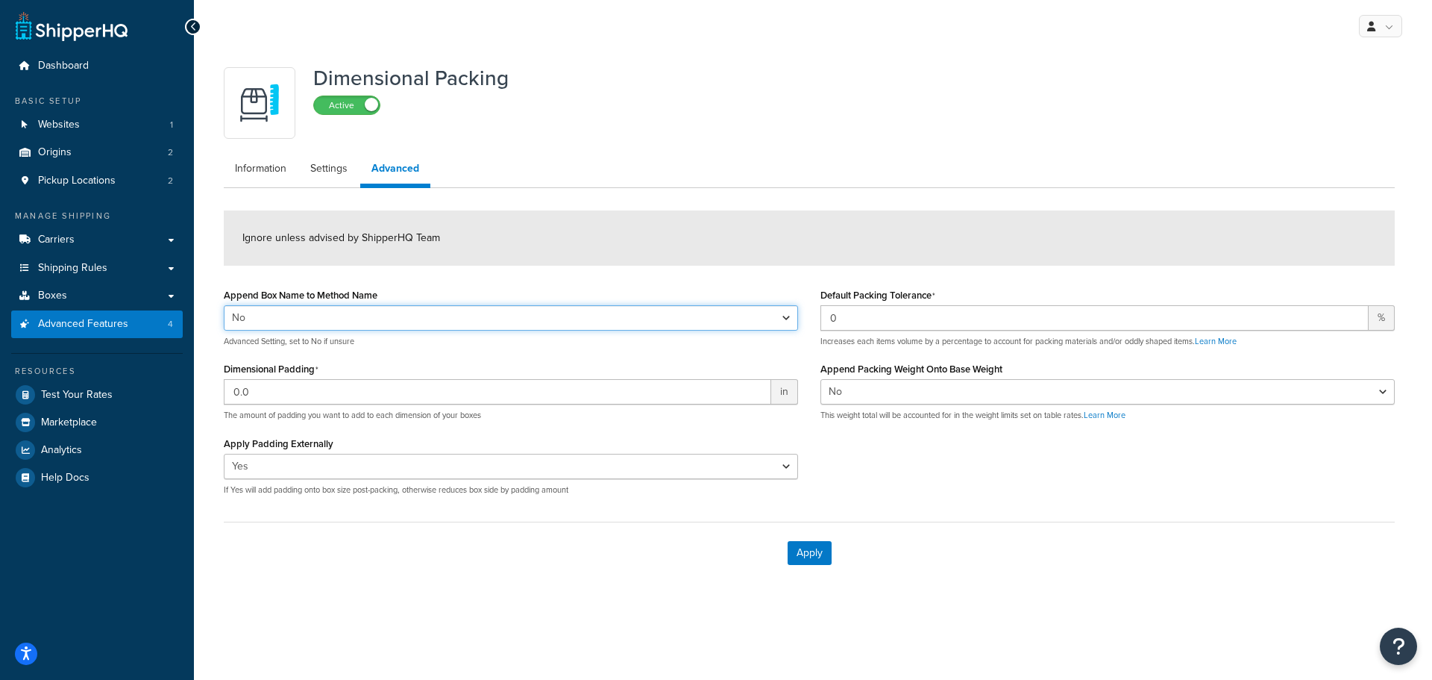
click at [378, 315] on select "Yes No" at bounding box center [511, 317] width 574 height 25
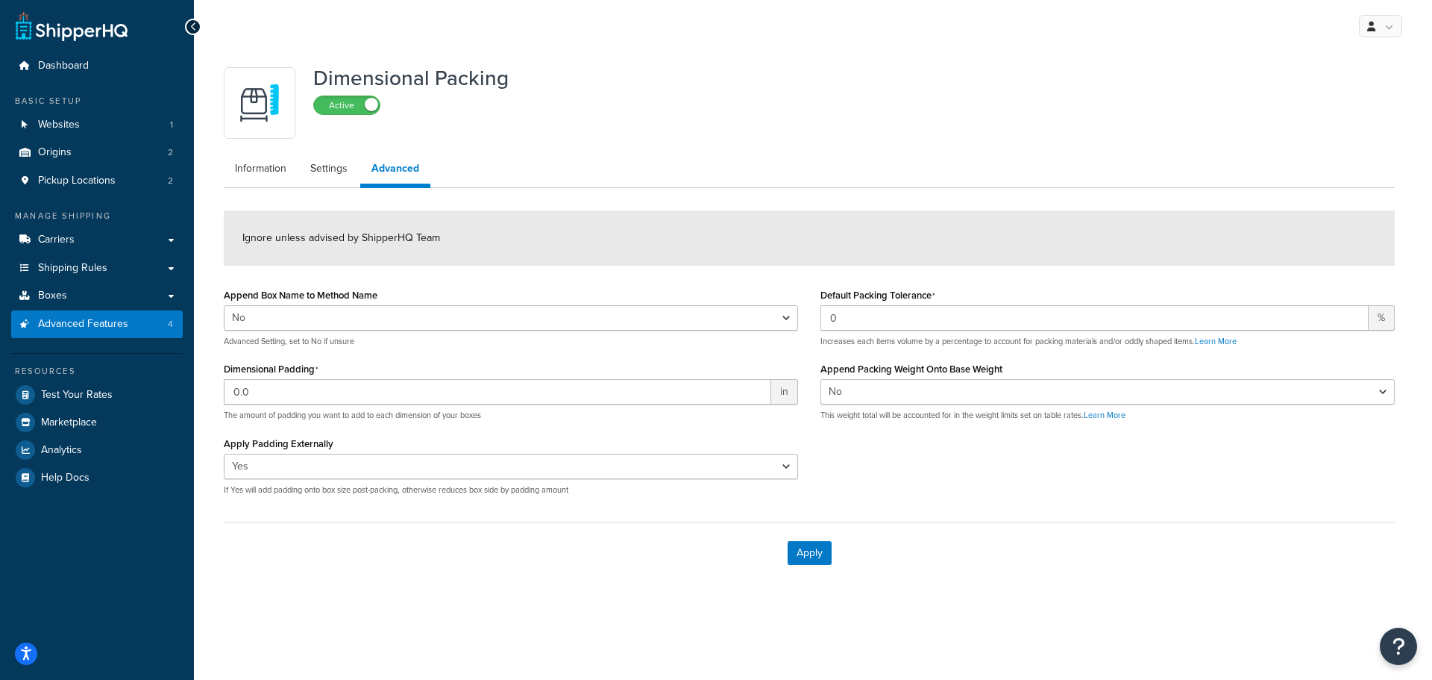
click at [527, 262] on div "Ignore unless advised by ShipperHQ Team" at bounding box center [809, 237] width 1171 height 55
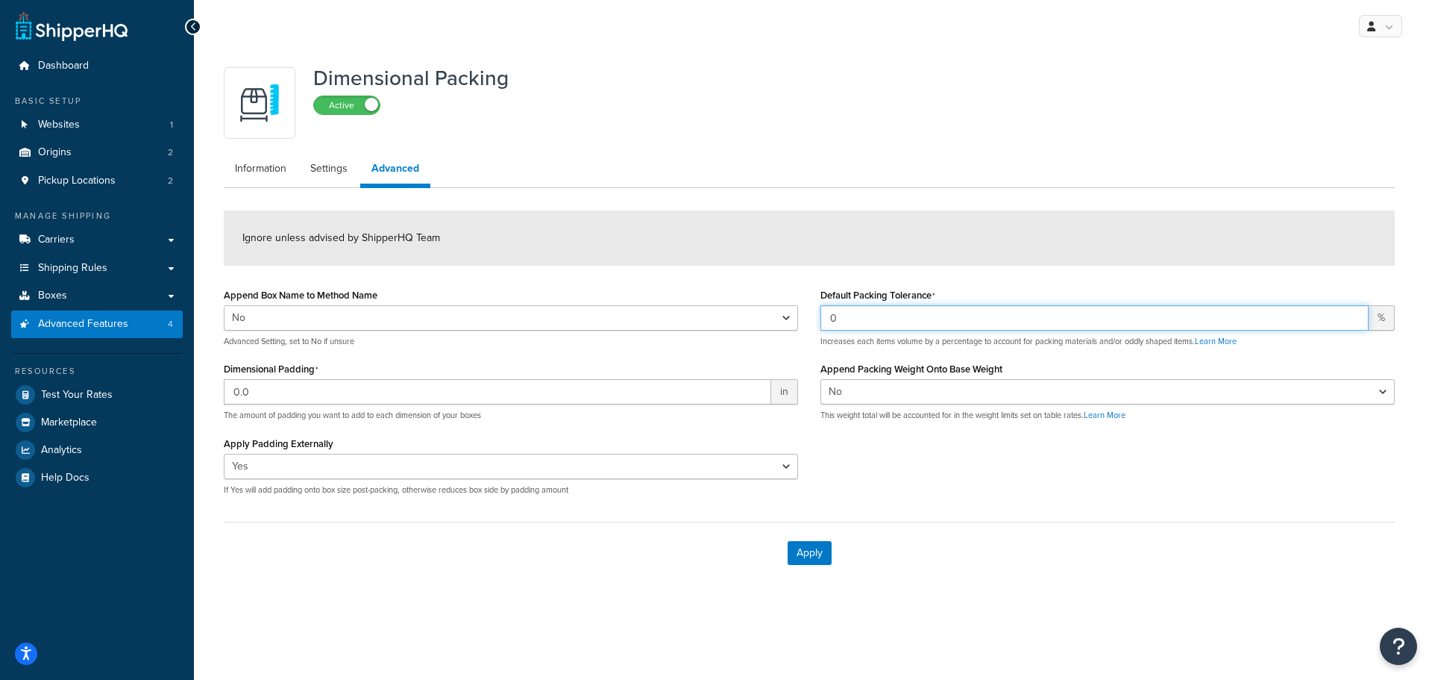
drag, startPoint x: 863, startPoint y: 316, endPoint x: 827, endPoint y: 314, distance: 35.9
click at [827, 314] on input "0" at bounding box center [1095, 317] width 548 height 25
type input "20"
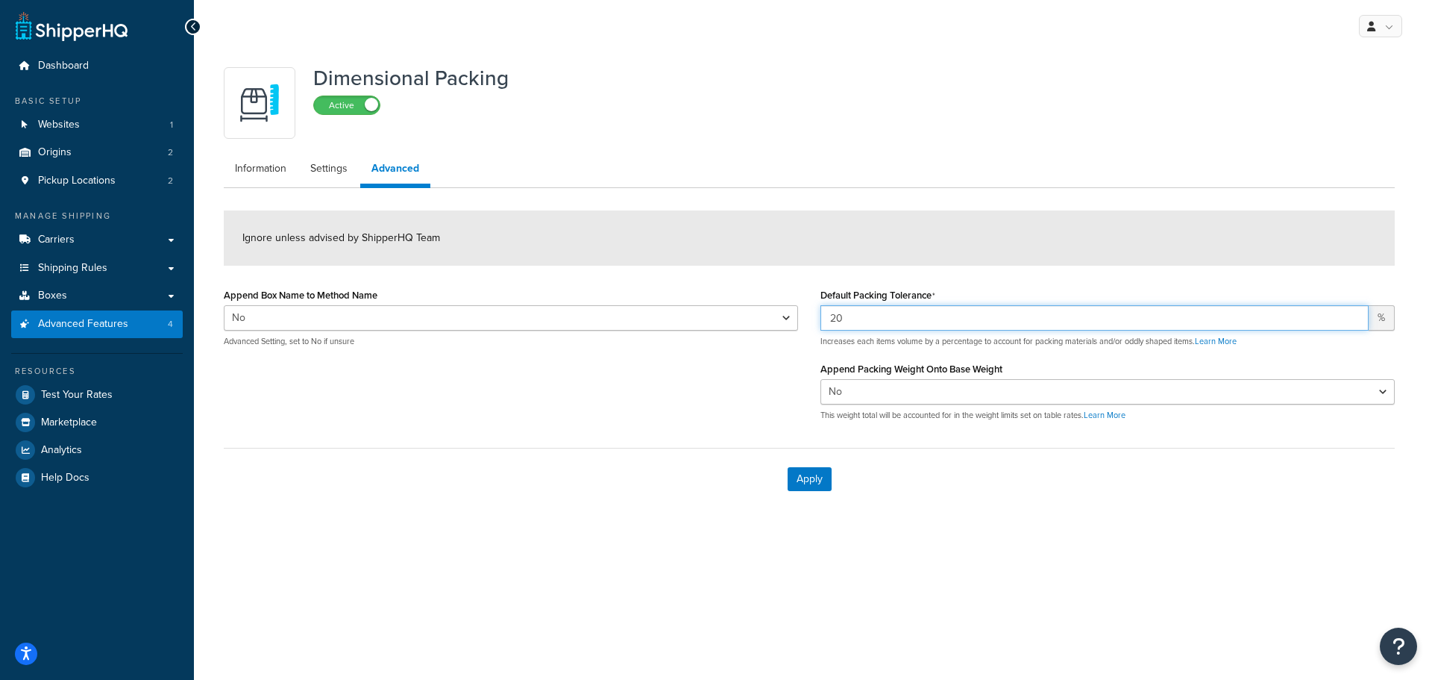
drag, startPoint x: 852, startPoint y: 315, endPoint x: 818, endPoint y: 322, distance: 35.1
click at [818, 322] on div "Default Packing Tolerance 20 % Increases each items volume by a percentage to a…" at bounding box center [1107, 358] width 597 height 148
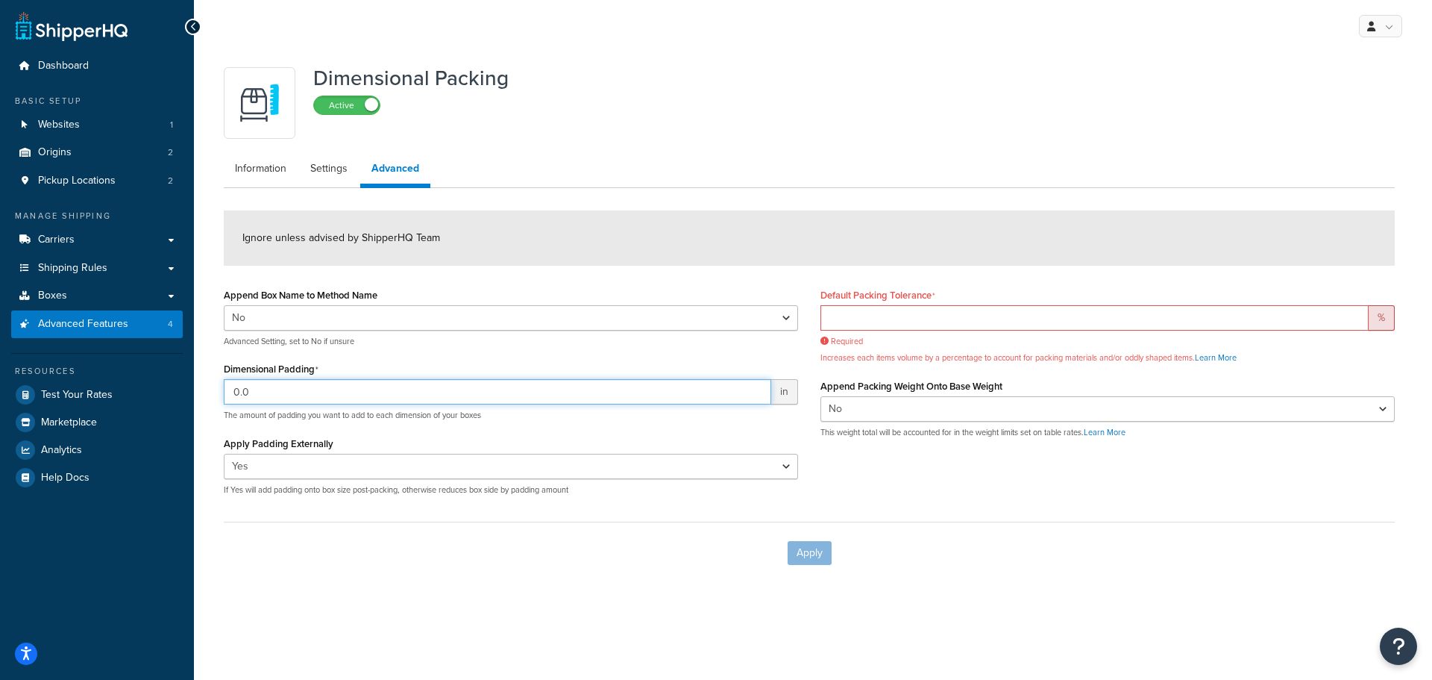
drag, startPoint x: 251, startPoint y: 389, endPoint x: 230, endPoint y: 395, distance: 21.5
click at [230, 395] on input "0.0" at bounding box center [498, 391] width 548 height 25
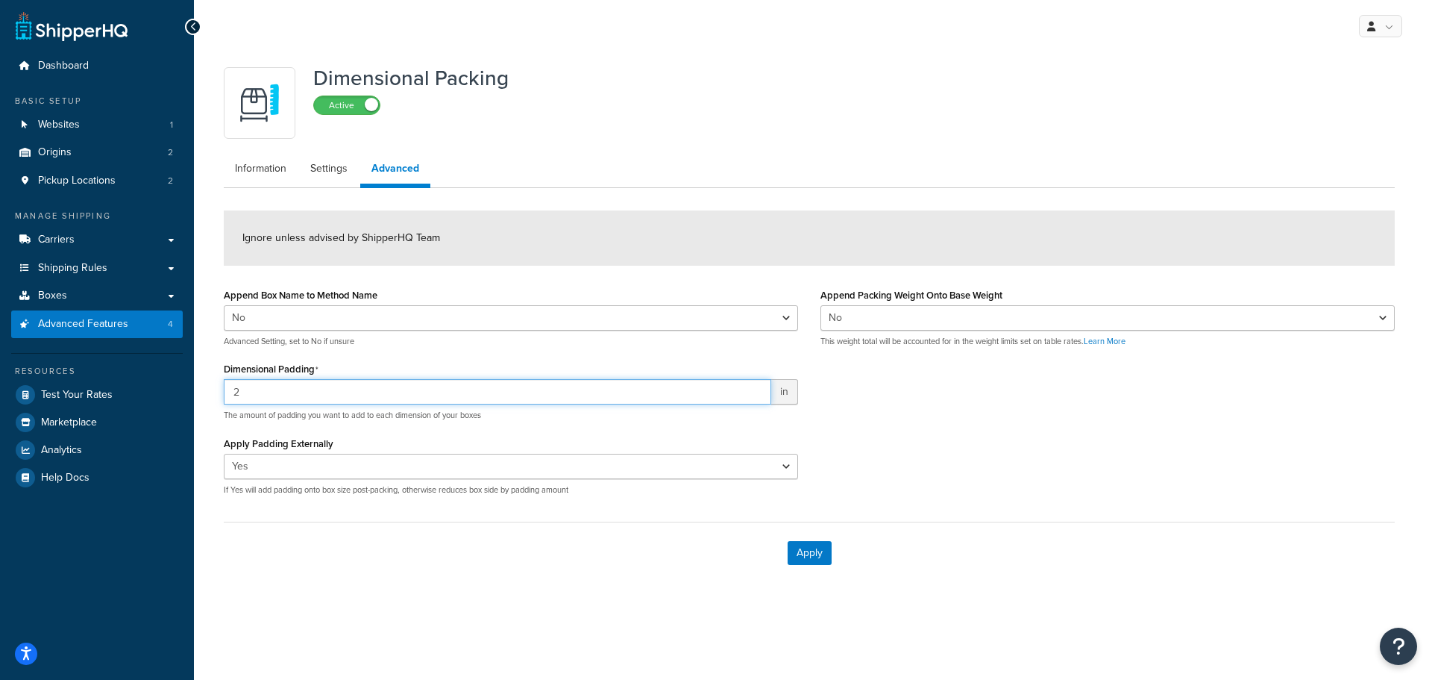
type input "2"
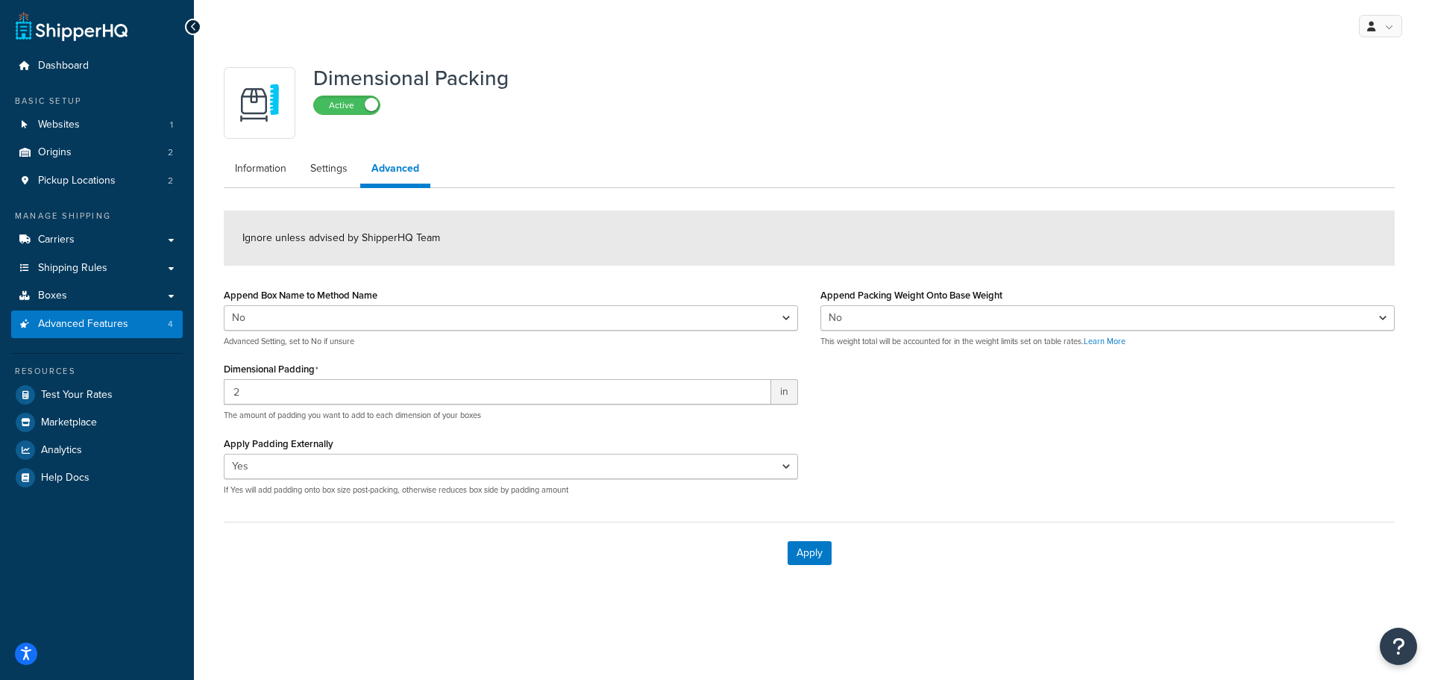
click at [1039, 439] on div "Append Box Name to Method Name Yes No Advanced Setting, set to No if unsure Dim…" at bounding box center [810, 395] width 1194 height 222
click at [800, 554] on button "Apply" at bounding box center [810, 553] width 44 height 24
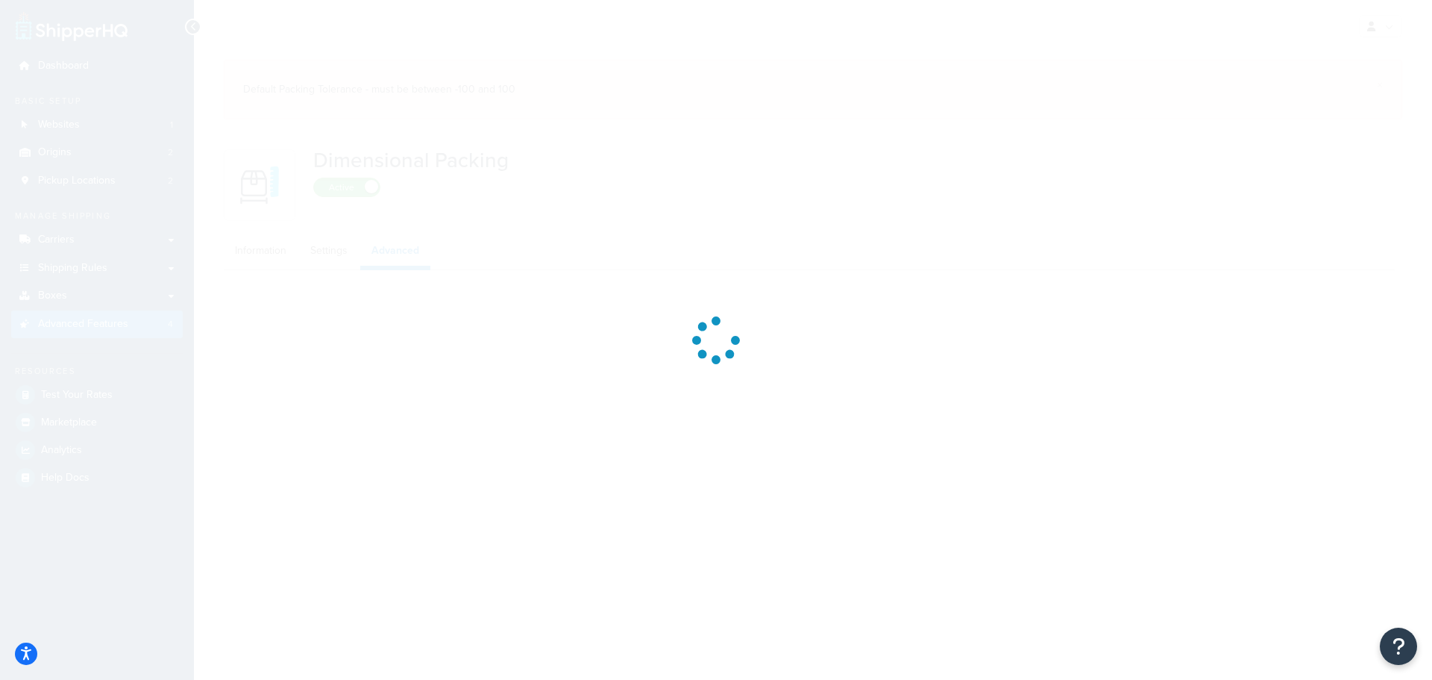
select select "false"
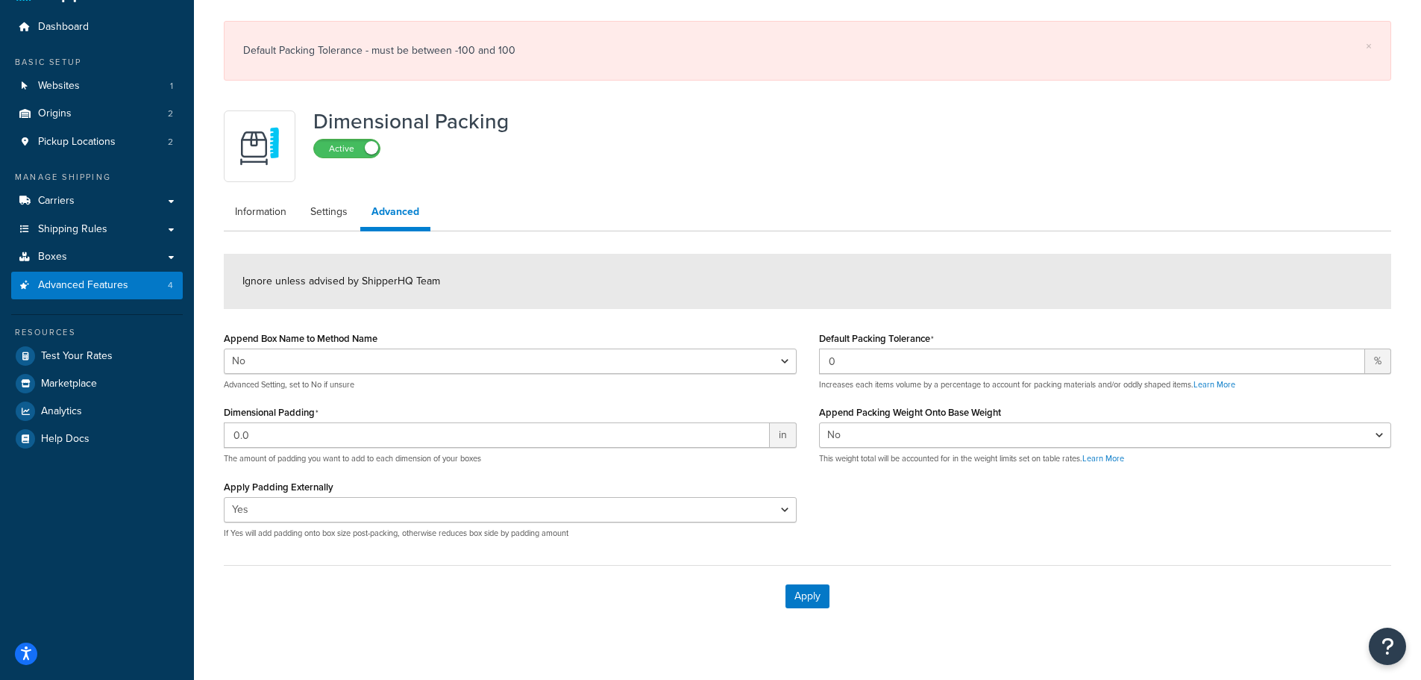
scroll to position [60, 0]
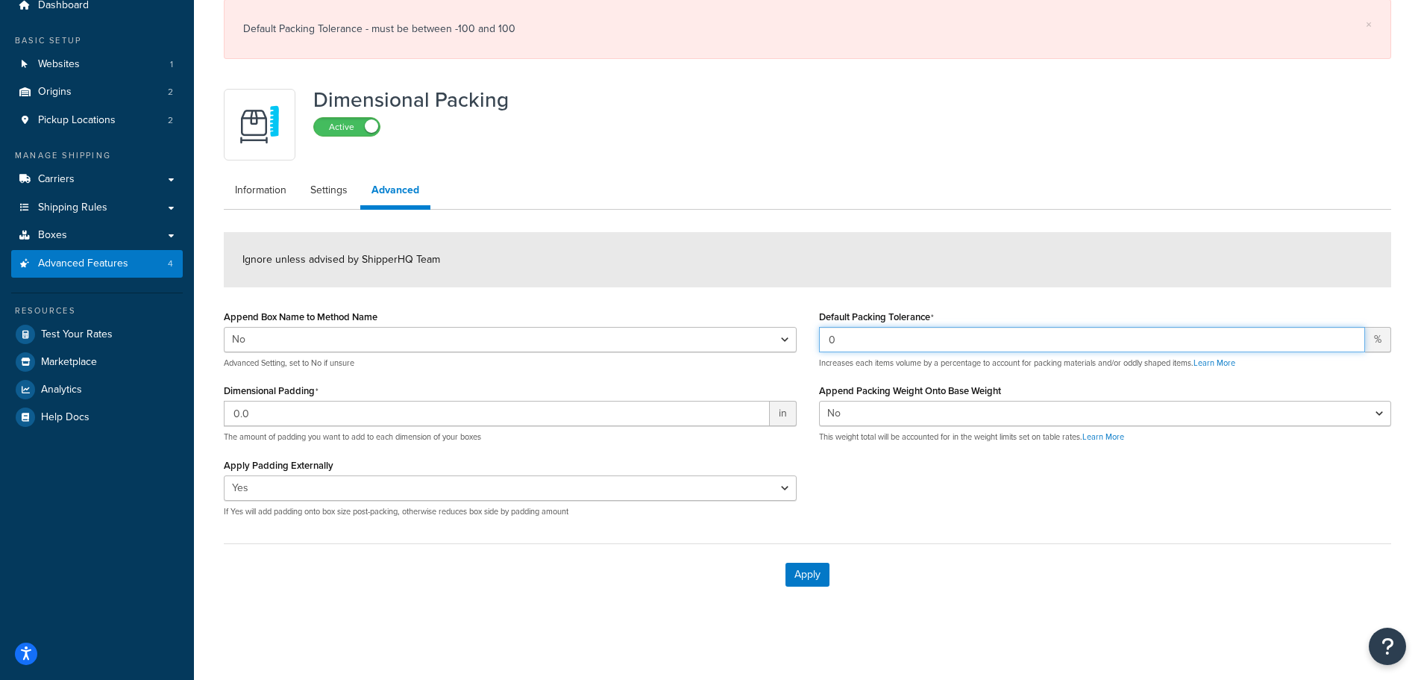
click at [850, 339] on input "0" at bounding box center [1092, 339] width 547 height 25
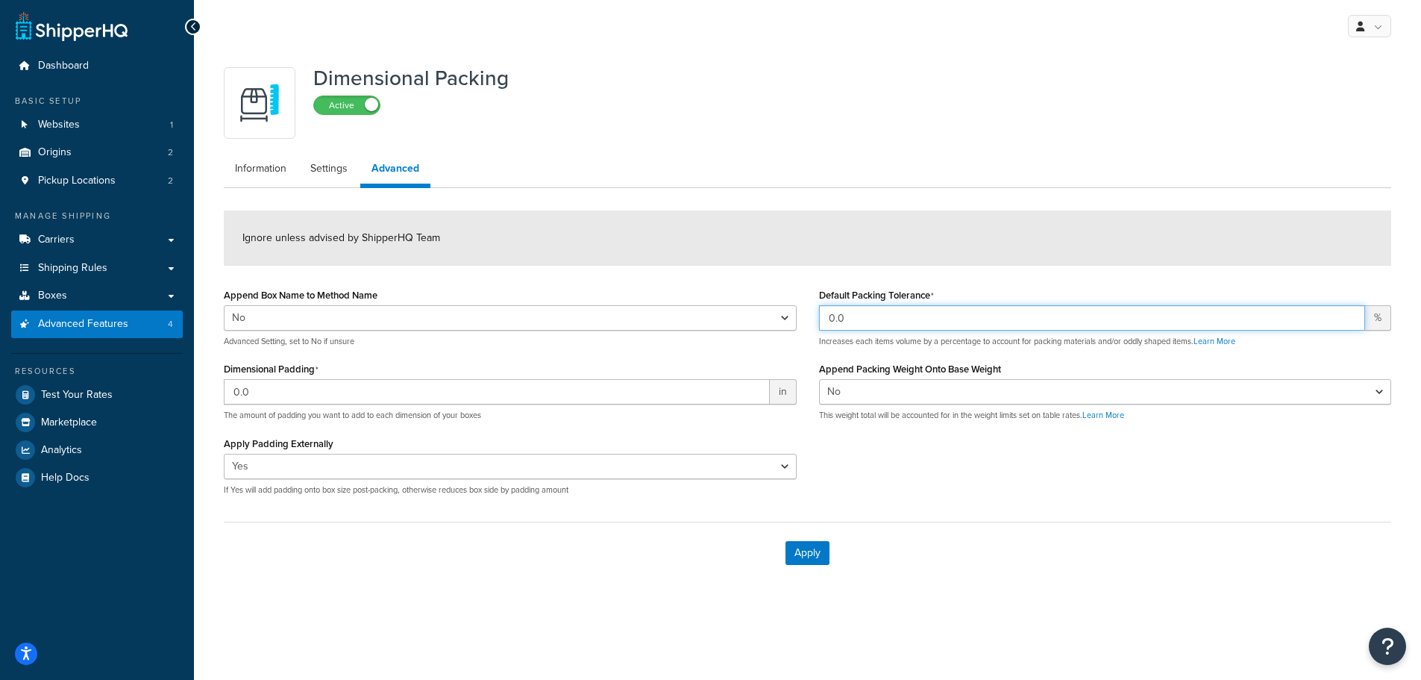
scroll to position [0, 0]
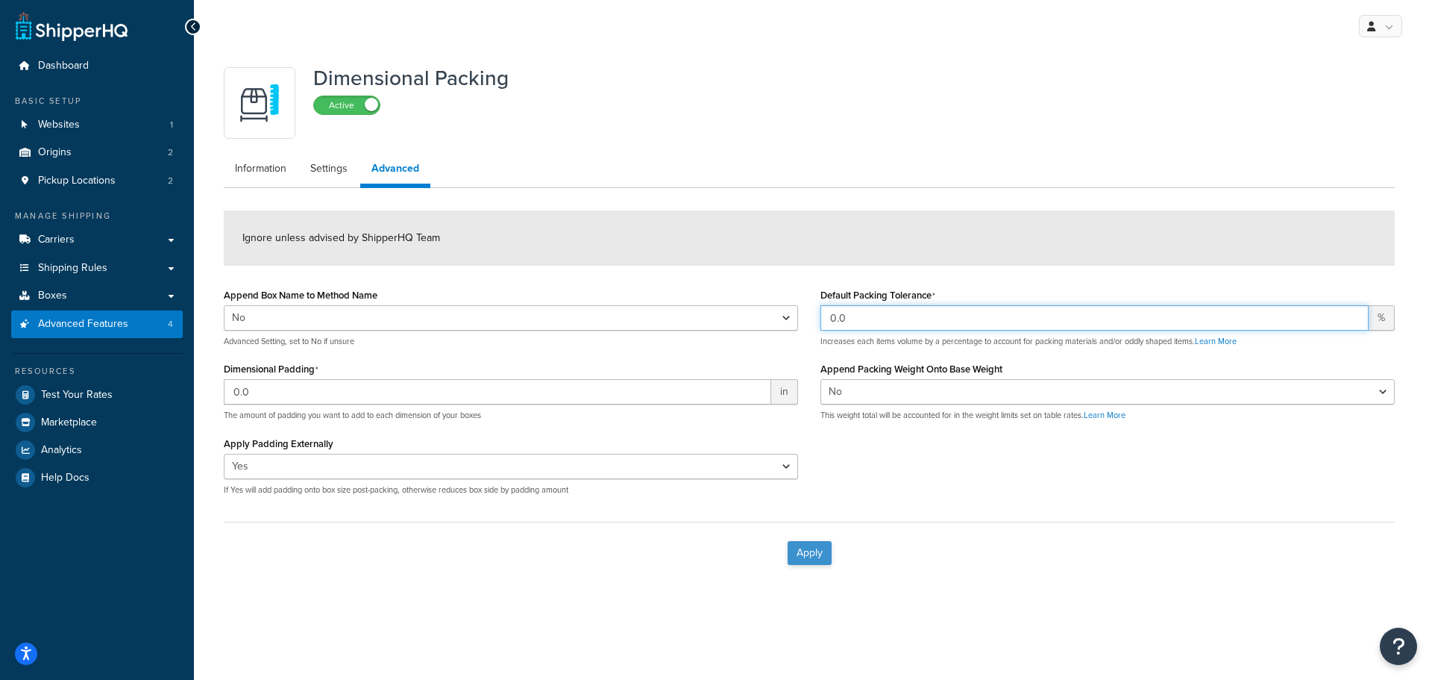
type input "0.0"
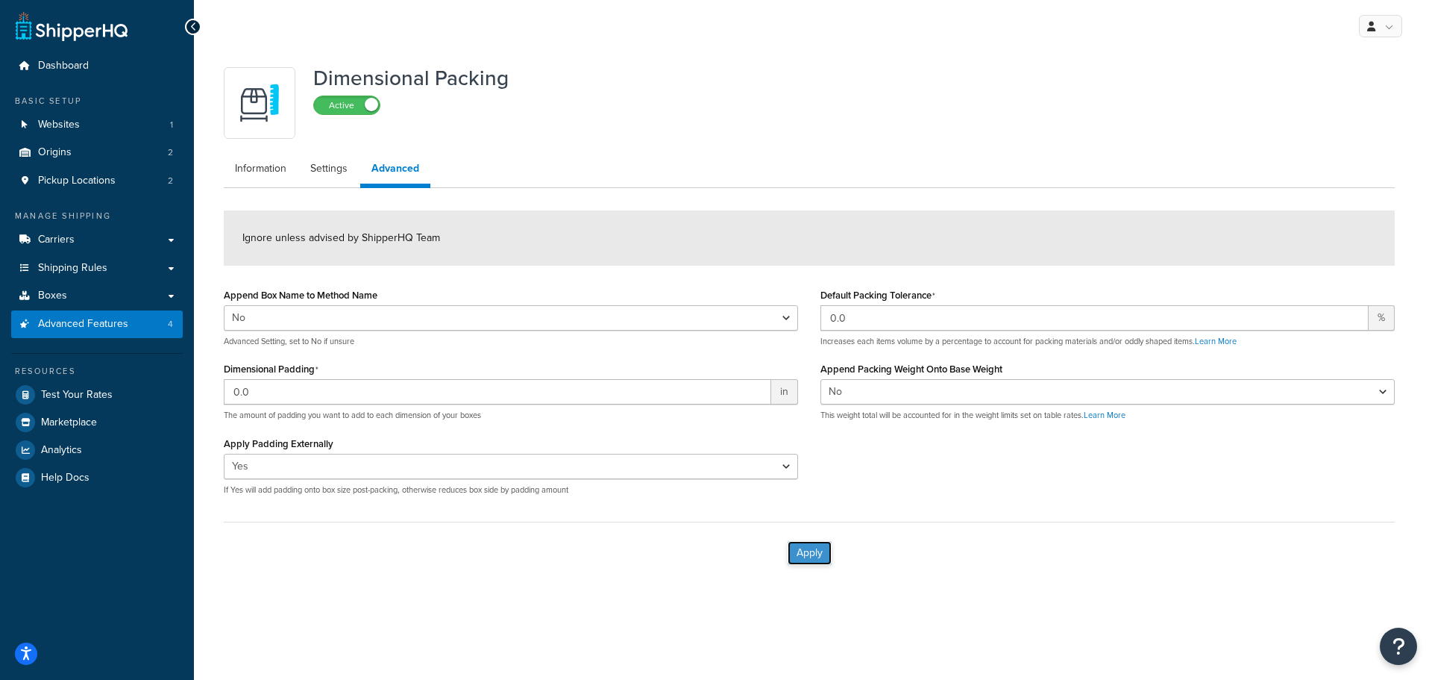
click at [811, 551] on button "Apply" at bounding box center [810, 553] width 44 height 24
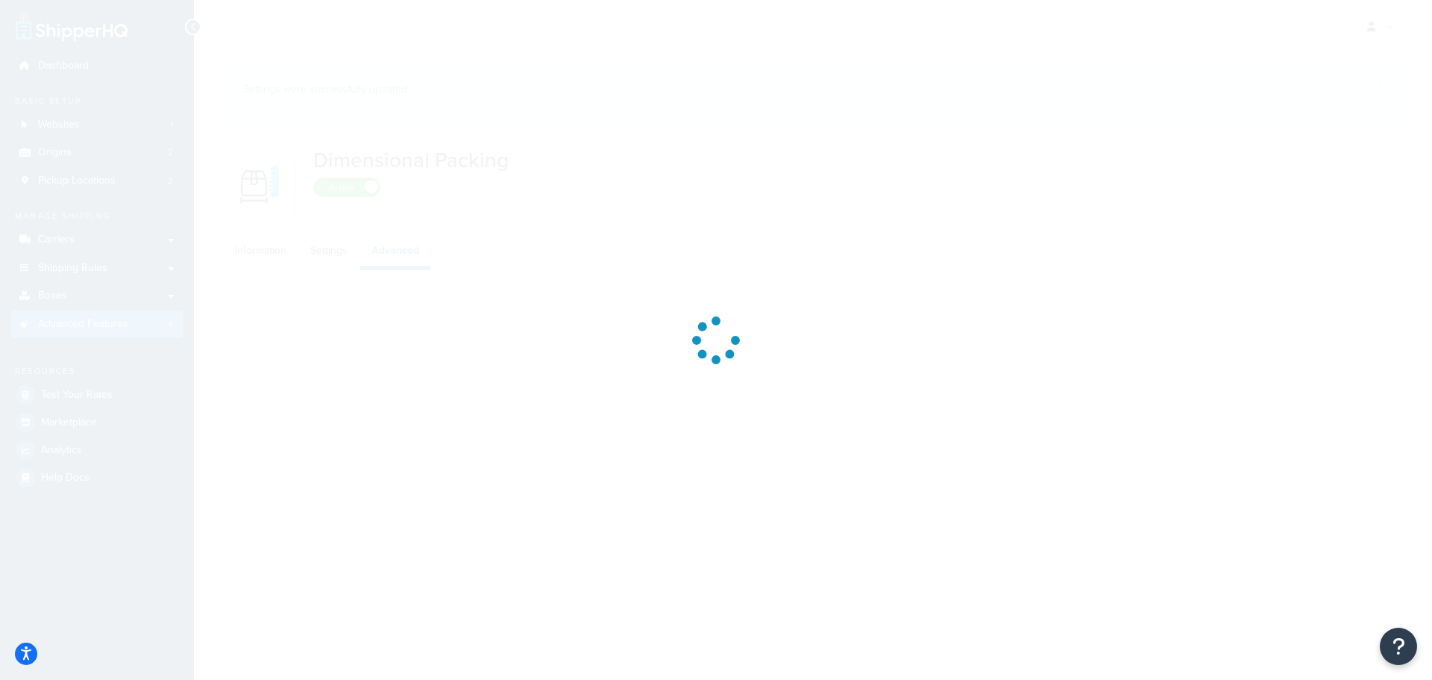
select select "false"
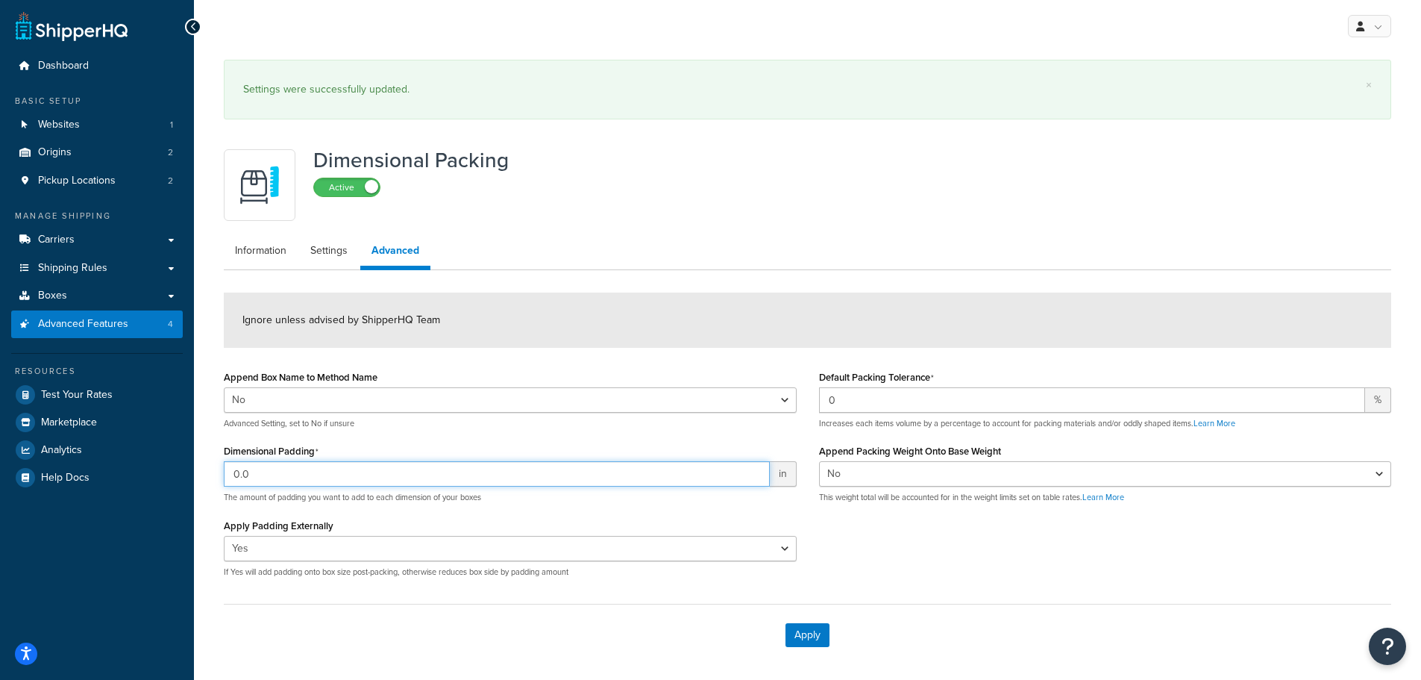
drag, startPoint x: 274, startPoint y: 464, endPoint x: 235, endPoint y: 475, distance: 40.4
click at [235, 475] on input "0.0" at bounding box center [497, 473] width 546 height 25
type input "2"
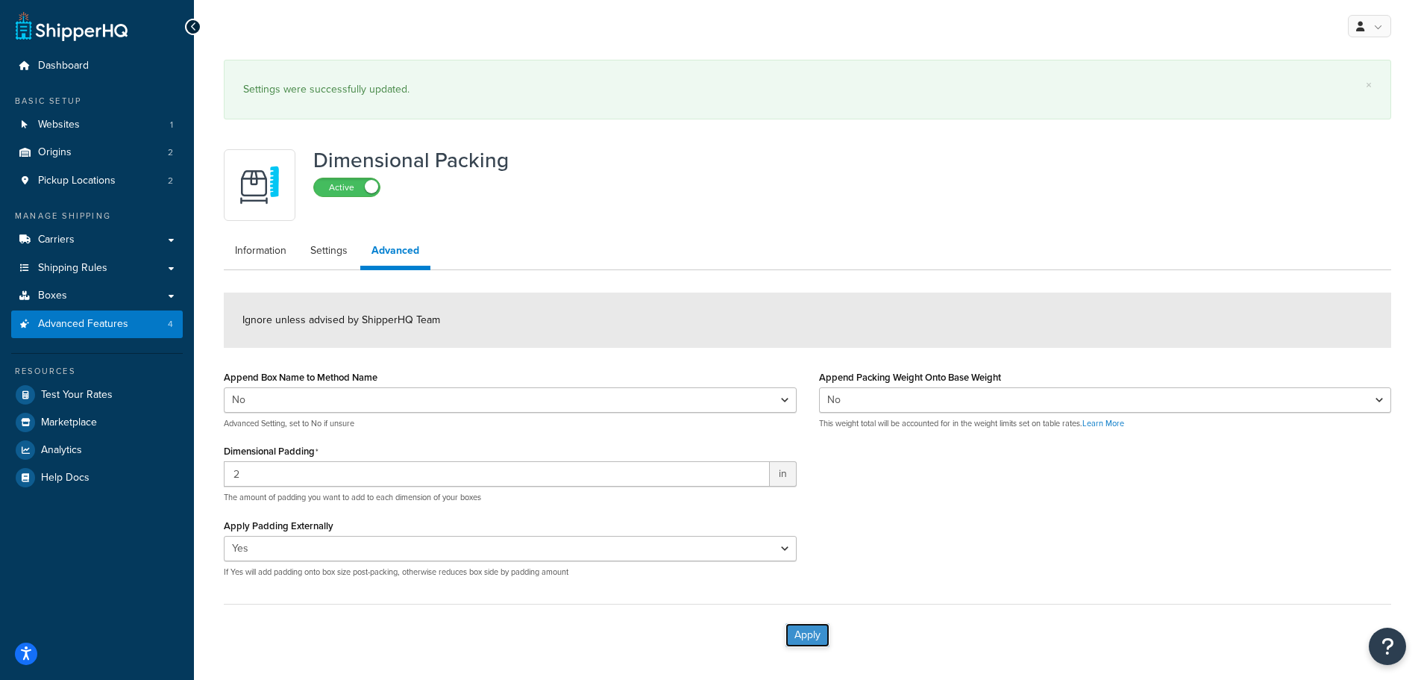
click at [799, 630] on button "Apply" at bounding box center [808, 635] width 44 height 24
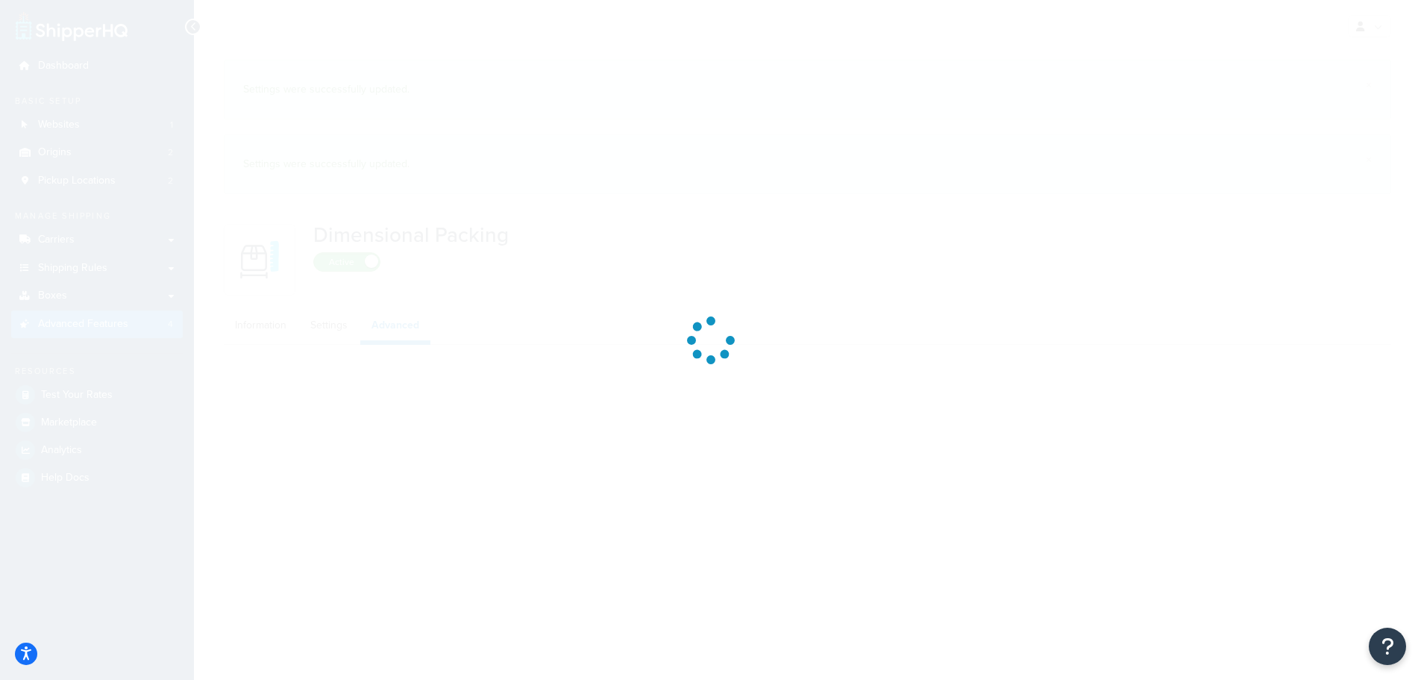
select select "false"
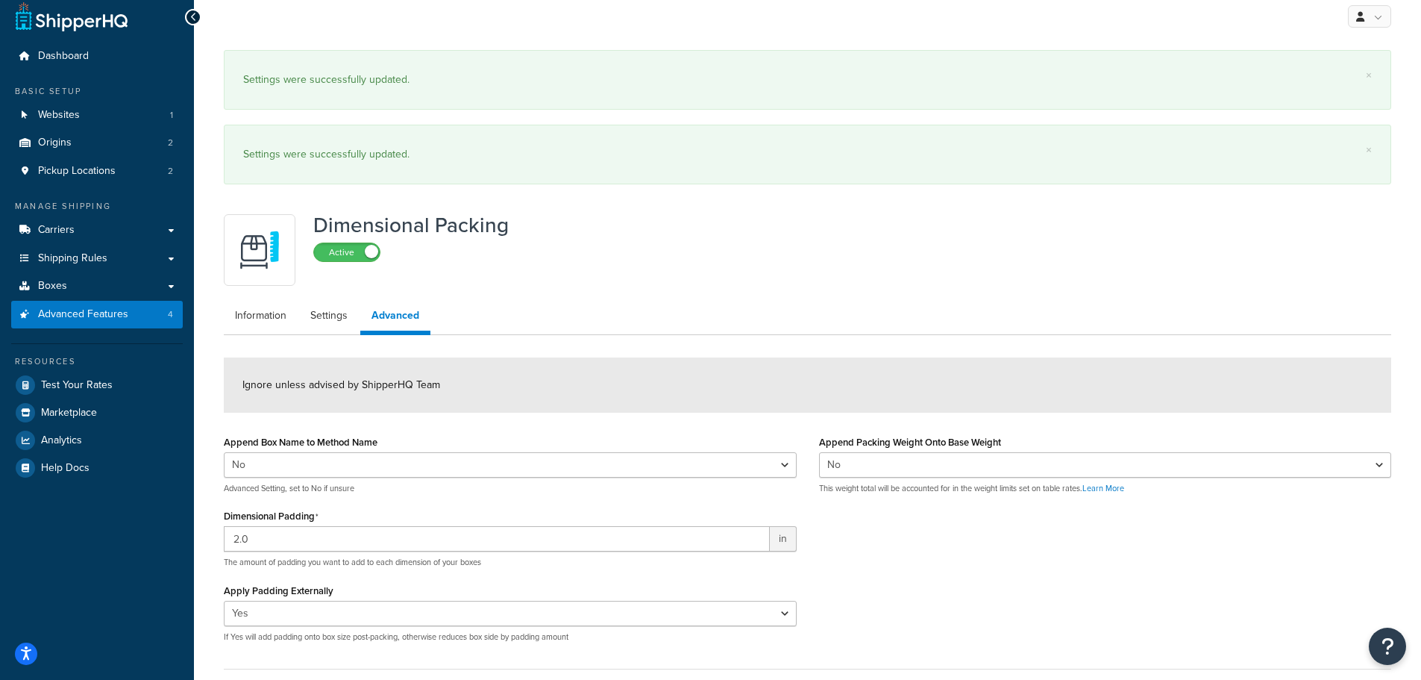
scroll to position [135, 0]
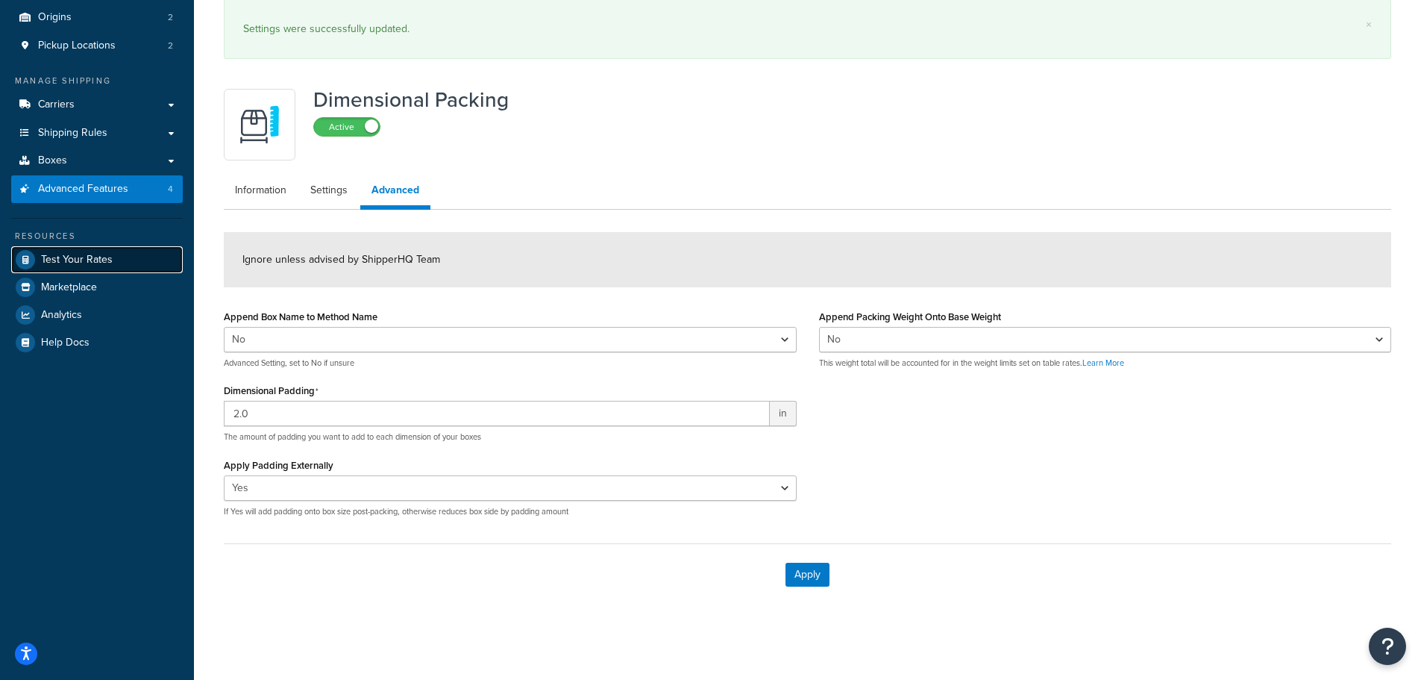
click at [58, 258] on span "Test Your Rates" at bounding box center [77, 260] width 72 height 13
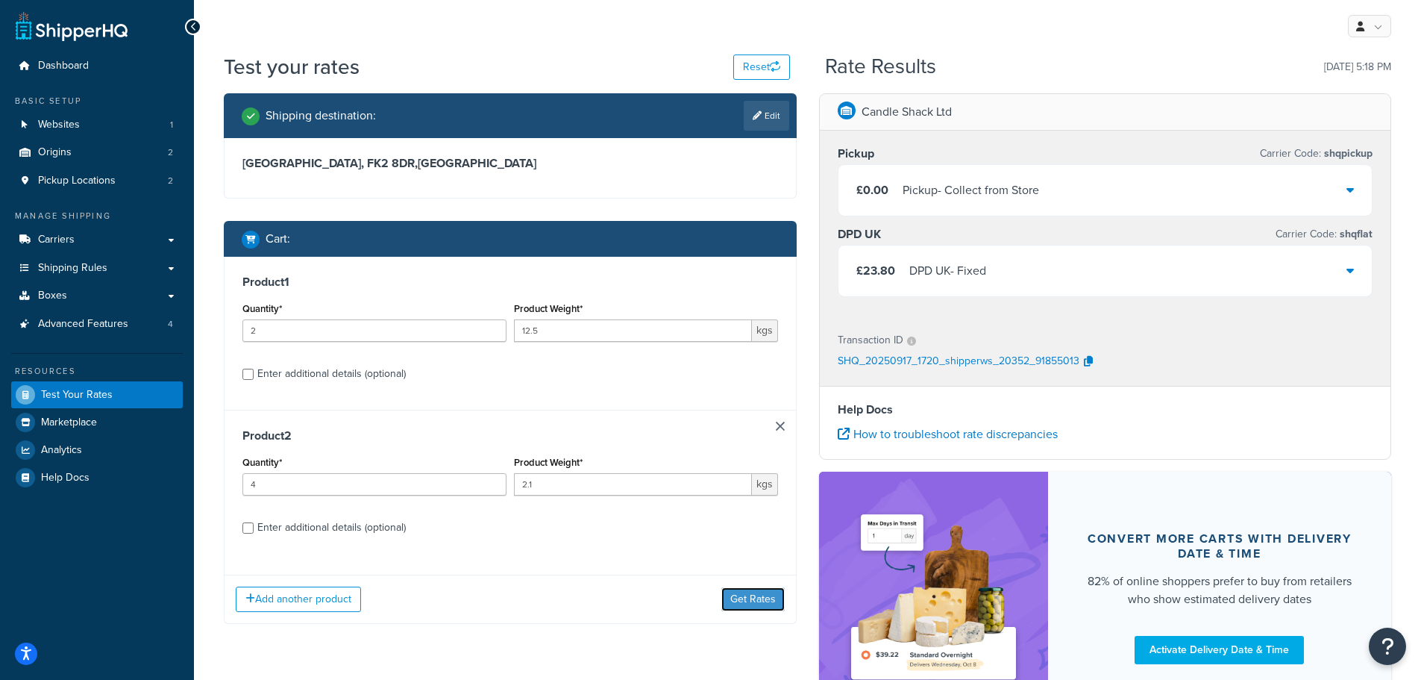
click at [745, 603] on button "Get Rates" at bounding box center [752, 599] width 63 height 24
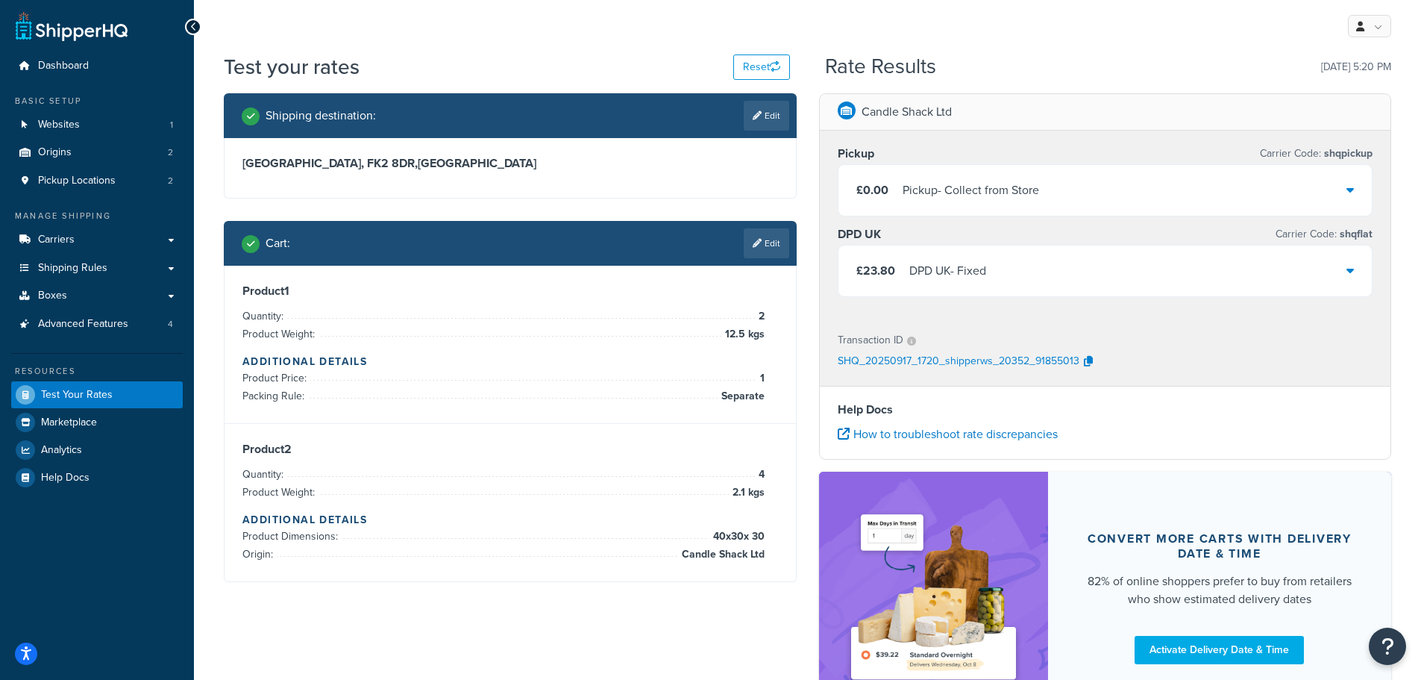
click at [1108, 282] on div "£23.80 DPD UK - Fixed" at bounding box center [1106, 270] width 534 height 51
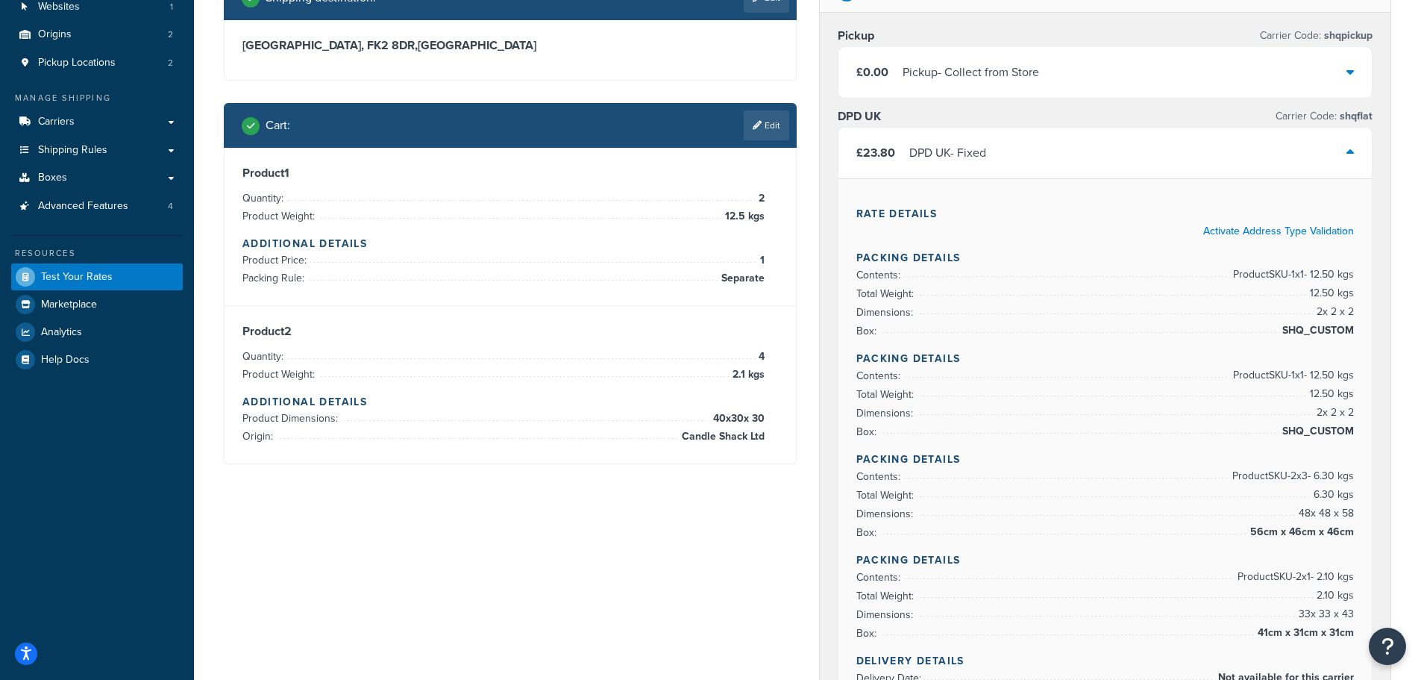
scroll to position [75, 0]
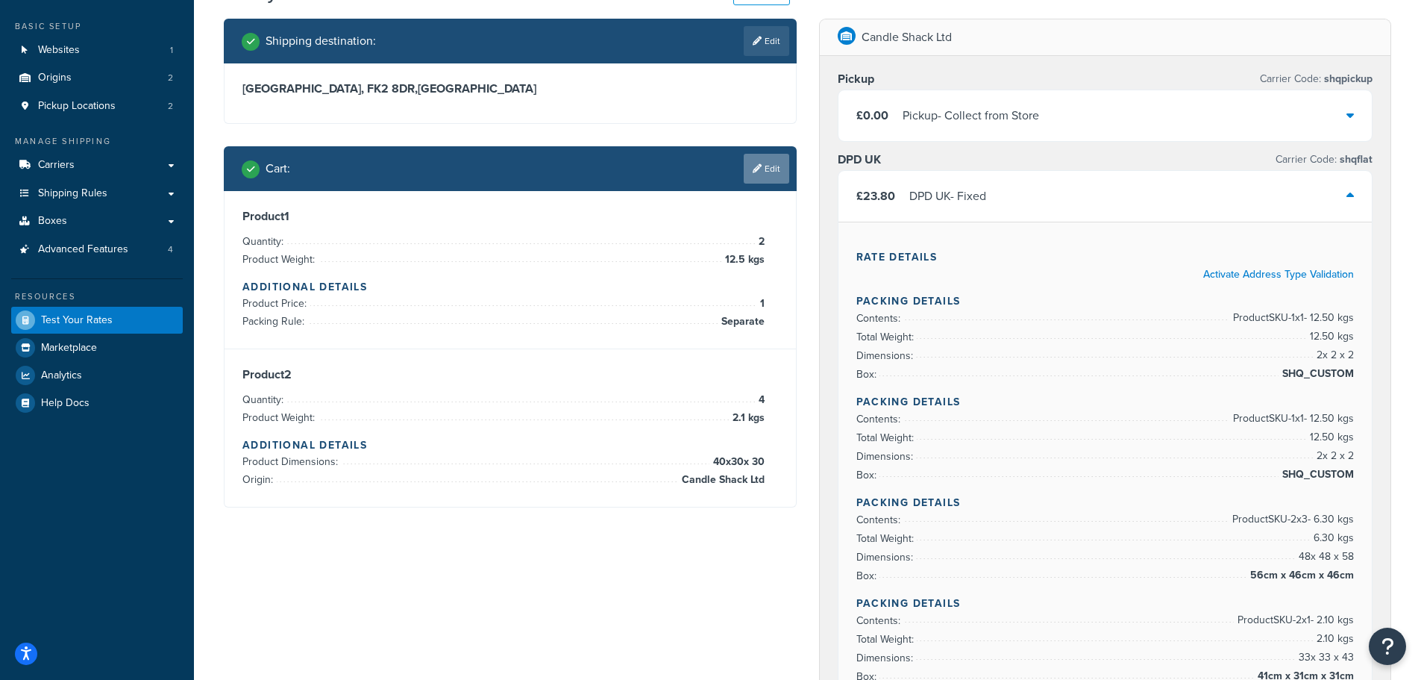
click at [761, 169] on link "Edit" at bounding box center [767, 169] width 46 height 30
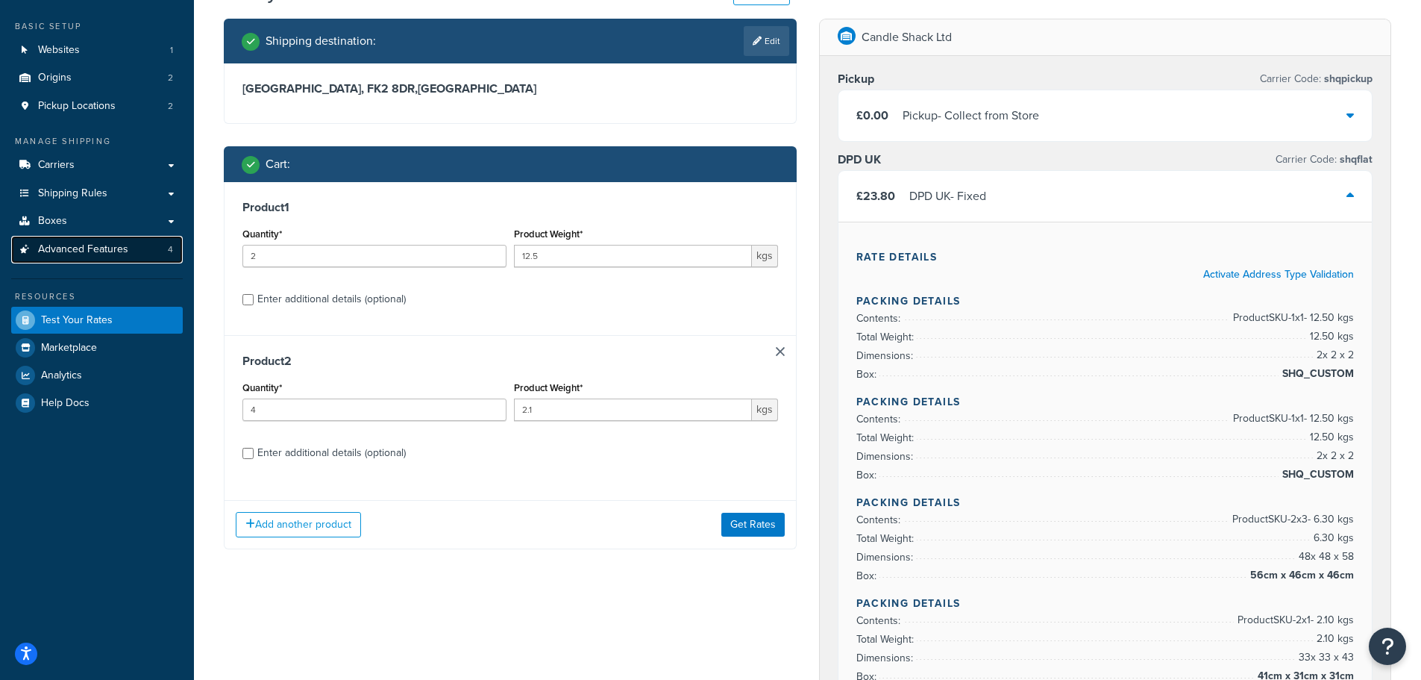
click at [66, 246] on span "Advanced Features" at bounding box center [83, 249] width 90 height 13
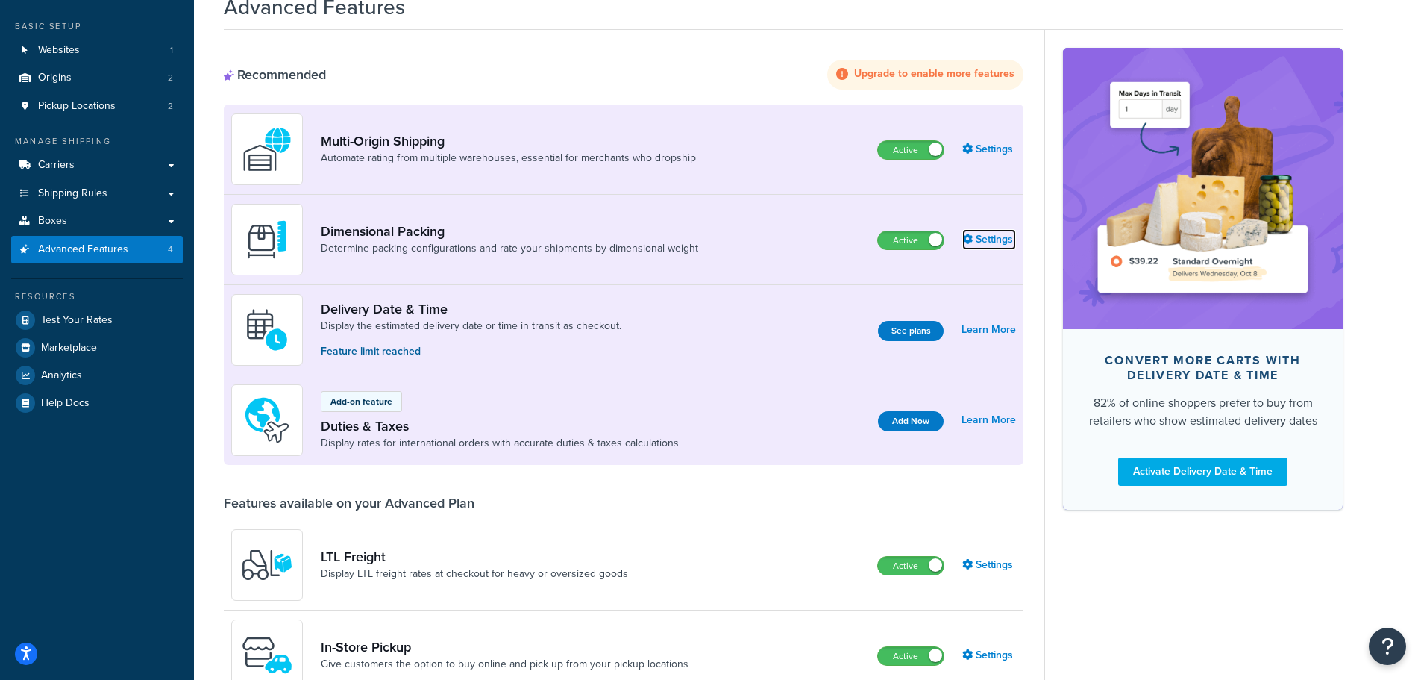
click at [977, 235] on link "Settings" at bounding box center [989, 239] width 54 height 21
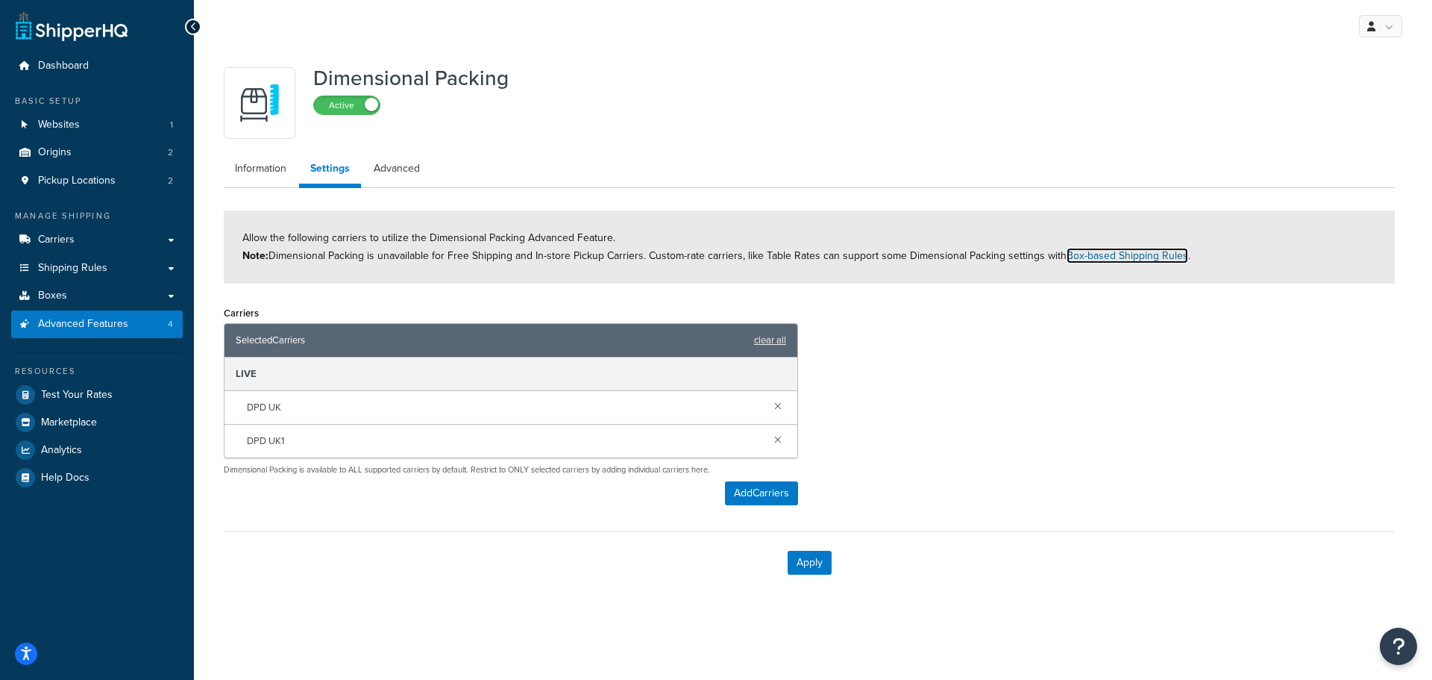
click at [1145, 252] on link "Box-based Shipping Rules" at bounding box center [1128, 256] width 122 height 16
click at [79, 389] on span "Test Your Rates" at bounding box center [77, 395] width 72 height 13
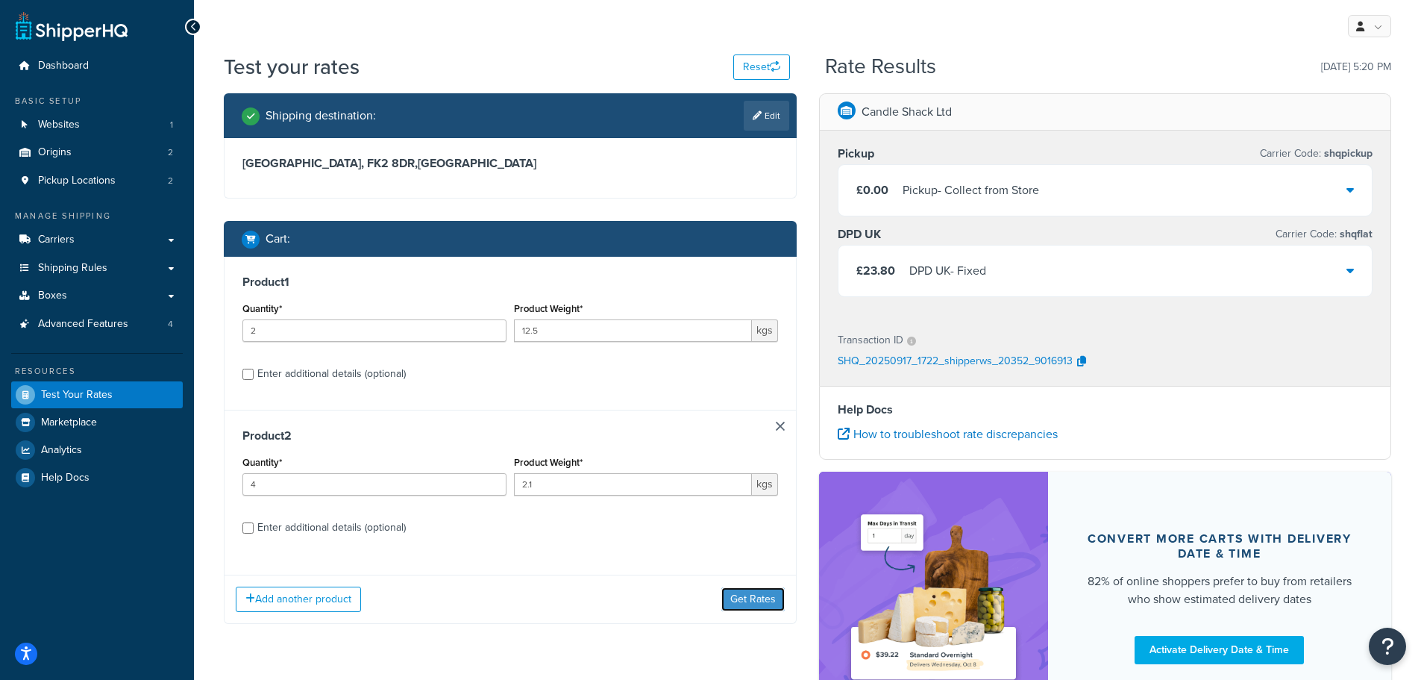
click at [754, 601] on button "Get Rates" at bounding box center [752, 599] width 63 height 24
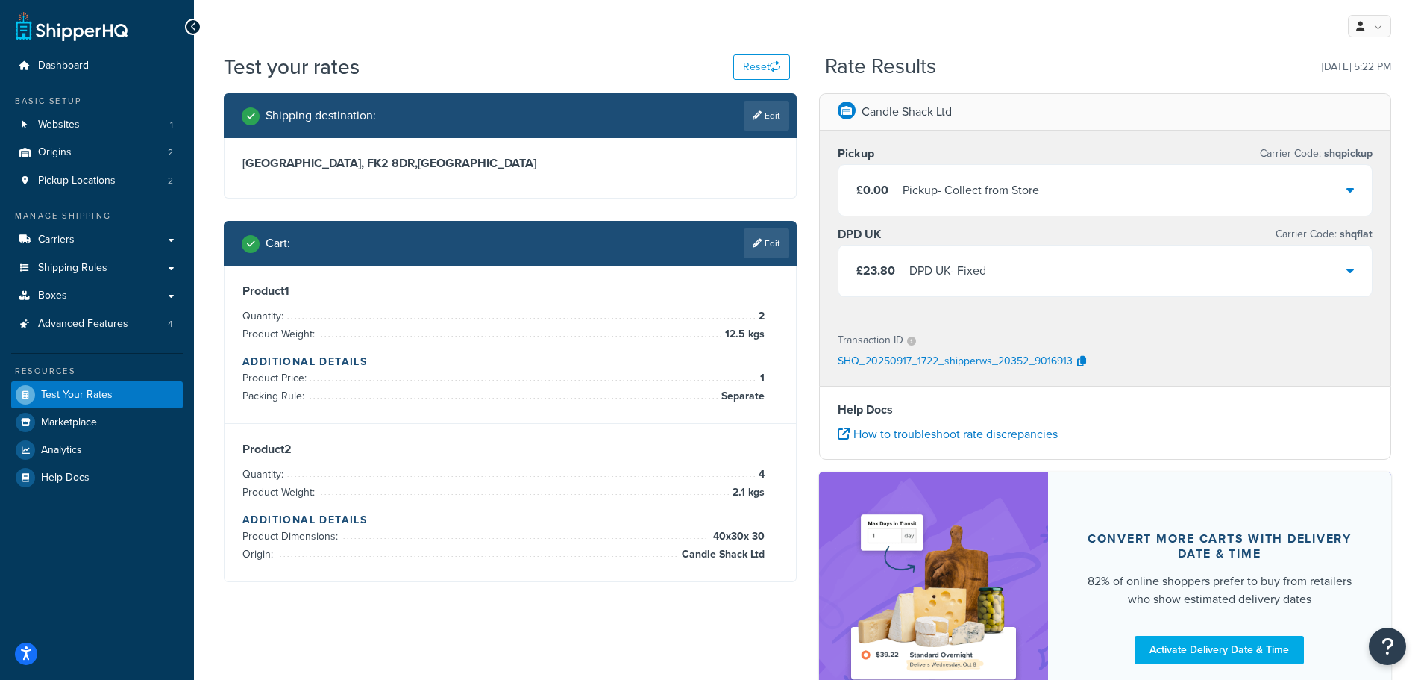
click at [1058, 281] on div "£23.80 DPD UK - Fixed" at bounding box center [1106, 270] width 534 height 51
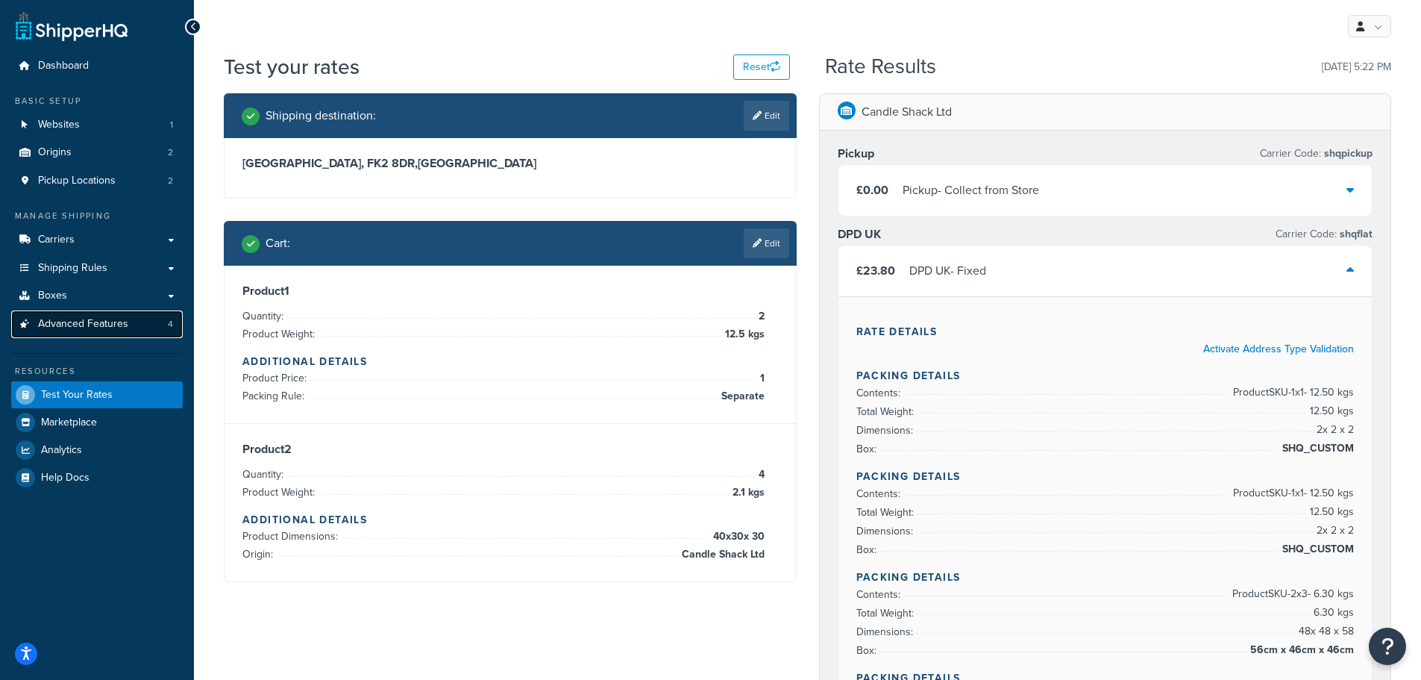
click at [89, 325] on span "Advanced Features" at bounding box center [83, 324] width 90 height 13
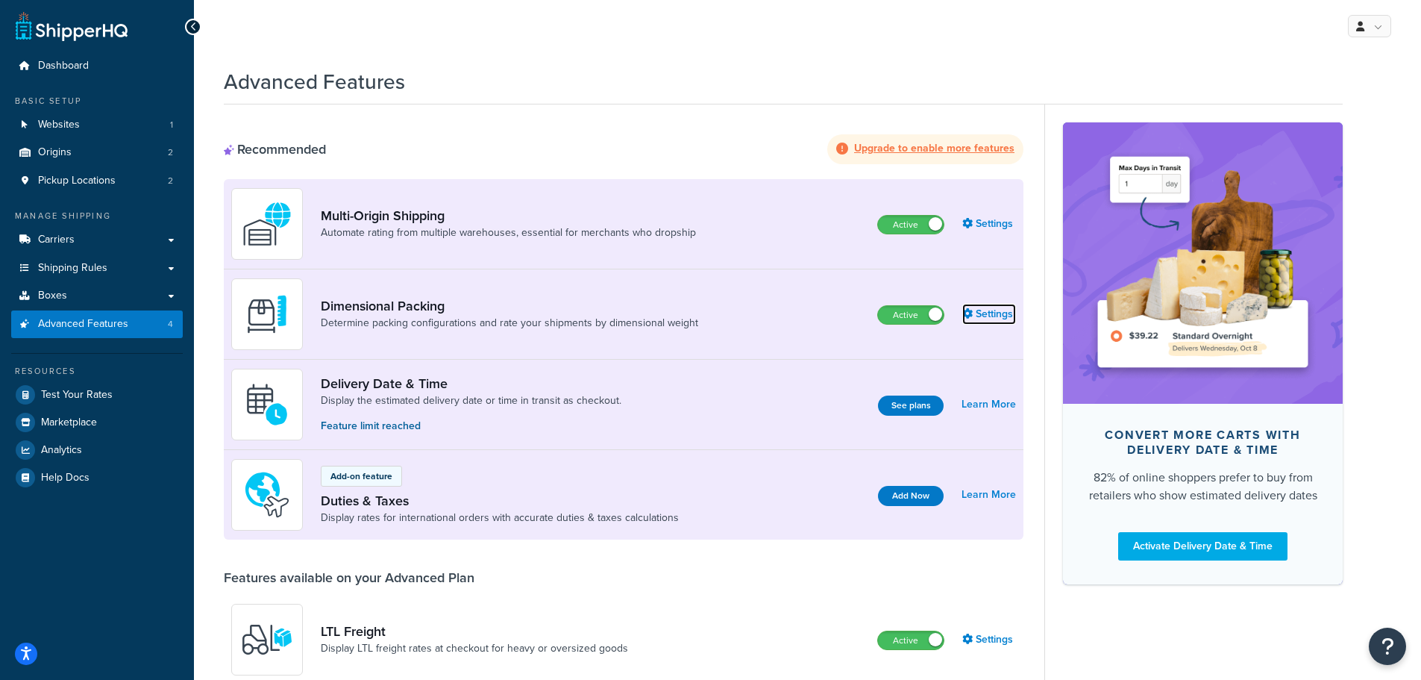
click at [985, 317] on link "Settings" at bounding box center [989, 314] width 54 height 21
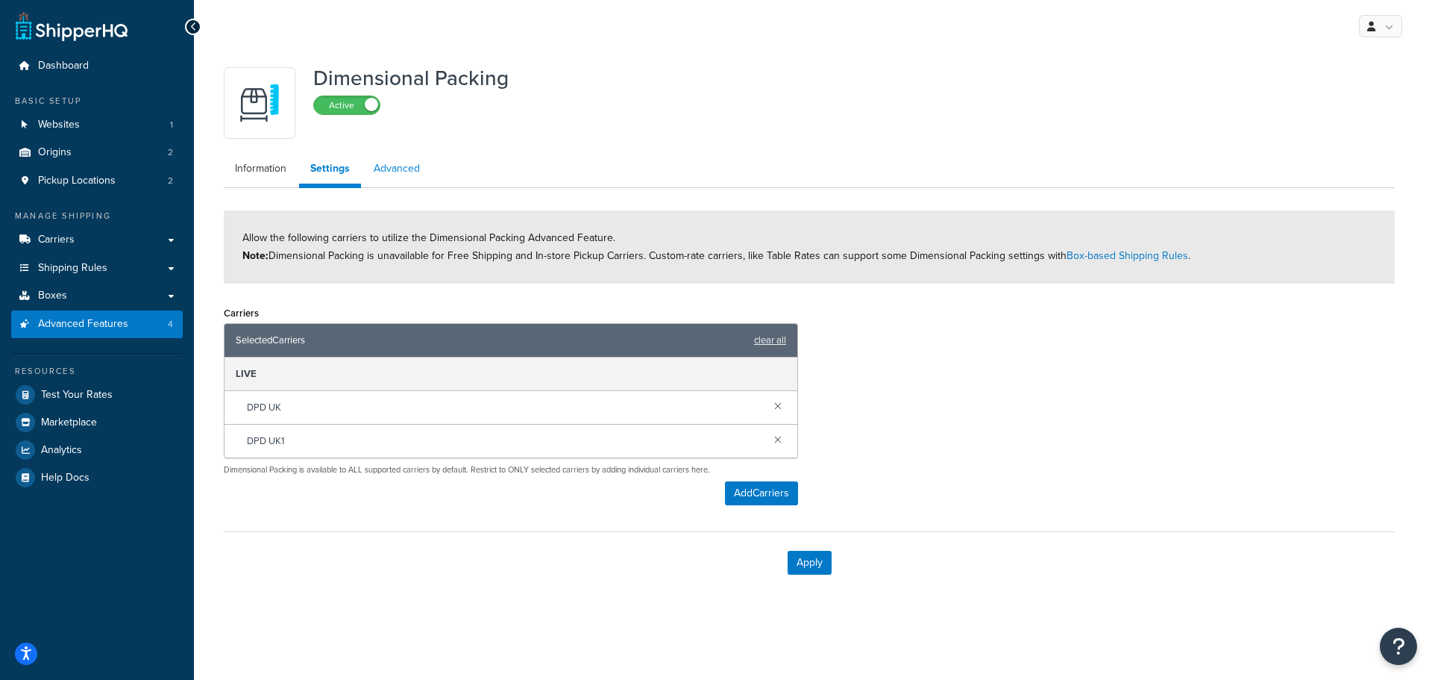
click at [419, 165] on link "Advanced" at bounding box center [397, 169] width 69 height 30
select select "false"
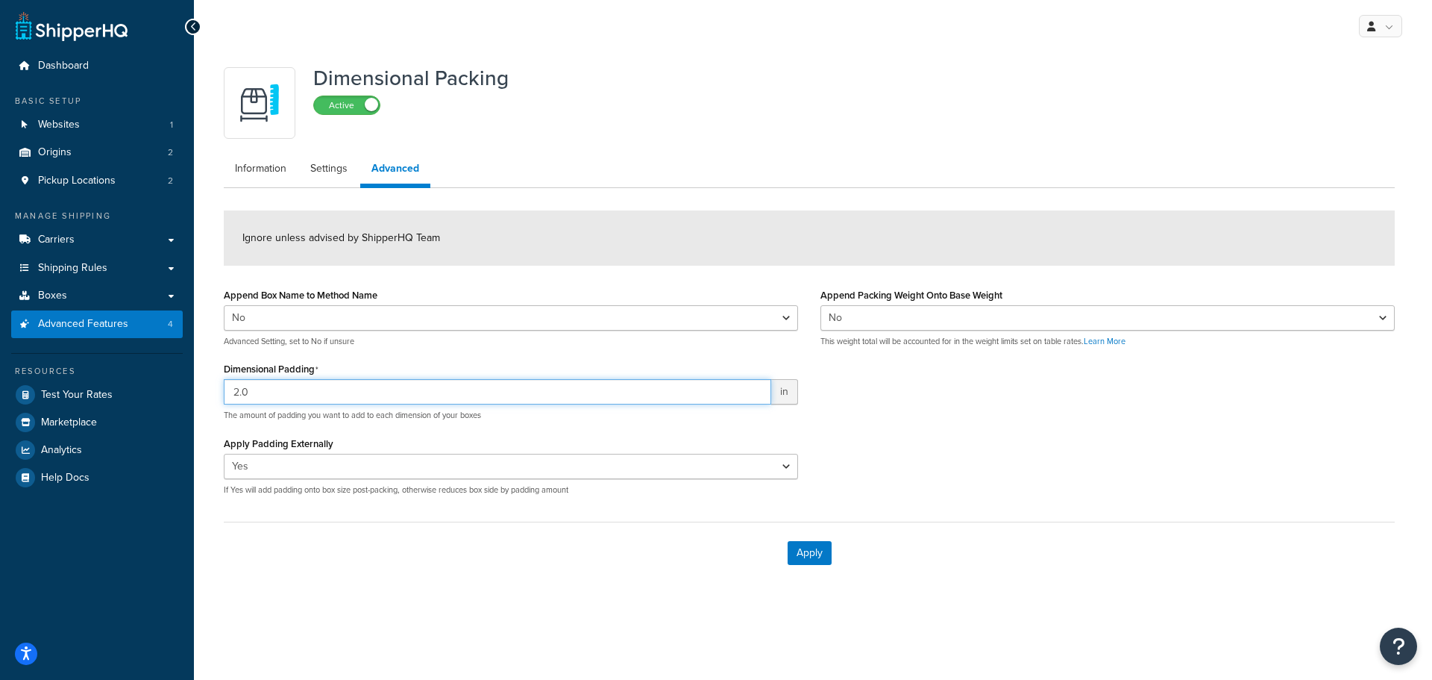
drag, startPoint x: 243, startPoint y: 391, endPoint x: 222, endPoint y: 389, distance: 20.9
click at [222, 389] on div "Append Box Name to Method Name Yes No Advanced Setting, set to No if unsure Dim…" at bounding box center [511, 395] width 597 height 222
type input "5"
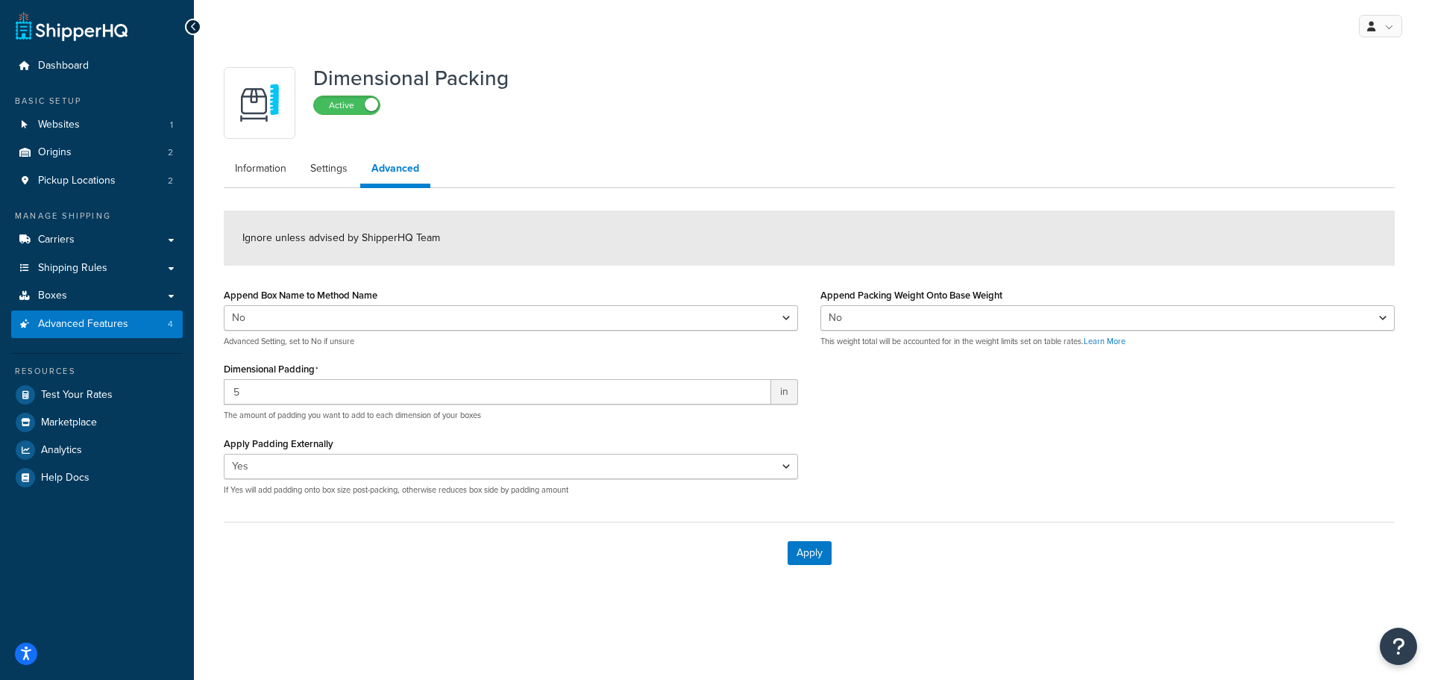
click at [530, 422] on div "Append Box Name to Method Name Yes No Advanced Setting, set to No if unsure Dim…" at bounding box center [511, 395] width 597 height 222
click at [808, 558] on button "Apply" at bounding box center [810, 553] width 44 height 24
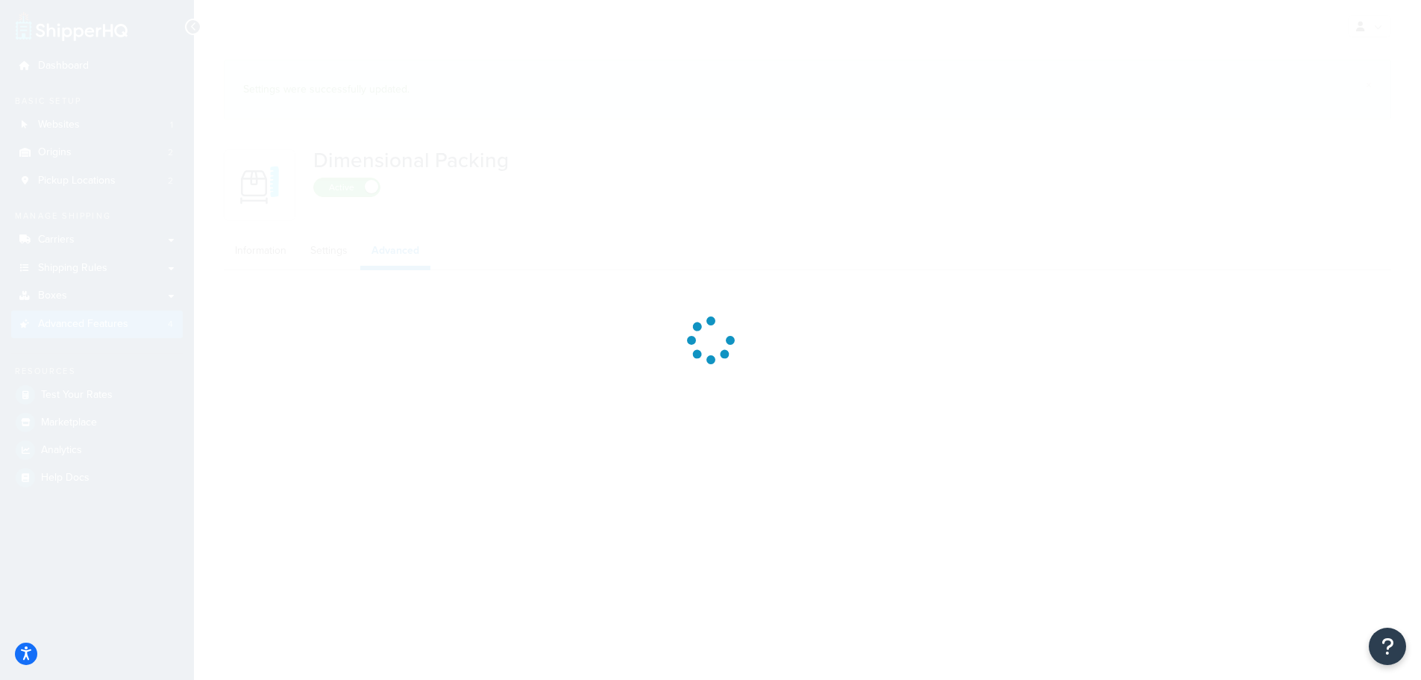
select select "false"
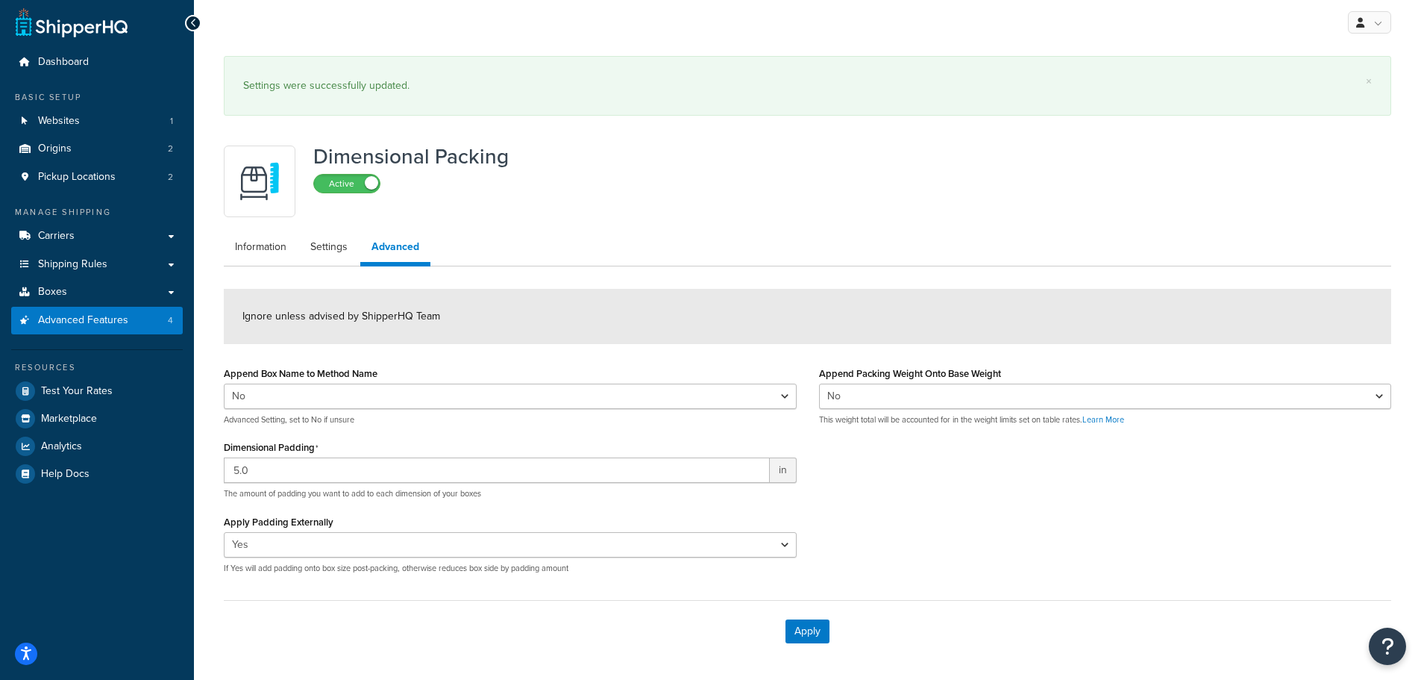
scroll to position [60, 0]
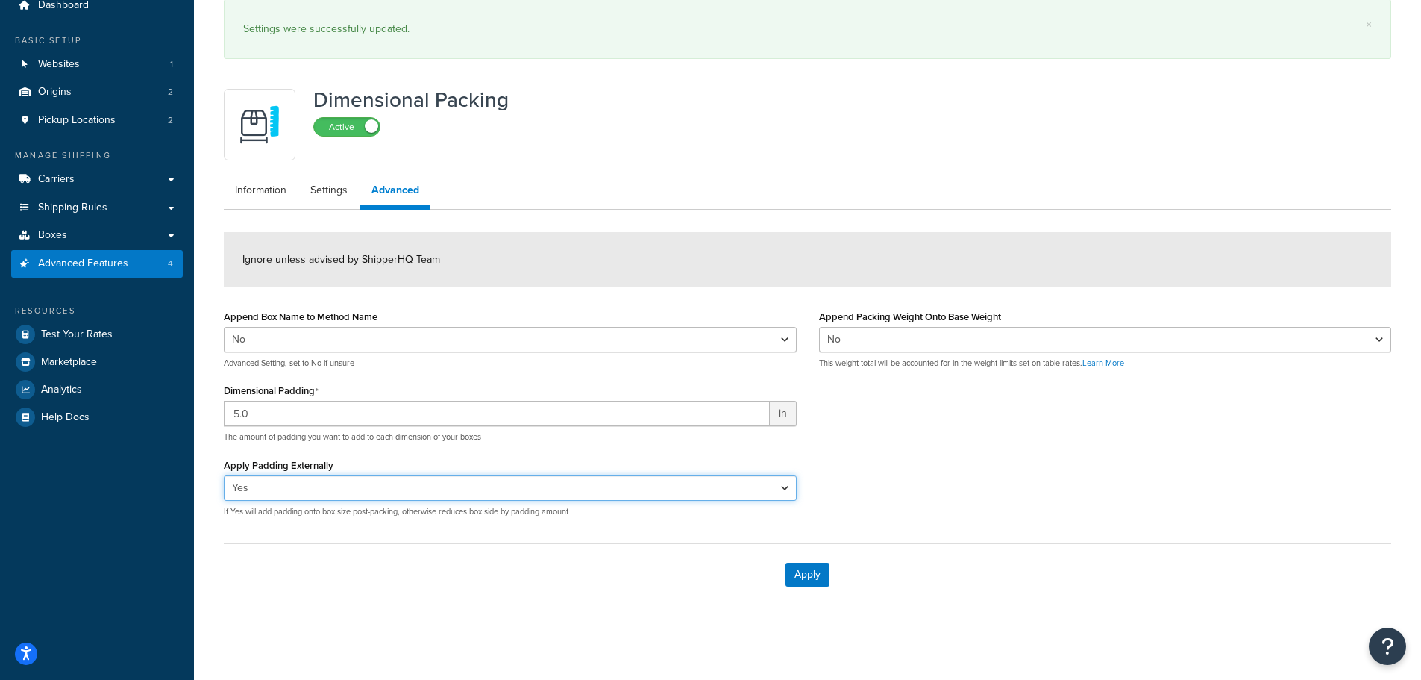
click at [416, 493] on select "Yes No" at bounding box center [510, 487] width 573 height 25
select select "false"
click at [224, 475] on select "Yes No" at bounding box center [510, 487] width 573 height 25
click at [803, 569] on button "Apply" at bounding box center [808, 574] width 44 height 24
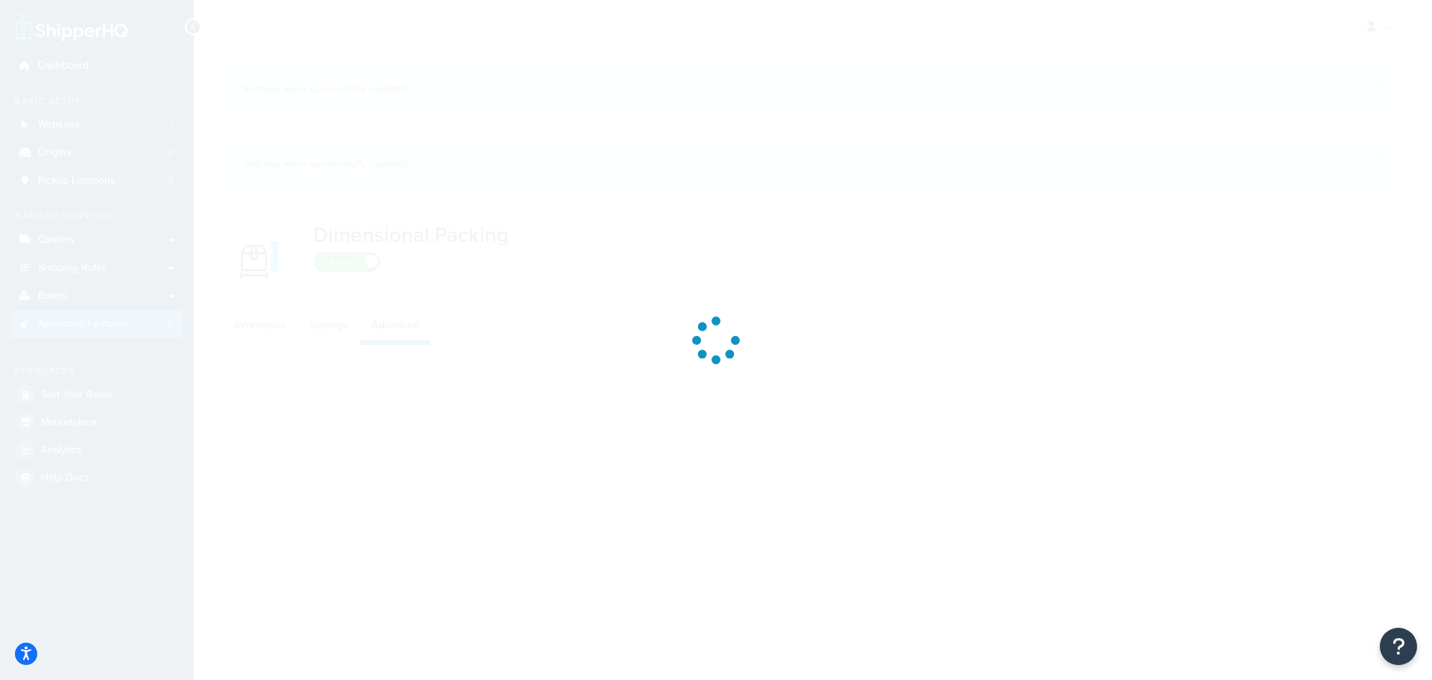
select select "false"
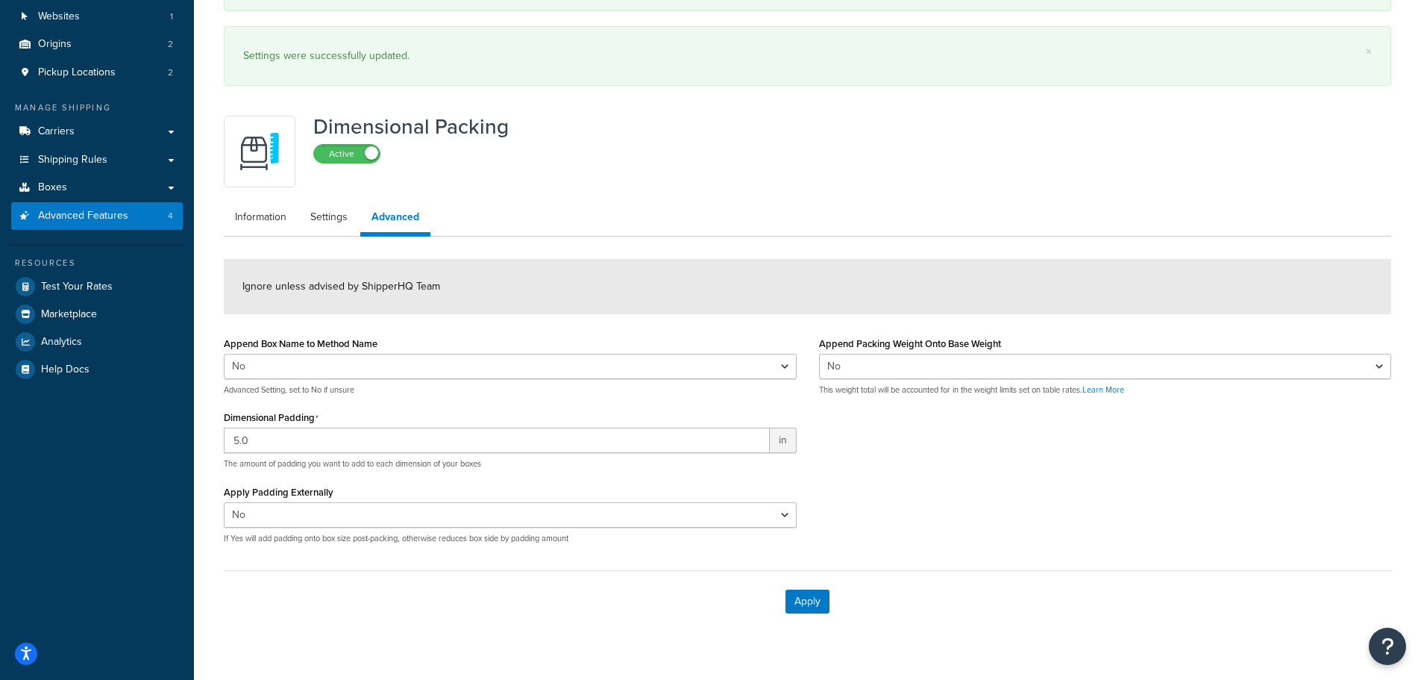
scroll to position [135, 0]
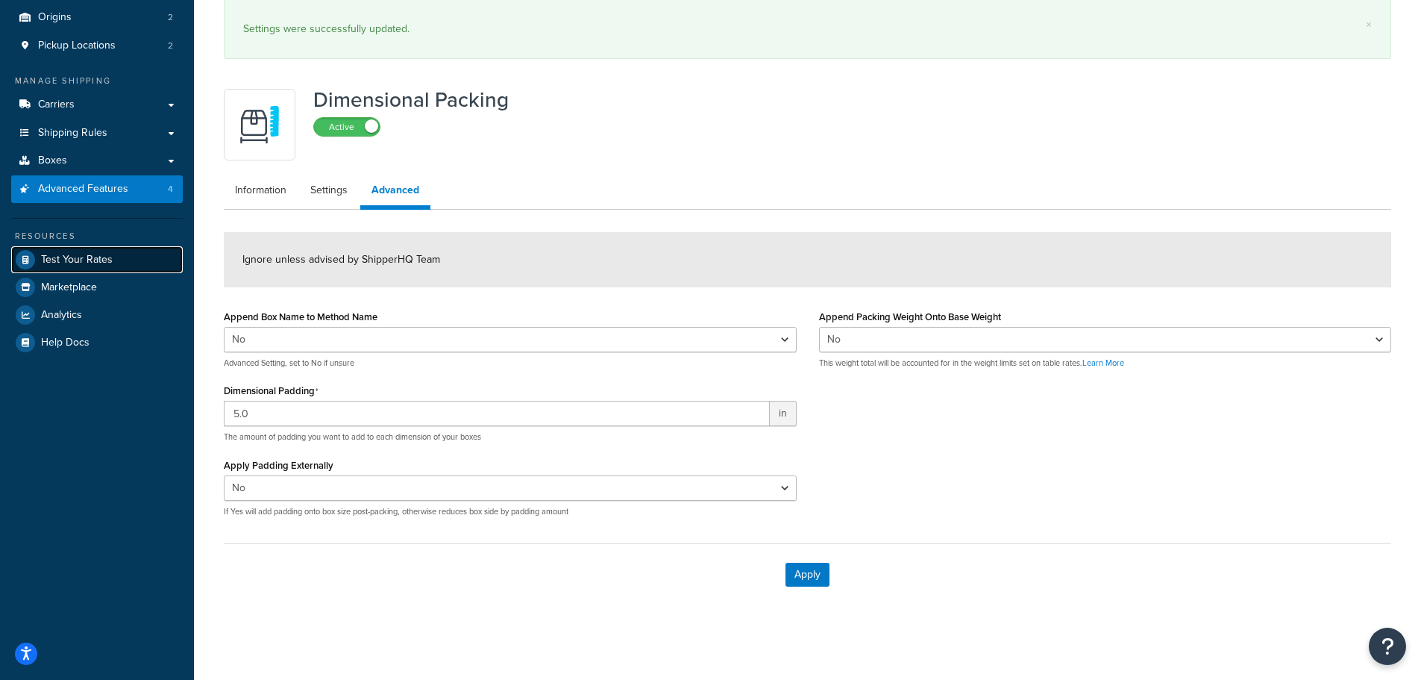
click at [83, 256] on span "Test Your Rates" at bounding box center [77, 260] width 72 height 13
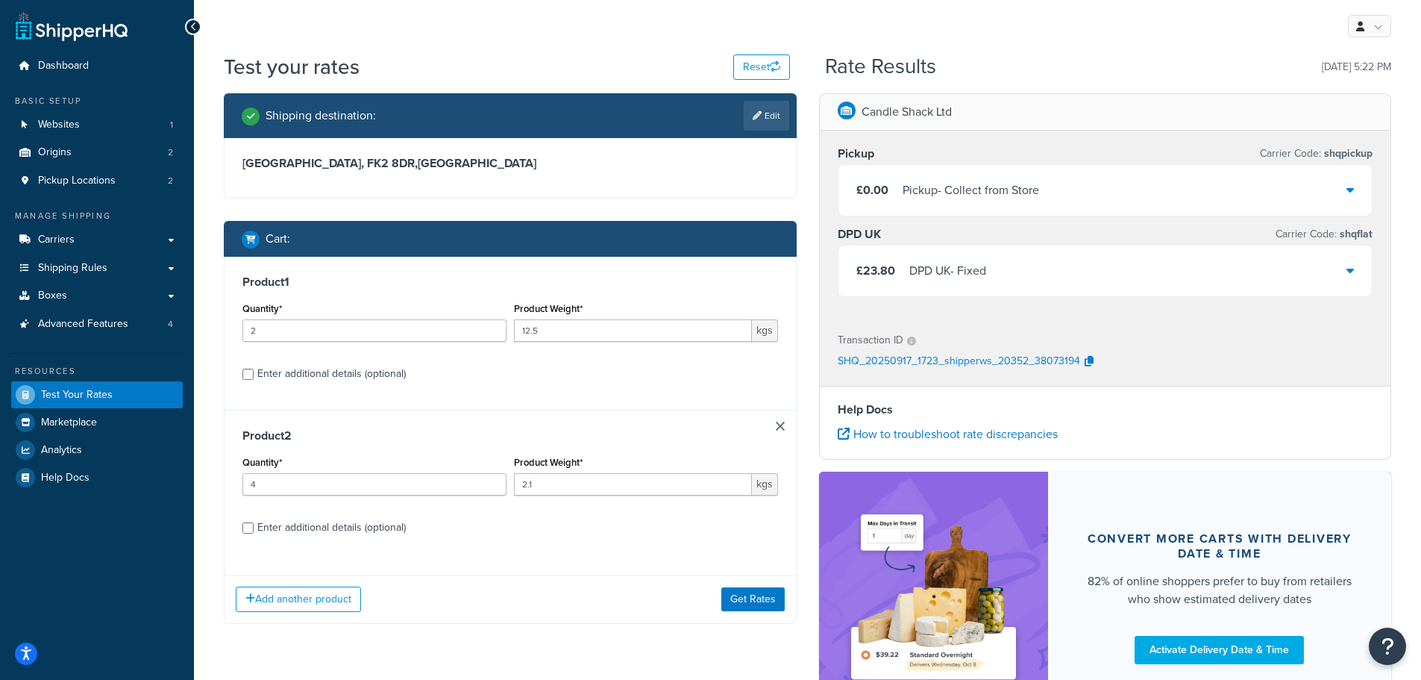
click at [1035, 273] on div "£23.80 DPD UK - Fixed" at bounding box center [1106, 270] width 534 height 51
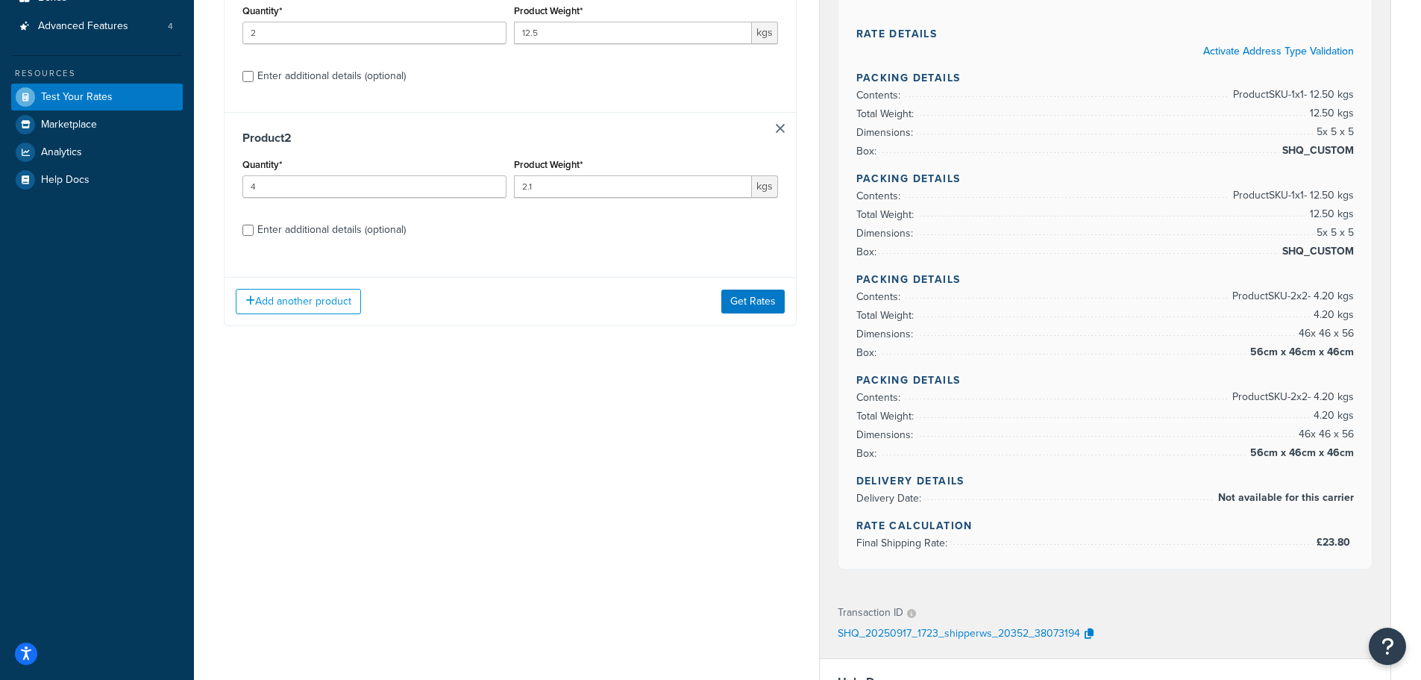
scroll to position [298, 0]
click at [758, 301] on button "Get Rates" at bounding box center [752, 301] width 63 height 24
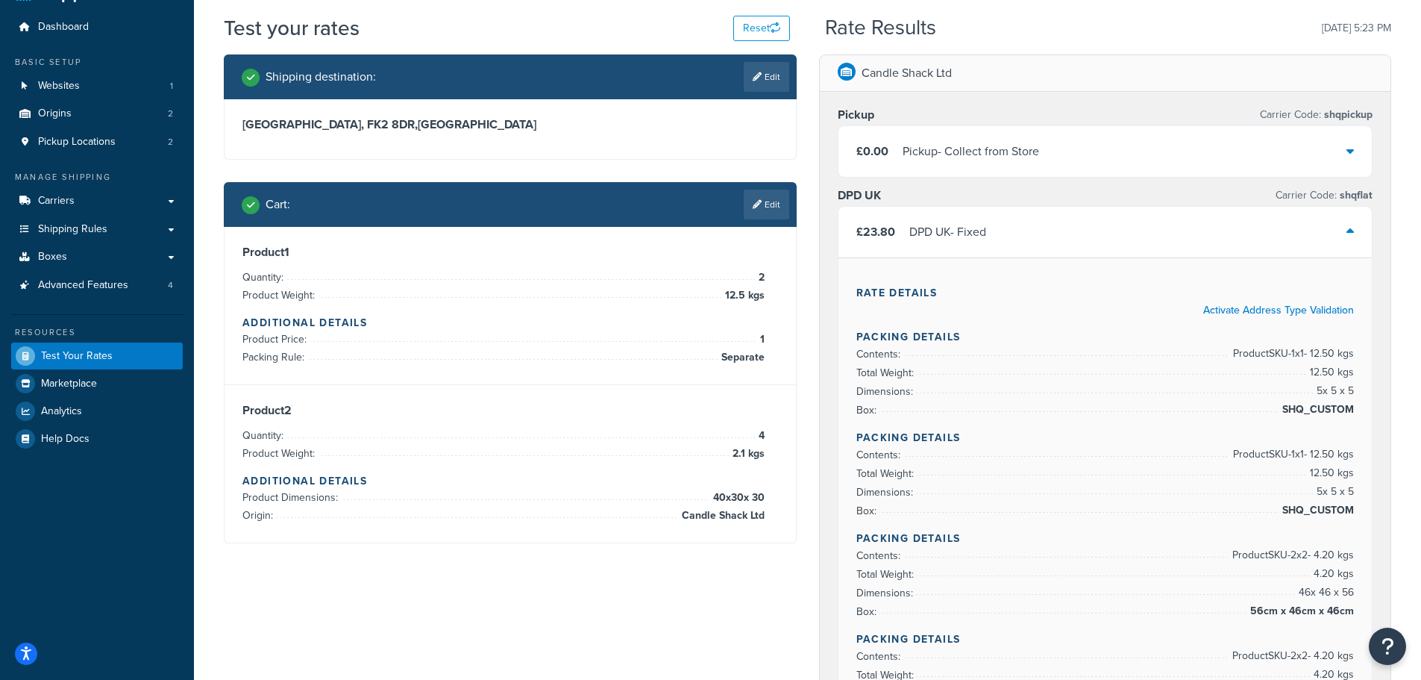
scroll to position [0, 0]
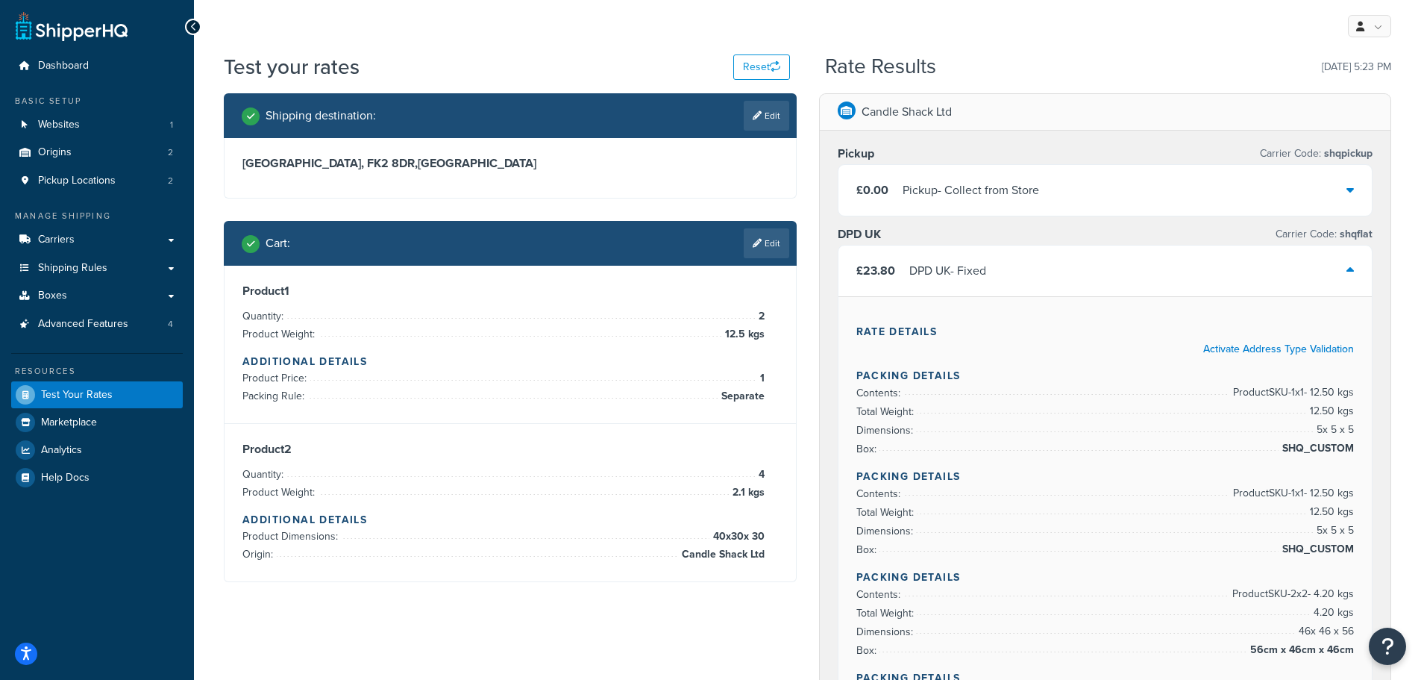
click at [1341, 269] on div "£23.80 DPD UK - Fixed" at bounding box center [1106, 270] width 534 height 51
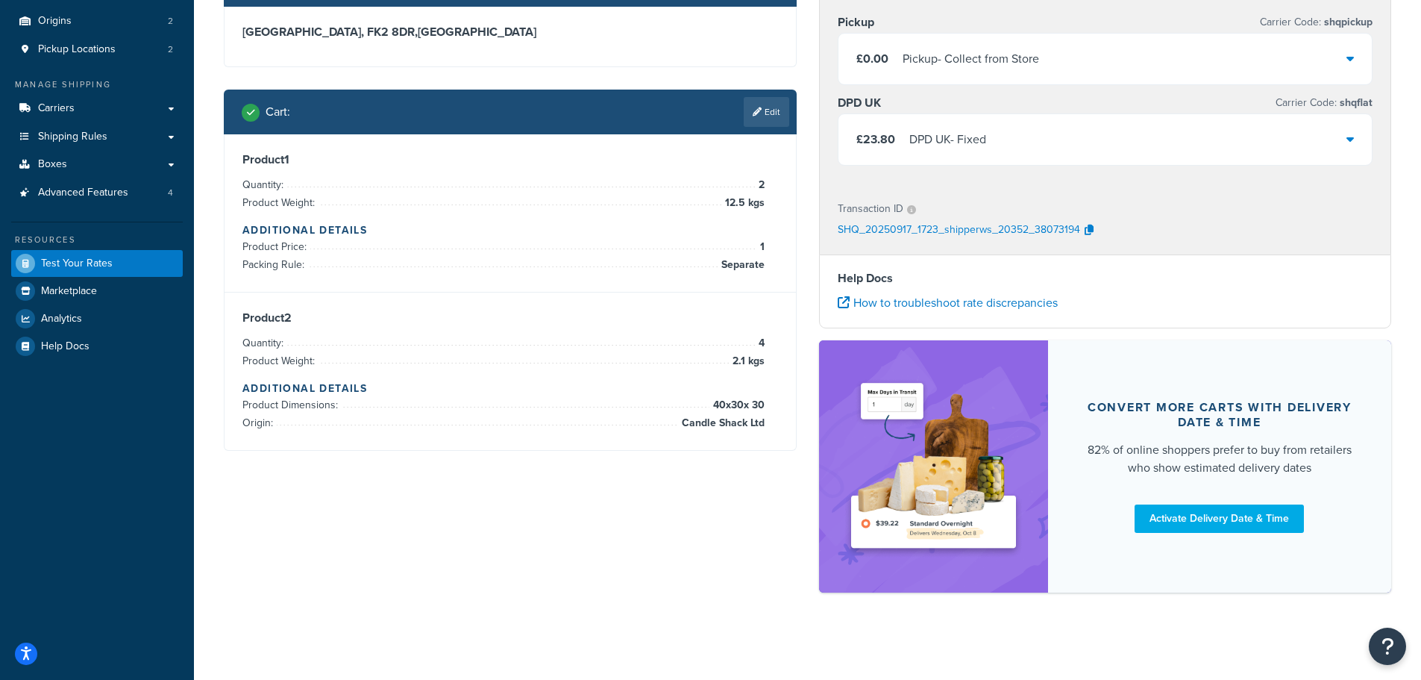
scroll to position [134, 0]
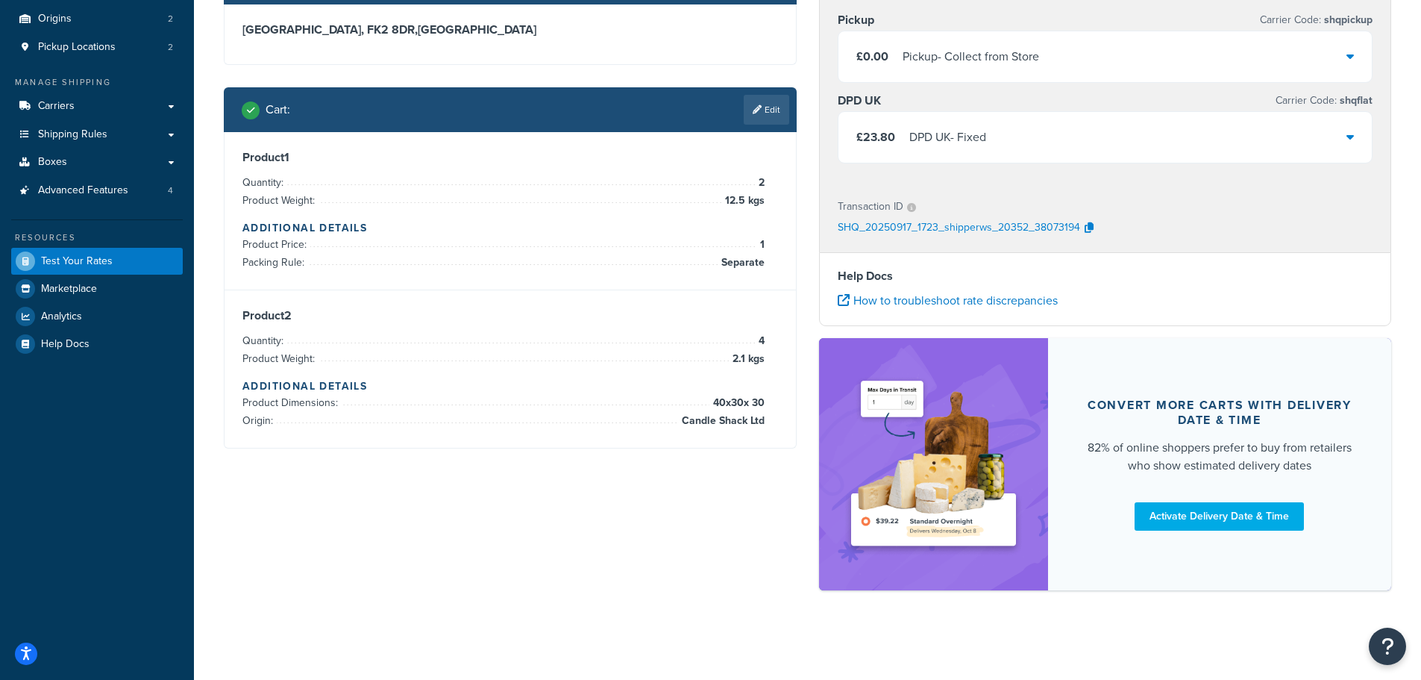
click at [1138, 127] on div "£23.80 DPD UK - Fixed" at bounding box center [1106, 137] width 534 height 51
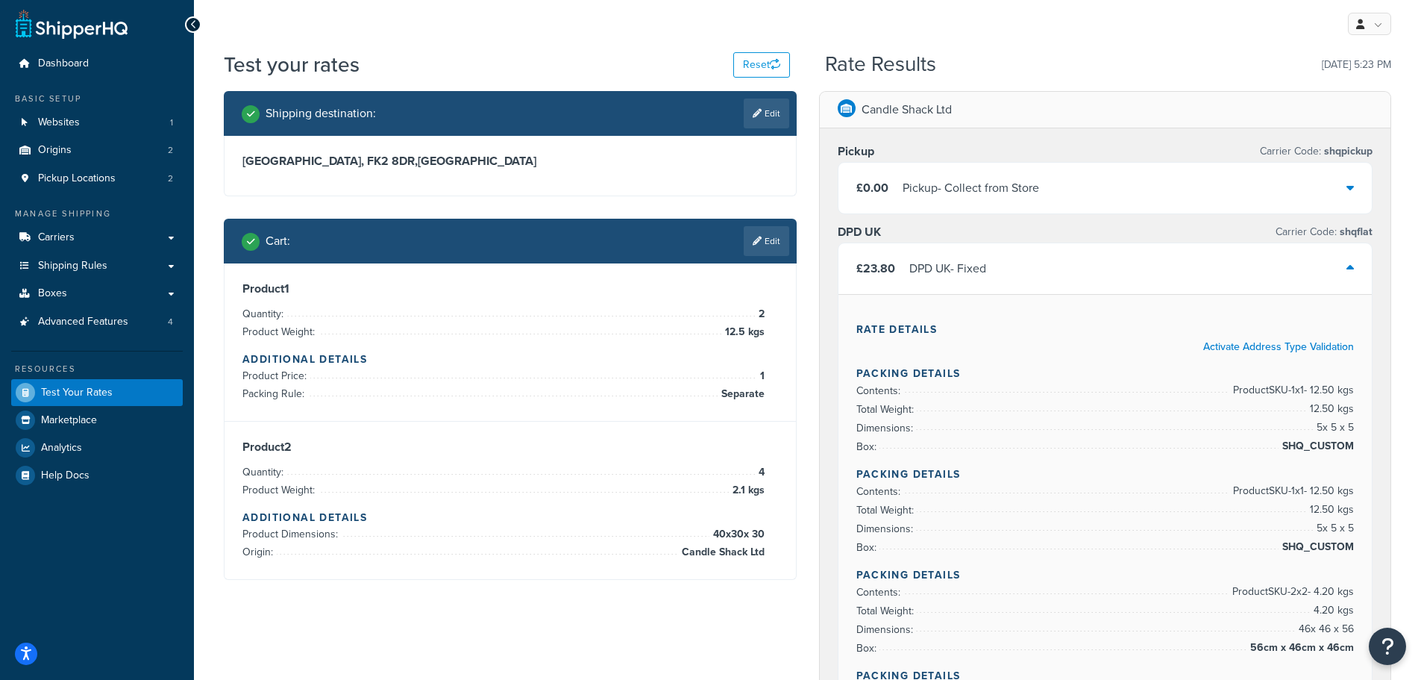
scroll to position [0, 0]
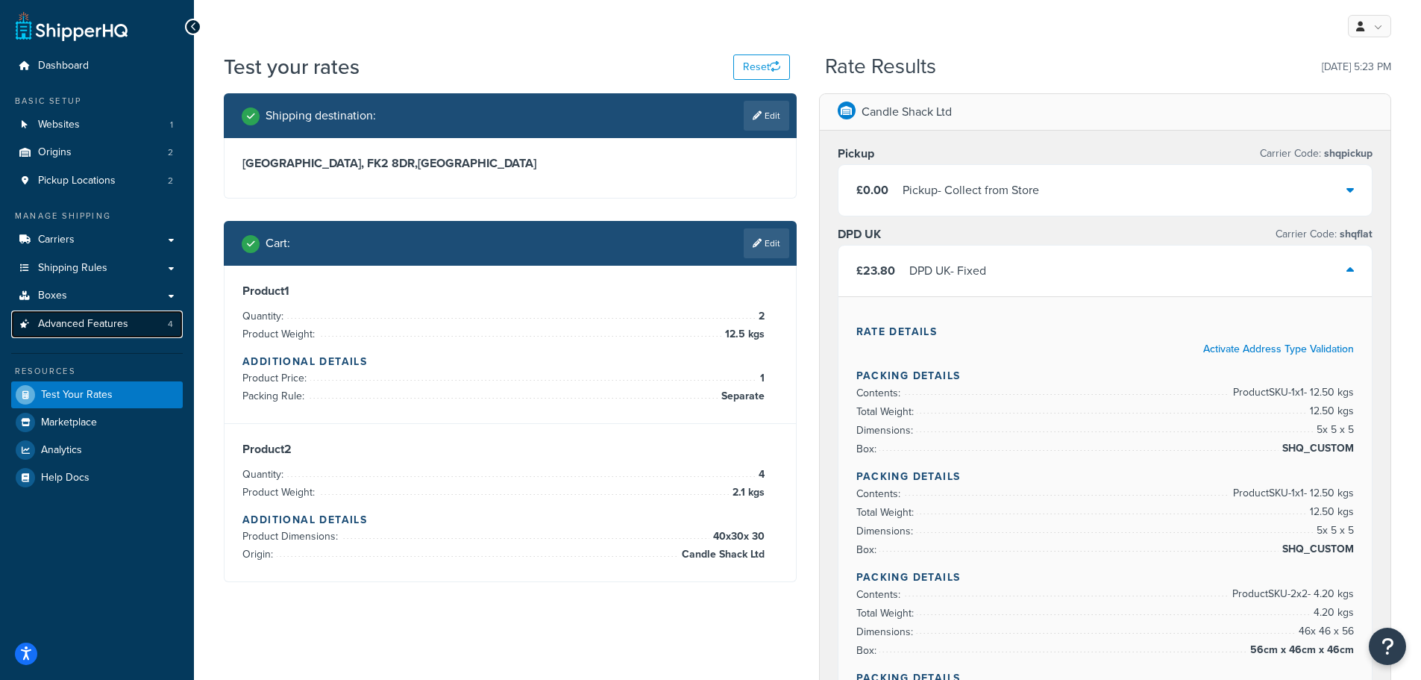
click at [104, 325] on span "Advanced Features" at bounding box center [83, 324] width 90 height 13
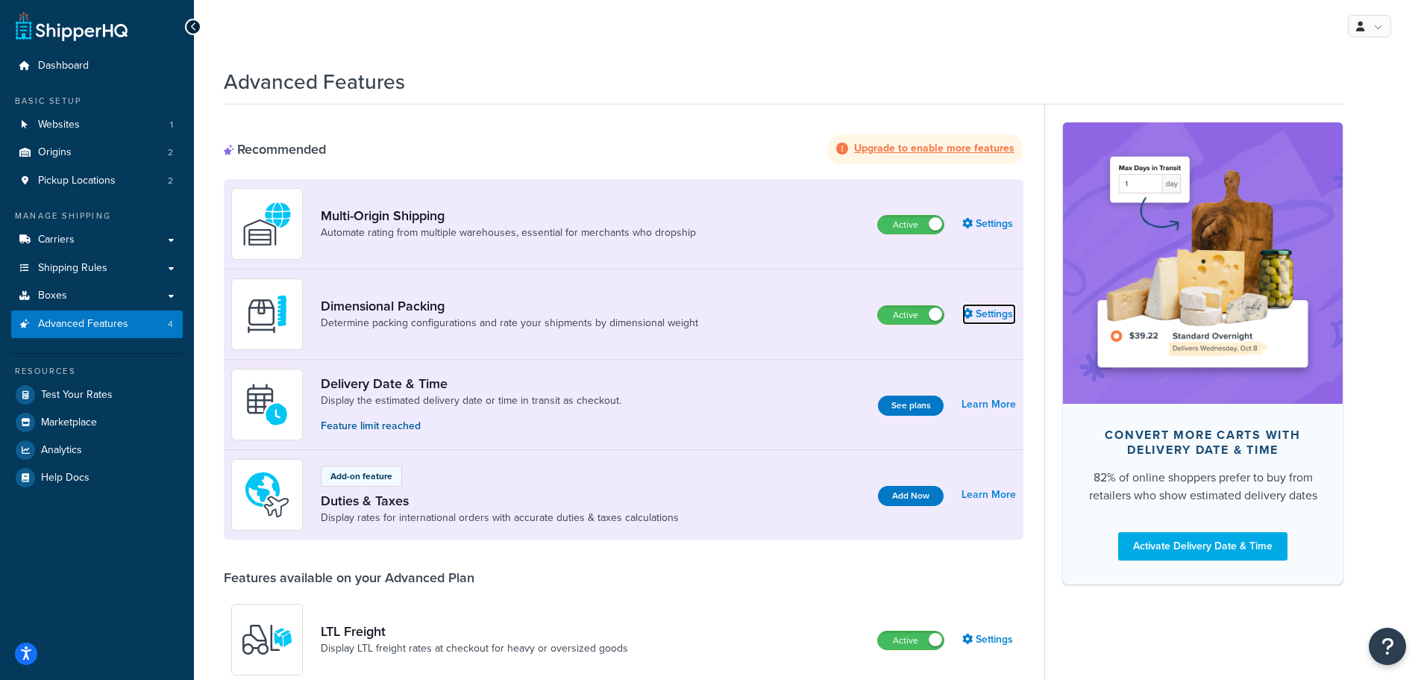
click at [982, 314] on link "Settings" at bounding box center [989, 314] width 54 height 21
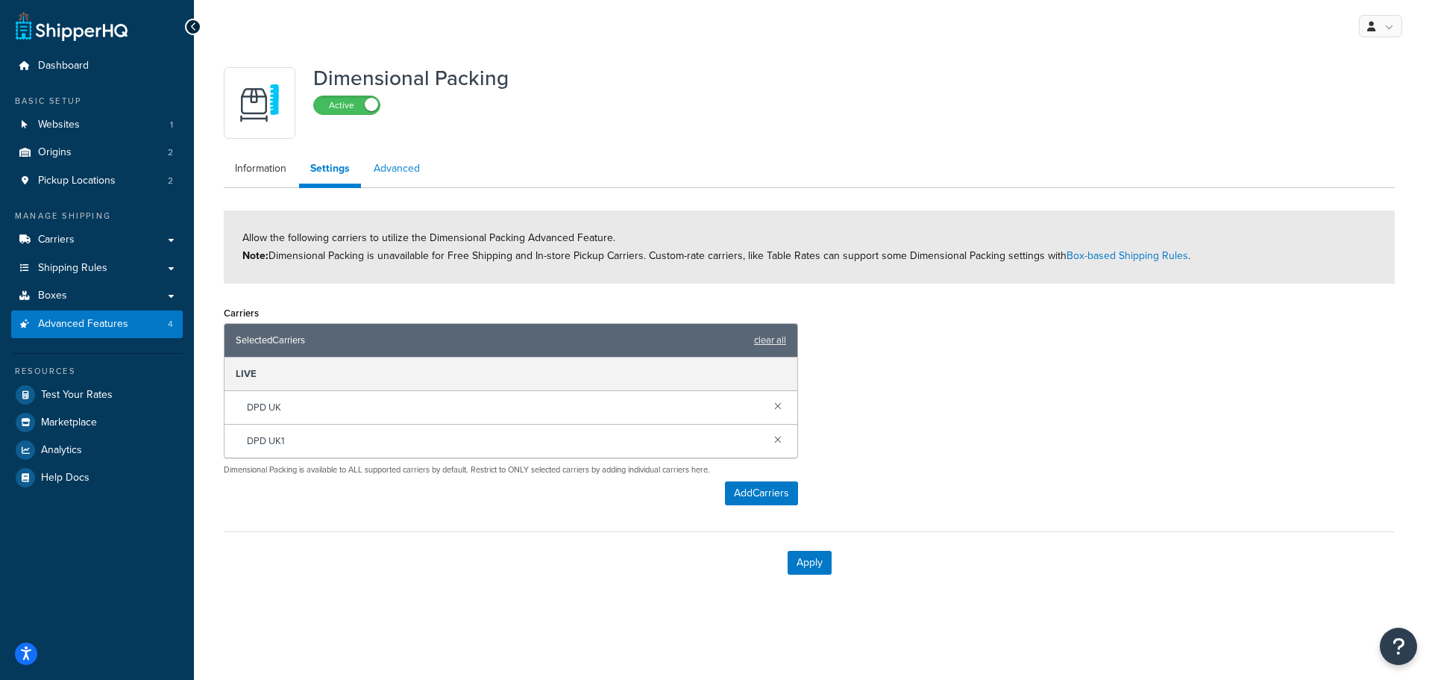
click at [389, 171] on link "Advanced" at bounding box center [397, 169] width 69 height 30
select select "false"
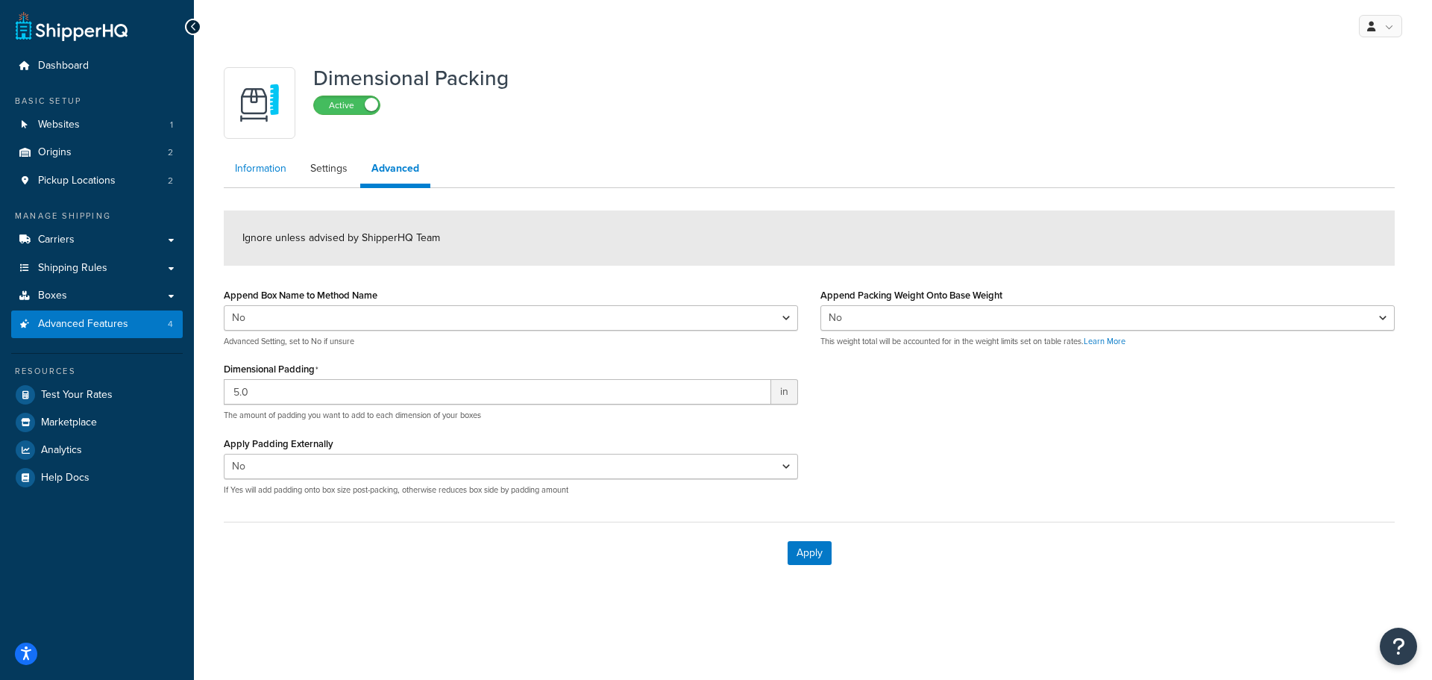
click at [242, 163] on link "Information" at bounding box center [261, 169] width 74 height 30
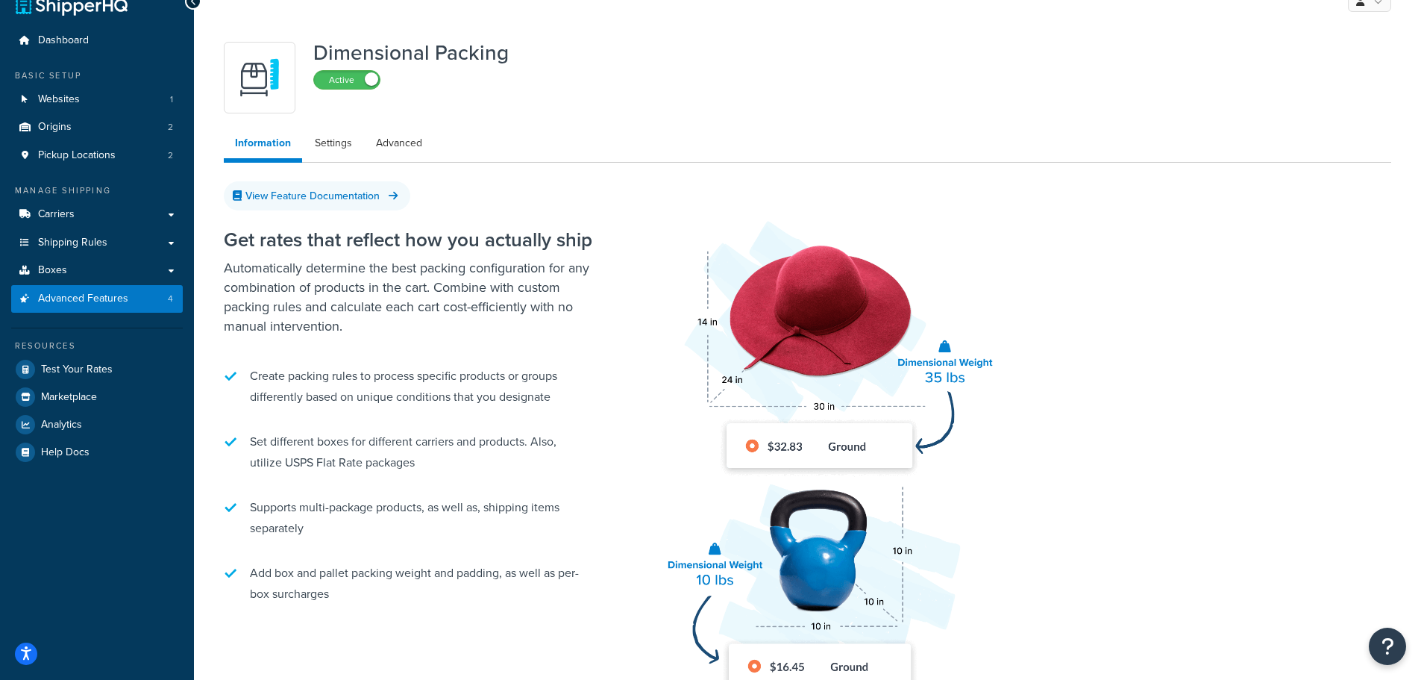
scroll to position [24, 0]
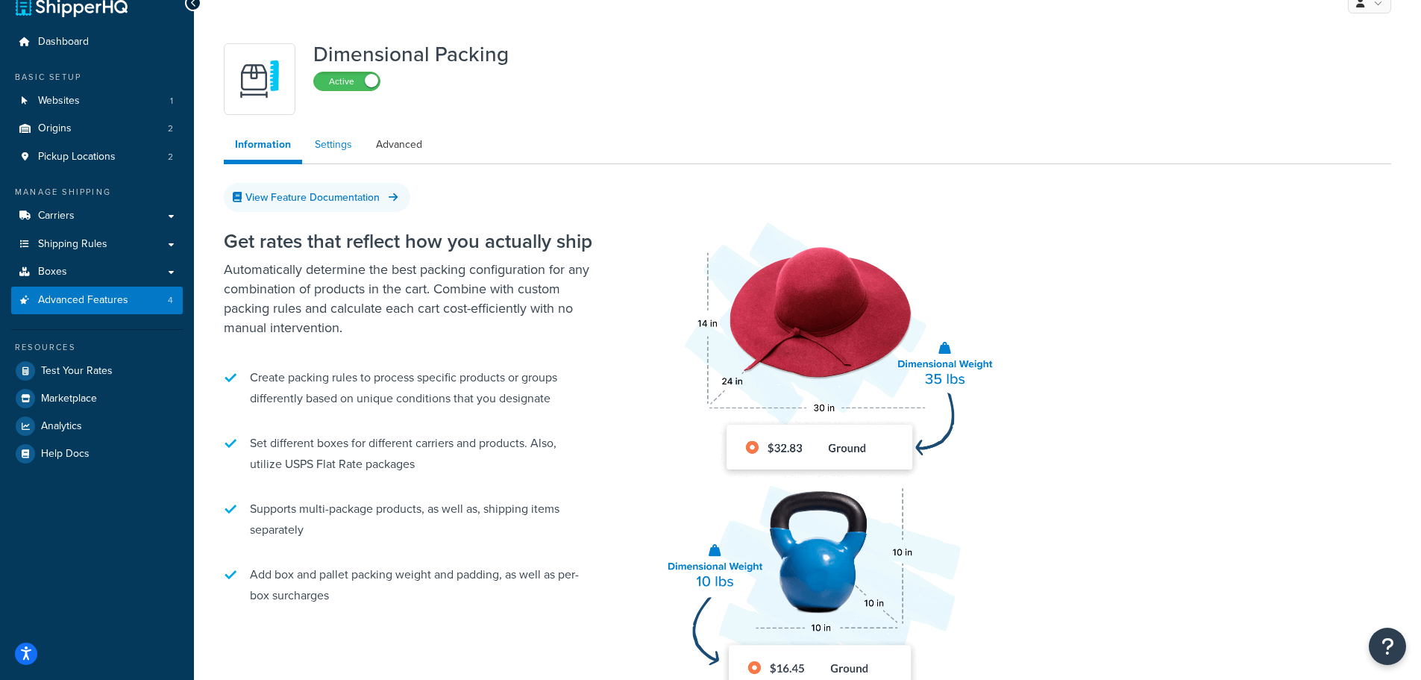
click at [326, 143] on link "Settings" at bounding box center [334, 145] width 60 height 30
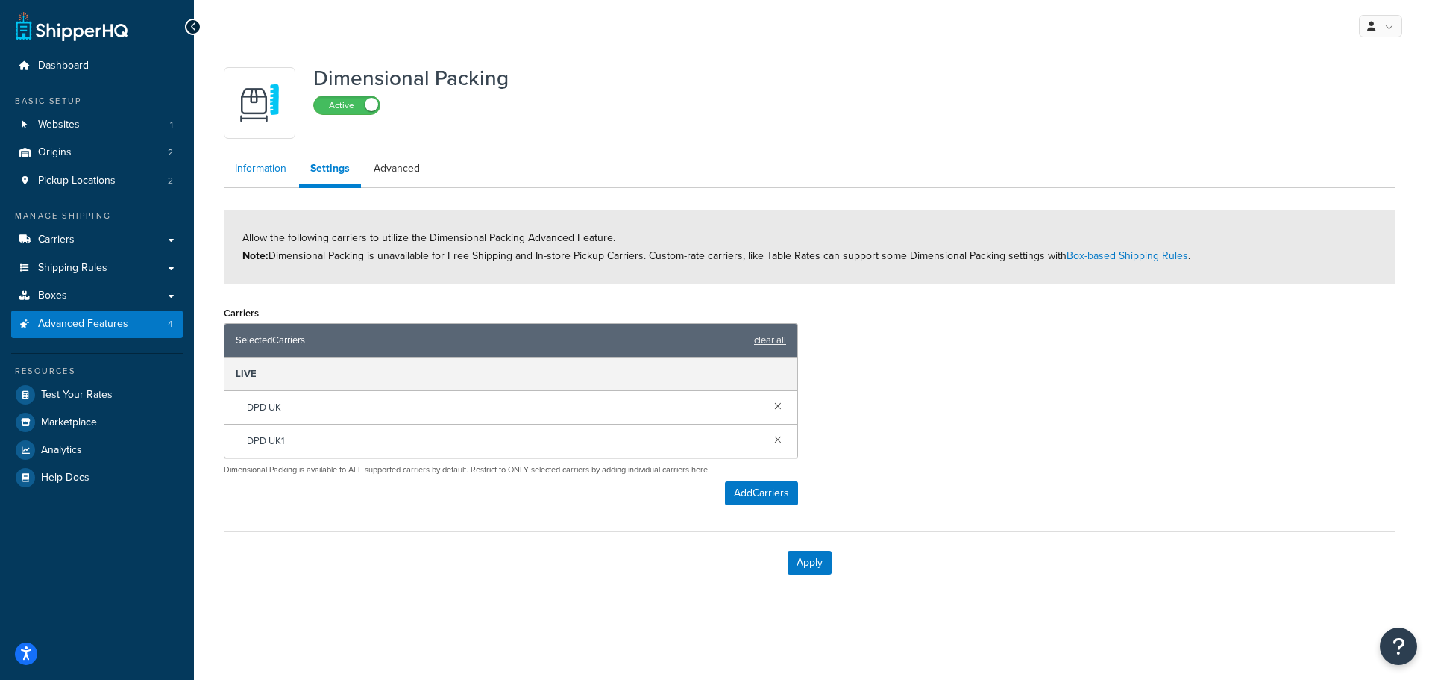
click at [244, 163] on link "Information" at bounding box center [261, 169] width 74 height 30
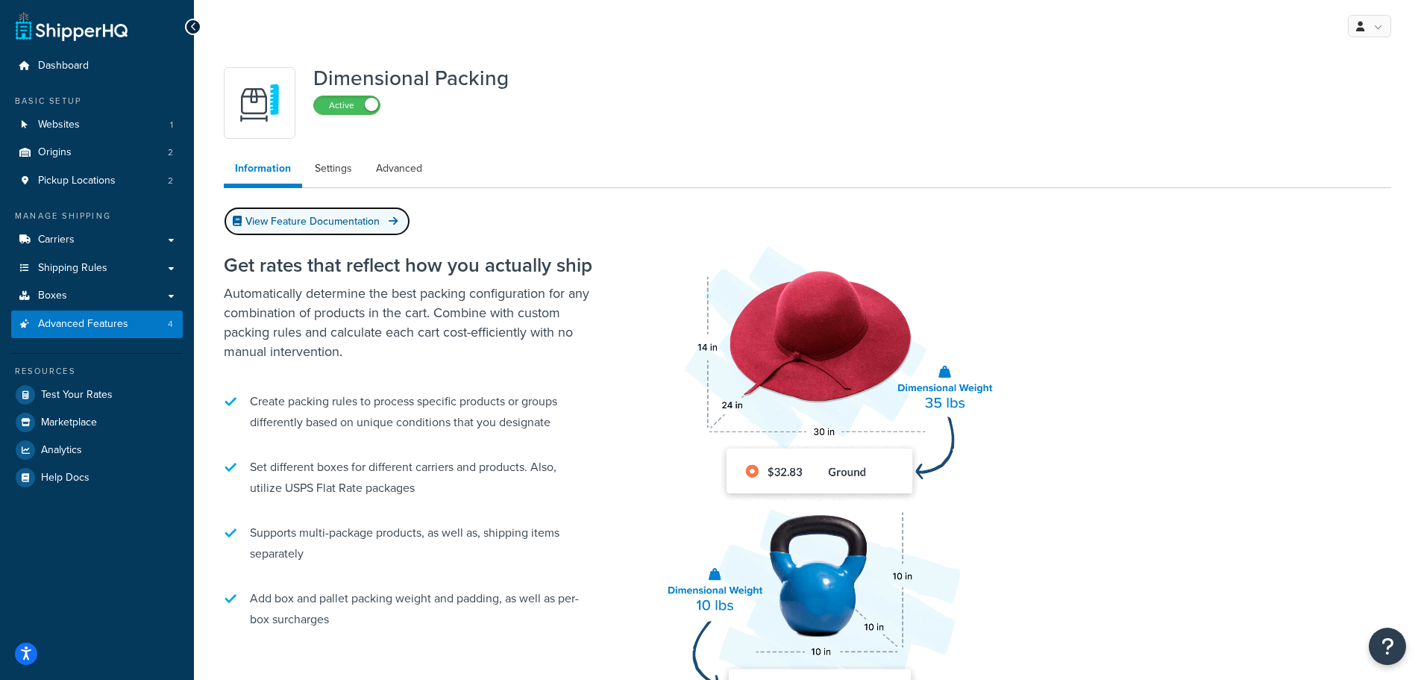
click at [304, 218] on link "View Feature Documentation" at bounding box center [317, 221] width 187 height 29
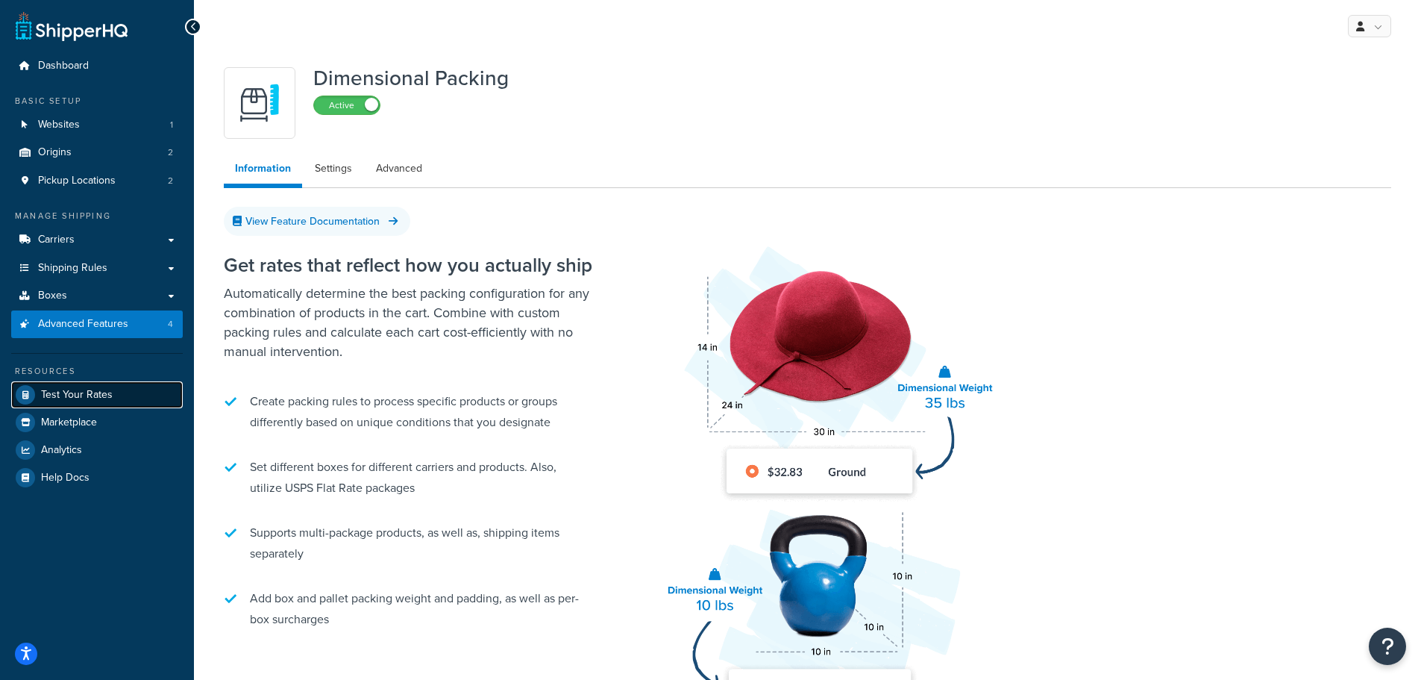
click at [63, 394] on span "Test Your Rates" at bounding box center [77, 395] width 72 height 13
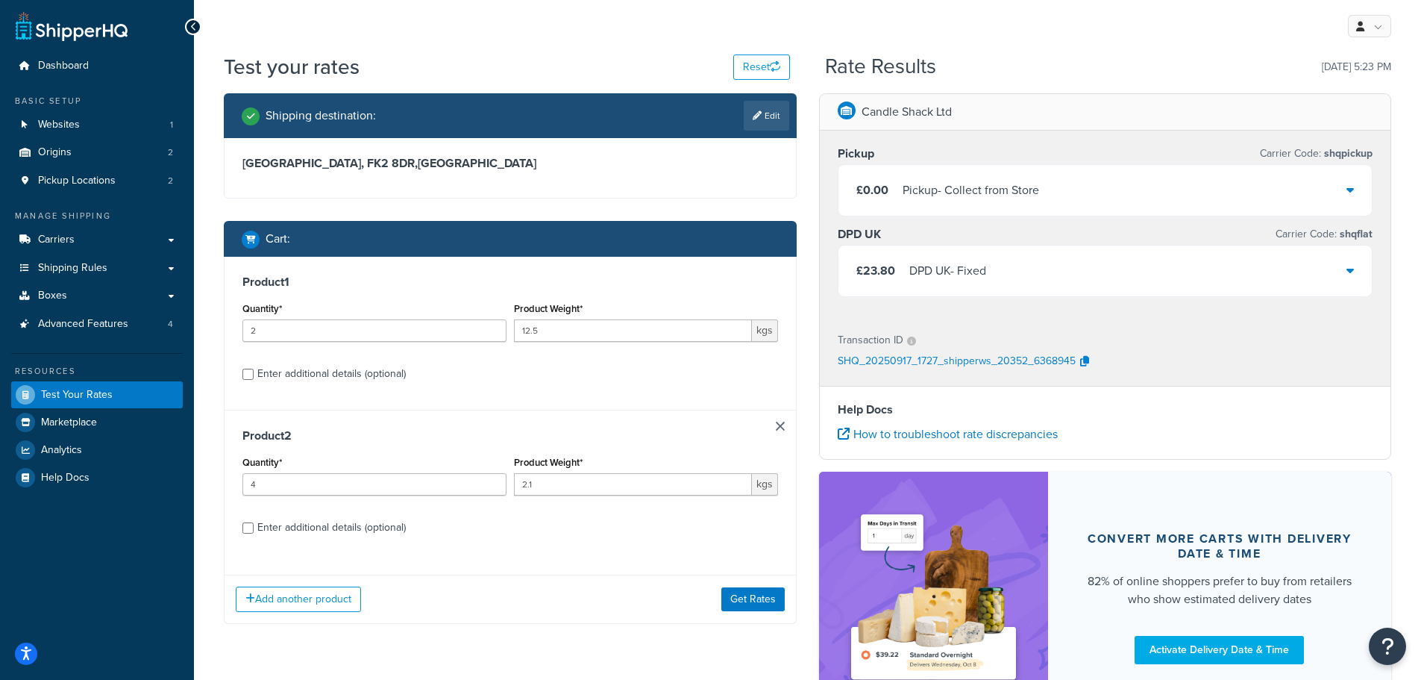
click at [367, 530] on div "Enter additional details (optional)" at bounding box center [331, 527] width 148 height 21
click at [254, 530] on input "Enter additional details (optional)" at bounding box center [247, 527] width 11 height 11
checkbox input "true"
select select "87822"
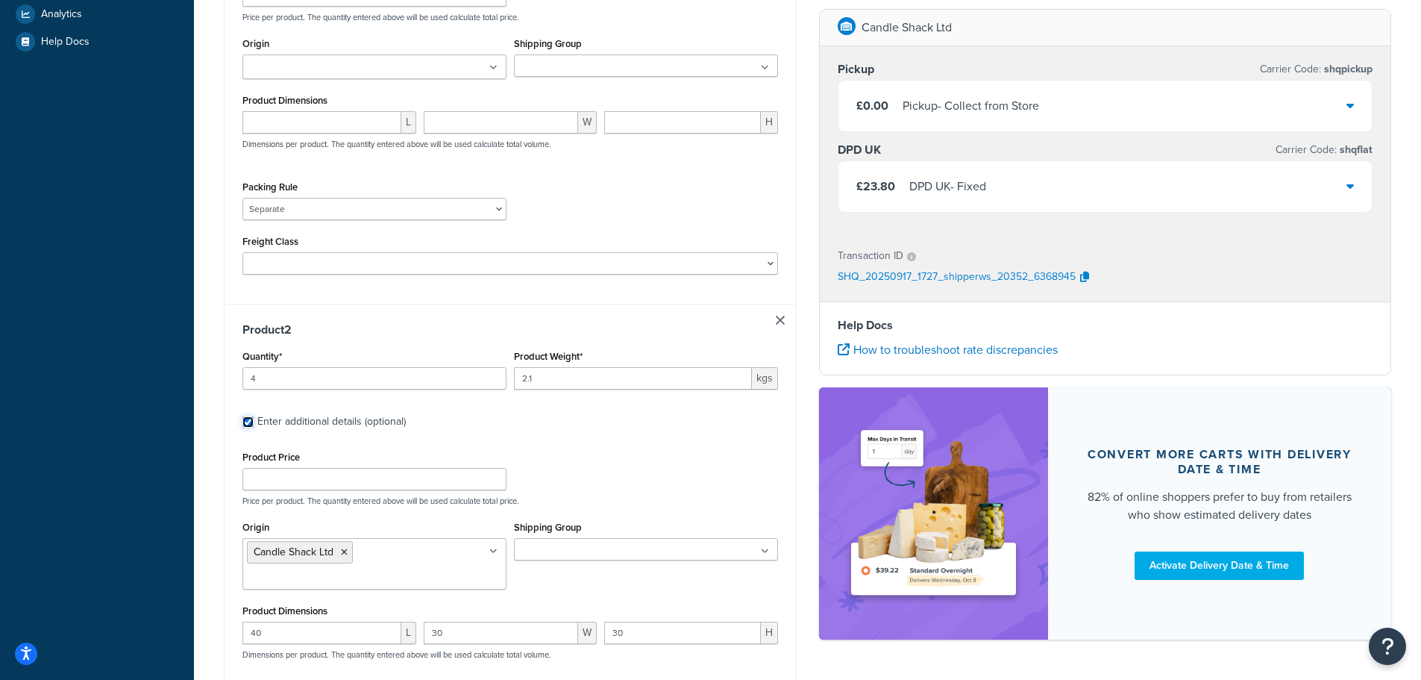
scroll to position [522, 0]
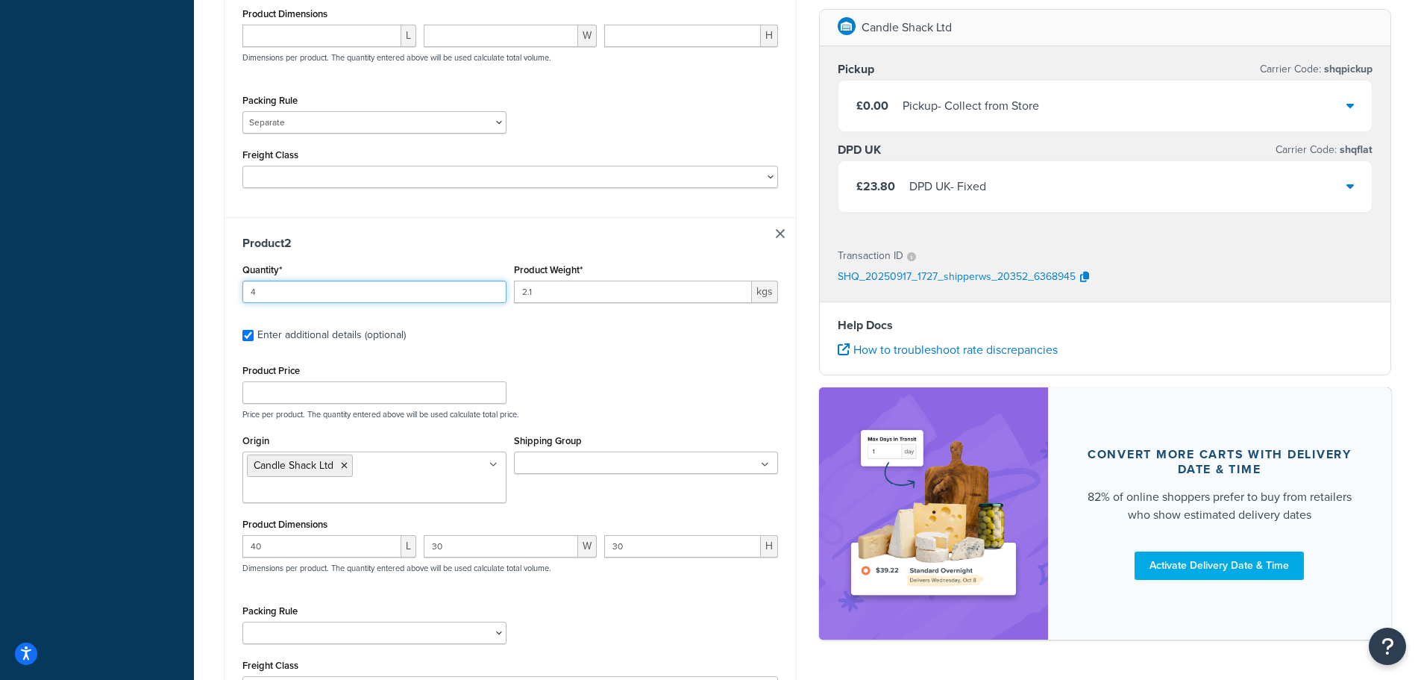
drag, startPoint x: 262, startPoint y: 292, endPoint x: 237, endPoint y: 299, distance: 25.7
click at [238, 299] on div "Product 2 Quantity* 4 Product Weight* 2.1 kgs Enter additional details (optiona…" at bounding box center [510, 472] width 571 height 510
type input "12"
click at [398, 335] on div "Enter additional details (optional)" at bounding box center [331, 335] width 148 height 21
click at [254, 335] on input "Enter additional details (optional)" at bounding box center [247, 335] width 11 height 11
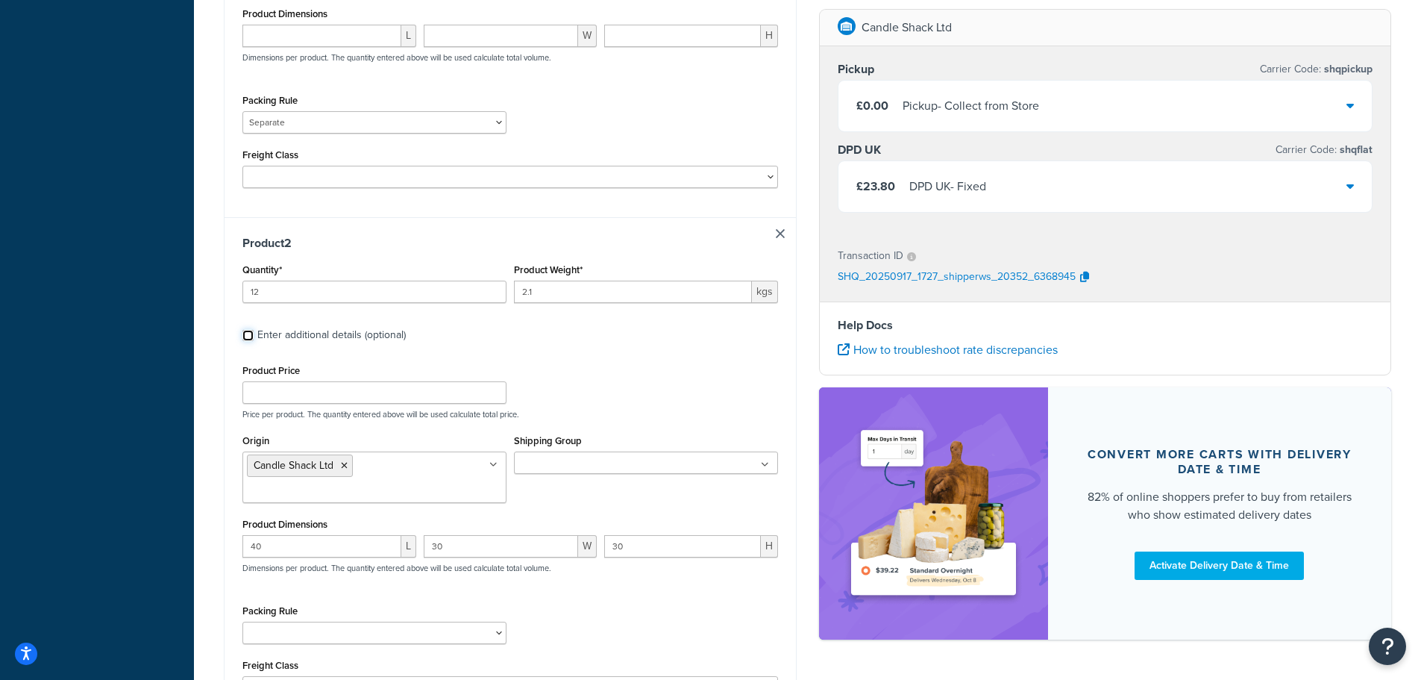
checkbox input "false"
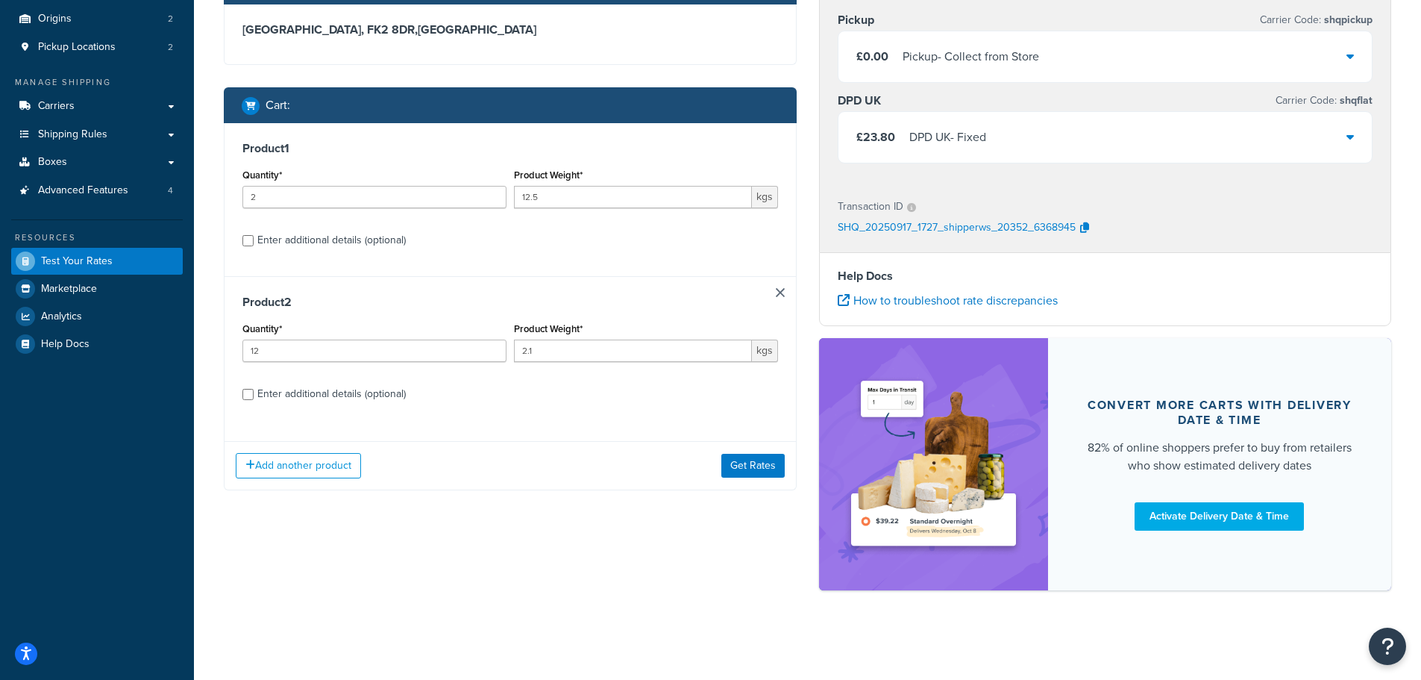
click at [327, 397] on div "Enter additional details (optional)" at bounding box center [331, 393] width 148 height 21
click at [254, 397] on input "Enter additional details (optional)" at bounding box center [247, 394] width 11 height 11
checkbox input "true"
select select "87822"
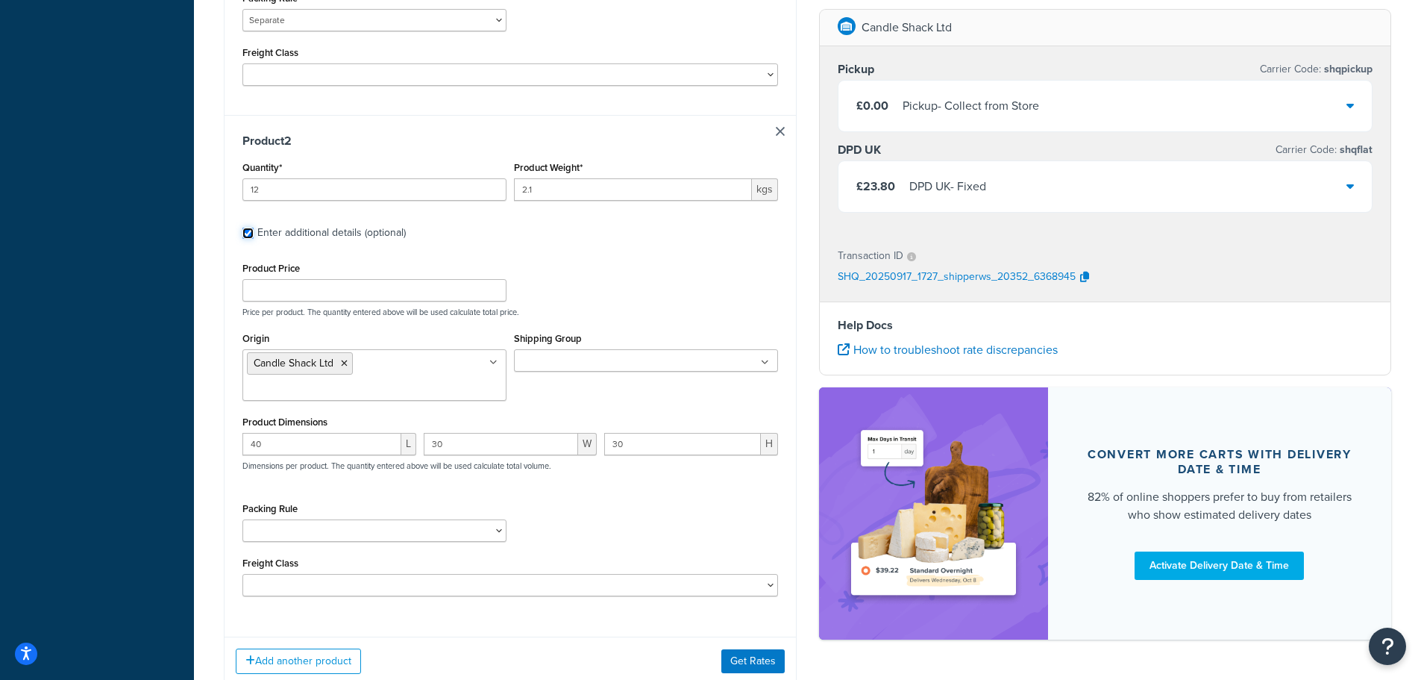
scroll to position [626, 0]
drag, startPoint x: 267, startPoint y: 421, endPoint x: 241, endPoint y: 426, distance: 26.6
click at [242, 431] on div "40 L" at bounding box center [329, 448] width 181 height 34
type input "21"
drag, startPoint x: 460, startPoint y: 425, endPoint x: 427, endPoint y: 427, distance: 32.9
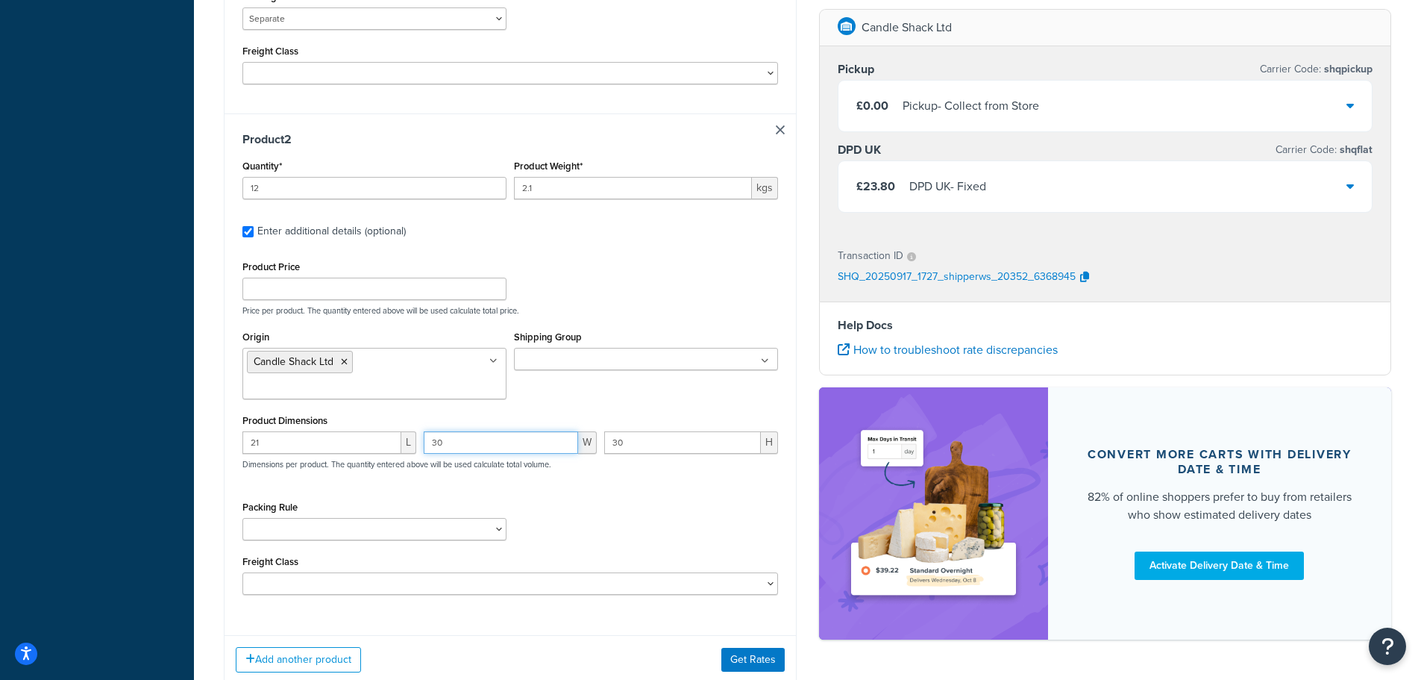
click at [427, 431] on input "30" at bounding box center [501, 442] width 155 height 22
type input "17"
drag, startPoint x: 631, startPoint y: 419, endPoint x: 600, endPoint y: 432, distance: 34.1
click at [600, 431] on div "21 L 17 W 30 H Dimensions per product. The quantity entered above will be used …" at bounding box center [510, 458] width 543 height 54
type input "10"
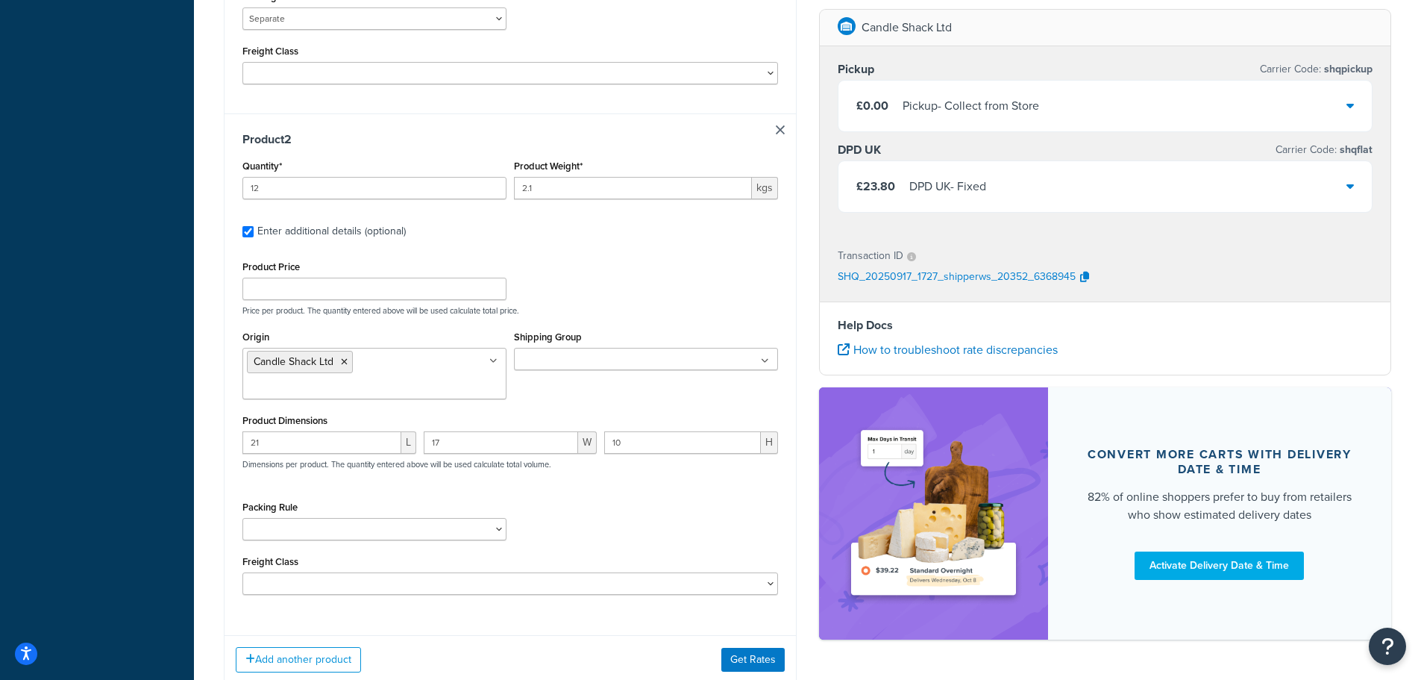
click at [607, 466] on div "Product Price Price per product. The quantity entered above will be used calcul…" at bounding box center [510, 426] width 536 height 338
click at [745, 648] on button "Get Rates" at bounding box center [752, 660] width 63 height 24
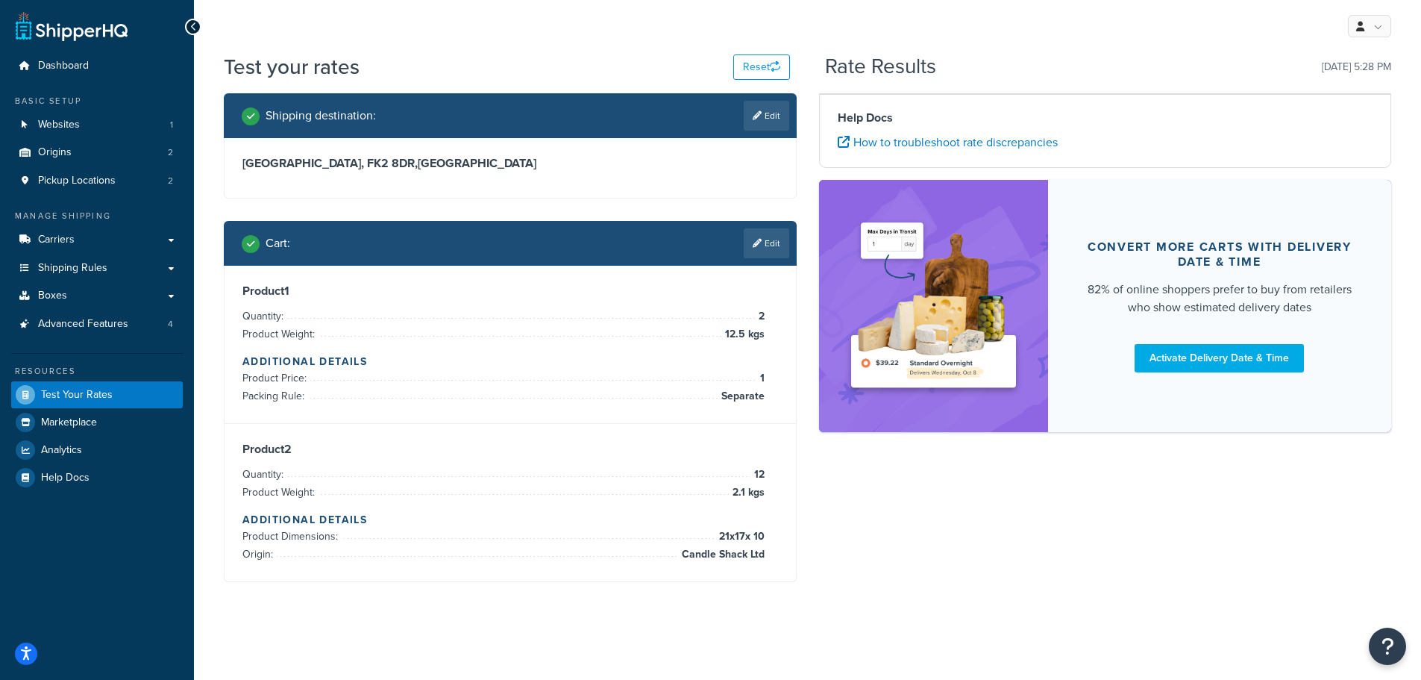
scroll to position [0, 0]
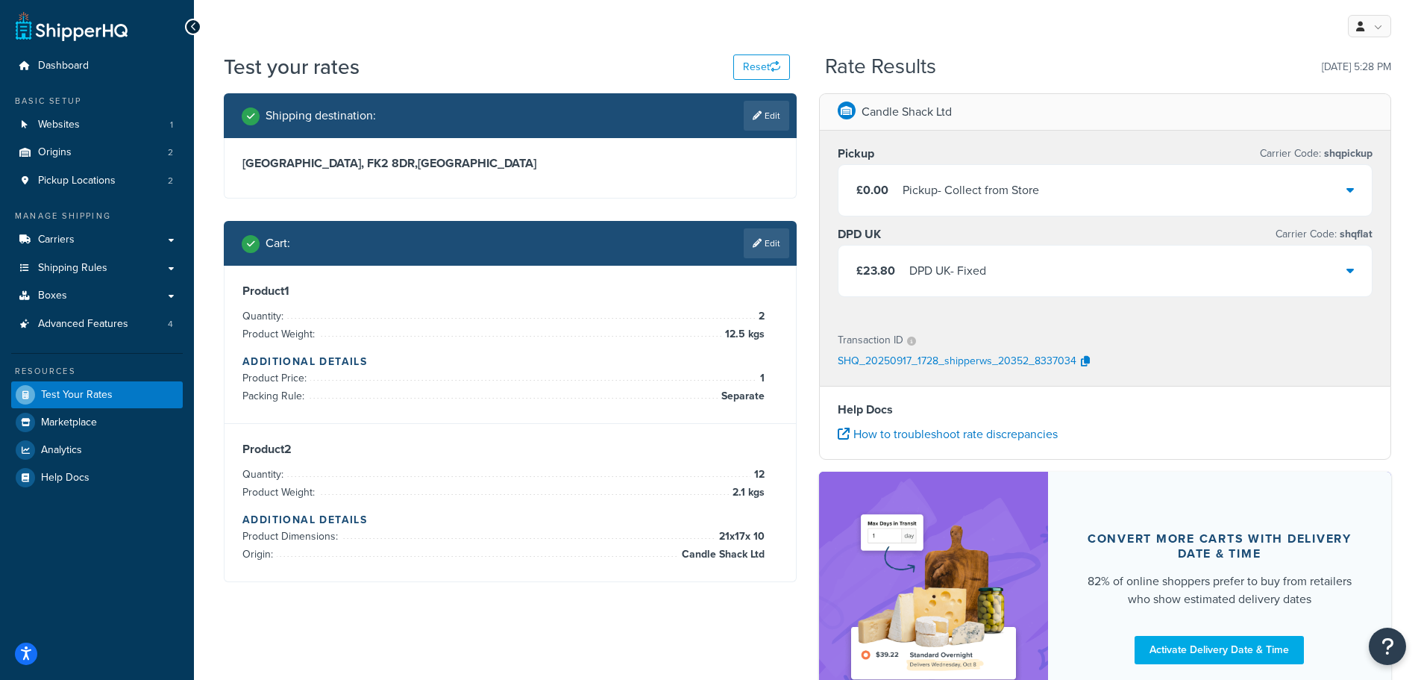
click at [1047, 261] on div "£23.80 DPD UK - Fixed" at bounding box center [1106, 270] width 534 height 51
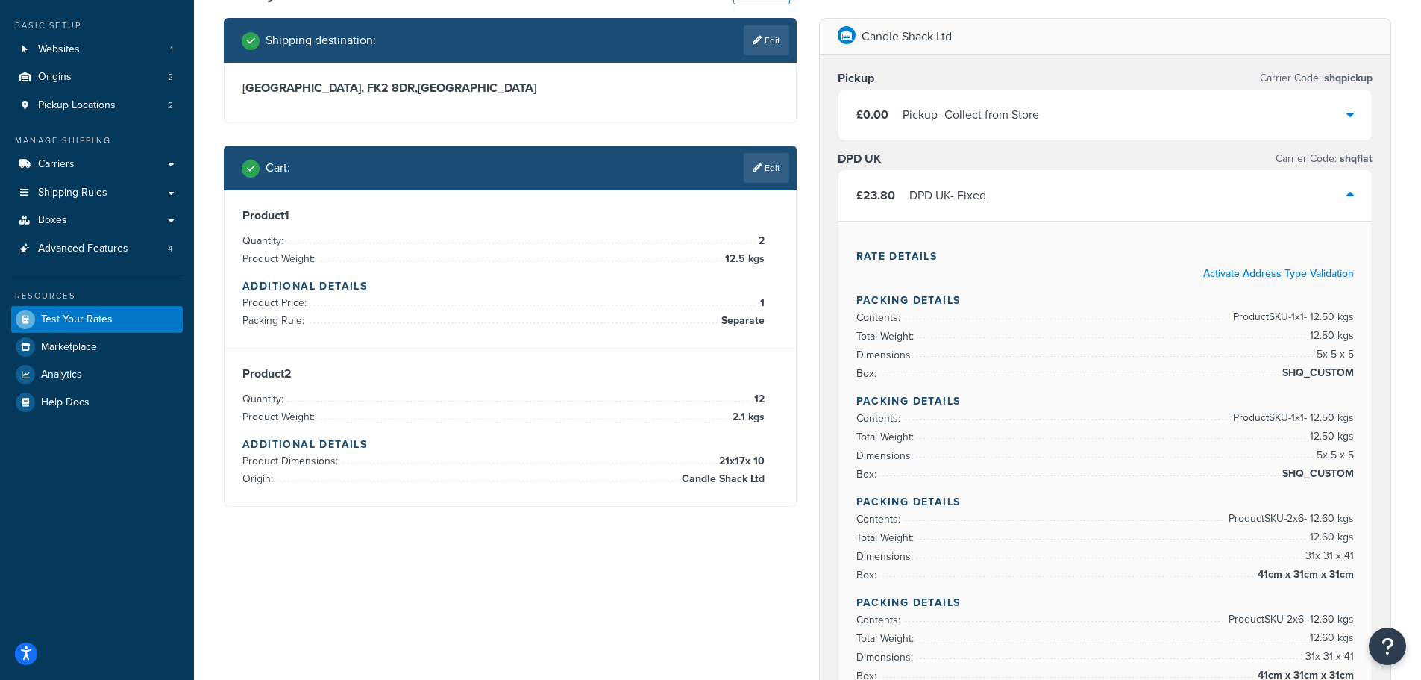
scroll to position [75, 0]
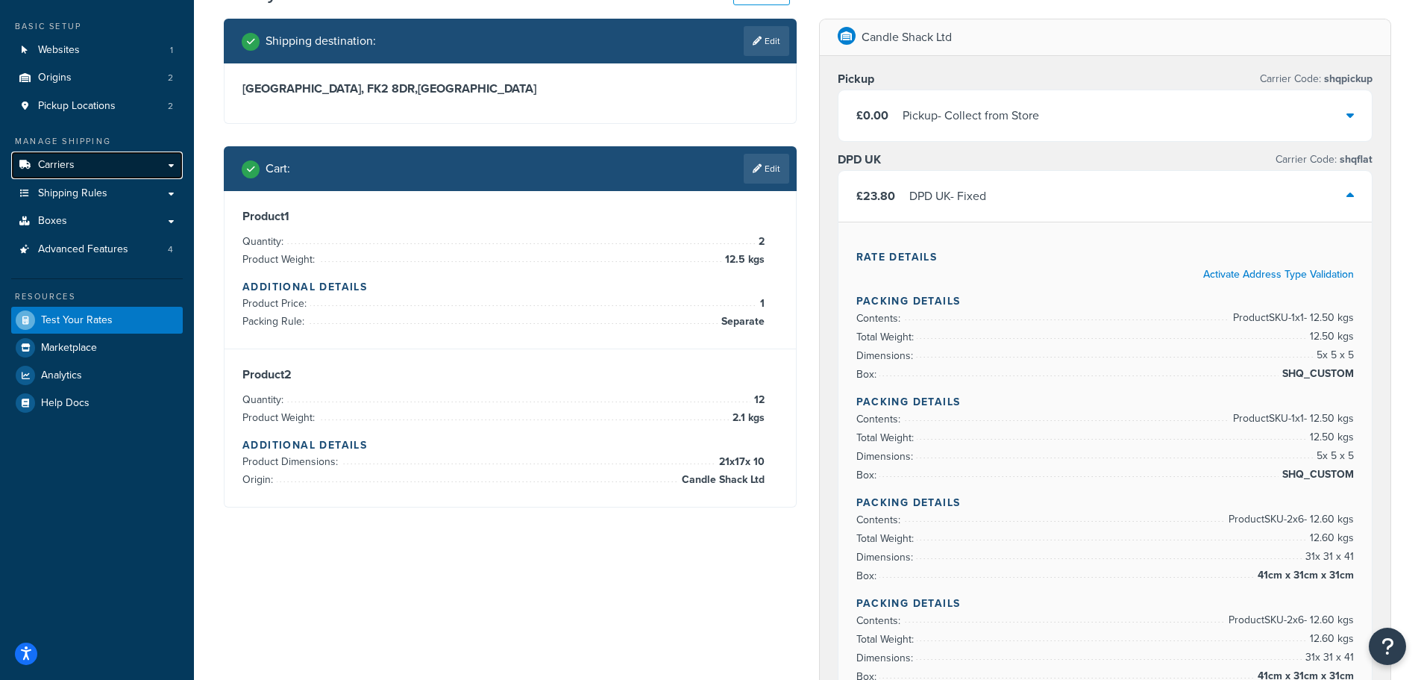
click at [61, 160] on span "Carriers" at bounding box center [56, 165] width 37 height 13
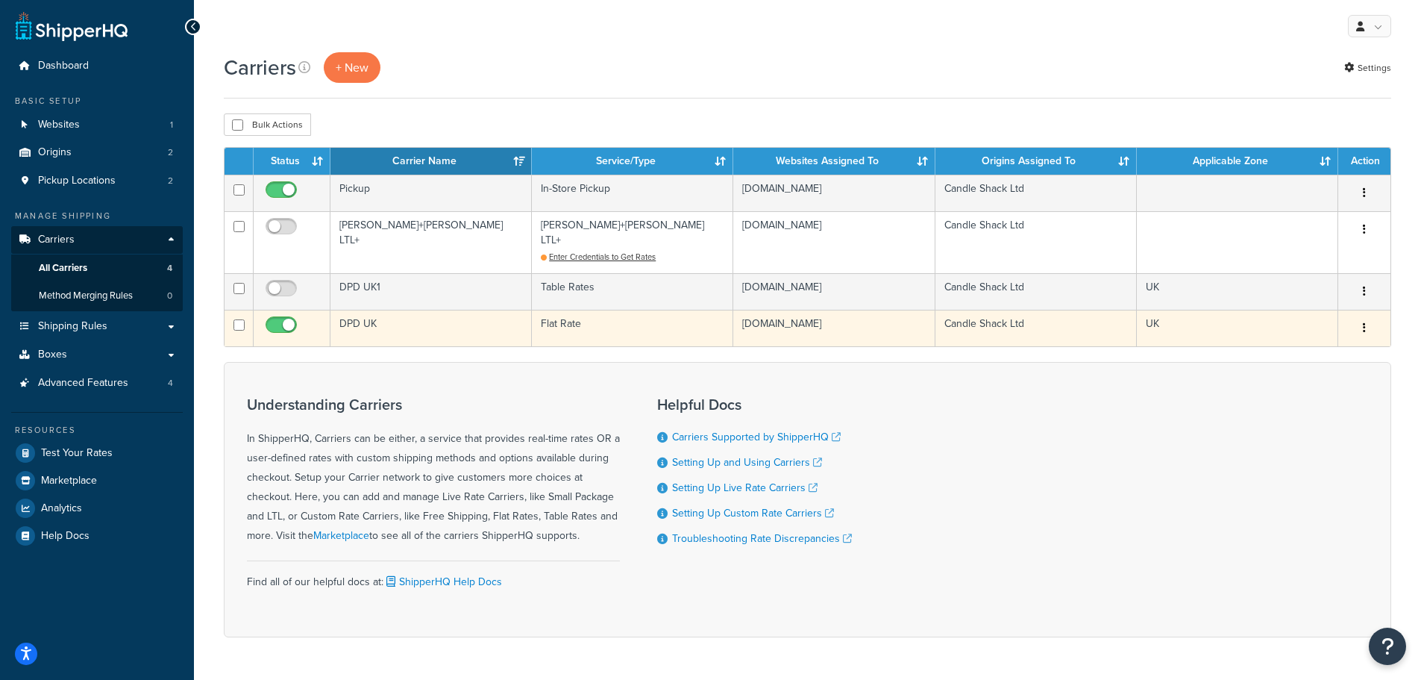
click at [386, 310] on td "DPD UK" at bounding box center [430, 328] width 201 height 37
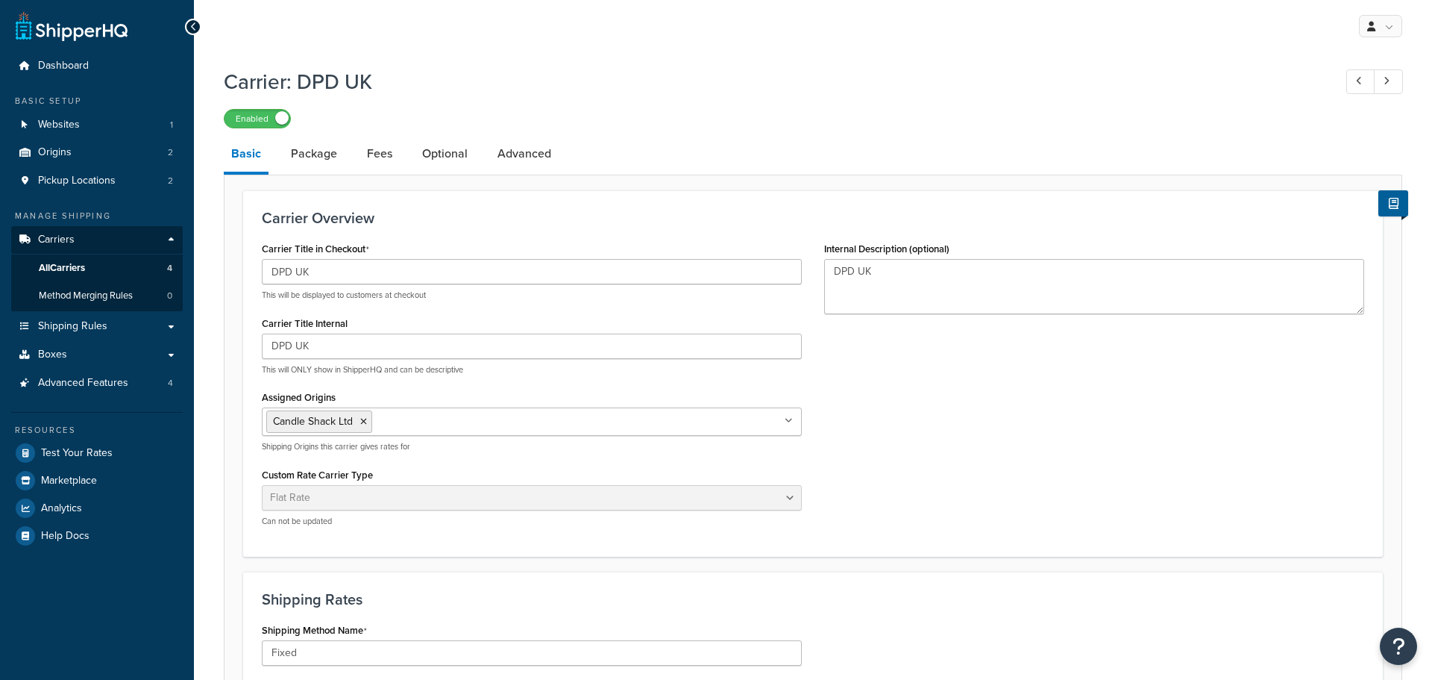
select select "flat"
select select "package"
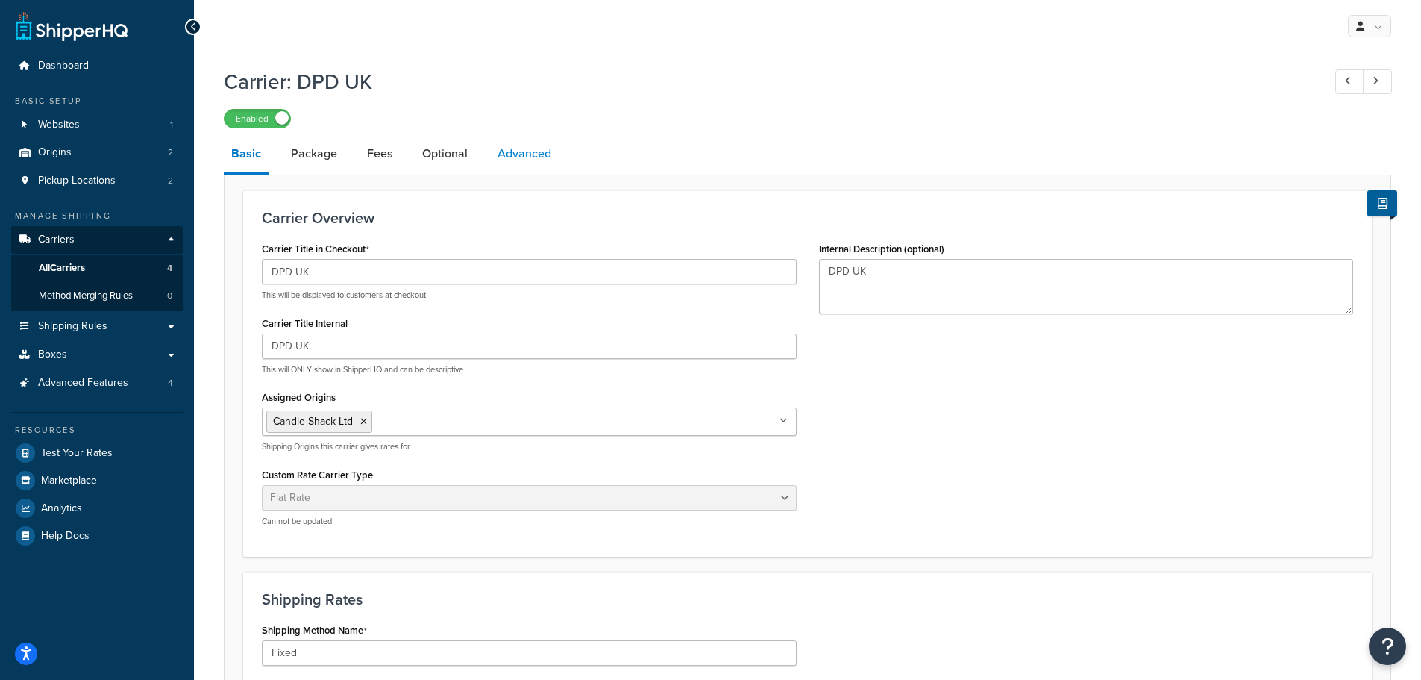
click at [510, 148] on link "Advanced" at bounding box center [524, 154] width 69 height 36
select select "false"
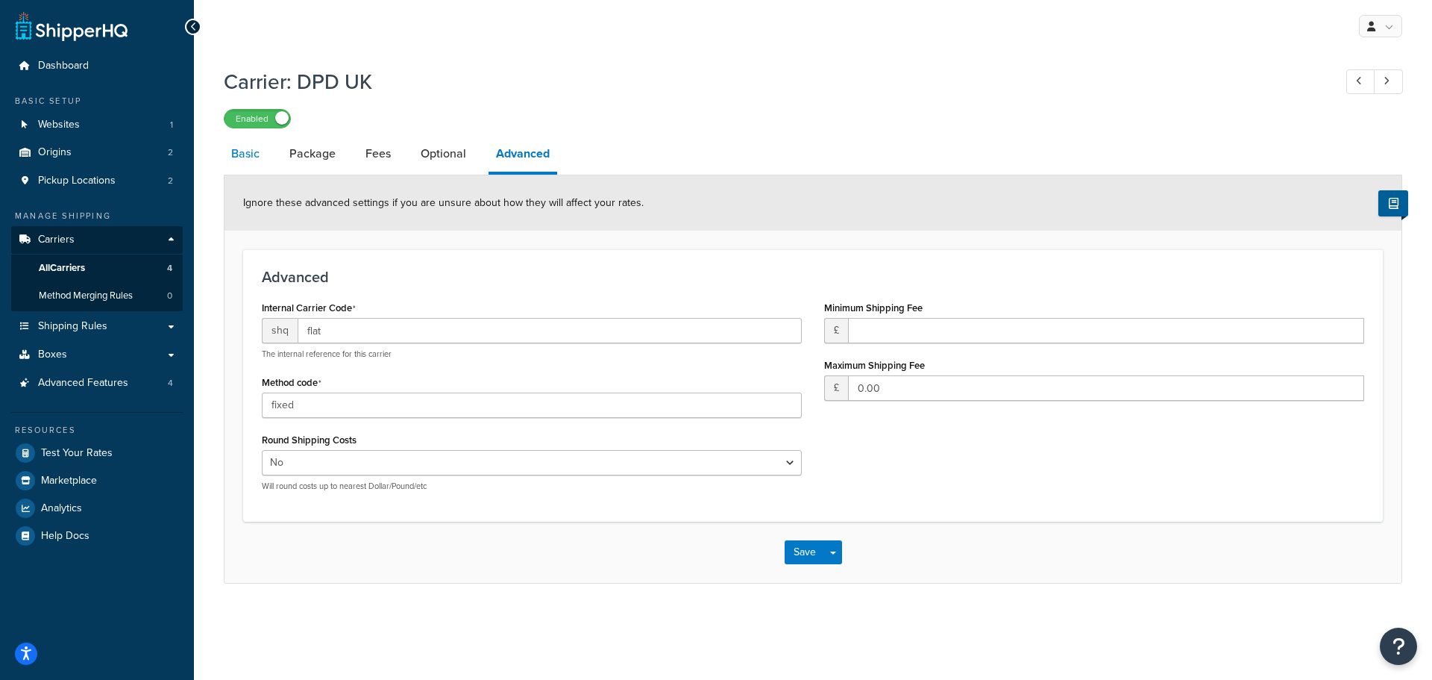
click at [238, 155] on link "Basic" at bounding box center [245, 154] width 43 height 36
select select "flat"
select select "package"
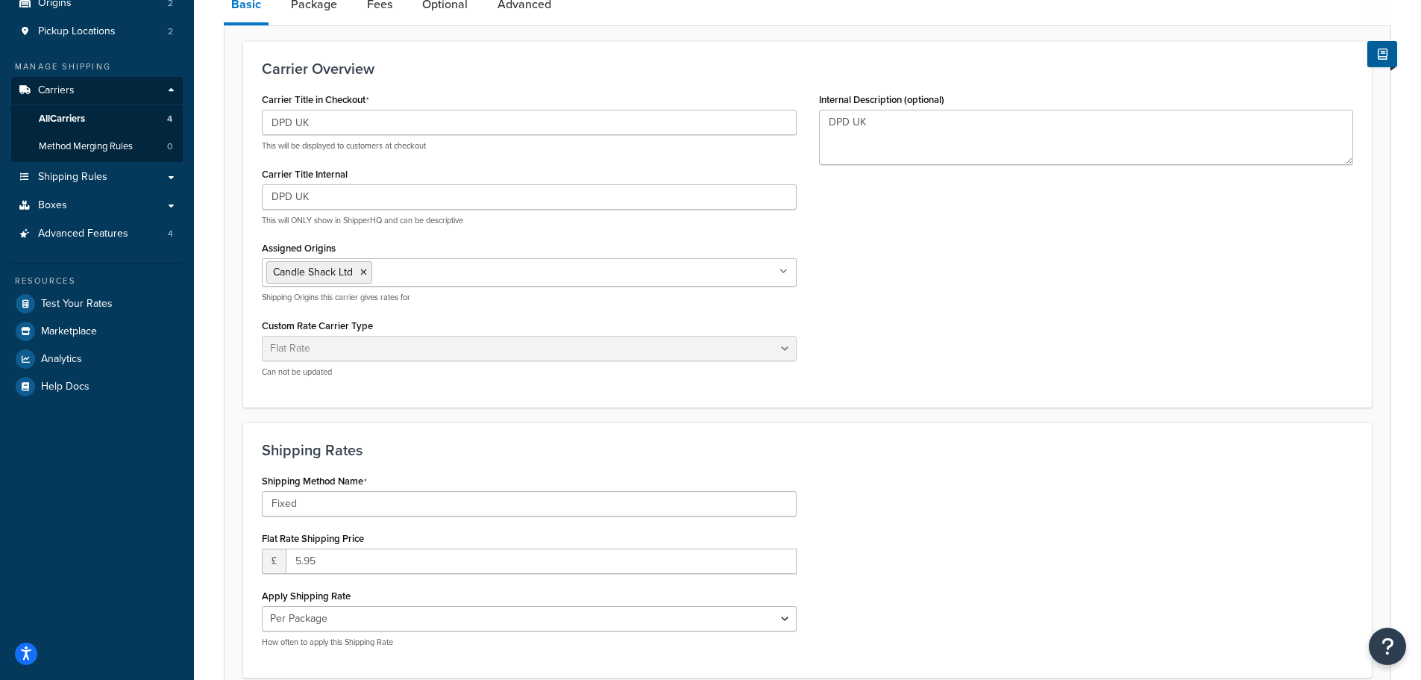
scroll to position [224, 0]
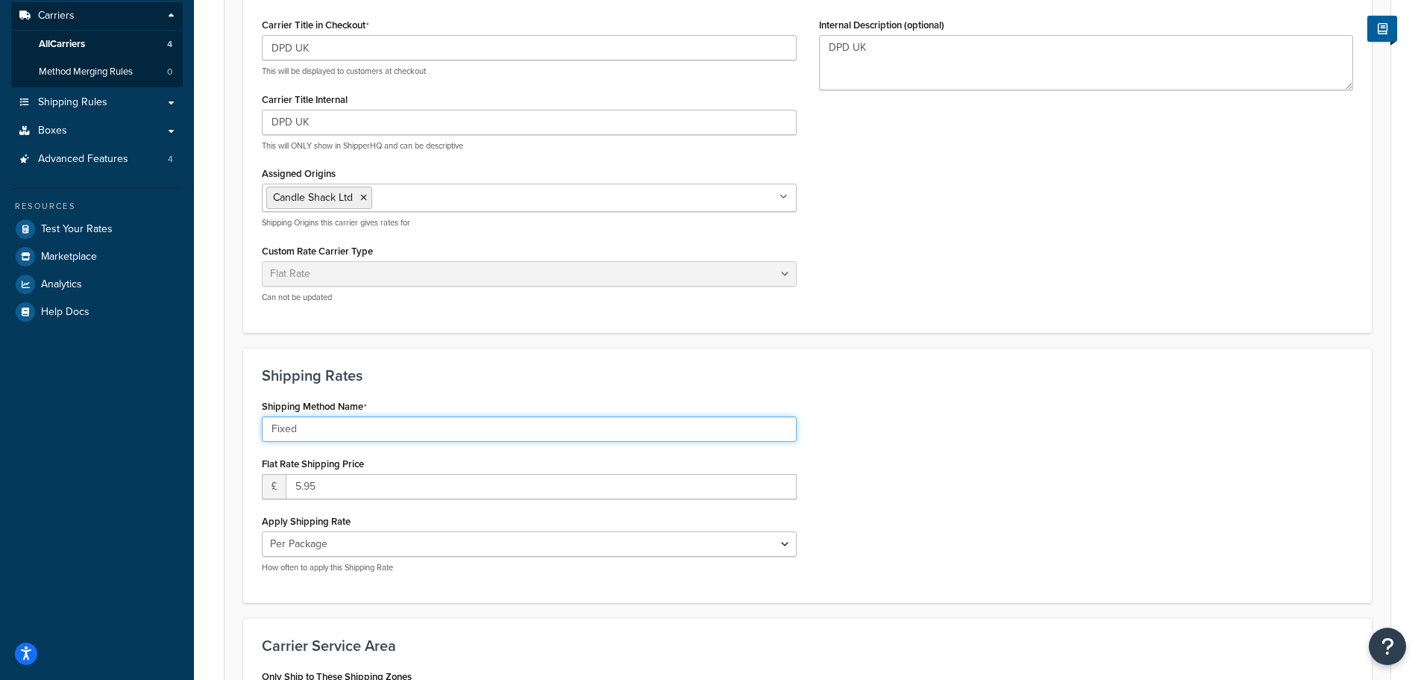
click at [287, 430] on input "Fixed" at bounding box center [529, 428] width 535 height 25
click at [287, 429] on input "Fixed" at bounding box center [529, 428] width 535 height 25
drag, startPoint x: 348, startPoint y: 433, endPoint x: 266, endPoint y: 441, distance: 82.4
click at [266, 441] on input "Standard Parcels" at bounding box center [529, 428] width 535 height 25
click at [358, 424] on input "Standard Parcels" at bounding box center [529, 428] width 535 height 25
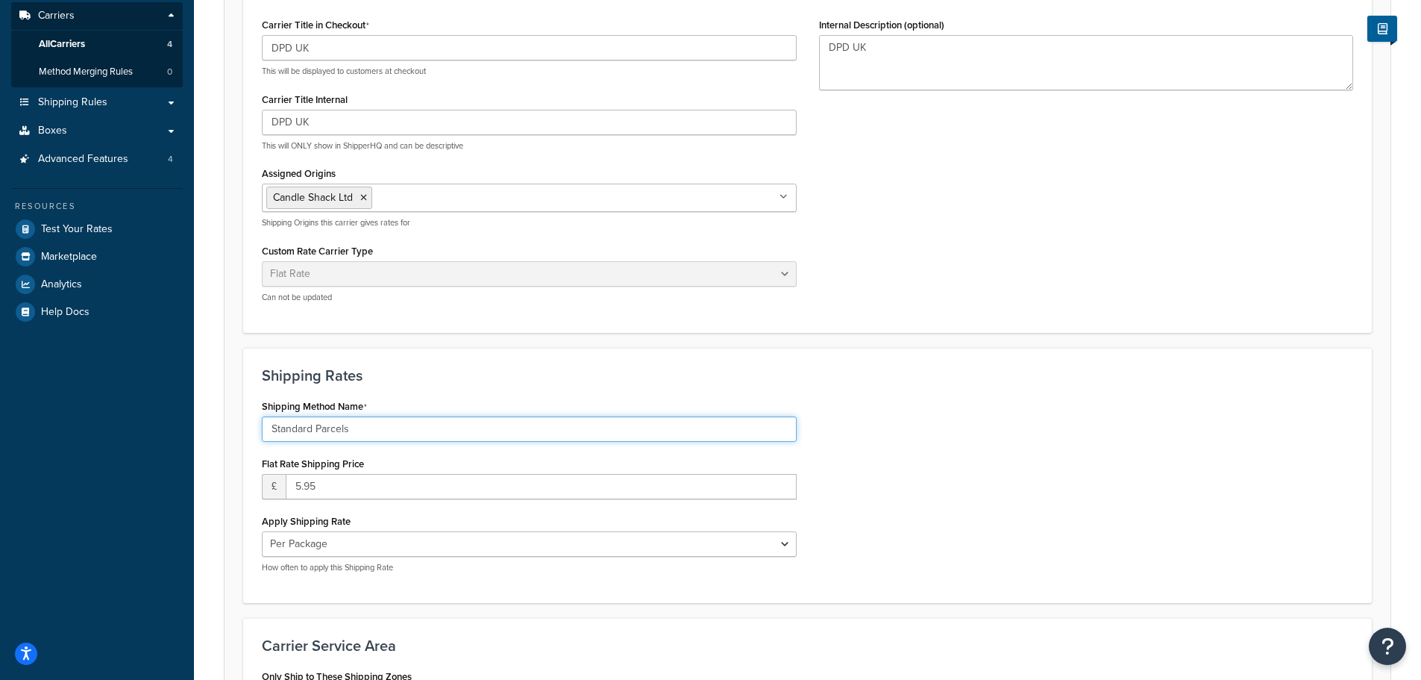
click at [360, 432] on input "Standard Parcels" at bounding box center [529, 428] width 535 height 25
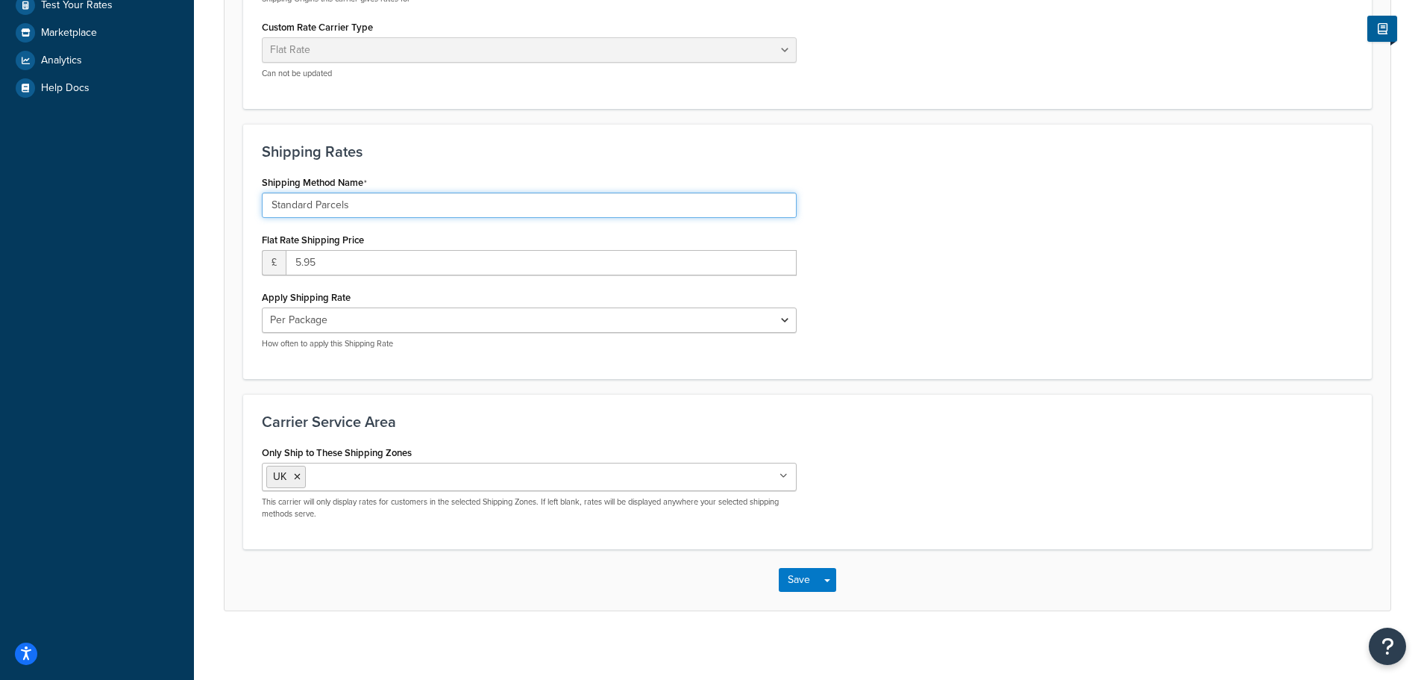
scroll to position [455, 0]
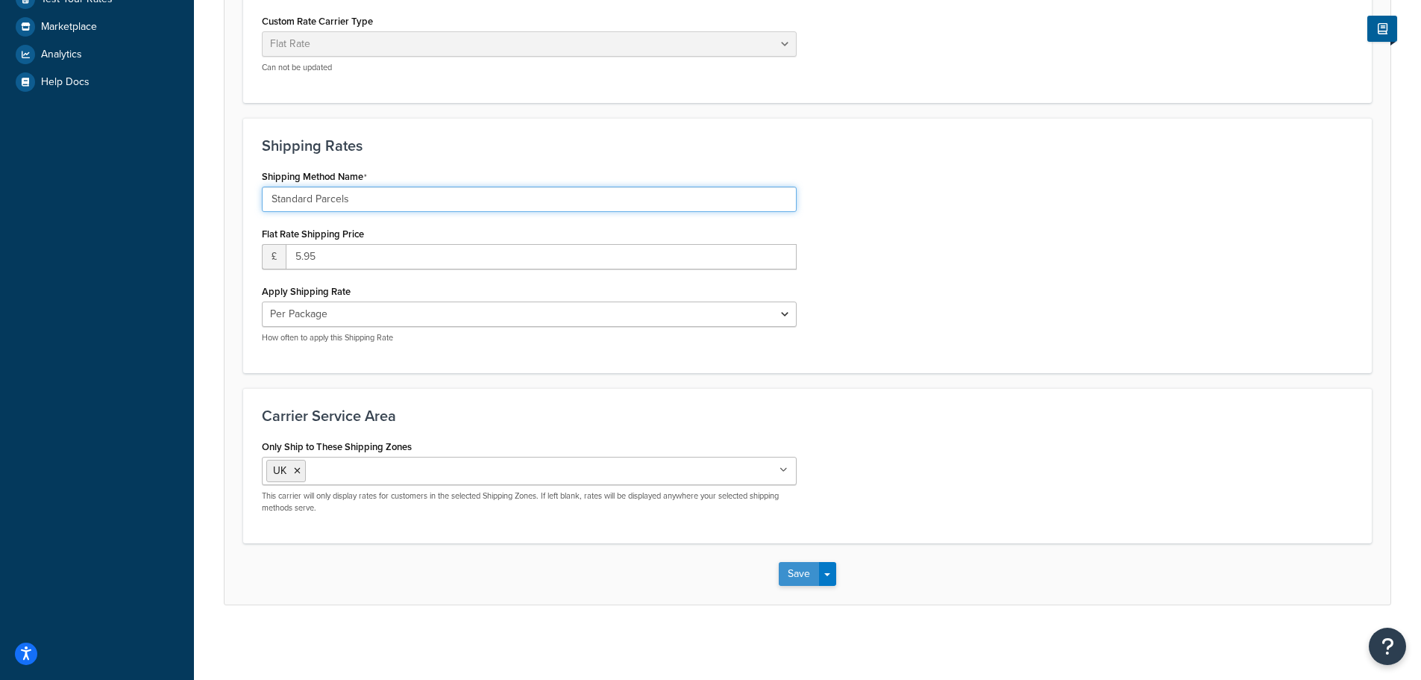
type input "Standard Parcels"
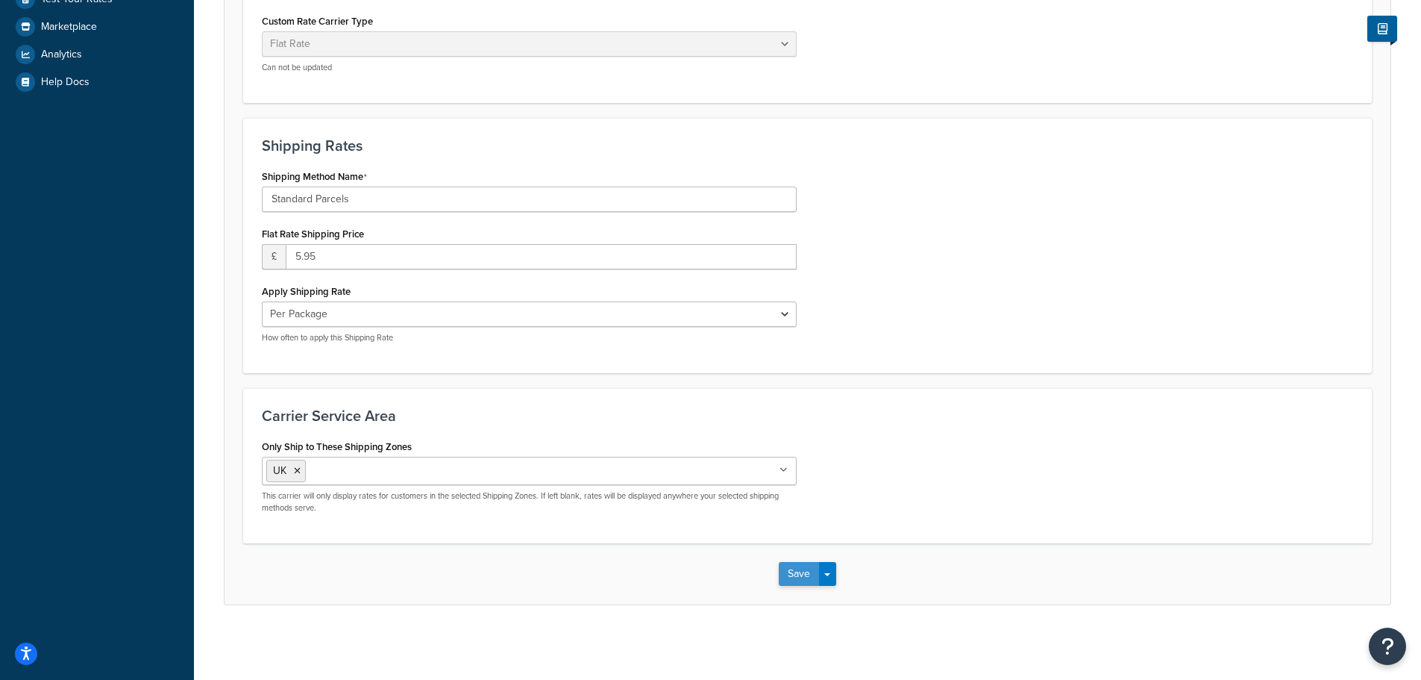
click at [801, 574] on button "Save" at bounding box center [799, 574] width 40 height 24
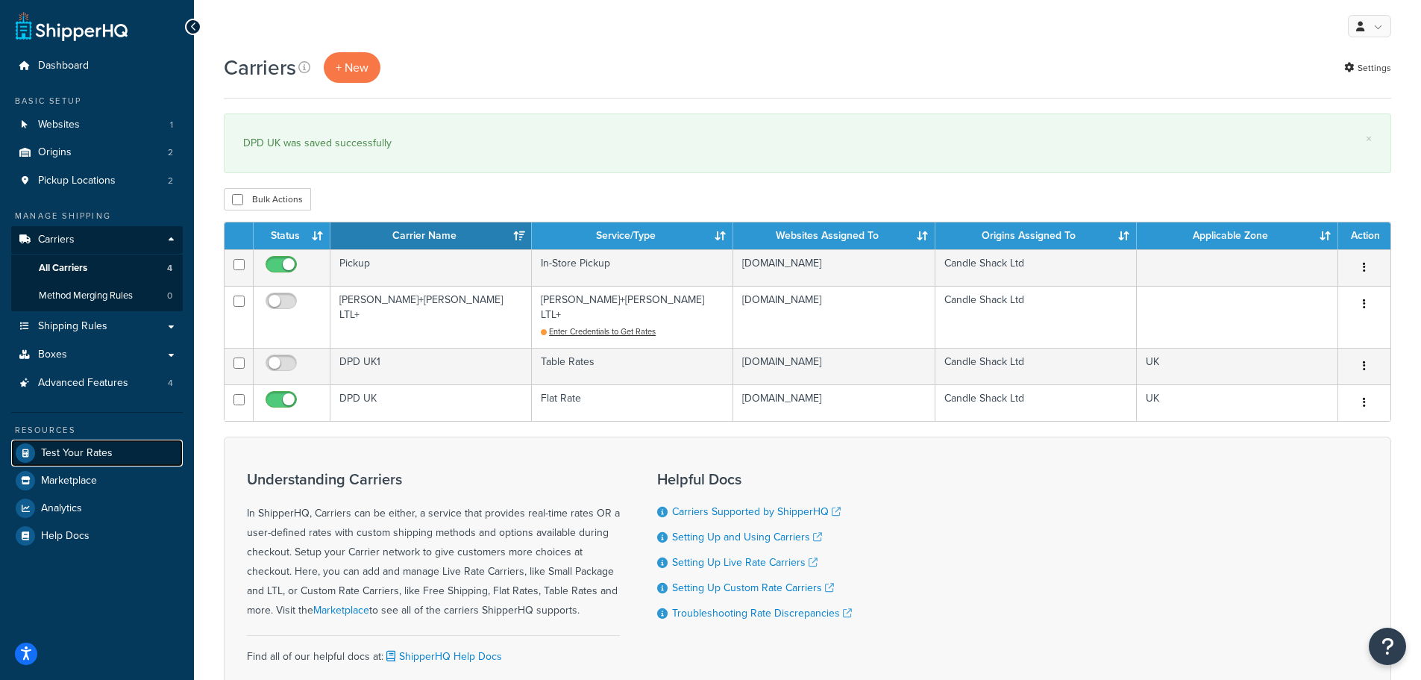
click at [76, 447] on span "Test Your Rates" at bounding box center [77, 453] width 72 height 13
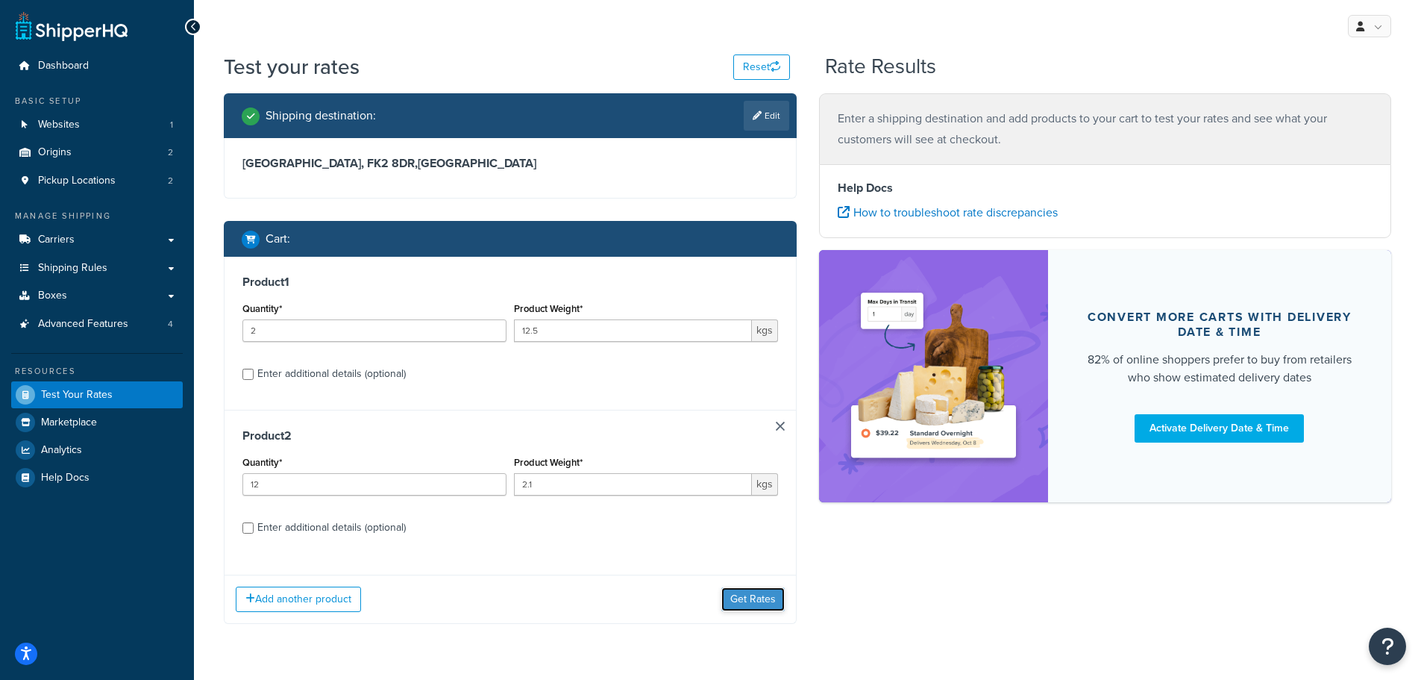
click at [742, 598] on button "Get Rates" at bounding box center [752, 599] width 63 height 24
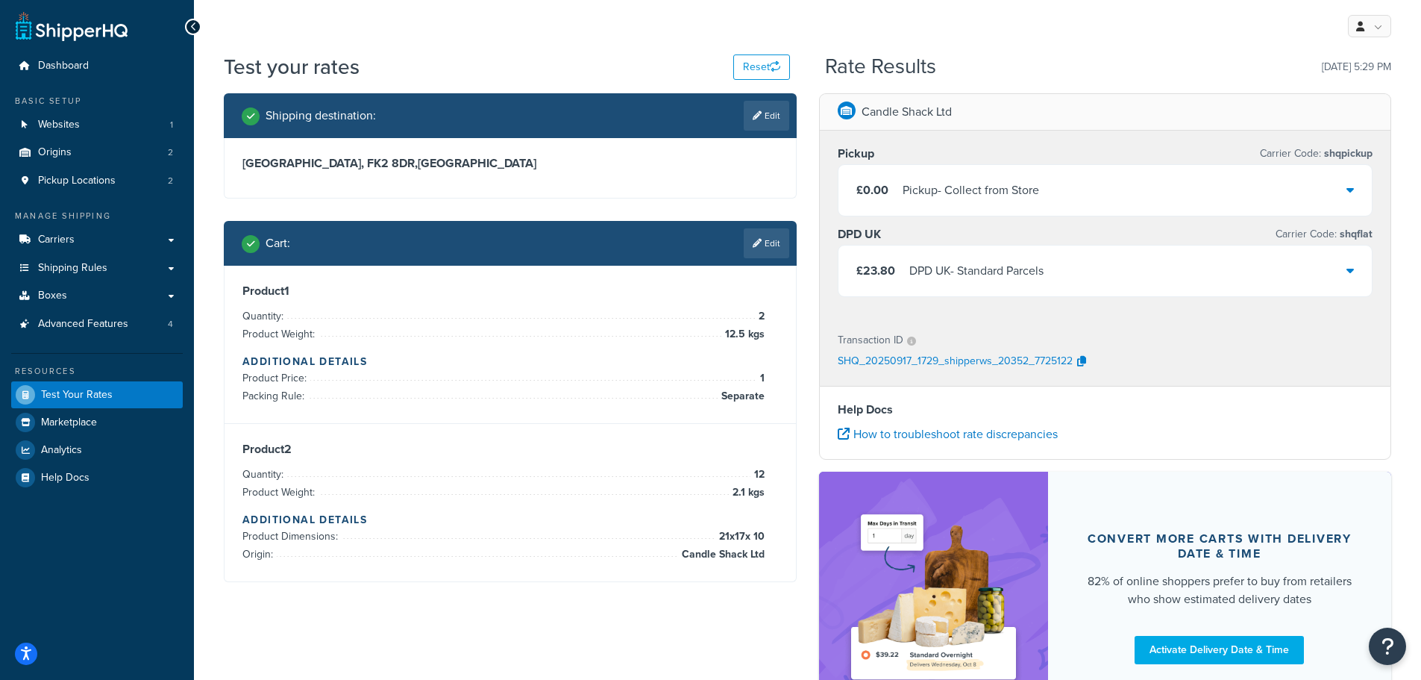
click at [1119, 278] on div "£23.80 DPD UK - Standard Parcels" at bounding box center [1106, 270] width 534 height 51
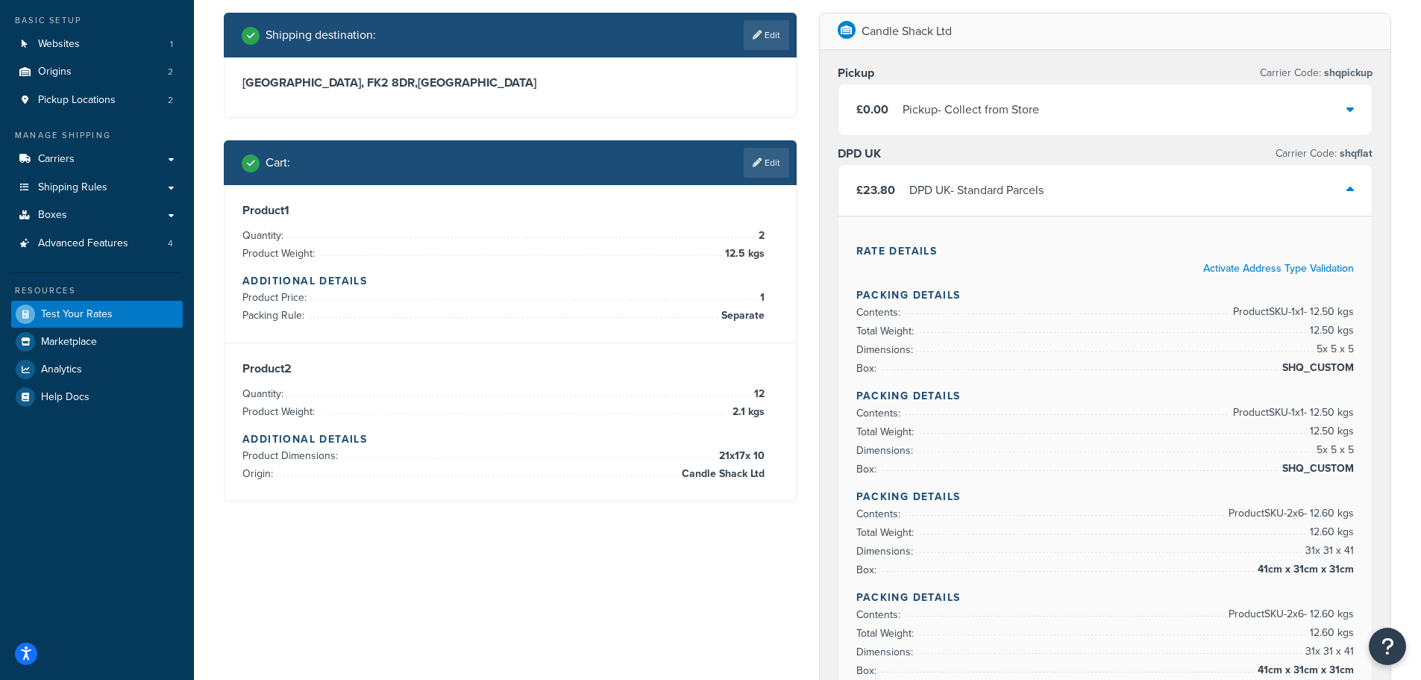
scroll to position [75, 0]
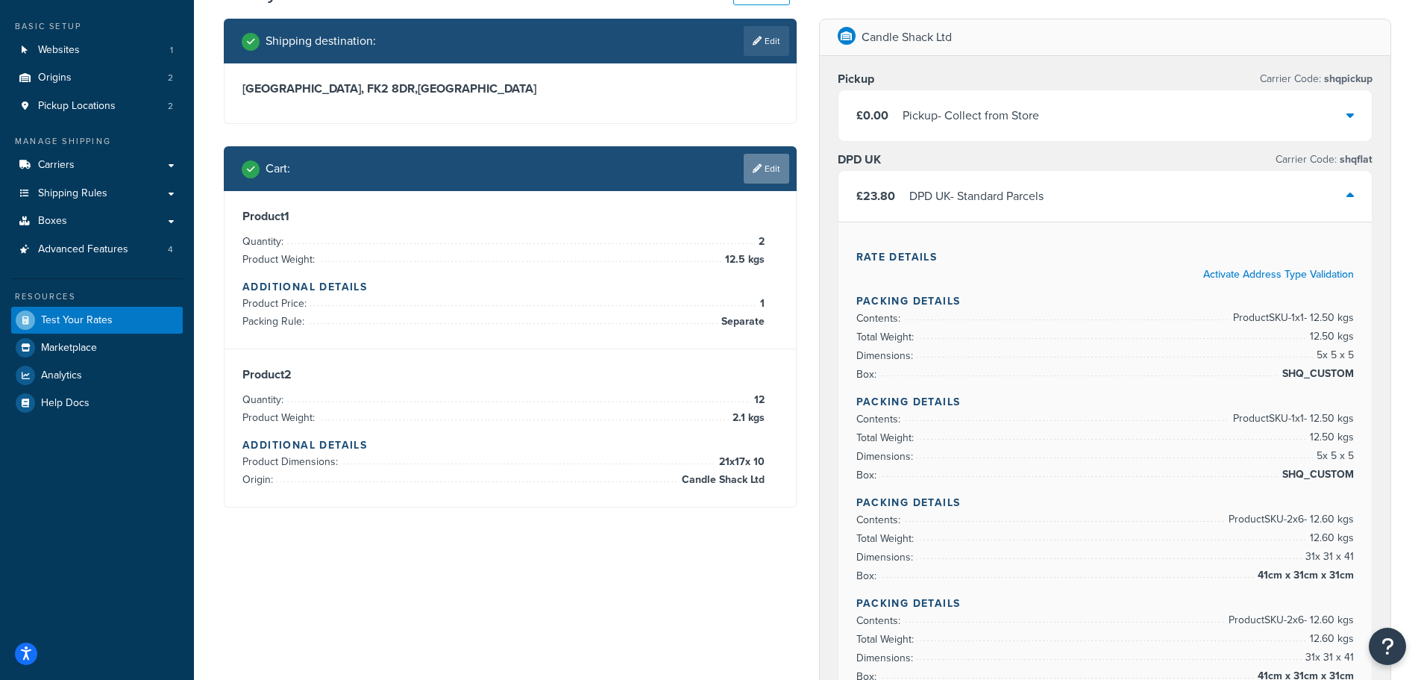
click at [756, 169] on icon at bounding box center [757, 168] width 9 height 9
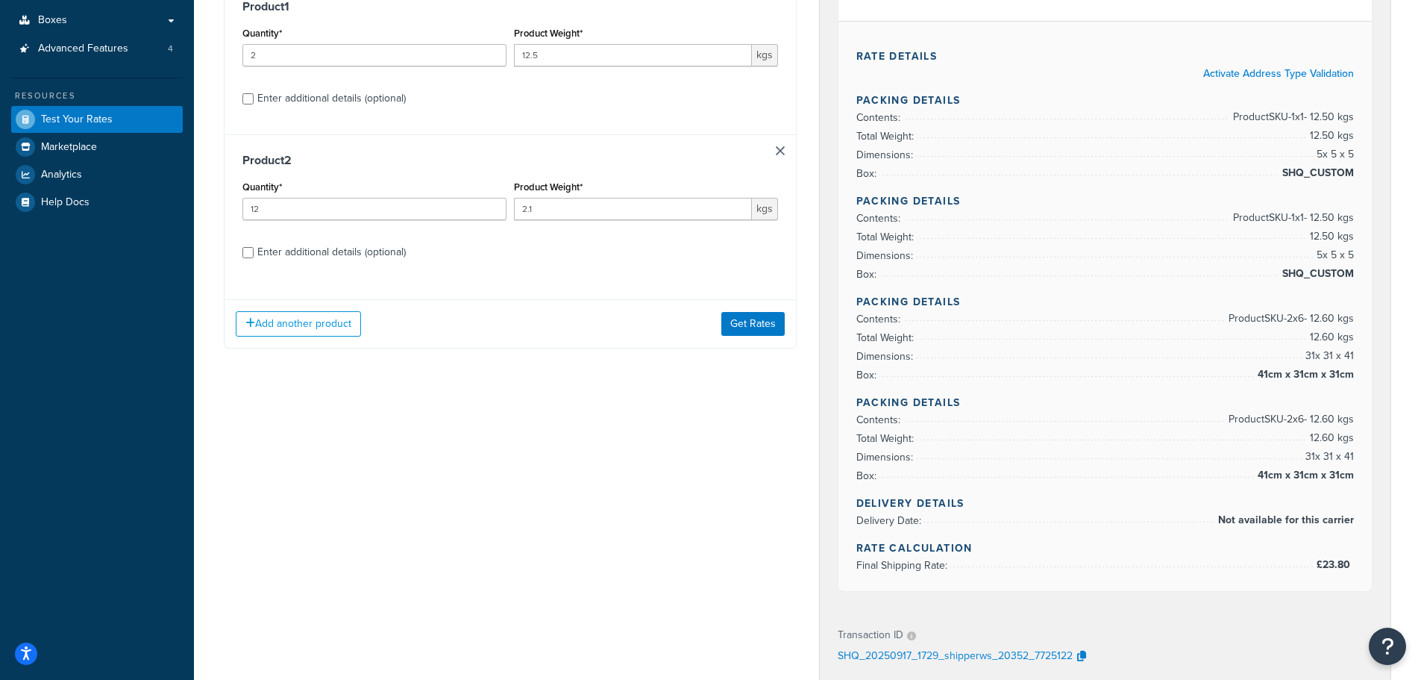
scroll to position [298, 0]
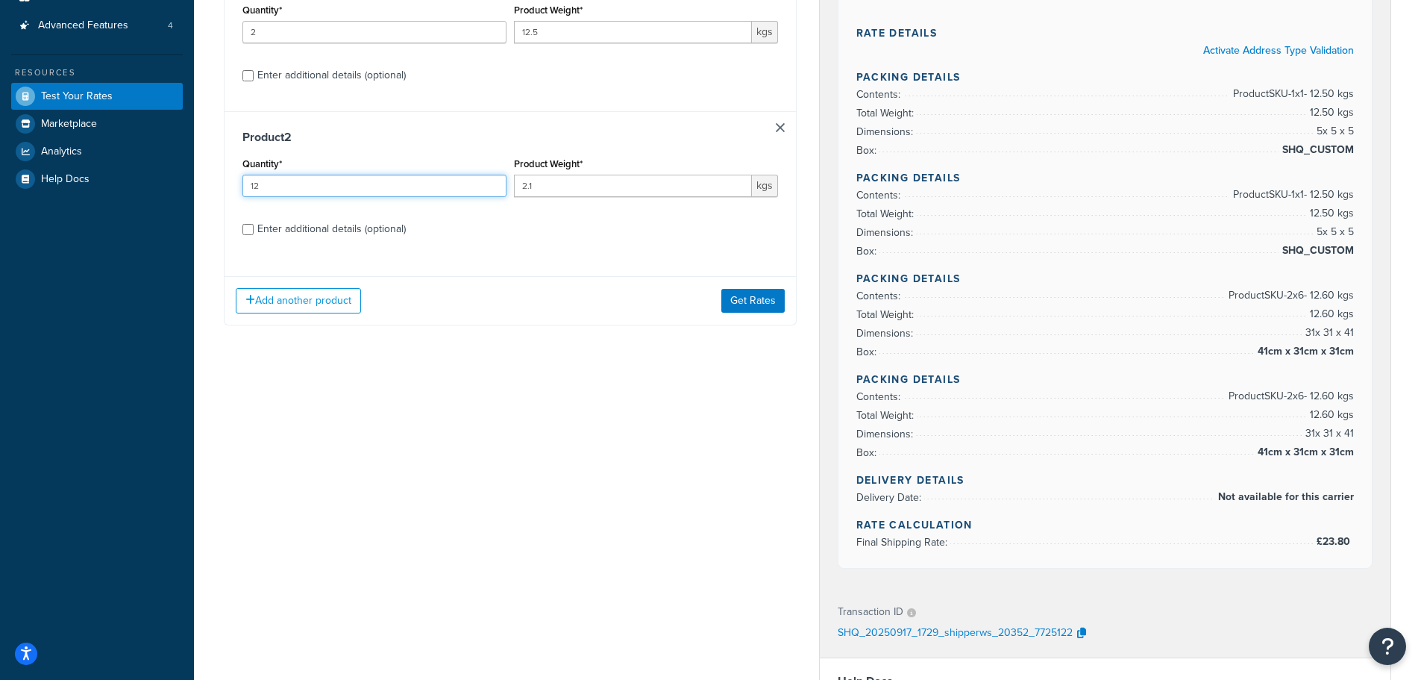
drag, startPoint x: 262, startPoint y: 189, endPoint x: 237, endPoint y: 192, distance: 24.8
click at [237, 192] on div "Product 2 Quantity* 12 Product Weight* 2.1 kgs Enter additional details (option…" at bounding box center [510, 188] width 571 height 154
type input "20"
click at [734, 295] on button "Get Rates" at bounding box center [752, 301] width 63 height 24
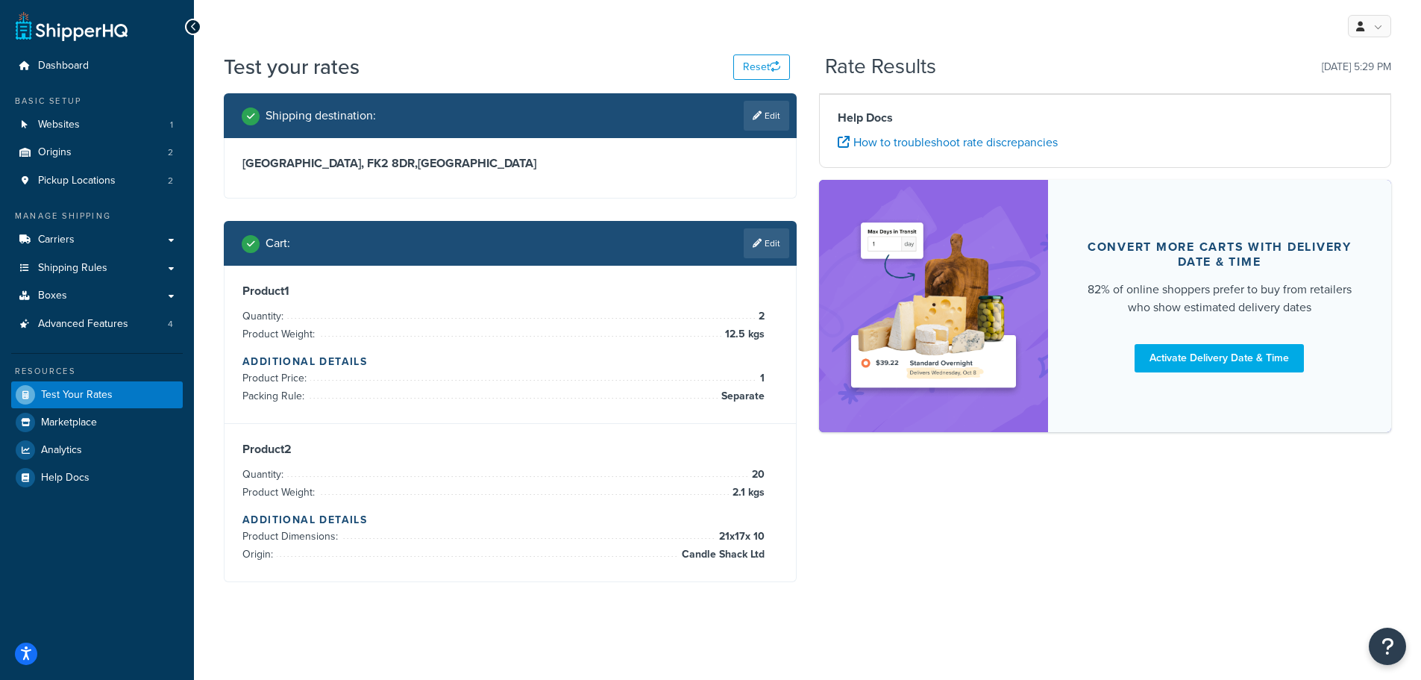
scroll to position [0, 0]
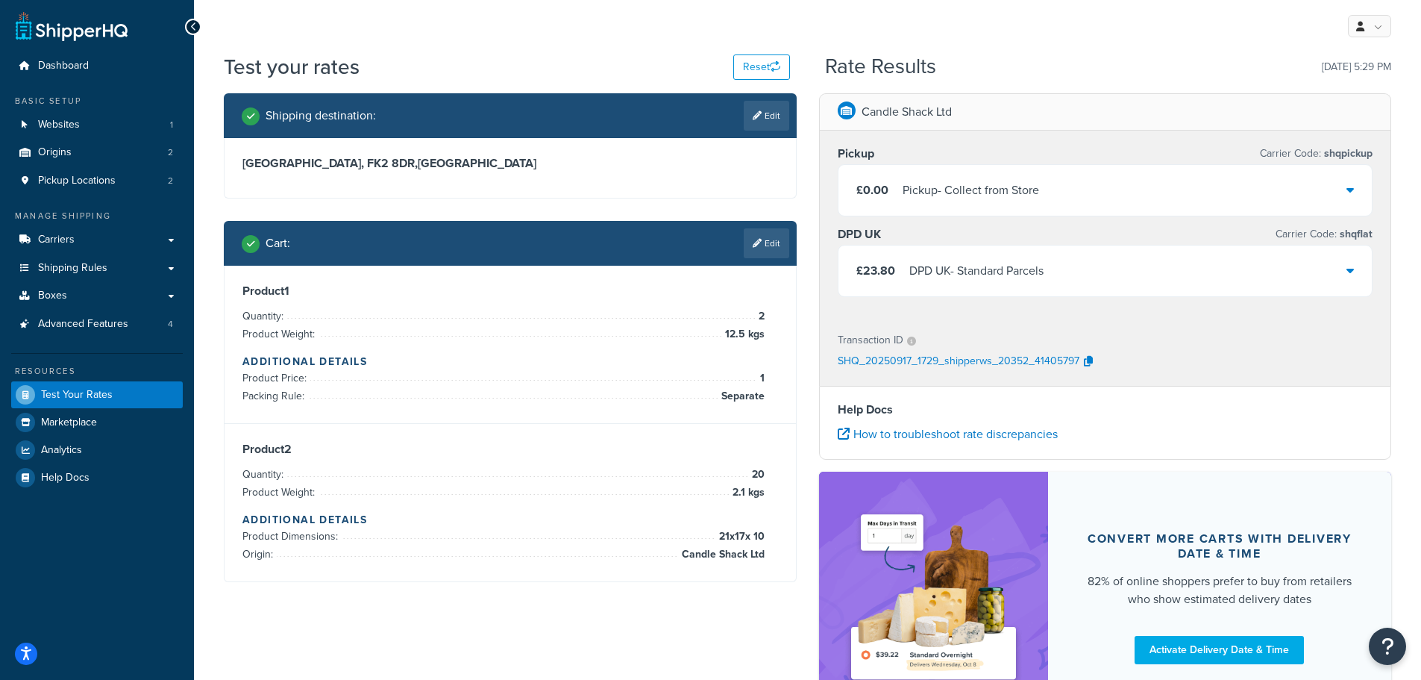
click at [977, 269] on div "DPD UK - Standard Parcels" at bounding box center [976, 270] width 134 height 21
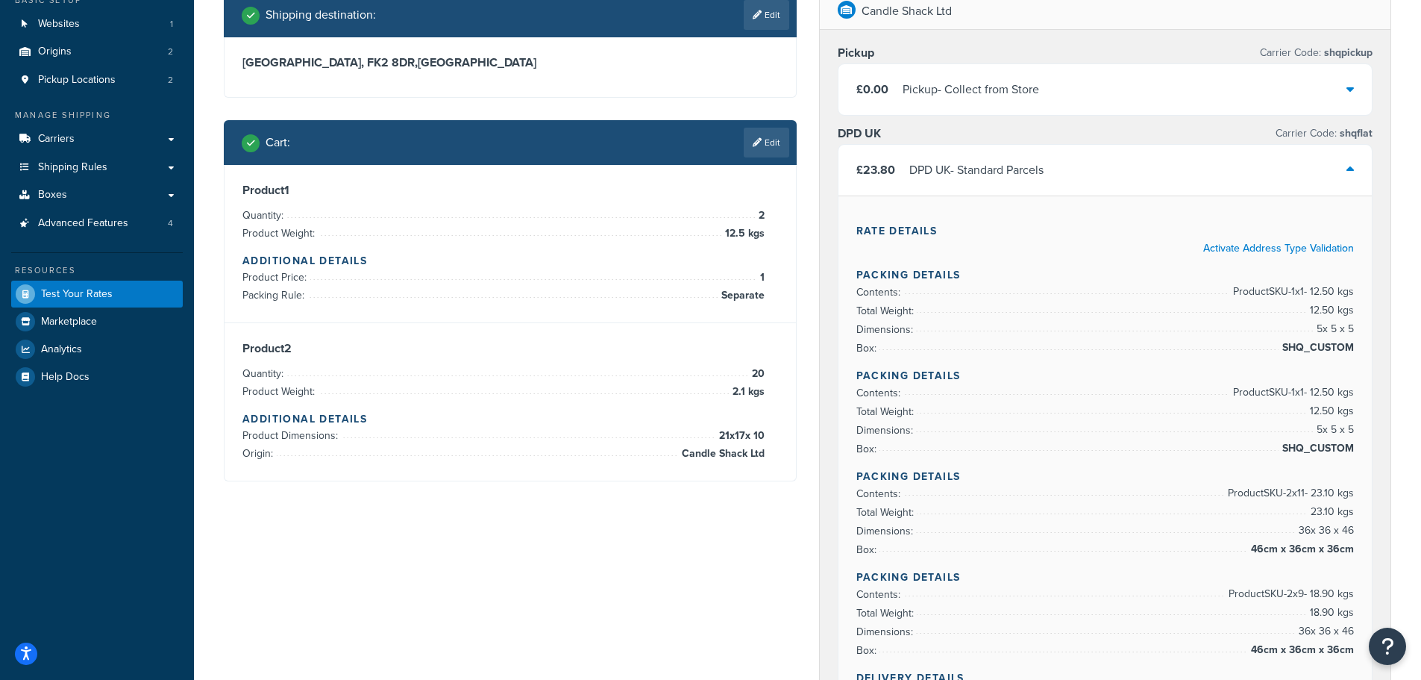
scroll to position [75, 0]
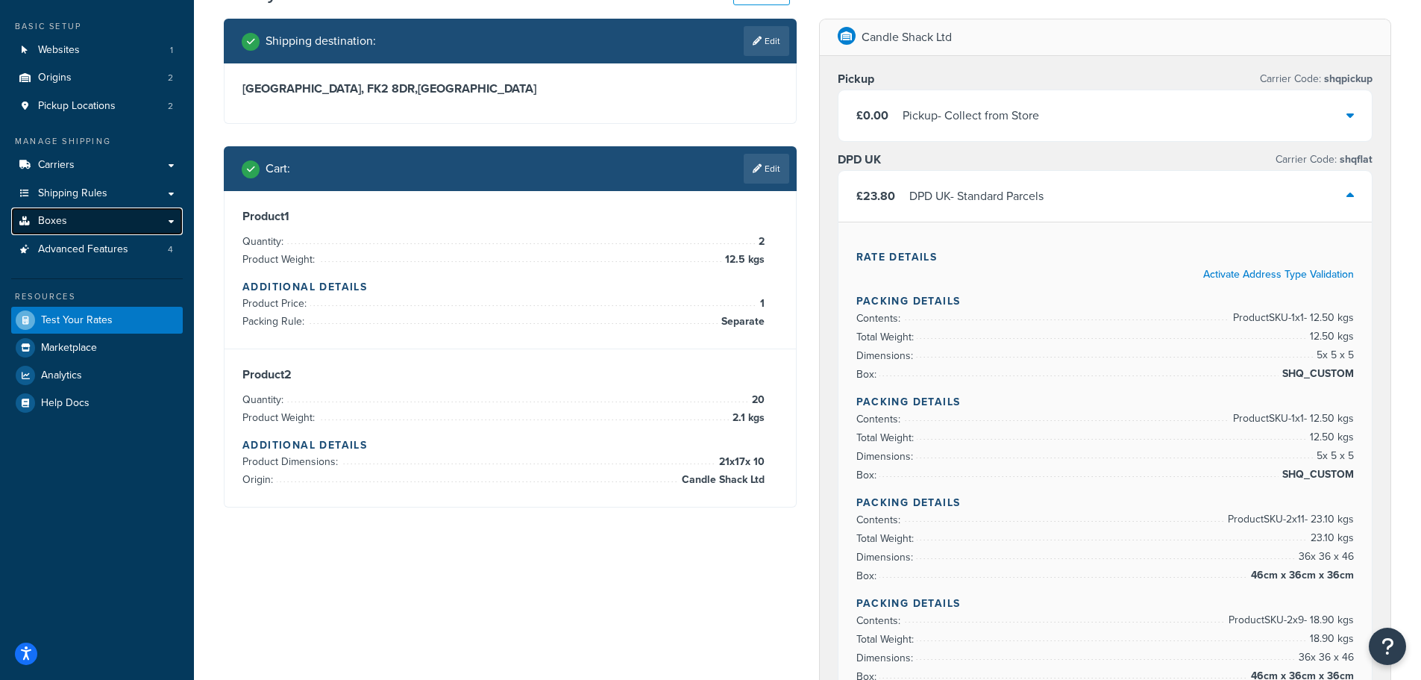
click at [76, 220] on link "Boxes" at bounding box center [97, 221] width 172 height 28
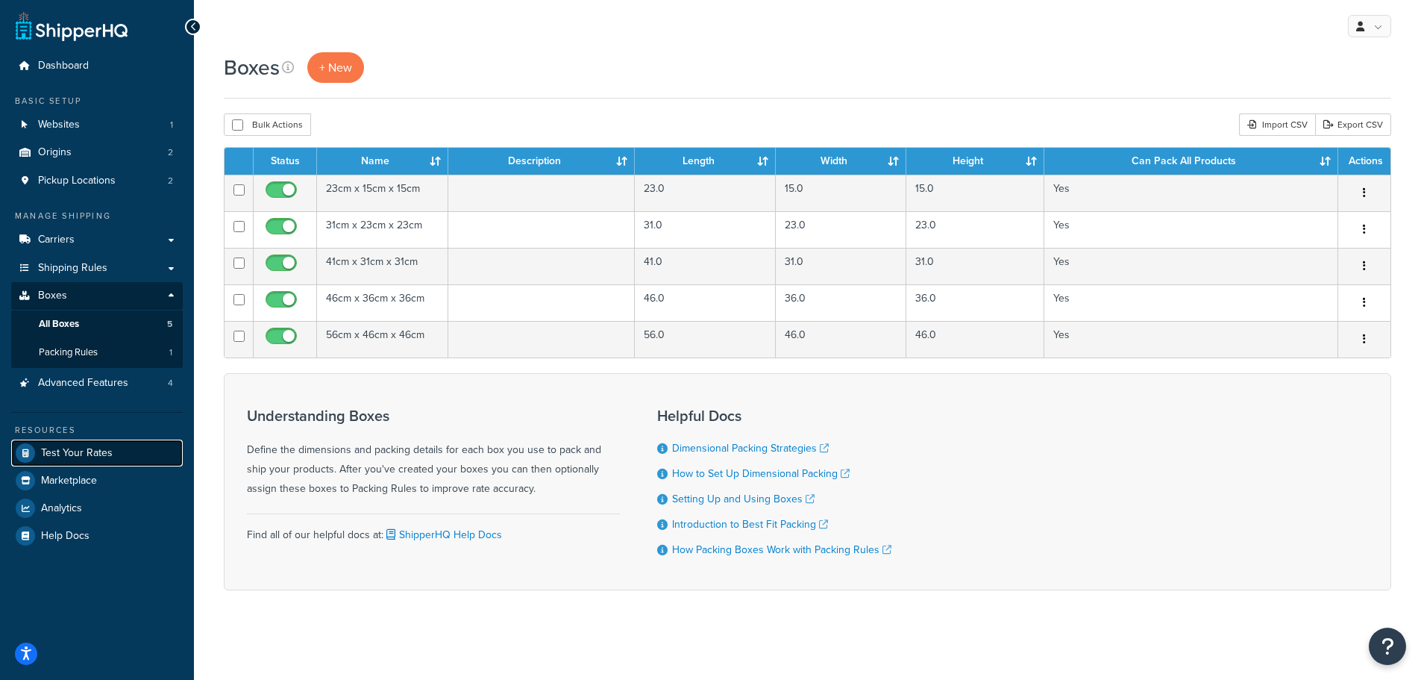
click at [66, 452] on span "Test Your Rates" at bounding box center [77, 453] width 72 height 13
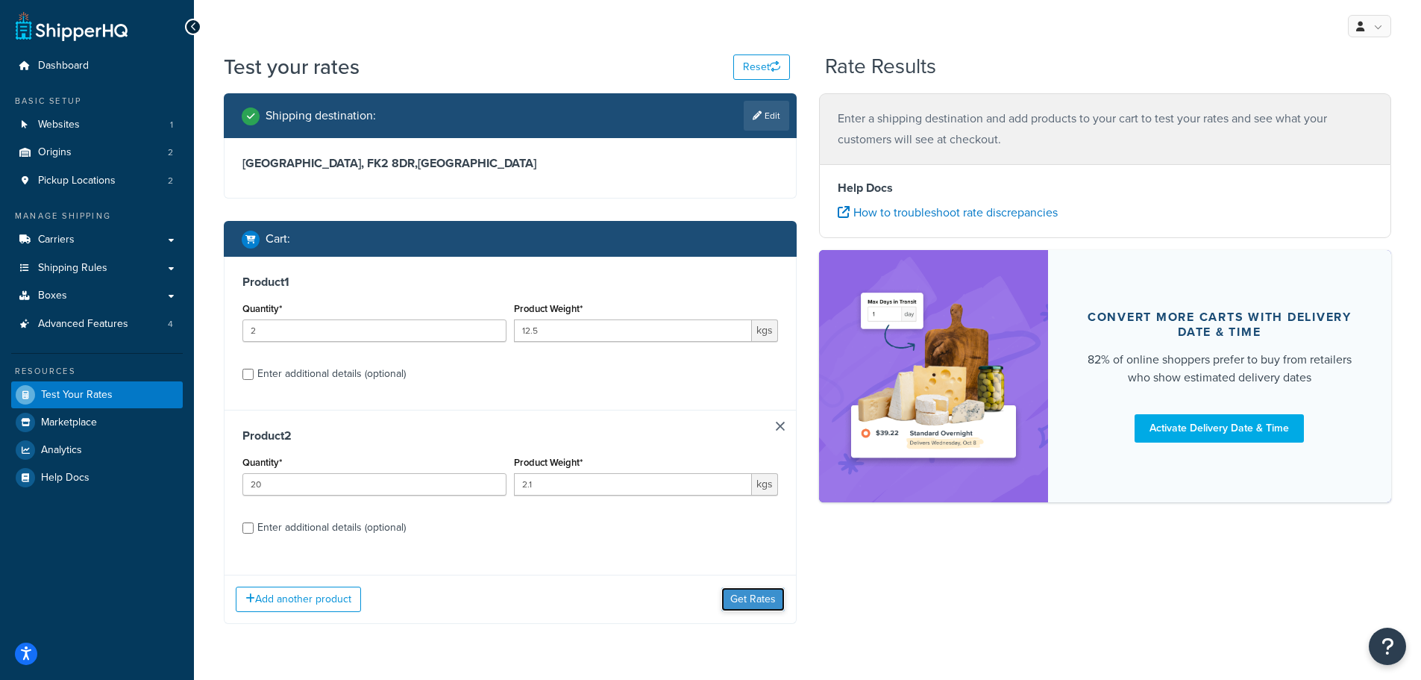
click at [751, 601] on button "Get Rates" at bounding box center [752, 599] width 63 height 24
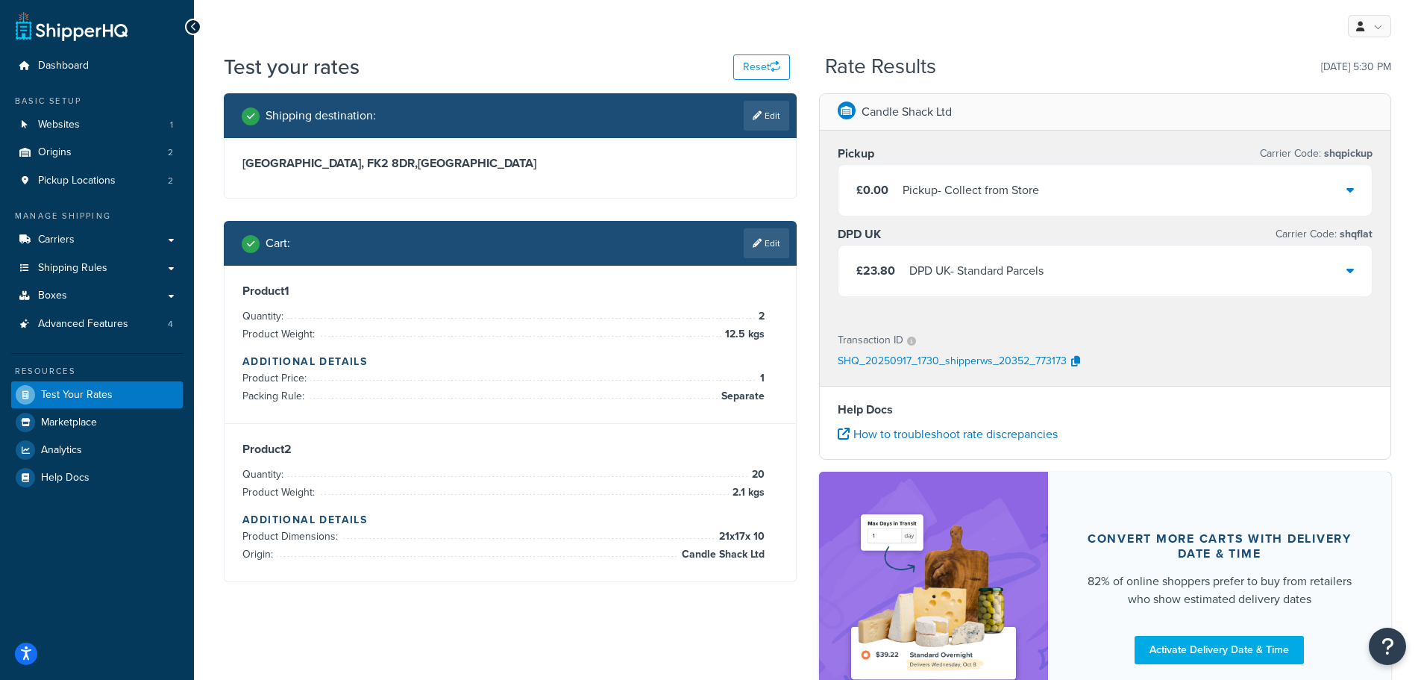
click at [1059, 269] on div "£23.80 DPD UK - Standard Parcels" at bounding box center [1106, 270] width 534 height 51
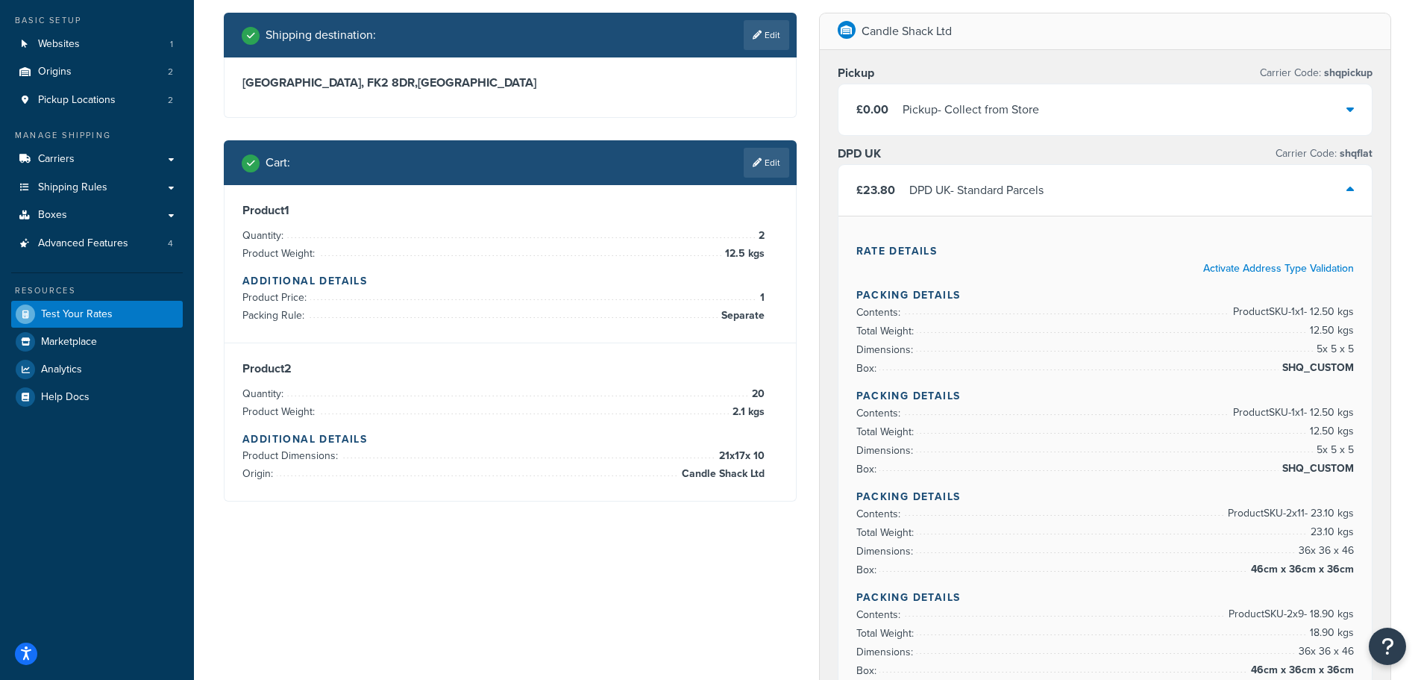
scroll to position [75, 0]
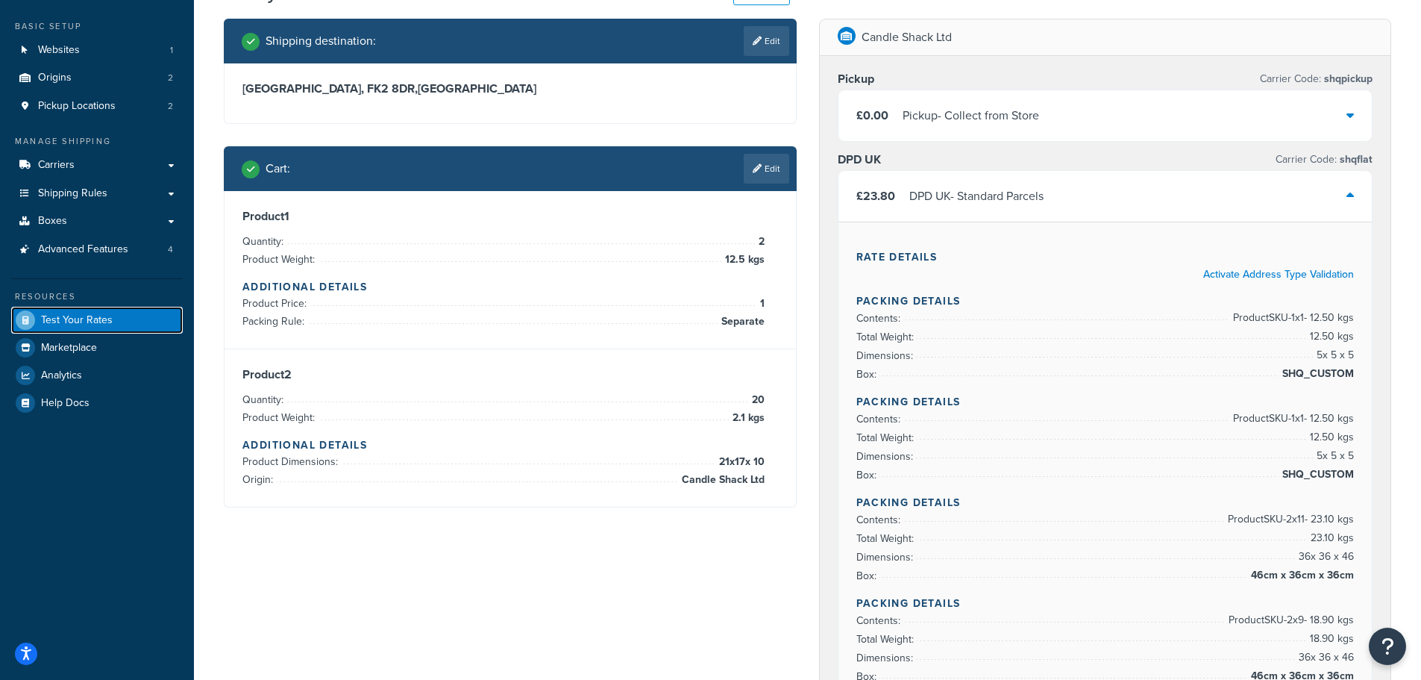
click at [69, 314] on span "Test Your Rates" at bounding box center [77, 320] width 72 height 13
click at [755, 163] on link "Edit" at bounding box center [767, 169] width 46 height 30
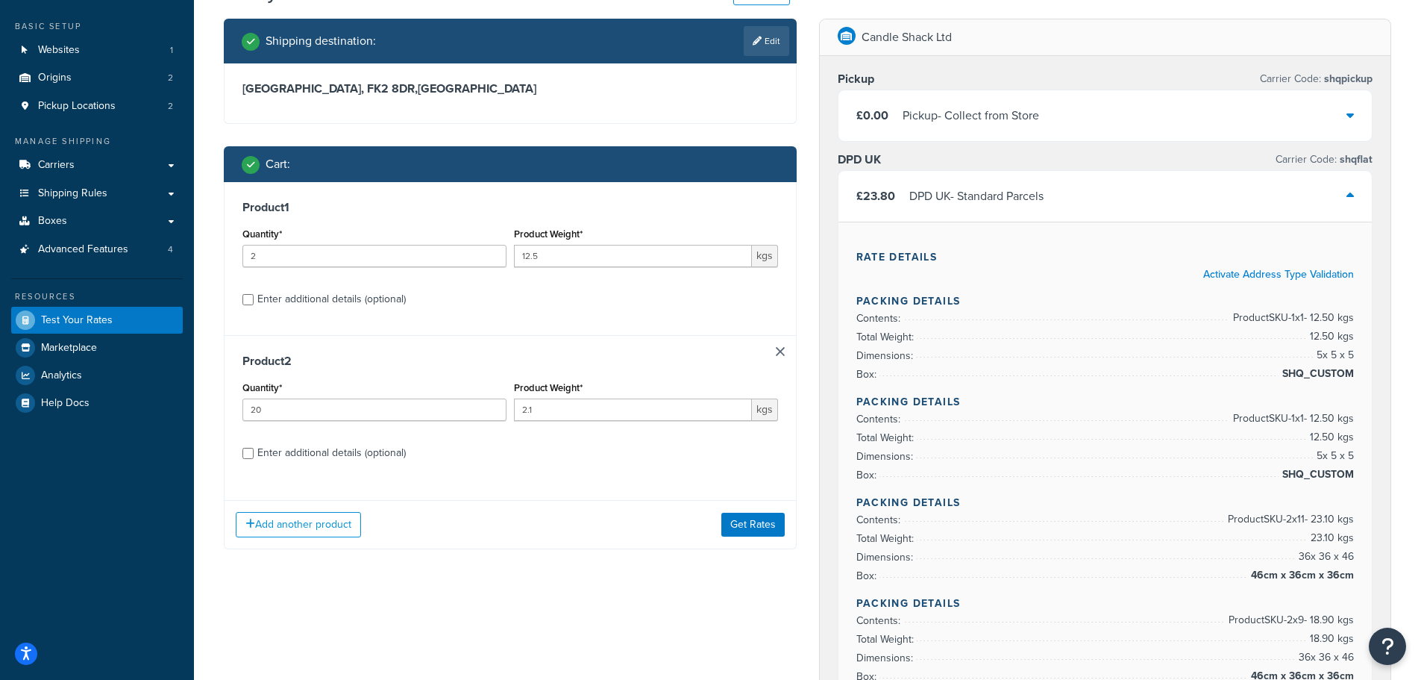
click at [331, 460] on div "Enter additional details (optional)" at bounding box center [331, 452] width 148 height 21
click at [254, 459] on input "Enter additional details (optional)" at bounding box center [247, 453] width 11 height 11
checkbox input "true"
select select "87822"
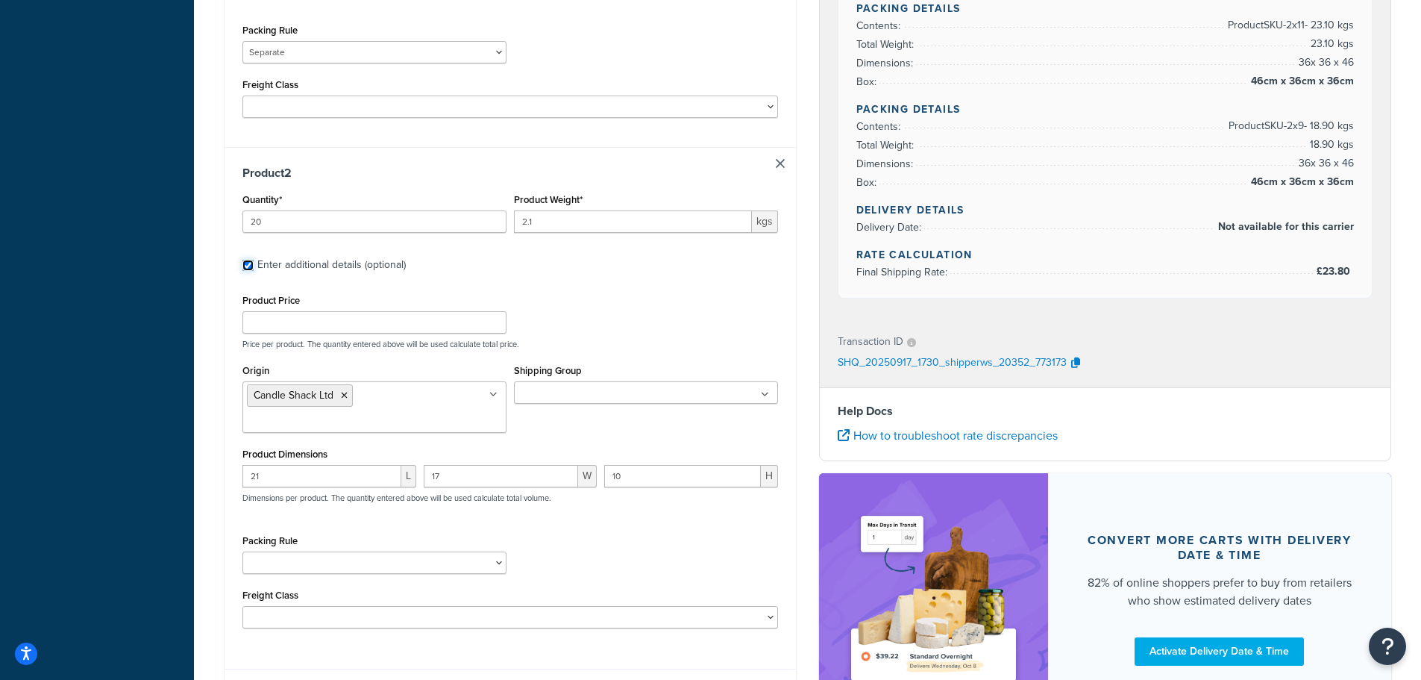
scroll to position [671, 0]
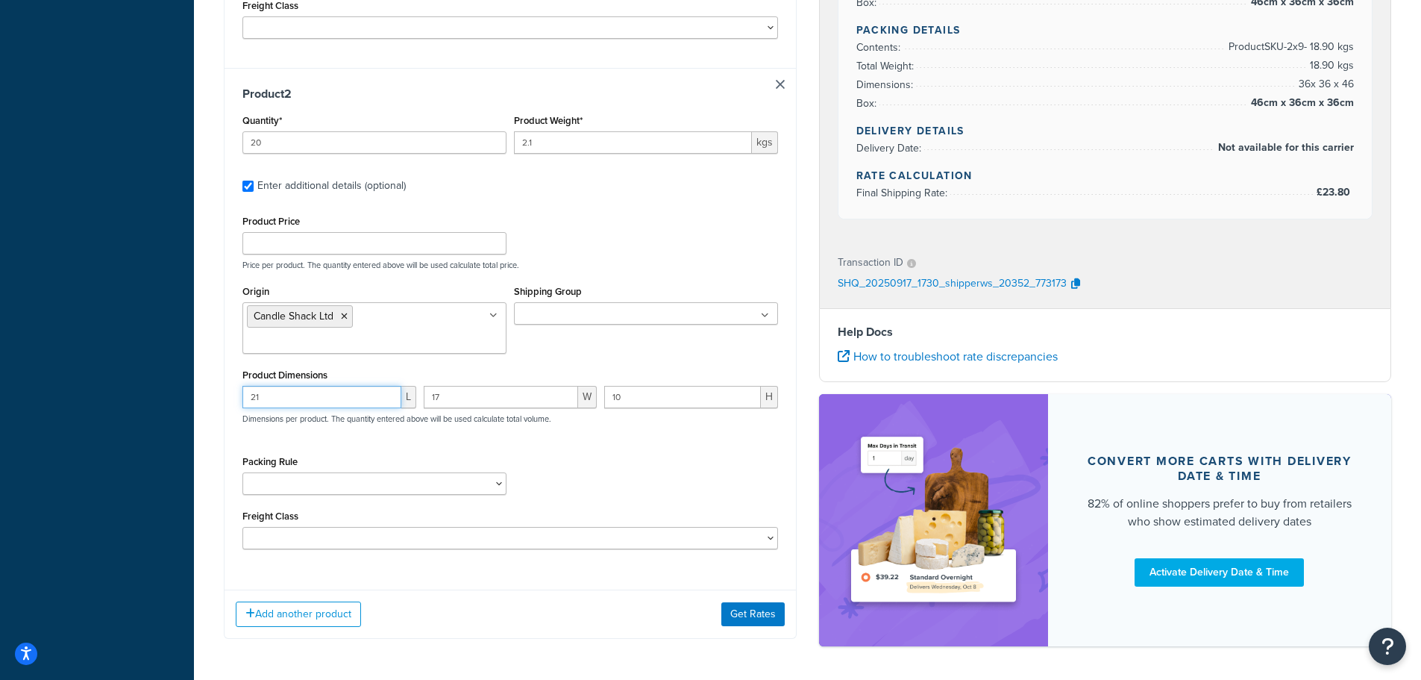
drag, startPoint x: 260, startPoint y: 381, endPoint x: 245, endPoint y: 383, distance: 15.0
click at [245, 386] on input "21" at bounding box center [321, 397] width 159 height 22
type input "25.3"
drag, startPoint x: 445, startPoint y: 370, endPoint x: 425, endPoint y: 369, distance: 20.2
click at [426, 386] on input "17" at bounding box center [501, 397] width 155 height 22
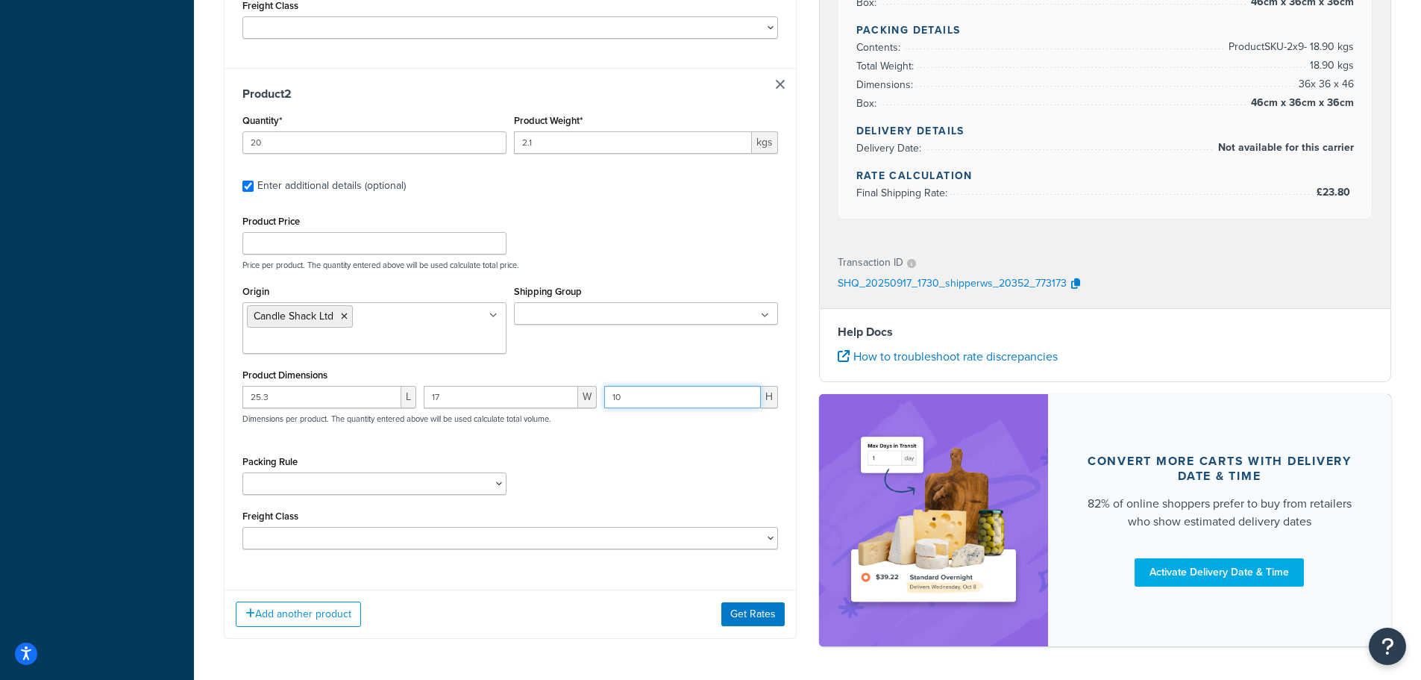
click at [627, 386] on input "10" at bounding box center [682, 397] width 157 height 22
type input "10.4"
click at [635, 408] on div "25.3 L 17 W 10.4 H Dimensions per product. The quantity entered above will be u…" at bounding box center [510, 413] width 543 height 54
click at [745, 602] on button "Get Rates" at bounding box center [752, 614] width 63 height 24
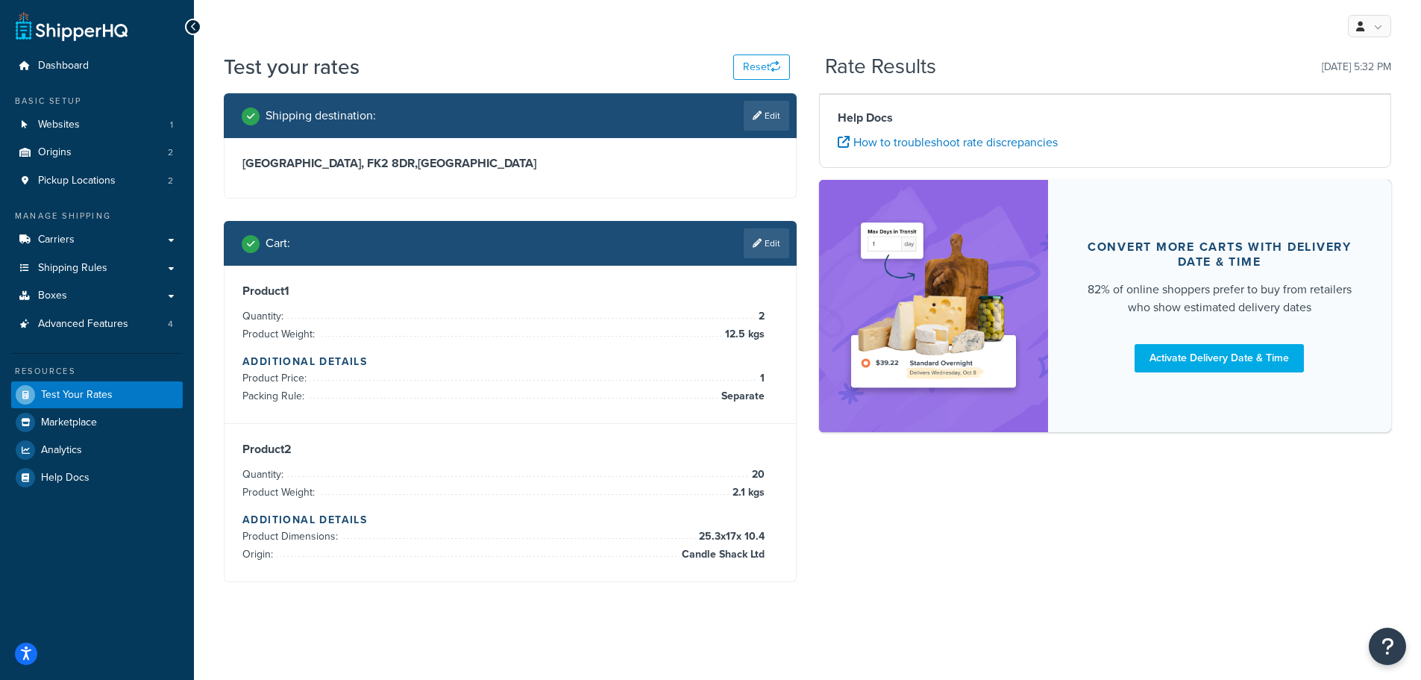
scroll to position [0, 0]
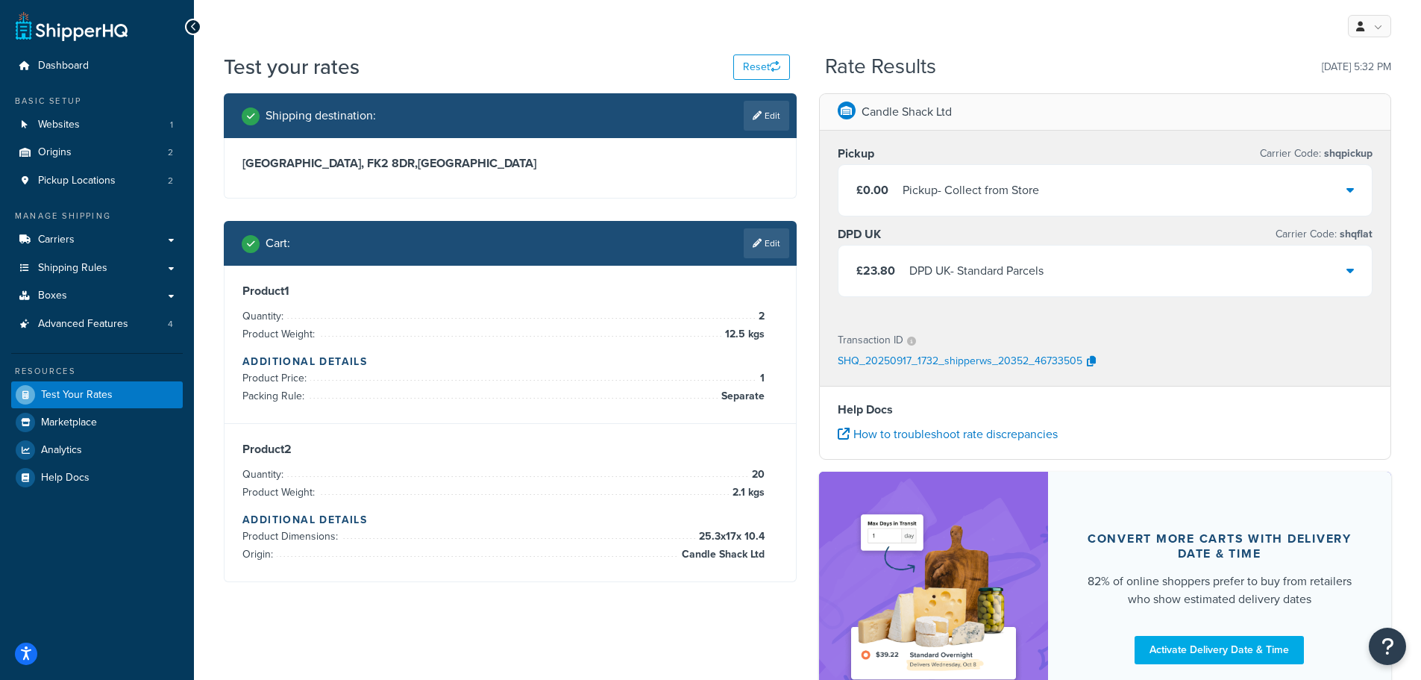
click at [1121, 266] on div "£23.80 DPD UK - Standard Parcels" at bounding box center [1106, 270] width 534 height 51
